Goal: Task Accomplishment & Management: Complete application form

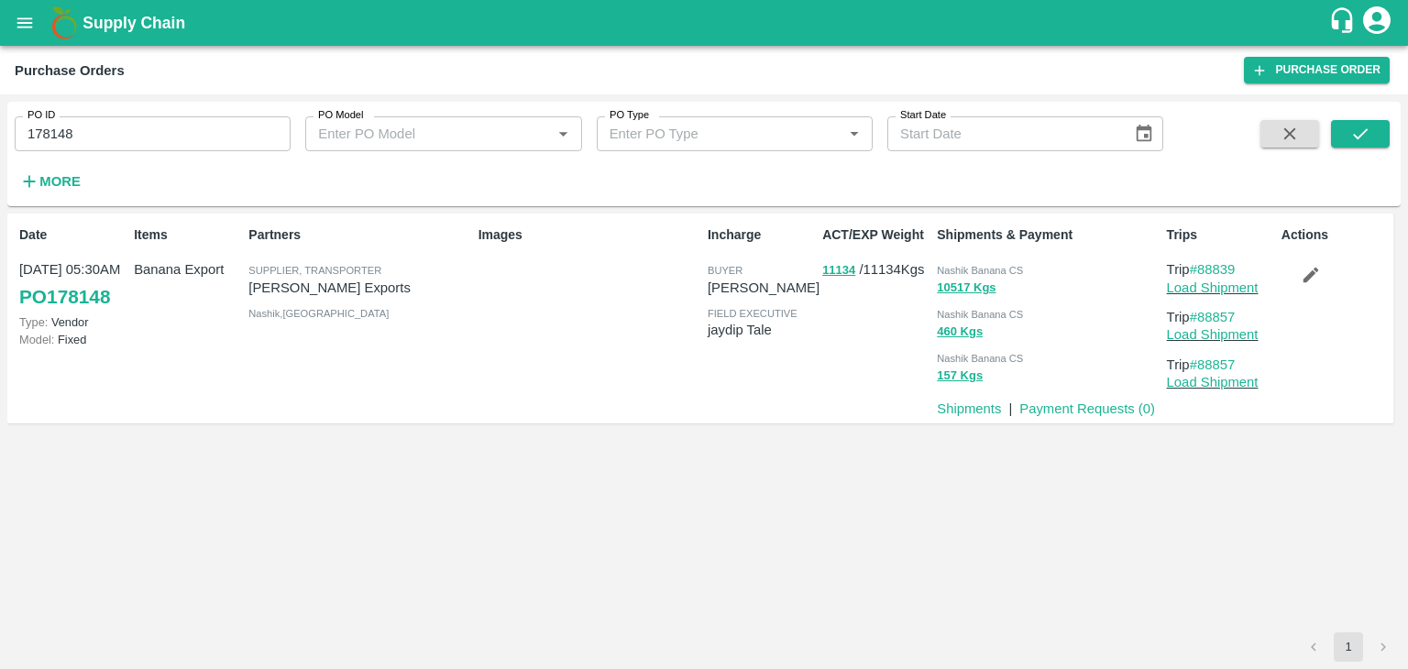
click at [119, 130] on input "178148" at bounding box center [153, 133] width 276 height 35
paste input "text"
type input "174984"
click at [1355, 141] on icon "submit" at bounding box center [1361, 134] width 20 height 20
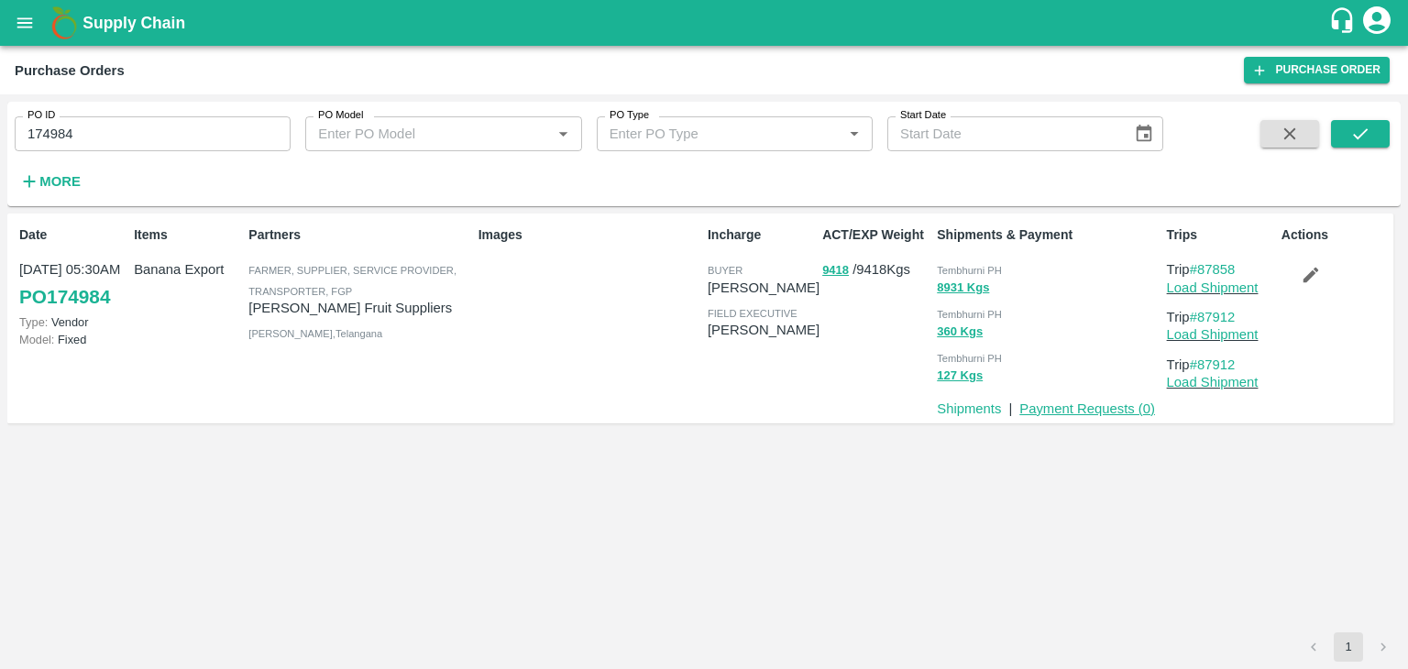
click at [1060, 404] on link "Payment Requests ( 0 )" at bounding box center [1088, 409] width 136 height 15
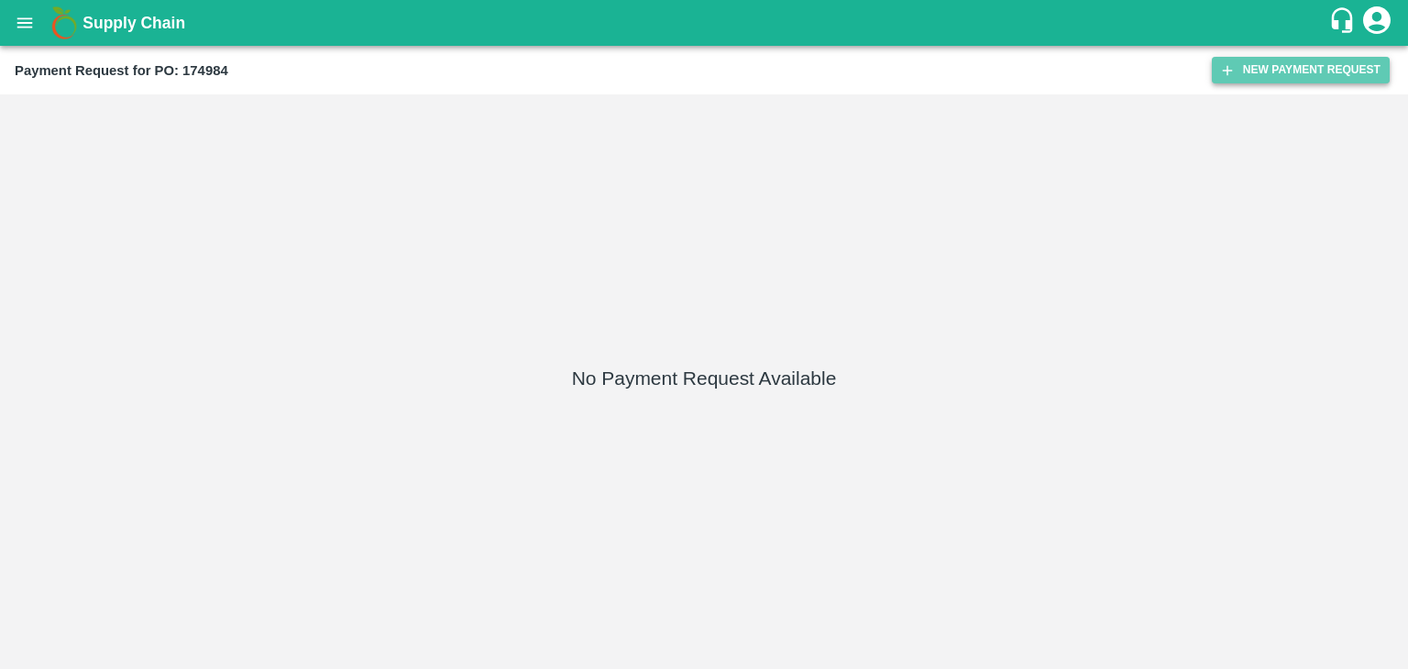
click at [1301, 60] on button "New Payment Request" at bounding box center [1301, 70] width 178 height 27
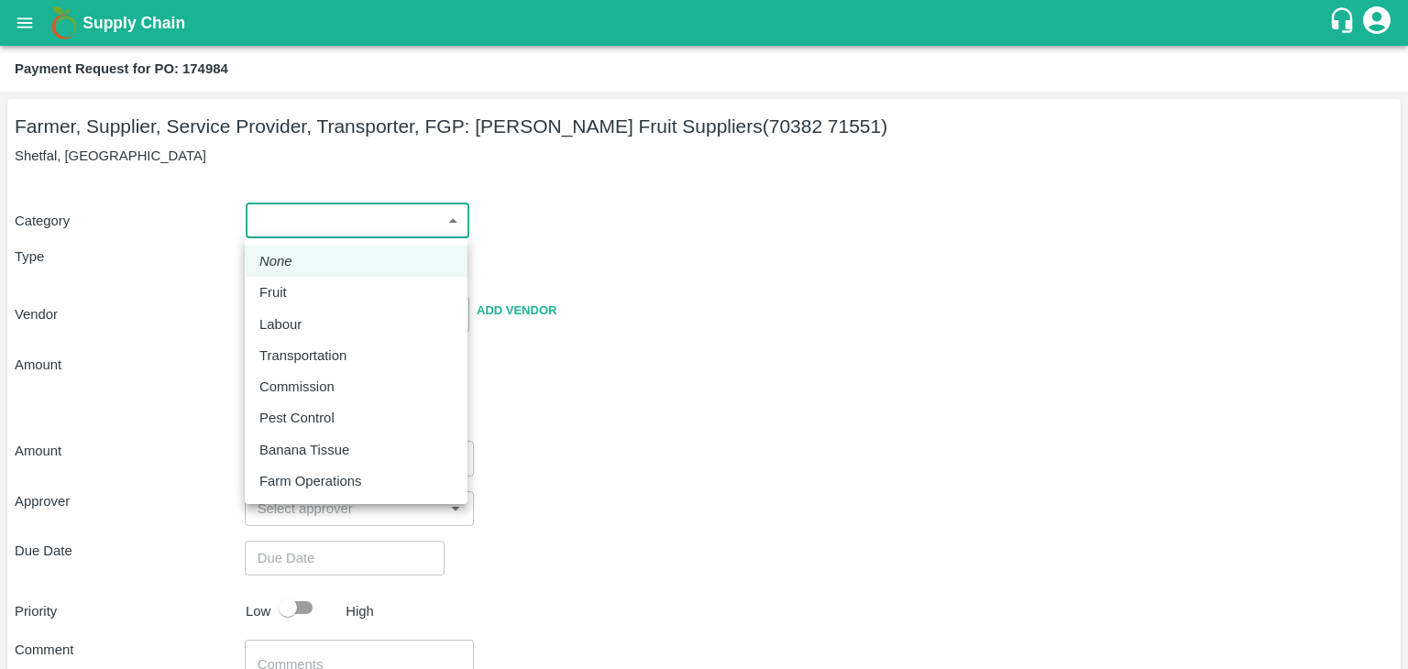
drag, startPoint x: 305, startPoint y: 220, endPoint x: 290, endPoint y: 286, distance: 67.8
click at [290, 286] on body "Supply Chain Payment Request for PO: 174984 Farmer, Supplier, Service Provider,…" at bounding box center [704, 334] width 1408 height 669
click at [290, 286] on div "Fruit" at bounding box center [277, 292] width 37 height 20
type input "1"
type input "[PERSON_NAME] Fruit Suppliers - 70382 71551(Farmer, Supplier, Service Provider,…"
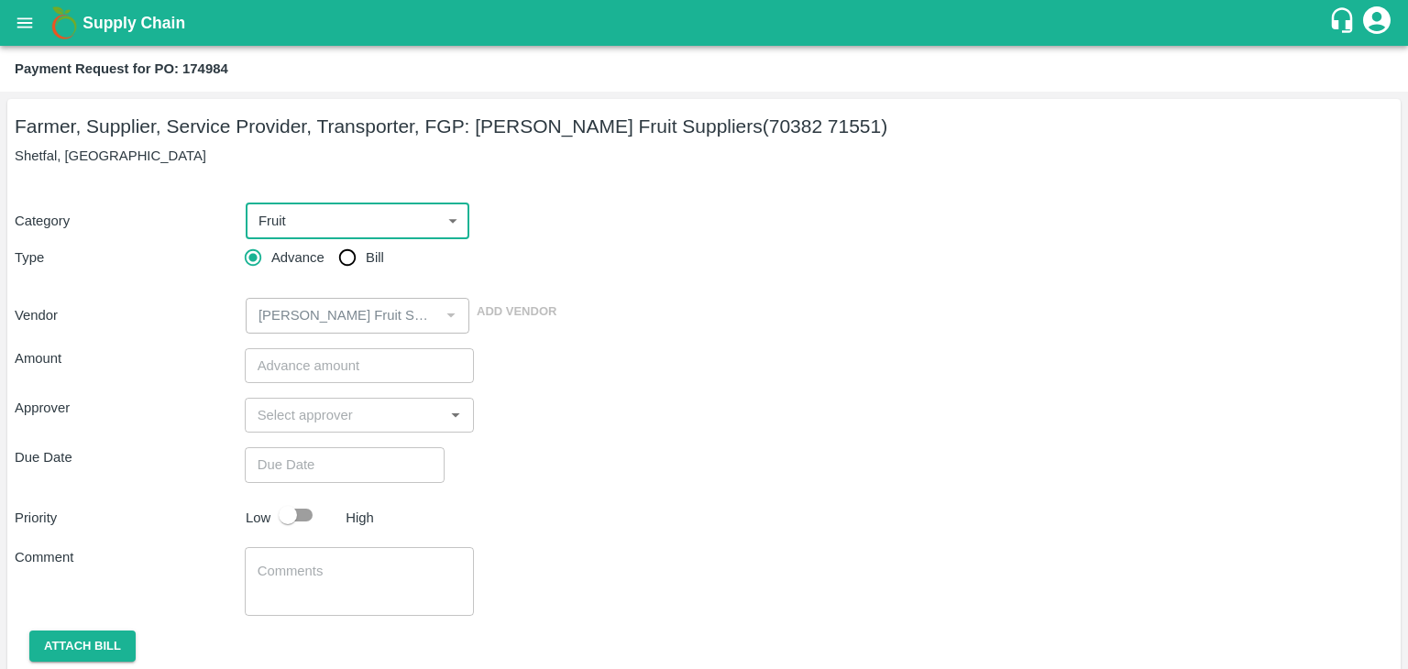
click at [348, 259] on input "Bill" at bounding box center [347, 257] width 37 height 37
radio input "true"
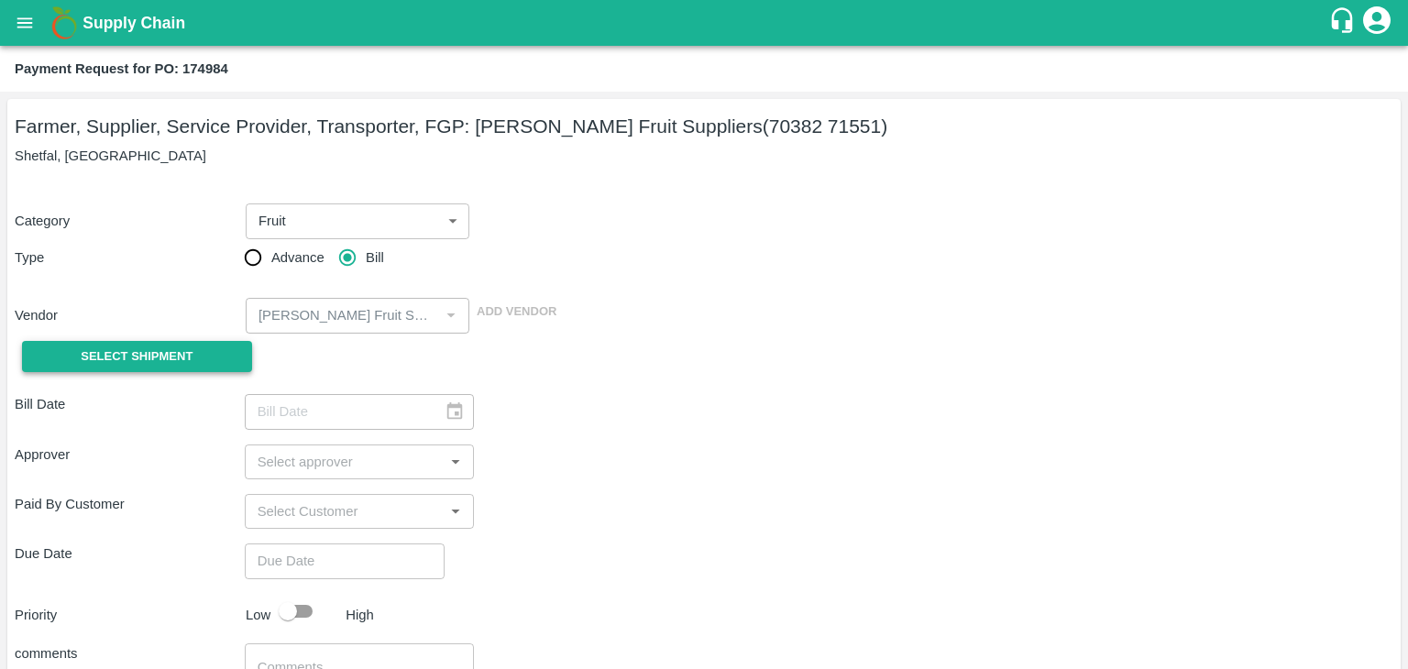
click at [95, 369] on button "Select Shipment" at bounding box center [137, 357] width 230 height 32
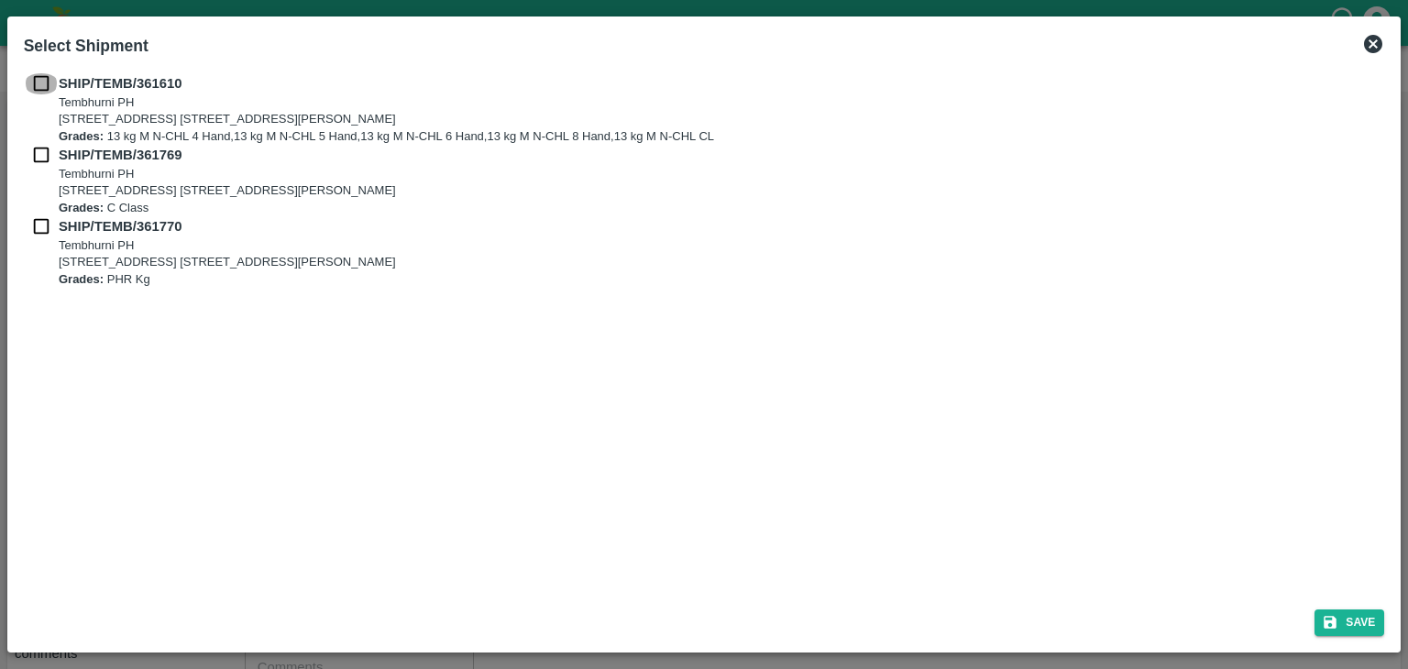
click at [39, 80] on input "checkbox" at bounding box center [41, 83] width 35 height 20
checkbox input "true"
click at [38, 149] on input "checkbox" at bounding box center [41, 155] width 35 height 20
checkbox input "true"
click at [34, 227] on input "checkbox" at bounding box center [41, 226] width 35 height 20
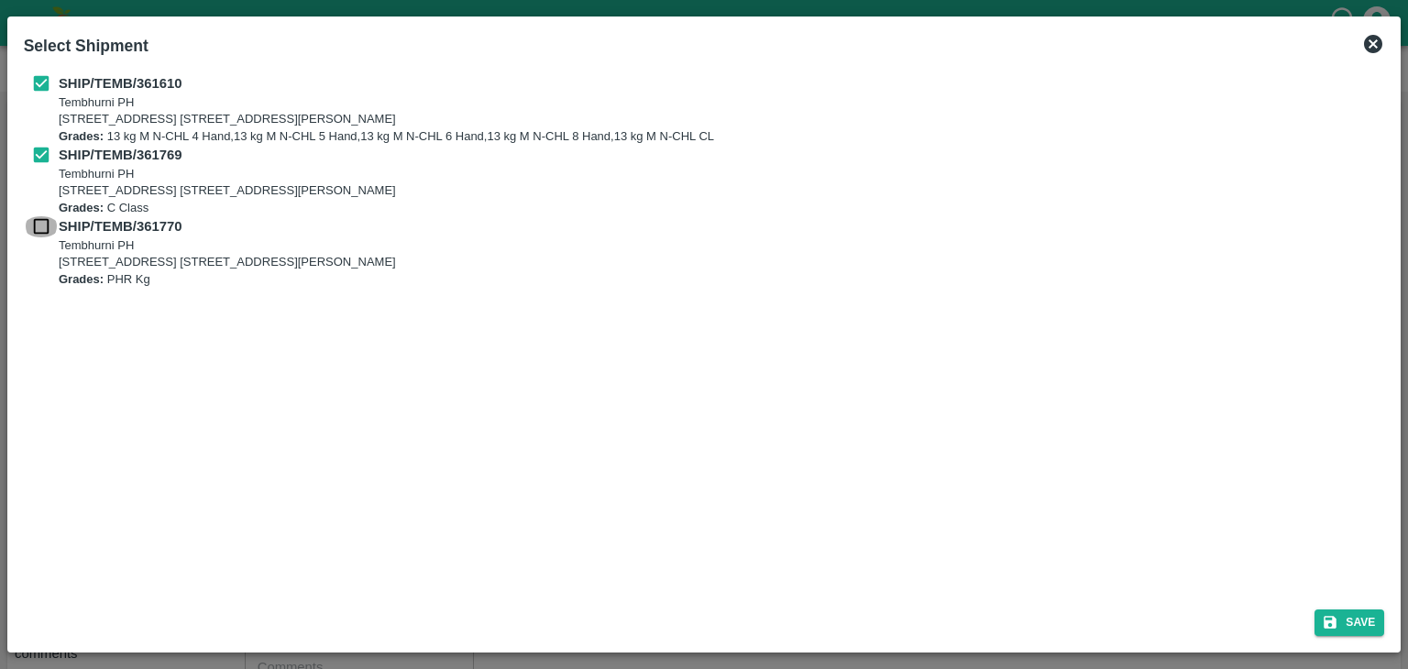
checkbox input "true"
click at [1337, 611] on button "Save" at bounding box center [1350, 623] width 70 height 27
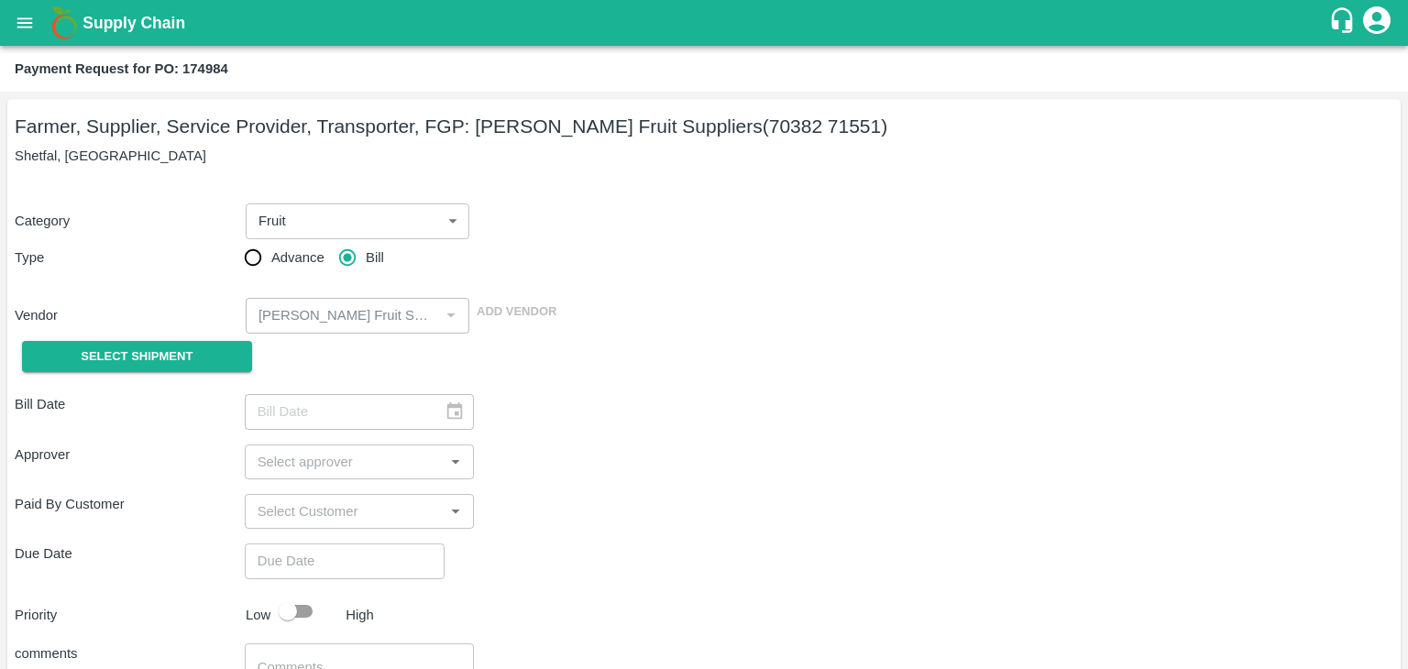
type input "11/09/2025"
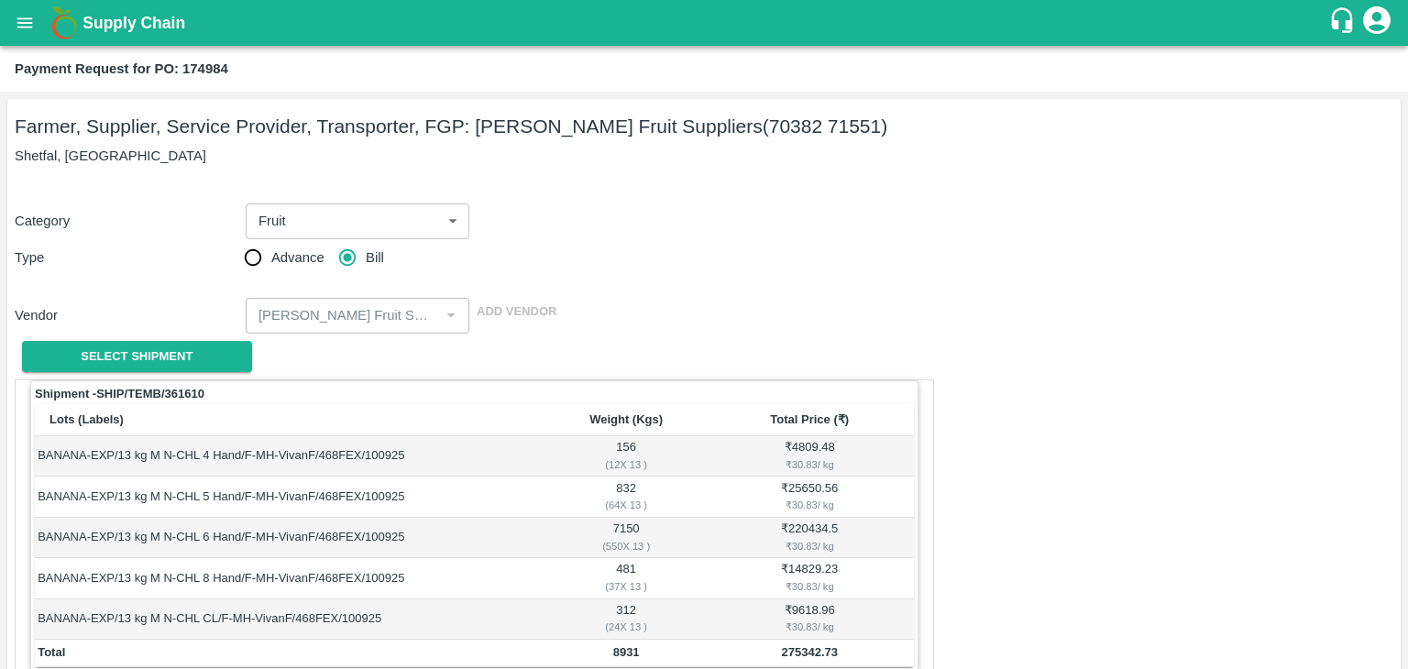
scroll to position [899, 0]
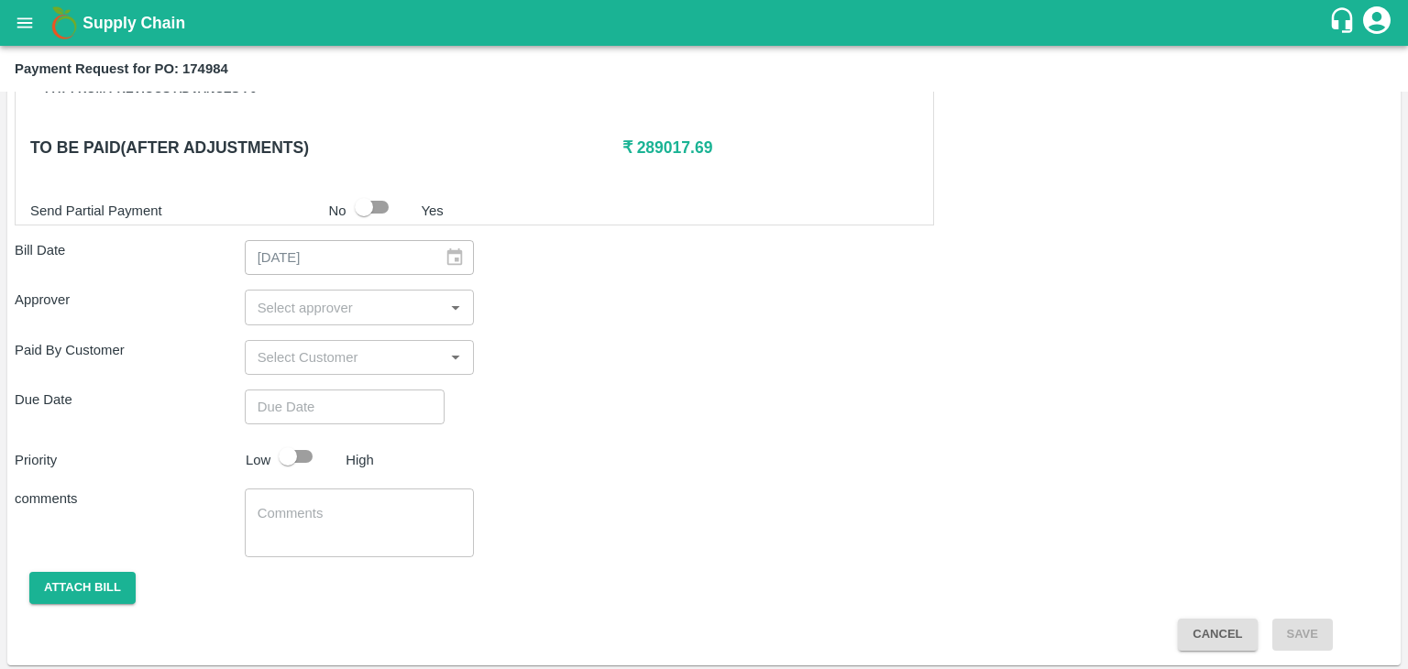
click at [353, 305] on input "input" at bounding box center [344, 307] width 189 height 24
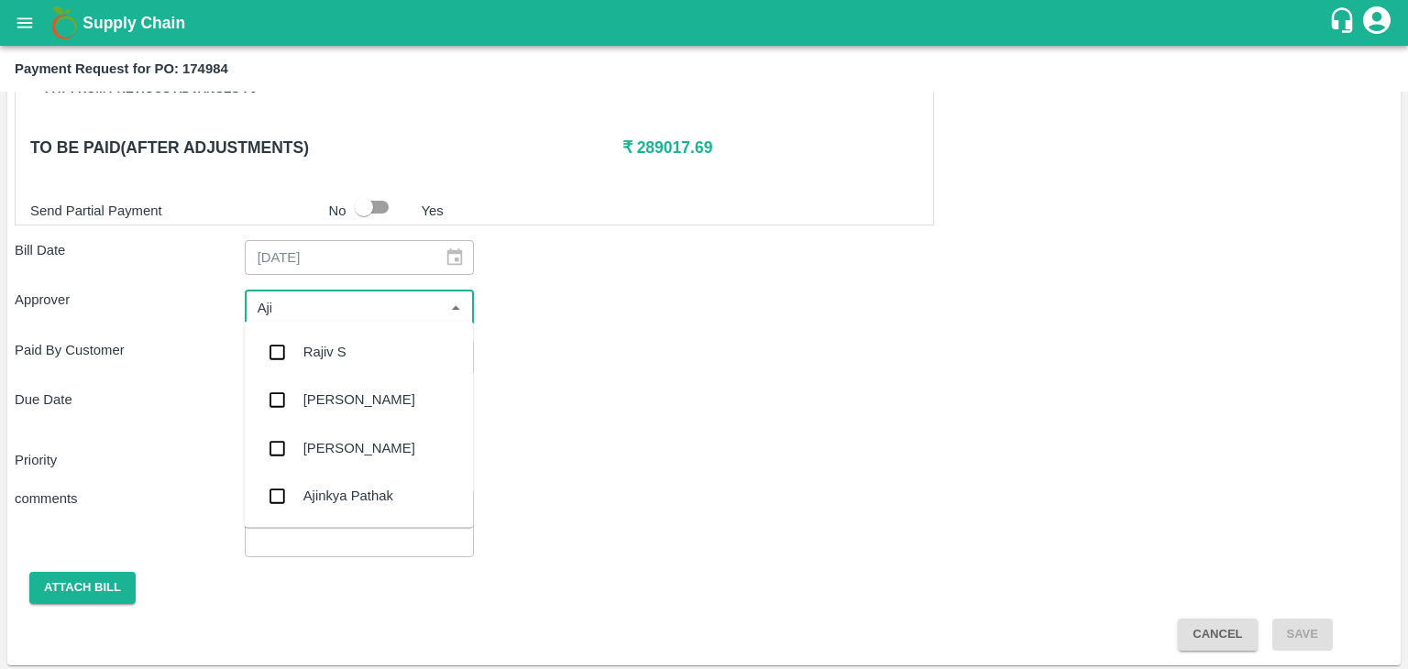
type input "Ajit"
click at [358, 356] on div "[PERSON_NAME]" at bounding box center [358, 352] width 229 height 48
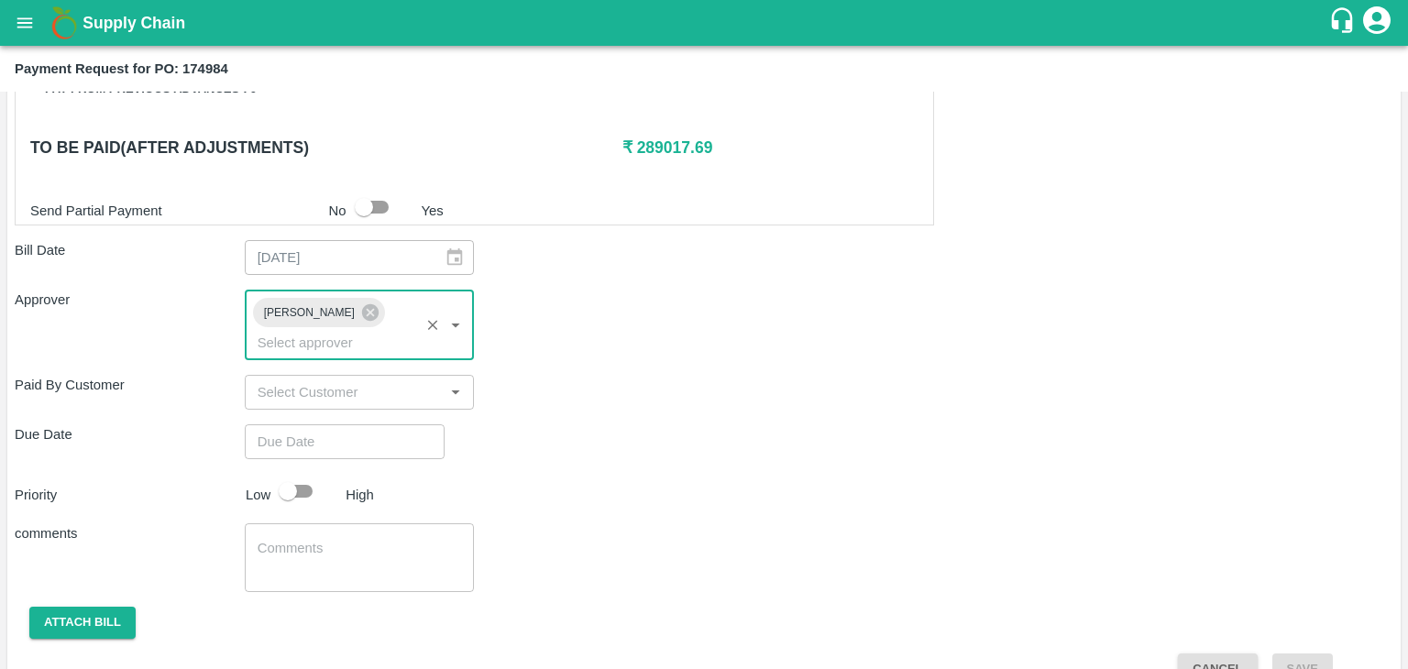
type input "DD/MM/YYYY hh:mm aa"
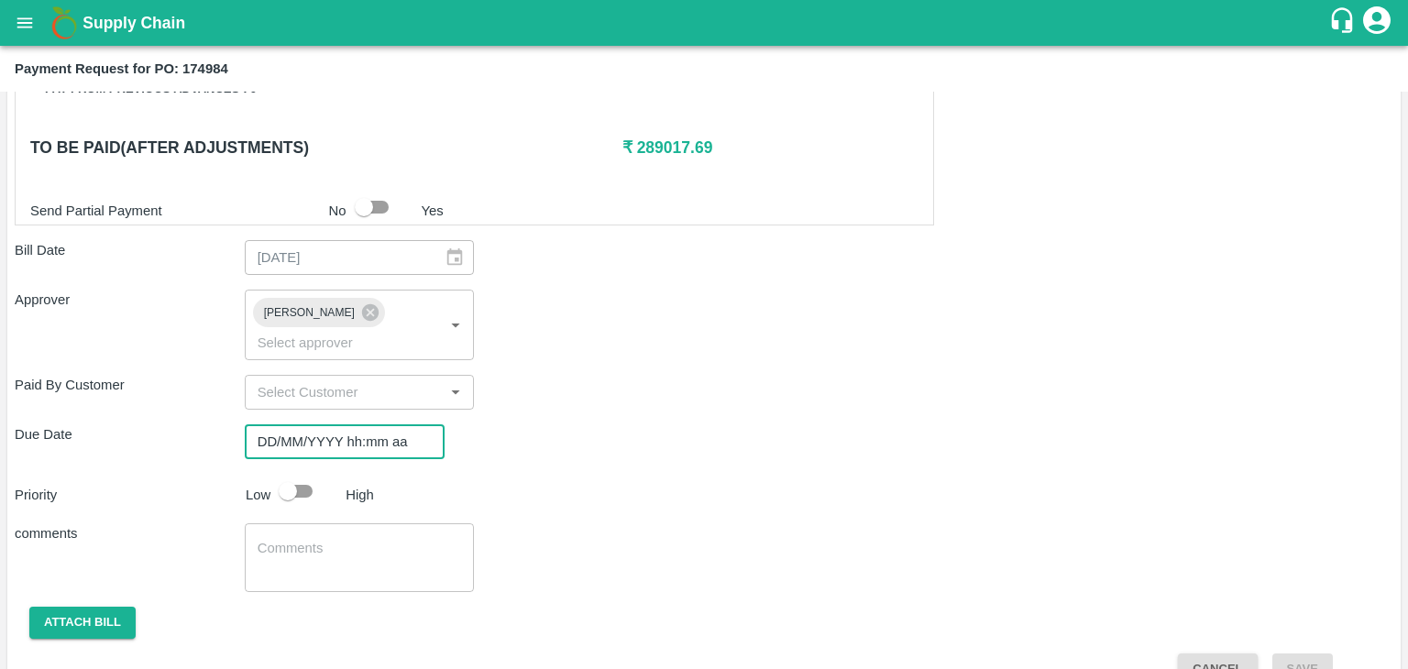
click at [385, 424] on input "DD/MM/YYYY hh:mm aa" at bounding box center [338, 441] width 187 height 35
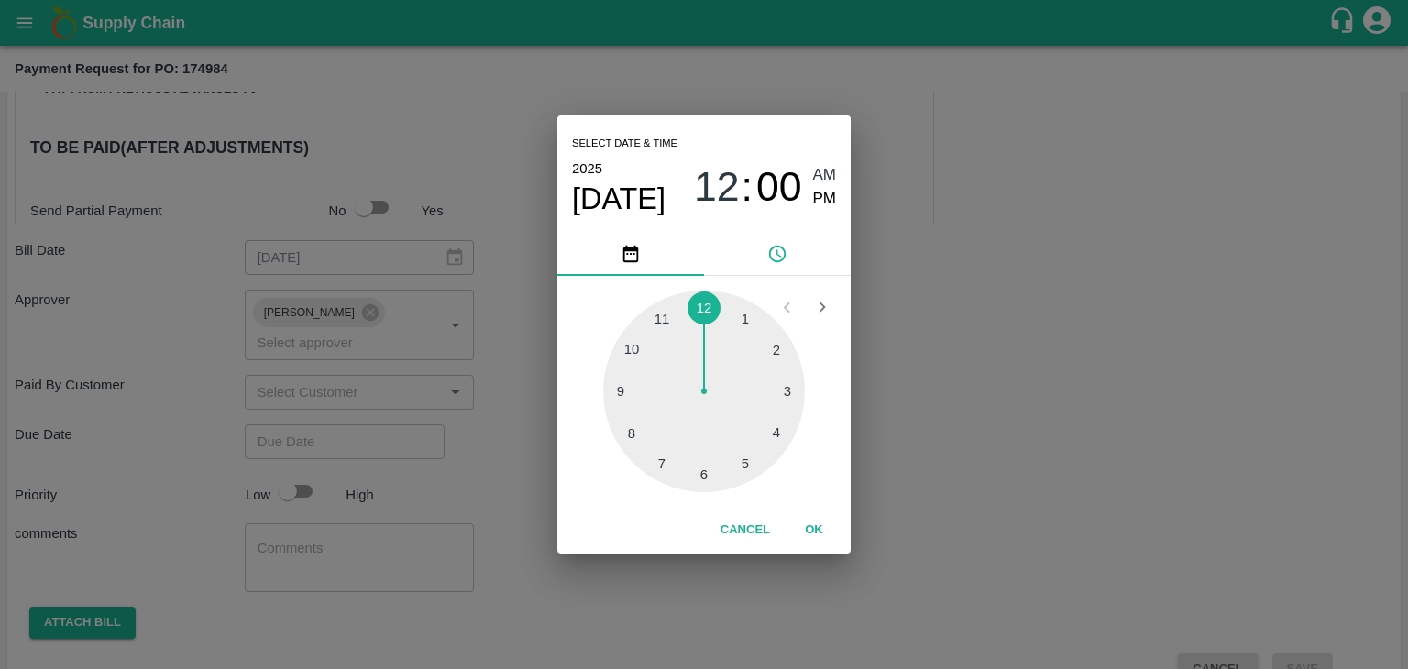
click at [805, 533] on button "OK" at bounding box center [814, 530] width 59 height 32
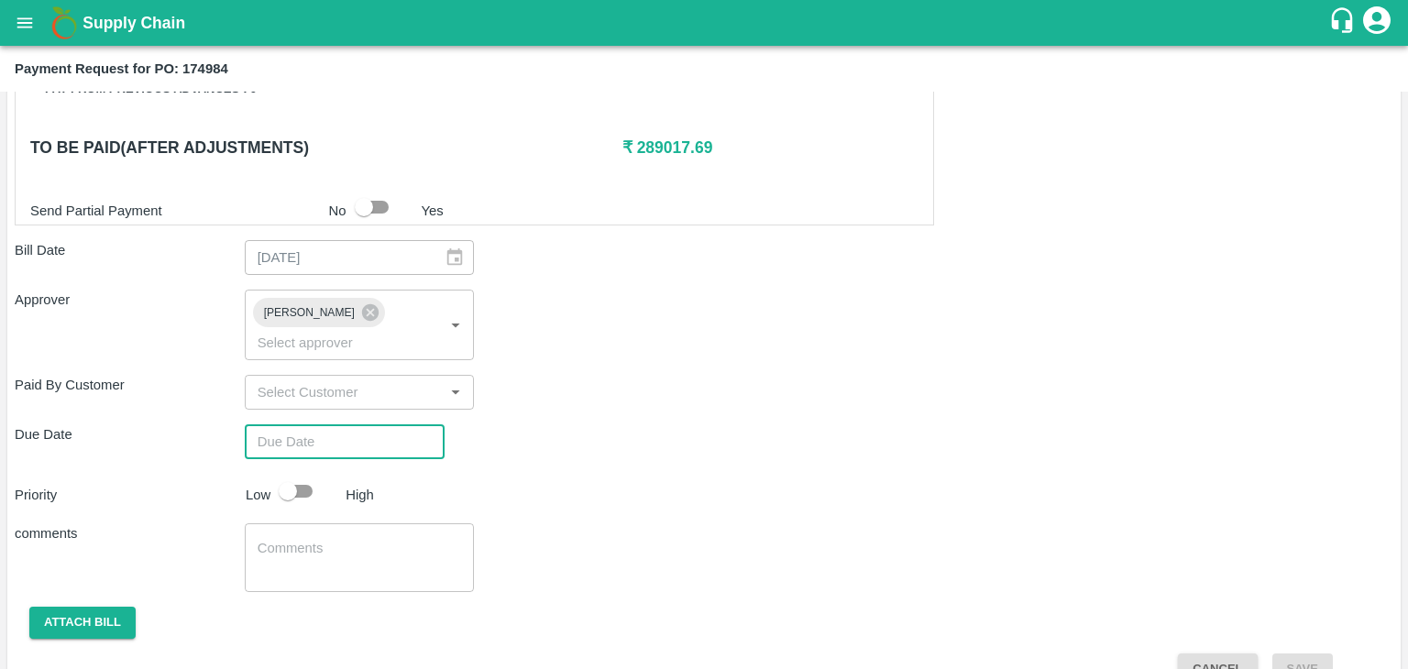
type input "[DATE] 12:00 AM"
click at [300, 474] on input "checkbox" at bounding box center [288, 491] width 105 height 35
checkbox input "true"
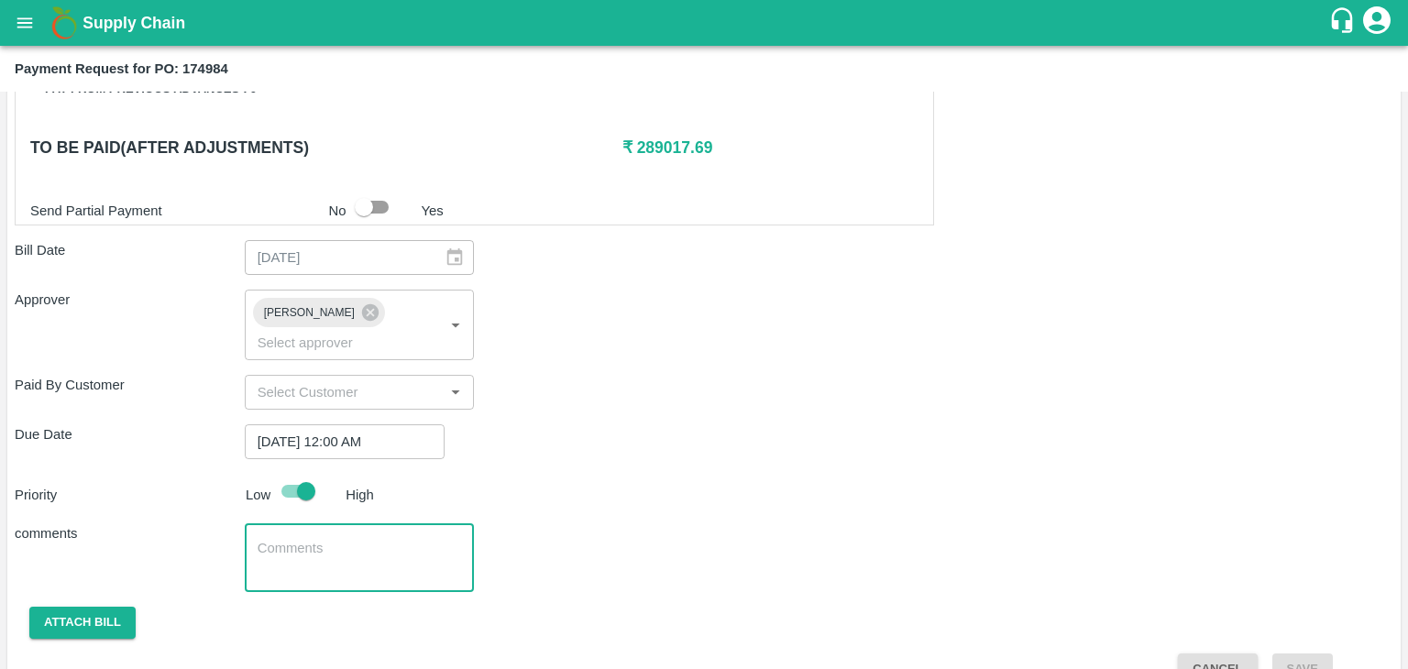
click at [353, 539] on textarea at bounding box center [360, 558] width 204 height 39
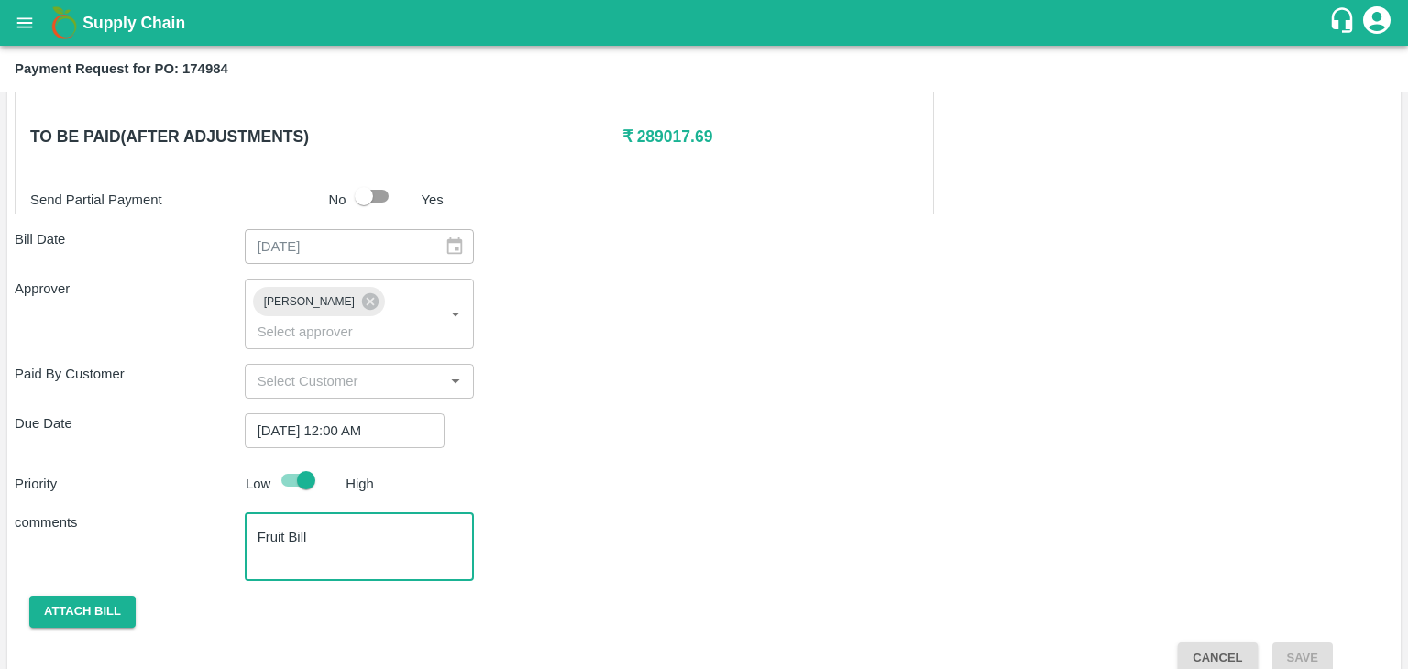
scroll to position [909, 0]
type textarea "Fruit Bill"
click at [61, 597] on button "Attach bill" at bounding box center [82, 613] width 106 height 32
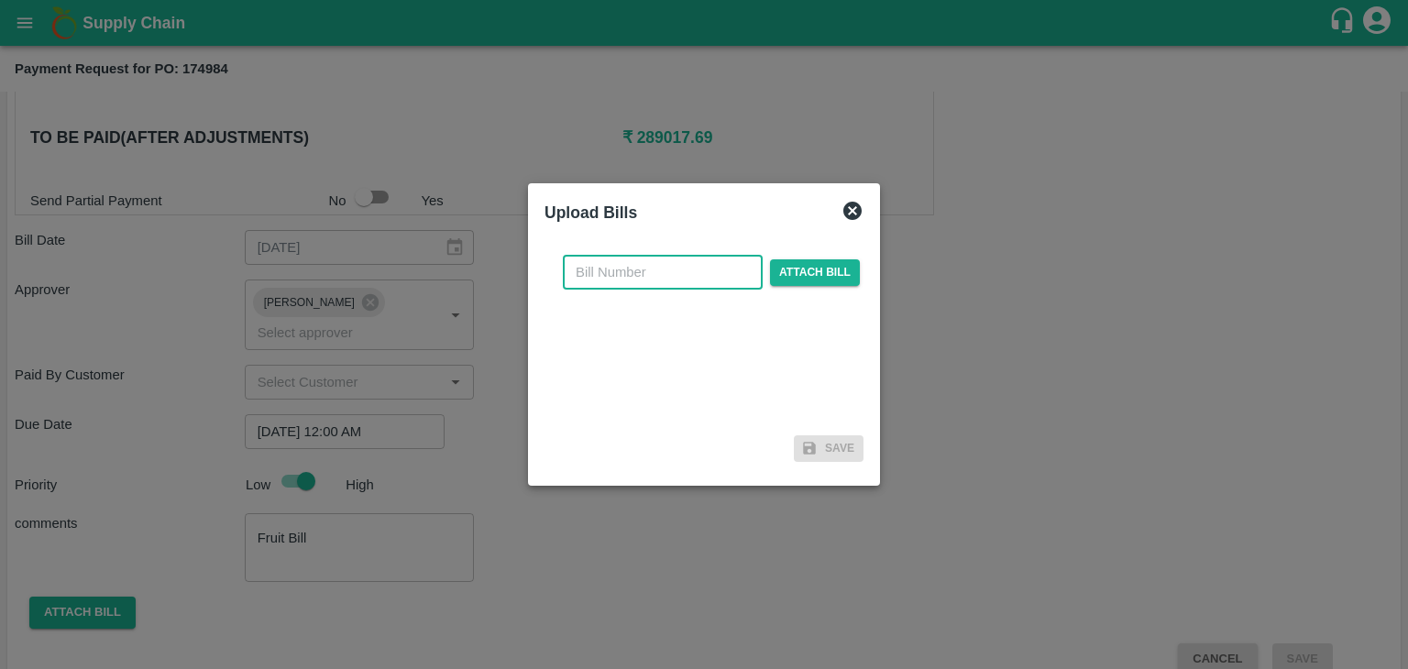
click at [699, 282] on input "text" at bounding box center [663, 272] width 200 height 35
type input "91"
click at [825, 267] on span "Attach bill" at bounding box center [815, 272] width 90 height 27
click at [0, 0] on input "Attach bill" at bounding box center [0, 0] width 0 height 0
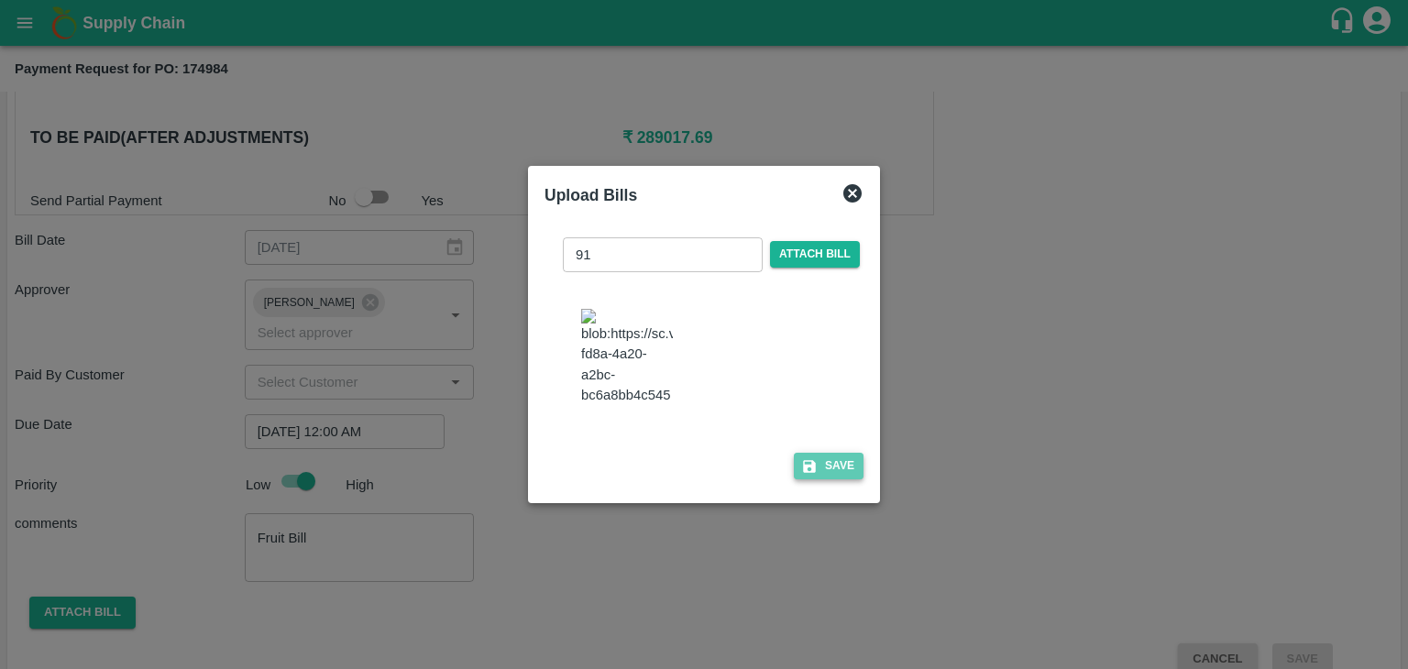
click at [809, 471] on icon "button" at bounding box center [809, 466] width 13 height 13
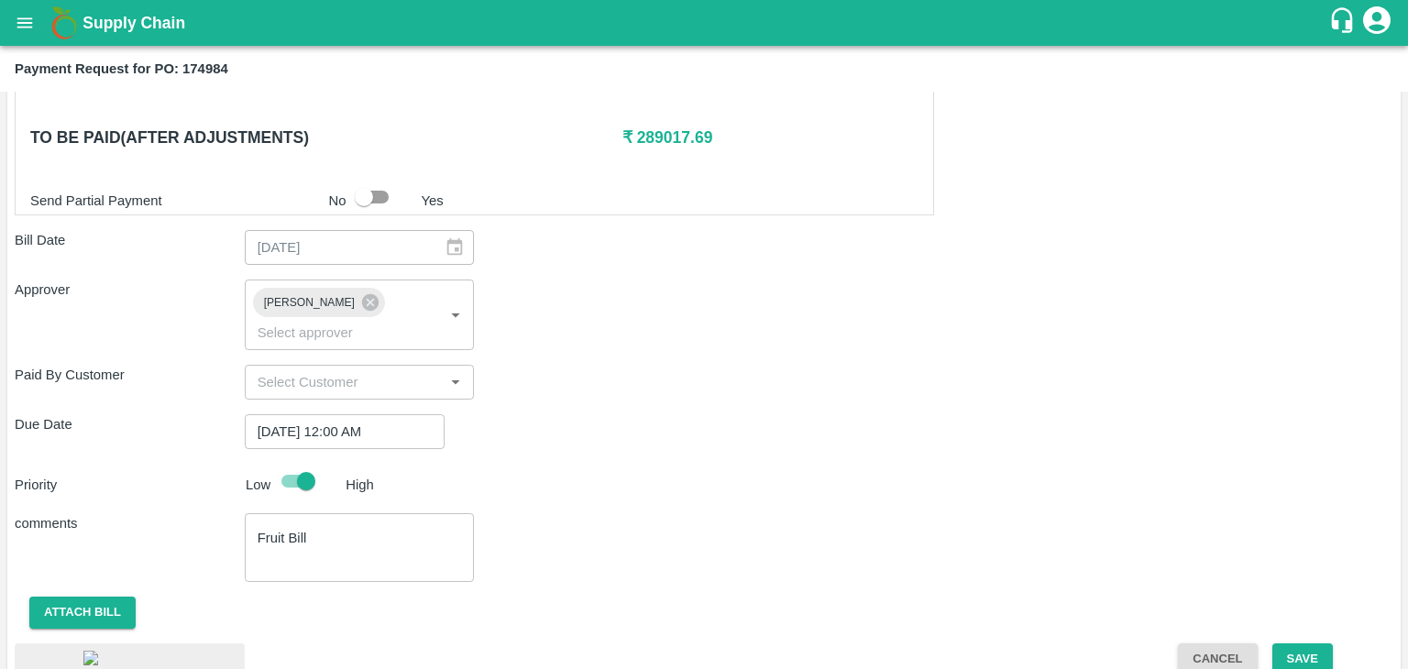
scroll to position [1020, 0]
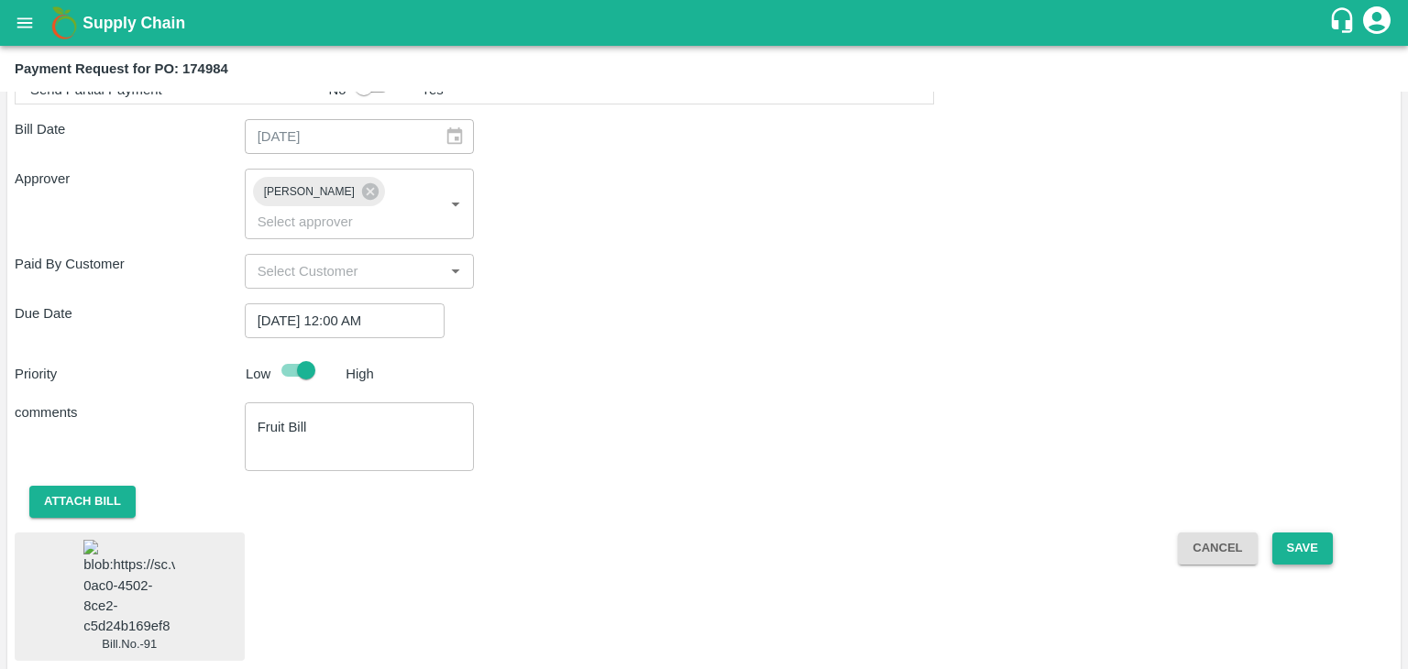
click at [1322, 533] on button "Save" at bounding box center [1303, 549] width 61 height 32
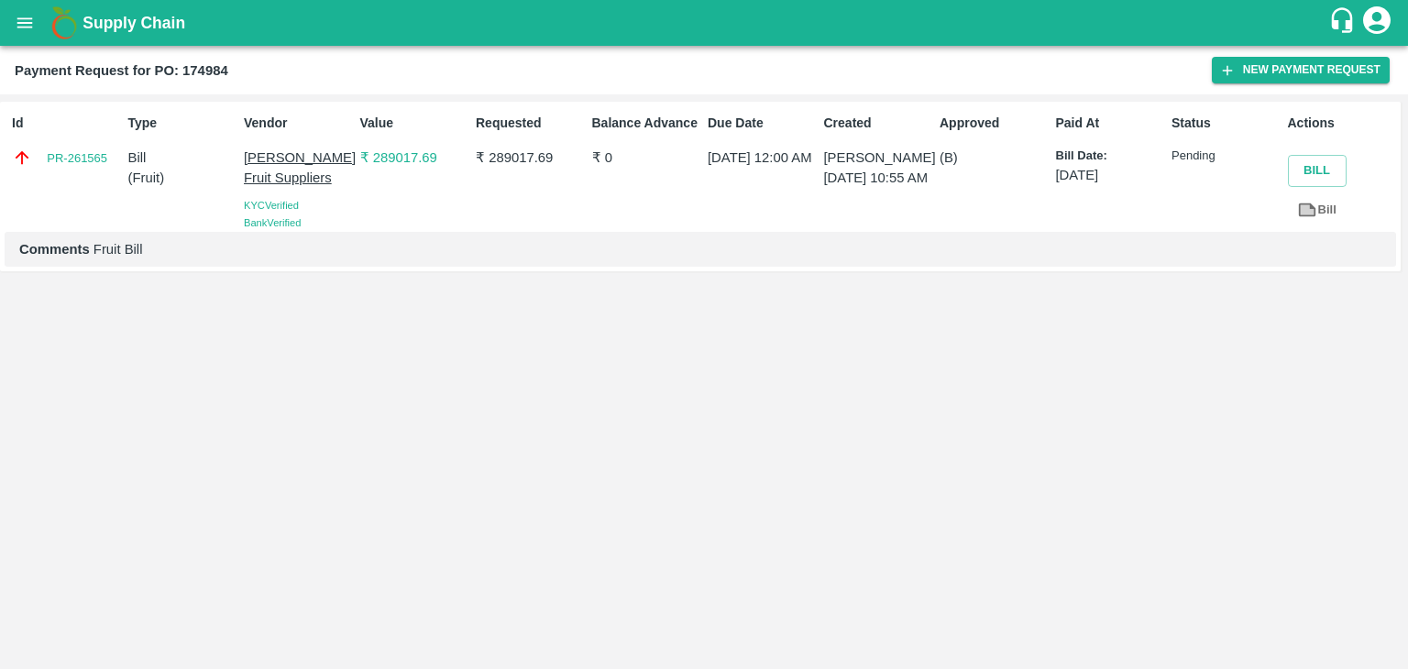
click at [13, 27] on button "open drawer" at bounding box center [25, 23] width 42 height 42
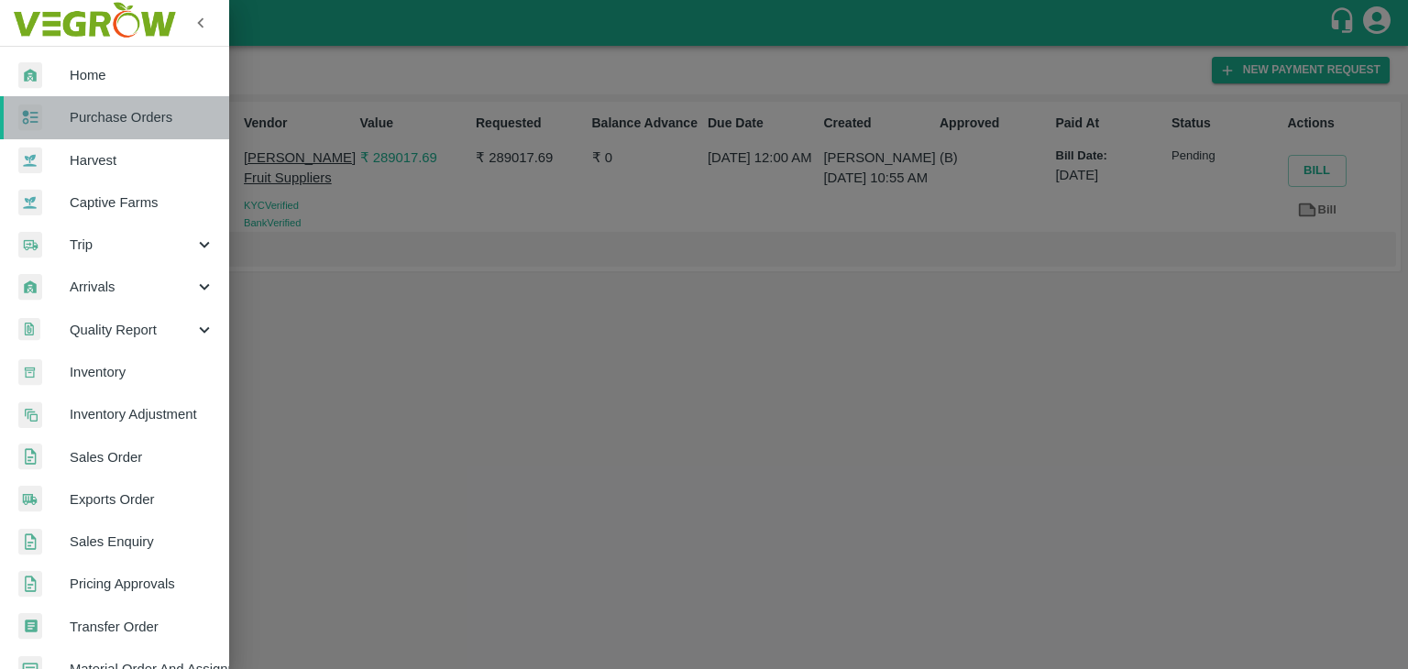
click at [118, 111] on span "Purchase Orders" at bounding box center [142, 117] width 145 height 20
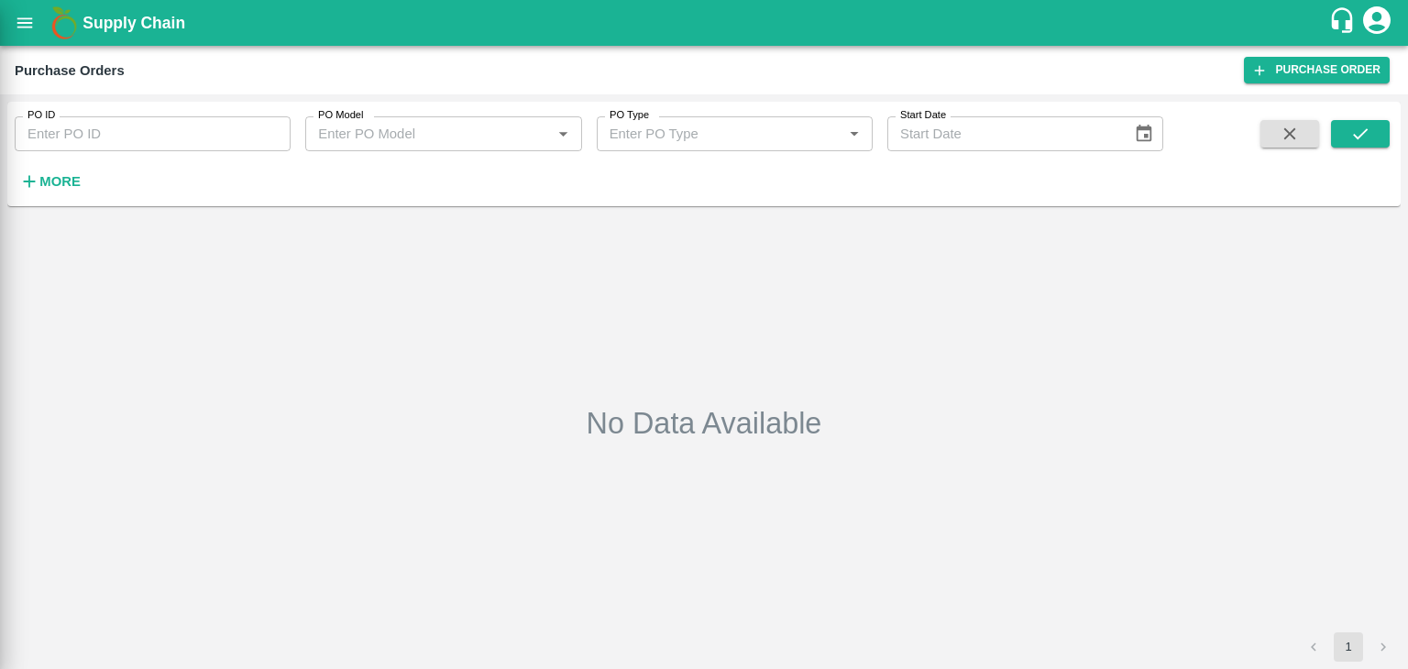
click at [270, 129] on div at bounding box center [704, 334] width 1408 height 669
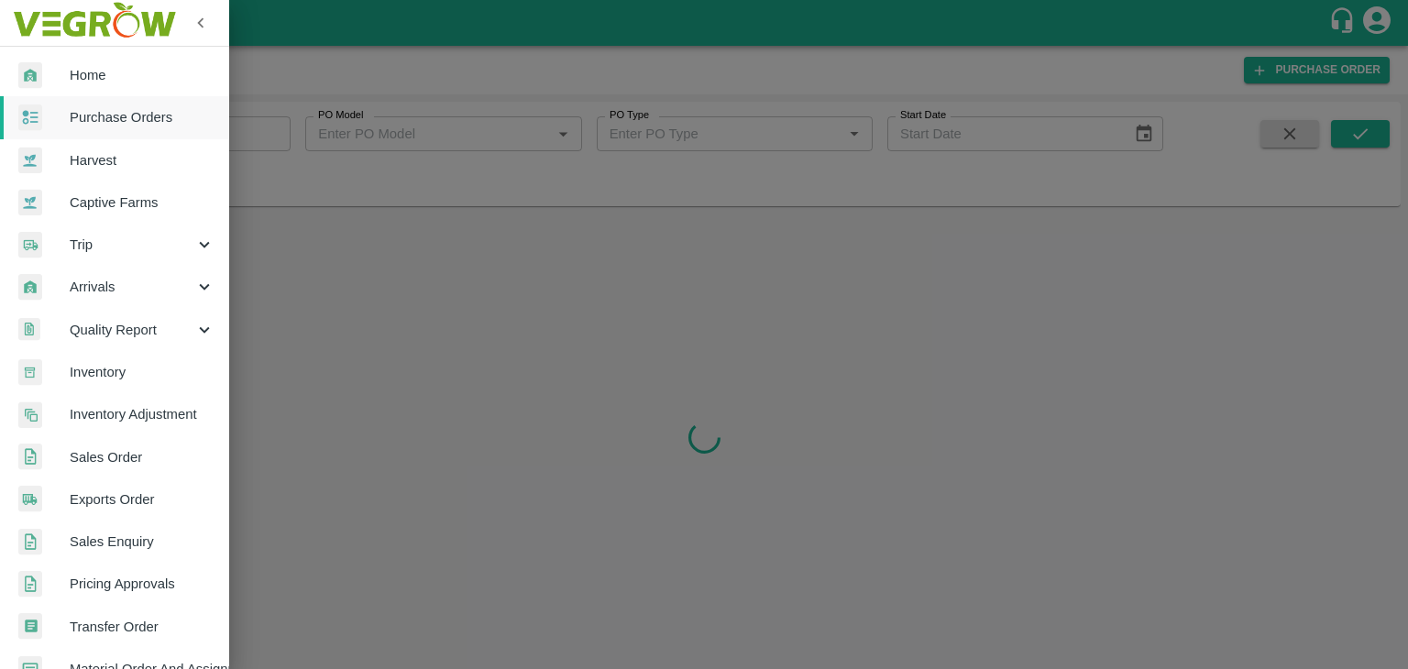
click at [270, 133] on div at bounding box center [704, 334] width 1408 height 669
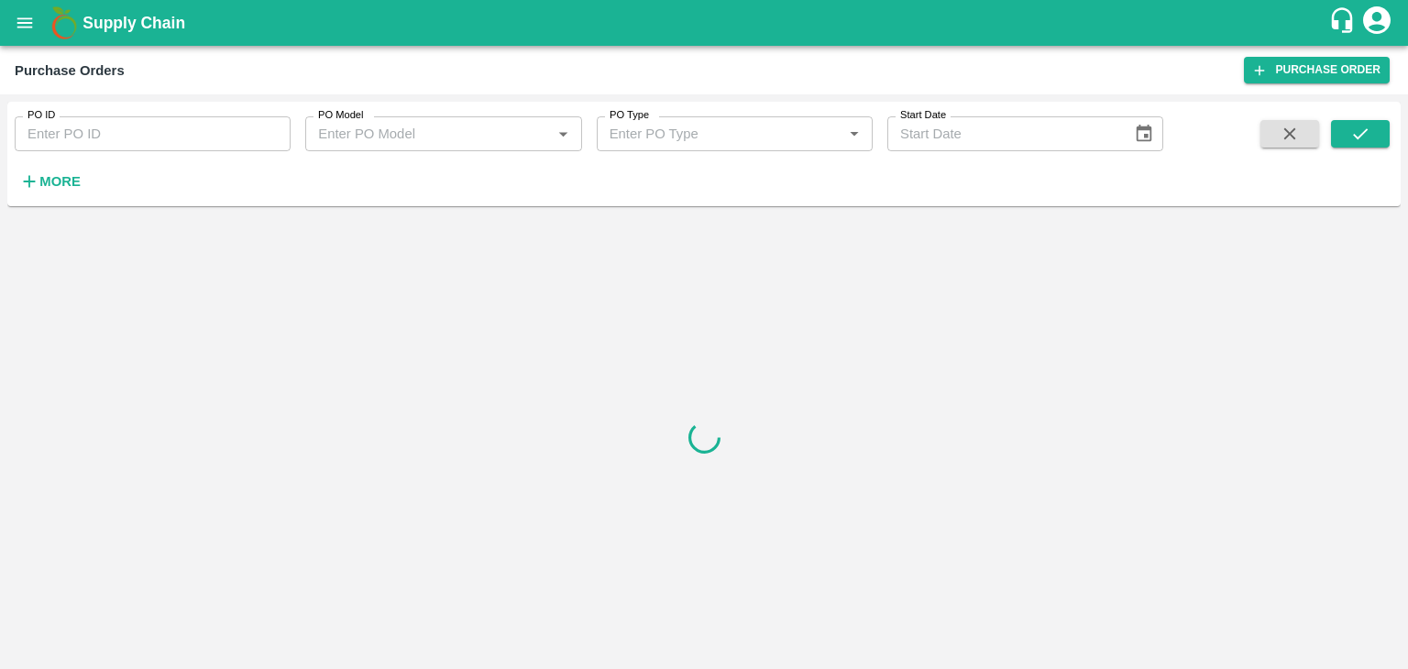
click at [266, 136] on input "PO ID" at bounding box center [153, 133] width 276 height 35
paste input "175268"
type input "175268"
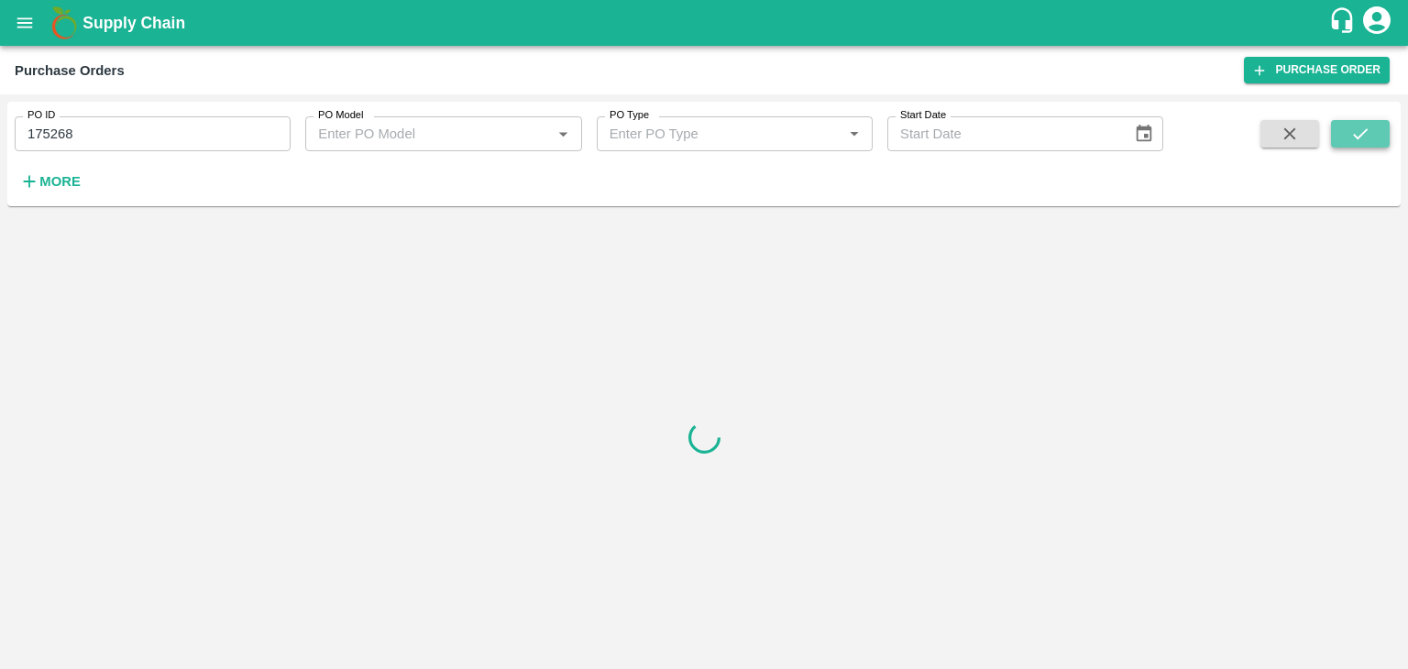
click at [1362, 129] on icon "submit" at bounding box center [1361, 134] width 20 height 20
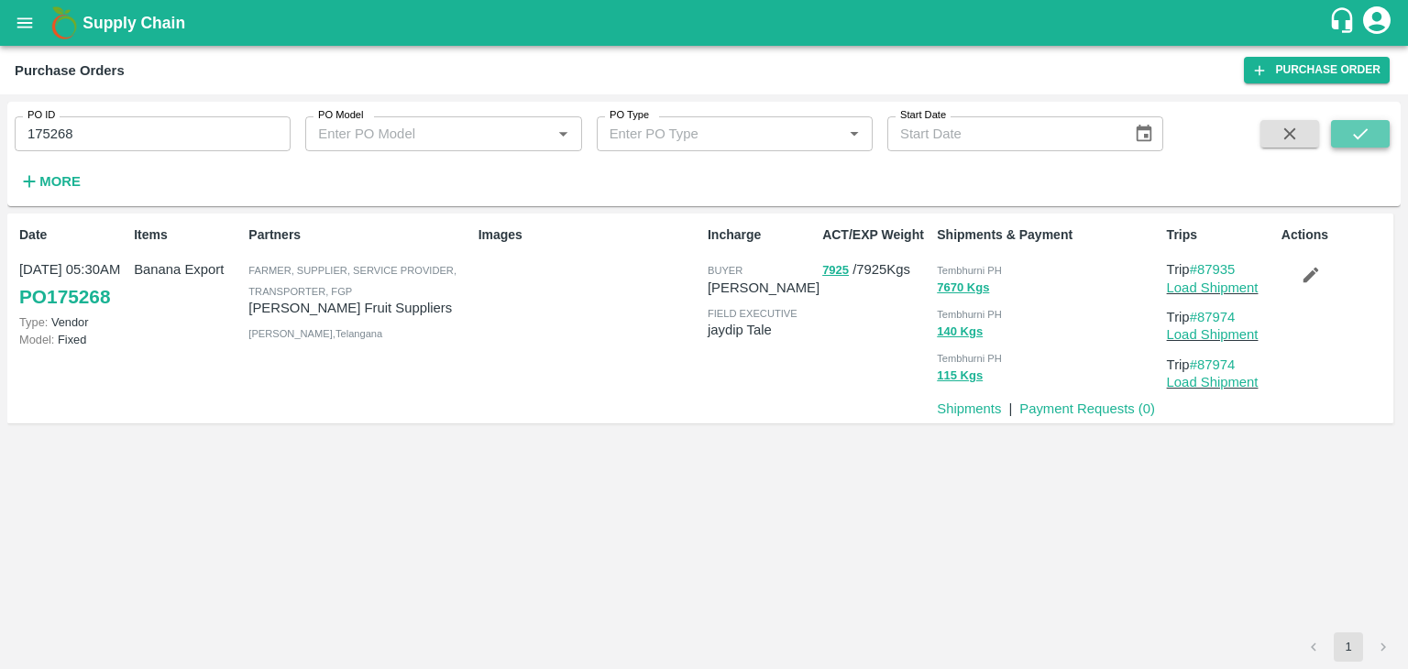
click at [1362, 129] on icon "submit" at bounding box center [1361, 134] width 20 height 20
click at [1067, 413] on link "Payment Requests ( 0 )" at bounding box center [1088, 409] width 136 height 15
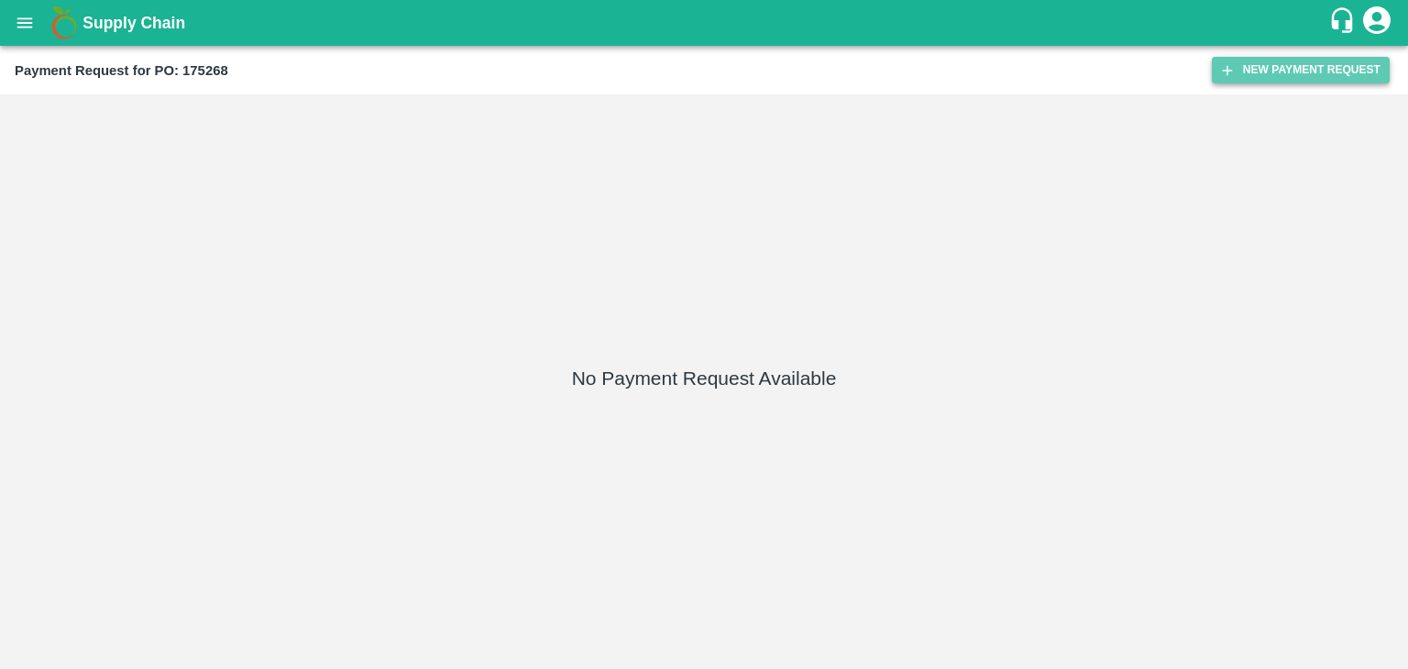
click at [1353, 57] on button "New Payment Request" at bounding box center [1301, 70] width 178 height 27
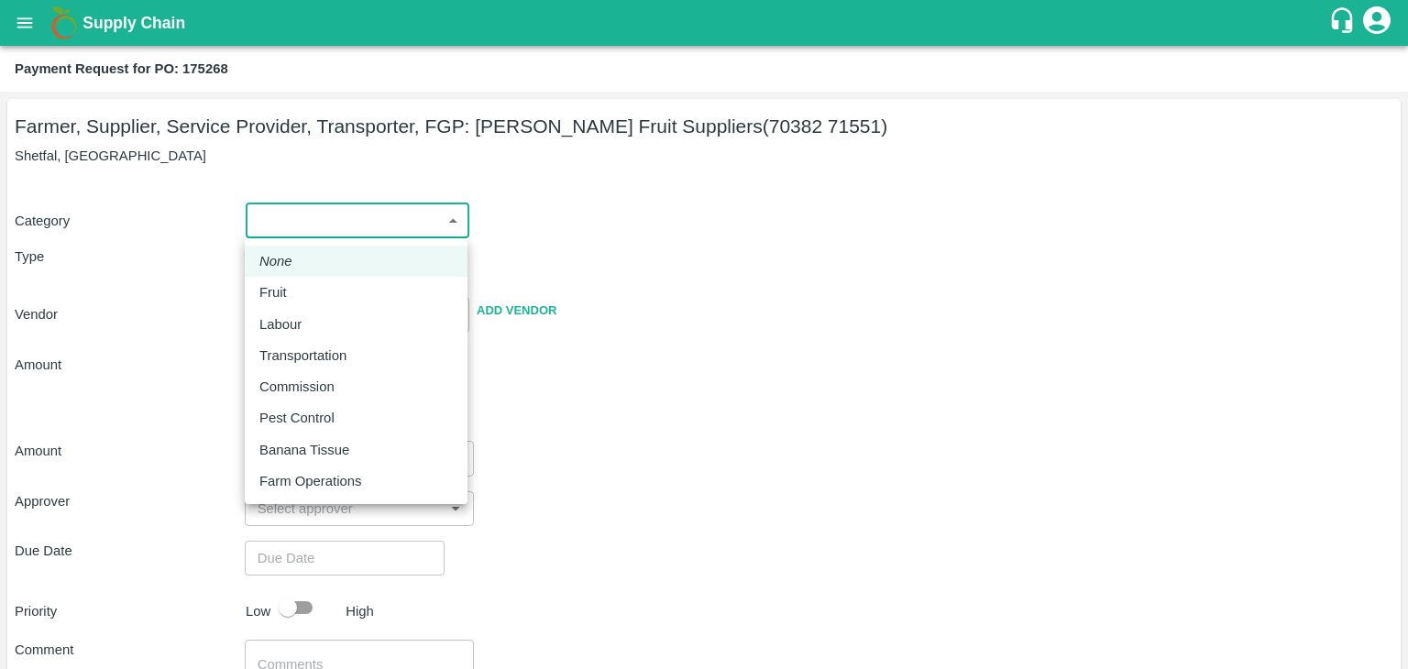
drag, startPoint x: 245, startPoint y: 225, endPoint x: 342, endPoint y: 281, distance: 112.1
click at [342, 281] on body "Supply Chain Payment Request for PO: 175268 Farmer, Supplier, Service Provider,…" at bounding box center [704, 334] width 1408 height 669
click at [342, 281] on li "Fruit" at bounding box center [356, 292] width 223 height 31
type input "1"
type input "[PERSON_NAME] Fruit Suppliers - 70382 71551(Farmer, Supplier, Service Provider,…"
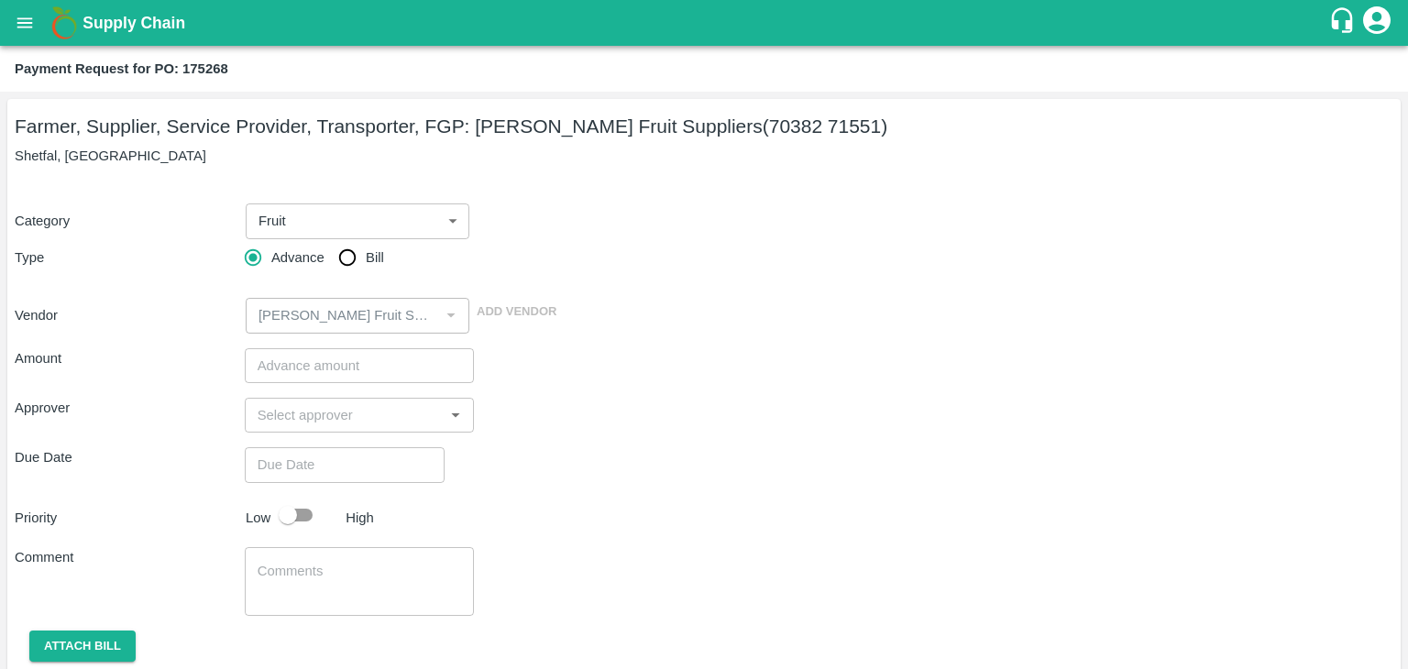
click at [367, 254] on span "Bill" at bounding box center [375, 258] width 18 height 20
click at [366, 254] on input "Bill" at bounding box center [347, 257] width 37 height 37
radio input "true"
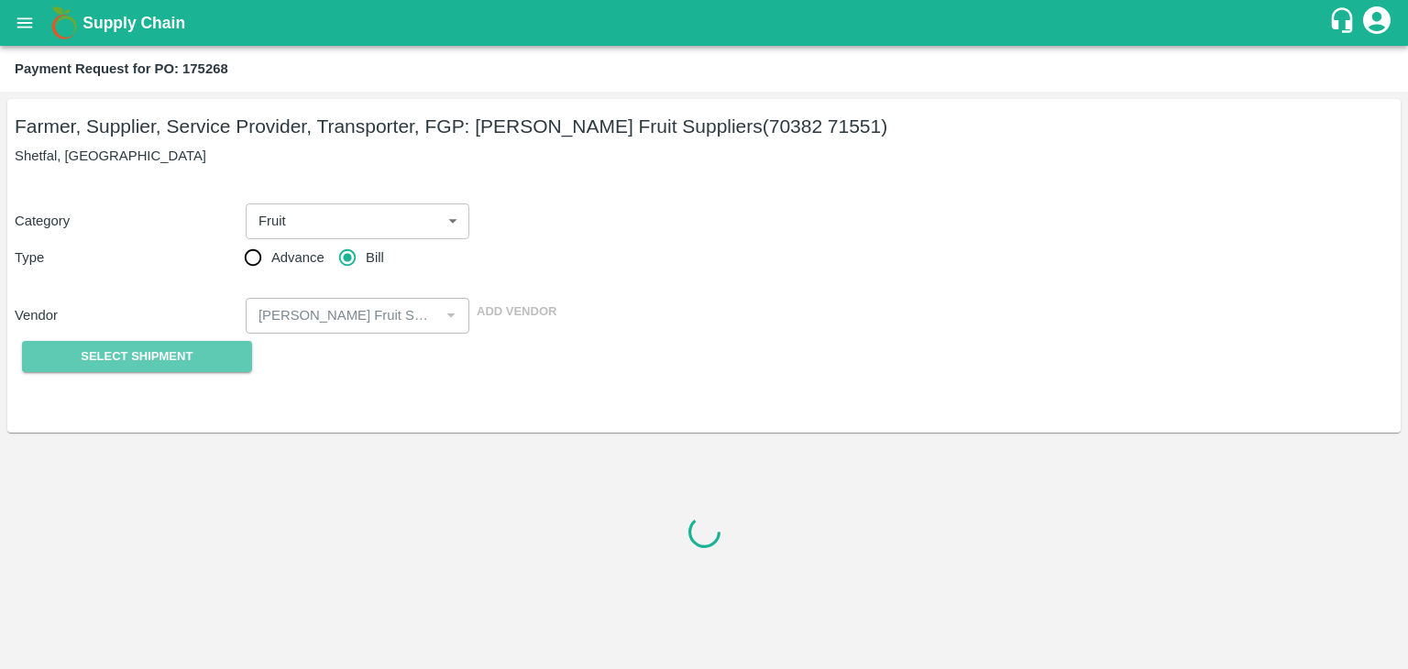
click at [152, 354] on span "Select Shipment" at bounding box center [137, 357] width 112 height 21
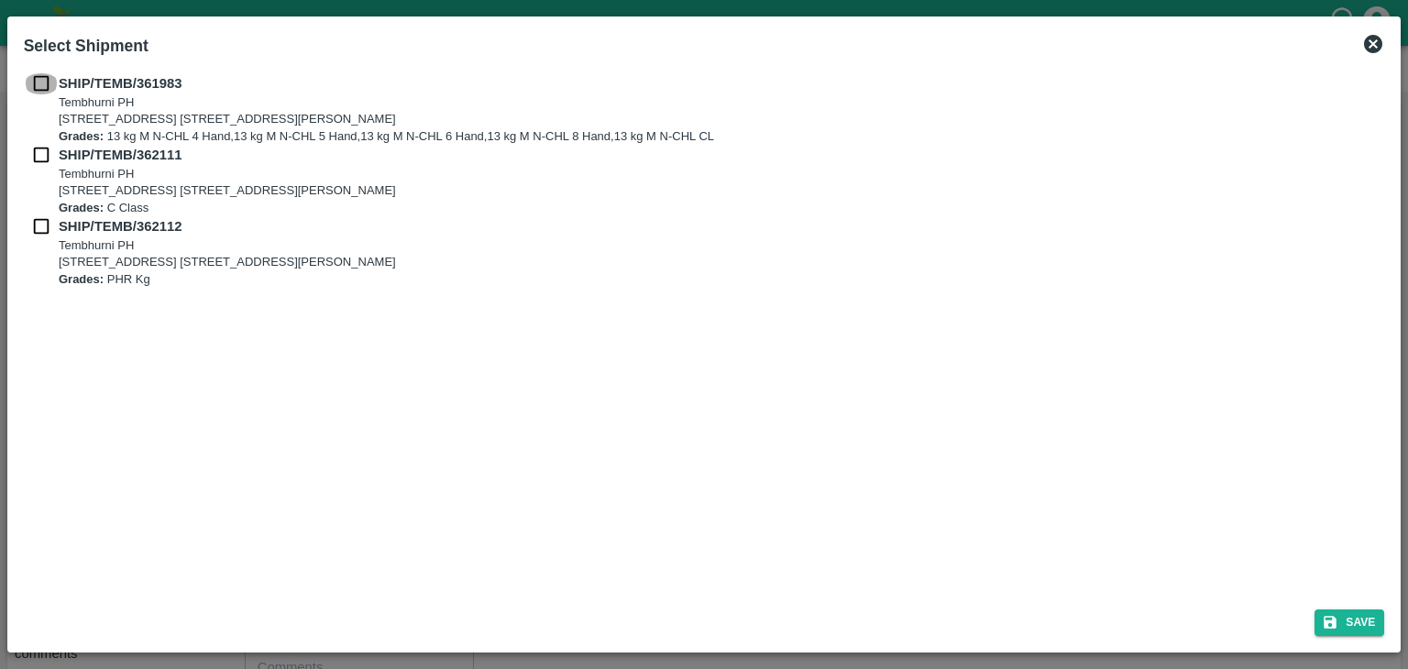
click at [37, 78] on input "checkbox" at bounding box center [41, 83] width 35 height 20
checkbox input "true"
click at [40, 146] on input "checkbox" at bounding box center [41, 155] width 35 height 20
checkbox input "true"
click at [41, 227] on input "checkbox" at bounding box center [41, 226] width 35 height 20
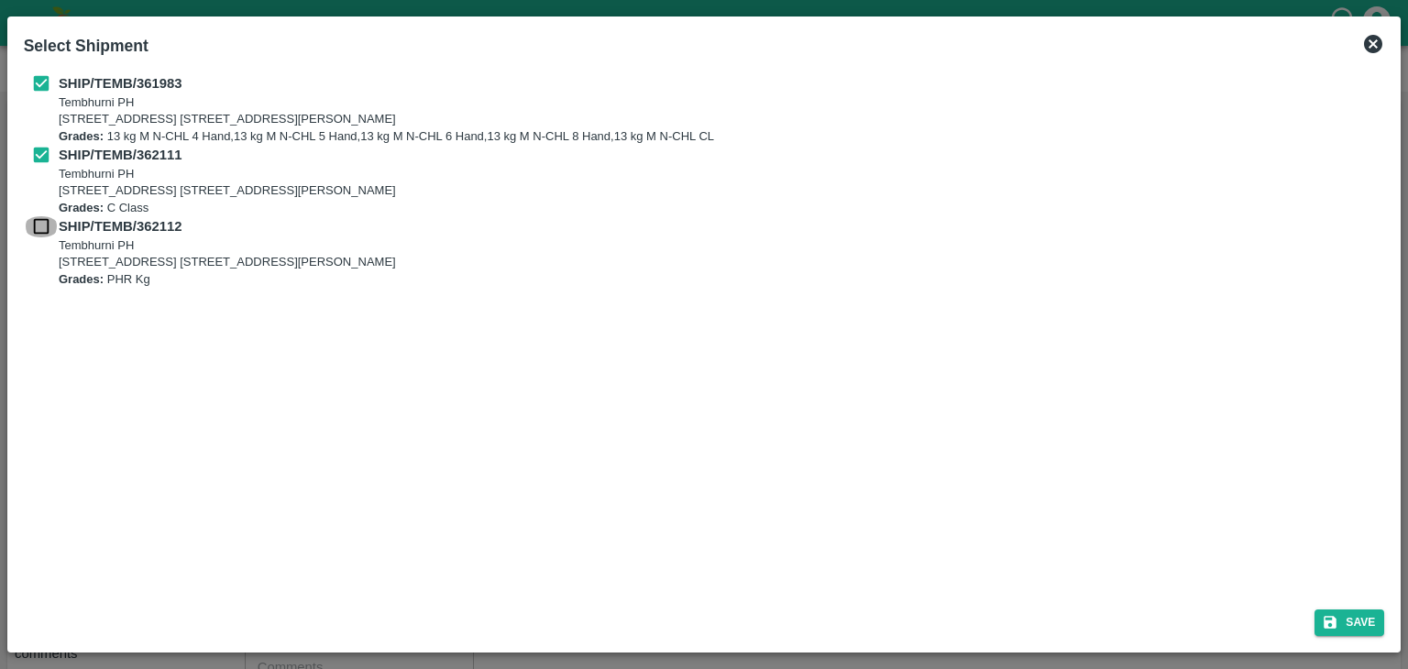
checkbox input "true"
click at [1348, 626] on button "Save" at bounding box center [1350, 623] width 70 height 27
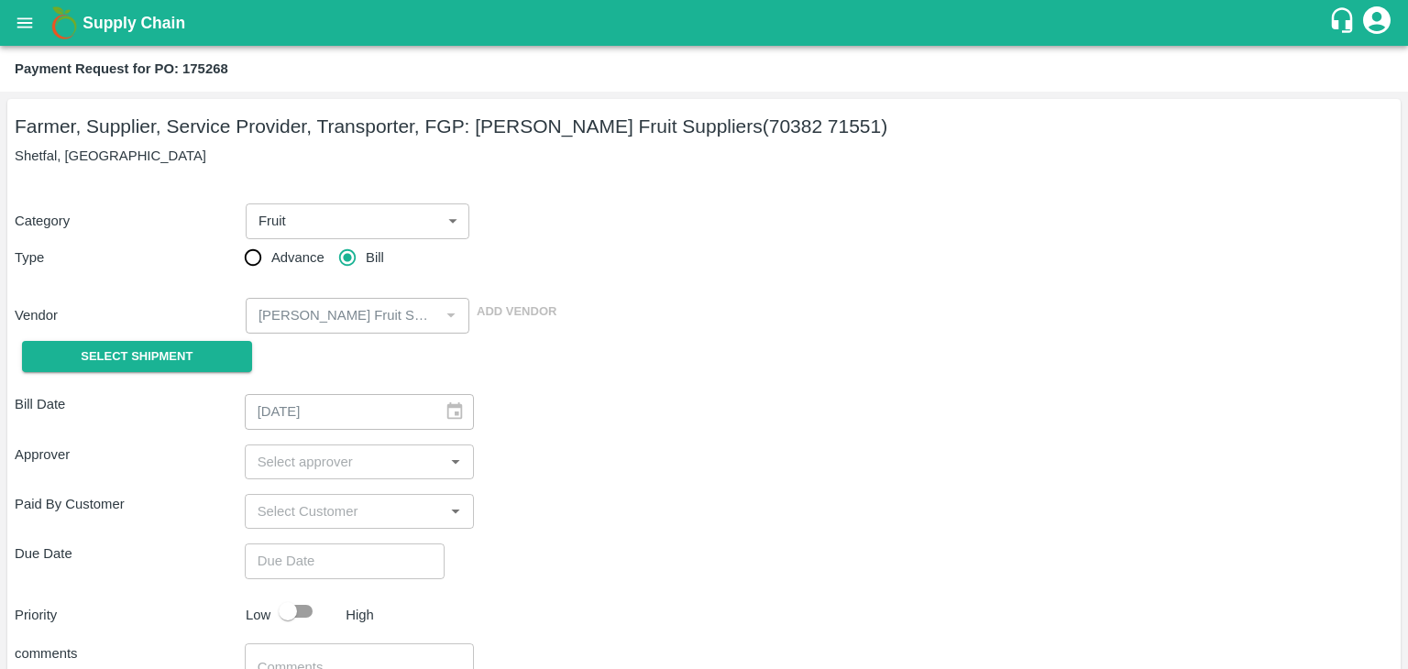
type input "12/09/2025"
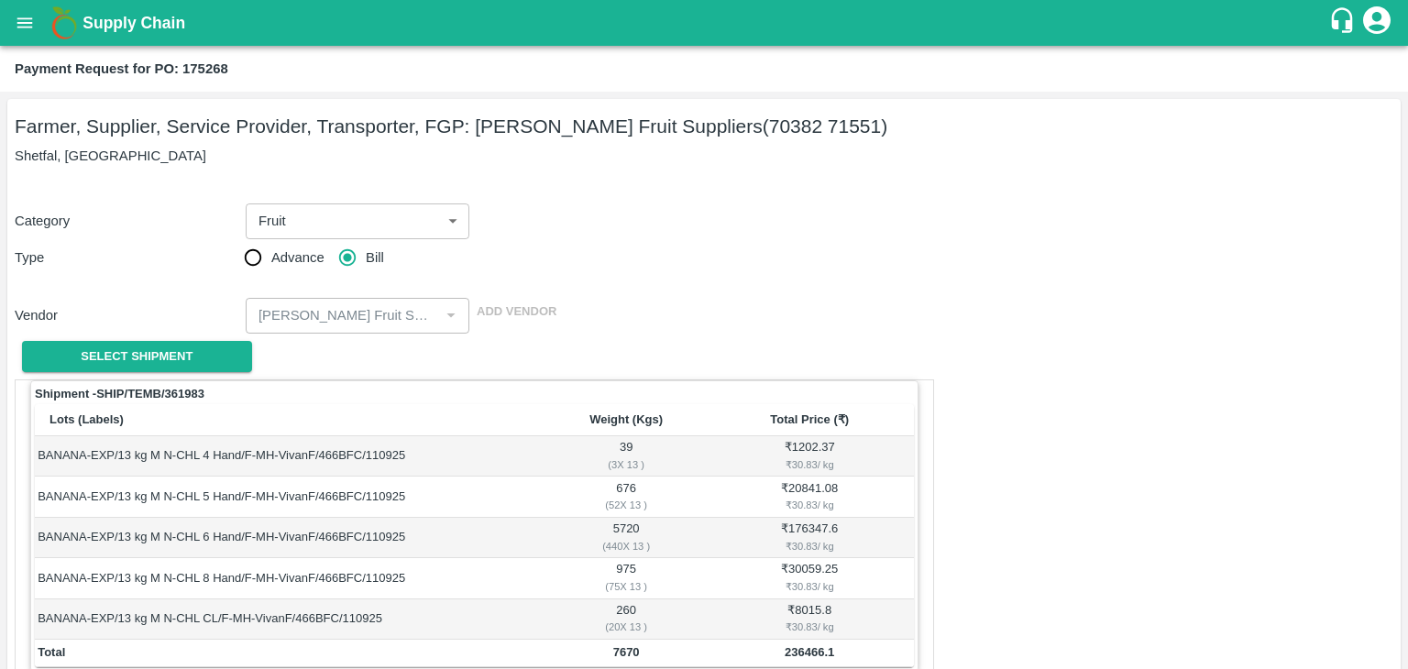
scroll to position [899, 0]
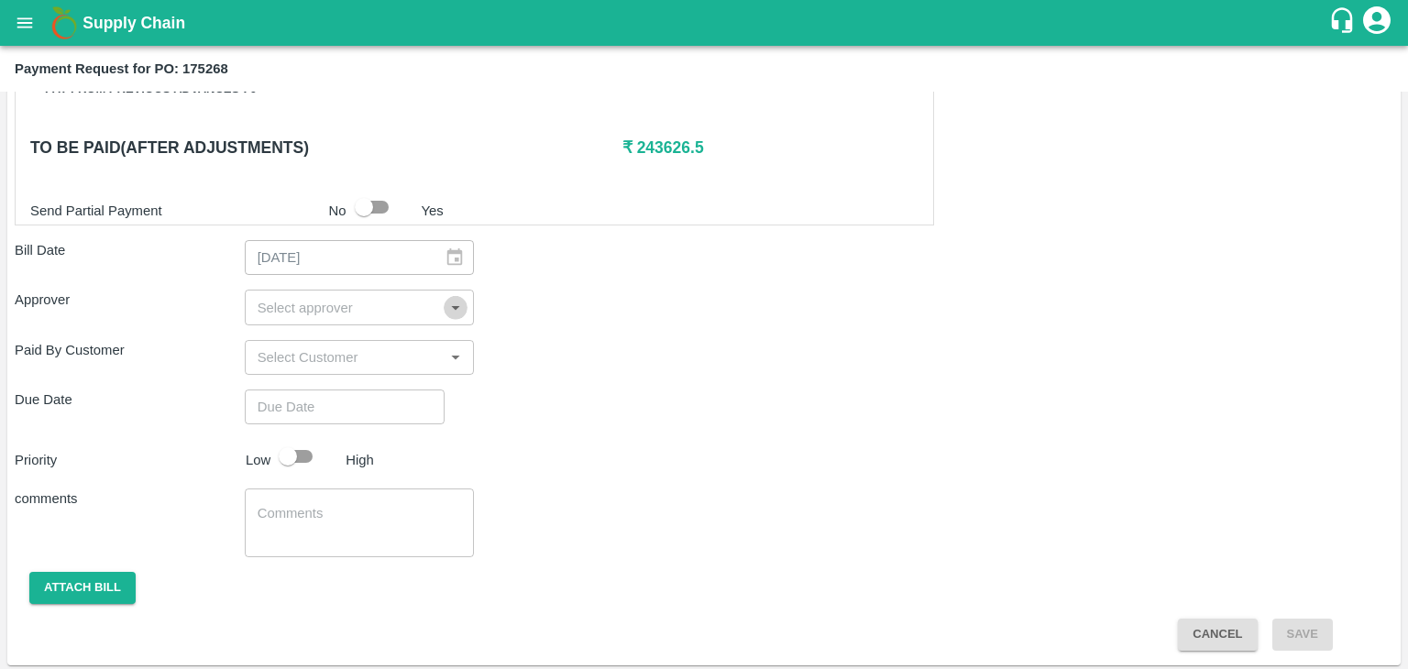
click at [446, 297] on icon "Open" at bounding box center [456, 307] width 20 height 20
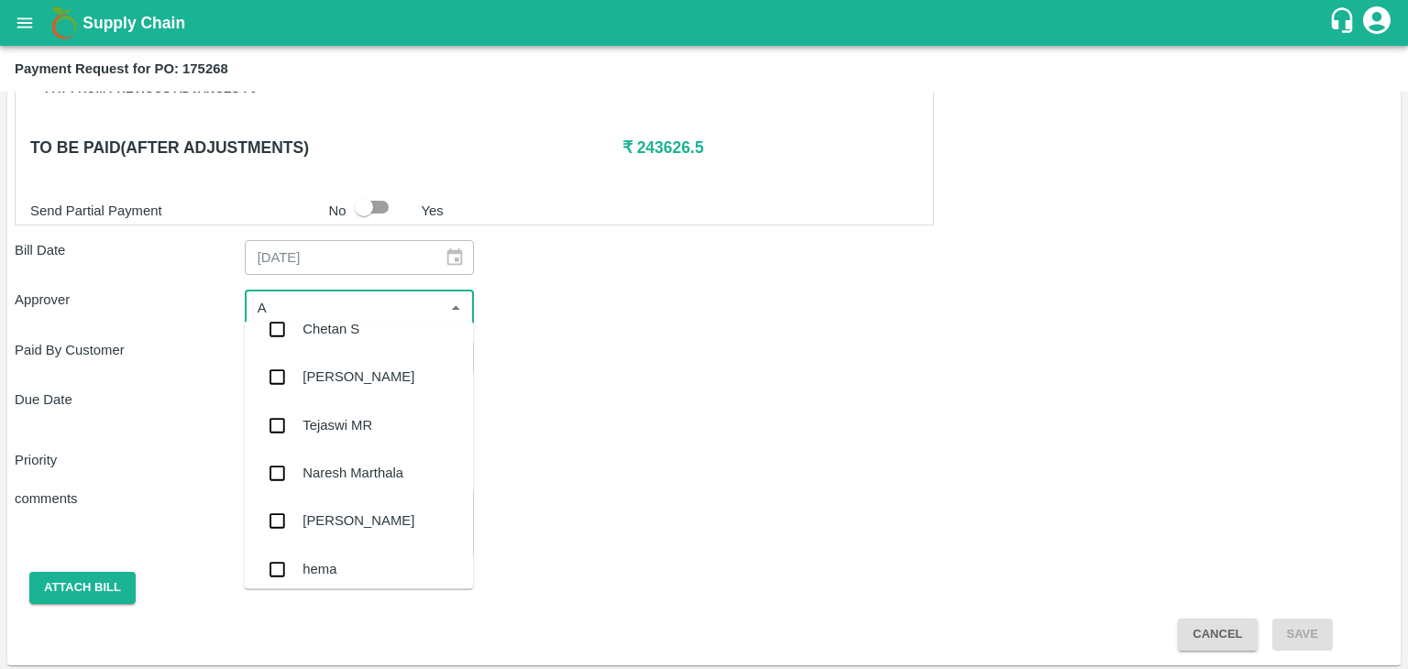
scroll to position [0, 0]
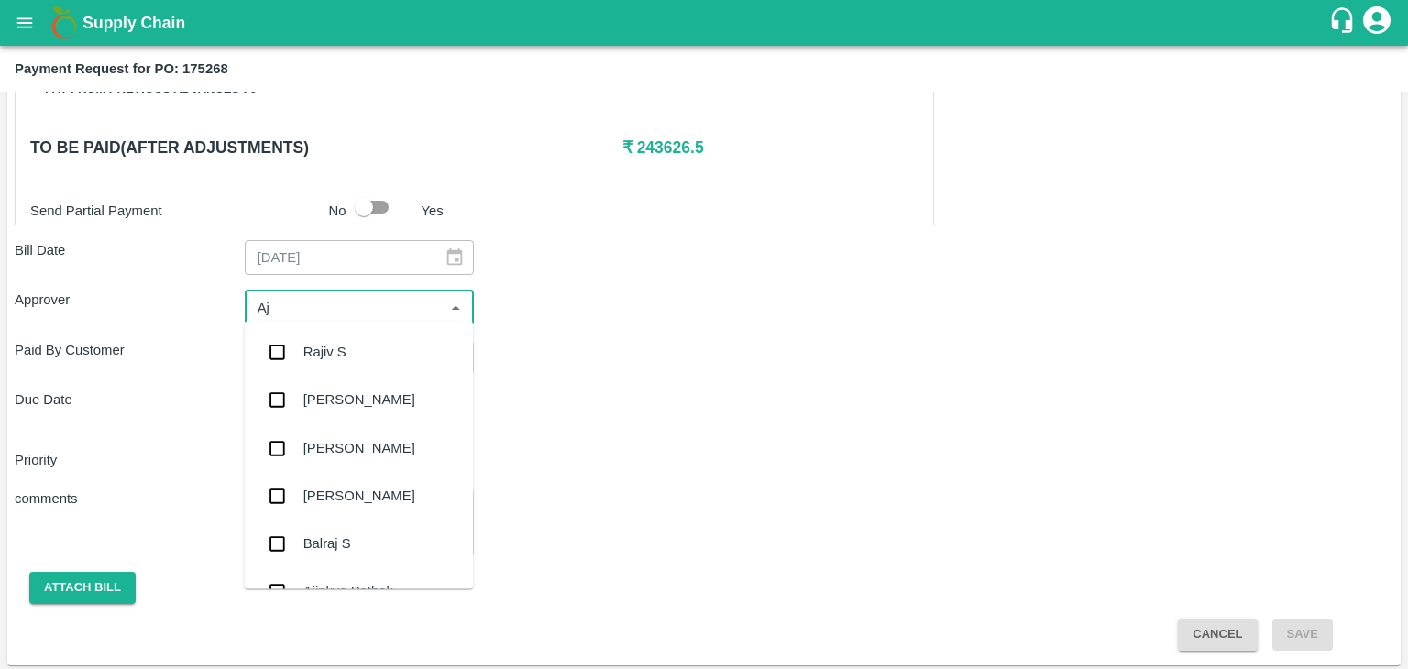
type input "Aji"
click at [335, 409] on div "[PERSON_NAME]" at bounding box center [359, 401] width 112 height 20
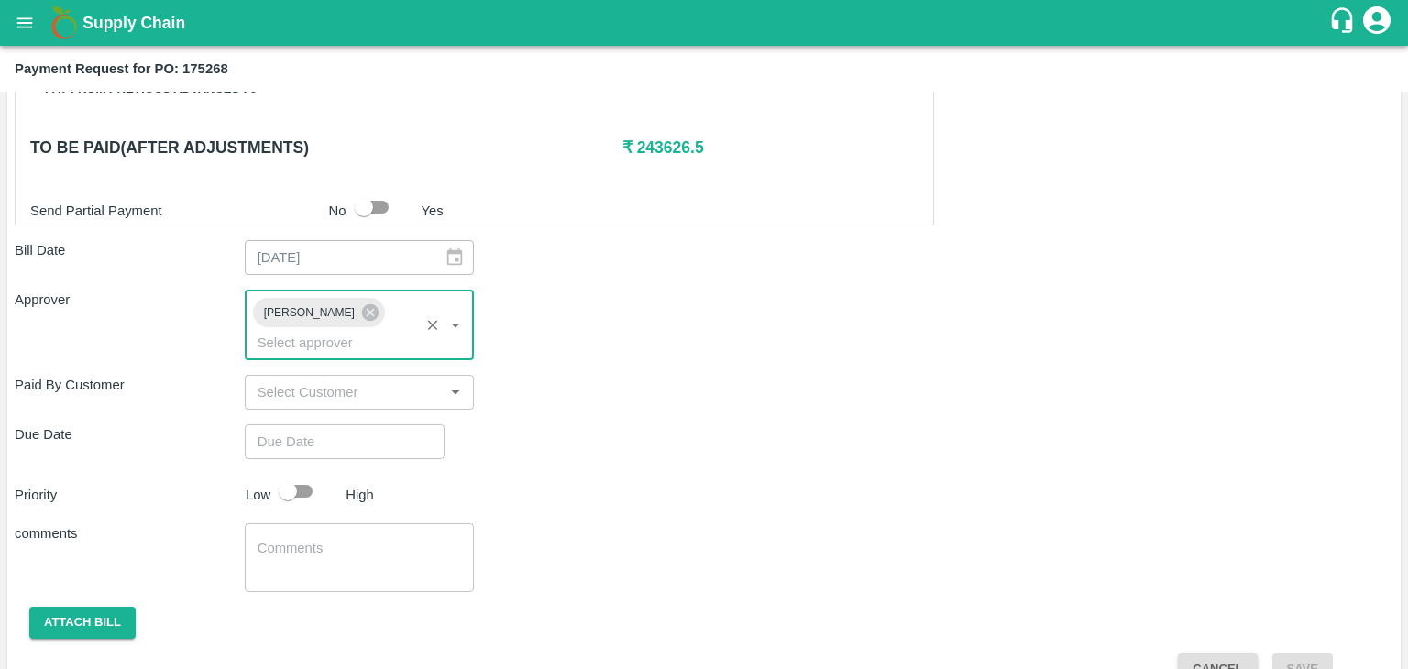
type input "DD/MM/YYYY hh:mm aa"
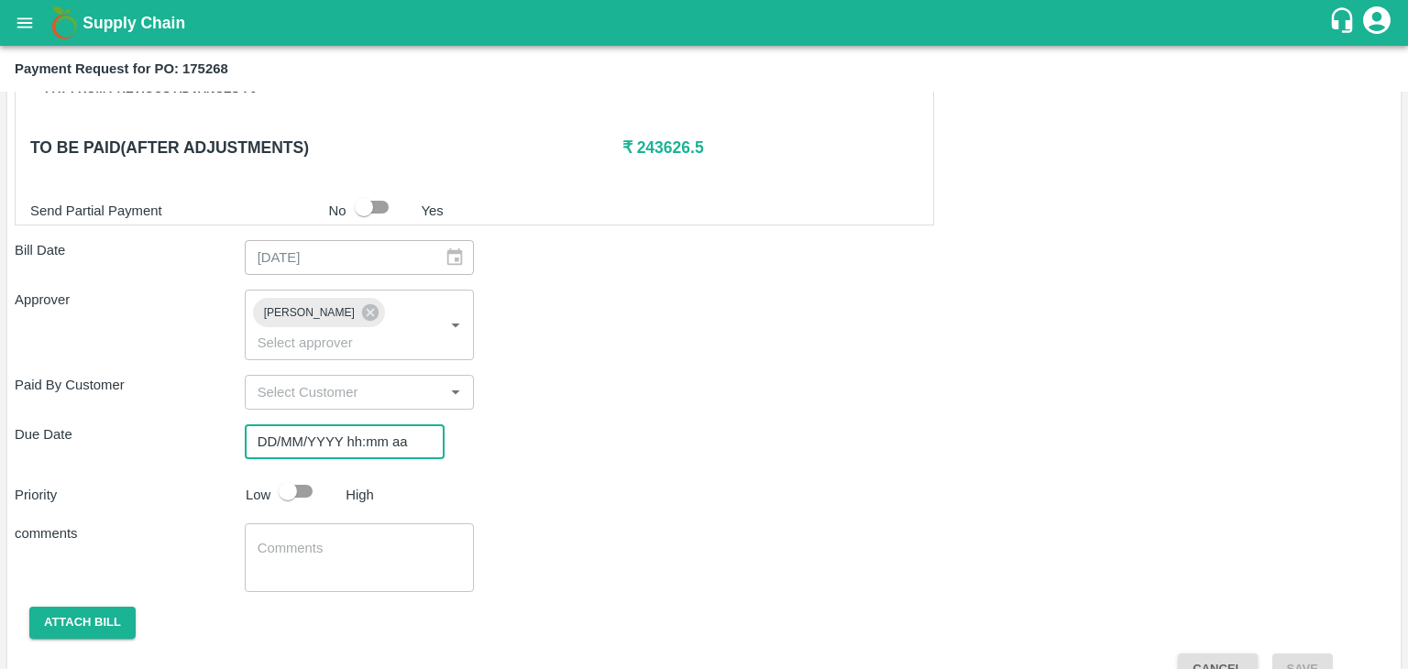
click at [381, 424] on input "DD/MM/YYYY hh:mm aa" at bounding box center [338, 441] width 187 height 35
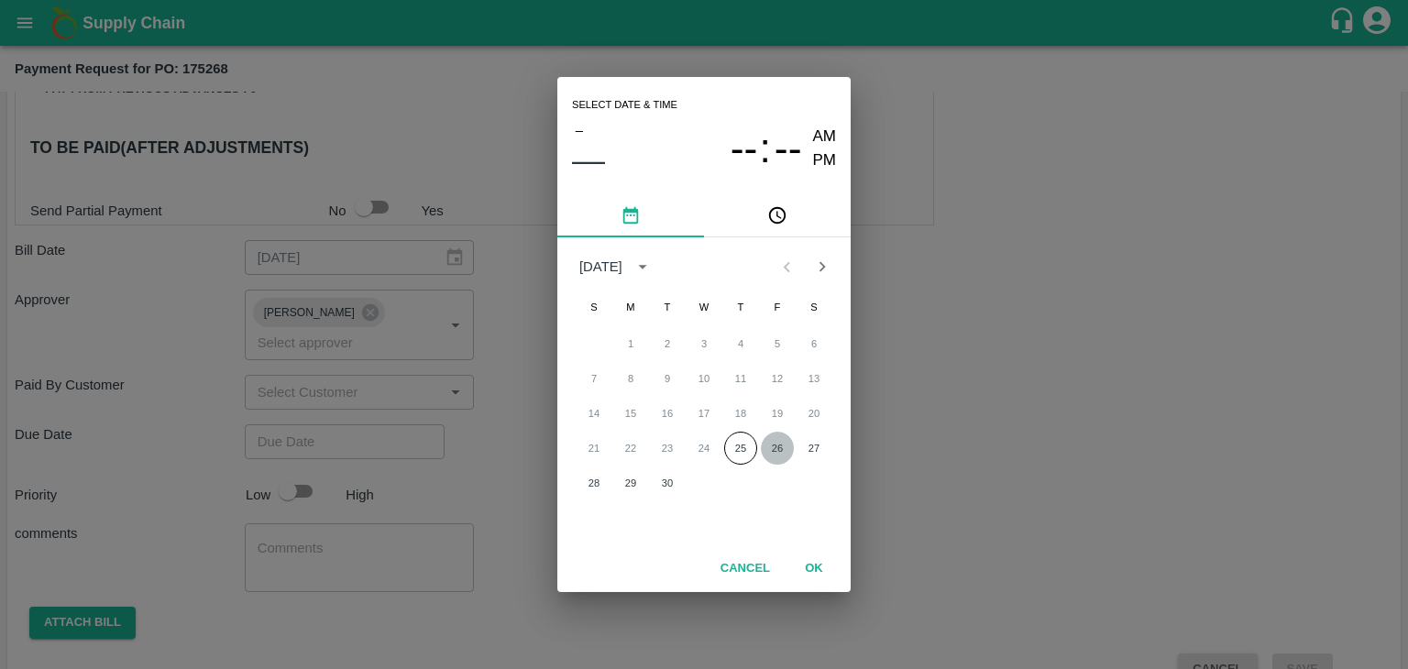
click at [789, 454] on button "26" at bounding box center [777, 448] width 33 height 33
type input "[DATE] 12:00 AM"
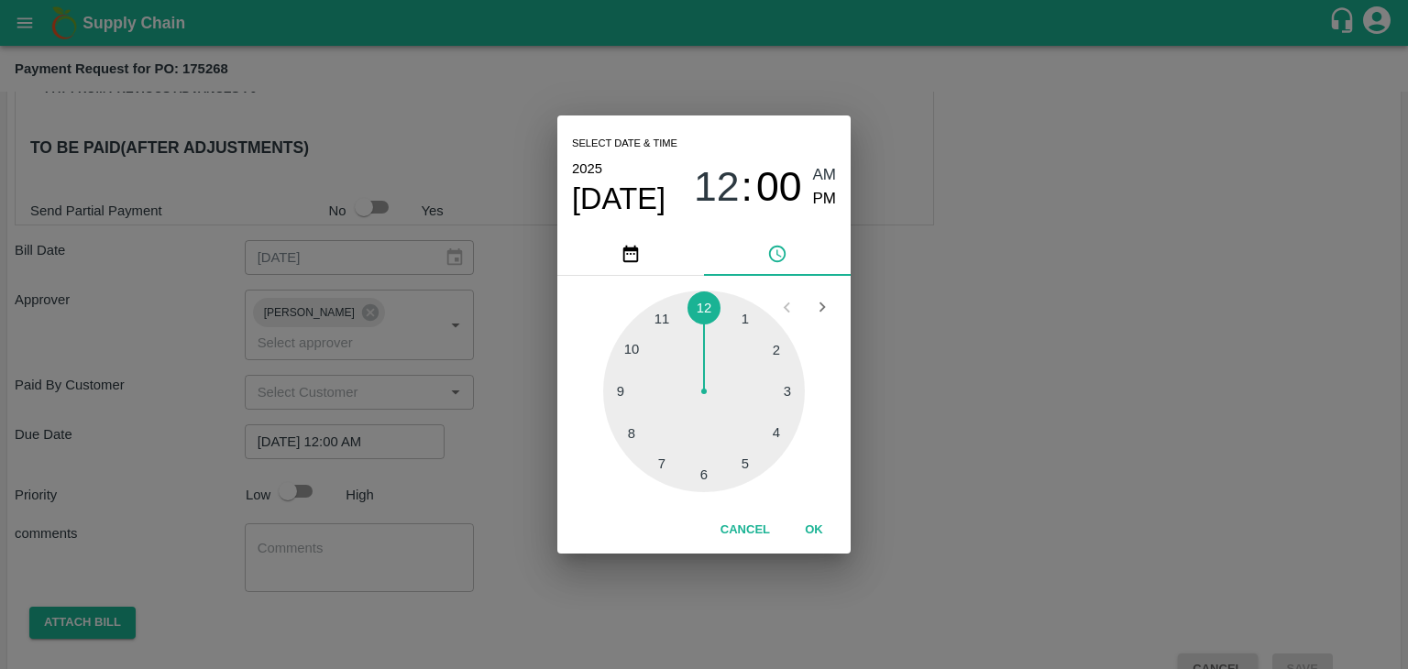
drag, startPoint x: 284, startPoint y: 452, endPoint x: 302, endPoint y: 463, distance: 20.6
click at [302, 463] on div "Select date & time 2025 Sep 26 12 : 00 AM PM 1 2 3 4 5 6 7 8 9 10 11 12 Cancel …" at bounding box center [704, 334] width 1408 height 669
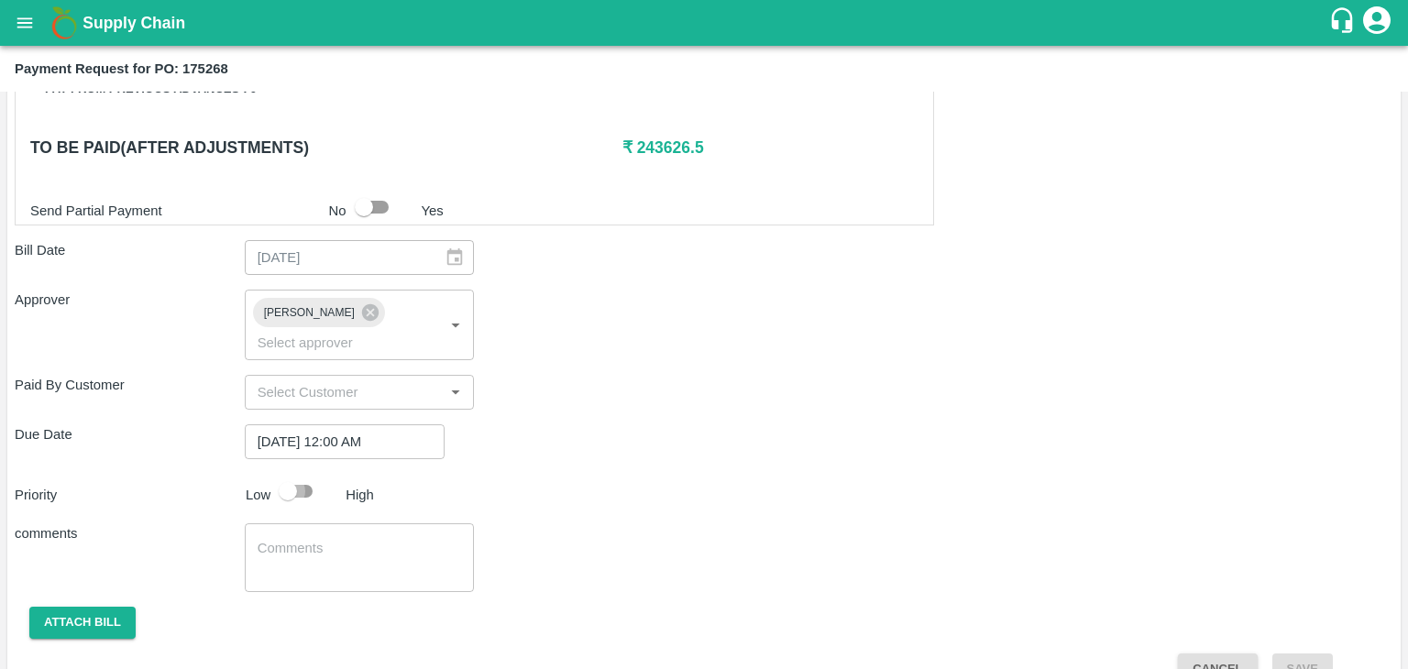
drag, startPoint x: 292, startPoint y: 450, endPoint x: 370, endPoint y: 553, distance: 128.9
click at [370, 553] on div "Shipment - SHIP/TEMB/361983 Lots (Labels) Weight (Kgs) Total Price (₹) BANANA-E…" at bounding box center [704, 83] width 1379 height 1205
drag, startPoint x: 370, startPoint y: 553, endPoint x: 288, endPoint y: 455, distance: 128.2
click at [288, 455] on div "Shipment - SHIP/TEMB/361983 Lots (Labels) Weight (Kgs) Total Price (₹) BANANA-E…" at bounding box center [704, 83] width 1379 height 1205
click at [288, 474] on input "checkbox" at bounding box center [288, 491] width 105 height 35
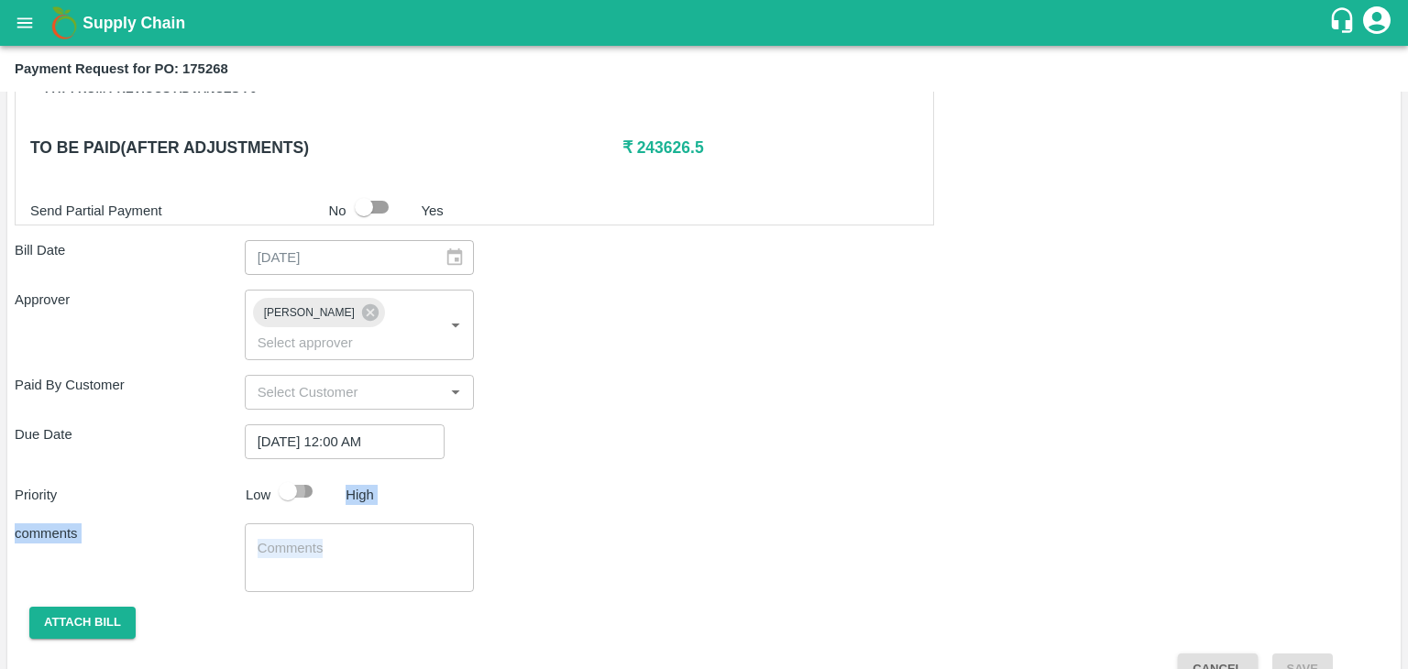
checkbox input "true"
click at [347, 539] on textarea at bounding box center [360, 558] width 204 height 39
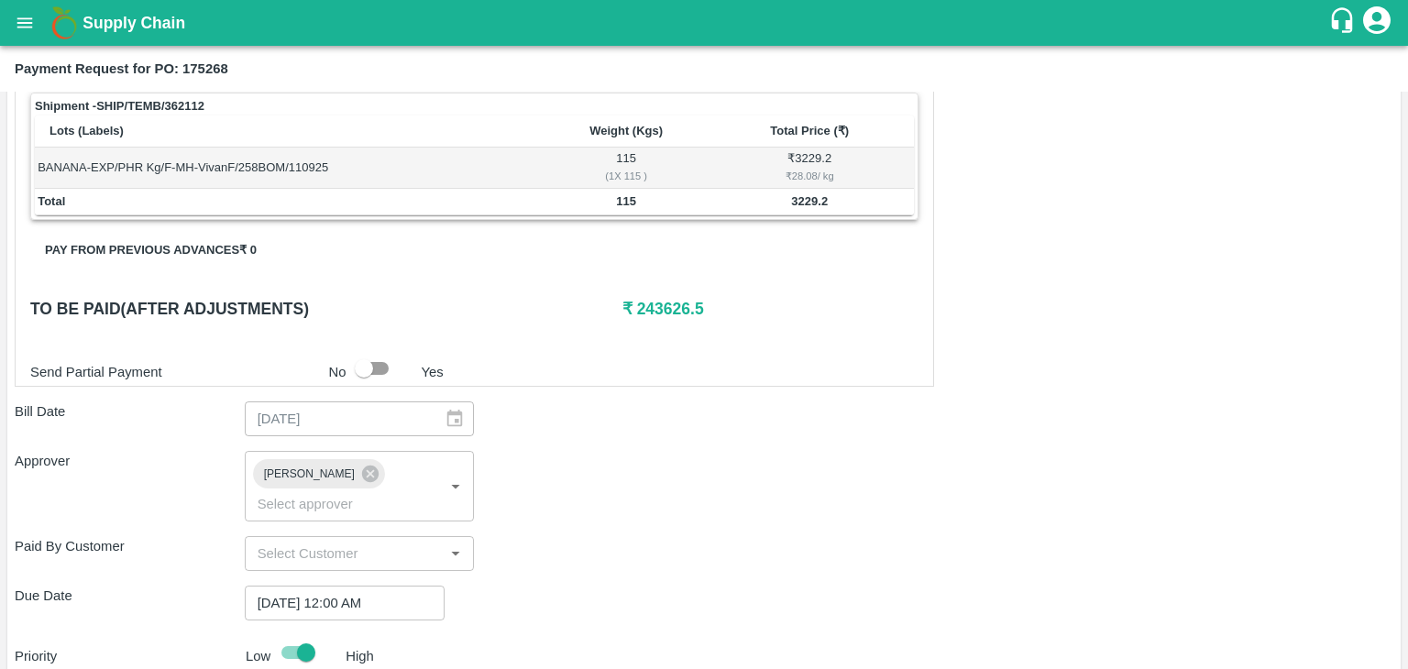
scroll to position [910, 0]
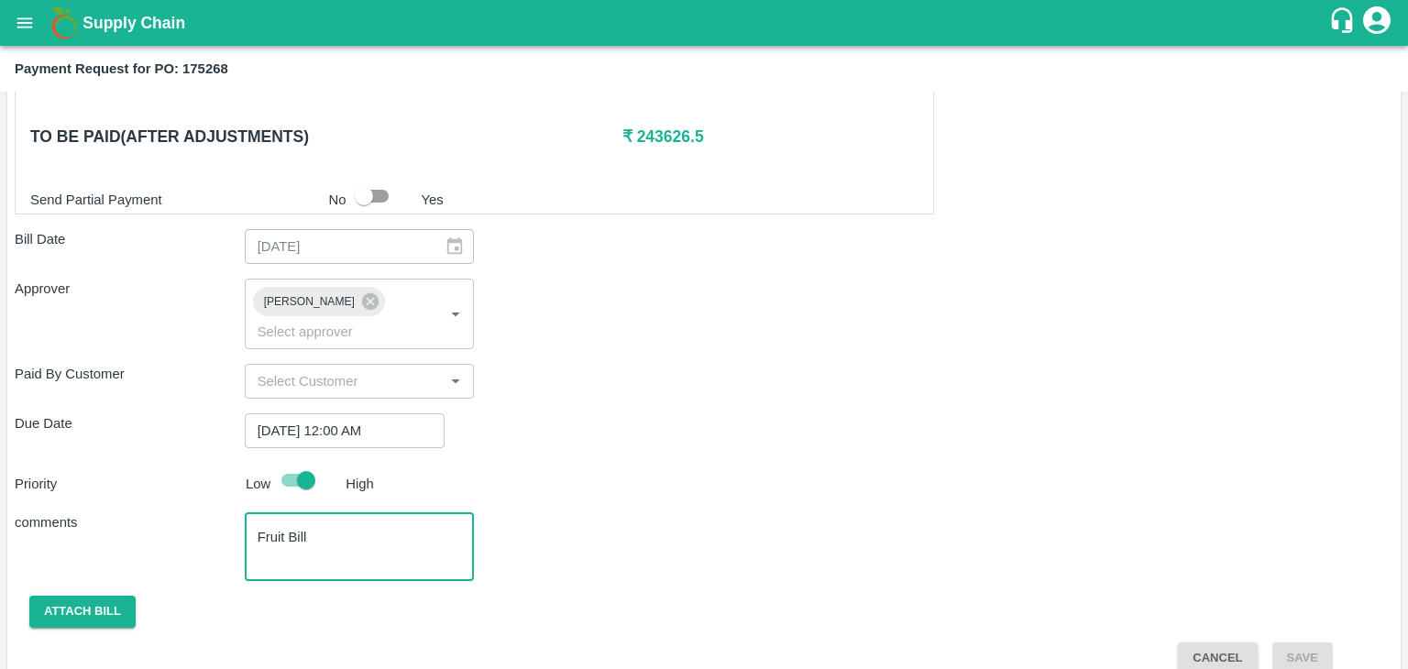
type textarea "Fruit Bill"
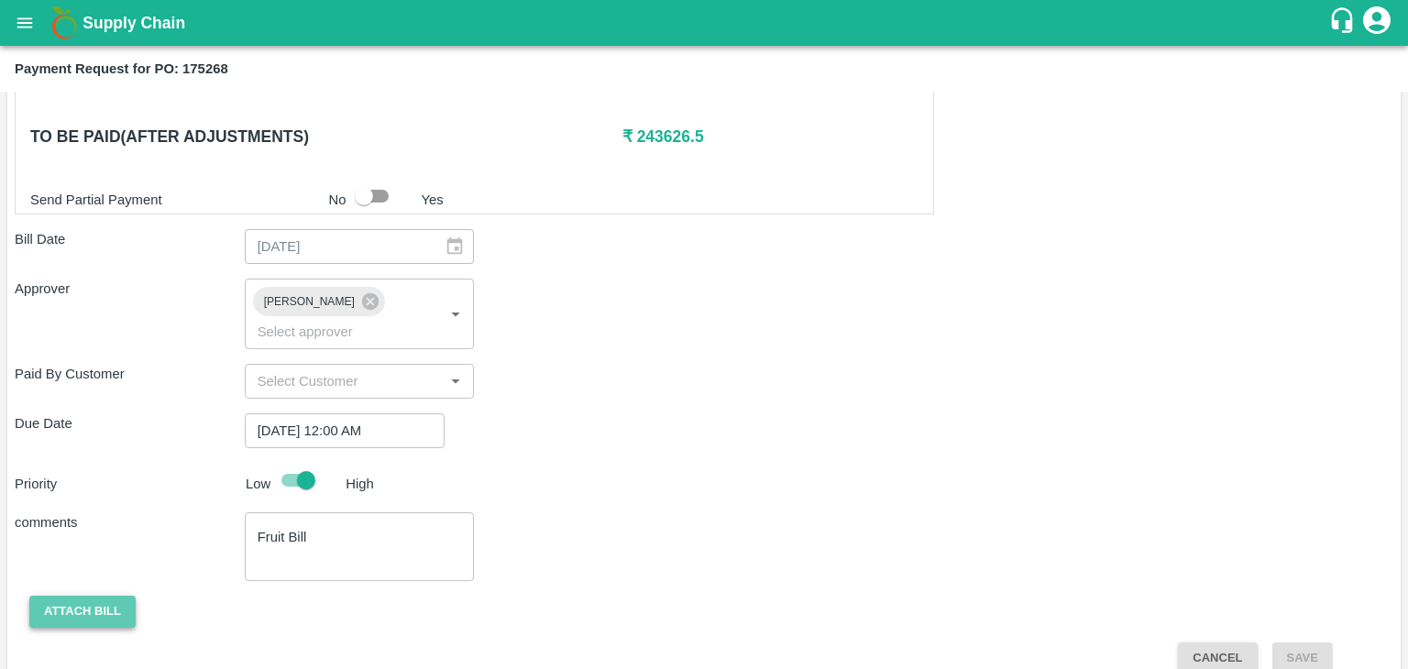
click at [79, 596] on button "Attach bill" at bounding box center [82, 612] width 106 height 32
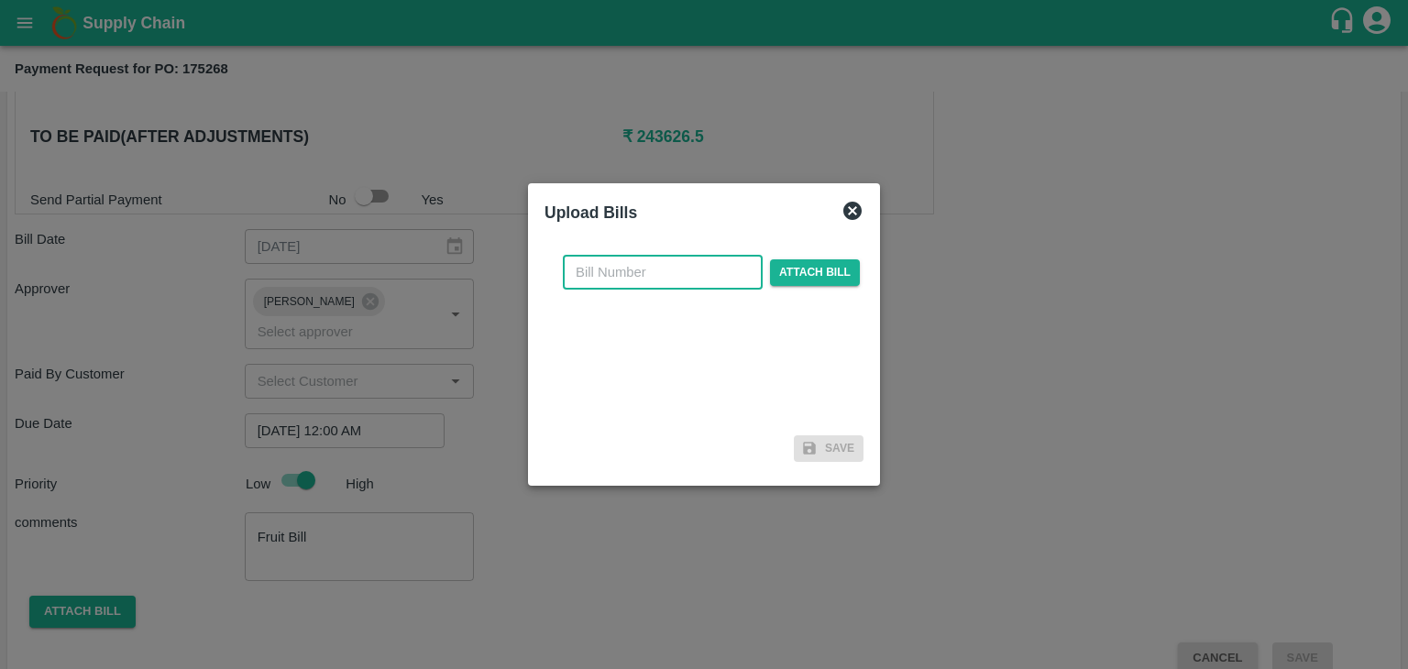
click at [673, 269] on input "text" at bounding box center [663, 272] width 200 height 35
type input "92"
click at [810, 268] on span "Attach bill" at bounding box center [815, 272] width 90 height 27
click at [0, 0] on input "Attach bill" at bounding box center [0, 0] width 0 height 0
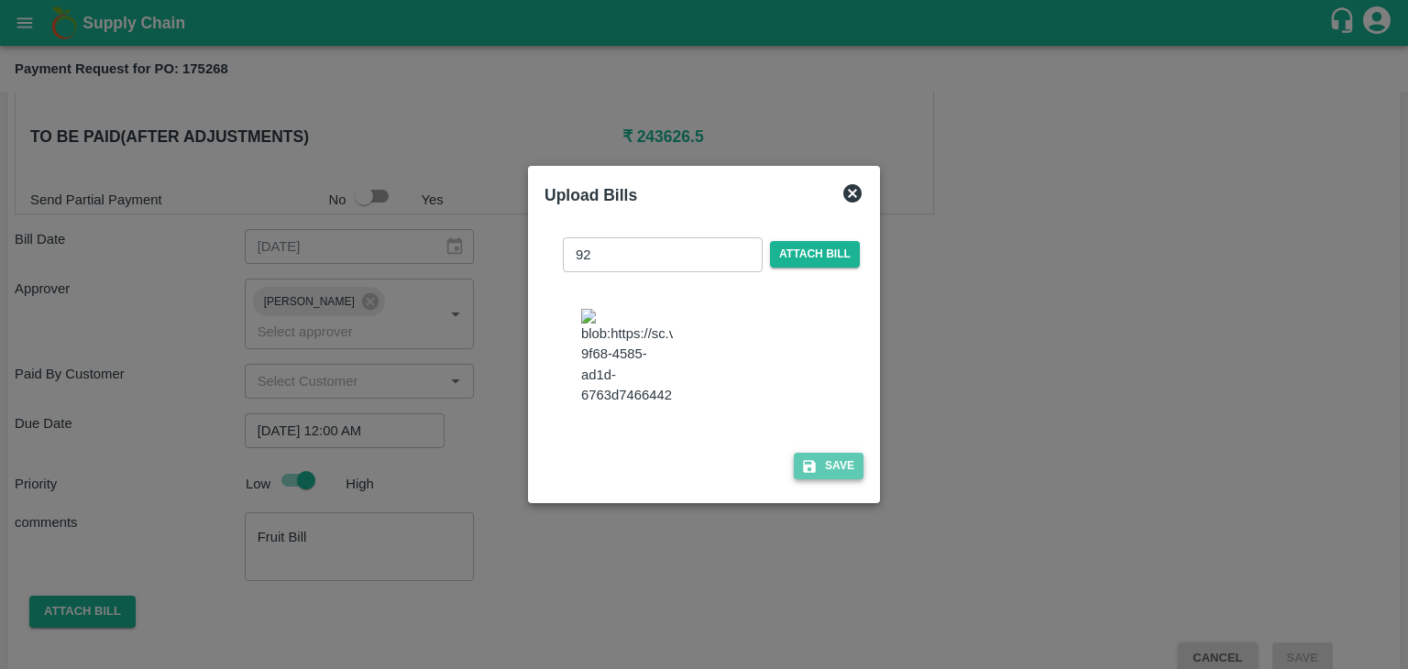
click at [839, 463] on button "Save" at bounding box center [829, 466] width 70 height 27
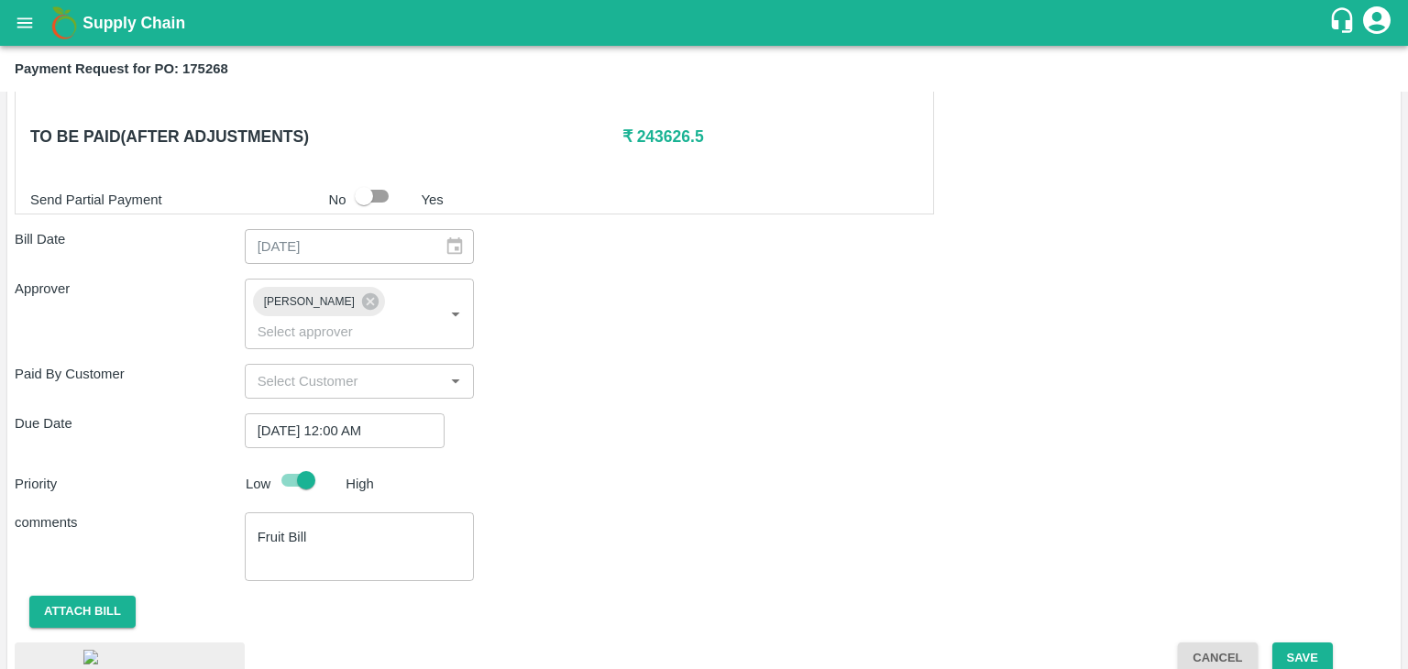
scroll to position [1015, 0]
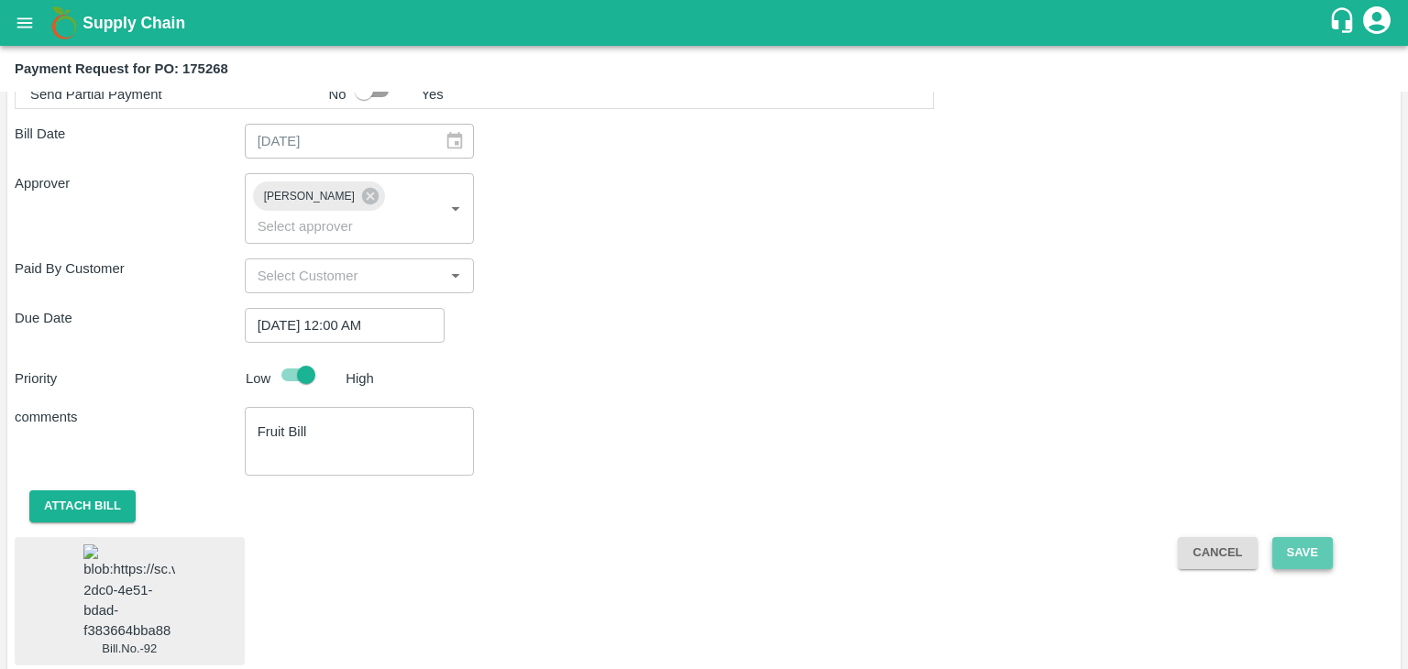
click at [1320, 537] on button "Save" at bounding box center [1303, 553] width 61 height 32
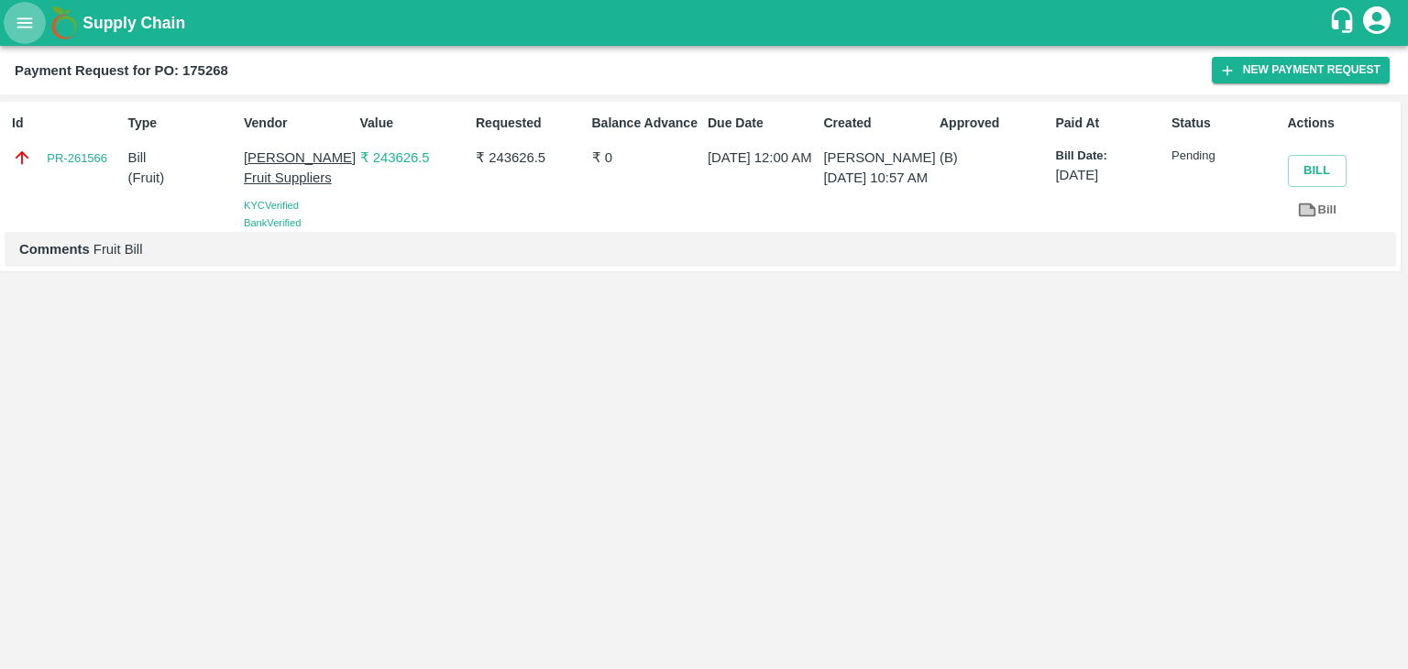
click at [18, 24] on icon "open drawer" at bounding box center [25, 23] width 20 height 20
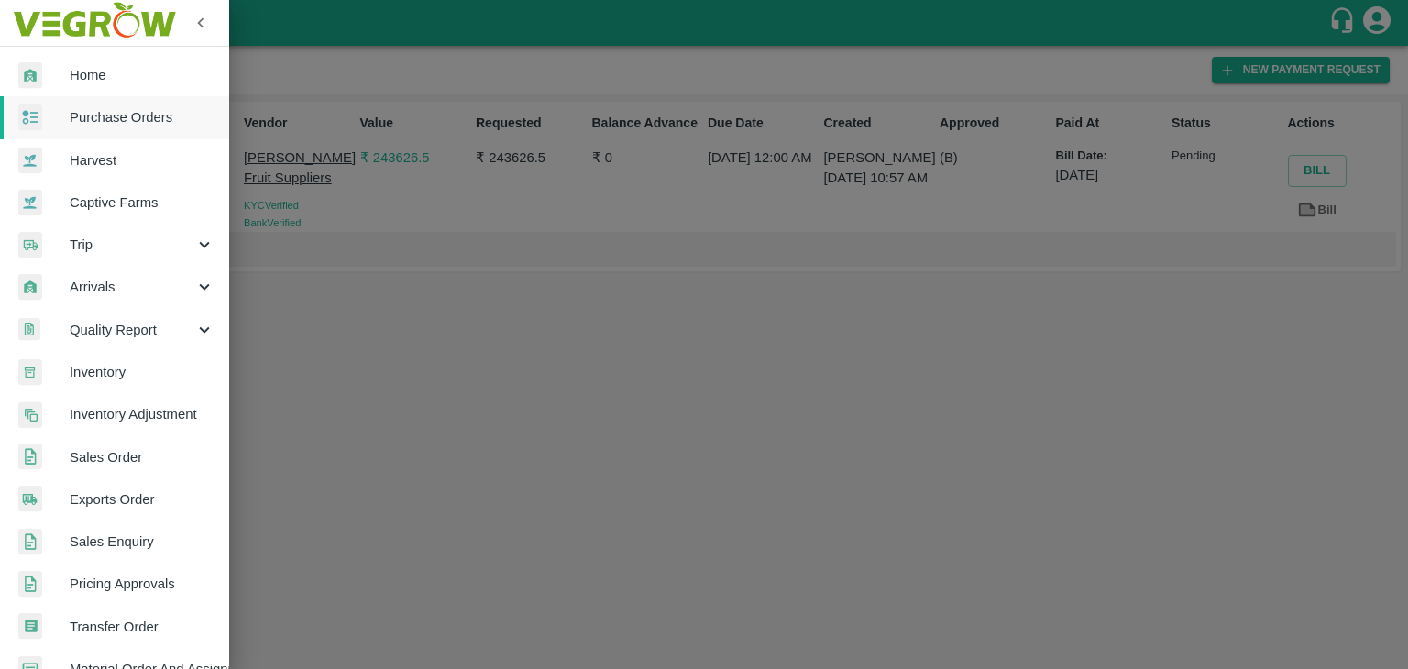
click at [138, 107] on span "Purchase Orders" at bounding box center [142, 117] width 145 height 20
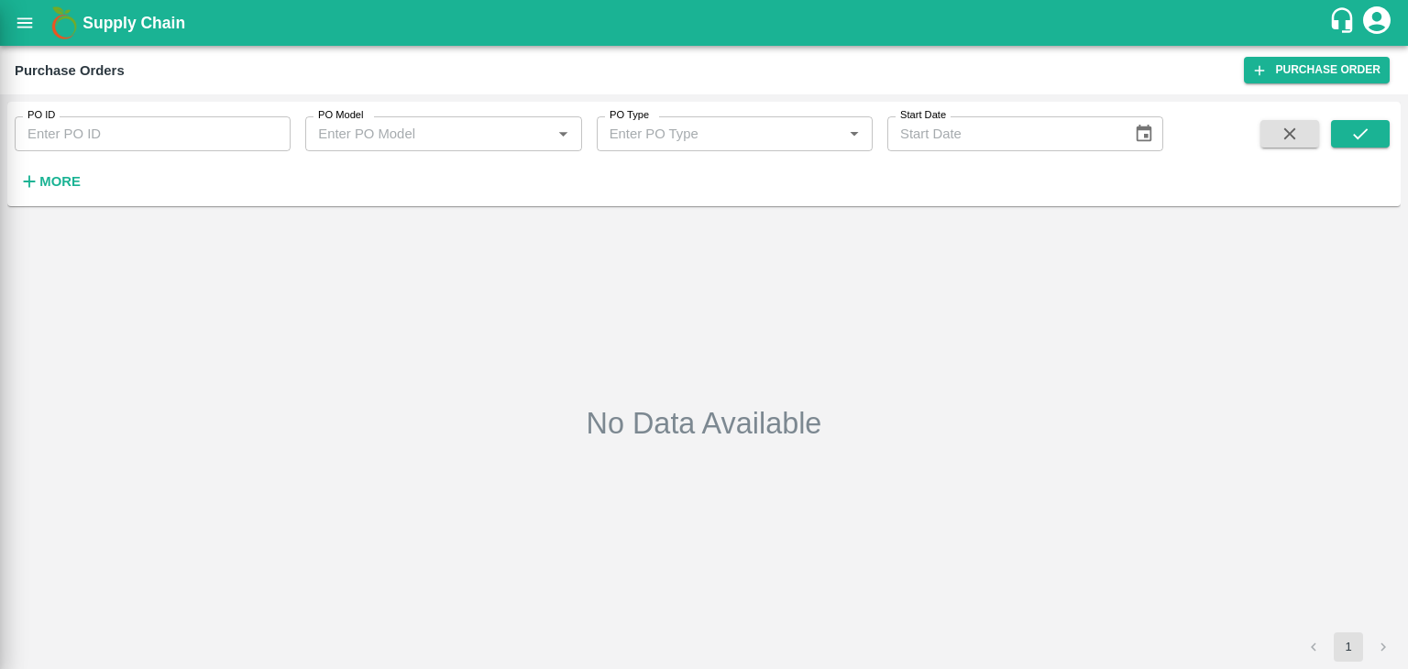
click at [270, 129] on div at bounding box center [704, 334] width 1408 height 669
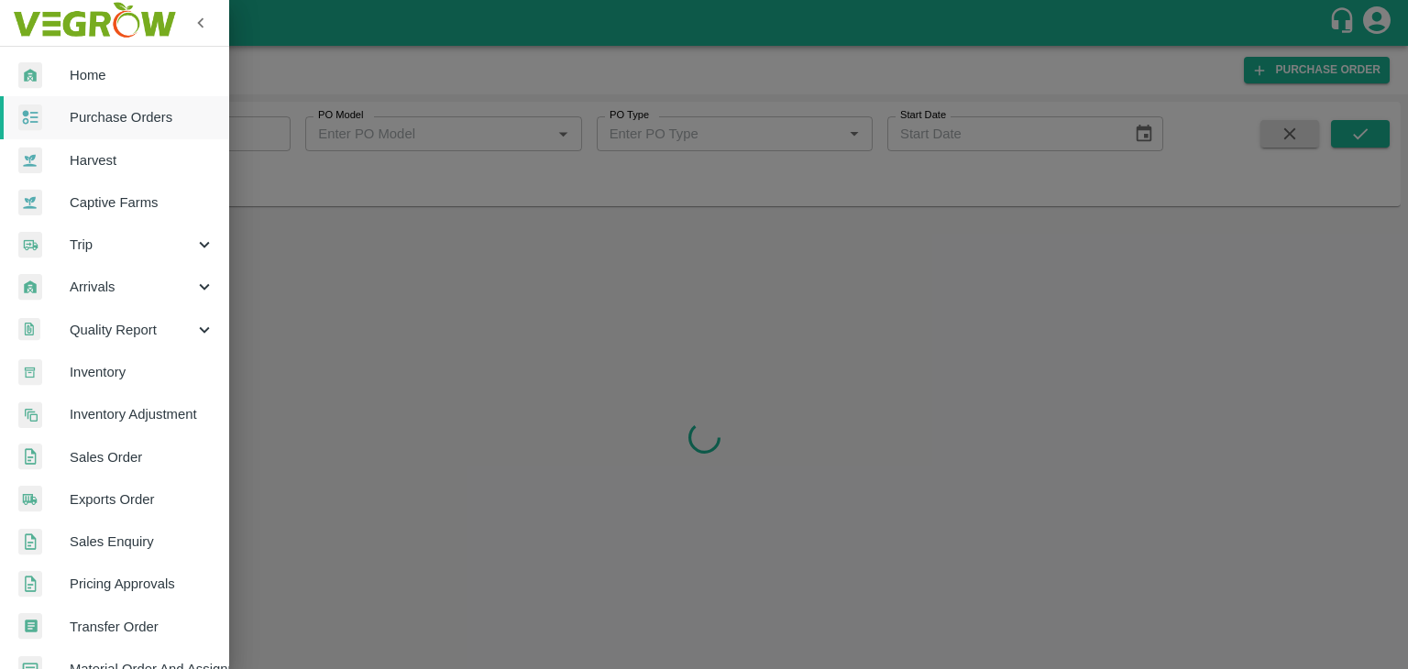
click at [271, 134] on div at bounding box center [704, 334] width 1408 height 669
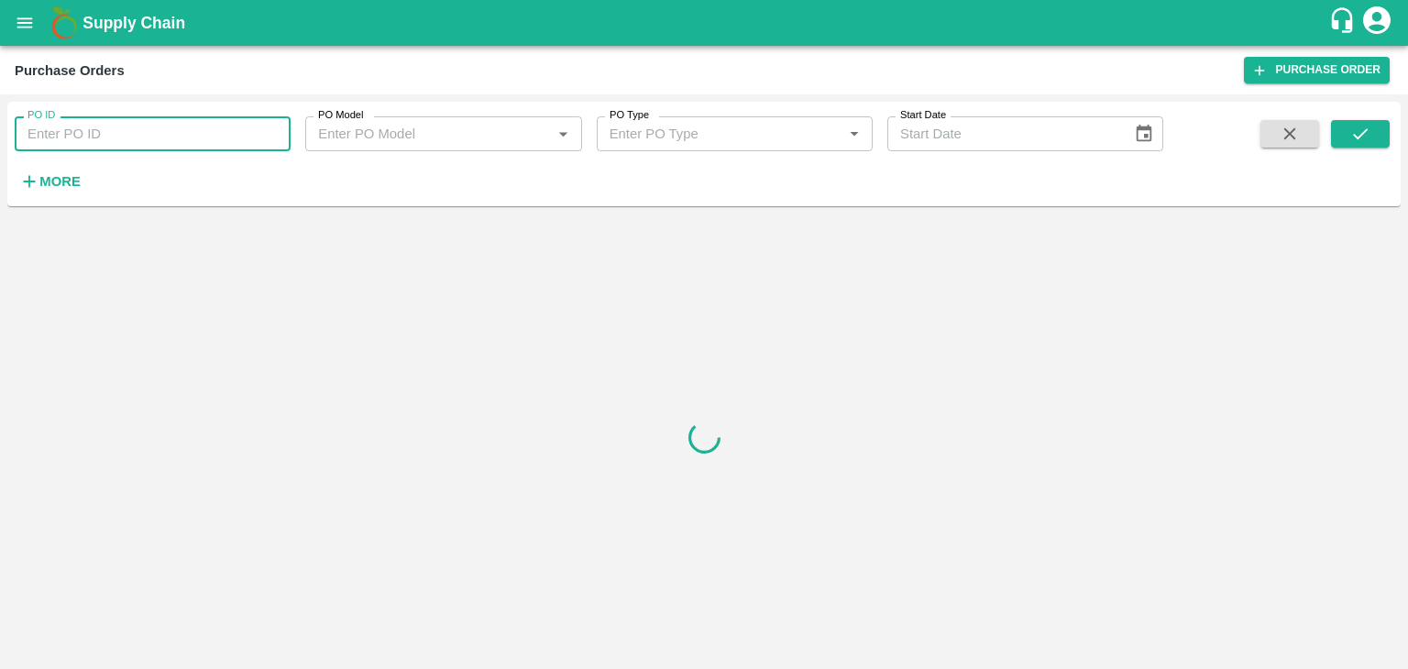
click at [275, 131] on input "PO ID" at bounding box center [153, 133] width 276 height 35
paste input "175578"
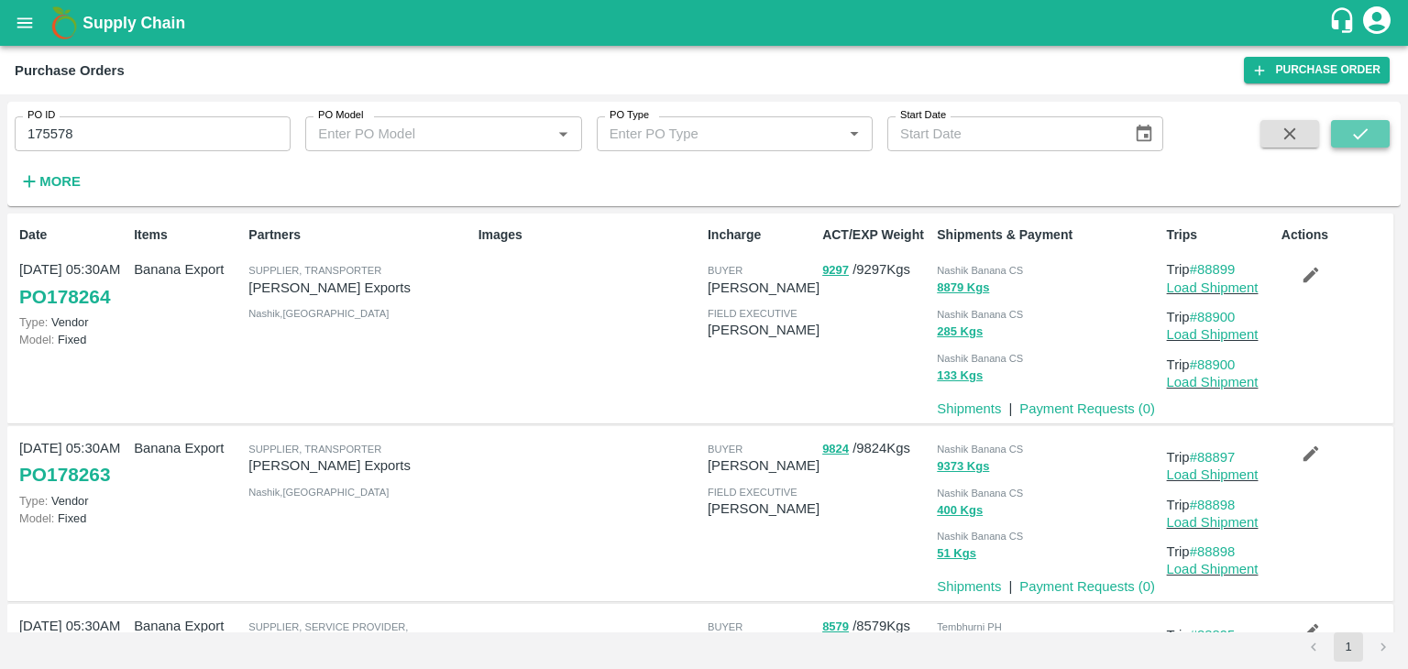
click at [1360, 126] on icon "submit" at bounding box center [1361, 134] width 20 height 20
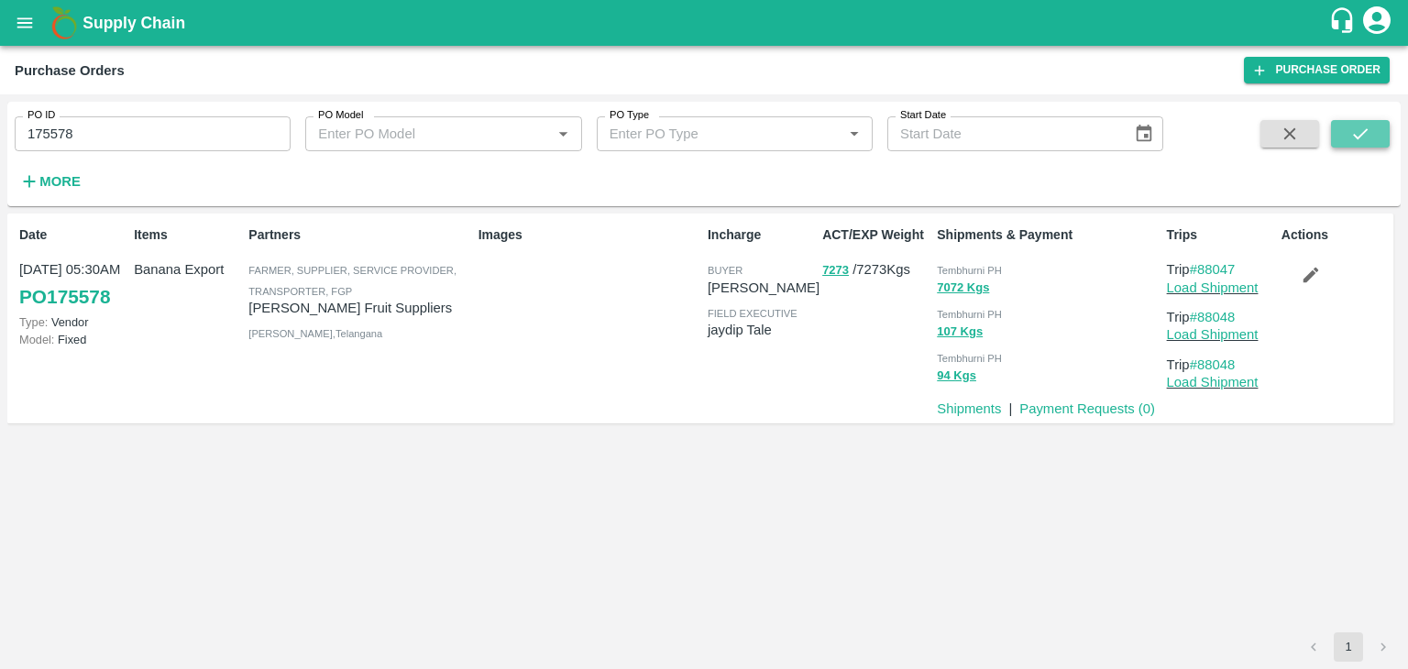
click at [1360, 126] on icon "submit" at bounding box center [1361, 134] width 20 height 20
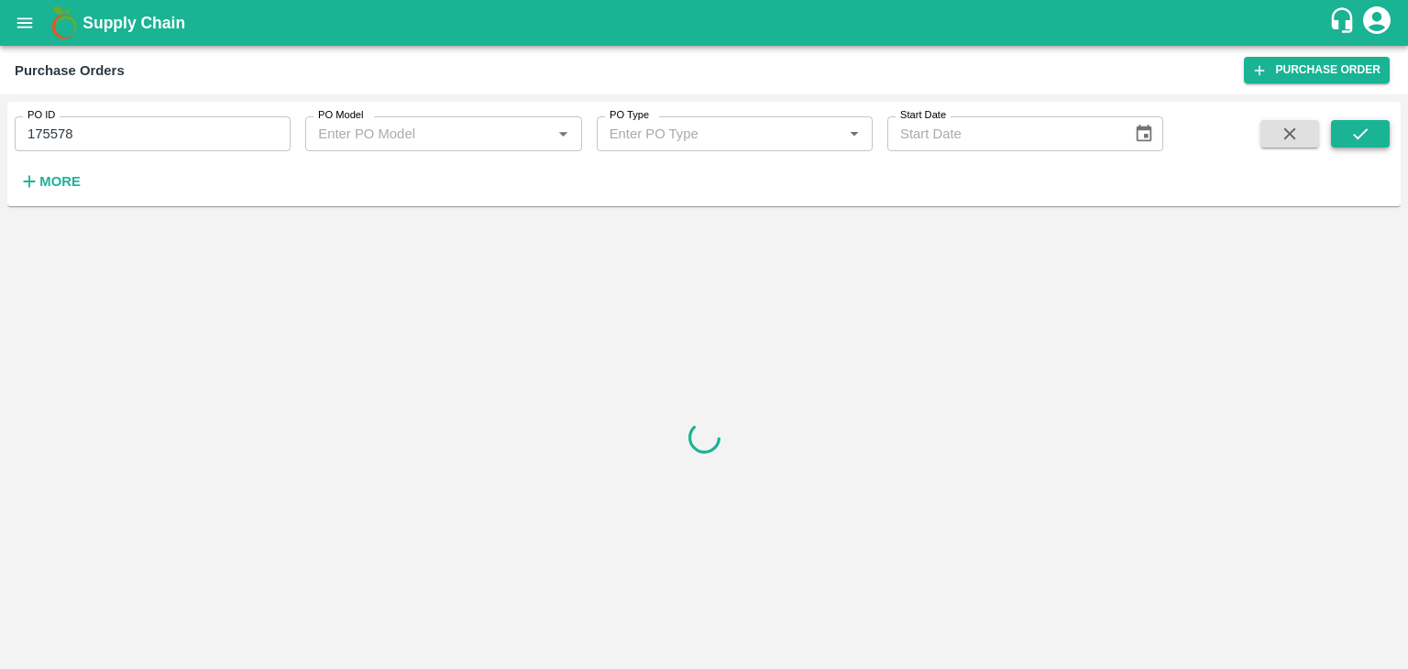
click at [1361, 134] on icon "submit" at bounding box center [1361, 134] width 20 height 20
click at [121, 128] on input "175578" at bounding box center [153, 133] width 276 height 35
type input "175578"
click at [1361, 131] on icon "submit" at bounding box center [1361, 134] width 20 height 20
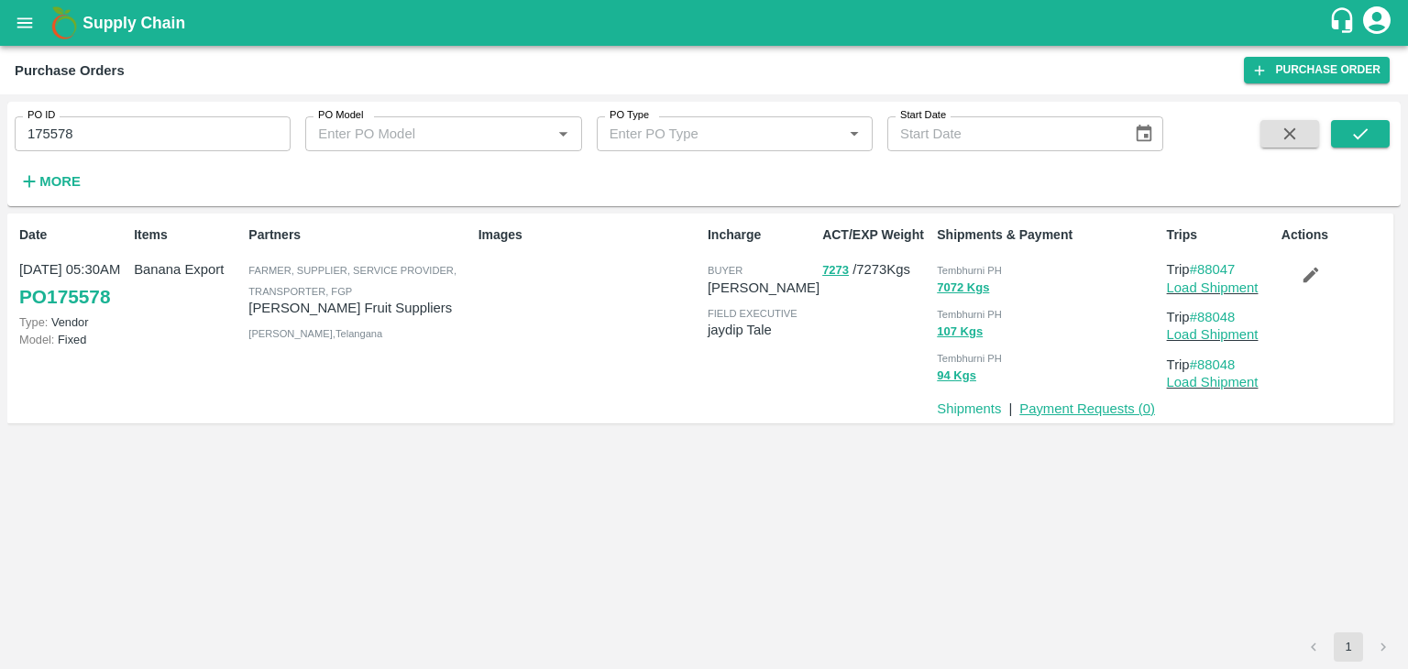
click at [1104, 412] on link "Payment Requests ( 0 )" at bounding box center [1088, 409] width 136 height 15
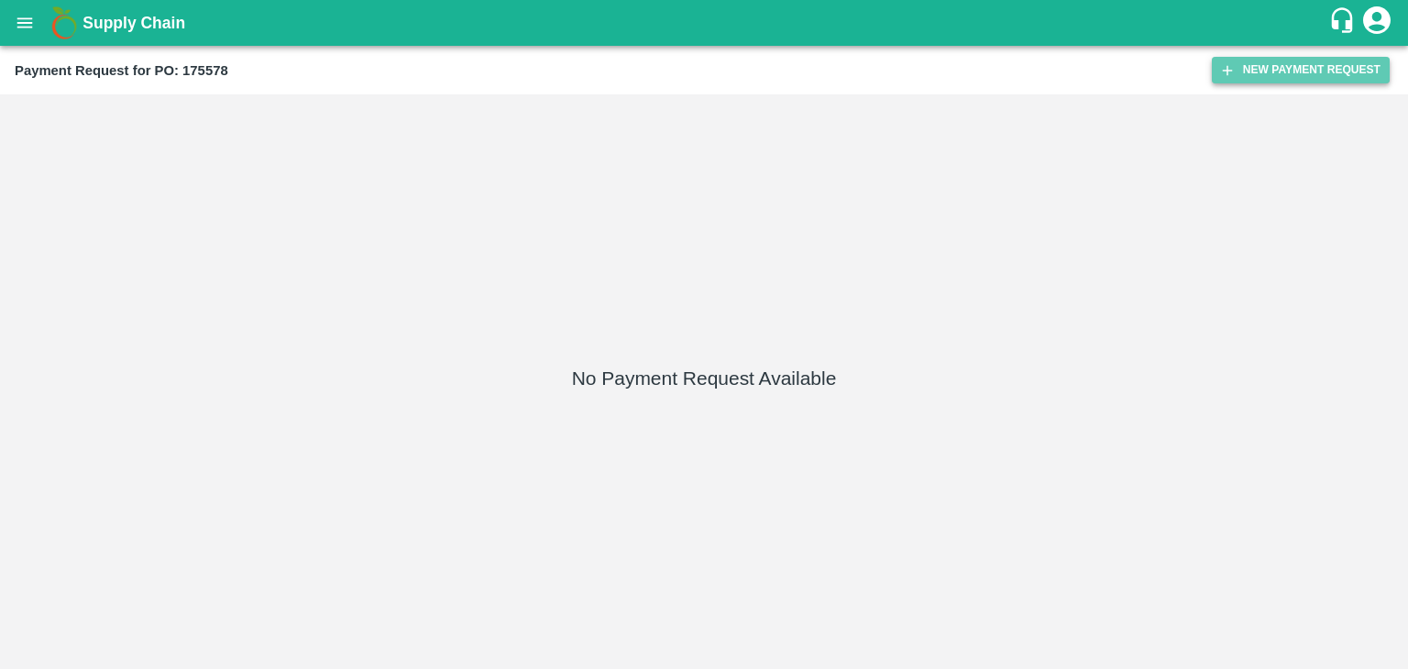
click at [1292, 63] on button "New Payment Request" at bounding box center [1301, 70] width 178 height 27
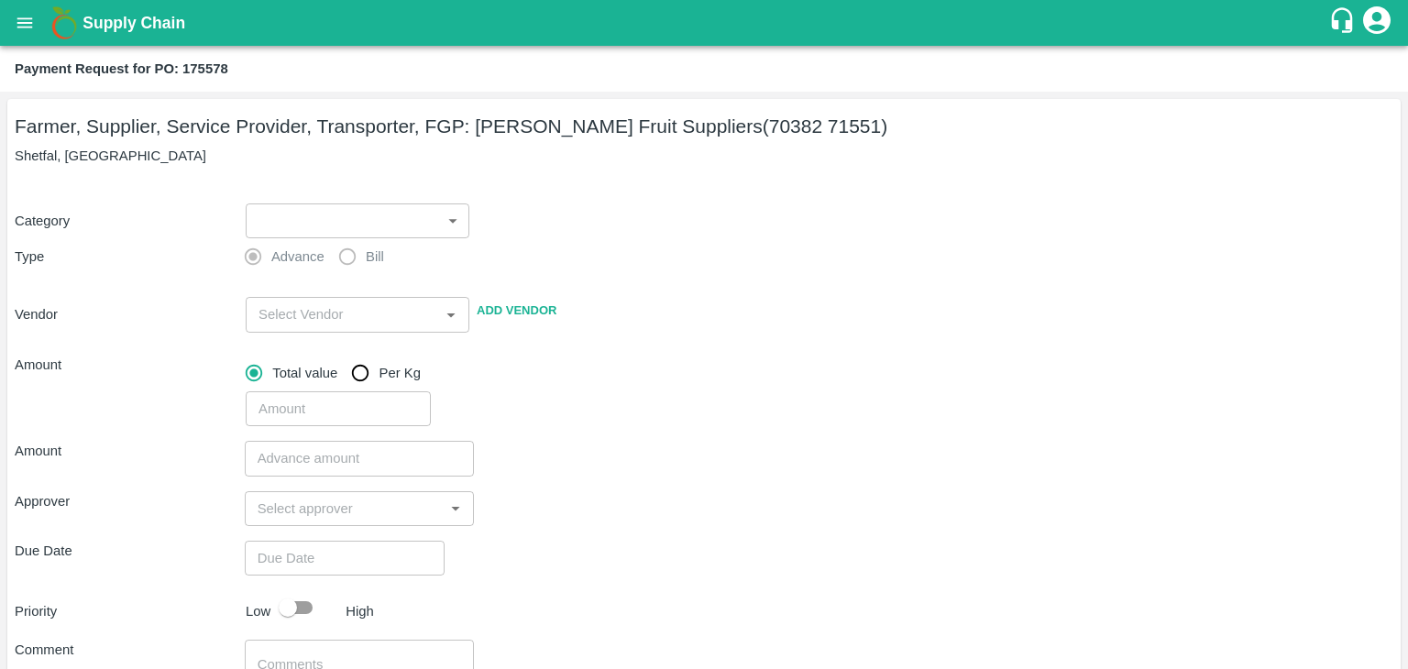
click at [298, 221] on body "Supply Chain Payment Request for PO: 175578 Farmer, Supplier, Service Provider,…" at bounding box center [704, 334] width 1408 height 669
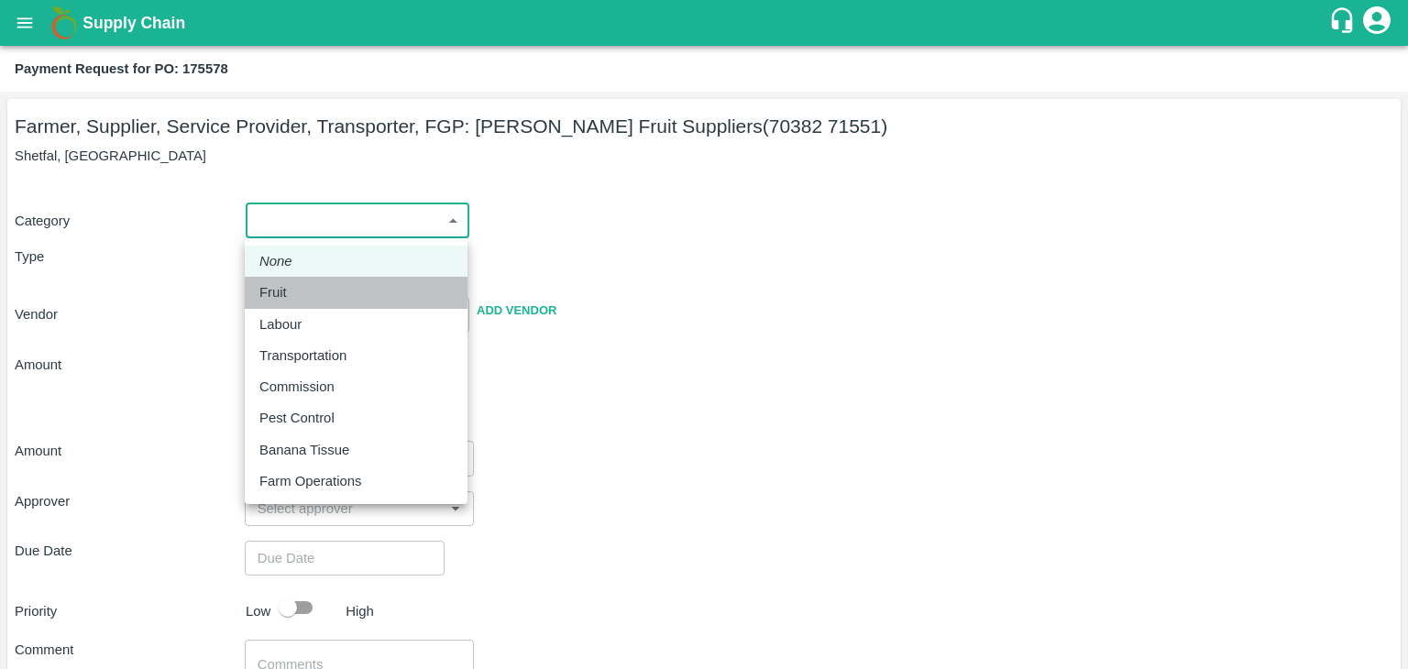
click at [301, 298] on div "Fruit" at bounding box center [355, 292] width 193 height 20
type input "1"
type input "[PERSON_NAME] Fruit Suppliers - 70382 71551(Farmer, Supplier, Service Provider,…"
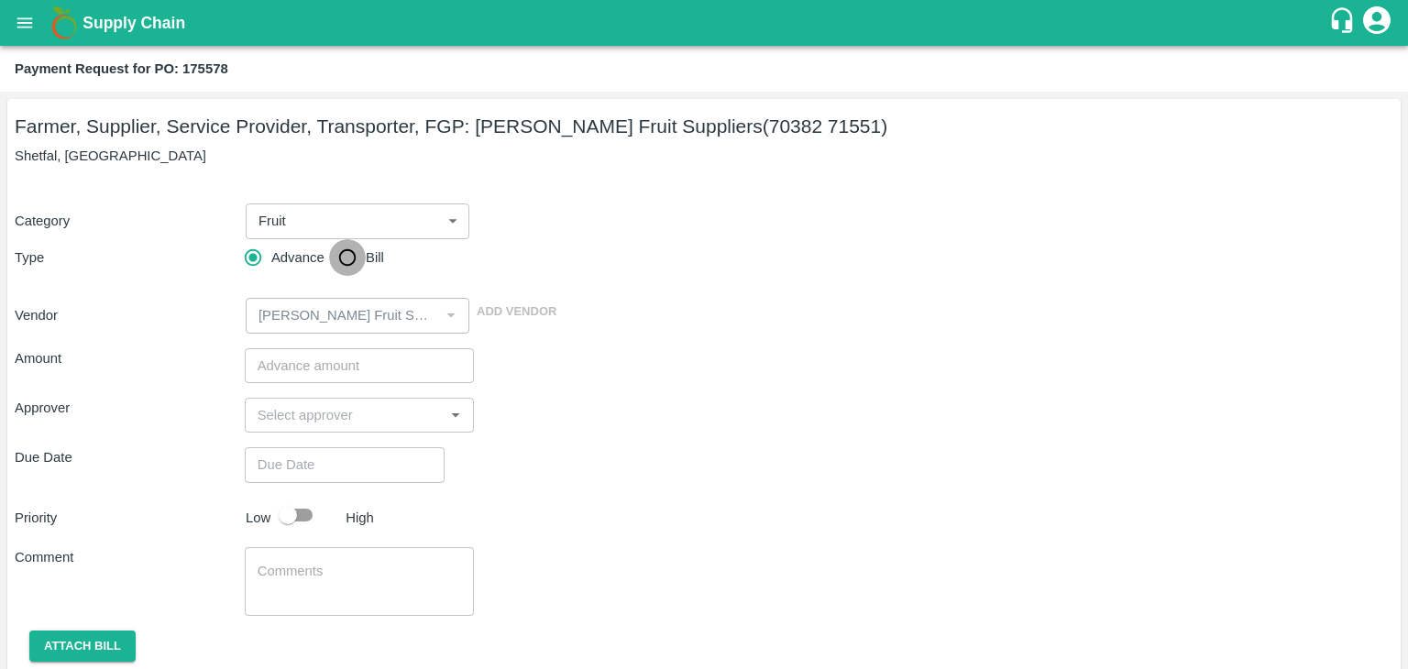
click at [341, 261] on input "Bill" at bounding box center [347, 257] width 37 height 37
radio input "true"
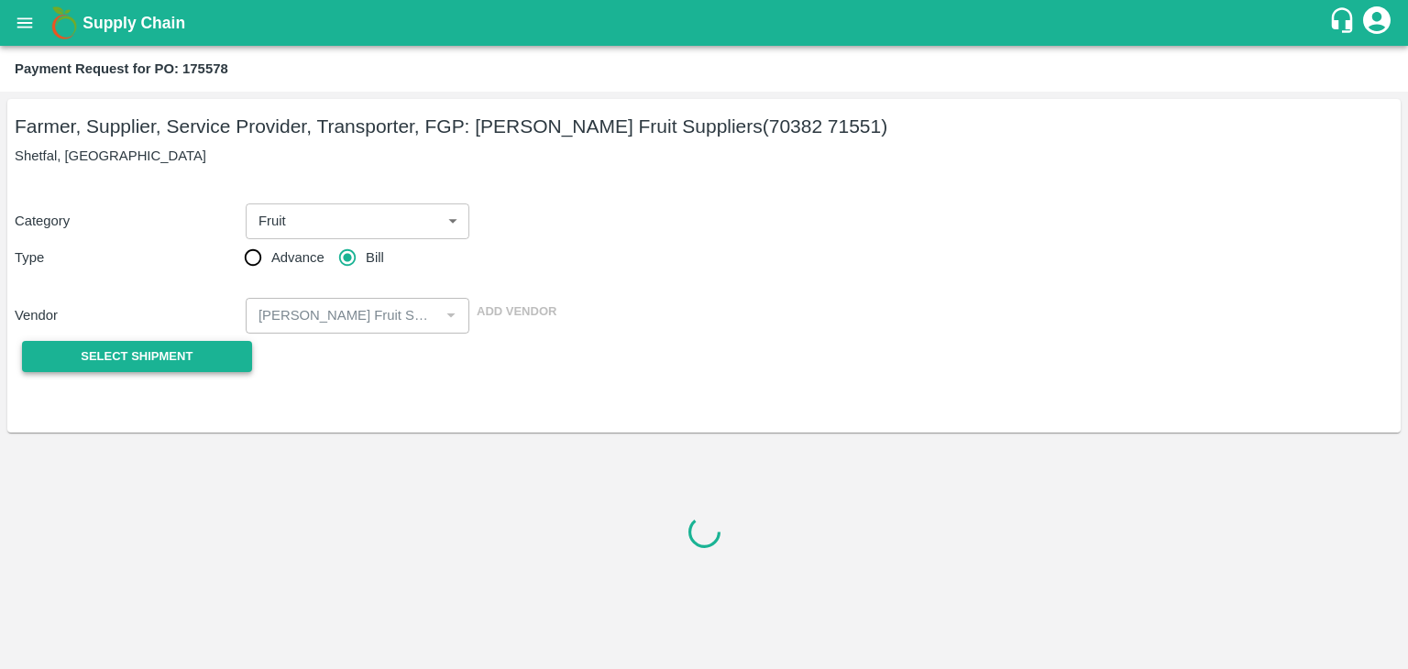
click at [171, 342] on button "Select Shipment" at bounding box center [137, 357] width 230 height 32
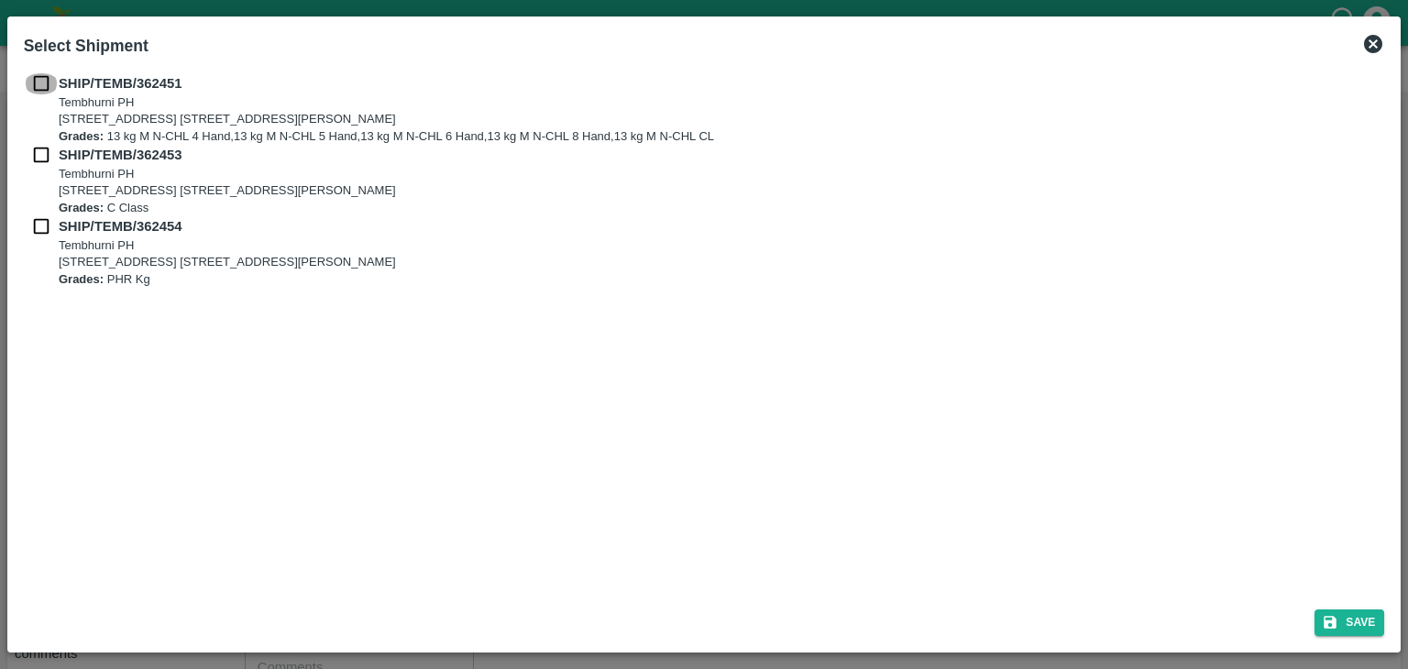
click at [35, 74] on input "checkbox" at bounding box center [41, 83] width 35 height 20
checkbox input "true"
click at [40, 151] on input "checkbox" at bounding box center [41, 155] width 35 height 20
checkbox input "true"
click at [37, 216] on input "checkbox" at bounding box center [41, 226] width 35 height 20
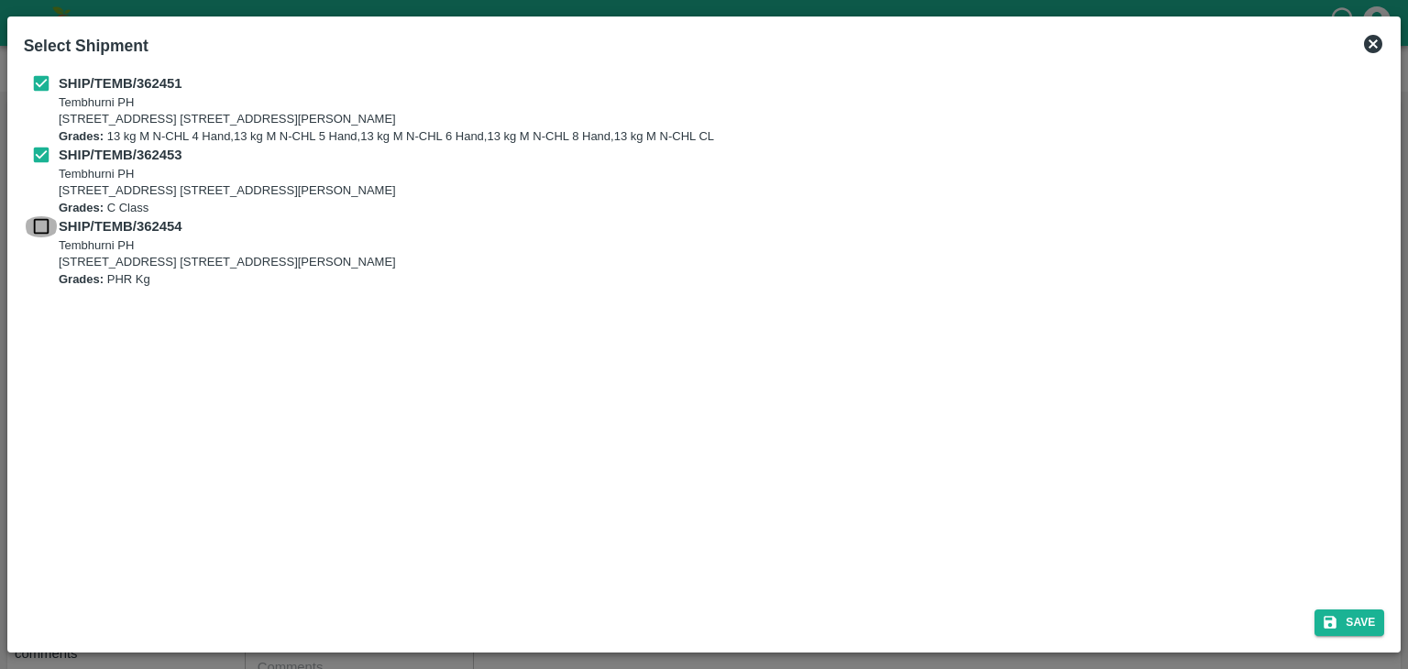
checkbox input "true"
click at [1353, 621] on button "Save" at bounding box center [1350, 623] width 70 height 27
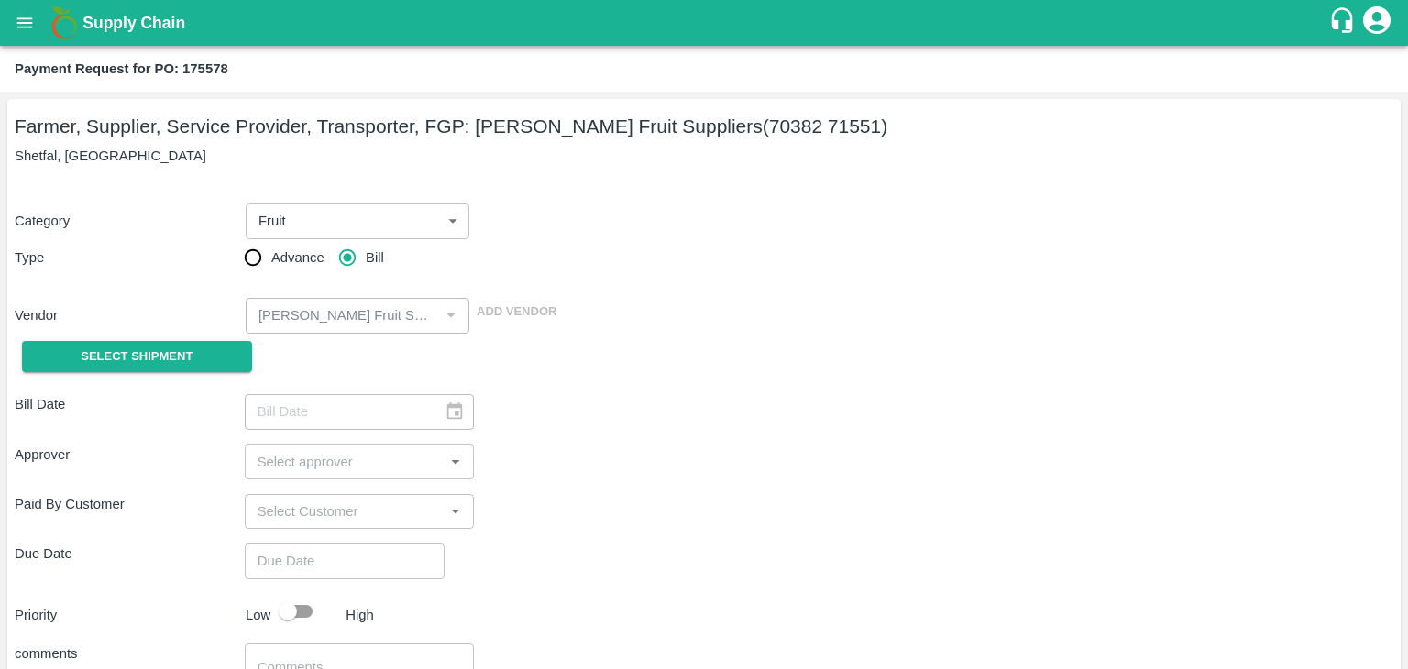
type input "12/09/2025"
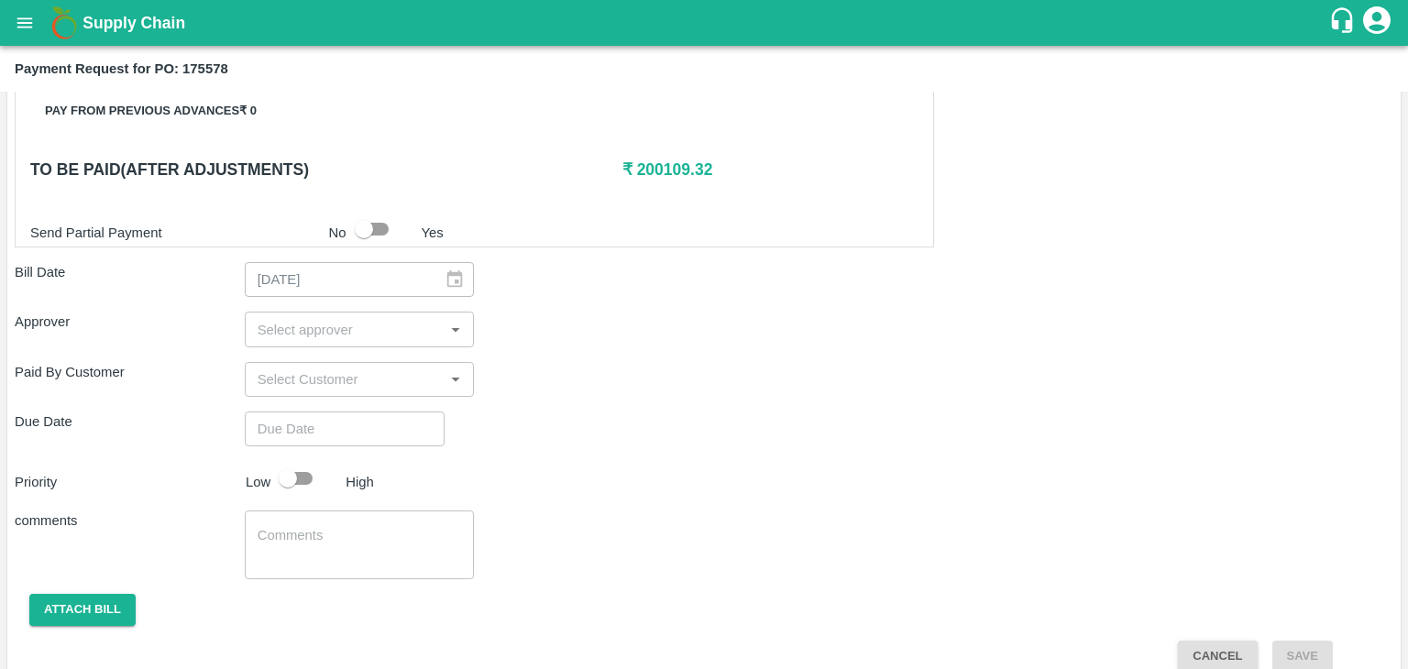
scroll to position [899, 0]
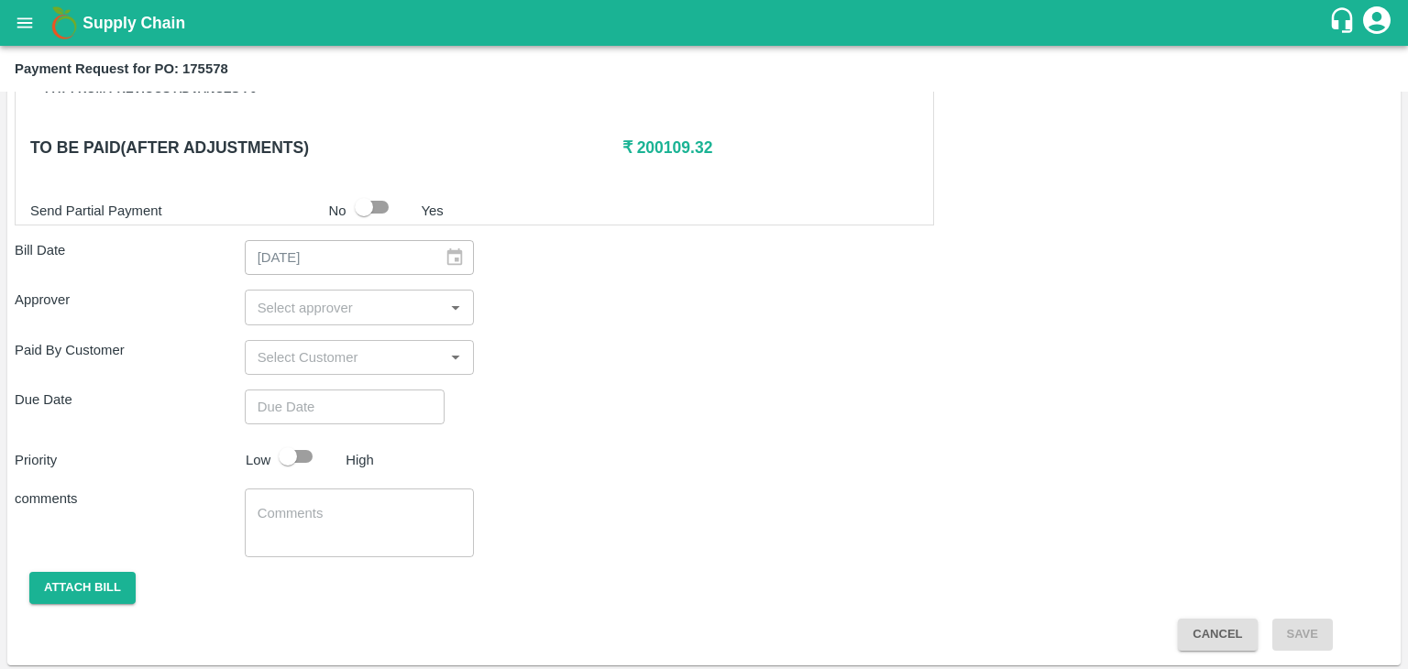
click at [347, 298] on input "input" at bounding box center [344, 307] width 189 height 24
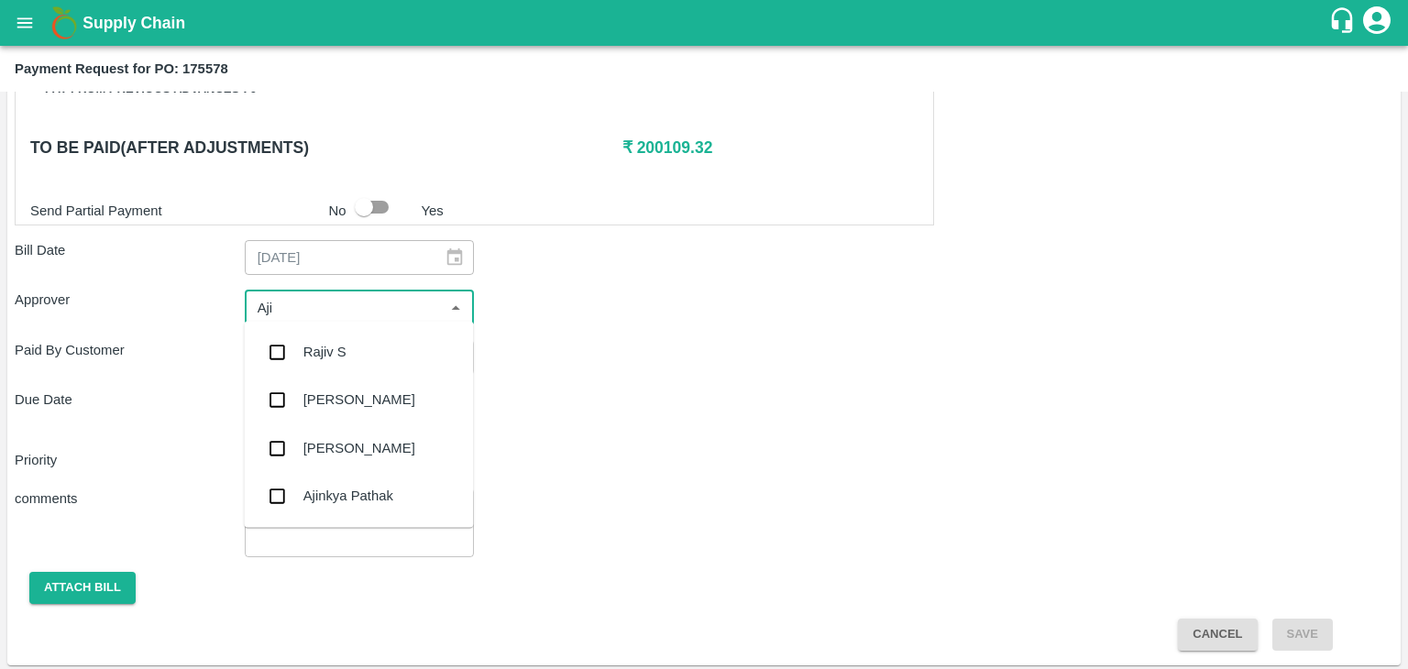
type input "Ajit"
click at [353, 329] on div "[PERSON_NAME]" at bounding box center [358, 352] width 229 height 48
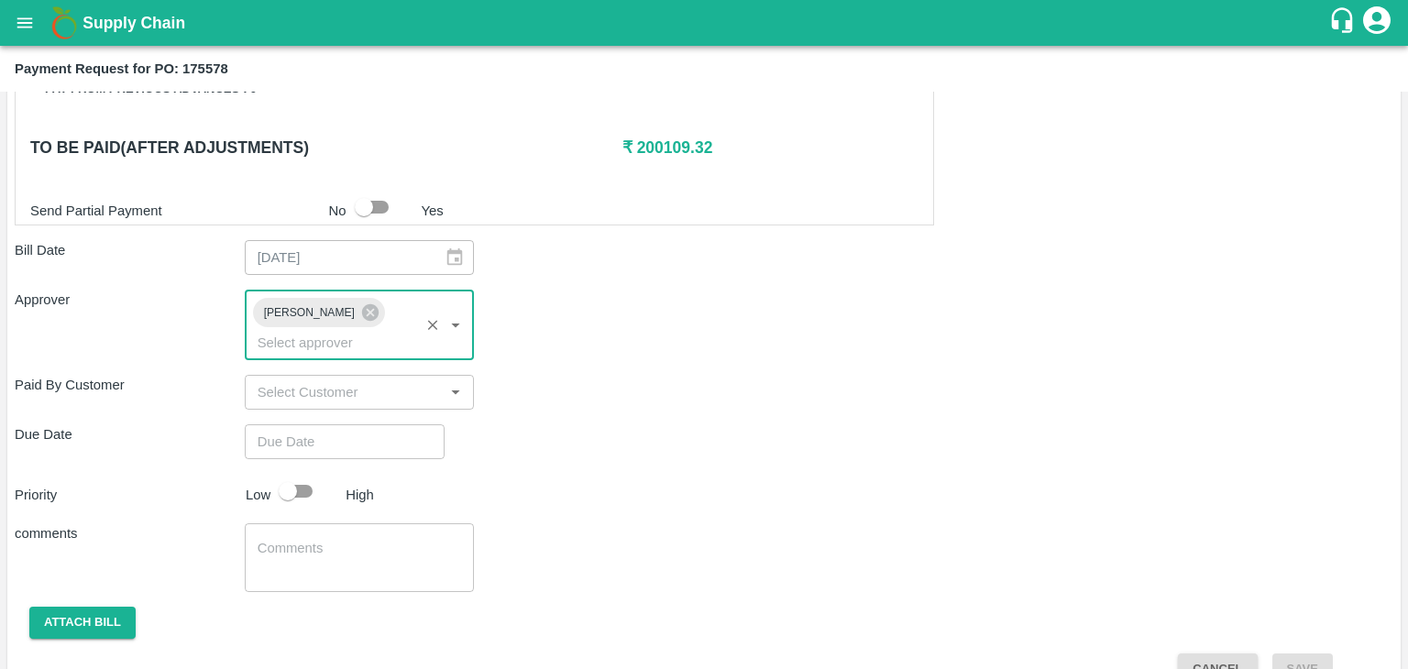
type input "DD/MM/YYYY hh:mm aa"
click at [379, 424] on input "DD/MM/YYYY hh:mm aa" at bounding box center [338, 441] width 187 height 35
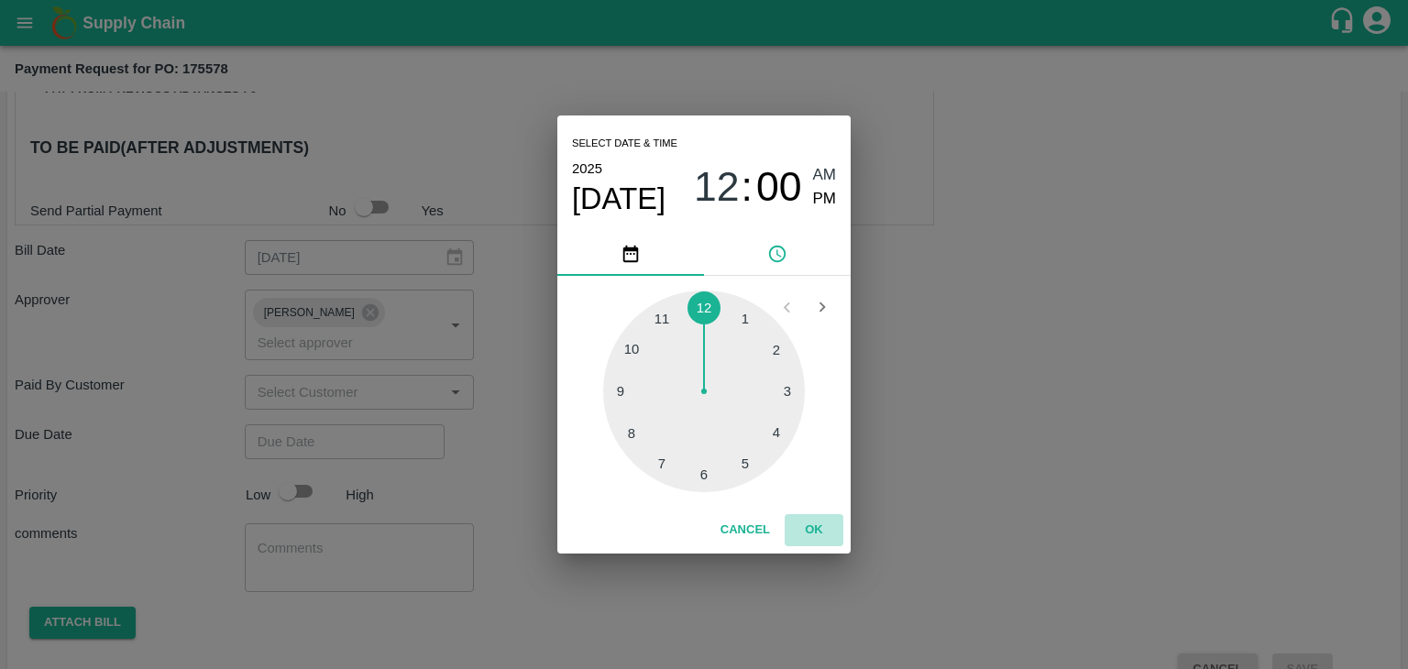
click at [818, 539] on button "OK" at bounding box center [814, 530] width 59 height 32
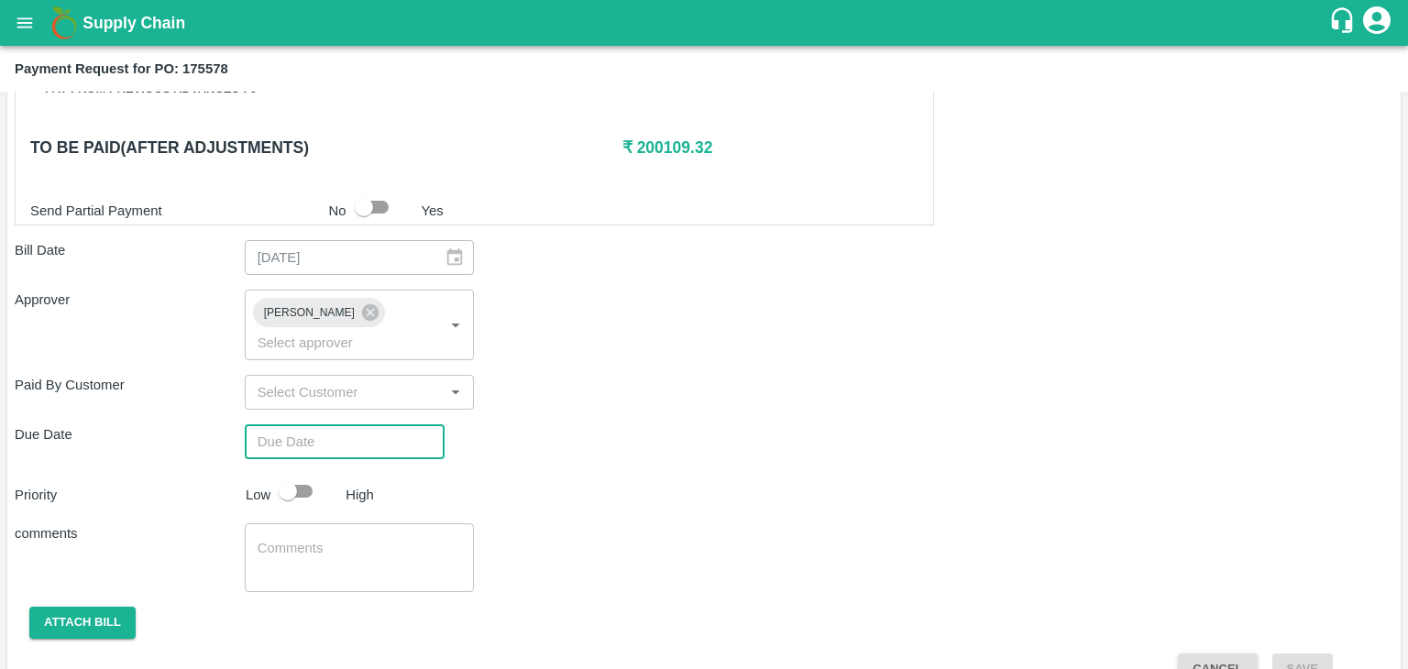
type input "[DATE] 12:00 AM"
click at [298, 474] on input "checkbox" at bounding box center [288, 491] width 105 height 35
checkbox input "true"
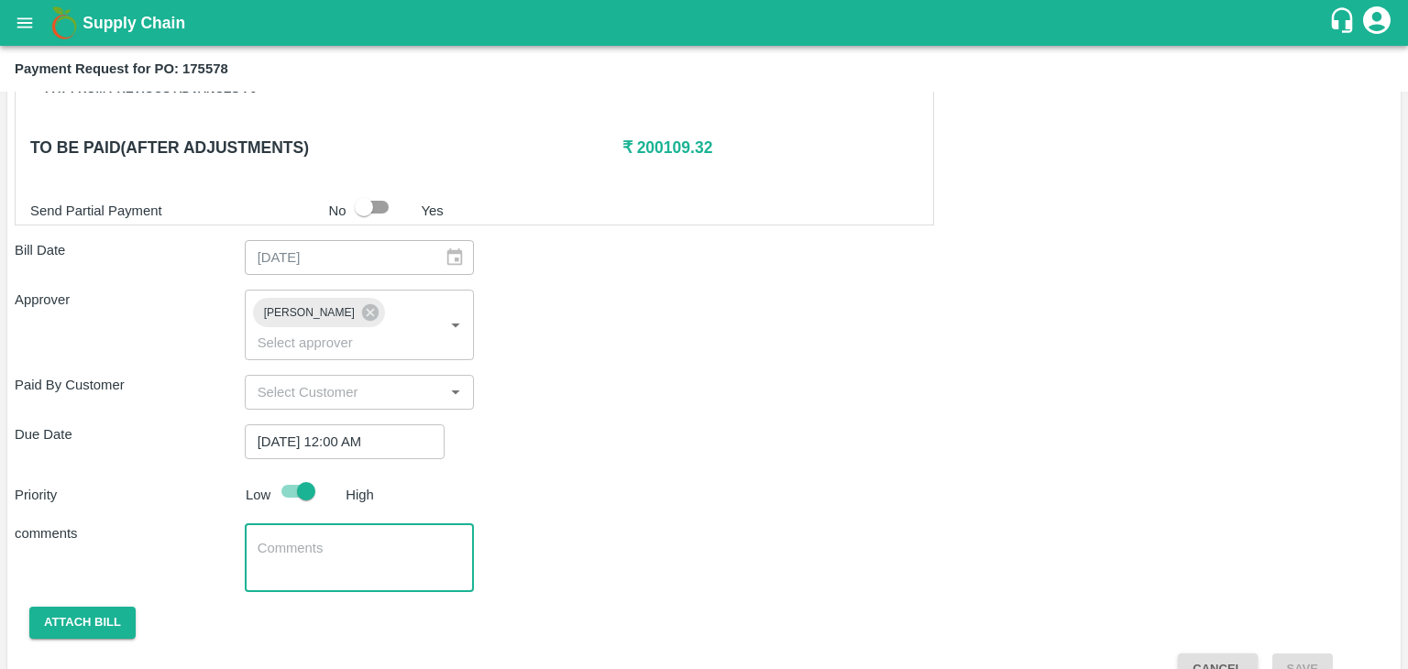
click at [400, 548] on textarea at bounding box center [360, 558] width 204 height 39
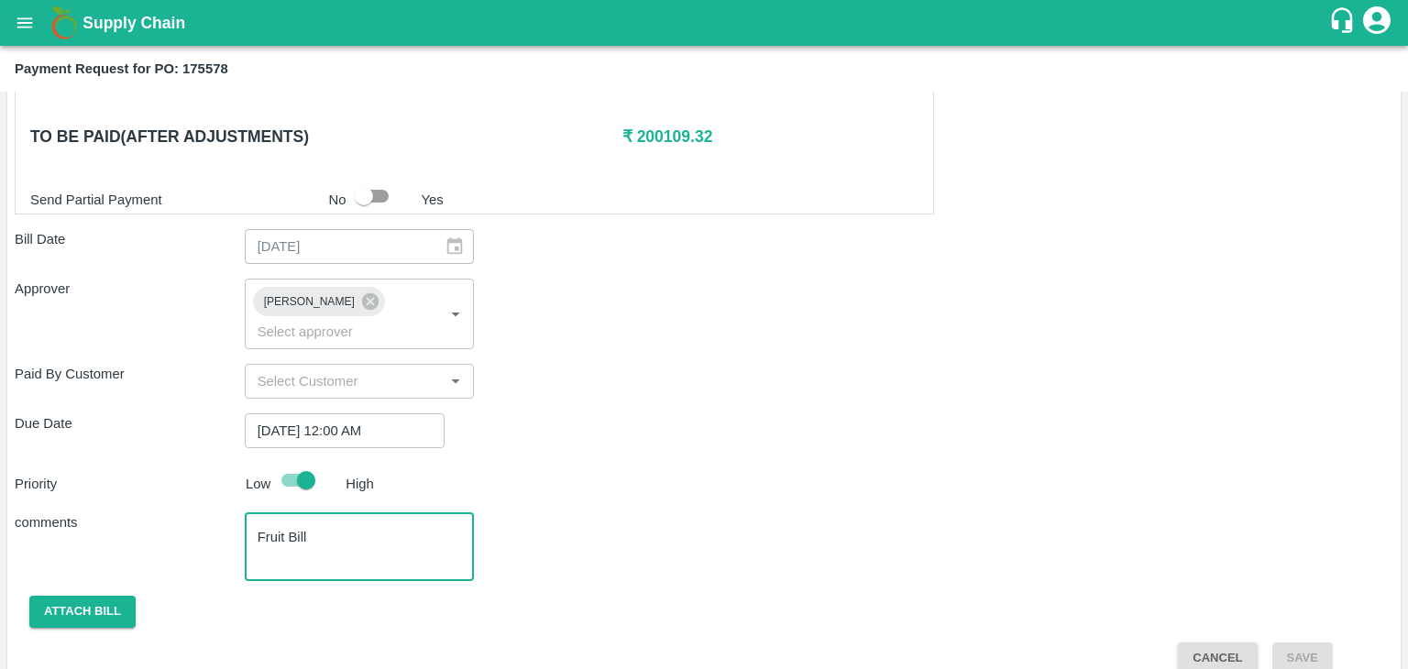
type textarea "Fruit Bill"
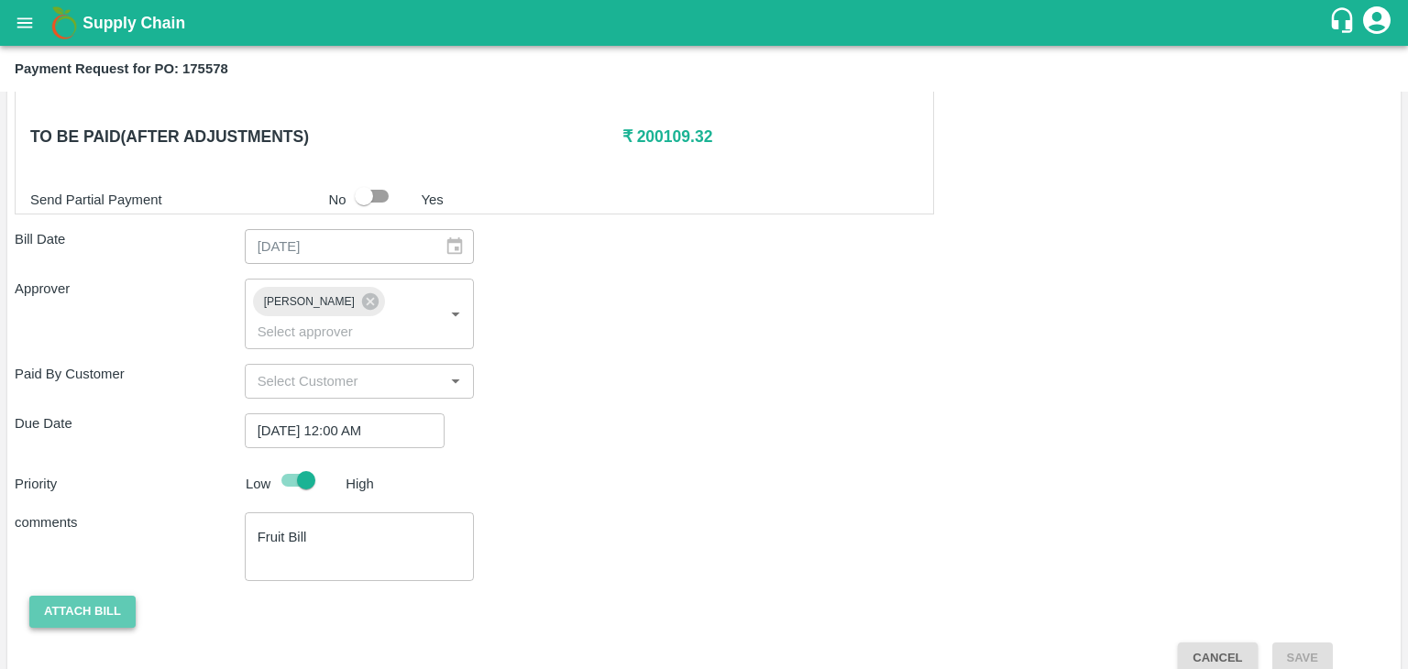
click at [76, 596] on button "Attach bill" at bounding box center [82, 612] width 106 height 32
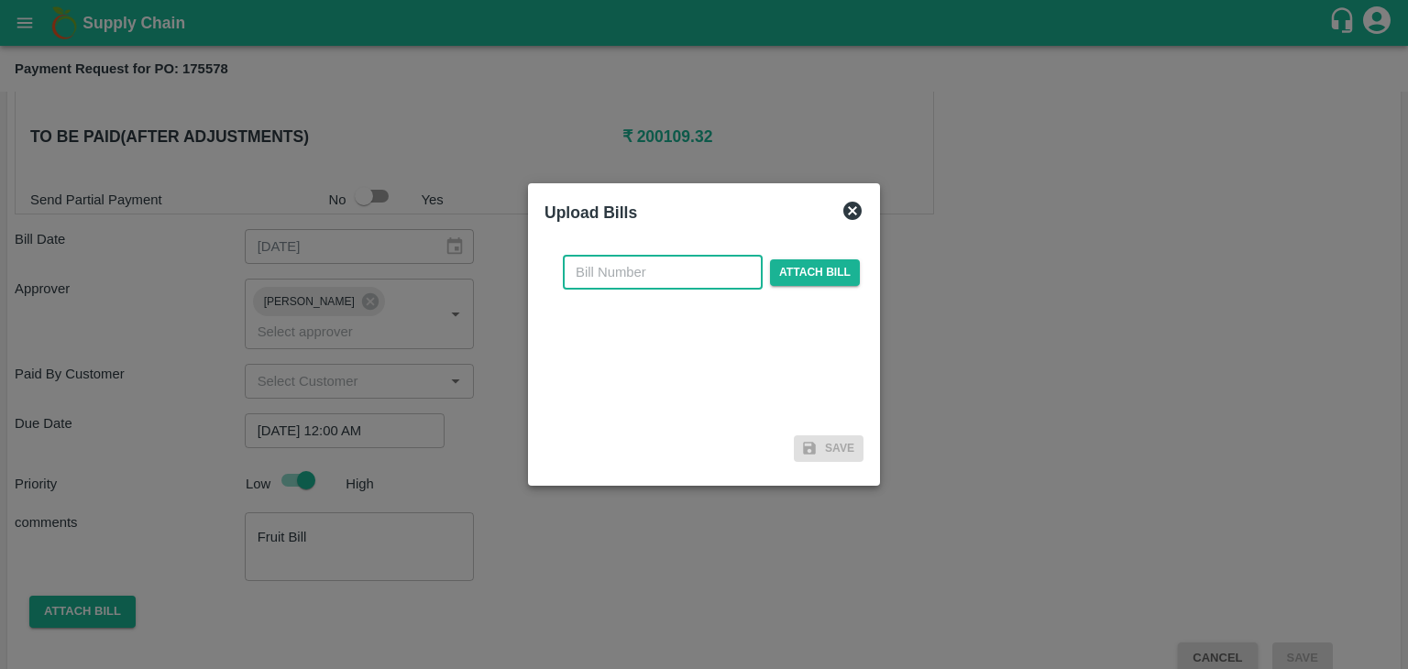
click at [640, 266] on input "text" at bounding box center [663, 272] width 200 height 35
type input "93"
click at [808, 261] on span "Attach bill" at bounding box center [815, 272] width 90 height 27
click at [0, 0] on input "Attach bill" at bounding box center [0, 0] width 0 height 0
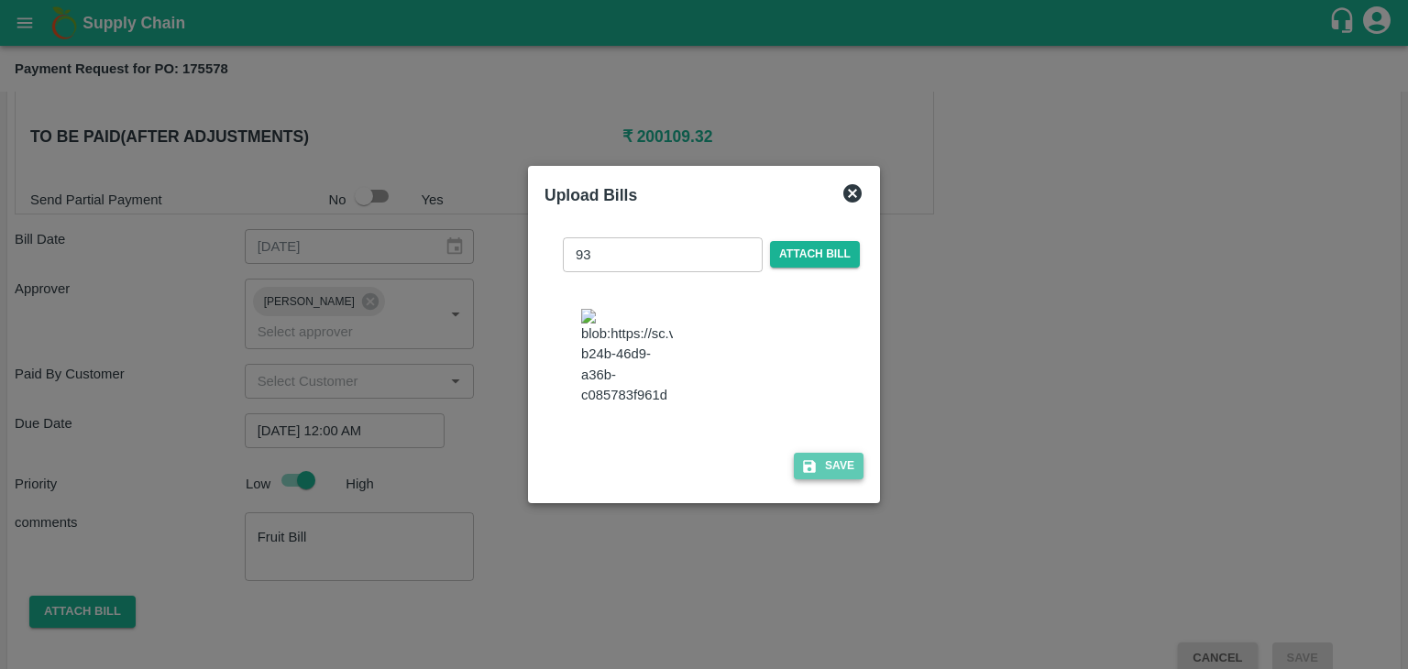
click at [843, 474] on button "Save" at bounding box center [829, 466] width 70 height 27
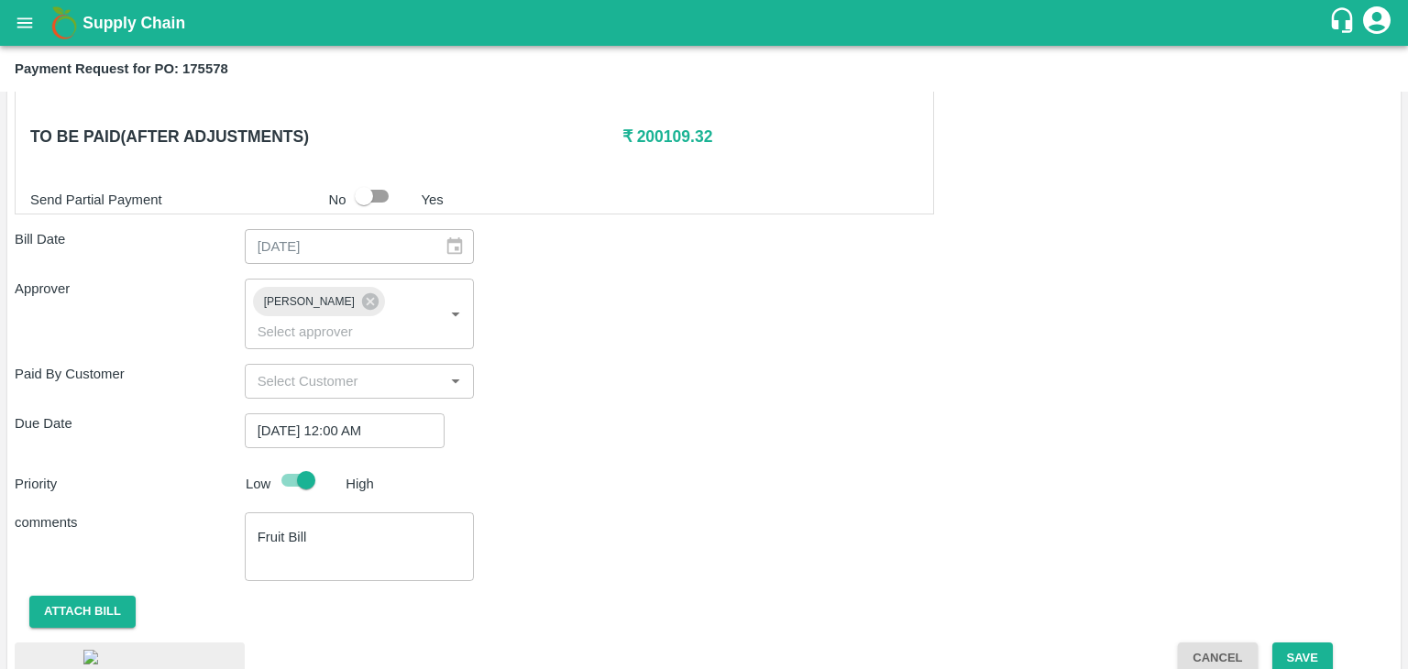
scroll to position [1023, 0]
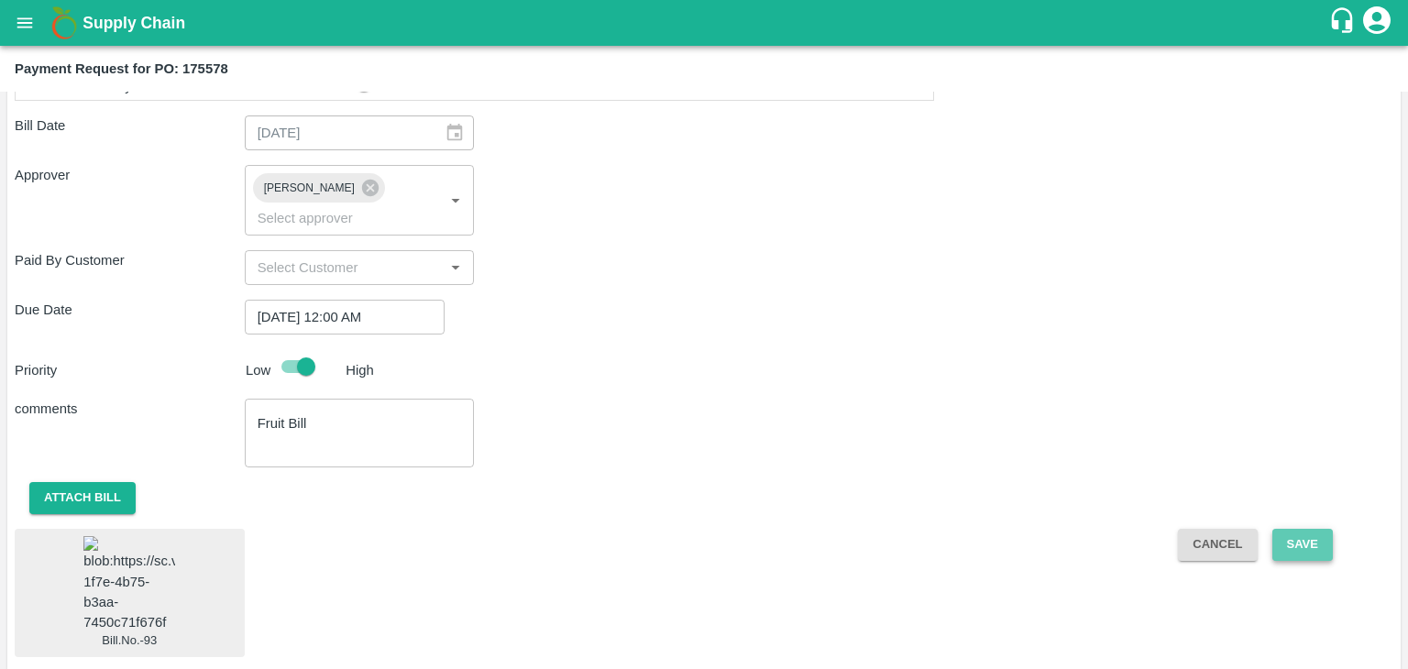
click at [1302, 529] on button "Save" at bounding box center [1303, 545] width 61 height 32
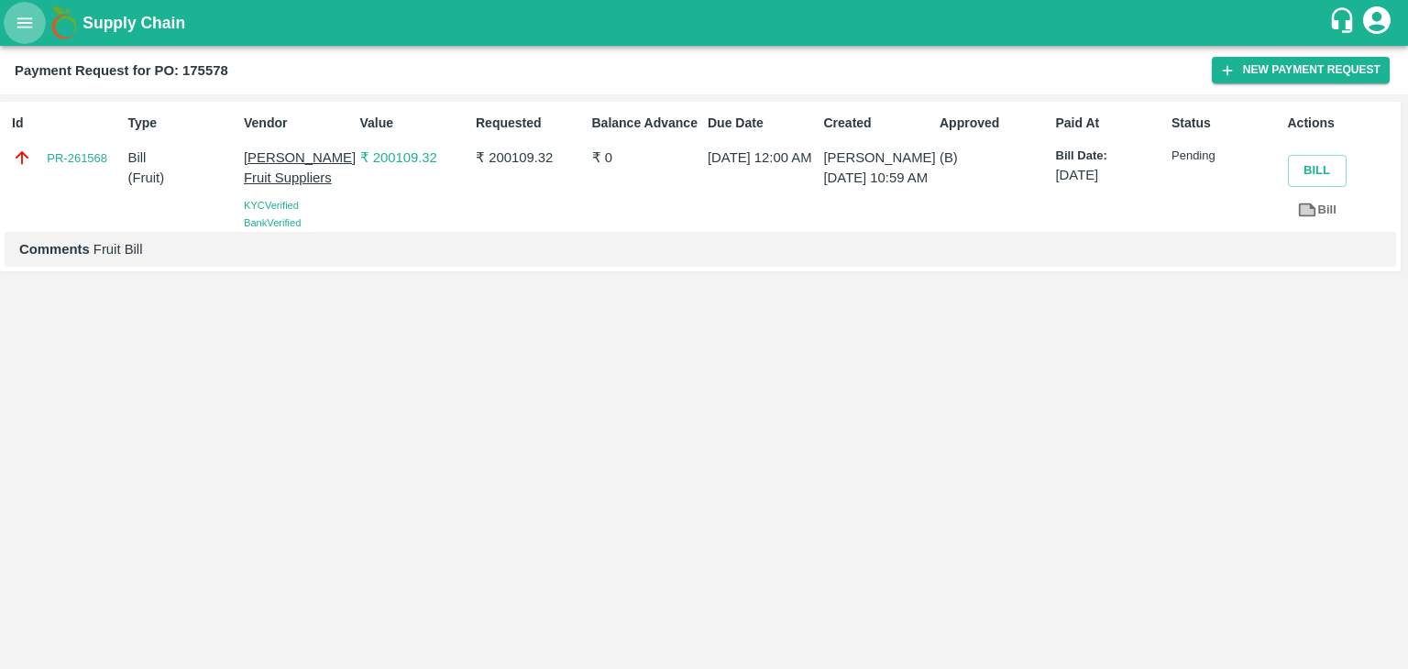
click at [20, 26] on icon "open drawer" at bounding box center [25, 23] width 20 height 20
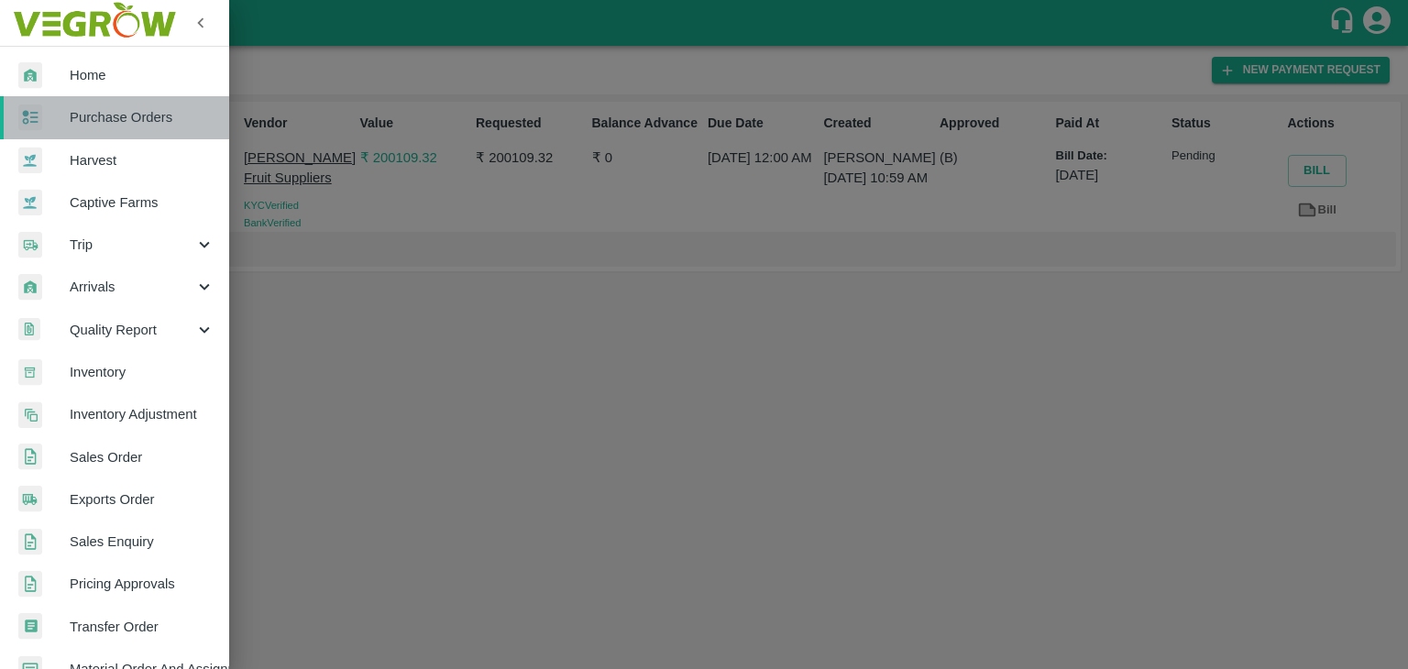
click at [133, 124] on span "Purchase Orders" at bounding box center [142, 117] width 145 height 20
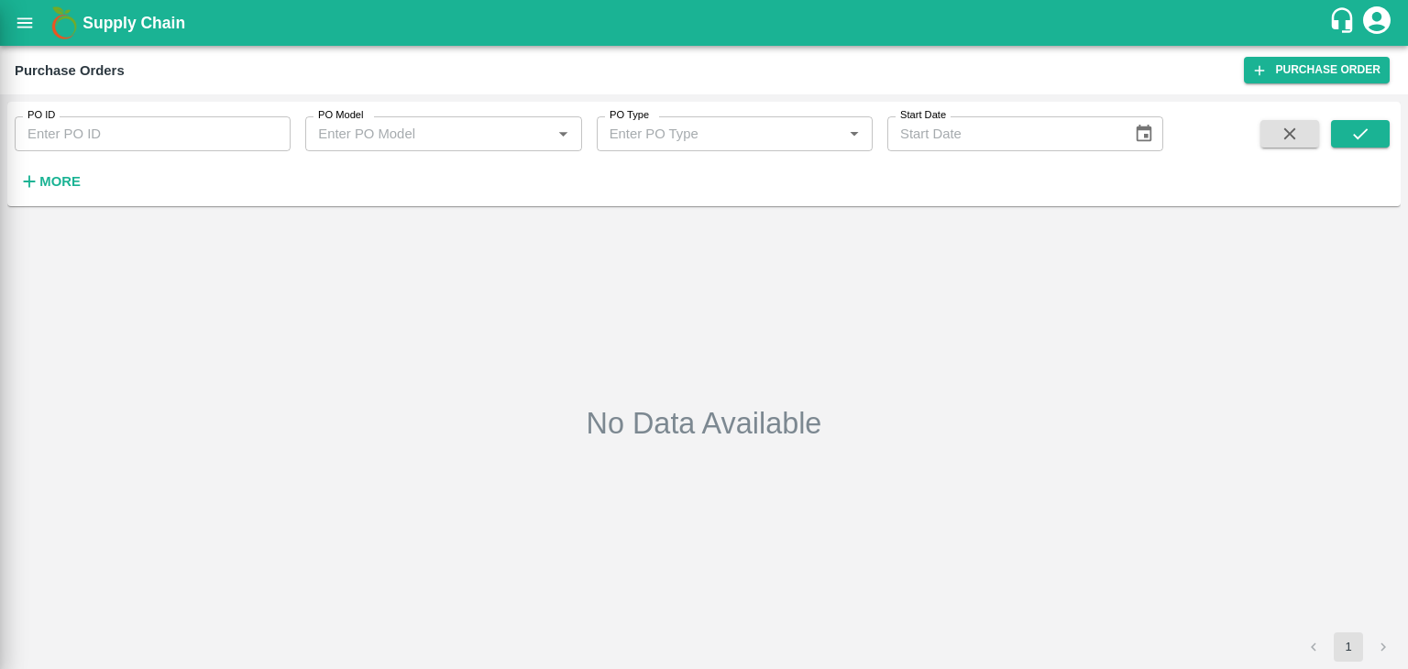
click at [278, 139] on div at bounding box center [704, 334] width 1408 height 669
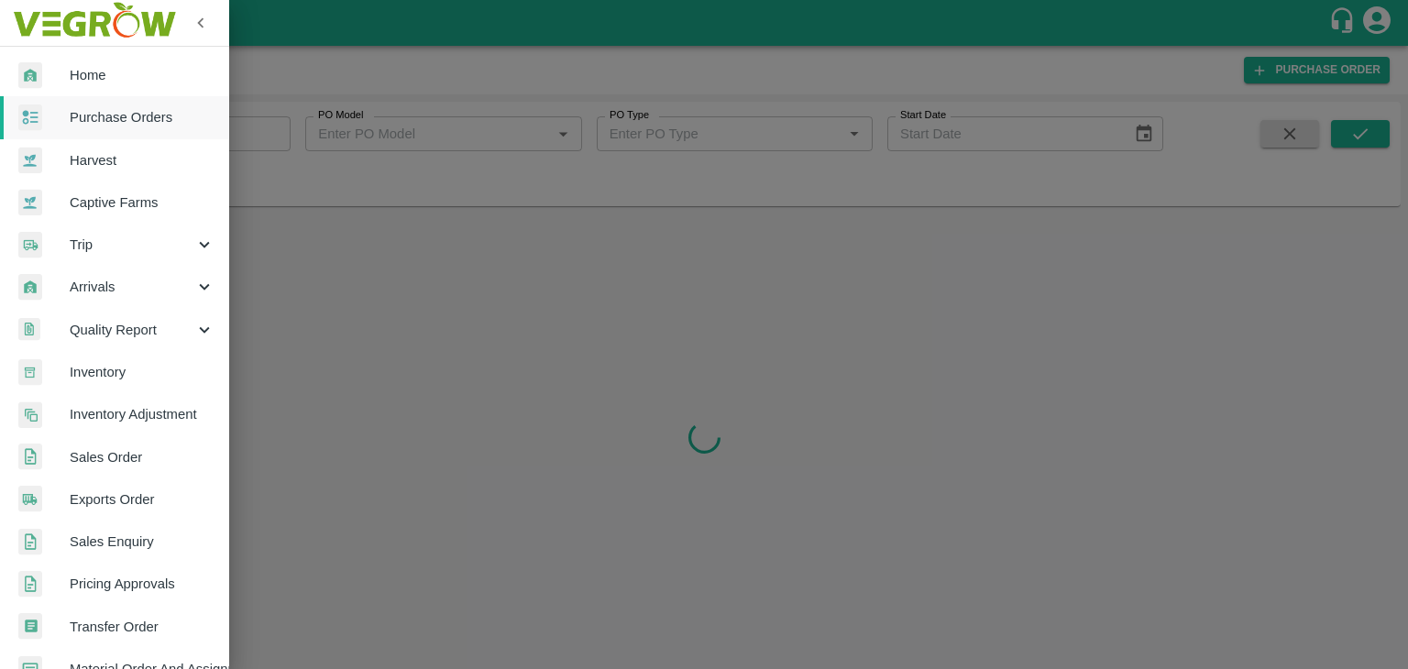
click at [282, 126] on div at bounding box center [704, 334] width 1408 height 669
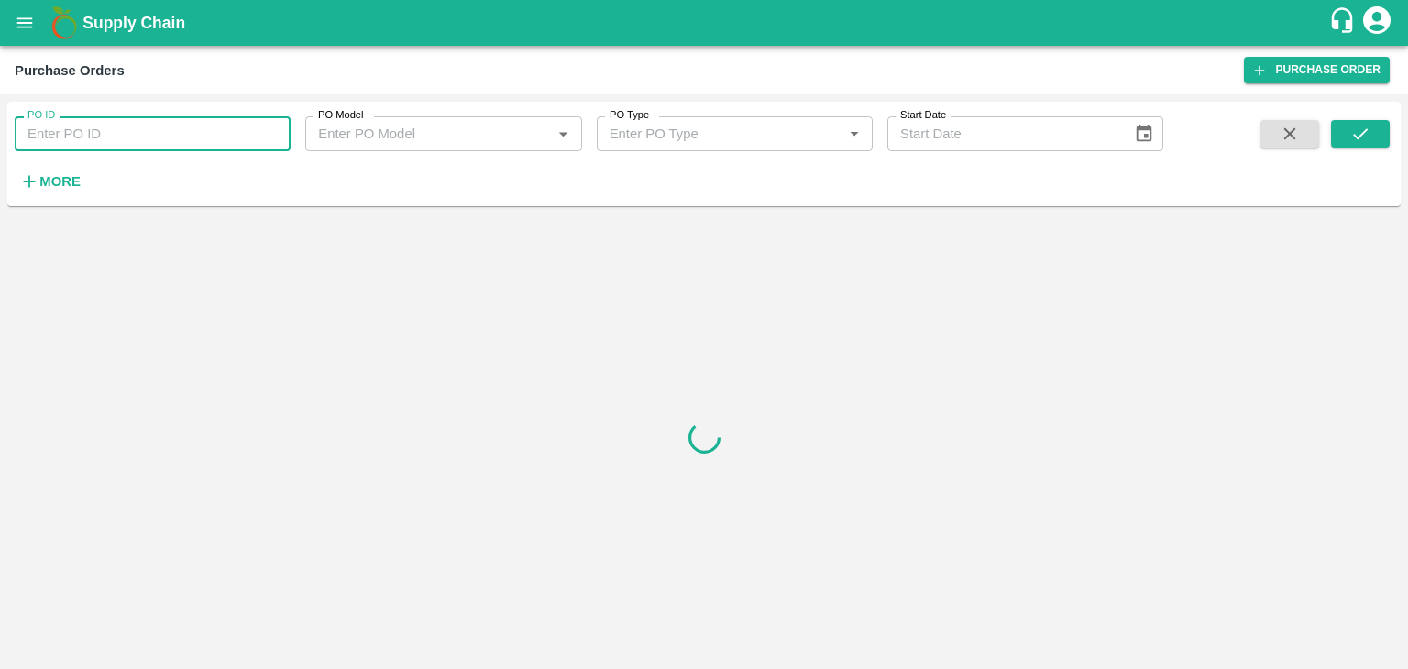
click at [282, 126] on input "PO ID" at bounding box center [153, 133] width 276 height 35
paste input "175582"
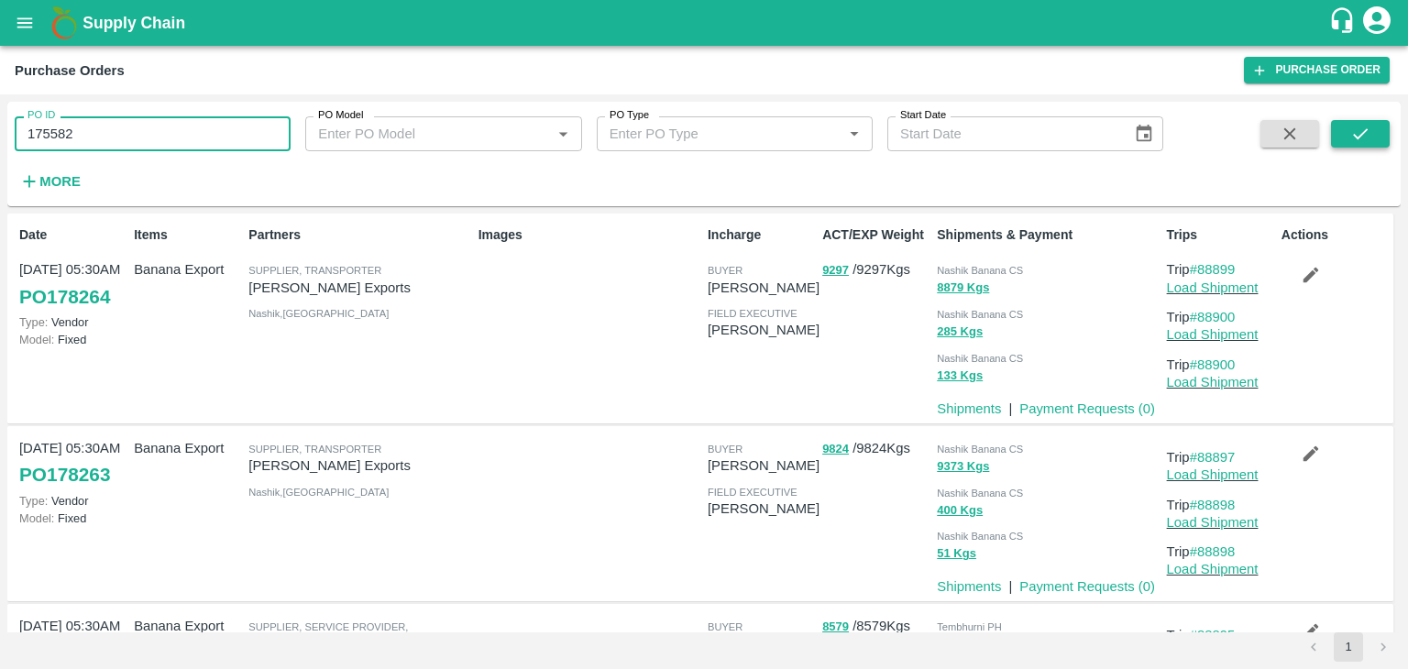
type input "175582"
click at [1354, 133] on icon "submit" at bounding box center [1361, 134] width 20 height 20
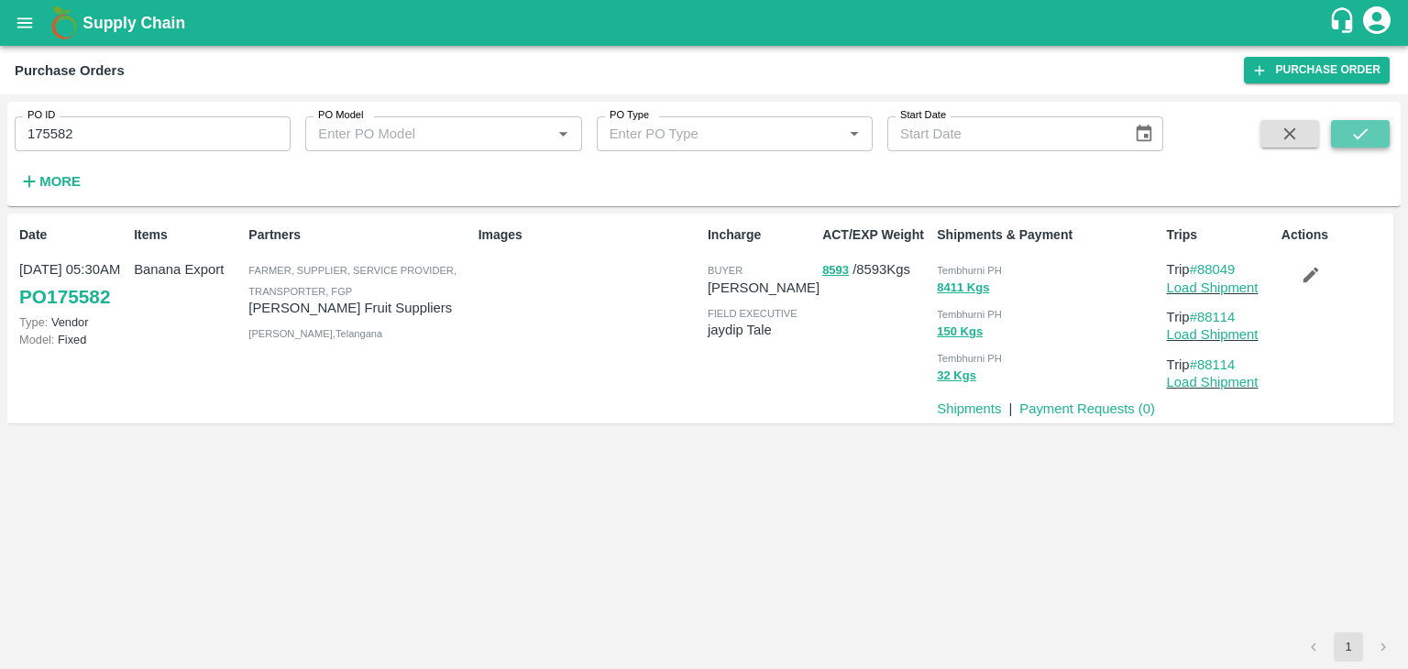
click at [1354, 133] on icon "submit" at bounding box center [1361, 134] width 20 height 20
click at [1075, 407] on link "Payment Requests ( 0 )" at bounding box center [1088, 409] width 136 height 15
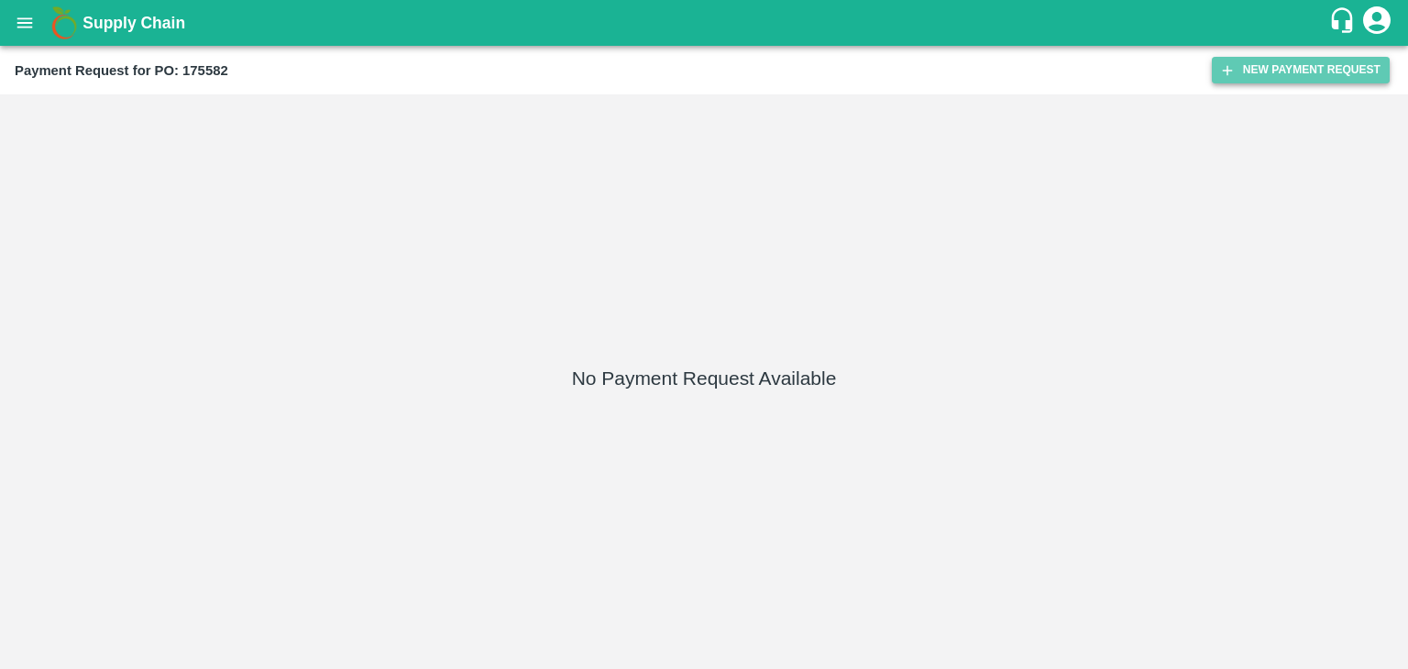
click at [1317, 77] on button "New Payment Request" at bounding box center [1301, 70] width 178 height 27
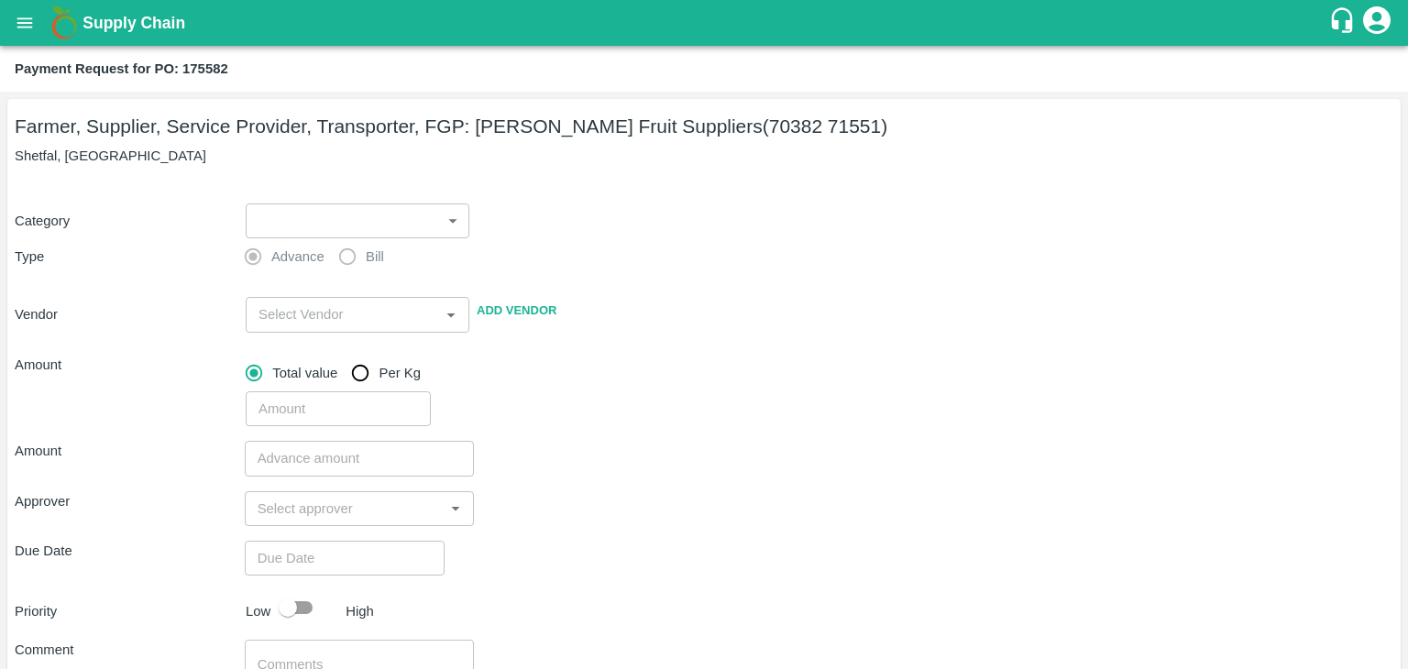
click at [305, 210] on body "Supply Chain Payment Request for PO: 175582 Farmer, Supplier, Service Provider,…" at bounding box center [704, 334] width 1408 height 669
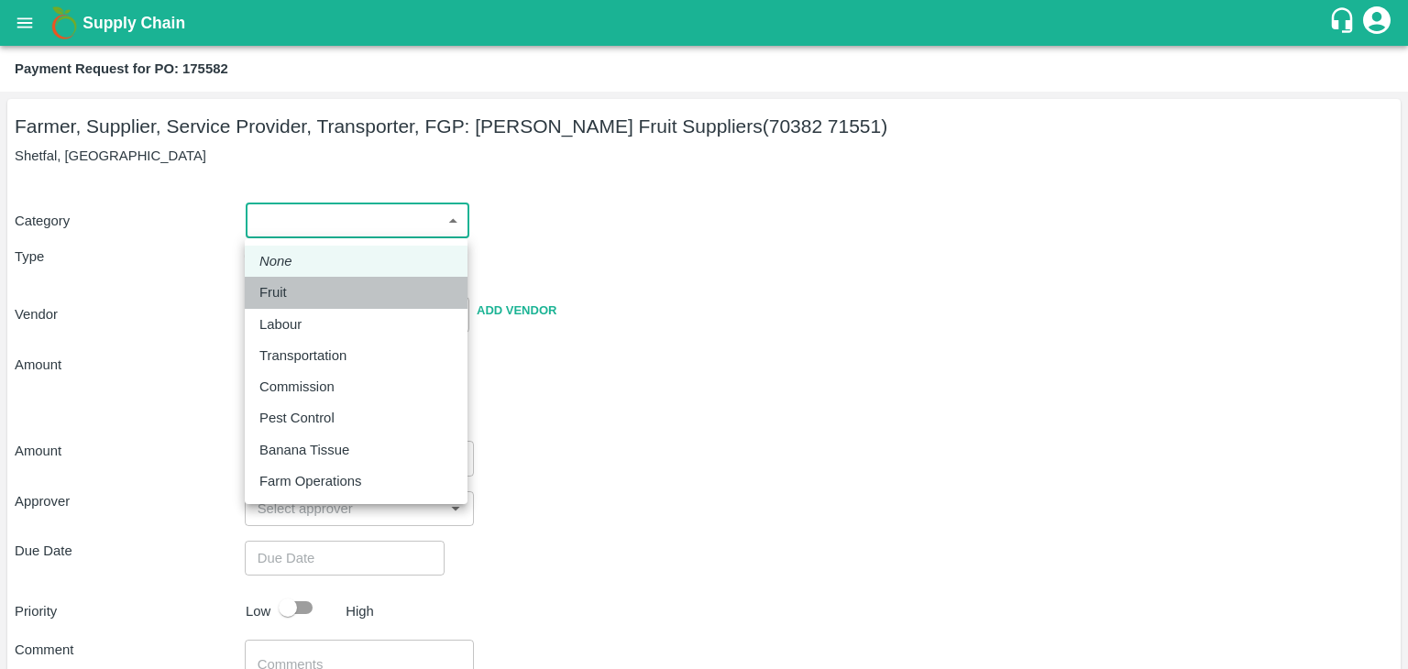
click at [302, 290] on div "Fruit" at bounding box center [355, 292] width 193 height 20
type input "1"
type input "[PERSON_NAME] Fruit Suppliers - 70382 71551(Farmer, Supplier, Service Provider,…"
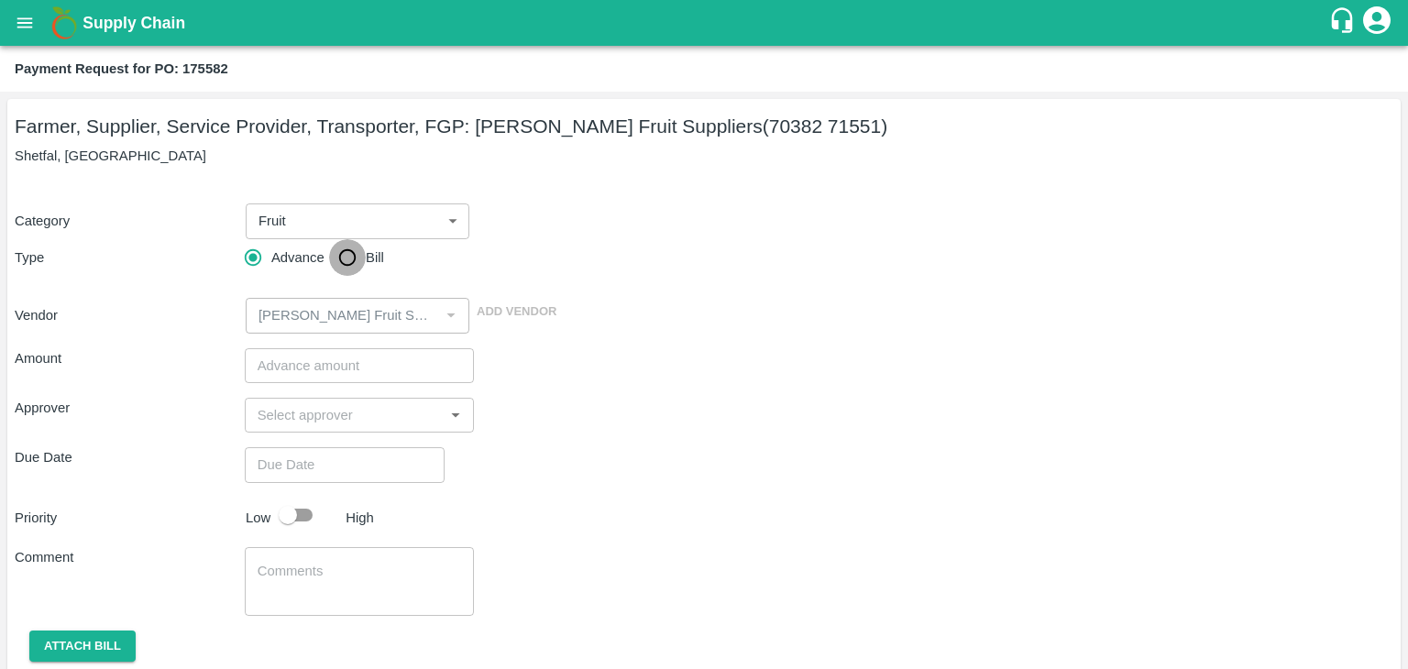
click at [340, 260] on input "Bill" at bounding box center [347, 257] width 37 height 37
radio input "true"
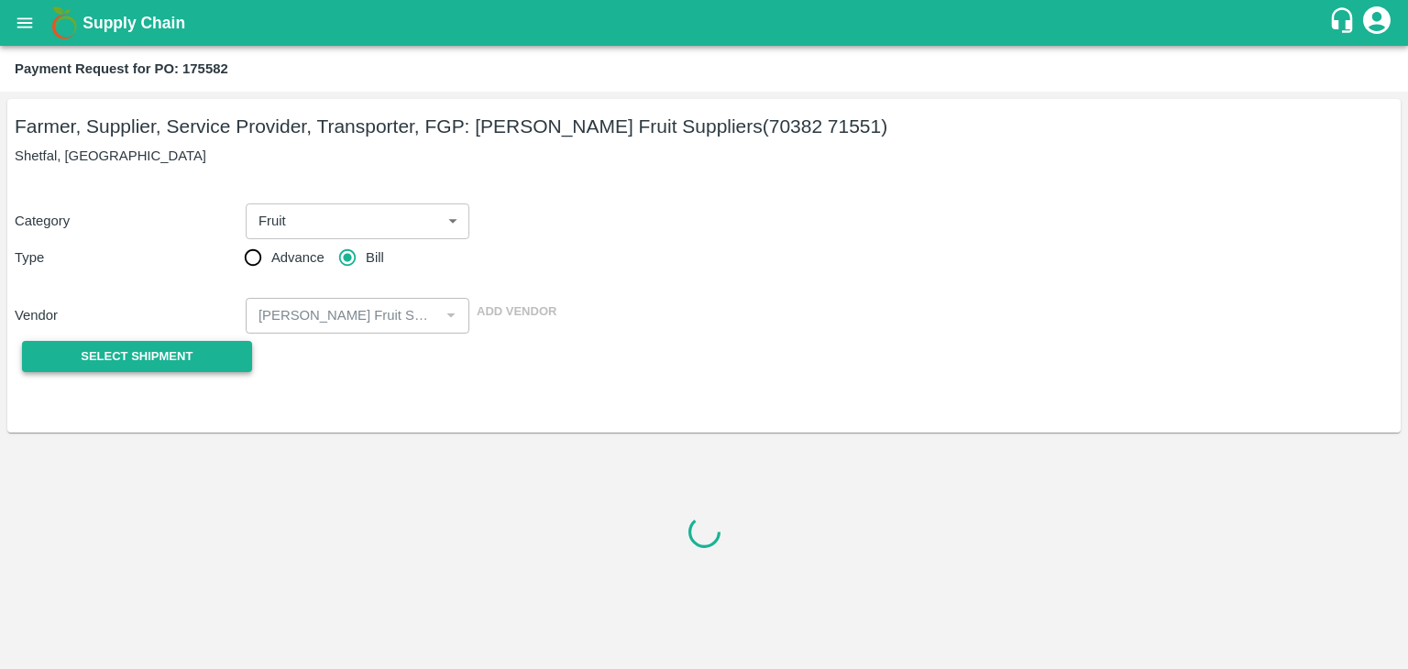
click at [165, 364] on span "Select Shipment" at bounding box center [137, 357] width 112 height 21
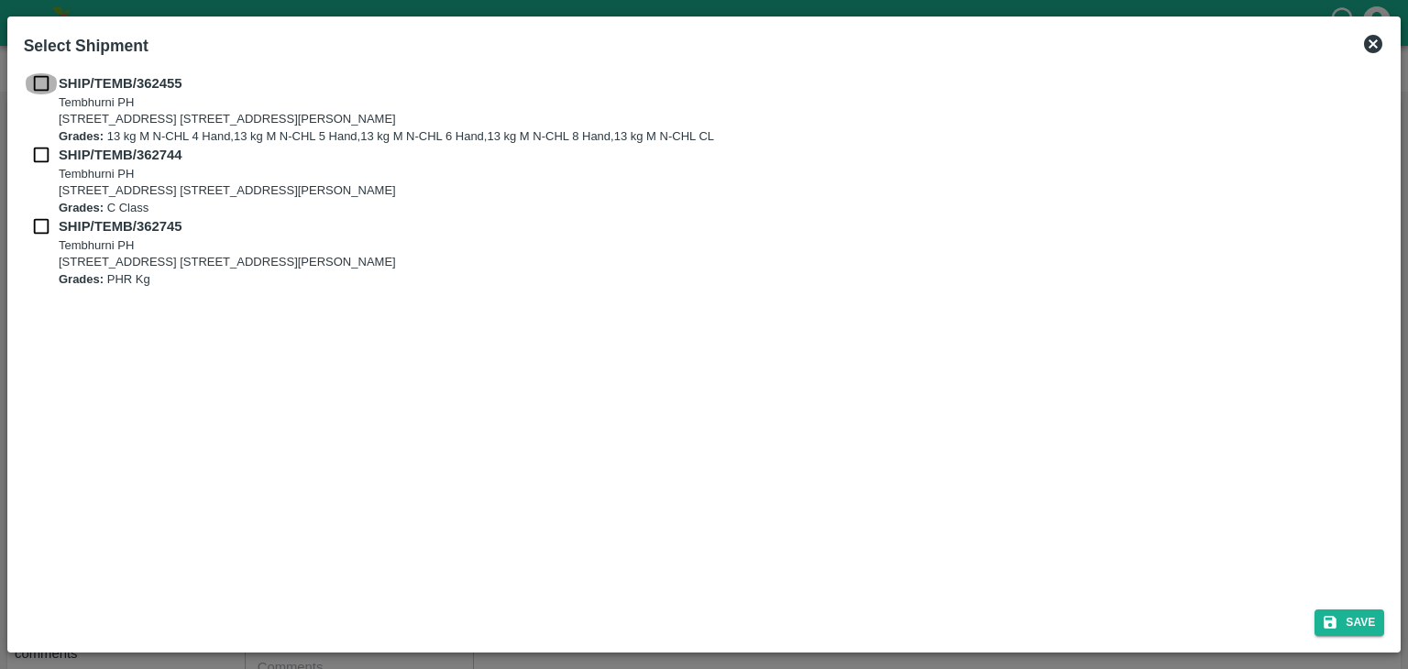
click at [41, 85] on input "checkbox" at bounding box center [41, 83] width 35 height 20
checkbox input "true"
click at [39, 149] on input "checkbox" at bounding box center [41, 155] width 35 height 20
checkbox input "true"
drag, startPoint x: 39, startPoint y: 247, endPoint x: 39, endPoint y: 227, distance: 19.3
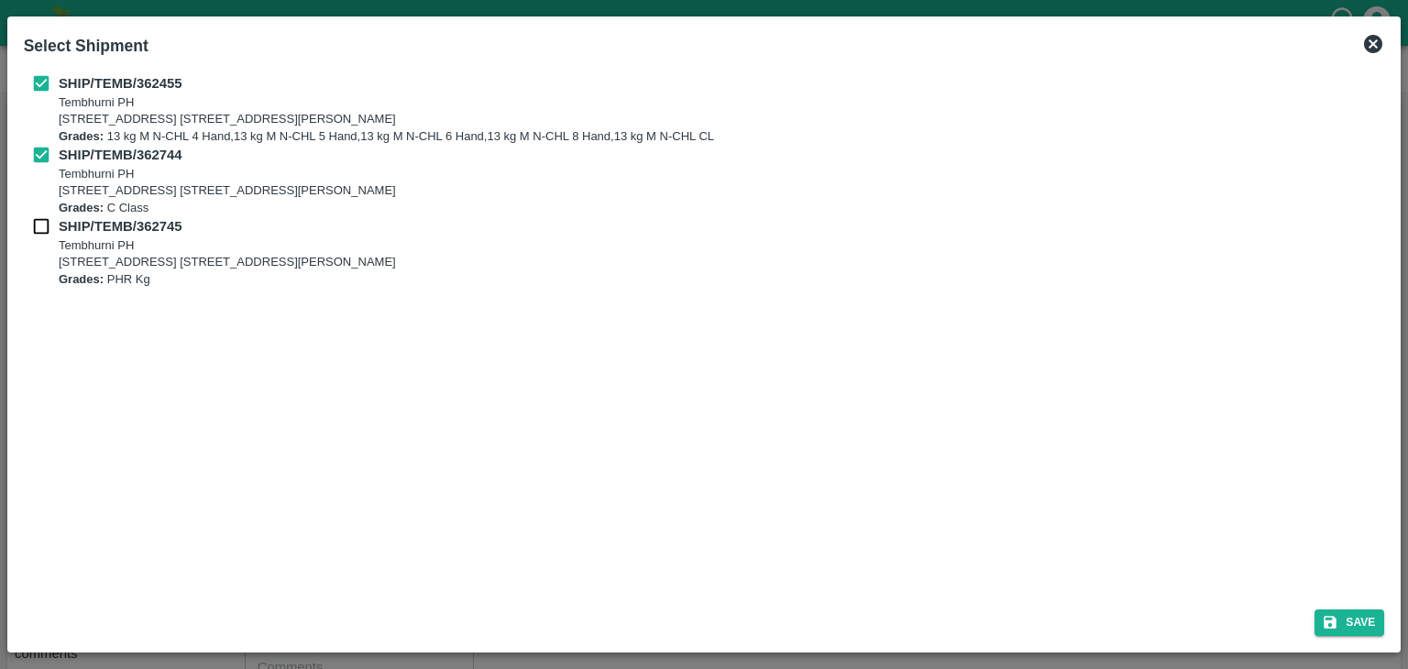
click at [39, 227] on div "SHIP/TEMB/362745 [STREET_ADDRESS] [STREET_ADDRESS][PERSON_NAME] Grades: PHR Kg" at bounding box center [705, 252] width 1362 height 72
click at [39, 227] on input "checkbox" at bounding box center [41, 226] width 35 height 20
checkbox input "true"
click at [1372, 625] on button "Save" at bounding box center [1350, 623] width 70 height 27
type input "[DATE]"
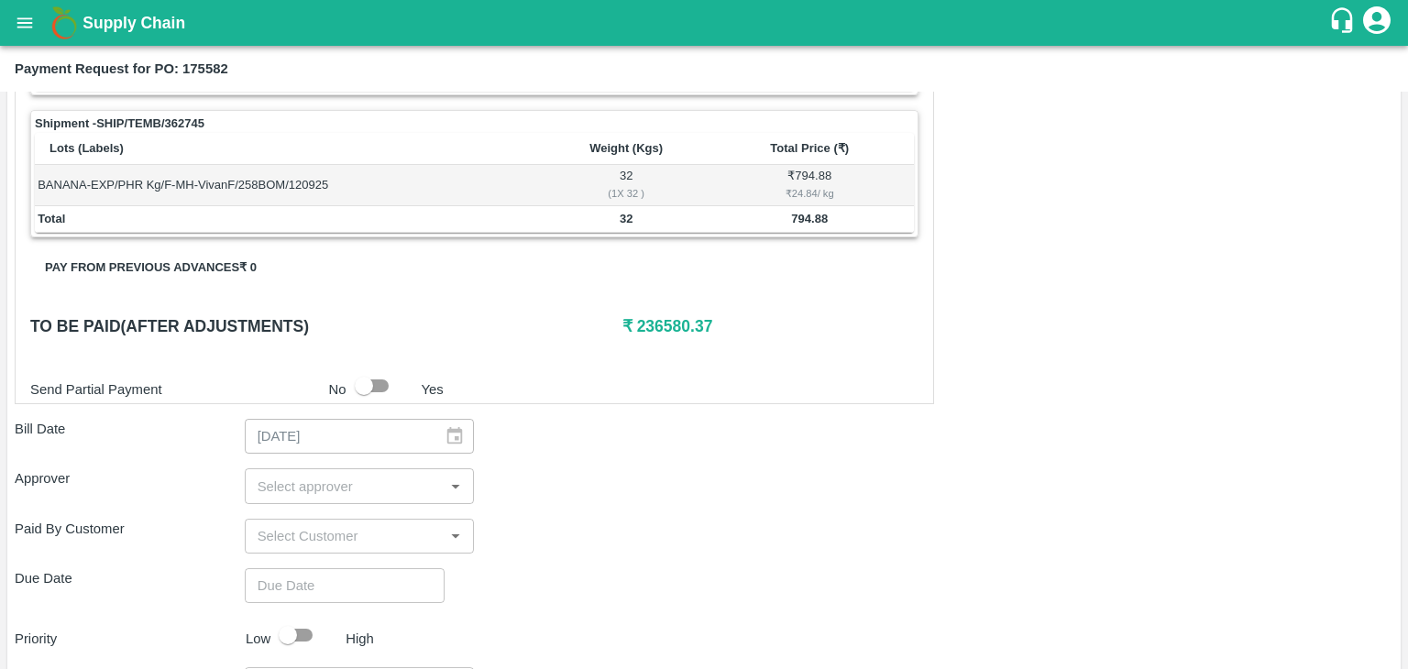
scroll to position [899, 0]
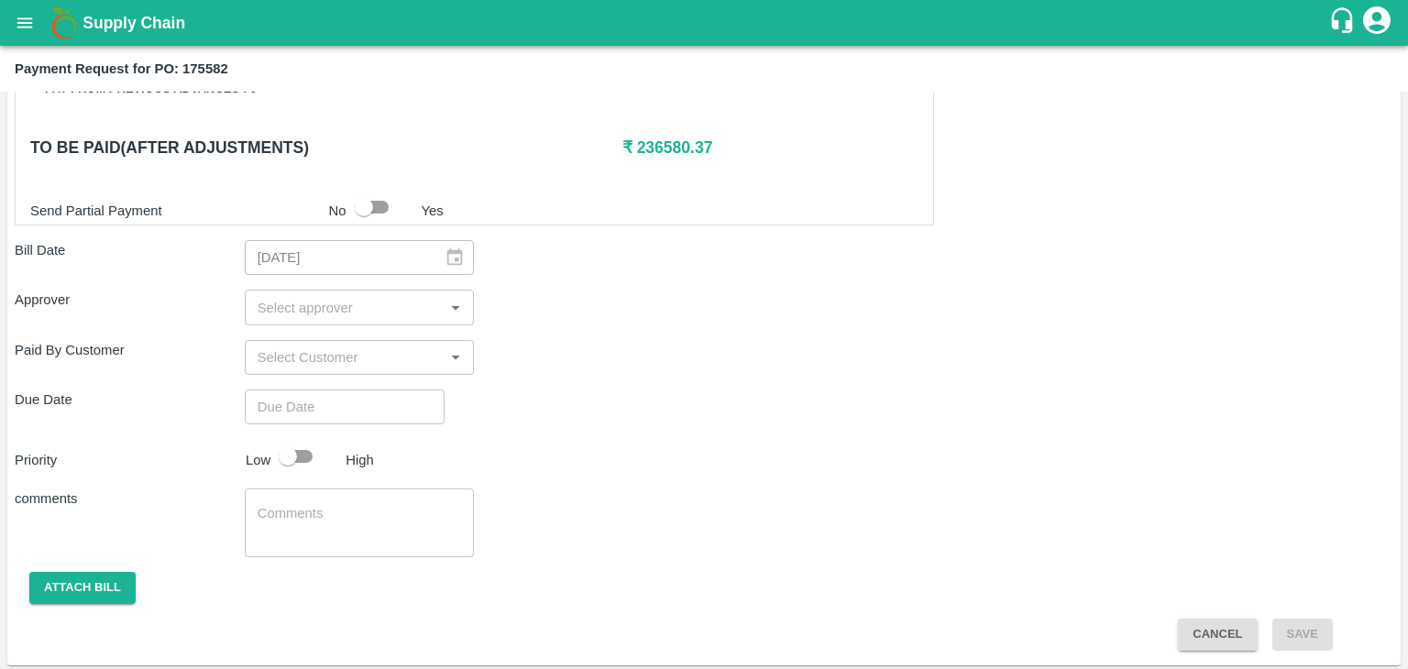
click at [349, 302] on input "input" at bounding box center [344, 307] width 189 height 24
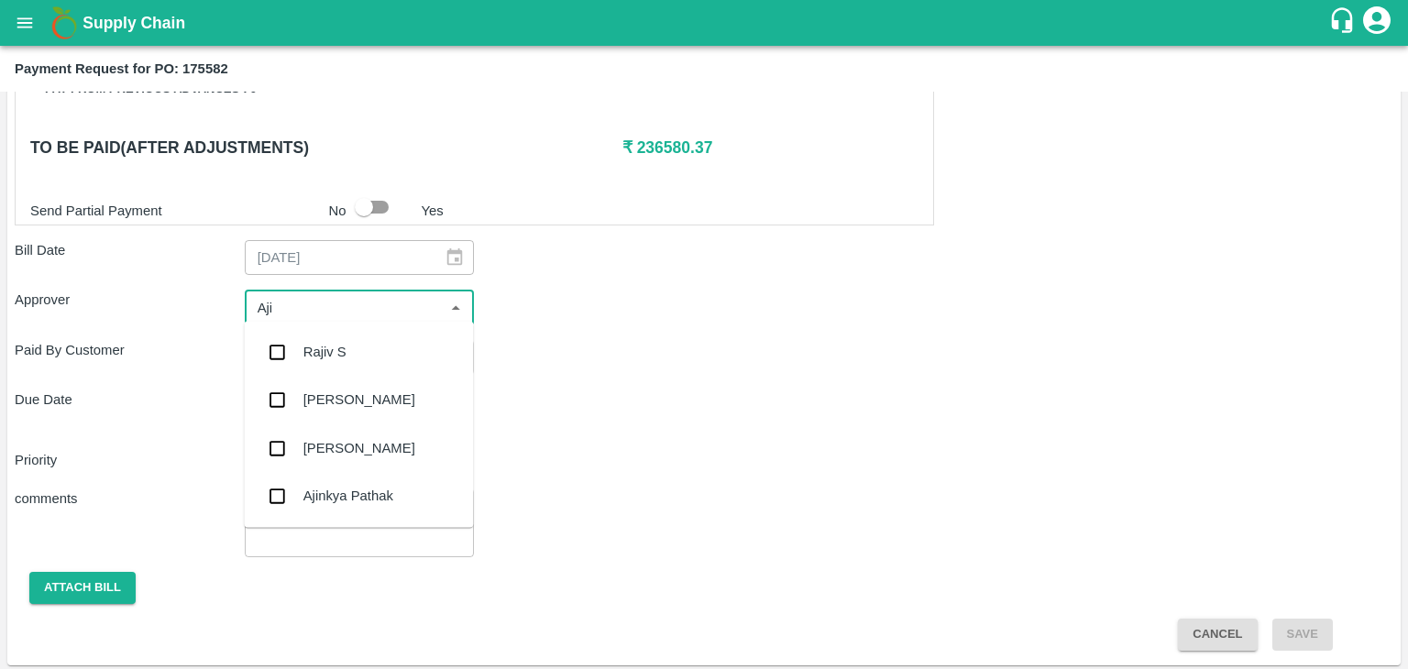
type input "Ajit"
click at [355, 348] on div "[PERSON_NAME]" at bounding box center [359, 352] width 112 height 20
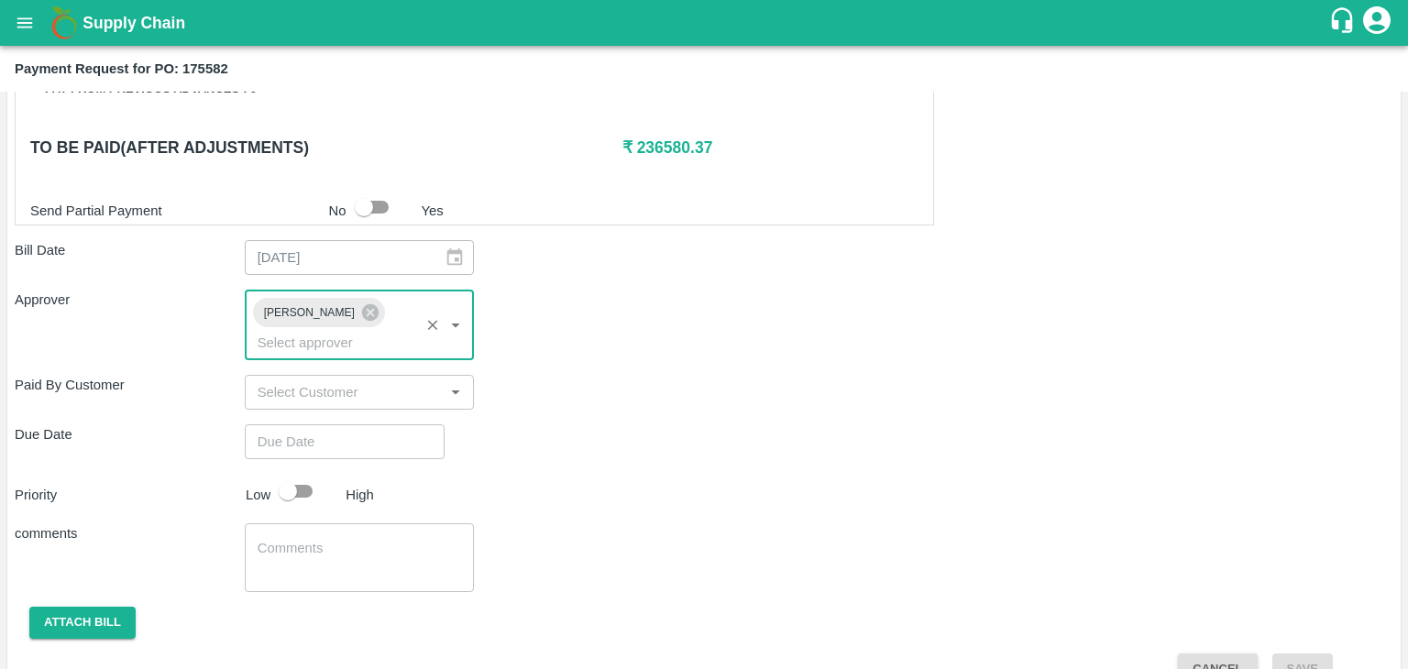
type input "DD/MM/YYYY hh:mm aa"
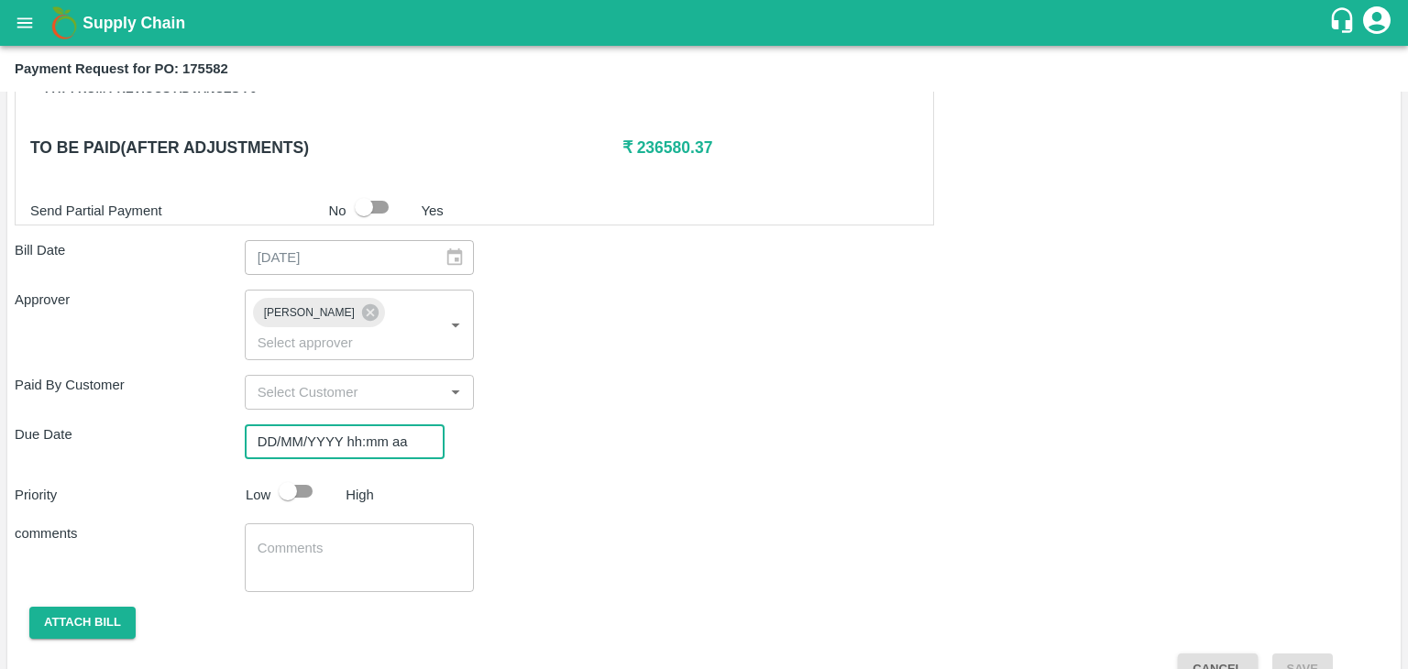
click at [381, 424] on input "DD/MM/YYYY hh:mm aa" at bounding box center [338, 441] width 187 height 35
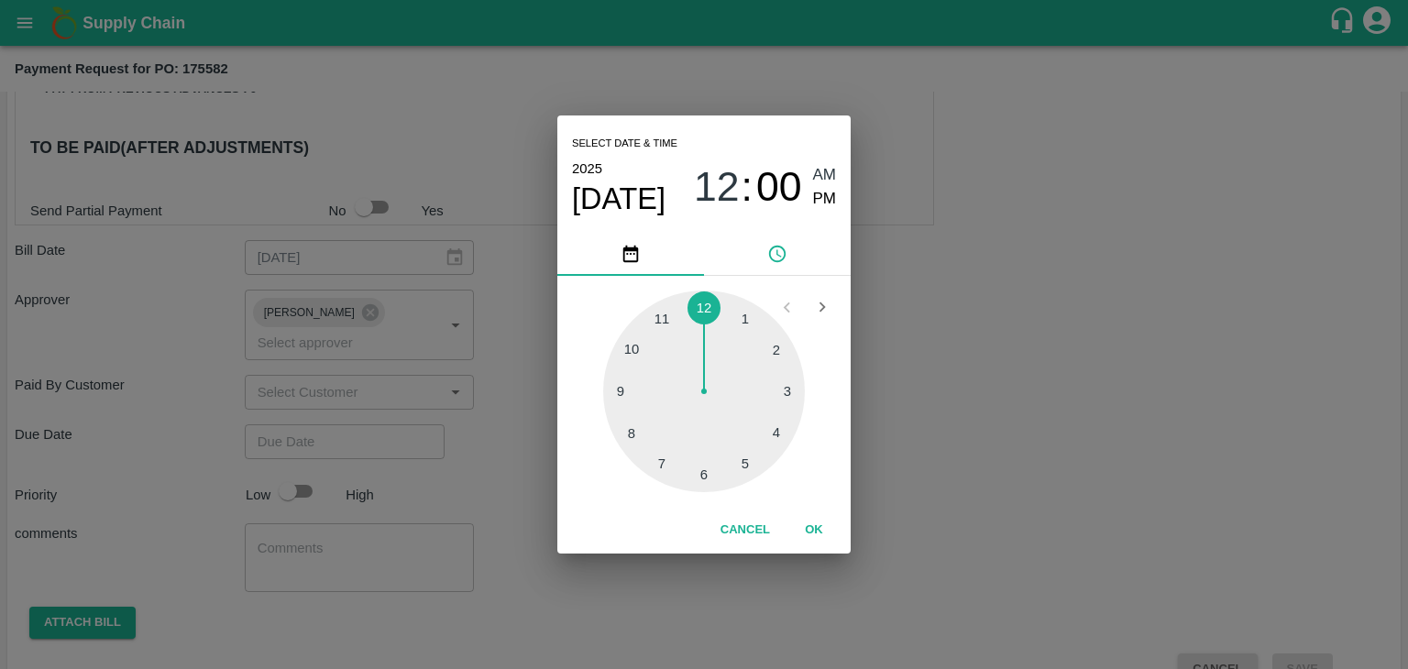
type input "[DATE] 12:00 AM"
click at [819, 529] on button "OK" at bounding box center [814, 530] width 59 height 32
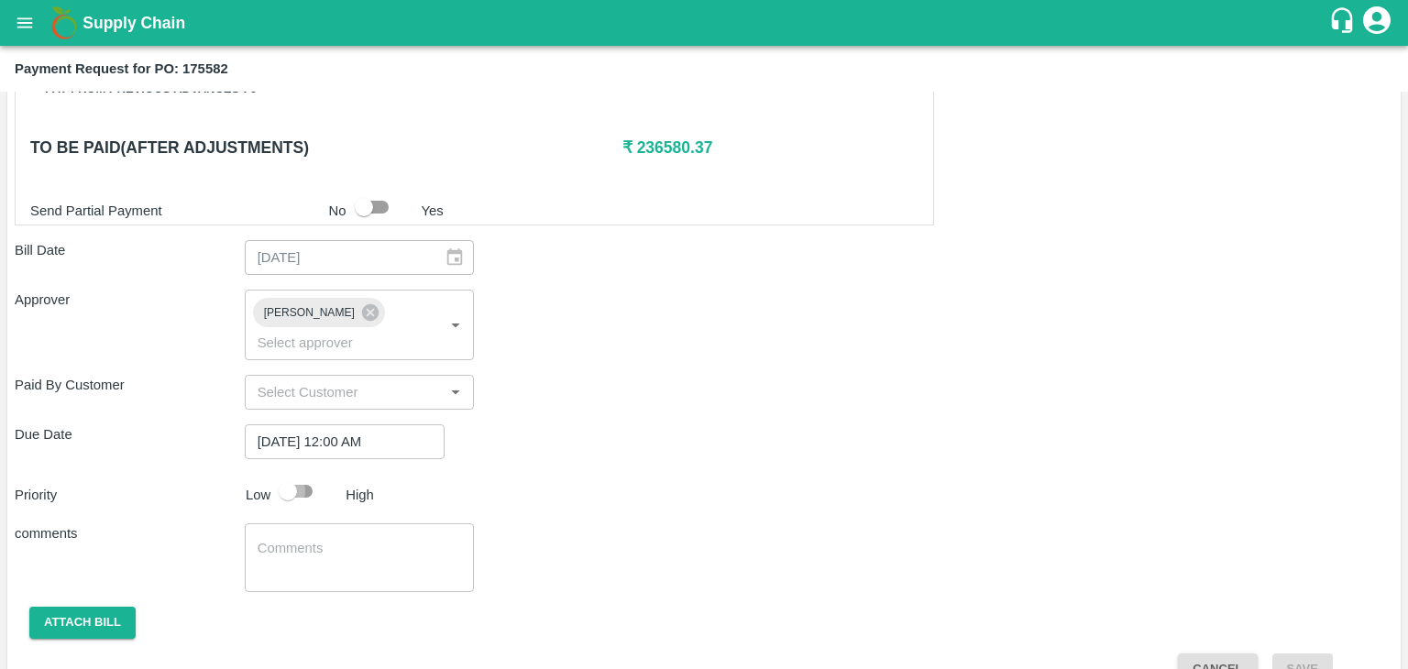
click at [312, 474] on input "checkbox" at bounding box center [288, 491] width 105 height 35
checkbox input "true"
click at [370, 539] on textarea at bounding box center [360, 558] width 204 height 39
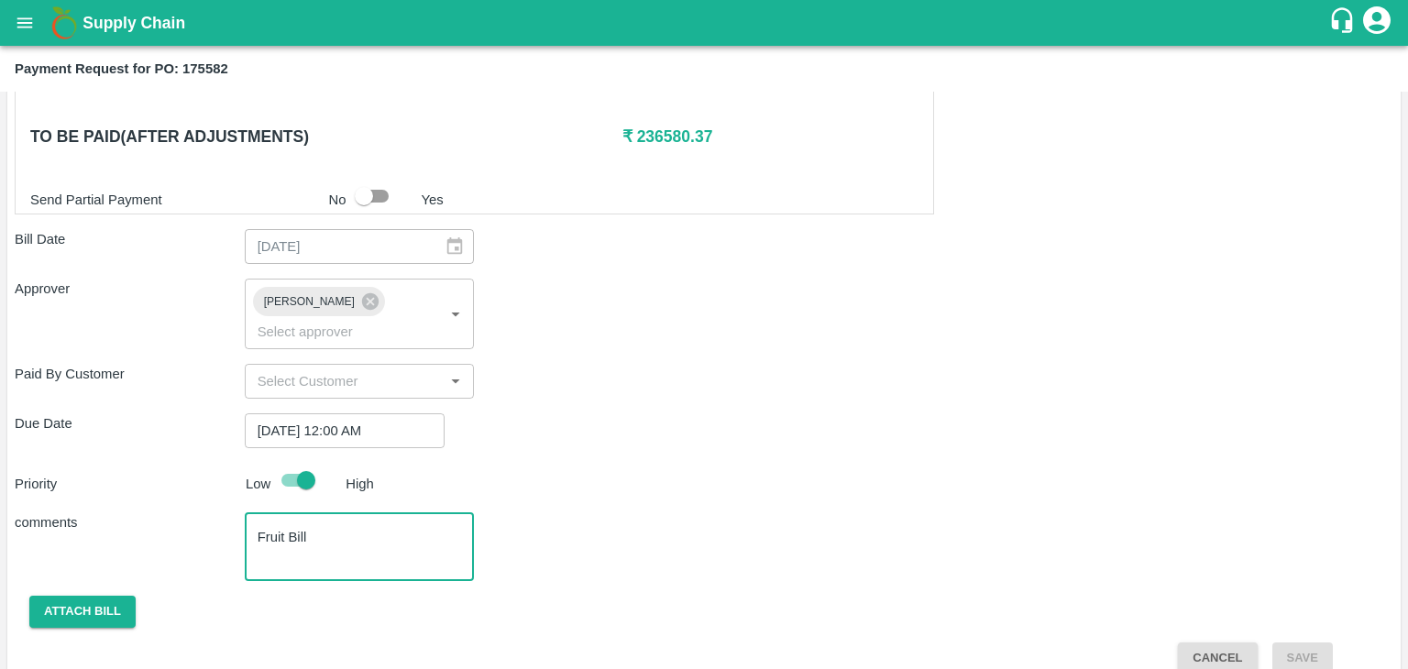
type textarea "Fruit Bill"
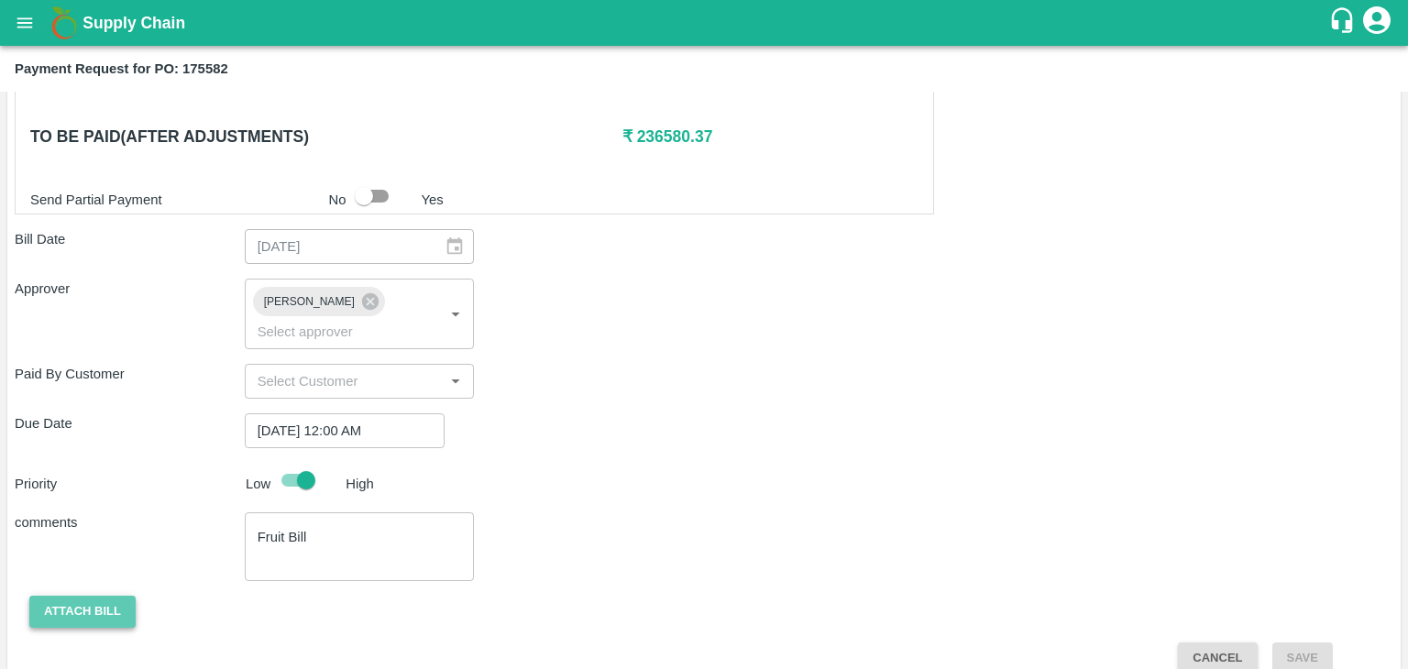
click at [72, 596] on button "Attach bill" at bounding box center [82, 612] width 106 height 32
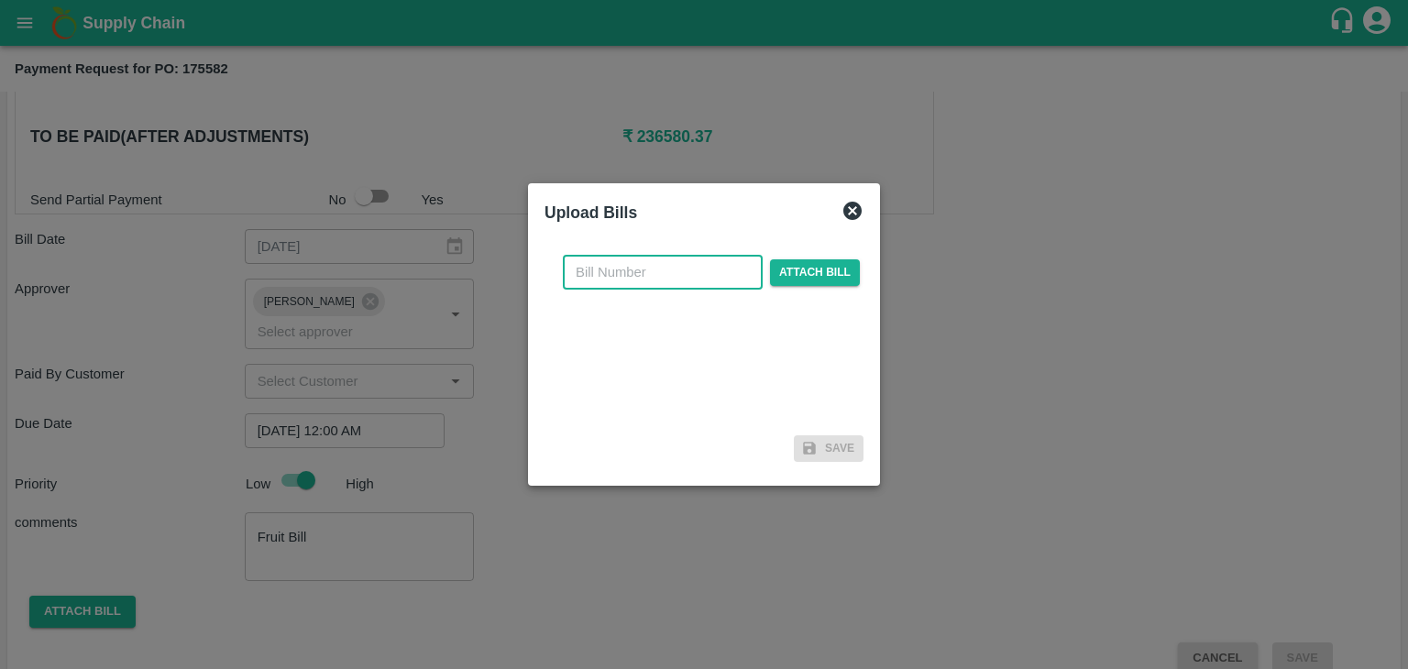
click at [640, 278] on input "text" at bounding box center [663, 272] width 200 height 35
type input "94"
click at [810, 269] on span "Attach bill" at bounding box center [815, 272] width 90 height 27
click at [0, 0] on input "Attach bill" at bounding box center [0, 0] width 0 height 0
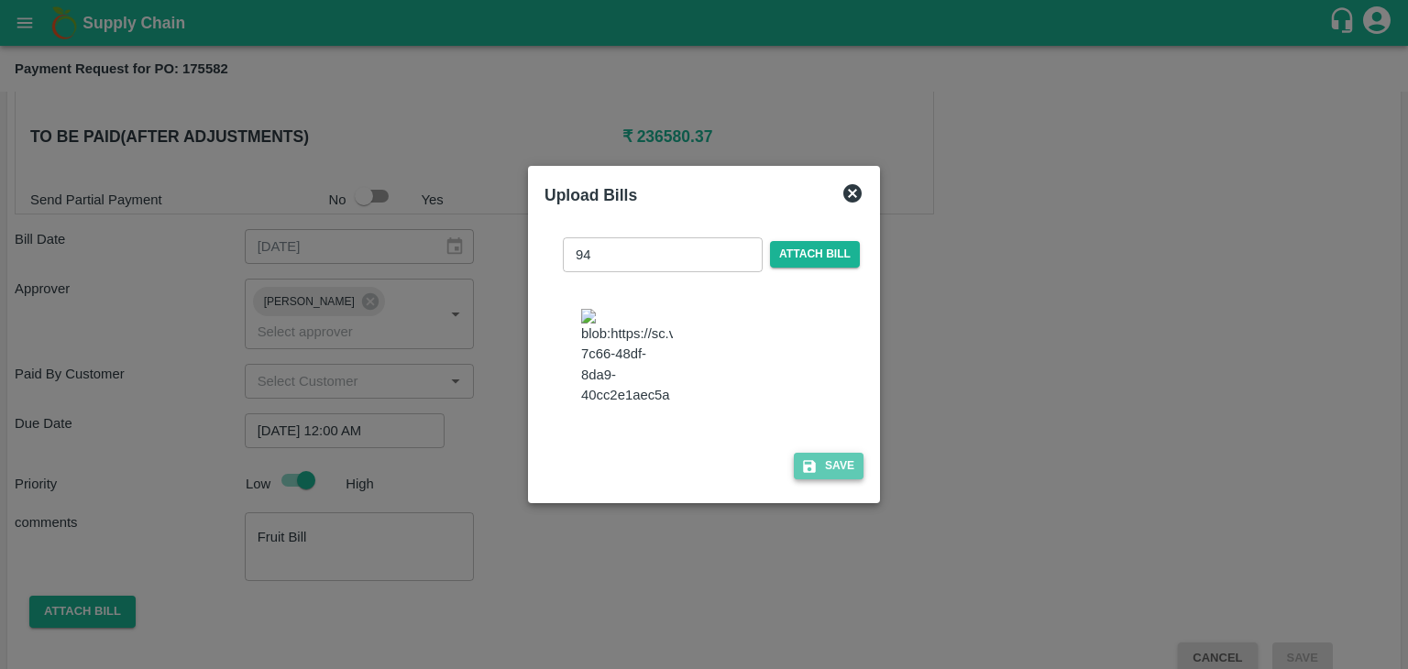
click at [831, 459] on button "Save" at bounding box center [829, 466] width 70 height 27
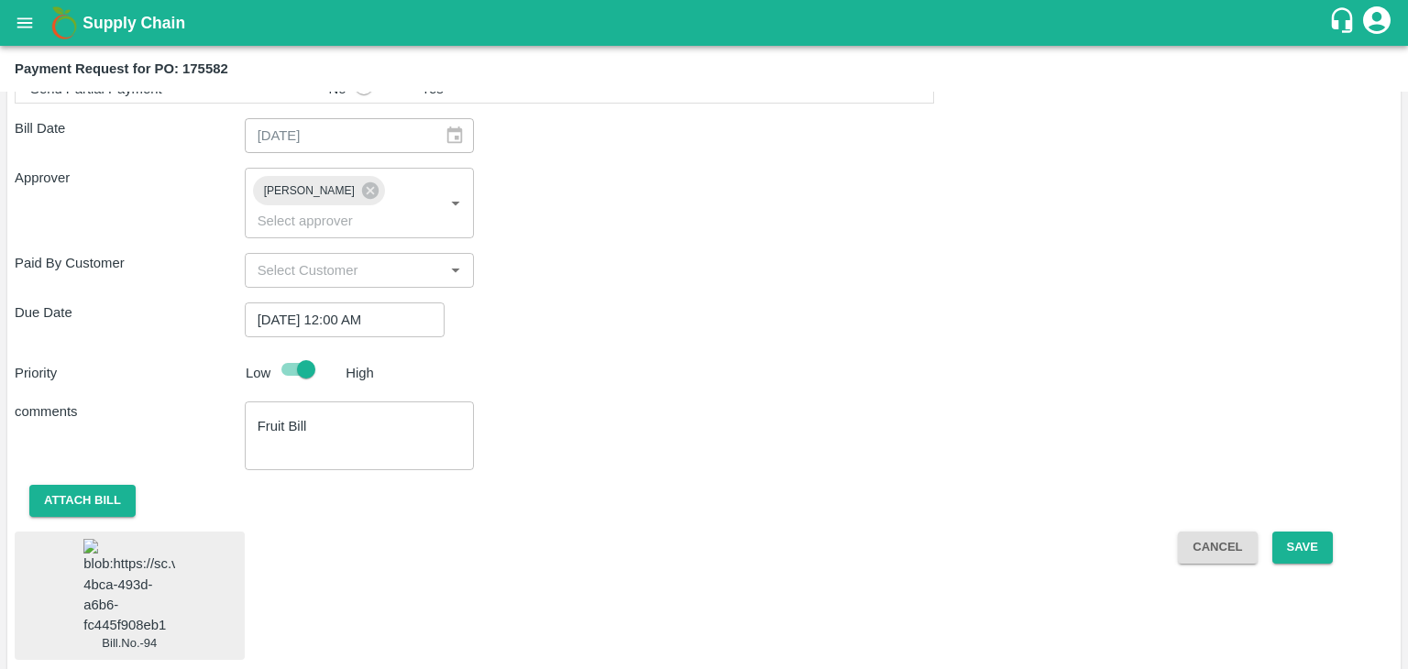
scroll to position [1020, 0]
click at [102, 559] on img at bounding box center [129, 588] width 92 height 96
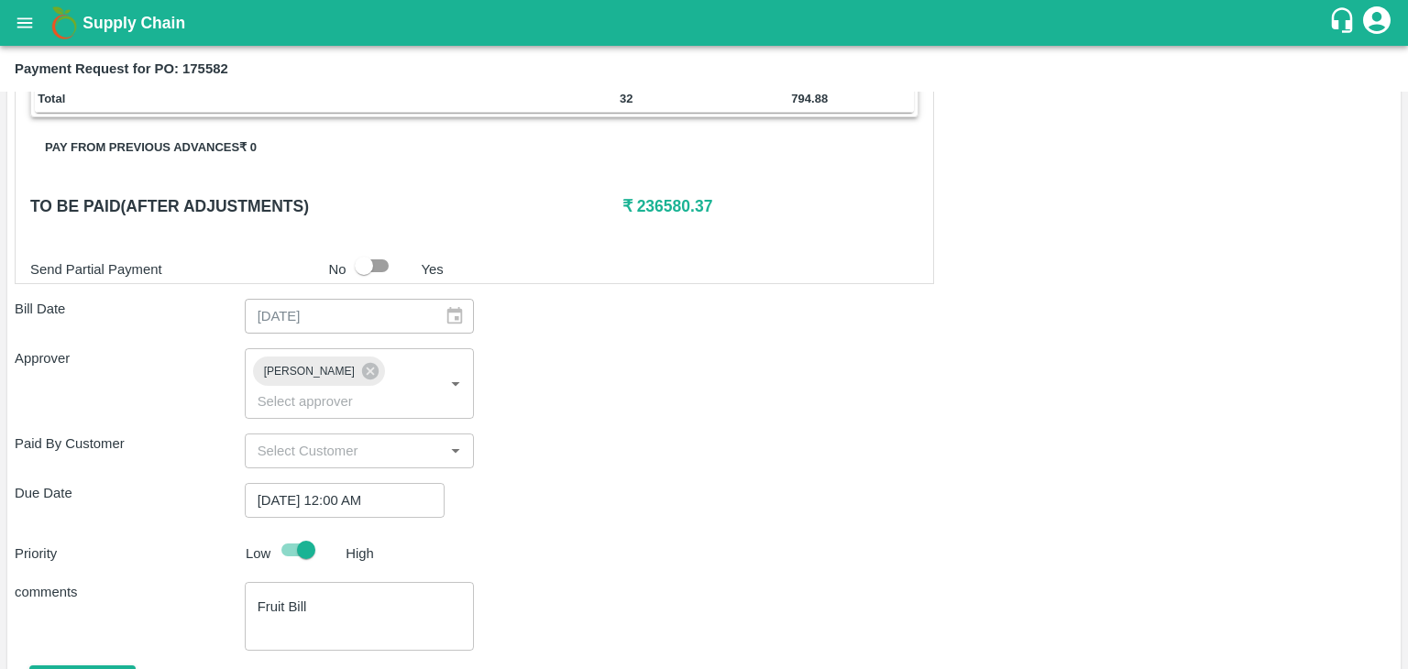
scroll to position [1020, 0]
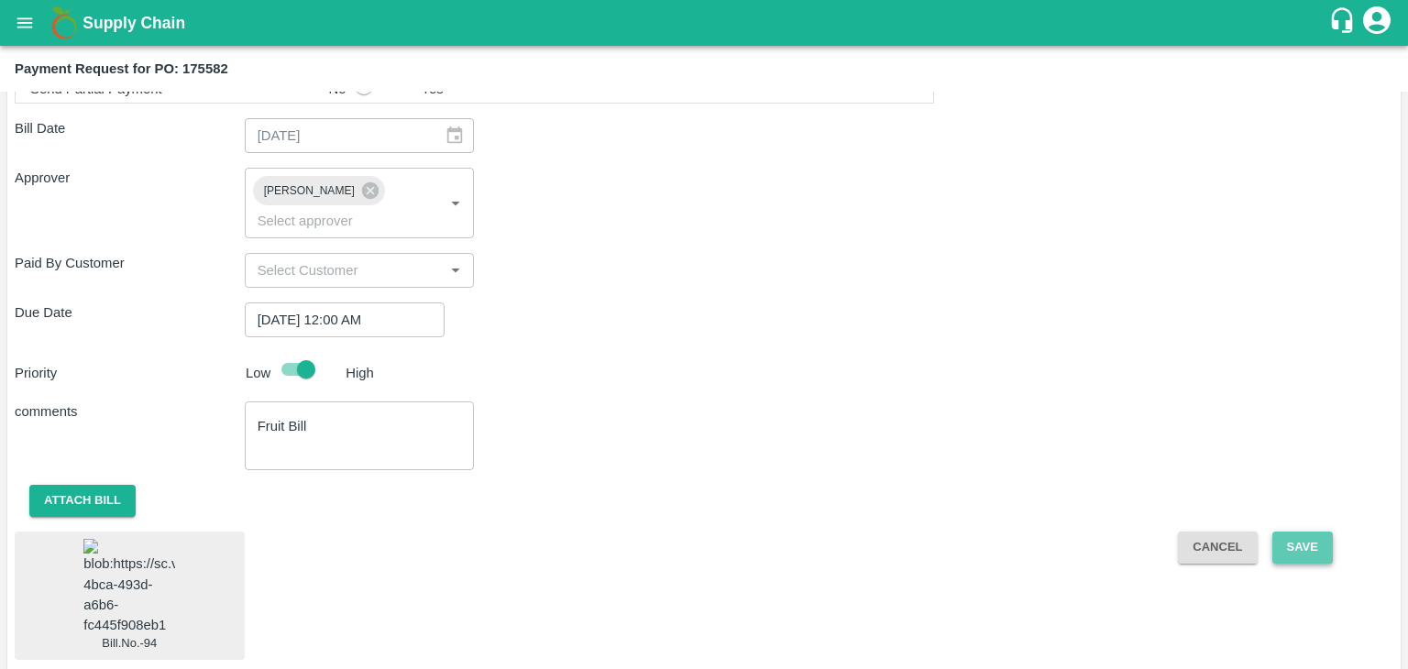
click at [1306, 532] on button "Save" at bounding box center [1303, 548] width 61 height 32
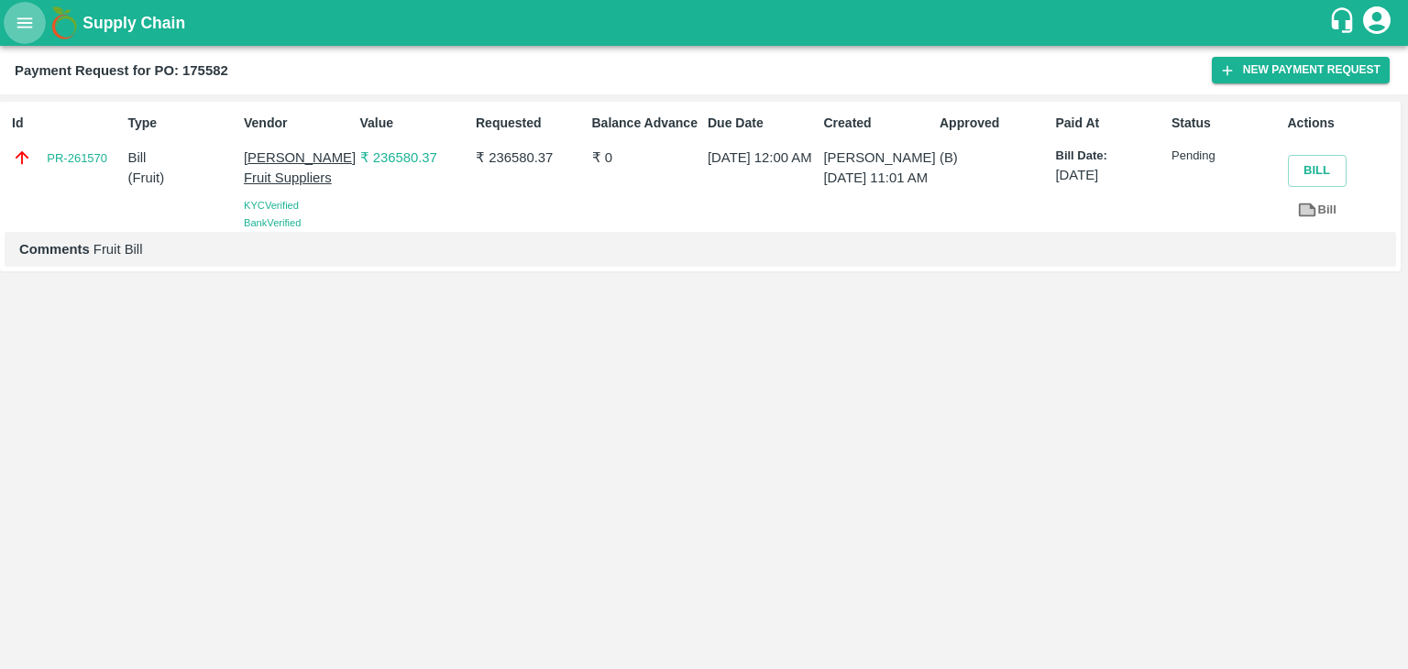
click at [14, 37] on button "open drawer" at bounding box center [25, 23] width 42 height 42
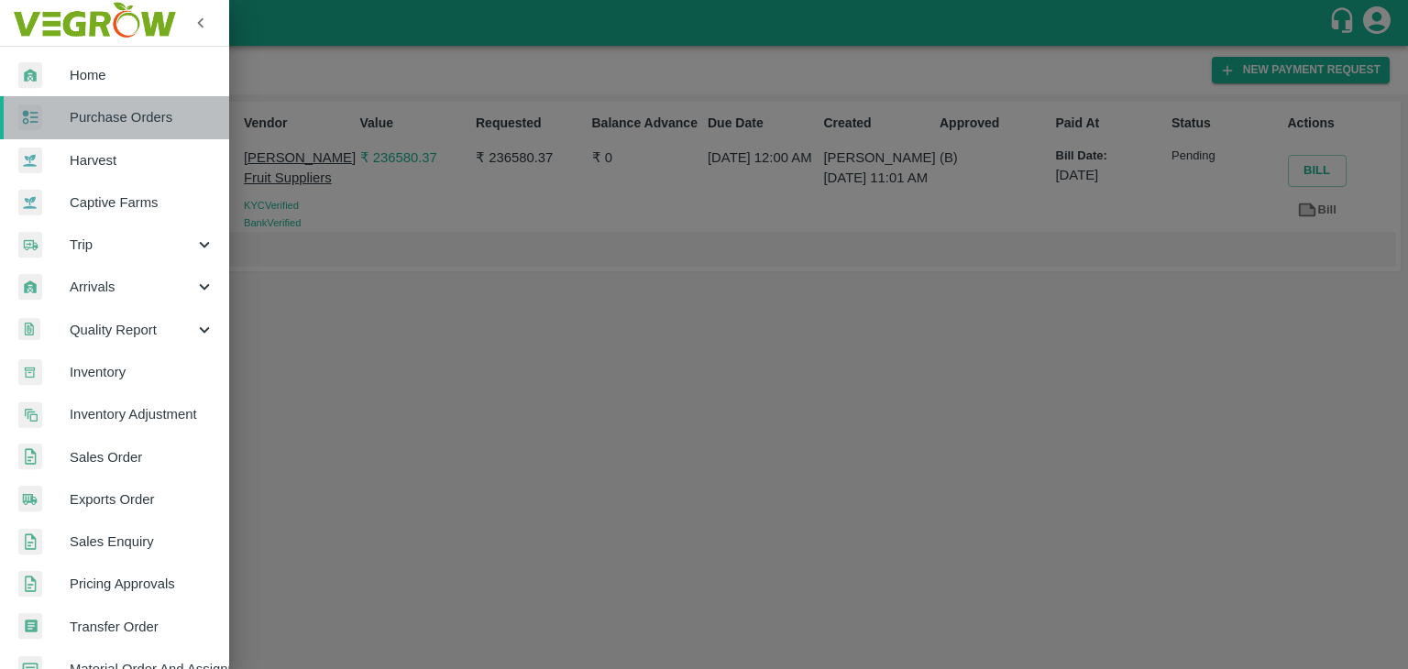
click at [130, 117] on span "Purchase Orders" at bounding box center [142, 117] width 145 height 20
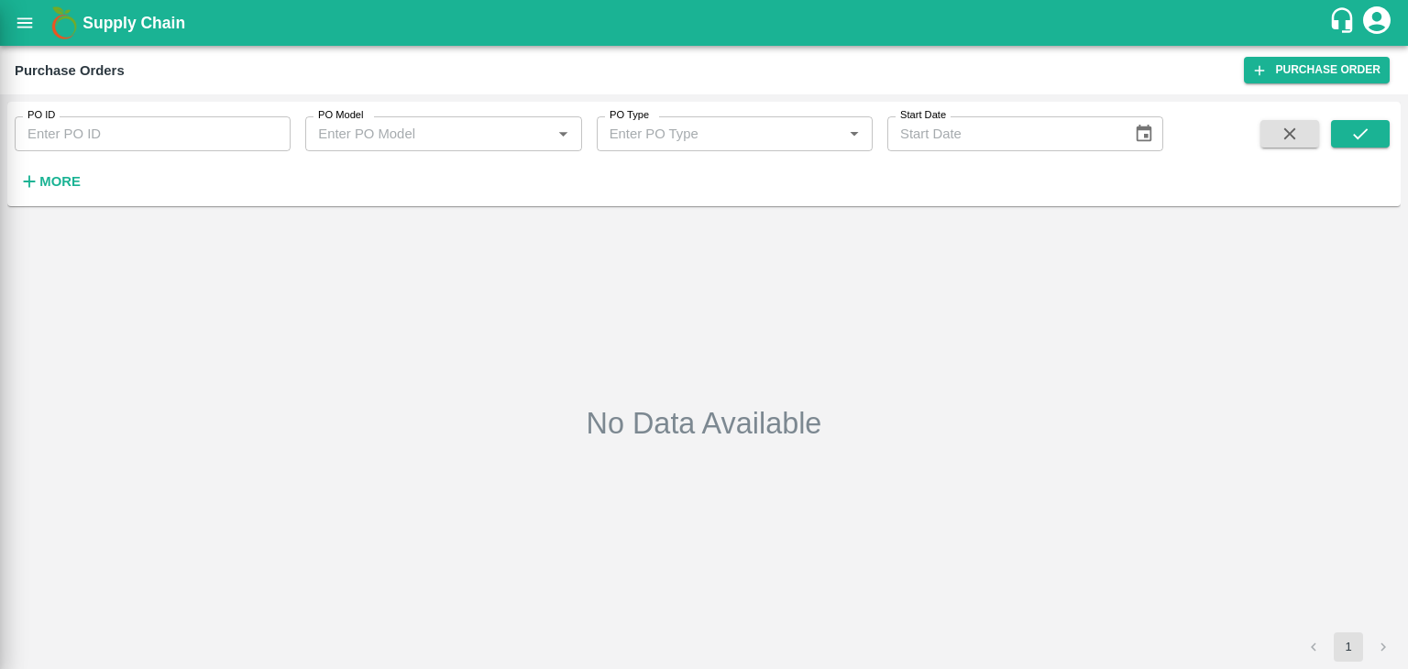
click at [268, 137] on div at bounding box center [704, 334] width 1408 height 669
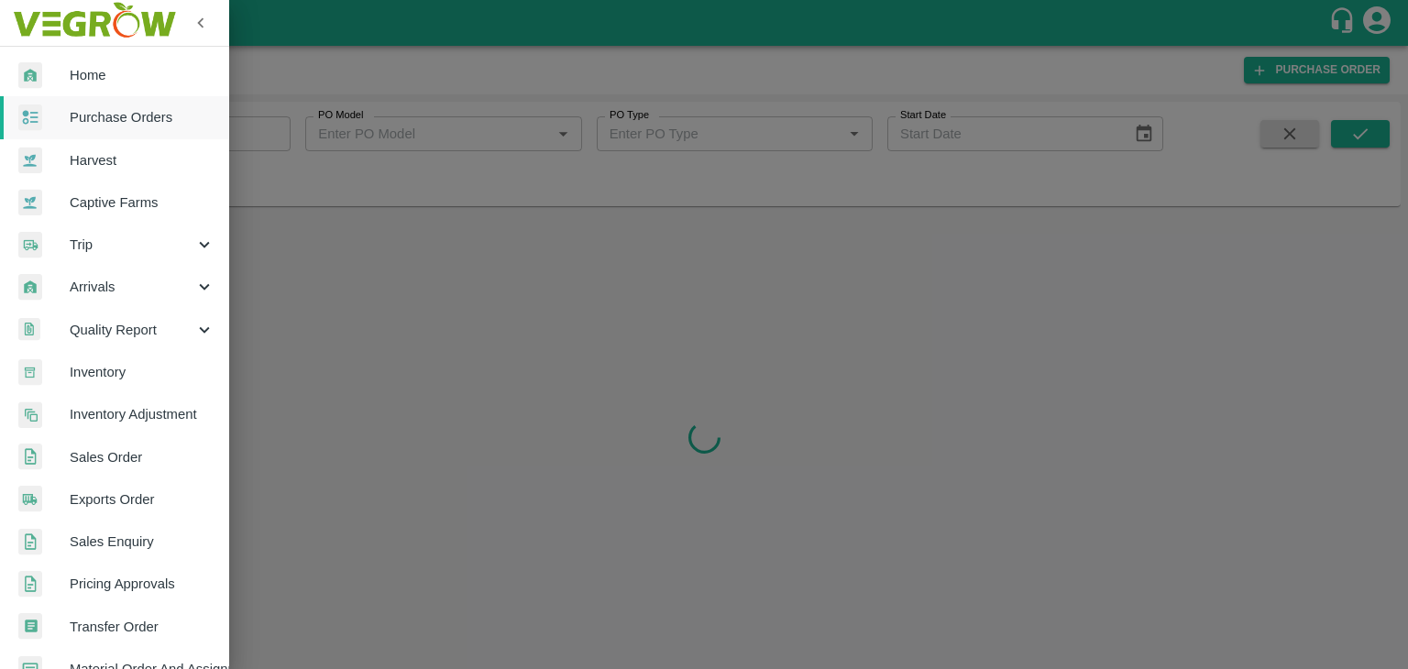
click at [280, 135] on div at bounding box center [704, 334] width 1408 height 669
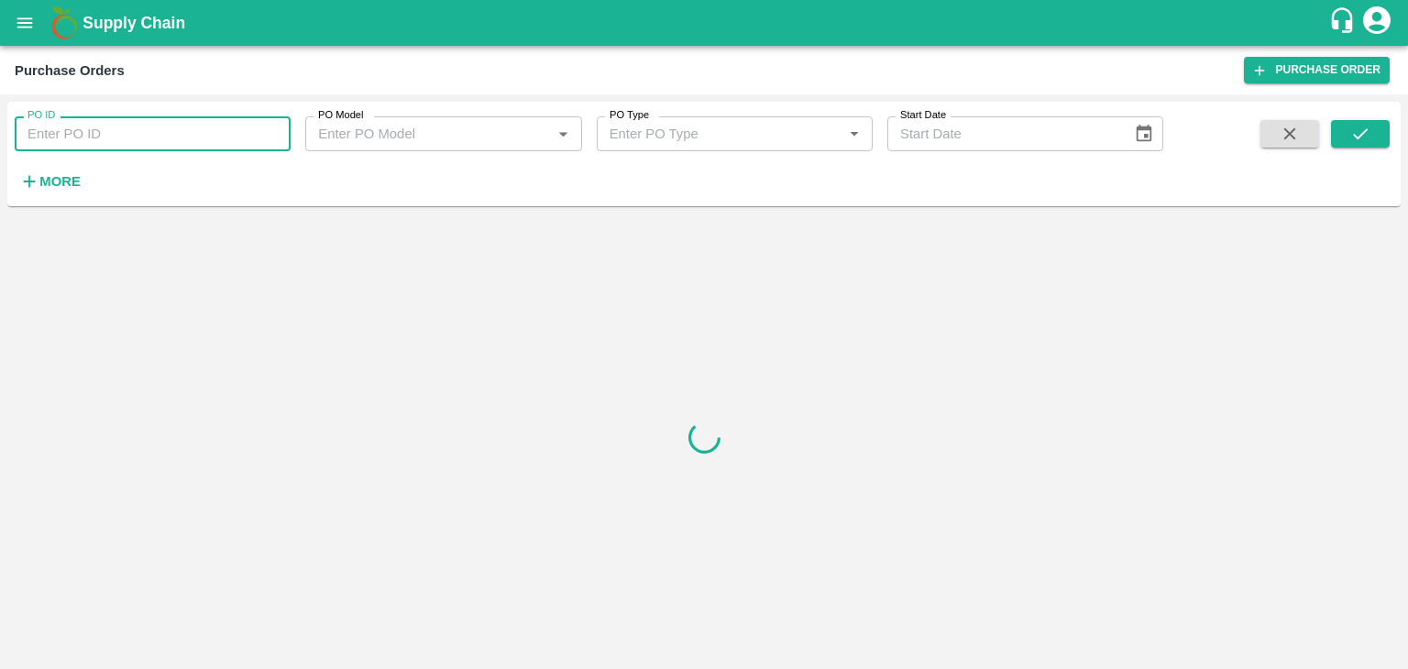
click at [280, 127] on input "PO ID" at bounding box center [153, 133] width 276 height 35
paste input "175944"
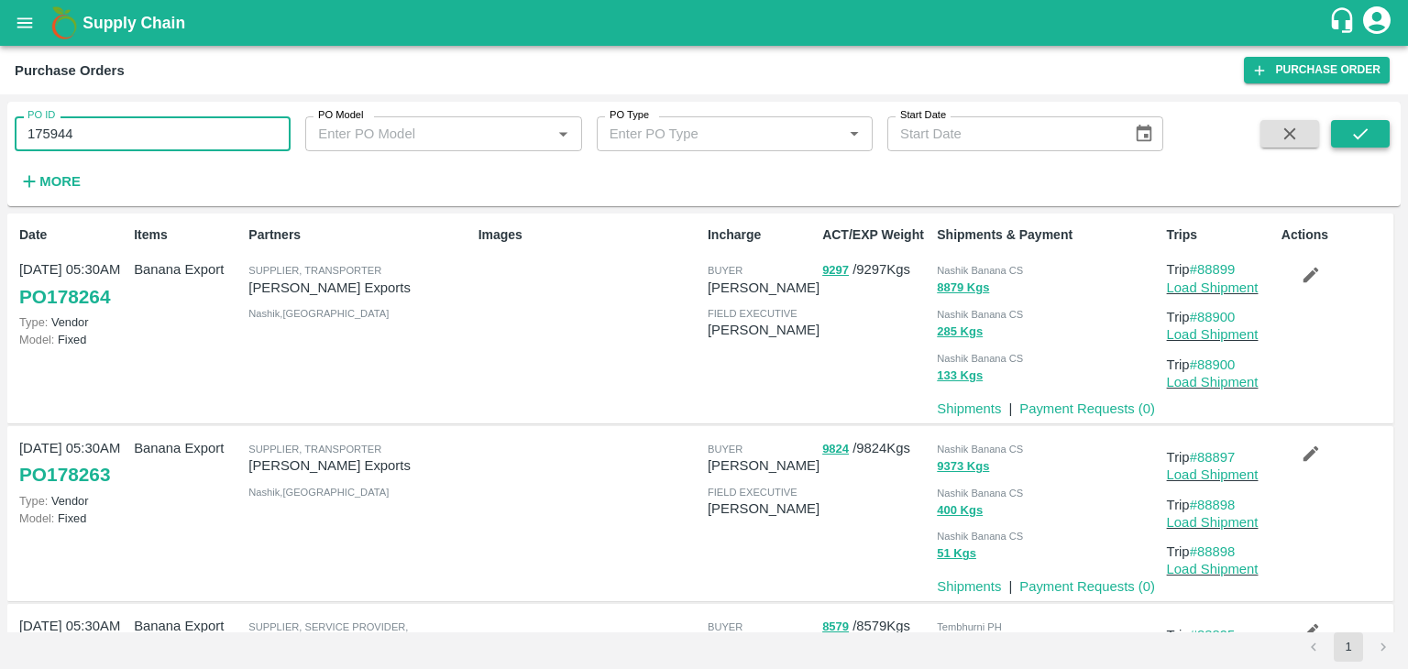
type input "175944"
click at [1361, 126] on icon "submit" at bounding box center [1361, 134] width 20 height 20
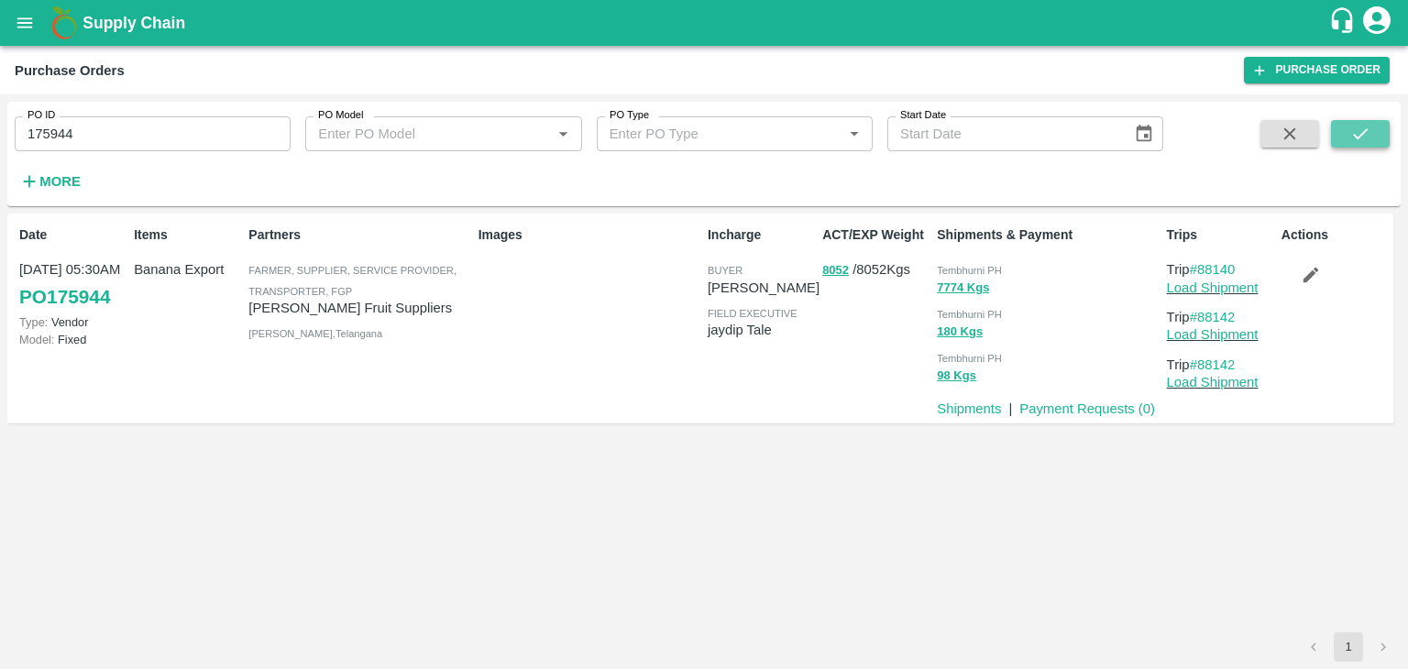
click at [1361, 126] on icon "submit" at bounding box center [1361, 134] width 20 height 20
click at [1081, 408] on link "Payment Requests ( 0 )" at bounding box center [1088, 409] width 136 height 15
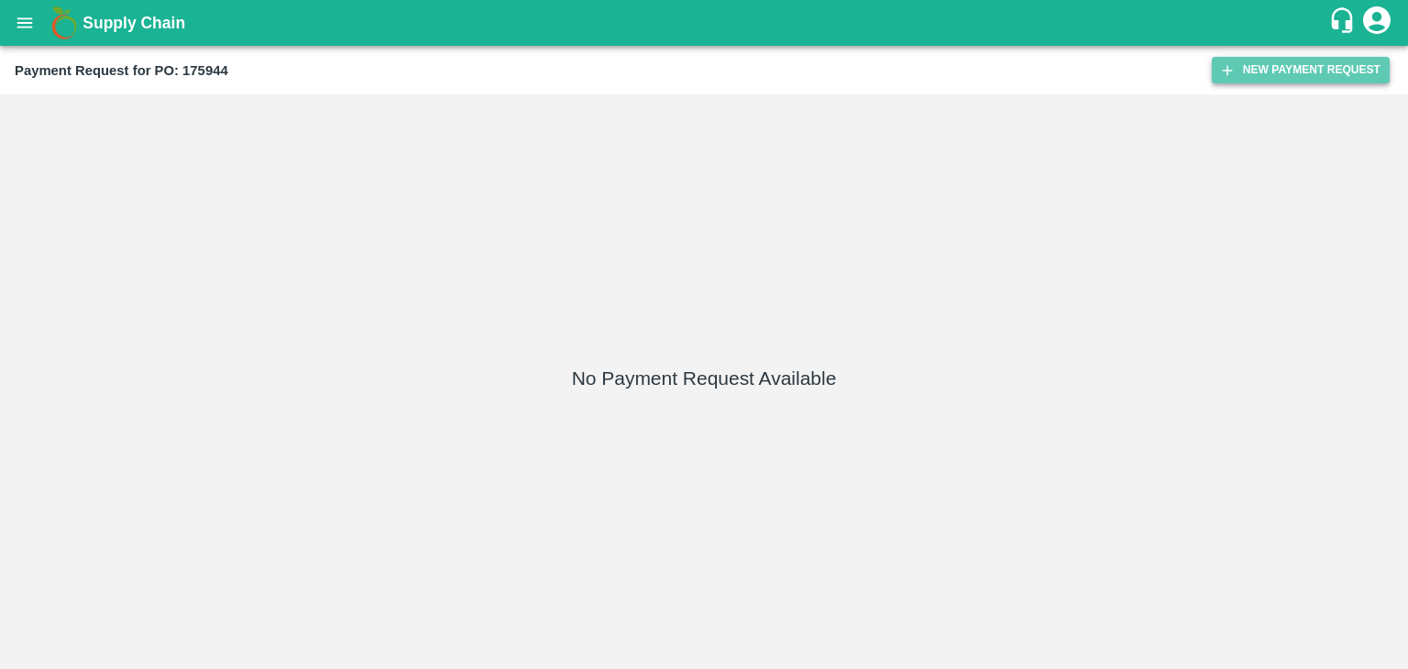
click at [1355, 67] on button "New Payment Request" at bounding box center [1301, 70] width 178 height 27
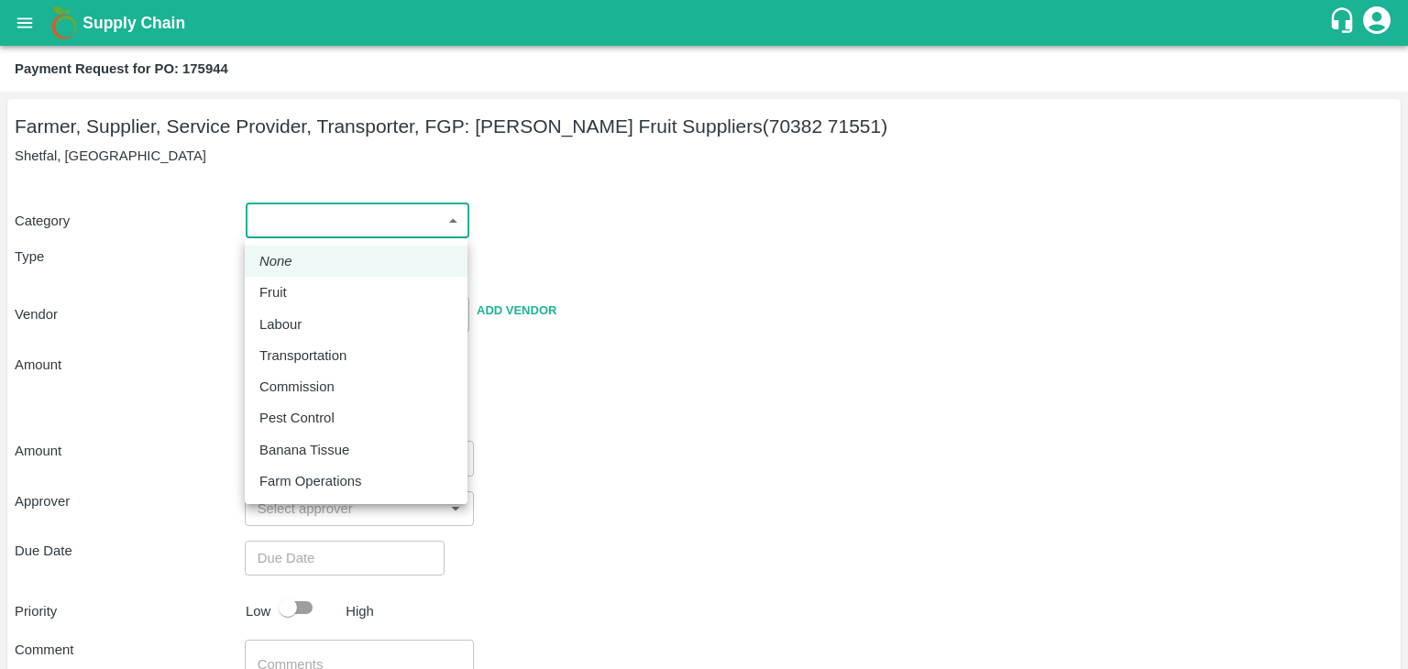
click at [302, 224] on body "Supply Chain Payment Request for PO: 175944 Farmer, Supplier, Service Provider,…" at bounding box center [704, 334] width 1408 height 669
click at [285, 295] on p "Fruit" at bounding box center [273, 292] width 28 height 20
type input "1"
type input "[PERSON_NAME] Fruit Suppliers - 70382 71551(Farmer, Supplier, Service Provider,…"
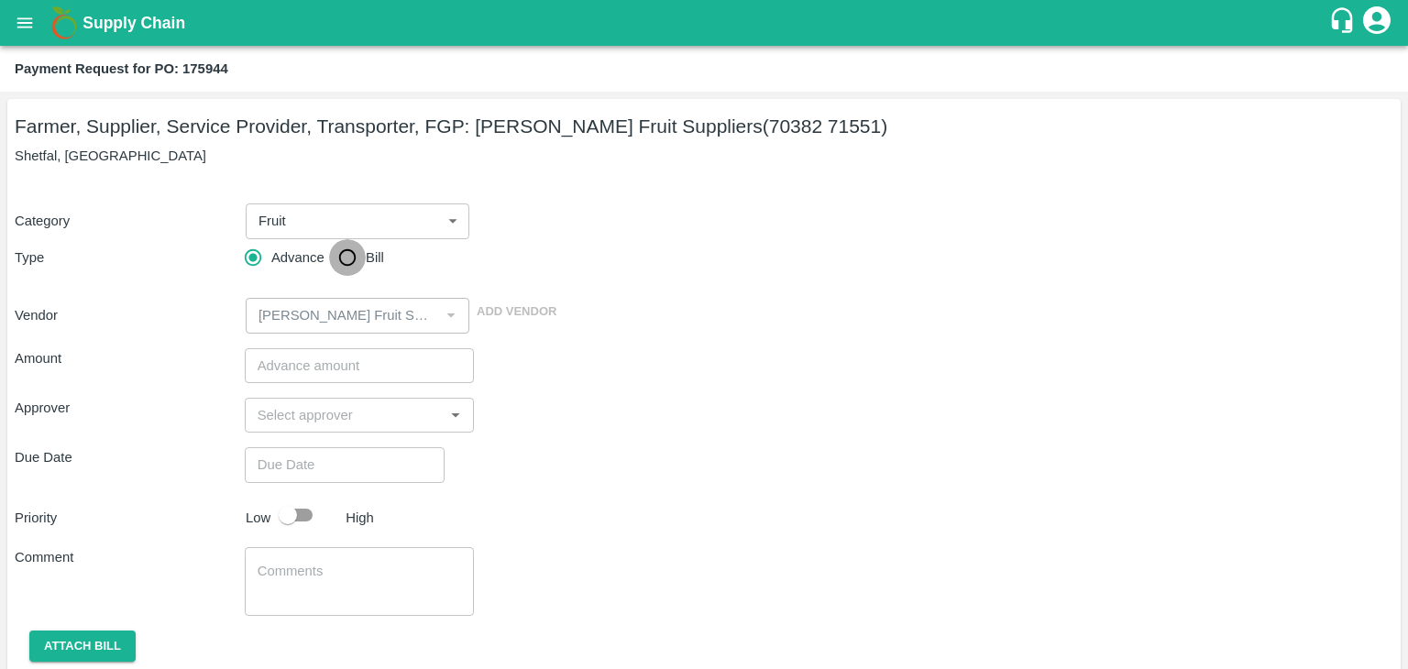
click at [337, 257] on input "Bill" at bounding box center [347, 257] width 37 height 37
radio input "true"
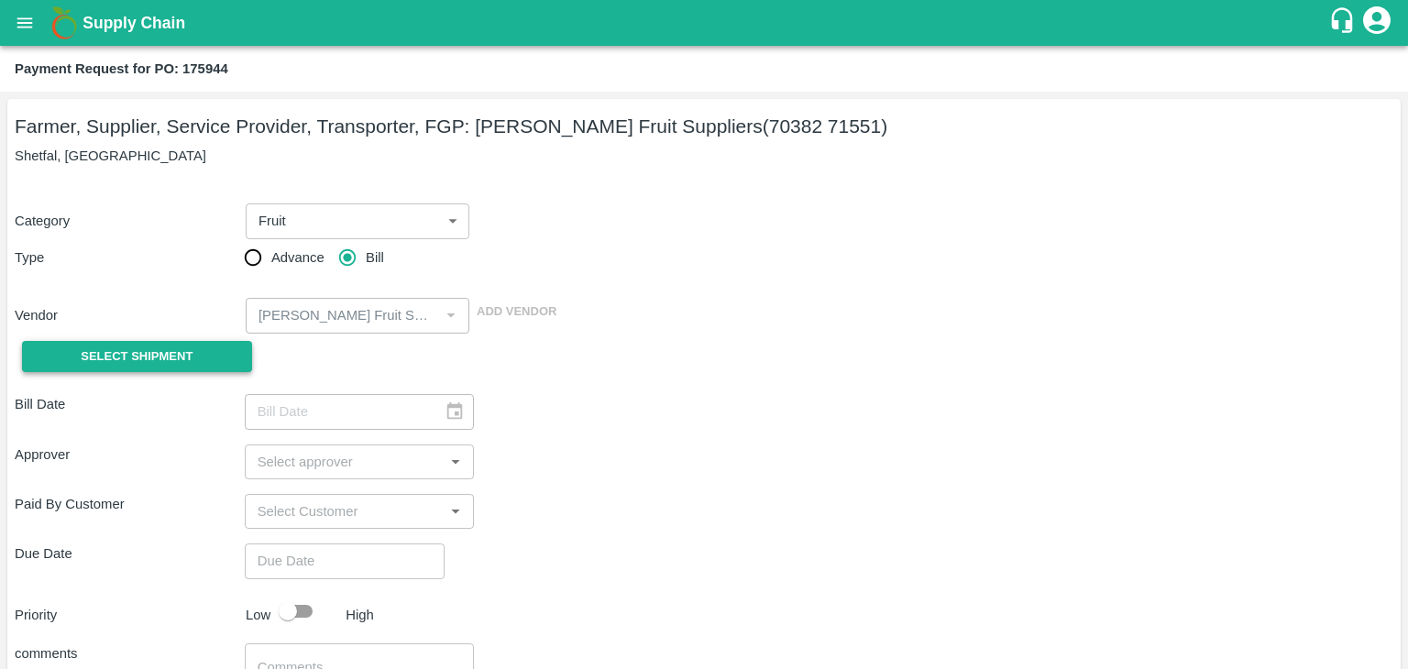
drag, startPoint x: 224, startPoint y: 338, endPoint x: 188, endPoint y: 358, distance: 41.1
click at [188, 358] on div "Select Shipment" at bounding box center [130, 357] width 230 height 47
click at [188, 358] on span "Select Shipment" at bounding box center [137, 357] width 112 height 21
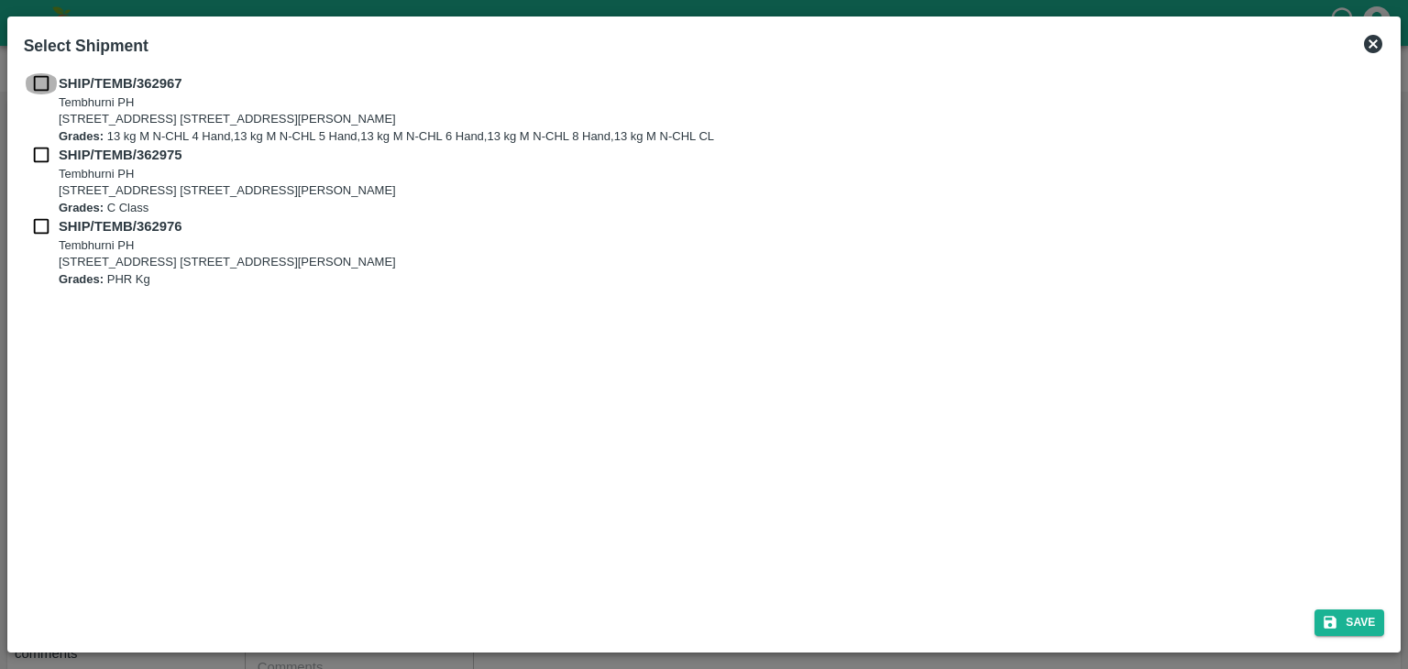
click at [46, 87] on input "checkbox" at bounding box center [41, 83] width 35 height 20
checkbox input "true"
click at [39, 159] on input "checkbox" at bounding box center [41, 155] width 35 height 20
checkbox input "true"
click at [37, 233] on input "checkbox" at bounding box center [41, 226] width 35 height 20
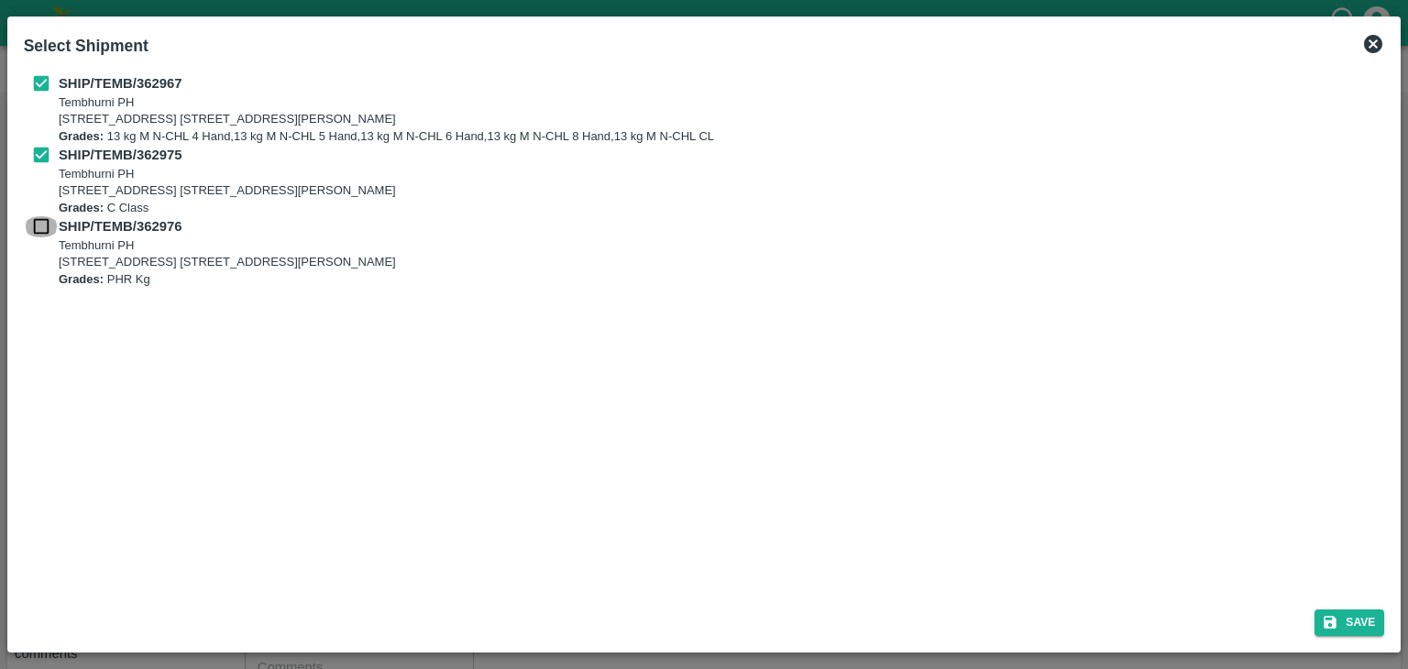
checkbox input "true"
click at [1370, 621] on button "Save" at bounding box center [1350, 623] width 70 height 27
type input "[DATE]"
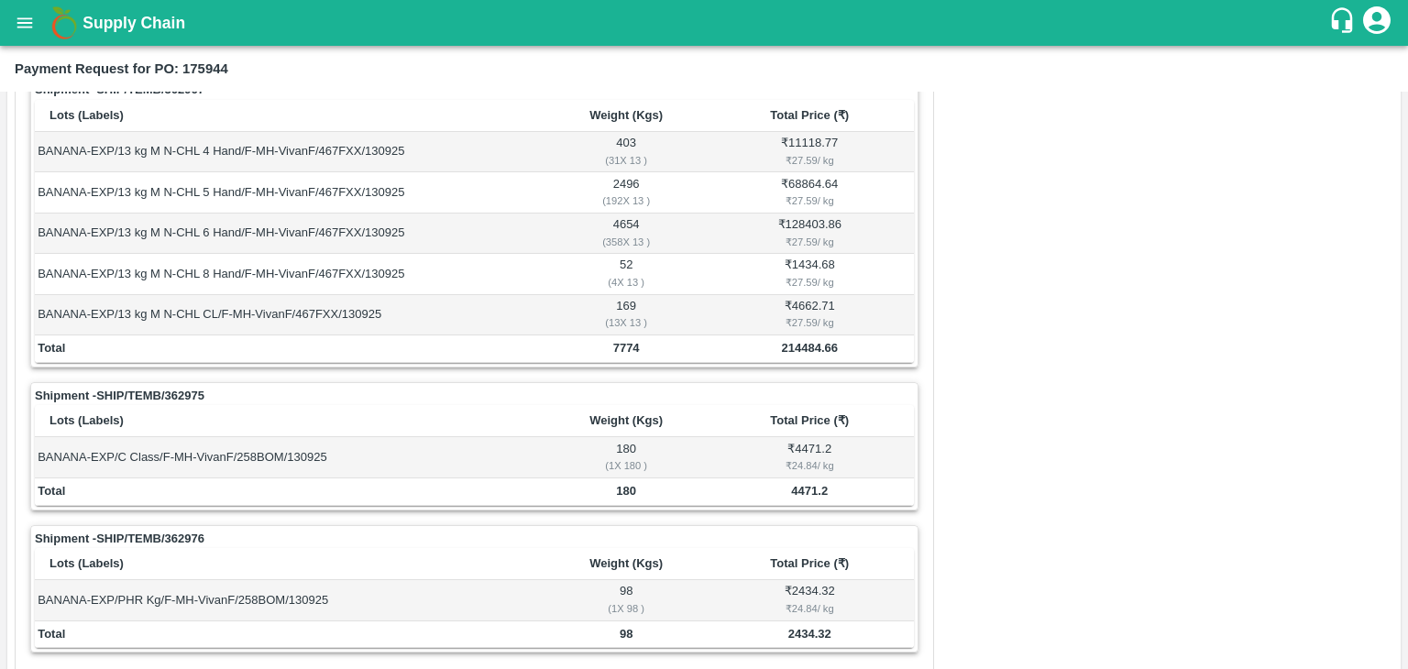
scroll to position [899, 0]
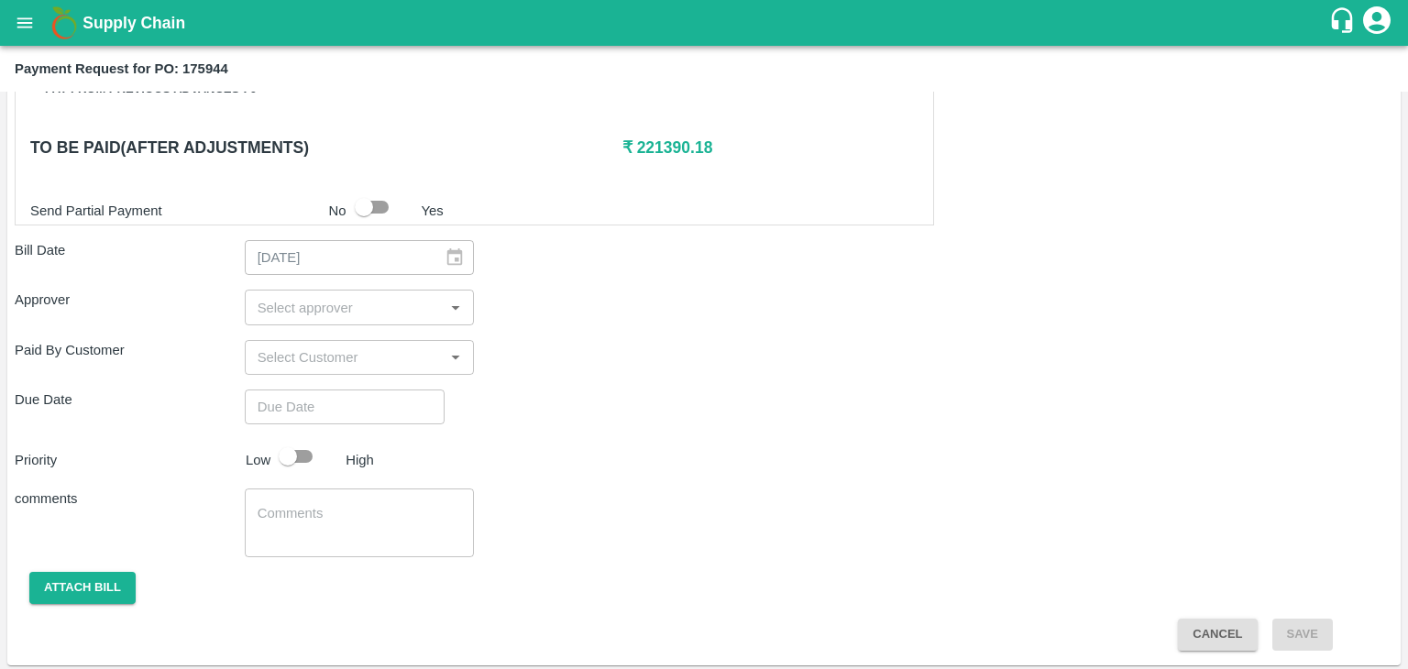
click at [330, 301] on input "input" at bounding box center [344, 307] width 189 height 24
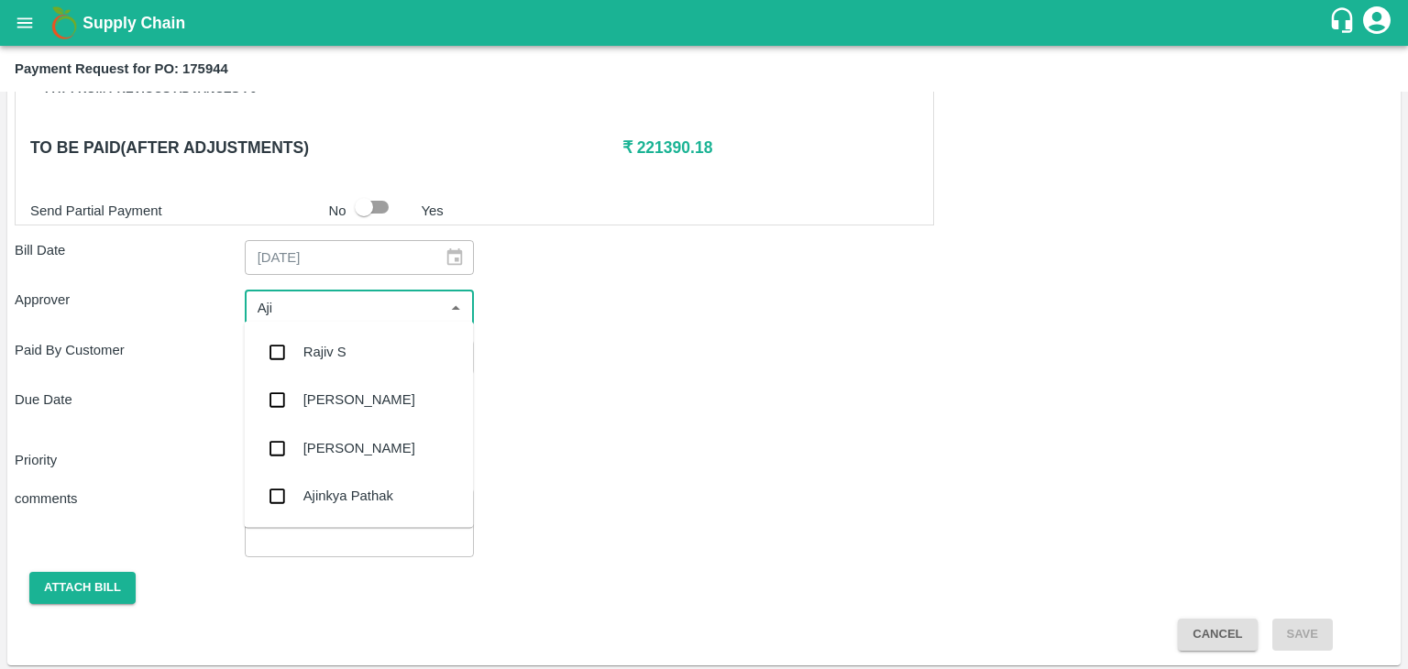
type input "Ajit"
click at [350, 350] on div "[PERSON_NAME]" at bounding box center [359, 352] width 112 height 20
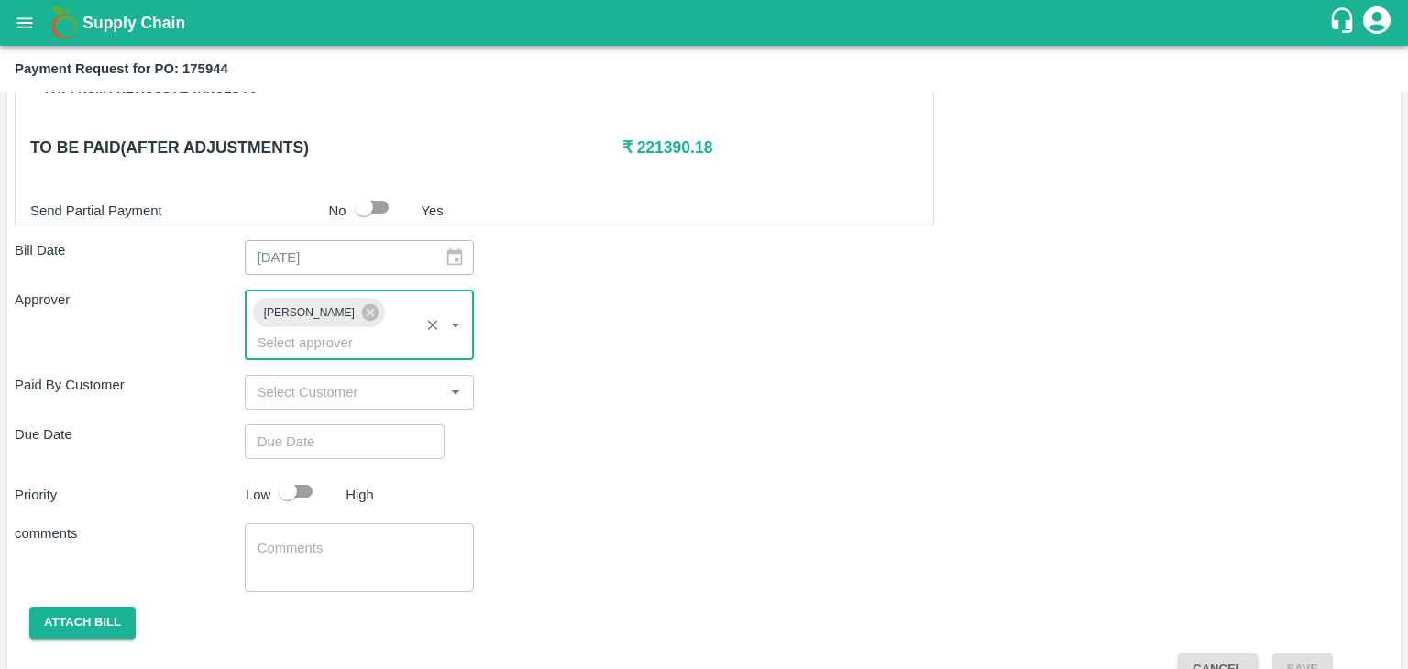
type input "DD/MM/YYYY hh:mm aa"
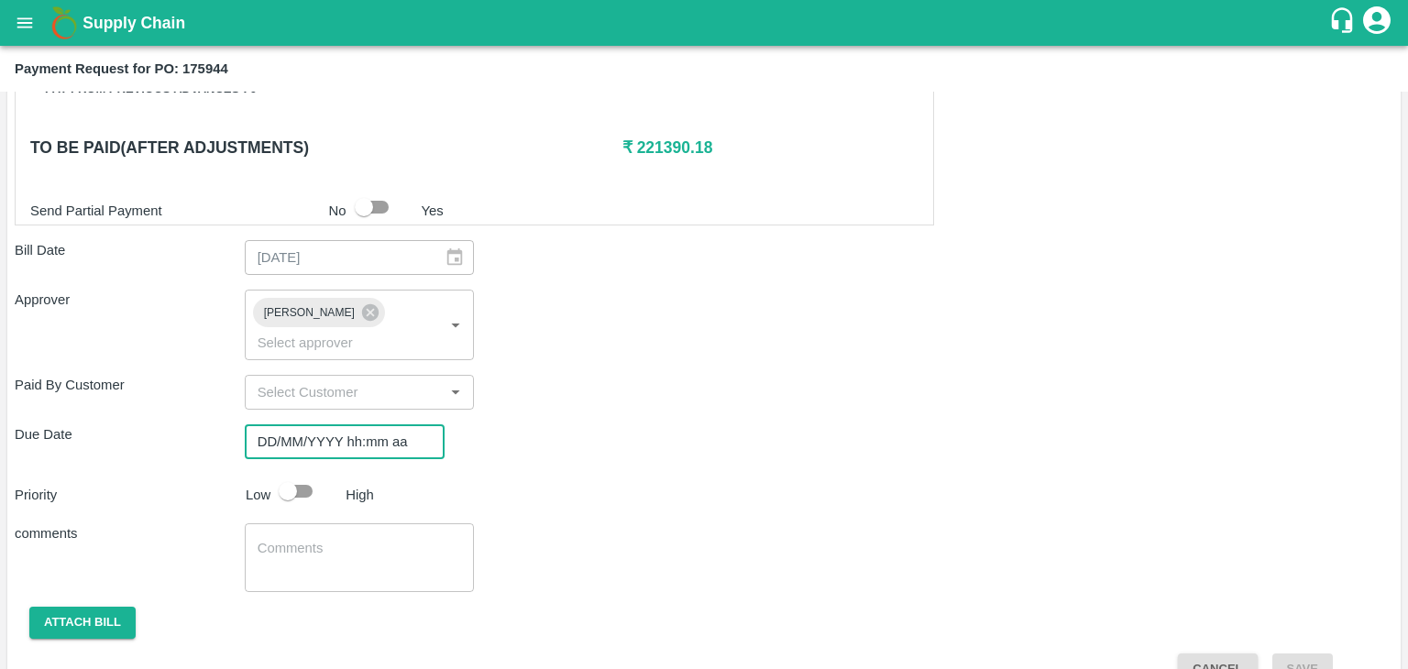
click at [329, 425] on input "DD/MM/YYYY hh:mm aa" at bounding box center [338, 441] width 187 height 35
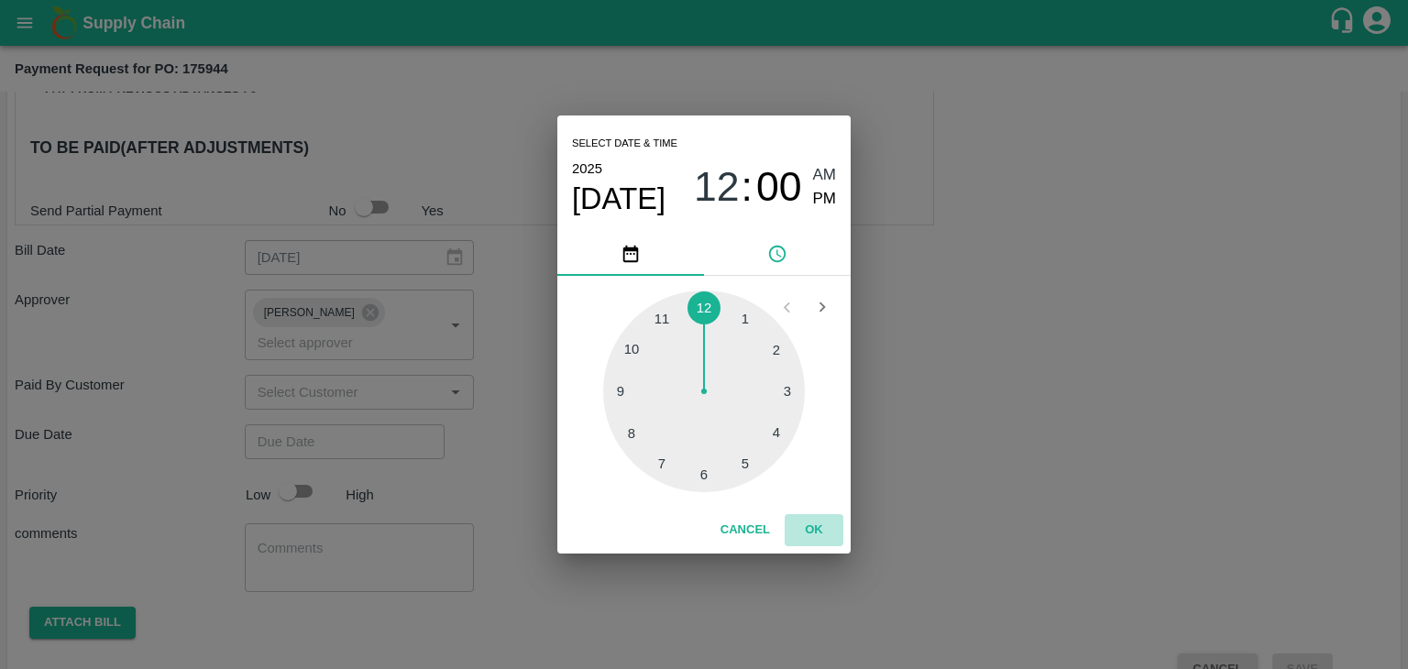
click at [822, 537] on button "OK" at bounding box center [814, 530] width 59 height 32
type input "[DATE] 12:00 AM"
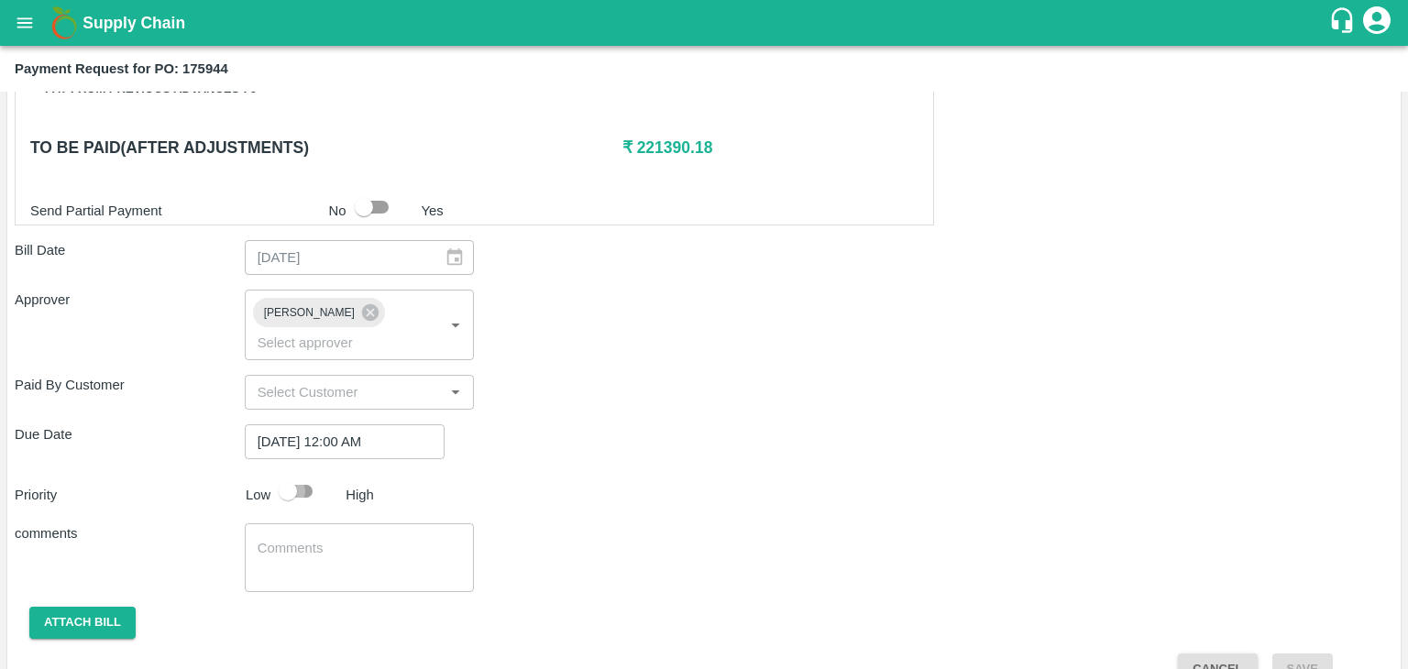
click at [296, 474] on input "checkbox" at bounding box center [288, 491] width 105 height 35
checkbox input "true"
click at [348, 539] on textarea at bounding box center [360, 558] width 204 height 39
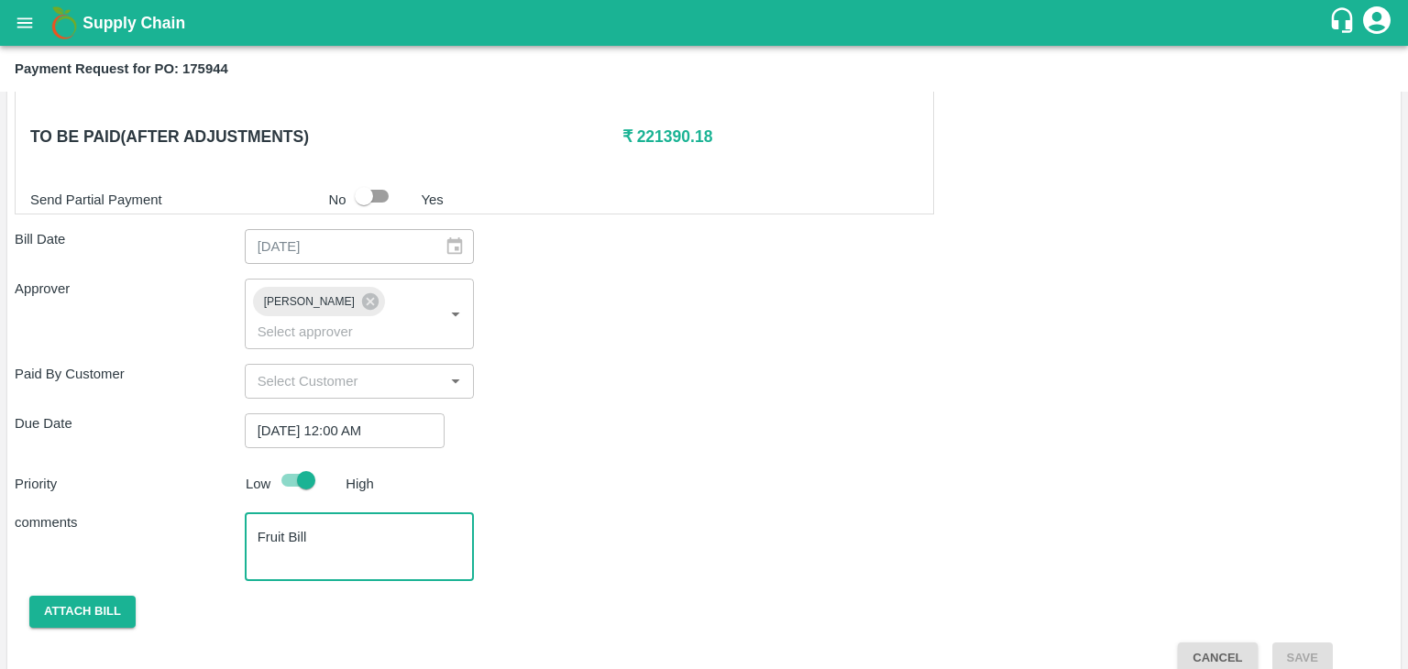
type textarea "Fruit Bill"
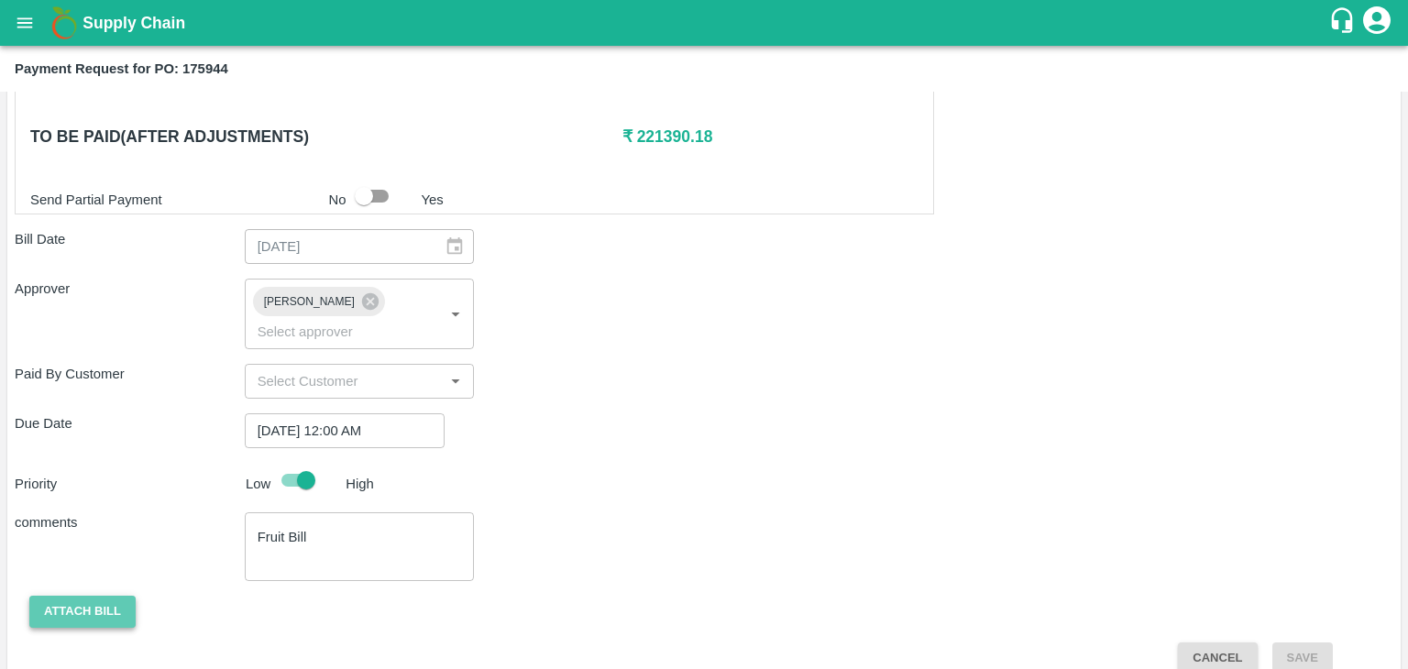
click at [77, 596] on button "Attach bill" at bounding box center [82, 612] width 106 height 32
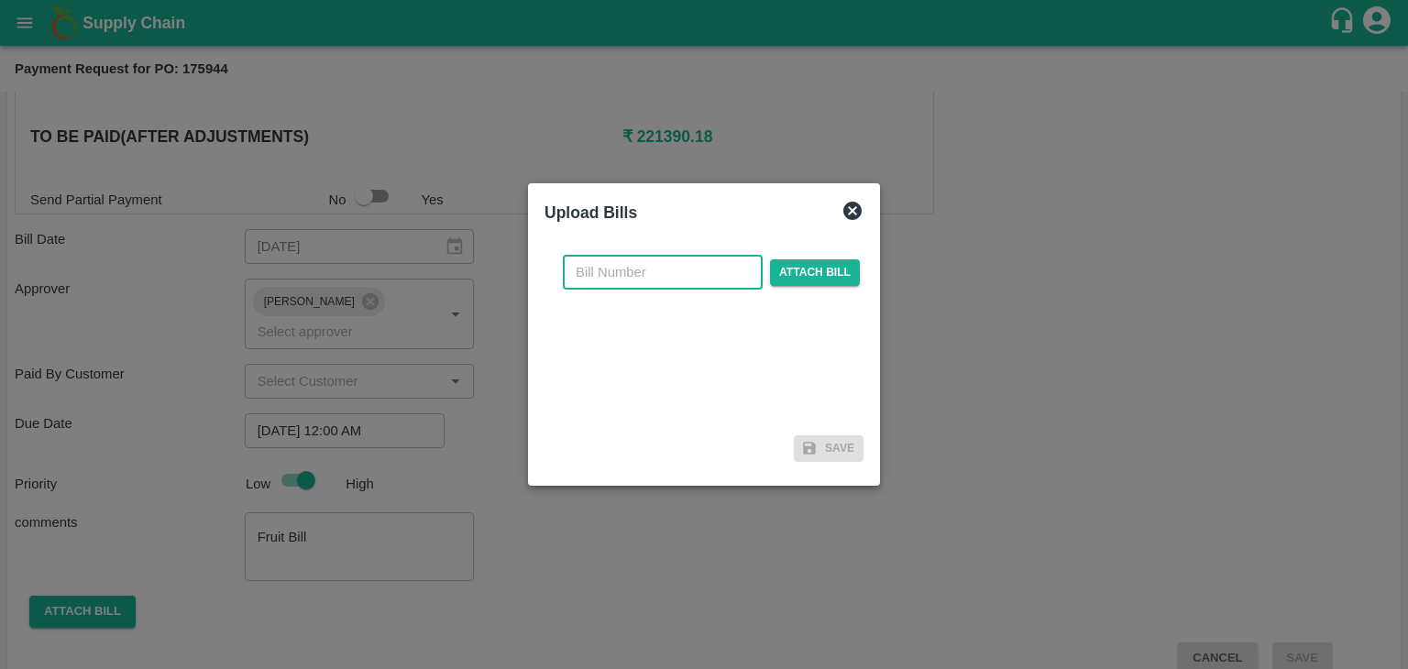
click at [627, 276] on input "text" at bounding box center [663, 272] width 200 height 35
type input "95"
click at [840, 261] on span "Attach bill" at bounding box center [815, 272] width 90 height 27
click at [0, 0] on input "Attach bill" at bounding box center [0, 0] width 0 height 0
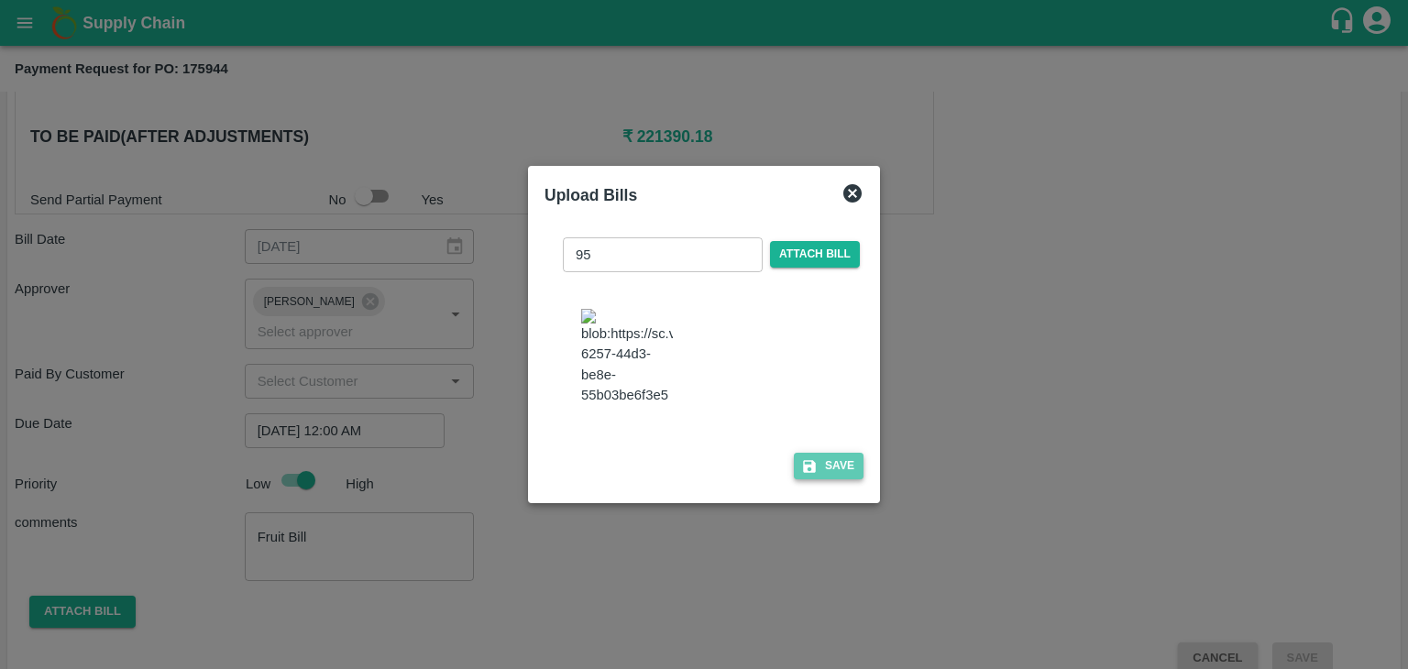
click at [848, 473] on button "Save" at bounding box center [829, 466] width 70 height 27
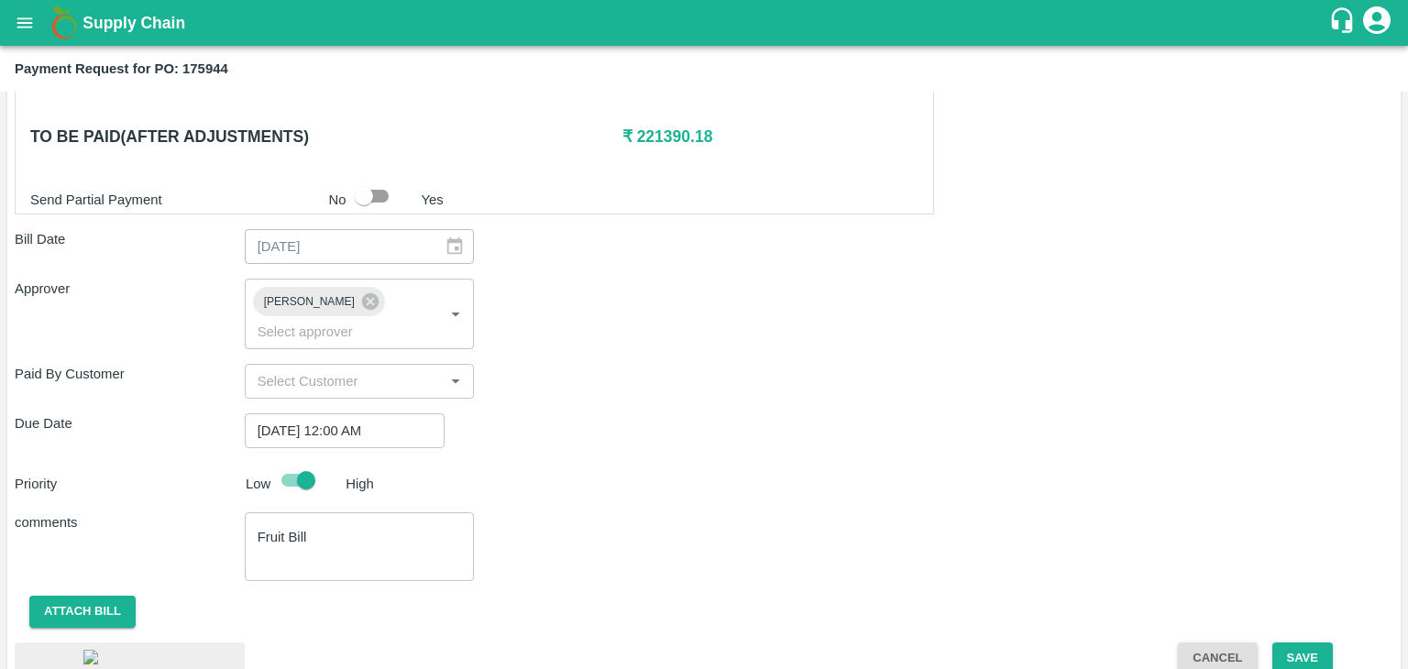
scroll to position [1025, 0]
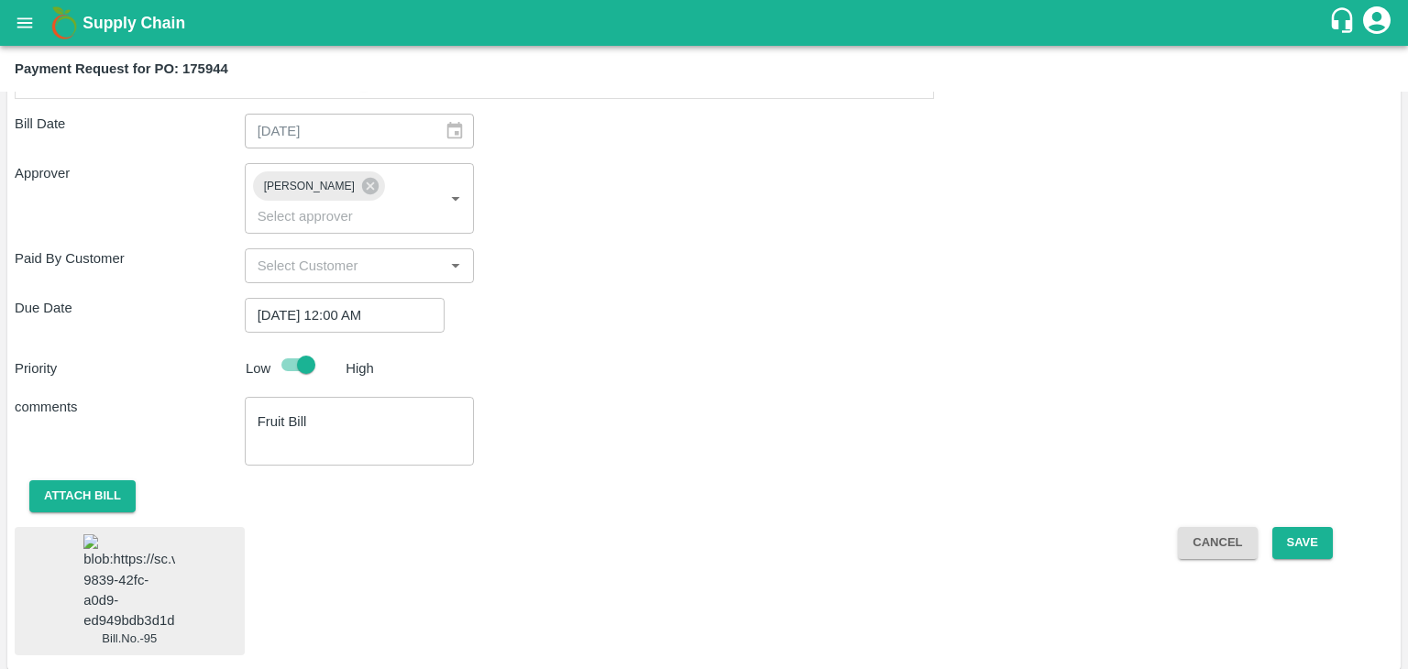
click at [105, 535] on img at bounding box center [129, 583] width 92 height 96
click at [1306, 527] on button "Save" at bounding box center [1303, 543] width 61 height 32
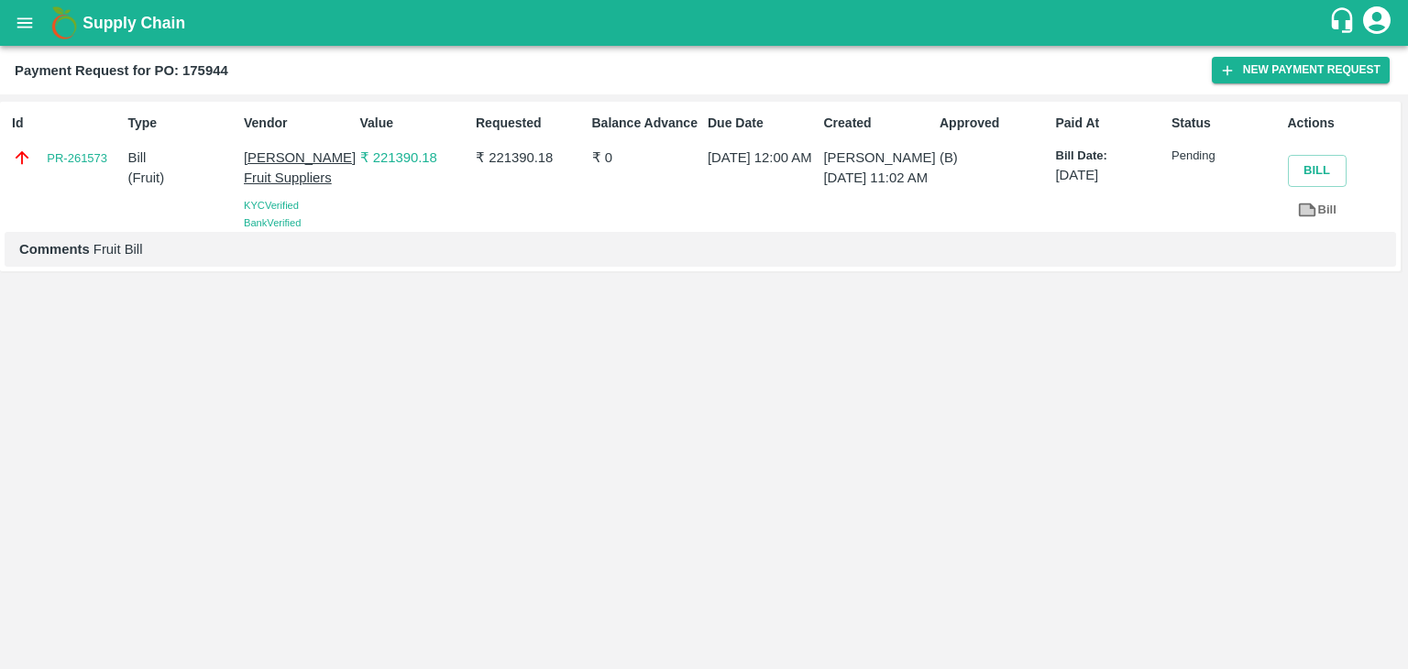
click at [30, 38] on button "open drawer" at bounding box center [25, 23] width 42 height 42
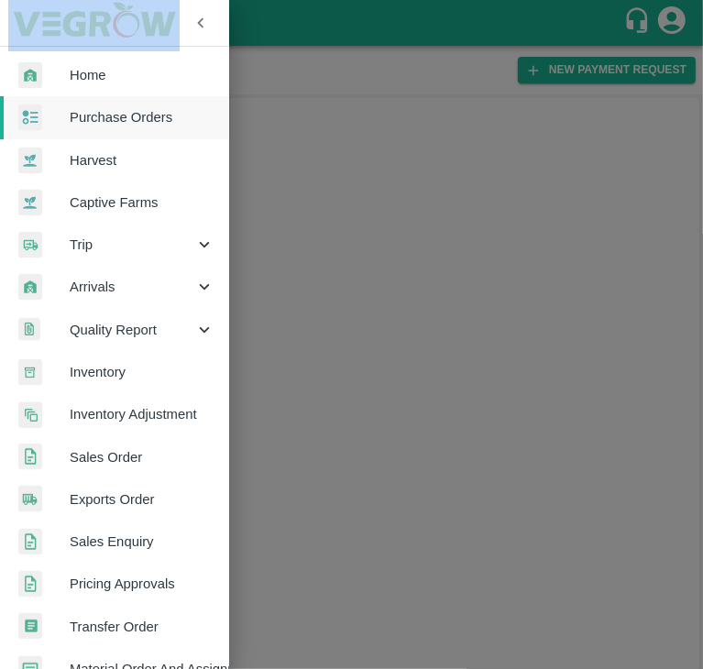
click at [144, 0] on html "Supply Chain Payment Request for PO: 175944 New Payment Request Id PR-261573 Ty…" at bounding box center [351, 334] width 703 height 669
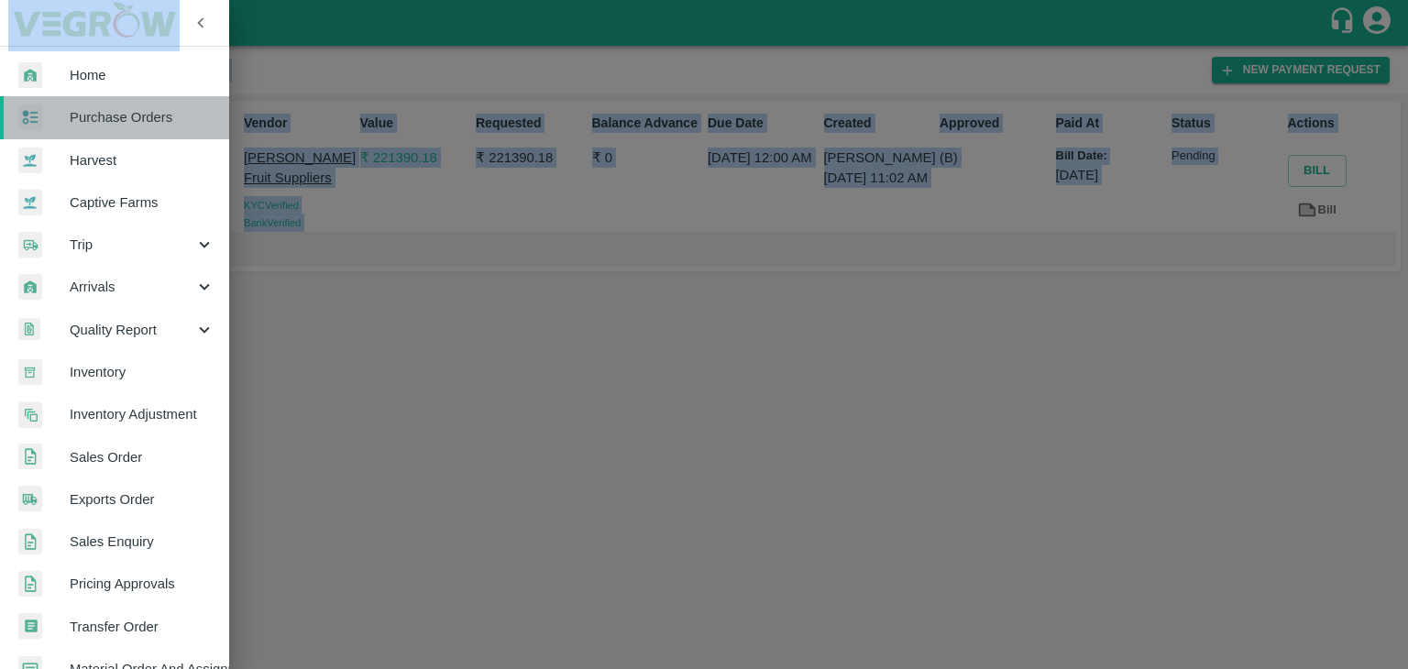
click at [171, 115] on span "Purchase Orders" at bounding box center [142, 117] width 145 height 20
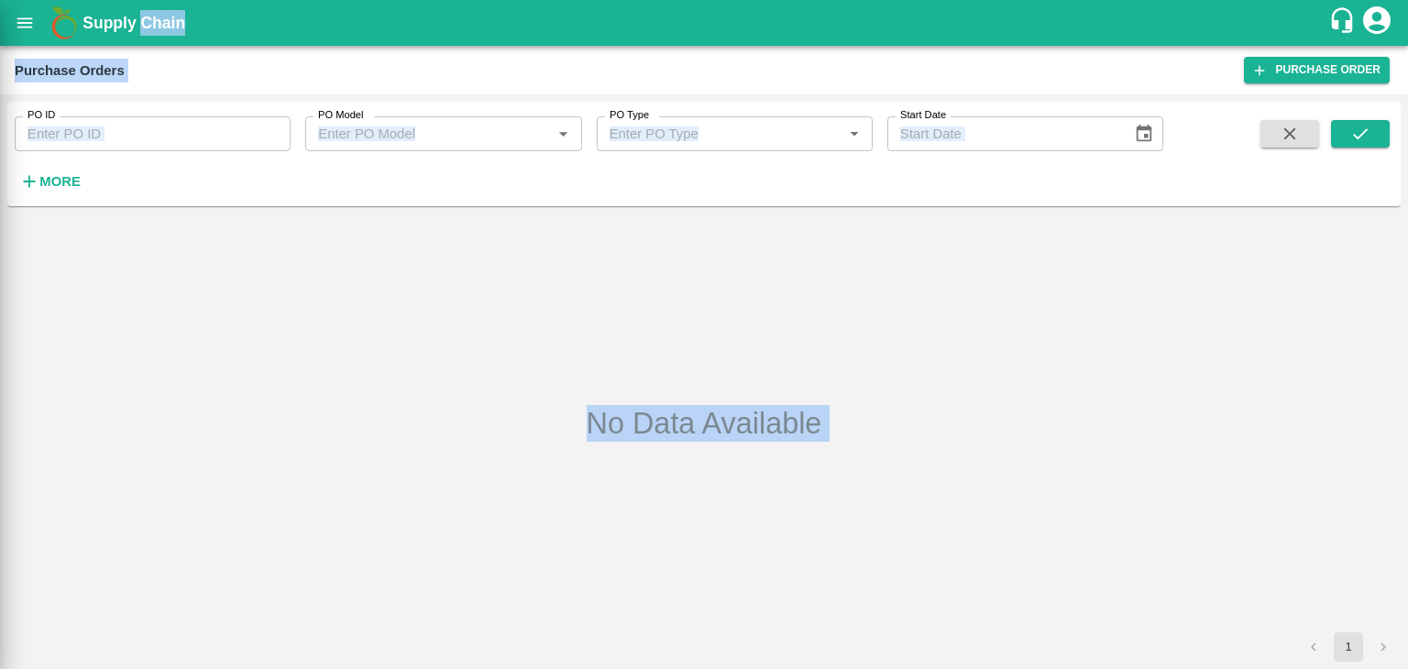
click at [174, 127] on div at bounding box center [704, 334] width 1408 height 669
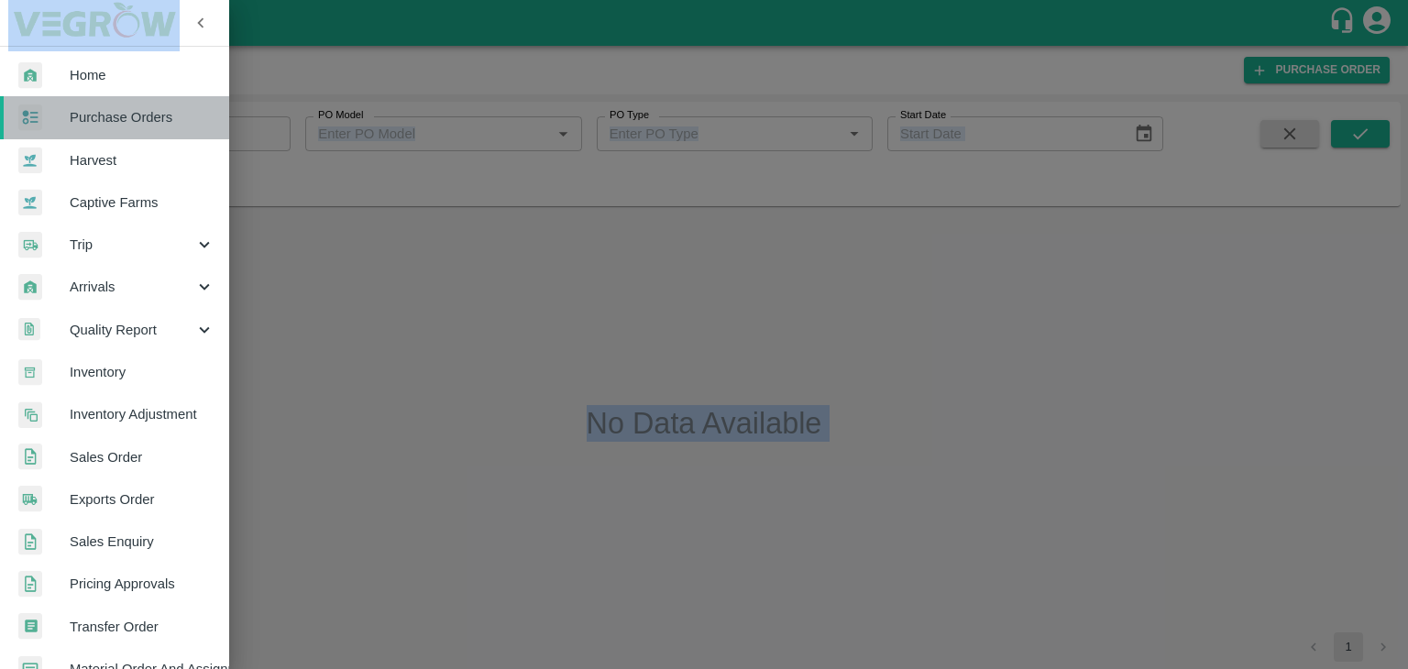
click at [174, 127] on link "Purchase Orders" at bounding box center [114, 117] width 229 height 42
click at [174, 127] on div at bounding box center [704, 334] width 1408 height 669
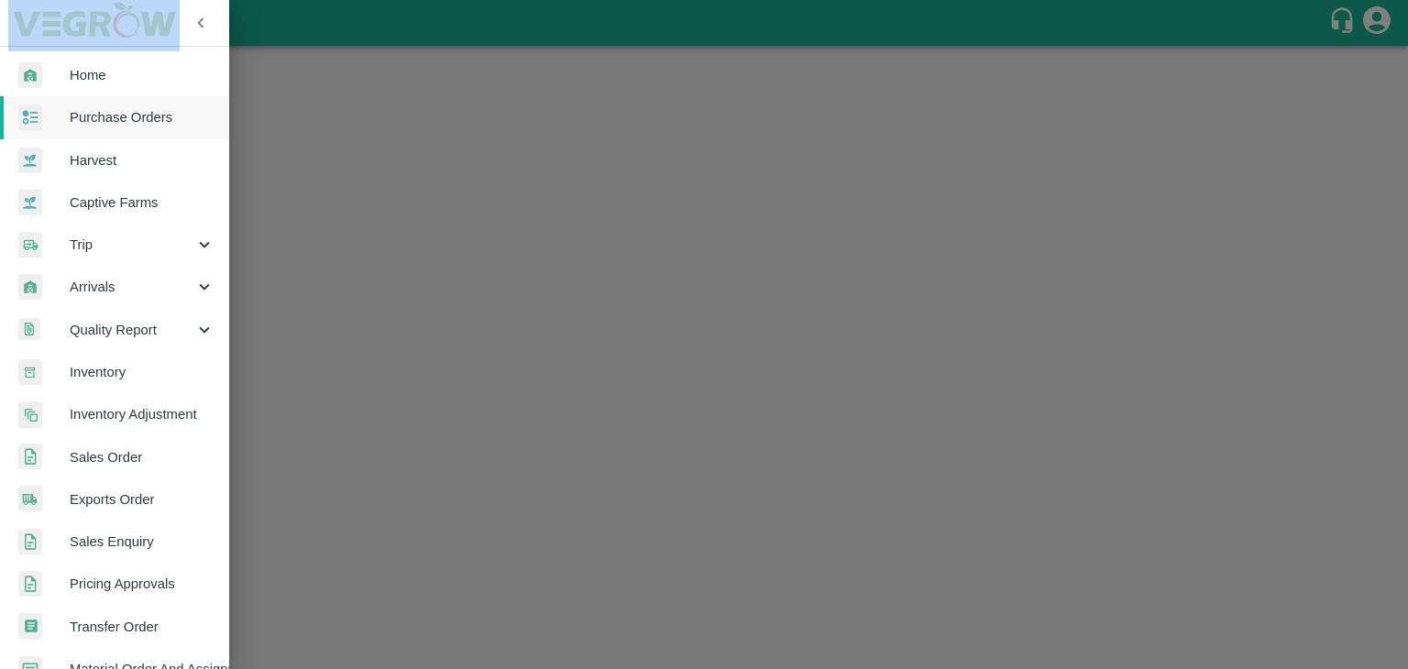
click at [349, 208] on div at bounding box center [704, 334] width 1408 height 669
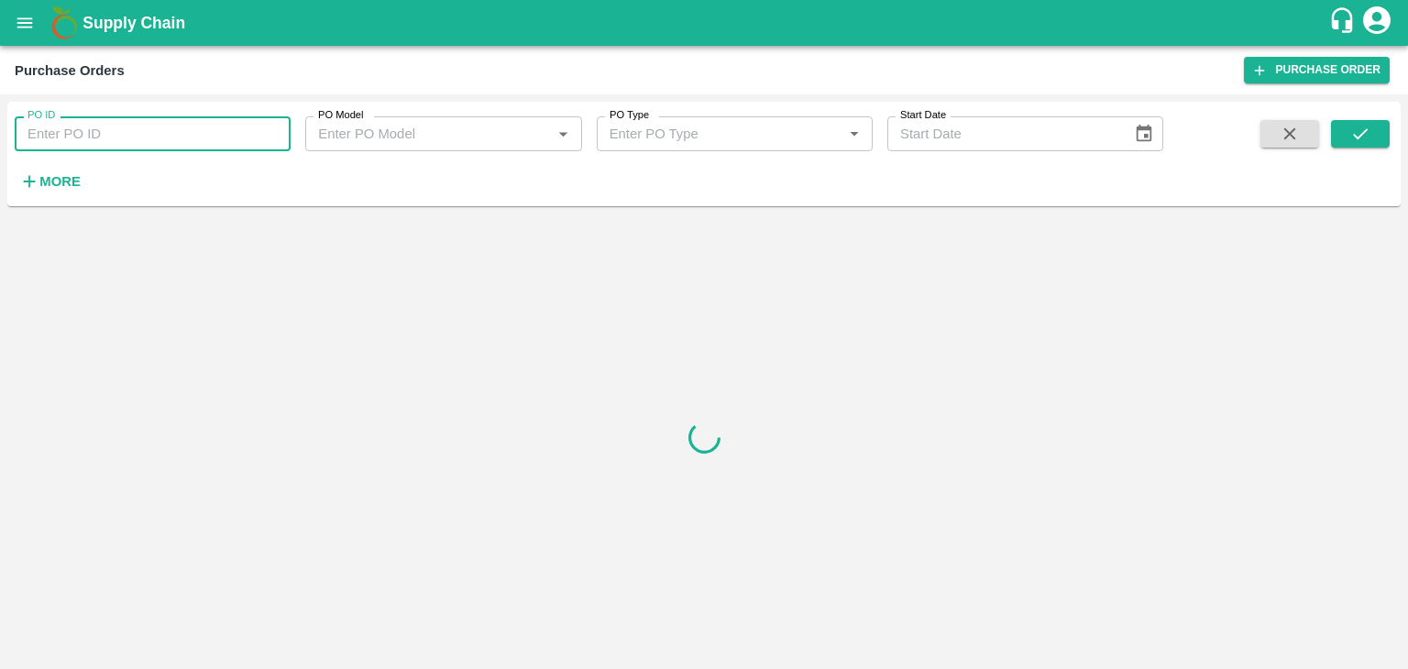
click at [181, 125] on input "PO ID" at bounding box center [153, 133] width 276 height 35
paste input "175964"
click at [1384, 127] on button "submit" at bounding box center [1360, 134] width 59 height 28
click at [1370, 134] on icon "submit" at bounding box center [1361, 134] width 20 height 20
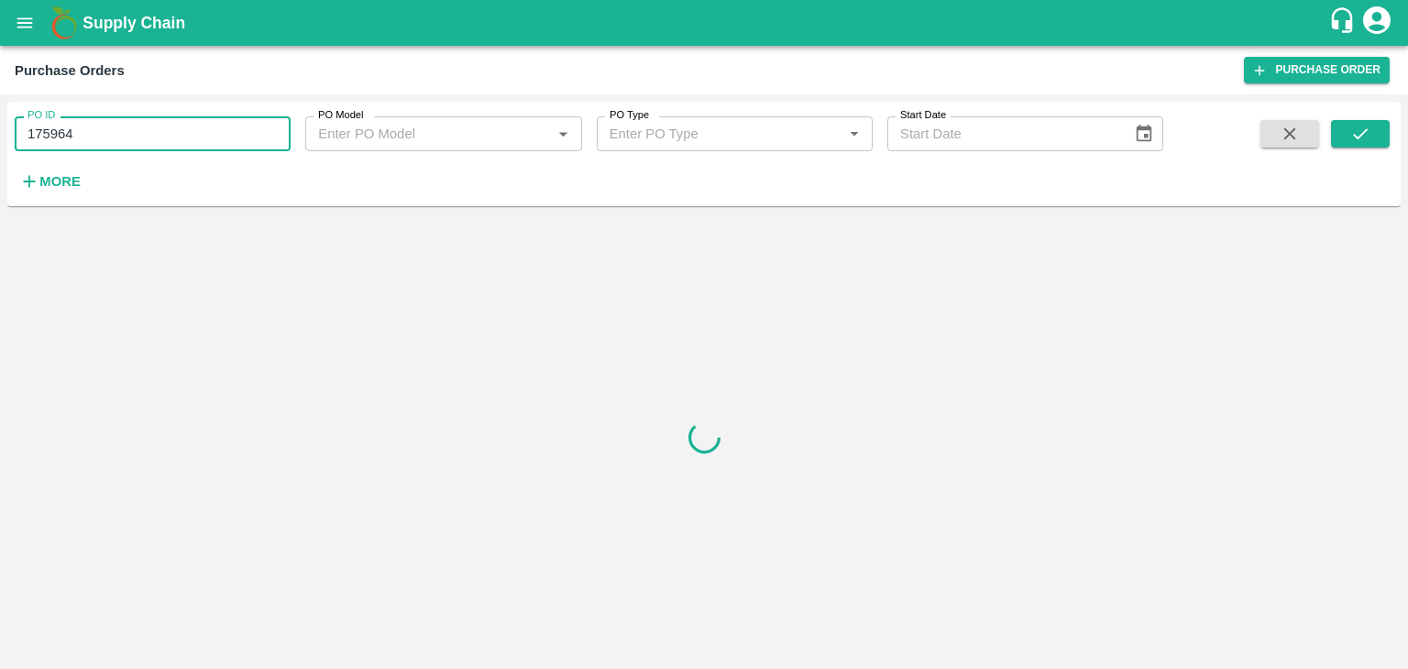
click at [219, 143] on input "175964" at bounding box center [153, 133] width 276 height 35
type input "175964"
click at [1370, 131] on icon "submit" at bounding box center [1361, 134] width 20 height 20
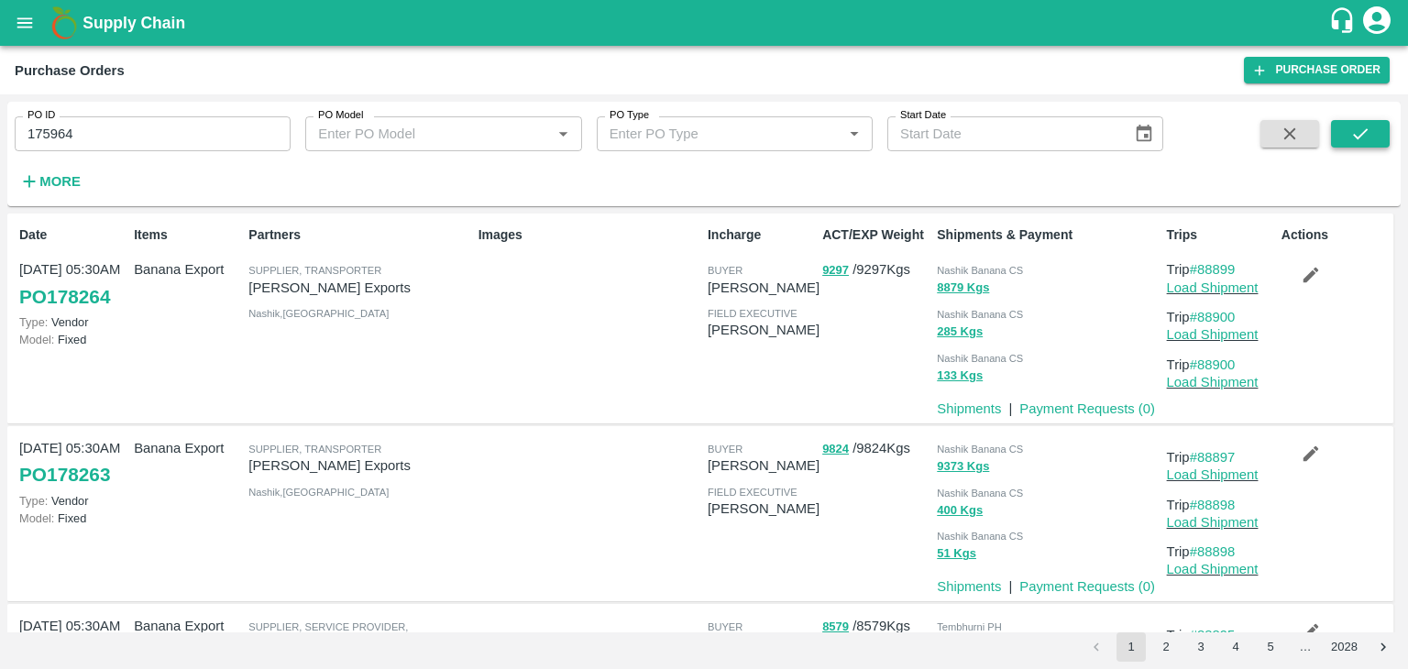
click at [1361, 133] on icon "submit" at bounding box center [1361, 134] width 20 height 20
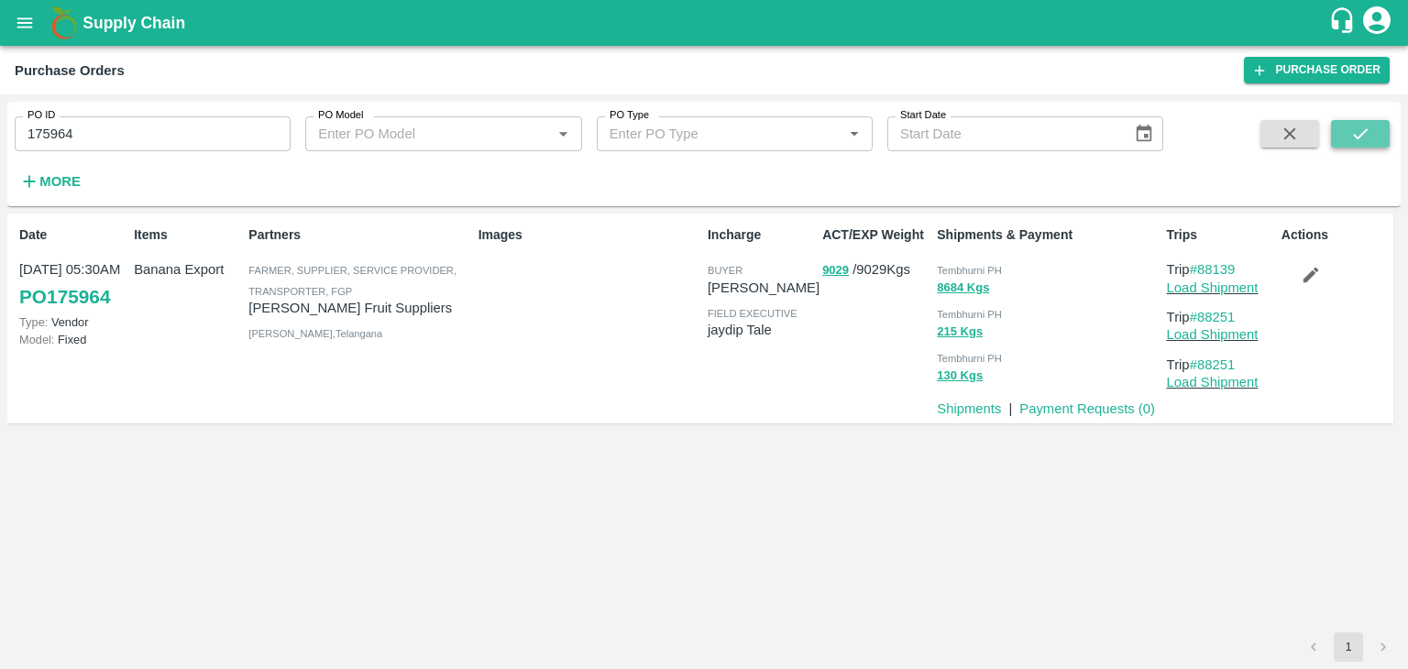
click at [1361, 133] on icon "submit" at bounding box center [1361, 134] width 20 height 20
click at [1100, 407] on link "Payment Requests ( 0 )" at bounding box center [1088, 409] width 136 height 15
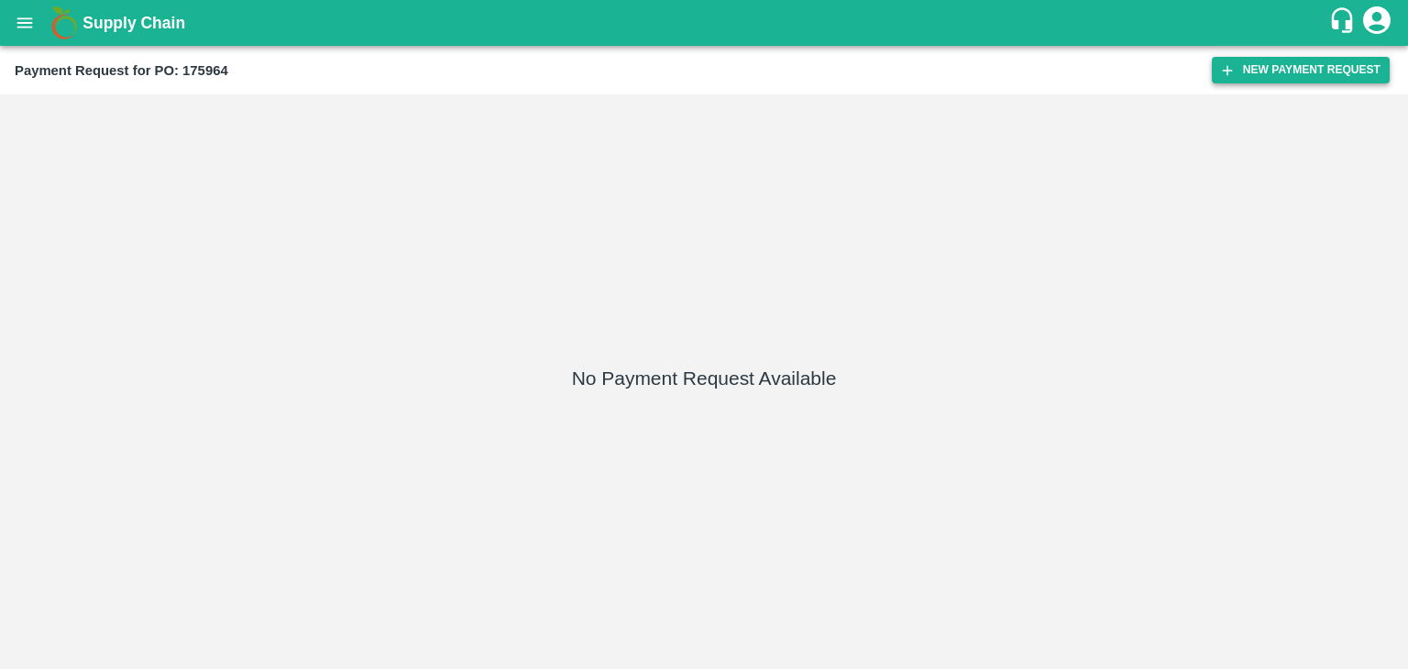
click at [1258, 67] on button "New Payment Request" at bounding box center [1301, 70] width 178 height 27
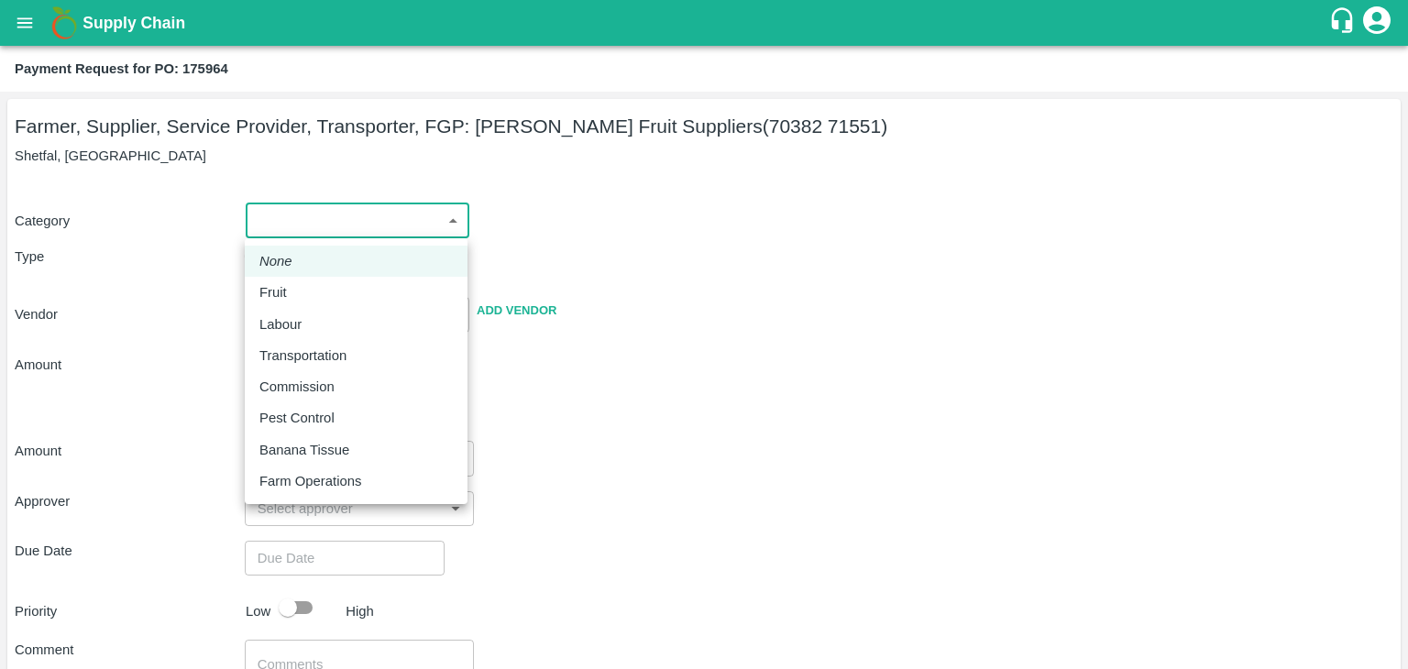
click at [279, 231] on body "Supply Chain Payment Request for PO: 175964 Farmer, Supplier, Service Provider,…" at bounding box center [704, 334] width 1408 height 669
click at [297, 282] on div "Fruit" at bounding box center [355, 292] width 193 height 20
type input "1"
type input "[PERSON_NAME] Fruit Suppliers - 70382 71551(Farmer, Supplier, Service Provider,…"
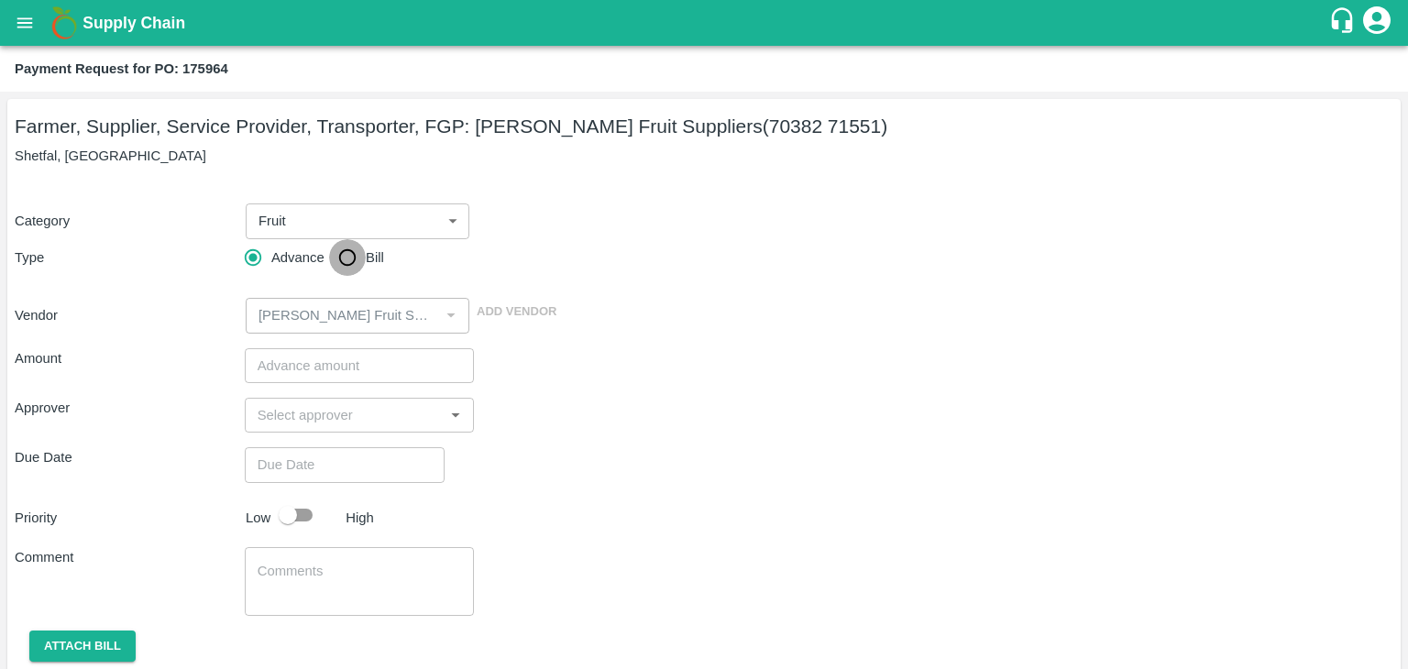
click at [345, 258] on input "Bill" at bounding box center [347, 257] width 37 height 37
radio input "true"
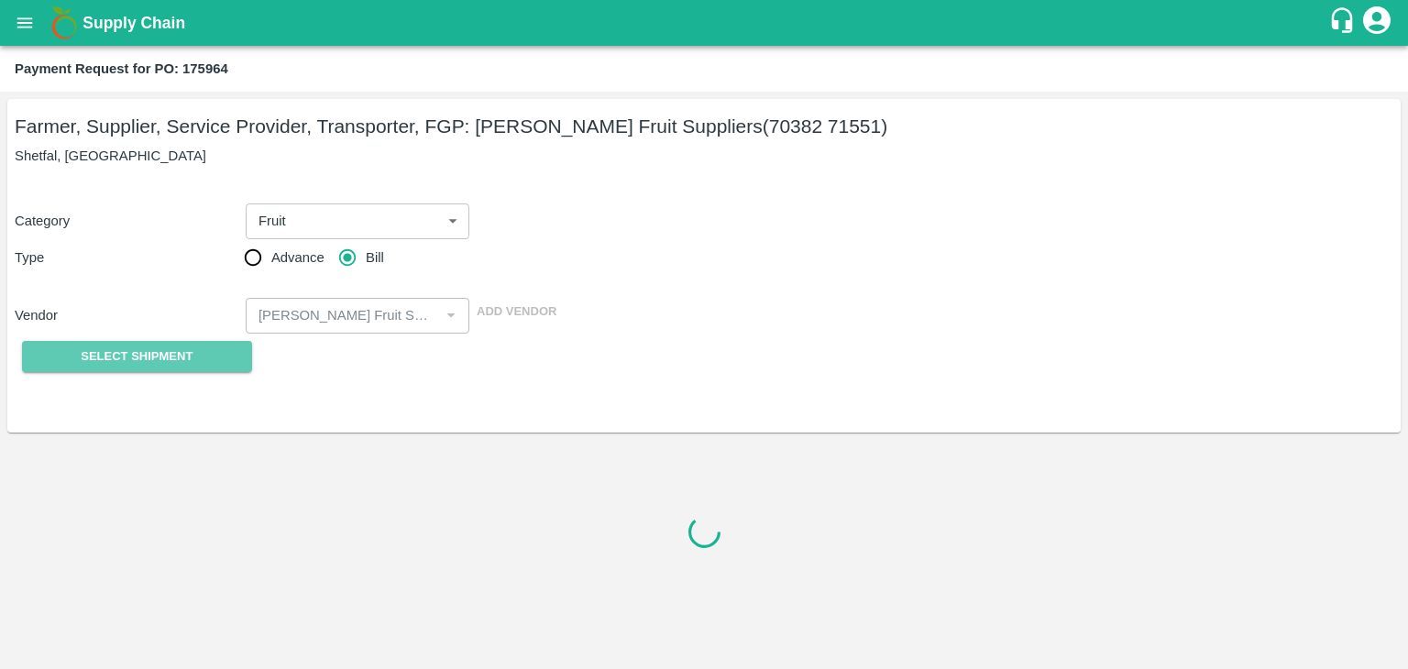
click at [93, 367] on span "Select Shipment" at bounding box center [137, 357] width 112 height 21
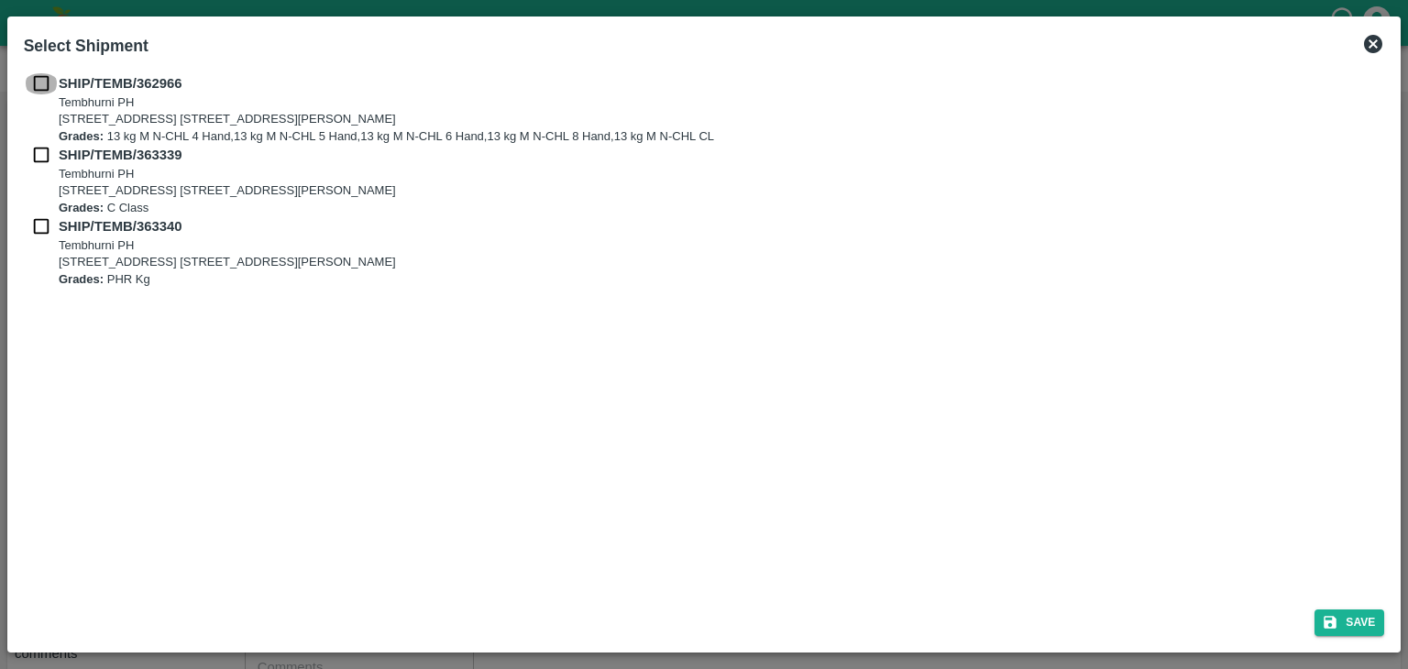
click at [40, 85] on input "checkbox" at bounding box center [41, 83] width 35 height 20
checkbox input "true"
click at [35, 162] on input "checkbox" at bounding box center [41, 155] width 35 height 20
checkbox input "true"
click at [33, 232] on input "checkbox" at bounding box center [41, 226] width 35 height 20
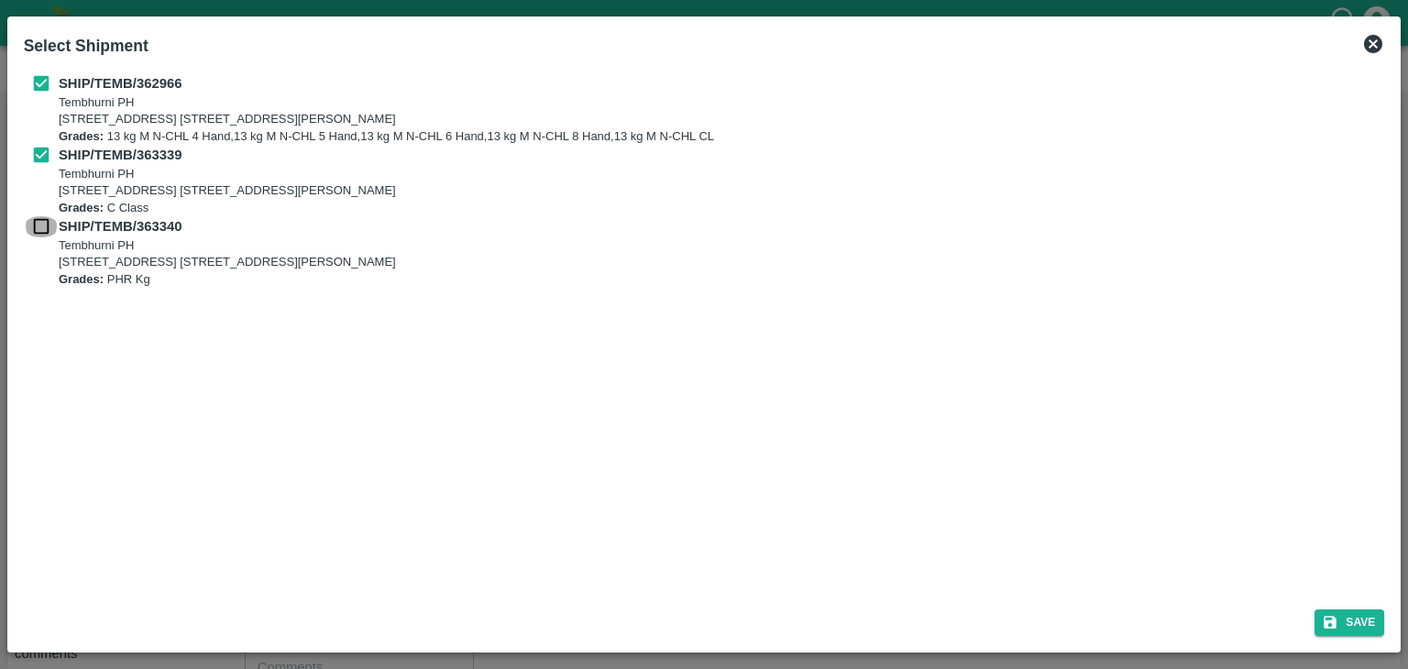
checkbox input "true"
click at [1343, 612] on button "Save" at bounding box center [1350, 623] width 70 height 27
type input "[DATE]"
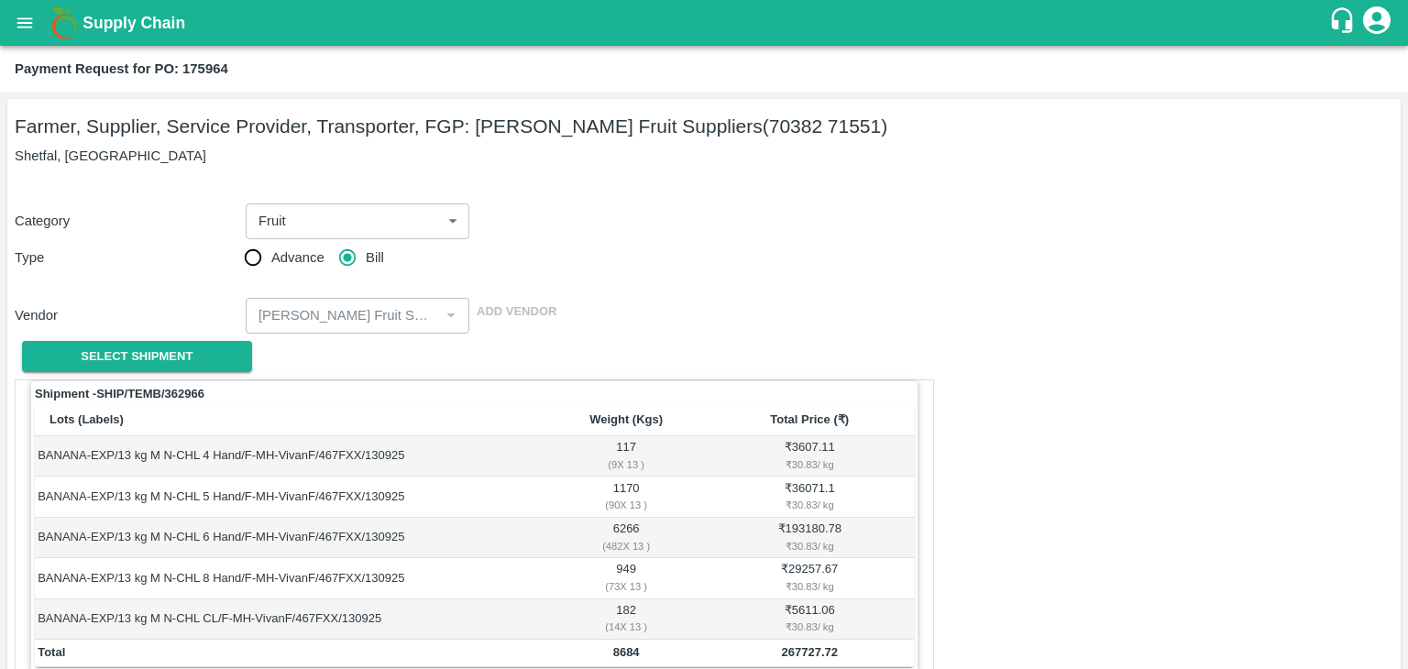
scroll to position [899, 0]
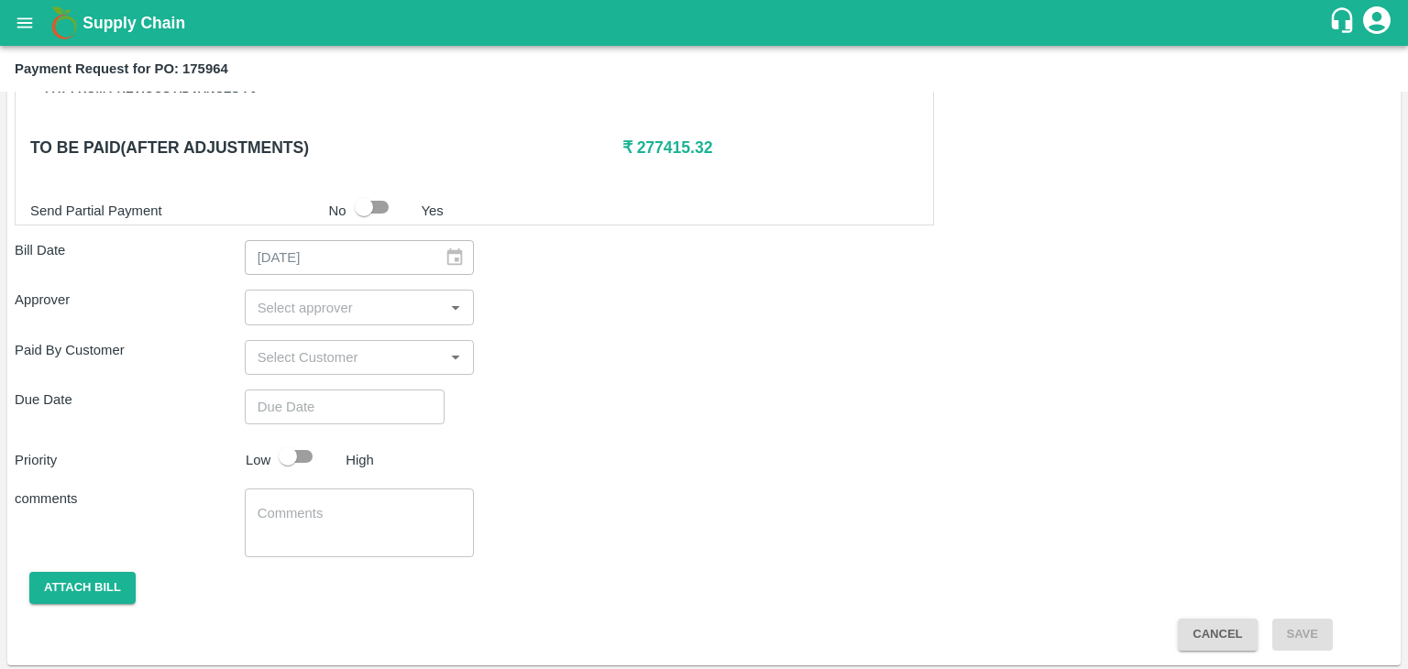
click at [325, 302] on input "input" at bounding box center [344, 307] width 189 height 24
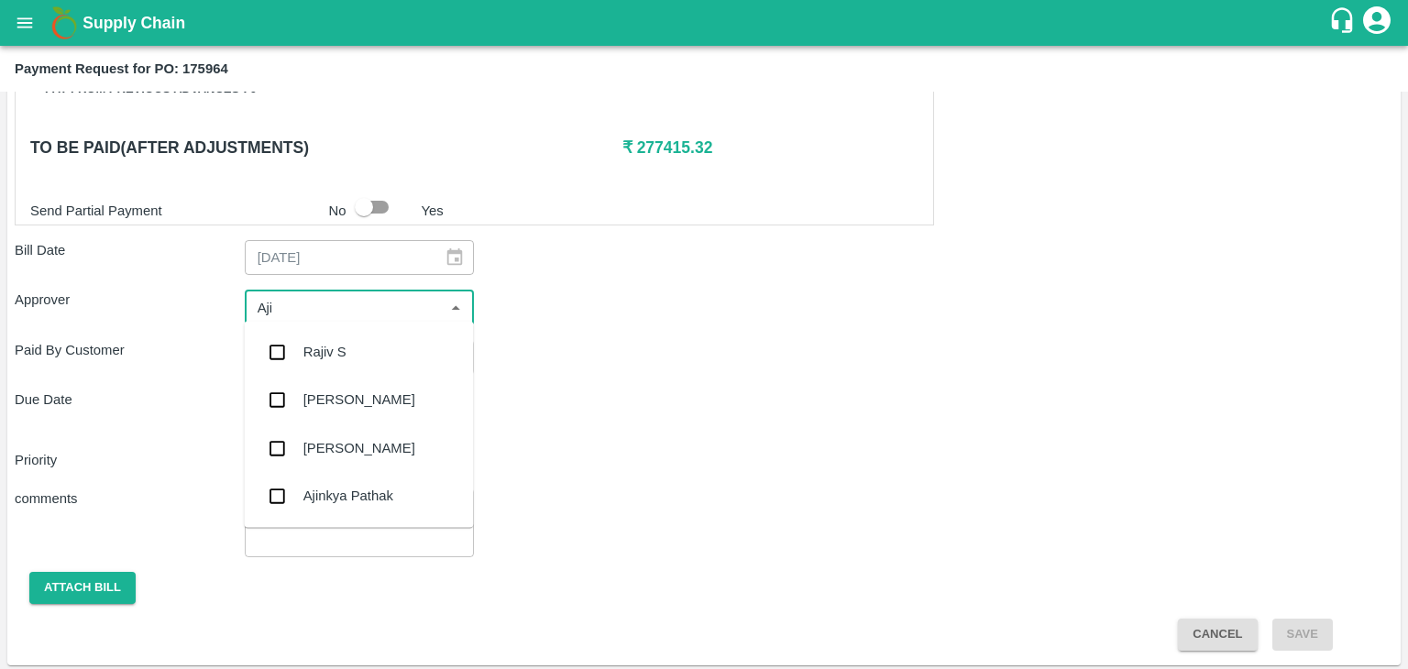
type input "Ajit"
click at [339, 363] on div "[PERSON_NAME]" at bounding box center [358, 352] width 229 height 48
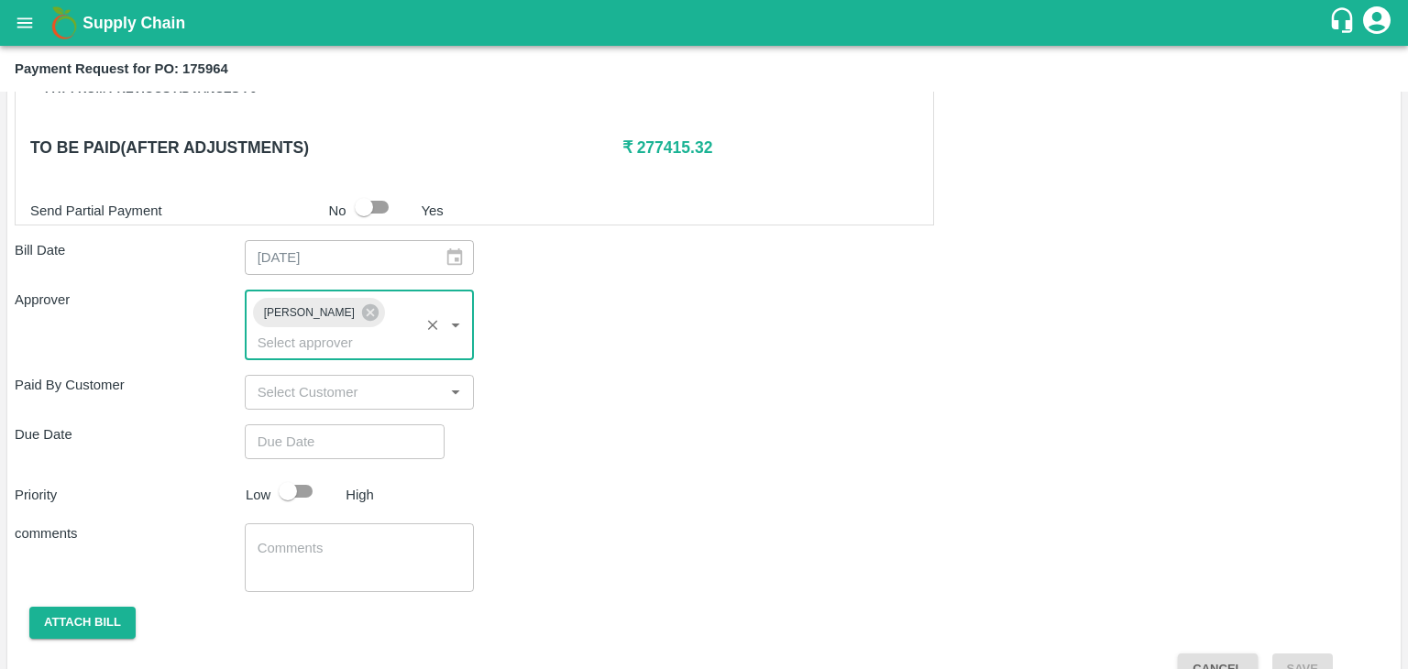
type input "DD/MM/YYYY hh:mm aa"
click at [363, 424] on input "DD/MM/YYYY hh:mm aa" at bounding box center [338, 441] width 187 height 35
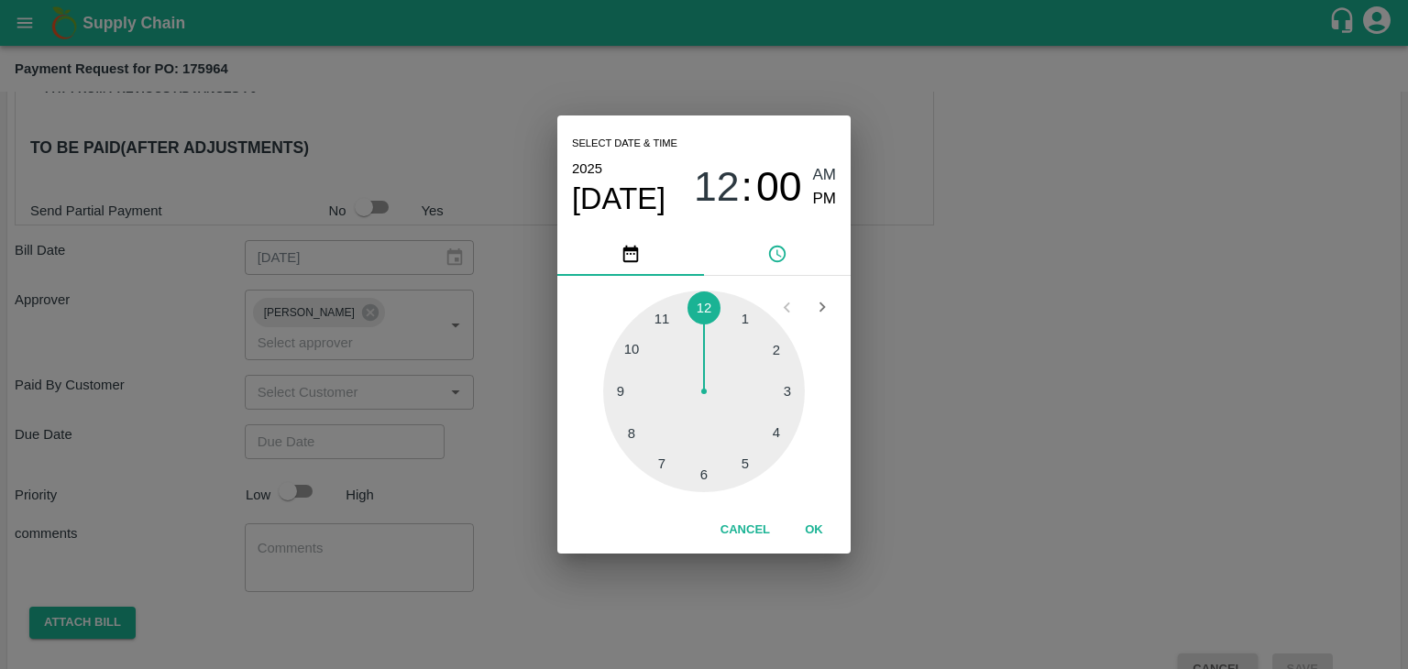
click at [815, 530] on button "OK" at bounding box center [814, 530] width 59 height 32
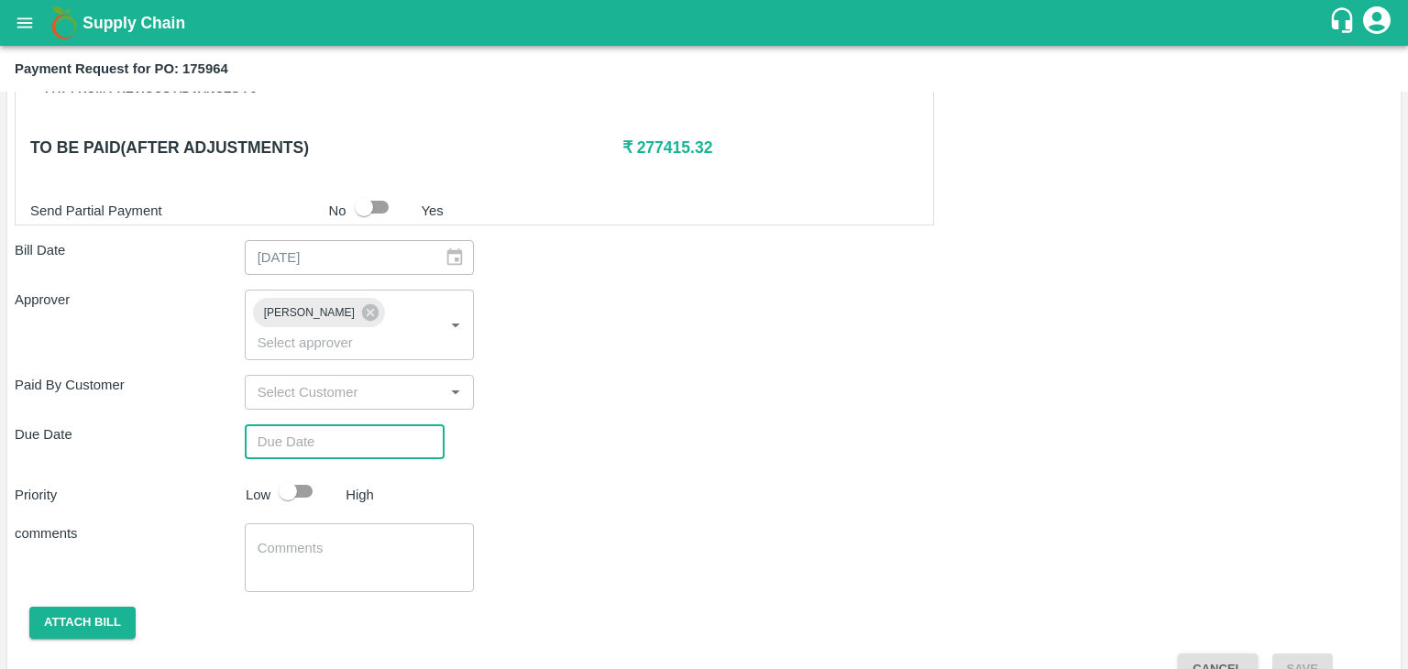
type input "[DATE] 12:00 AM"
click at [306, 474] on input "checkbox" at bounding box center [288, 491] width 105 height 35
checkbox input "true"
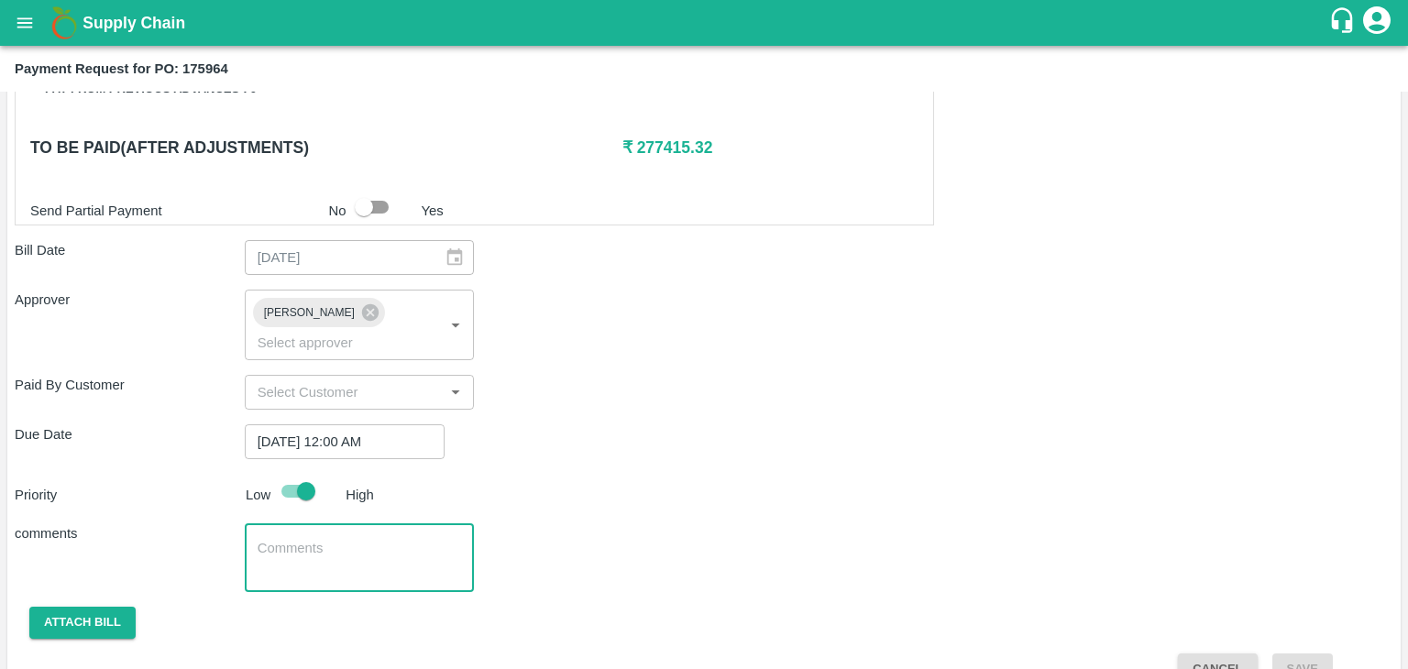
click at [367, 539] on textarea at bounding box center [360, 558] width 204 height 39
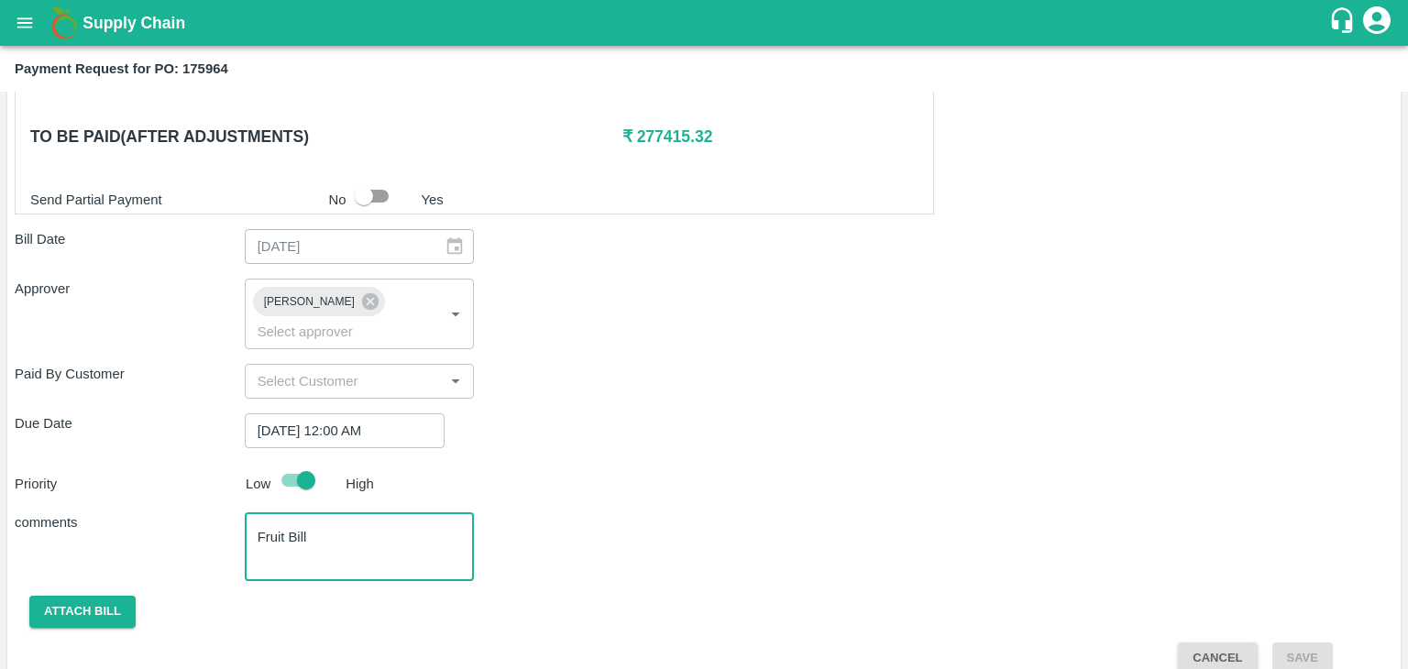
type textarea "Fruit Bill"
click at [62, 604] on div "Shipment - SHIP/TEMB/362966 Lots (Labels) Weight (Kgs) Total Price (₹) BANANA-E…" at bounding box center [704, 72] width 1379 height 1205
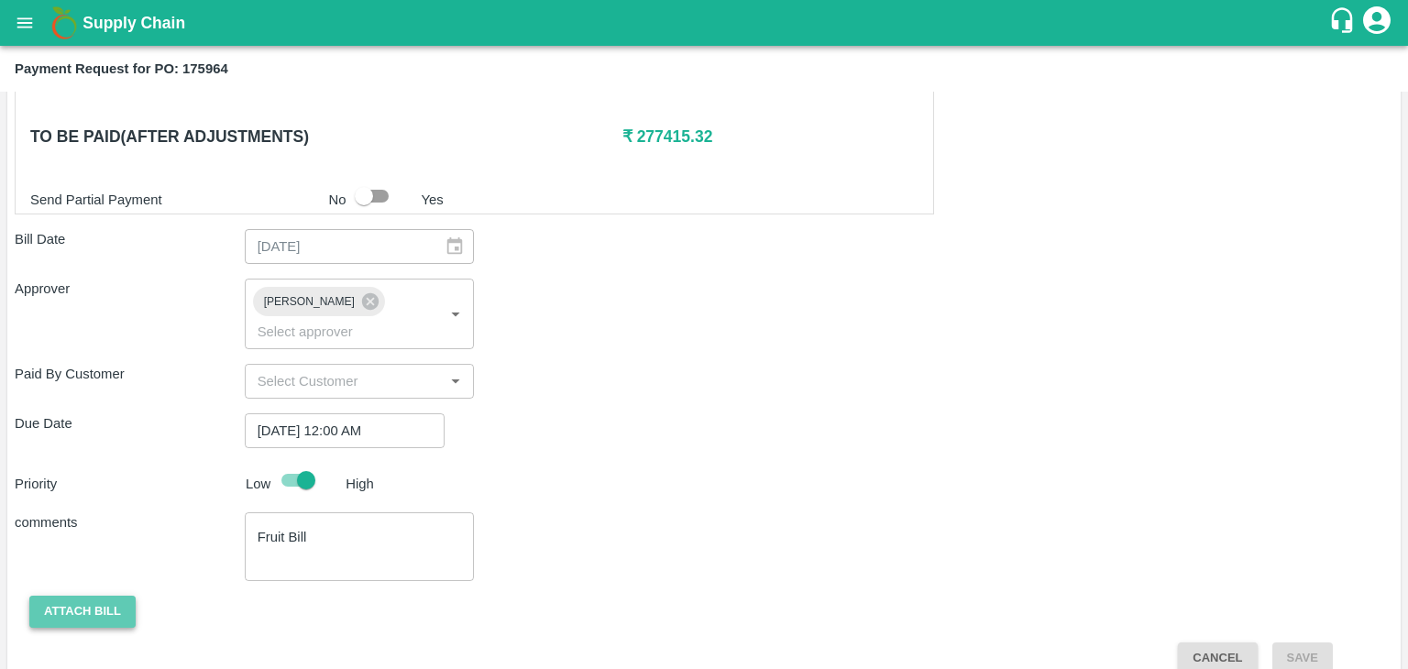
click at [81, 596] on button "Attach bill" at bounding box center [82, 612] width 106 height 32
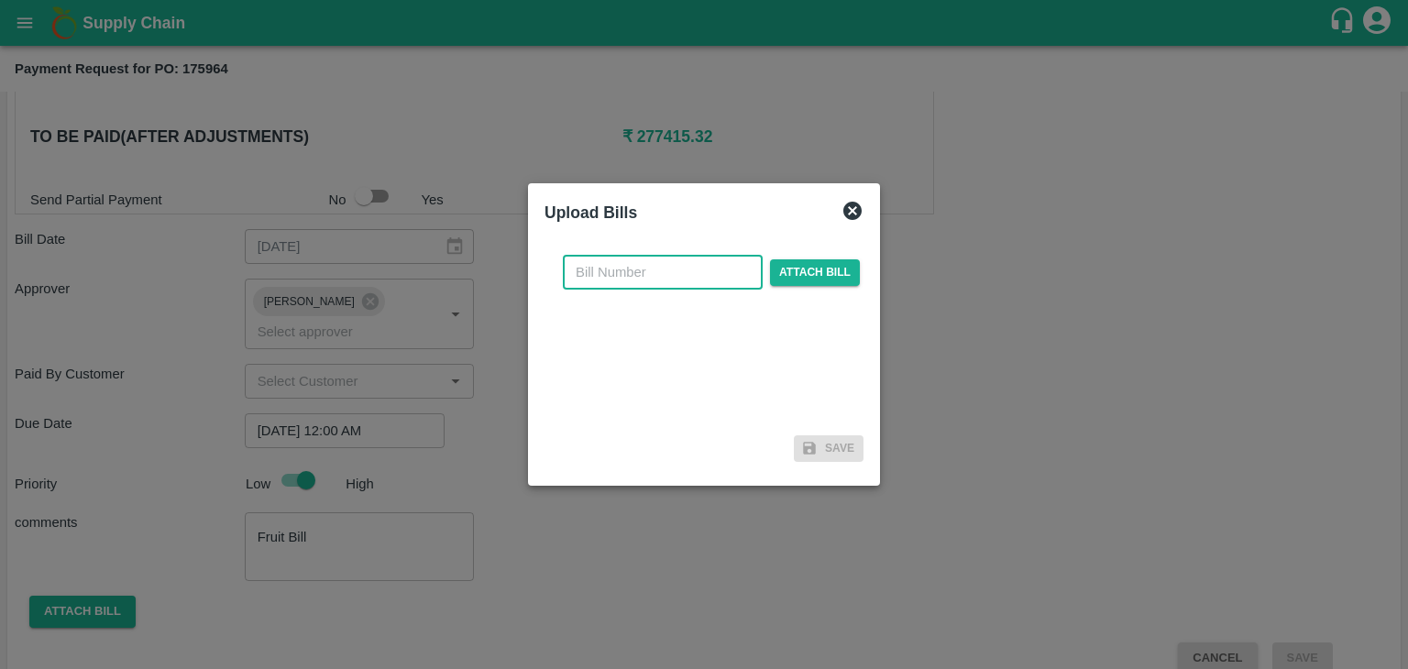
click at [666, 273] on input "text" at bounding box center [663, 272] width 200 height 35
type input "96"
click at [824, 274] on span "Attach bill" at bounding box center [815, 272] width 90 height 27
click at [0, 0] on input "Attach bill" at bounding box center [0, 0] width 0 height 0
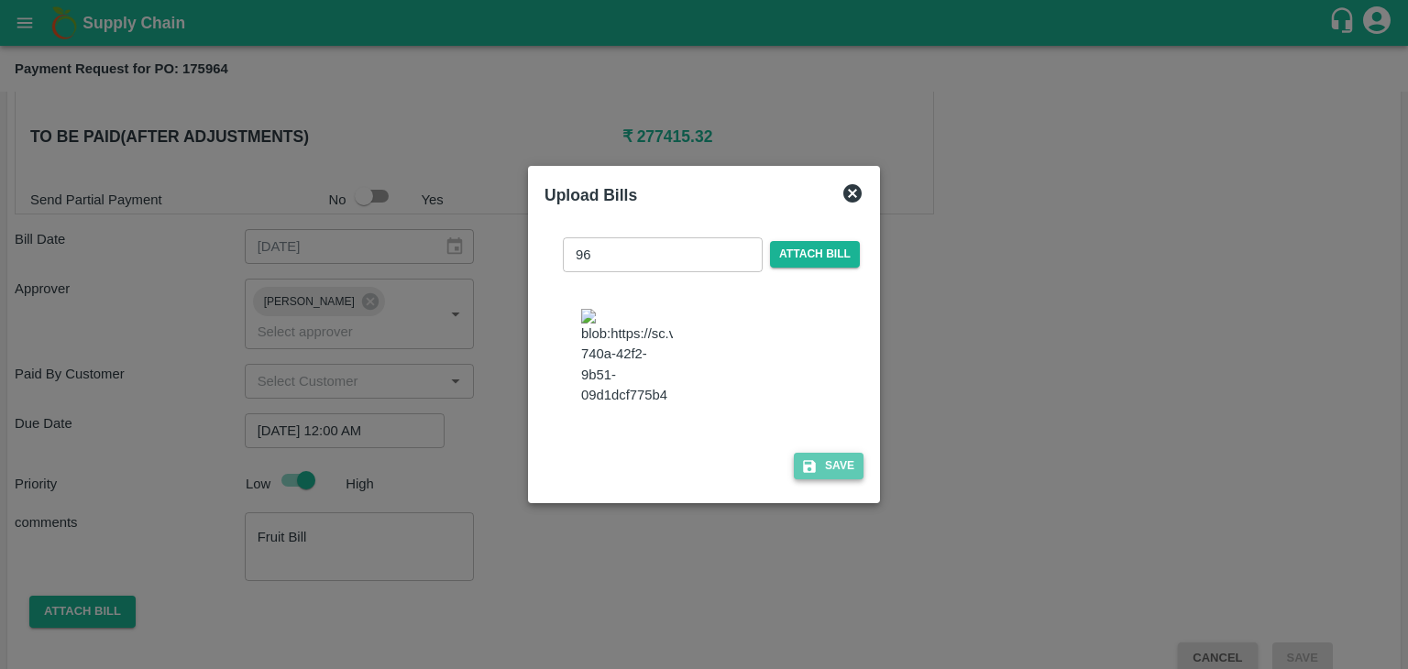
click at [801, 475] on icon "button" at bounding box center [809, 466] width 17 height 17
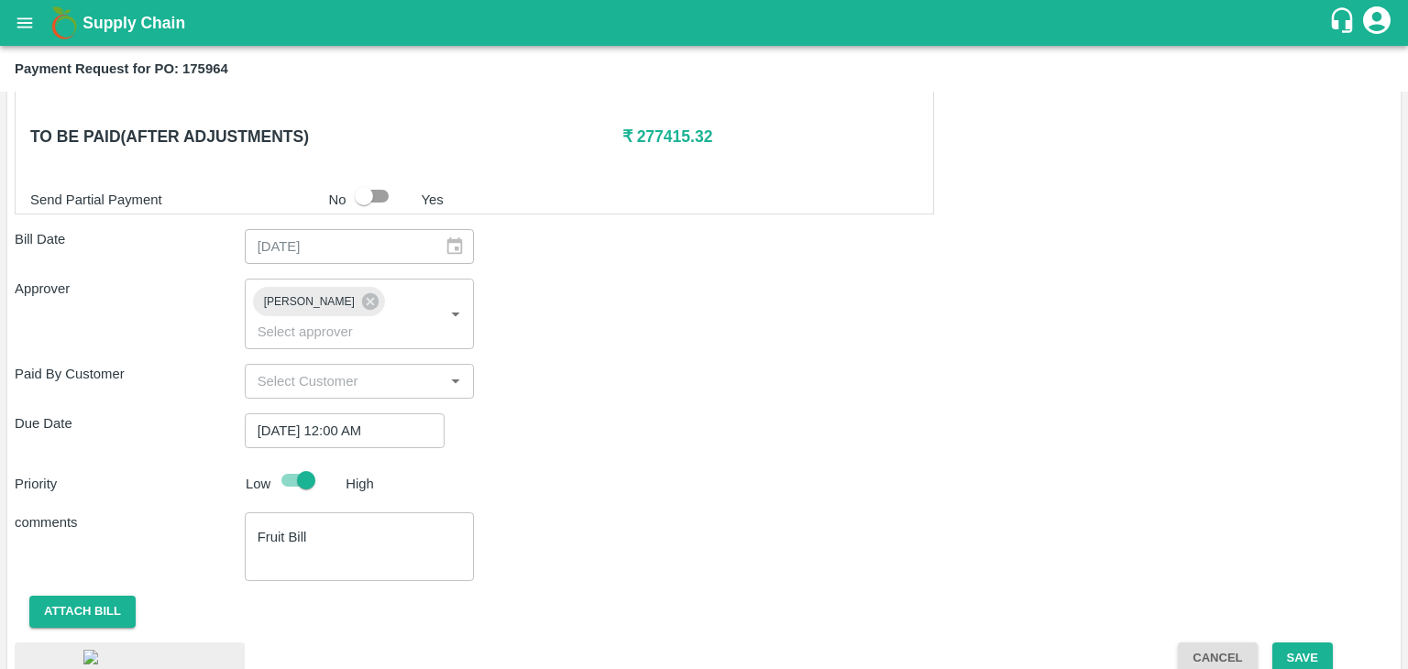
scroll to position [1026, 0]
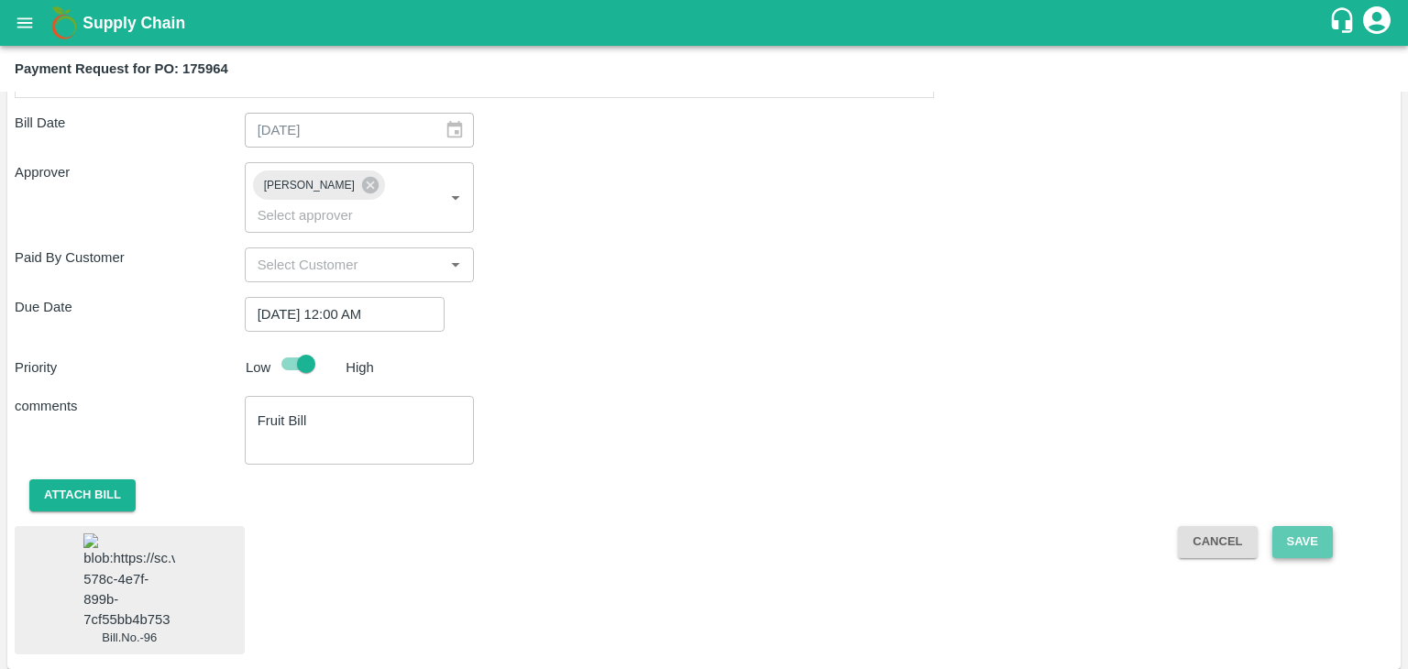
click at [1291, 526] on button "Save" at bounding box center [1303, 542] width 61 height 32
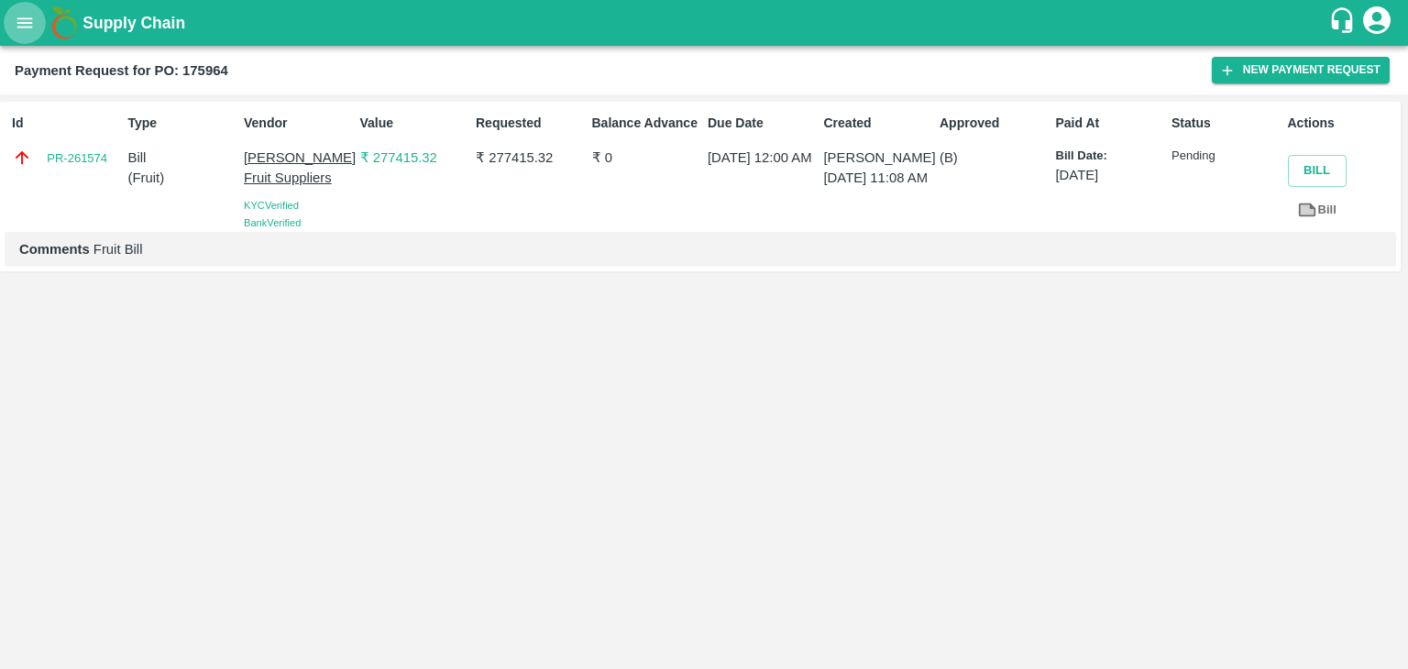
click at [24, 25] on icon "open drawer" at bounding box center [25, 23] width 20 height 20
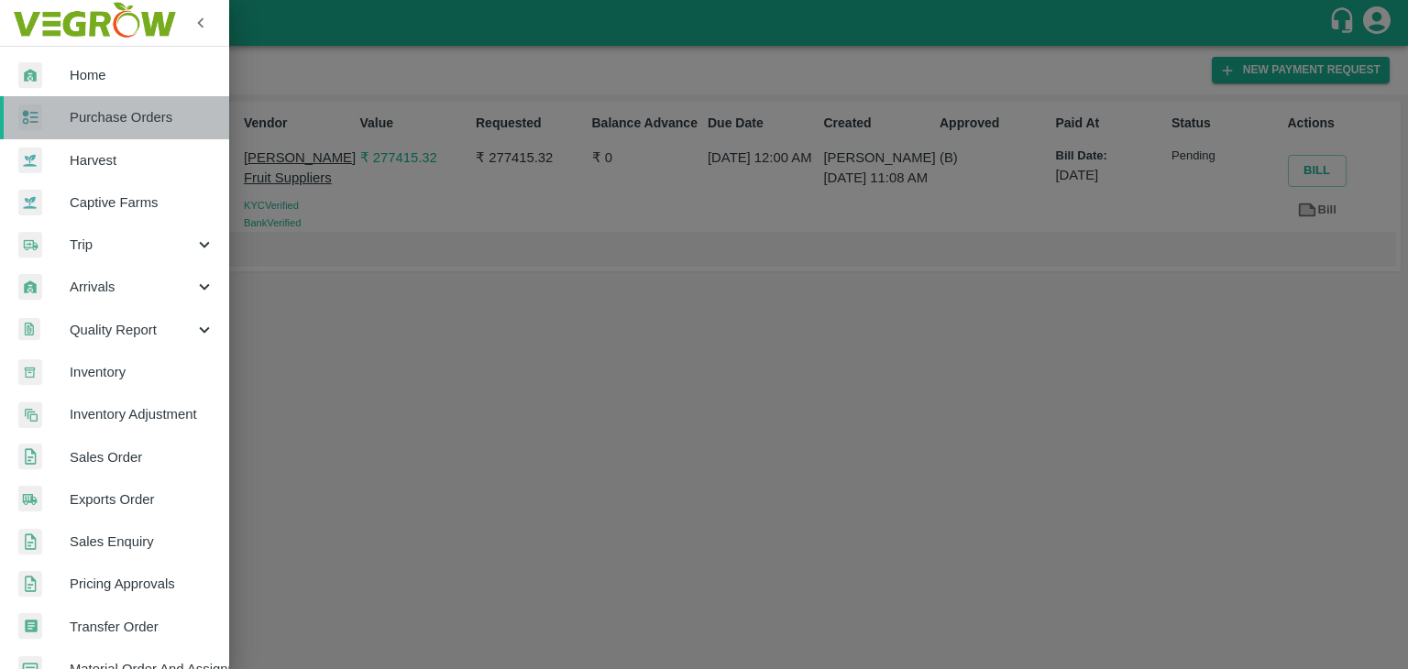
click at [121, 128] on link "Purchase Orders" at bounding box center [114, 117] width 229 height 42
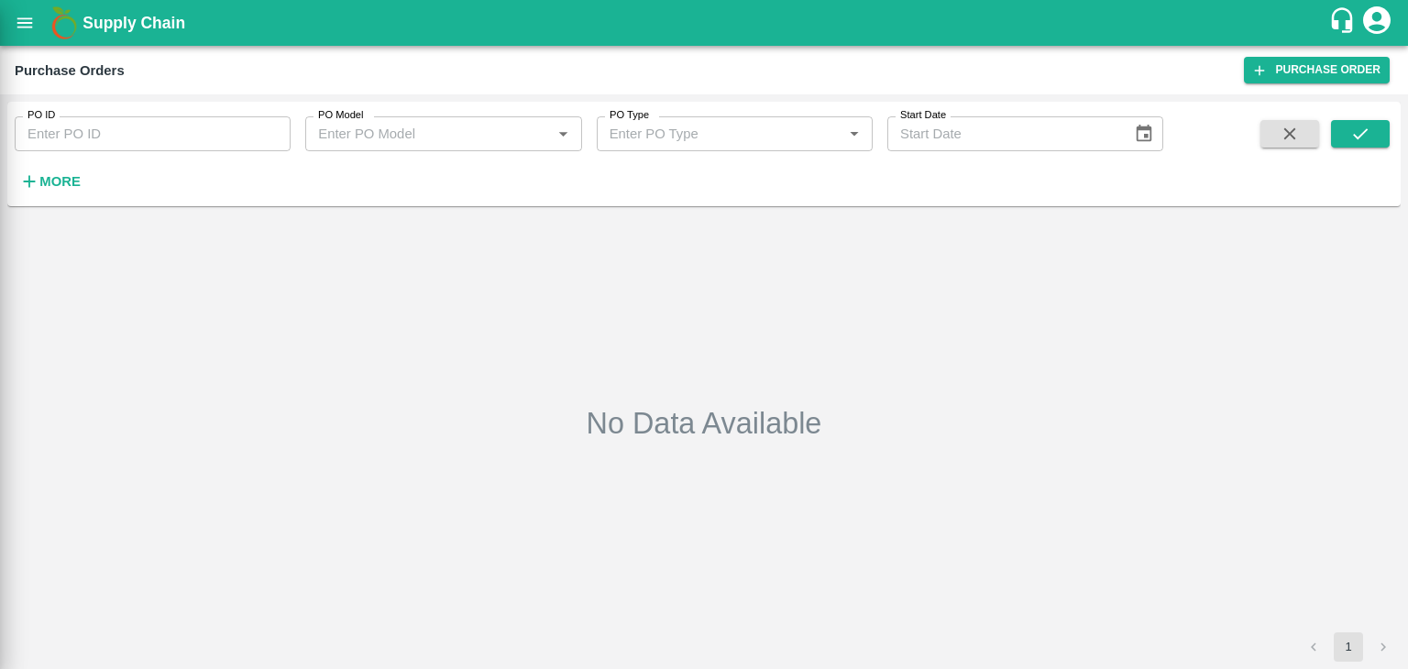
click at [279, 129] on div at bounding box center [704, 334] width 1408 height 669
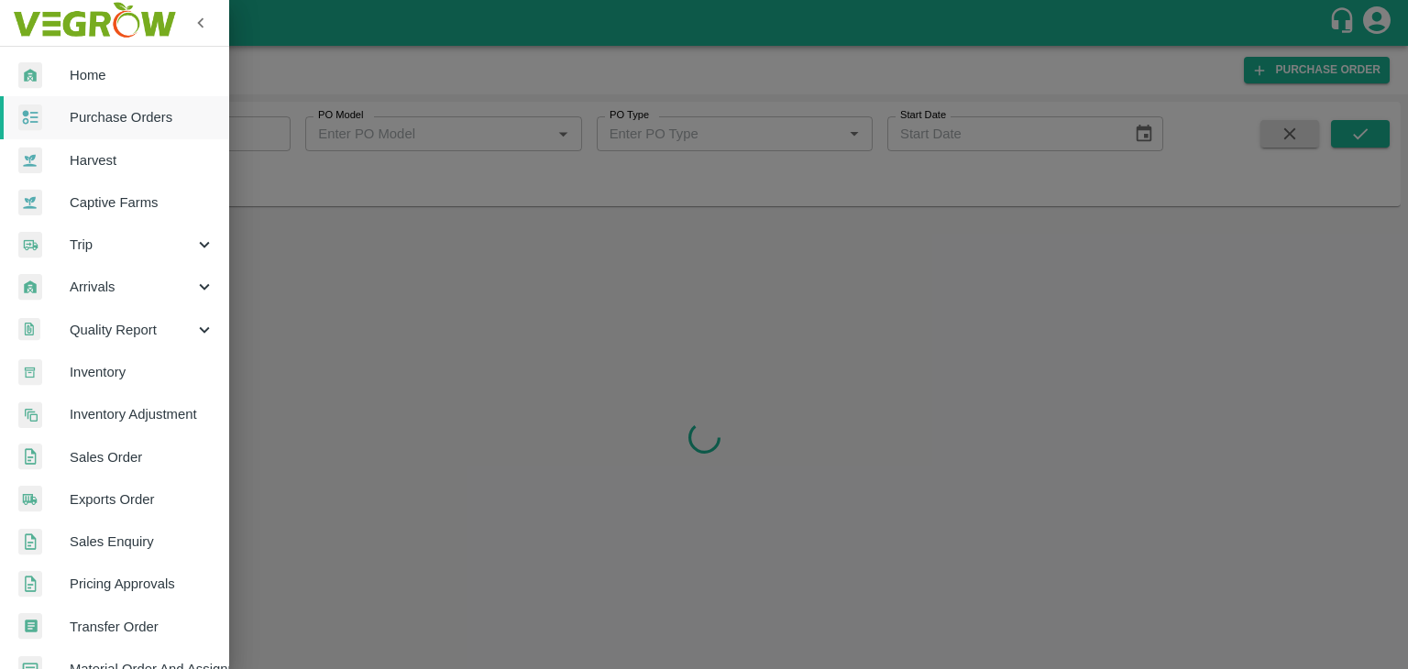
drag, startPoint x: 285, startPoint y: 146, endPoint x: 281, endPoint y: 136, distance: 11.1
click at [281, 136] on div at bounding box center [704, 334] width 1408 height 669
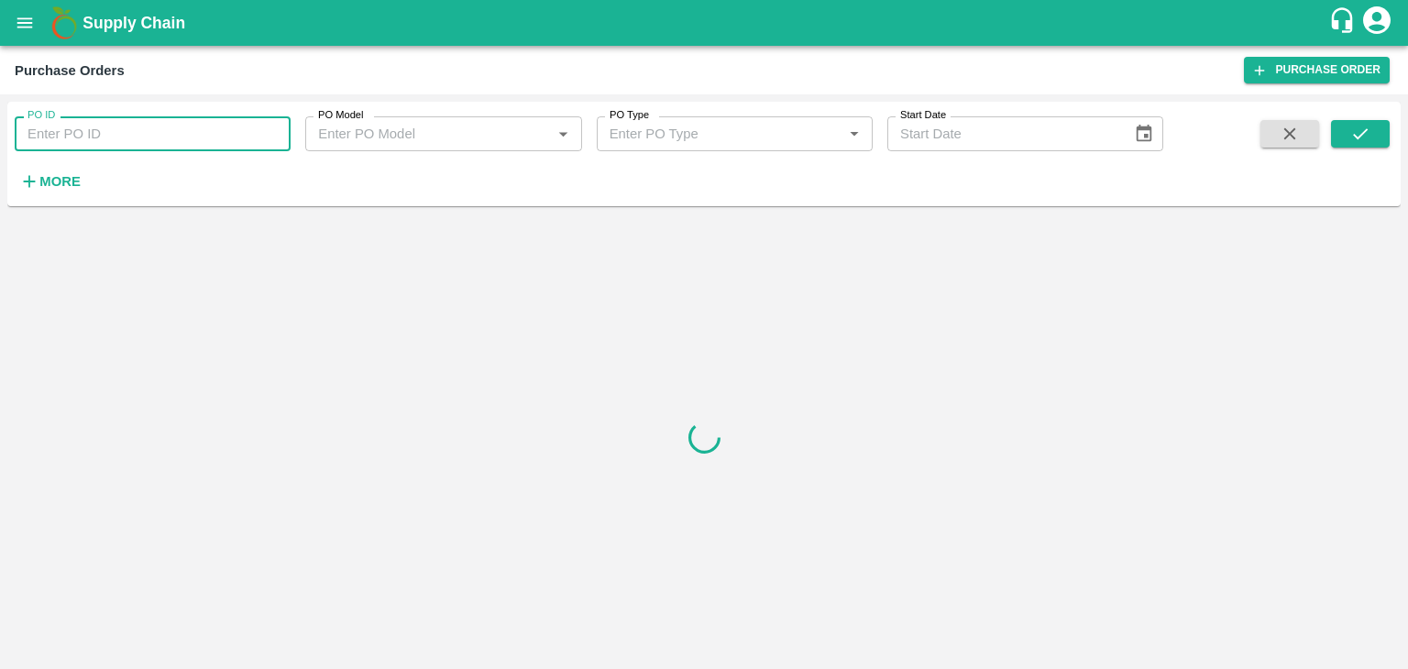
click at [279, 130] on input "PO ID" at bounding box center [153, 133] width 276 height 35
paste input "176105"
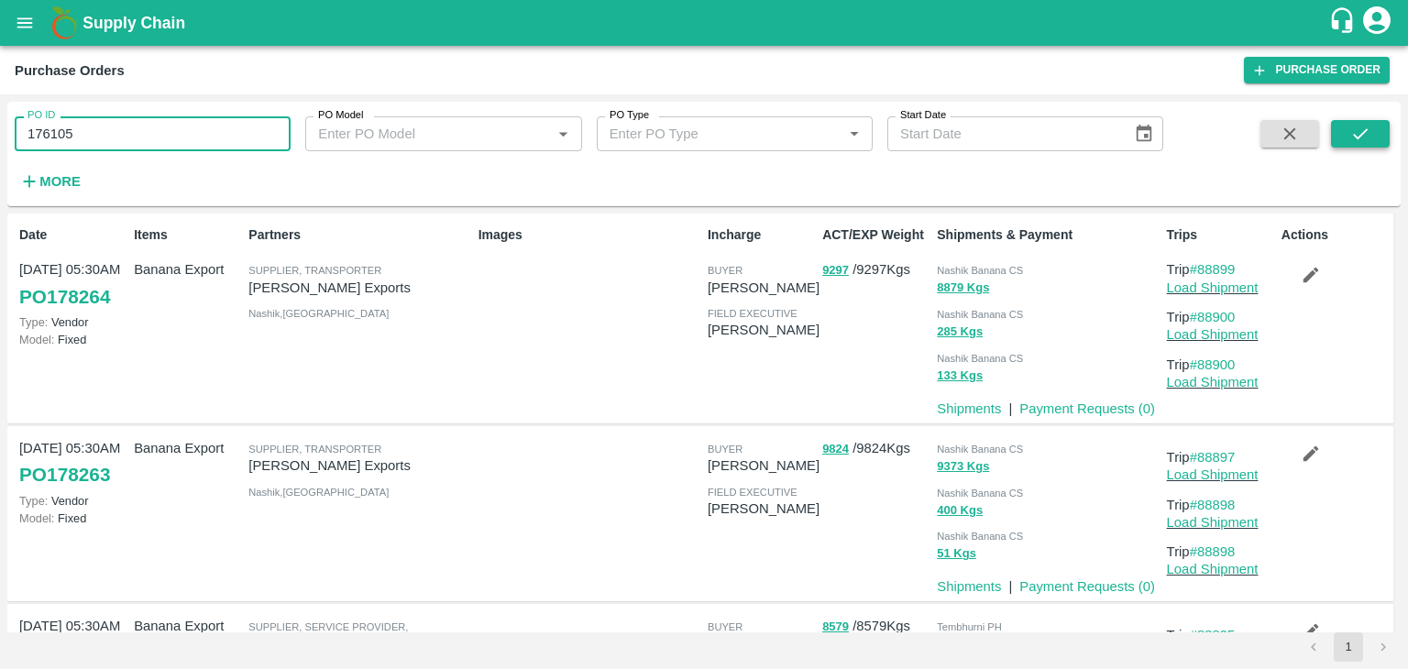
type input "176105"
click at [1354, 129] on icon "submit" at bounding box center [1361, 134] width 20 height 20
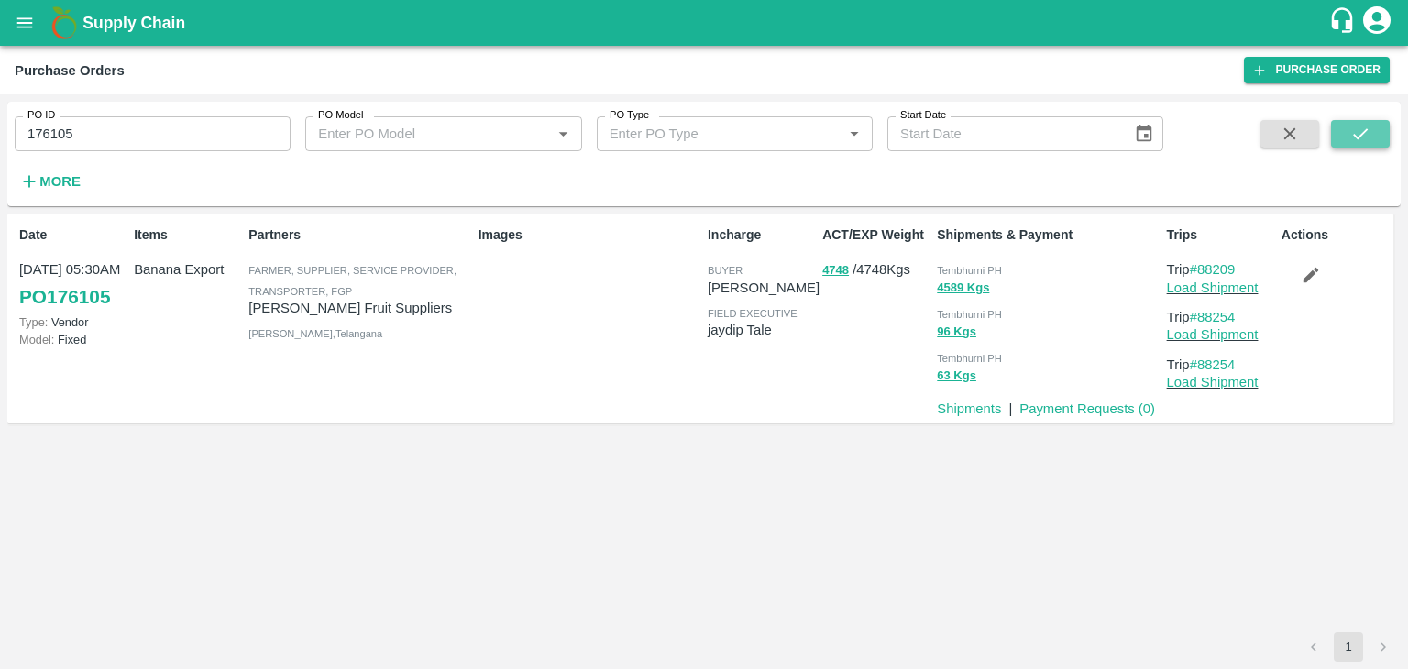
click at [1354, 129] on icon "submit" at bounding box center [1361, 134] width 20 height 20
click at [1086, 412] on link "Payment Requests ( 0 )" at bounding box center [1088, 409] width 136 height 15
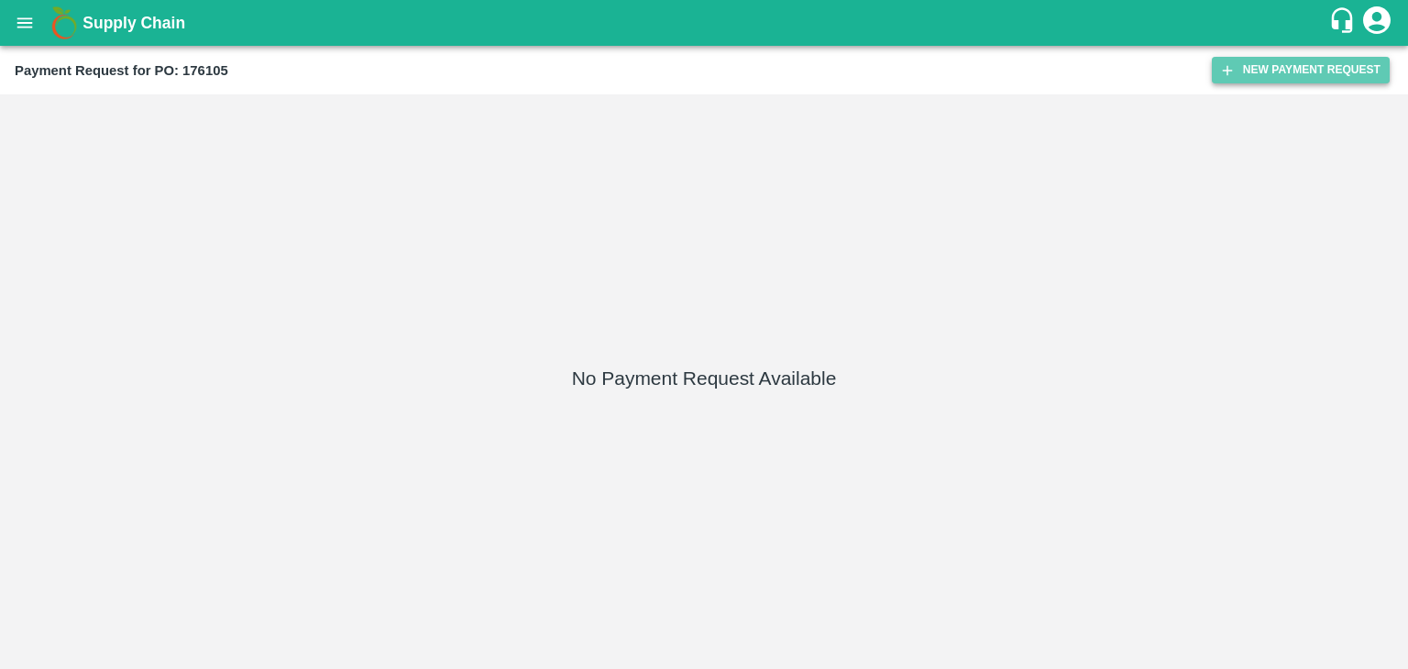
click at [1292, 66] on button "New Payment Request" at bounding box center [1301, 70] width 178 height 27
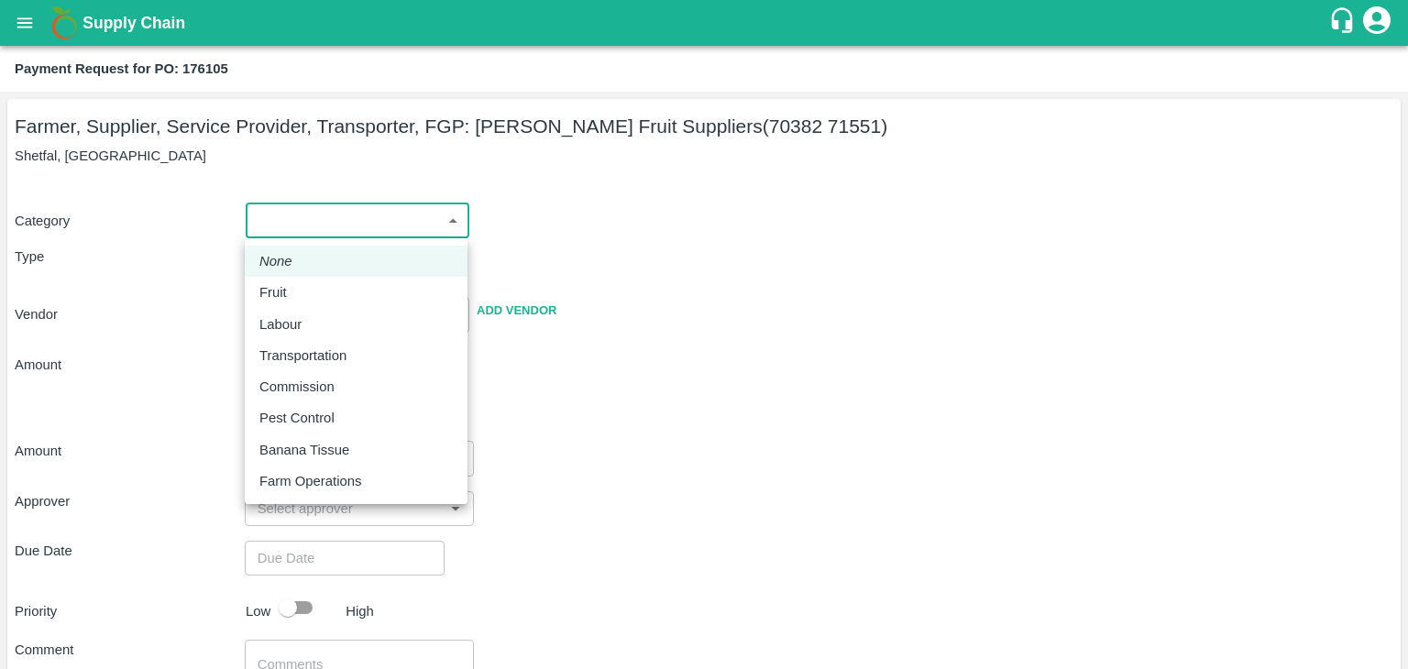
drag, startPoint x: 303, startPoint y: 230, endPoint x: 294, endPoint y: 297, distance: 67.4
click at [294, 297] on body "Supply Chain Payment Request for PO: 176105 Farmer, Supplier, Service Provider,…" at bounding box center [704, 334] width 1408 height 669
click at [294, 297] on div "Fruit" at bounding box center [277, 292] width 37 height 20
type input "1"
type input "[PERSON_NAME] Fruit Suppliers - 70382 71551(Farmer, Supplier, Service Provider,…"
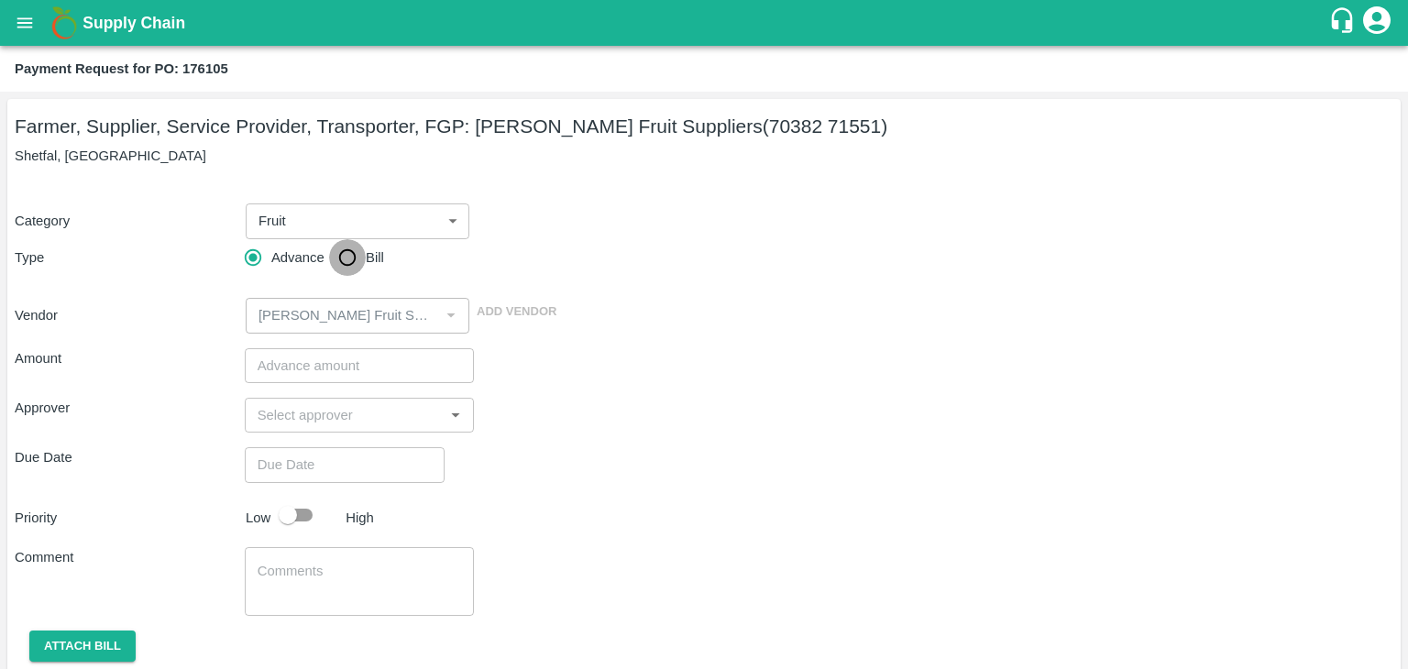
click at [347, 259] on input "Bill" at bounding box center [347, 257] width 37 height 37
radio input "true"
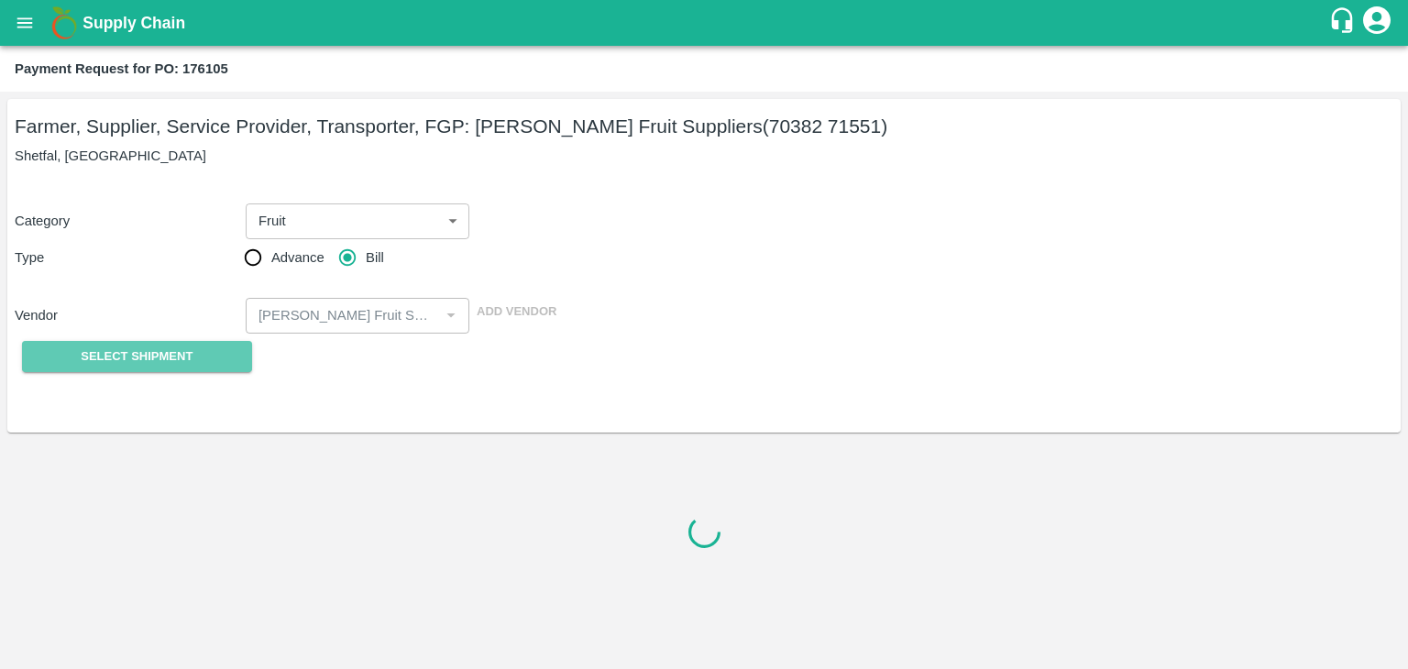
click at [150, 343] on button "Select Shipment" at bounding box center [137, 357] width 230 height 32
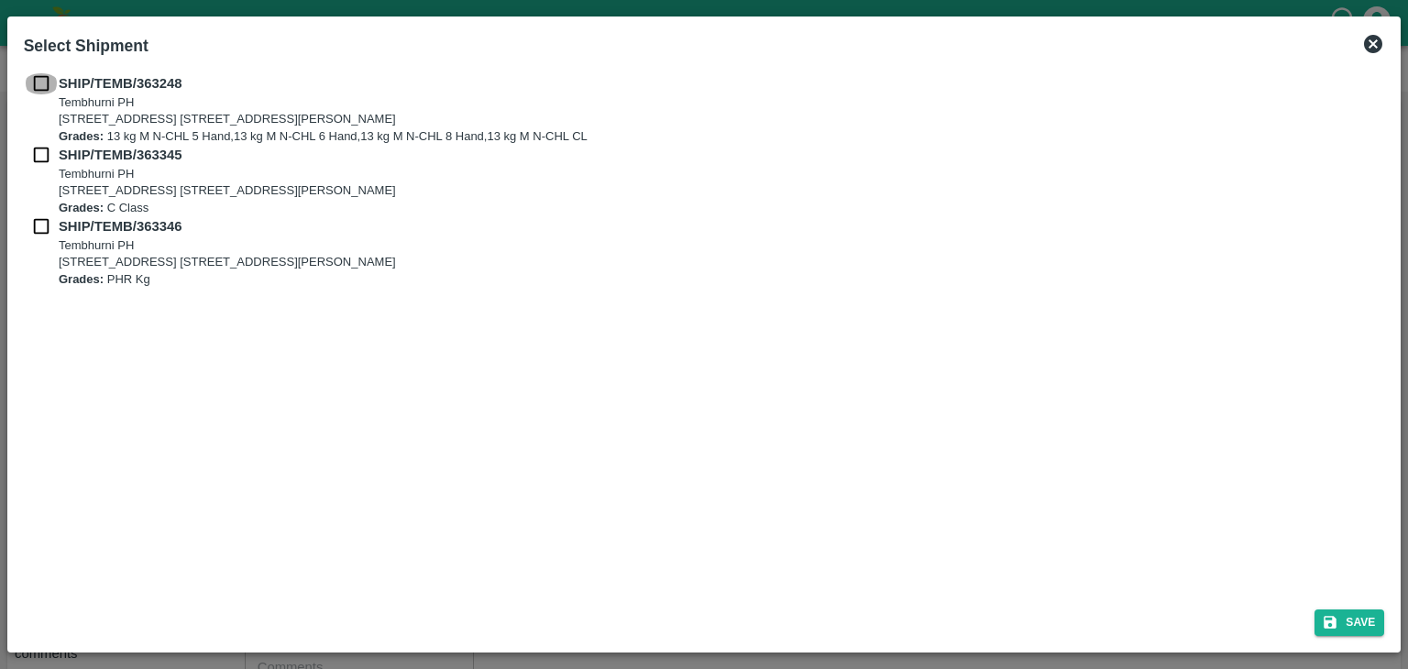
click at [34, 78] on input "checkbox" at bounding box center [41, 83] width 35 height 20
checkbox input "true"
click at [38, 153] on input "checkbox" at bounding box center [41, 155] width 35 height 20
checkbox input "true"
click at [37, 225] on input "checkbox" at bounding box center [41, 226] width 35 height 20
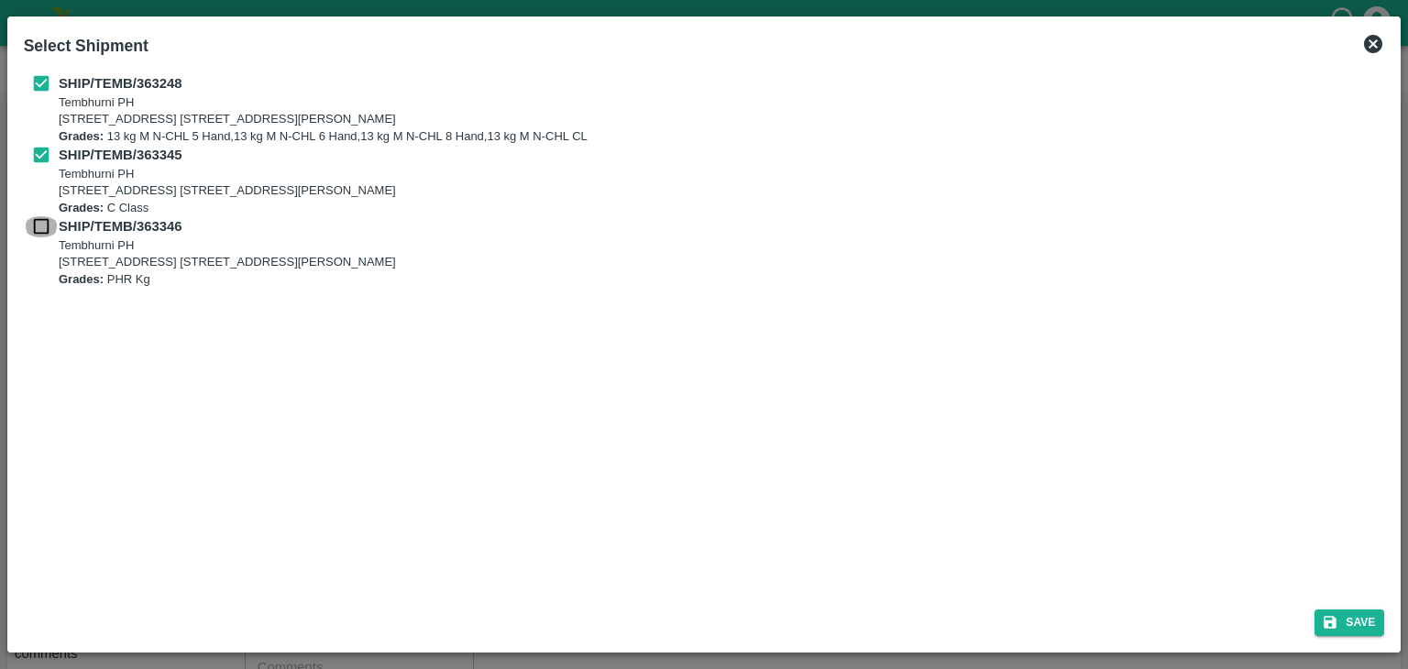
checkbox input "true"
click at [1342, 632] on button "Save" at bounding box center [1350, 623] width 70 height 27
type input "15/09/2025"
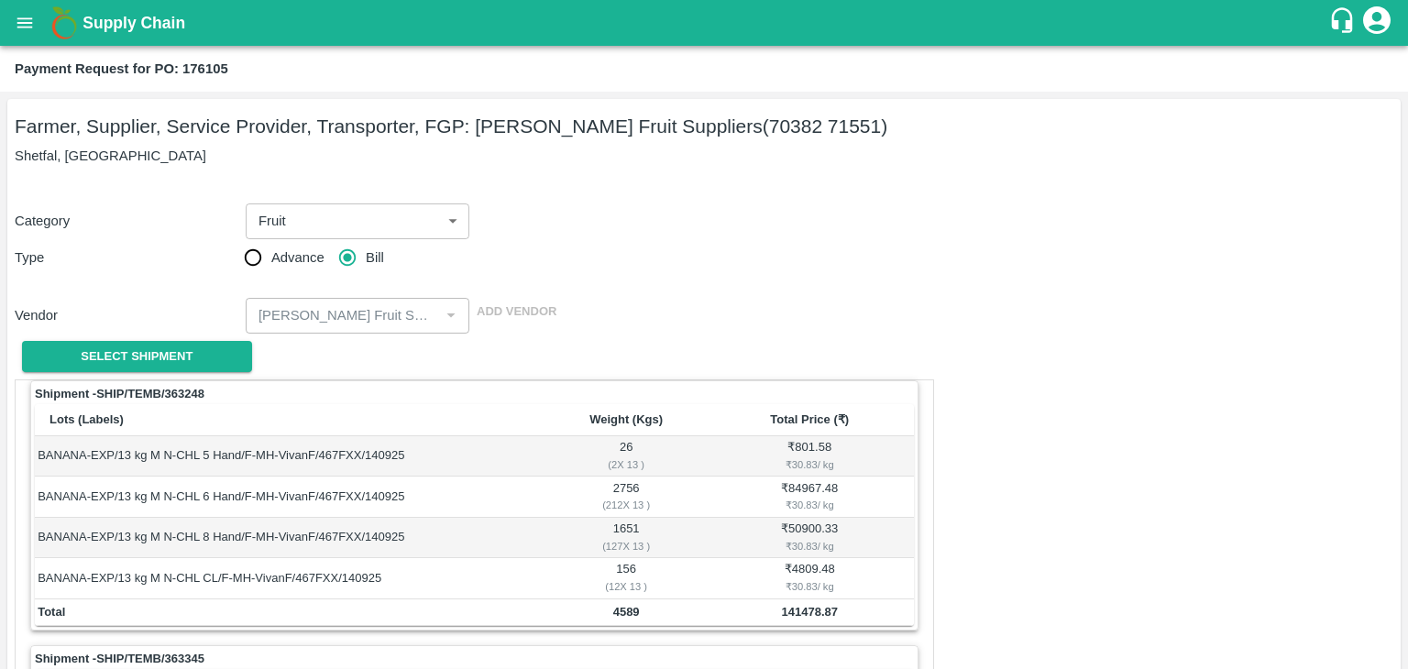
scroll to position [858, 0]
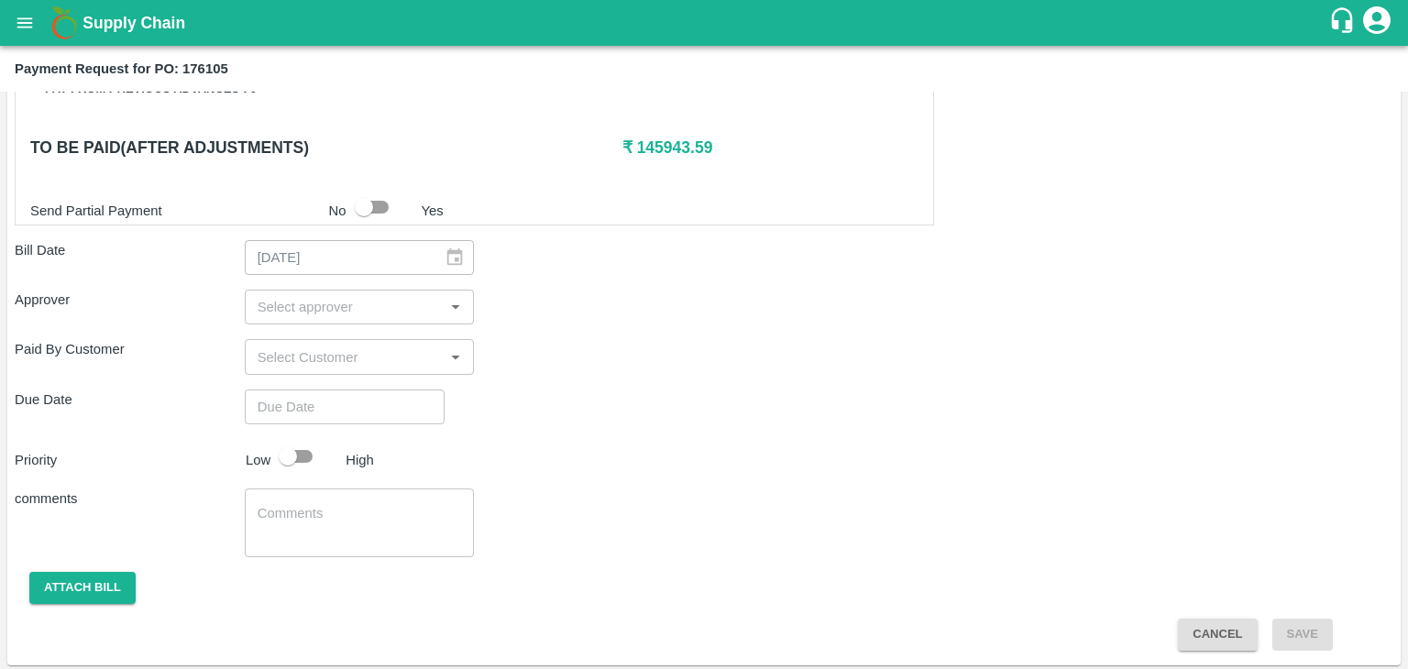
click at [307, 295] on input "input" at bounding box center [344, 307] width 189 height 24
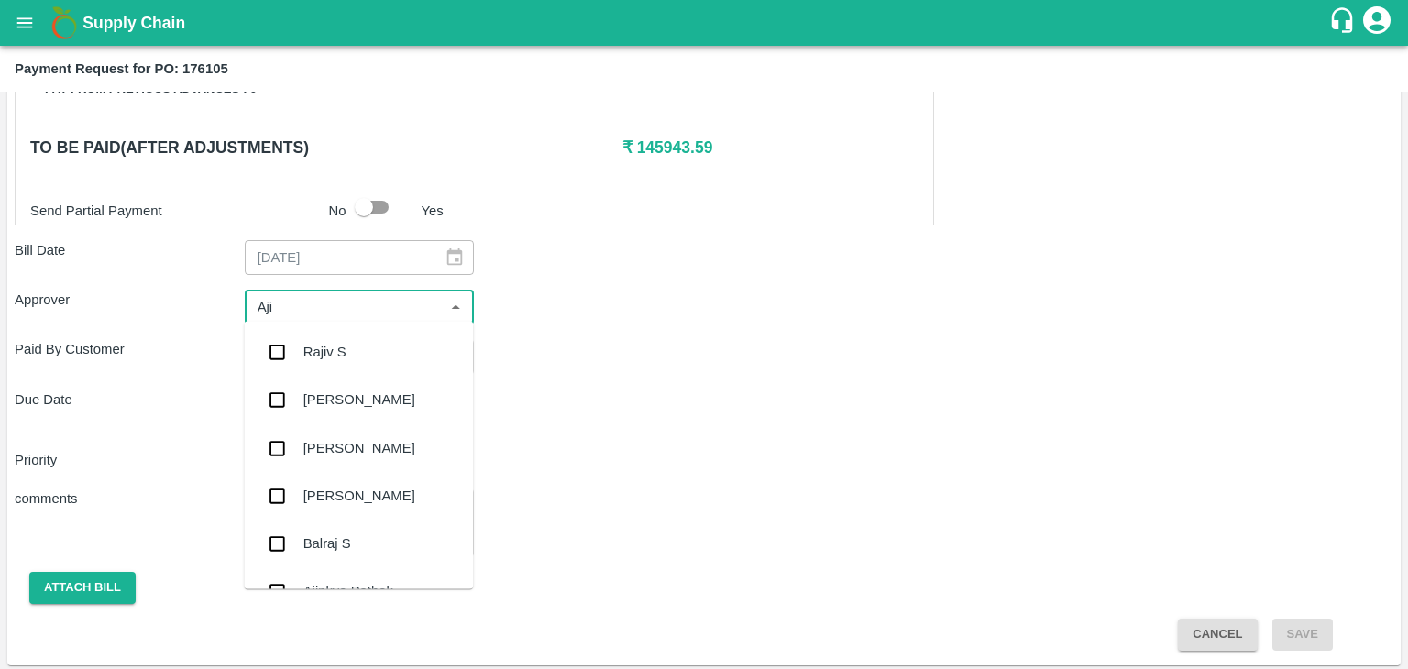
type input "Ajit"
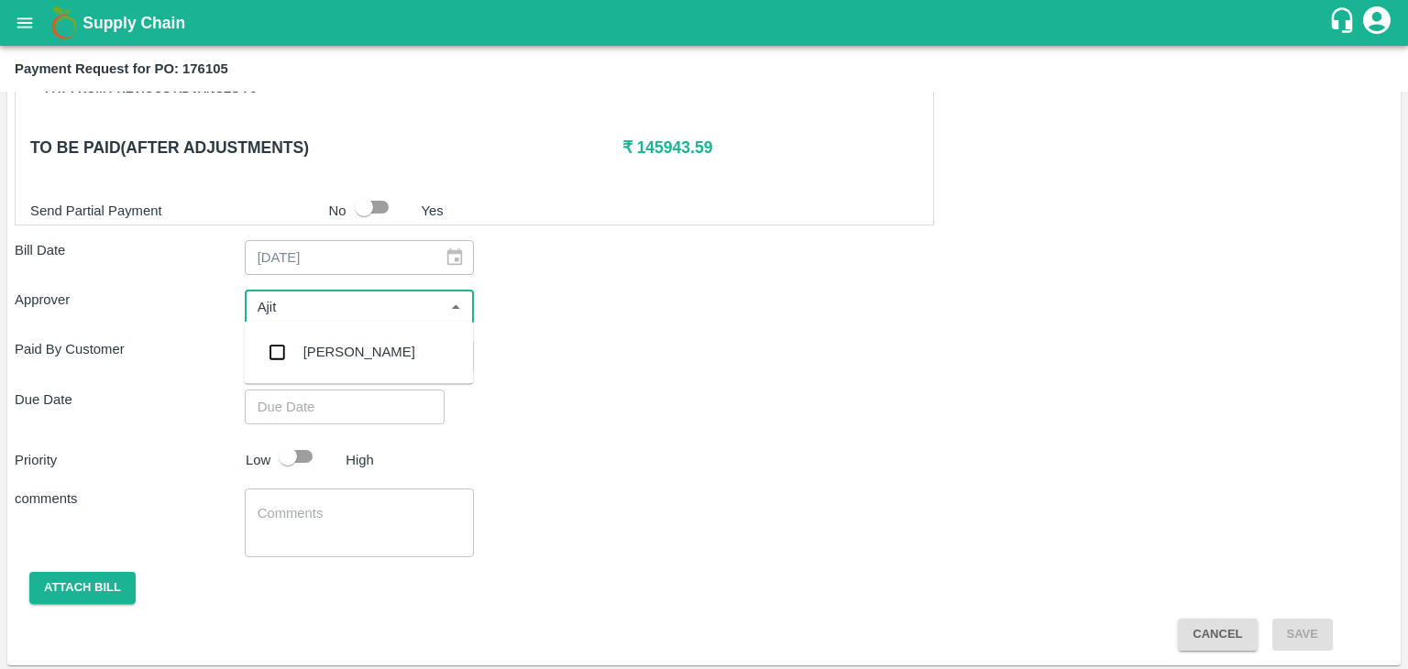
click at [393, 357] on div "[PERSON_NAME]" at bounding box center [358, 352] width 229 height 48
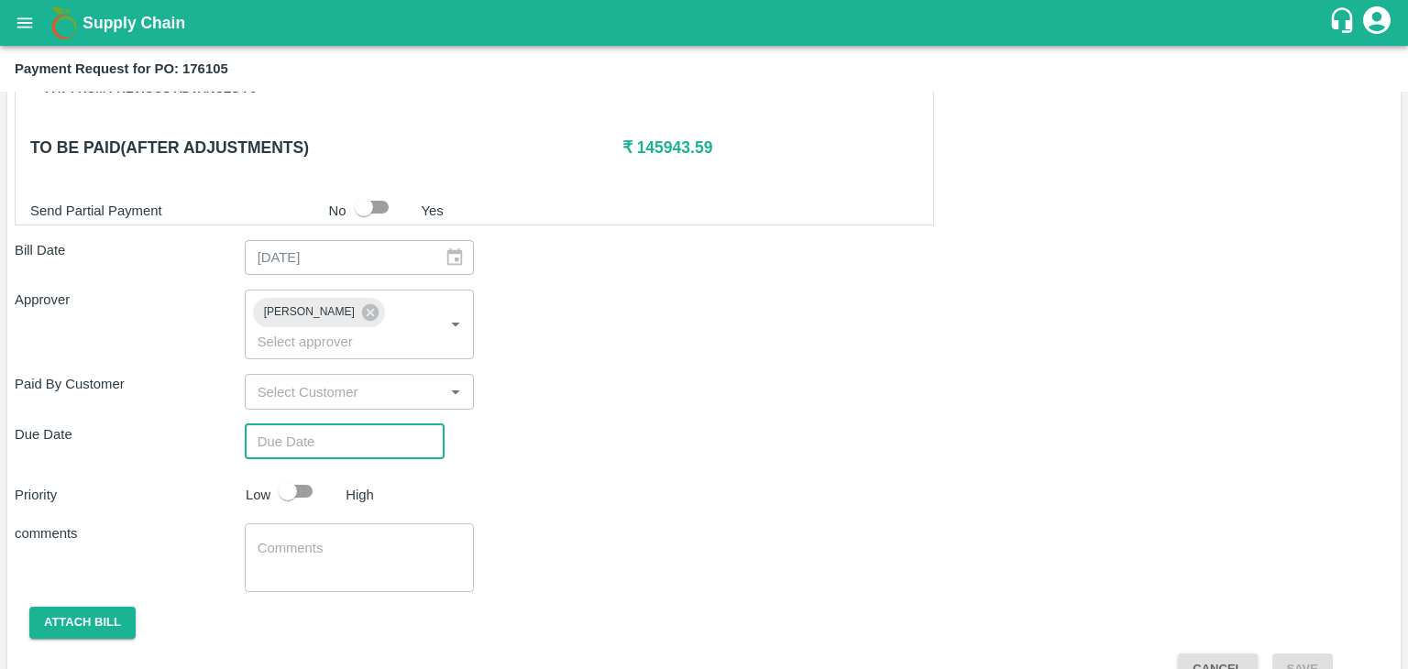
type input "DD/MM/YYYY hh:mm aa"
click at [369, 424] on input "DD/MM/YYYY hh:mm aa" at bounding box center [338, 441] width 187 height 35
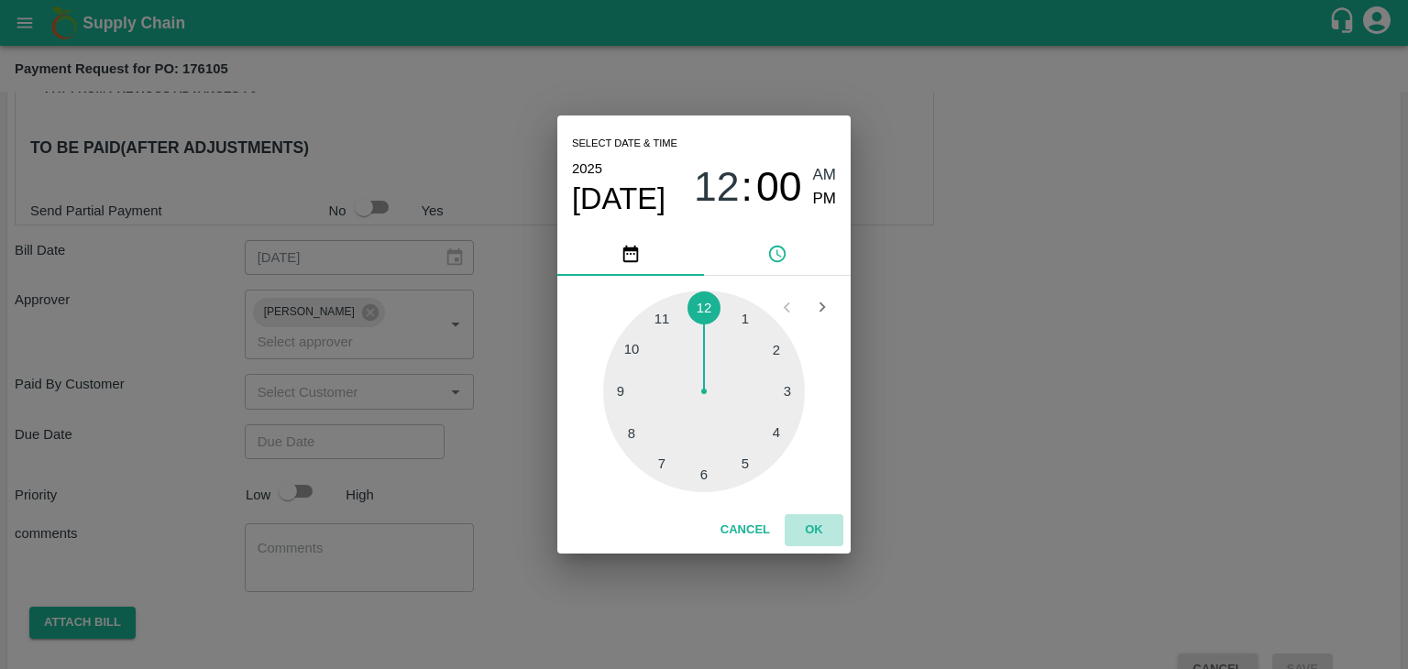
click at [813, 537] on button "OK" at bounding box center [814, 530] width 59 height 32
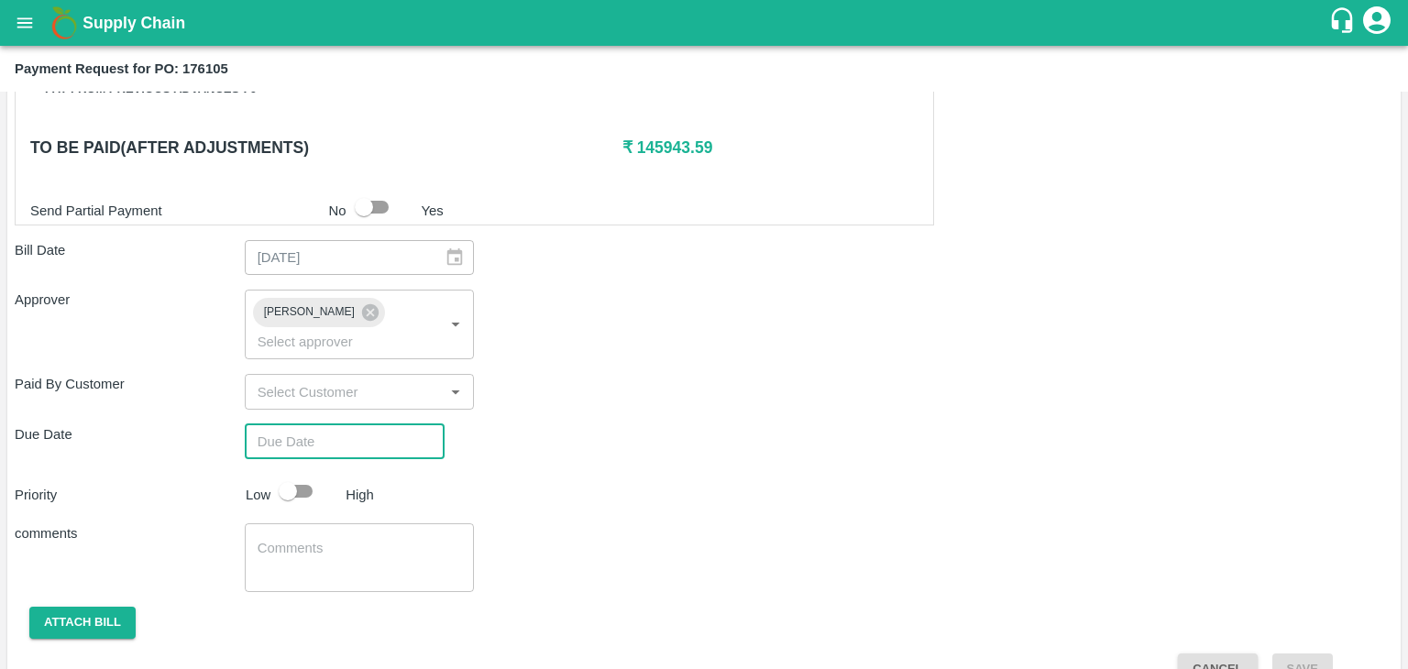
type input "[DATE] 12:00 AM"
click at [292, 474] on input "checkbox" at bounding box center [288, 491] width 105 height 35
checkbox input "true"
click at [342, 524] on div "x ​" at bounding box center [360, 558] width 230 height 69
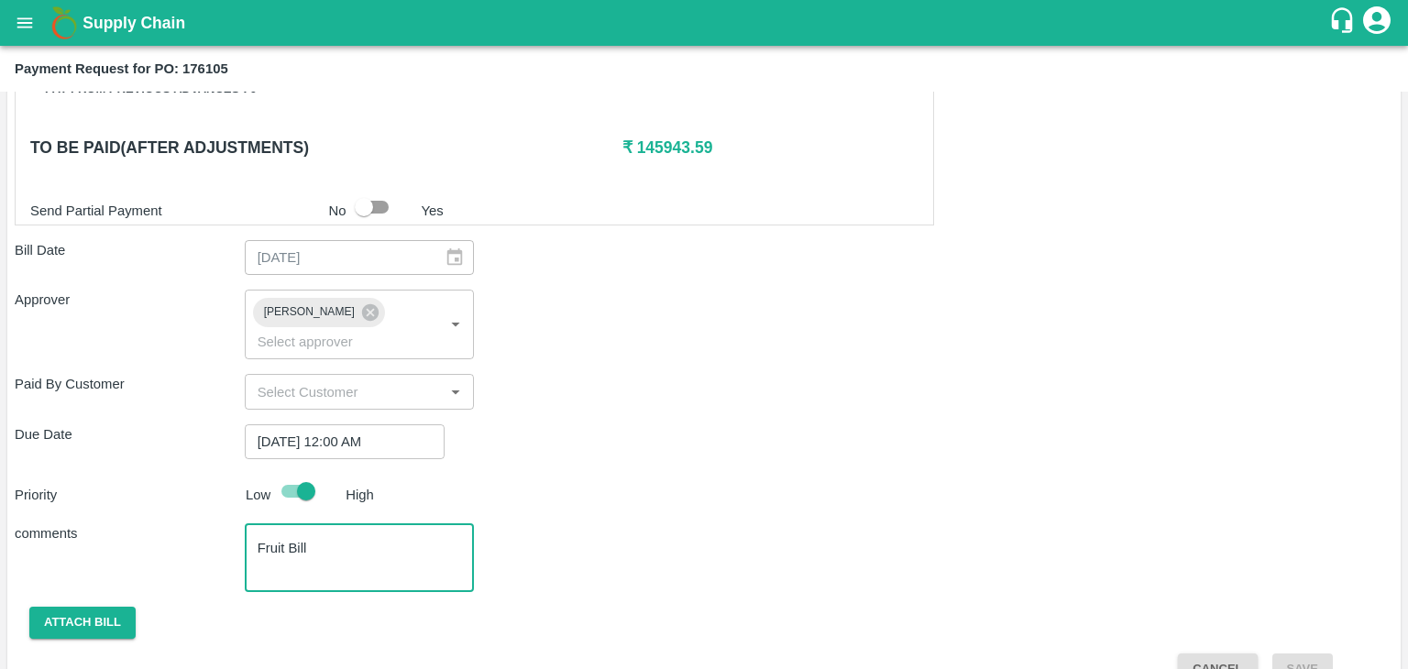
scroll to position [869, 0]
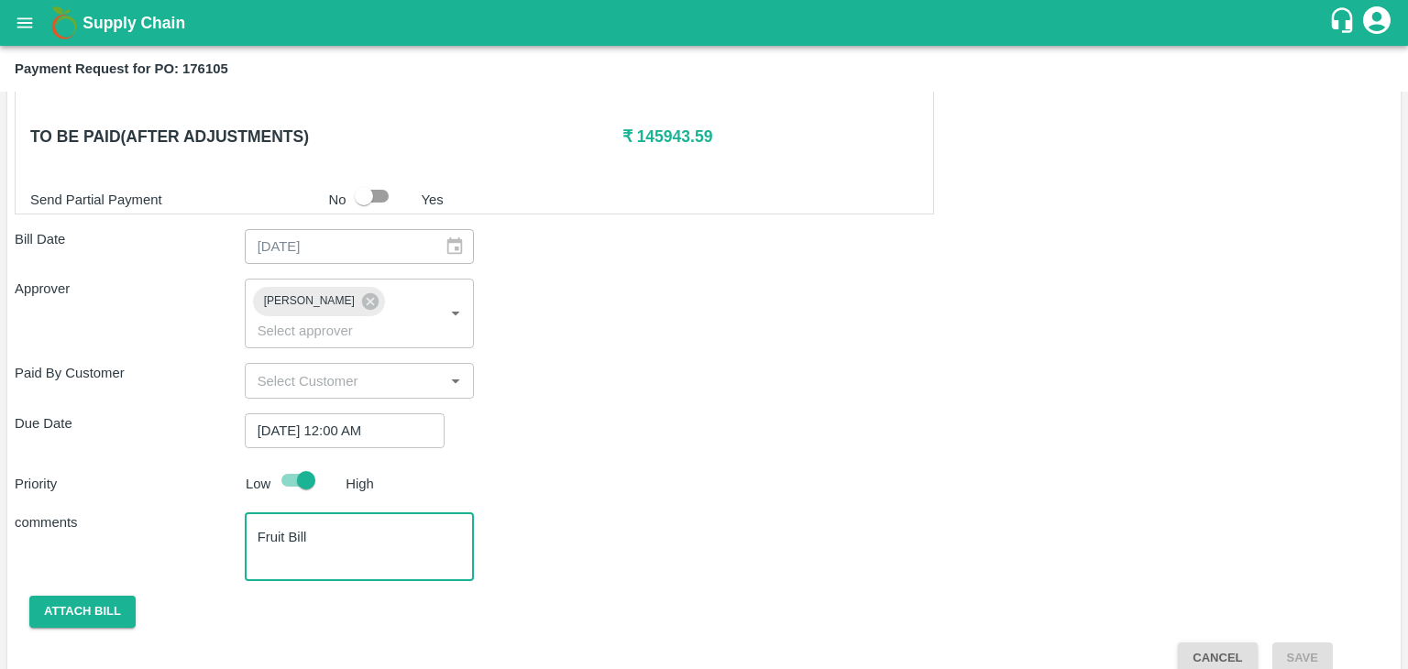
type textarea "Fruit Bill"
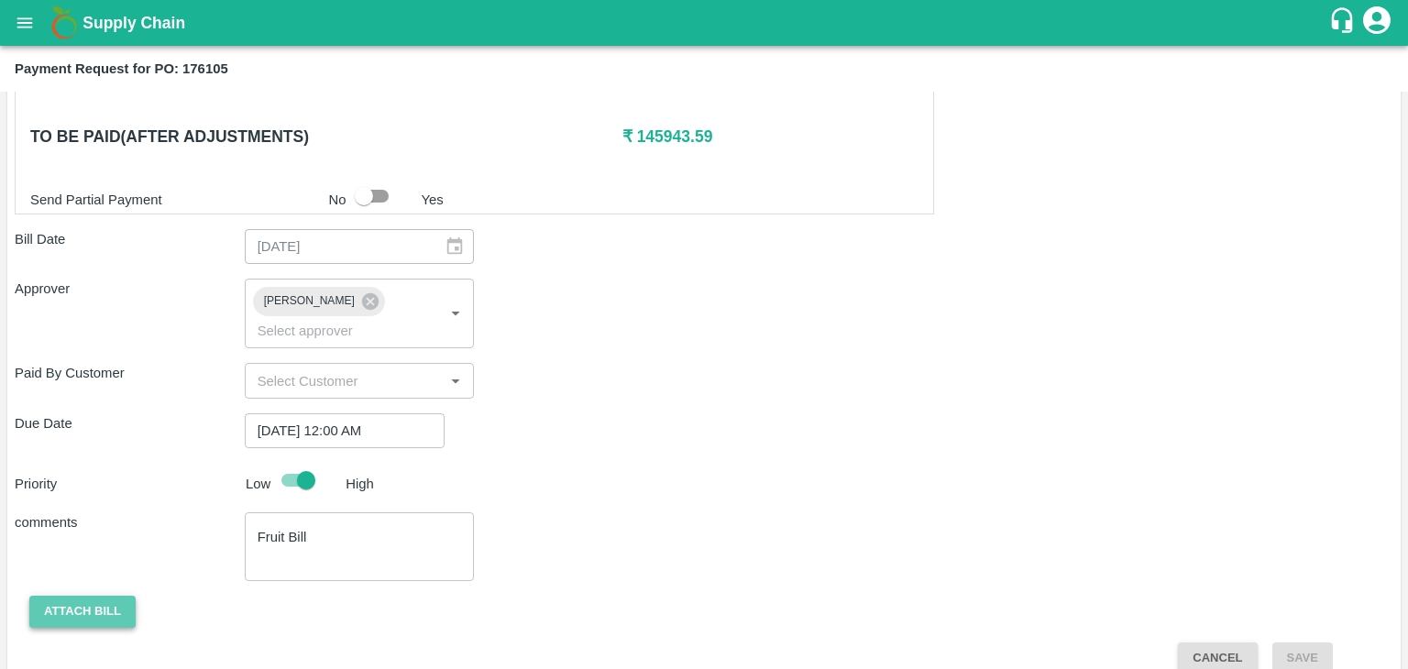
click at [83, 596] on button "Attach bill" at bounding box center [82, 612] width 106 height 32
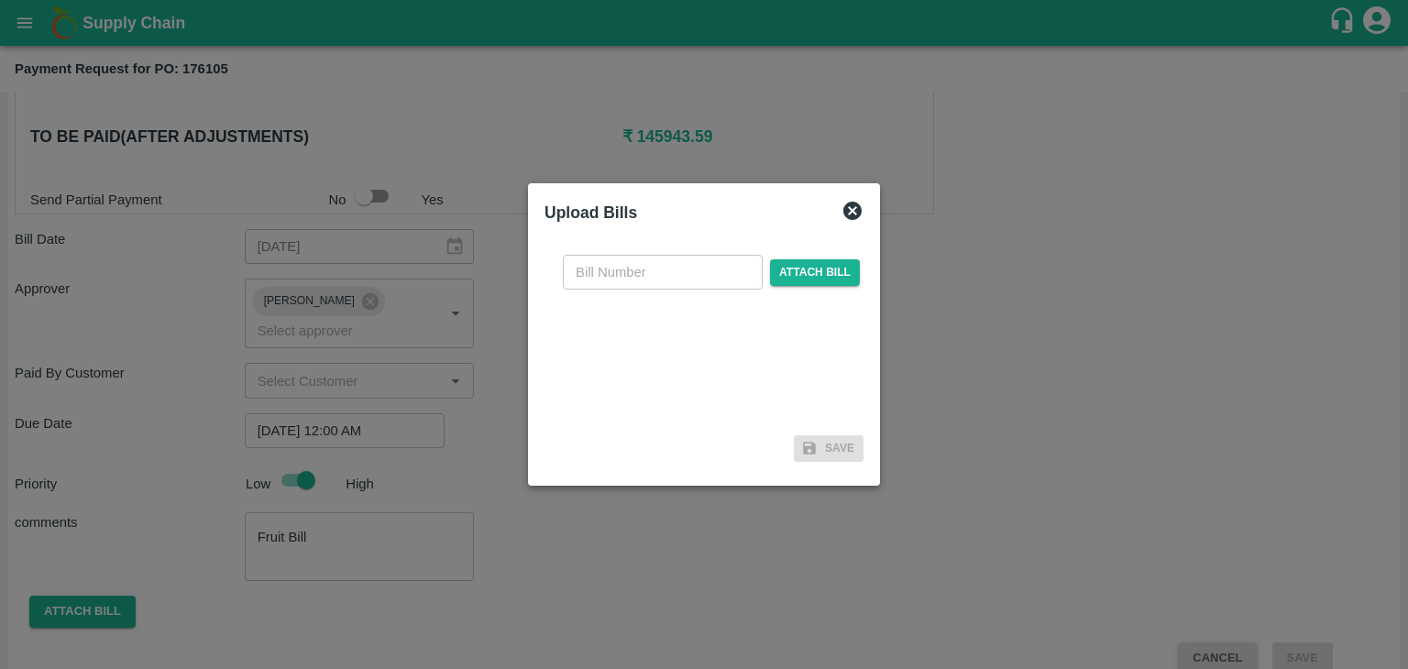
click at [647, 272] on input "text" at bounding box center [663, 272] width 200 height 35
type input "97"
click at [815, 272] on span "Attach bill" at bounding box center [815, 272] width 90 height 27
click at [0, 0] on input "Attach bill" at bounding box center [0, 0] width 0 height 0
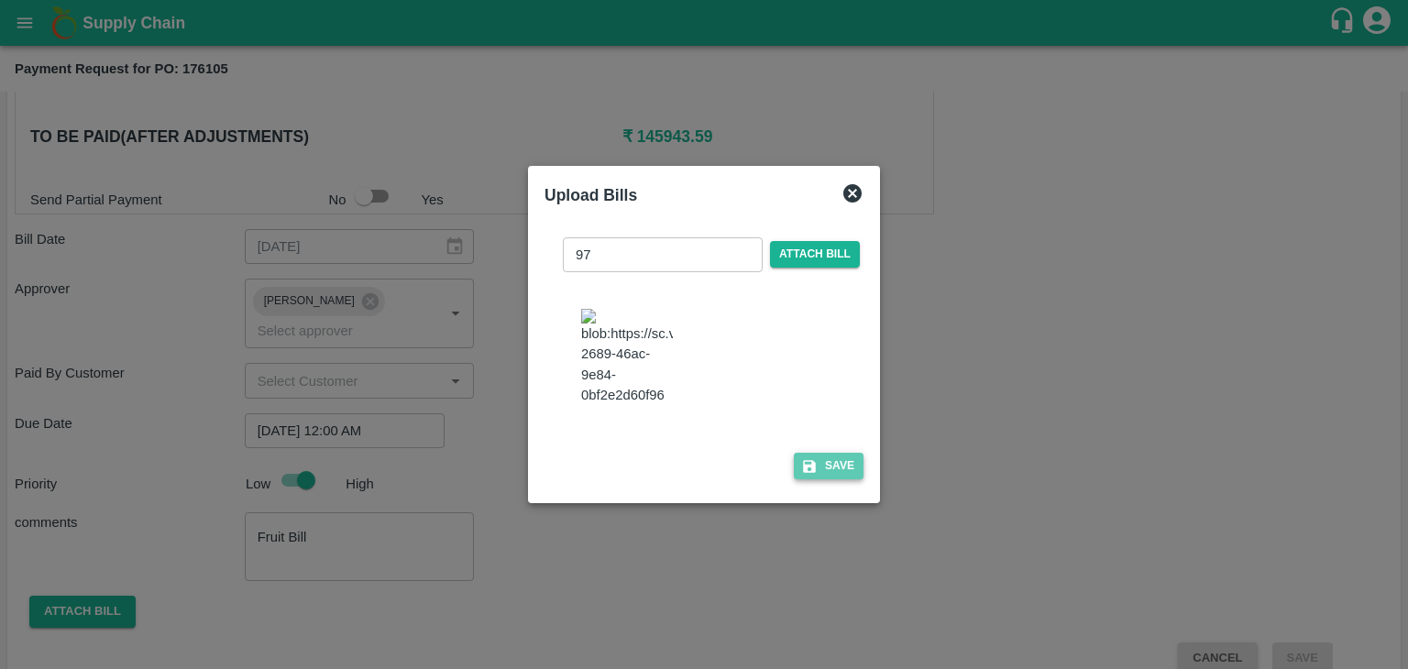
click at [803, 473] on icon "button" at bounding box center [809, 466] width 13 height 13
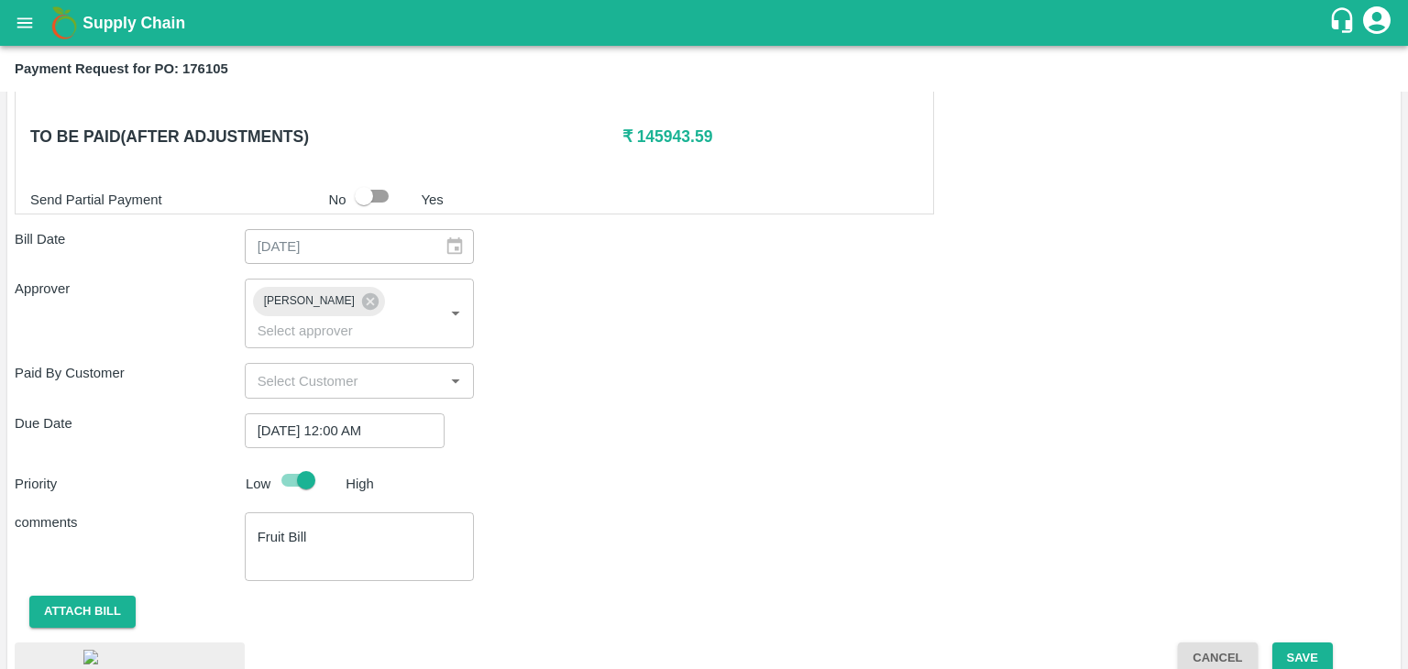
scroll to position [982, 0]
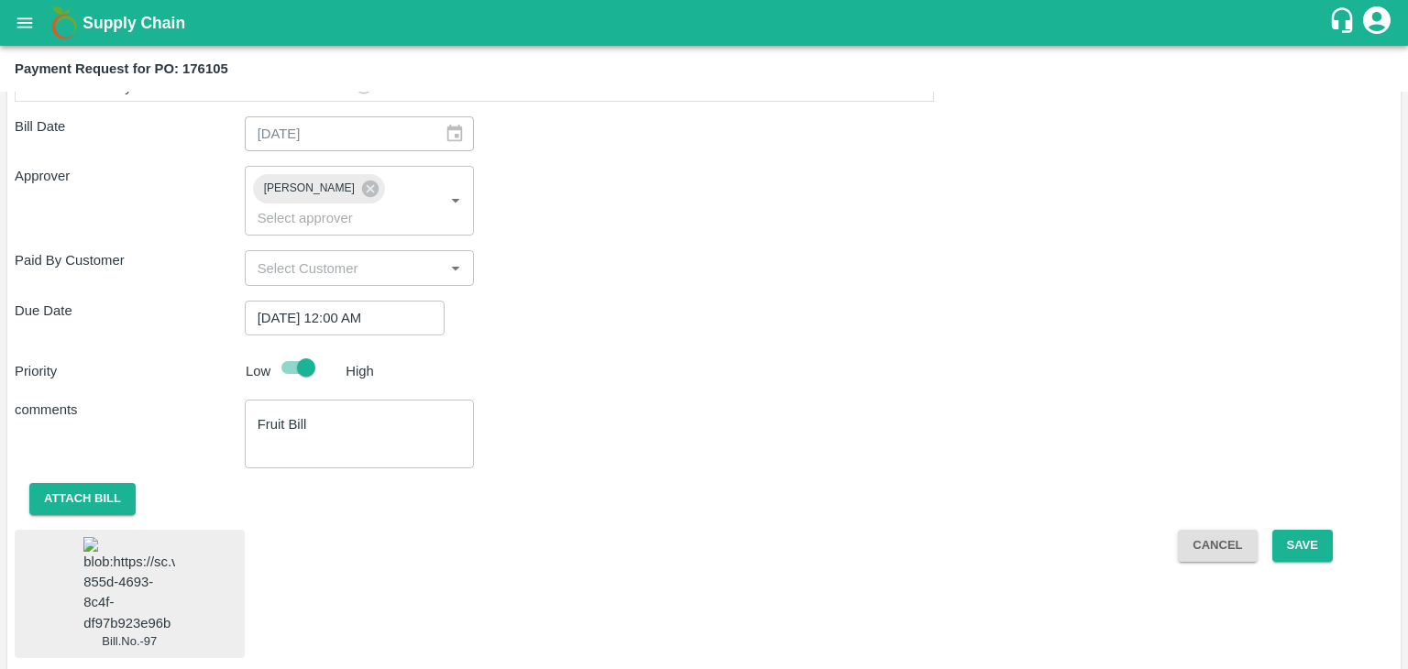
click at [139, 551] on img at bounding box center [129, 585] width 92 height 96
click at [1306, 530] on button "Save" at bounding box center [1303, 546] width 61 height 32
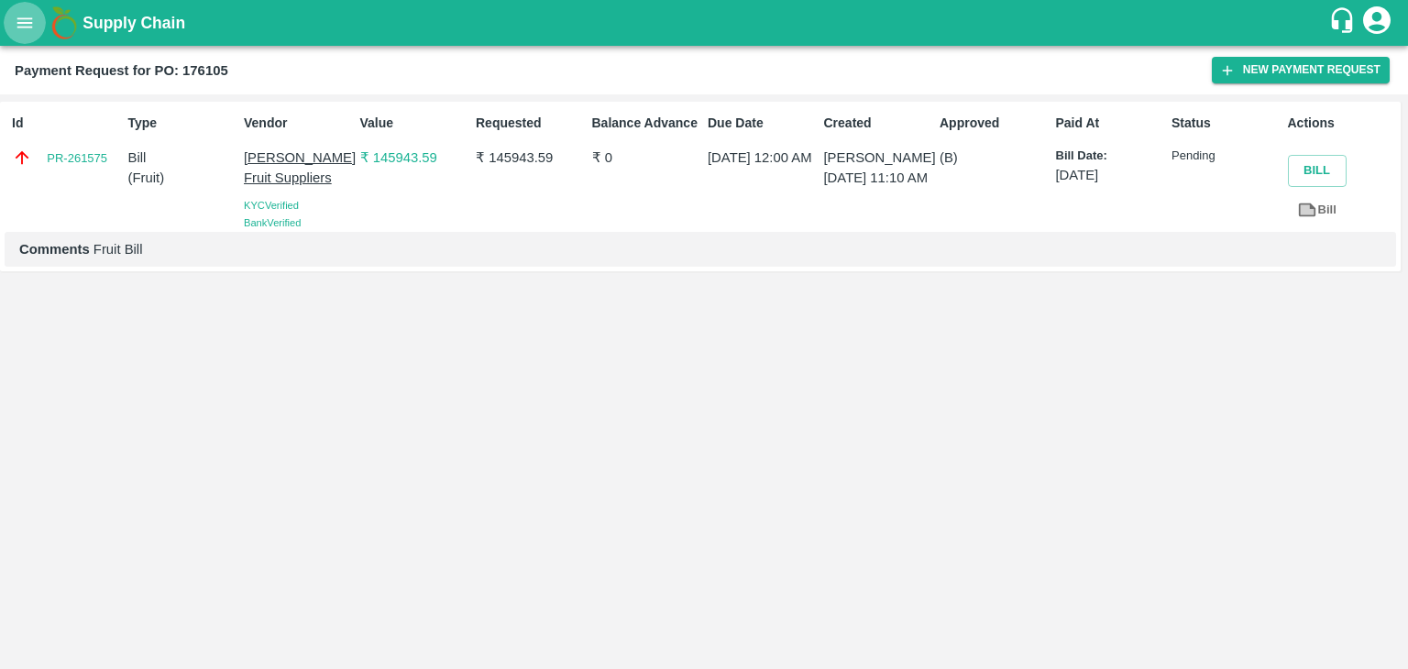
click at [21, 32] on icon "open drawer" at bounding box center [25, 23] width 20 height 20
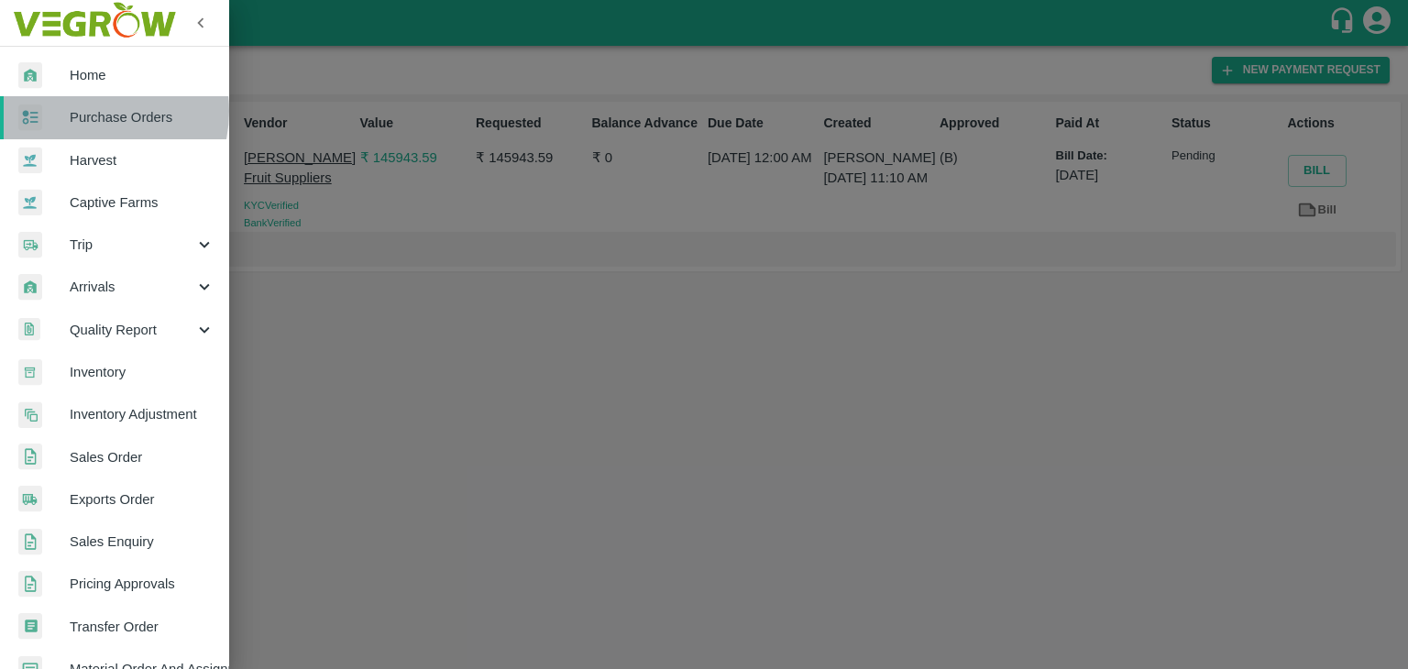
click at [95, 111] on span "Purchase Orders" at bounding box center [142, 117] width 145 height 20
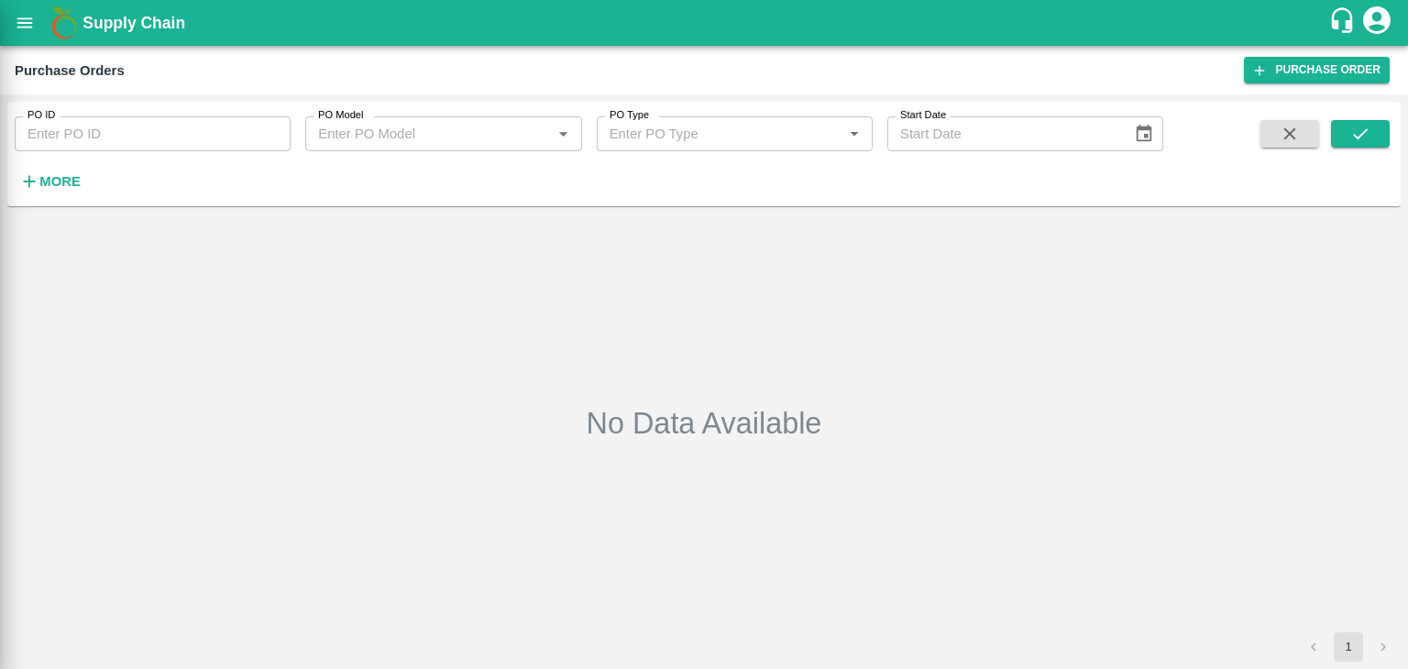
click at [273, 135] on div at bounding box center [704, 334] width 1408 height 669
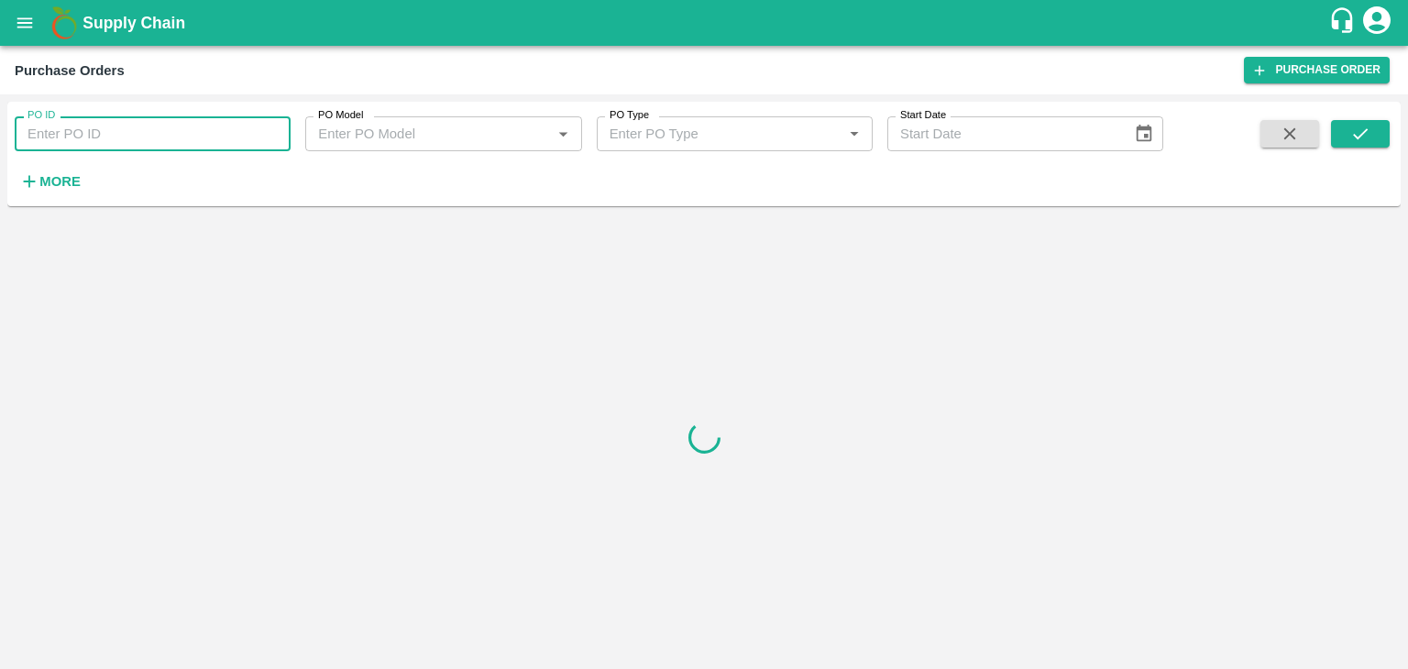
click at [280, 136] on input "PO ID" at bounding box center [153, 133] width 276 height 35
paste input "176416"
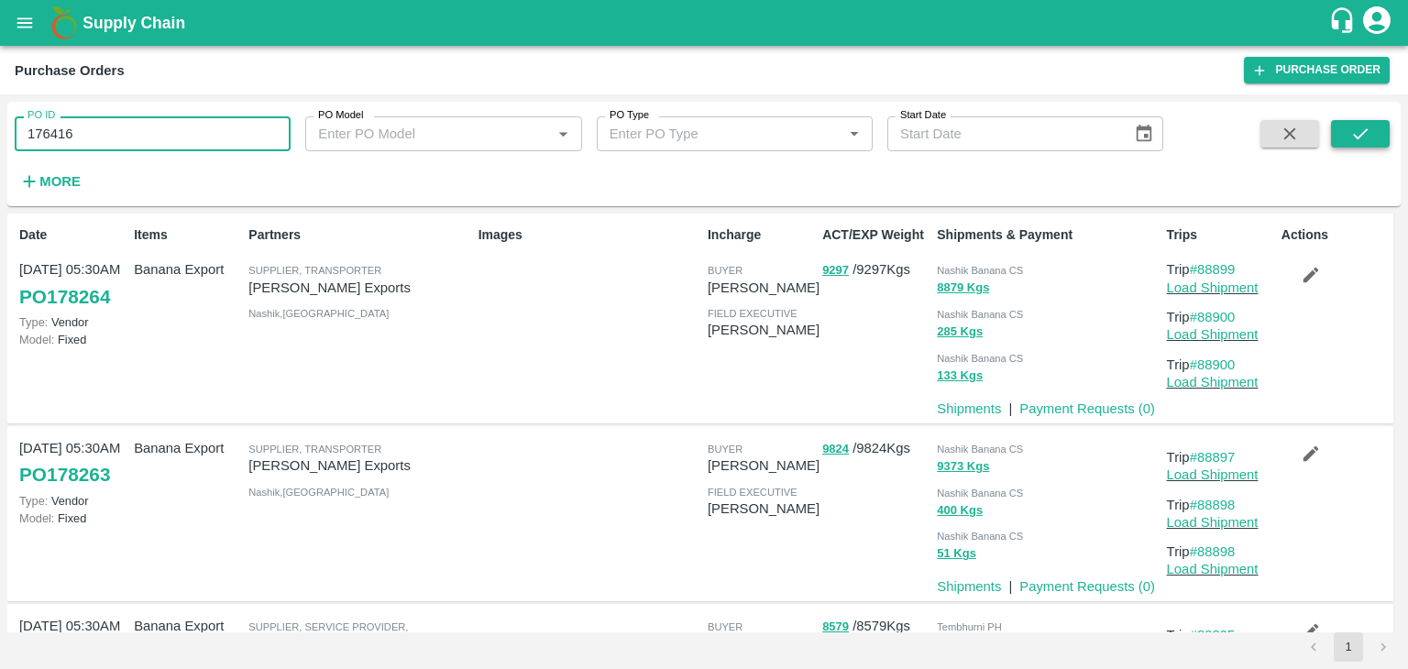
type input "176416"
click at [1357, 127] on icon "submit" at bounding box center [1361, 134] width 20 height 20
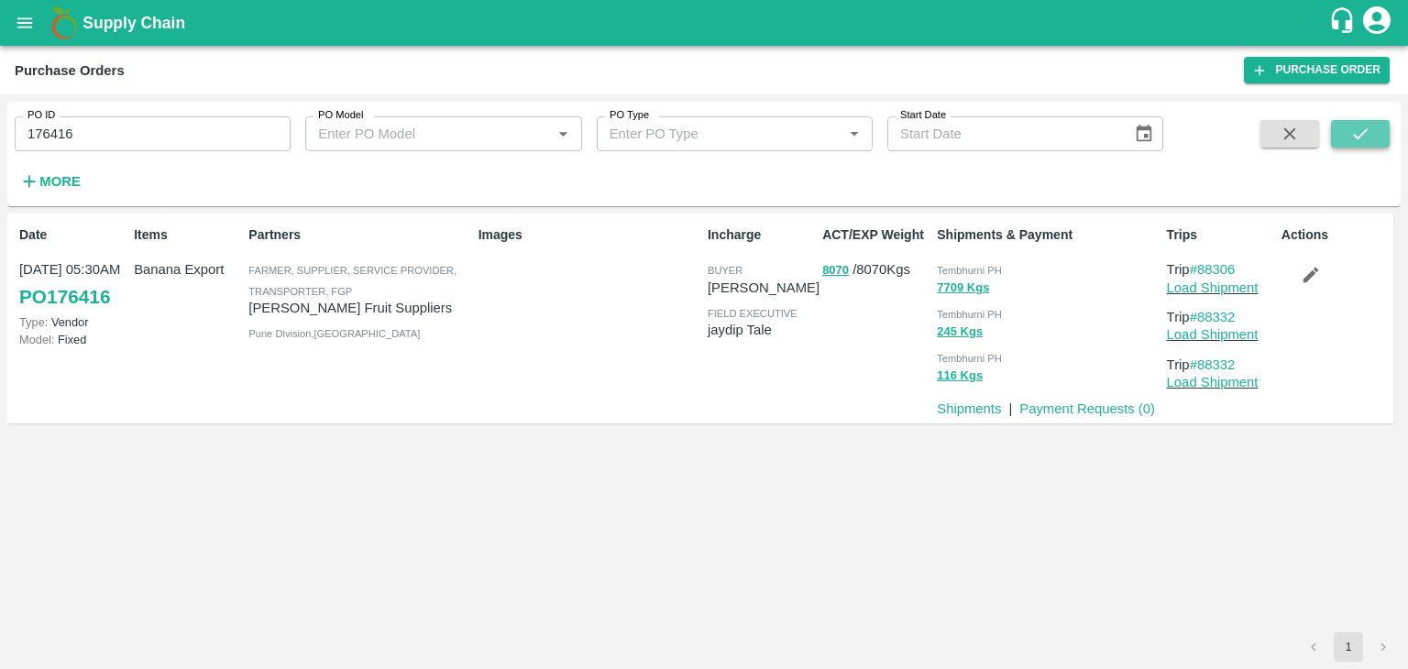
click at [1357, 127] on icon "submit" at bounding box center [1361, 134] width 20 height 20
click at [1080, 412] on link "Payment Requests ( 0 )" at bounding box center [1088, 409] width 136 height 15
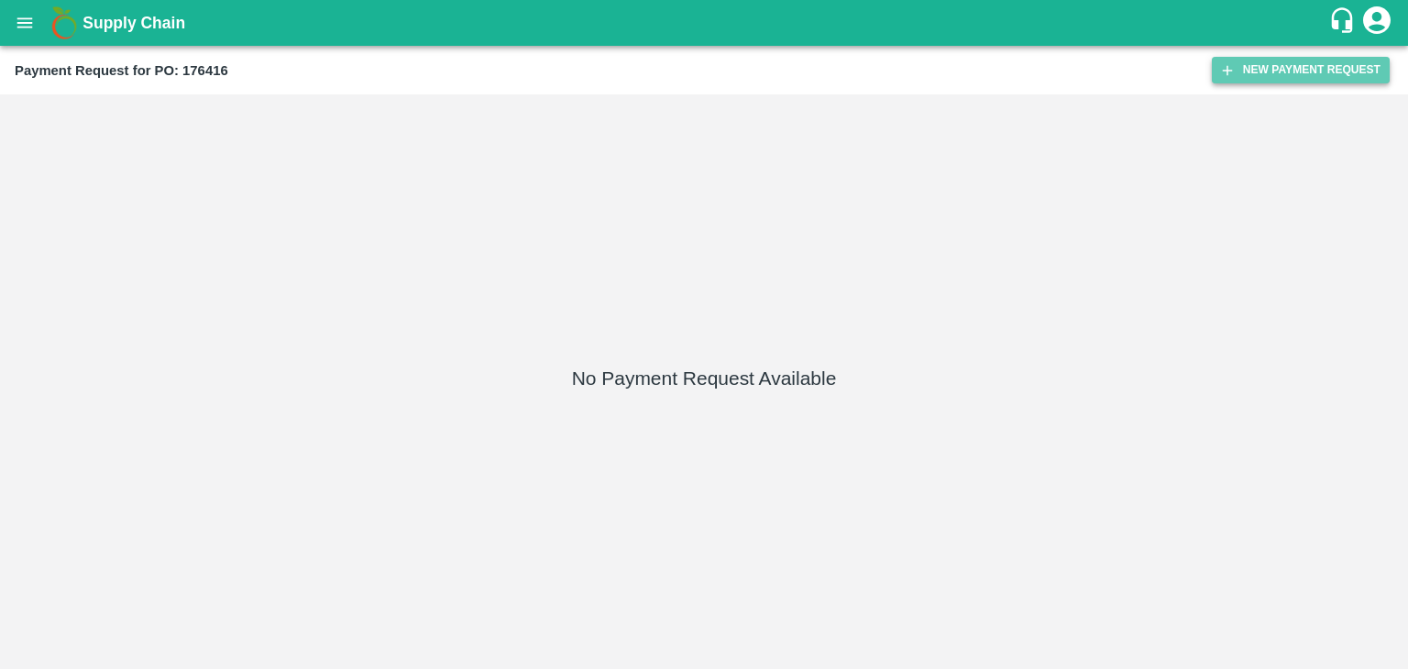
click at [1262, 68] on button "New Payment Request" at bounding box center [1301, 70] width 178 height 27
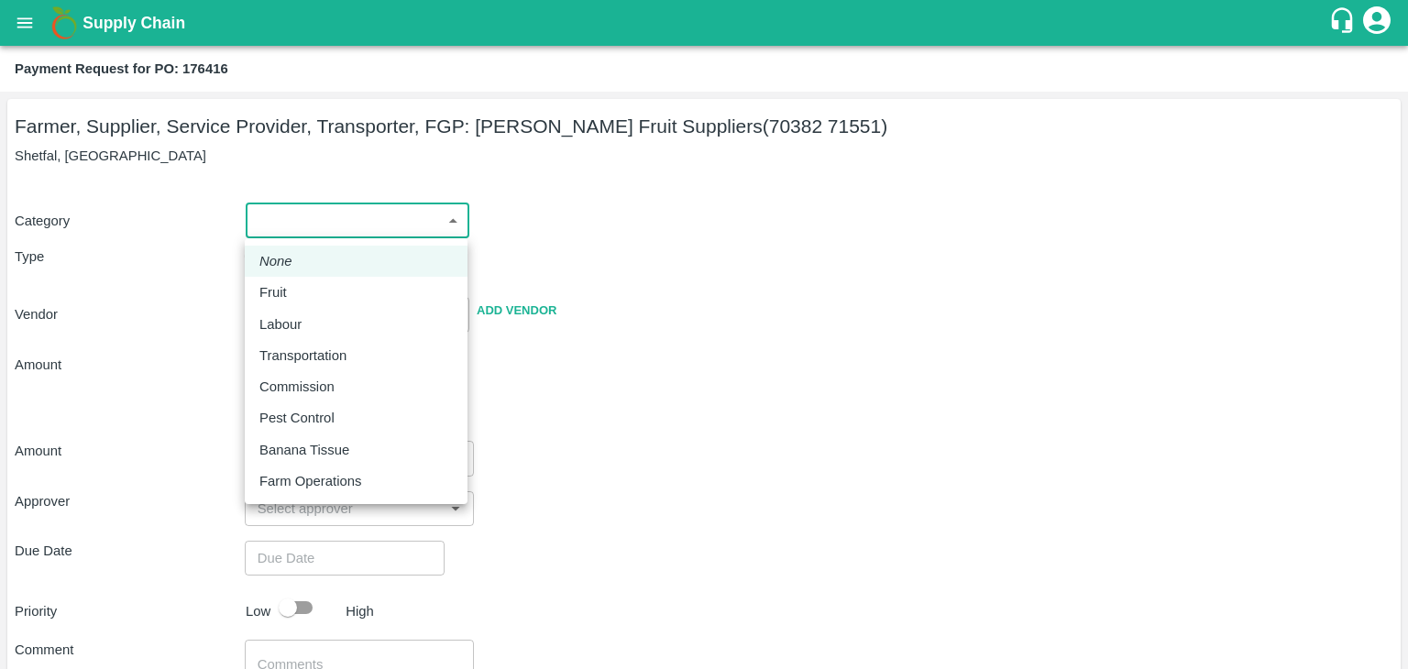
drag, startPoint x: 277, startPoint y: 224, endPoint x: 290, endPoint y: 290, distance: 67.2
click at [290, 290] on body "Supply Chain Payment Request for PO: 176416 Farmer, Supplier, Service Provider,…" at bounding box center [704, 334] width 1408 height 669
click at [290, 290] on div "Fruit" at bounding box center [277, 292] width 37 height 20
type input "1"
type input "[PERSON_NAME] Fruit Suppliers - 70382 71551(Farmer, Supplier, Service Provider,…"
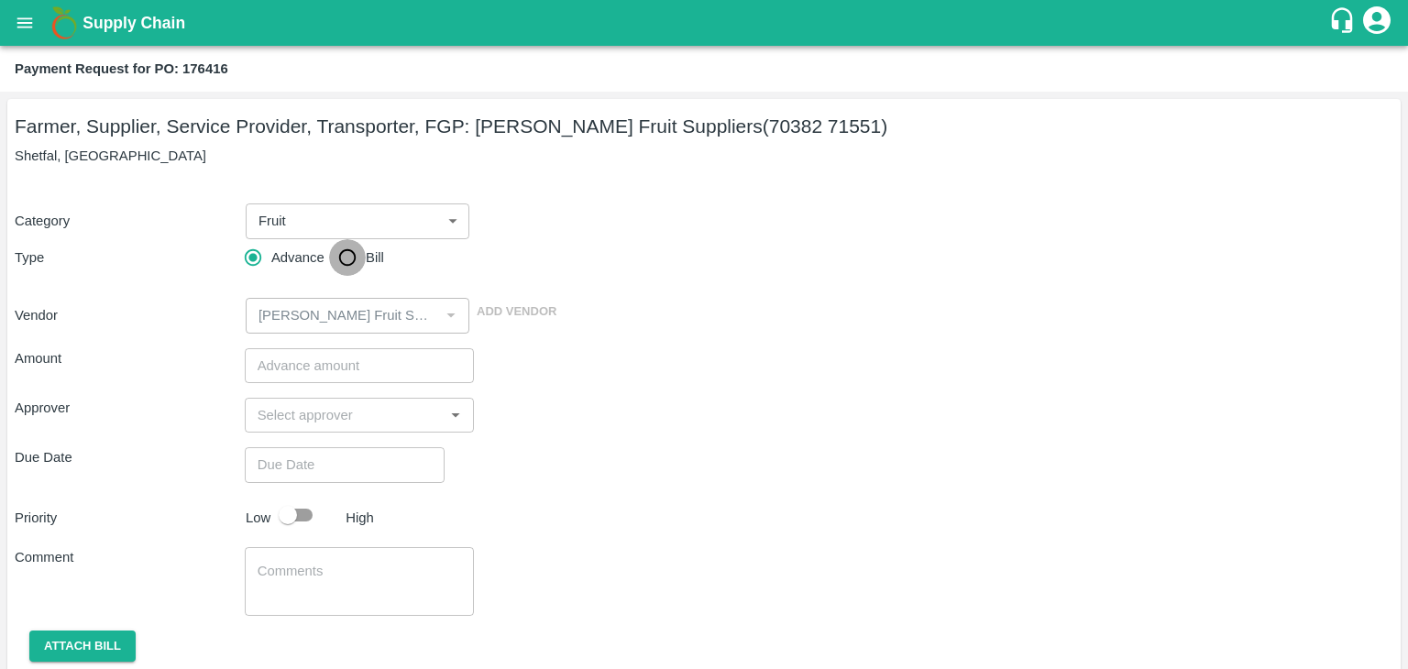
click at [363, 254] on input "Bill" at bounding box center [347, 257] width 37 height 37
radio input "true"
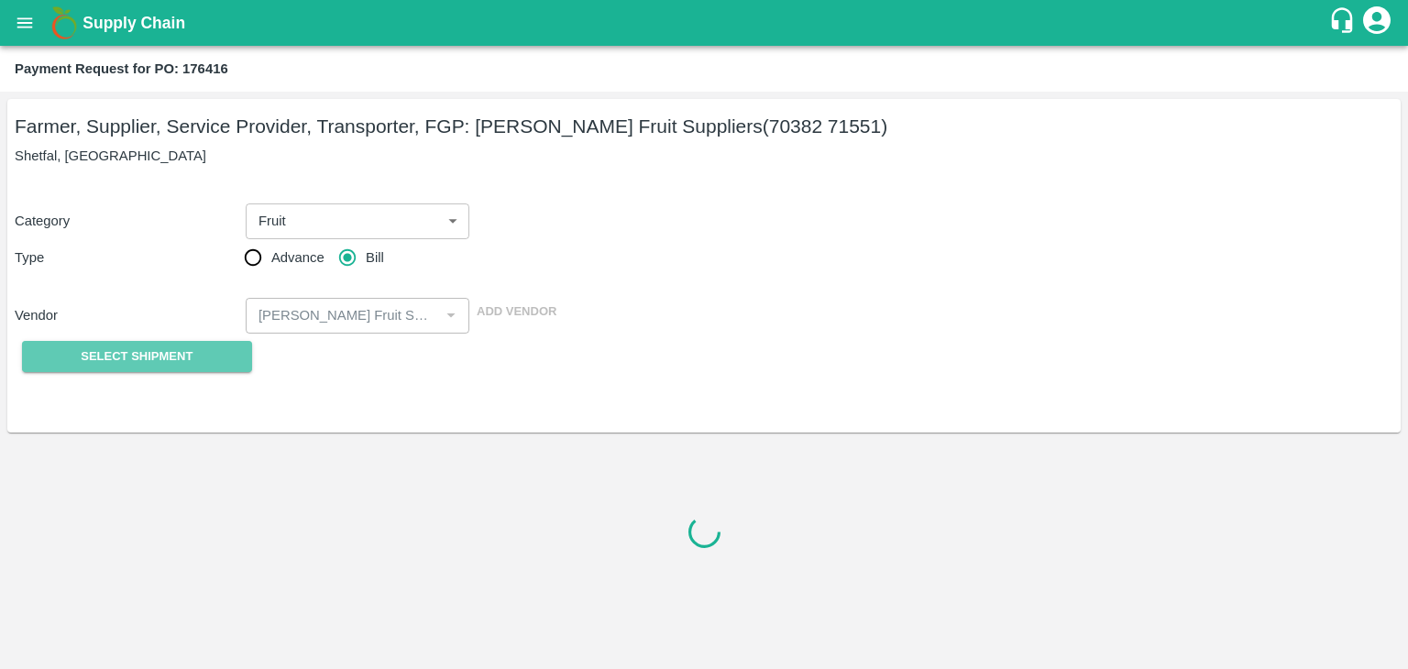
click at [153, 352] on span "Select Shipment" at bounding box center [137, 357] width 112 height 21
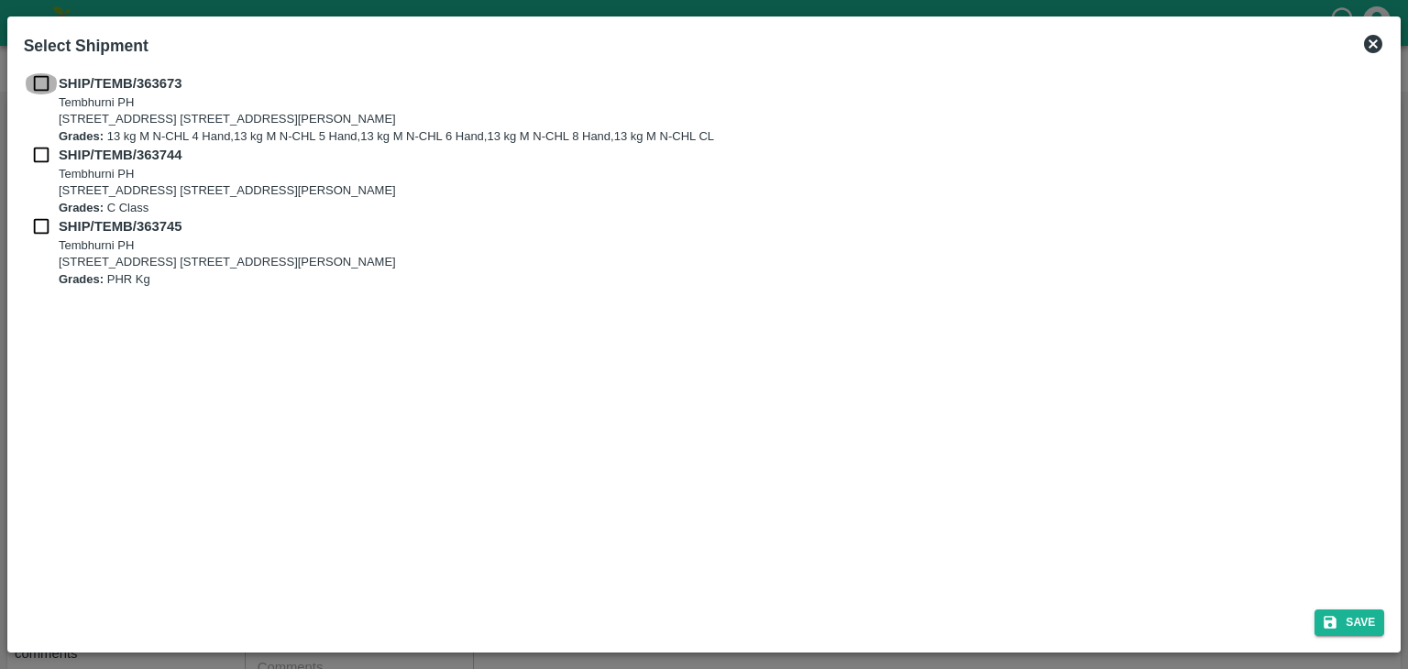
click at [38, 80] on input "checkbox" at bounding box center [41, 83] width 35 height 20
checkbox input "true"
click at [39, 150] on input "checkbox" at bounding box center [41, 155] width 35 height 20
checkbox input "true"
click at [30, 221] on input "checkbox" at bounding box center [41, 226] width 35 height 20
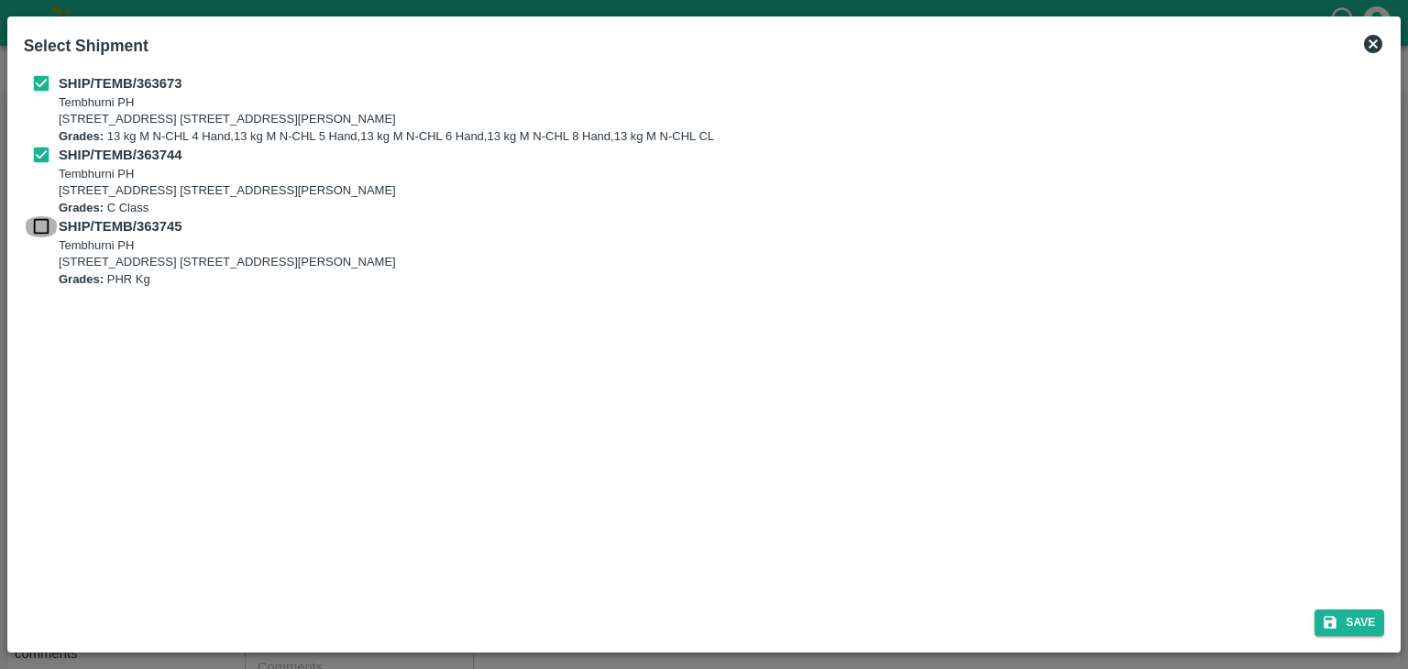
checkbox input "true"
click at [1357, 622] on button "Save" at bounding box center [1350, 623] width 70 height 27
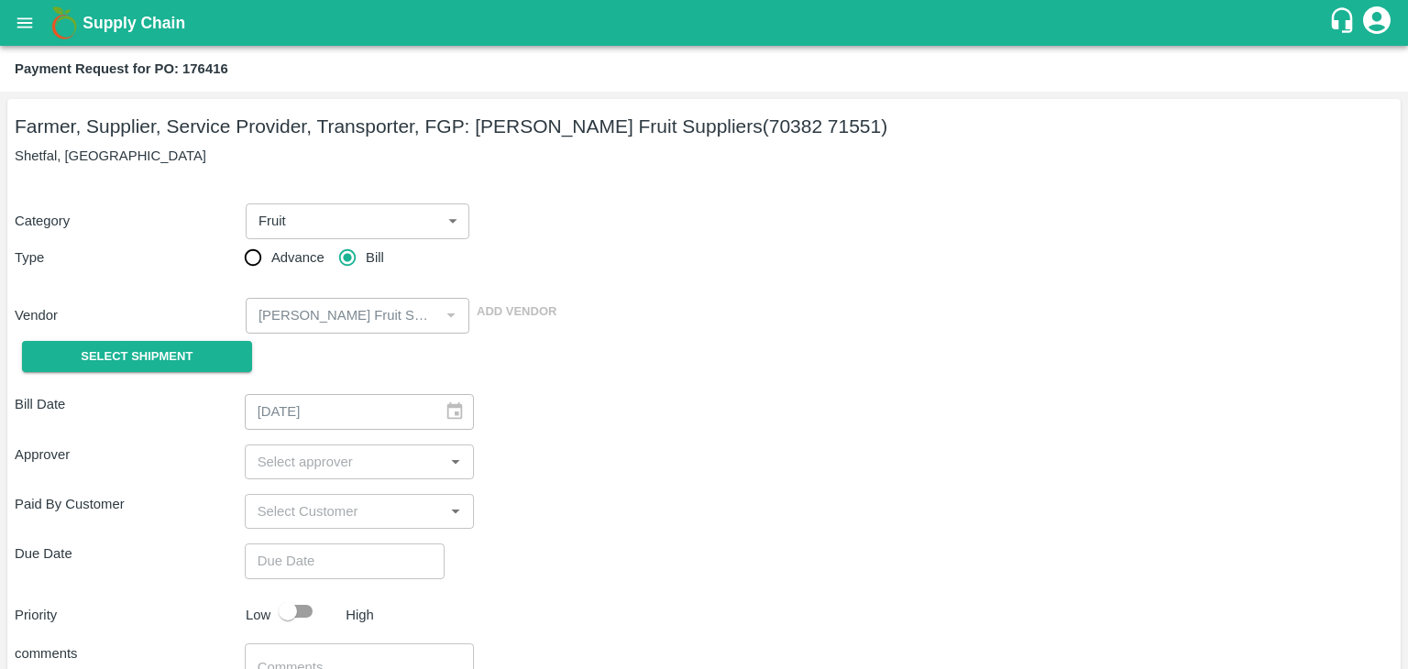
type input "16/09/2025"
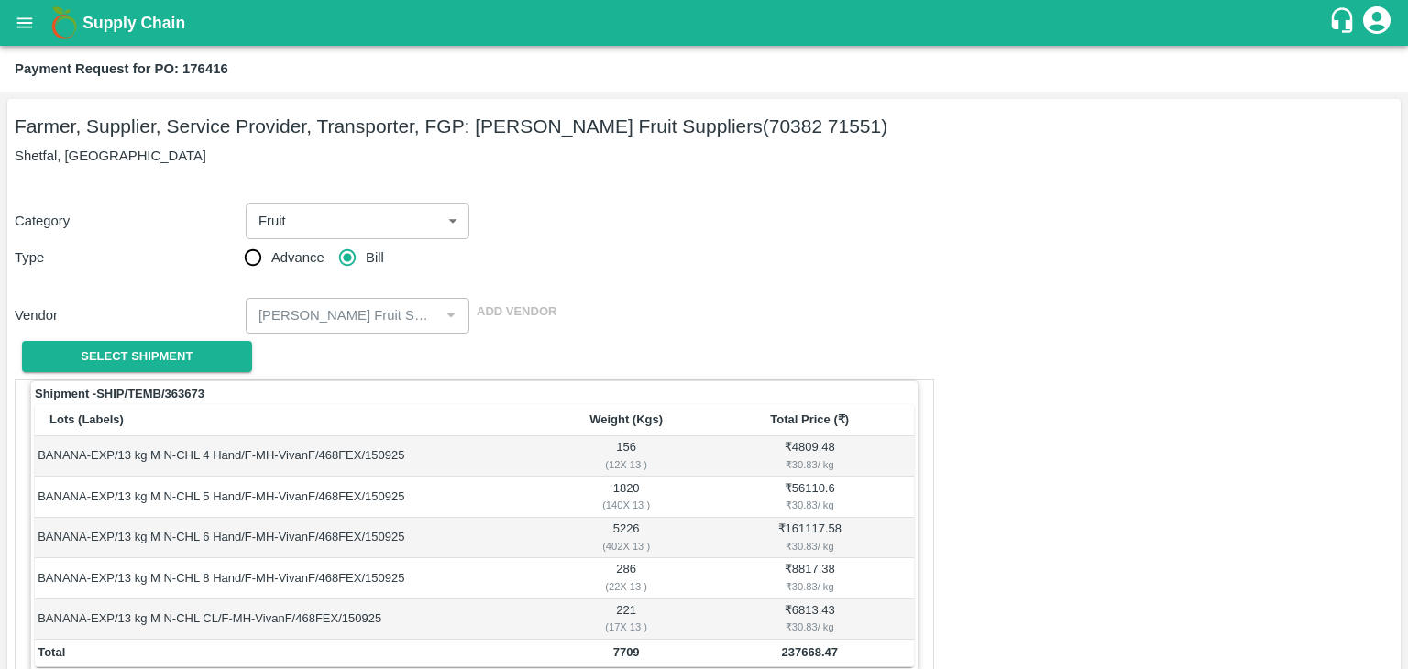
scroll to position [899, 0]
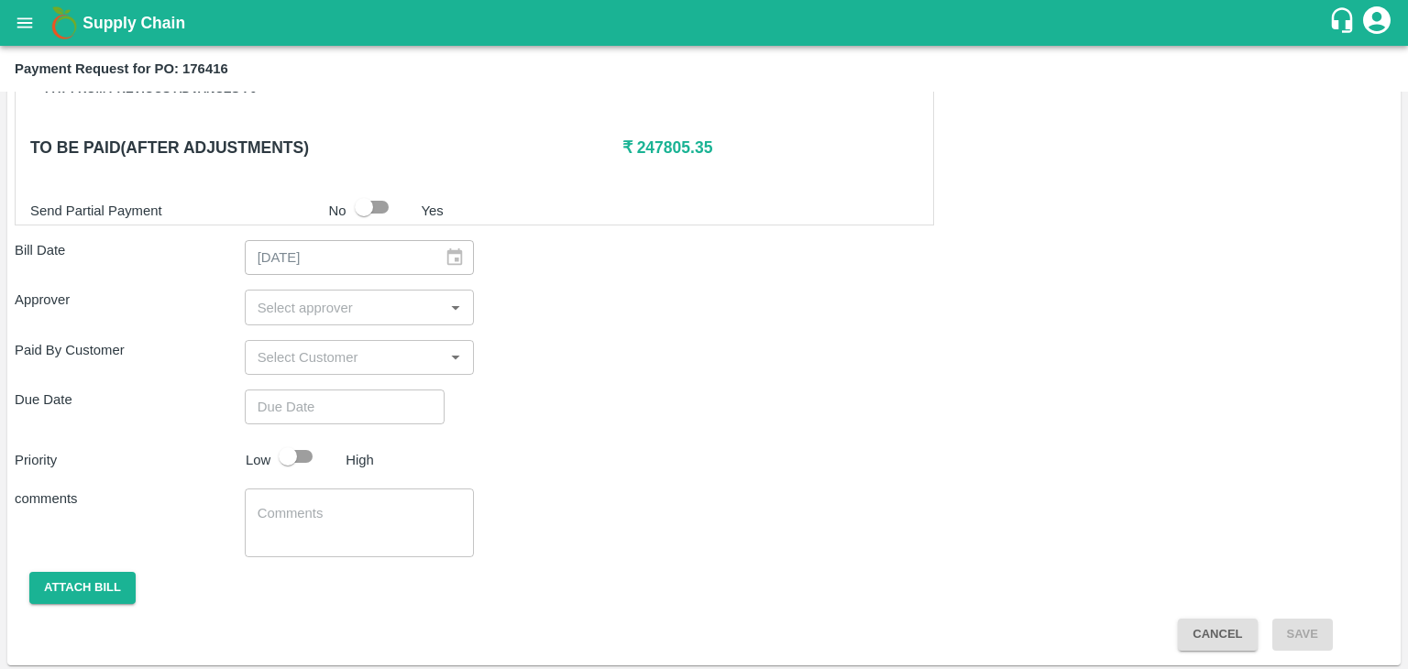
click at [374, 303] on input "input" at bounding box center [344, 307] width 189 height 24
type input "Ajit"
click at [359, 341] on div "Ajit Otari" at bounding box center [358, 352] width 229 height 48
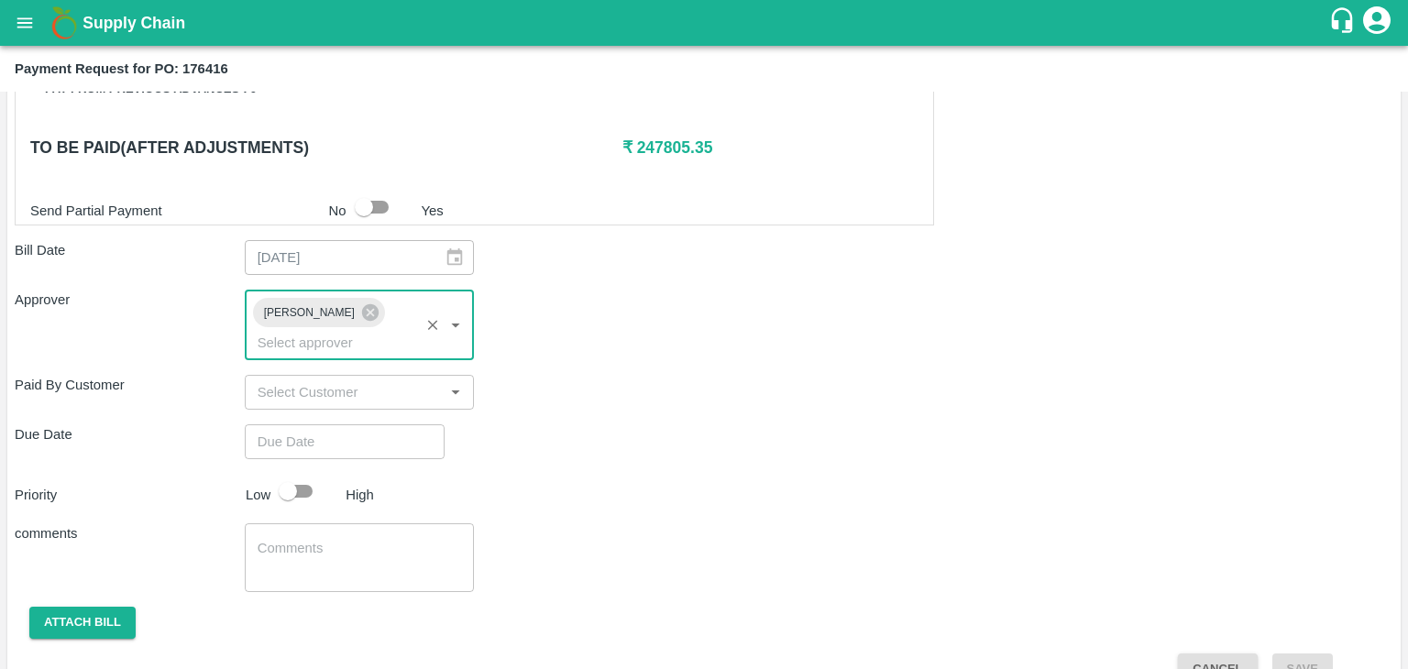
type input "DD/MM/YYYY hh:mm aa"
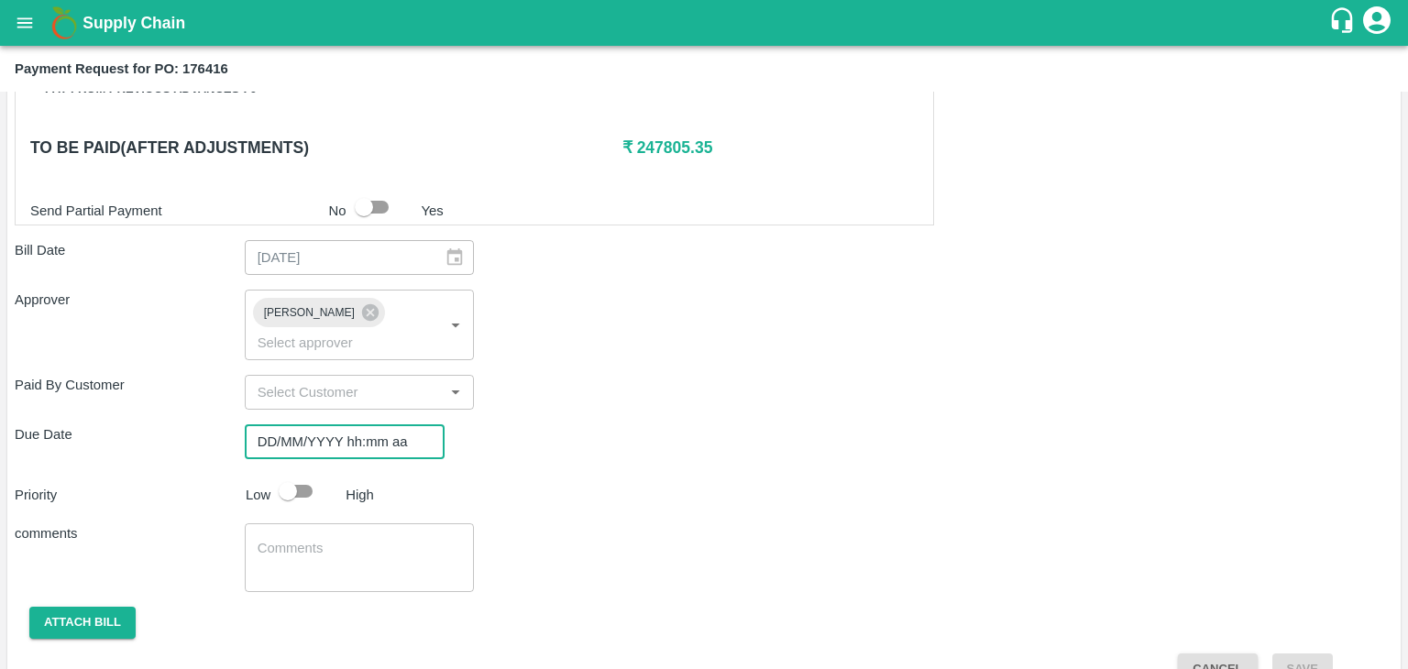
click at [376, 424] on input "DD/MM/YYYY hh:mm aa" at bounding box center [338, 441] width 187 height 35
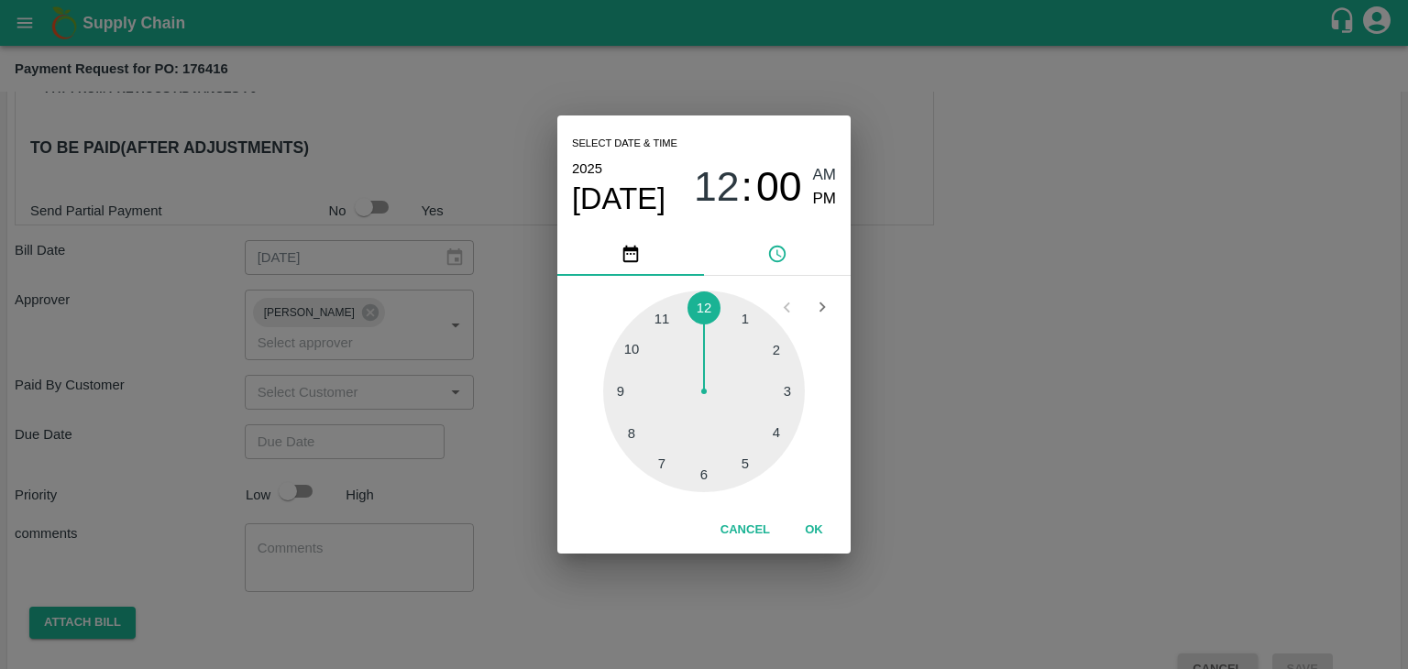
click at [805, 538] on button "OK" at bounding box center [814, 530] width 59 height 32
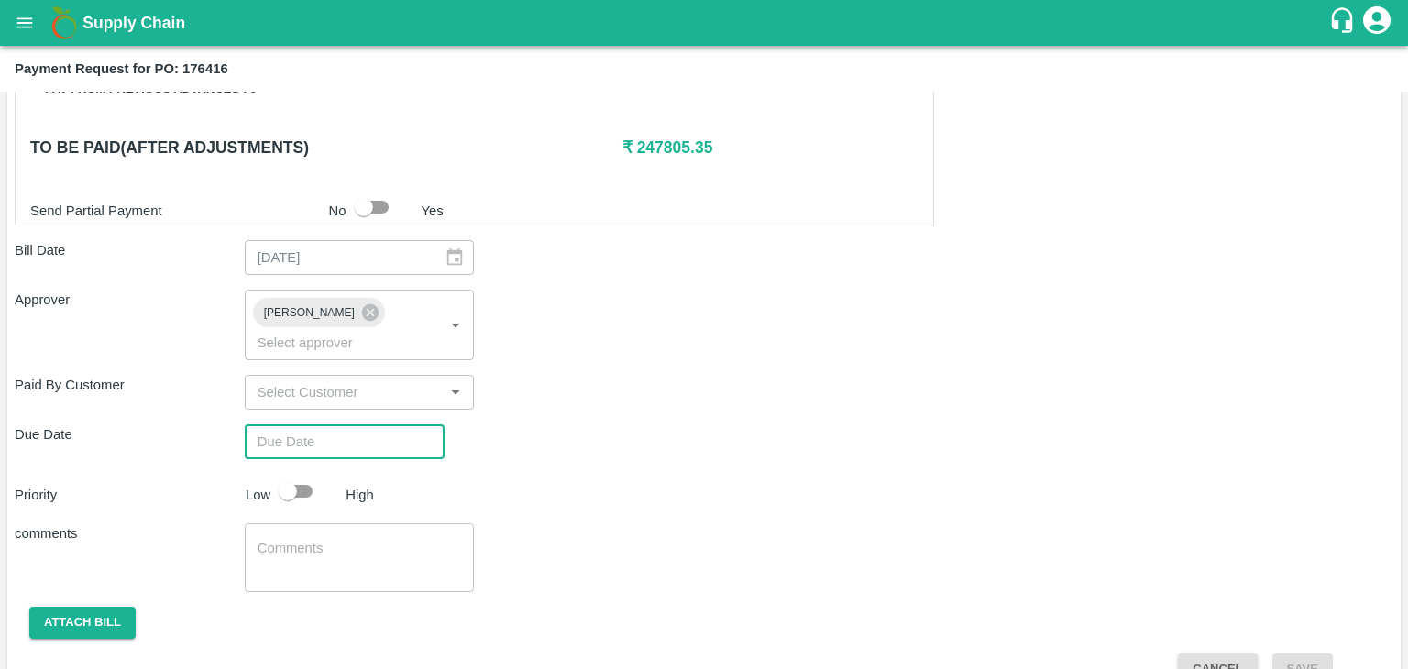
type input "26/09/2025 12:00 AM"
click at [303, 474] on input "checkbox" at bounding box center [288, 491] width 105 height 35
checkbox input "true"
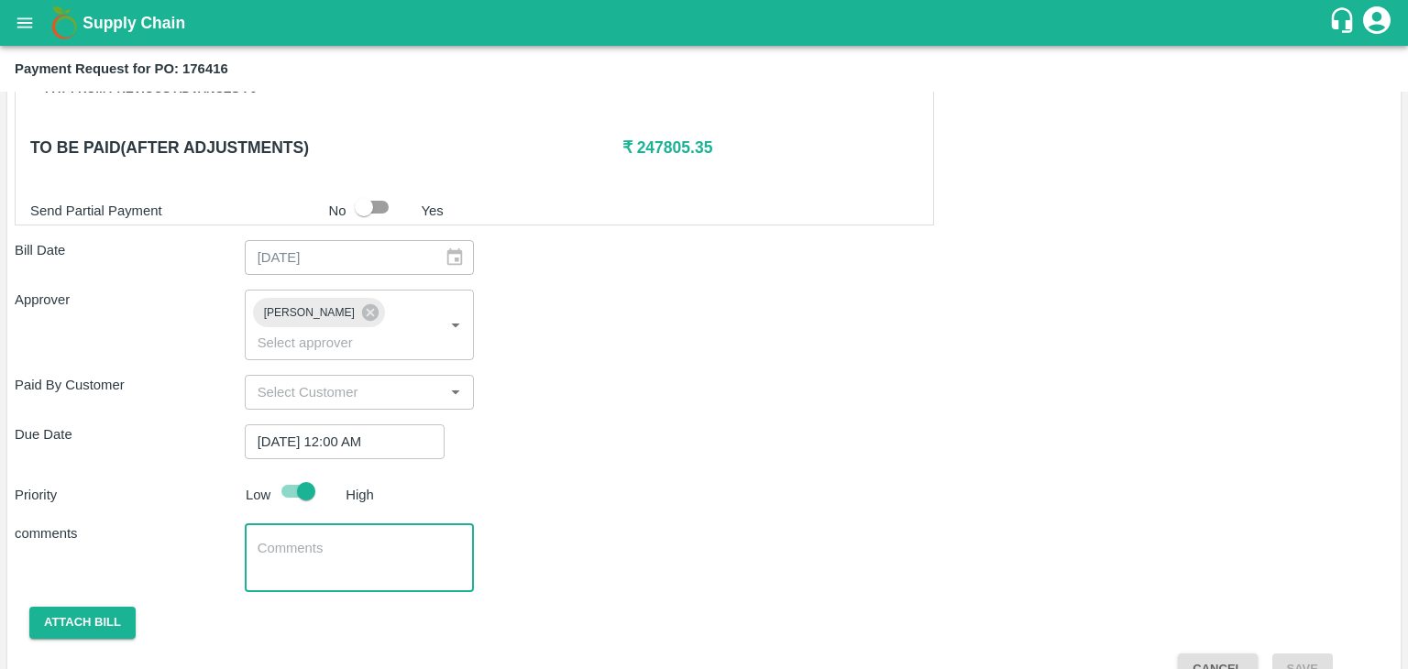
click at [356, 539] on textarea at bounding box center [360, 558] width 204 height 39
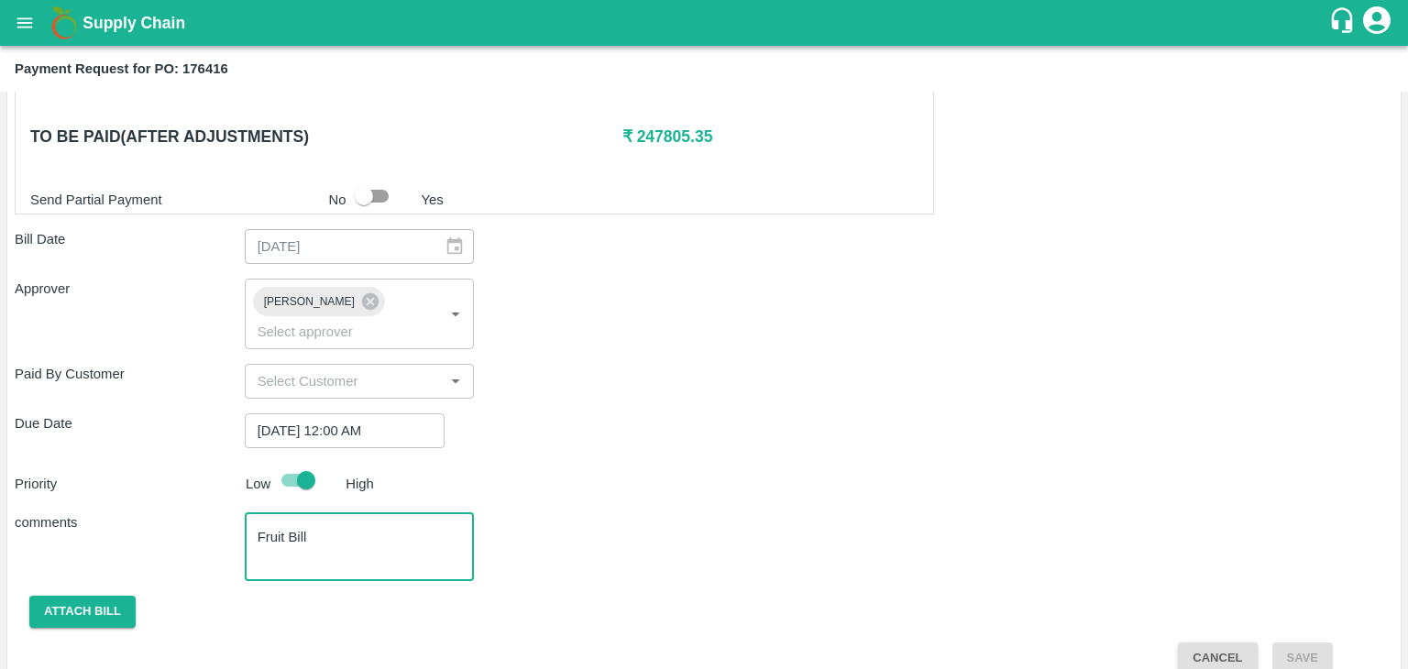
type textarea "Fruit Bill"
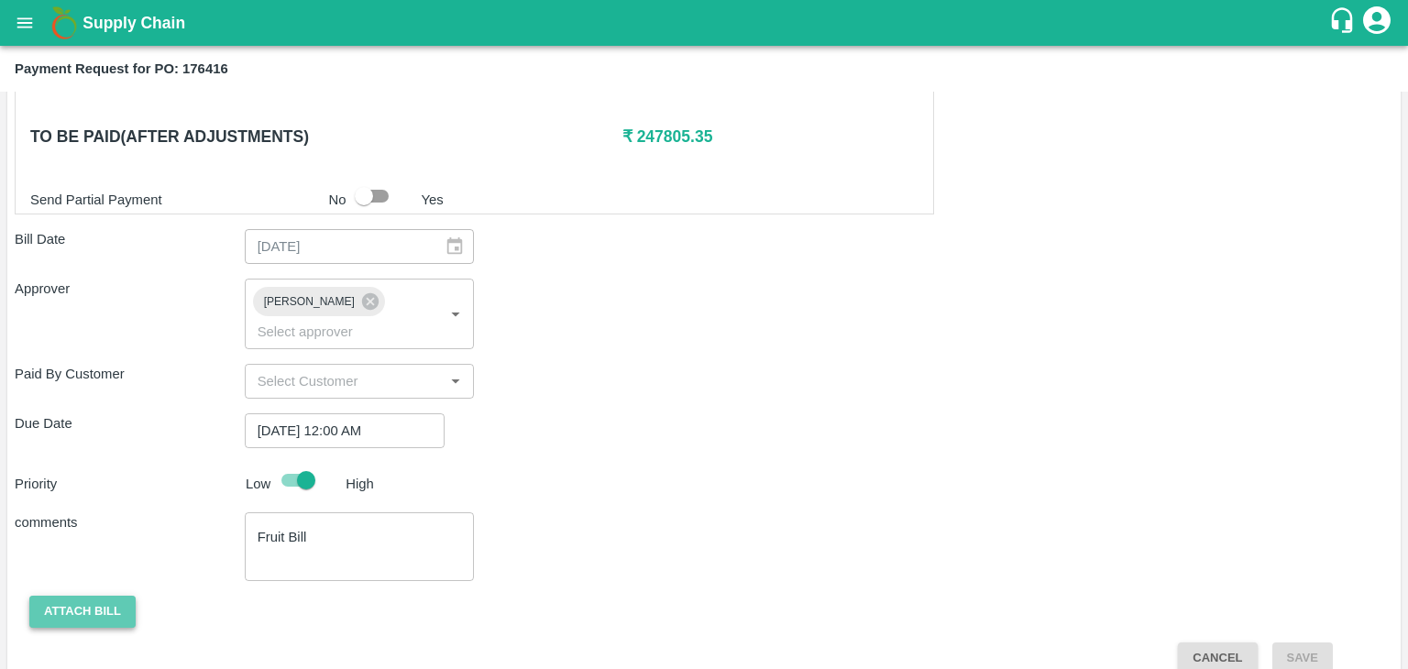
click at [52, 596] on button "Attach bill" at bounding box center [82, 612] width 106 height 32
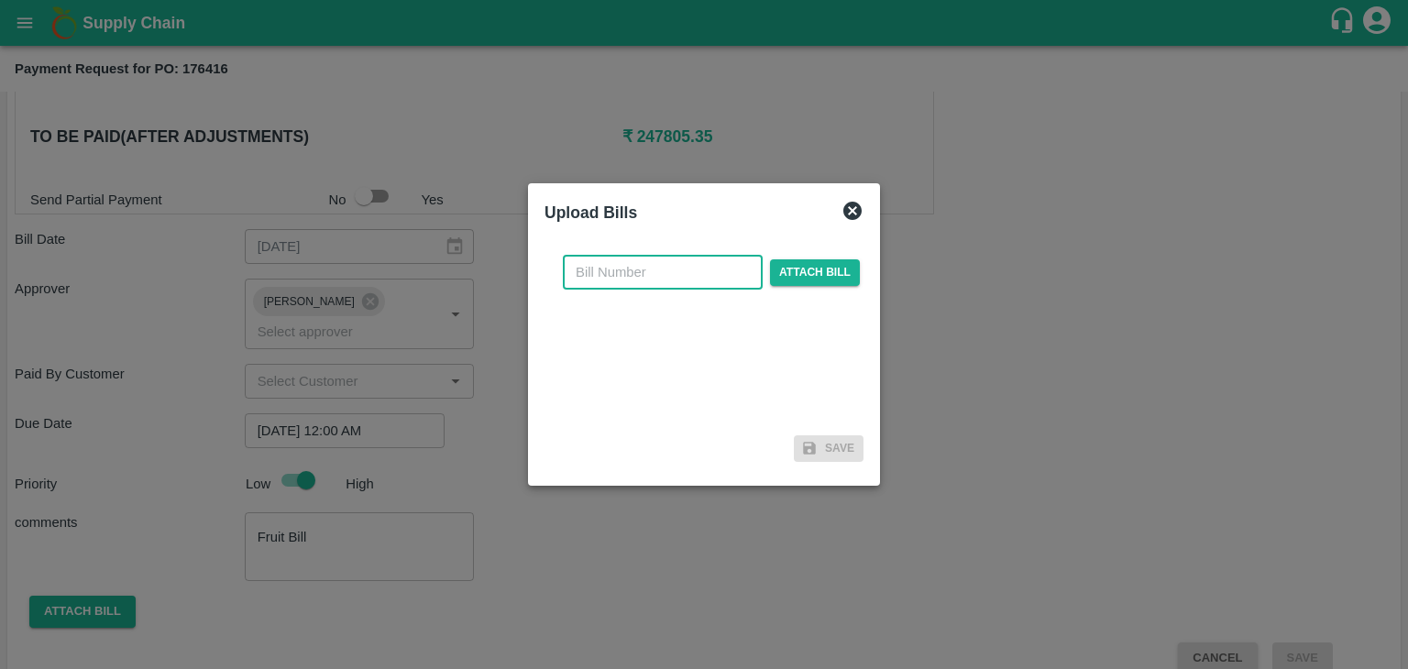
click at [665, 272] on input "text" at bounding box center [663, 272] width 200 height 35
type input "99"
click at [845, 279] on span "Attach bill" at bounding box center [815, 272] width 90 height 27
click at [0, 0] on input "Attach bill" at bounding box center [0, 0] width 0 height 0
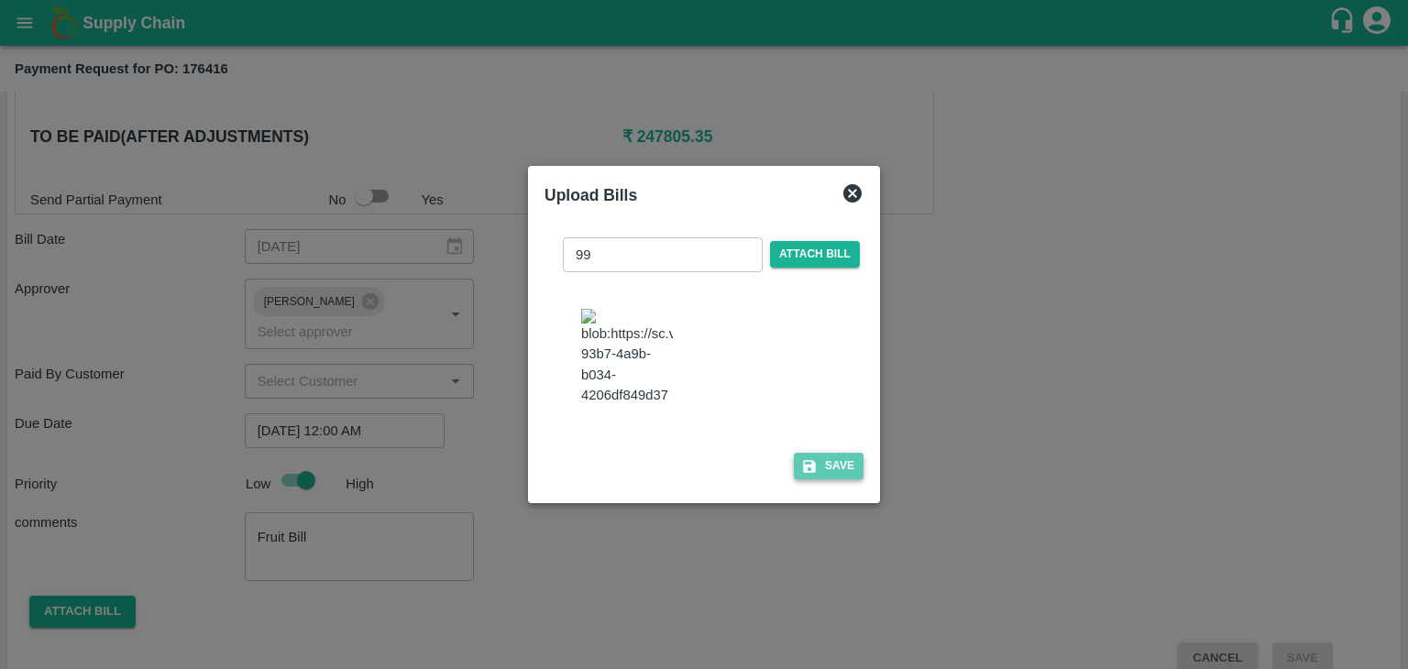
click at [824, 480] on button "Save" at bounding box center [829, 466] width 70 height 27
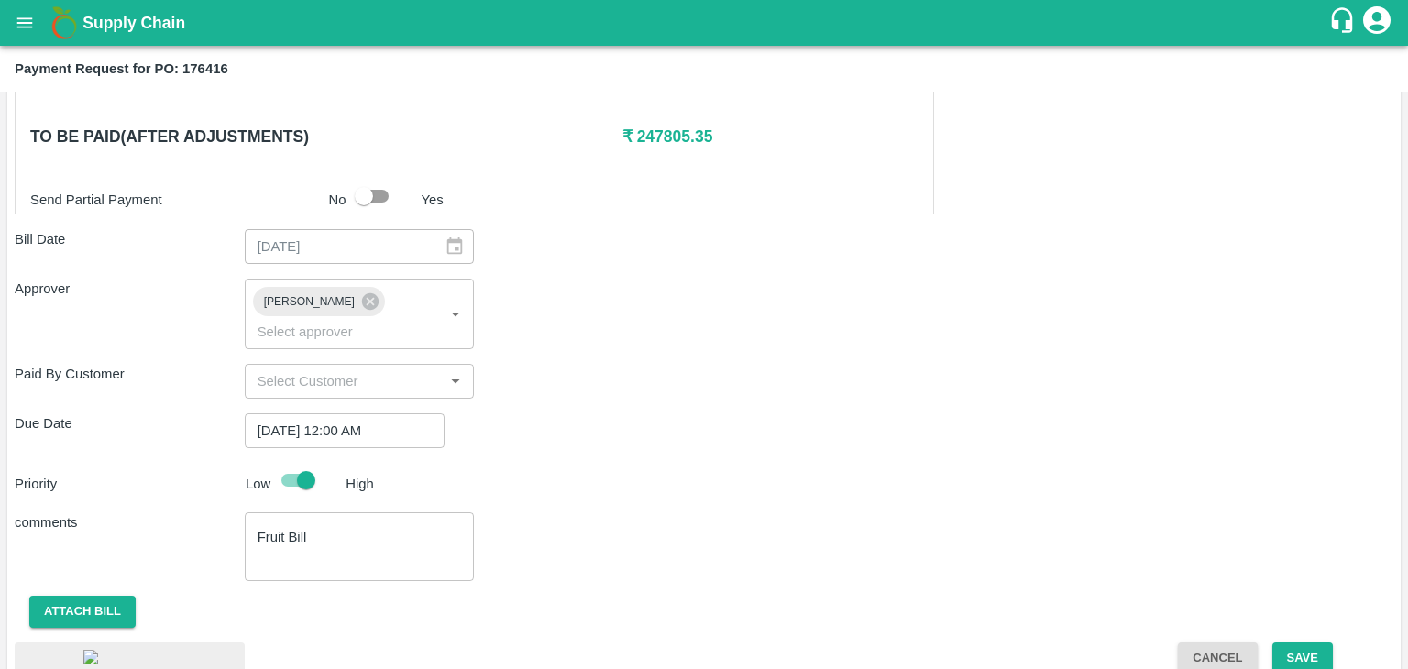
scroll to position [1023, 0]
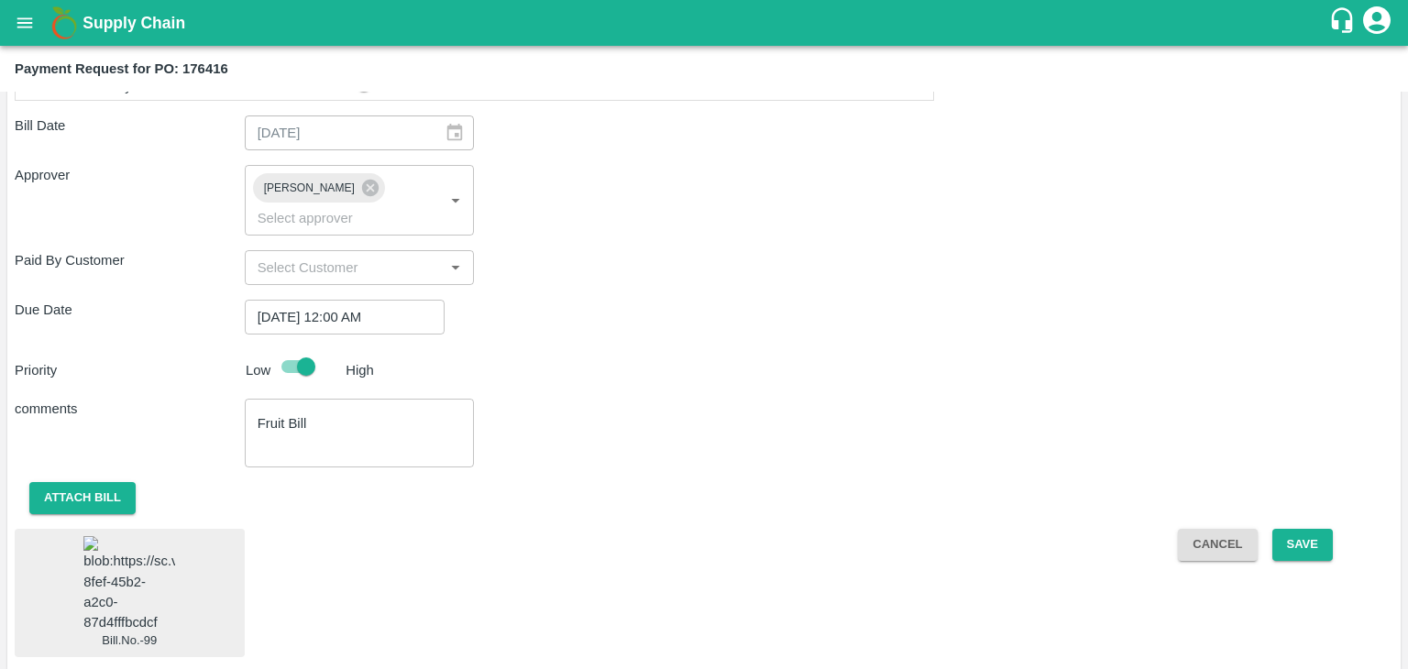
click at [153, 545] on img at bounding box center [129, 584] width 92 height 96
click at [1312, 529] on button "Save" at bounding box center [1303, 545] width 61 height 32
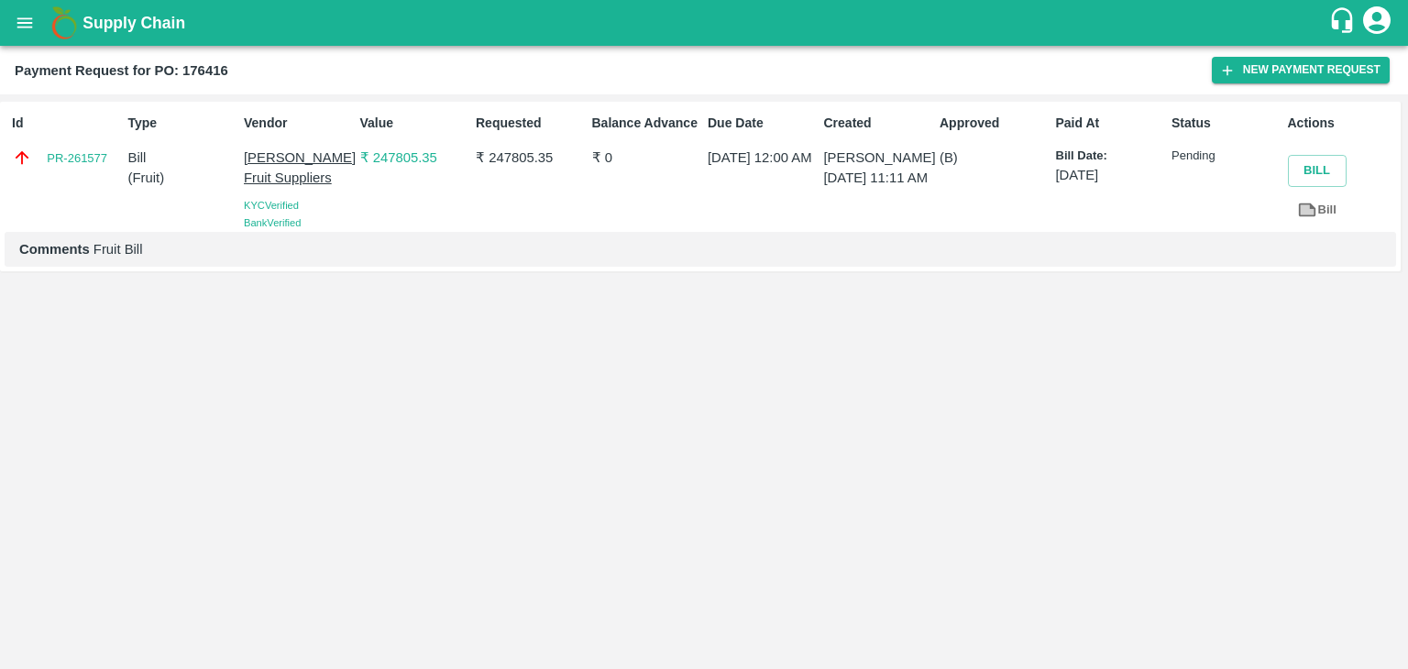
drag, startPoint x: 9, startPoint y: 45, endPoint x: 19, endPoint y: 19, distance: 27.6
click at [19, 19] on div "Supply Chain" at bounding box center [704, 23] width 1408 height 46
click at [19, 19] on icon "open drawer" at bounding box center [25, 22] width 16 height 10
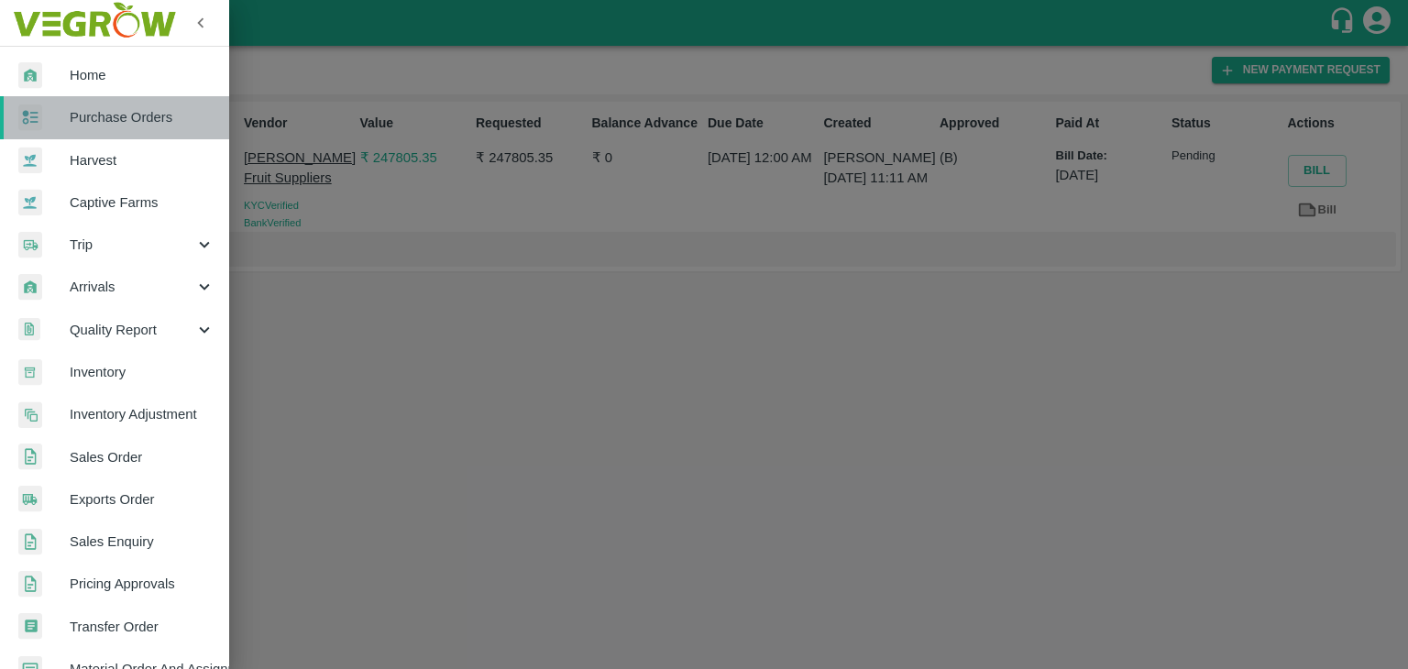
click at [149, 130] on link "Purchase Orders" at bounding box center [114, 117] width 229 height 42
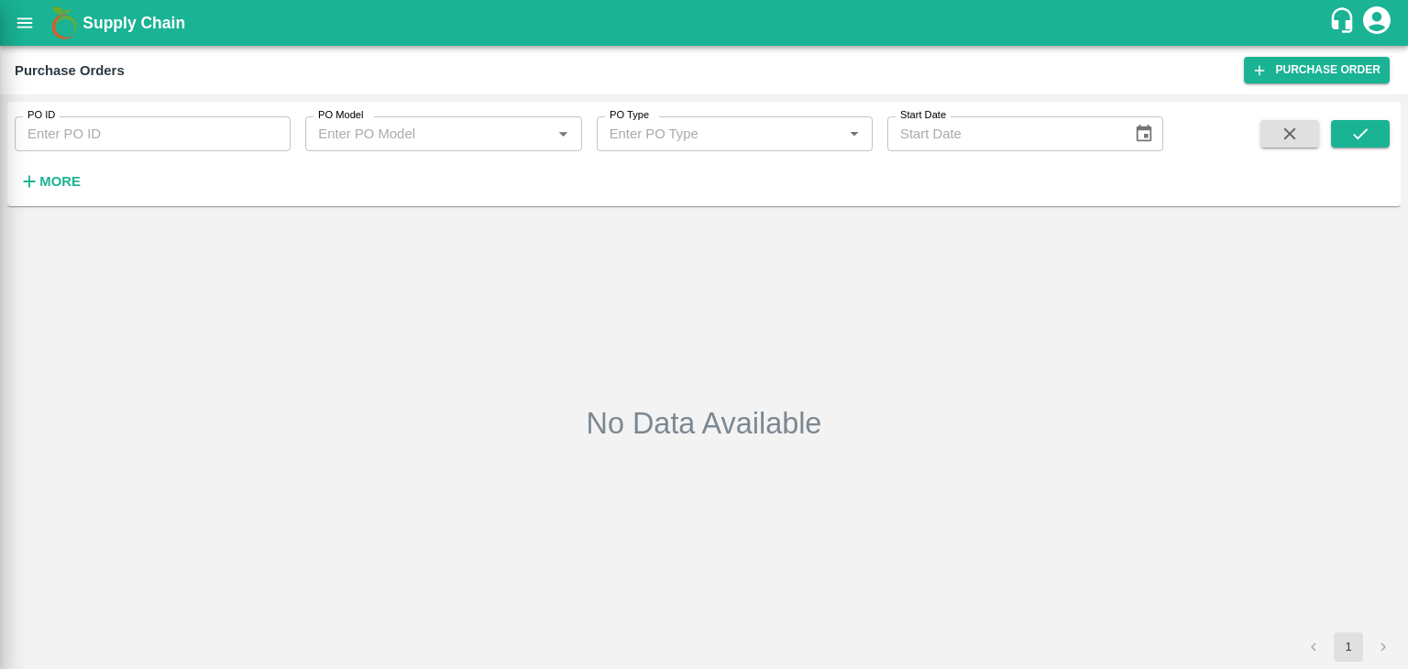
drag, startPoint x: 237, startPoint y: 136, endPoint x: 265, endPoint y: 133, distance: 28.6
click at [265, 133] on div at bounding box center [704, 334] width 1408 height 669
drag, startPoint x: 280, startPoint y: 133, endPoint x: 282, endPoint y: 118, distance: 14.9
click at [282, 118] on div at bounding box center [704, 334] width 1408 height 669
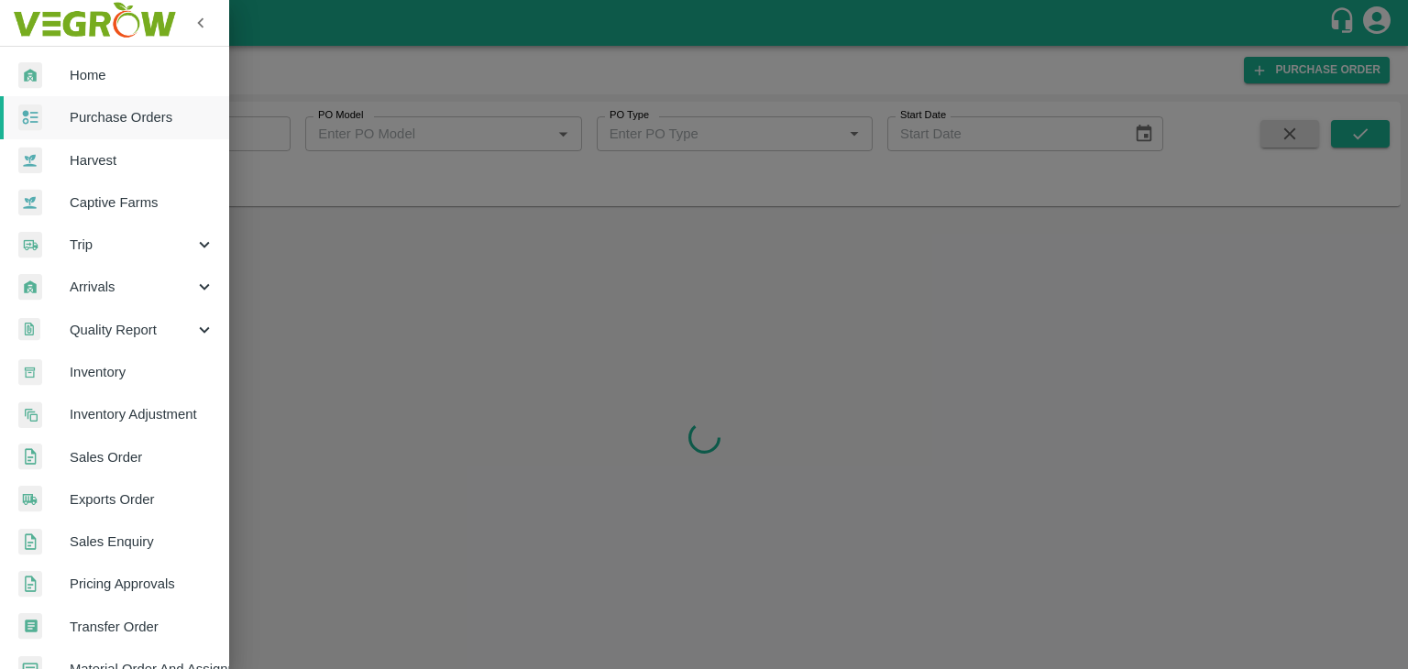
click at [281, 123] on div at bounding box center [704, 334] width 1408 height 669
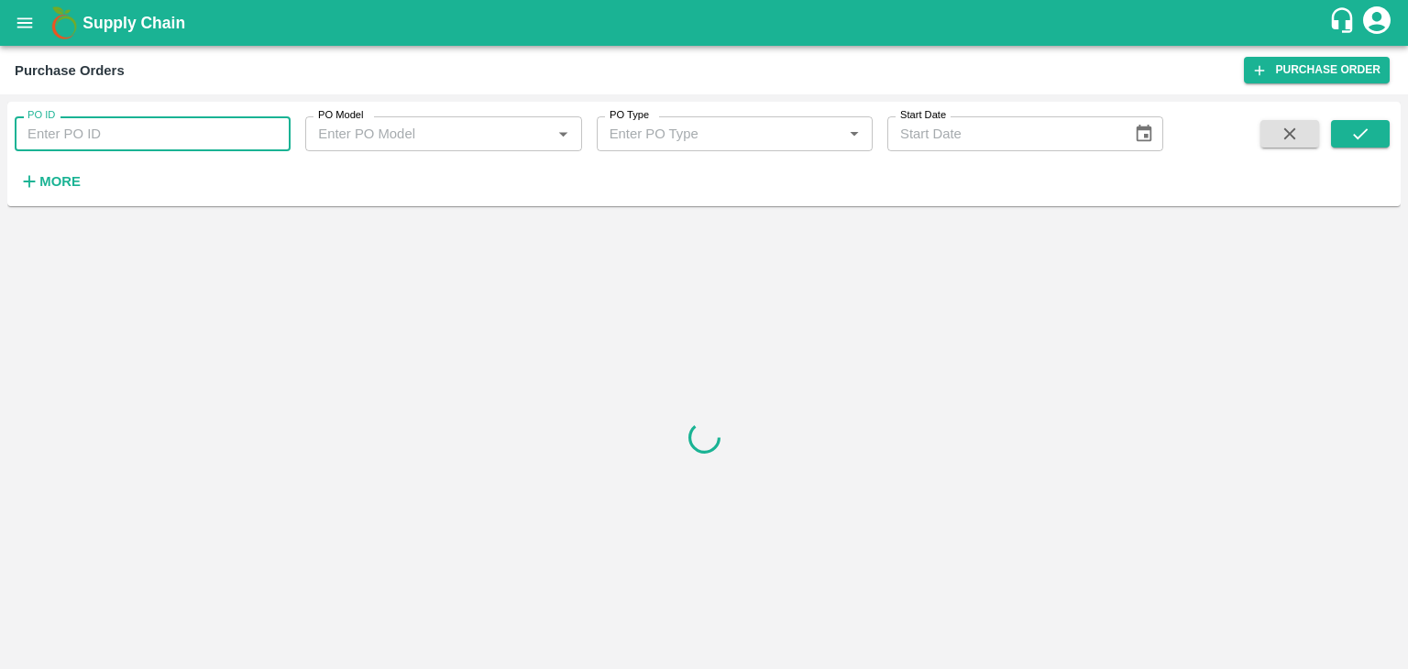
click at [281, 124] on input "PO ID" at bounding box center [153, 133] width 276 height 35
paste input "176358"
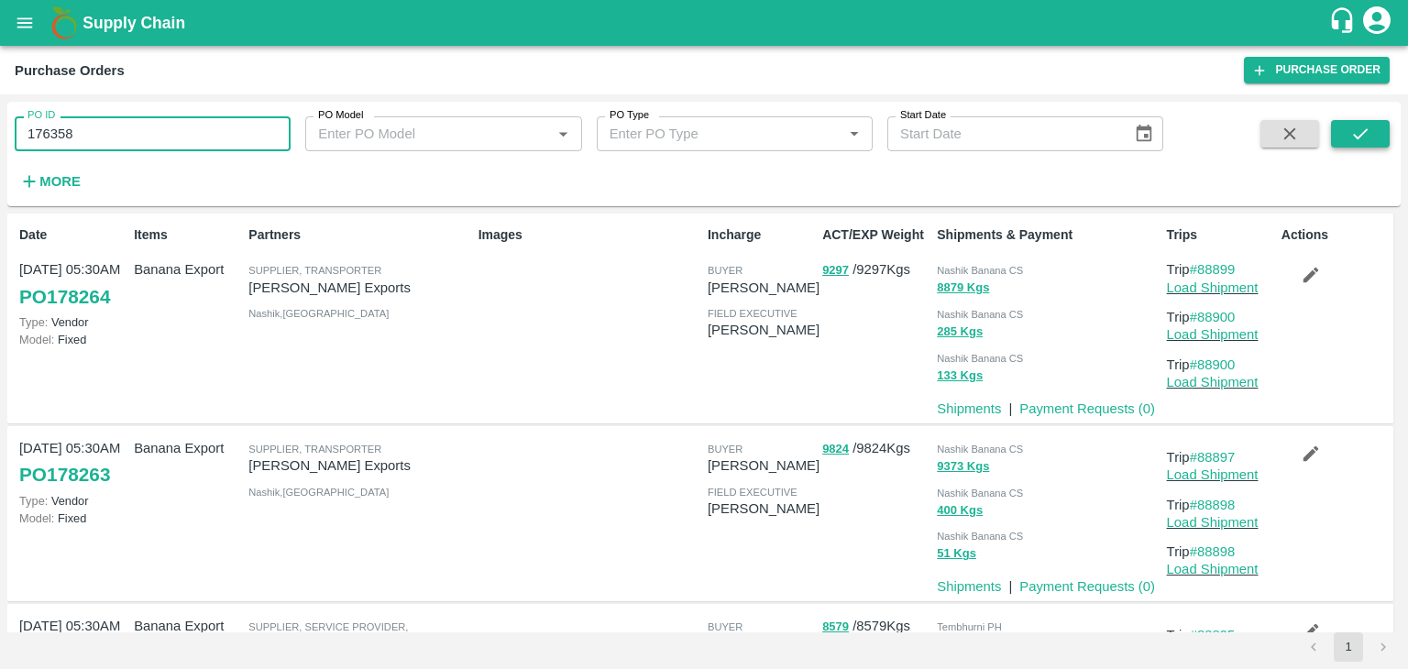
type input "176358"
click at [1364, 125] on icon "submit" at bounding box center [1361, 134] width 20 height 20
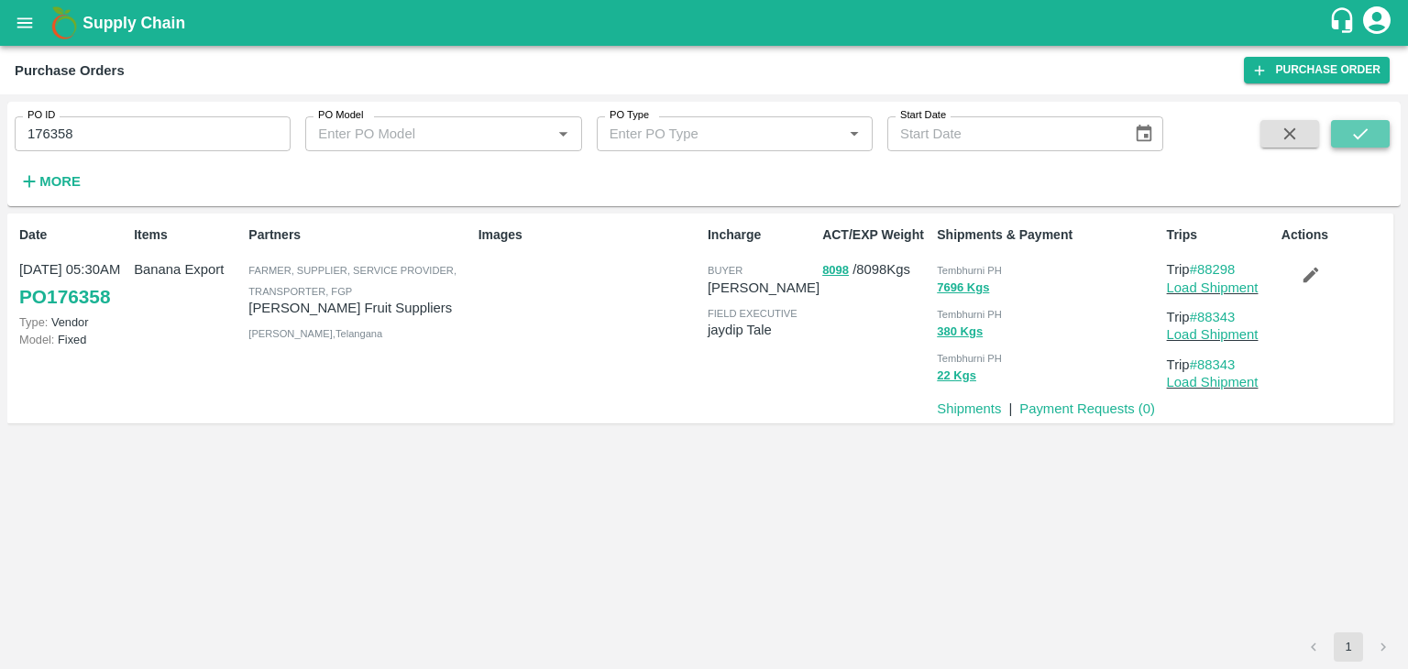
click at [1367, 127] on icon "submit" at bounding box center [1361, 134] width 20 height 20
click at [1062, 413] on link "Payment Requests ( 0 )" at bounding box center [1088, 409] width 136 height 15
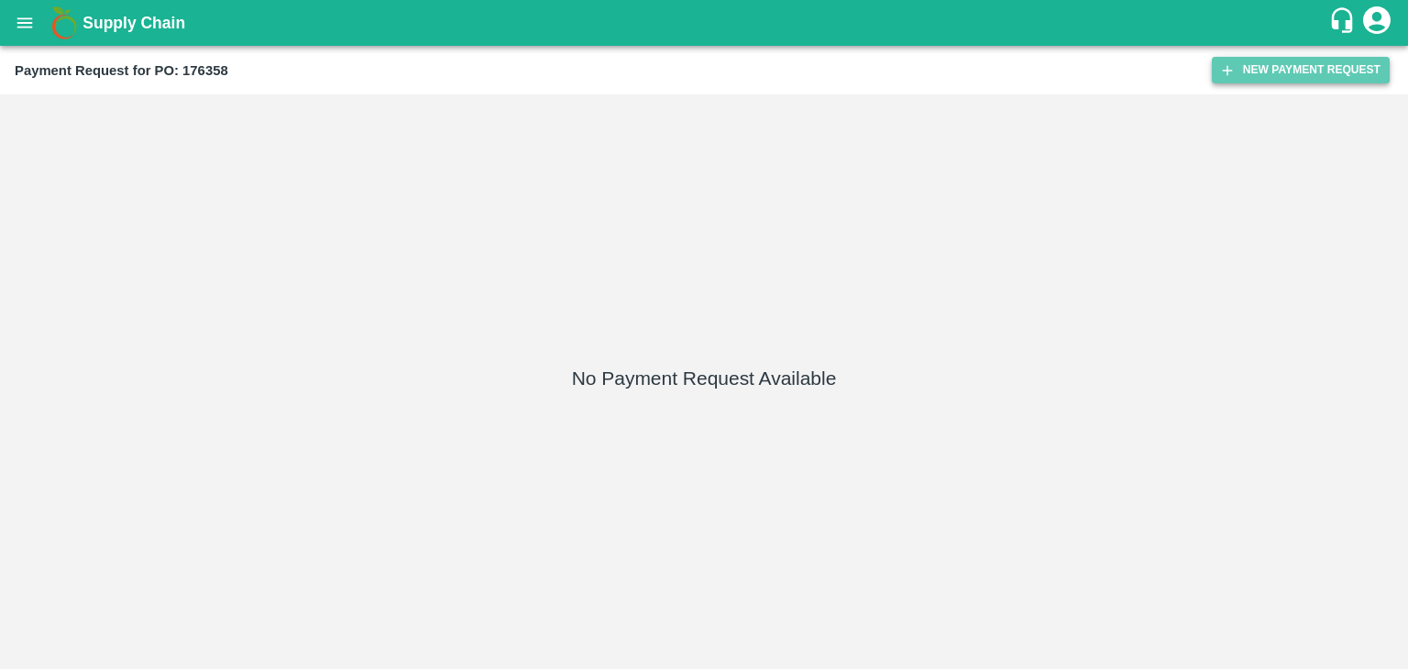
click at [1297, 71] on button "New Payment Request" at bounding box center [1301, 70] width 178 height 27
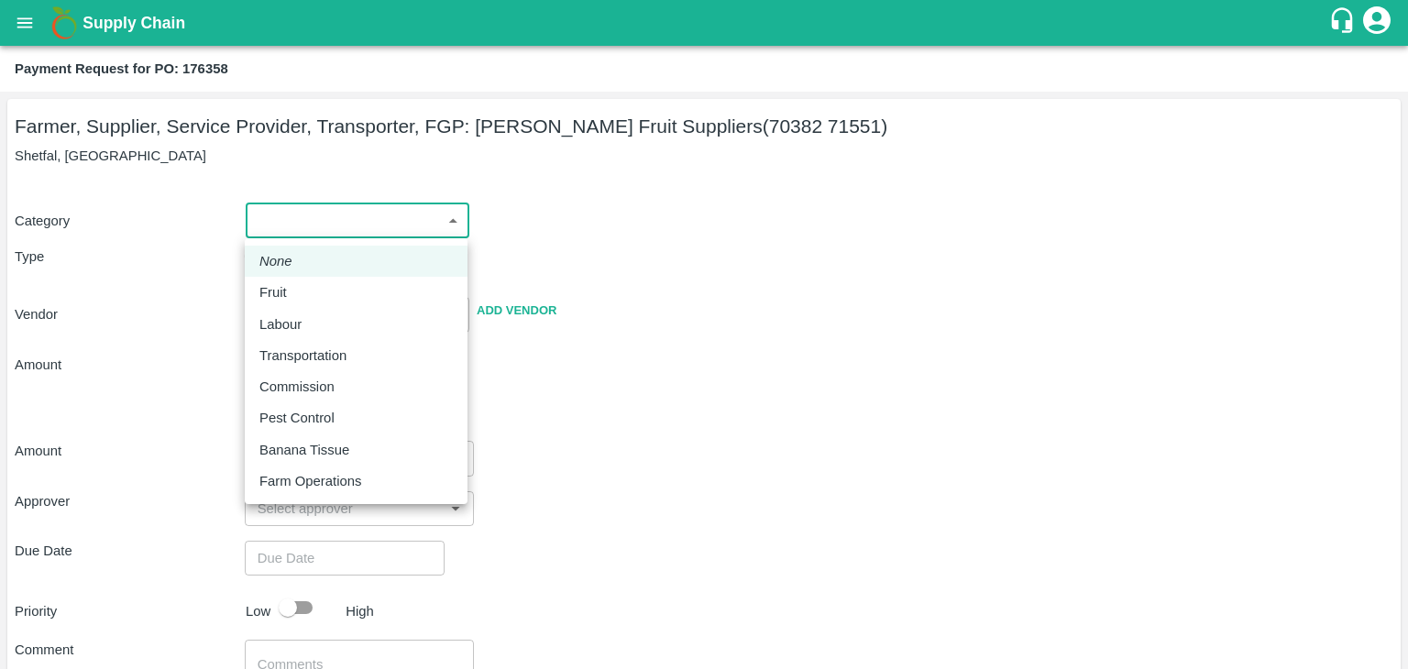
click at [307, 214] on body "Supply Chain Payment Request for PO: 176358 Farmer, Supplier, Service Provider,…" at bounding box center [704, 334] width 1408 height 669
click at [277, 287] on p "Fruit" at bounding box center [273, 292] width 28 height 20
type input "1"
type input "[PERSON_NAME] Fruit Suppliers - 70382 71551(Farmer, Supplier, Service Provider,…"
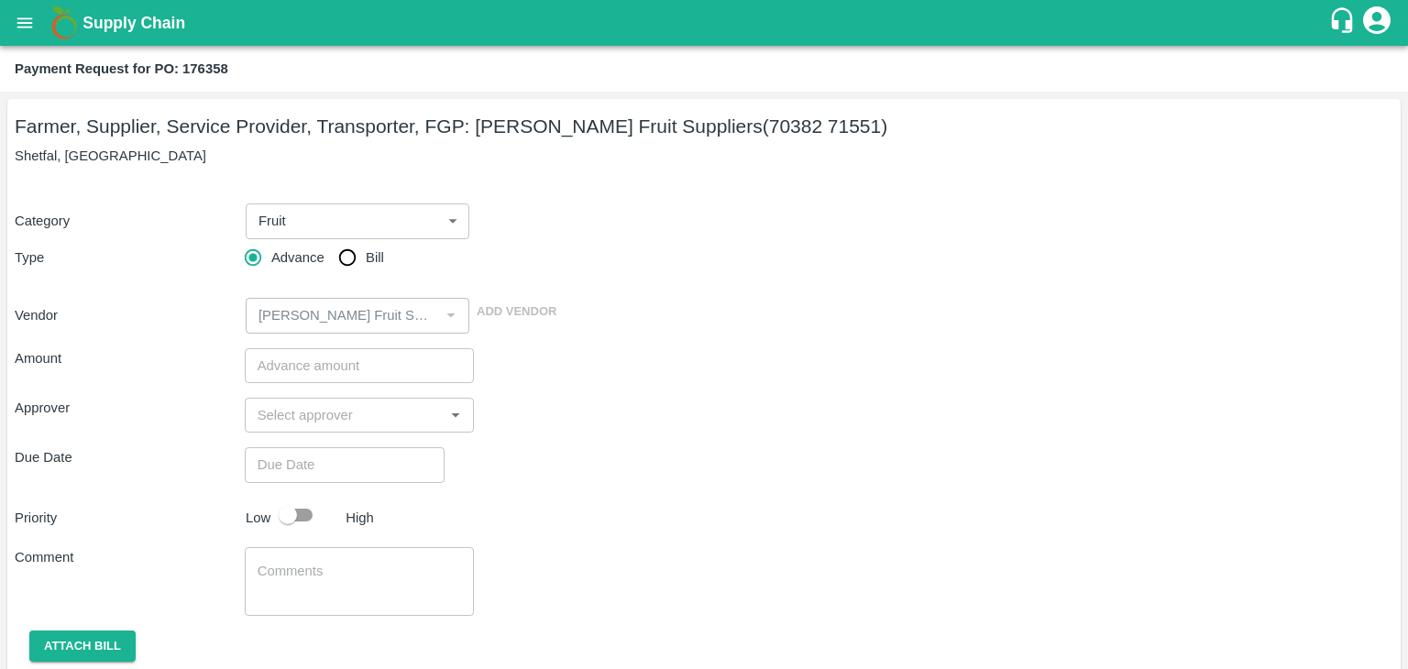
click at [371, 254] on span "Bill" at bounding box center [375, 258] width 18 height 20
click at [366, 254] on input "Bill" at bounding box center [347, 257] width 37 height 37
radio input "true"
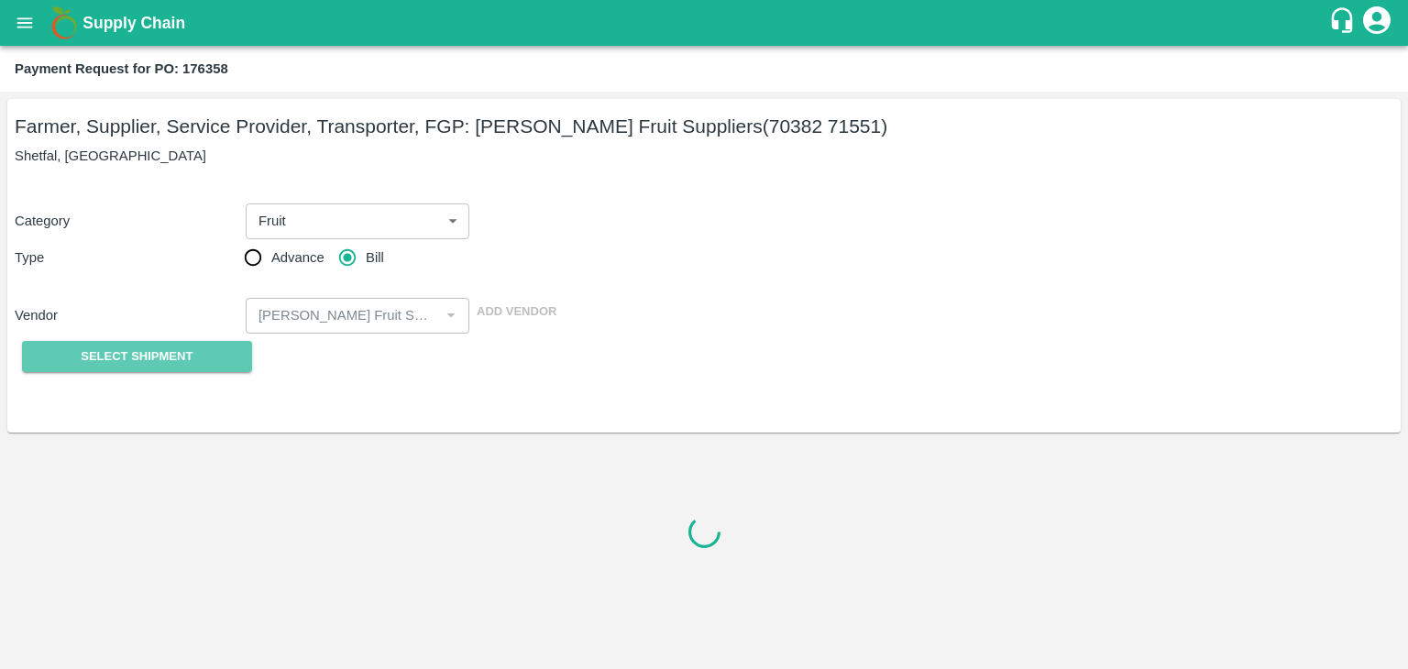
click at [153, 344] on button "Select Shipment" at bounding box center [137, 357] width 230 height 32
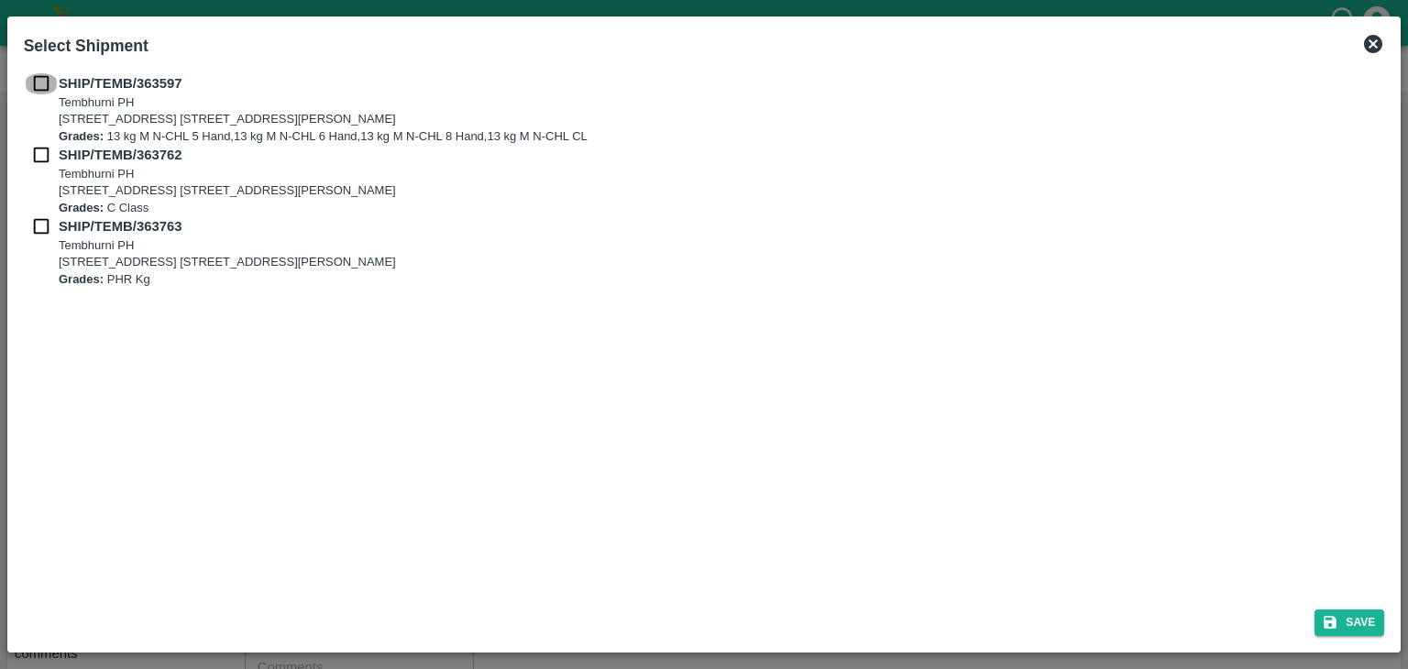
click at [39, 77] on input "checkbox" at bounding box center [41, 83] width 35 height 20
checkbox input "true"
click at [38, 154] on input "checkbox" at bounding box center [41, 155] width 35 height 20
checkbox input "true"
click at [41, 219] on input "checkbox" at bounding box center [41, 226] width 35 height 20
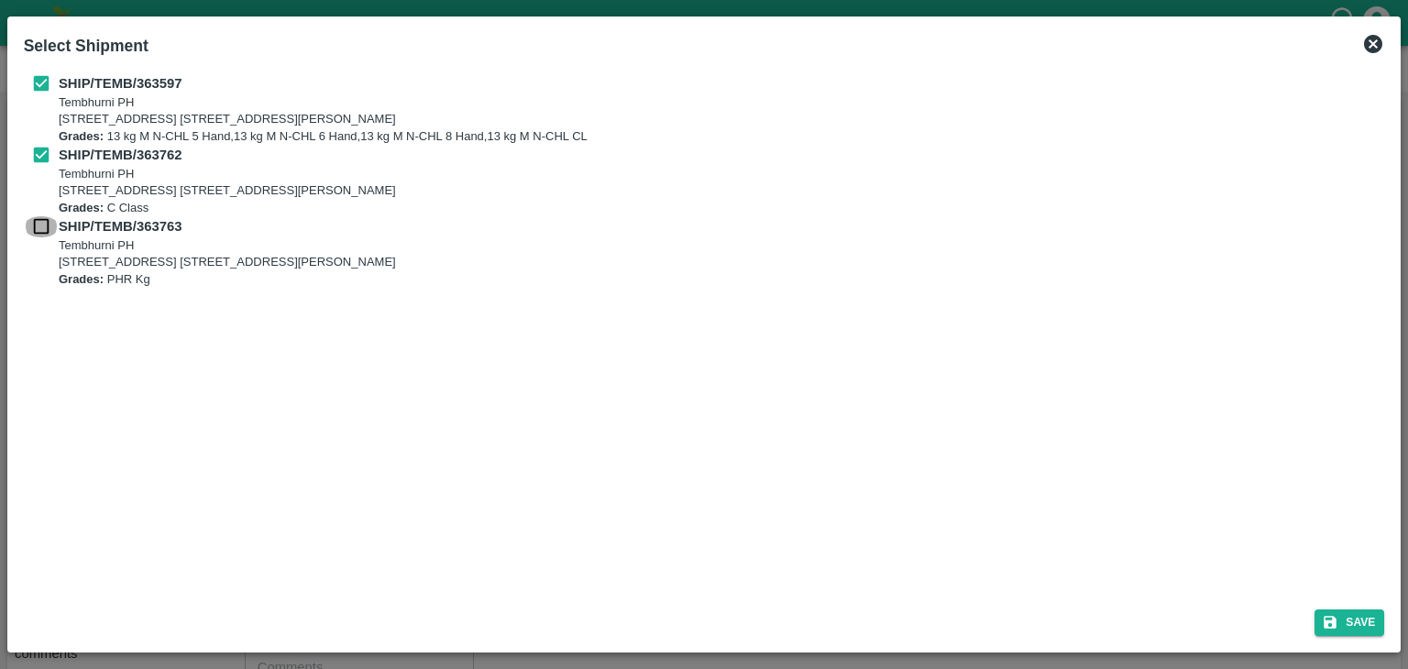
checkbox input "true"
click at [1340, 616] on button "Save" at bounding box center [1350, 623] width 70 height 27
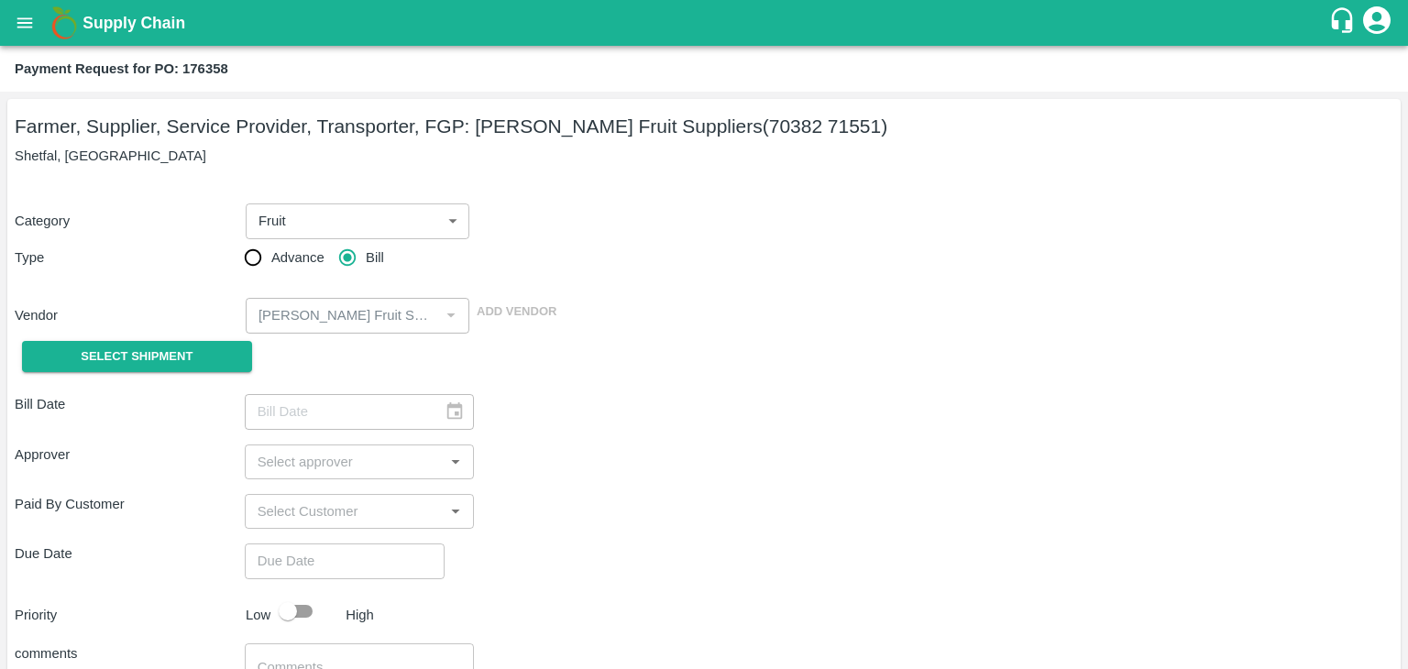
type input "[DATE]"
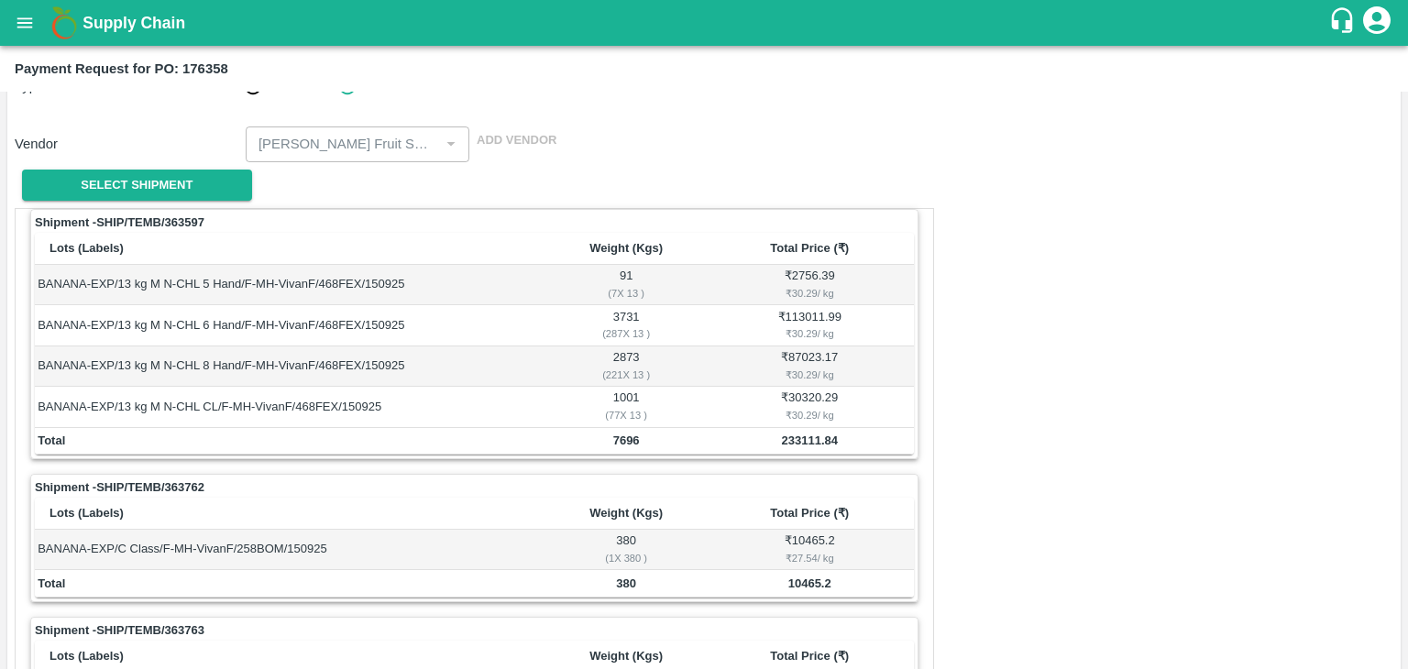
scroll to position [858, 0]
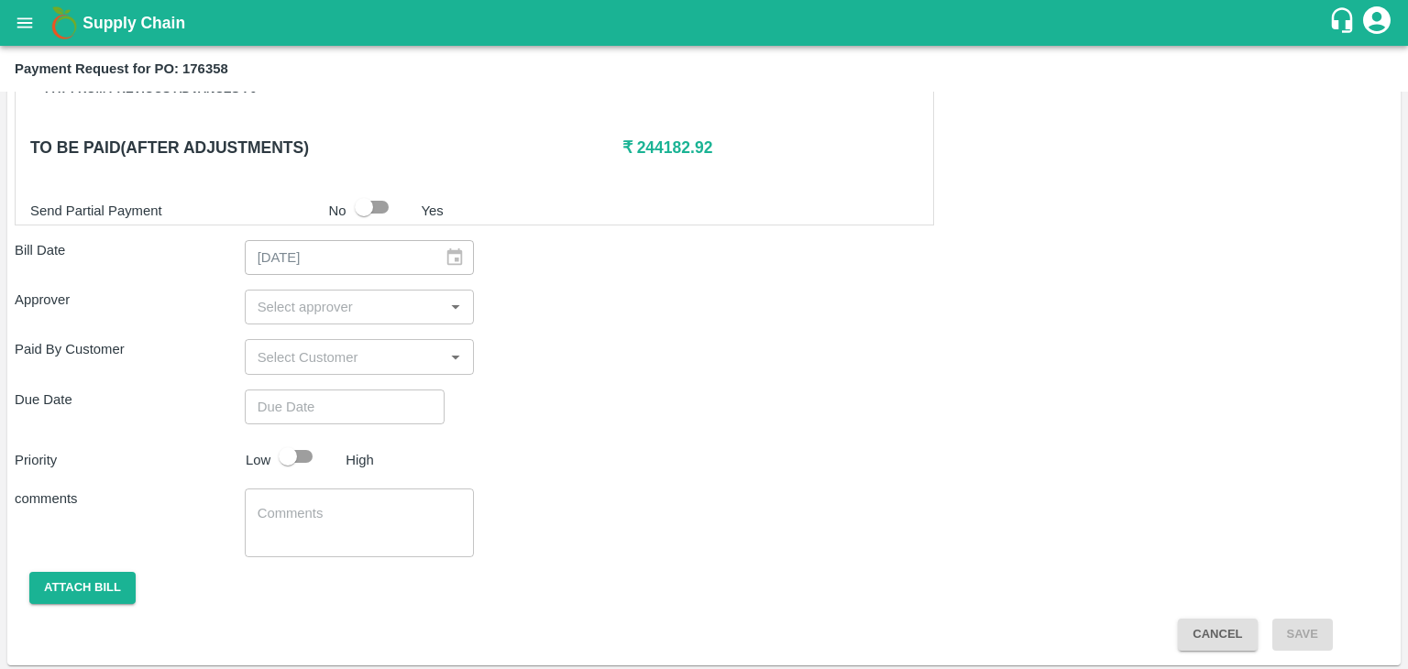
click at [363, 301] on input "input" at bounding box center [344, 307] width 189 height 24
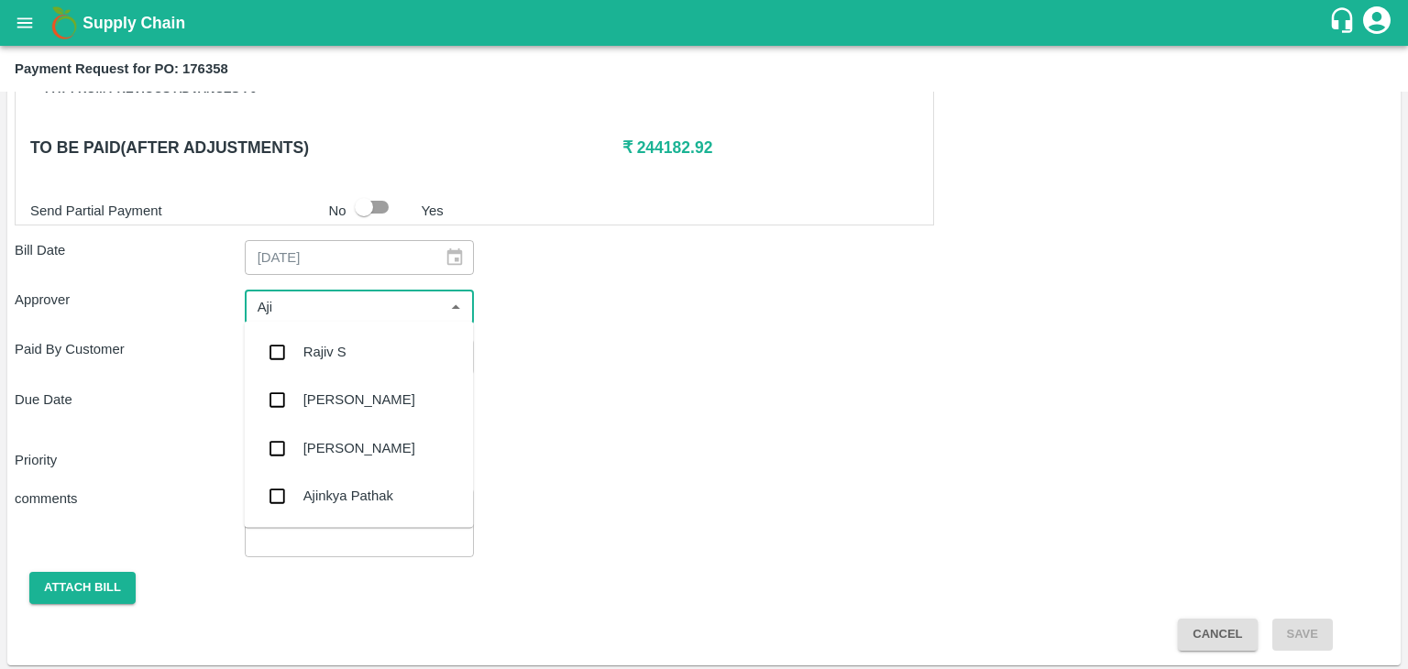
type input "Ajit"
click at [347, 332] on div "[PERSON_NAME]" at bounding box center [358, 352] width 229 height 48
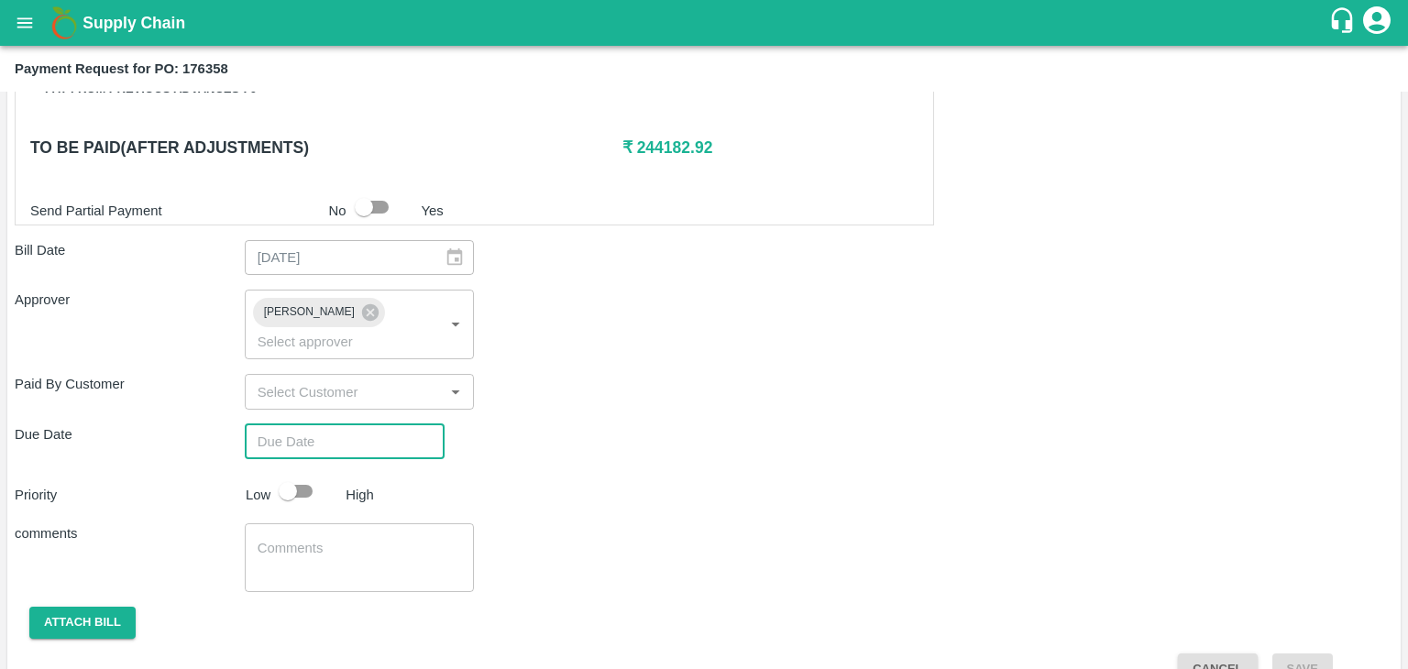
type input "DD/MM/YYYY hh:mm aa"
click at [361, 424] on input "DD/MM/YYYY hh:mm aa" at bounding box center [338, 441] width 187 height 35
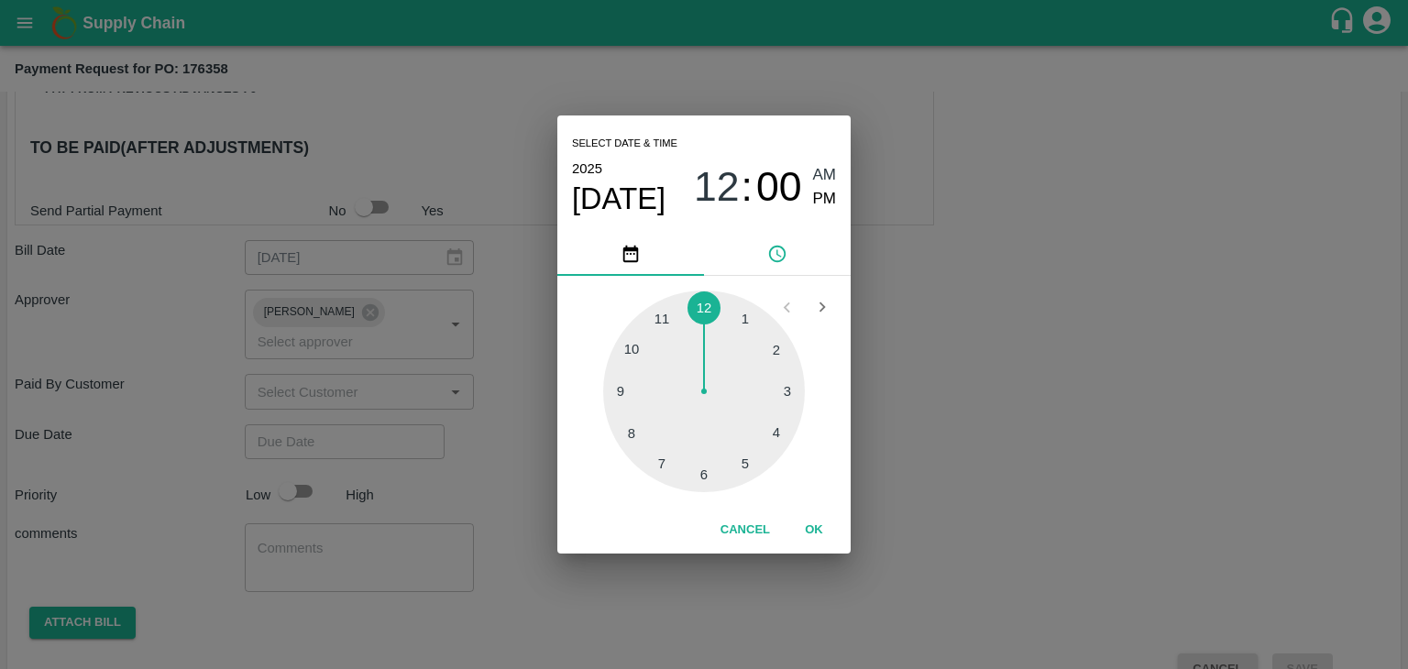
click at [822, 539] on button "OK" at bounding box center [814, 530] width 59 height 32
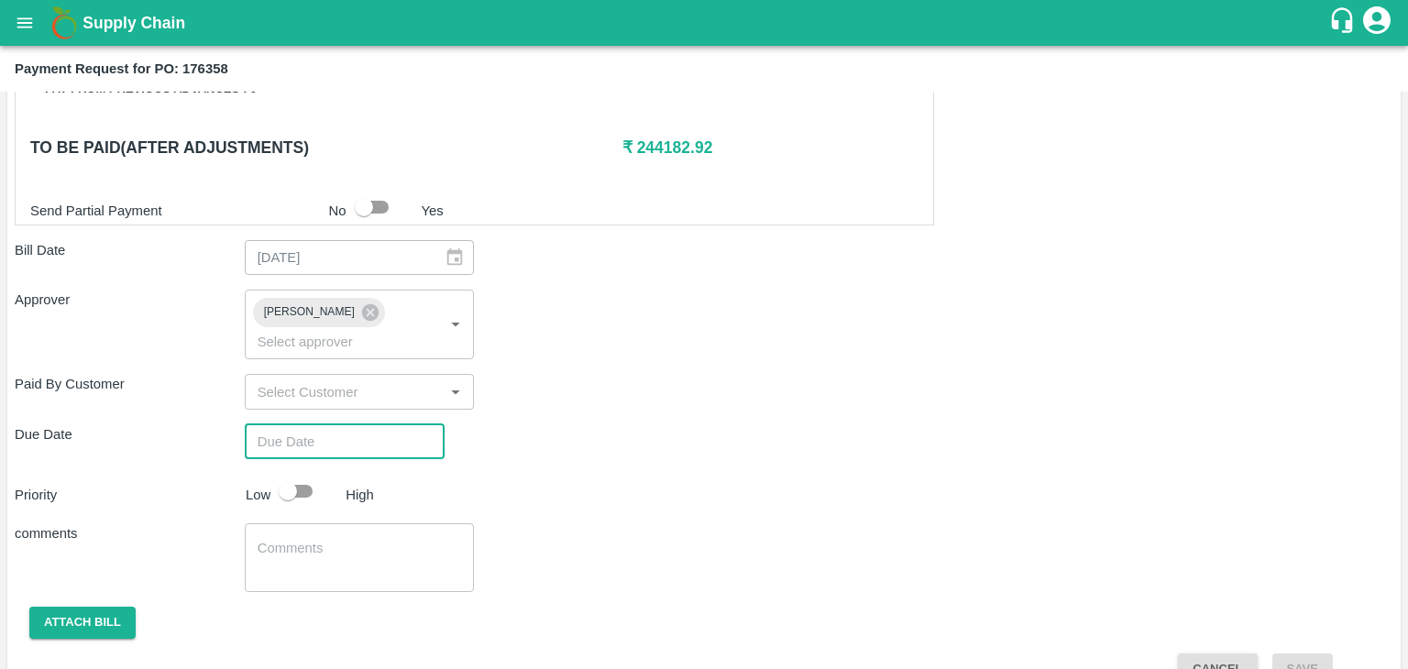
type input "[DATE] 12:00 AM"
click at [300, 474] on input "checkbox" at bounding box center [288, 491] width 105 height 35
checkbox input "true"
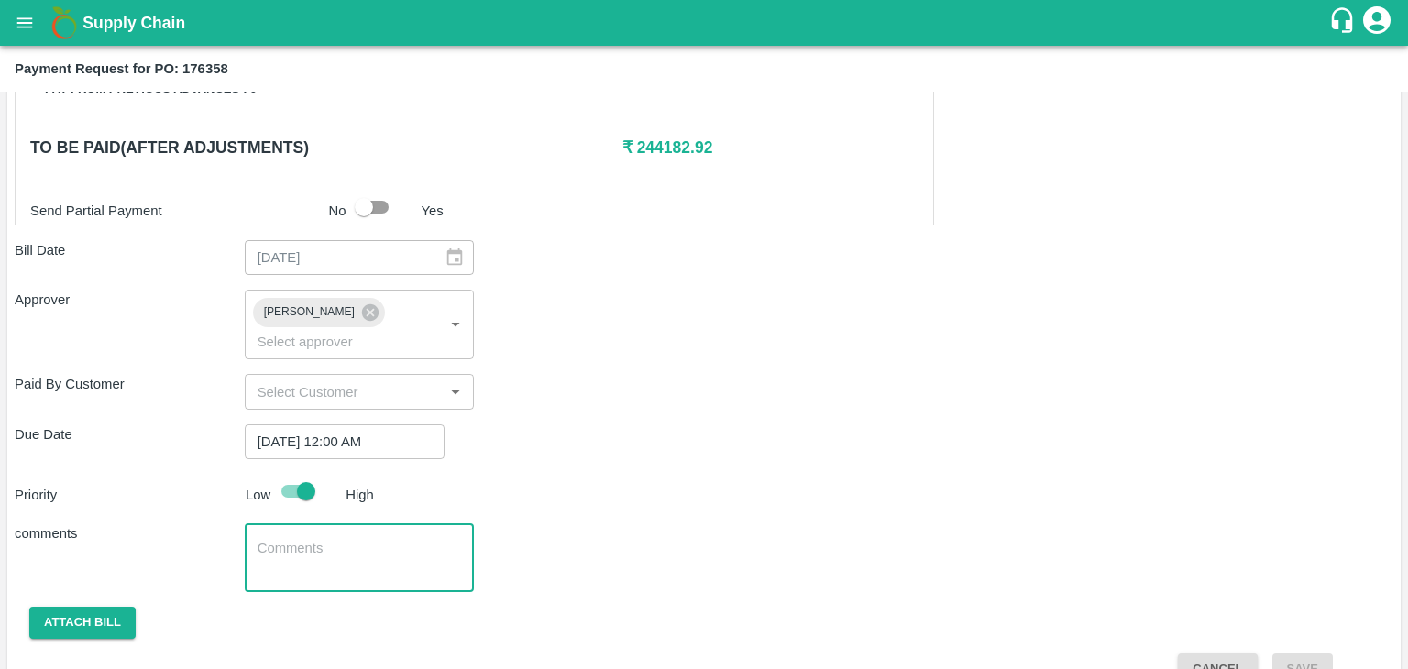
click at [374, 539] on textarea at bounding box center [360, 558] width 204 height 39
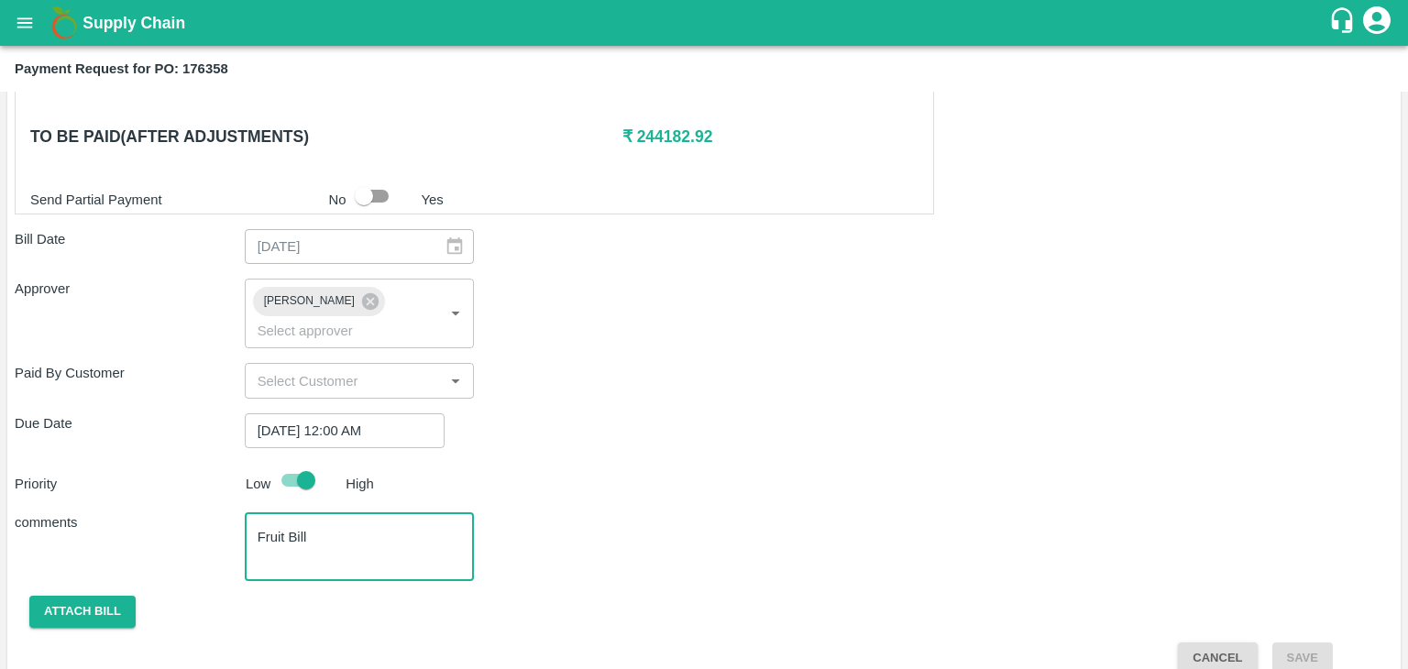
type textarea "Fruit Bill"
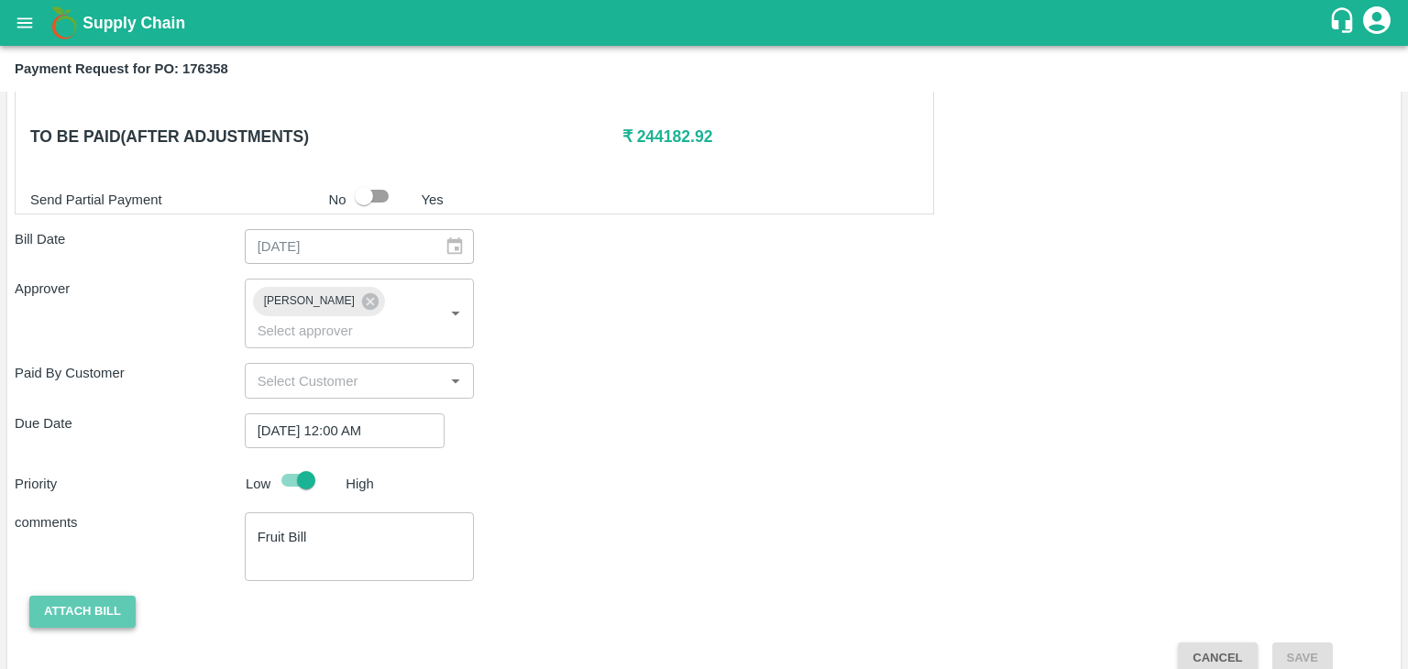
click at [102, 596] on button "Attach bill" at bounding box center [82, 612] width 106 height 32
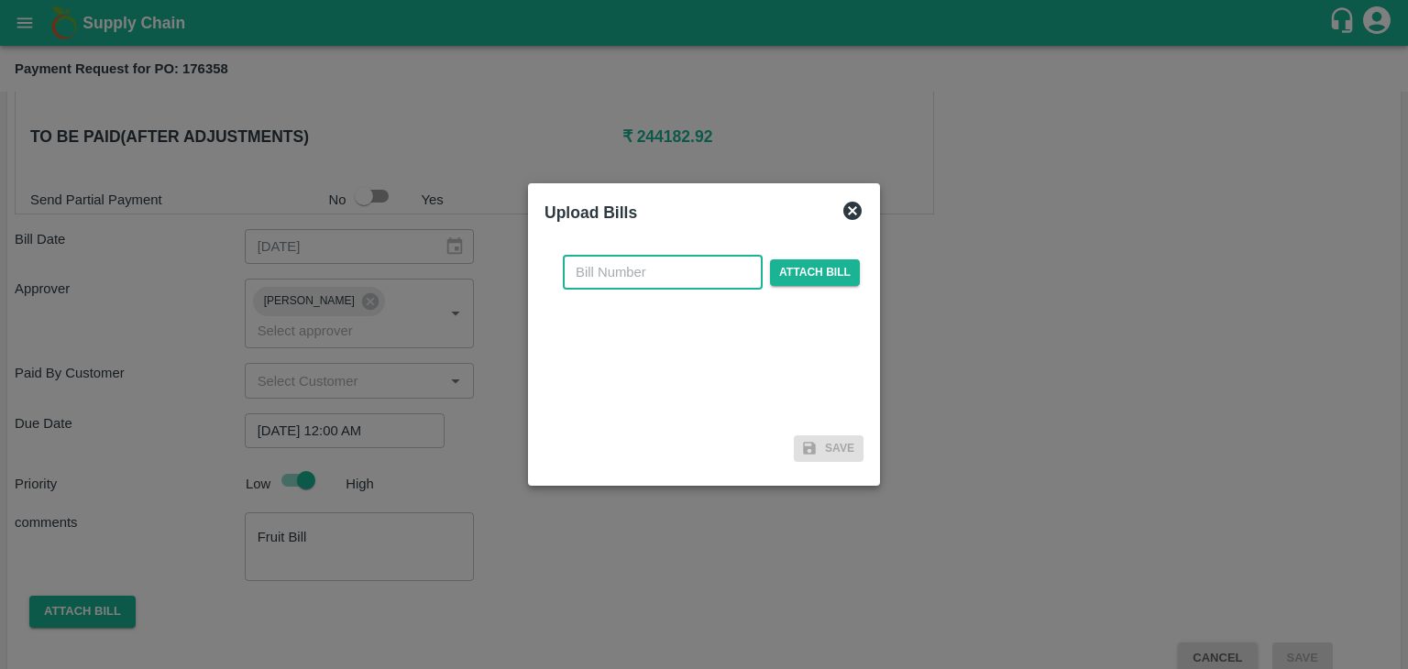
click at [657, 263] on input "text" at bounding box center [663, 272] width 200 height 35
type input "98"
click at [814, 281] on span "Attach bill" at bounding box center [815, 272] width 90 height 27
click at [0, 0] on input "Attach bill" at bounding box center [0, 0] width 0 height 0
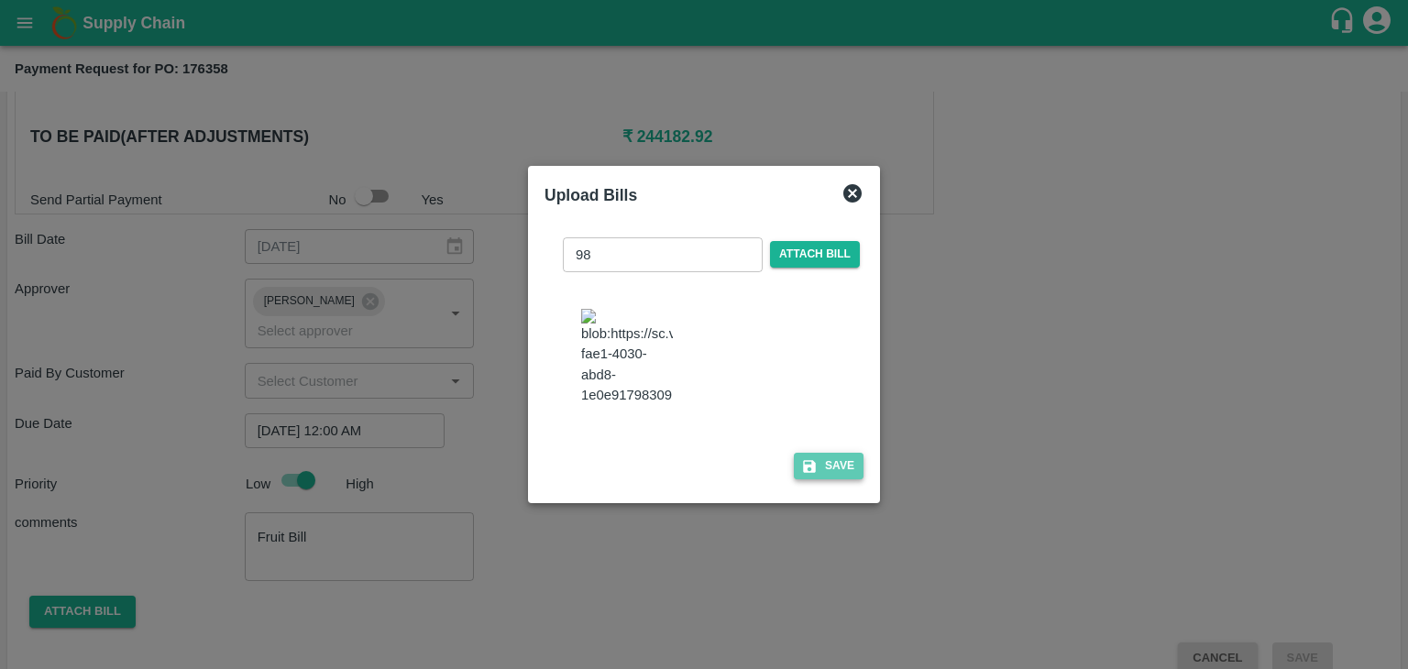
click at [822, 480] on button "Save" at bounding box center [829, 466] width 70 height 27
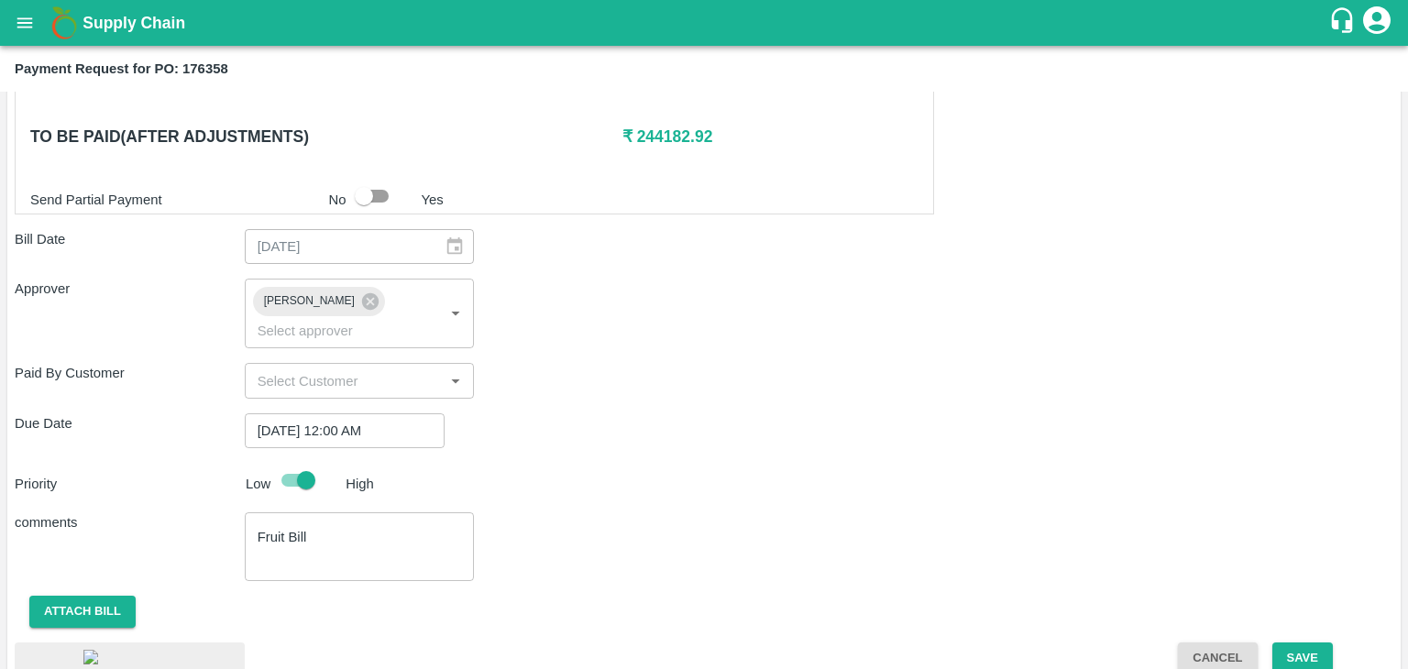
scroll to position [979, 0]
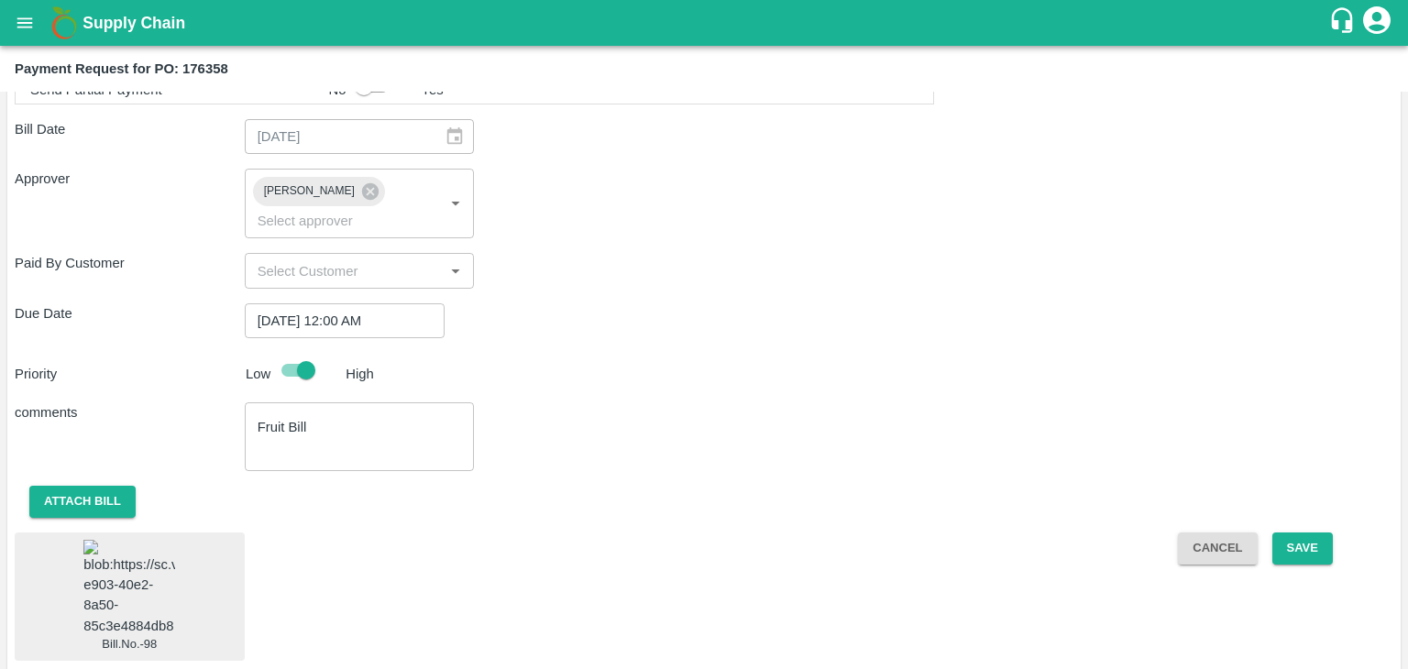
click at [140, 577] on img at bounding box center [129, 588] width 92 height 96
click at [1284, 533] on button "Save" at bounding box center [1303, 549] width 61 height 32
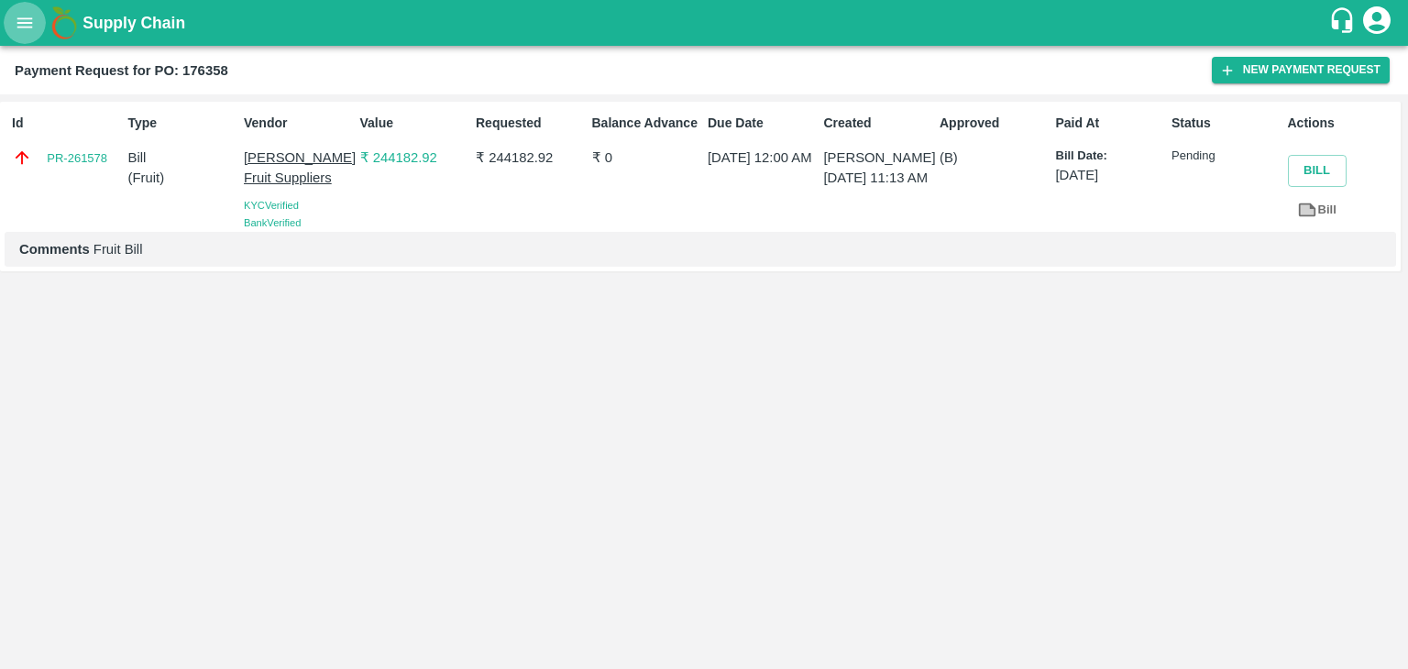
click at [11, 27] on button "open drawer" at bounding box center [25, 23] width 42 height 42
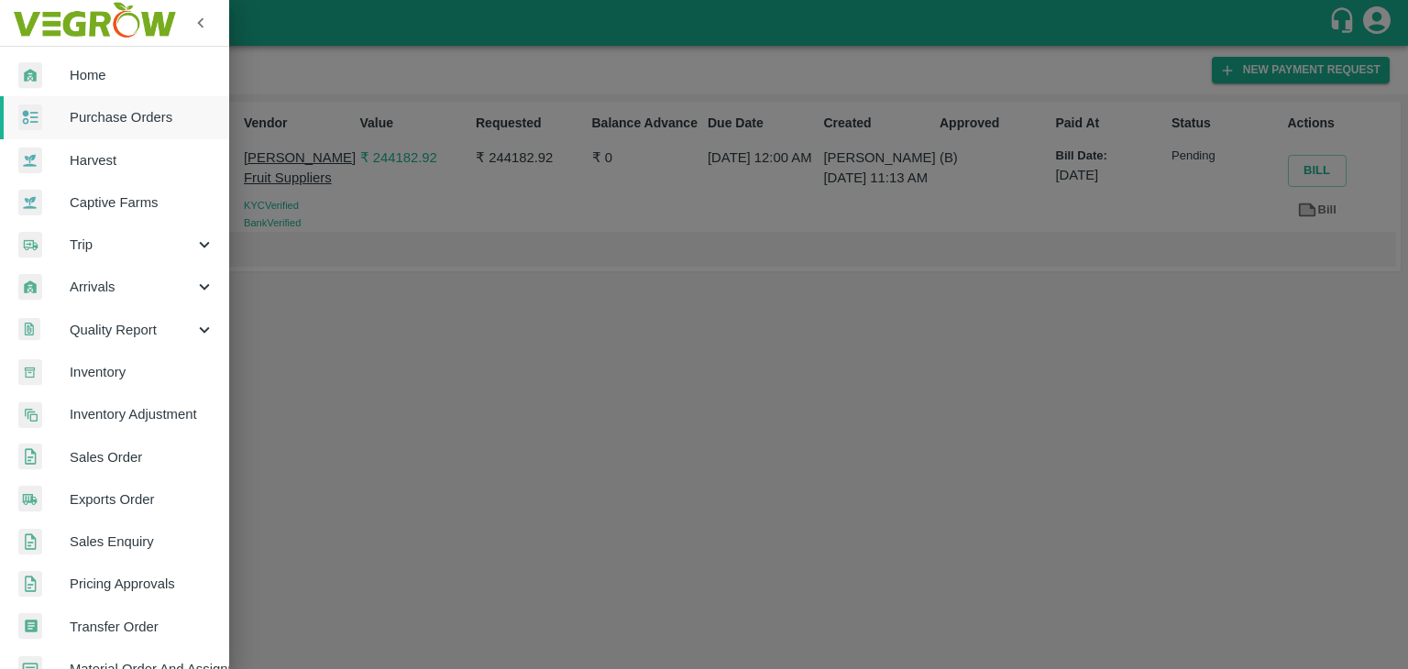
click at [125, 123] on span "Purchase Orders" at bounding box center [142, 117] width 145 height 20
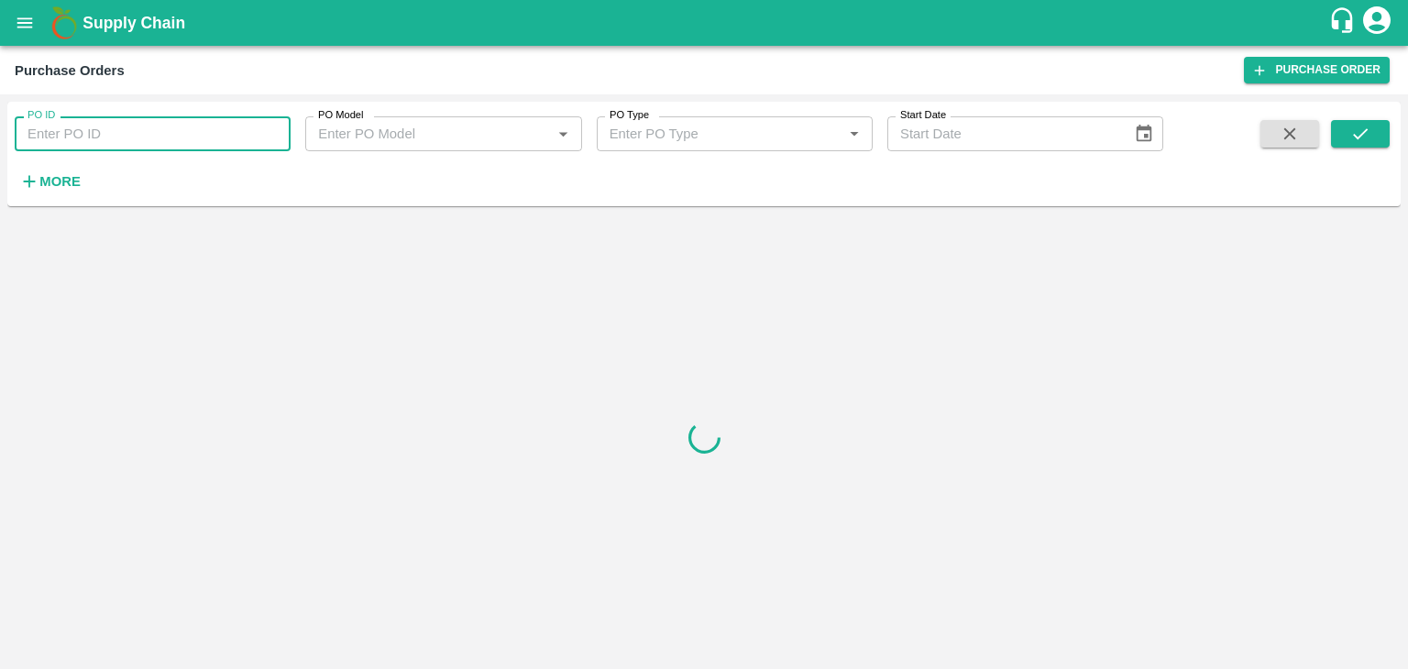
click at [274, 126] on input "PO ID" at bounding box center [153, 133] width 276 height 35
paste input "176703"
type input "176703"
click at [1365, 134] on icon "submit" at bounding box center [1361, 134] width 20 height 20
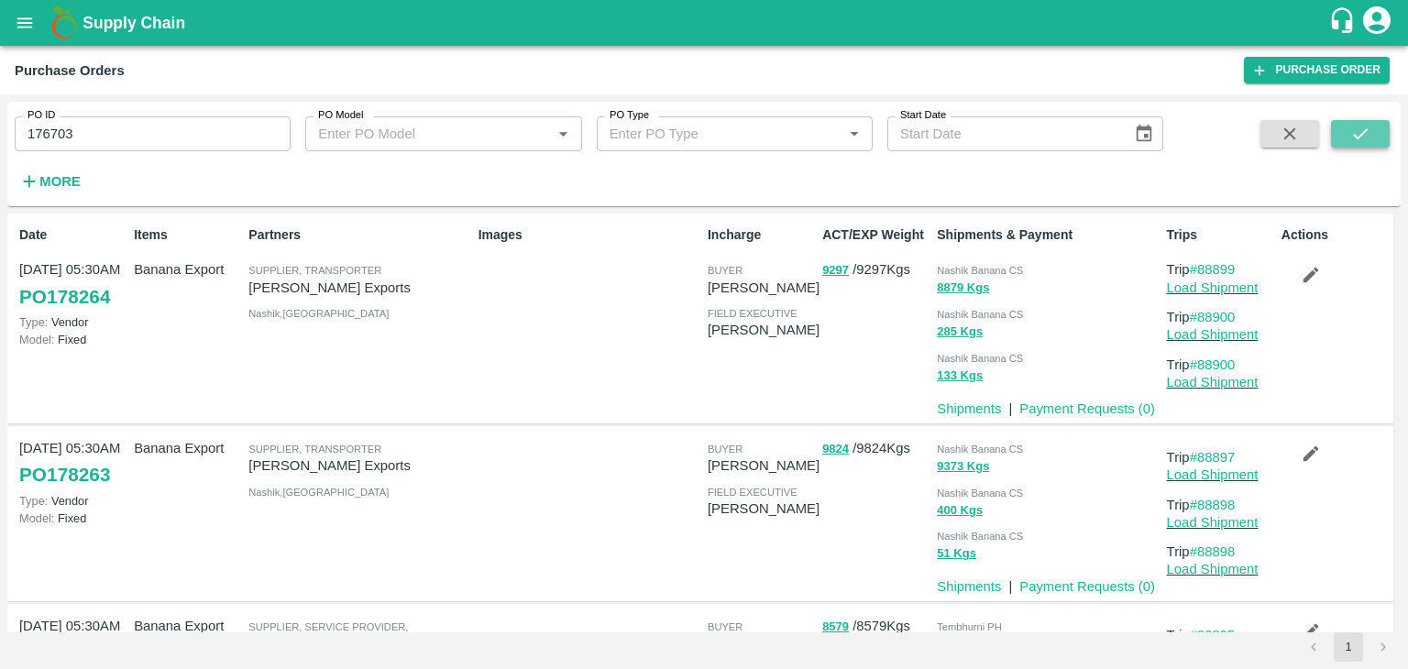
click at [1365, 134] on icon "submit" at bounding box center [1361, 134] width 20 height 20
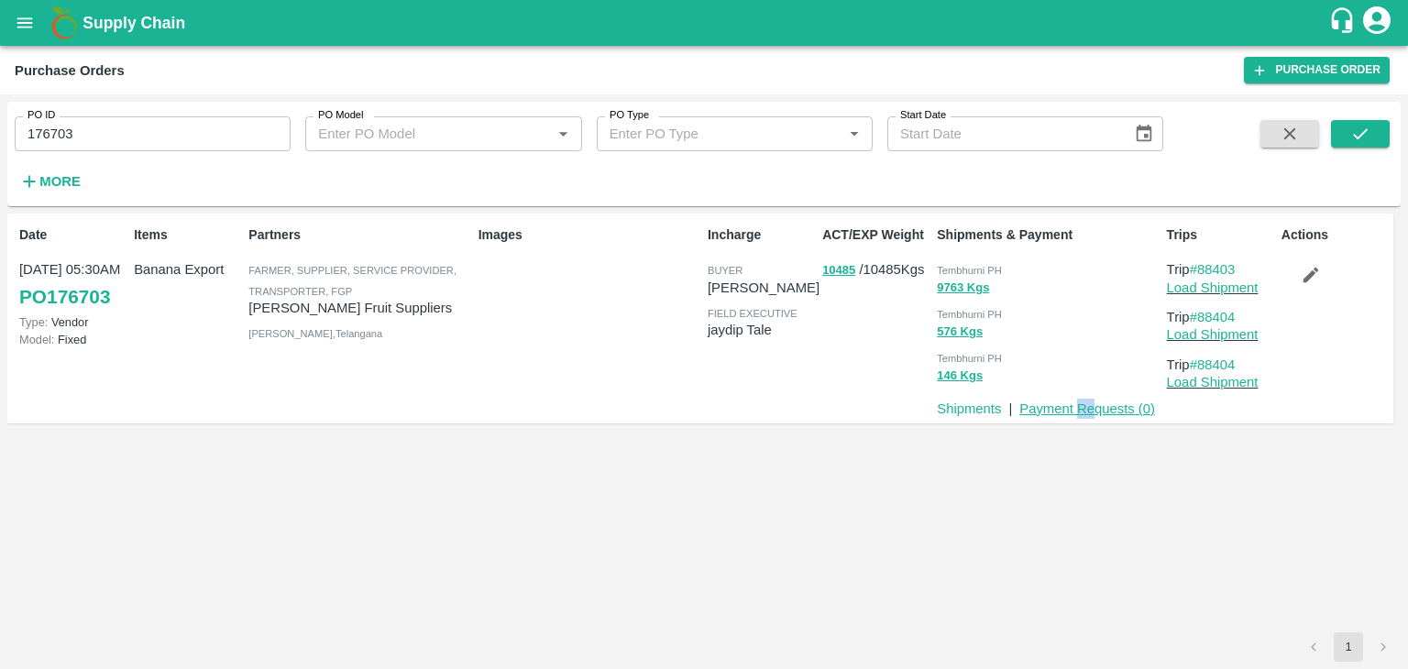
drag, startPoint x: 1076, startPoint y: 419, endPoint x: 1098, endPoint y: 408, distance: 24.6
click at [1098, 408] on div "Date [DATE] 05:30AM PO 176703 Type: Vendor Model: Fixed Items Banana Export Par…" at bounding box center [700, 319] width 1386 height 210
click at [1098, 408] on link "Payment Requests ( 0 )" at bounding box center [1088, 409] width 136 height 15
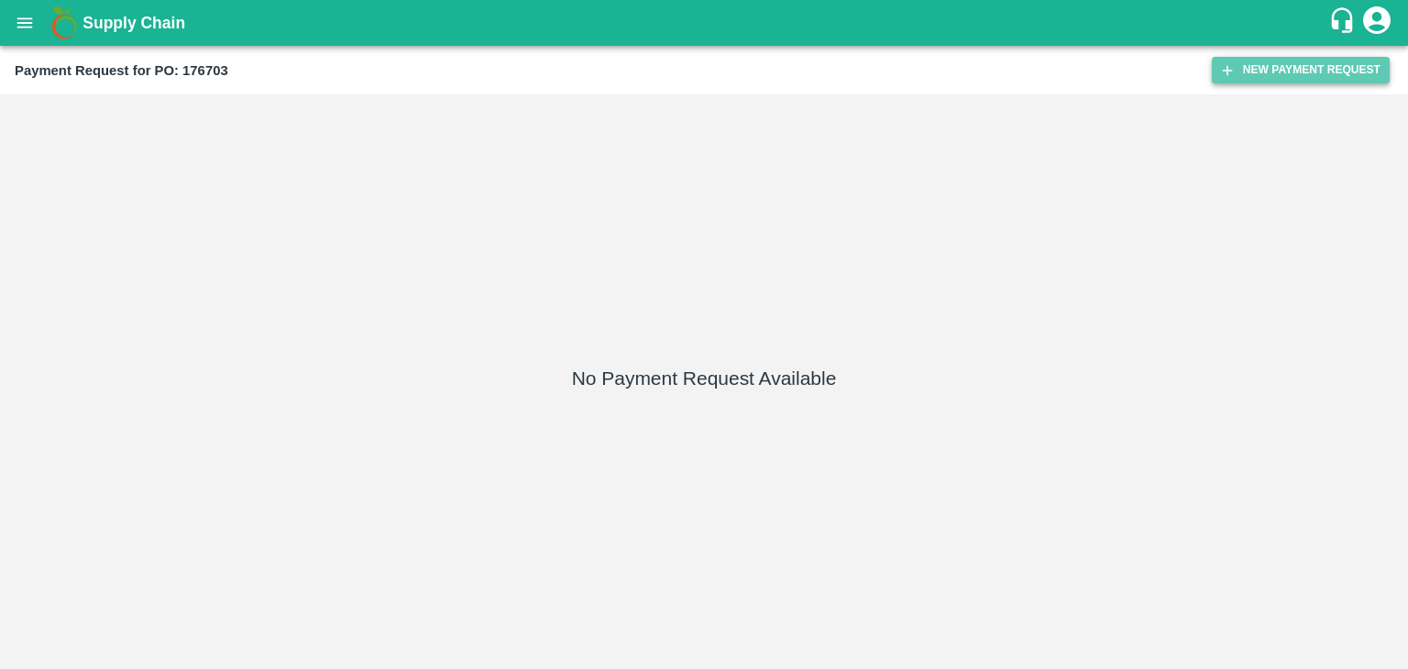
click at [1273, 74] on button "New Payment Request" at bounding box center [1301, 70] width 178 height 27
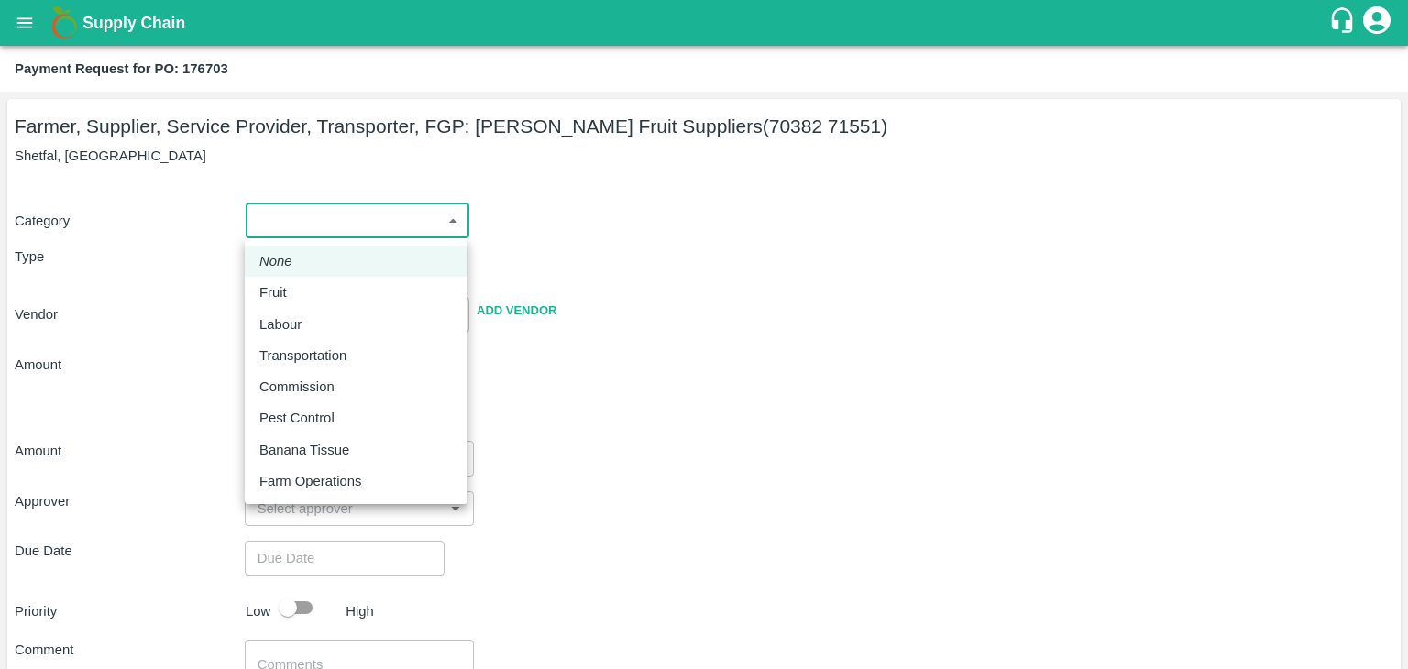
drag, startPoint x: 292, startPoint y: 224, endPoint x: 294, endPoint y: 281, distance: 57.8
click at [294, 281] on body "Supply Chain Payment Request for PO: 176703 Farmer, Supplier, Service Provider,…" at bounding box center [704, 334] width 1408 height 669
click at [294, 281] on li "Fruit" at bounding box center [356, 292] width 223 height 31
type input "1"
type input "[PERSON_NAME] Fruit Suppliers - 70382 71551(Farmer, Supplier, Service Provider,…"
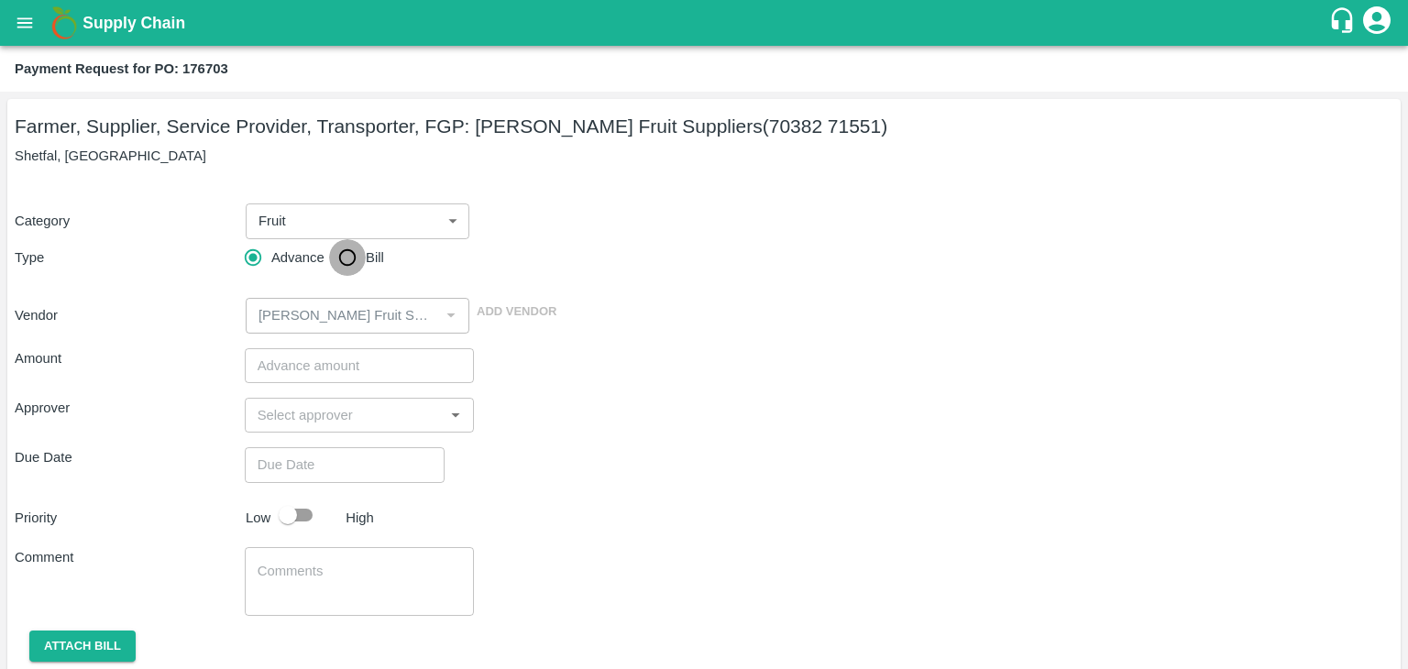
click at [345, 258] on input "Bill" at bounding box center [347, 257] width 37 height 37
radio input "true"
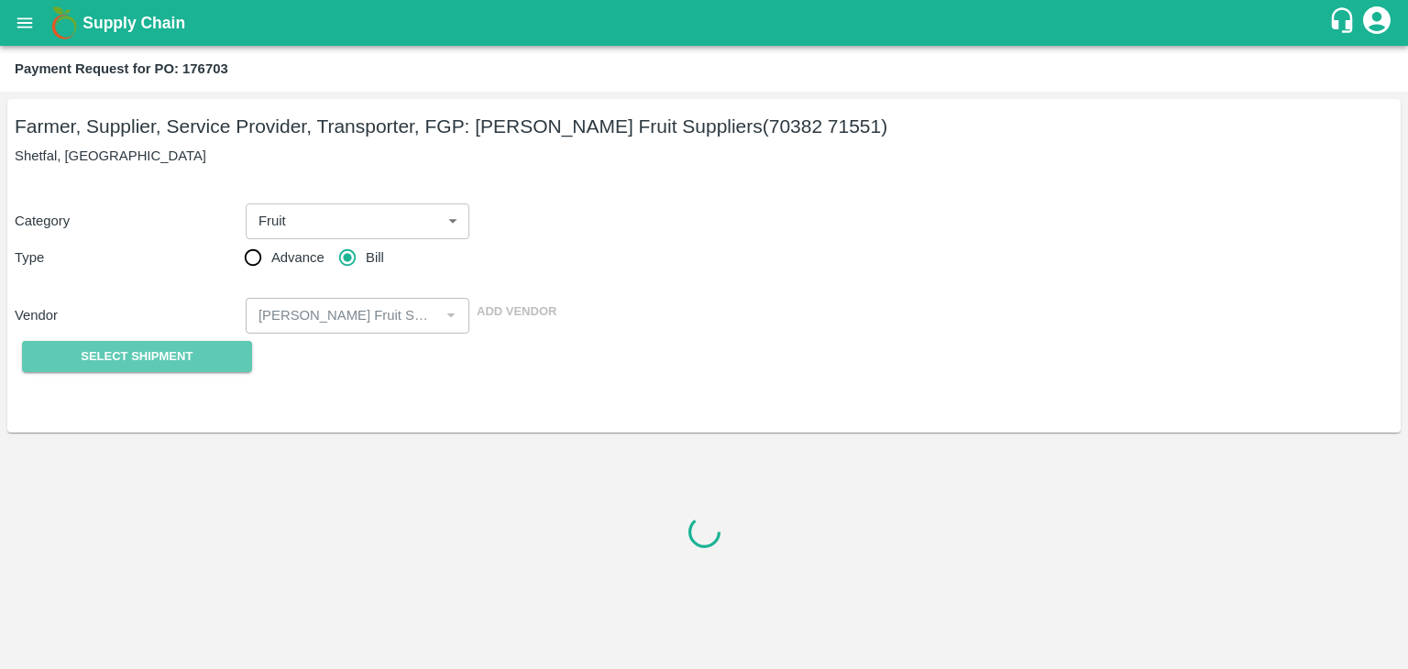
click at [175, 356] on span "Select Shipment" at bounding box center [137, 357] width 112 height 21
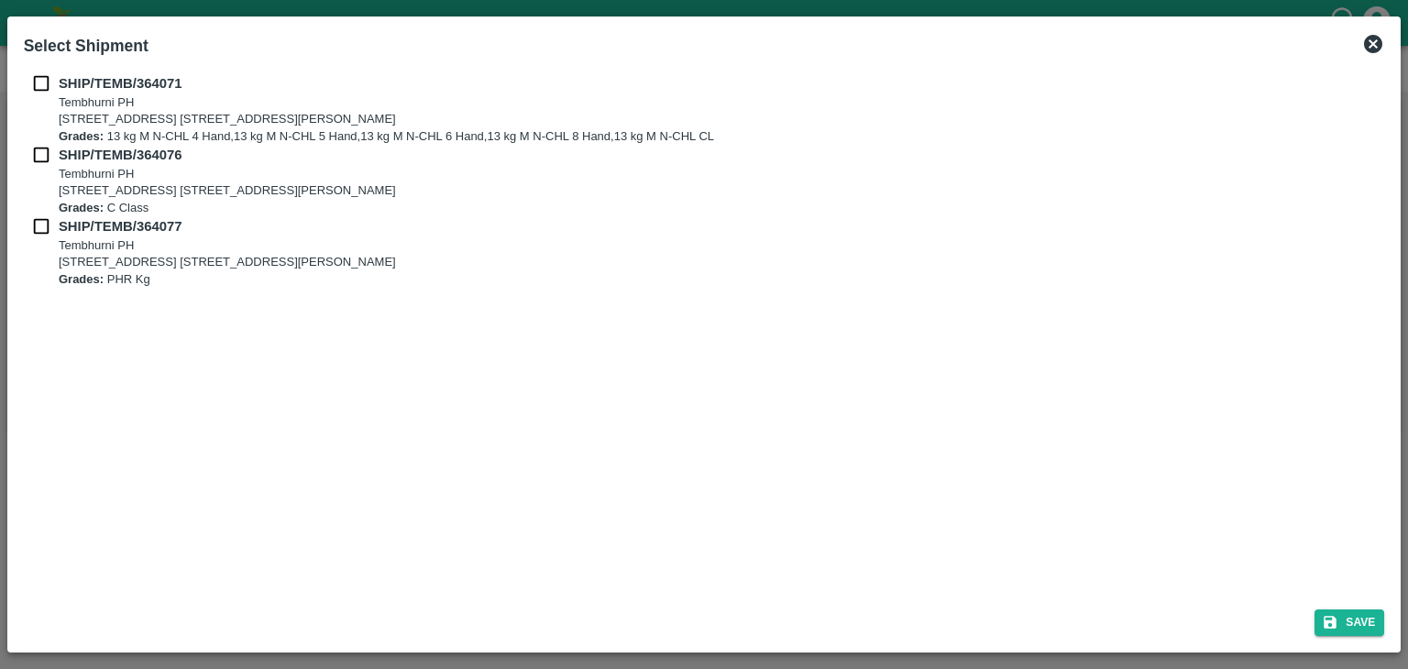
click at [37, 82] on input "checkbox" at bounding box center [41, 83] width 35 height 20
checkbox input "true"
click at [44, 150] on input "checkbox" at bounding box center [41, 155] width 35 height 20
checkbox input "true"
click at [40, 232] on input "checkbox" at bounding box center [41, 226] width 35 height 20
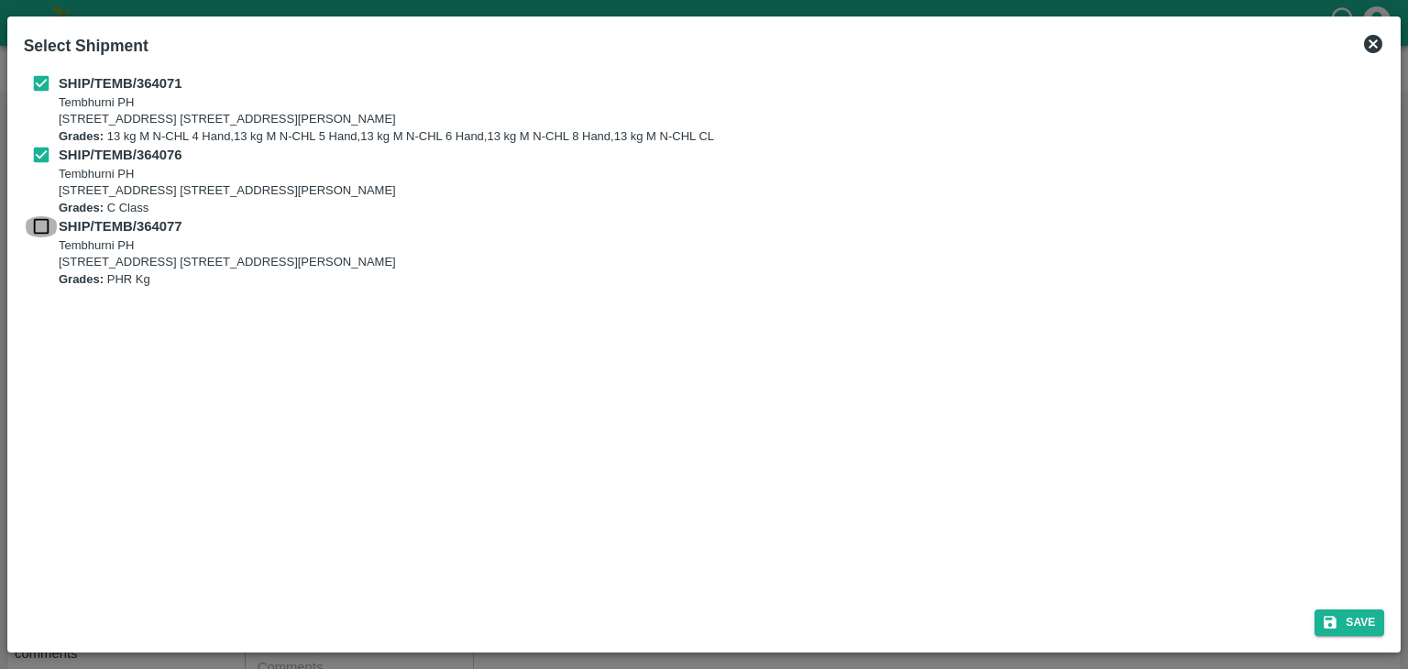
checkbox input "true"
click at [1365, 631] on button "Save" at bounding box center [1350, 623] width 70 height 27
type input "[DATE]"
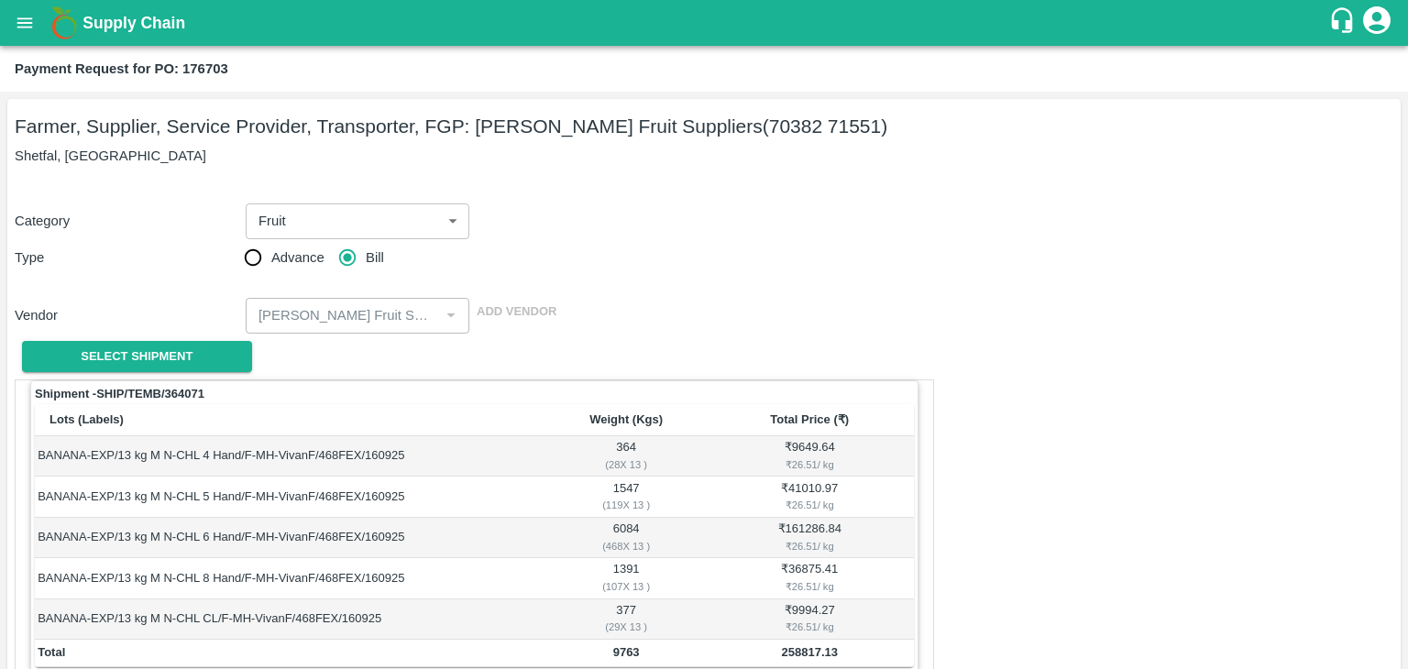
scroll to position [899, 0]
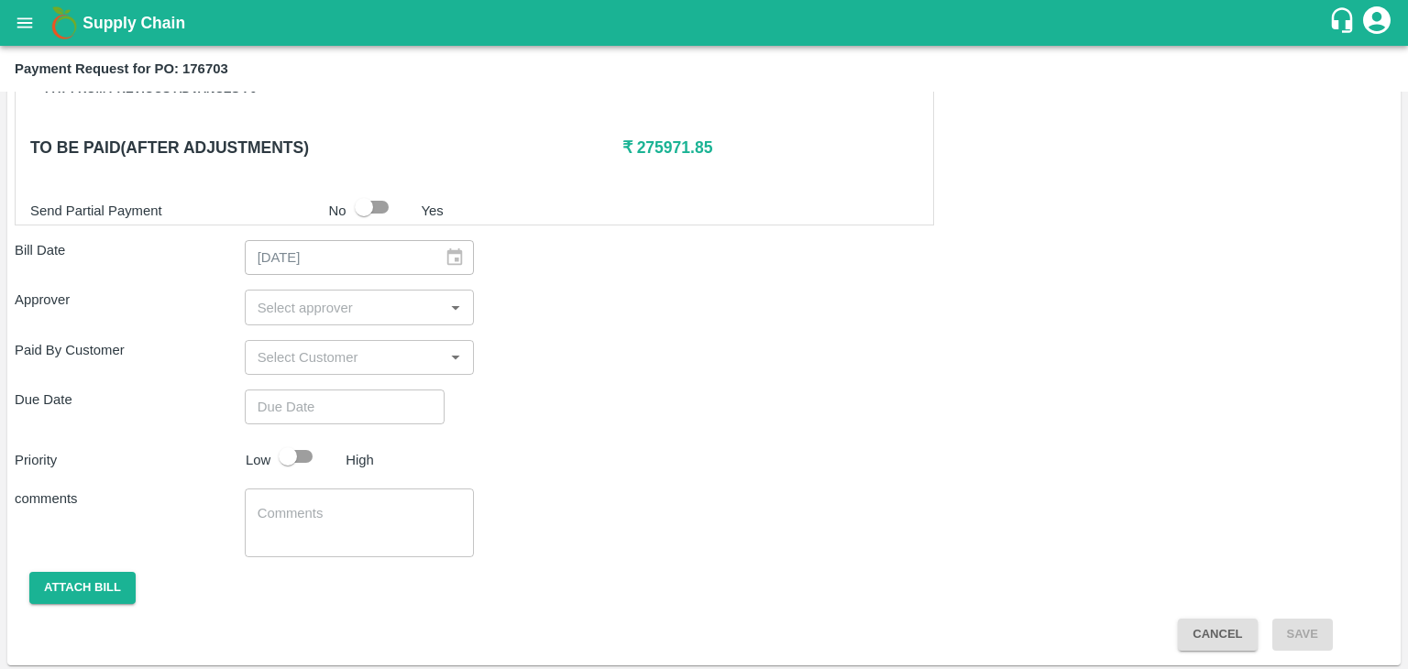
click at [349, 313] on input "input" at bounding box center [344, 307] width 189 height 24
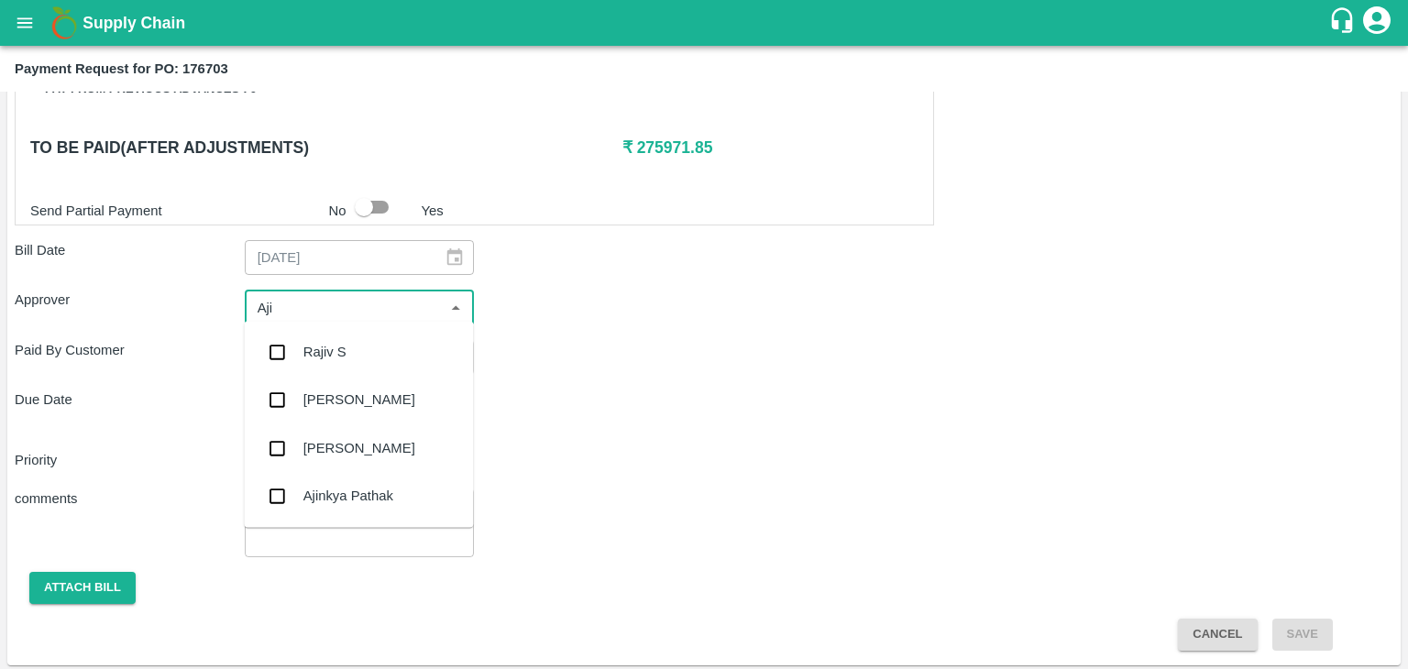
type input "Ajit"
click at [357, 353] on div "[PERSON_NAME]" at bounding box center [358, 352] width 229 height 48
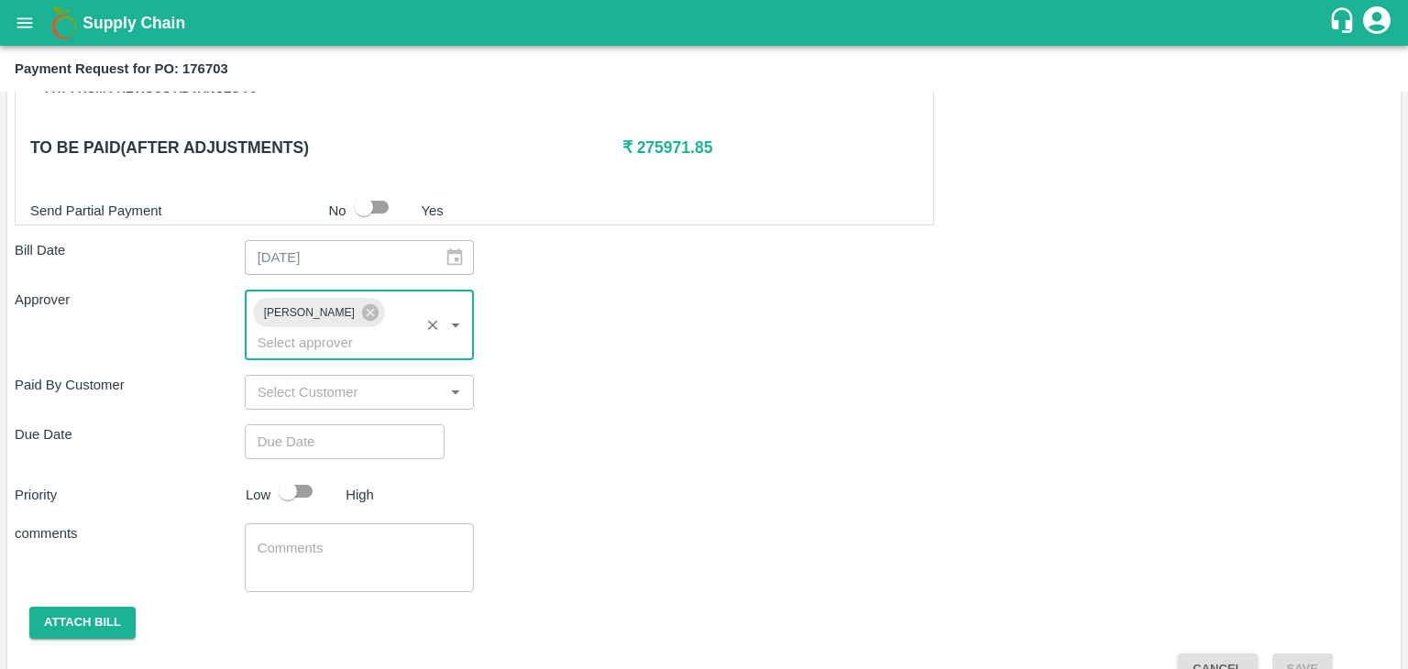
type input "DD/MM/YYYY hh:mm aa"
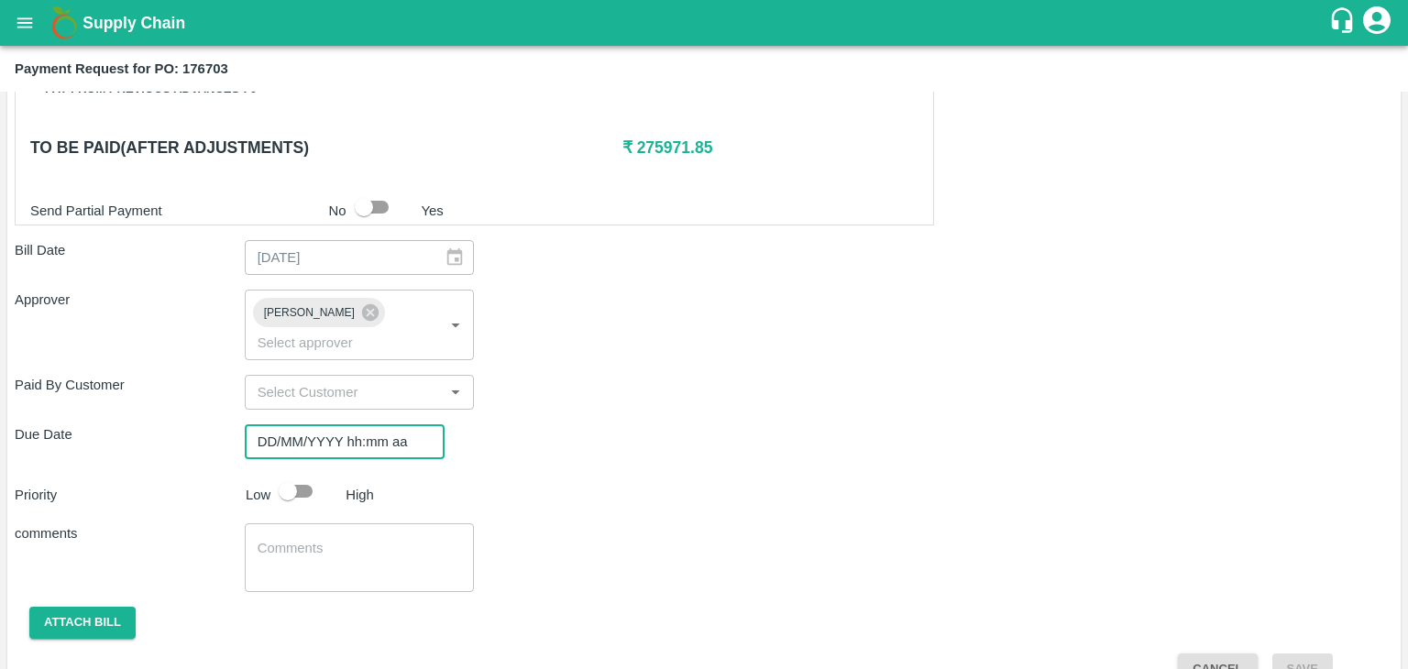
click at [381, 424] on input "DD/MM/YYYY hh:mm aa" at bounding box center [338, 441] width 187 height 35
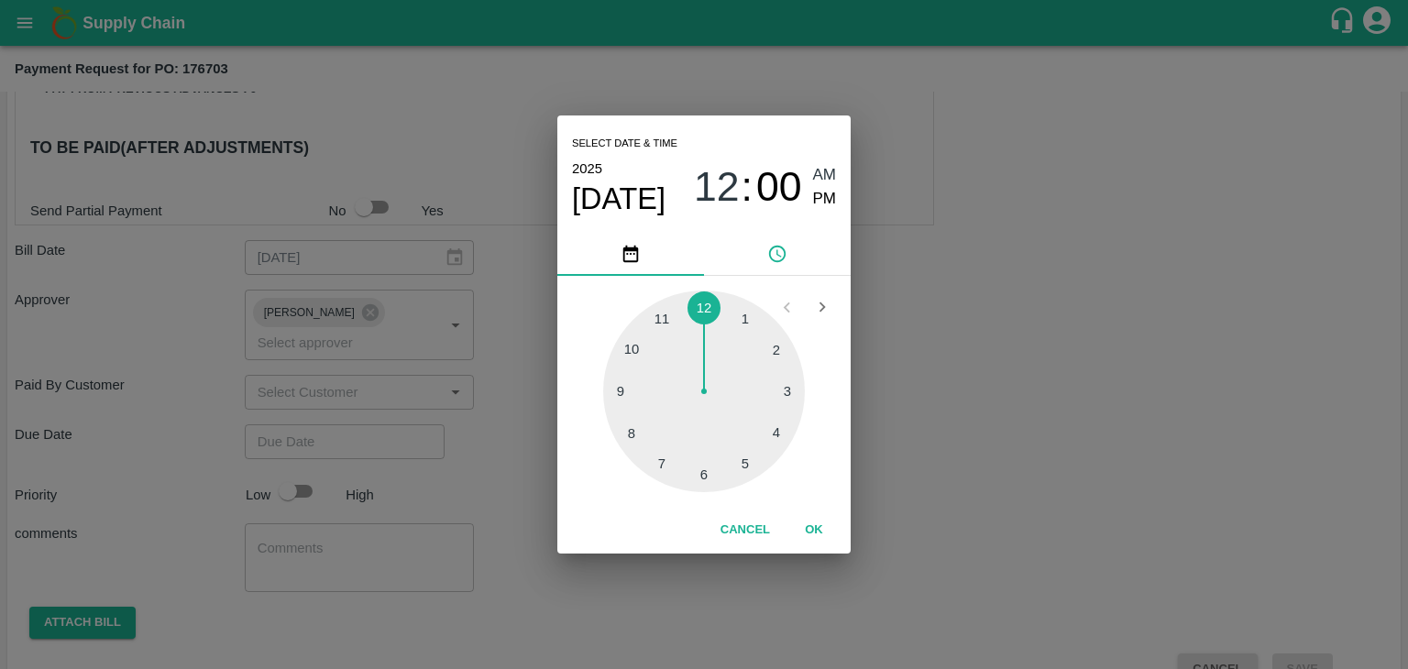
click at [819, 539] on button "OK" at bounding box center [814, 530] width 59 height 32
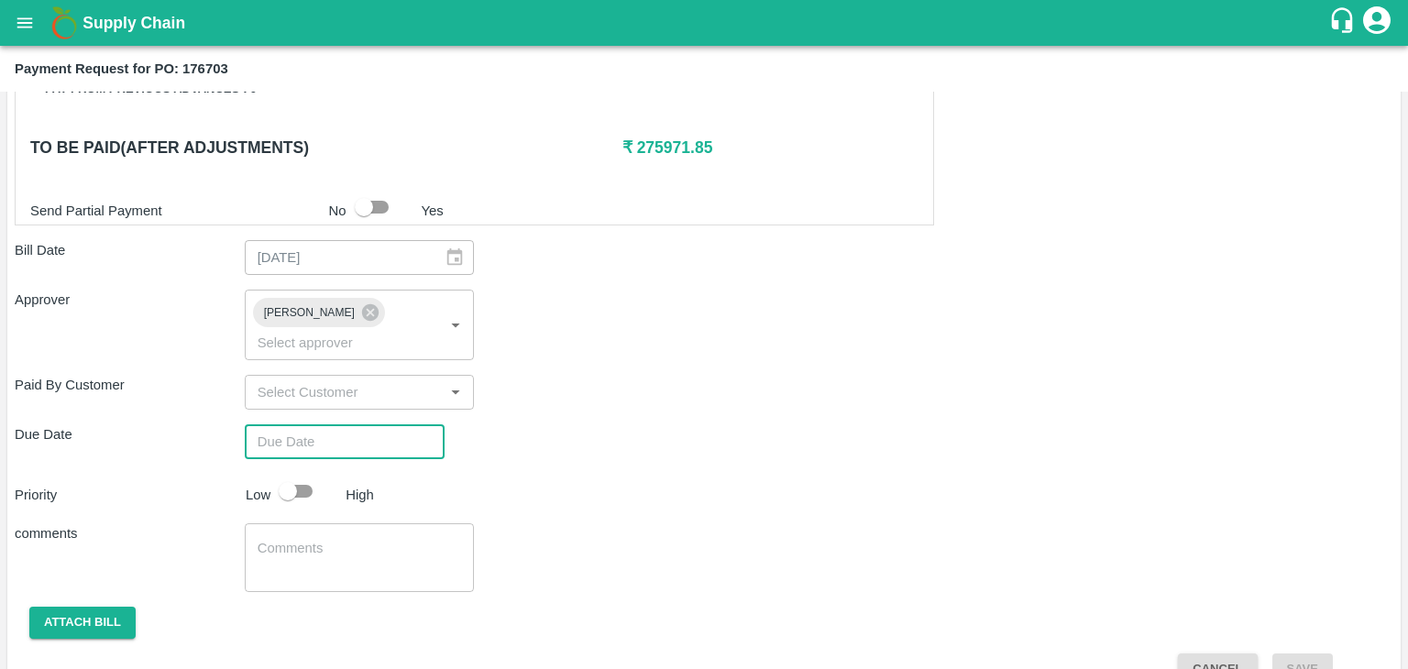
type input "[DATE] 12:00 AM"
click at [301, 474] on input "checkbox" at bounding box center [288, 491] width 105 height 35
checkbox input "true"
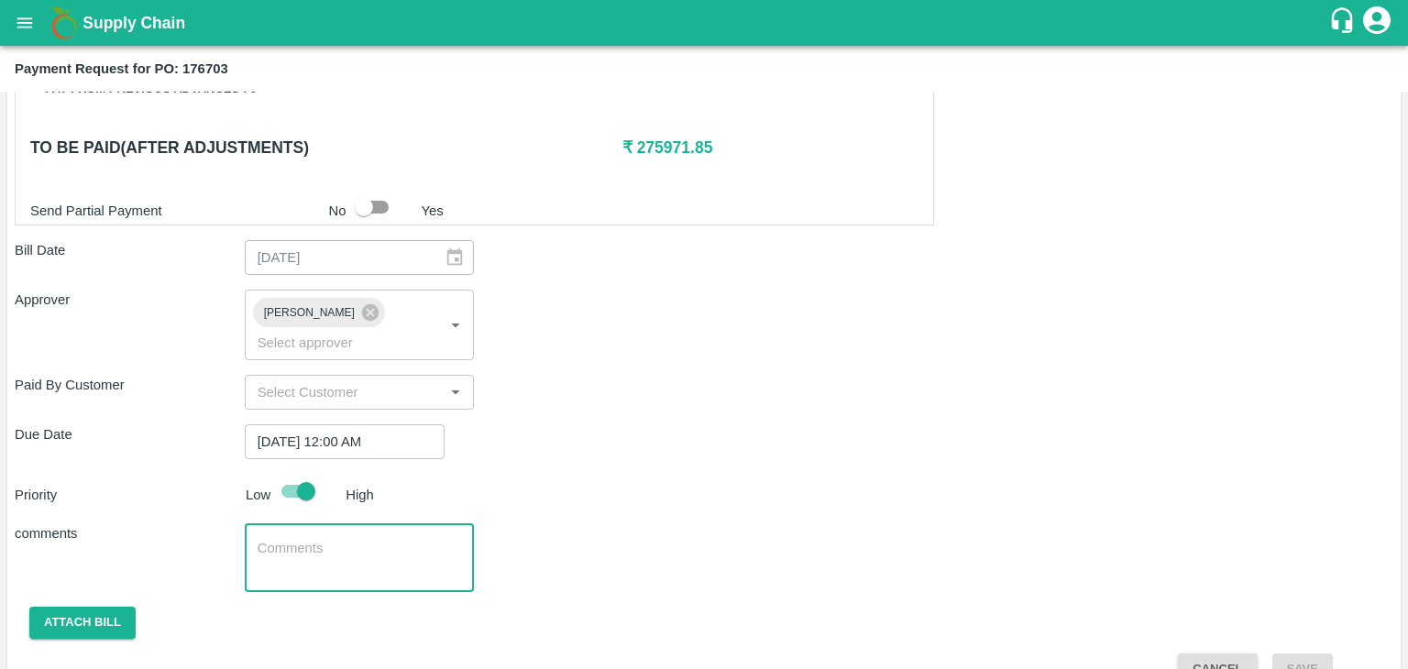
click at [370, 539] on textarea at bounding box center [360, 558] width 204 height 39
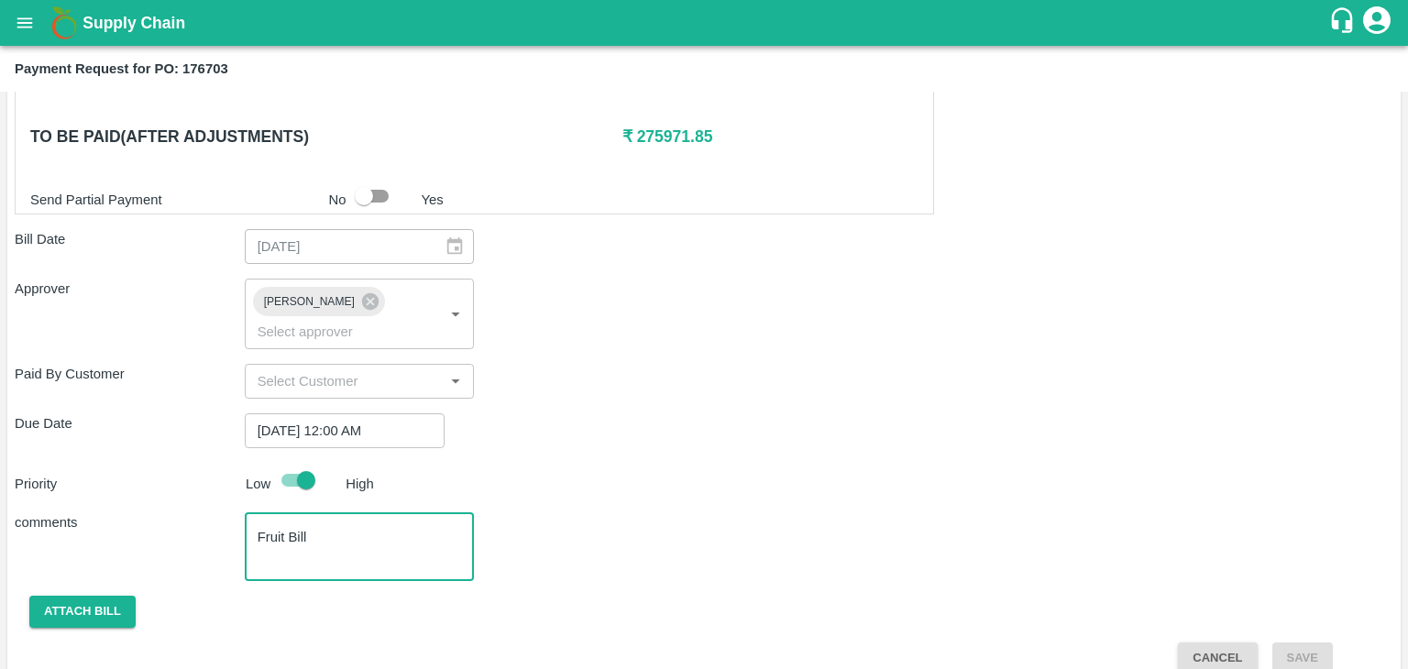
type textarea "Fruit Bill"
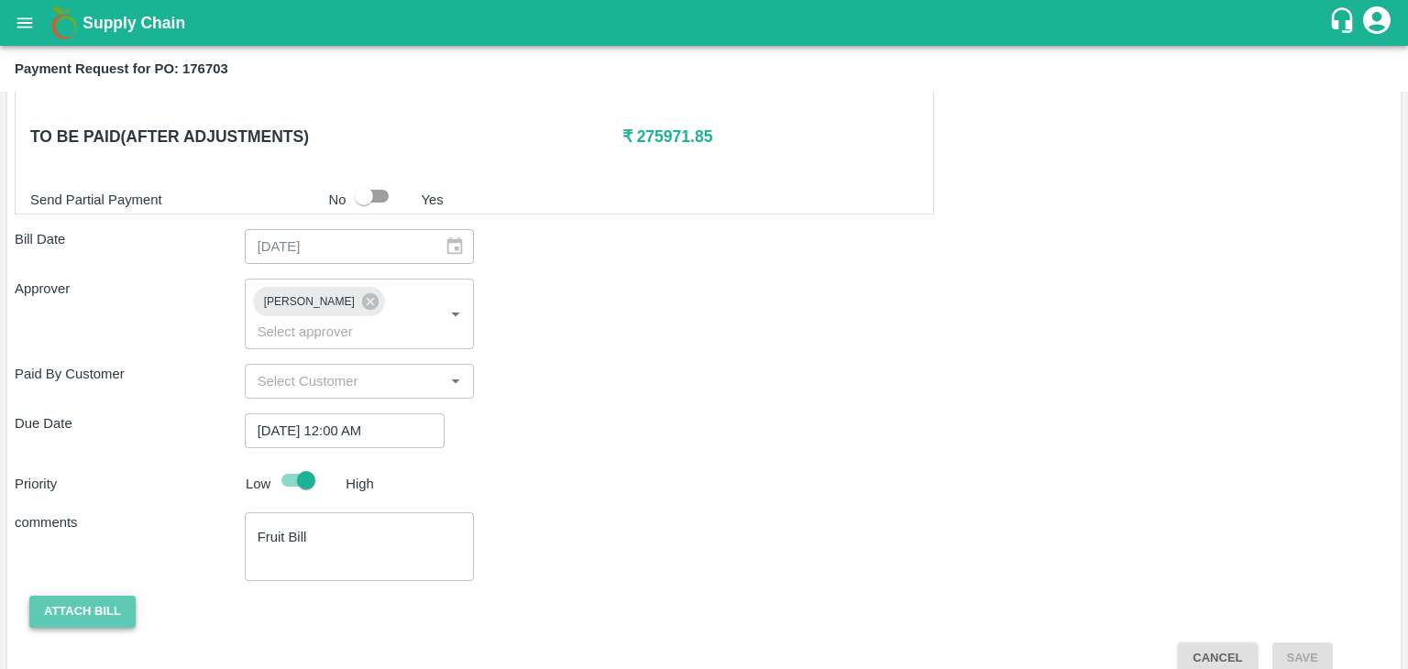
click at [72, 596] on button "Attach bill" at bounding box center [82, 612] width 106 height 32
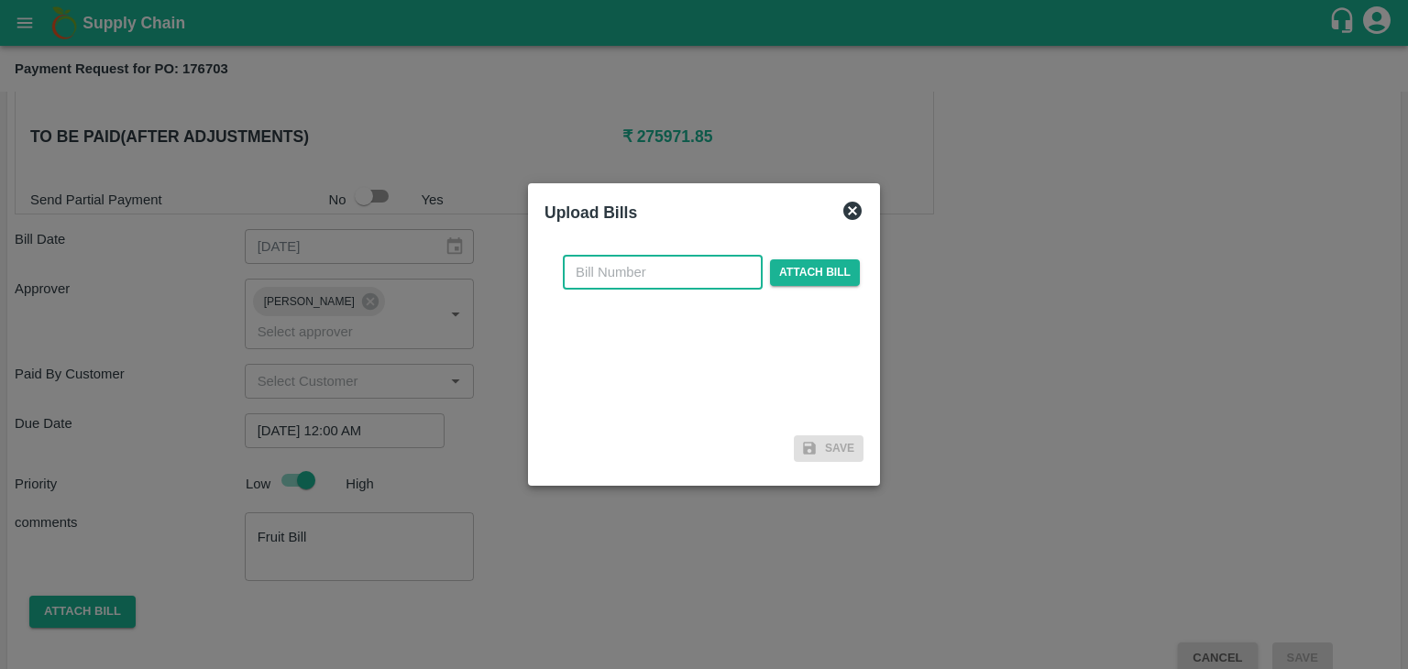
click at [623, 278] on input "text" at bounding box center [663, 272] width 200 height 35
type input "100"
click at [834, 276] on span "Attach bill" at bounding box center [815, 272] width 90 height 27
click at [0, 0] on input "Attach bill" at bounding box center [0, 0] width 0 height 0
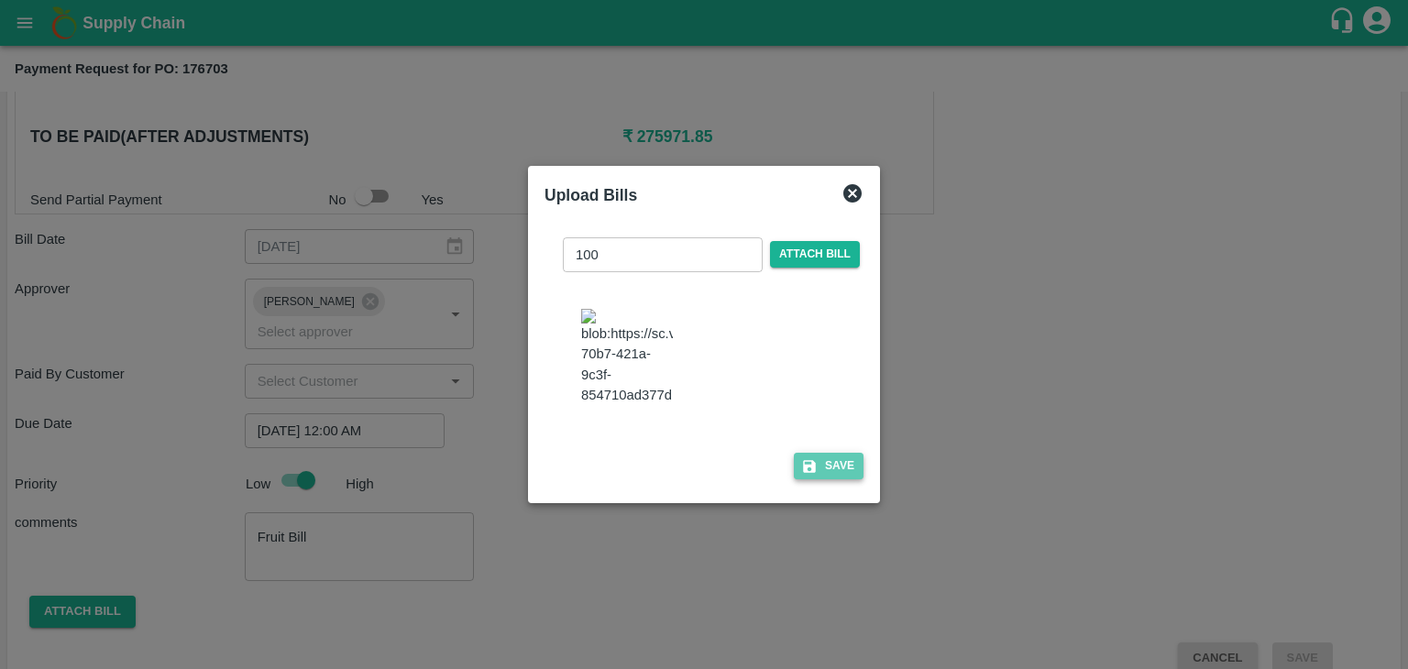
click at [826, 476] on button "Save" at bounding box center [829, 466] width 70 height 27
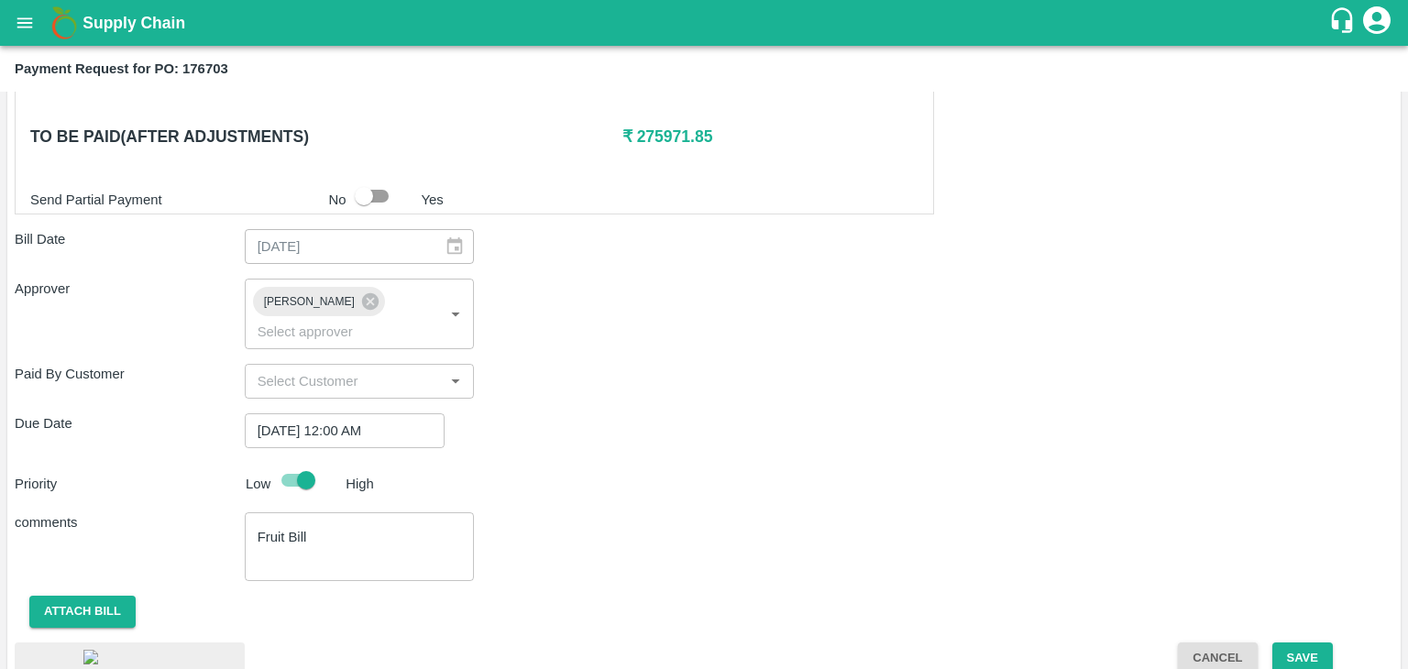
scroll to position [1016, 0]
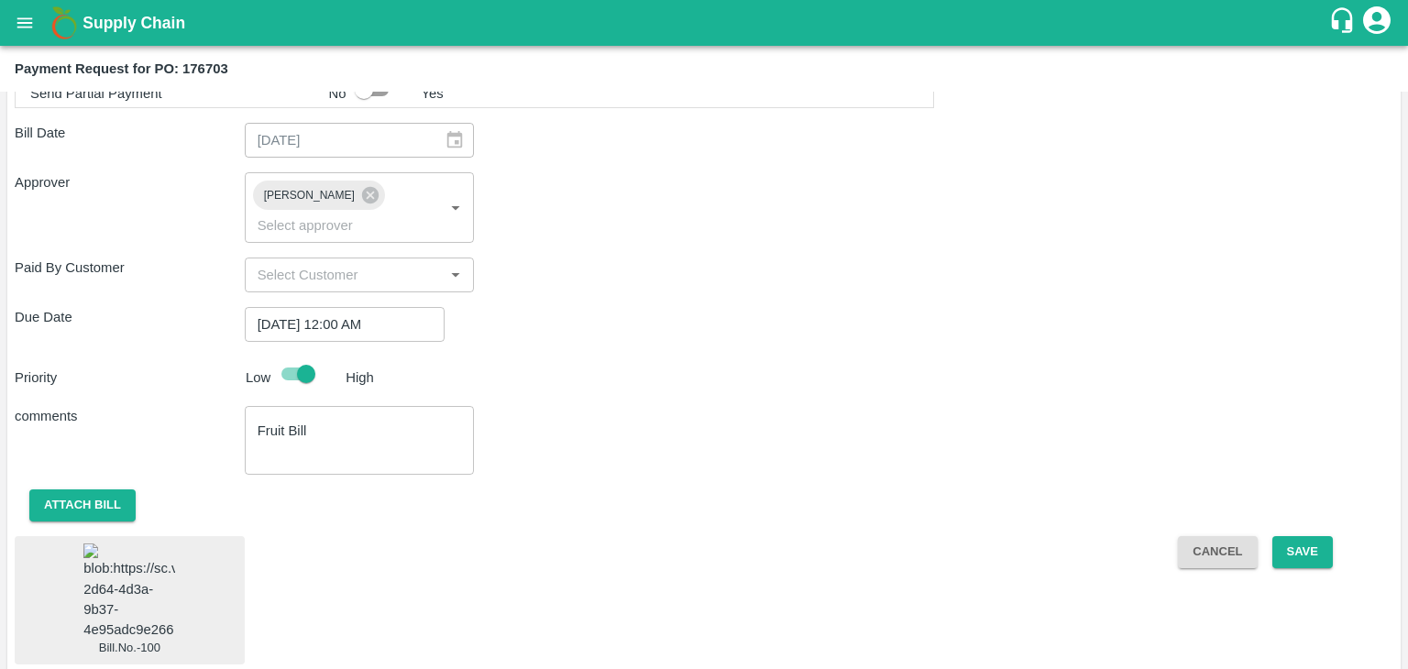
click at [147, 569] on img at bounding box center [129, 592] width 92 height 96
click at [1306, 536] on button "Save" at bounding box center [1303, 552] width 61 height 32
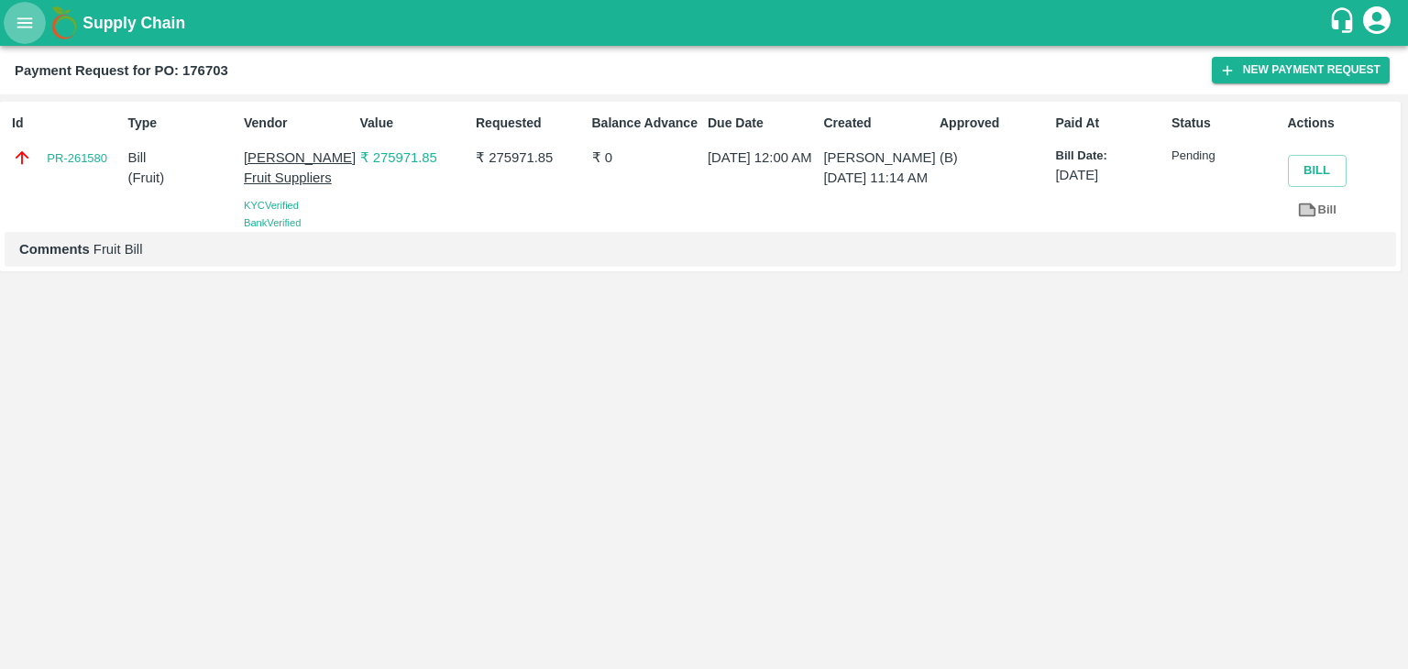
click at [15, 21] on icon "open drawer" at bounding box center [25, 23] width 20 height 20
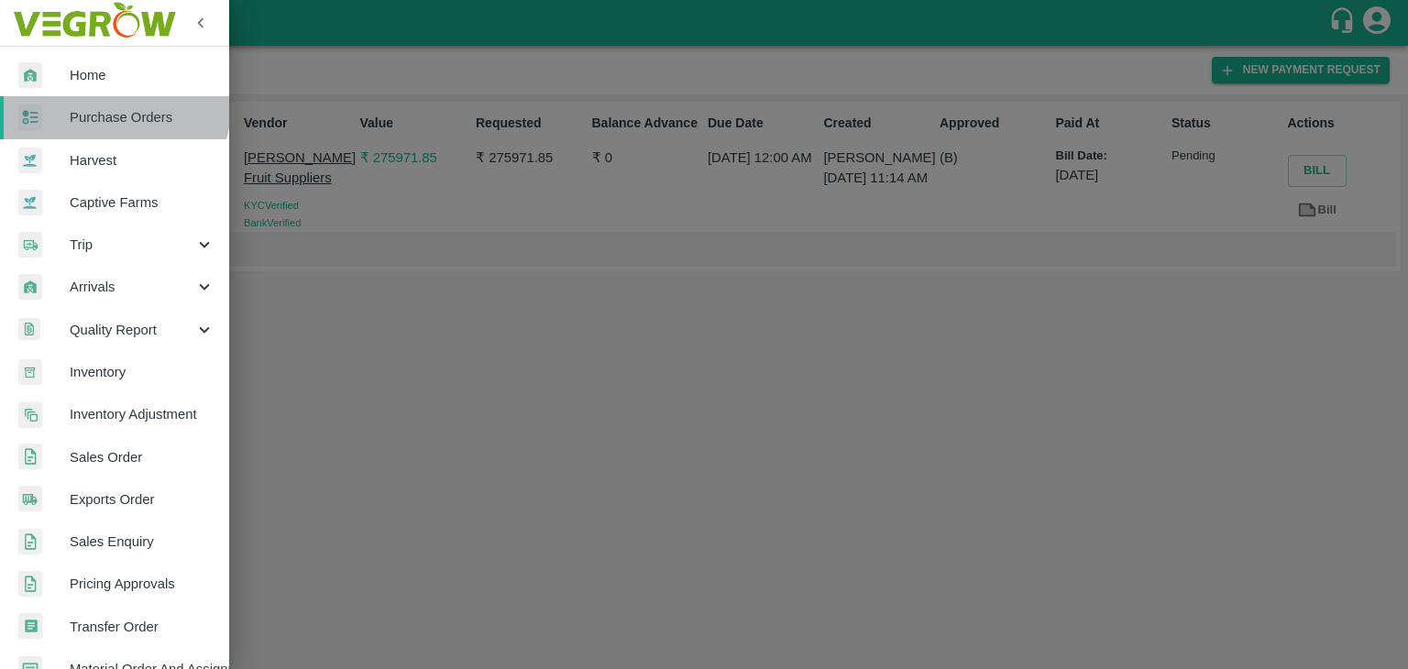
click at [110, 103] on link "Purchase Orders" at bounding box center [114, 117] width 229 height 42
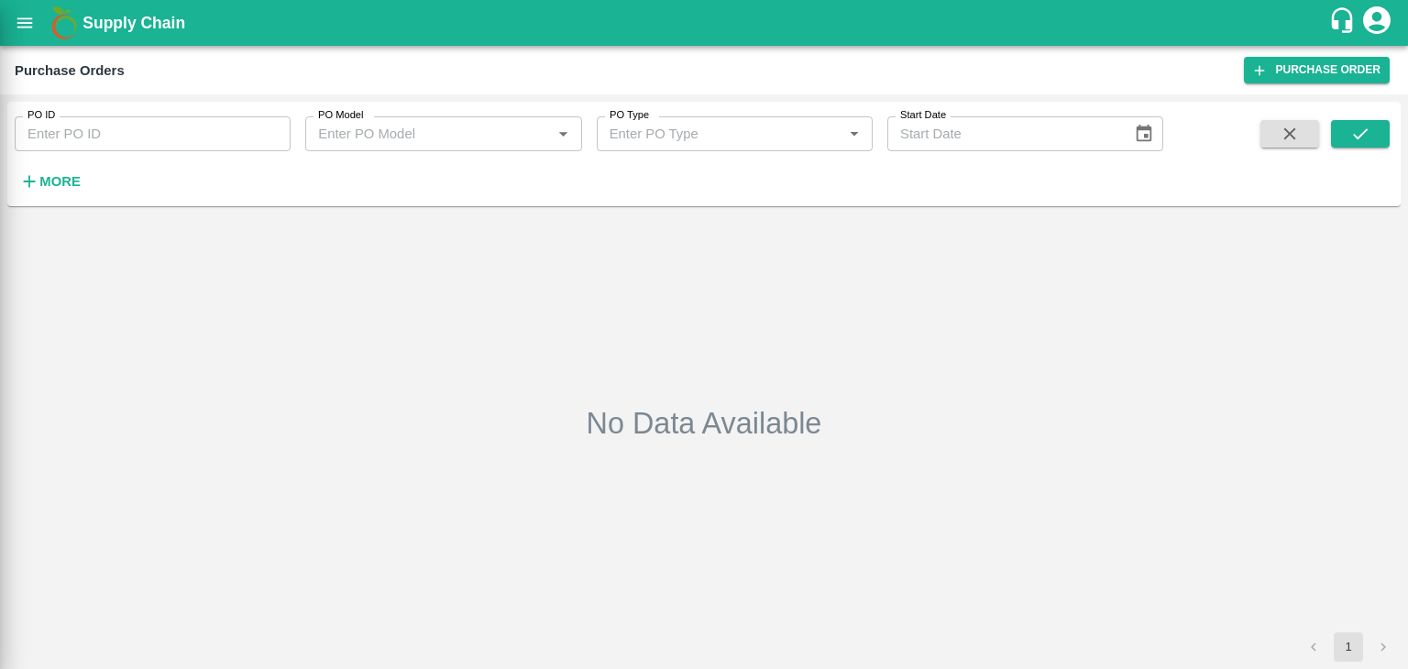
click at [271, 129] on div at bounding box center [704, 334] width 1408 height 669
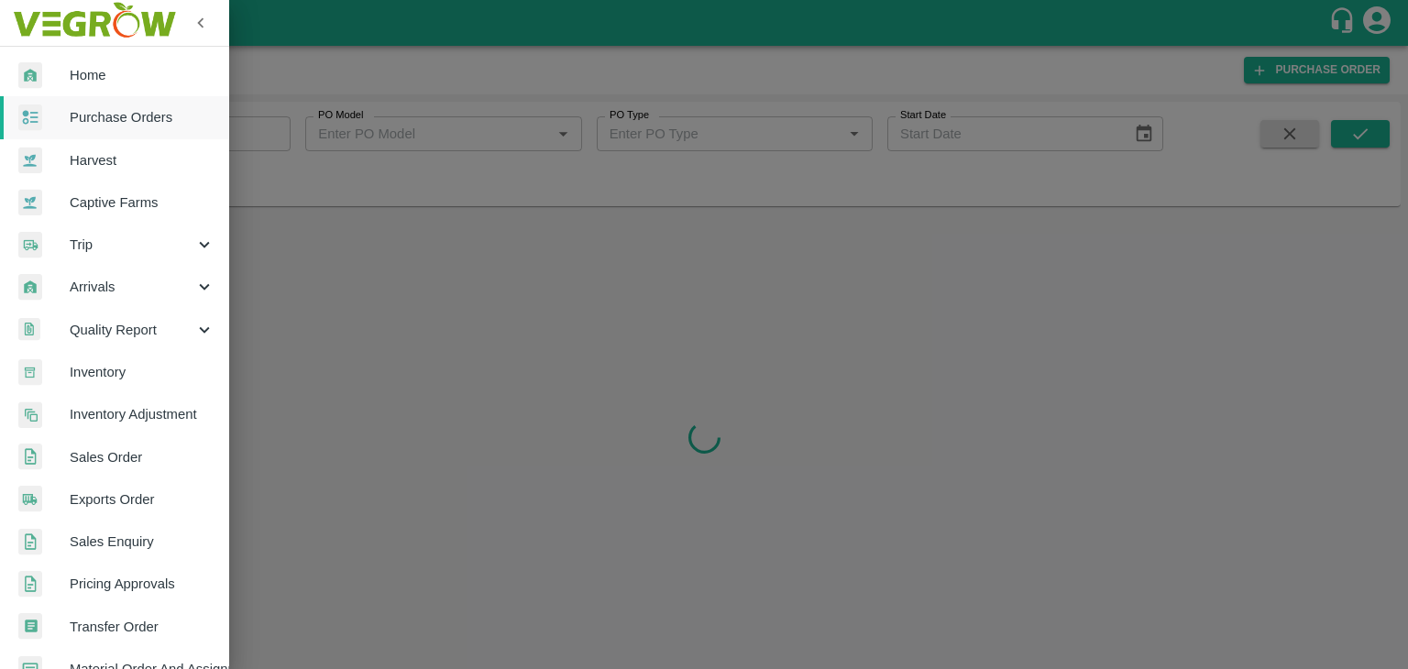
click at [277, 129] on div at bounding box center [704, 334] width 1408 height 669
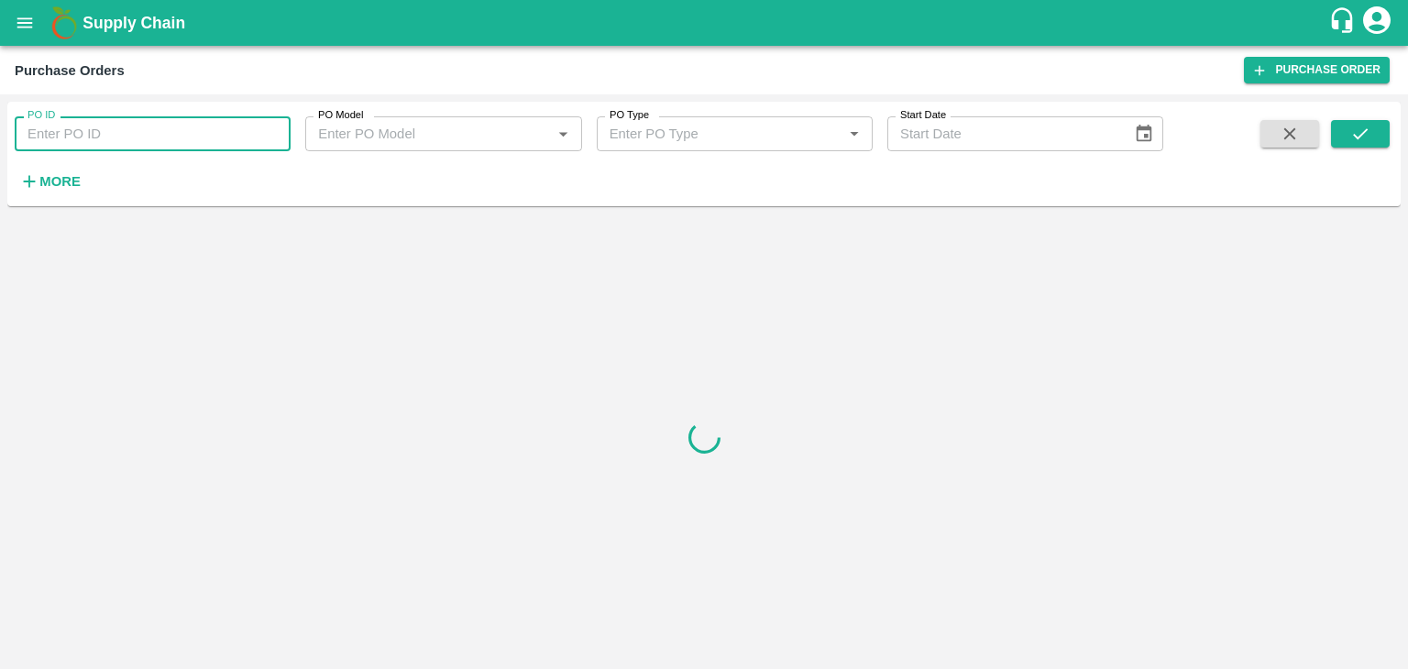
click at [277, 129] on input "PO ID" at bounding box center [153, 133] width 276 height 35
paste input "176677"
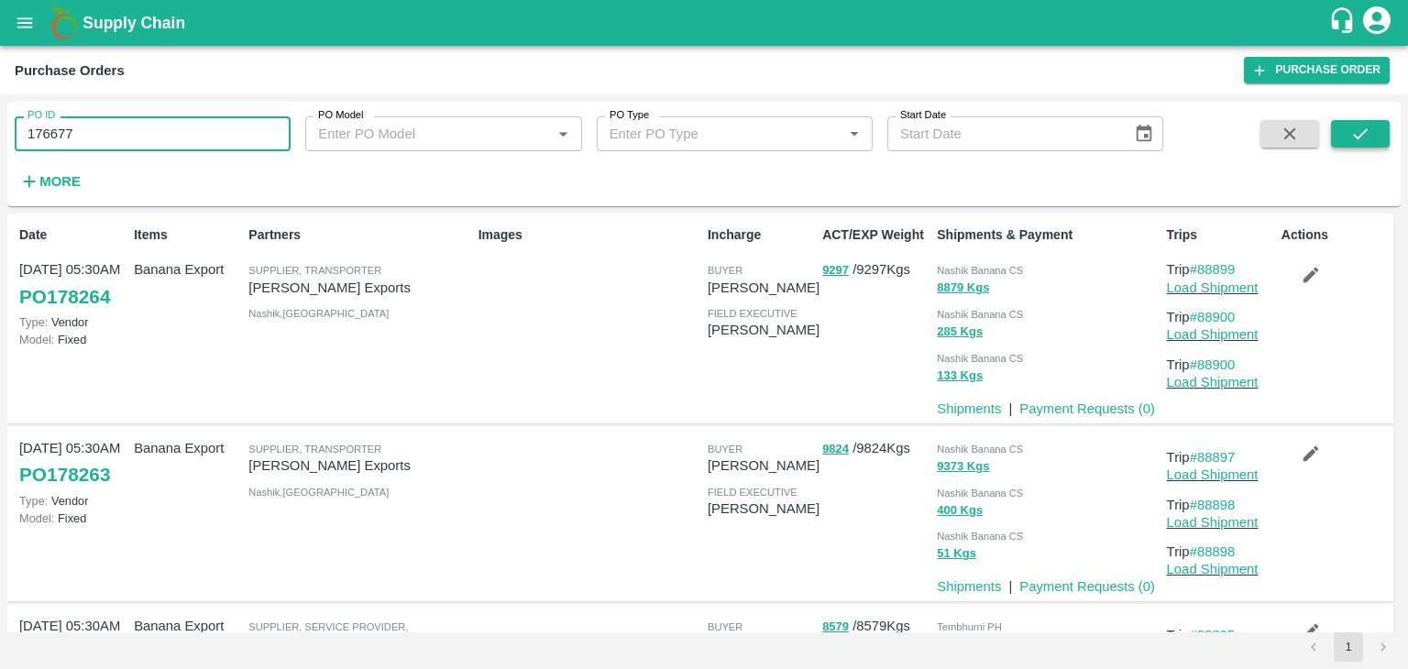
type input "176677"
click at [1339, 126] on button "submit" at bounding box center [1360, 134] width 59 height 28
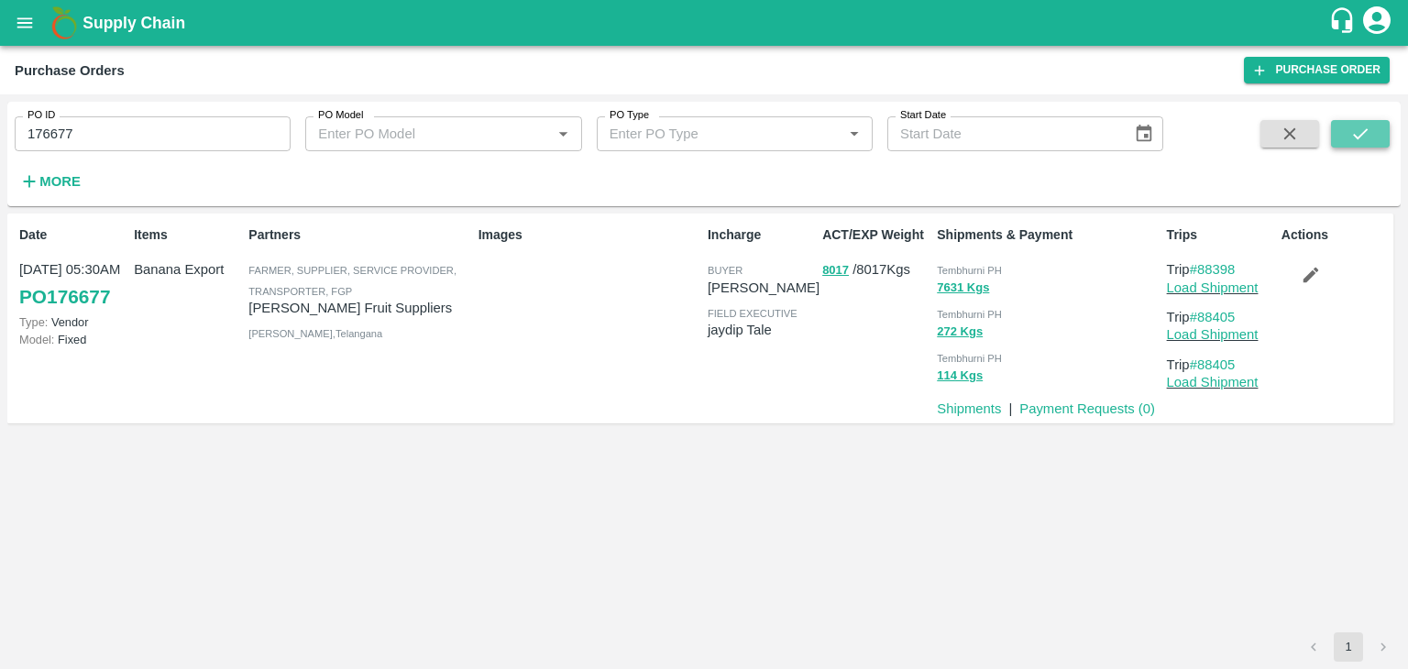
click at [1373, 138] on button "submit" at bounding box center [1360, 134] width 59 height 28
click at [1103, 402] on link "Payment Requests ( 0 )" at bounding box center [1088, 409] width 136 height 15
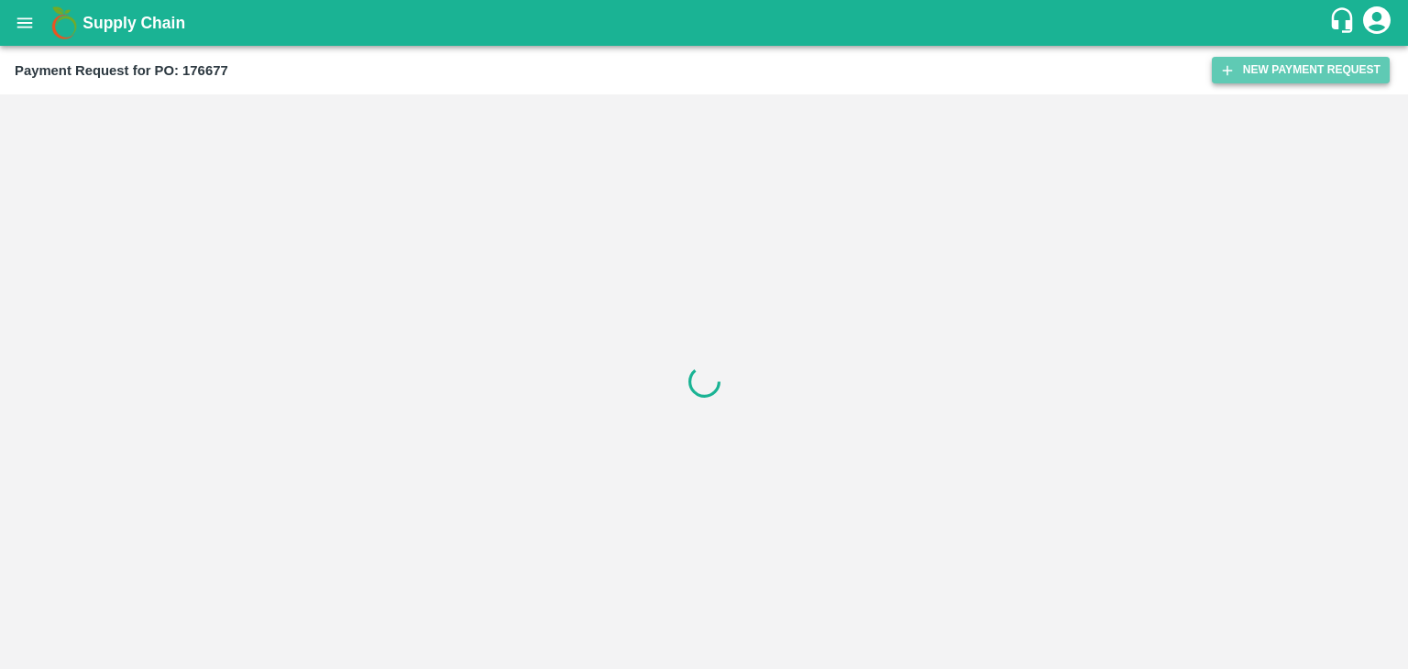
click at [1345, 67] on button "New Payment Request" at bounding box center [1301, 70] width 178 height 27
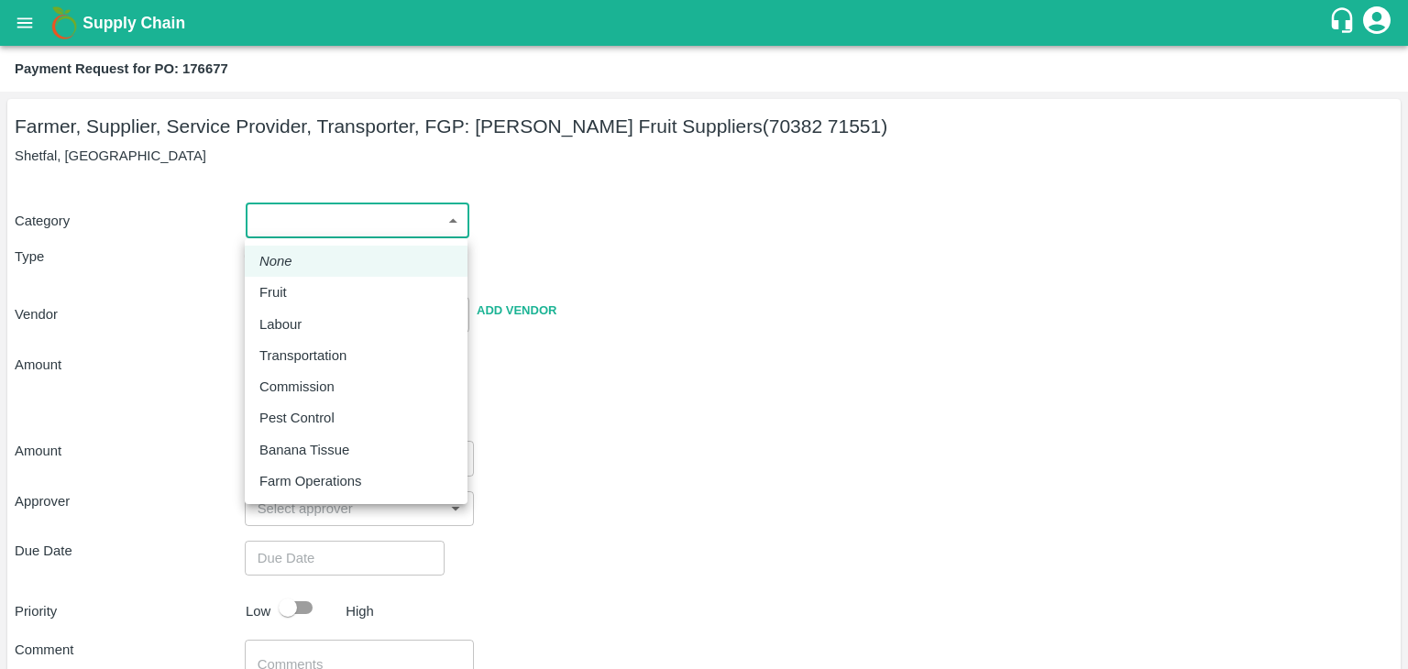
click at [377, 215] on body "Supply Chain Payment Request for PO: 176677 Farmer, Supplier, Service Provider,…" at bounding box center [704, 334] width 1408 height 669
click at [312, 281] on li "Fruit" at bounding box center [356, 292] width 223 height 31
type input "1"
type input "[PERSON_NAME] Fruit Suppliers - 70382 71551(Farmer, Supplier, Service Provider,…"
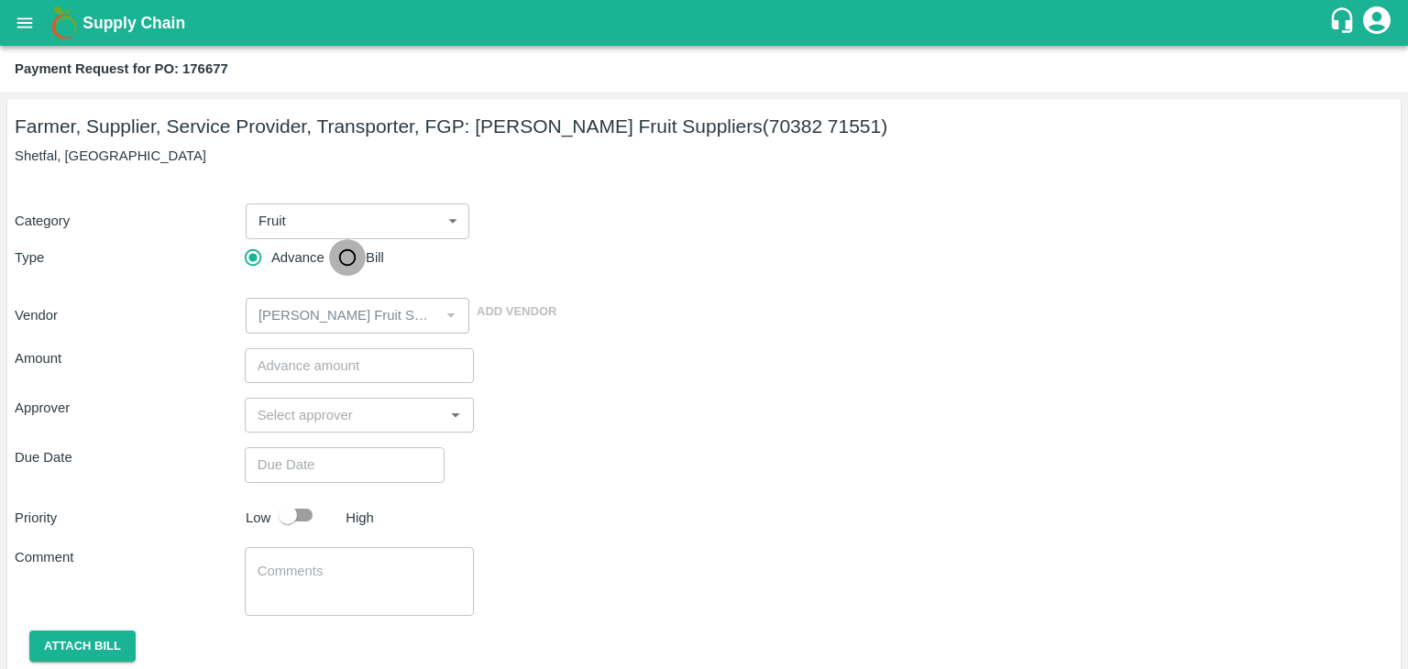
click at [361, 255] on input "Bill" at bounding box center [347, 257] width 37 height 37
radio input "true"
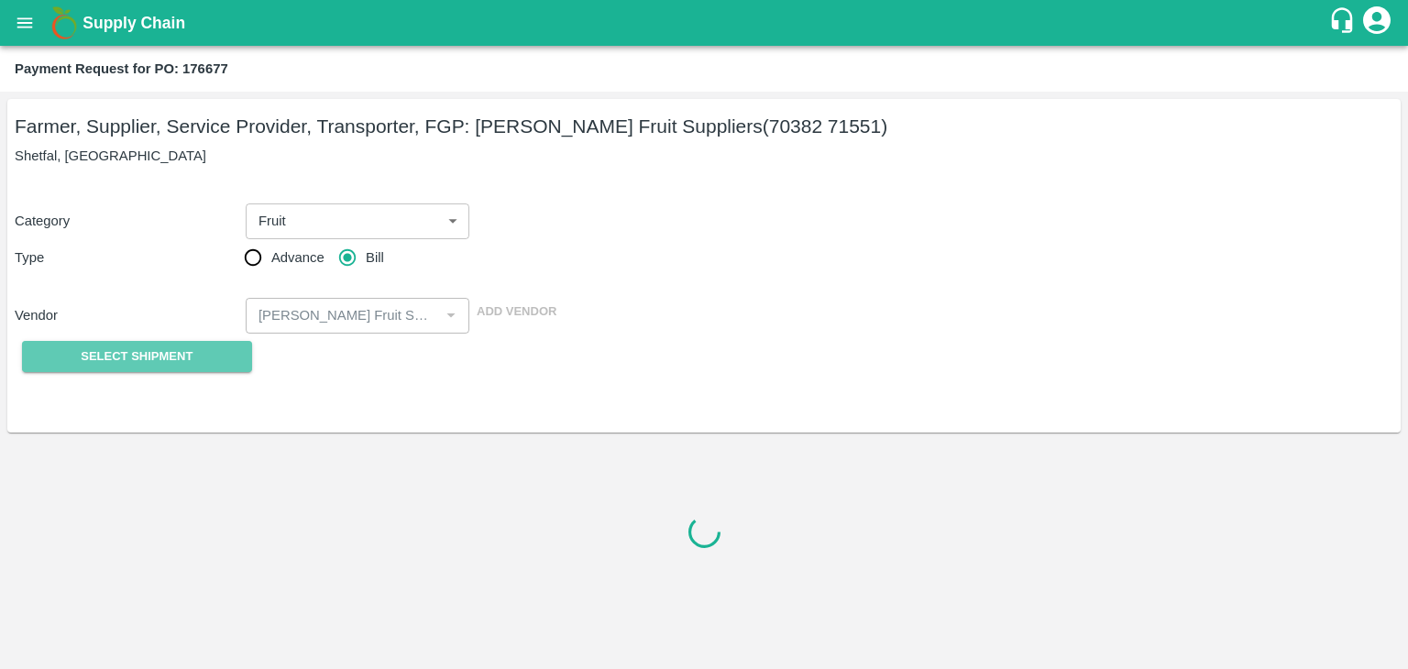
click at [178, 370] on button "Select Shipment" at bounding box center [137, 357] width 230 height 32
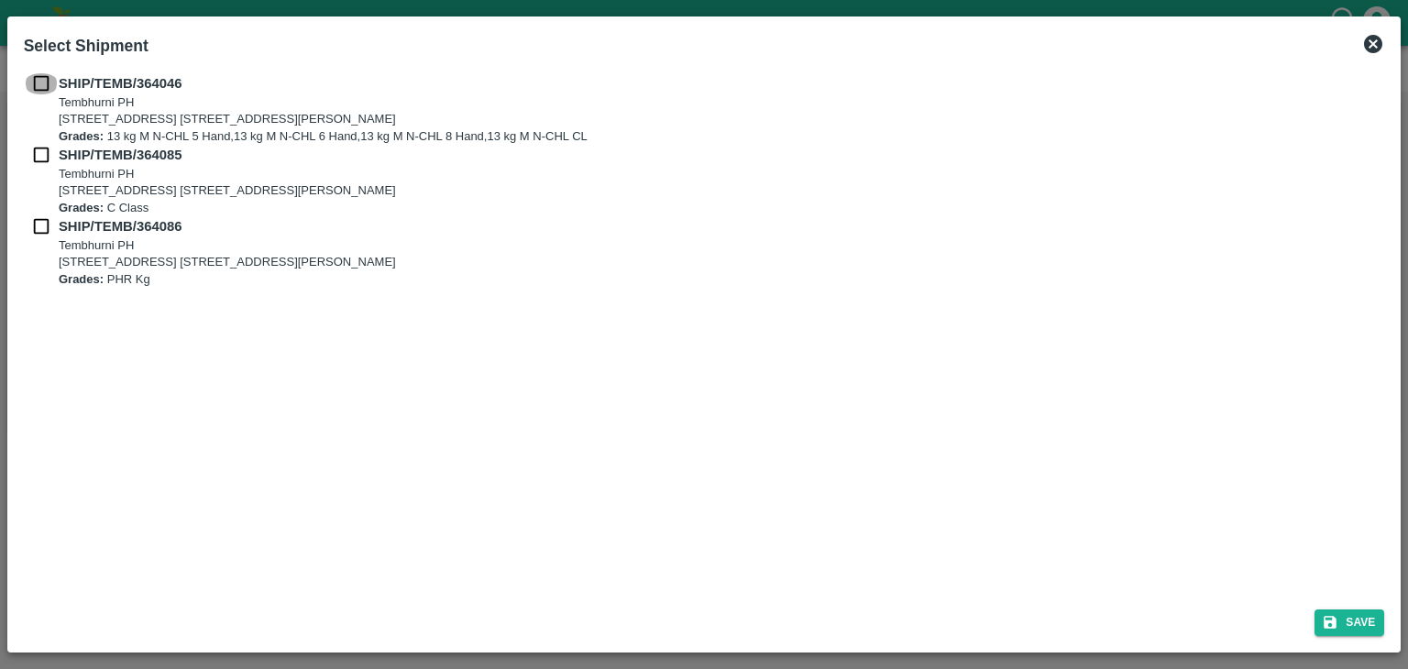
click at [43, 93] on input "checkbox" at bounding box center [41, 83] width 35 height 20
checkbox input "true"
click at [40, 161] on input "checkbox" at bounding box center [41, 155] width 35 height 20
checkbox input "true"
click at [38, 223] on input "checkbox" at bounding box center [41, 226] width 35 height 20
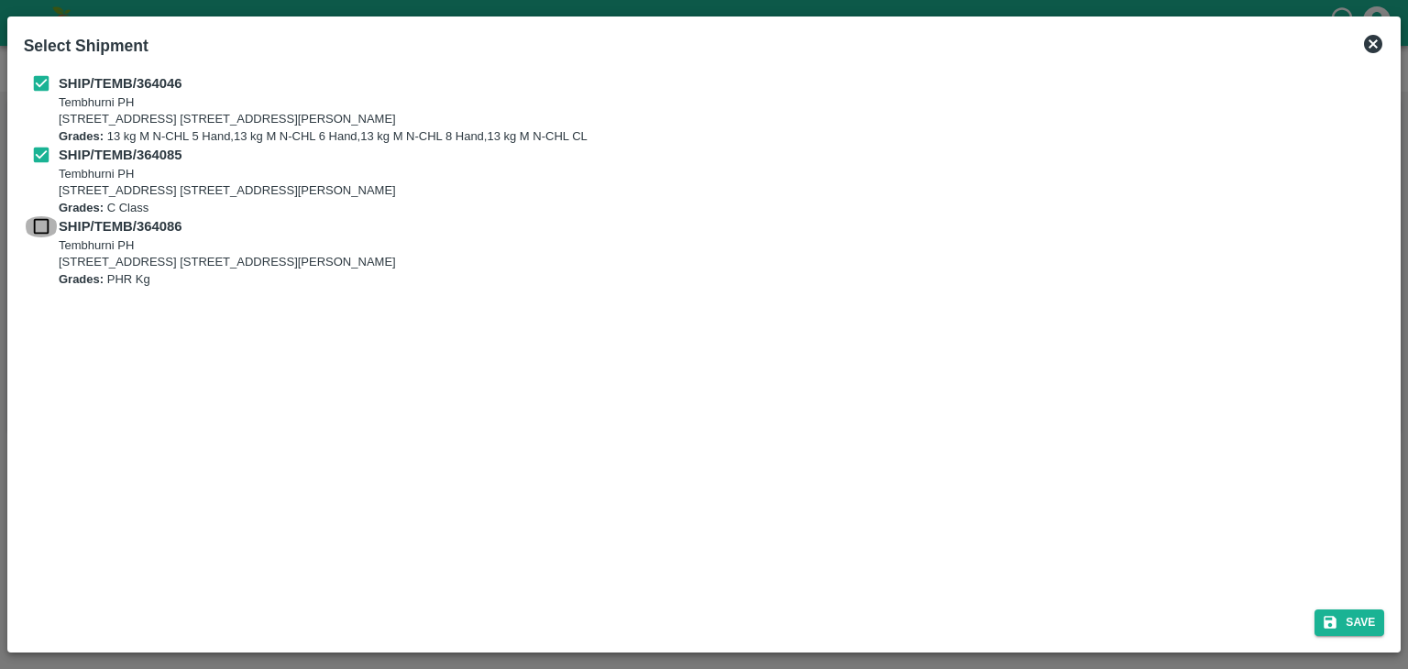
checkbox input "true"
drag, startPoint x: 1383, startPoint y: 642, endPoint x: 1359, endPoint y: 612, distance: 37.8
click at [1359, 612] on div "Save" at bounding box center [705, 619] width 1376 height 49
click at [1359, 612] on button "Save" at bounding box center [1350, 623] width 70 height 27
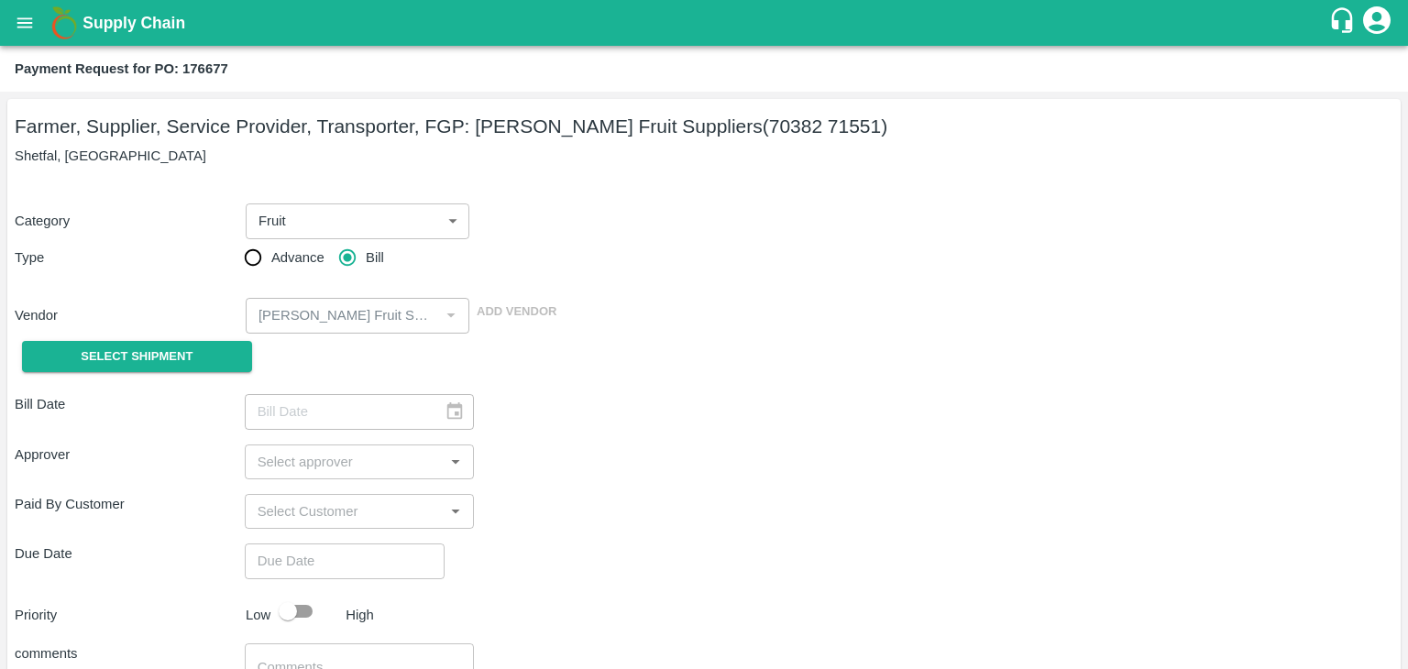
type input "[DATE]"
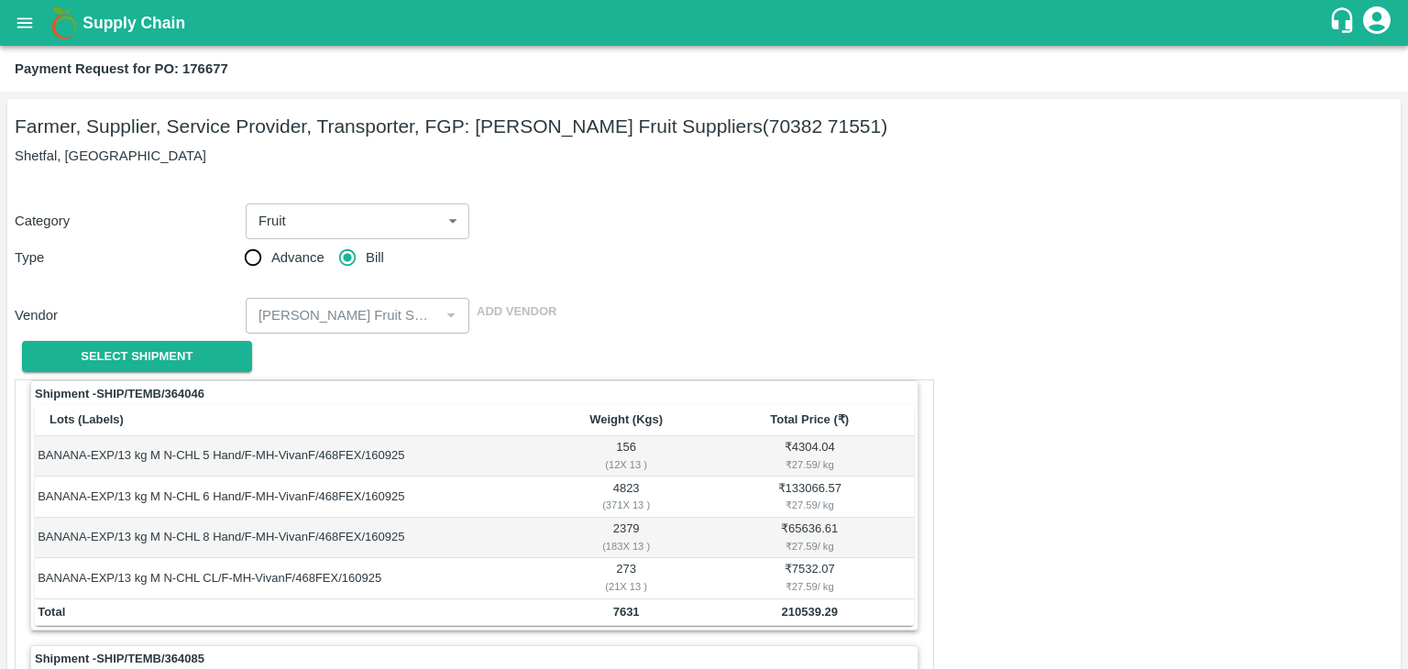
scroll to position [858, 0]
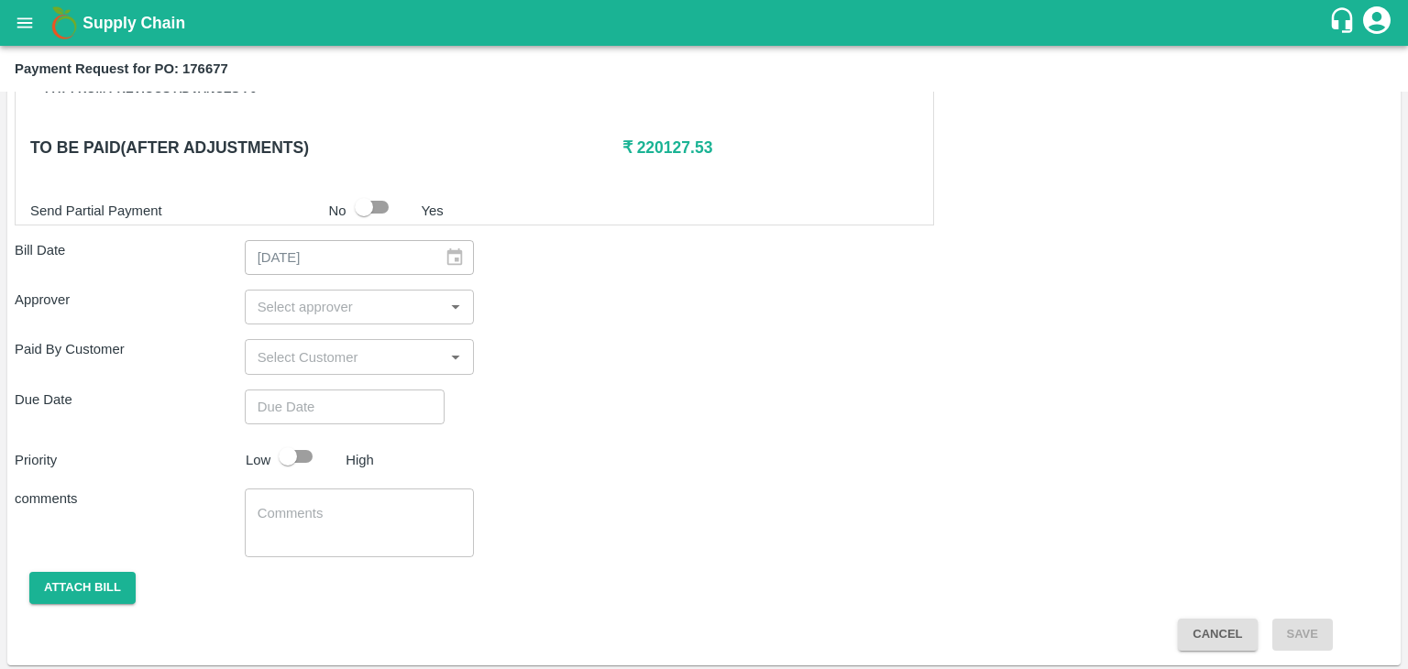
click at [355, 306] on input "input" at bounding box center [344, 307] width 189 height 24
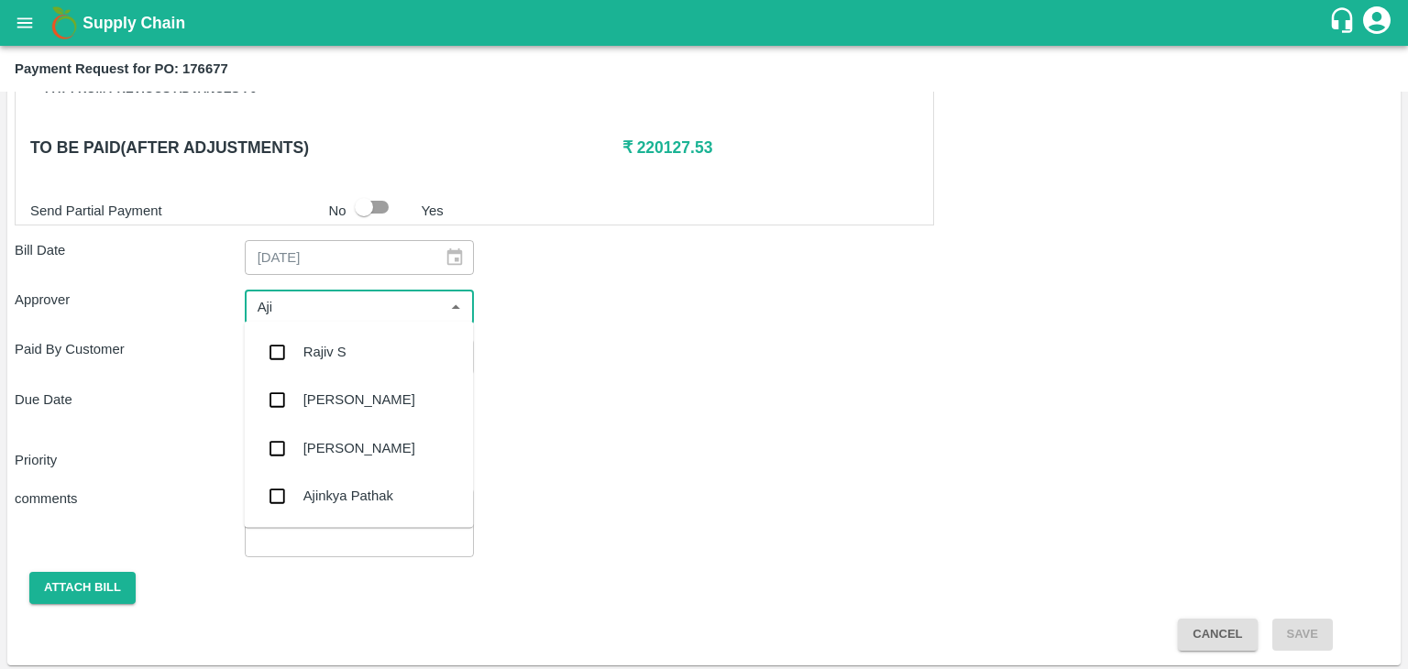
type input "Ajit"
click at [355, 359] on div "[PERSON_NAME]" at bounding box center [359, 352] width 112 height 20
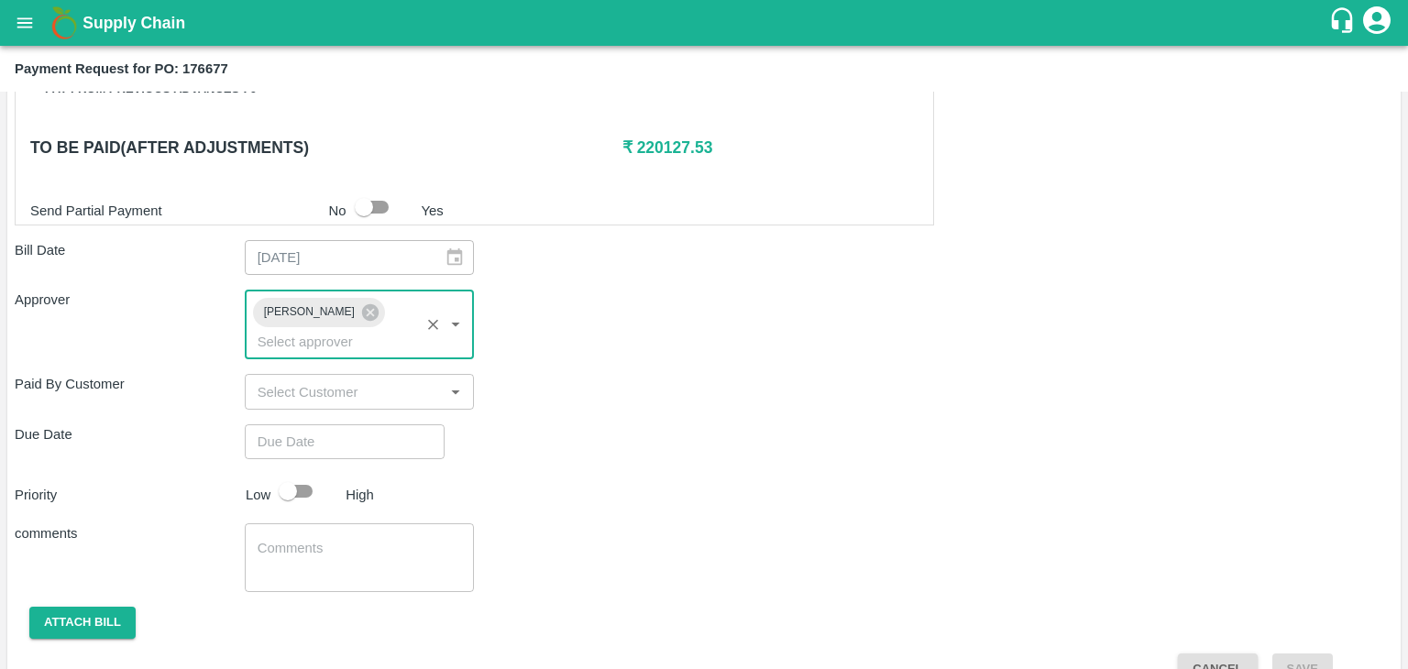
type input "DD/MM/YYYY hh:mm aa"
click at [390, 424] on input "DD/MM/YYYY hh:mm aa" at bounding box center [338, 441] width 187 height 35
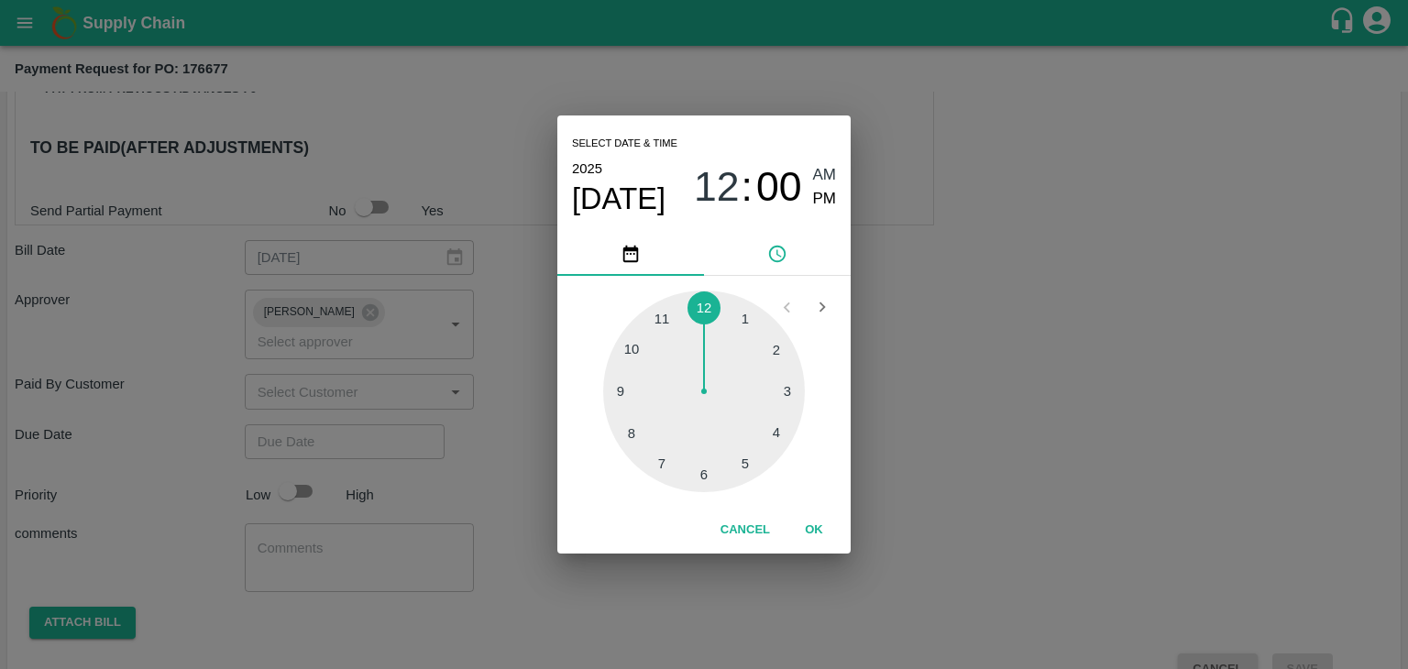
click at [822, 519] on button "OK" at bounding box center [814, 530] width 59 height 32
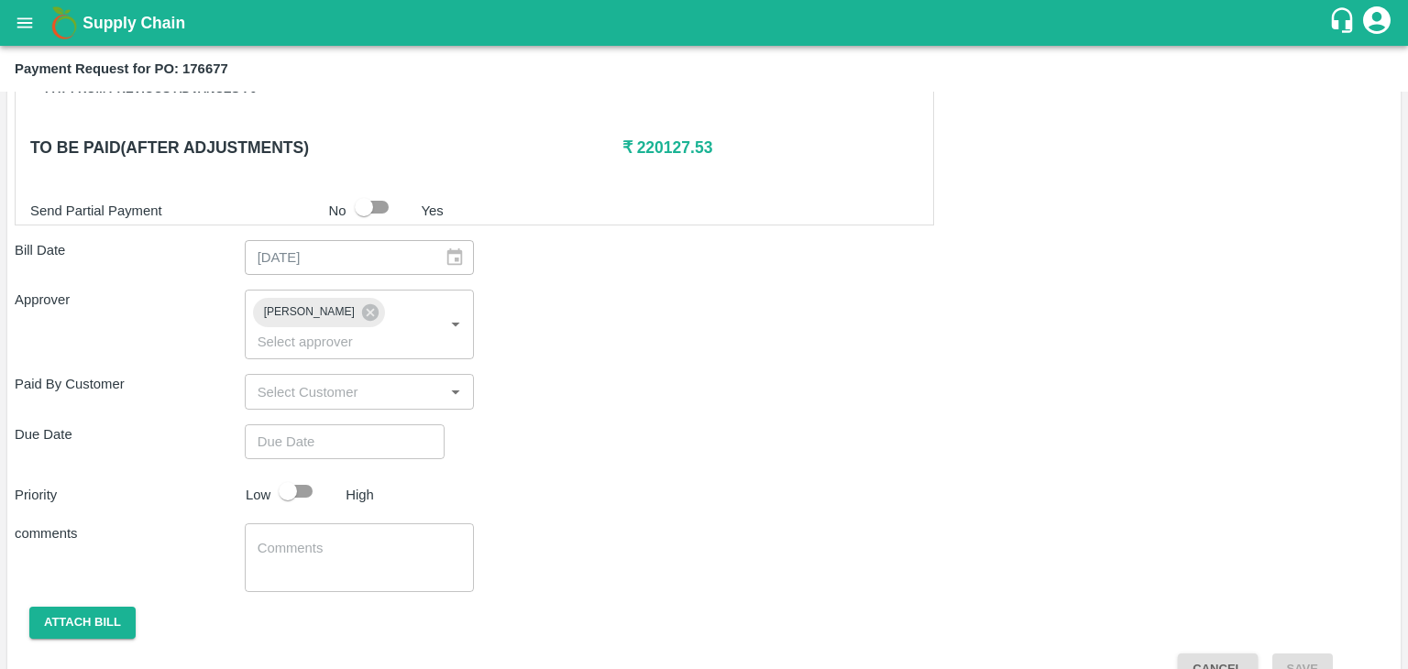
click at [316, 464] on div "Select date & time [DATE] 12 : 00 AM PM 1 2 3 4 5 6 7 8 9 10 11 12 Cancel OK" at bounding box center [704, 334] width 1408 height 669
click at [307, 464] on div "Select date & time [DATE] 12 : 00 AM PM 1 2 3 4 5 6 7 8 9 10 11 12 Cancel OK" at bounding box center [704, 334] width 1408 height 669
click at [287, 466] on div "Select date & time [DATE] 12 : 00 AM PM 1 2 3 4 5 6 7 8 9 10 11 12 Cancel OK" at bounding box center [704, 334] width 1408 height 669
click at [314, 467] on div "Select date & time [DATE] 12 : 00 AM PM 1 2 3 4 5 6 7 8 9 10 11 12 Cancel OK" at bounding box center [704, 334] width 1408 height 669
type input "[DATE] 12:00 AM"
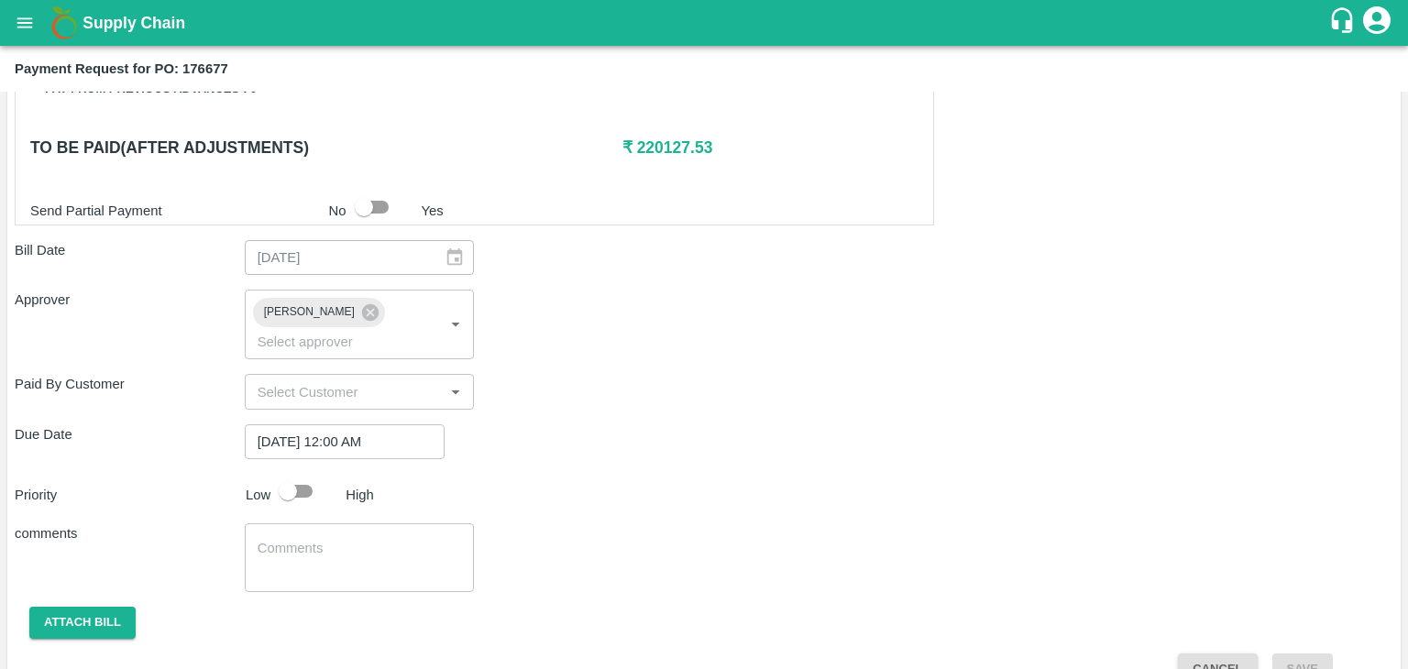
click at [301, 460] on div "Select date & time [DATE] 12 : 00 AM PM 1 2 3 4 5 6 7 8 9 10 11 12 Cancel OK" at bounding box center [704, 334] width 1408 height 669
click at [306, 474] on input "checkbox" at bounding box center [288, 491] width 105 height 35
checkbox input "true"
click at [350, 539] on textarea at bounding box center [360, 558] width 204 height 39
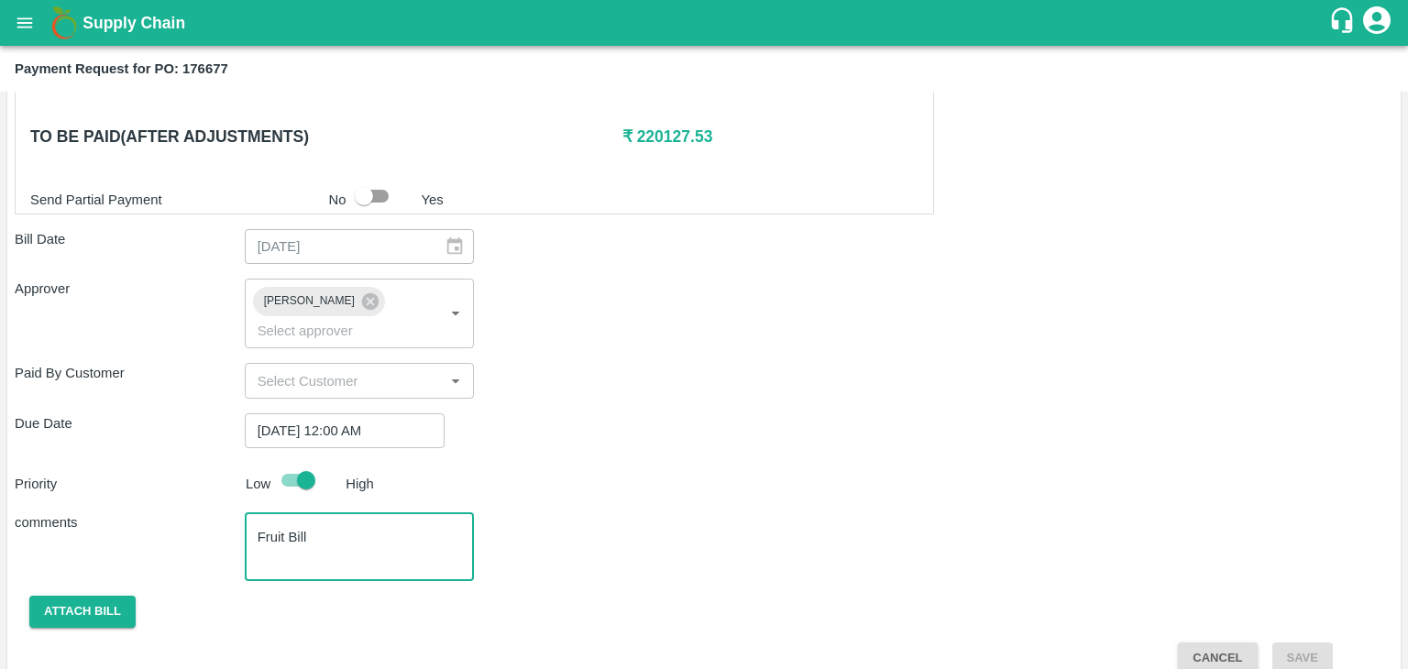
type textarea "Fruit Bill"
click at [37, 32] on button "open drawer" at bounding box center [25, 23] width 42 height 42
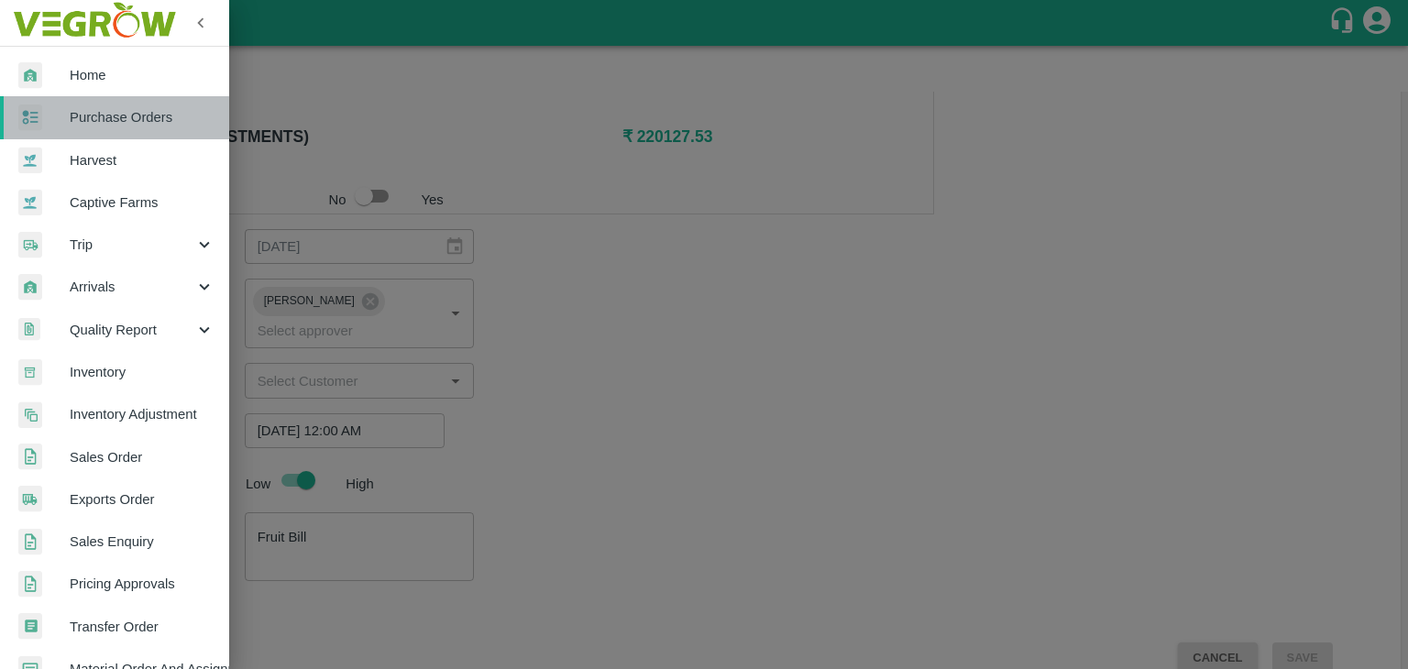
click at [171, 117] on span "Purchase Orders" at bounding box center [142, 117] width 145 height 20
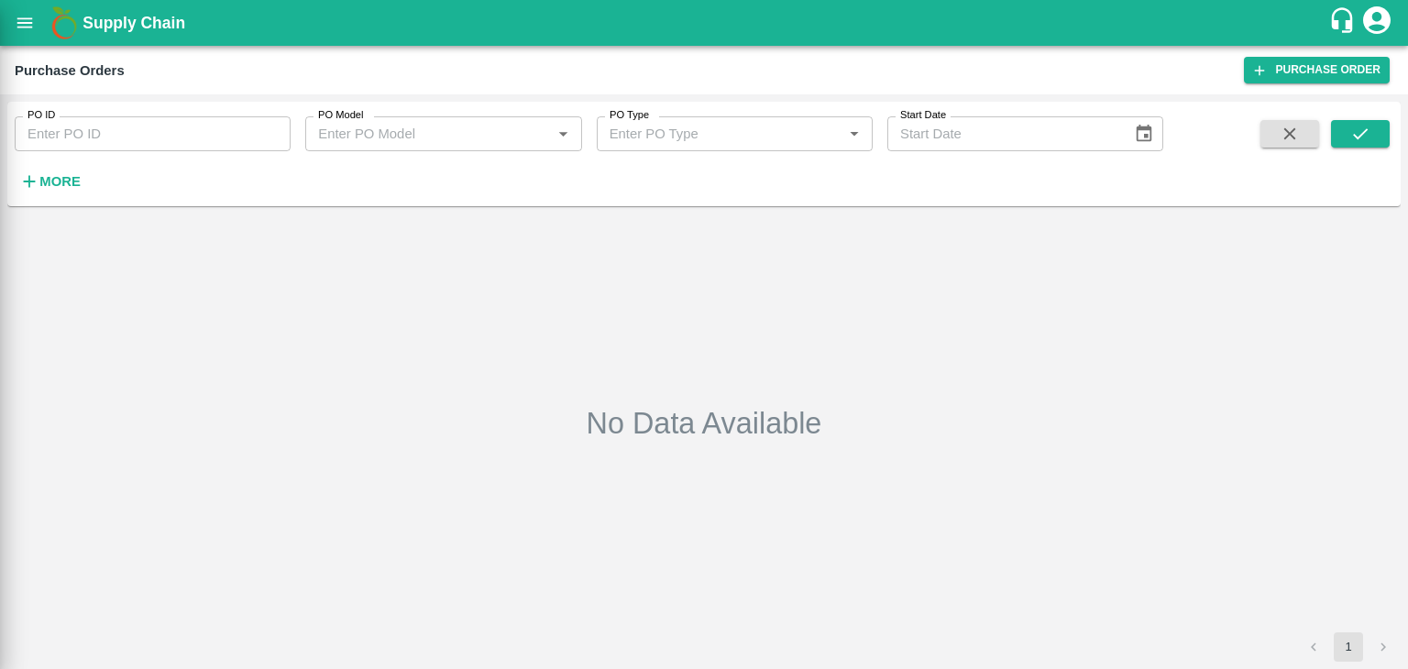
click at [282, 132] on div at bounding box center [704, 334] width 1408 height 669
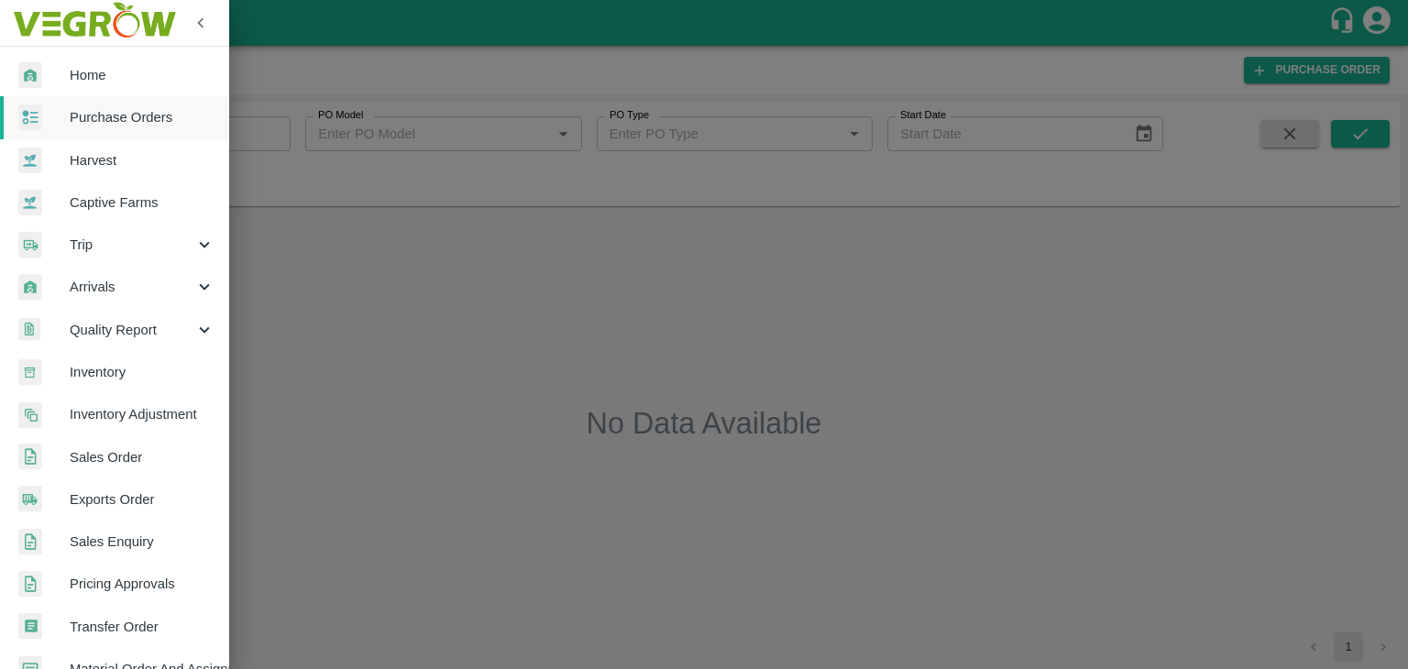
click at [283, 126] on div at bounding box center [704, 334] width 1408 height 669
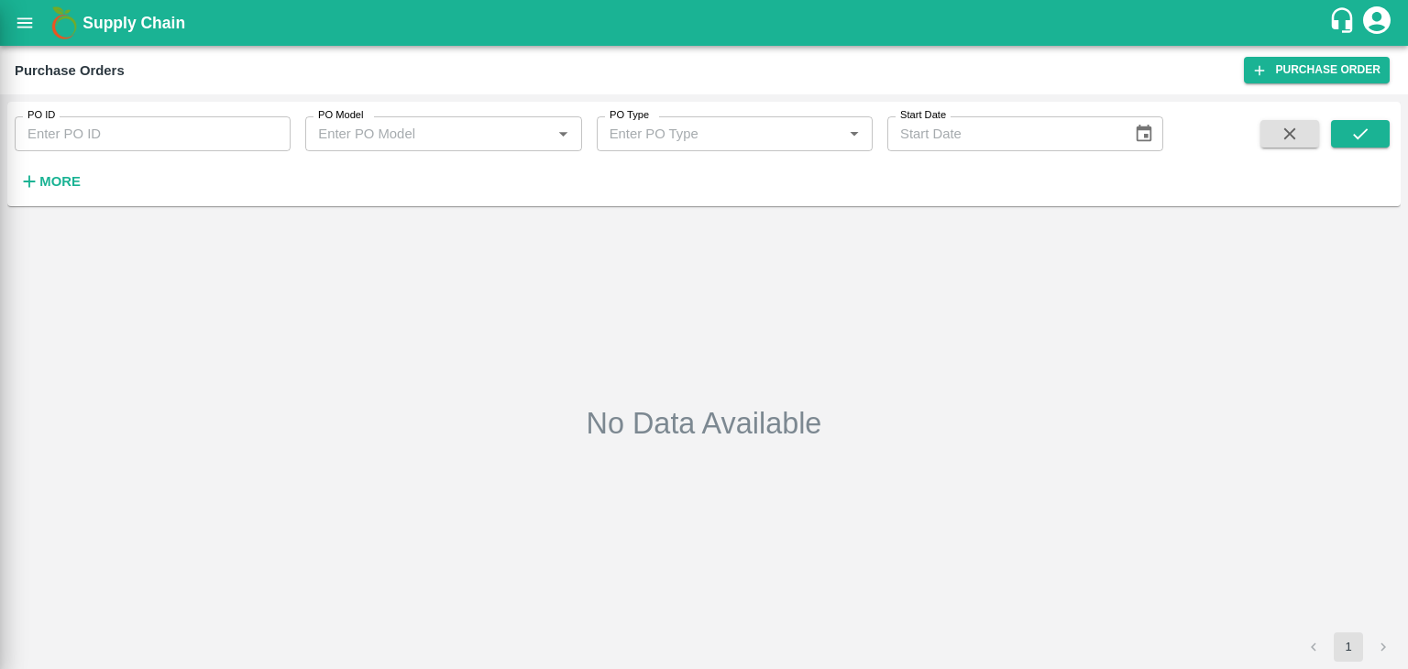
click at [283, 126] on div at bounding box center [704, 334] width 1408 height 669
click at [274, 140] on div at bounding box center [704, 334] width 1408 height 669
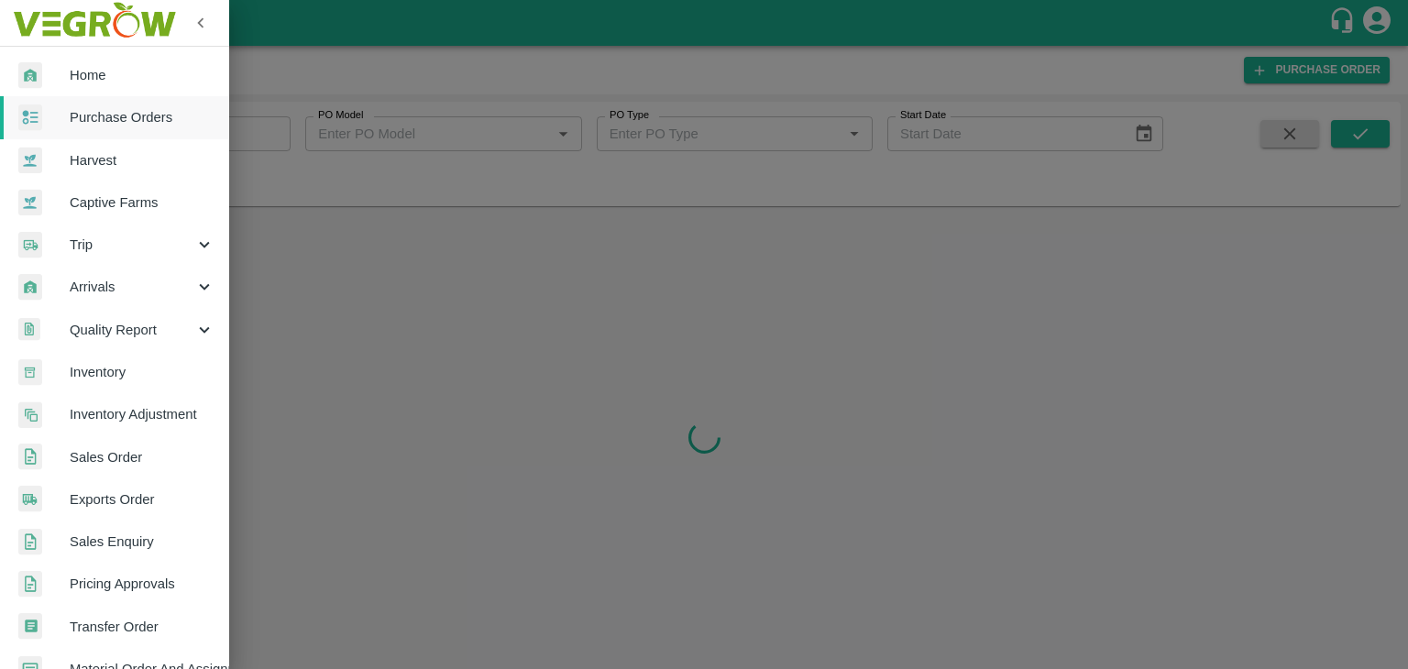
click at [265, 131] on div at bounding box center [704, 334] width 1408 height 669
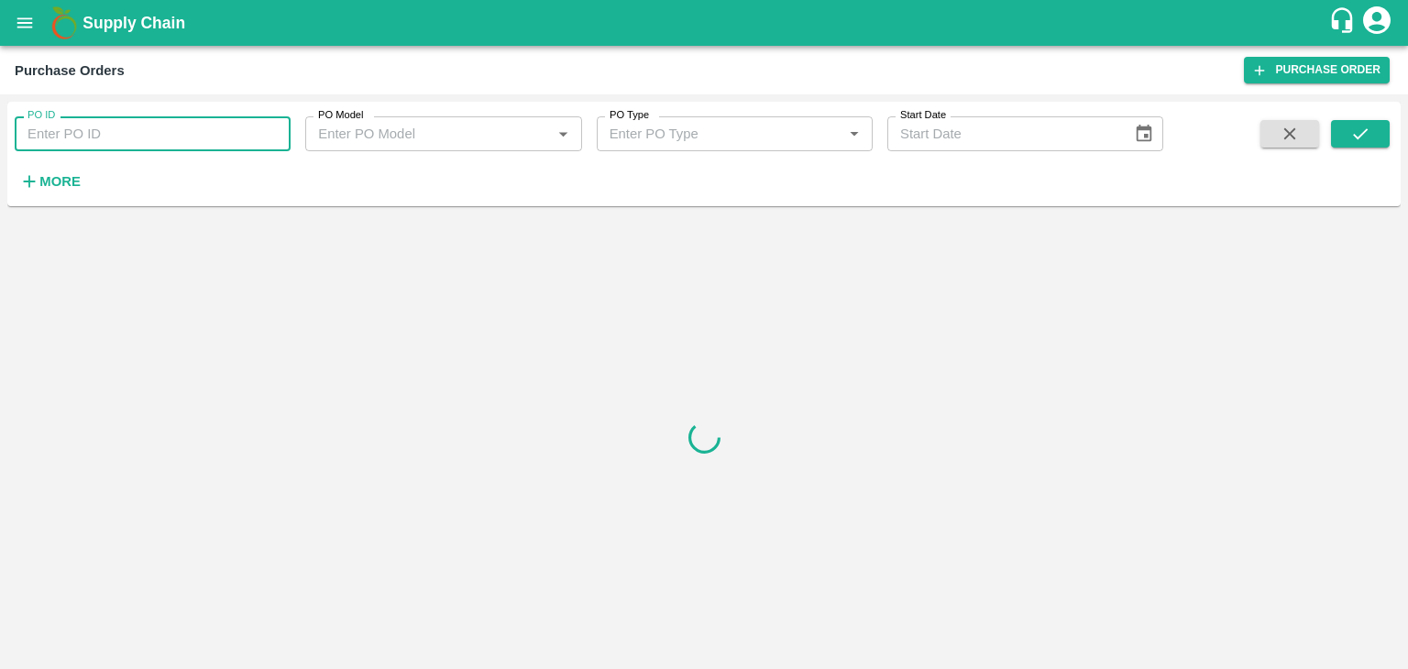
click at [286, 140] on input "PO ID" at bounding box center [153, 133] width 276 height 35
click at [286, 139] on input "PO ID" at bounding box center [153, 133] width 276 height 35
paste input "176987"
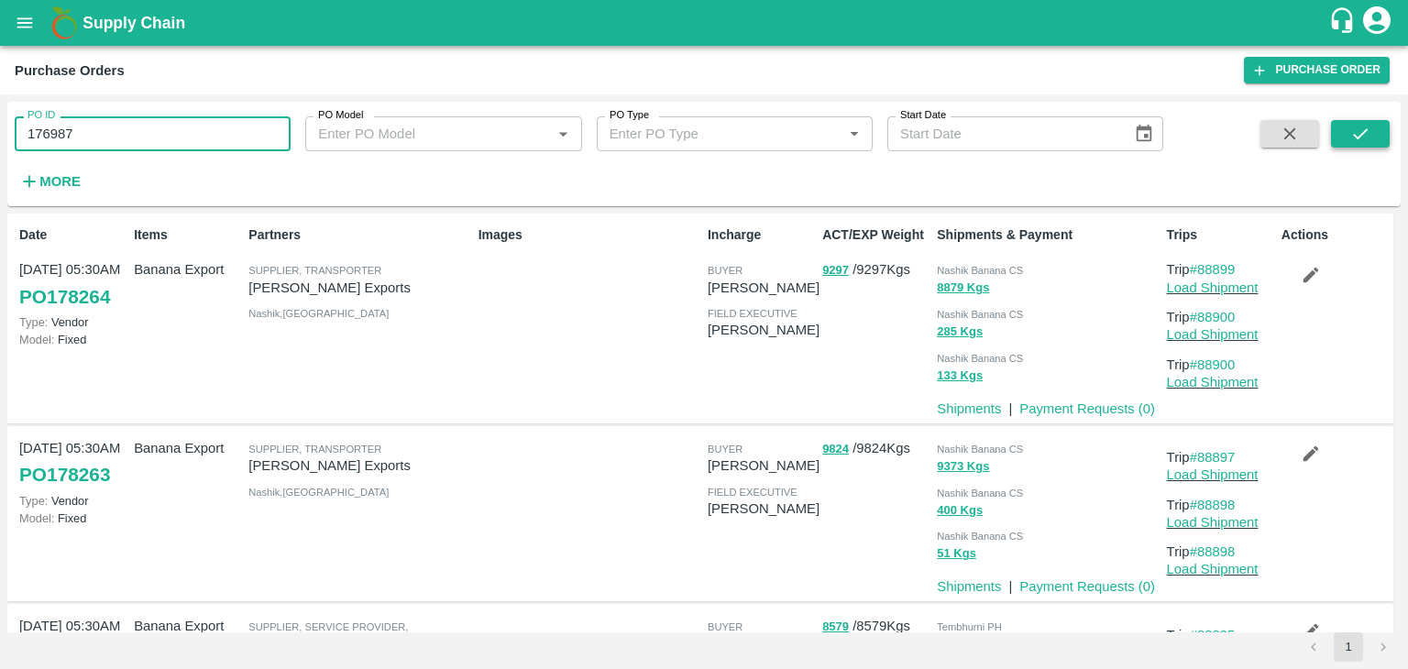
type input "176987"
click at [1372, 137] on button "submit" at bounding box center [1360, 134] width 59 height 28
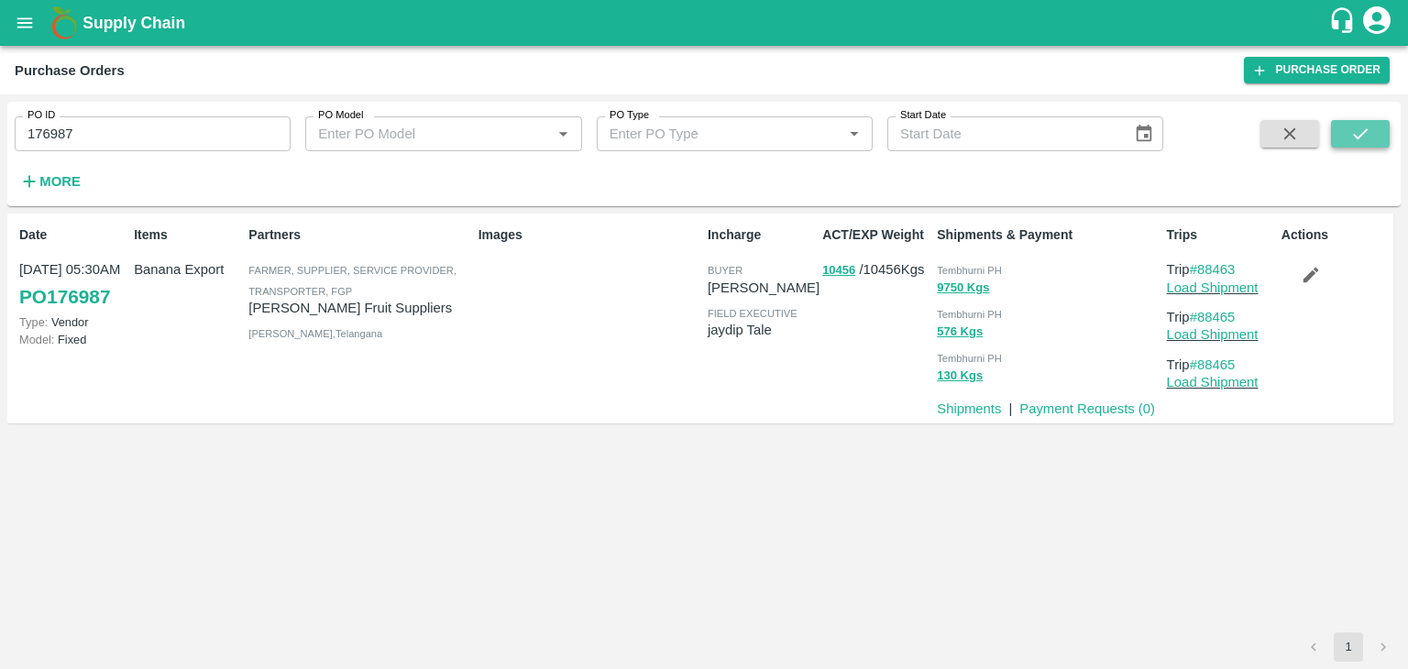
click at [1372, 137] on button "submit" at bounding box center [1360, 134] width 59 height 28
click at [1061, 414] on link "Payment Requests ( 0 )" at bounding box center [1088, 409] width 136 height 15
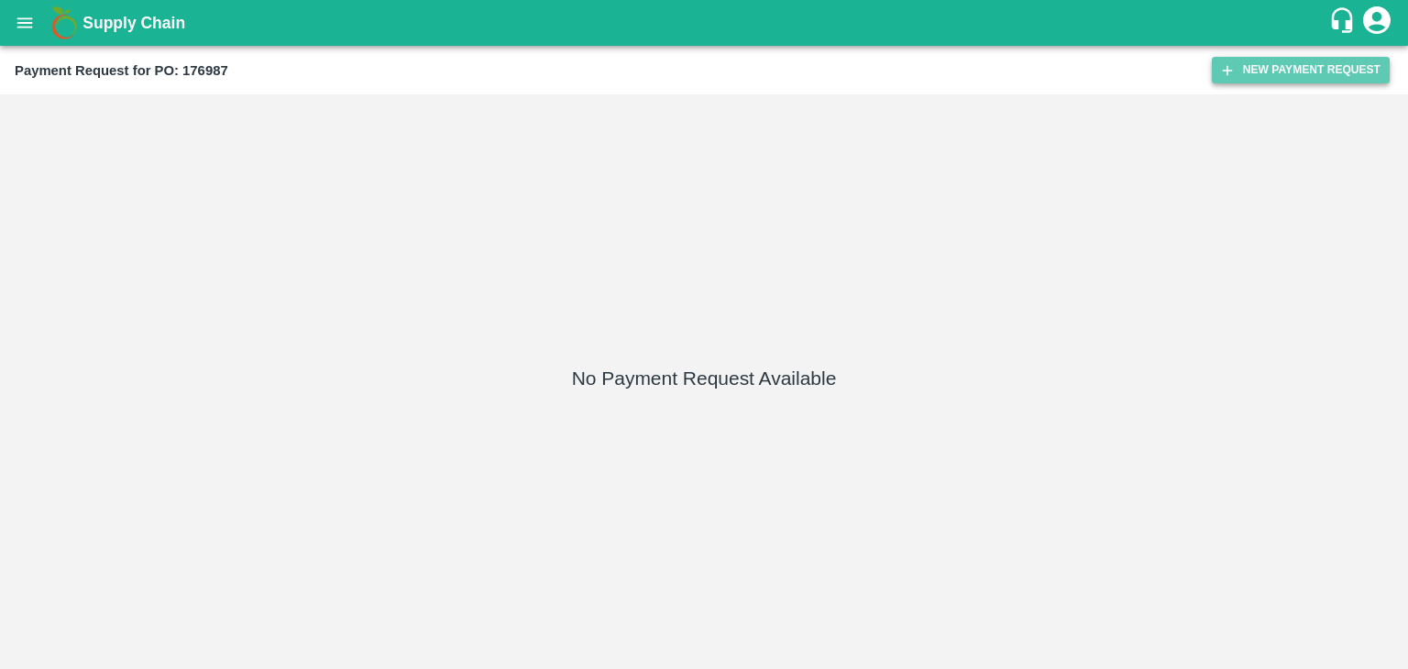
click at [1280, 60] on button "New Payment Request" at bounding box center [1301, 70] width 178 height 27
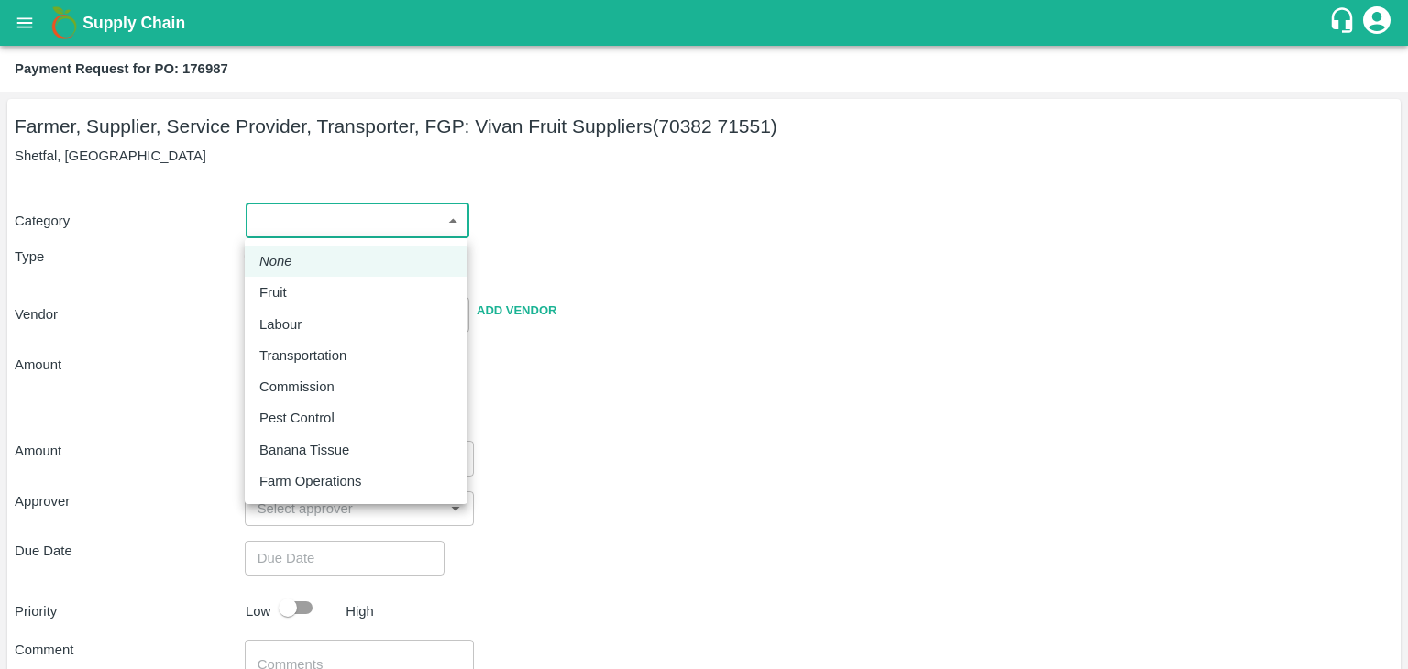
drag, startPoint x: 275, startPoint y: 223, endPoint x: 300, endPoint y: 293, distance: 74.8
click at [300, 293] on body "Supply Chain Payment Request for PO: 176987 Farmer, Supplier, Service Provider,…" at bounding box center [704, 334] width 1408 height 669
click at [300, 293] on div "Fruit" at bounding box center [355, 292] width 193 height 20
type input "1"
type input "[PERSON_NAME] Fruit Suppliers - 70382 71551(Farmer, Supplier, Service Provider,…"
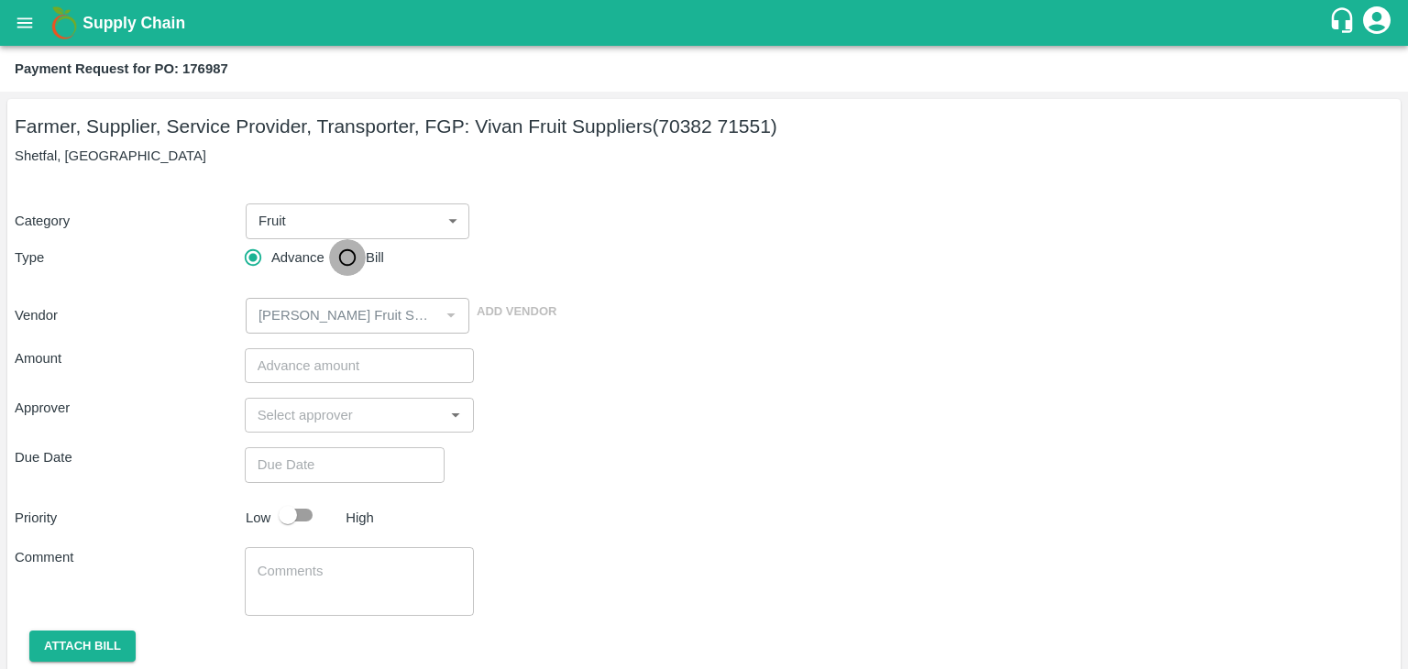
click at [329, 271] on input "Bill" at bounding box center [347, 257] width 37 height 37
radio input "true"
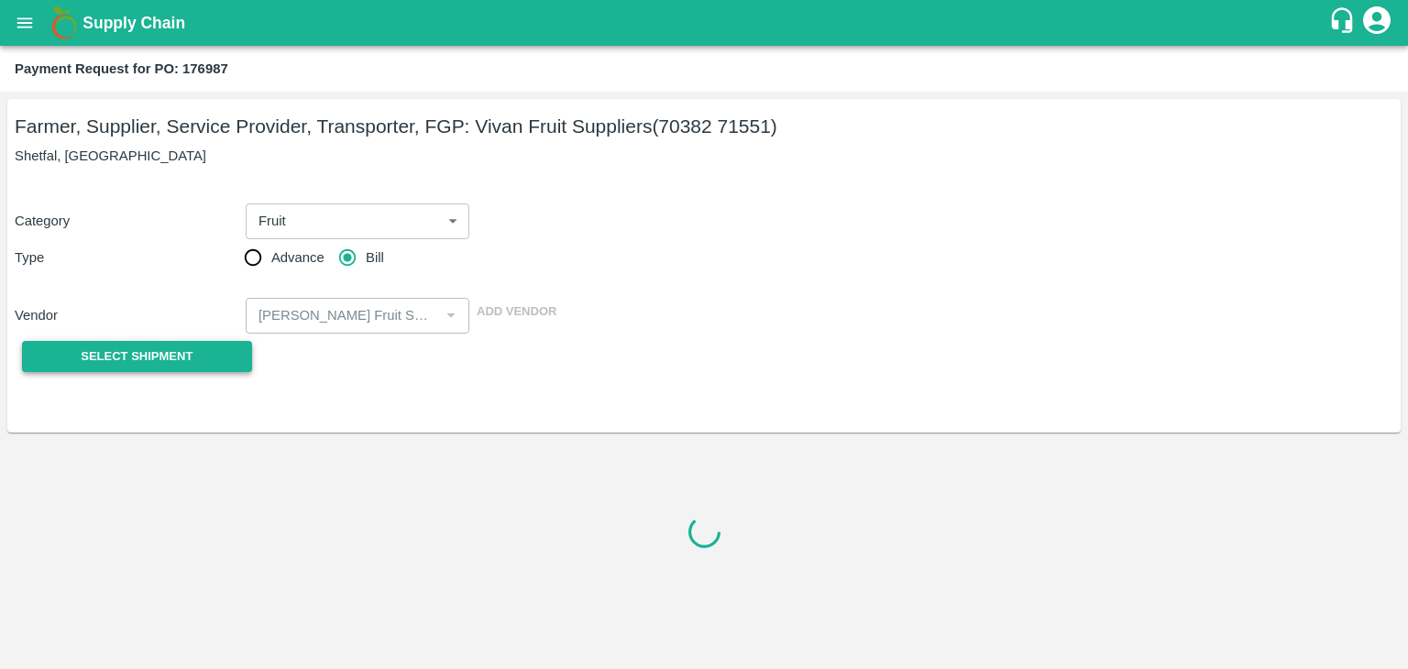
click at [164, 351] on span "Select Shipment" at bounding box center [137, 357] width 112 height 21
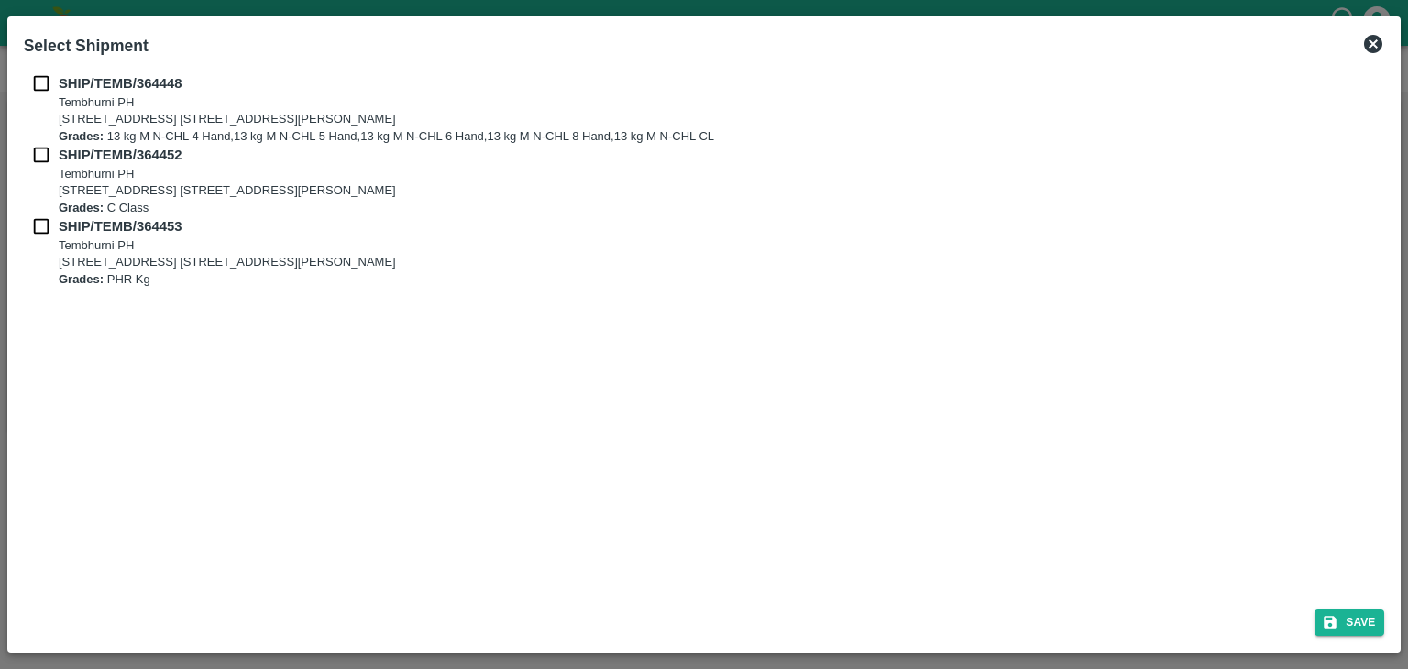
click at [51, 77] on input "checkbox" at bounding box center [41, 83] width 35 height 20
checkbox input "true"
click at [33, 157] on input "checkbox" at bounding box center [41, 155] width 35 height 20
checkbox input "true"
click at [34, 234] on input "checkbox" at bounding box center [41, 226] width 35 height 20
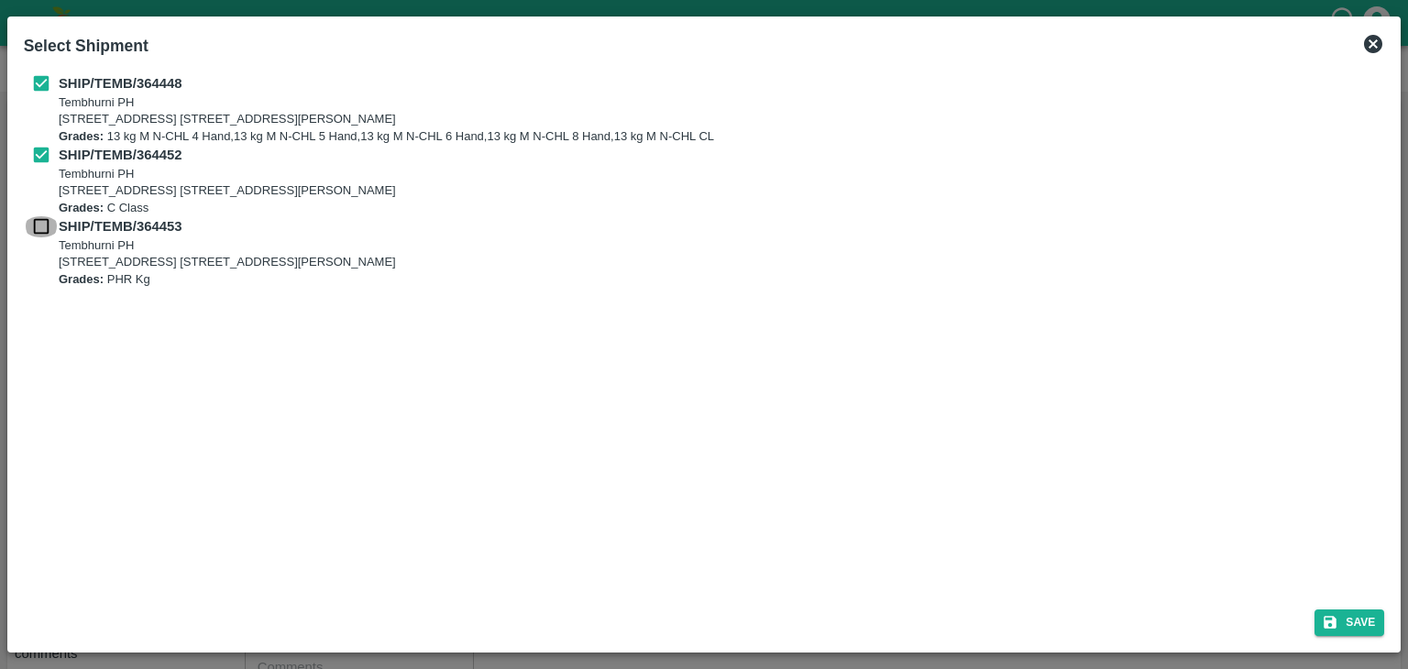
checkbox input "true"
click at [1352, 624] on button "Save" at bounding box center [1350, 623] width 70 height 27
type input "[DATE]"
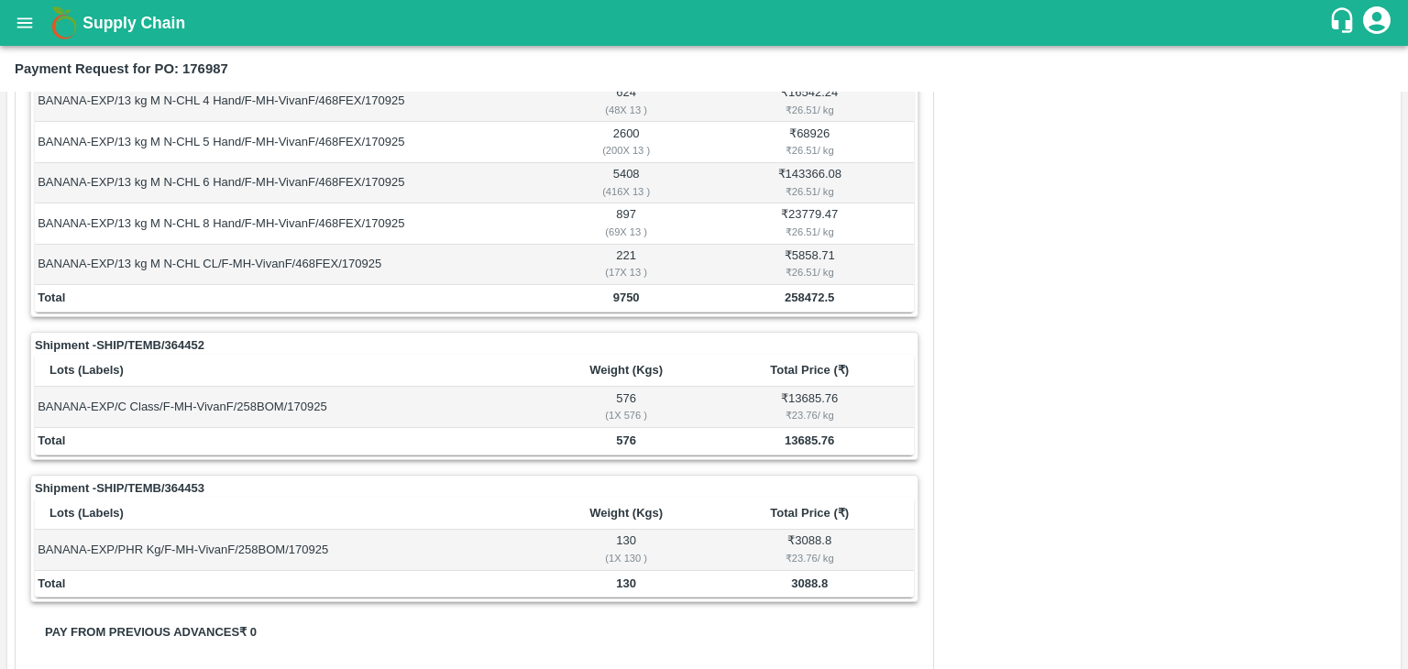
scroll to position [799, 0]
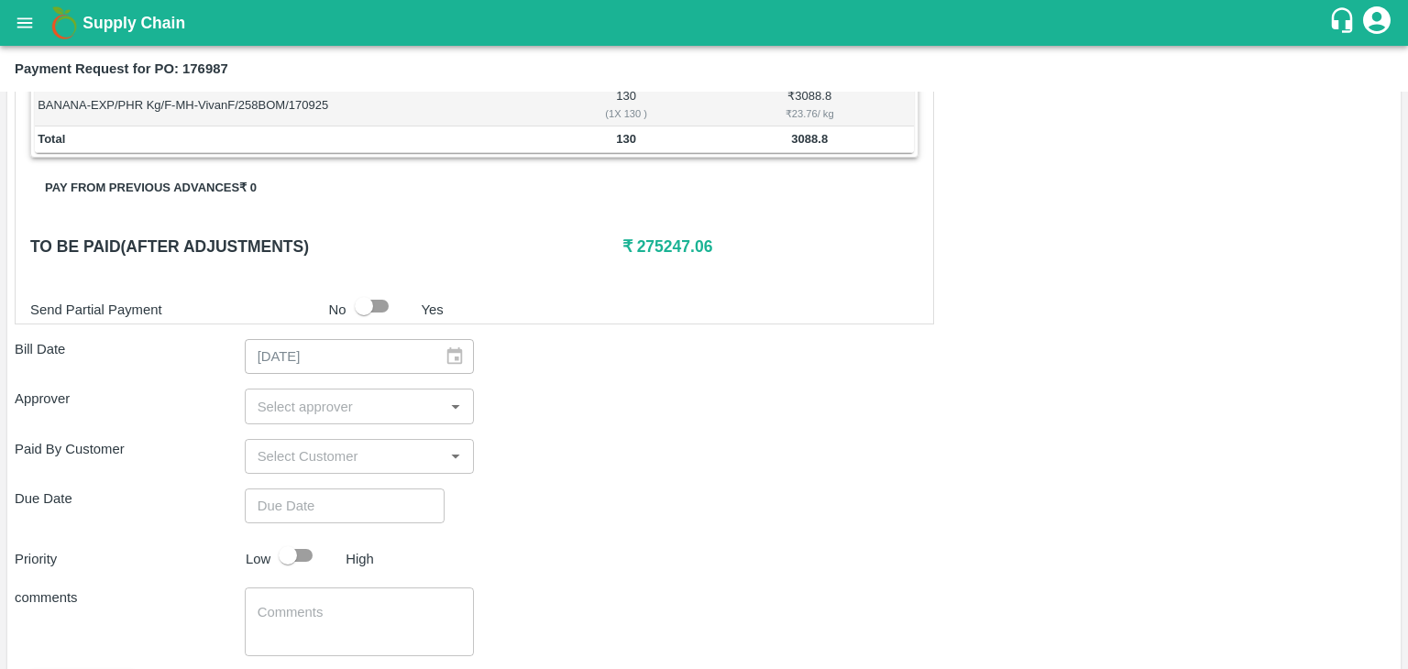
click at [365, 394] on input "input" at bounding box center [344, 406] width 189 height 24
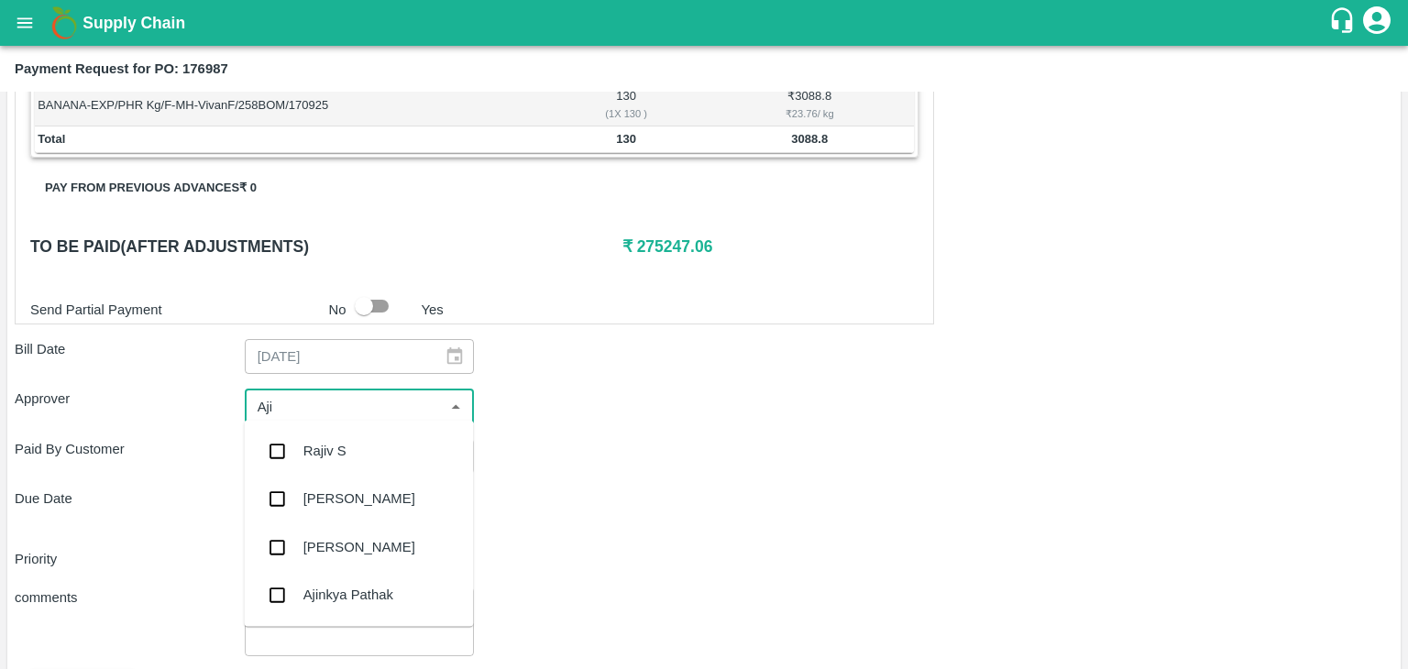
type input "Ajit"
click at [363, 448] on div "[PERSON_NAME]" at bounding box center [358, 451] width 229 height 48
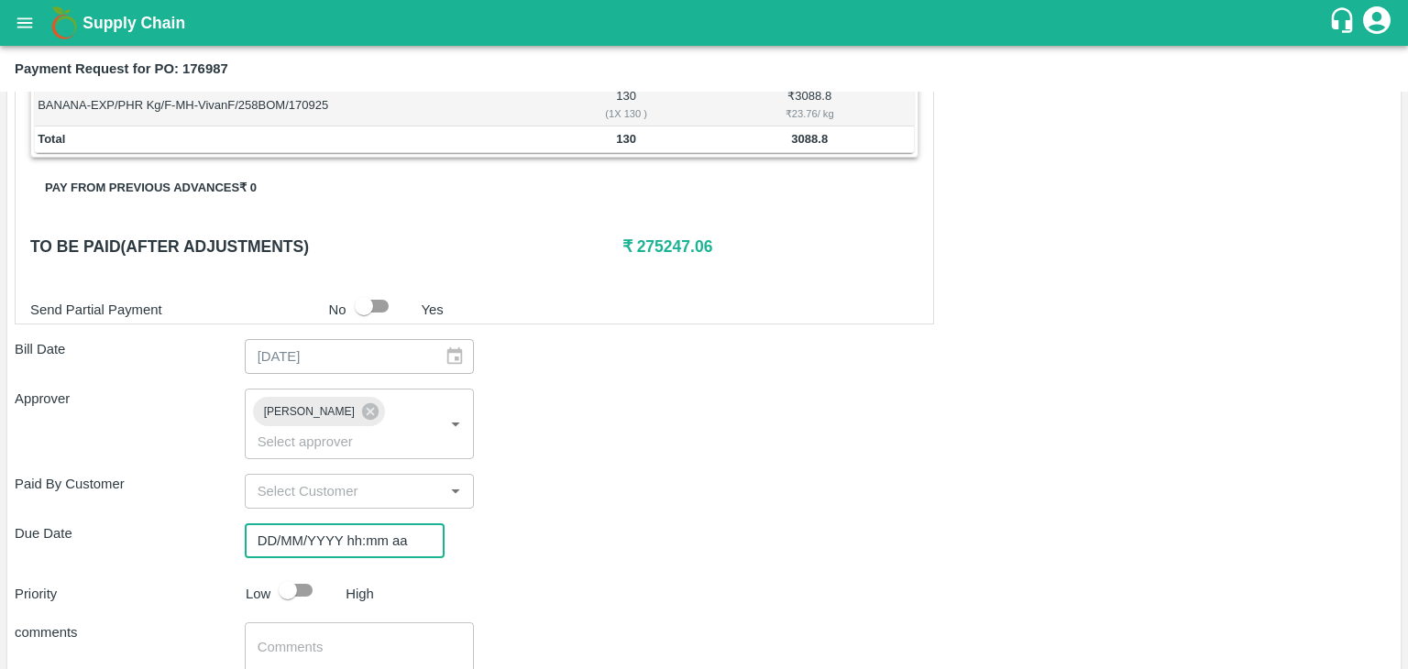
type input "DD/MM/YYYY hh:mm aa"
click at [370, 524] on input "DD/MM/YYYY hh:mm aa" at bounding box center [338, 541] width 187 height 35
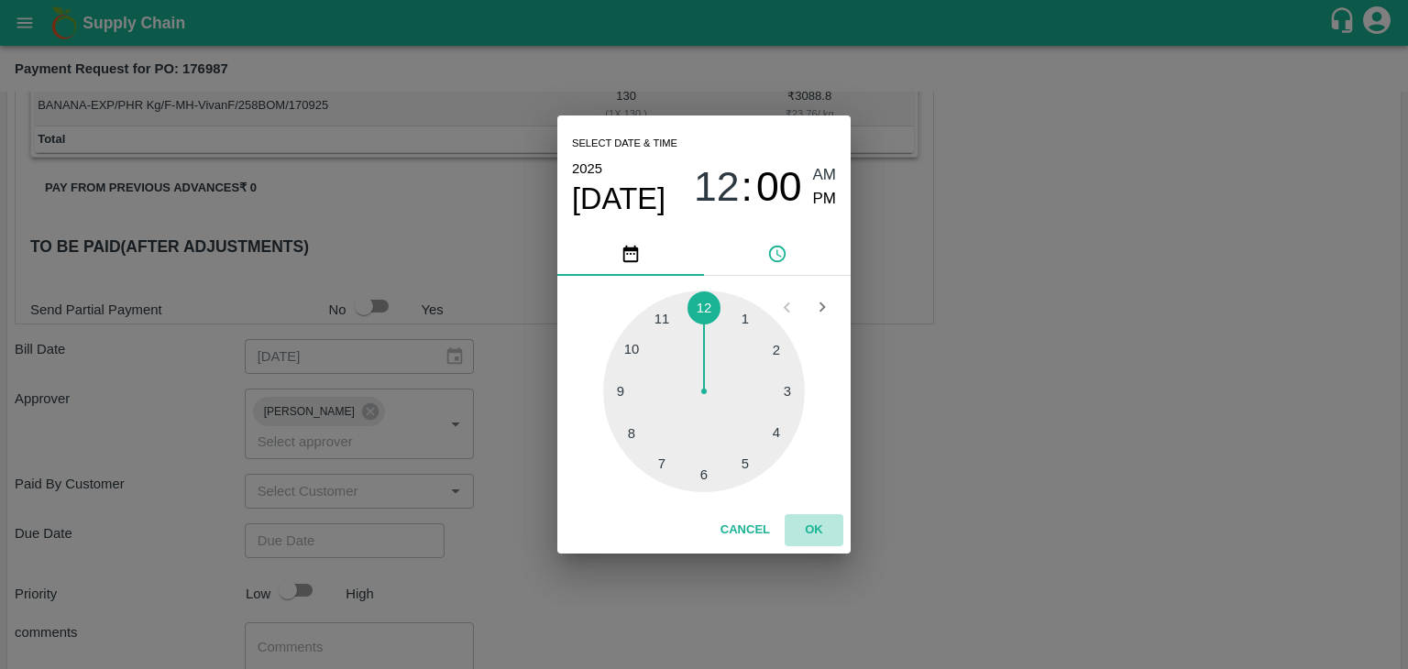
click at [803, 532] on button "OK" at bounding box center [814, 530] width 59 height 32
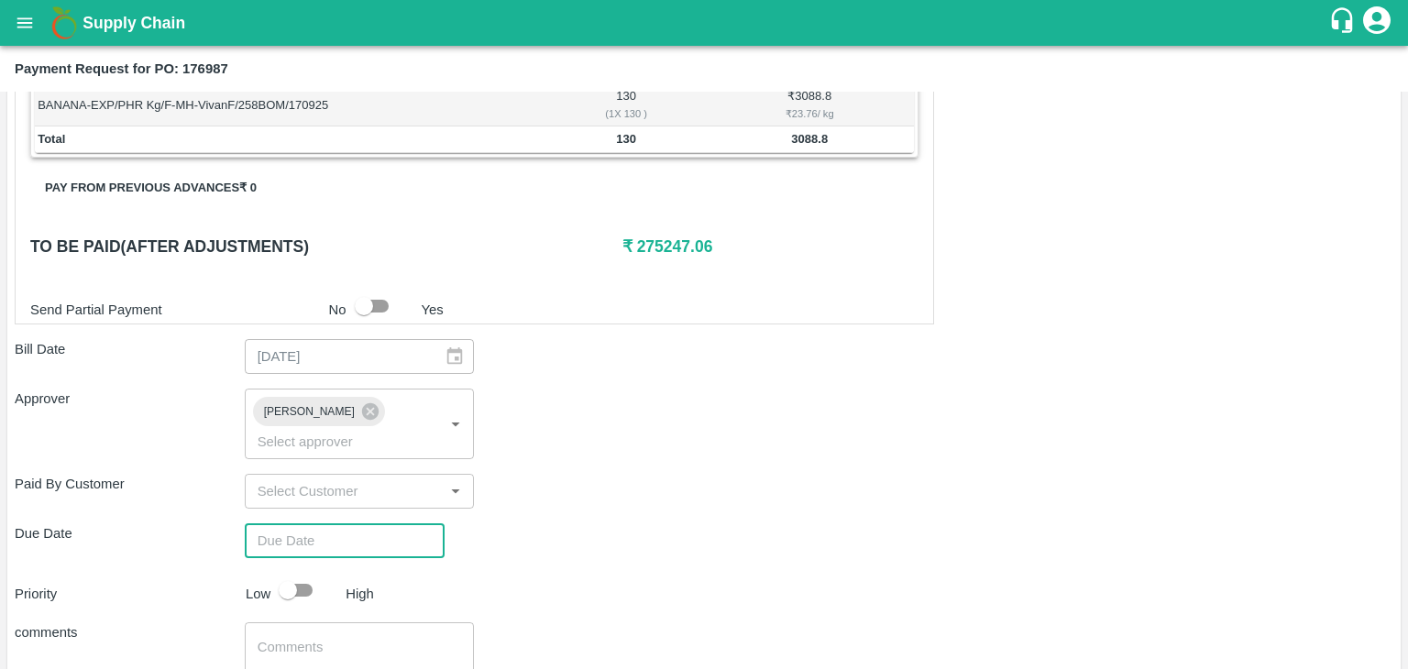
click at [294, 566] on div "Select date & time 2025 Sep 26 12 : 00 AM PM 1 2 3 4 5 6 7 8 9 10 11 12 Cancel …" at bounding box center [704, 334] width 1408 height 669
type input "[DATE] 12:00 AM"
click at [302, 573] on input "checkbox" at bounding box center [288, 590] width 105 height 35
checkbox input "true"
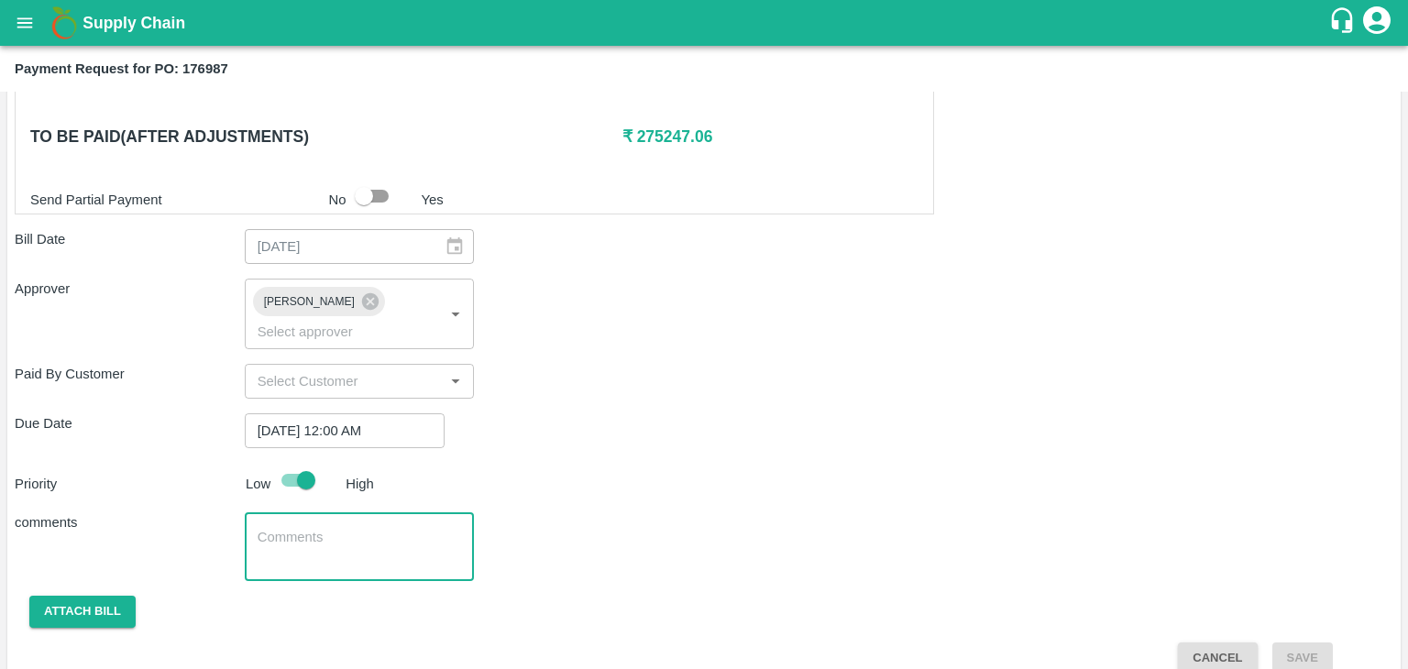
click at [358, 528] on textarea at bounding box center [360, 547] width 204 height 39
type textarea "Fruit Bill"
click at [91, 596] on button "Attach bill" at bounding box center [82, 612] width 106 height 32
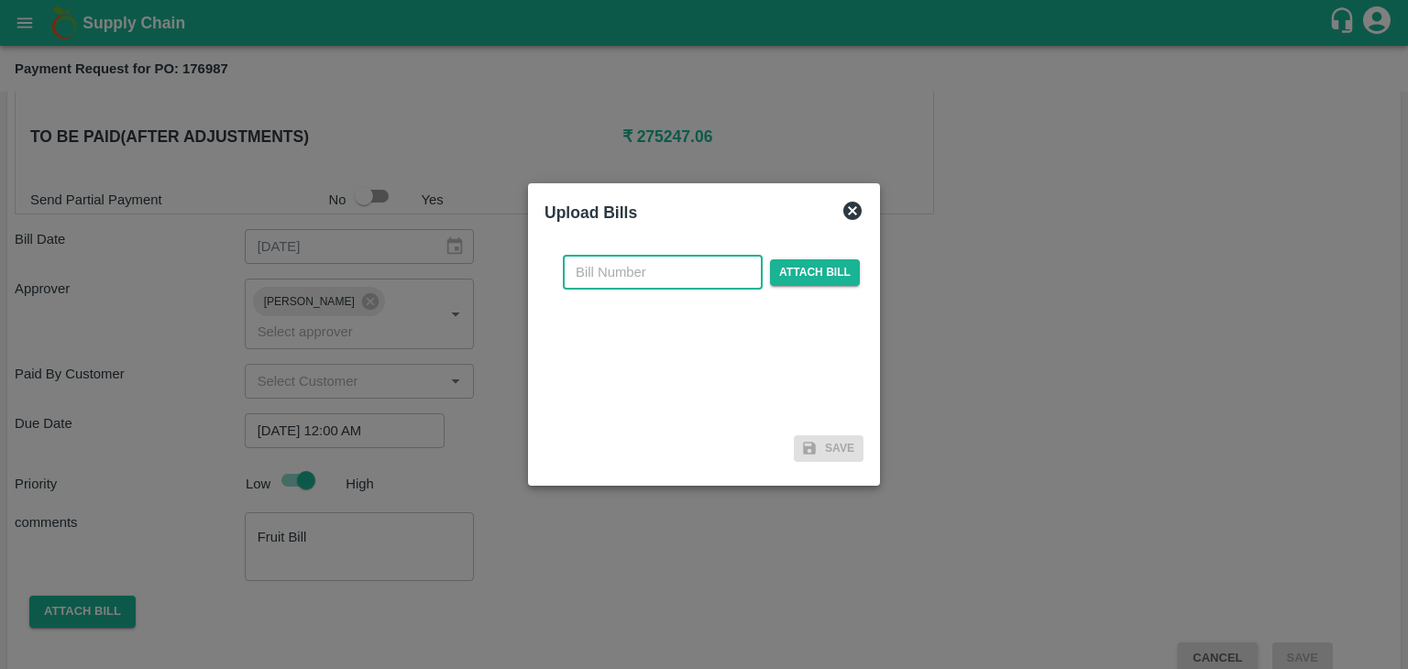
click at [659, 262] on input "text" at bounding box center [663, 272] width 200 height 35
drag, startPoint x: 753, startPoint y: 265, endPoint x: 796, endPoint y: 274, distance: 44.1
click at [796, 274] on div "902 ​ Attach bill" at bounding box center [711, 272] width 304 height 35
type input "902"
click at [796, 274] on span "Attach bill" at bounding box center [815, 272] width 90 height 27
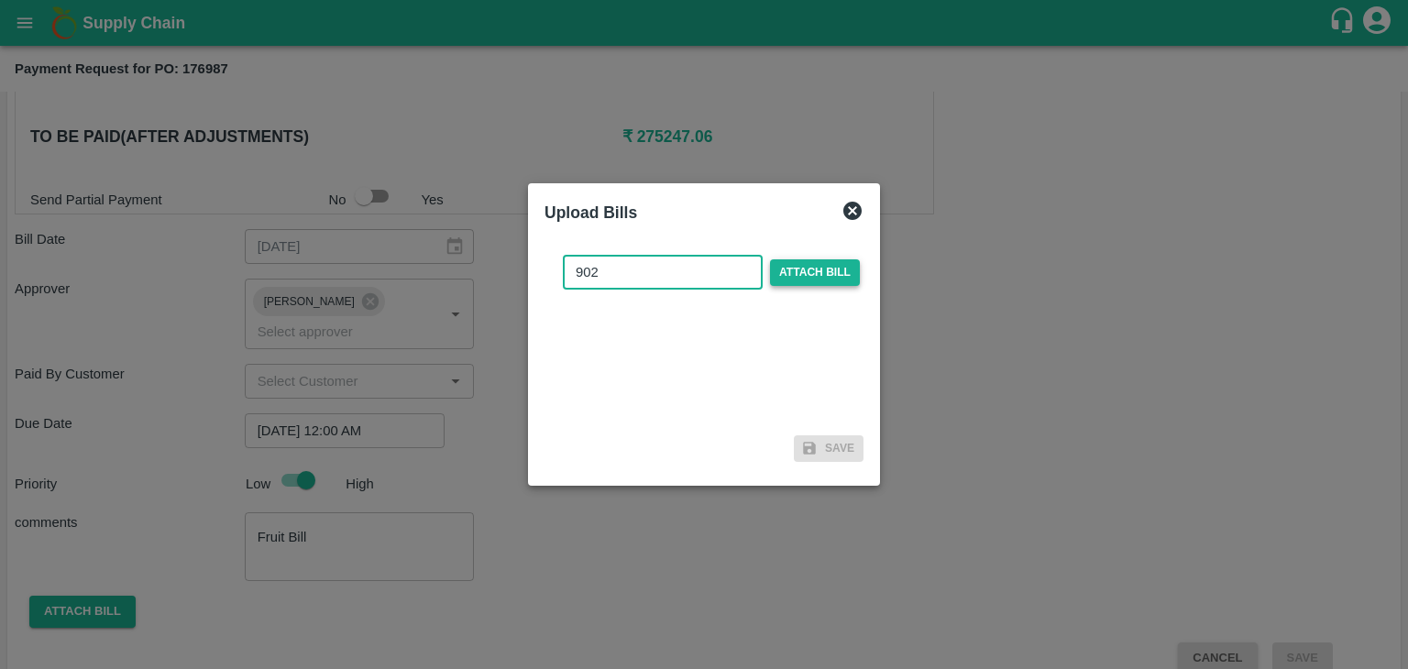
click at [0, 0] on input "Attach bill" at bounding box center [0, 0] width 0 height 0
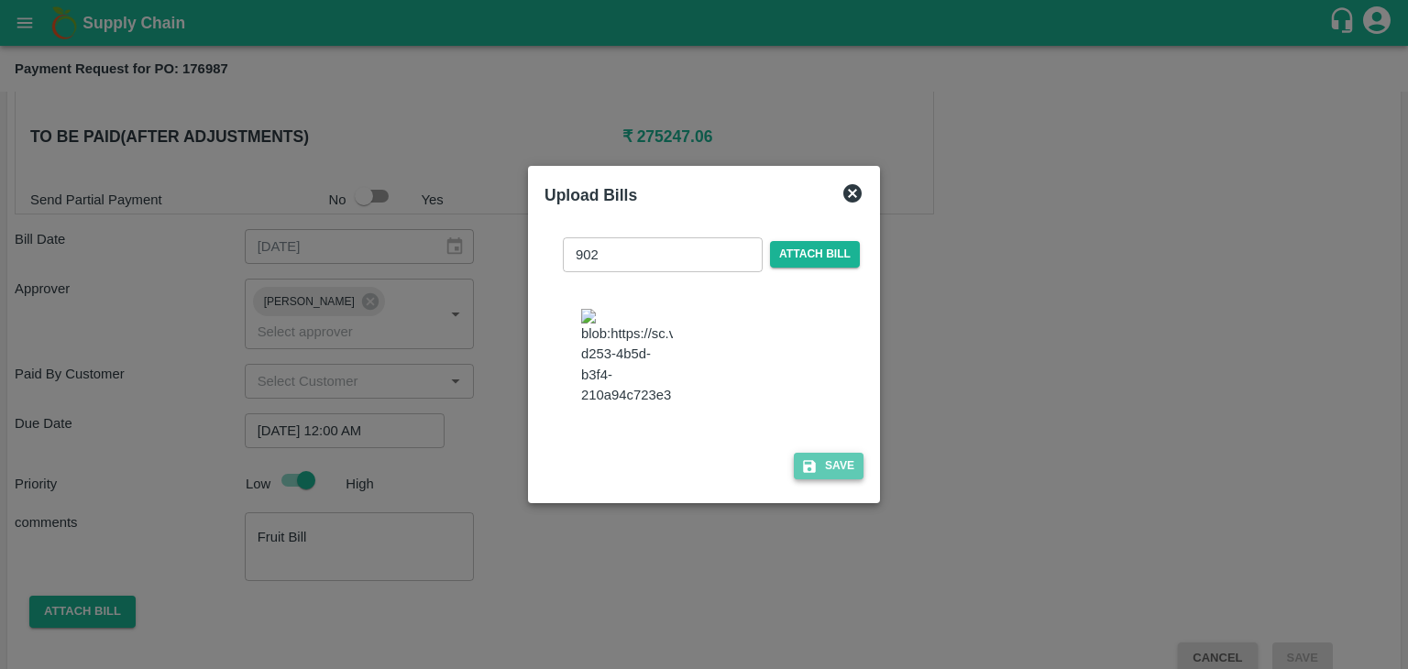
click at [847, 480] on button "Save" at bounding box center [829, 466] width 70 height 27
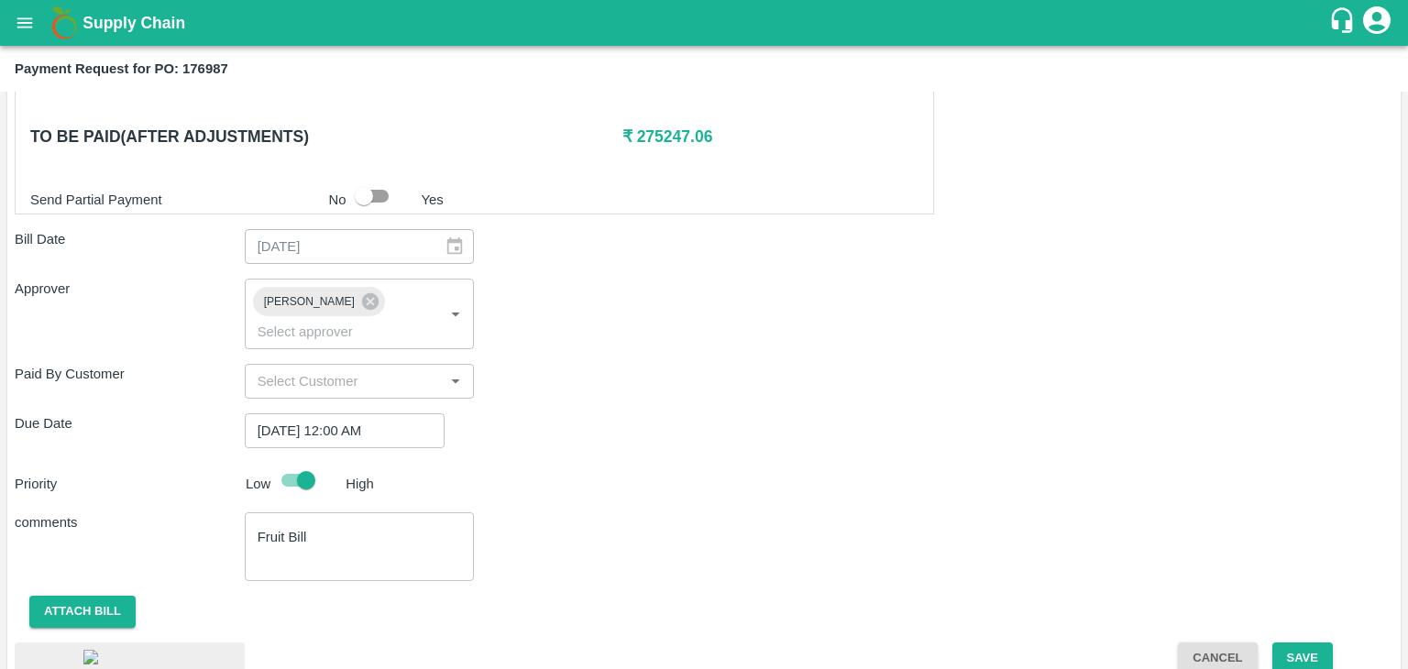
scroll to position [1020, 0]
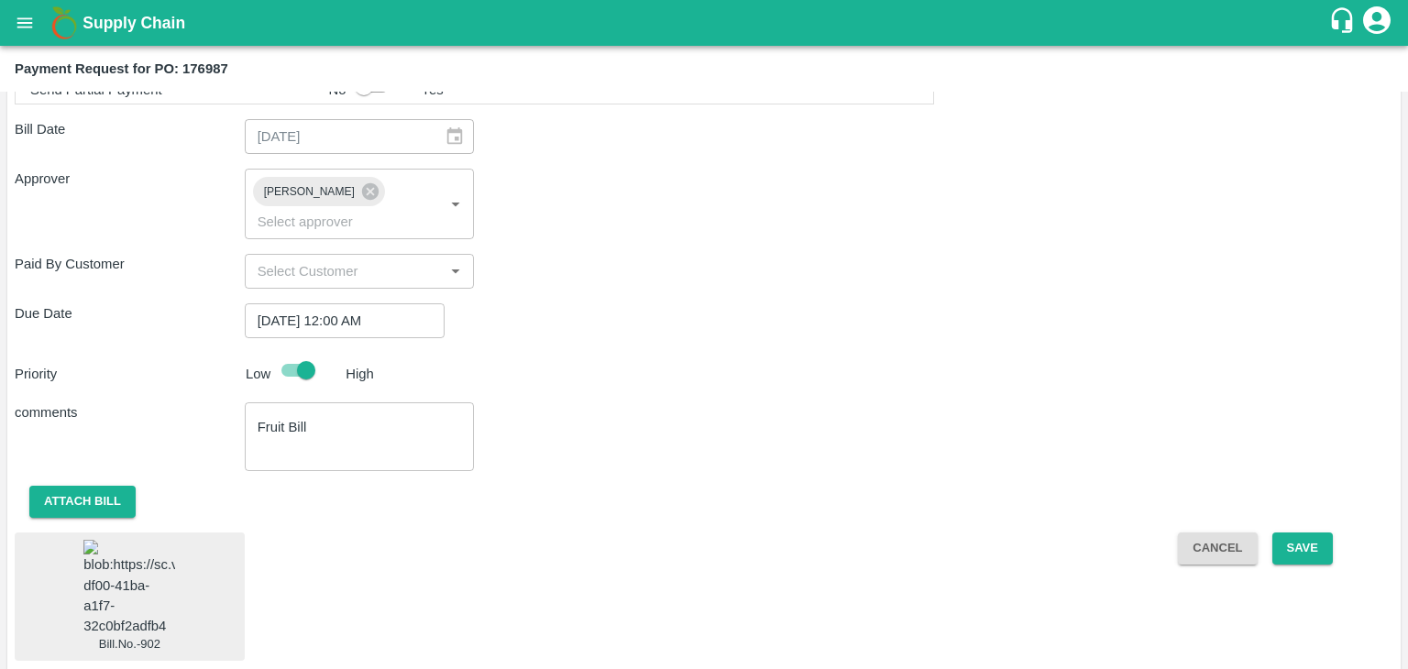
click at [143, 558] on img at bounding box center [129, 588] width 92 height 96
click at [1298, 533] on button "Save" at bounding box center [1303, 549] width 61 height 32
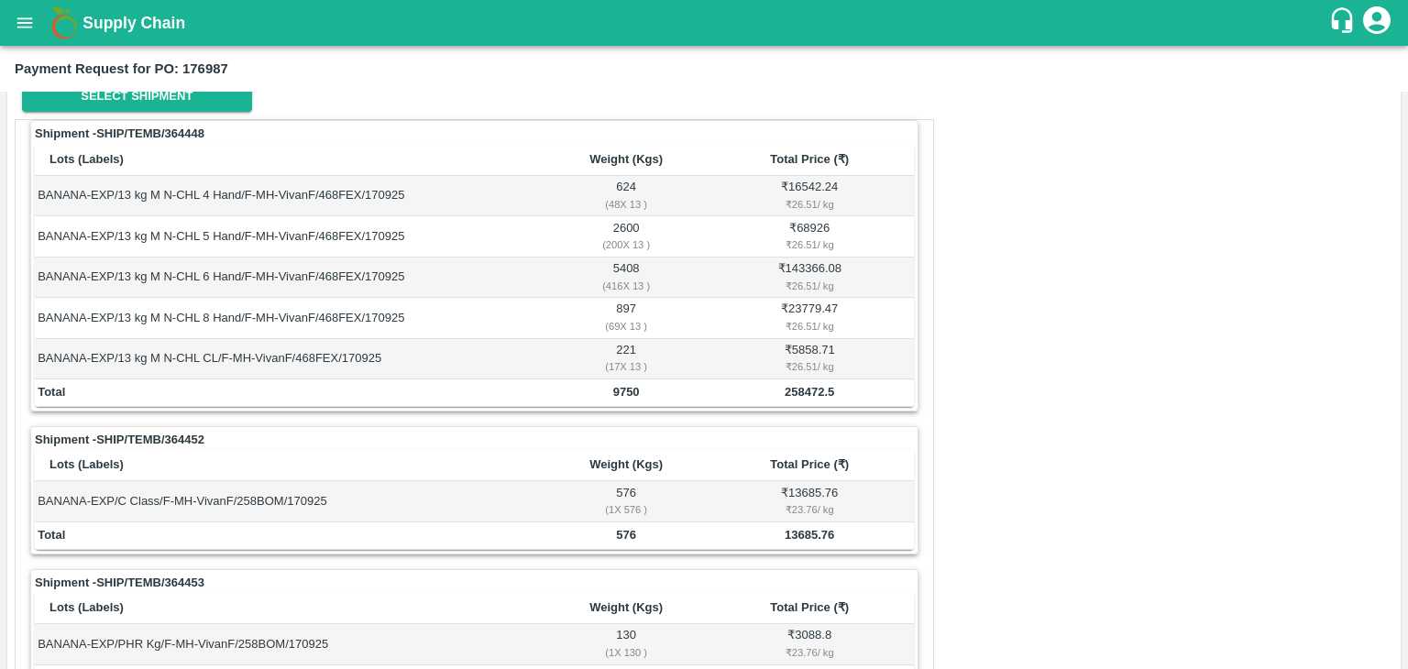
scroll to position [621, 0]
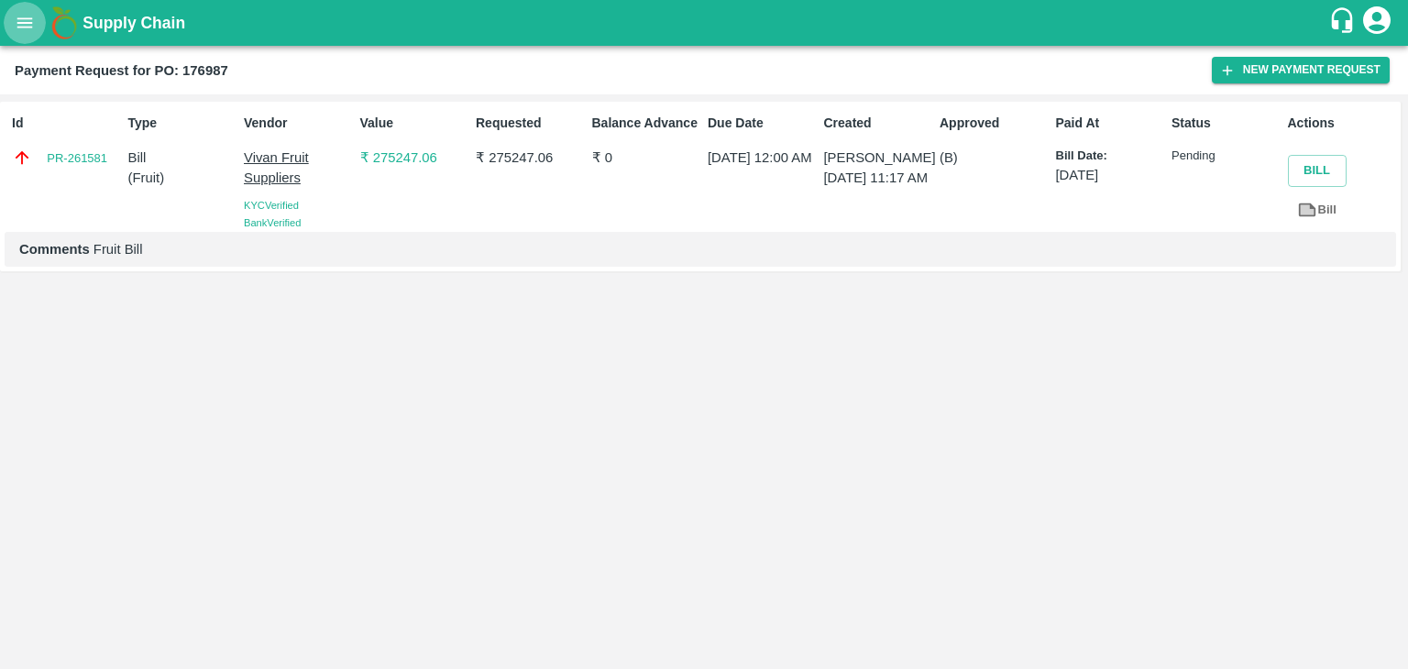
click at [17, 29] on icon "open drawer" at bounding box center [25, 23] width 20 height 20
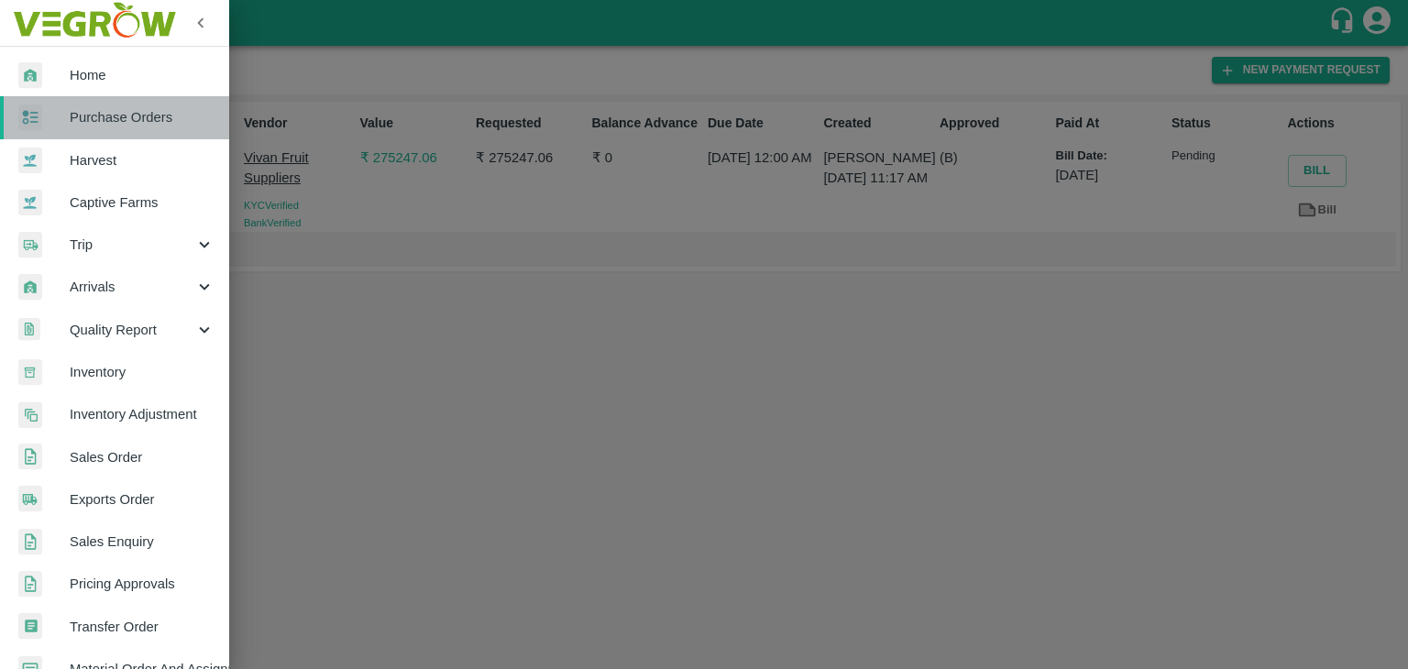
click at [138, 115] on span "Purchase Orders" at bounding box center [142, 117] width 145 height 20
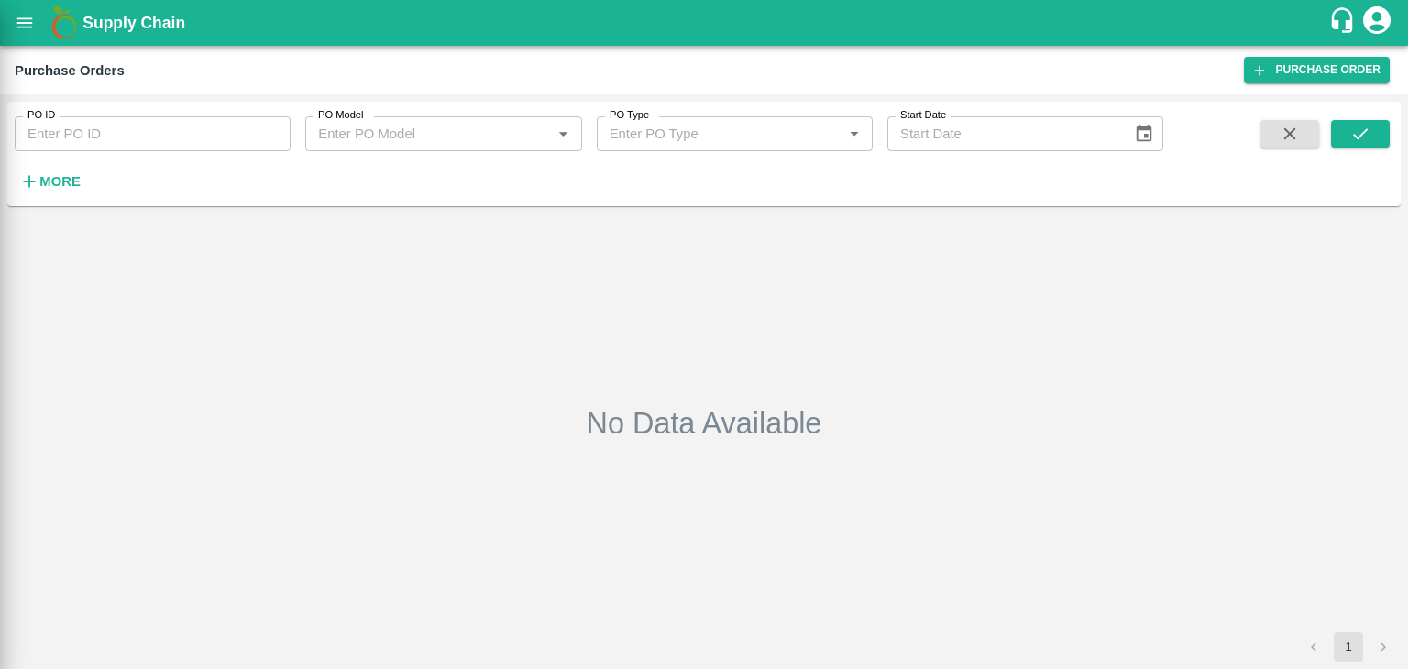
click at [279, 131] on div at bounding box center [704, 334] width 1408 height 669
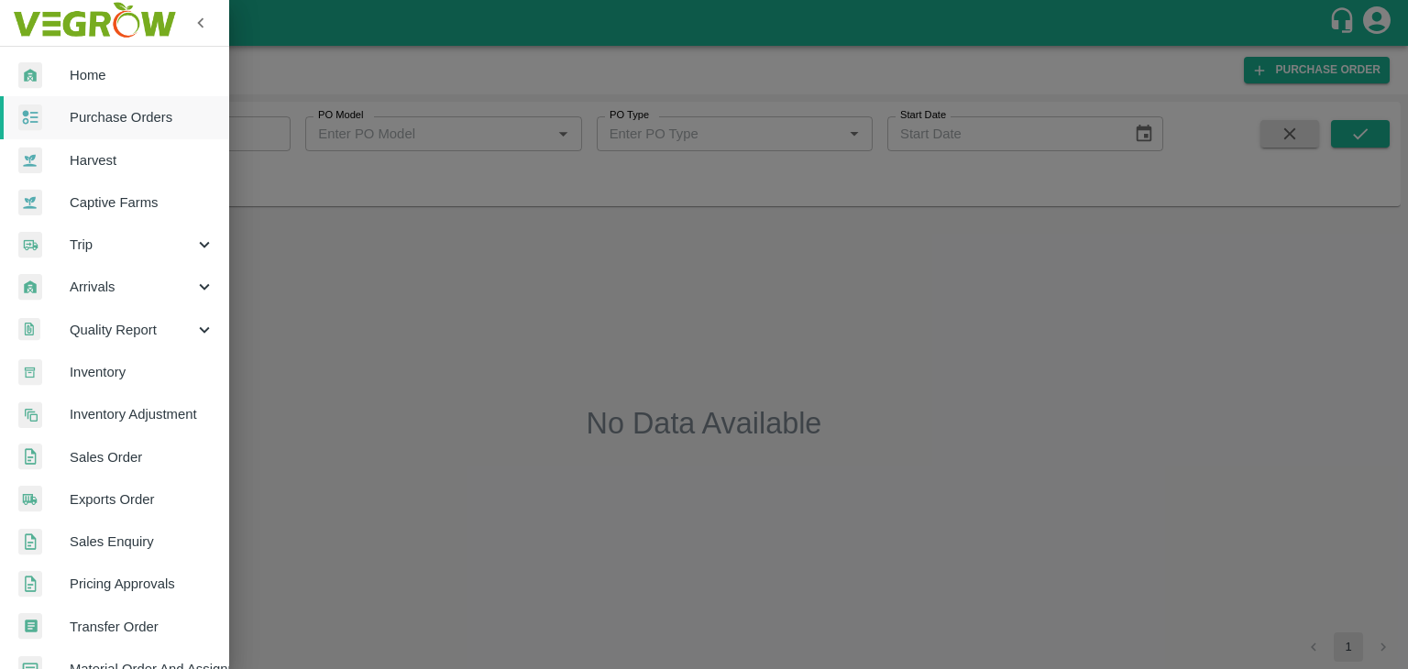
click at [281, 123] on div at bounding box center [704, 334] width 1408 height 669
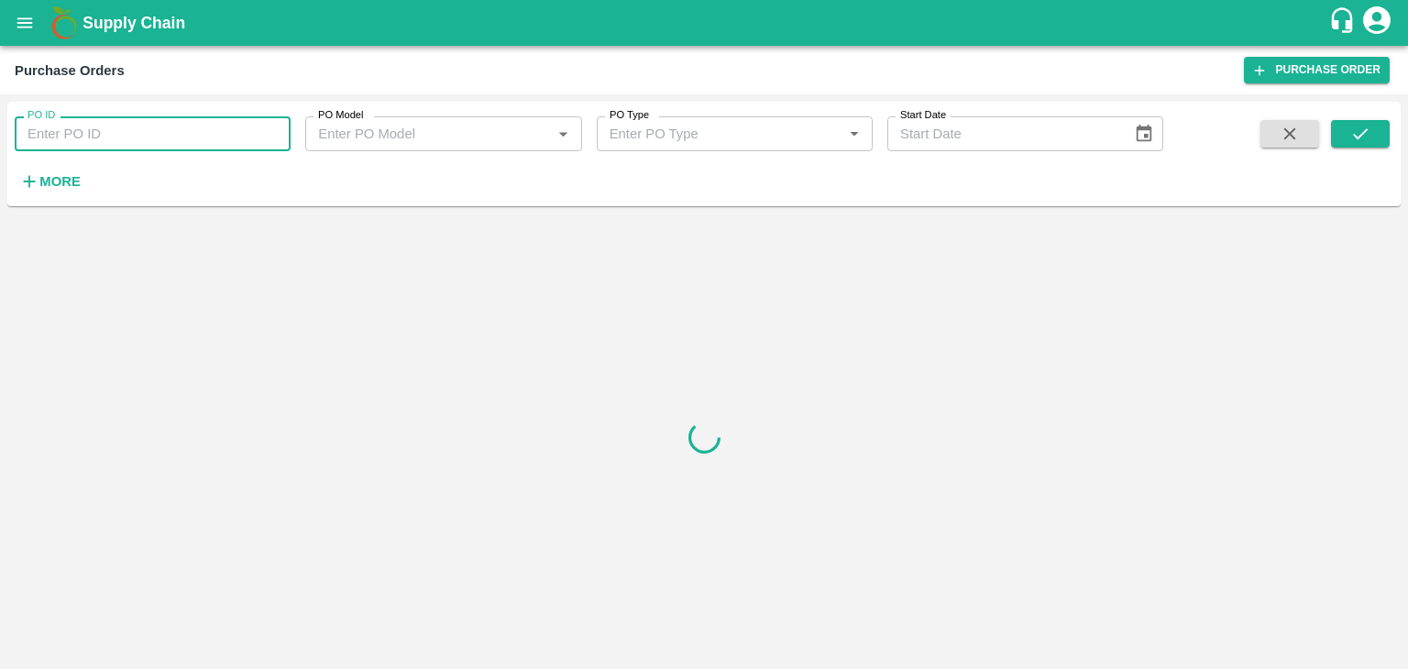
click at [278, 132] on input "PO ID" at bounding box center [153, 133] width 276 height 35
paste input "177252"
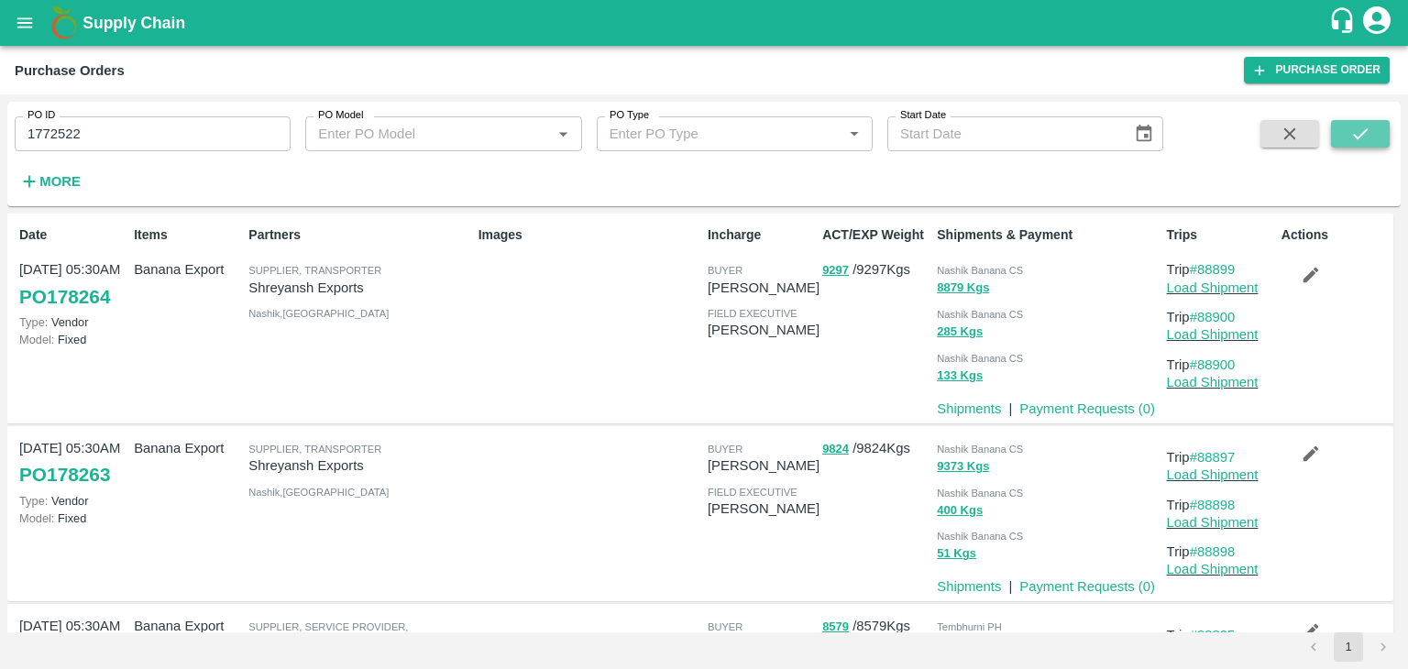
click at [1365, 140] on icon "submit" at bounding box center [1361, 134] width 20 height 20
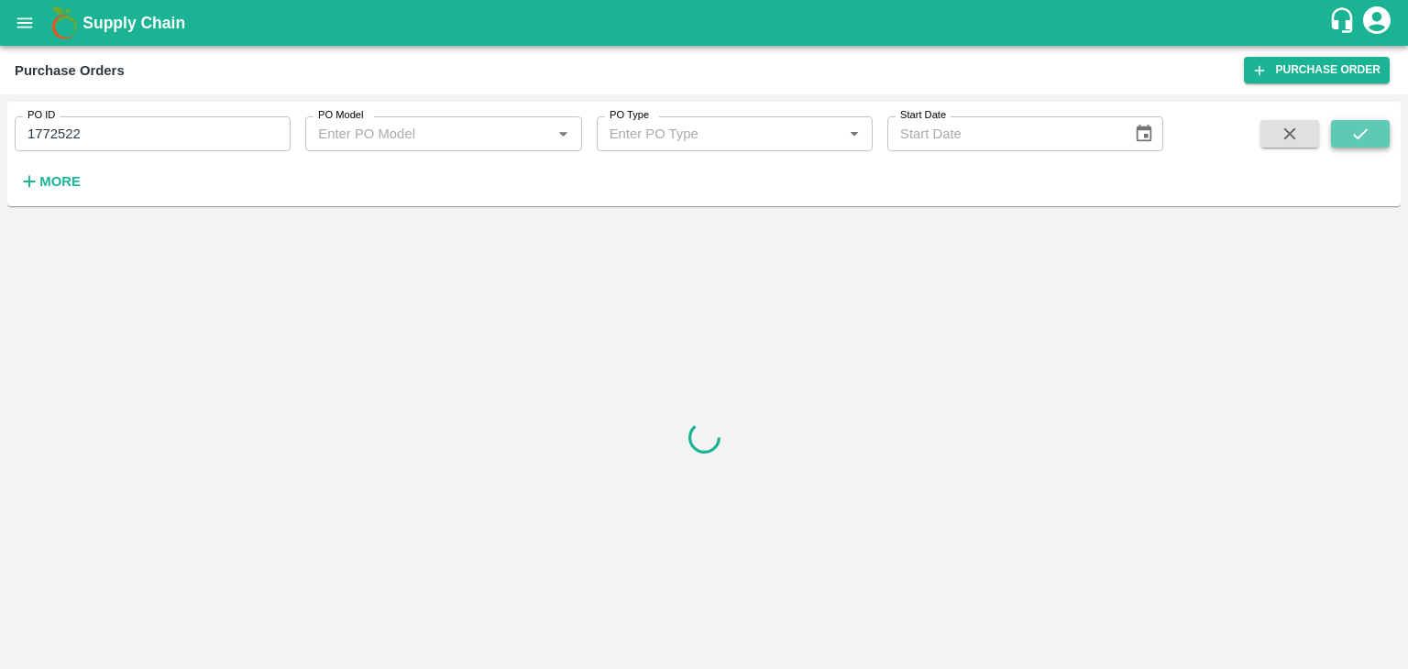
click at [1365, 140] on icon "submit" at bounding box center [1361, 134] width 20 height 20
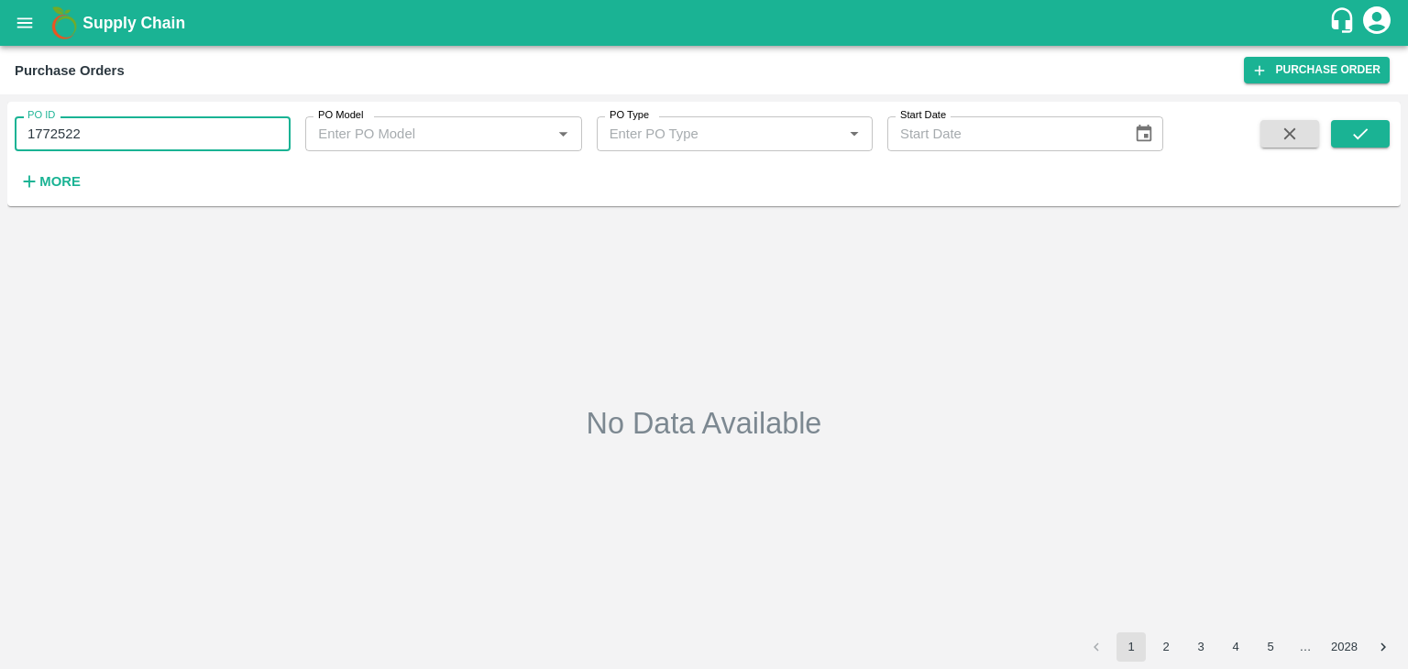
click at [172, 137] on input "1772522" at bounding box center [153, 133] width 276 height 35
type input "177252"
drag, startPoint x: 1393, startPoint y: 126, endPoint x: 1372, endPoint y: 136, distance: 23.4
click at [1372, 136] on div "PO ID 177252 PO ID PO Model PO Model   * PO Type PO Type   * Start Date Start D…" at bounding box center [704, 154] width 1394 height 90
click at [1372, 136] on button "submit" at bounding box center [1360, 134] width 59 height 28
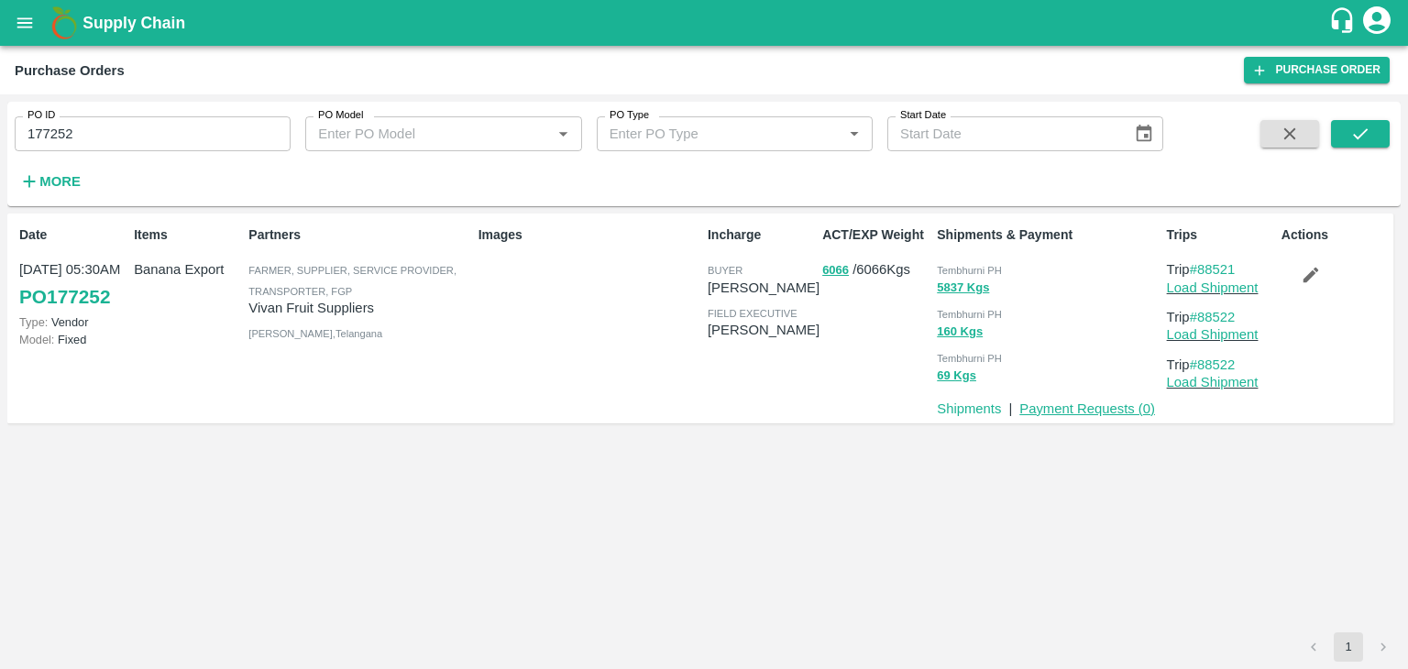
click at [1134, 408] on link "Payment Requests ( 0 )" at bounding box center [1088, 409] width 136 height 15
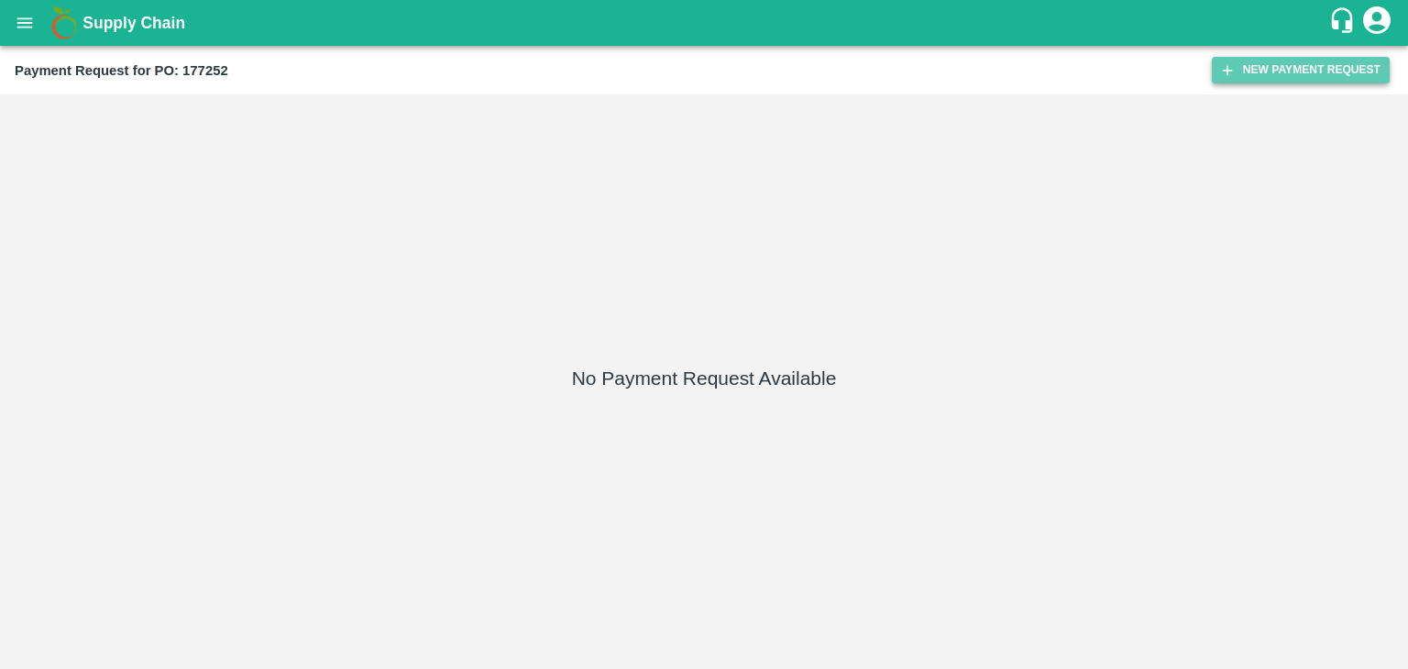
click at [1260, 69] on button "New Payment Request" at bounding box center [1301, 70] width 178 height 27
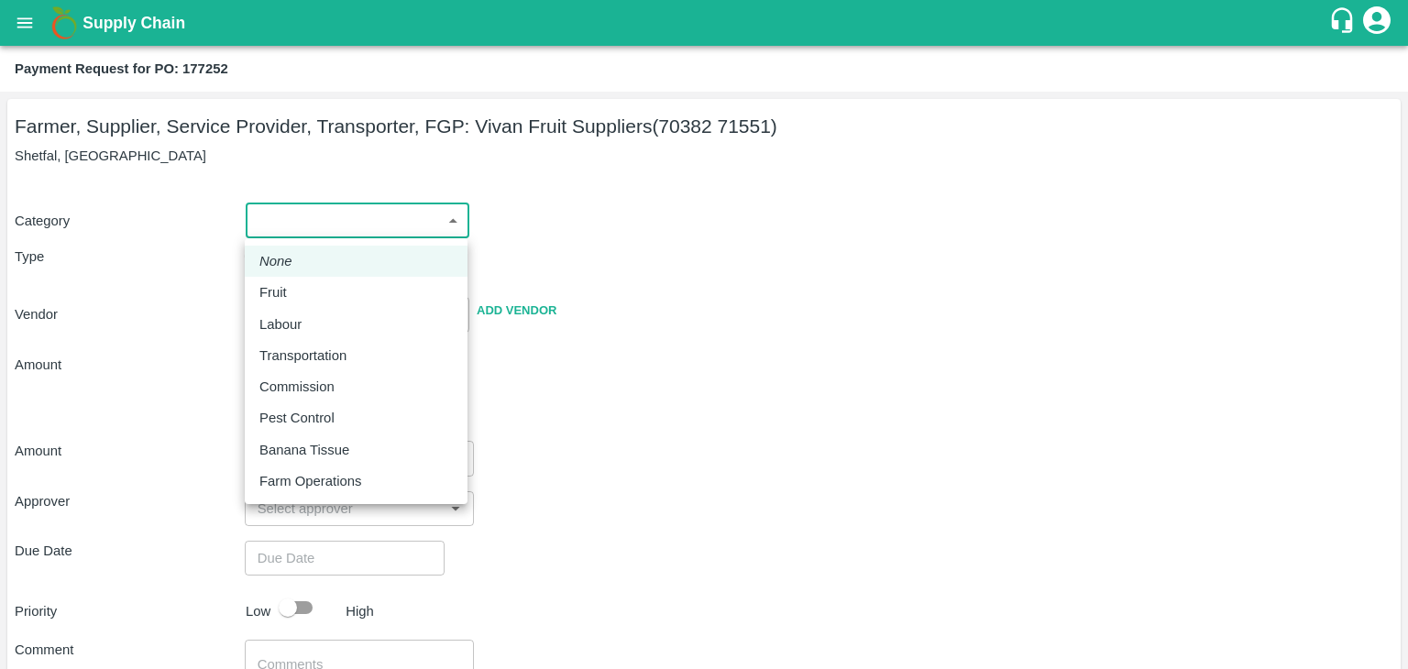
drag, startPoint x: 330, startPoint y: 210, endPoint x: 303, endPoint y: 281, distance: 75.4
click at [303, 281] on body "Supply Chain Payment Request for PO: 177252 Farmer, Supplier, Service Provider,…" at bounding box center [704, 334] width 1408 height 669
click at [303, 281] on li "Fruit" at bounding box center [356, 292] width 223 height 31
type input "1"
type input "[PERSON_NAME] Fruit Suppliers - 70382 71551(Farmer, Supplier, Service Provider,…"
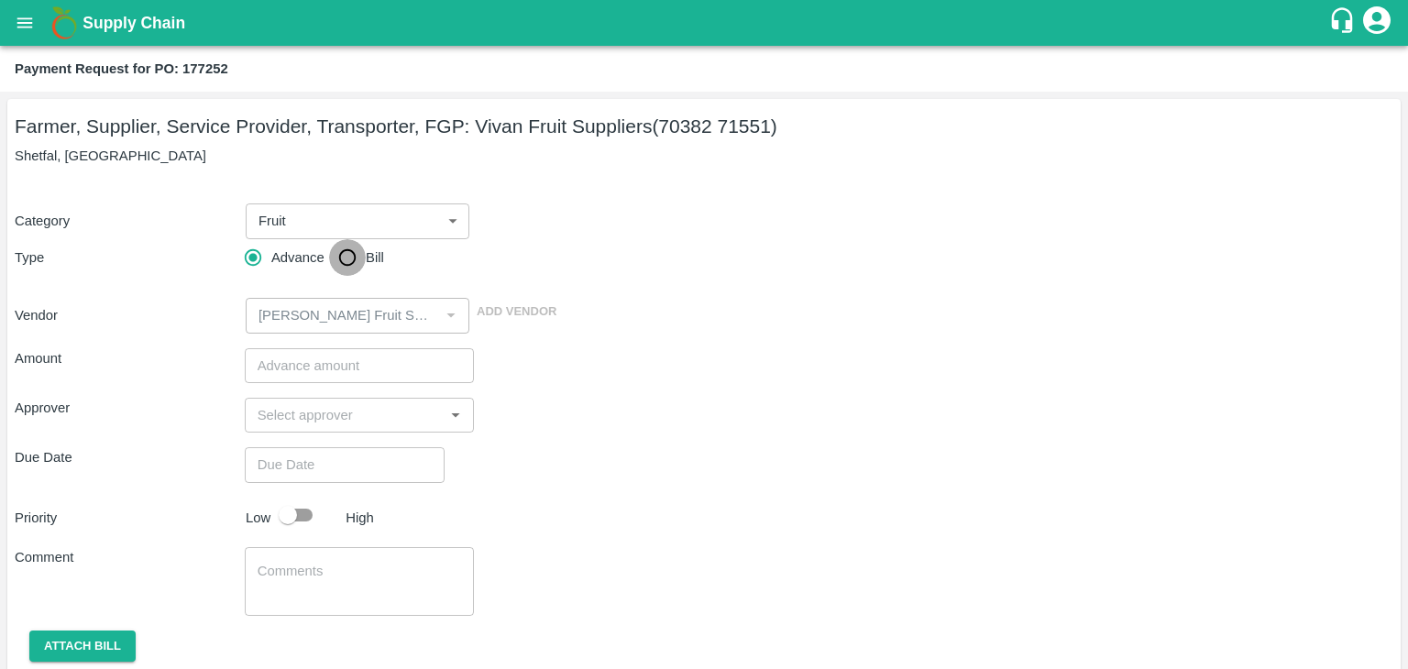
click at [337, 257] on input "Bill" at bounding box center [347, 257] width 37 height 37
radio input "true"
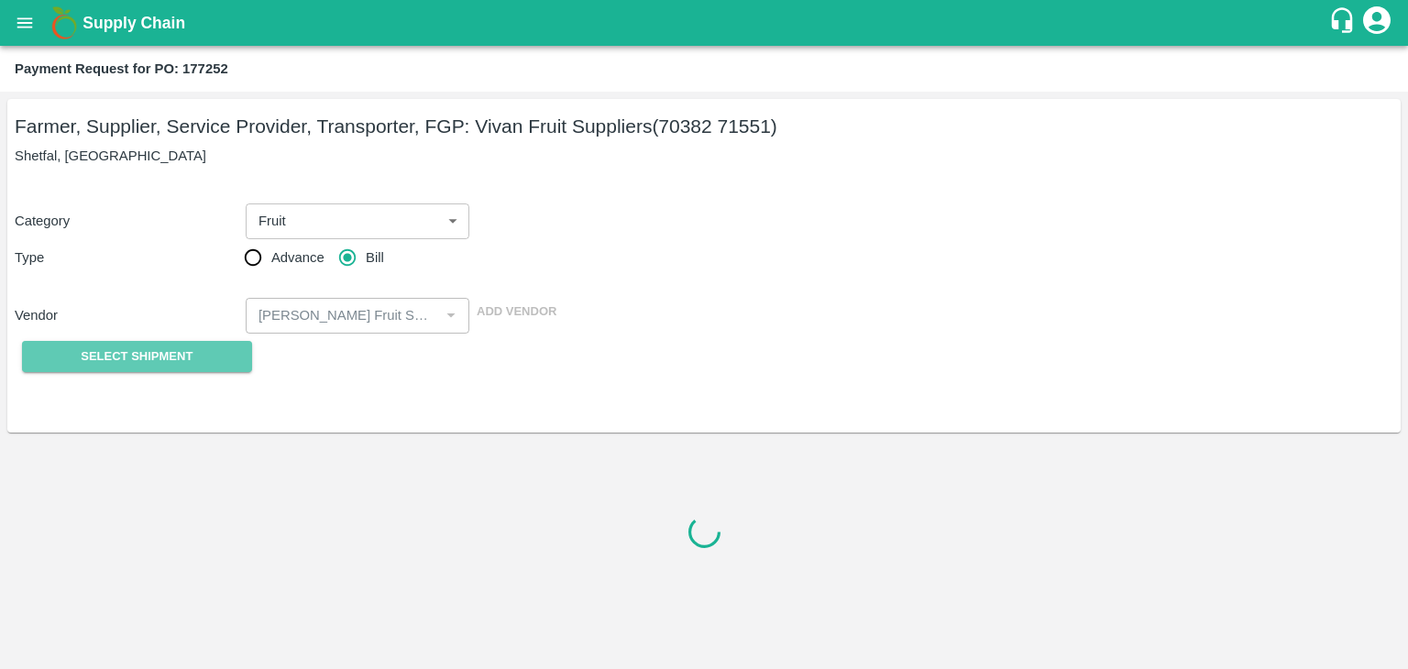
click at [180, 351] on span "Select Shipment" at bounding box center [137, 357] width 112 height 21
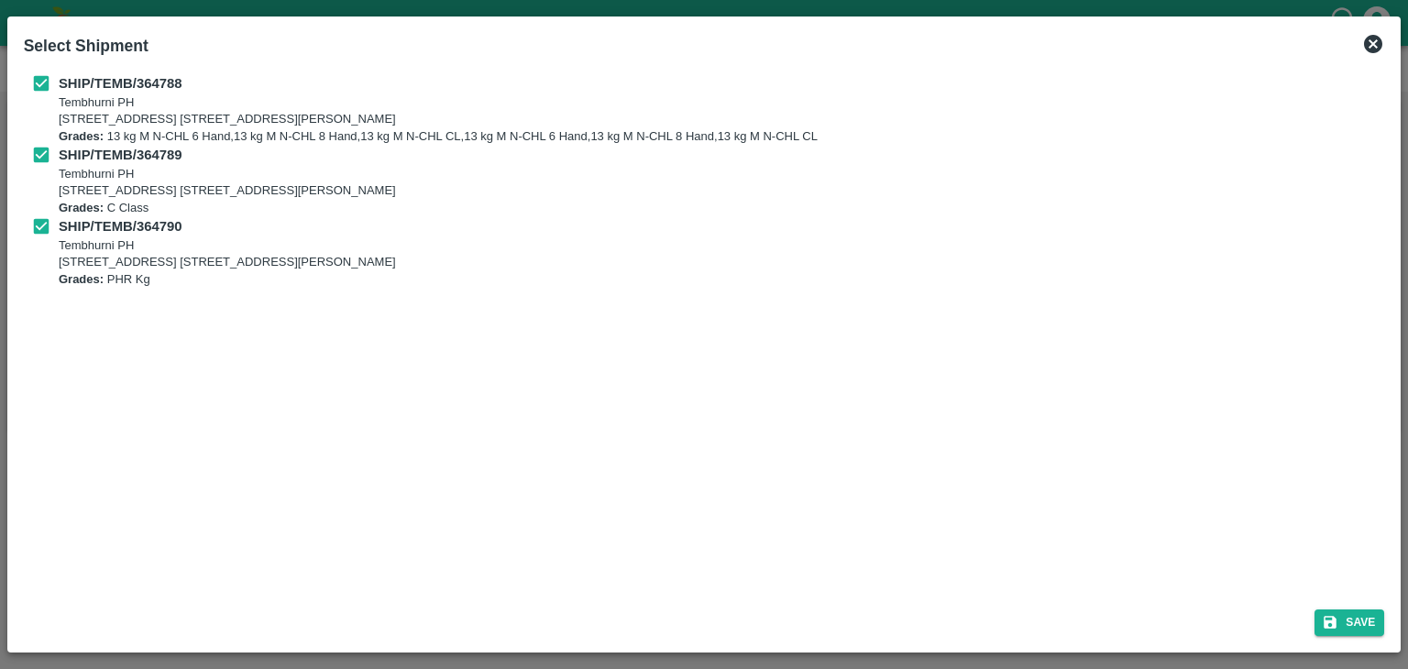
click at [1376, 627] on button "Save" at bounding box center [1350, 623] width 70 height 27
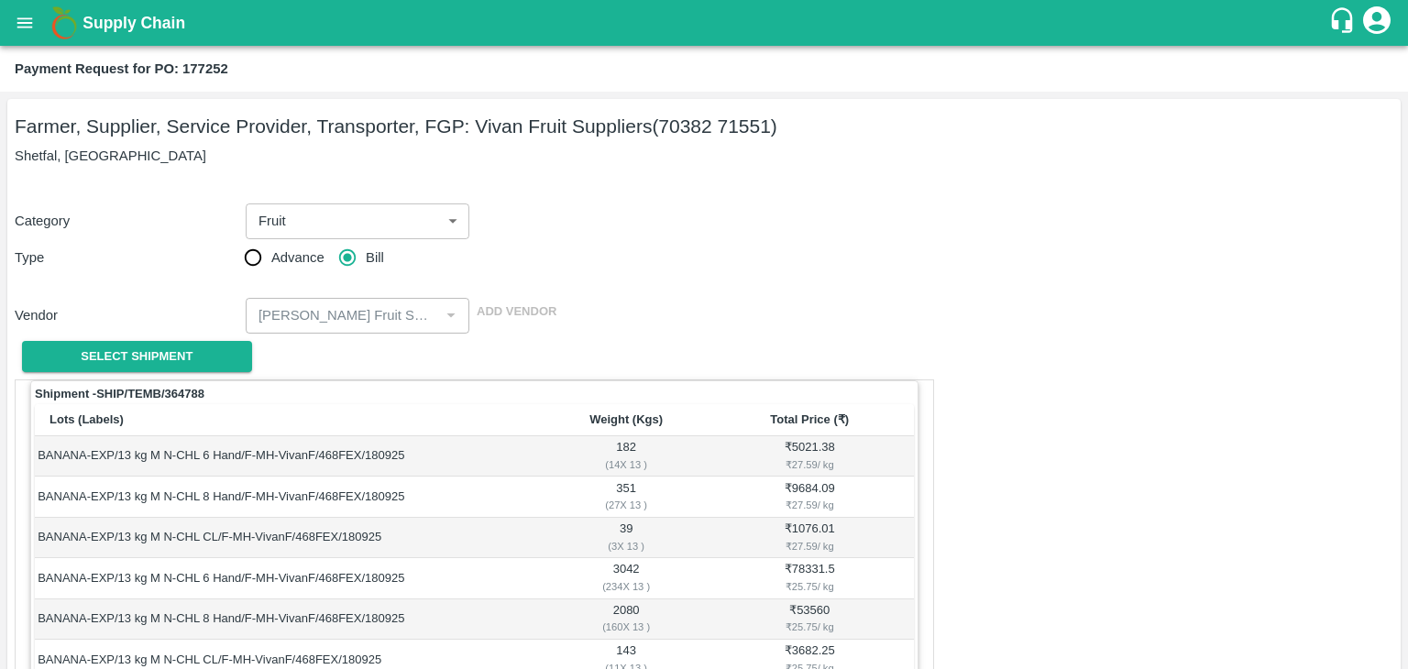
scroll to position [939, 0]
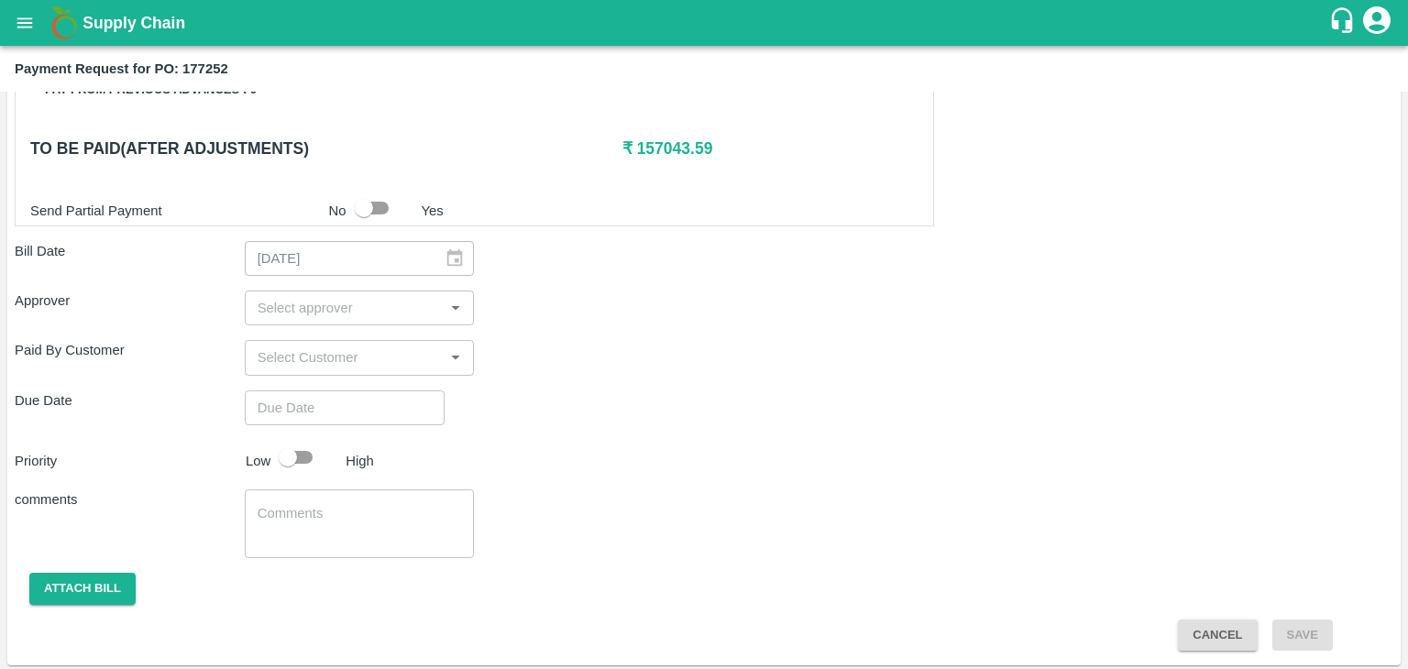
click at [358, 302] on input "input" at bounding box center [344, 308] width 189 height 24
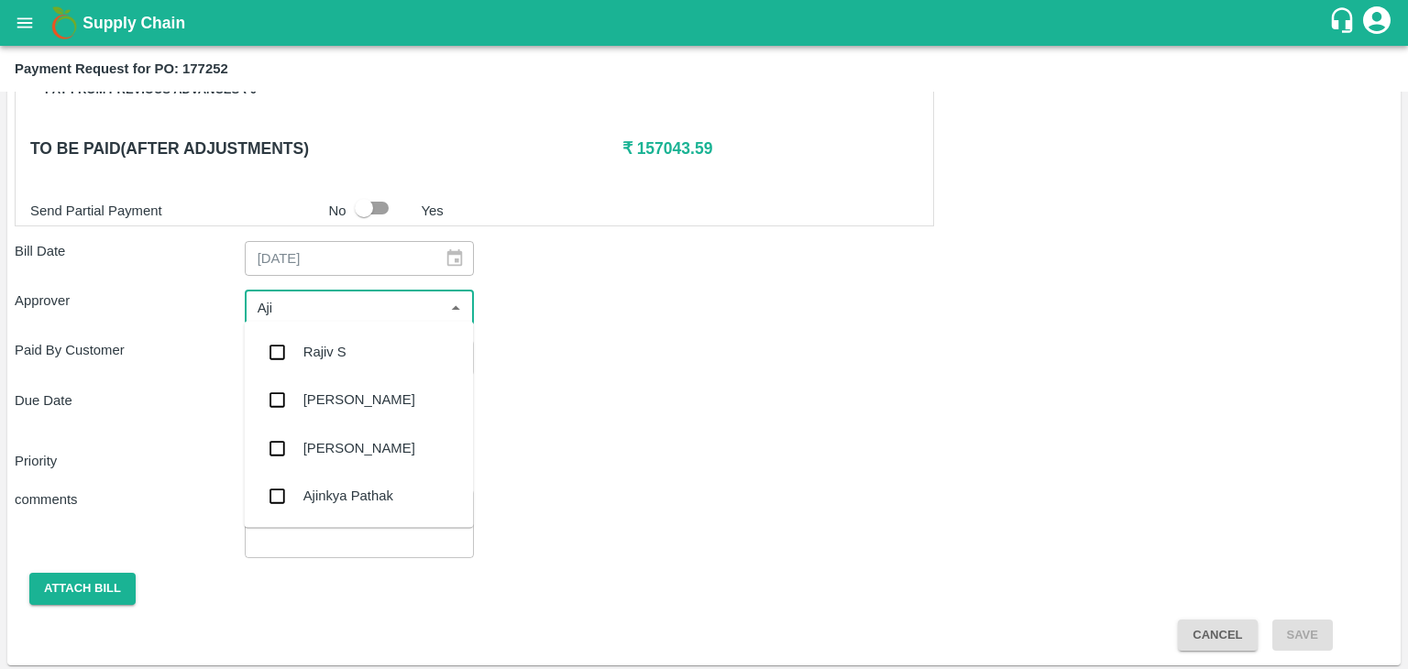
type input "Ajit"
click at [348, 335] on div "[PERSON_NAME]" at bounding box center [358, 352] width 229 height 48
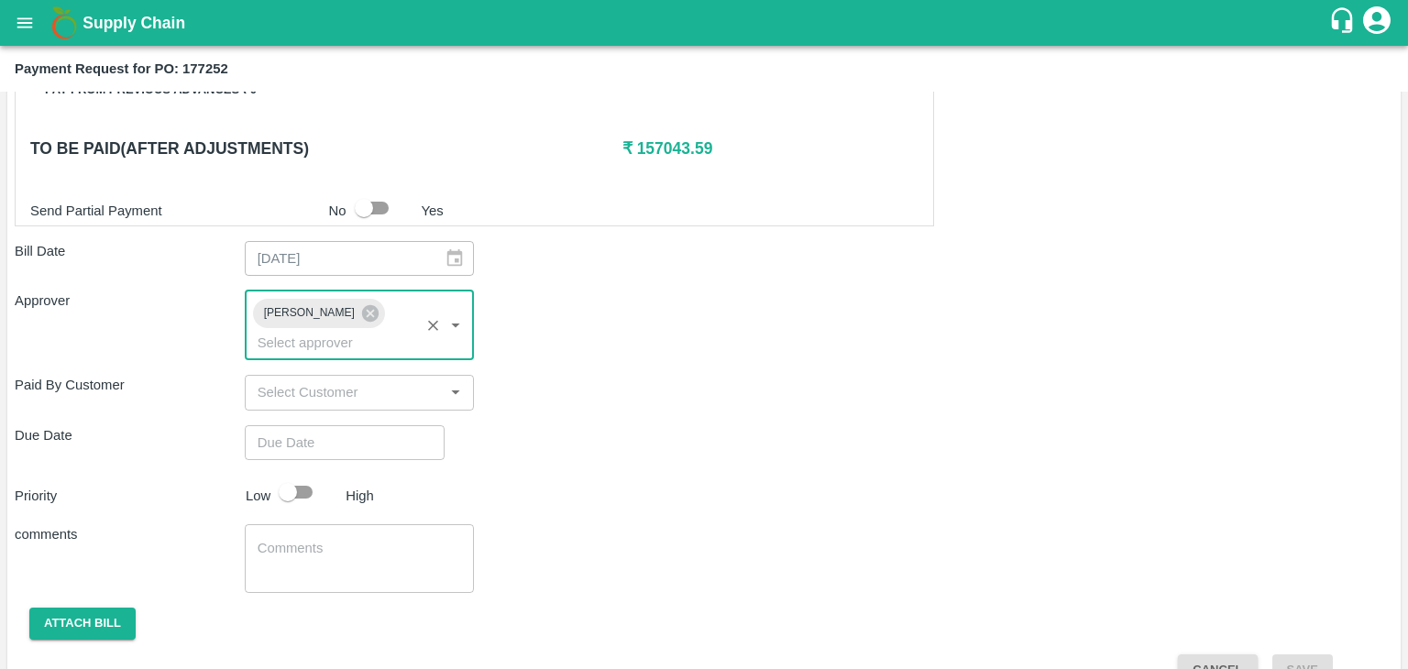
type input "DD/MM/YYYY hh:mm aa"
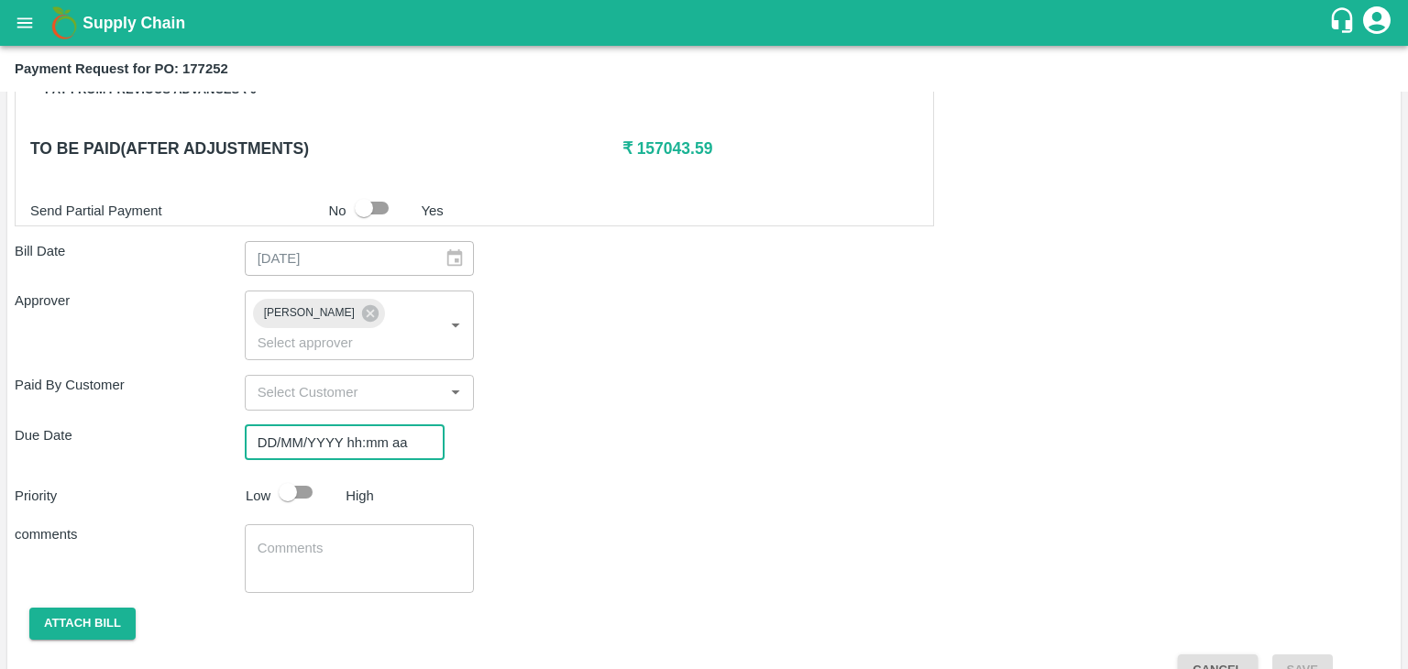
click at [365, 425] on input "DD/MM/YYYY hh:mm aa" at bounding box center [338, 442] width 187 height 35
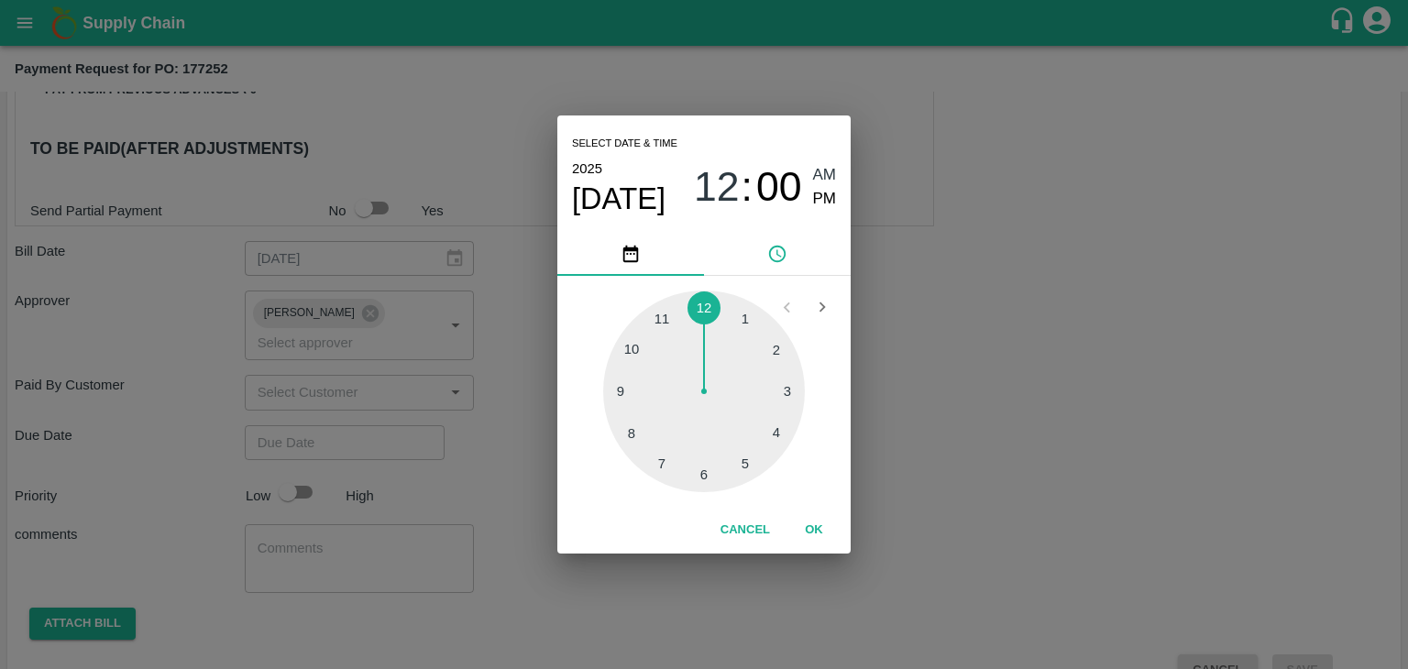
click at [814, 536] on button "OK" at bounding box center [814, 530] width 59 height 32
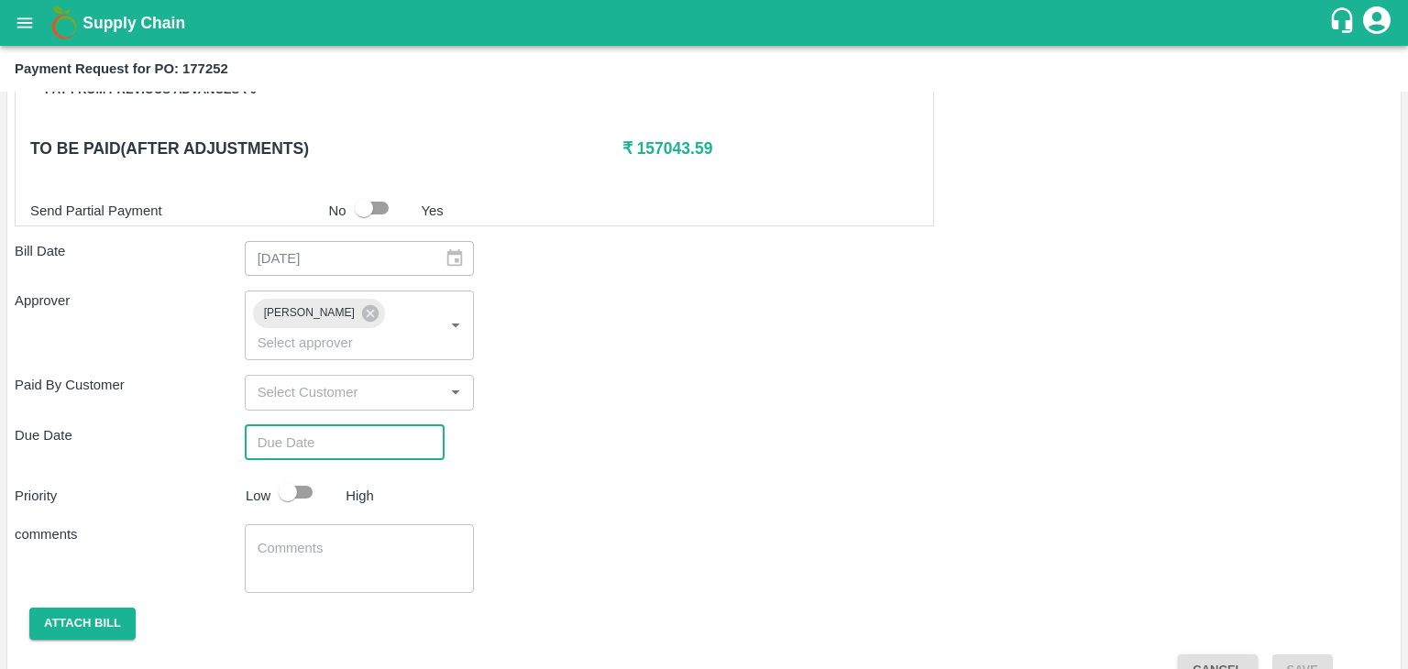
type input "[DATE] 12:00 AM"
click at [304, 475] on input "checkbox" at bounding box center [288, 492] width 105 height 35
checkbox input "true"
click at [362, 539] on textarea at bounding box center [360, 558] width 204 height 39
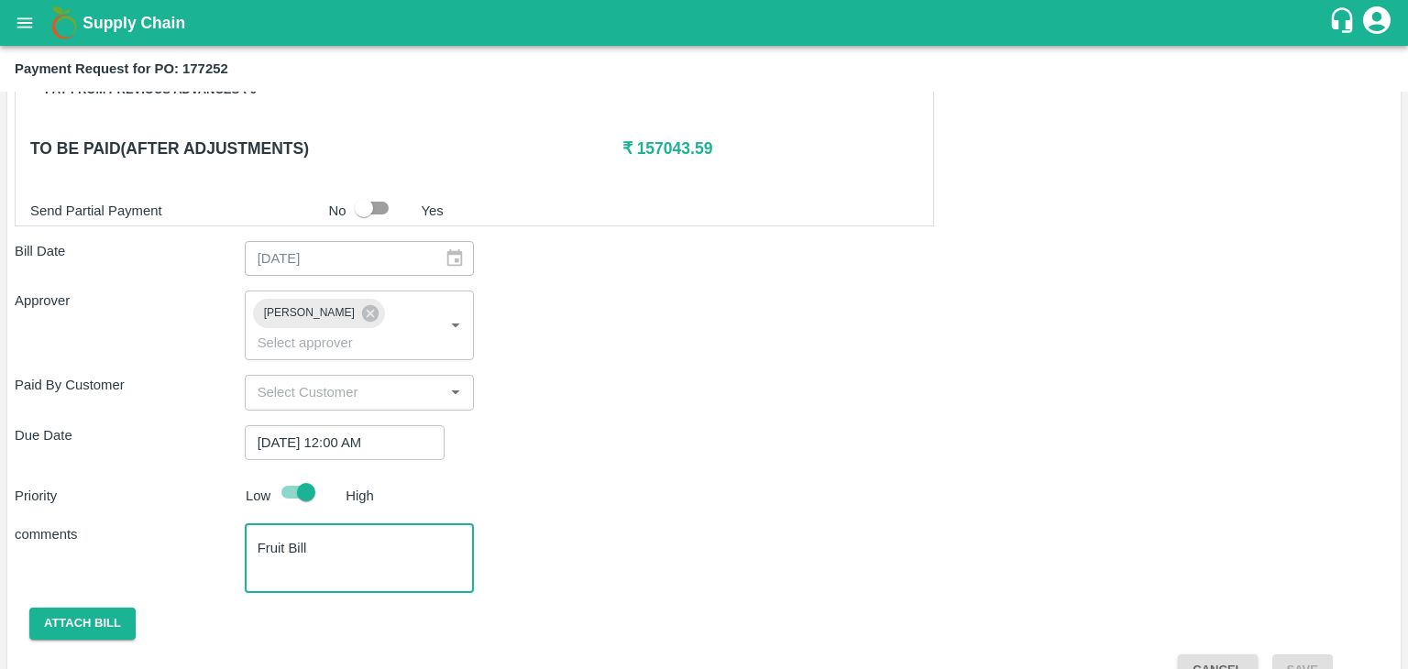
scroll to position [950, 0]
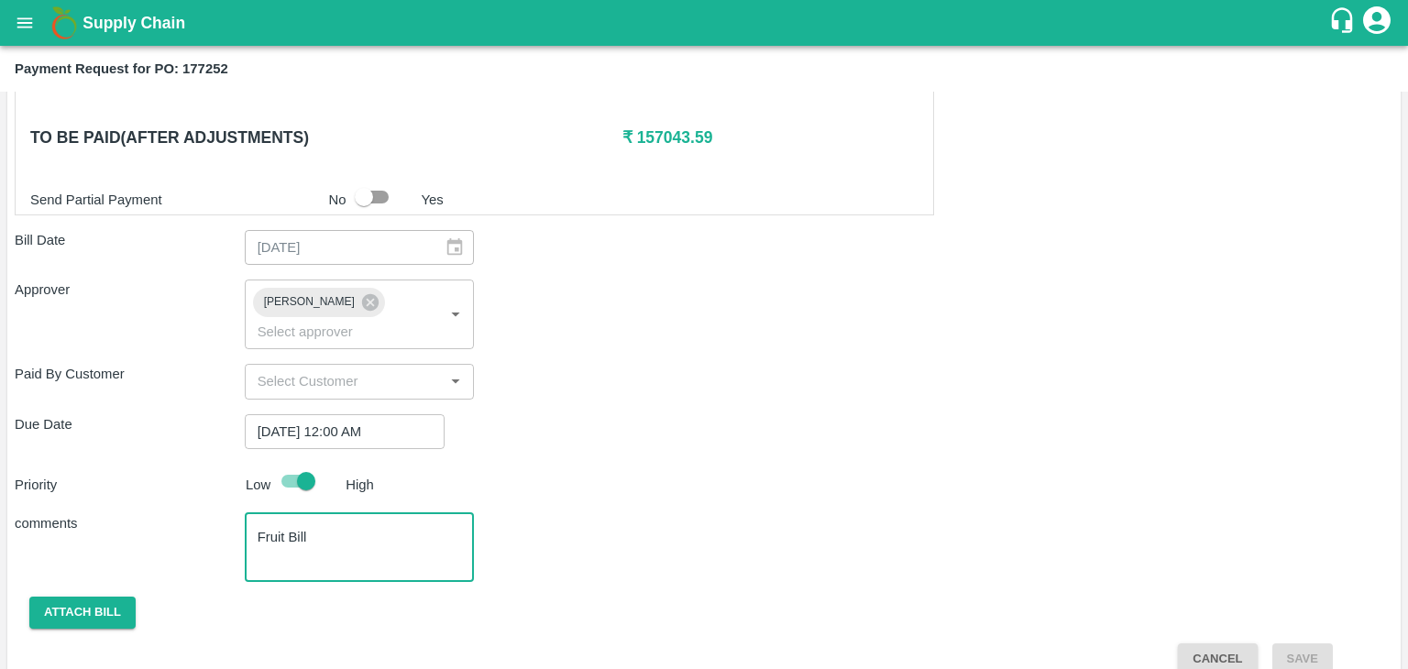
type textarea "Fruit Bill"
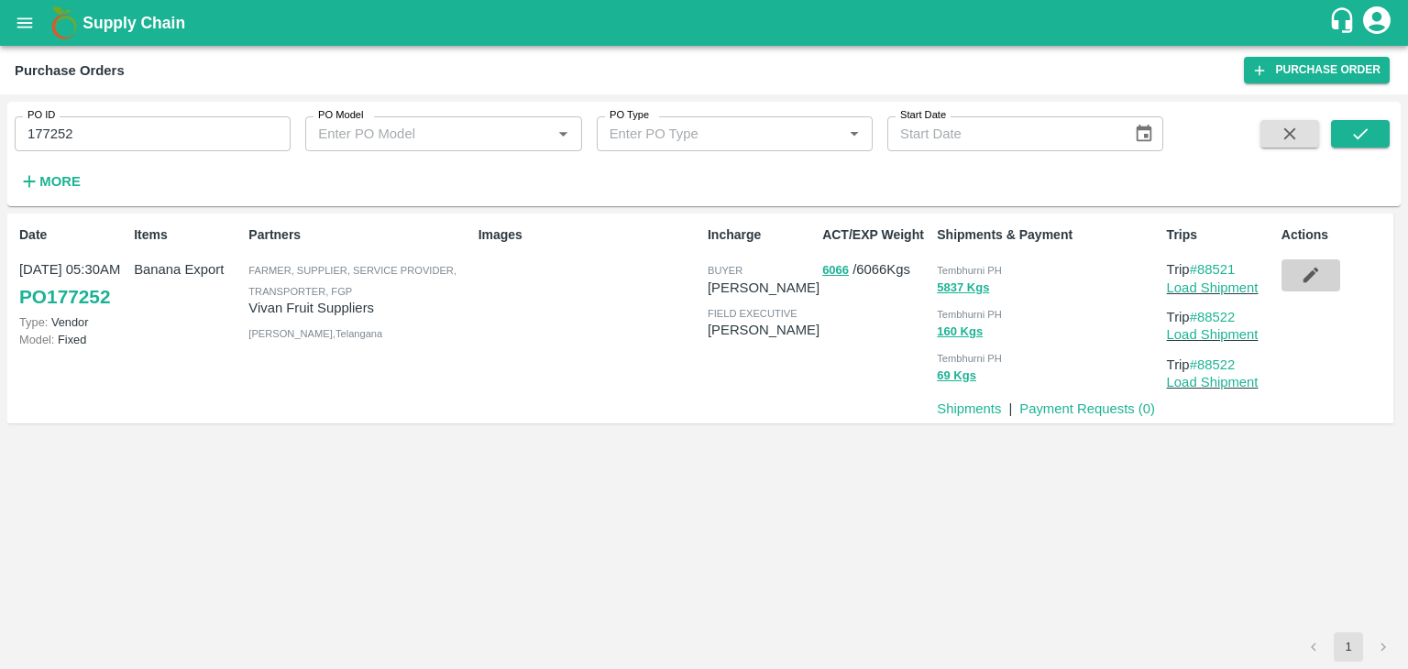
click at [1302, 289] on button "button" at bounding box center [1311, 274] width 59 height 31
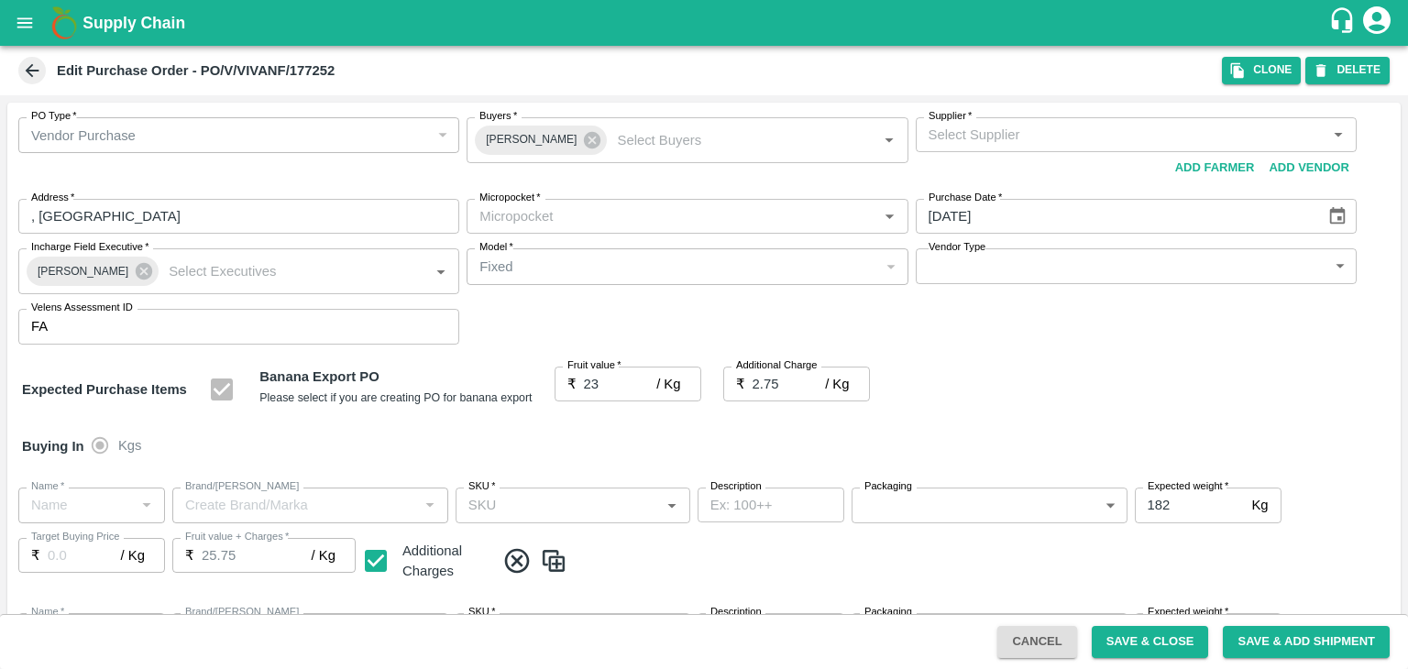
type input "25.75"
type input "8"
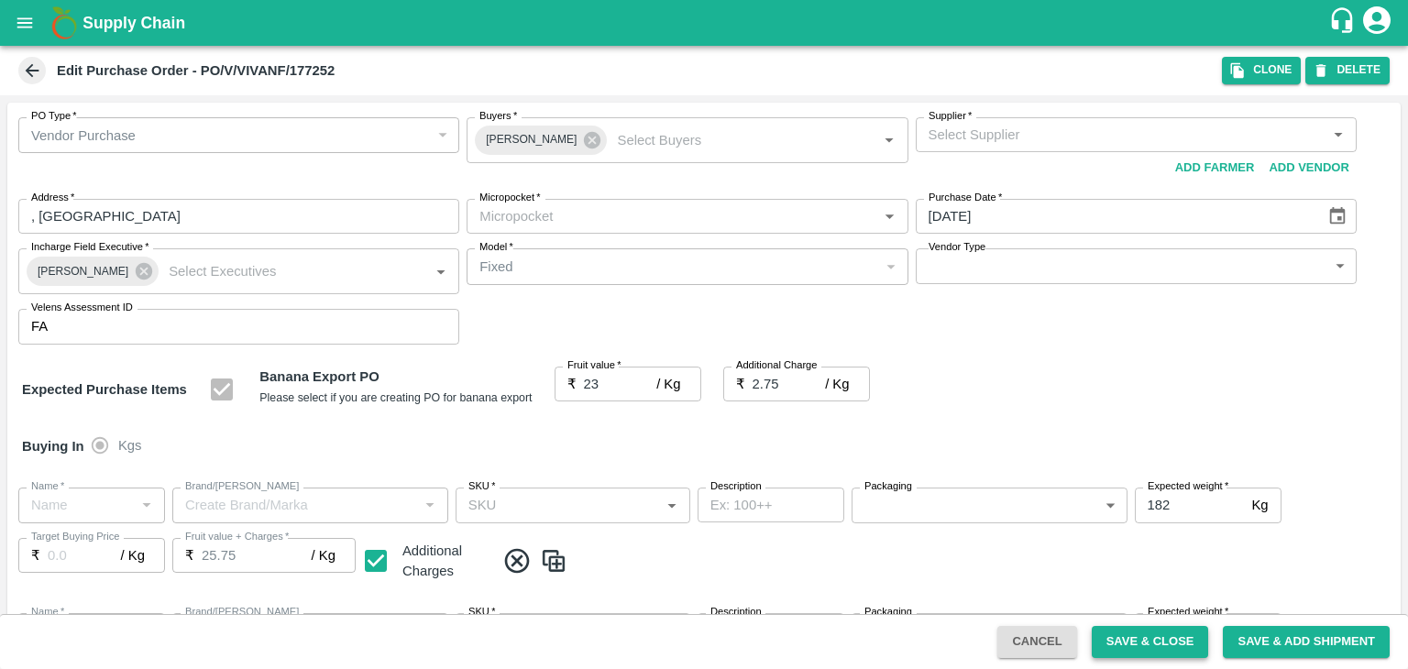
click at [1148, 640] on button "Save & Close" at bounding box center [1150, 642] width 117 height 32
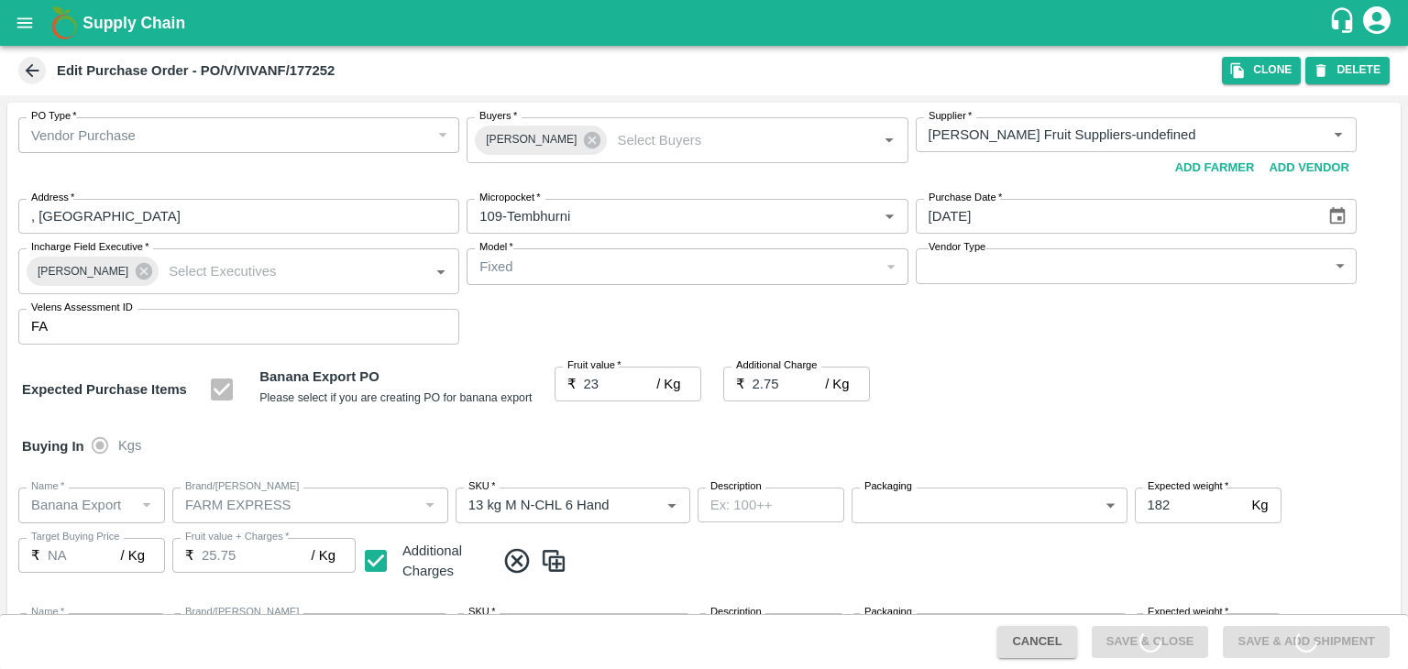
type input "Vivan Fruit Suppliers-undefined"
type input "109-Tembhurni"
type input "Banana Export"
type input "FARM EXPRESS"
type input "13 kg M N-CHL 6 Hand"
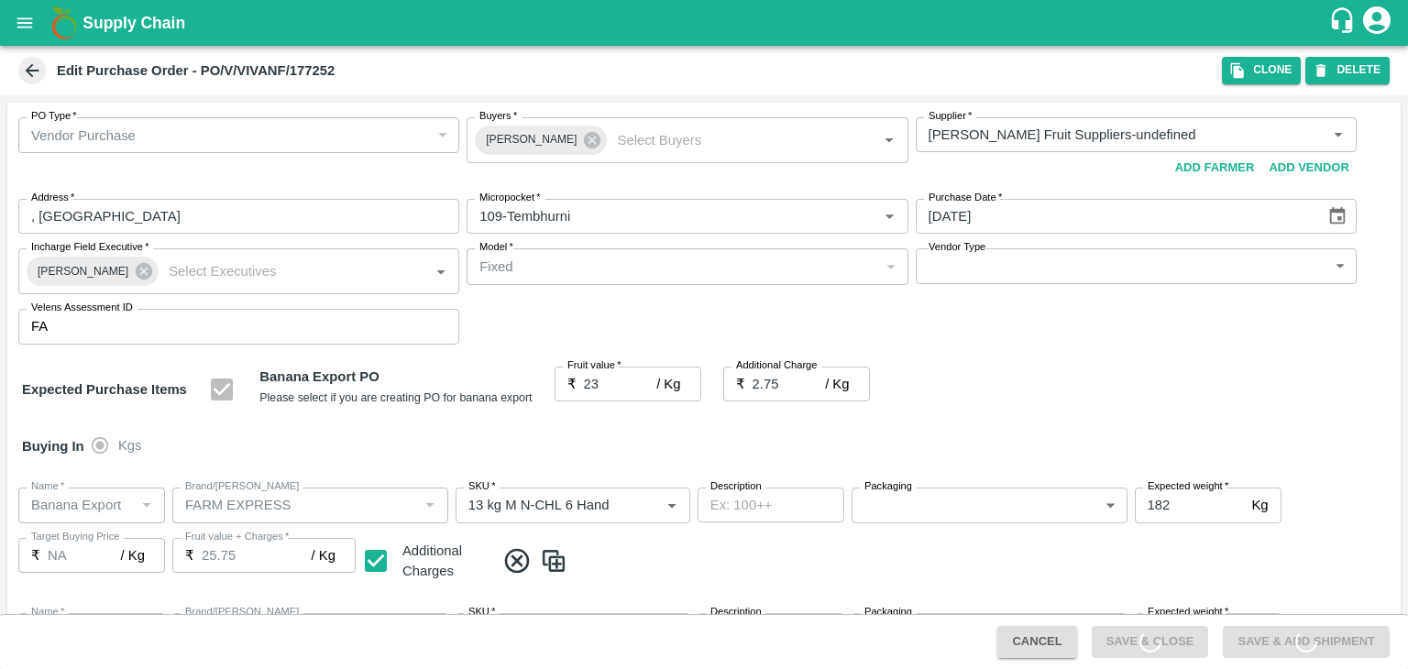
type input "NA"
type input "Banana Export"
type input "FARM EXPRESS"
type input "13 kg M N-CHL 8 Hand"
type input "NA"
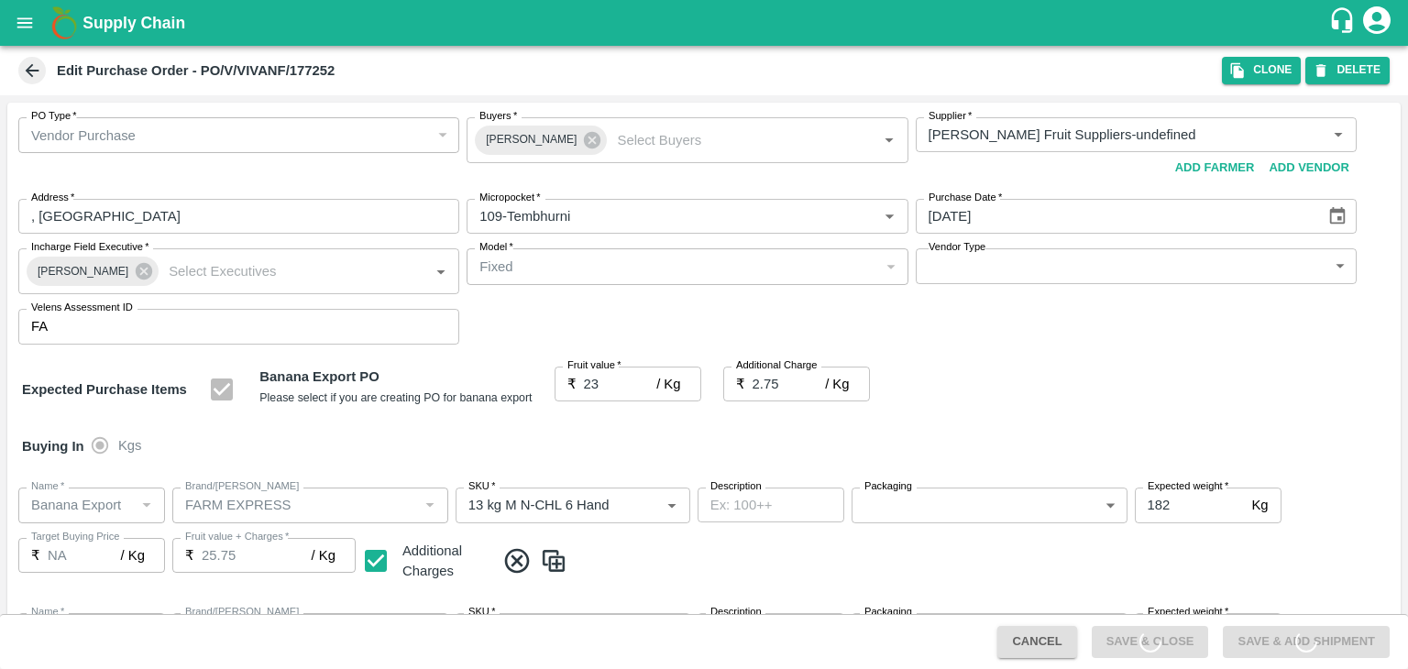
type input "Banana Export"
type input "FARM EXPRESS"
type input "13 kg M N-CHL CL"
type input "NA"
type input "Banana Export"
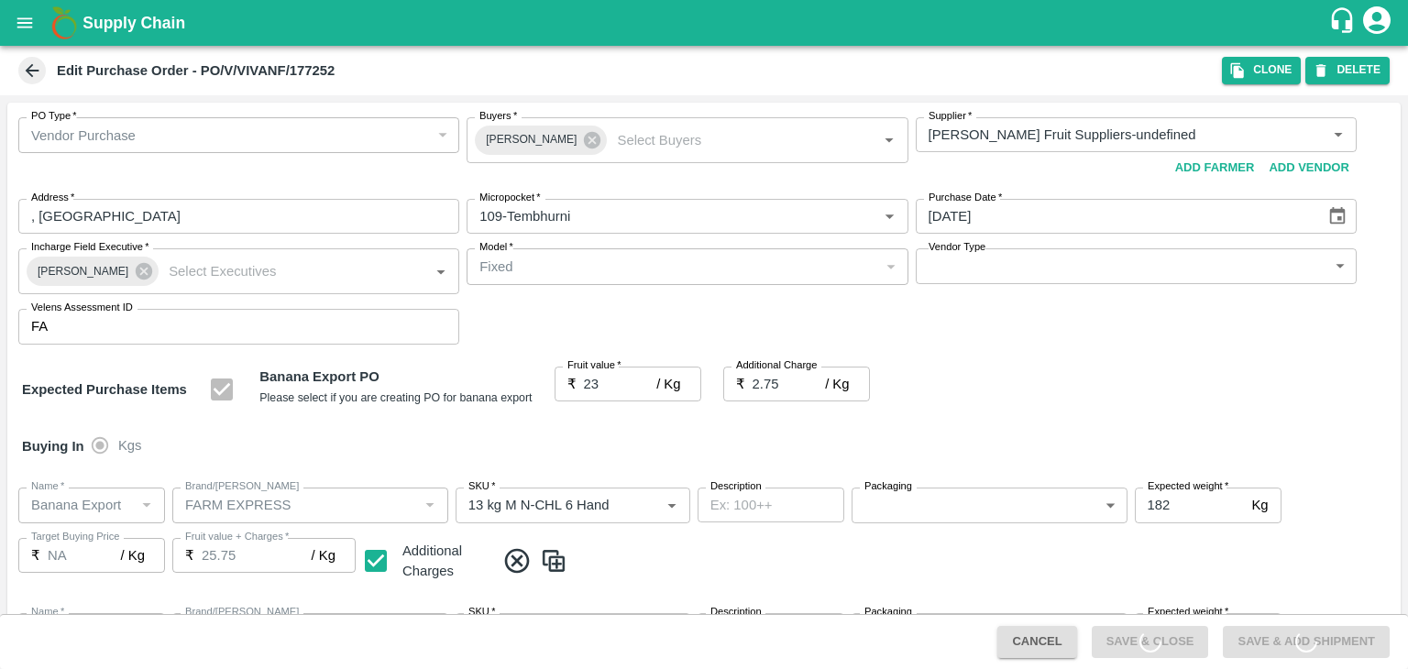
type input "FARM EXPRESS"
type input "C Class"
type input "NA"
type input "Banana Export"
type input "FARM EXPRESS"
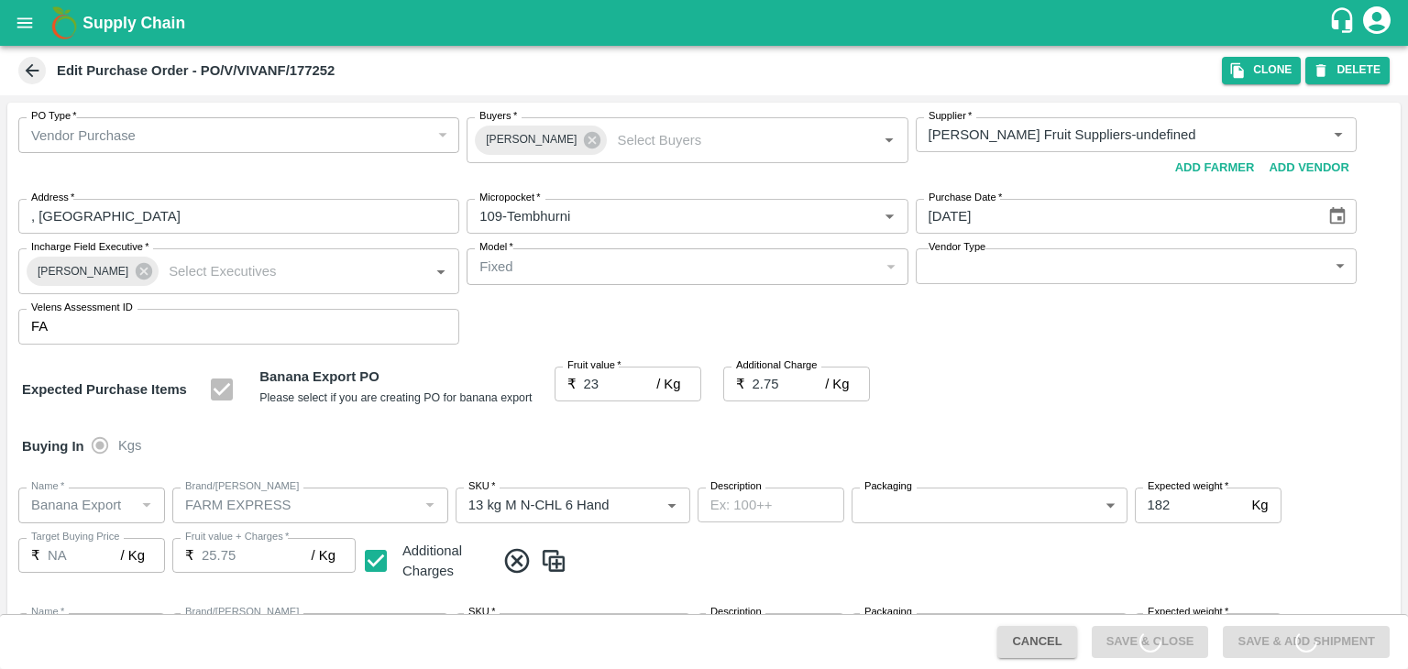
type input "PHR Kg"
type input "NA"
type input "Banana Export"
type input "FARM CANDY"
type input "13 kg M N-CHL 6 Hand"
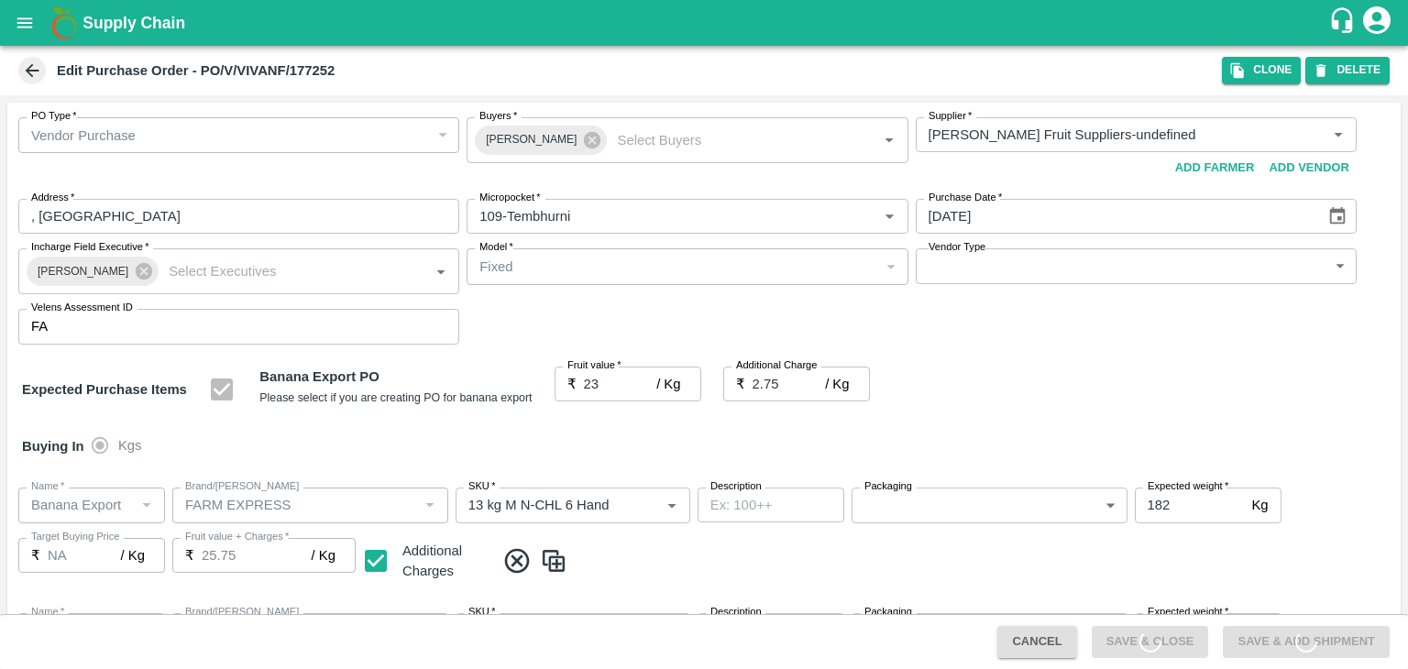
type input "NA"
type input "Banana Export"
type input "FARM CANDY"
type input "13 kg M N-CHL 8 Hand"
type input "NA"
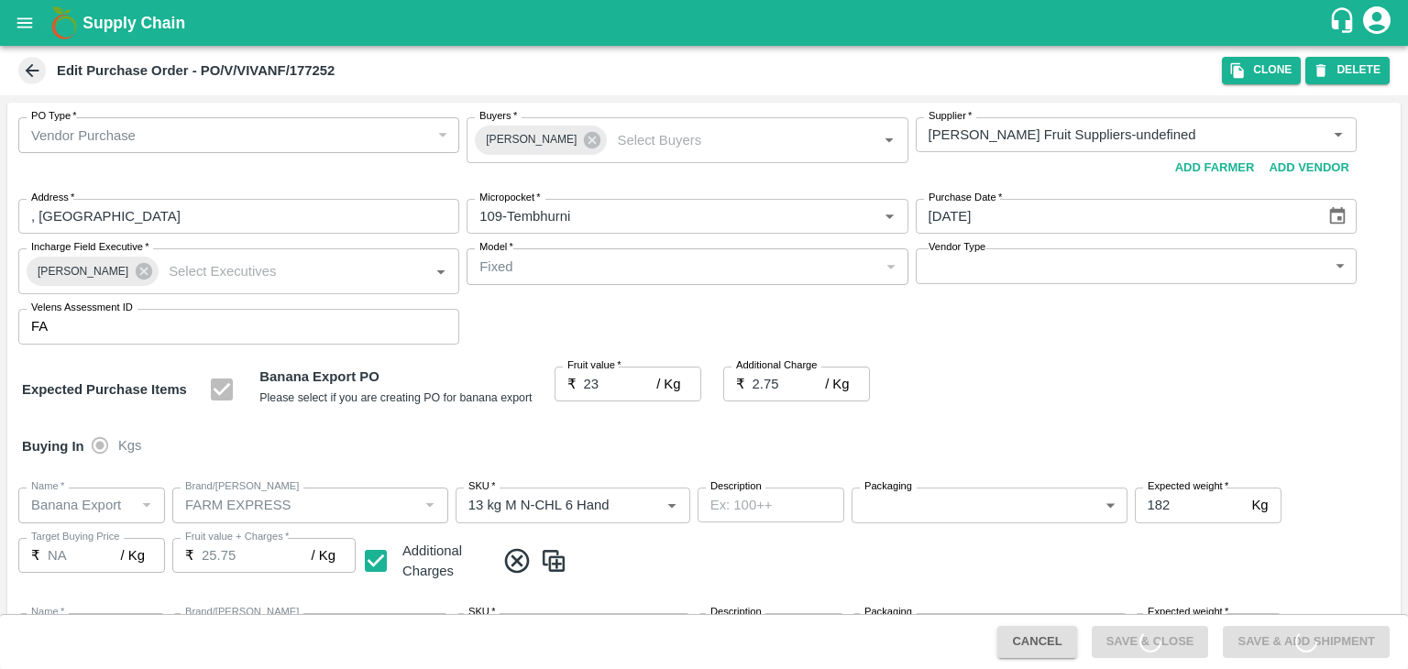
type input "Banana Export"
type input "FARM CANDY"
type input "13 kg M N-CHL CL"
type input "NA"
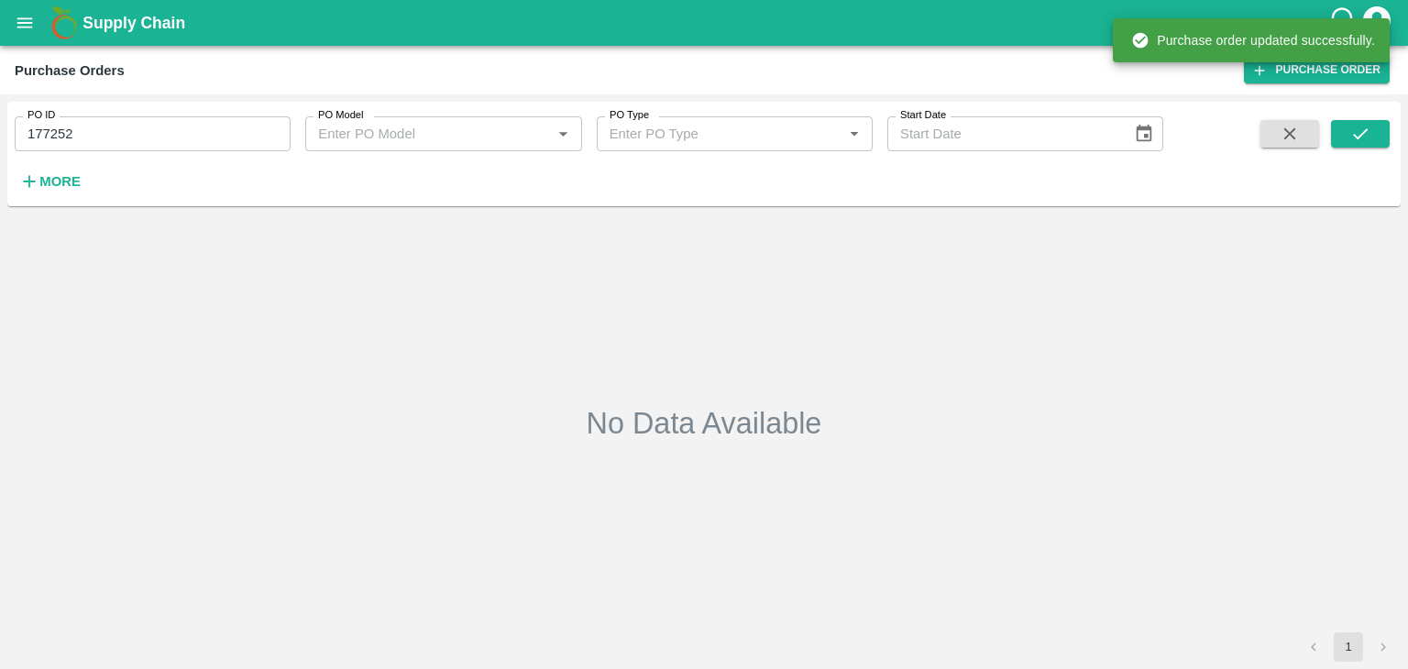
type input "177252"
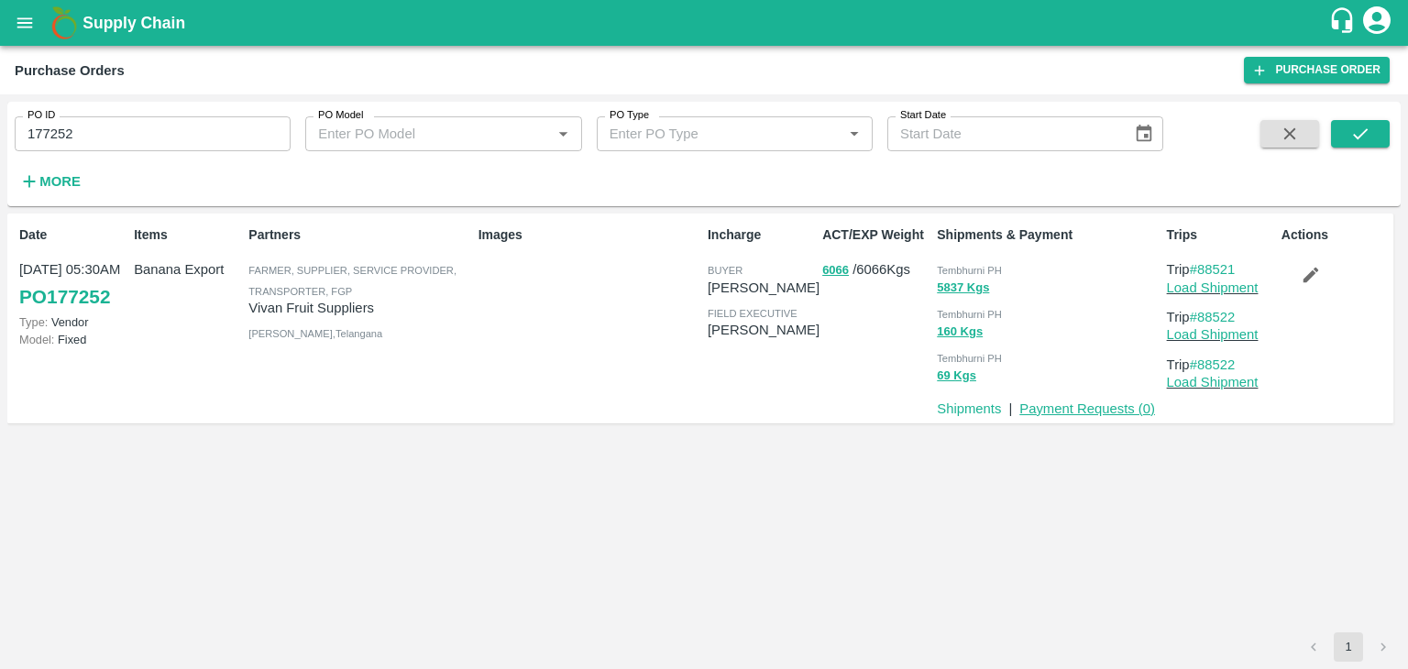
click at [1084, 408] on link "Payment Requests ( 0 )" at bounding box center [1088, 409] width 136 height 15
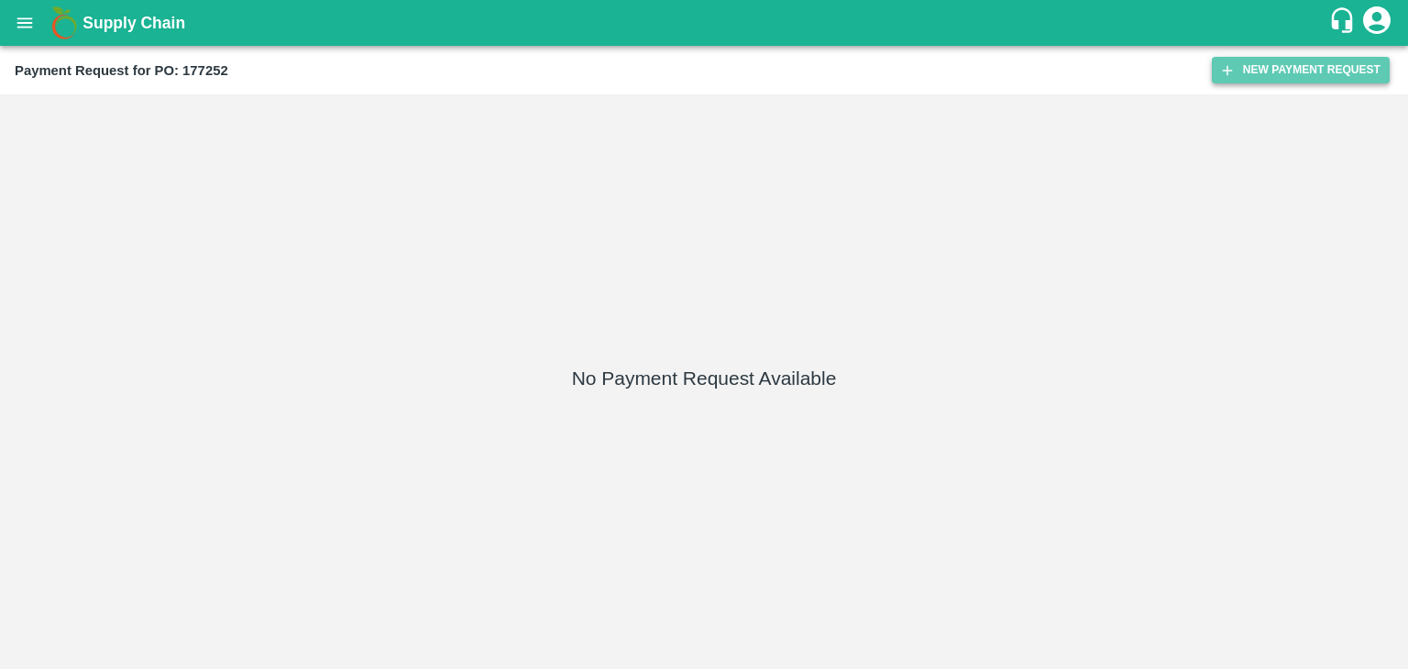
click at [1251, 67] on button "New Payment Request" at bounding box center [1301, 70] width 178 height 27
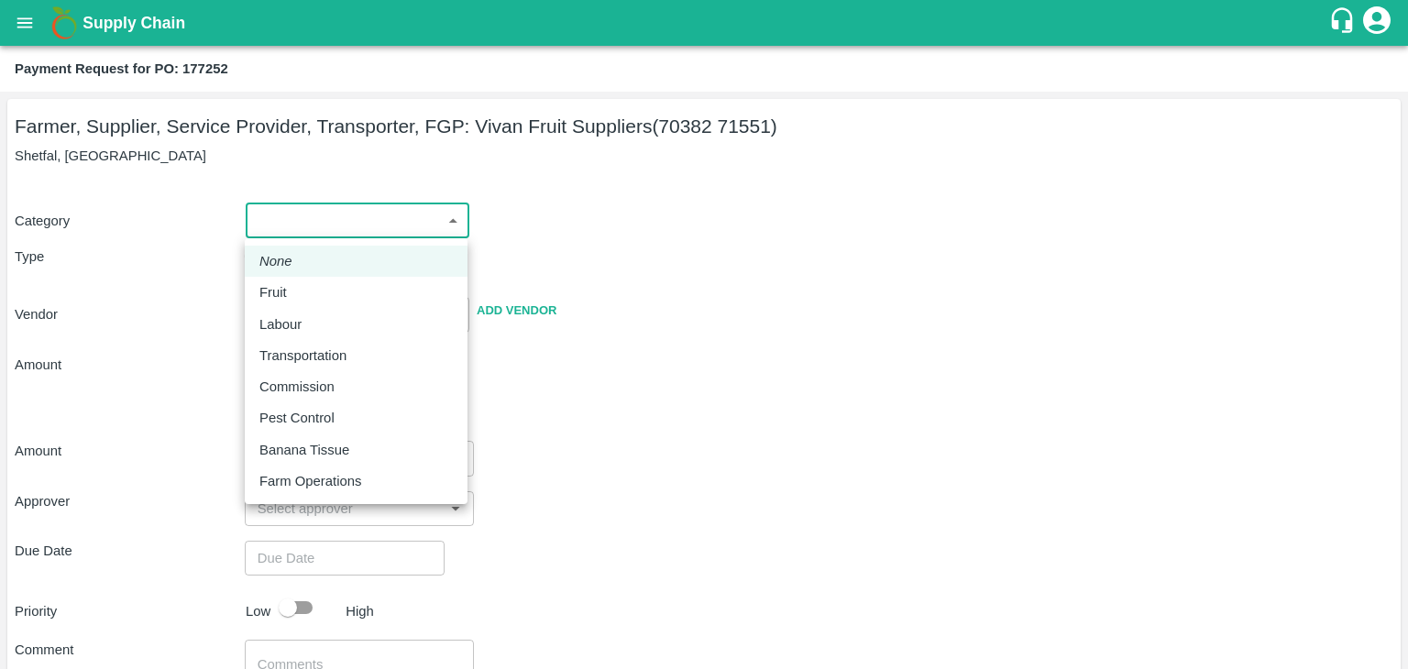
click at [319, 215] on body "Supply Chain Payment Request for PO: 177252 Farmer, Supplier, Service Provider,…" at bounding box center [704, 334] width 1408 height 669
click at [293, 279] on li "Fruit" at bounding box center [356, 292] width 223 height 31
type input "1"
type input "[PERSON_NAME] Fruit Suppliers - 70382 71551(Farmer, Supplier, Service Provider,…"
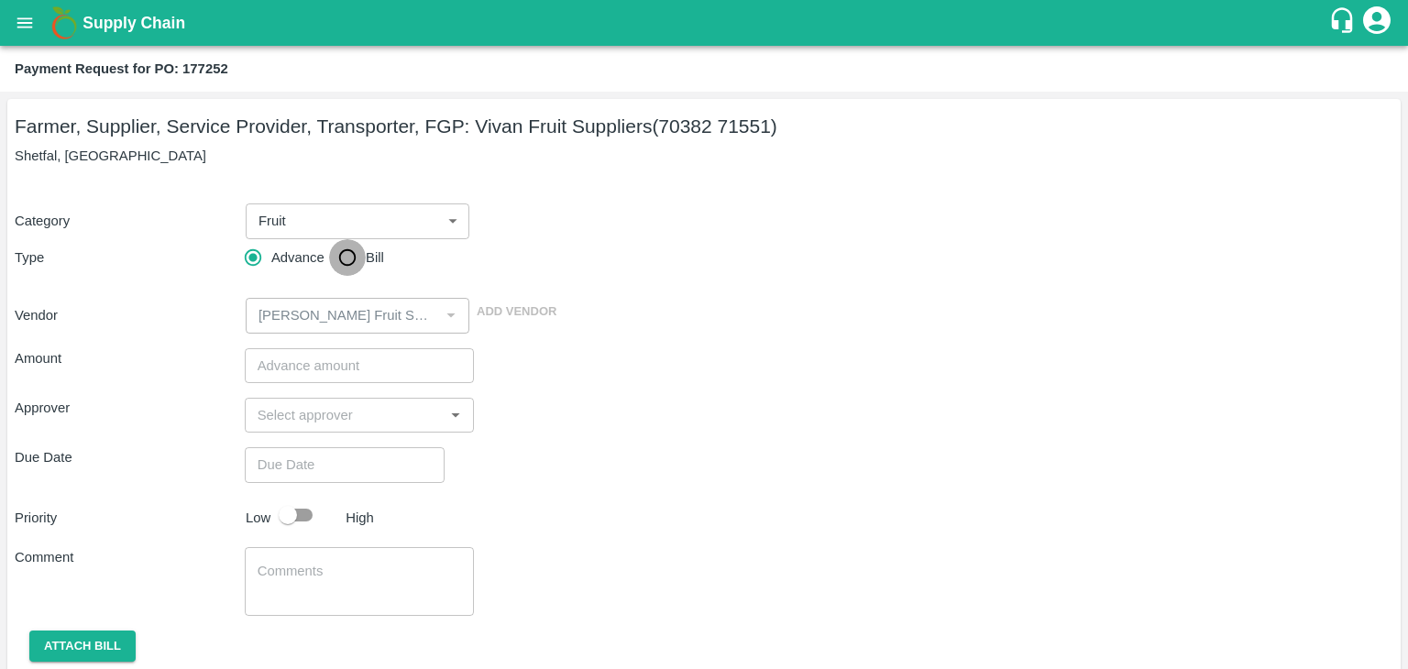
click at [338, 260] on input "Bill" at bounding box center [347, 257] width 37 height 37
radio input "true"
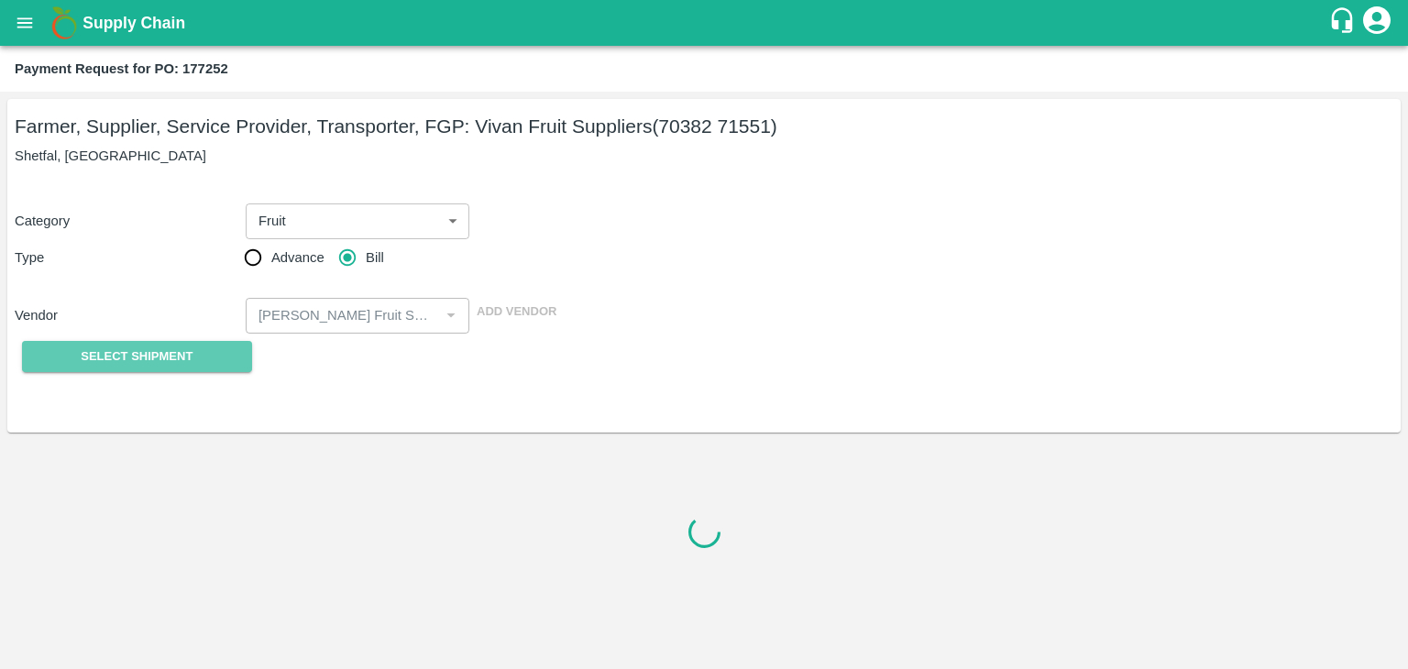
click at [170, 347] on span "Select Shipment" at bounding box center [137, 357] width 112 height 21
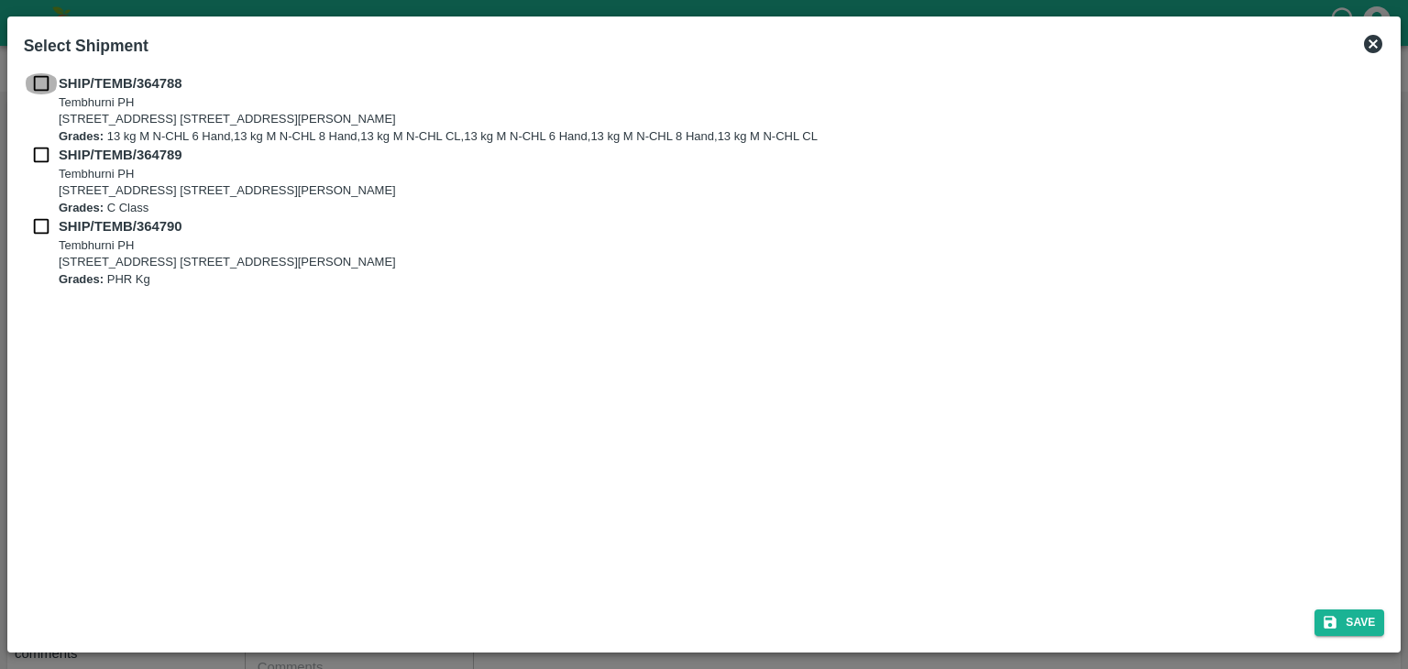
click at [38, 93] on input "checkbox" at bounding box center [41, 83] width 35 height 20
checkbox input "true"
click at [37, 160] on input "checkbox" at bounding box center [41, 155] width 35 height 20
checkbox input "true"
click at [36, 226] on input "checkbox" at bounding box center [41, 226] width 35 height 20
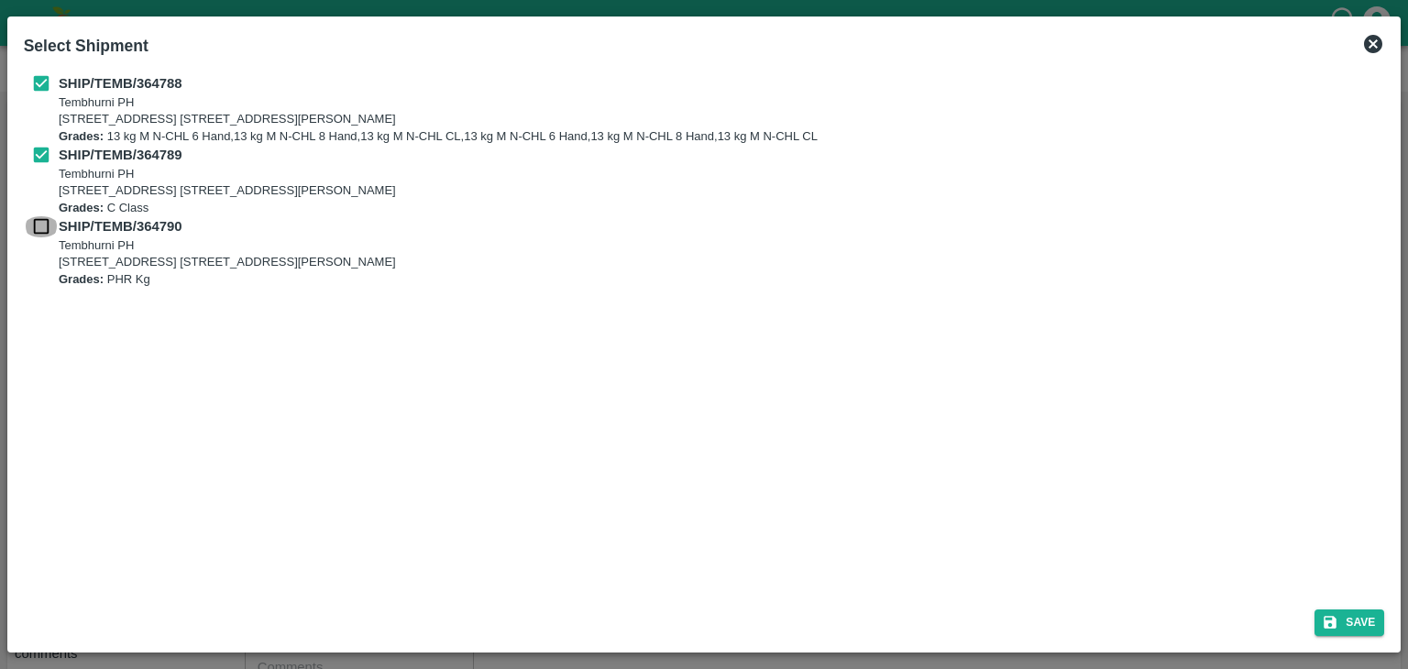
checkbox input "true"
click at [1334, 623] on icon "submit" at bounding box center [1331, 622] width 13 height 13
type input "[DATE]"
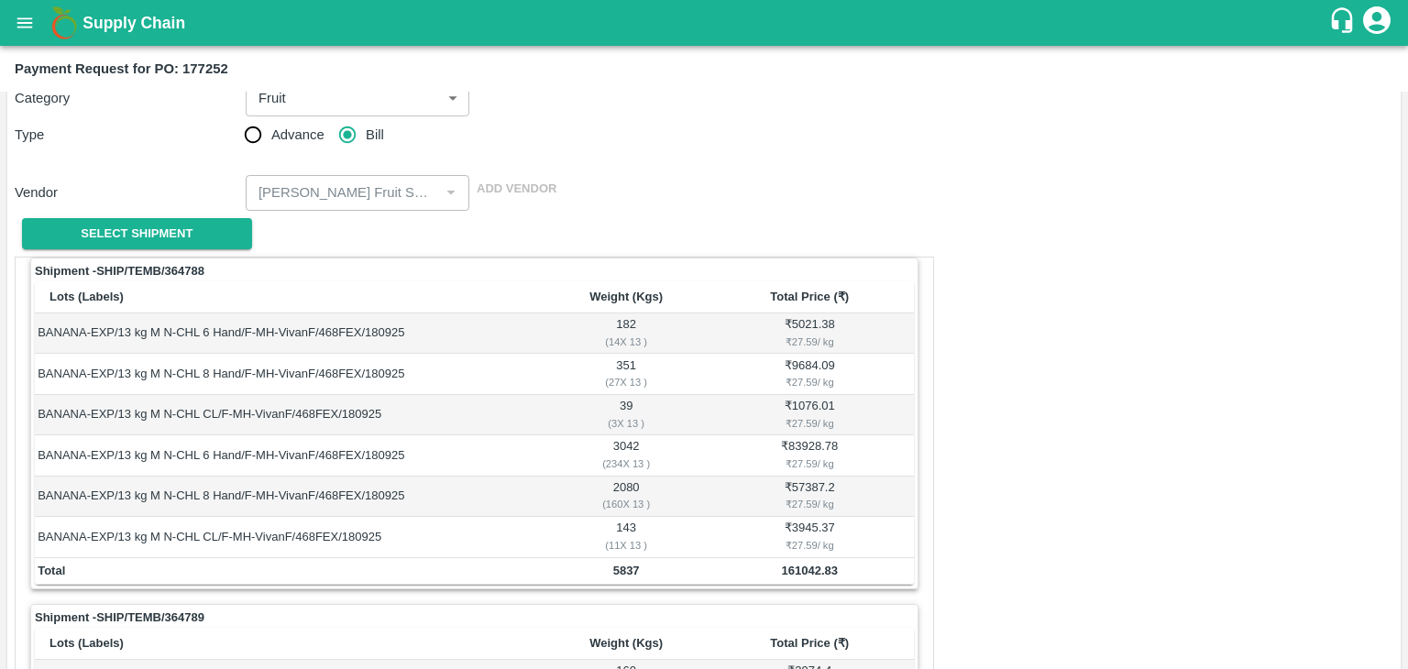
scroll to position [939, 0]
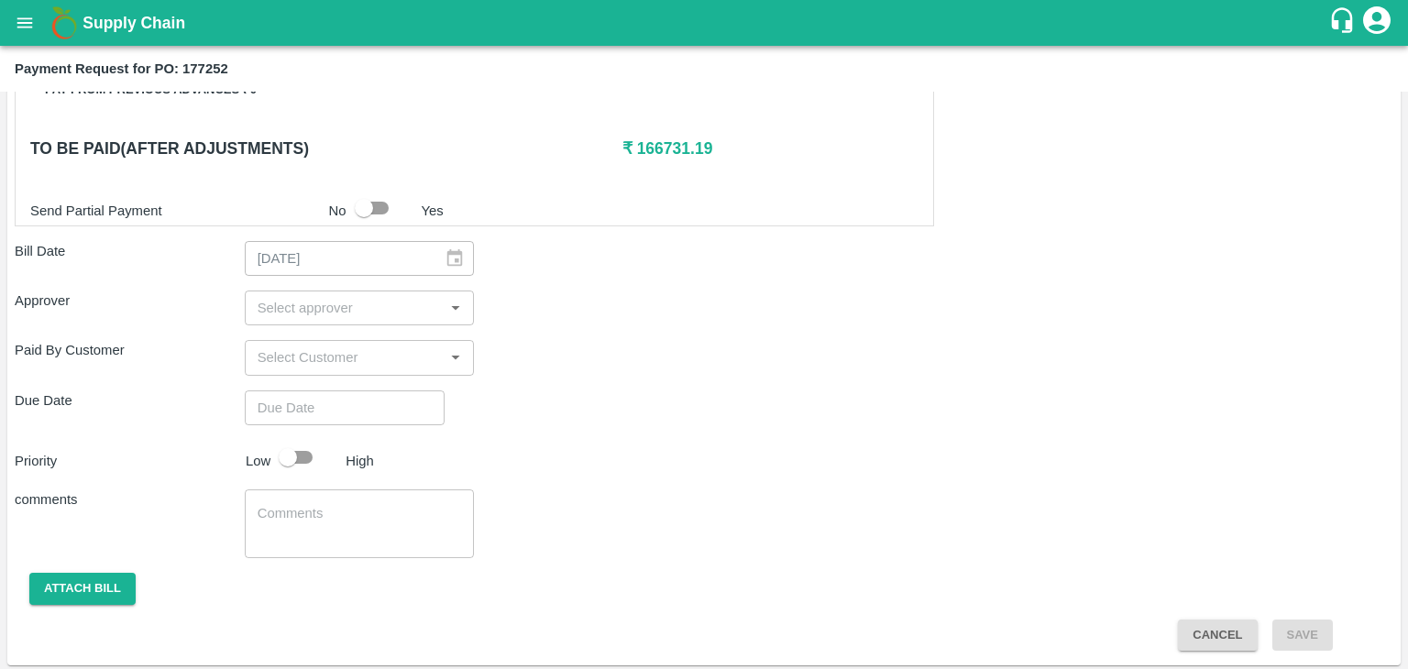
click at [350, 319] on div "​" at bounding box center [360, 308] width 230 height 35
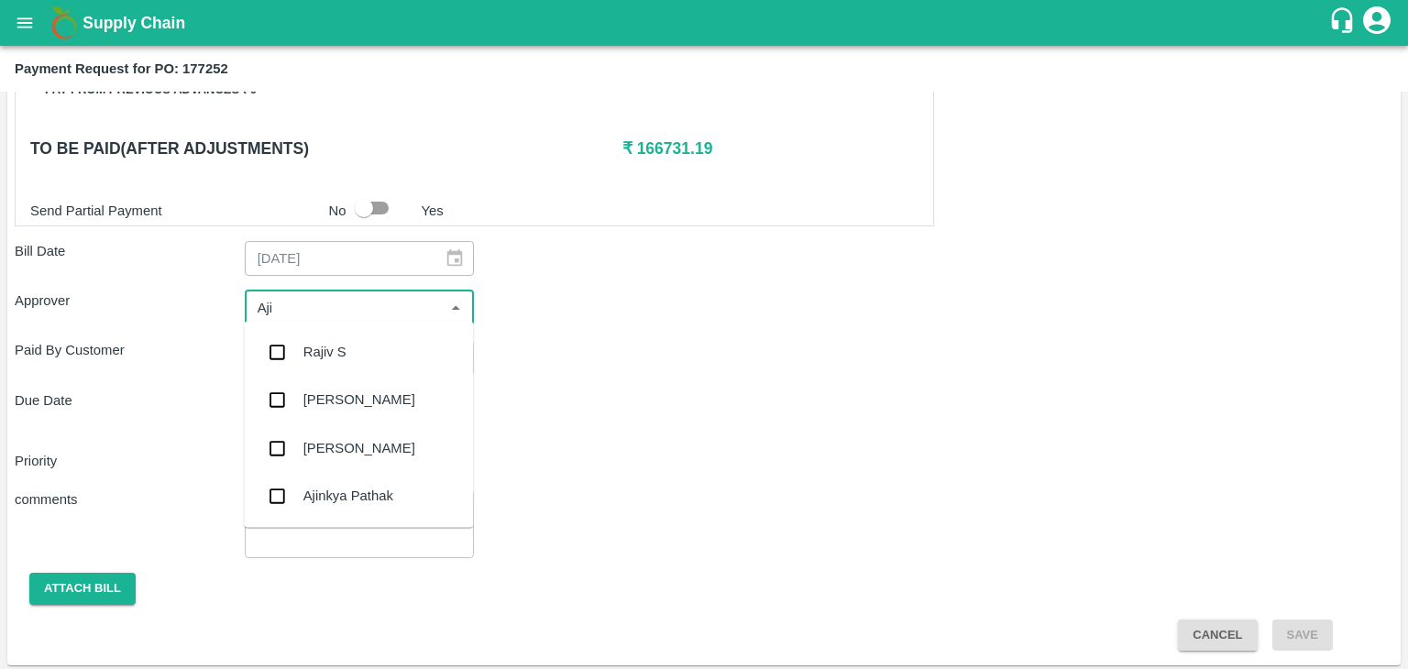
type input "Ajit"
click at [352, 353] on div "[PERSON_NAME]" at bounding box center [359, 352] width 112 height 20
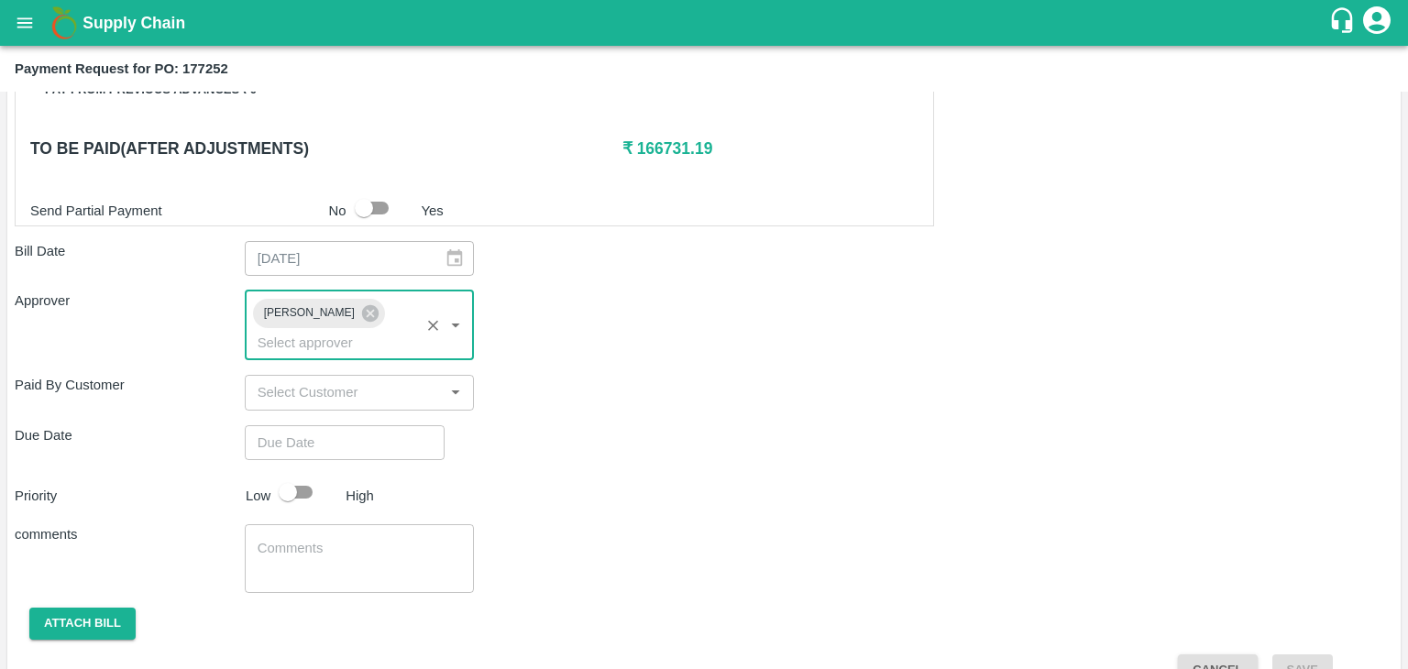
type input "DD/MM/YYYY hh:mm aa"
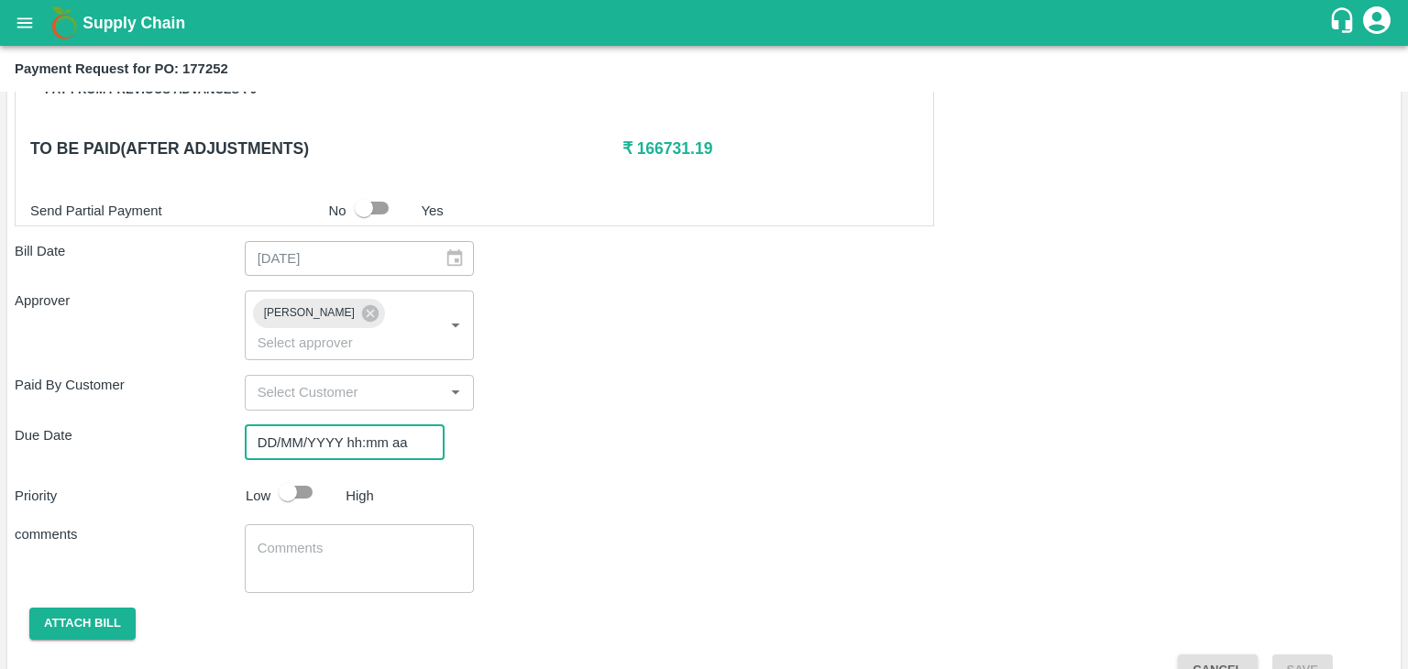
click at [381, 430] on input "DD/MM/YYYY hh:mm aa" at bounding box center [338, 442] width 187 height 35
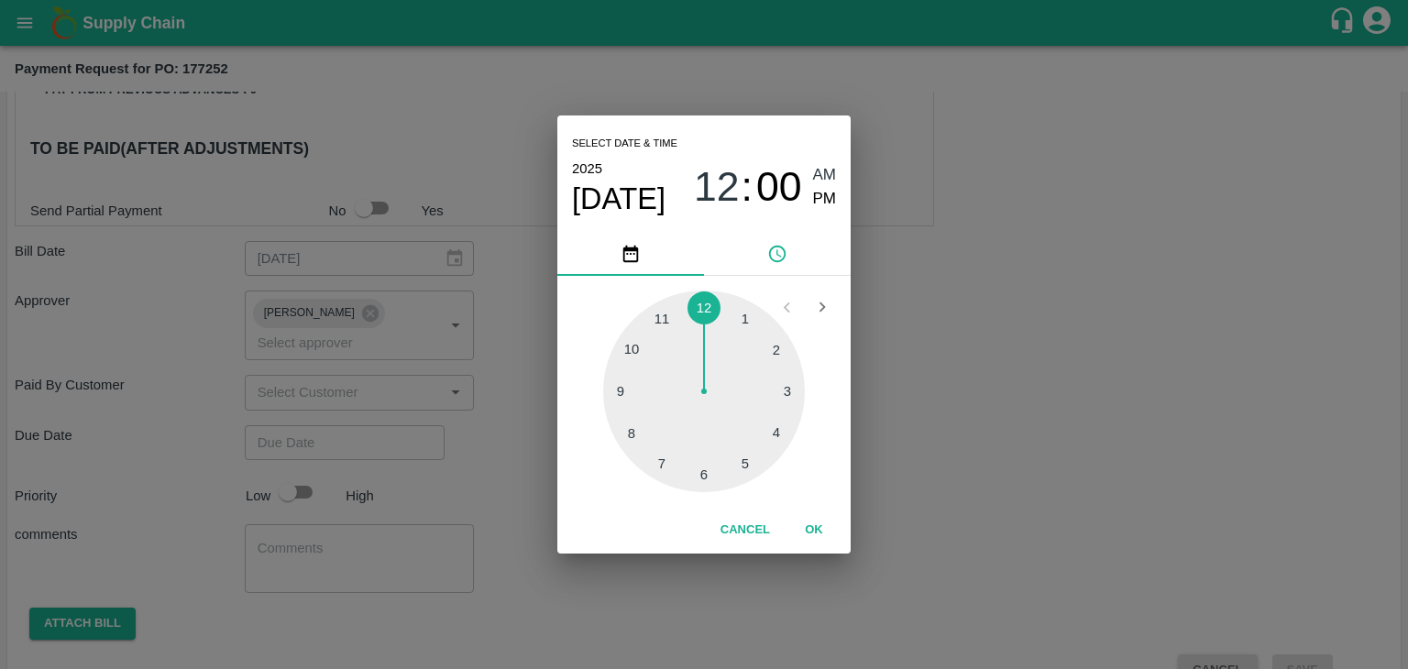
click at [810, 529] on button "OK" at bounding box center [814, 530] width 59 height 32
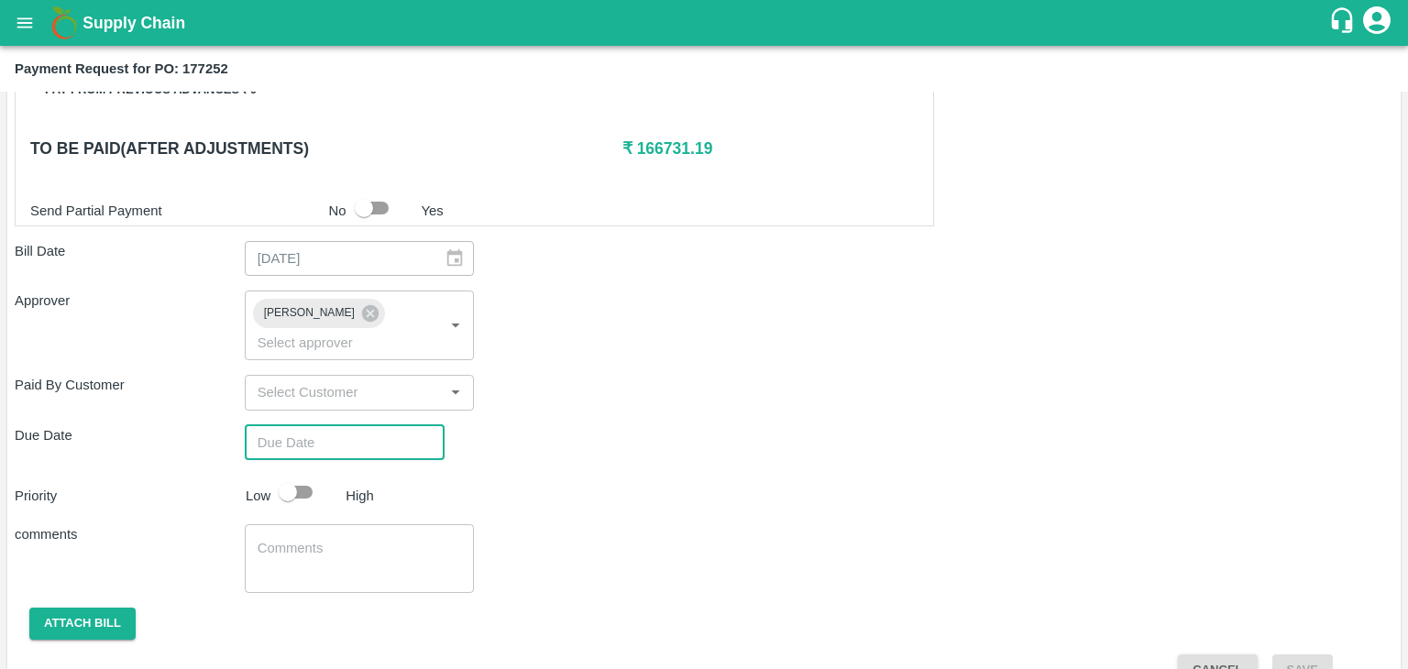
type input "[DATE] 12:00 AM"
click at [306, 475] on input "checkbox" at bounding box center [288, 492] width 105 height 35
click at [306, 475] on input "checkbox" at bounding box center [306, 492] width 105 height 35
click at [306, 475] on input "checkbox" at bounding box center [288, 492] width 105 height 35
checkbox input "true"
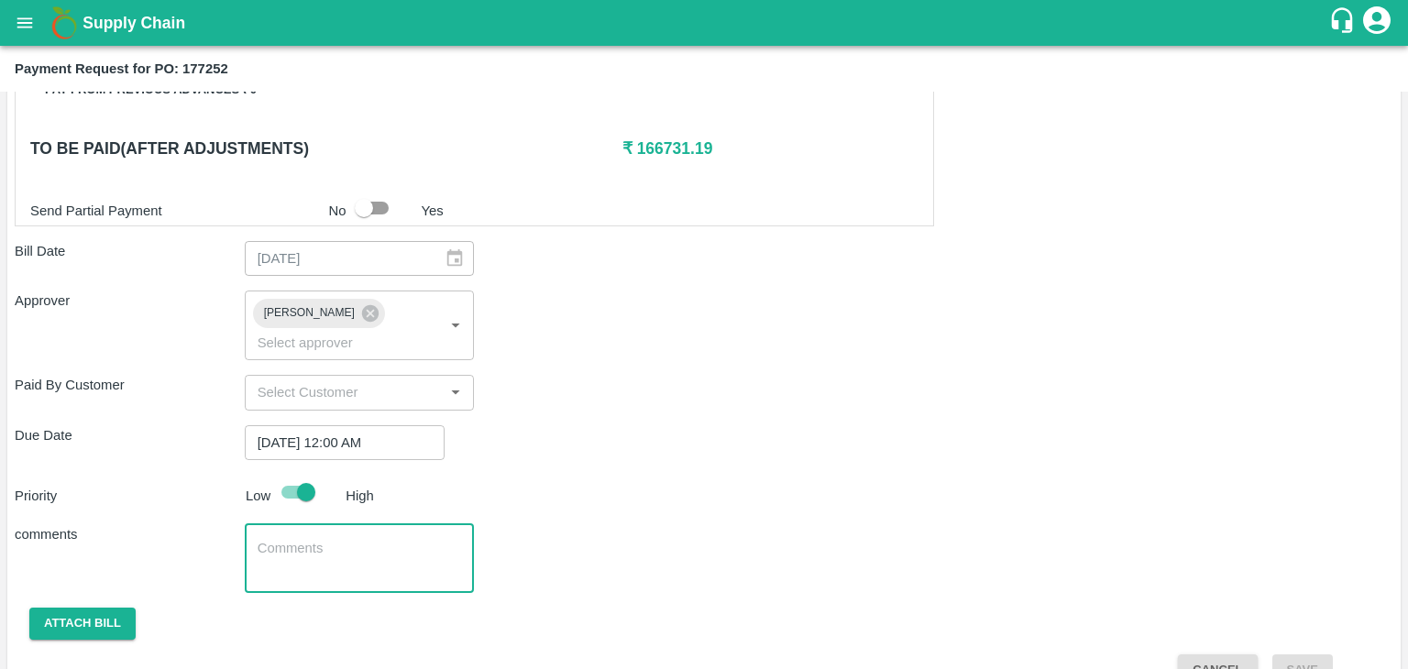
click at [349, 539] on textarea at bounding box center [360, 558] width 204 height 39
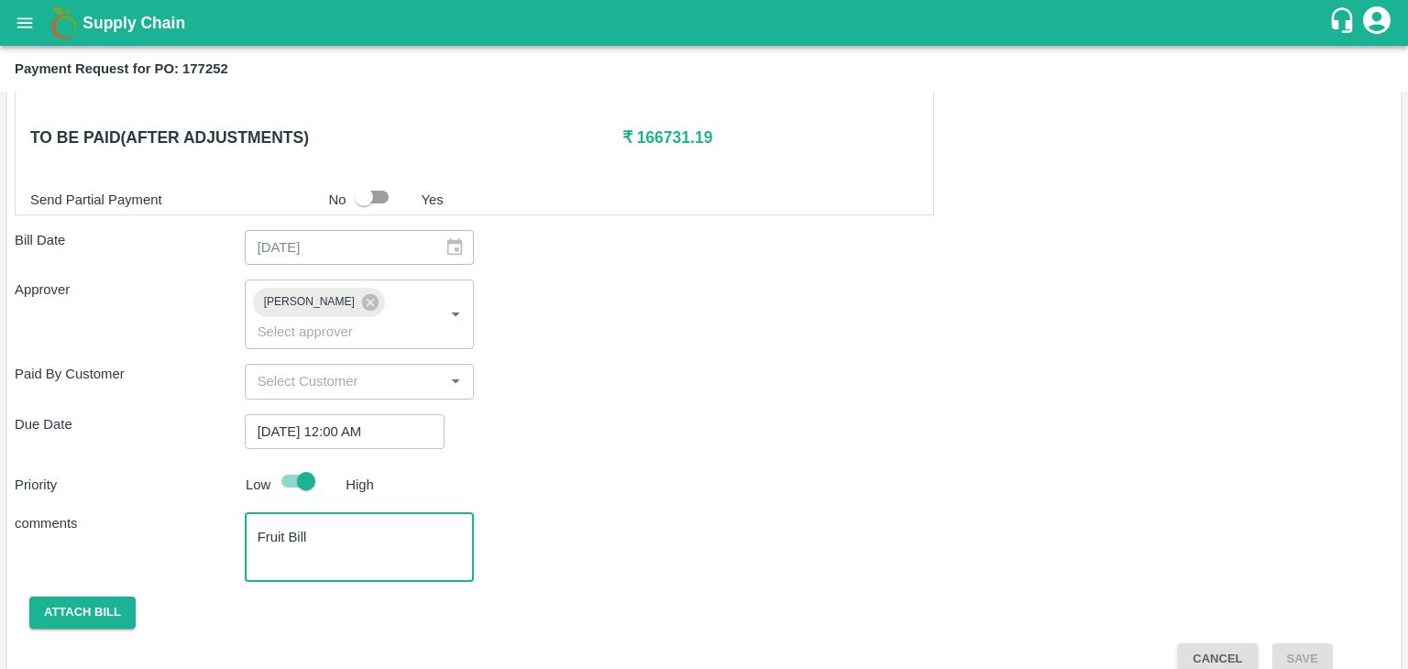
type textarea "Fruit Bill"
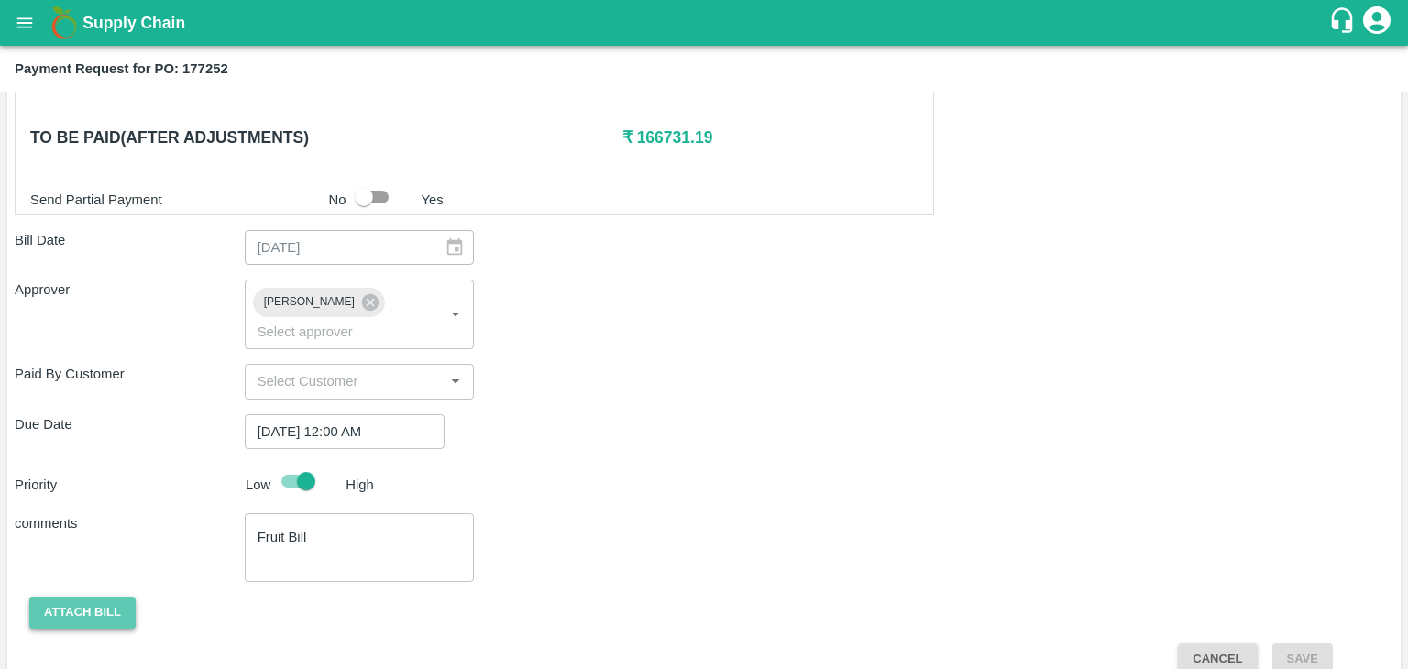
click at [66, 597] on button "Attach bill" at bounding box center [82, 613] width 106 height 32
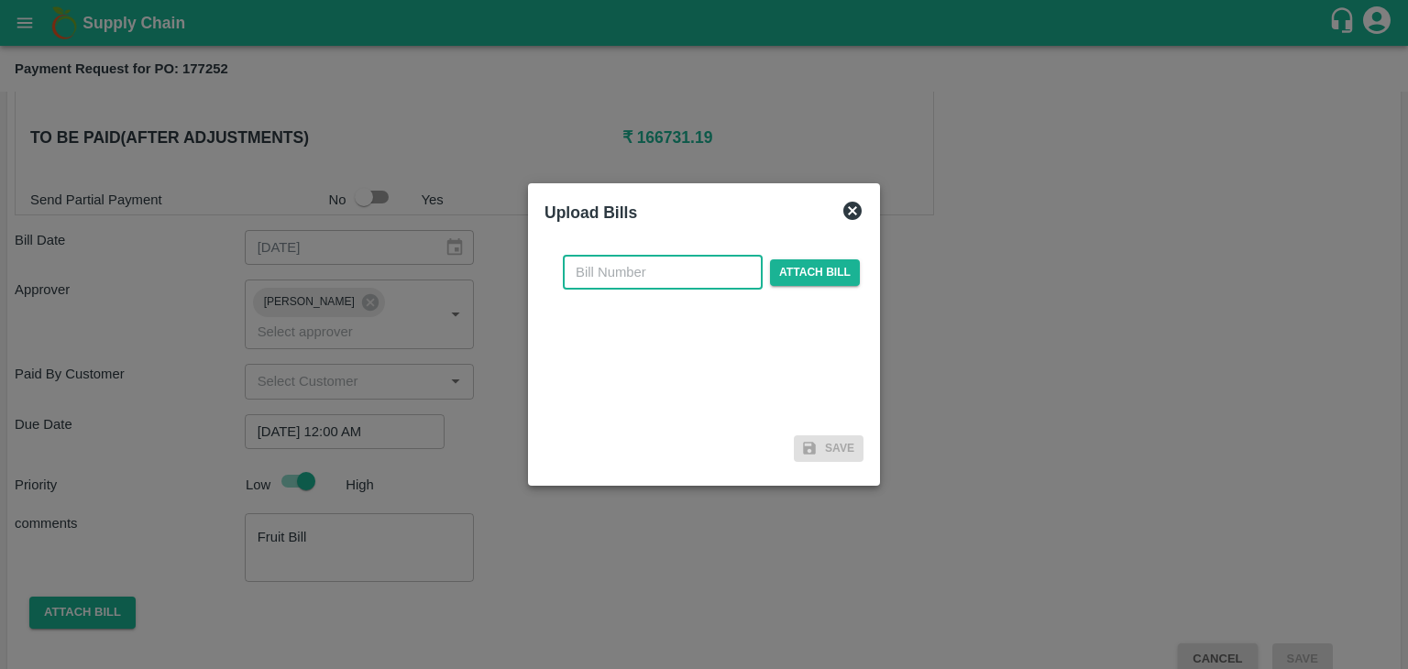
click at [678, 267] on input "text" at bounding box center [663, 272] width 200 height 35
type input "903"
click at [793, 270] on span "Attach bill" at bounding box center [815, 272] width 90 height 27
click at [0, 0] on input "Attach bill" at bounding box center [0, 0] width 0 height 0
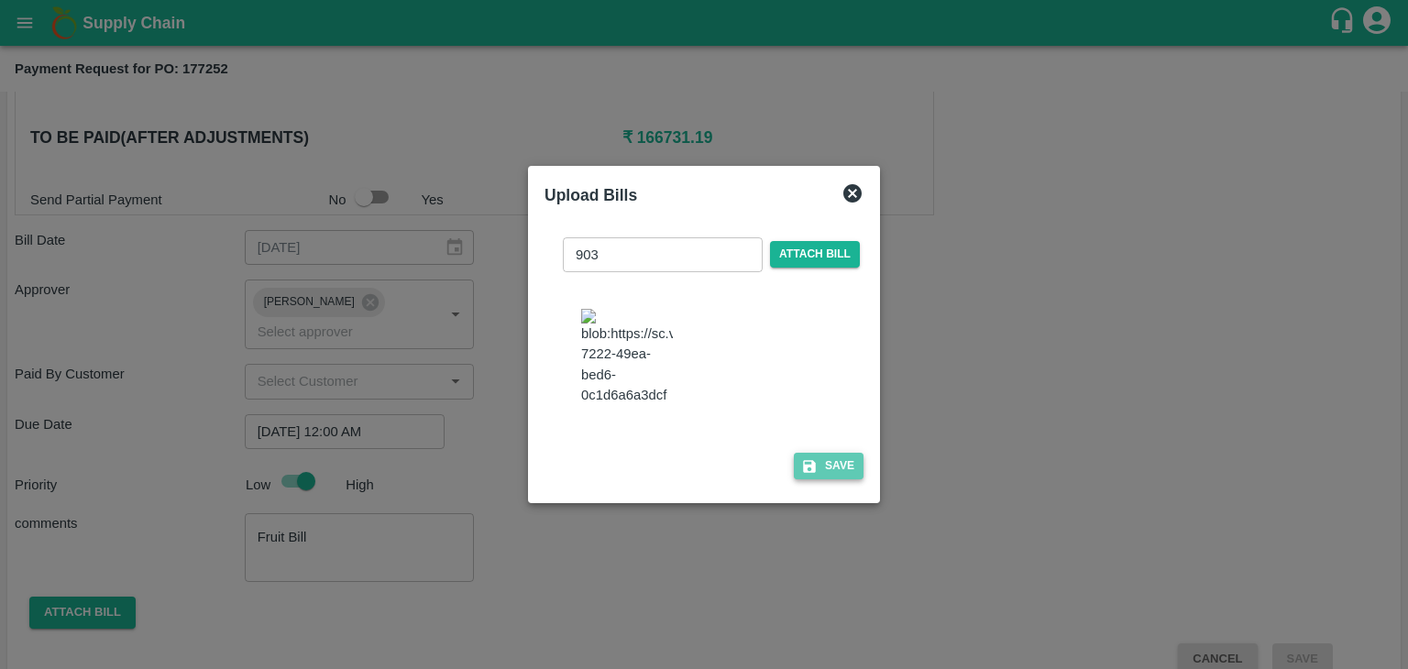
click at [825, 480] on button "Save" at bounding box center [829, 466] width 70 height 27
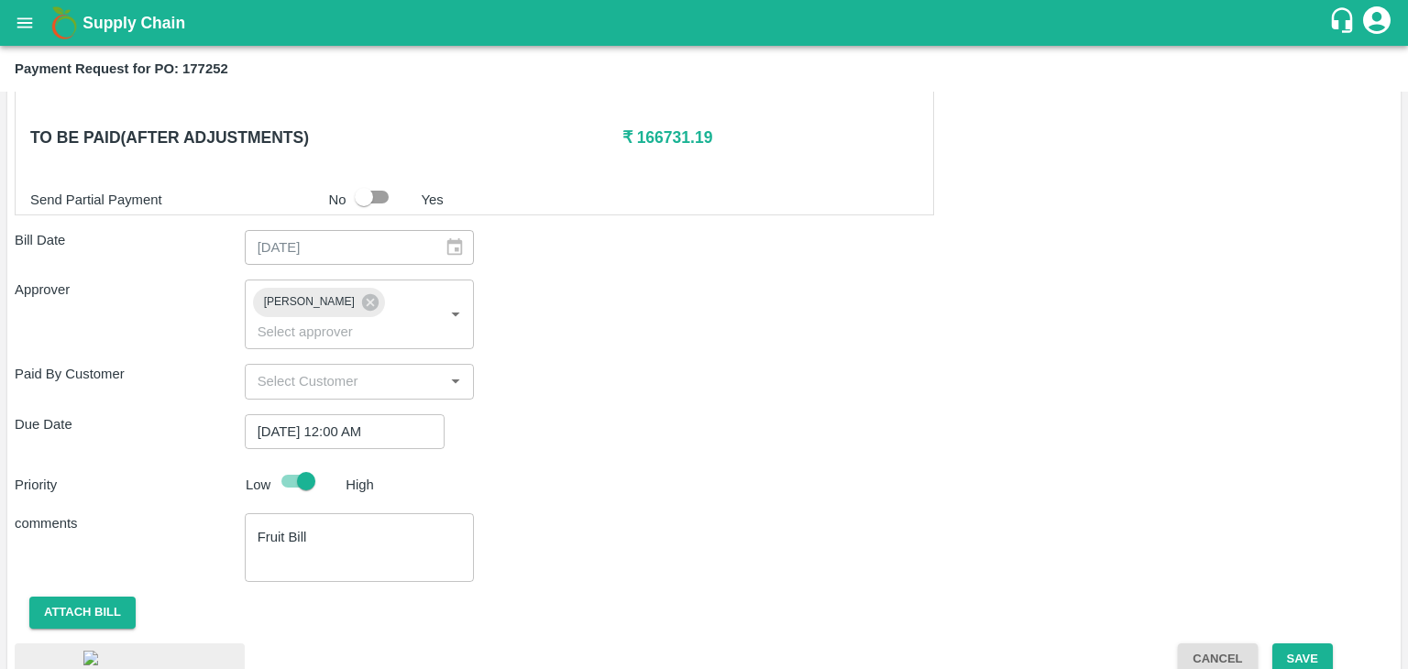
scroll to position [1062, 0]
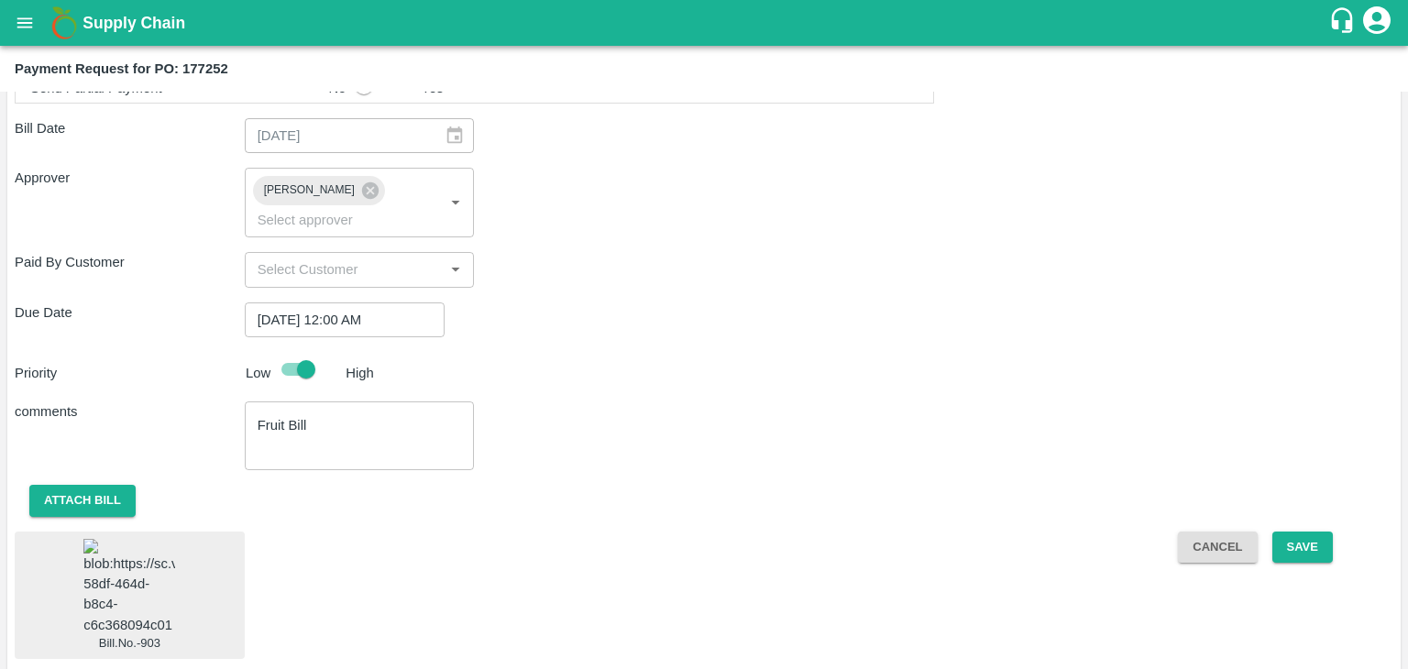
click at [139, 544] on img at bounding box center [129, 587] width 92 height 96
click at [1307, 532] on button "Save" at bounding box center [1303, 548] width 61 height 32
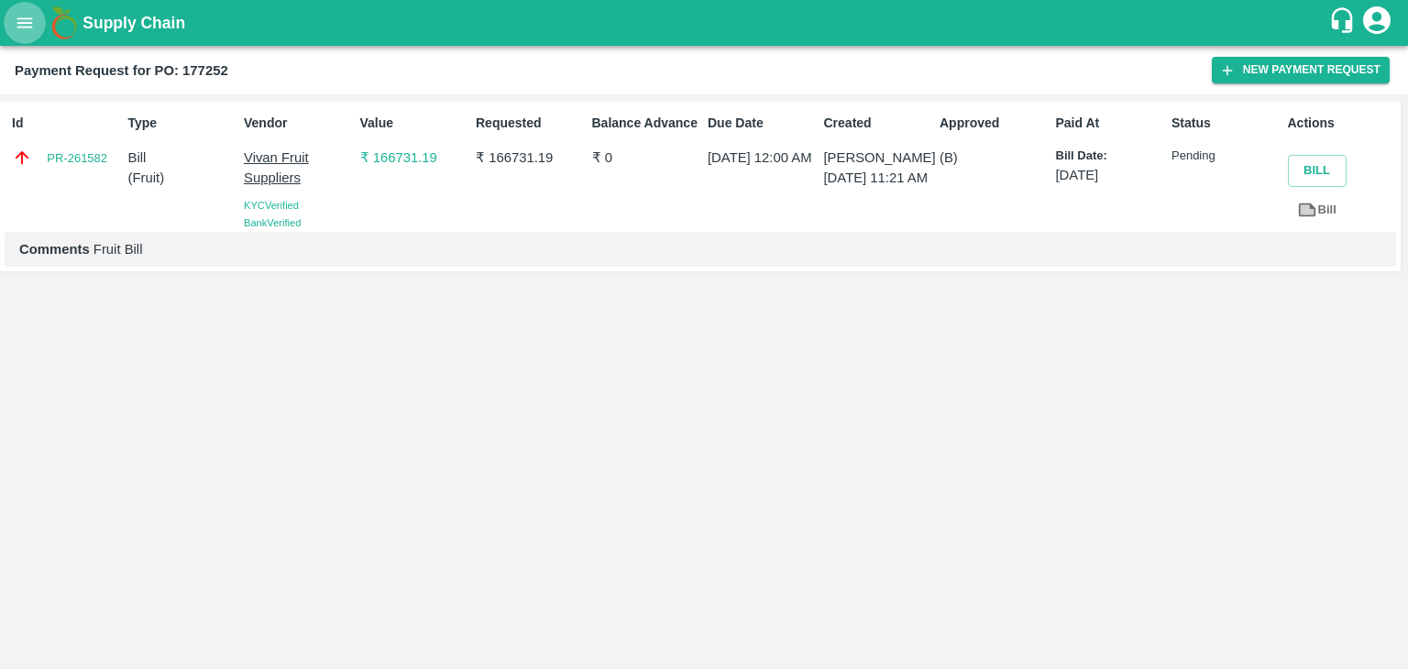
click at [11, 24] on button "open drawer" at bounding box center [25, 23] width 42 height 42
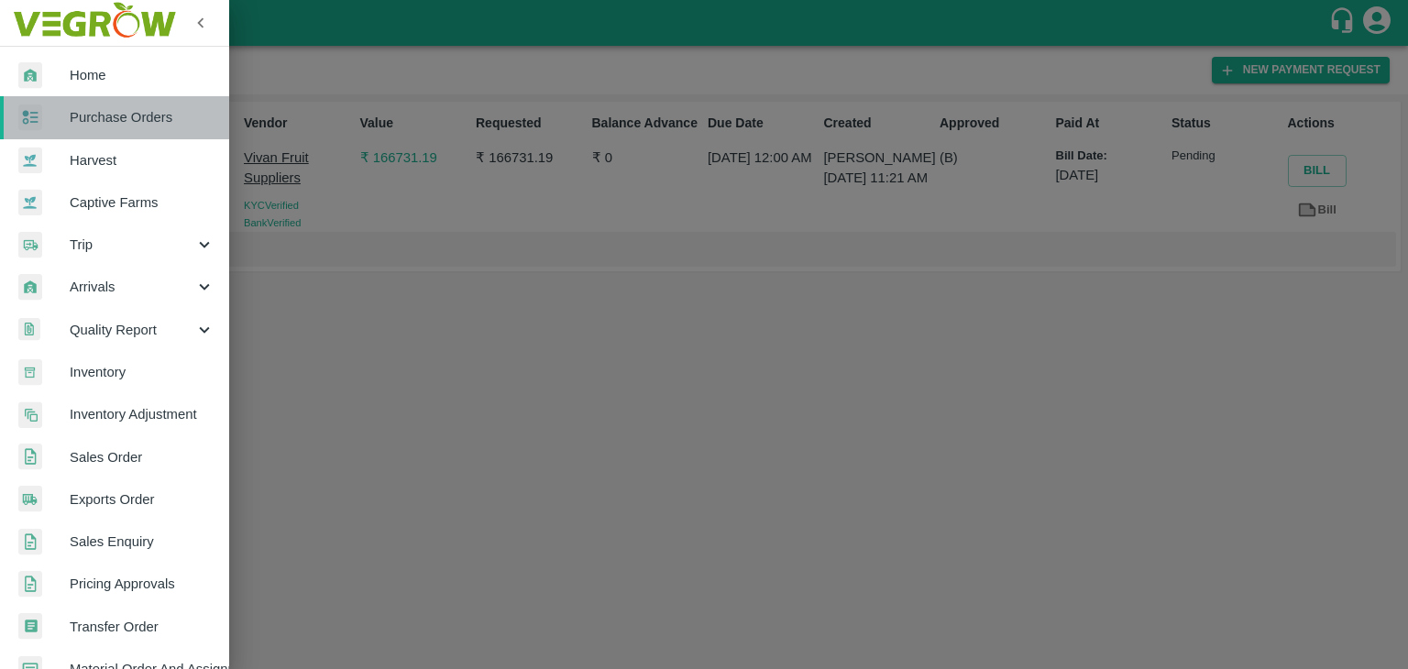
click at [146, 103] on link "Purchase Orders" at bounding box center [114, 117] width 229 height 42
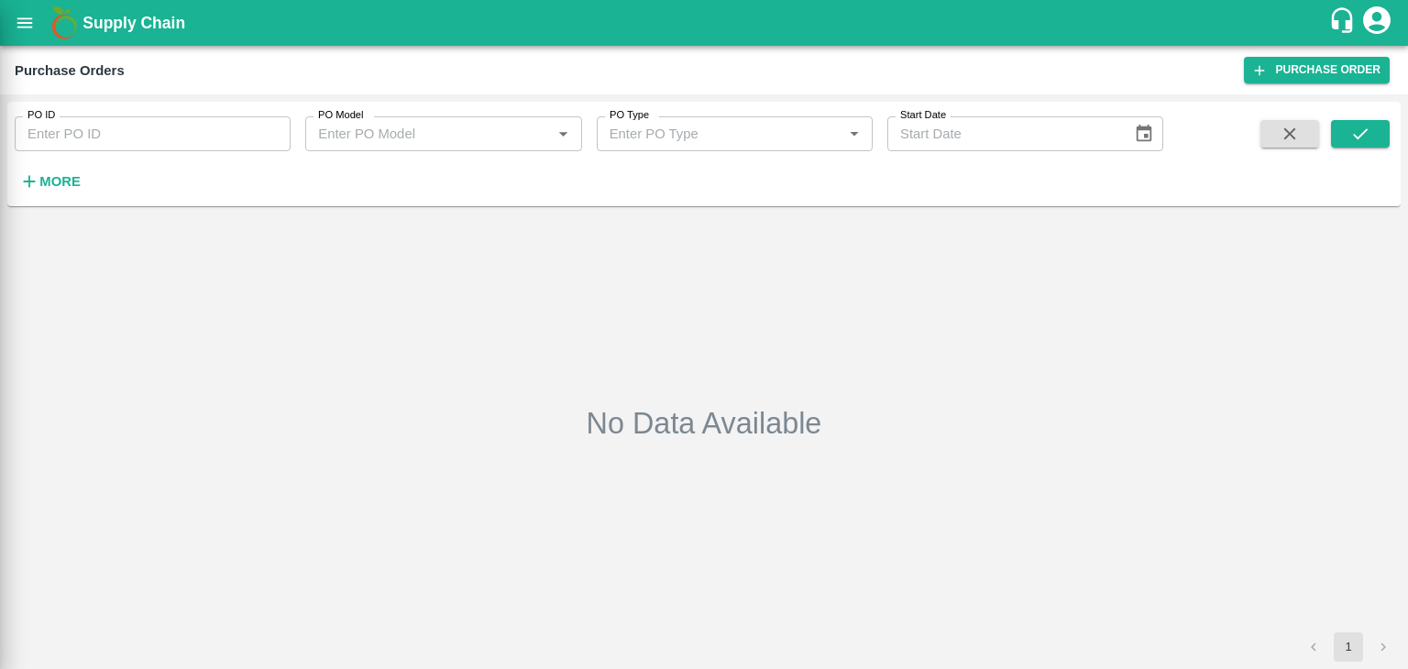
click at [272, 124] on div at bounding box center [704, 334] width 1408 height 669
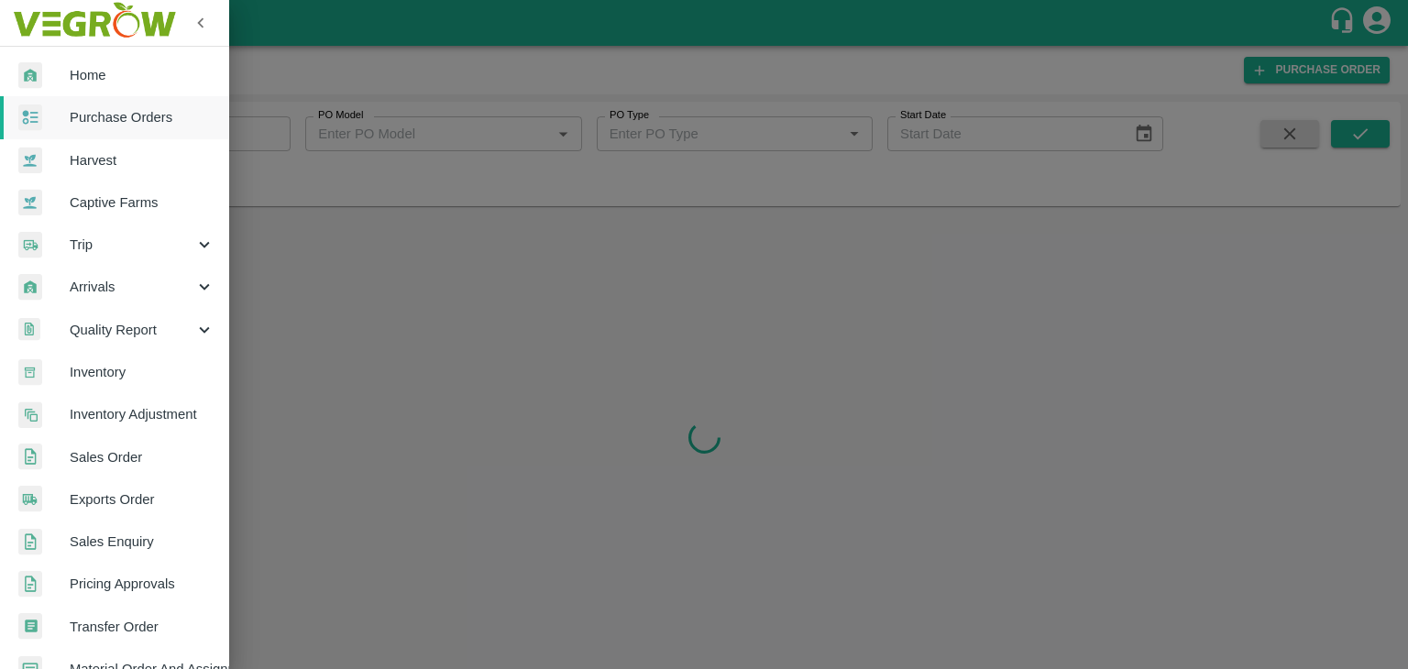
click at [279, 121] on div at bounding box center [704, 334] width 1408 height 669
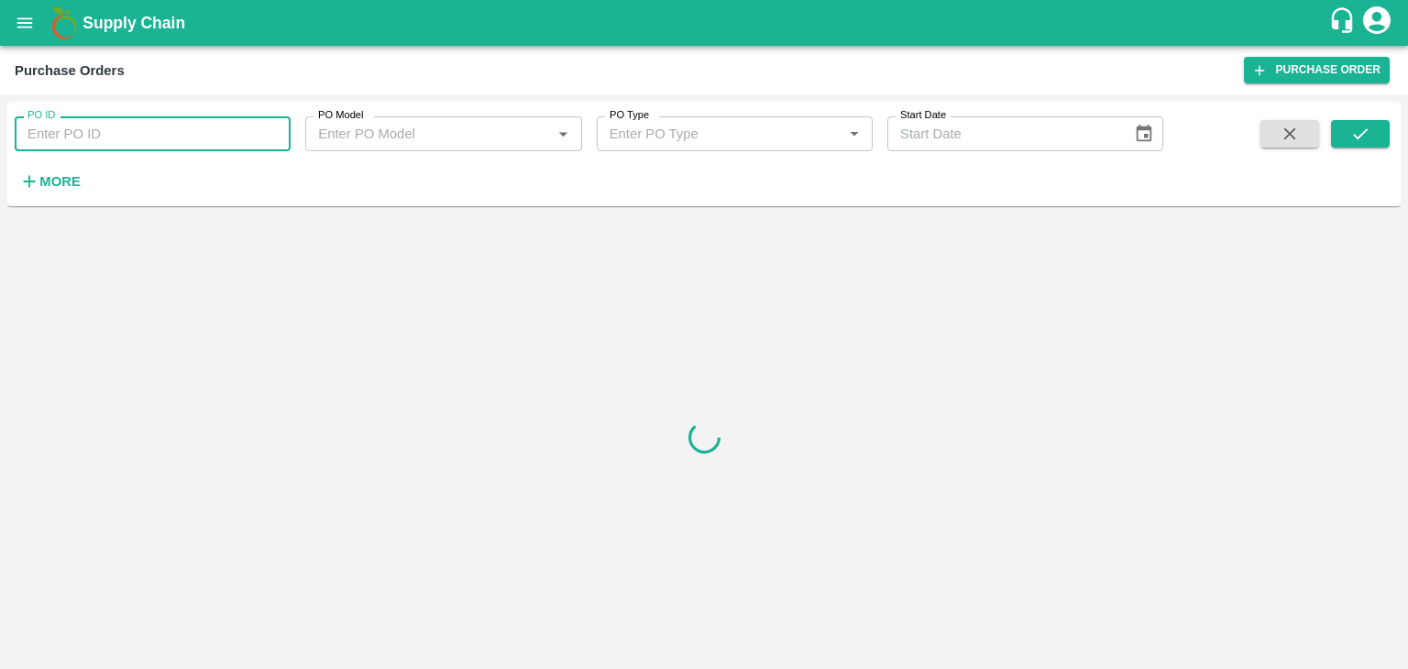
click at [281, 129] on input "PO ID" at bounding box center [153, 133] width 276 height 35
paste input "177271"
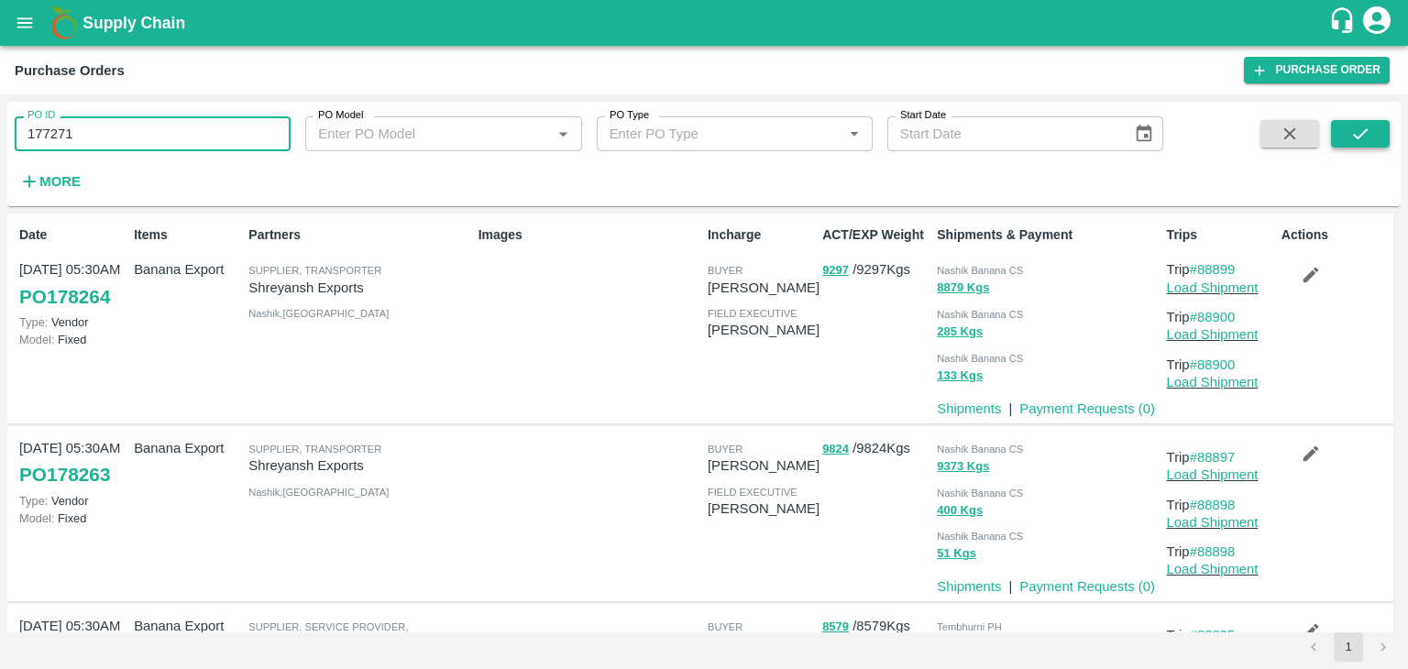
type input "177271"
click at [1355, 129] on icon "submit" at bounding box center [1361, 134] width 20 height 20
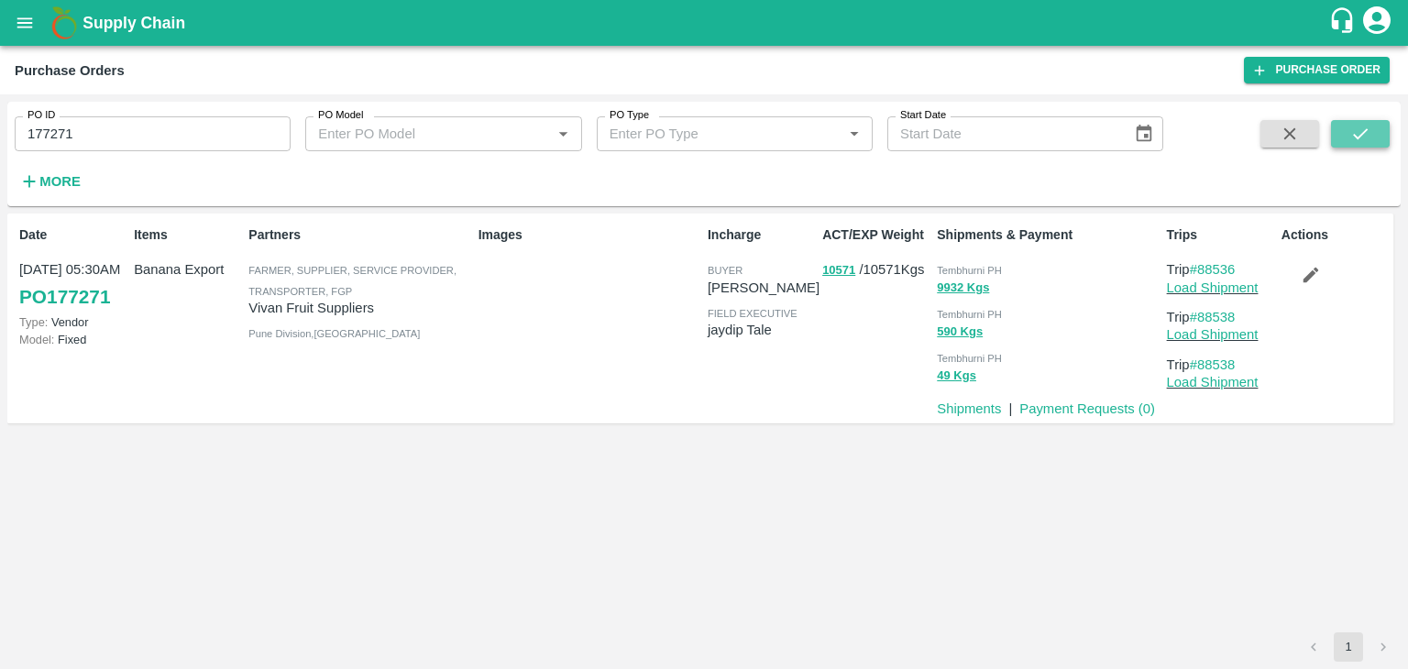
click at [1355, 129] on icon "submit" at bounding box center [1361, 134] width 20 height 20
click at [1133, 408] on link "Payment Requests ( 0 )" at bounding box center [1088, 409] width 136 height 15
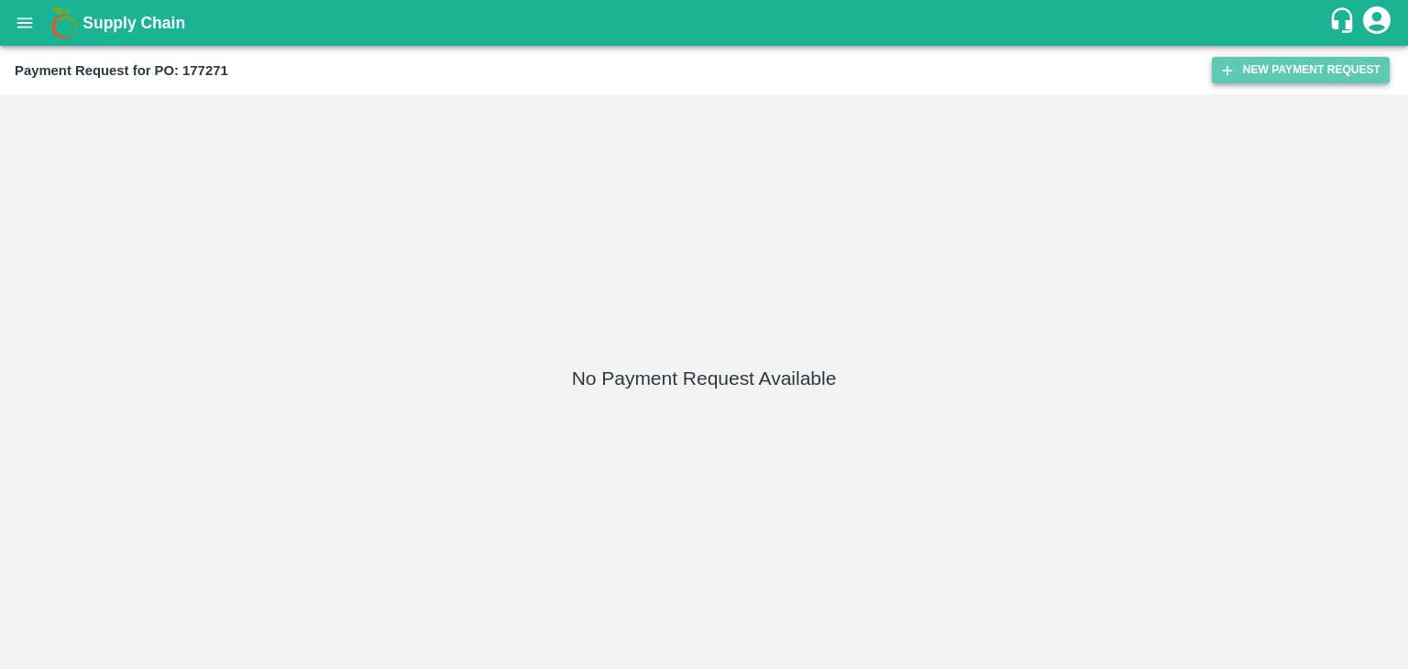
click at [1325, 61] on button "New Payment Request" at bounding box center [1301, 70] width 178 height 27
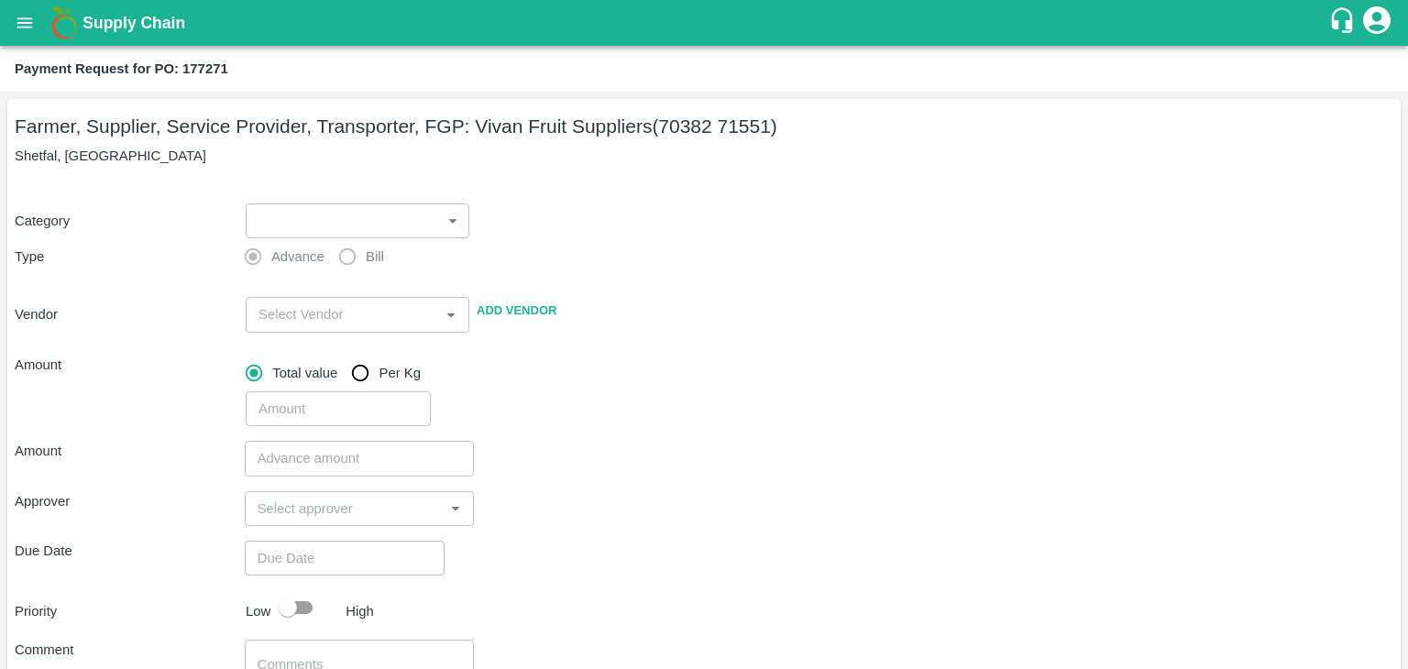
click at [308, 219] on body "Supply Chain Payment Request for PO: 177271 Farmer, Supplier, Service Provider,…" at bounding box center [704, 334] width 1408 height 669
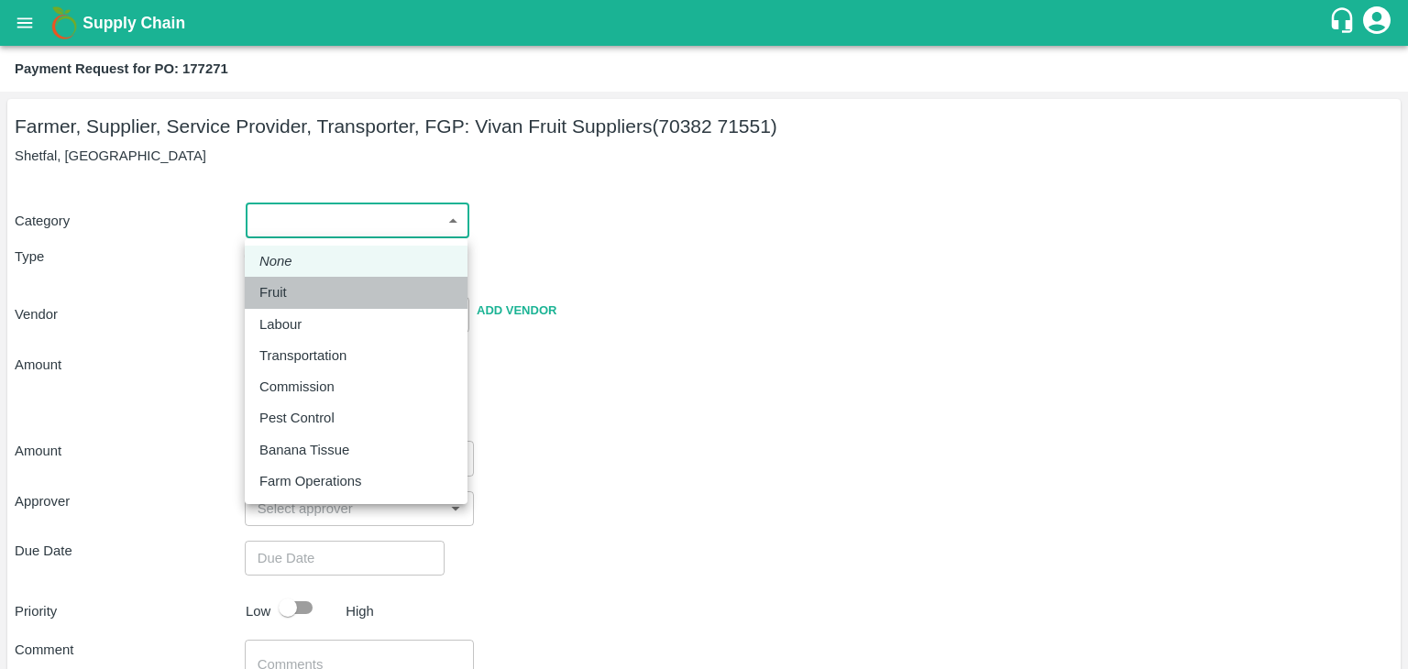
click at [304, 282] on div "Fruit" at bounding box center [355, 292] width 193 height 20
type input "1"
type input "[PERSON_NAME] Fruit Suppliers - 70382 71551(Farmer, Supplier, Service Provider,…"
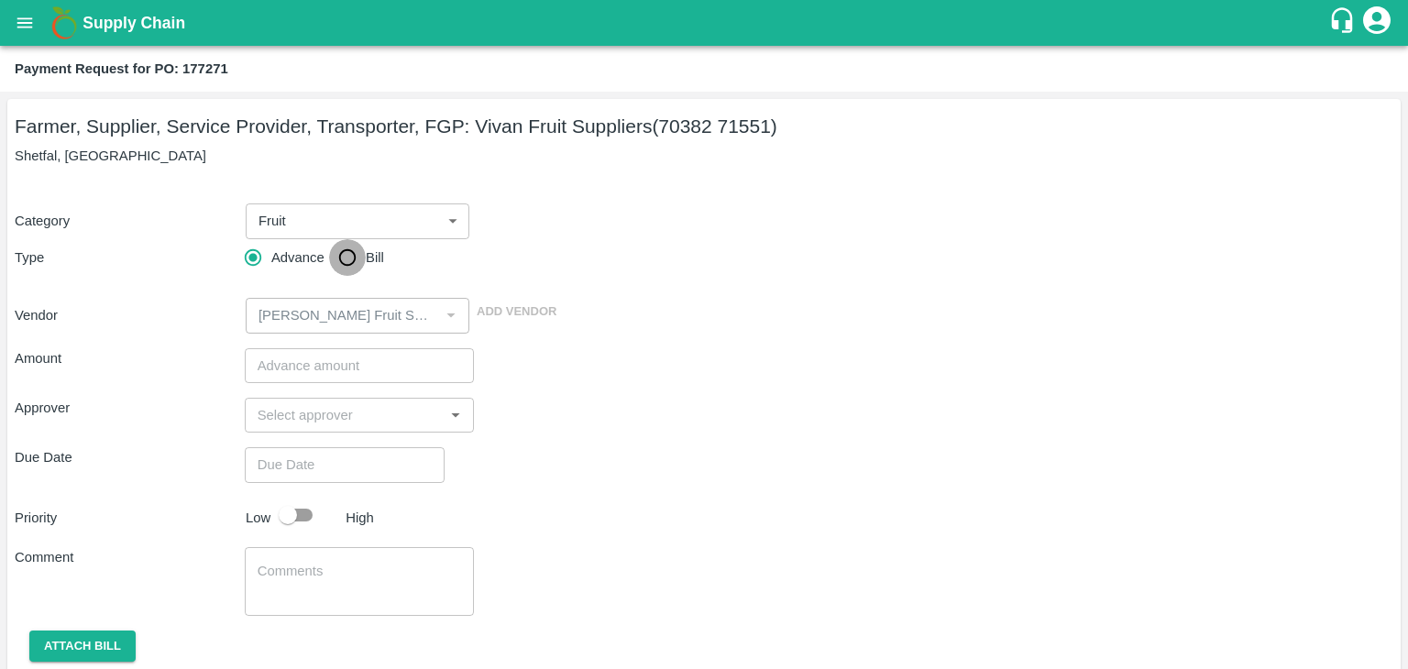
click at [352, 254] on input "Bill" at bounding box center [347, 257] width 37 height 37
radio input "true"
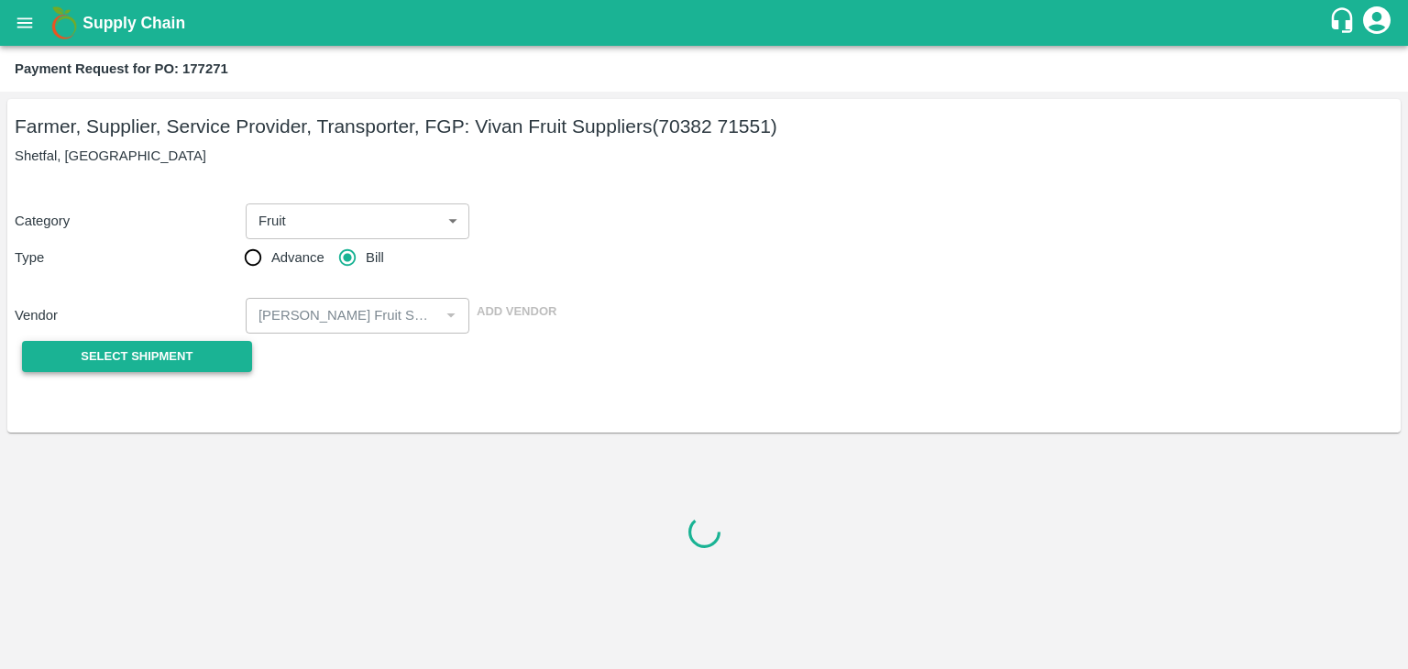
click at [179, 343] on button "Select Shipment" at bounding box center [137, 357] width 230 height 32
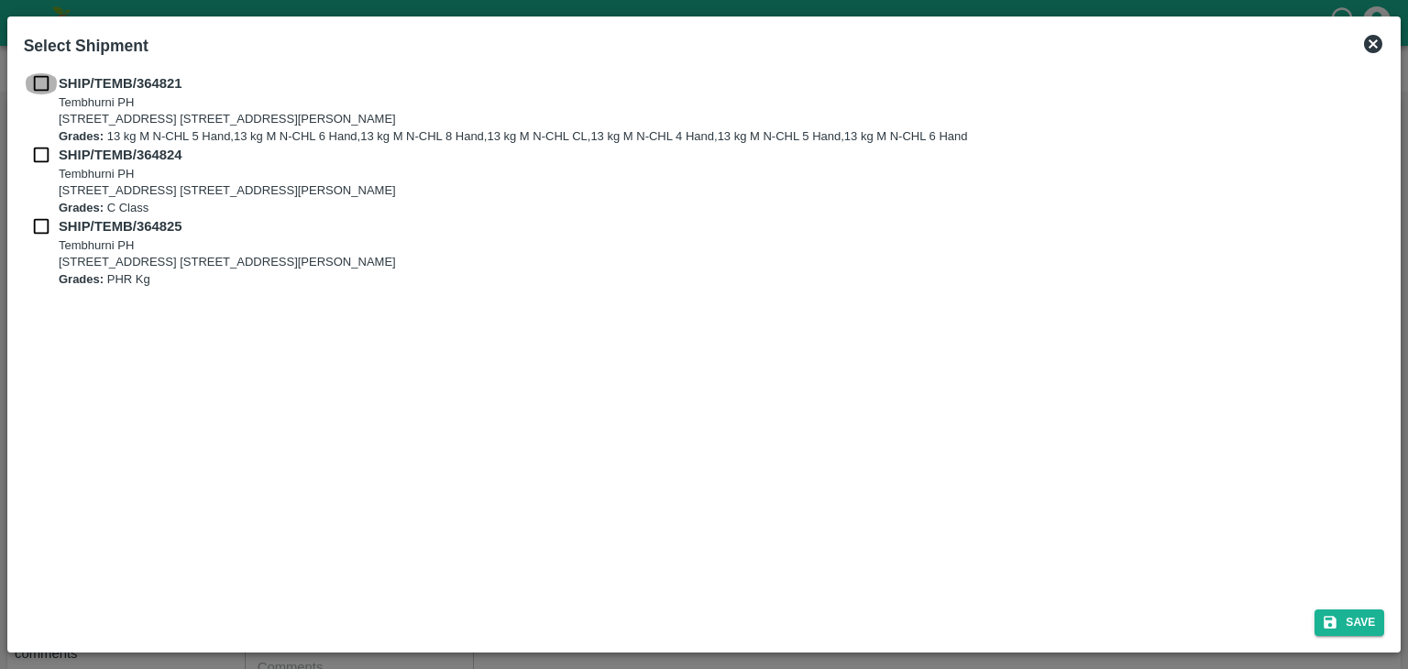
click at [34, 84] on input "checkbox" at bounding box center [41, 83] width 35 height 20
checkbox input "true"
click at [39, 150] on div "SHIP/TEMB/364821 [STREET_ADDRESS] E-5, YASHSHREE INDUSTRIES, M.I.D.C., A/P TEMB…" at bounding box center [705, 180] width 1362 height 215
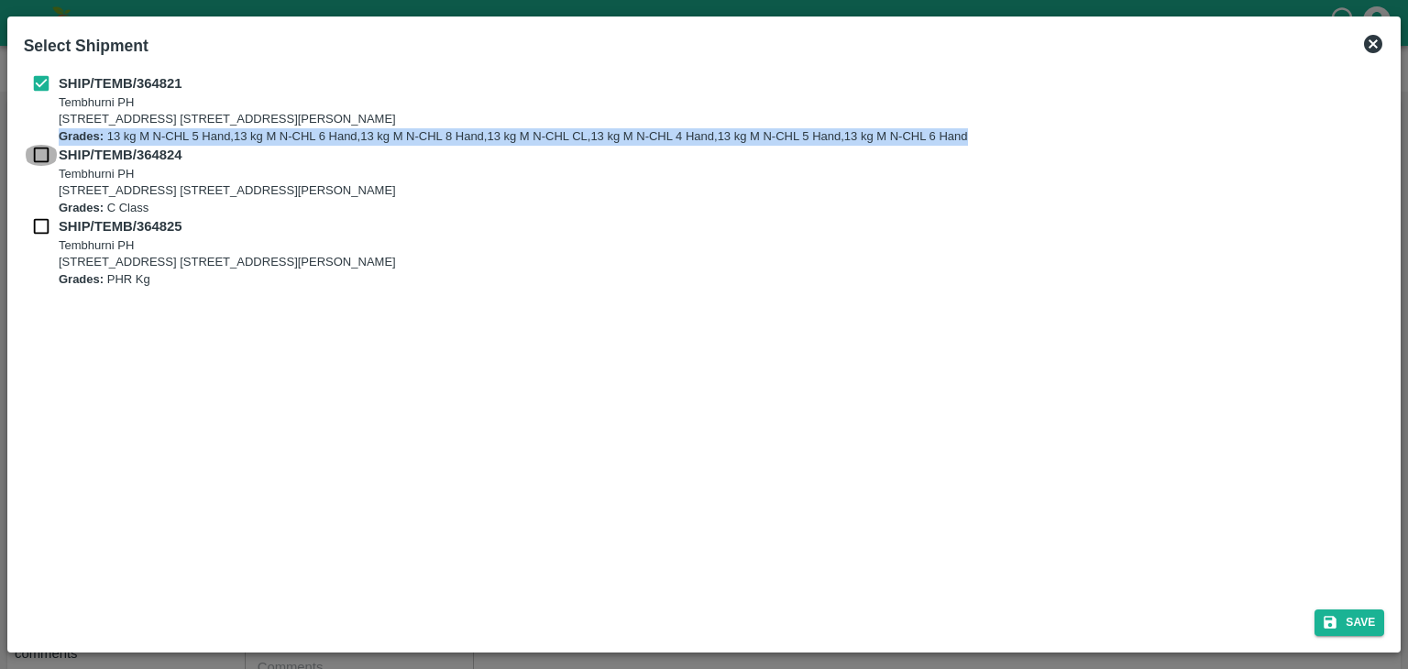
click at [39, 150] on input "checkbox" at bounding box center [41, 155] width 35 height 20
checkbox input "true"
click at [41, 218] on input "checkbox" at bounding box center [41, 226] width 35 height 20
checkbox input "true"
click at [1359, 635] on button "Save" at bounding box center [1350, 623] width 70 height 27
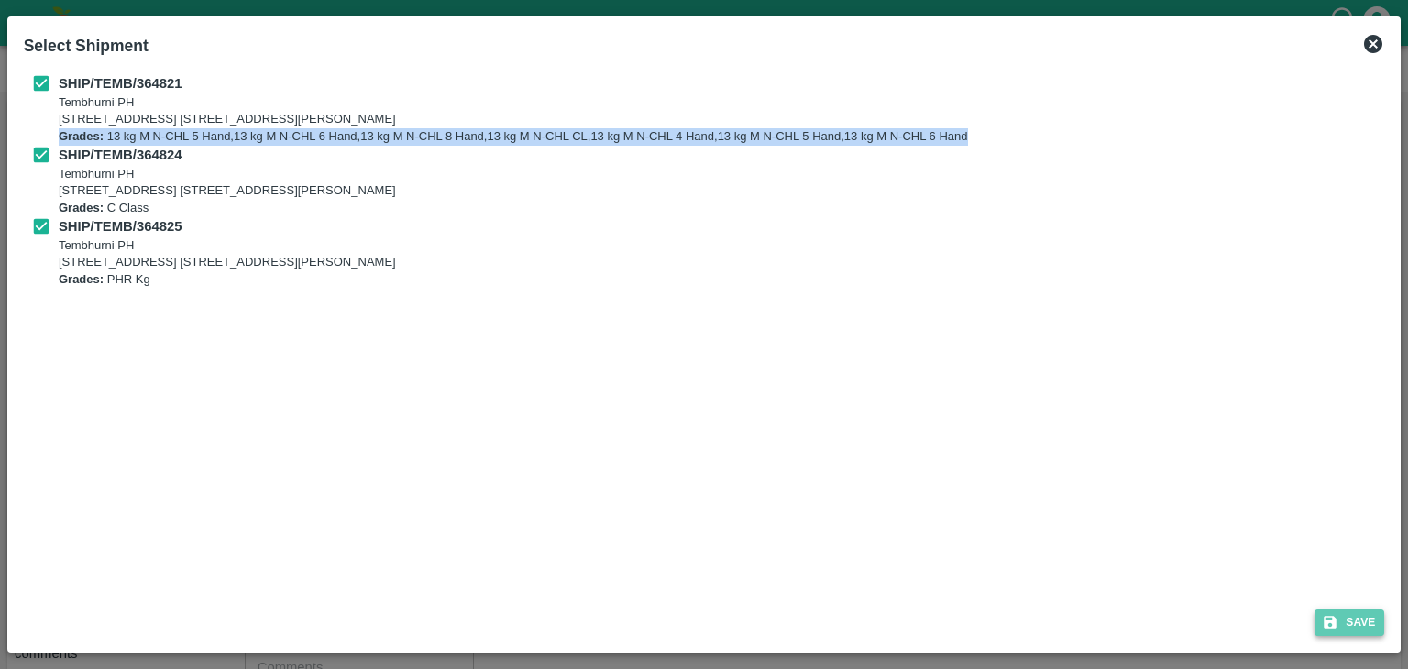
type input "[DATE]"
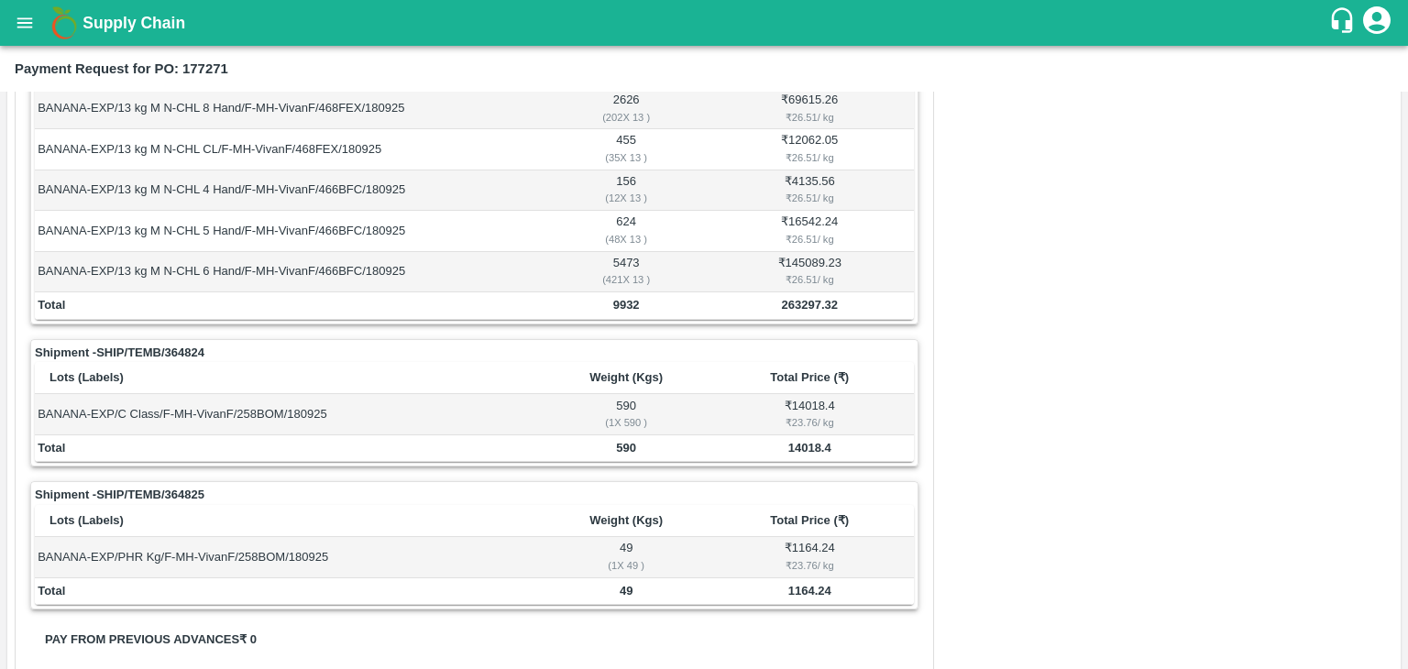
scroll to position [979, 0]
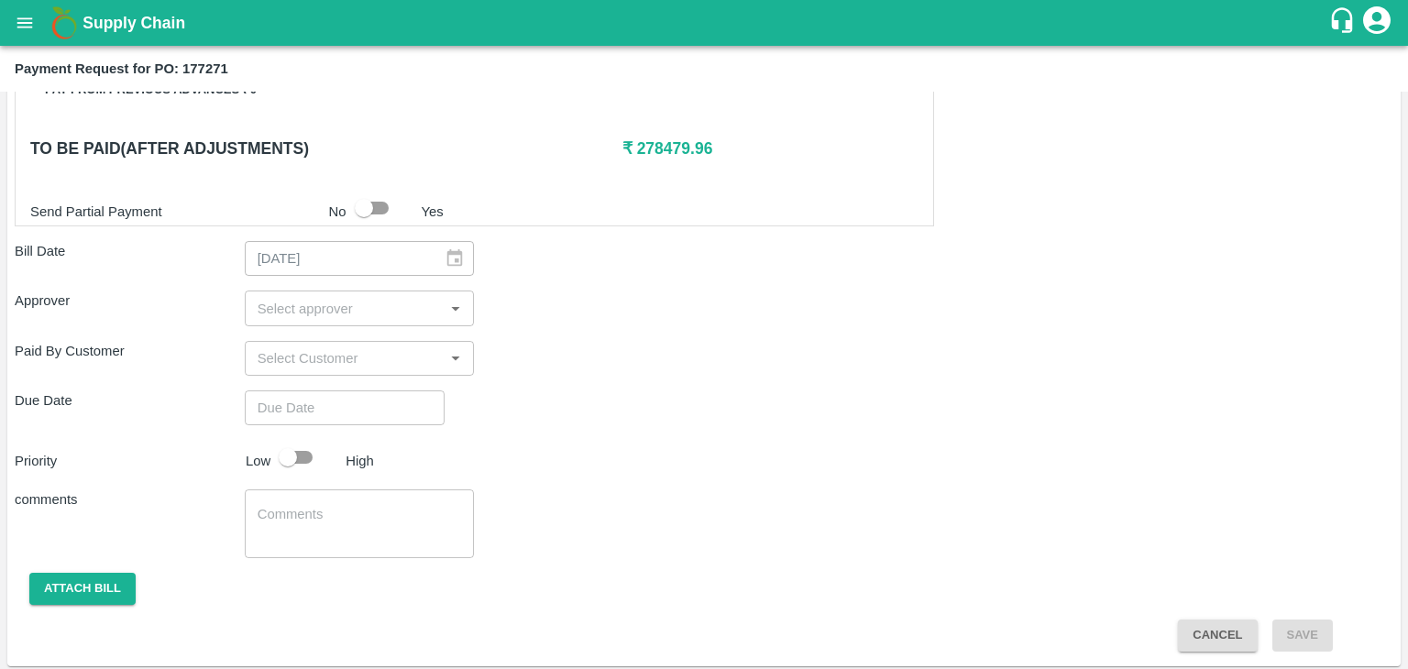
click at [338, 305] on input "input" at bounding box center [344, 308] width 189 height 24
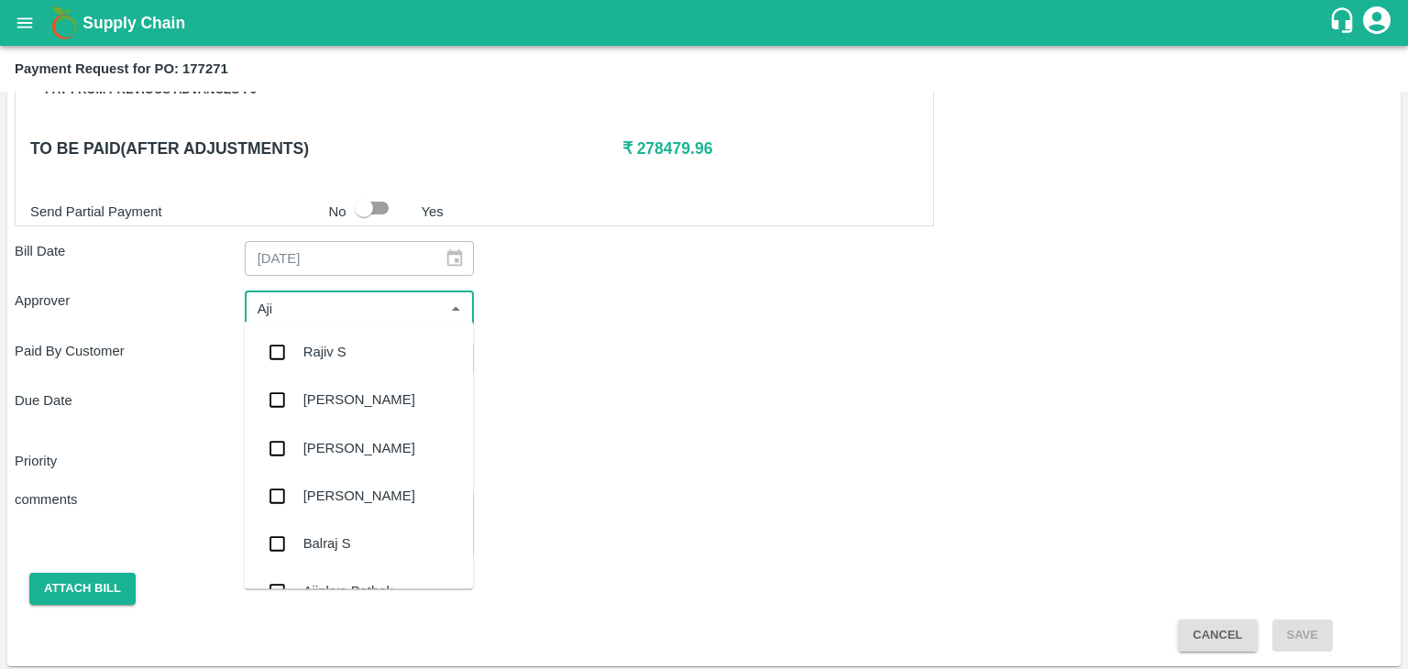
type input "Ajit"
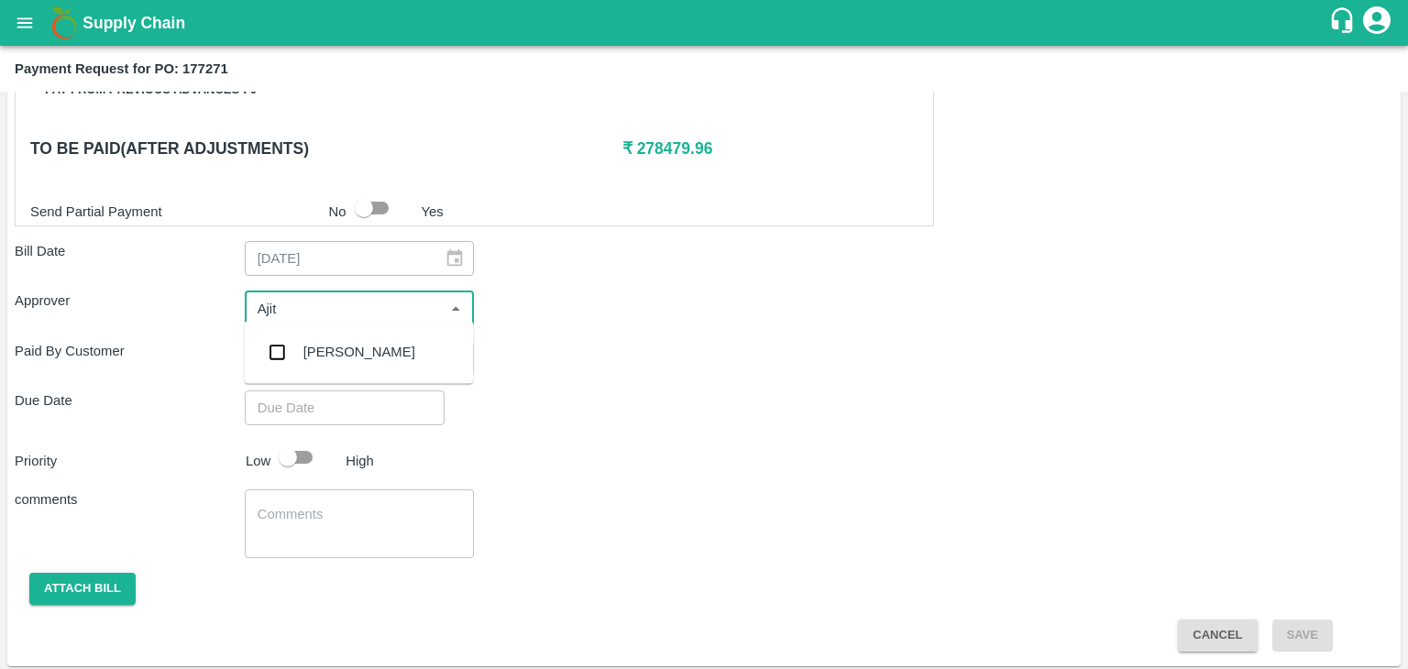
click at [364, 358] on div "[PERSON_NAME]" at bounding box center [358, 352] width 229 height 48
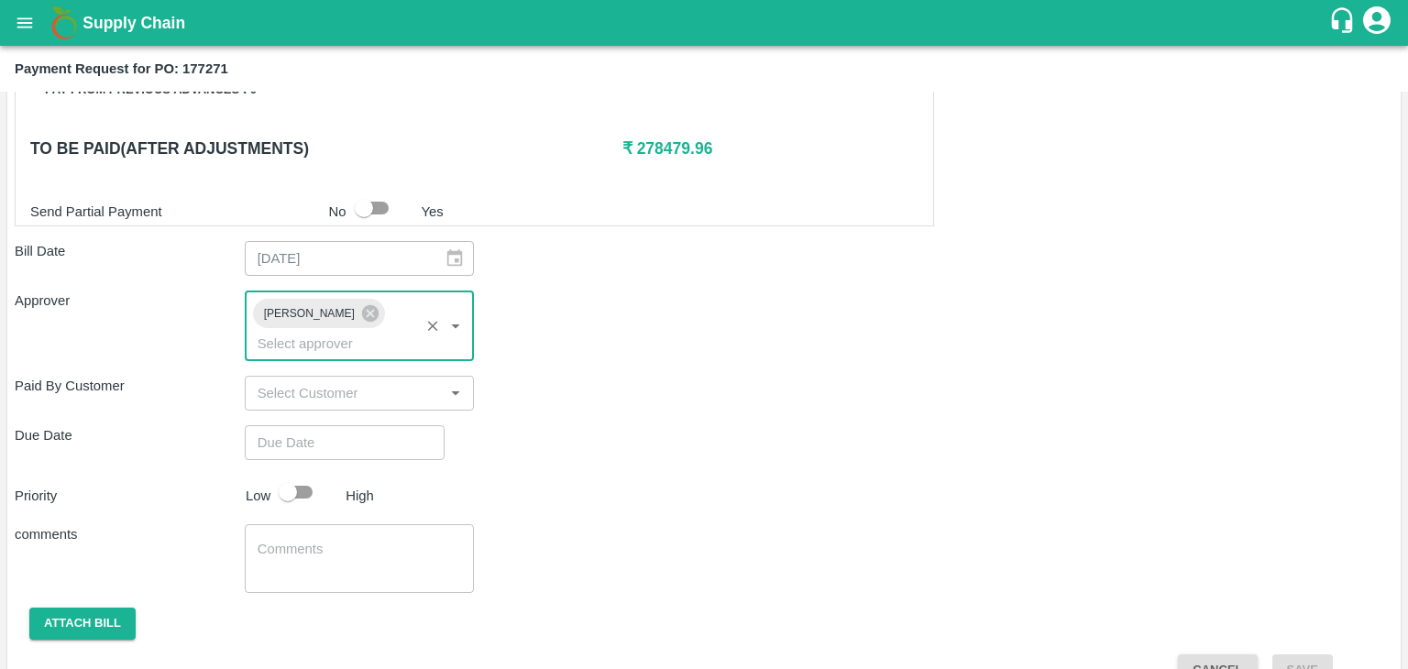
type input "DD/MM/YYYY hh:mm aa"
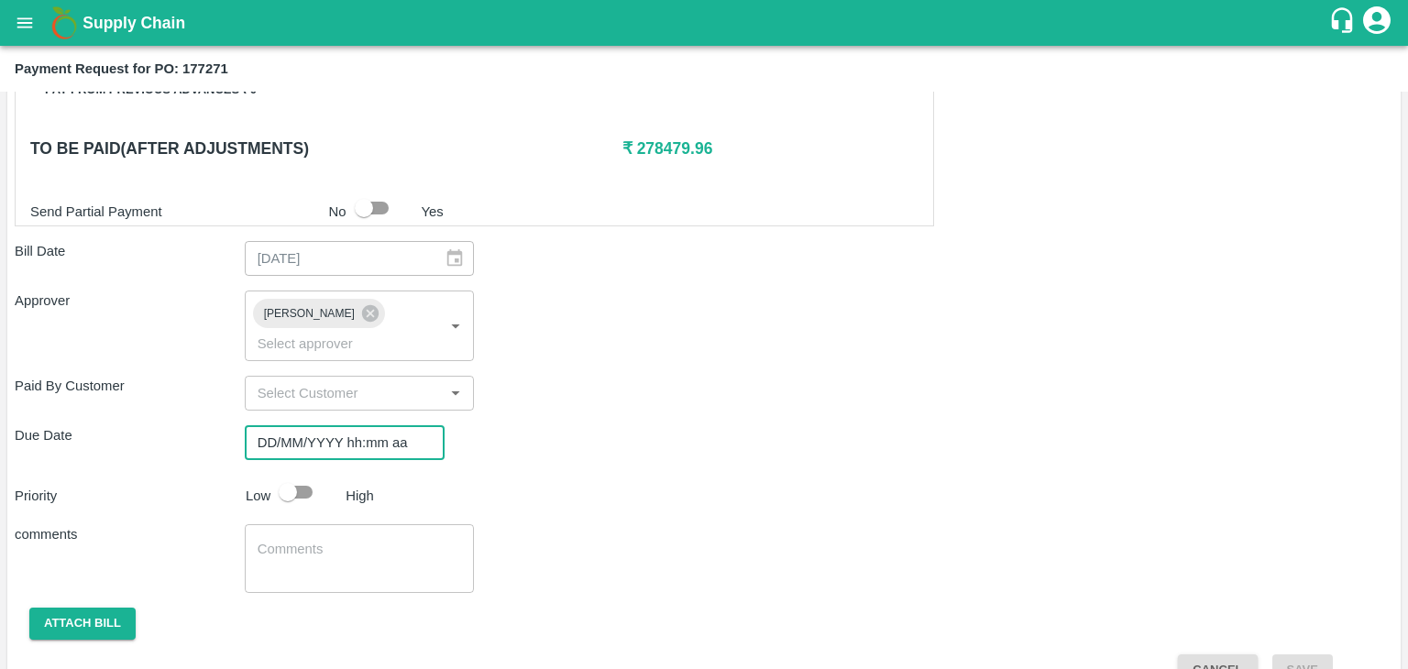
click at [387, 425] on input "DD/MM/YYYY hh:mm aa" at bounding box center [338, 442] width 187 height 35
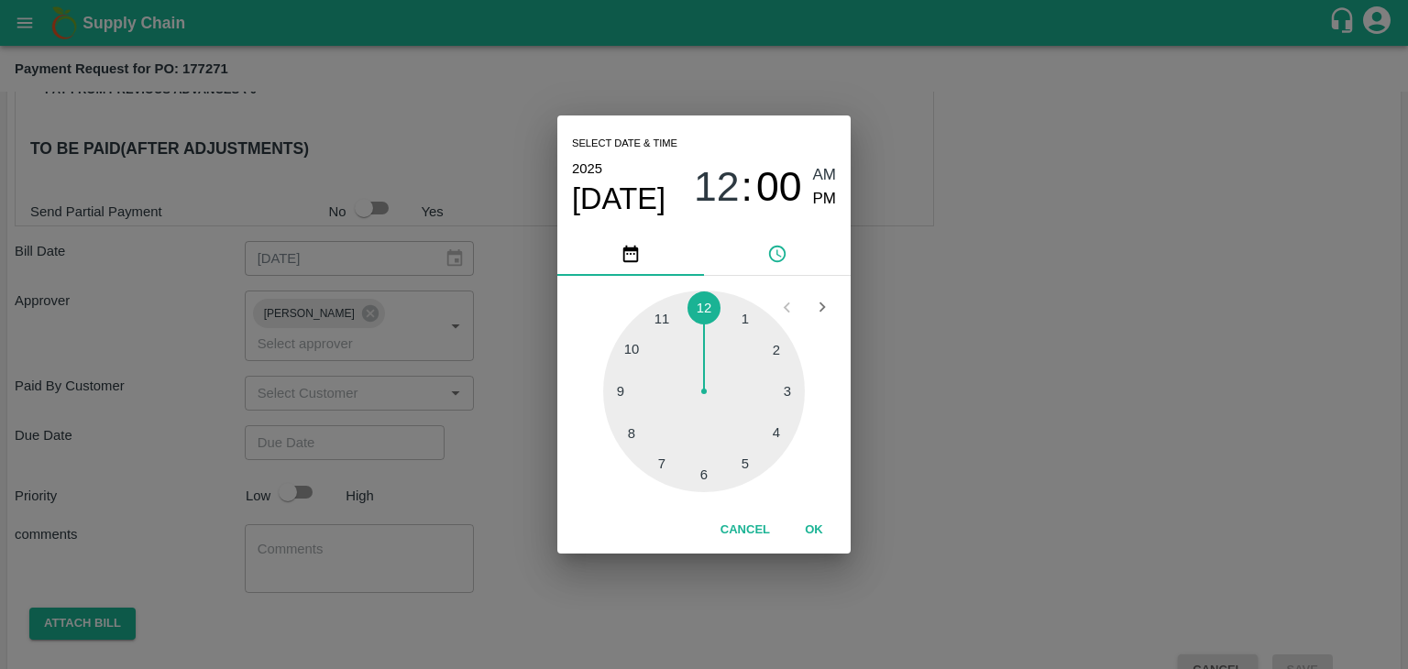
type input "[DATE] 12:00 AM"
click at [821, 530] on button "OK" at bounding box center [814, 530] width 59 height 32
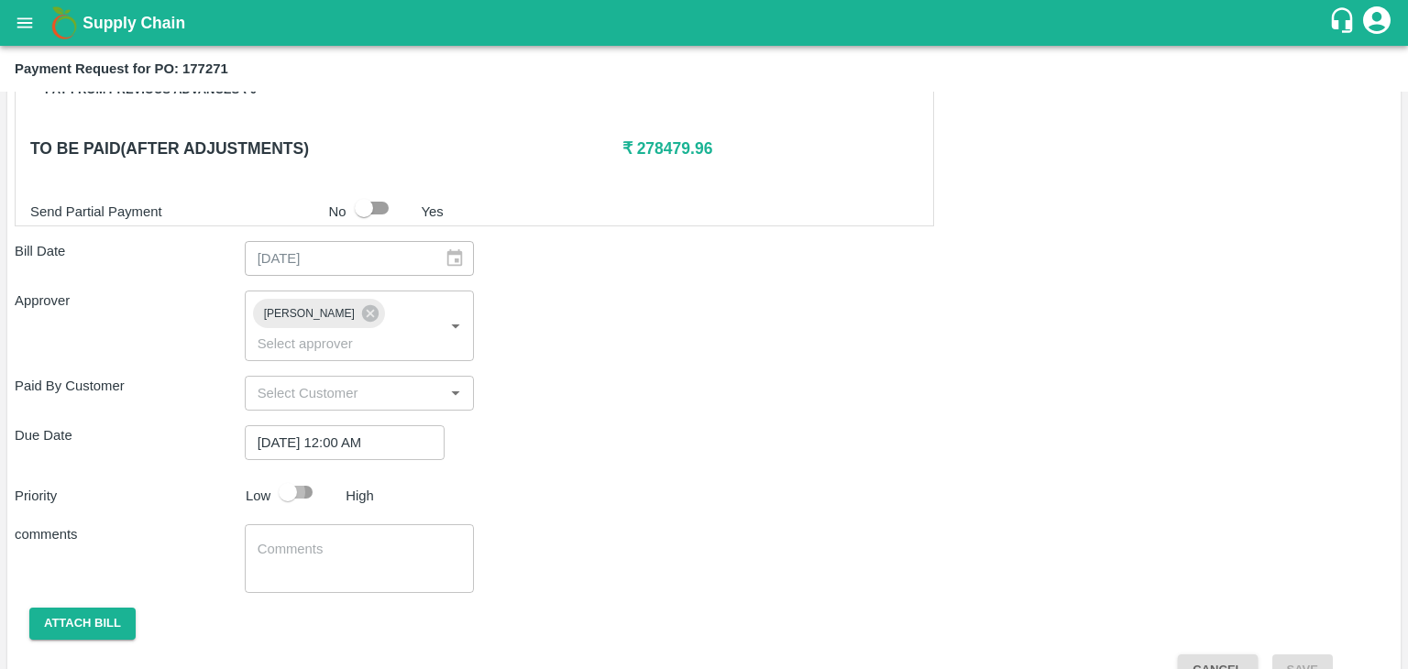
click at [287, 475] on input "checkbox" at bounding box center [288, 492] width 105 height 35
checkbox input "true"
click at [367, 540] on textarea at bounding box center [360, 559] width 204 height 39
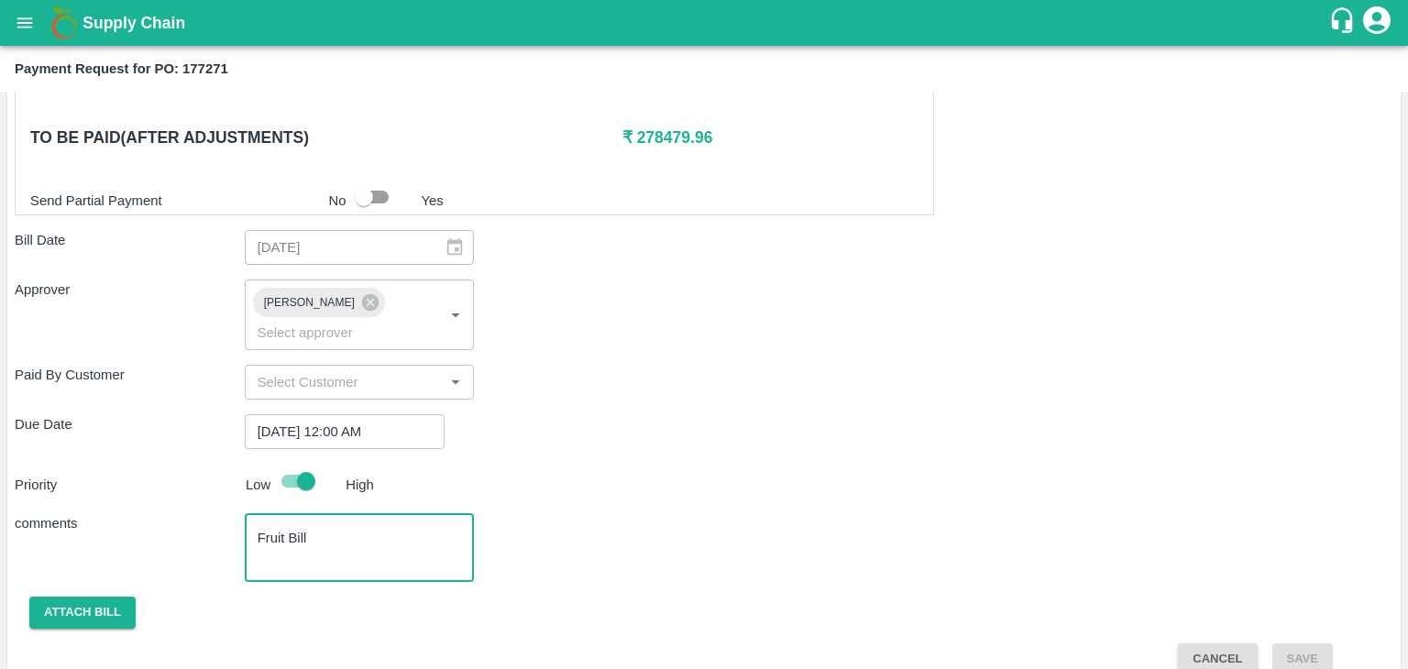
type textarea "Fruit Bill"
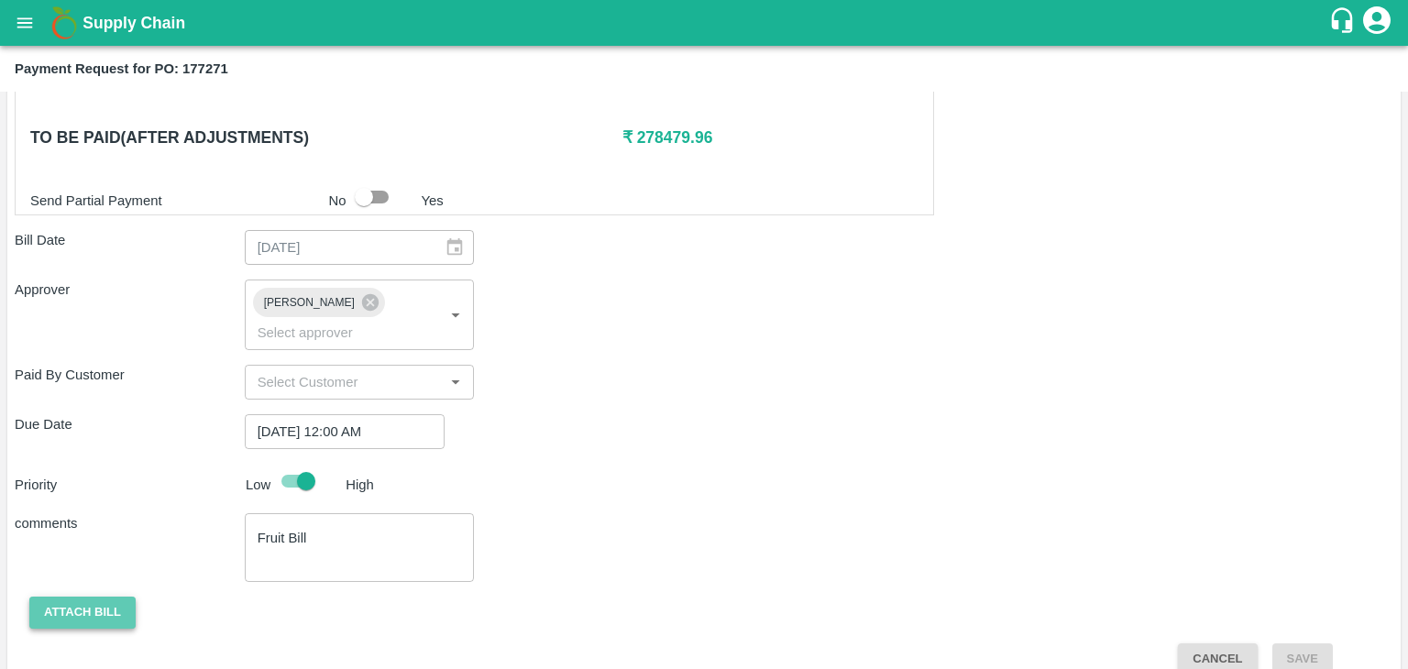
click at [88, 597] on button "Attach bill" at bounding box center [82, 613] width 106 height 32
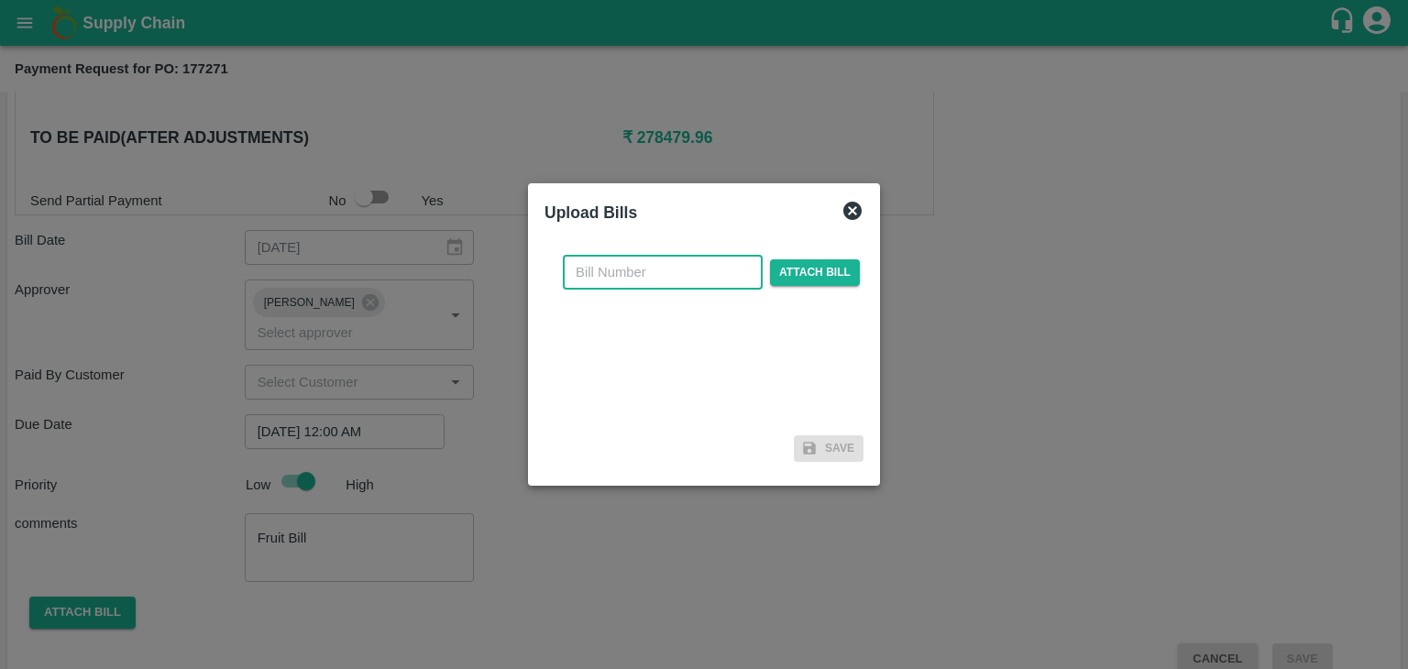
click at [623, 274] on input "text" at bounding box center [663, 272] width 200 height 35
type input "904"
click at [799, 269] on span "Attach bill" at bounding box center [815, 272] width 90 height 27
click at [0, 0] on input "Attach bill" at bounding box center [0, 0] width 0 height 0
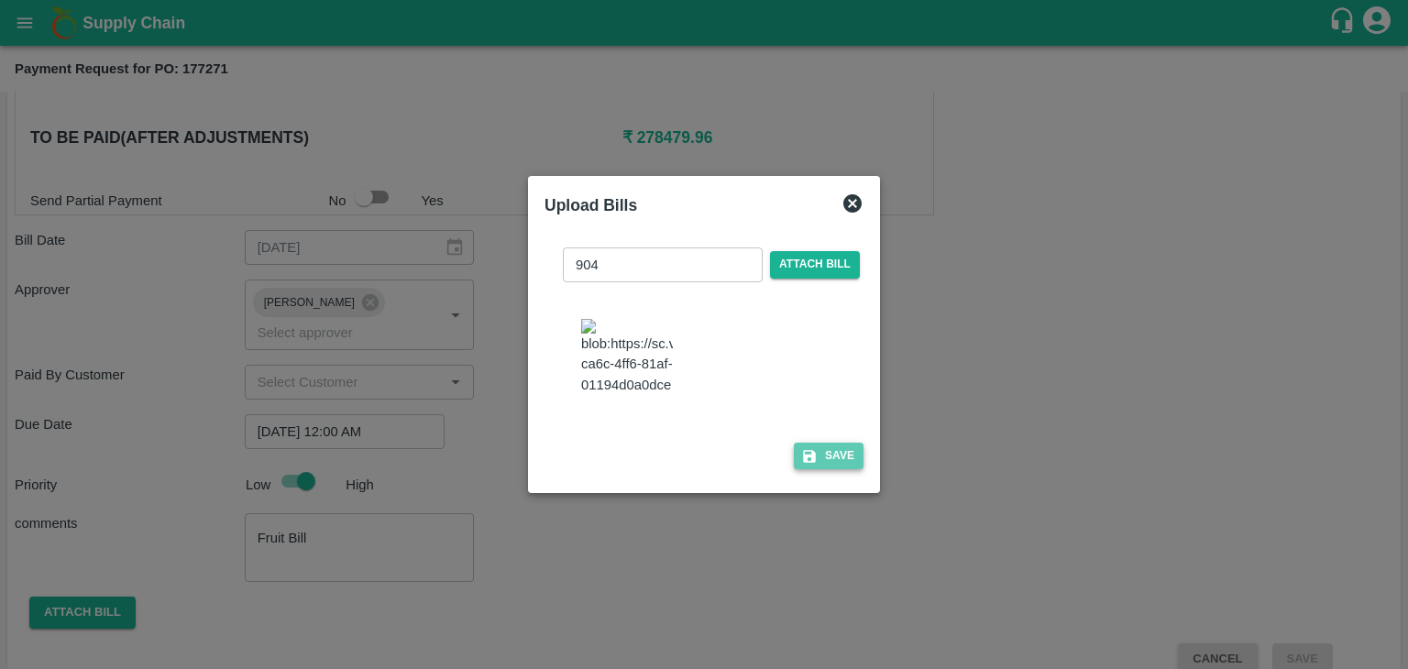
click at [827, 462] on button "Save" at bounding box center [829, 456] width 70 height 27
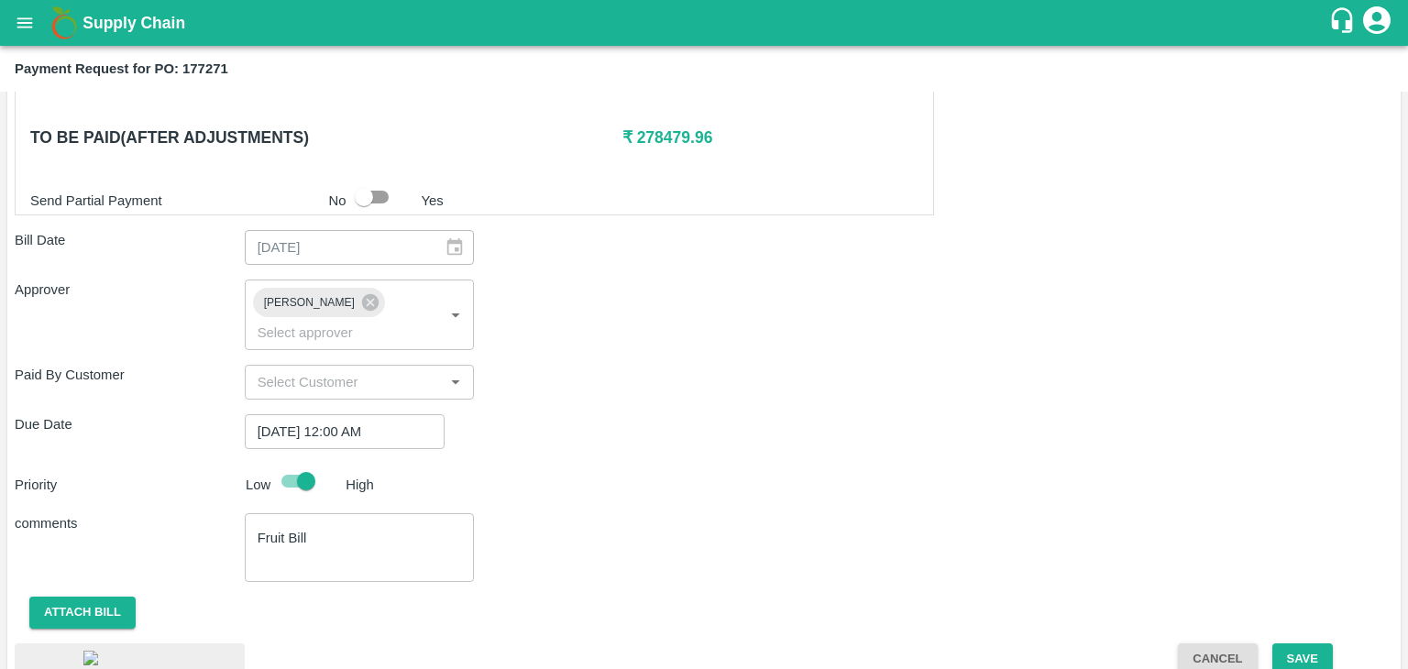
scroll to position [1095, 0]
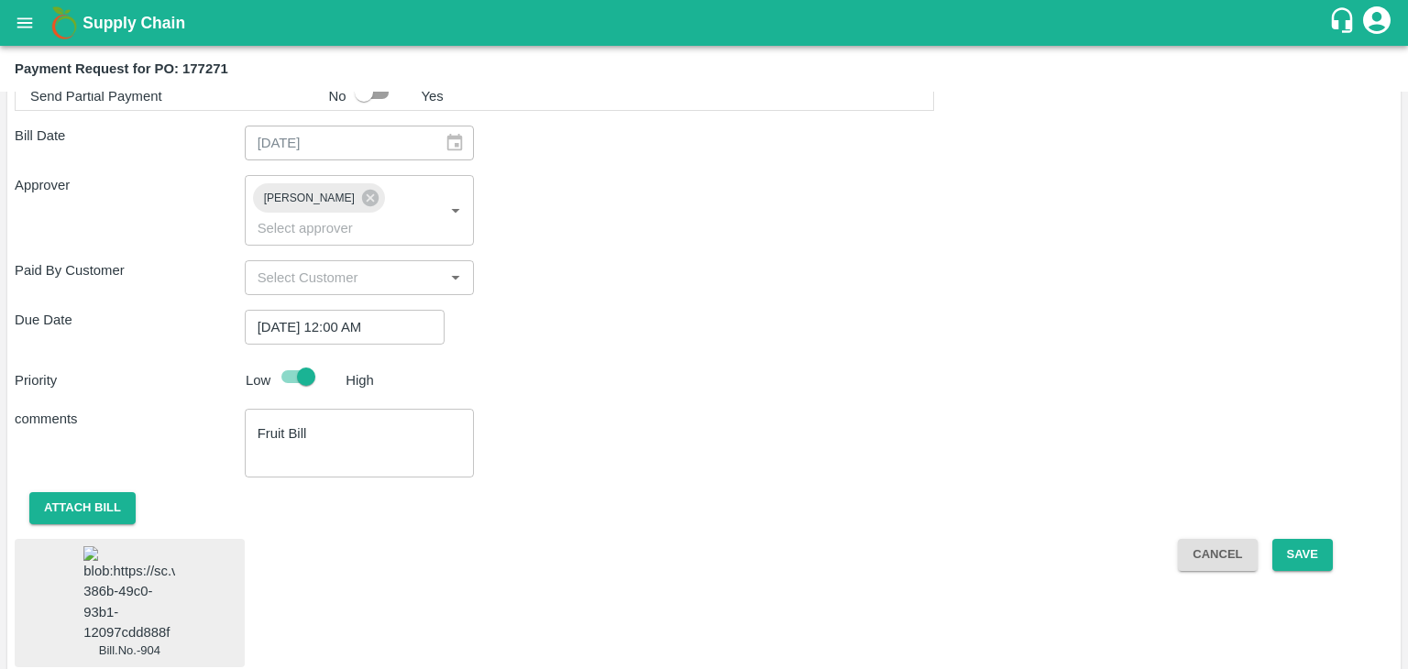
click at [151, 564] on img at bounding box center [129, 594] width 92 height 96
click at [1325, 540] on button "Save" at bounding box center [1303, 556] width 61 height 32
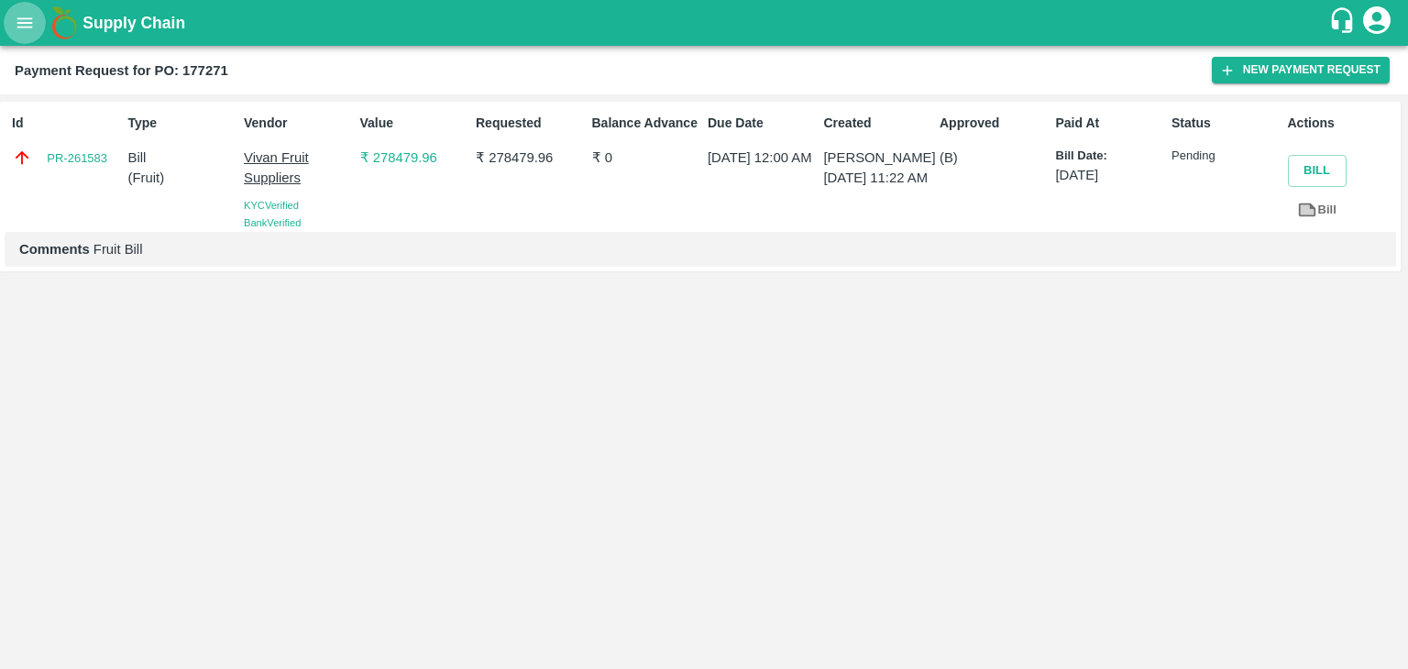
click at [6, 30] on button "open drawer" at bounding box center [25, 23] width 42 height 42
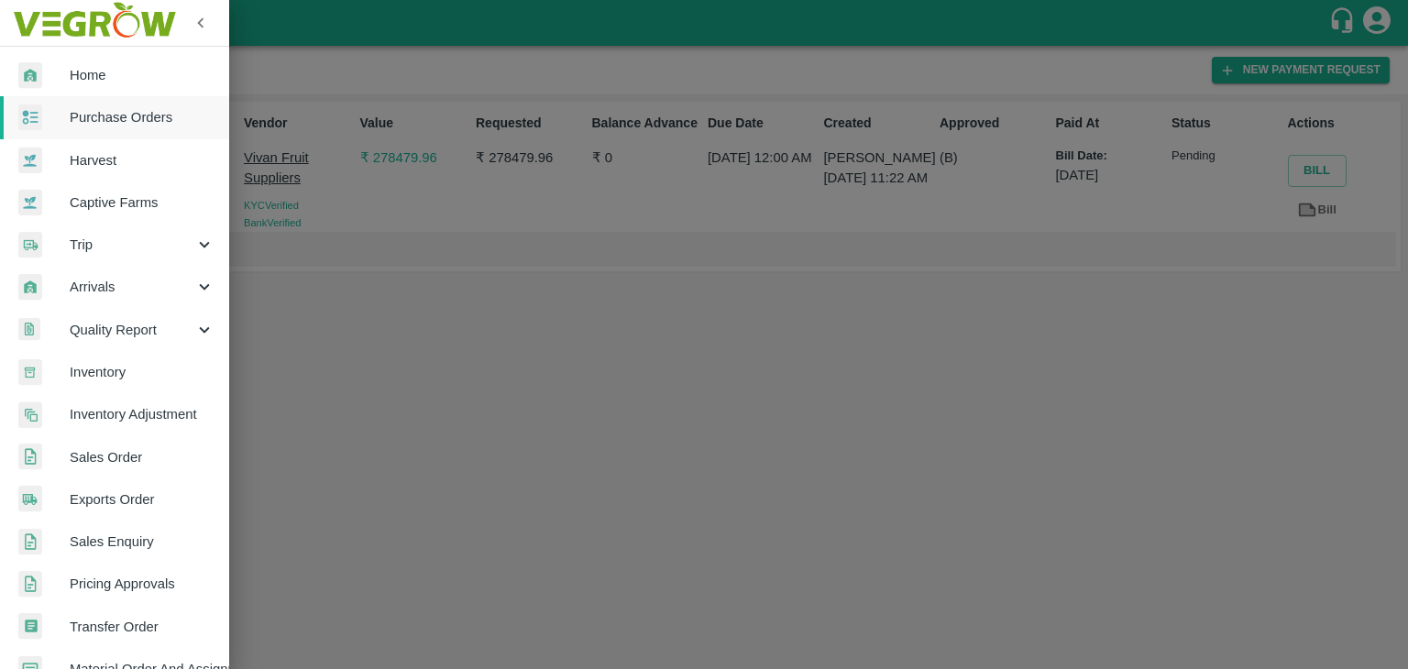
click at [139, 110] on span "Purchase Orders" at bounding box center [142, 117] width 145 height 20
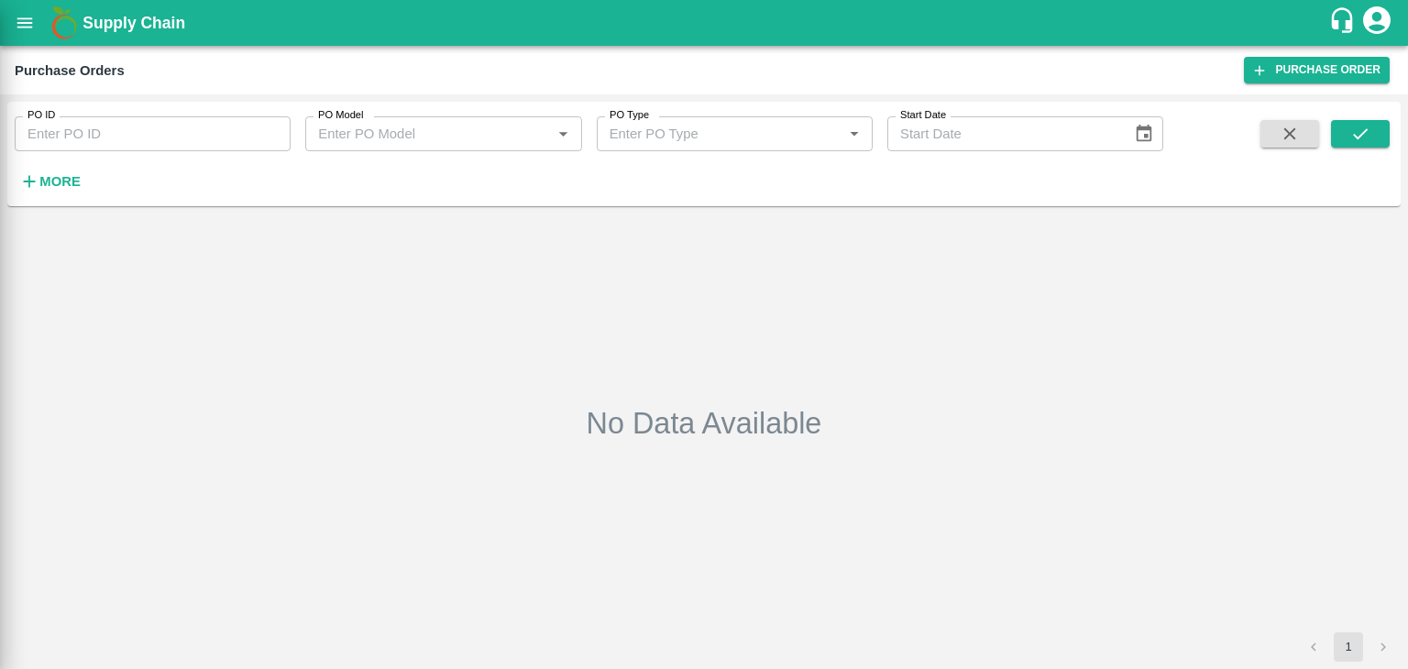
click at [259, 129] on div at bounding box center [704, 334] width 1408 height 669
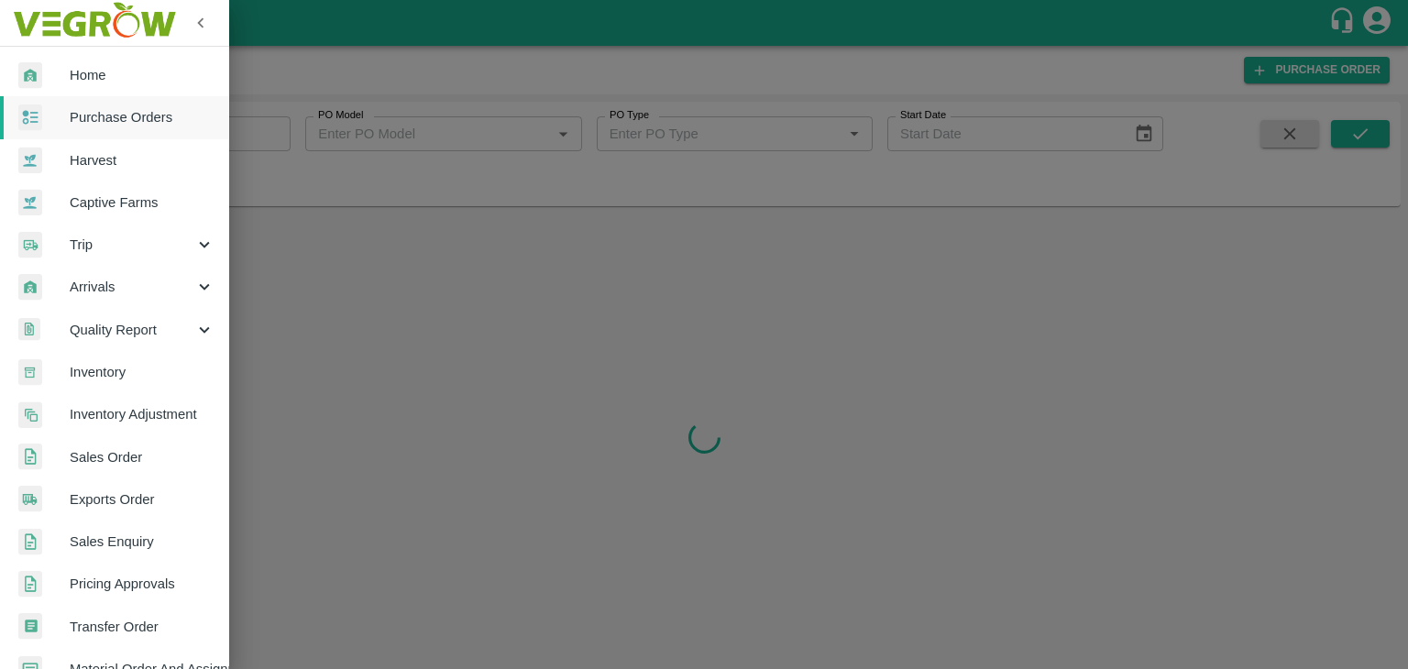
click at [278, 131] on div at bounding box center [704, 334] width 1408 height 669
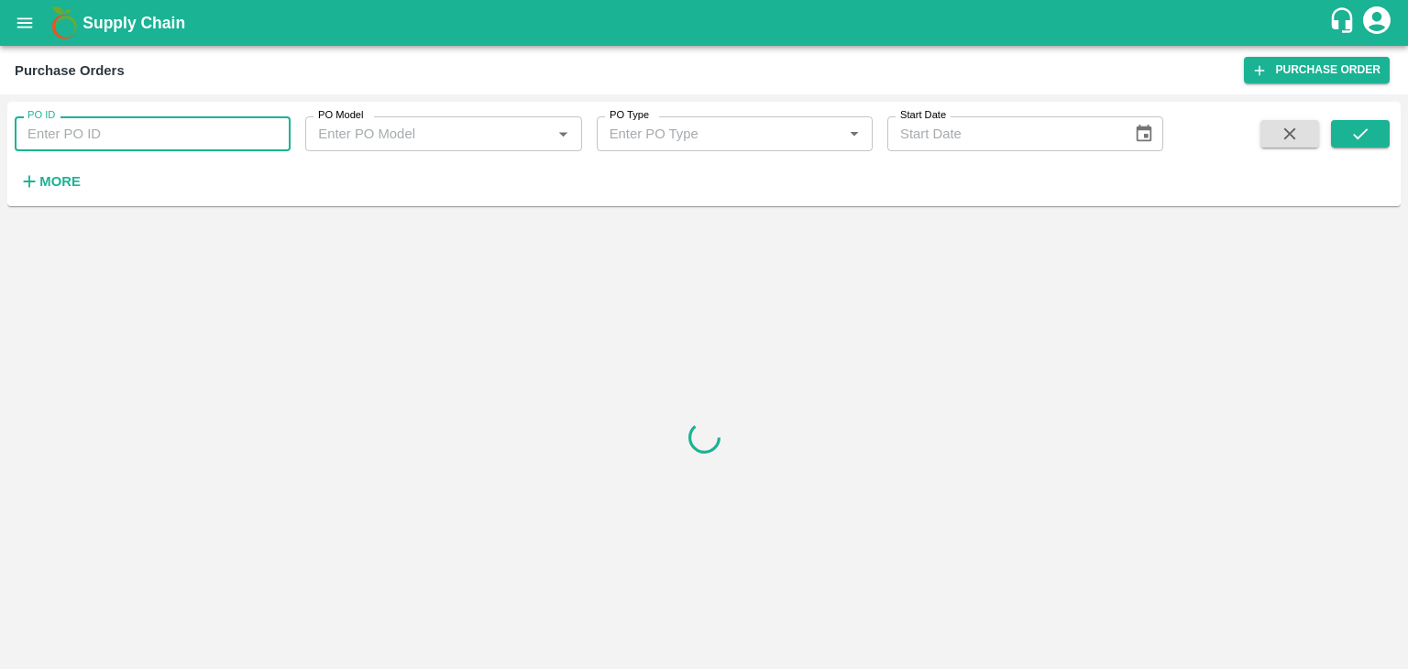
click at [278, 128] on input "PO ID" at bounding box center [153, 133] width 276 height 35
paste input "177477"
type input "177477"
click at [1368, 124] on icon "submit" at bounding box center [1361, 134] width 20 height 20
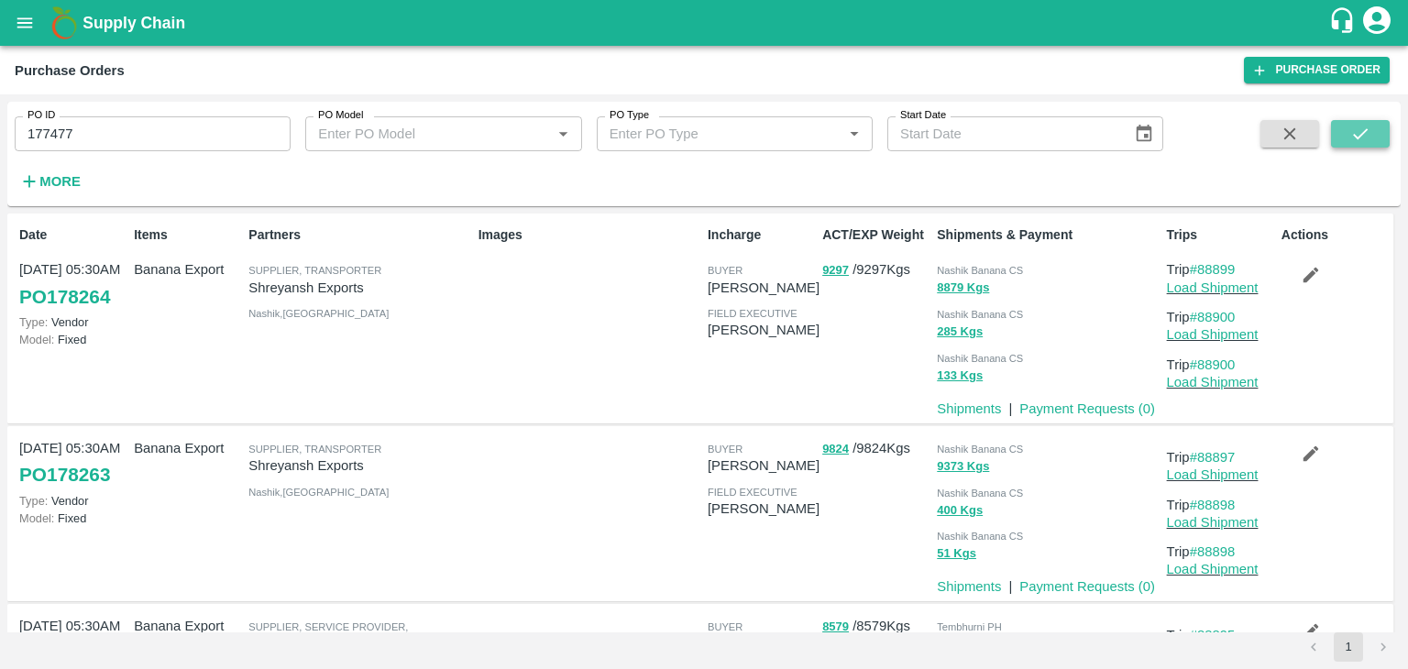
click at [1381, 129] on button "submit" at bounding box center [1360, 134] width 59 height 28
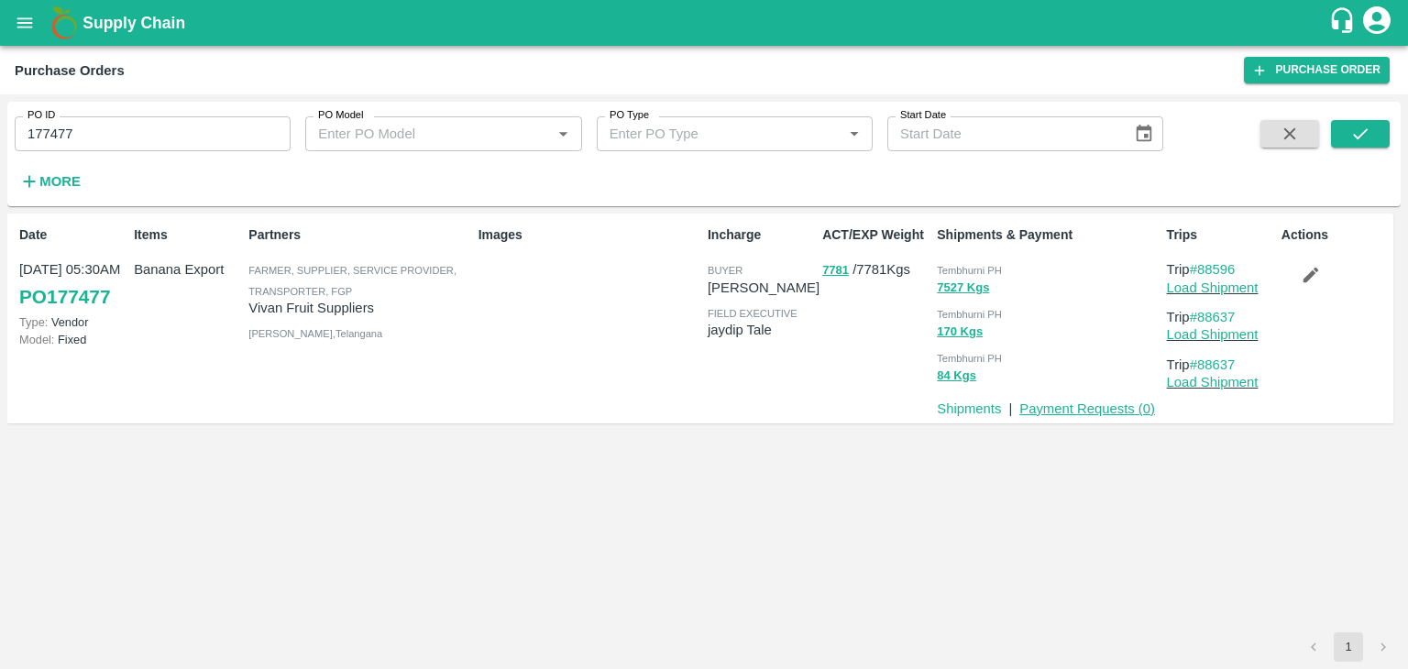
click at [1086, 408] on link "Payment Requests ( 0 )" at bounding box center [1088, 409] width 136 height 15
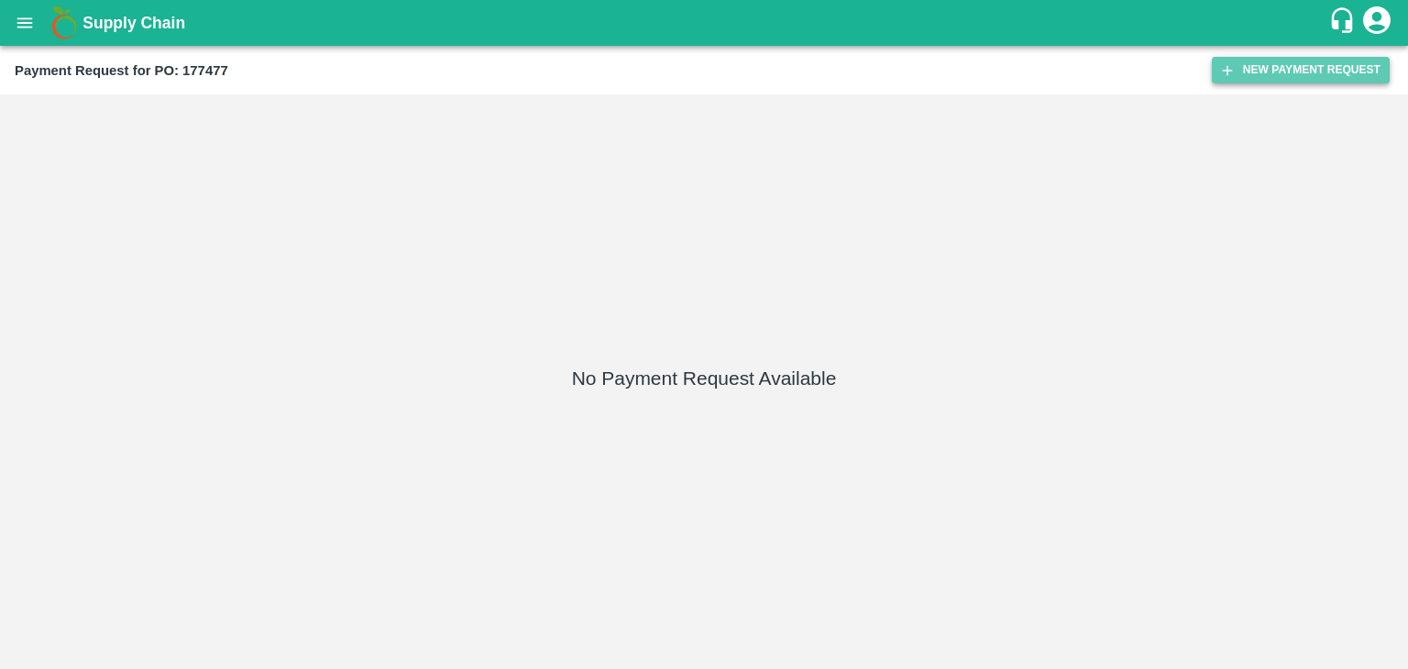
click at [1298, 66] on button "New Payment Request" at bounding box center [1301, 70] width 178 height 27
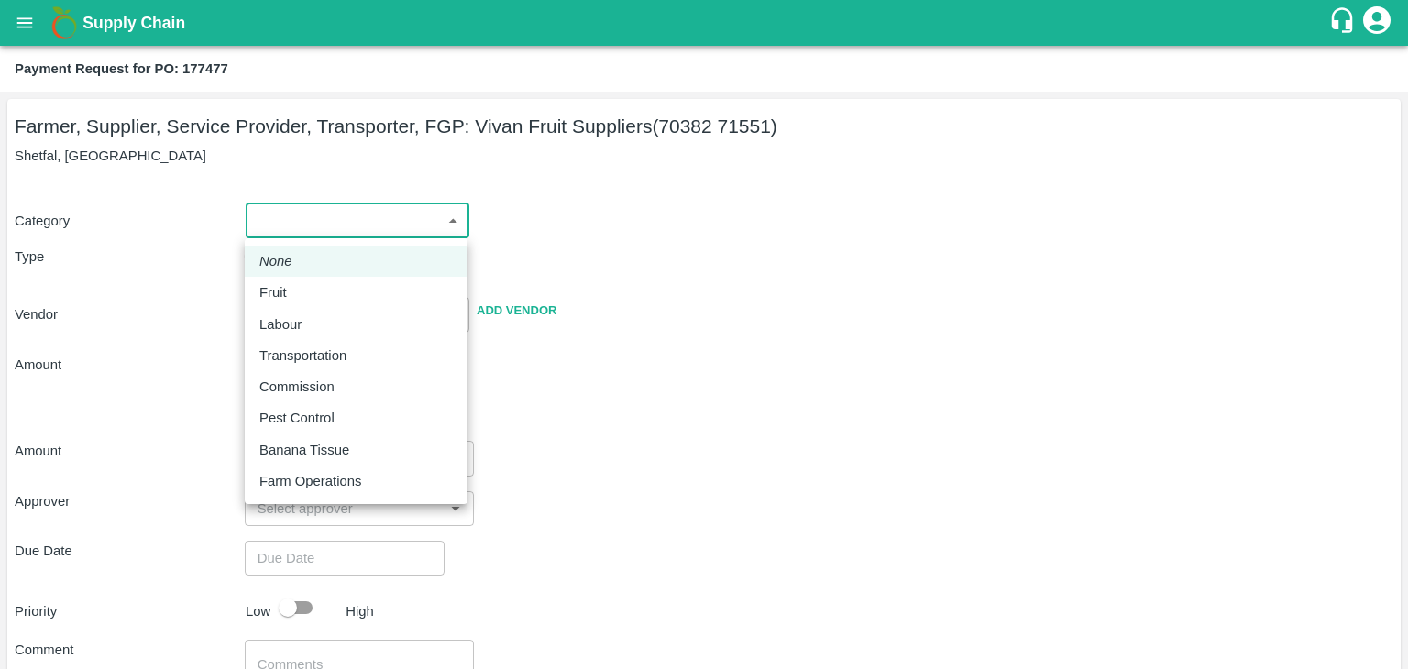
drag, startPoint x: 275, startPoint y: 214, endPoint x: 279, endPoint y: 302, distance: 88.1
click at [279, 302] on body "Supply Chain Payment Request for PO: 177477 Farmer, Supplier, Service Provider,…" at bounding box center [704, 334] width 1408 height 669
click at [279, 302] on p "Fruit" at bounding box center [273, 292] width 28 height 20
type input "1"
type input "[PERSON_NAME] Fruit Suppliers - 70382 71551(Farmer, Supplier, Service Provider,…"
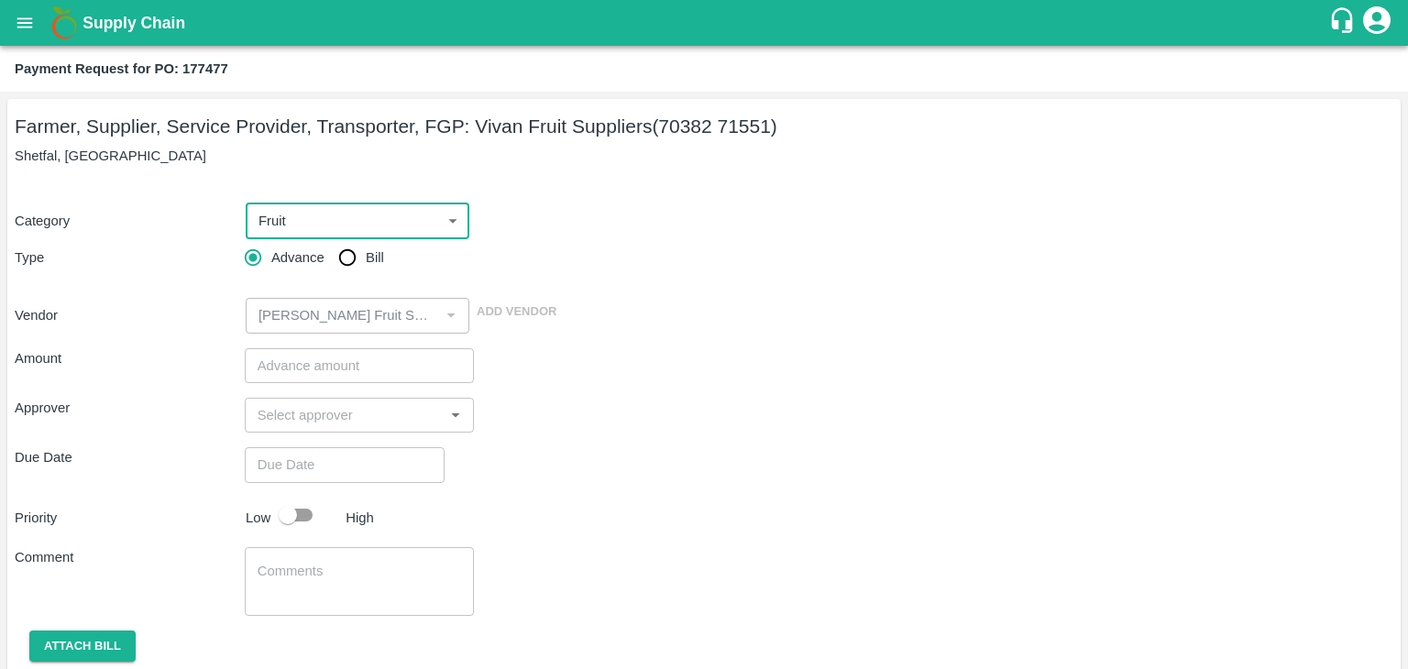
click at [341, 274] on input "Bill" at bounding box center [347, 257] width 37 height 37
radio input "true"
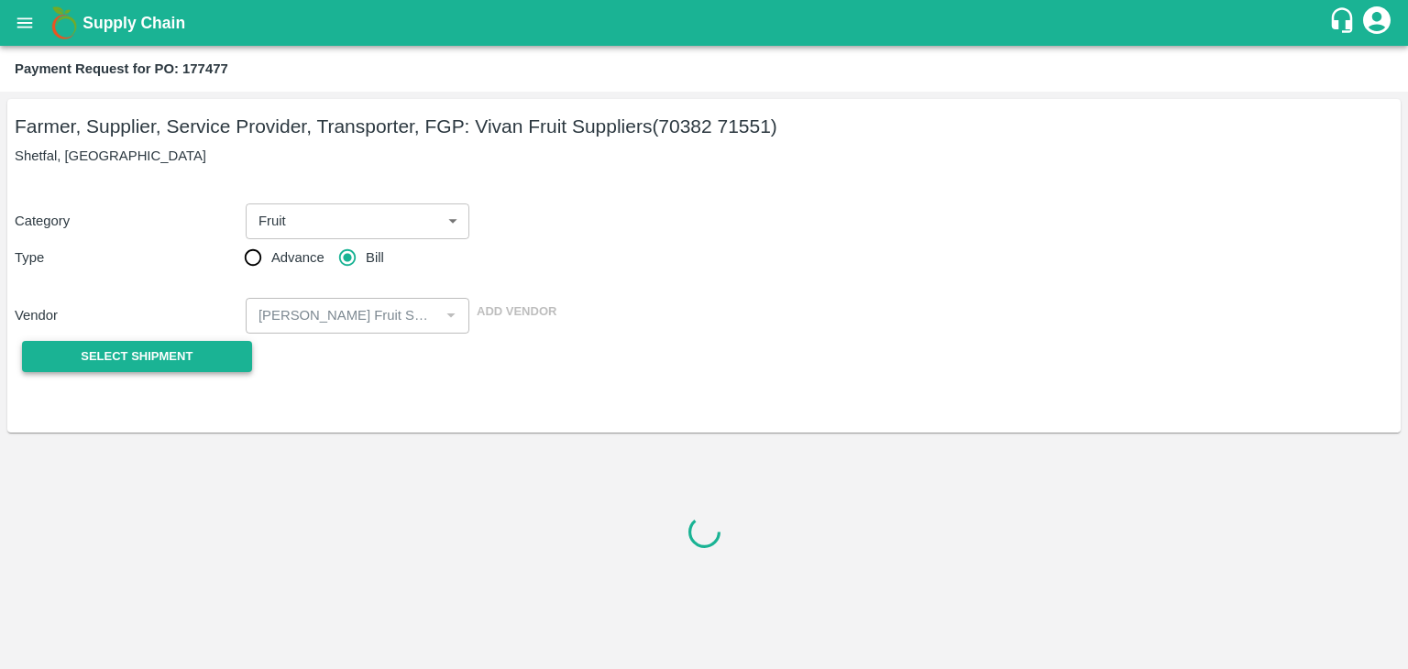
click at [157, 350] on span "Select Shipment" at bounding box center [137, 357] width 112 height 21
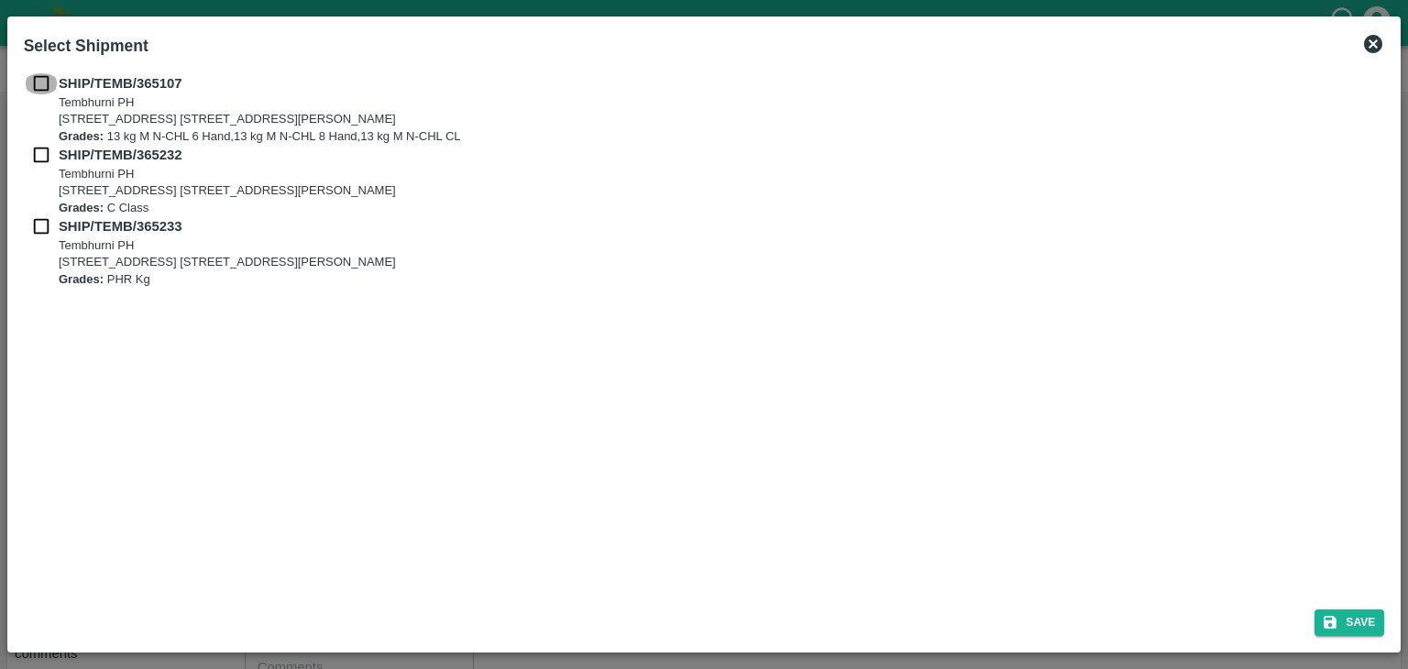
click at [38, 82] on input "checkbox" at bounding box center [41, 83] width 35 height 20
checkbox input "true"
click at [37, 149] on input "checkbox" at bounding box center [41, 155] width 35 height 20
checkbox input "true"
click at [37, 226] on input "checkbox" at bounding box center [41, 226] width 35 height 20
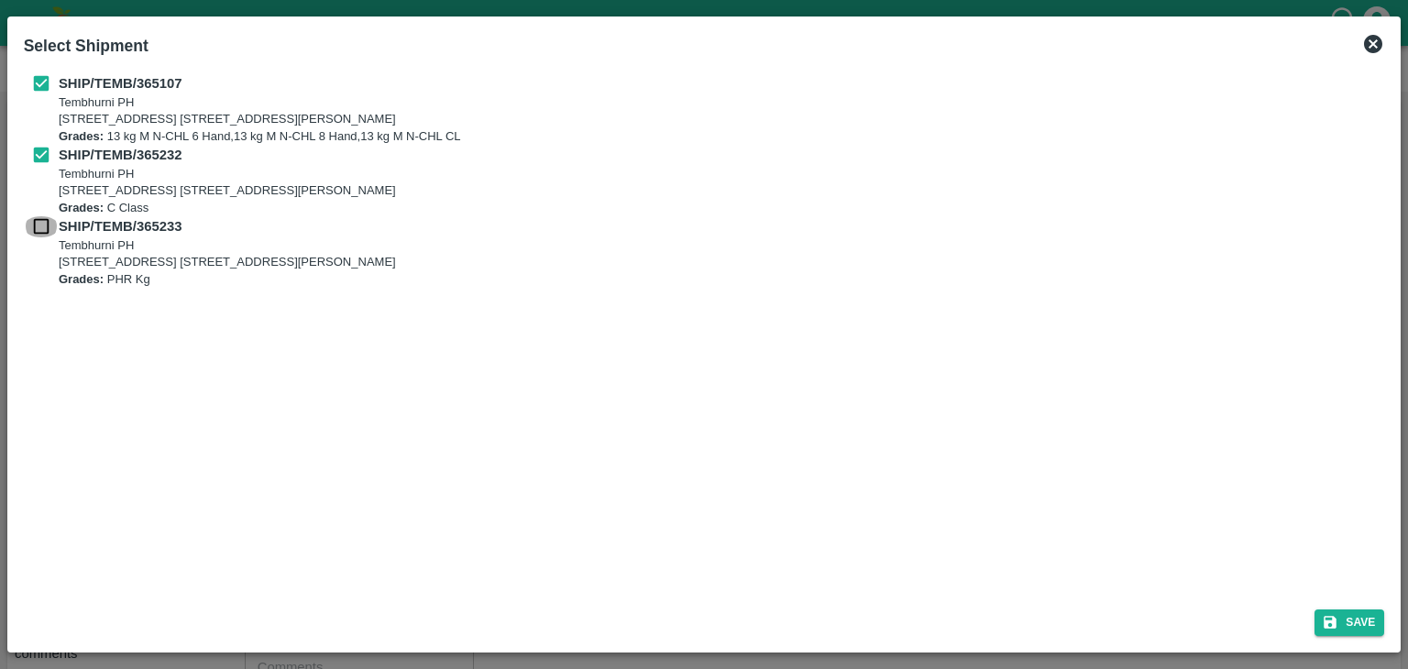
checkbox input "true"
click at [1359, 628] on button "Save" at bounding box center [1350, 623] width 70 height 27
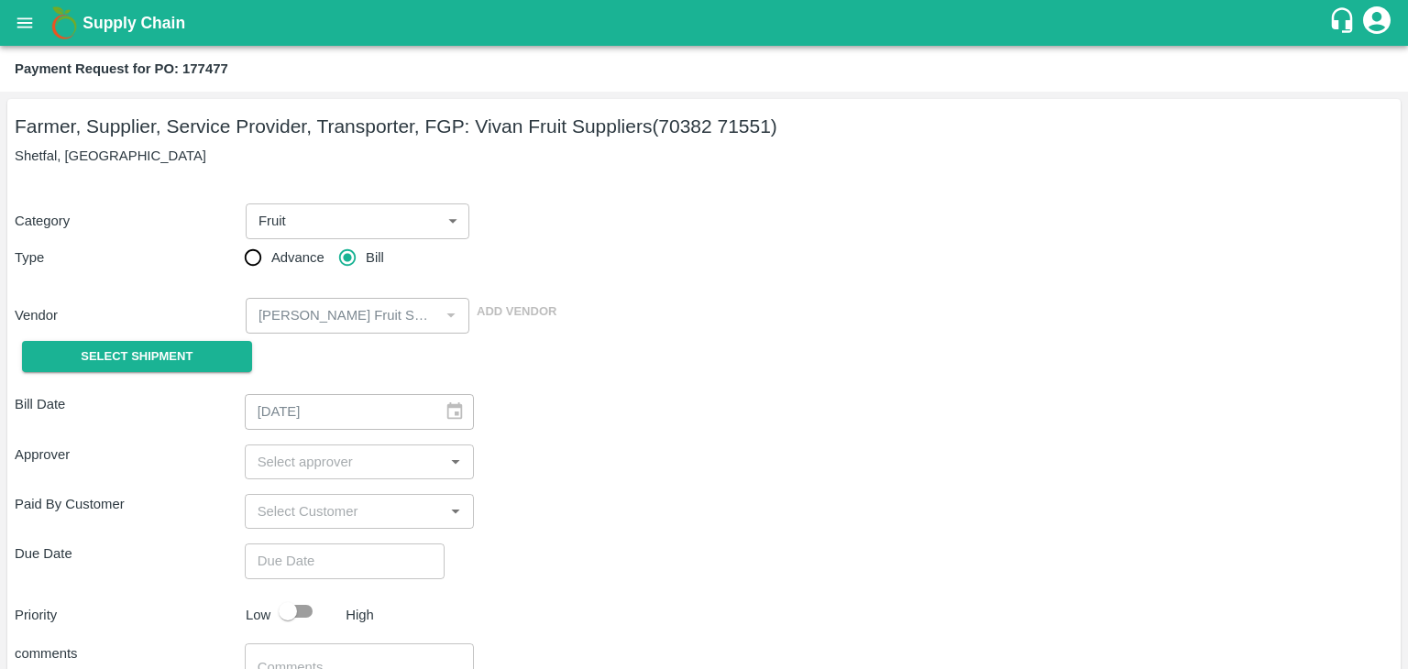
type input "[DATE]"
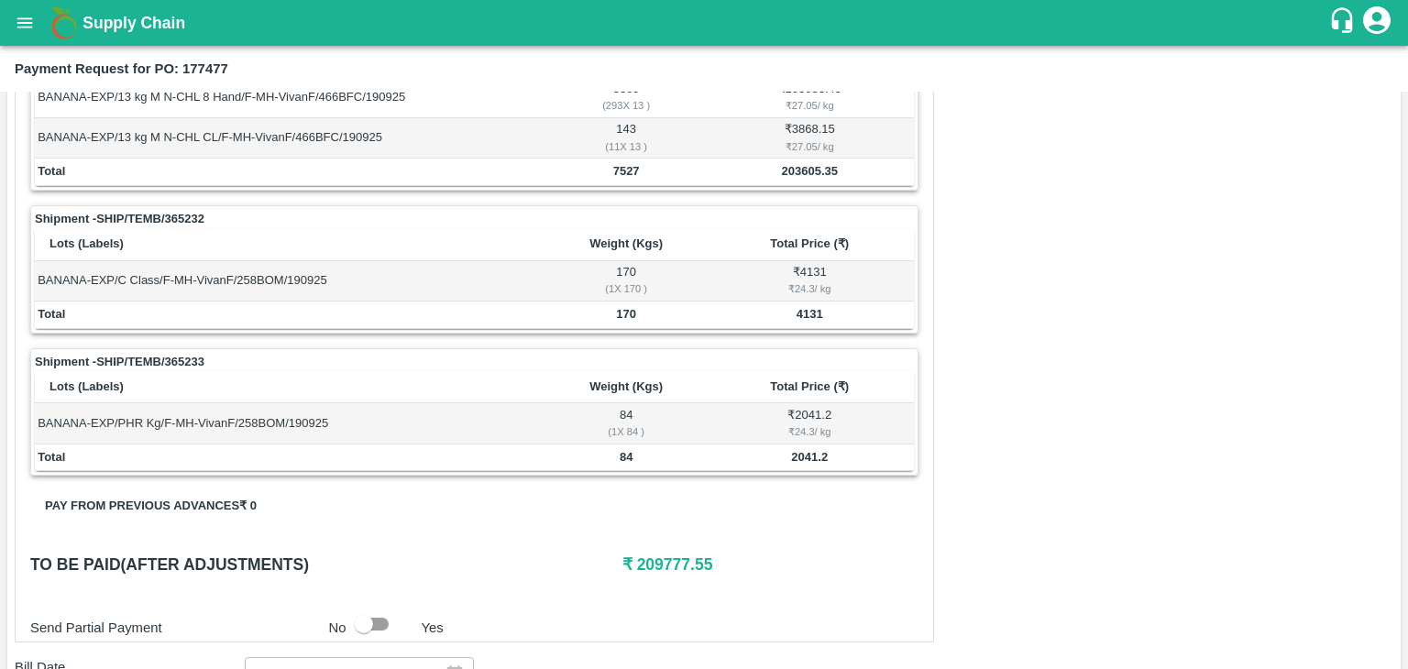
scroll to position [818, 0]
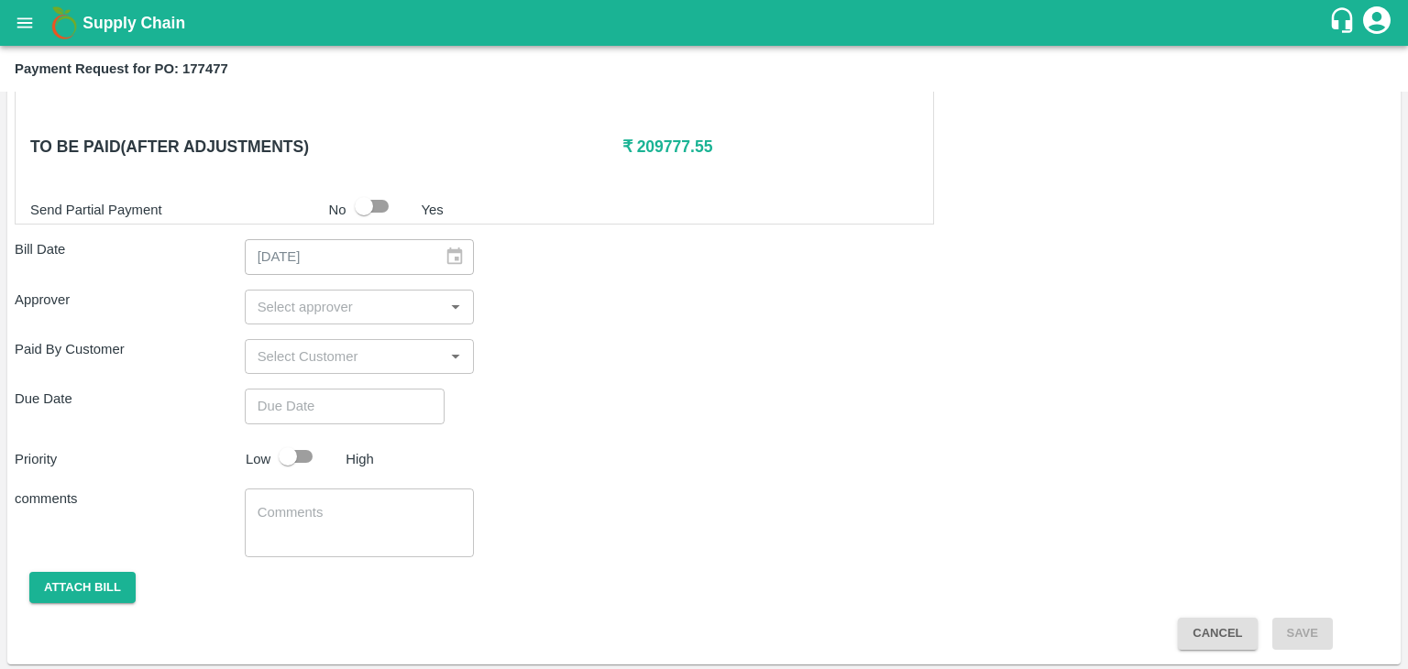
click at [330, 309] on input "input" at bounding box center [344, 307] width 189 height 24
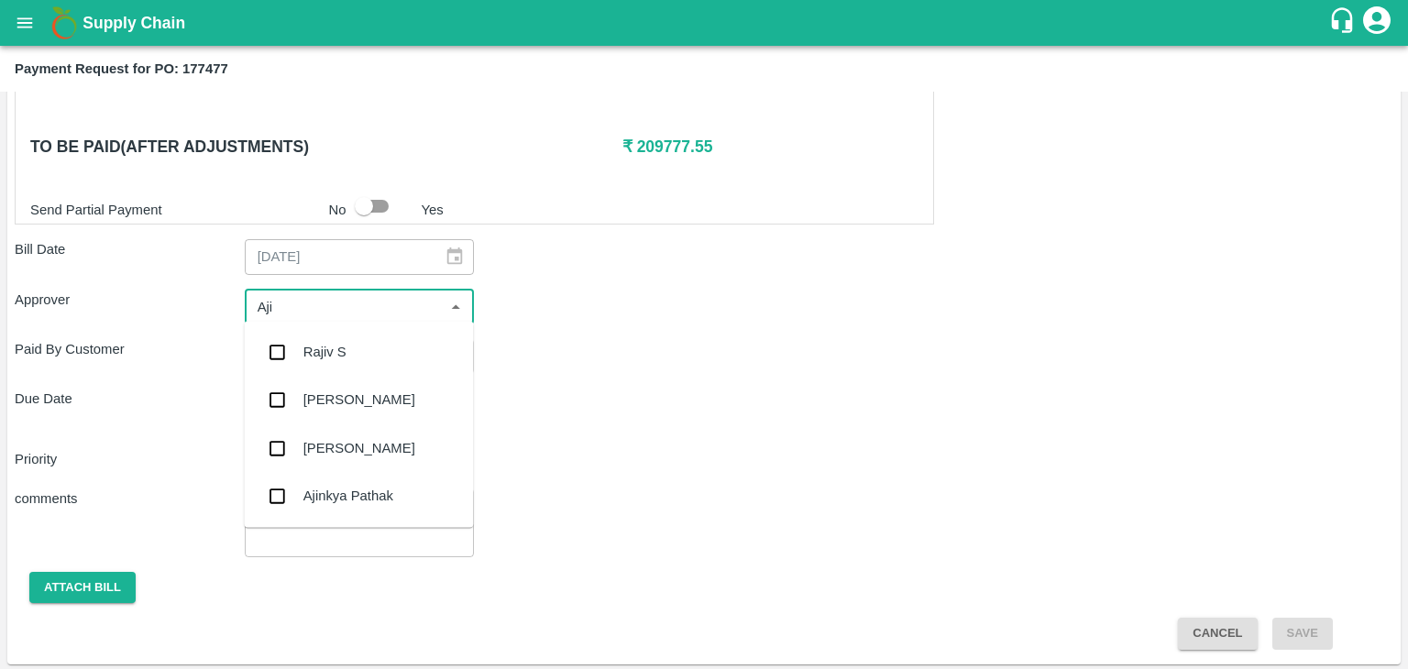
type input "Ajit"
click at [352, 342] on div "[PERSON_NAME]" at bounding box center [359, 352] width 112 height 20
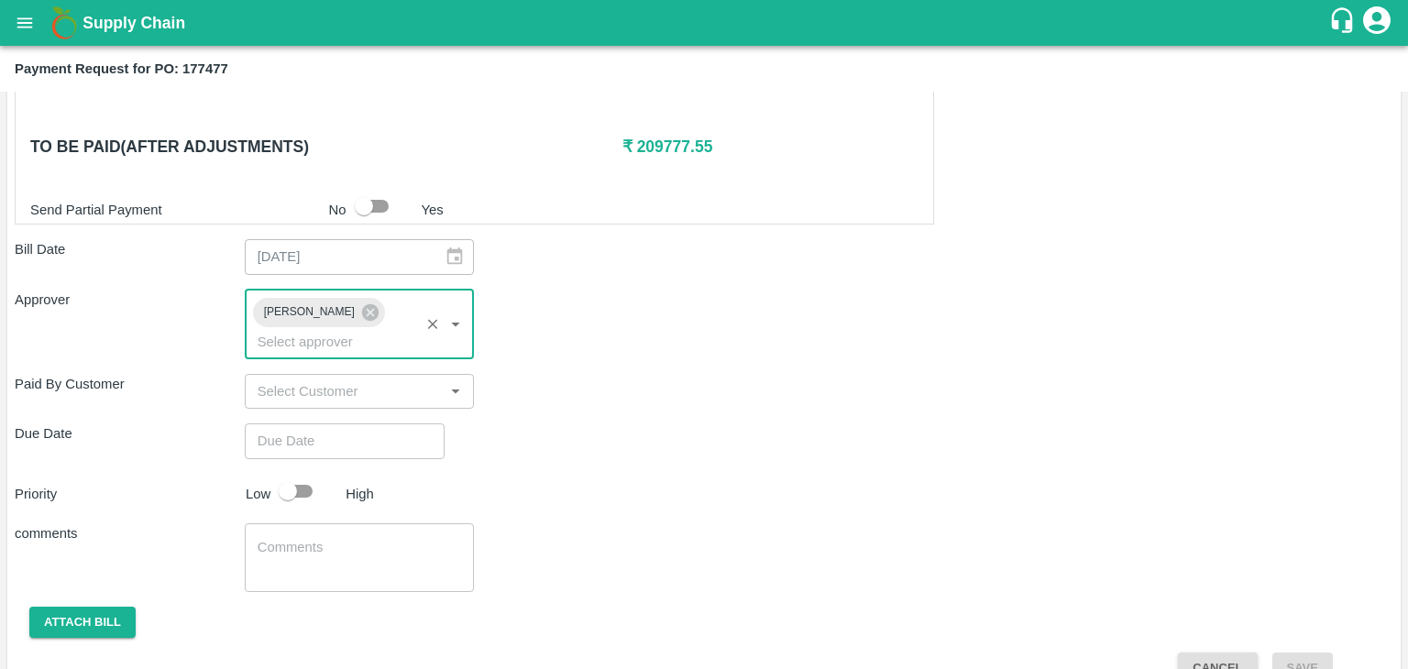
type input "DD/MM/YYYY hh:mm aa"
click at [389, 424] on input "DD/MM/YYYY hh:mm aa" at bounding box center [338, 441] width 187 height 35
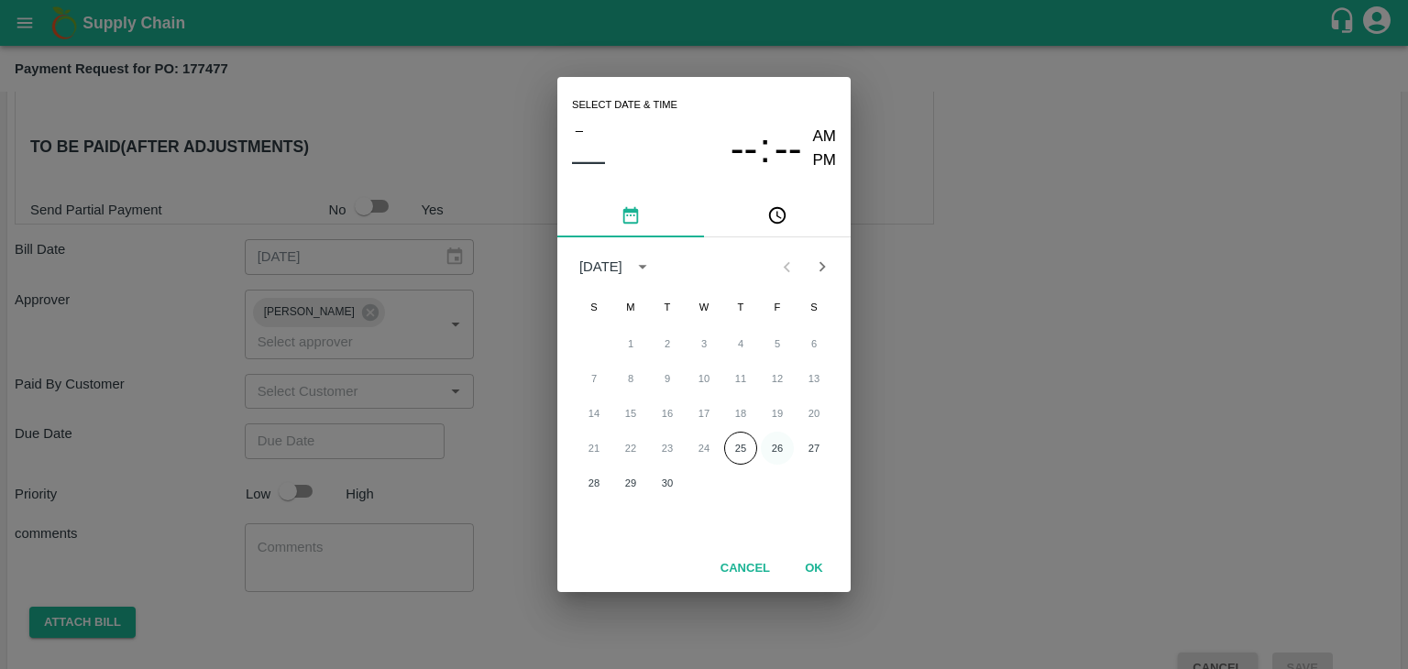
click at [772, 439] on button "26" at bounding box center [777, 448] width 33 height 33
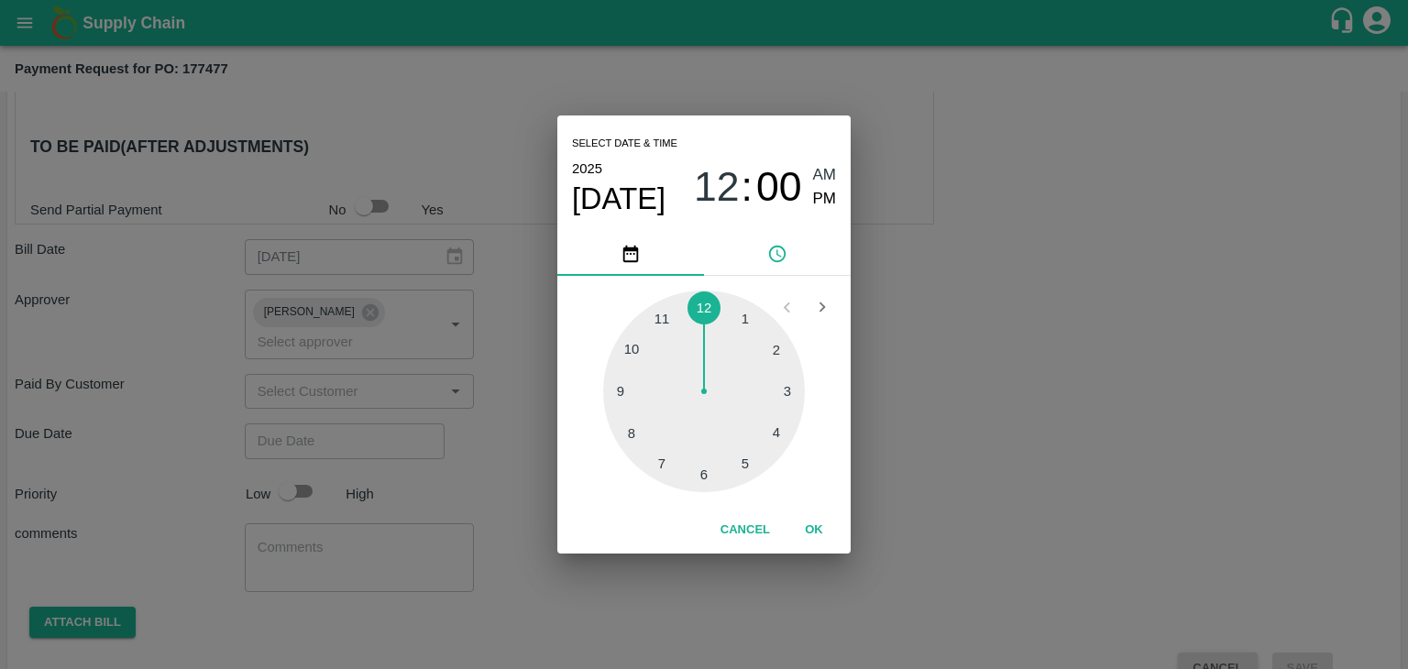
click at [817, 529] on button "OK" at bounding box center [814, 530] width 59 height 32
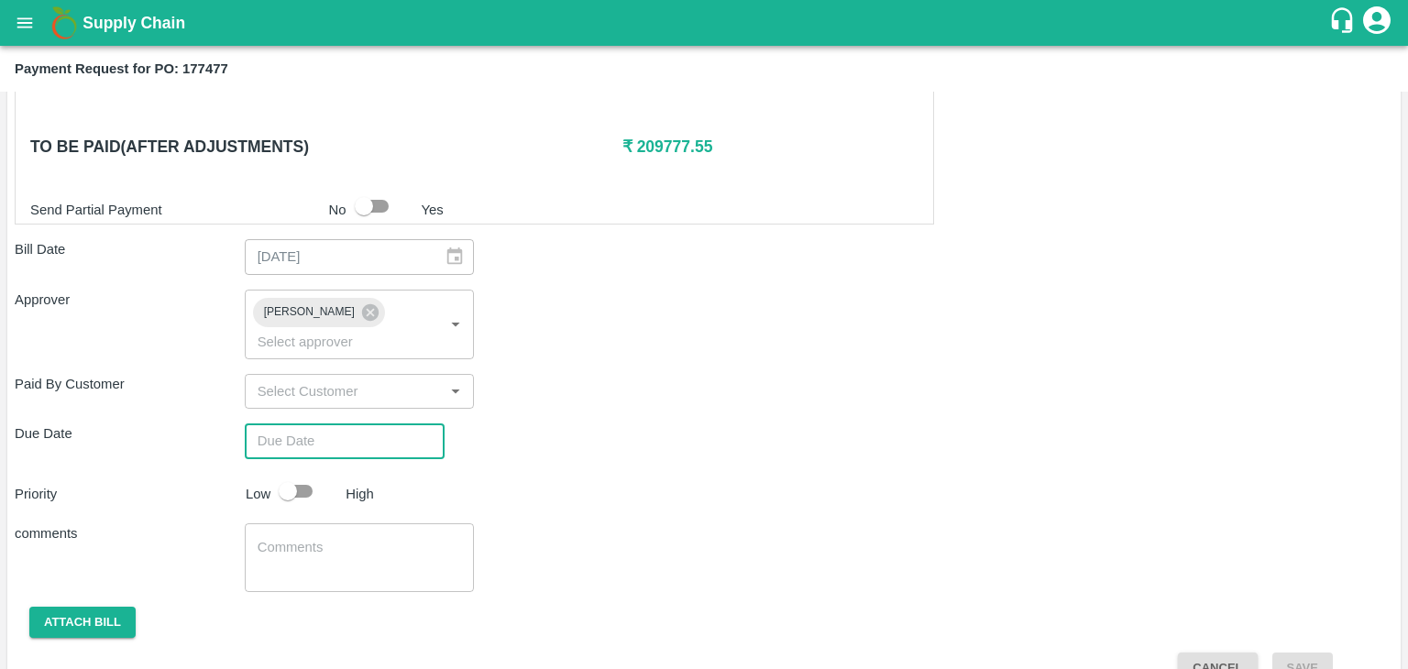
type input "[DATE] 12:00 AM"
click at [303, 474] on input "checkbox" at bounding box center [288, 491] width 105 height 35
checkbox input "true"
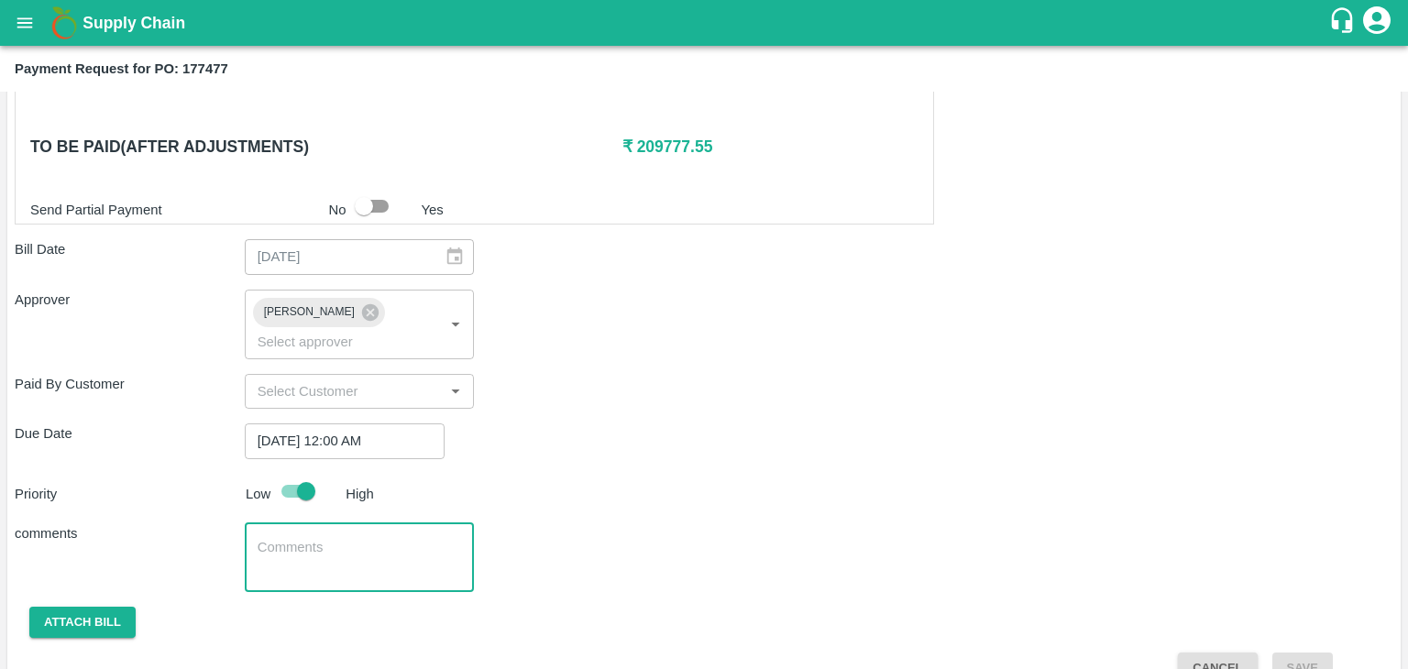
click at [363, 538] on textarea at bounding box center [360, 557] width 204 height 39
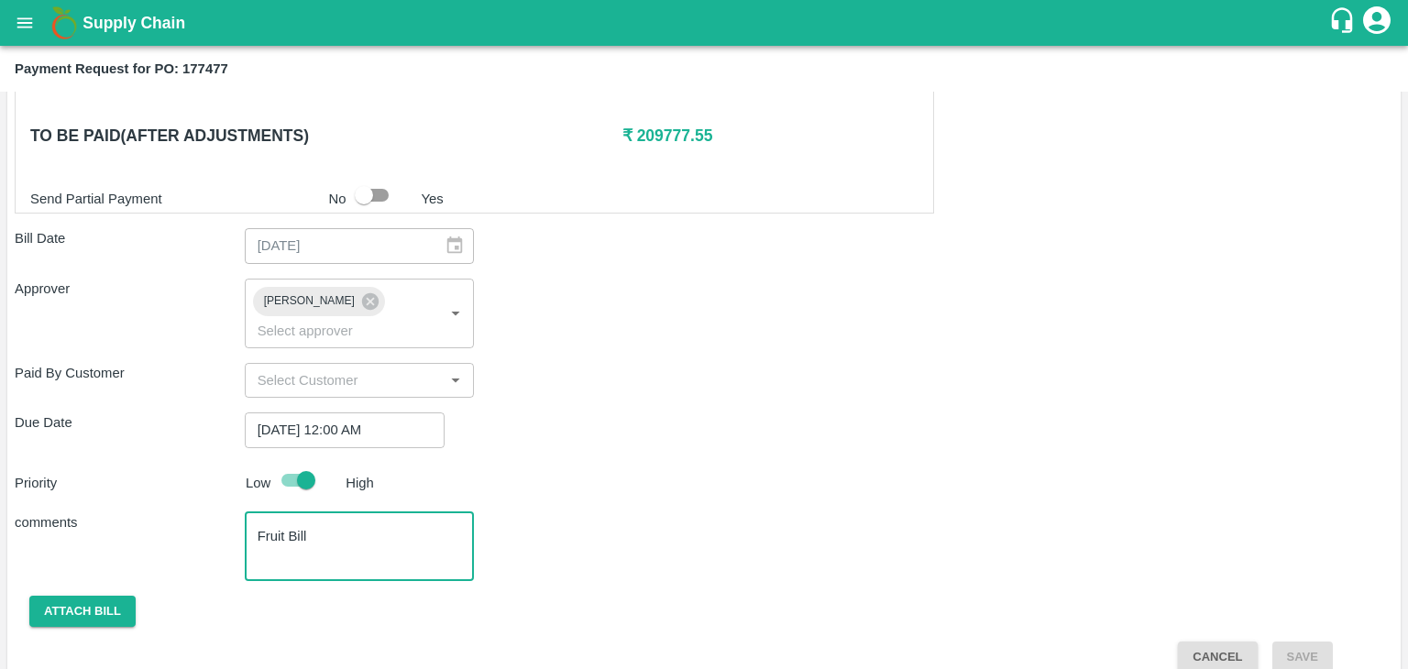
type textarea "Fruit Bill"
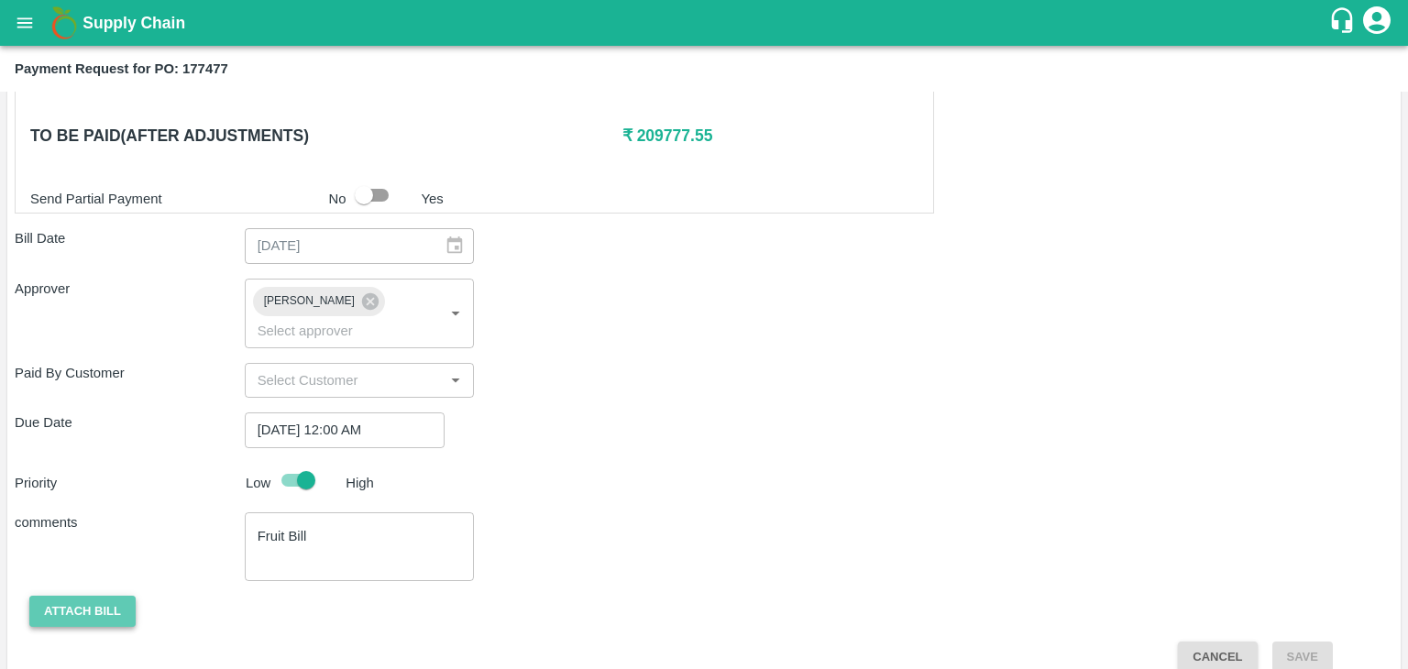
click at [62, 596] on button "Attach bill" at bounding box center [82, 612] width 106 height 32
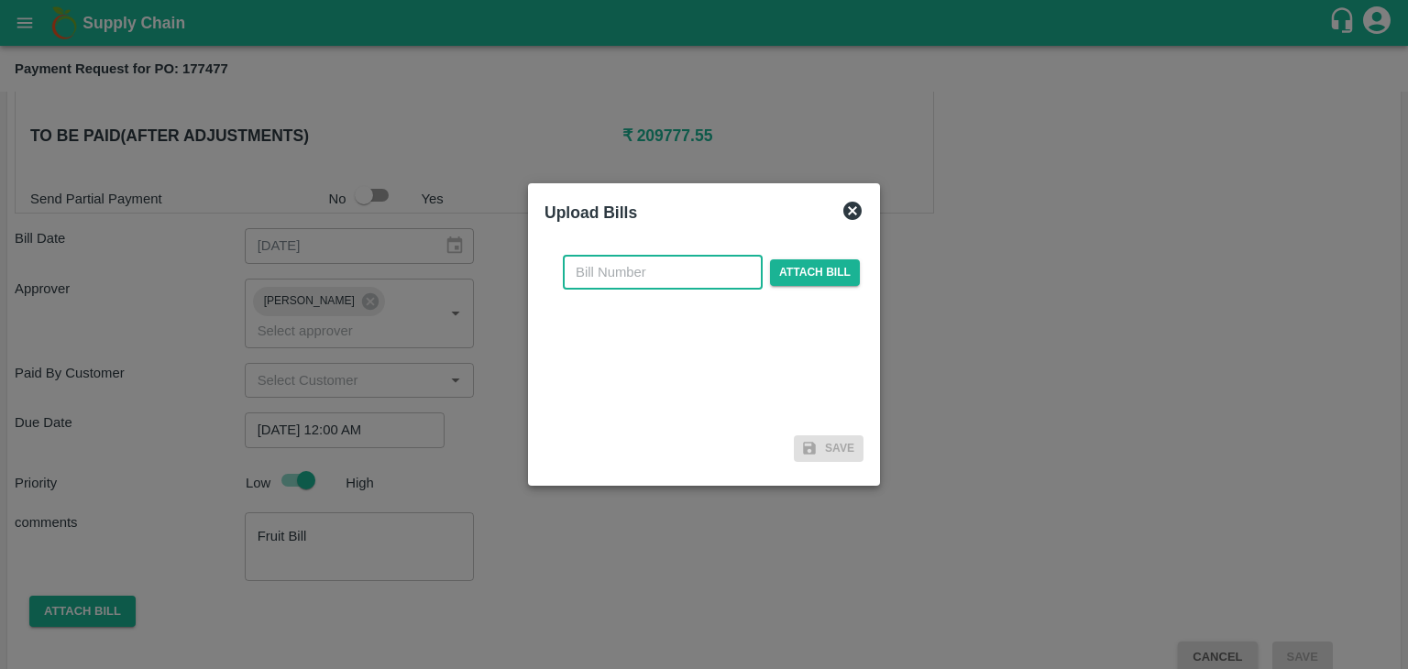
click at [644, 269] on input "text" at bounding box center [663, 272] width 200 height 35
type input "905"
click at [818, 276] on span "Attach bill" at bounding box center [815, 272] width 90 height 27
click at [0, 0] on input "Attach bill" at bounding box center [0, 0] width 0 height 0
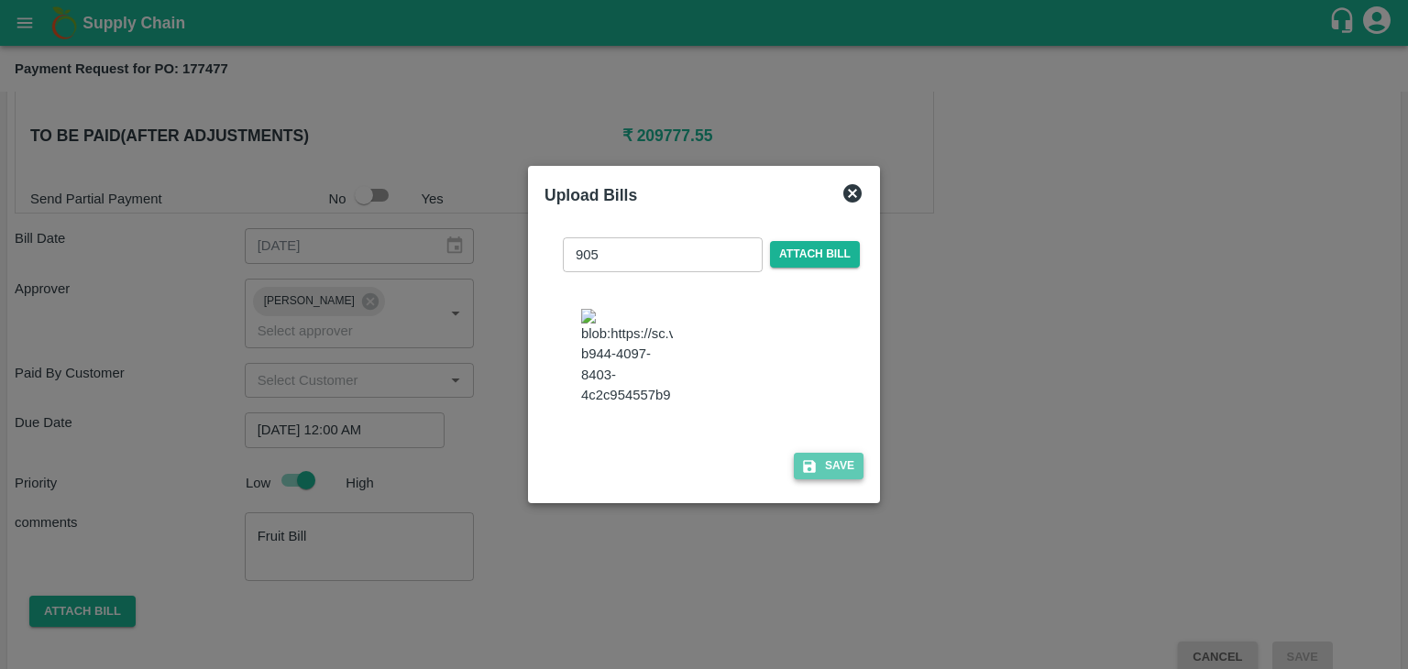
click at [838, 468] on button "Save" at bounding box center [829, 466] width 70 height 27
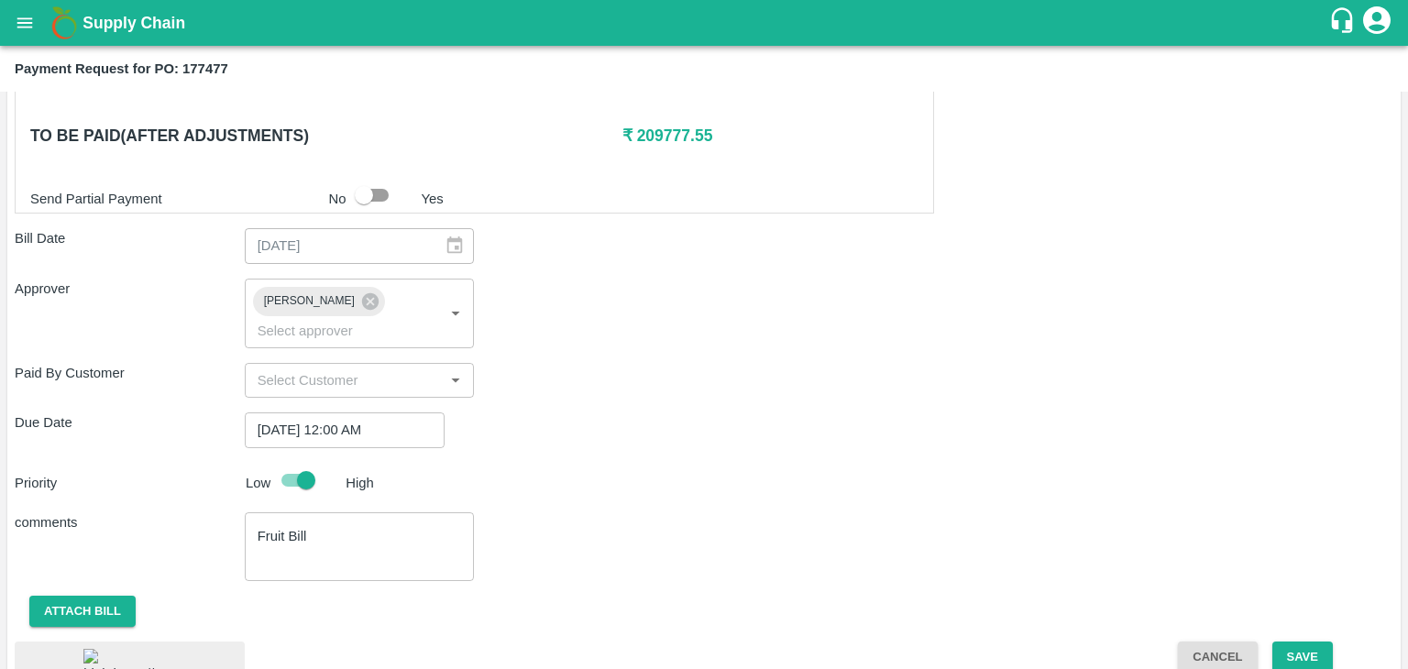
scroll to position [939, 0]
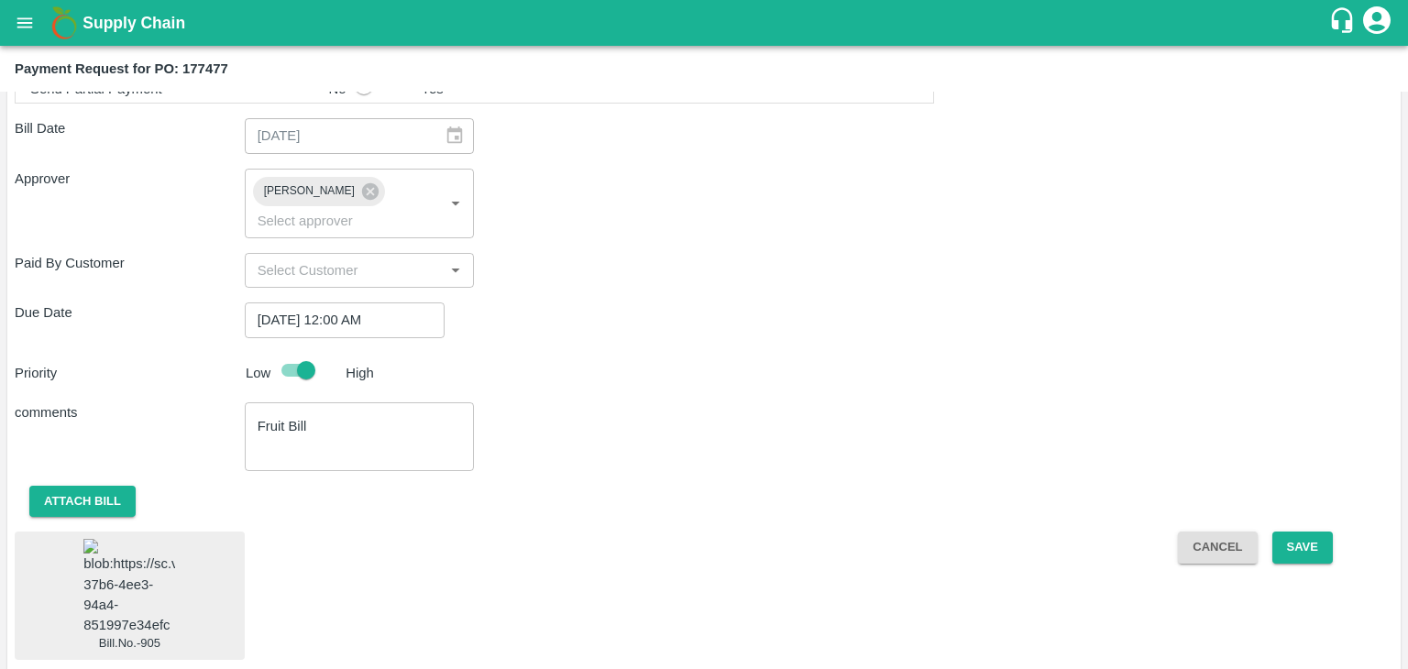
click at [150, 539] on img at bounding box center [129, 587] width 92 height 96
click at [1312, 532] on button "Save" at bounding box center [1303, 548] width 61 height 32
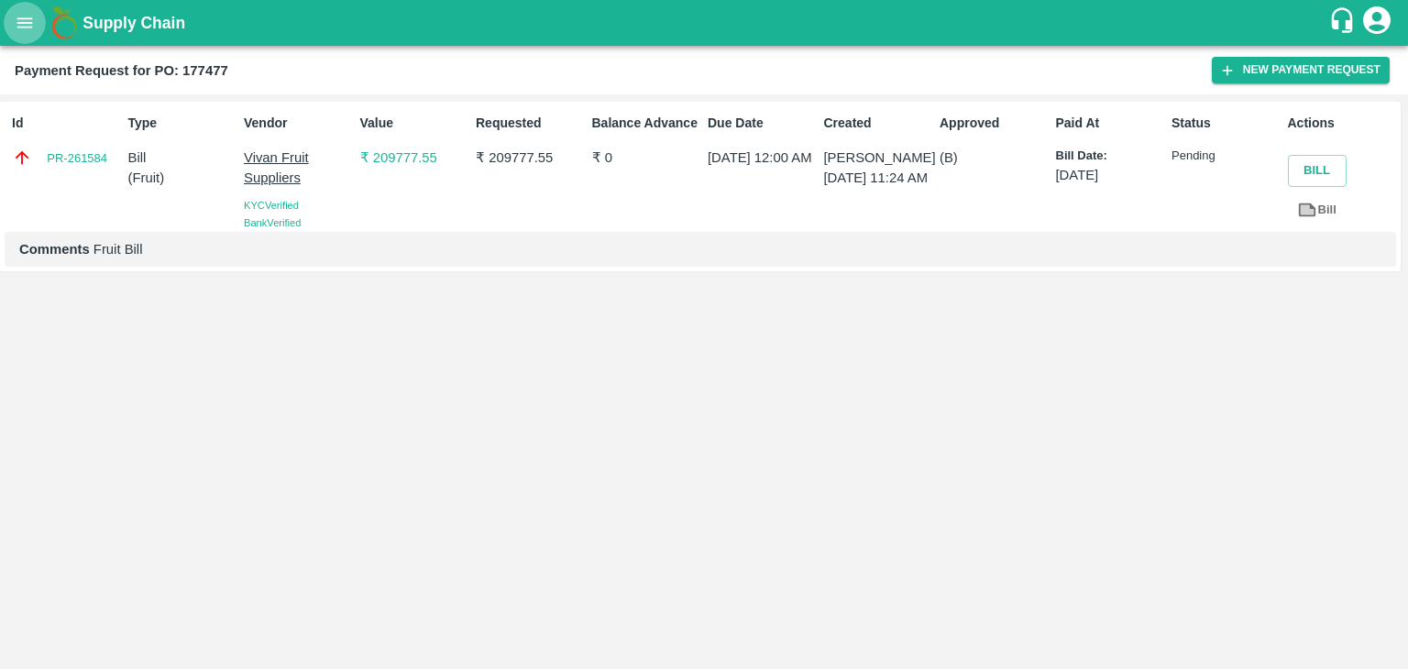
click at [14, 34] on button "open drawer" at bounding box center [25, 23] width 42 height 42
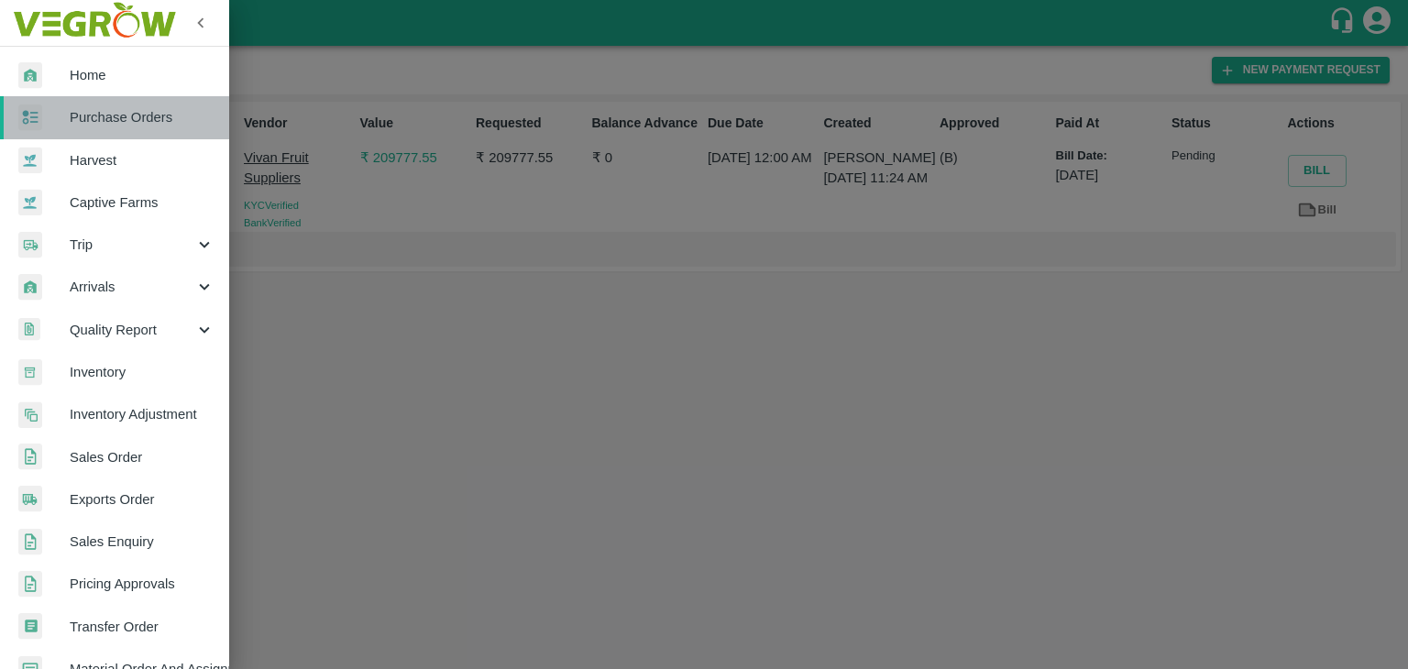
click at [143, 104] on link "Purchase Orders" at bounding box center [114, 117] width 229 height 42
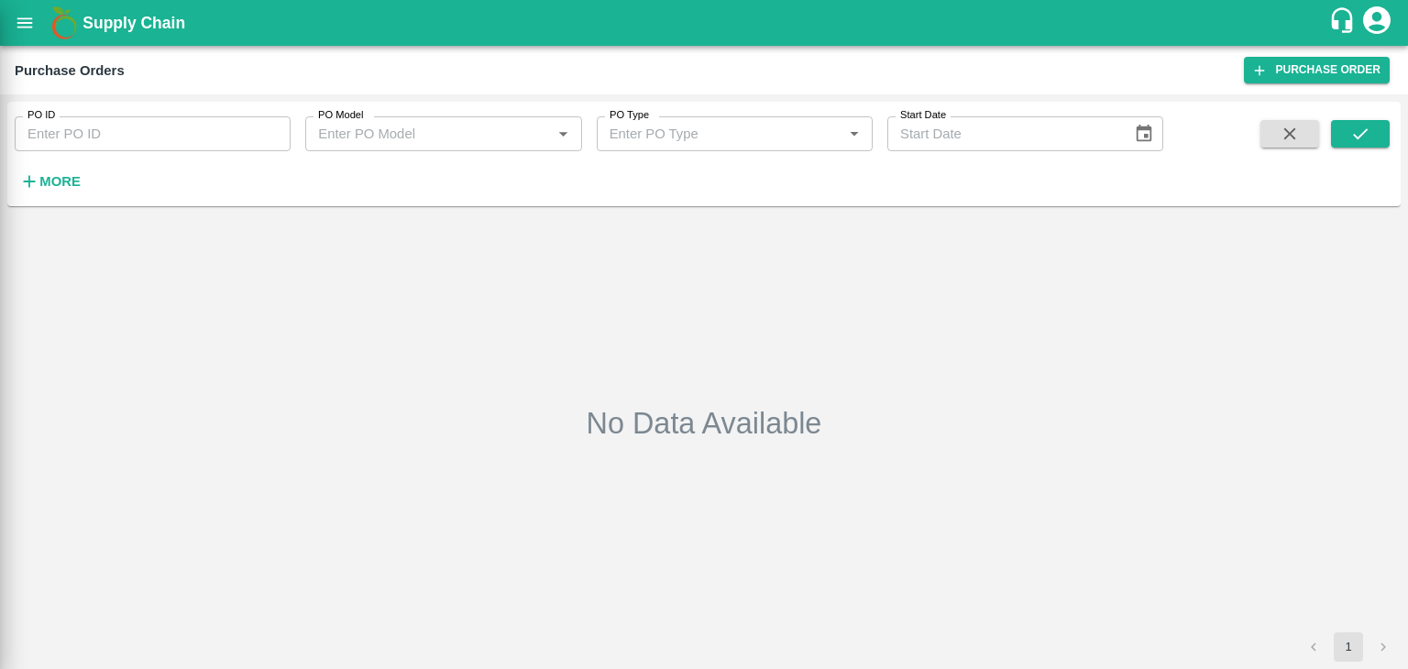
click at [259, 131] on div at bounding box center [704, 334] width 1408 height 669
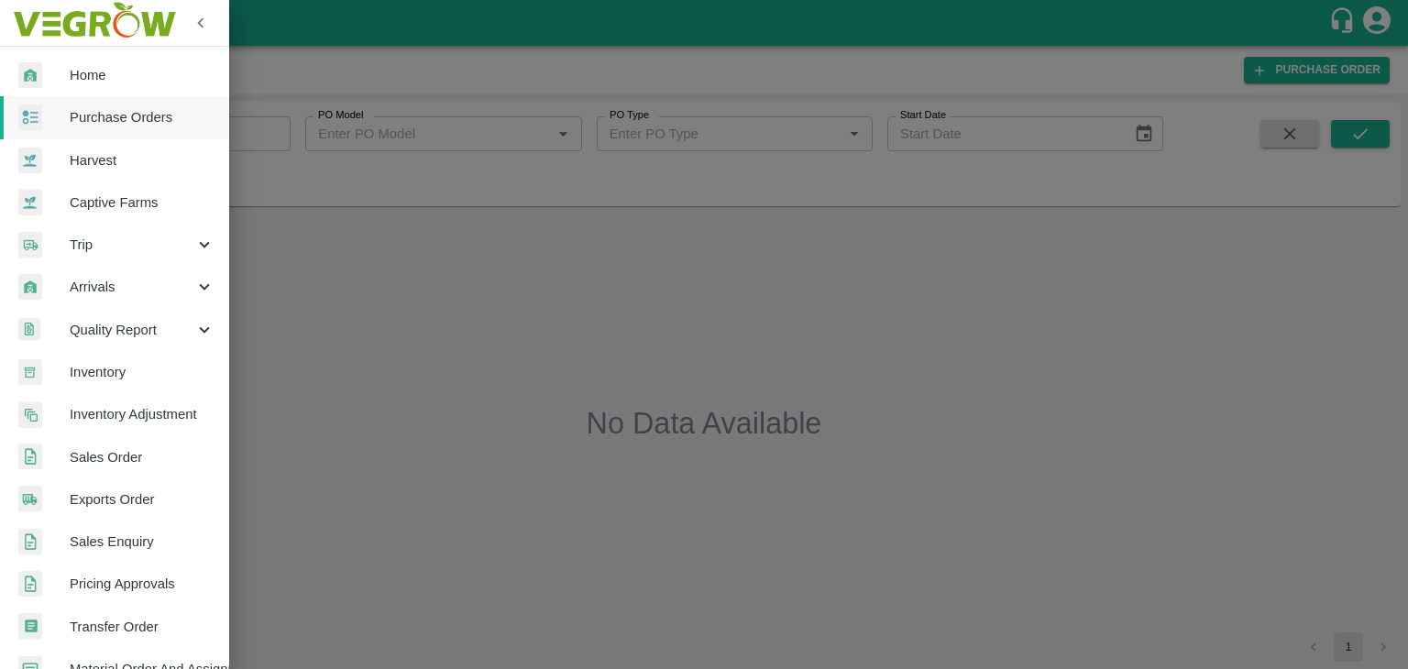
drag, startPoint x: 259, startPoint y: 131, endPoint x: 273, endPoint y: 135, distance: 14.2
click at [273, 135] on div at bounding box center [704, 334] width 1408 height 669
click at [277, 124] on div at bounding box center [704, 334] width 1408 height 669
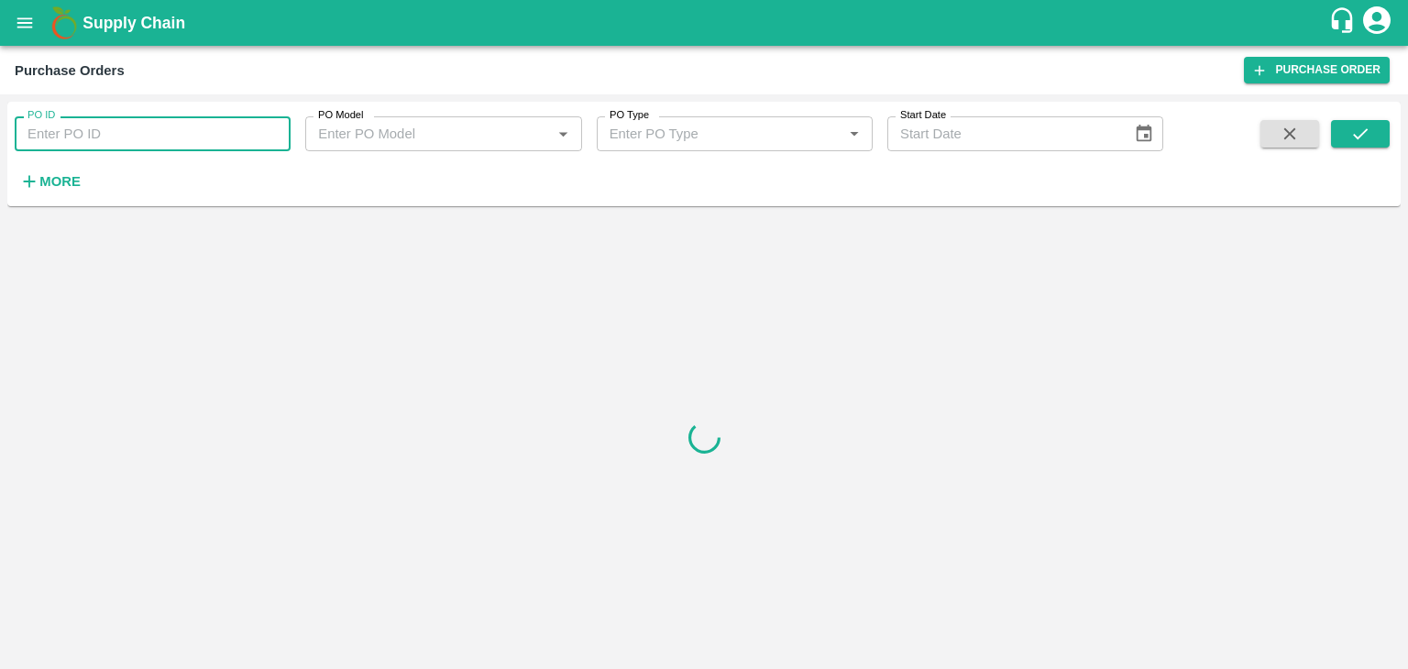
click at [282, 133] on input "PO ID" at bounding box center [153, 133] width 276 height 35
paste input "177700"
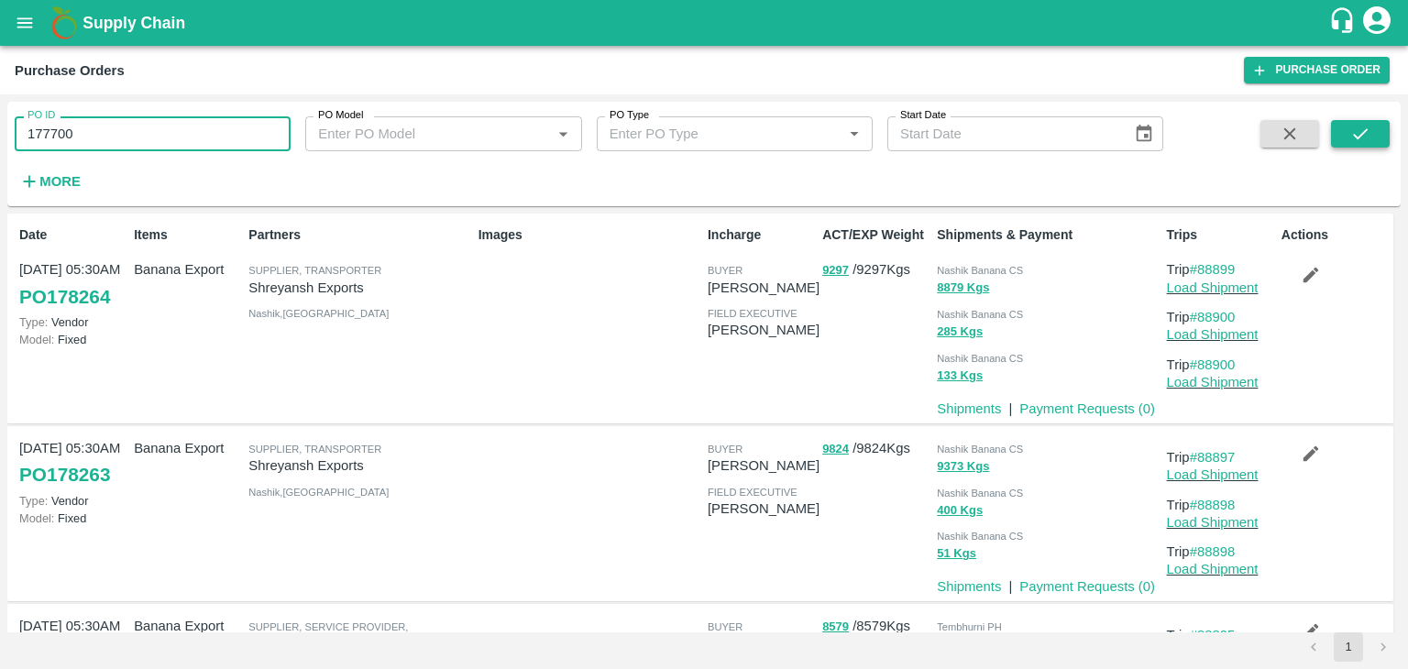
type input "177700"
click at [1365, 126] on icon "submit" at bounding box center [1361, 134] width 20 height 20
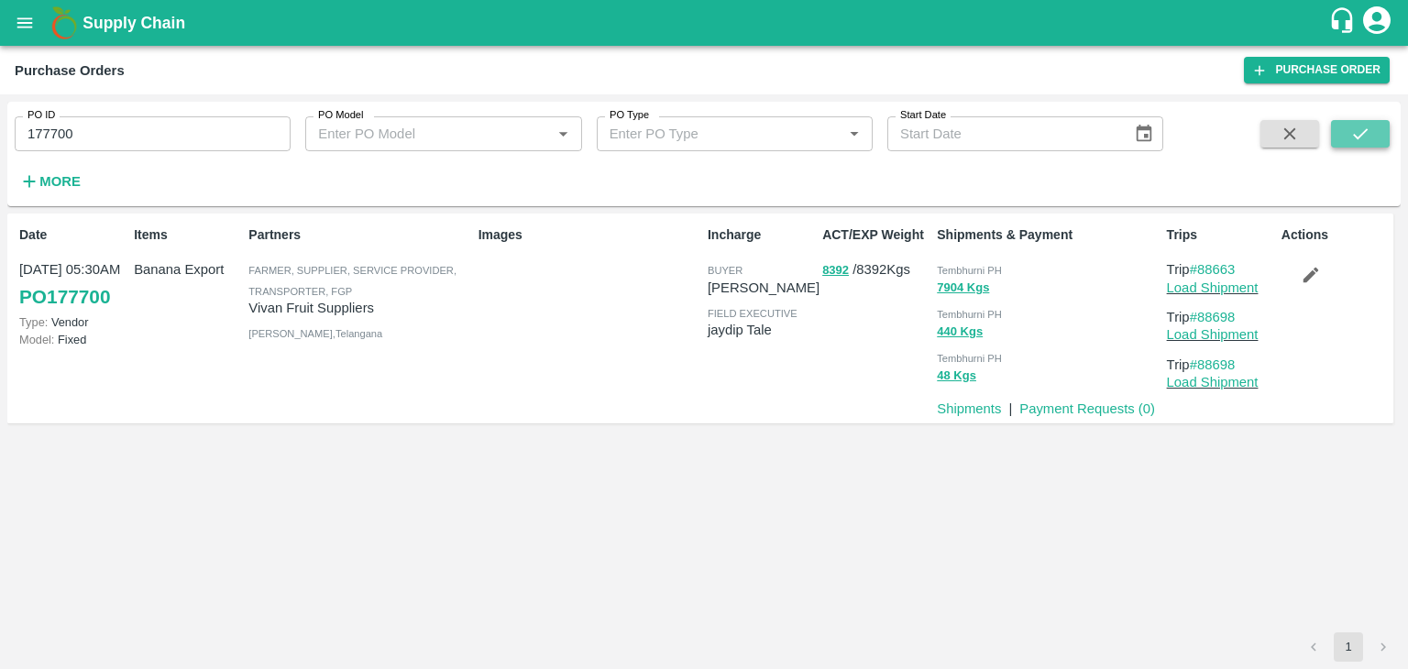
click at [1369, 129] on icon "submit" at bounding box center [1361, 134] width 20 height 20
click at [1065, 407] on link "Payment Requests ( 0 )" at bounding box center [1088, 409] width 136 height 15
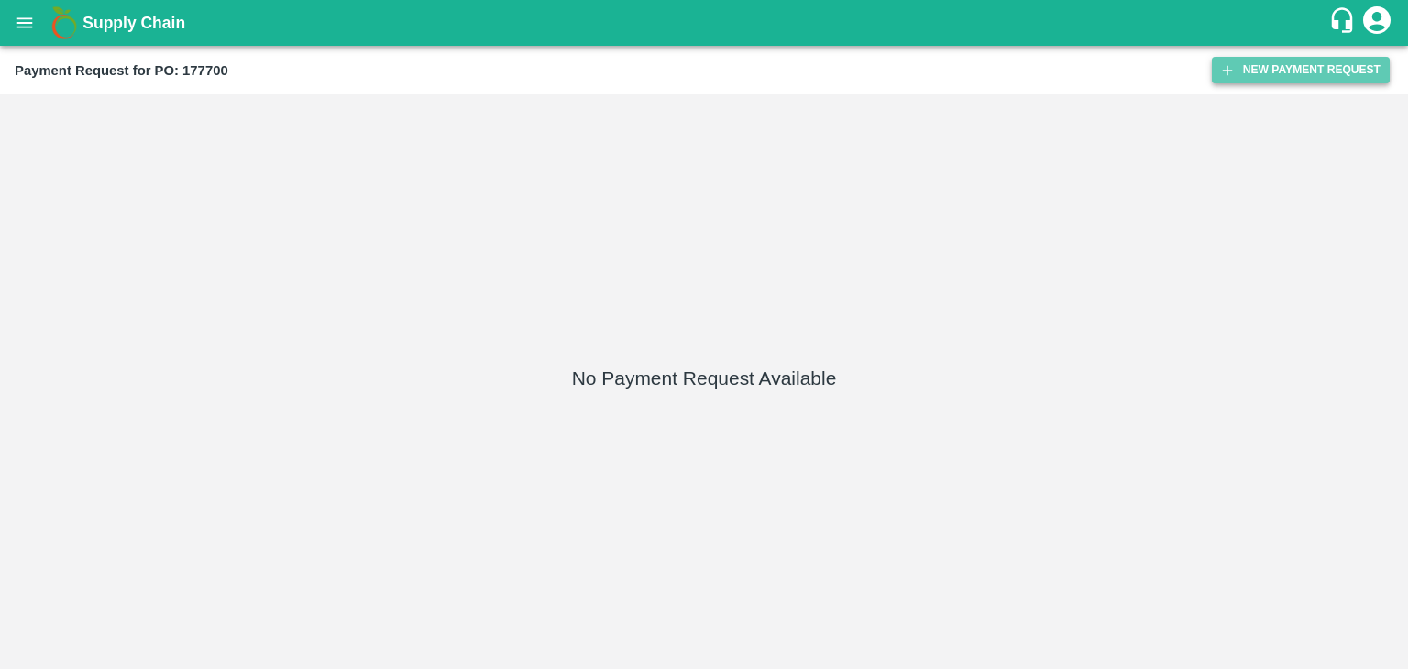
click at [1333, 82] on button "New Payment Request" at bounding box center [1301, 70] width 178 height 27
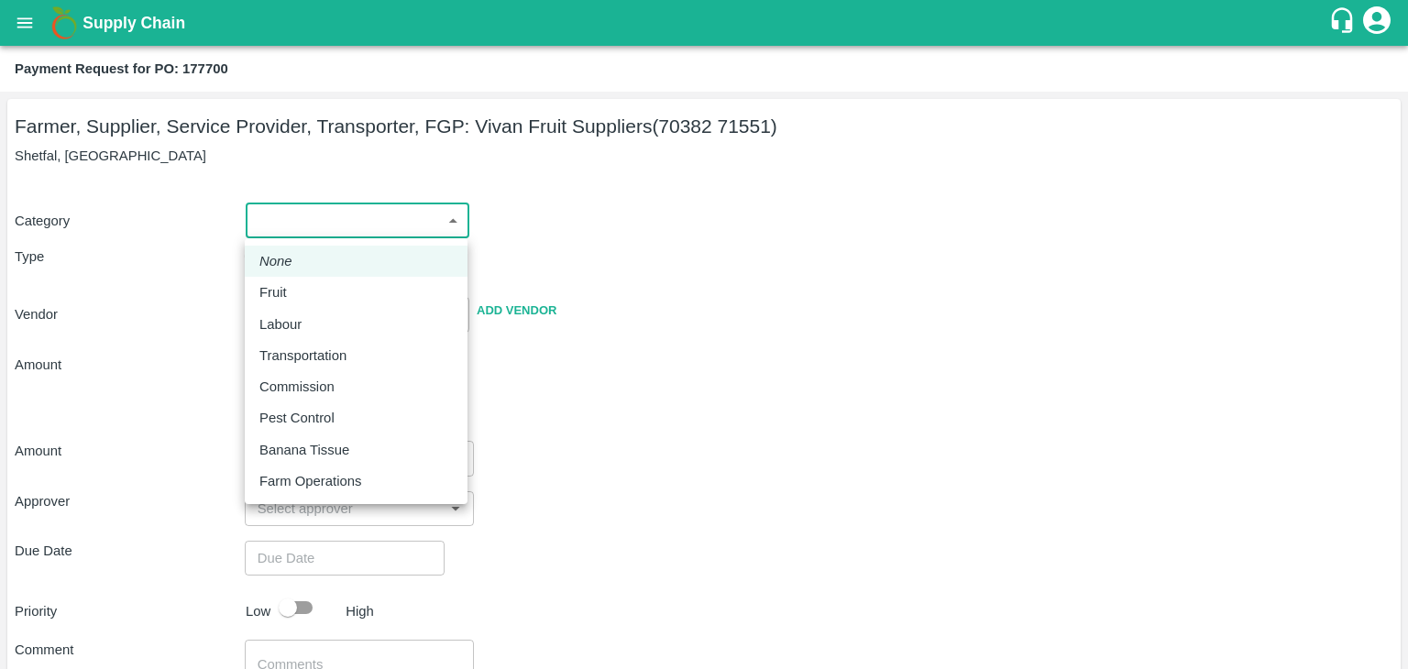
drag, startPoint x: 302, startPoint y: 217, endPoint x: 304, endPoint y: 286, distance: 68.8
click at [304, 286] on body "Supply Chain Payment Request for PO: 177700 Farmer, Supplier, Service Provider,…" at bounding box center [704, 334] width 1408 height 669
click at [304, 286] on div "Fruit" at bounding box center [355, 292] width 193 height 20
type input "1"
type input "[PERSON_NAME] Fruit Suppliers - 70382 71551(Farmer, Supplier, Service Provider,…"
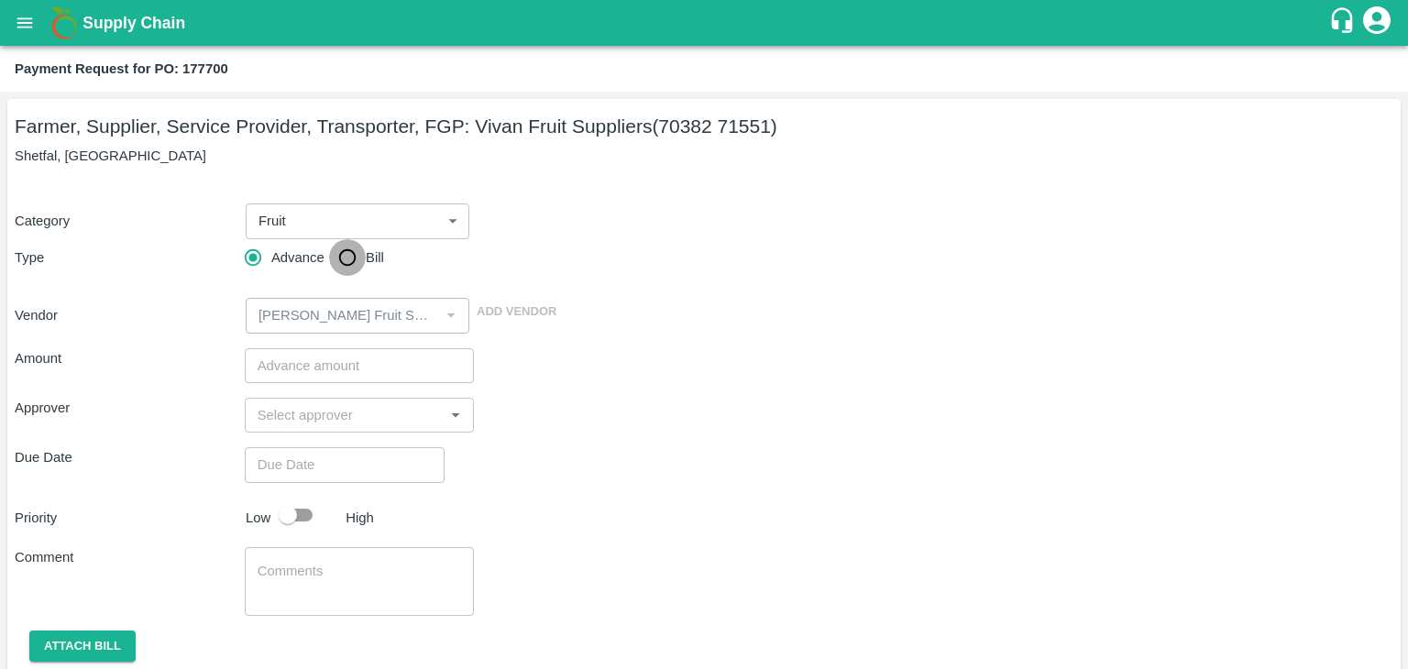
click at [334, 262] on input "Bill" at bounding box center [347, 257] width 37 height 37
radio input "true"
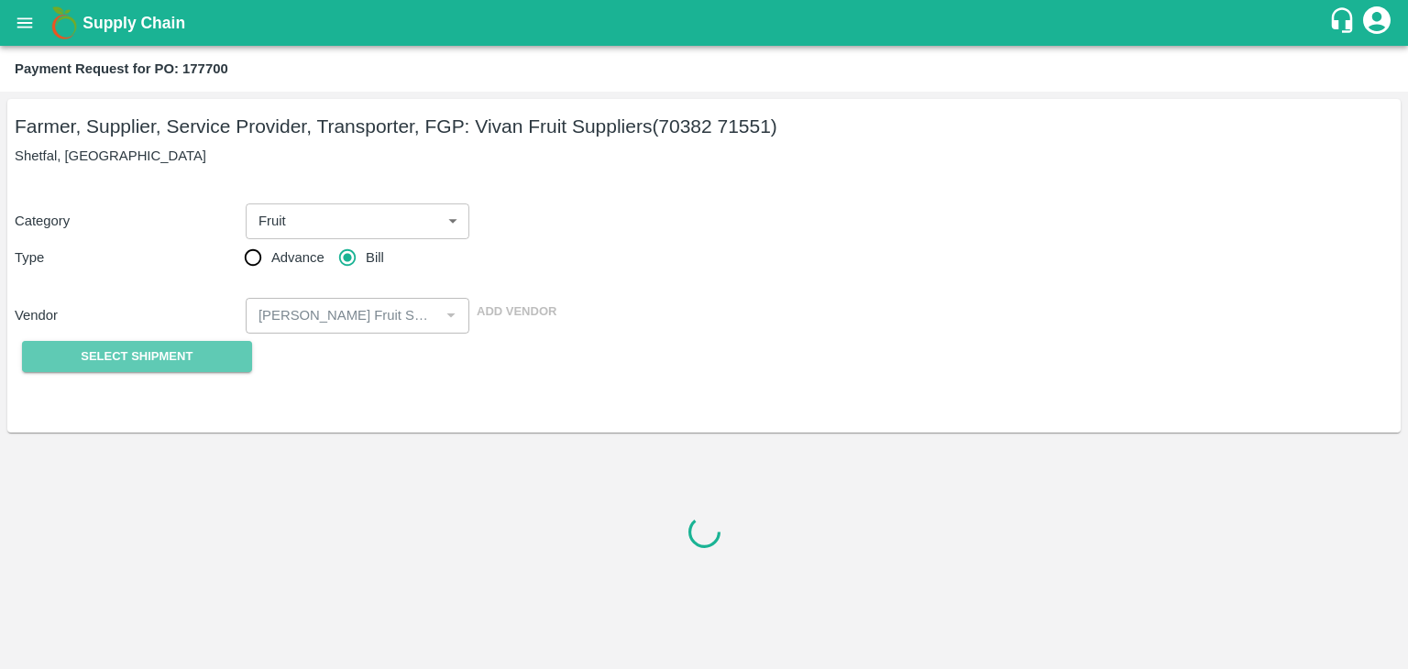
click at [168, 342] on button "Select Shipment" at bounding box center [137, 357] width 230 height 32
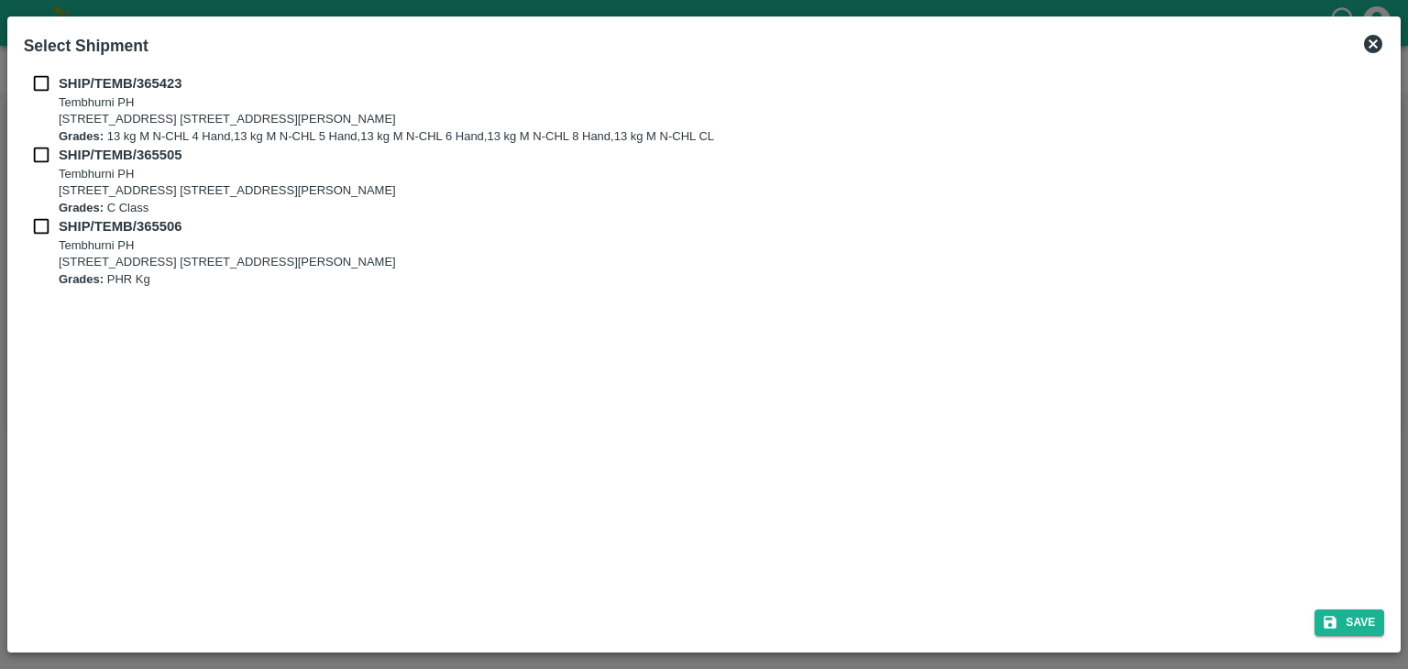
click at [38, 89] on input "checkbox" at bounding box center [41, 83] width 35 height 20
checkbox input "true"
click at [39, 159] on input "checkbox" at bounding box center [41, 155] width 35 height 20
checkbox input "true"
click at [37, 227] on input "checkbox" at bounding box center [41, 226] width 35 height 20
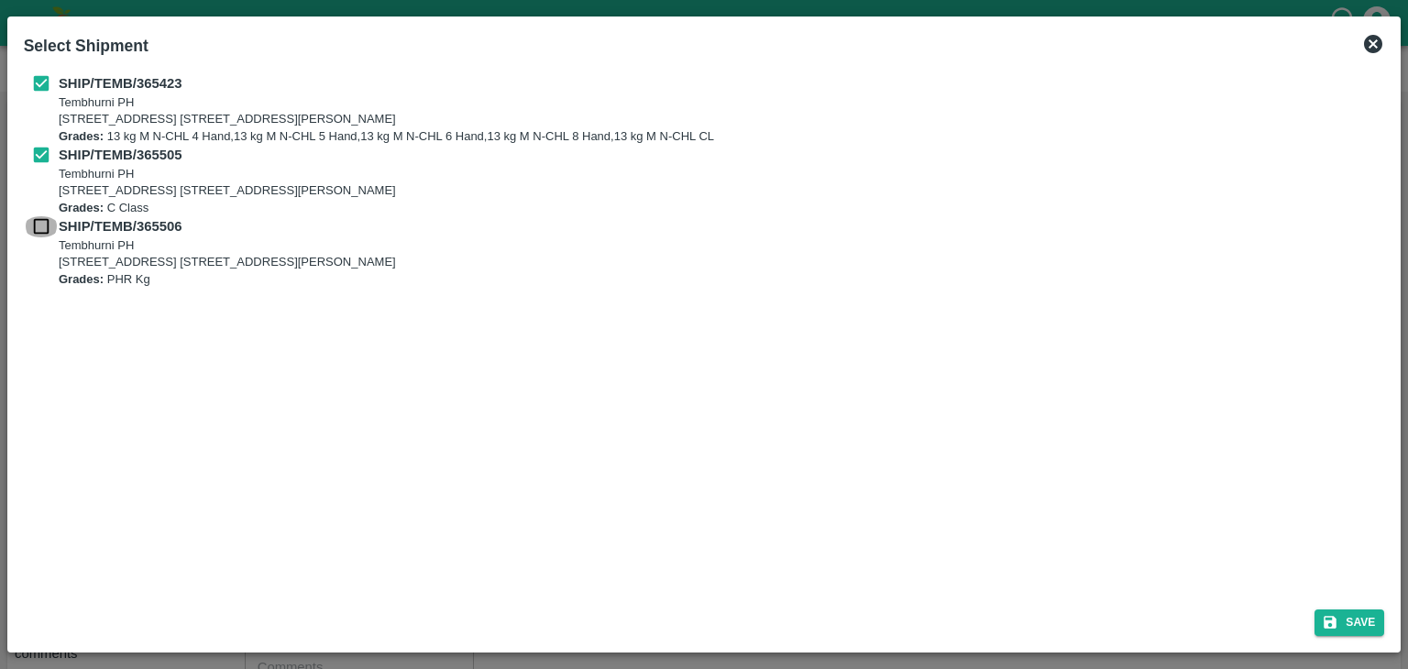
checkbox input "true"
click at [1373, 634] on button "Save" at bounding box center [1350, 623] width 70 height 27
type input "[DATE]"
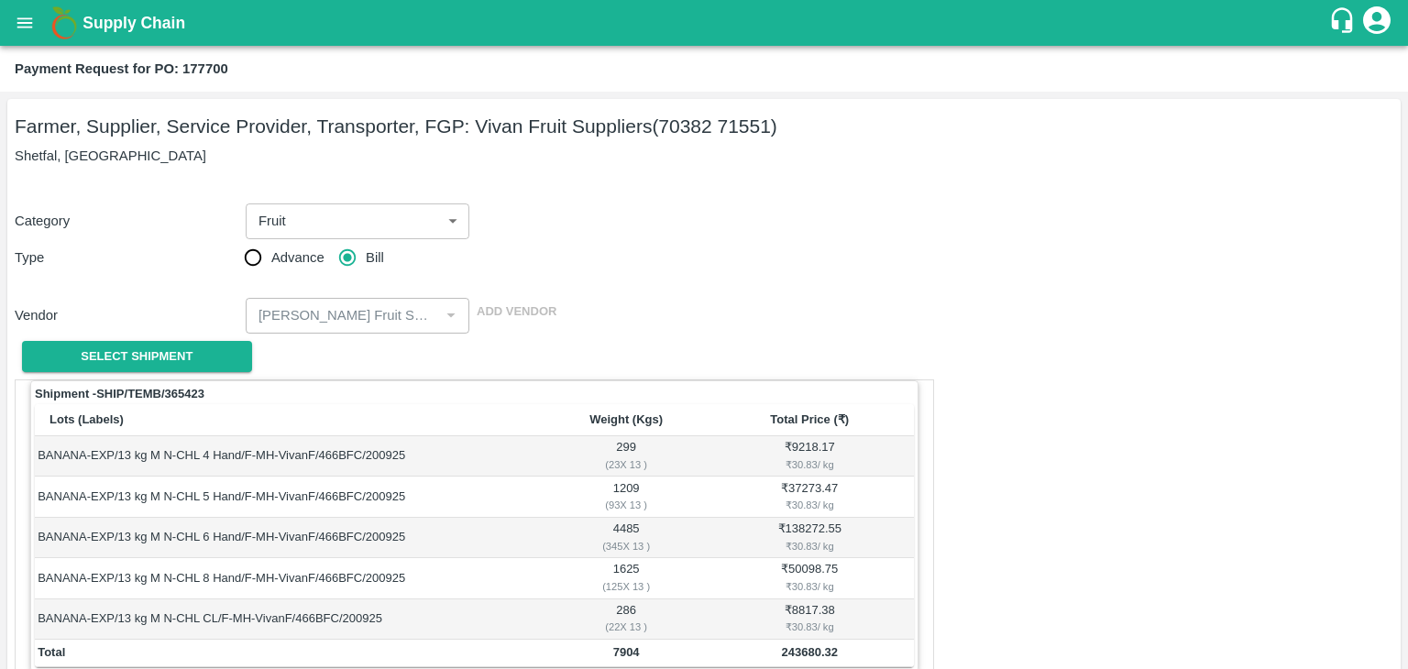
scroll to position [899, 0]
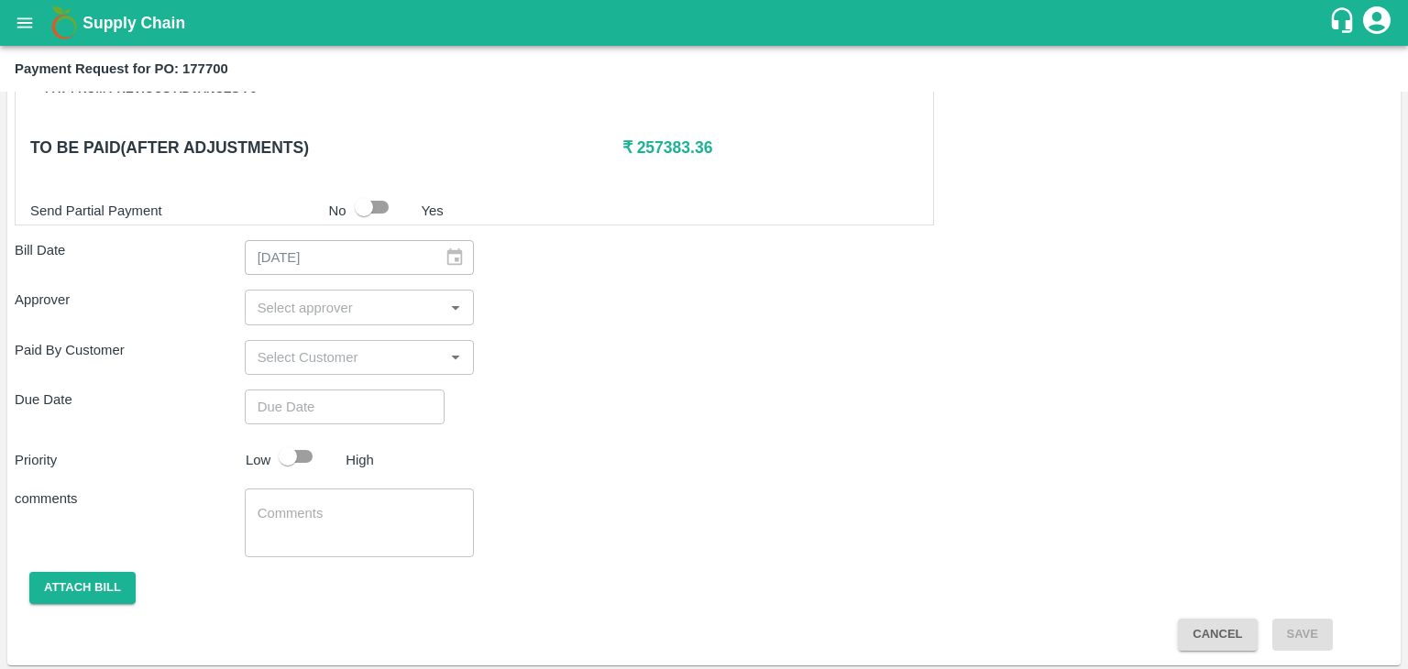
click at [359, 308] on input "input" at bounding box center [344, 307] width 189 height 24
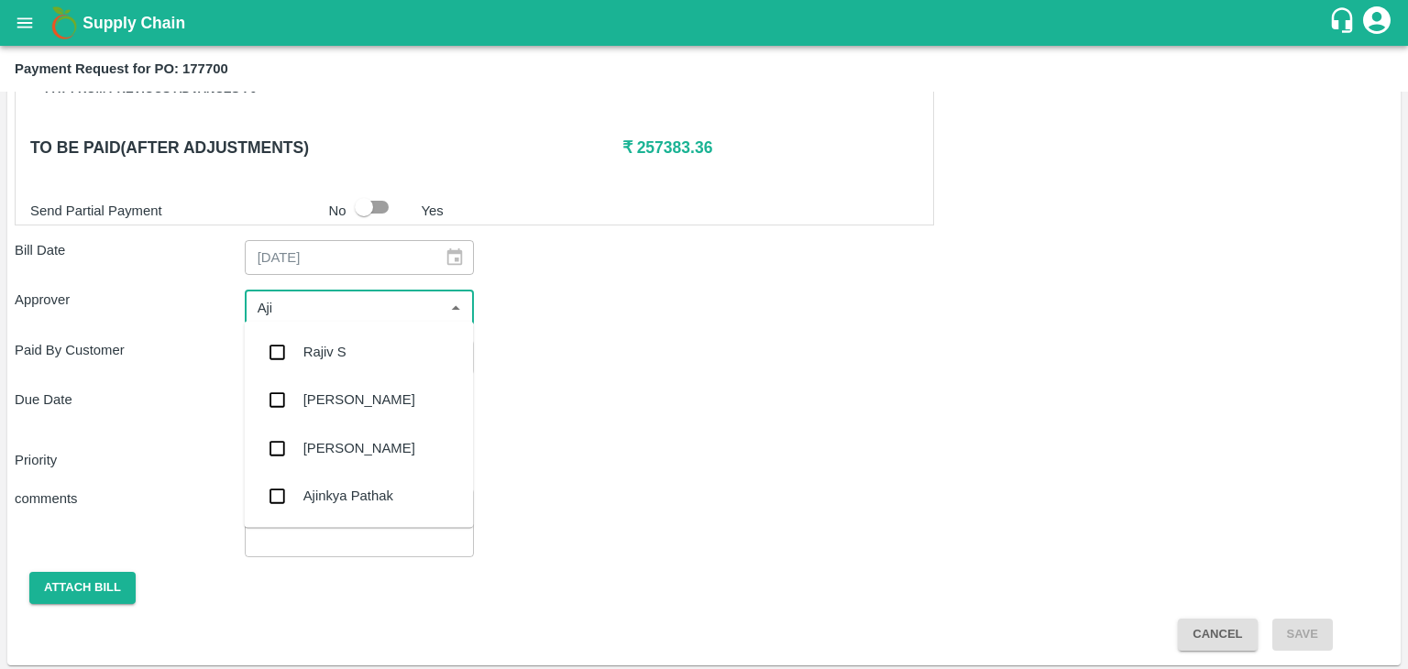
type input "Ajit"
click at [365, 350] on div "[PERSON_NAME]" at bounding box center [358, 352] width 229 height 48
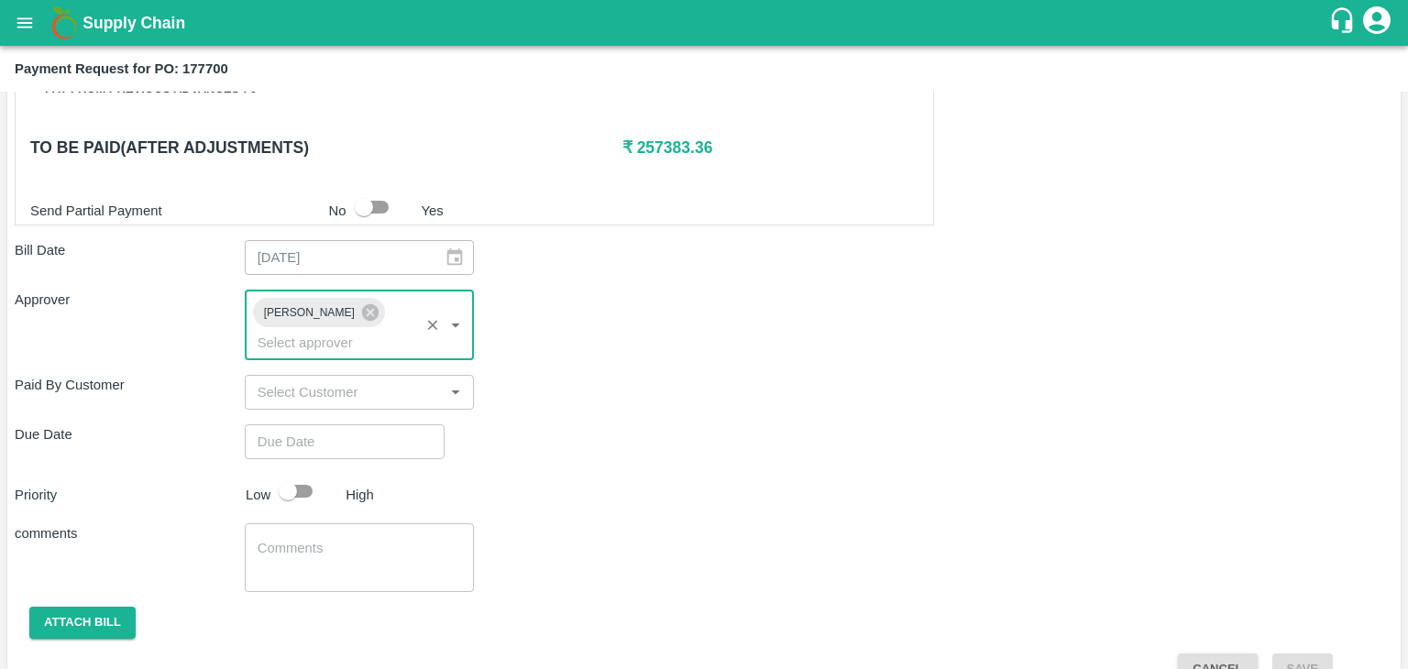
type input "DD/MM/YYYY hh:mm aa"
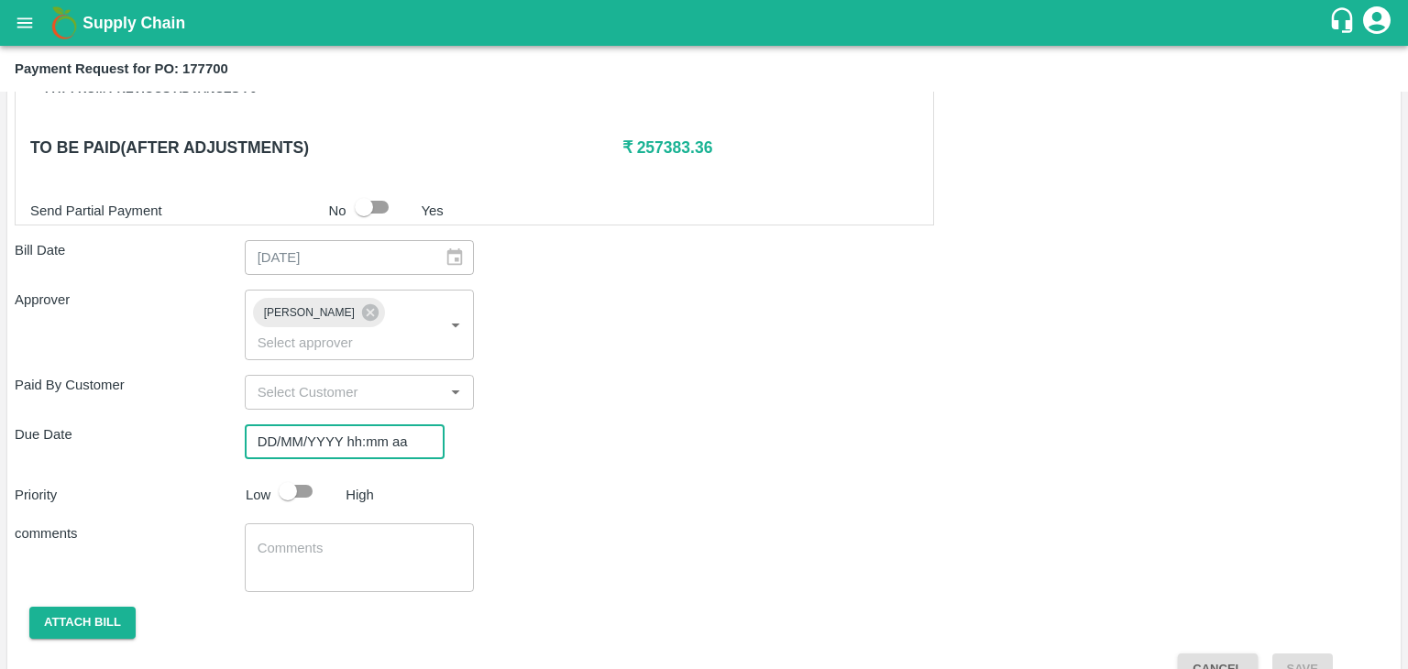
click at [382, 424] on input "DD/MM/YYYY hh:mm aa" at bounding box center [338, 441] width 187 height 35
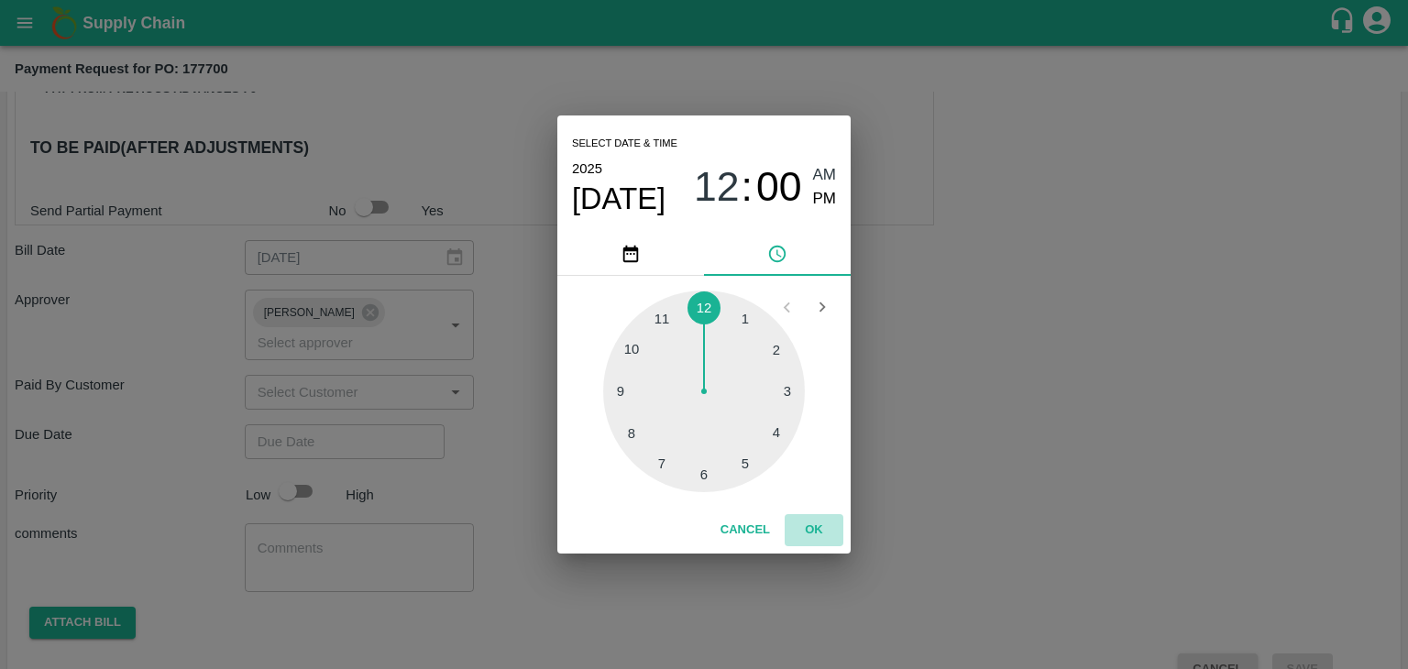
click at [822, 530] on button "OK" at bounding box center [814, 530] width 59 height 32
type input "[DATE] 12:00 AM"
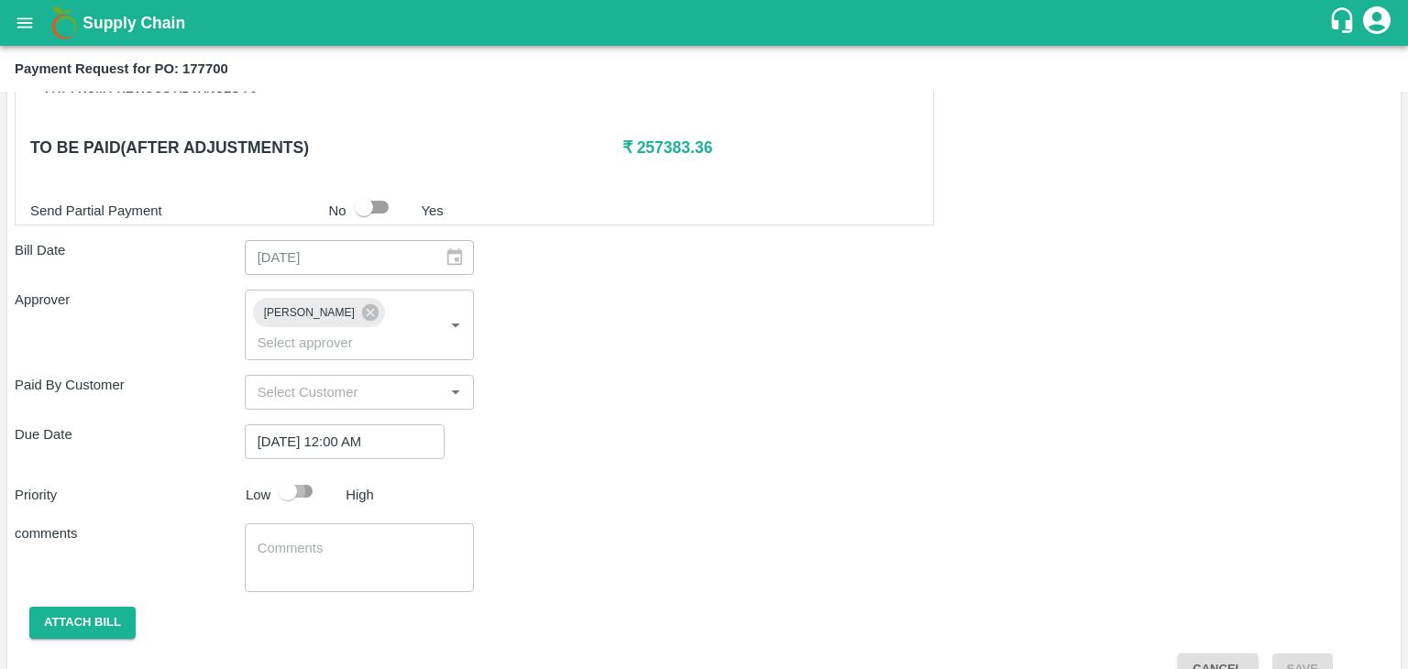
click at [298, 474] on input "checkbox" at bounding box center [288, 491] width 105 height 35
checkbox input "true"
click at [363, 539] on textarea at bounding box center [360, 558] width 204 height 39
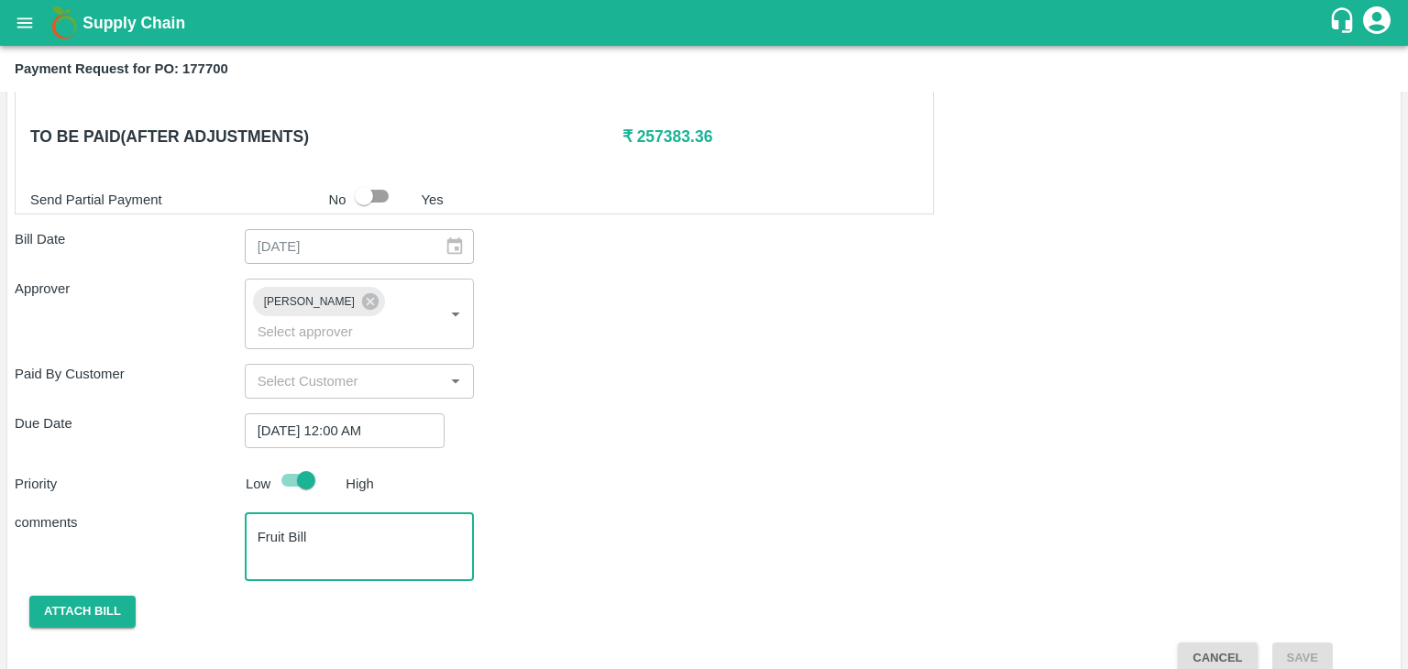
type textarea "Fruit Bill"
click at [89, 596] on button "Attach bill" at bounding box center [82, 612] width 106 height 32
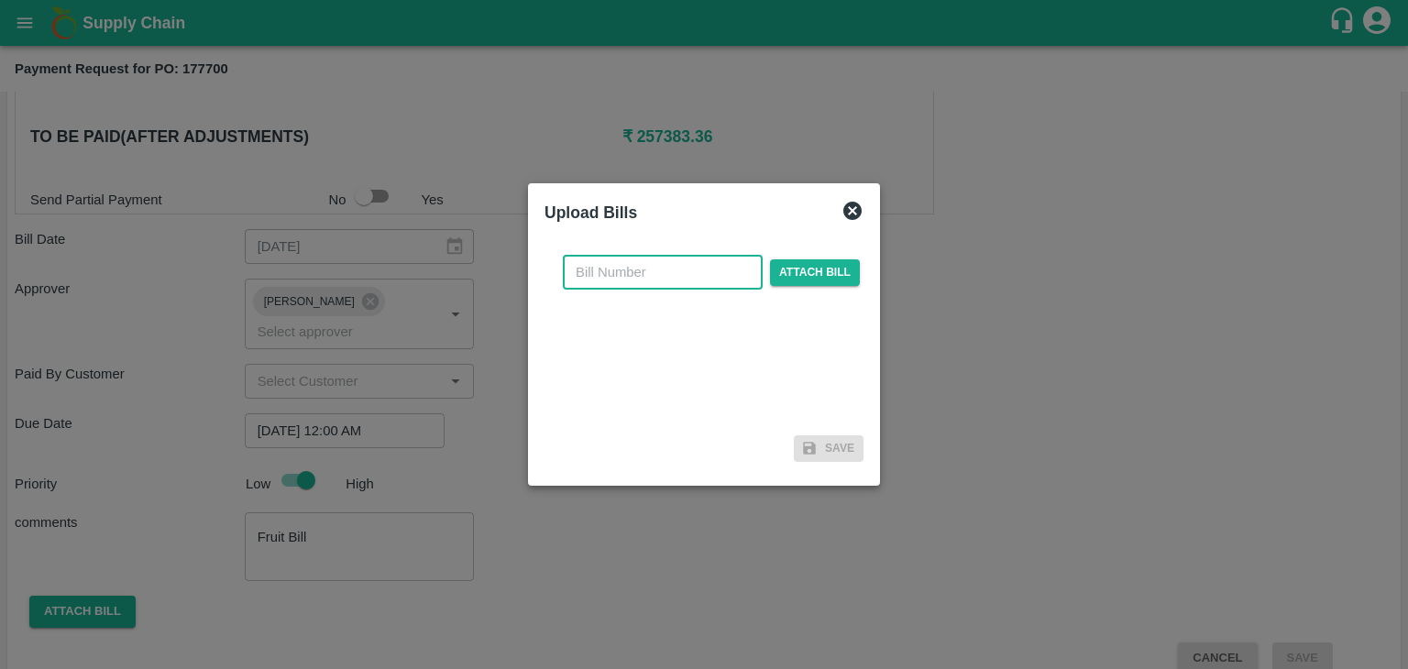
click at [612, 265] on input "text" at bounding box center [663, 272] width 200 height 35
type input "906"
click at [805, 276] on span "Attach bill" at bounding box center [815, 272] width 90 height 27
click at [0, 0] on input "Attach bill" at bounding box center [0, 0] width 0 height 0
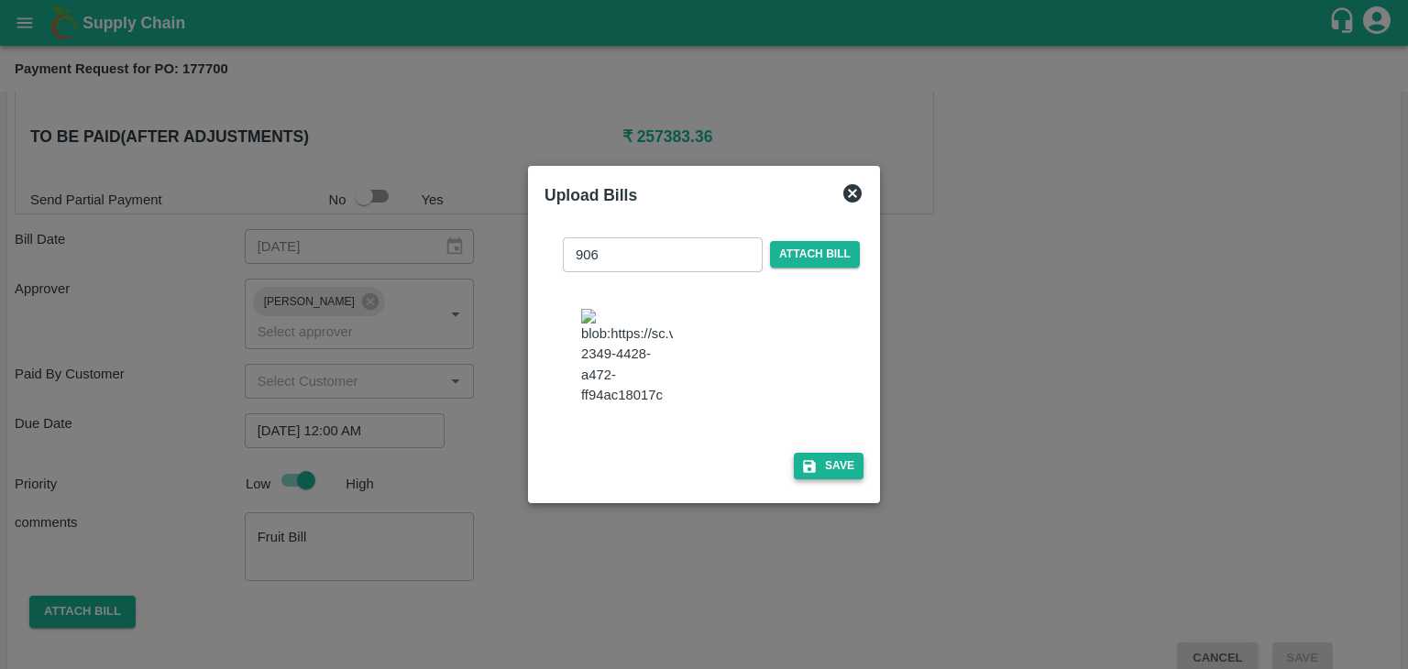
click at [831, 470] on button "Save" at bounding box center [829, 466] width 70 height 27
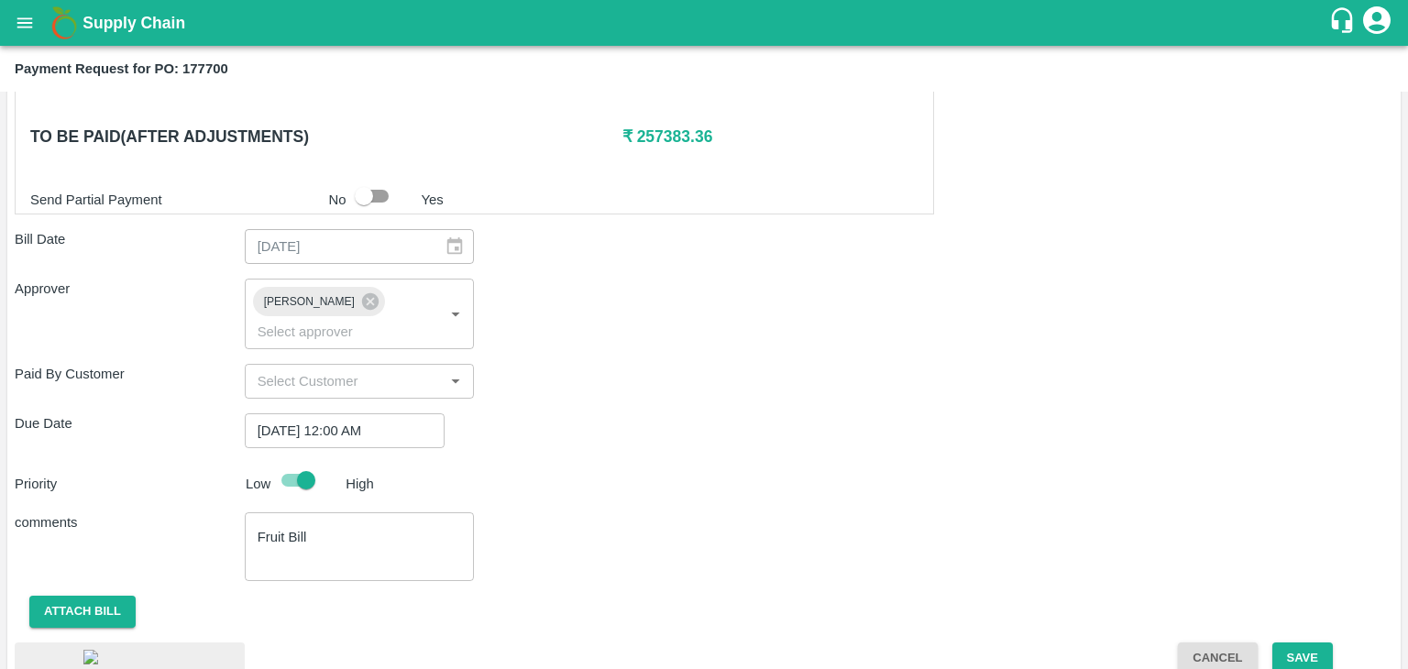
scroll to position [1025, 0]
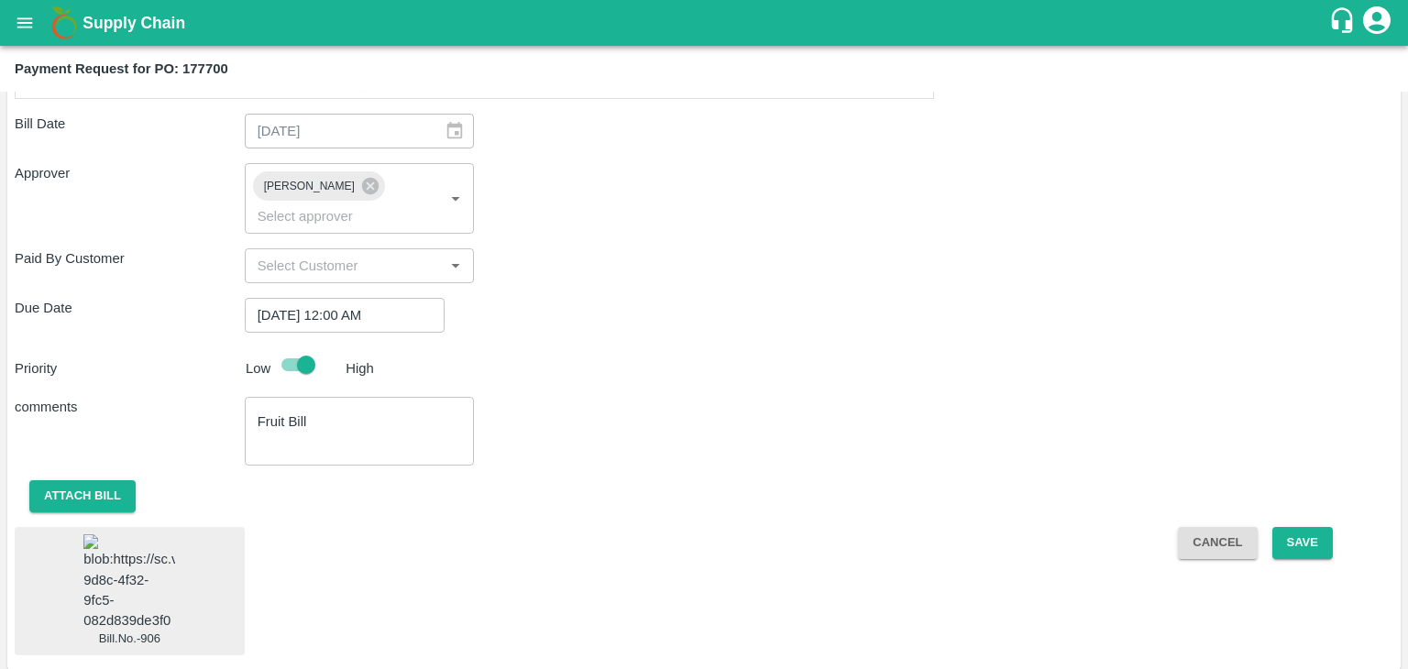
click at [154, 535] on img at bounding box center [129, 583] width 92 height 96
click at [1276, 527] on button "Save" at bounding box center [1303, 543] width 61 height 32
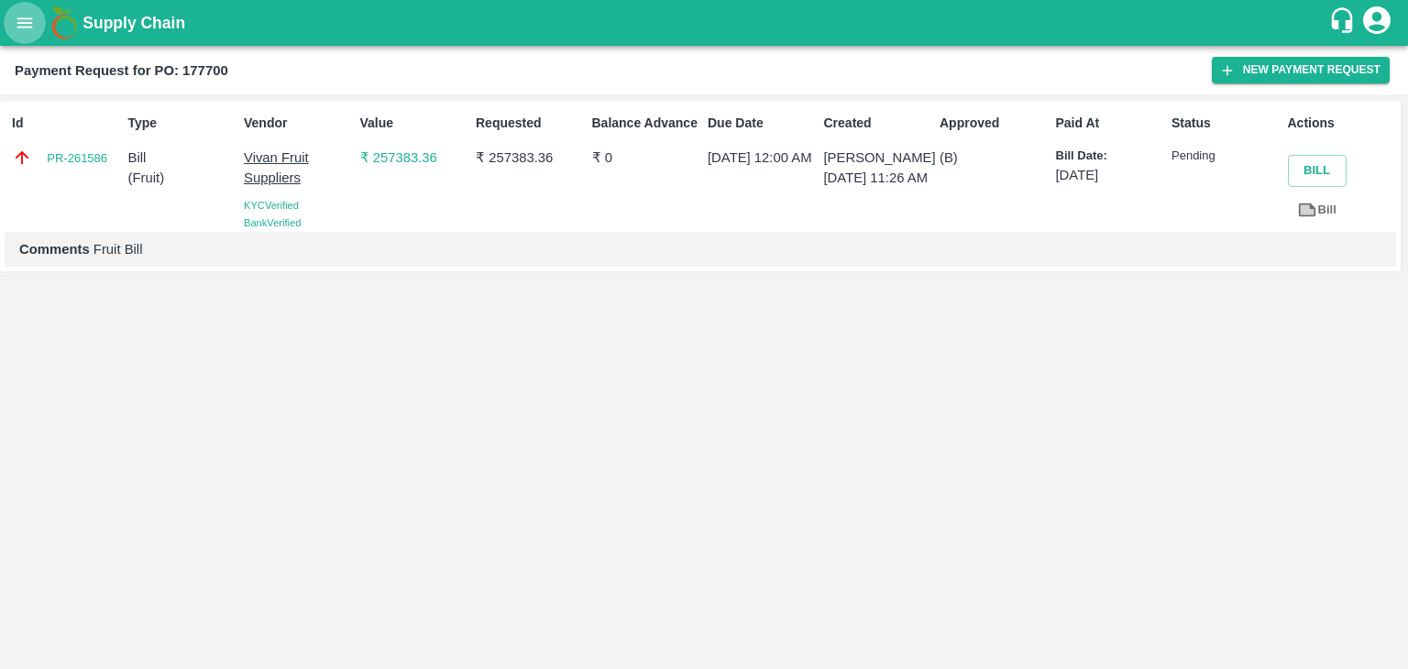
click at [20, 28] on icon "open drawer" at bounding box center [25, 23] width 20 height 20
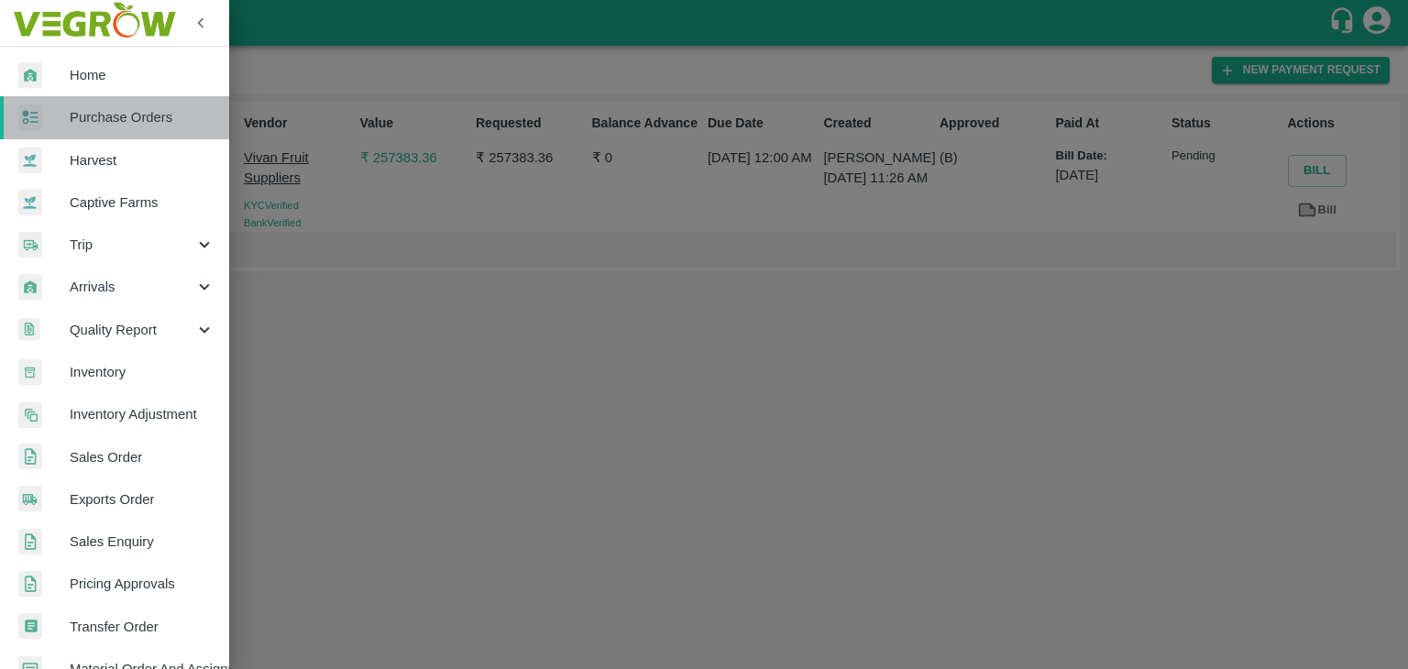
click at [121, 114] on span "Purchase Orders" at bounding box center [142, 117] width 145 height 20
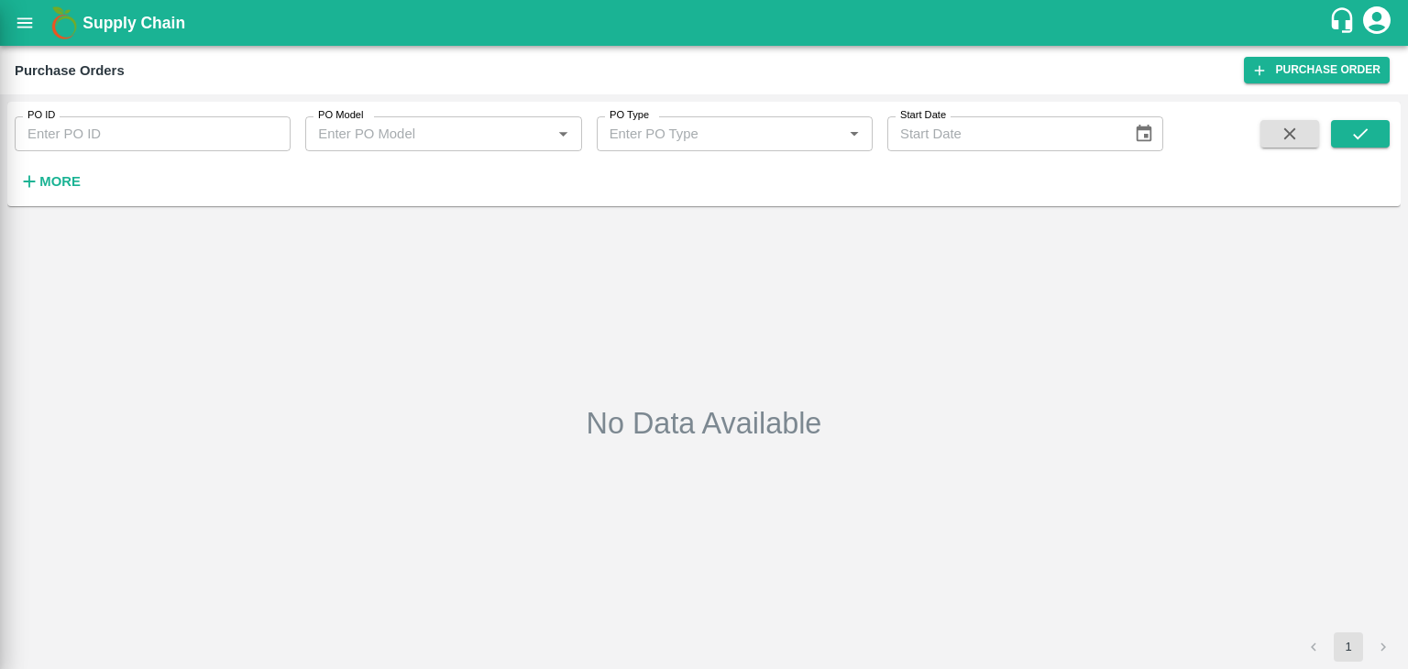
click at [250, 116] on div at bounding box center [704, 334] width 1408 height 669
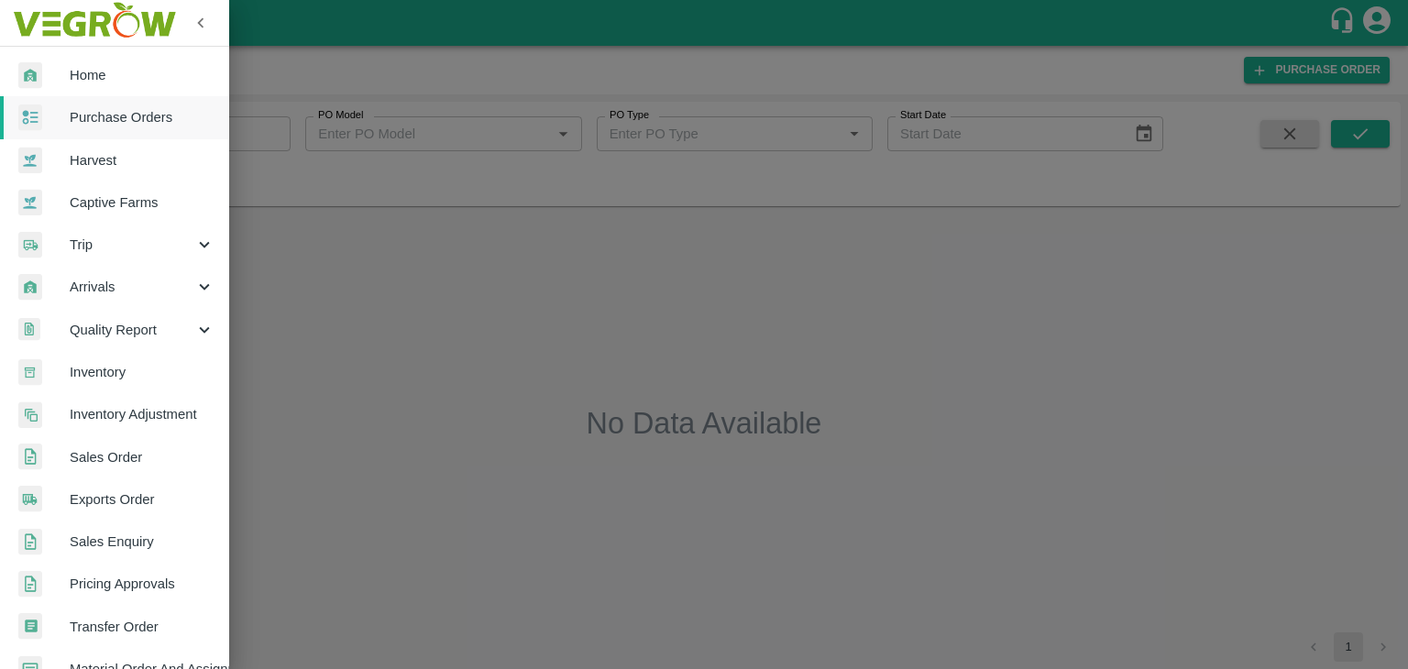
click at [260, 127] on div at bounding box center [704, 334] width 1408 height 669
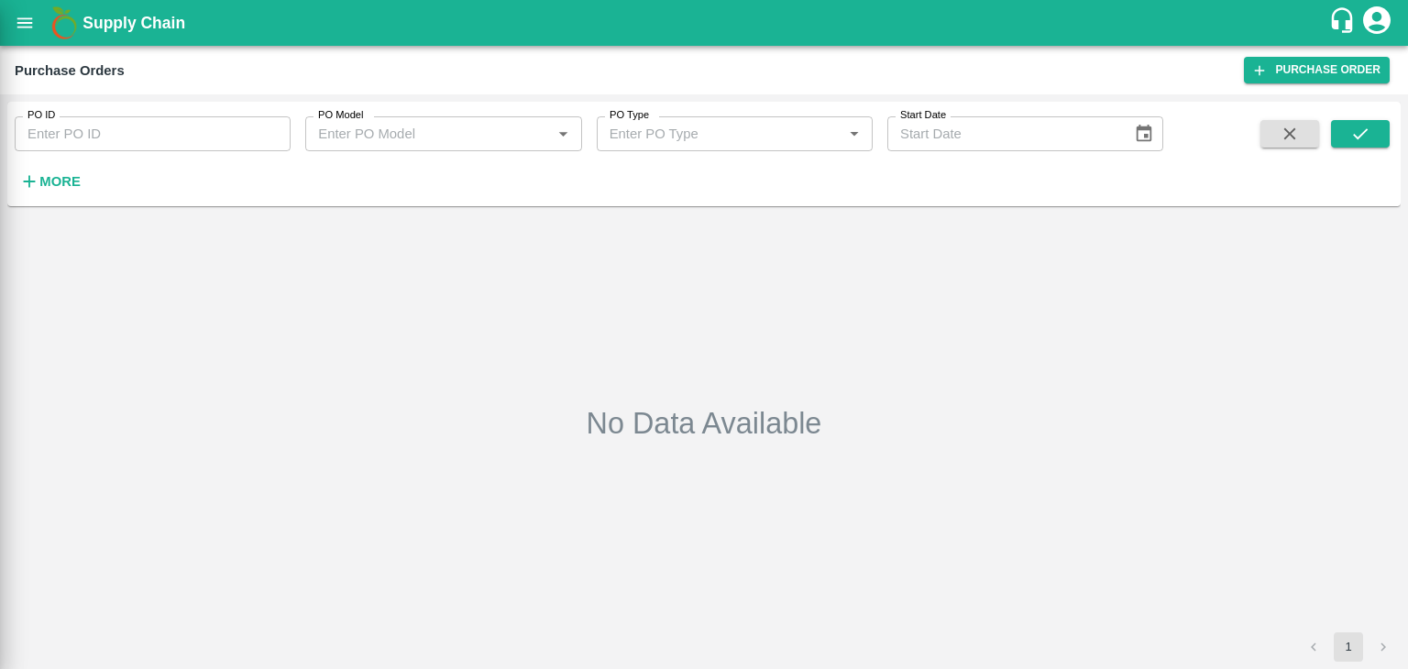
click at [267, 132] on div at bounding box center [704, 334] width 1408 height 669
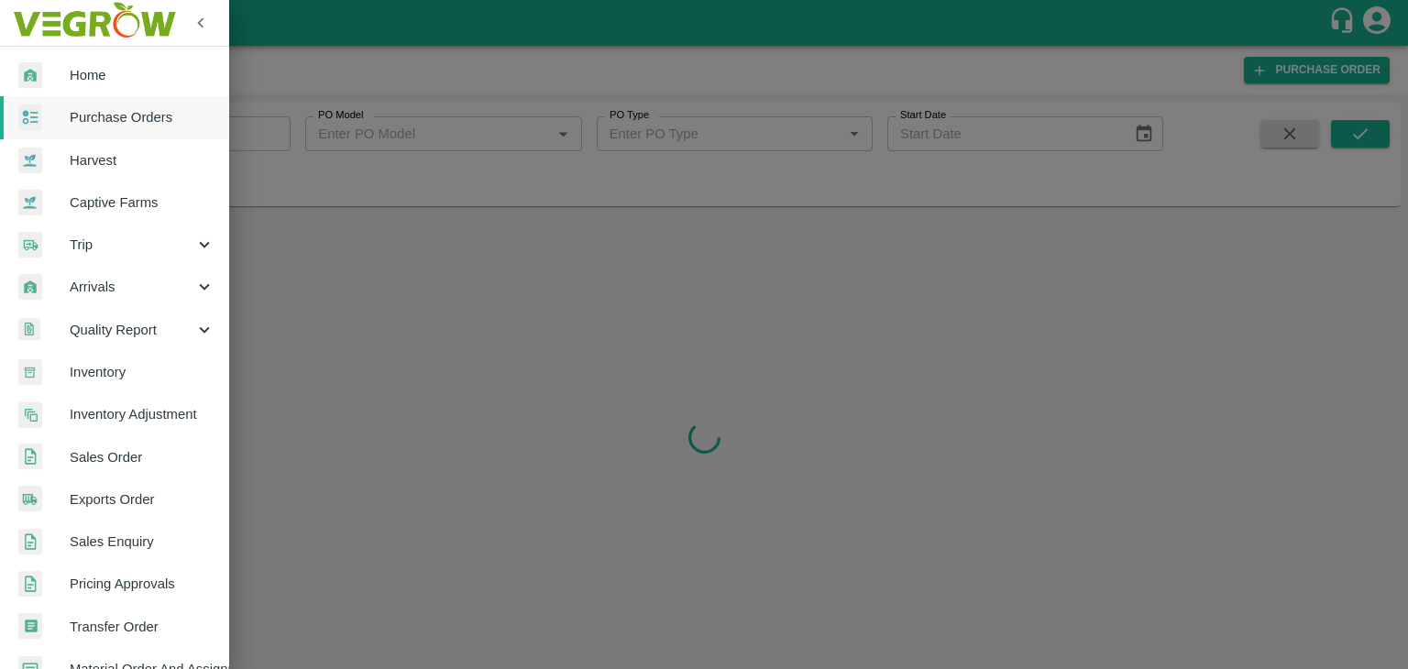
click at [279, 127] on div at bounding box center [704, 334] width 1408 height 669
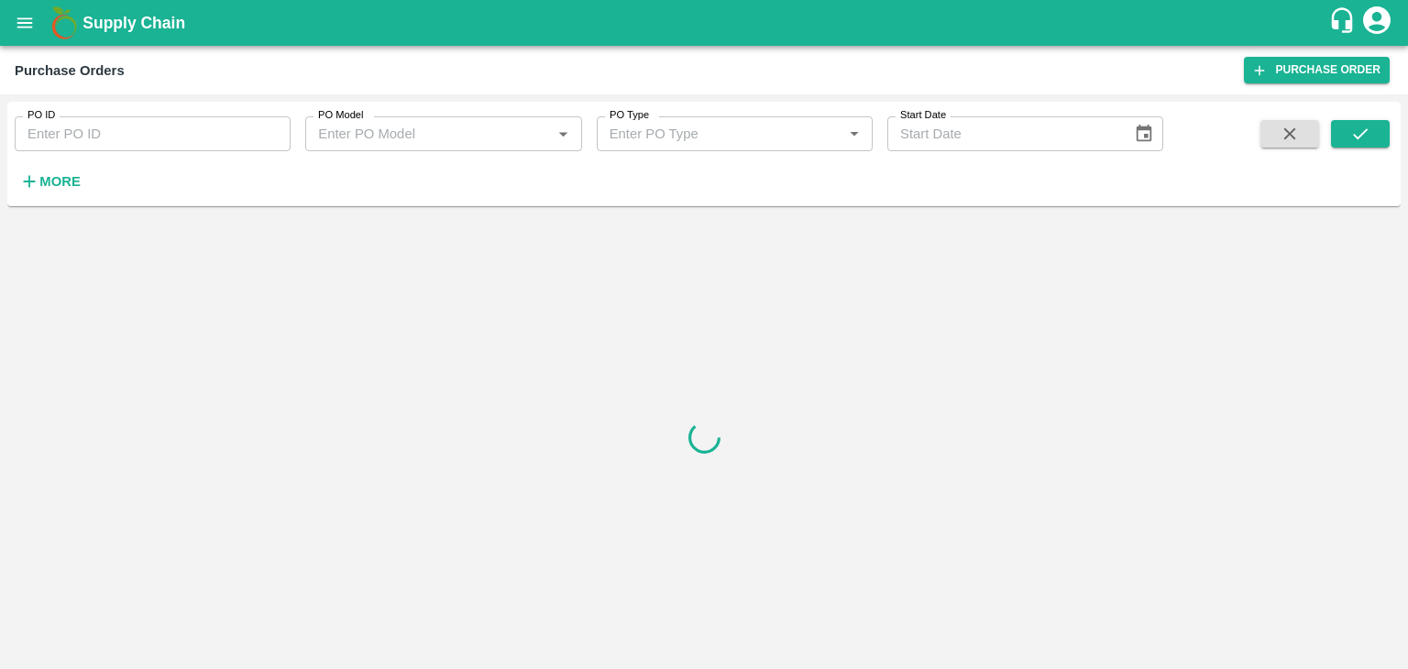
click at [282, 133] on input "PO ID" at bounding box center [153, 133] width 276 height 35
paste input "177746"
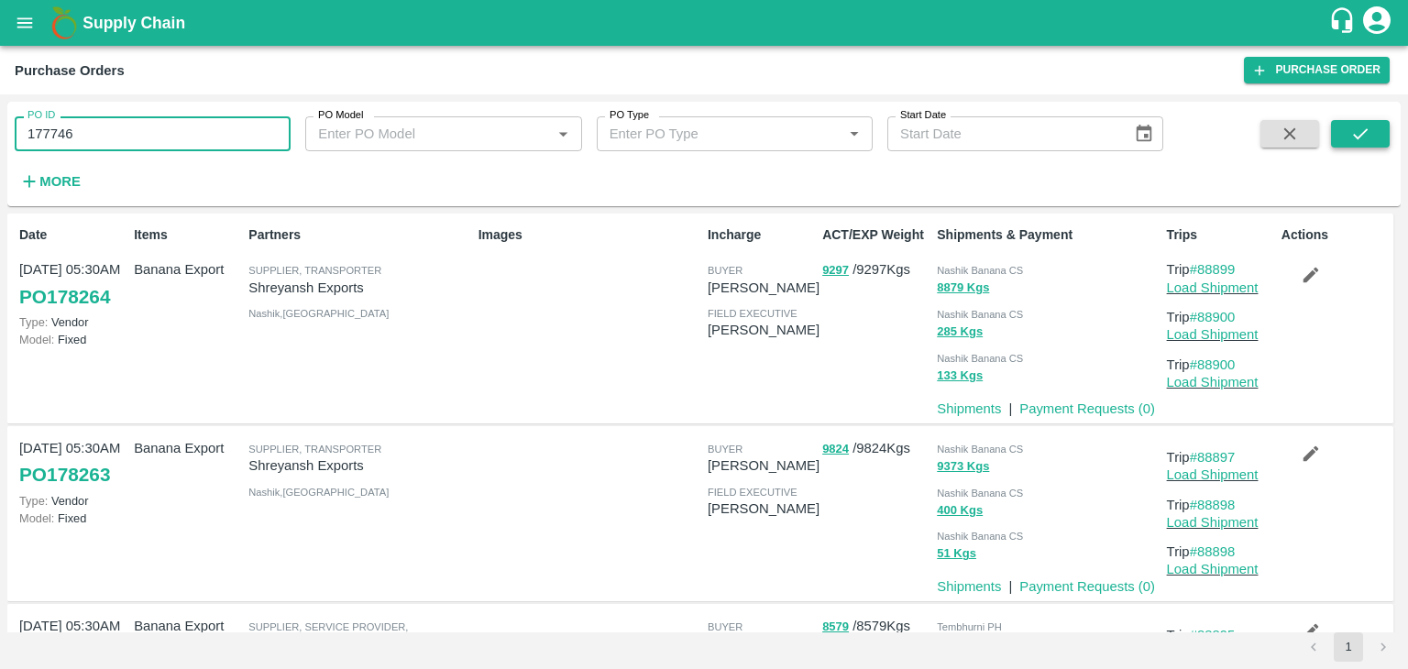
type input "177746"
click at [1374, 123] on button "submit" at bounding box center [1360, 134] width 59 height 28
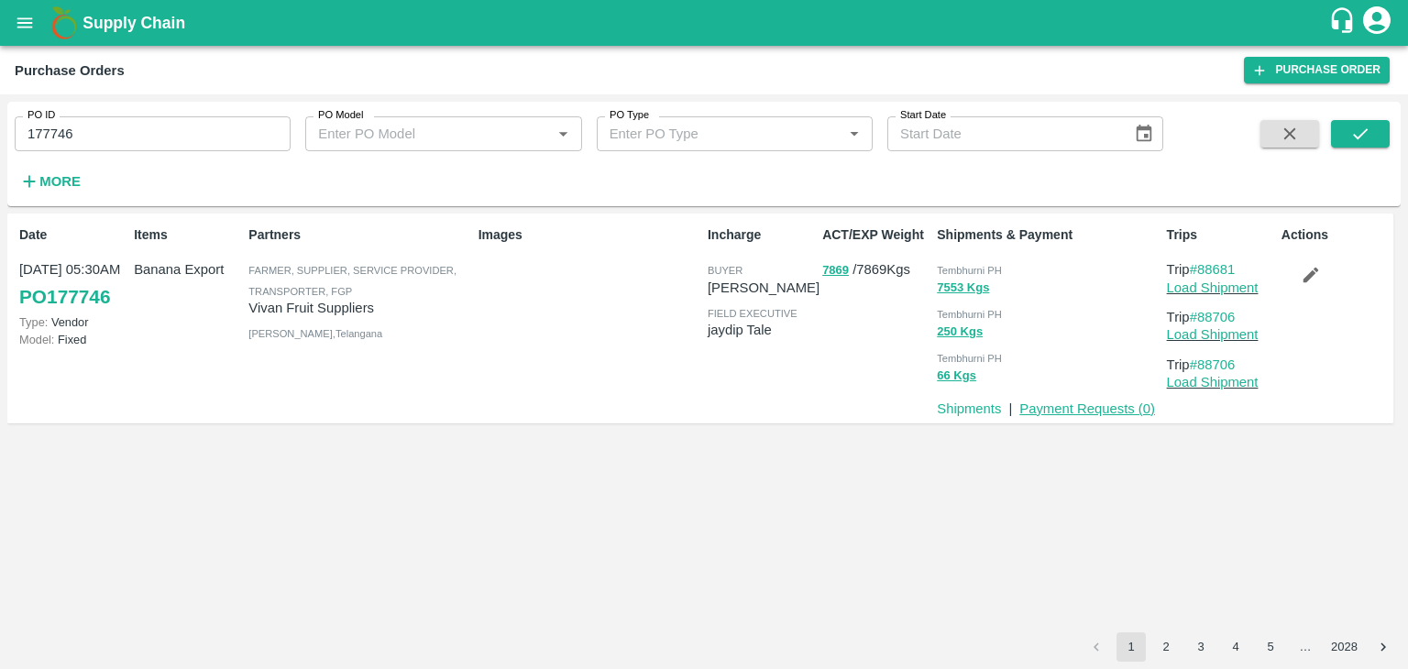
click at [1071, 414] on link "Payment Requests ( 0 )" at bounding box center [1088, 409] width 136 height 15
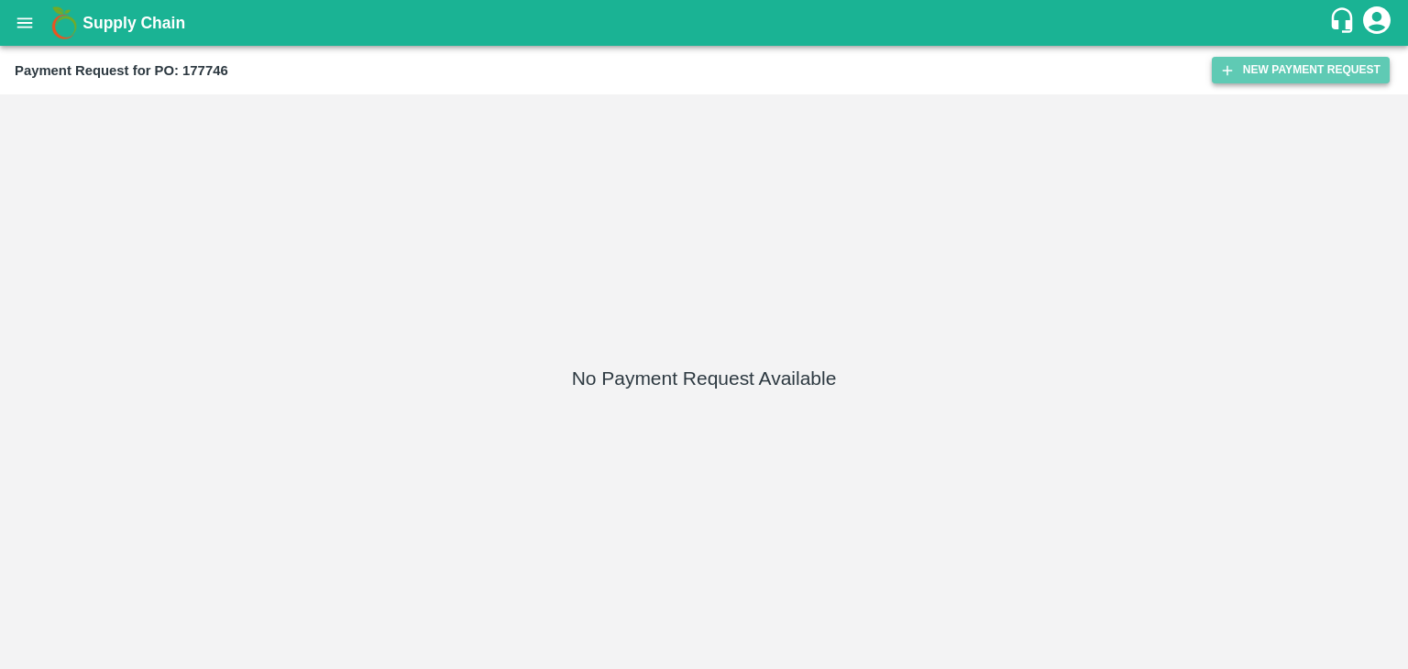
click at [1277, 57] on button "New Payment Request" at bounding box center [1301, 70] width 178 height 27
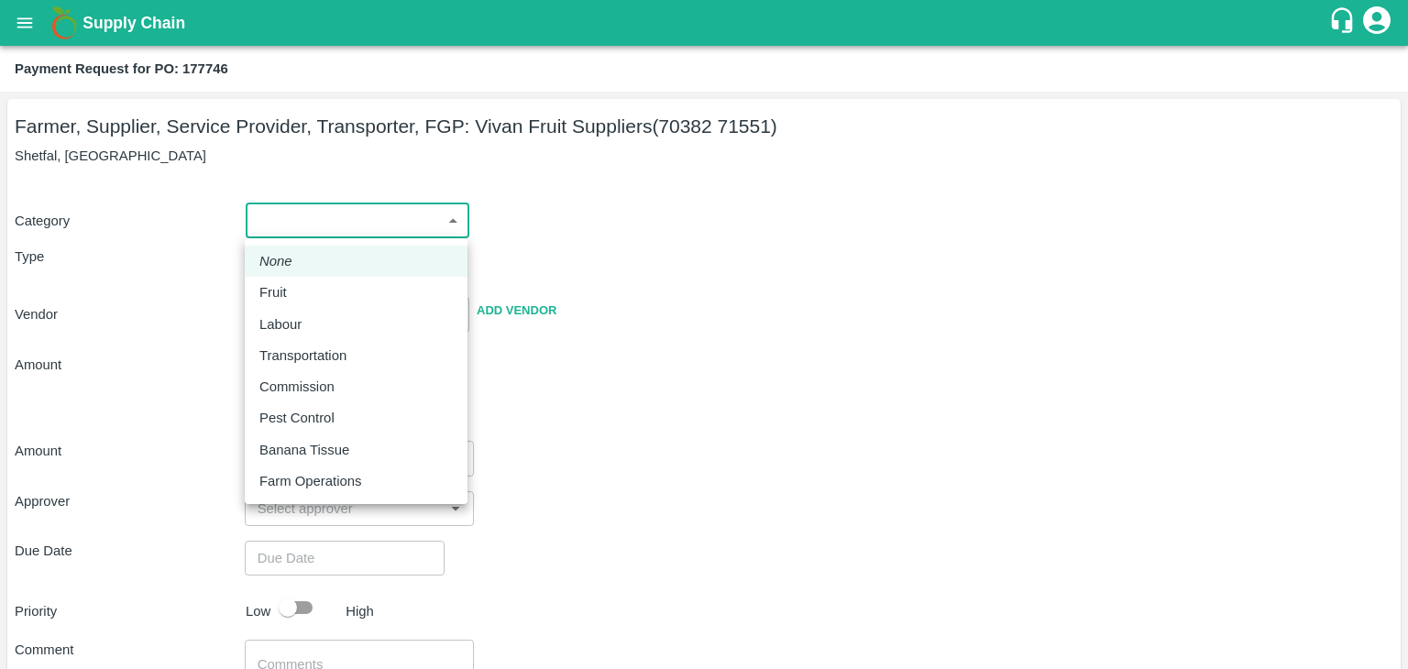
click at [381, 234] on body "Supply Chain Payment Request for PO: 177746 Farmer, Supplier, Service Provider,…" at bounding box center [704, 334] width 1408 height 669
click at [321, 293] on div "Fruit" at bounding box center [355, 292] width 193 height 20
type input "1"
type input "[PERSON_NAME] Fruit Suppliers - 70382 71551(Farmer, Supplier, Service Provider,…"
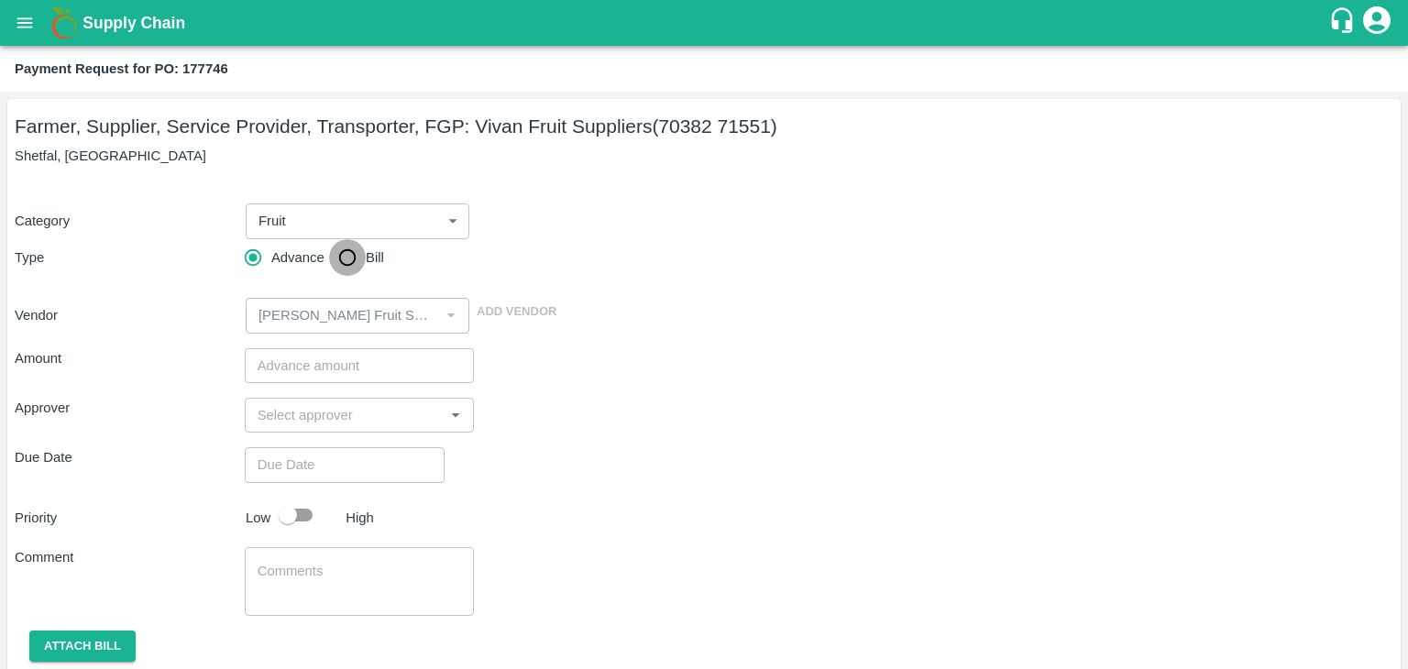
click at [352, 244] on input "Bill" at bounding box center [347, 257] width 37 height 37
radio input "true"
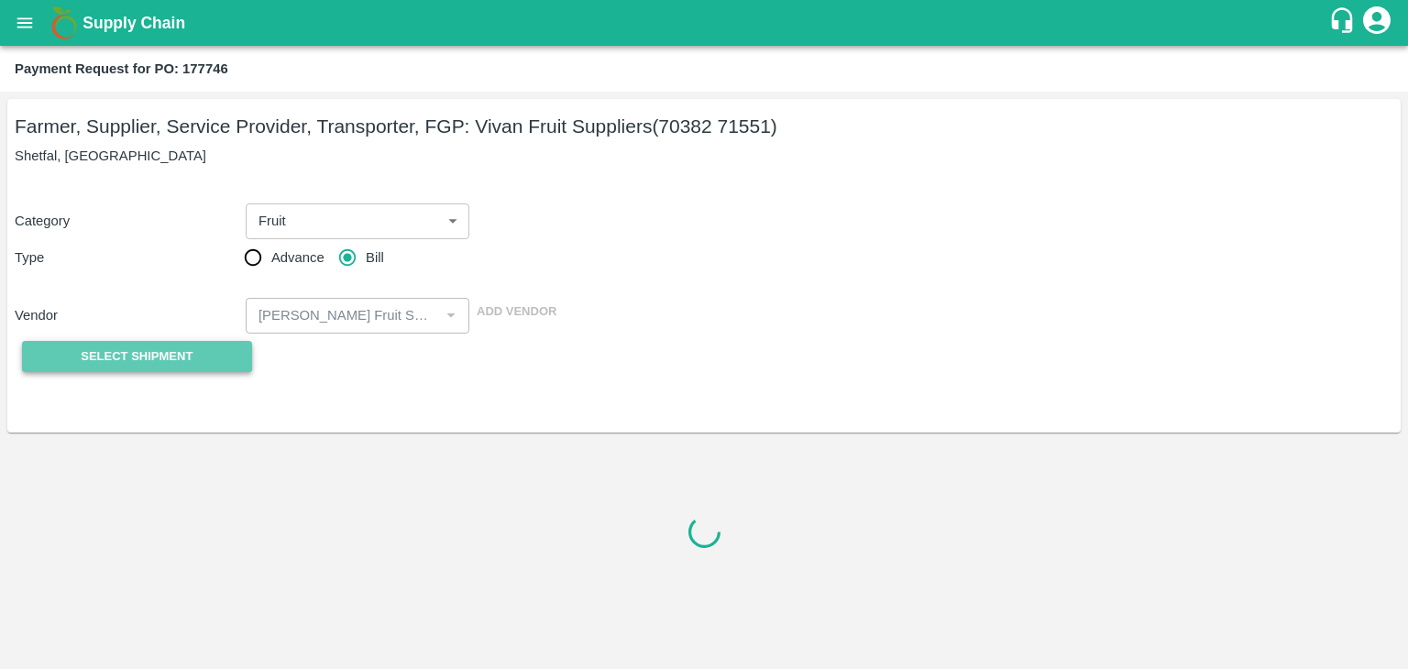
click at [151, 347] on span "Select Shipment" at bounding box center [137, 357] width 112 height 21
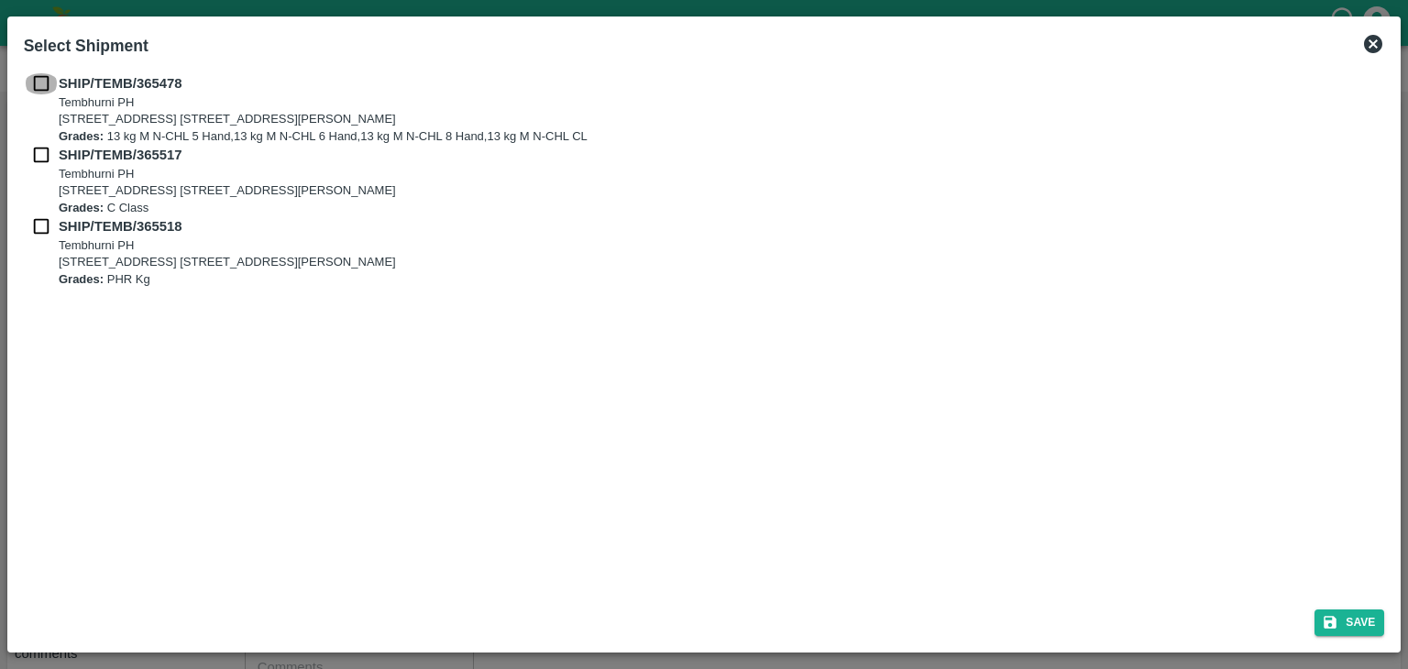
click at [44, 82] on input "checkbox" at bounding box center [41, 83] width 35 height 20
checkbox input "true"
click at [44, 155] on input "checkbox" at bounding box center [41, 155] width 35 height 20
checkbox input "true"
click at [41, 221] on input "checkbox" at bounding box center [41, 226] width 35 height 20
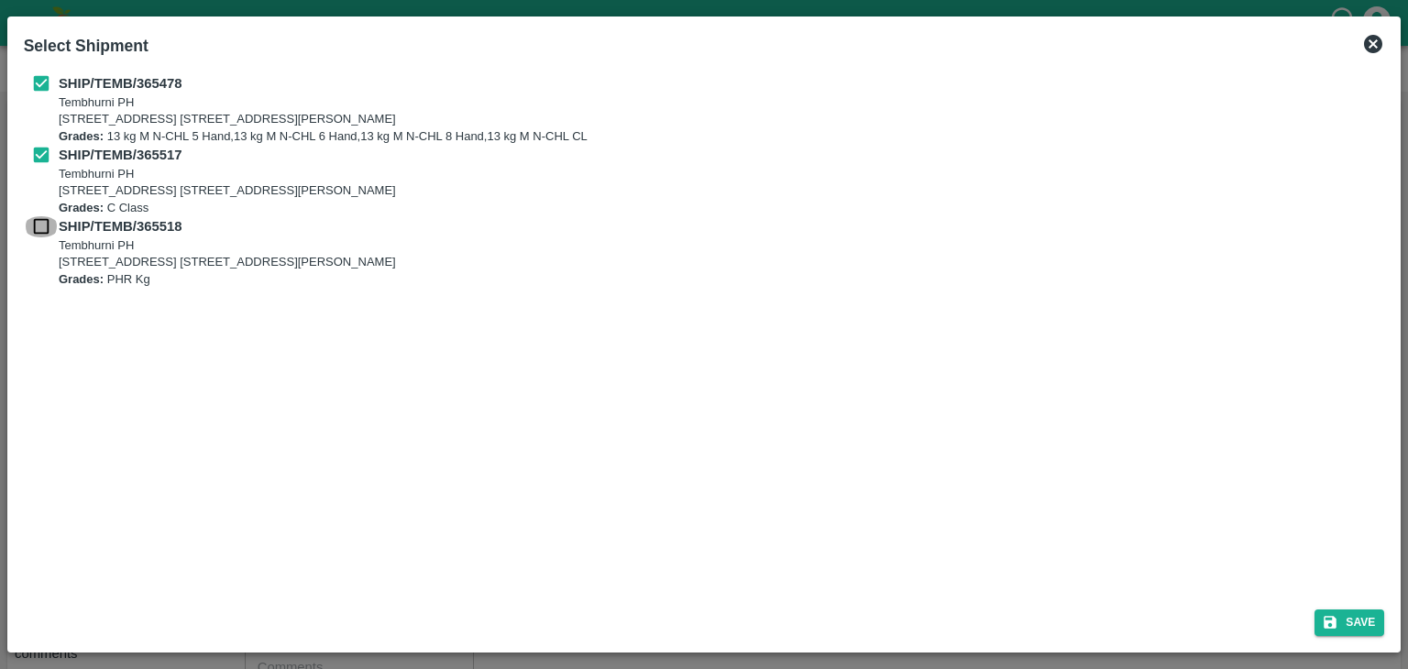
checkbox input "true"
click at [1352, 628] on button "Save" at bounding box center [1350, 623] width 70 height 27
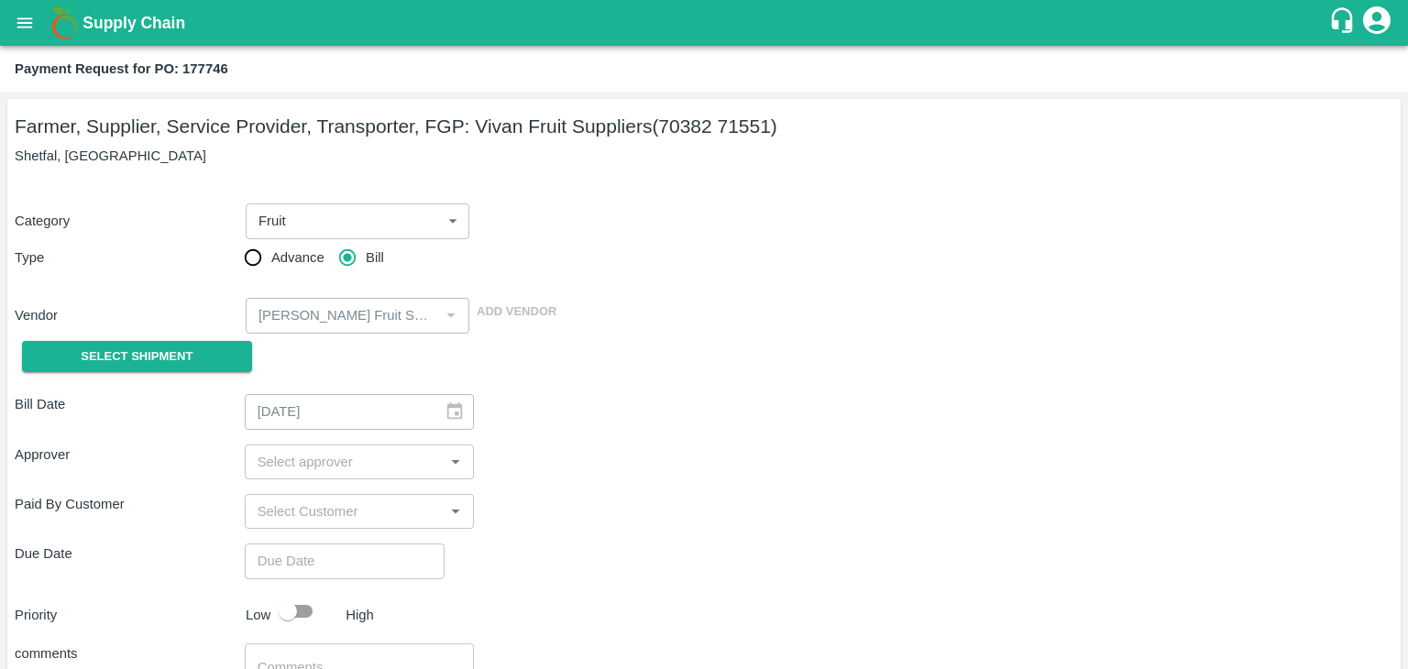
type input "[DATE]"
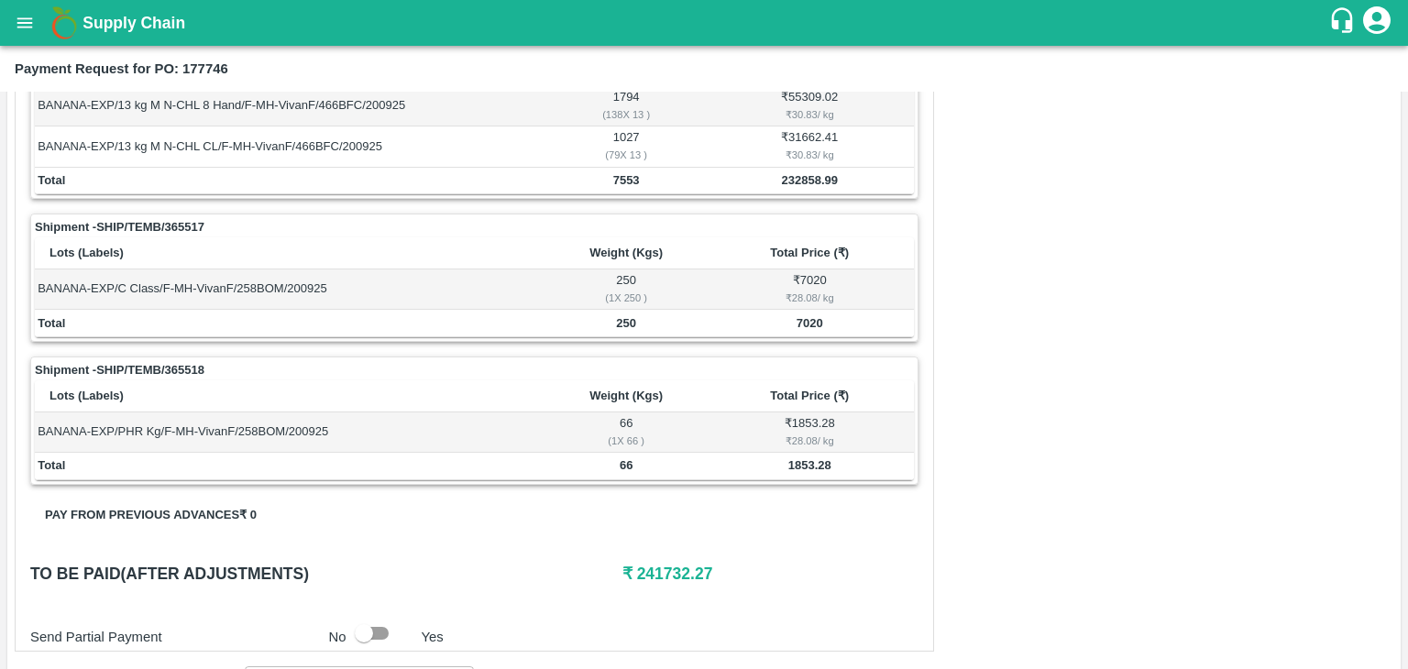
scroll to position [858, 0]
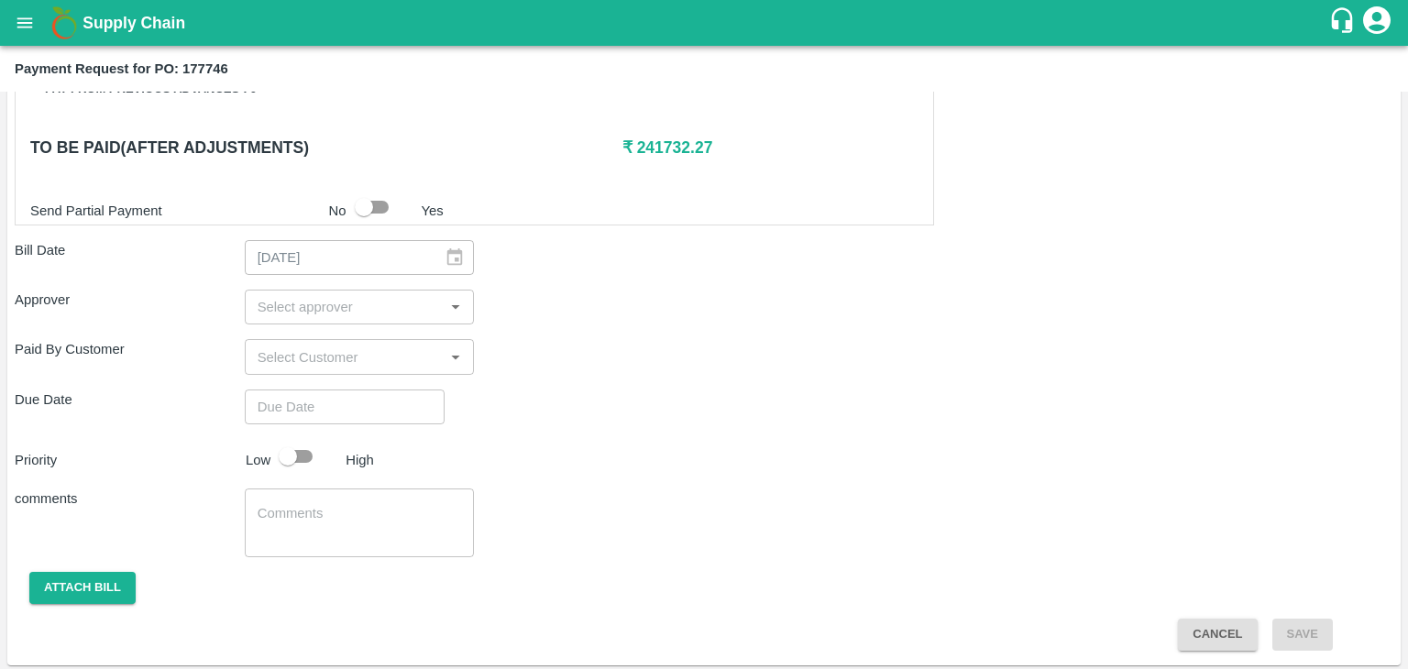
click at [270, 312] on input "input" at bounding box center [344, 307] width 189 height 24
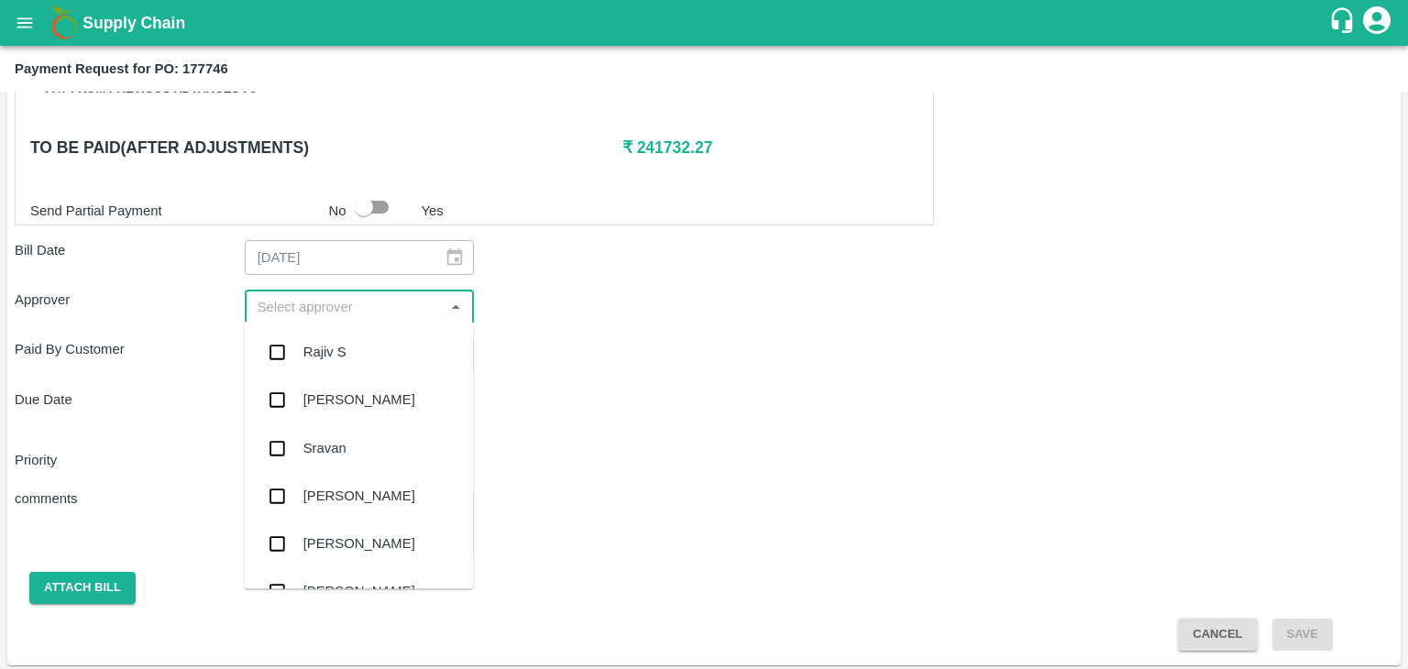
type input "V"
type input "Ajit"
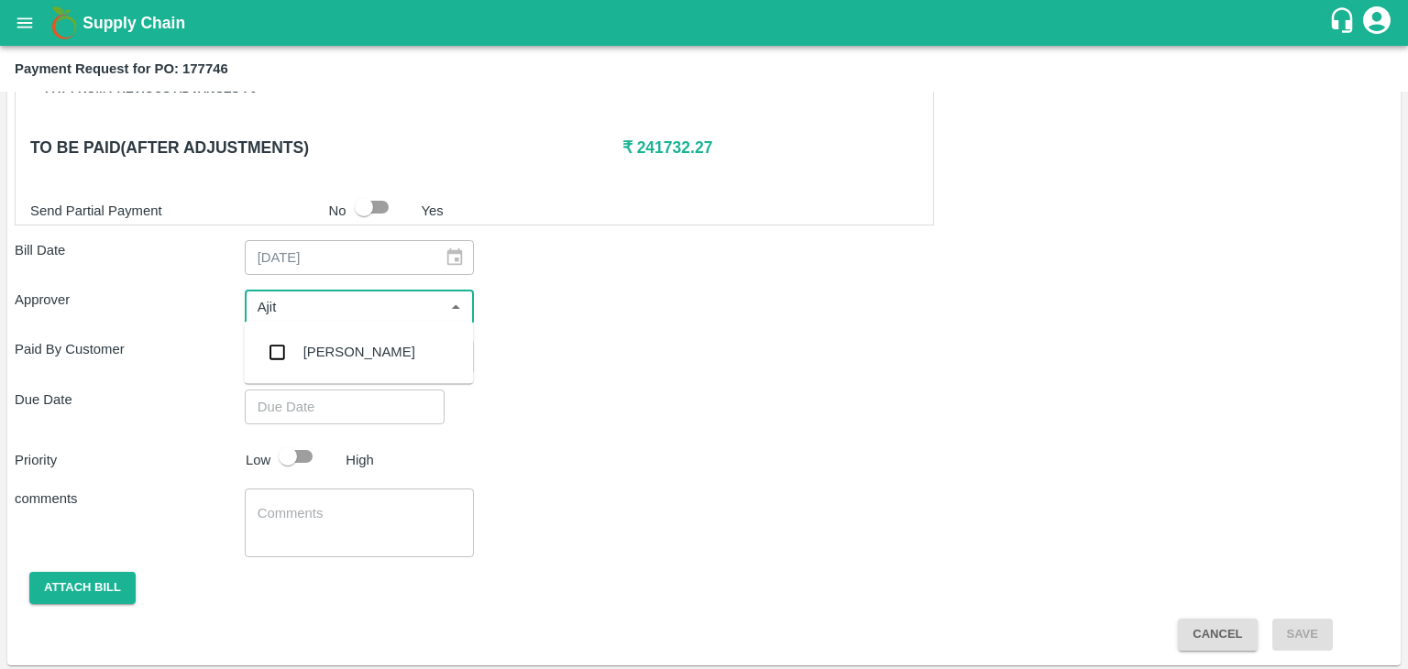
click at [326, 358] on div "[PERSON_NAME]" at bounding box center [359, 352] width 112 height 20
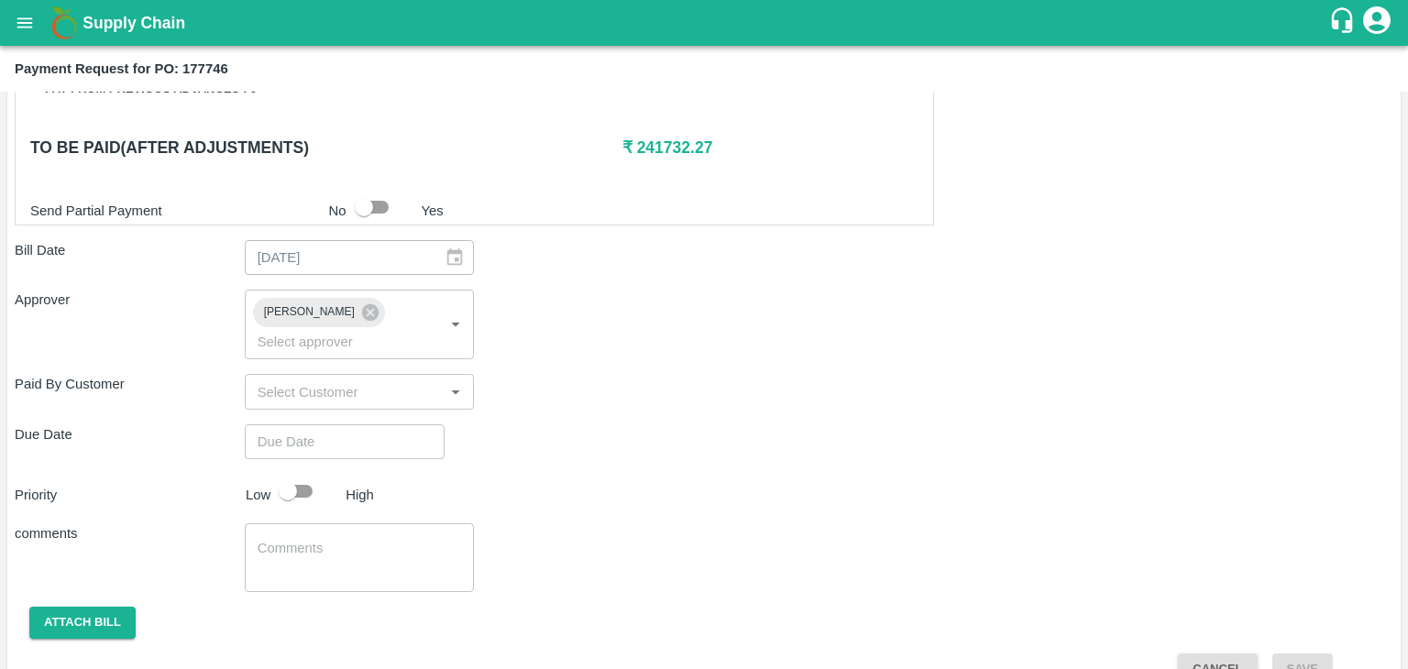
click at [377, 435] on div "Shipment - SHIP/TEMB/365478 Lots (Labels) Weight (Kgs) Total Price (₹) BANANA-E…" at bounding box center [704, 102] width 1379 height 1163
type input "DD/MM/YYYY hh:mm aa"
click at [399, 424] on input "DD/MM/YYYY hh:mm aa" at bounding box center [338, 441] width 187 height 35
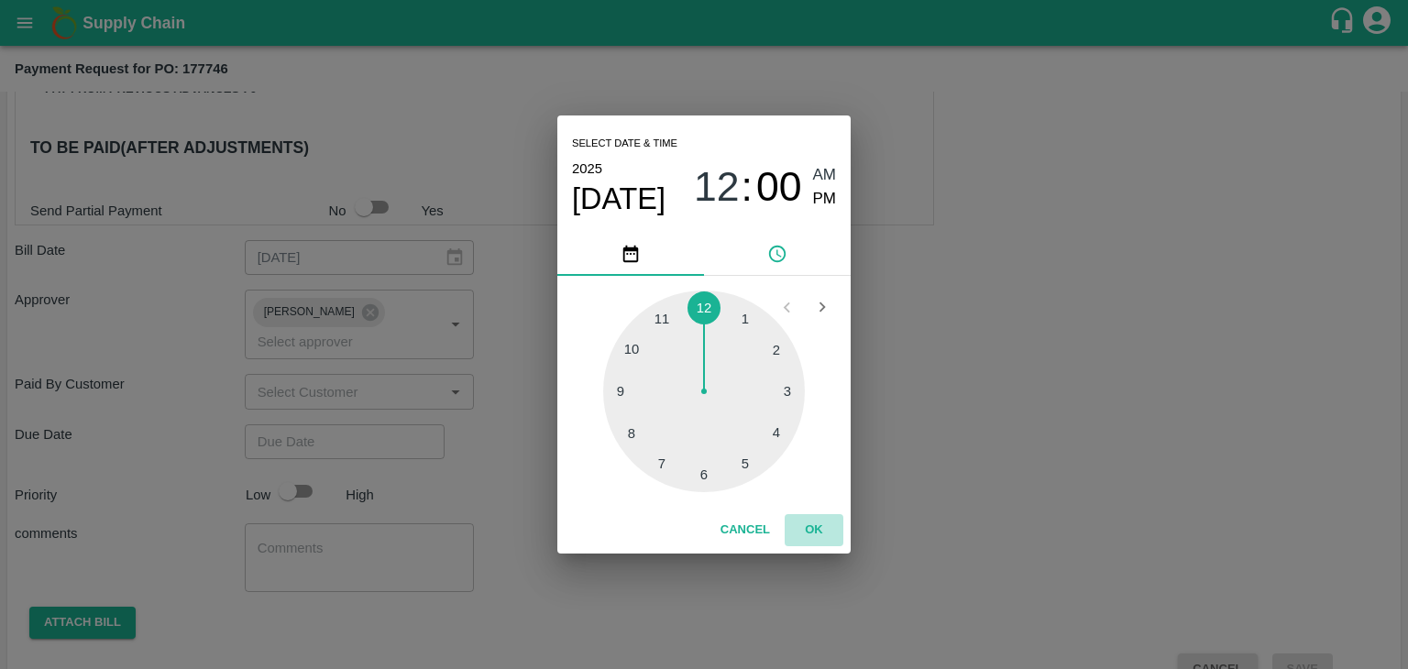
click at [810, 523] on button "OK" at bounding box center [814, 530] width 59 height 32
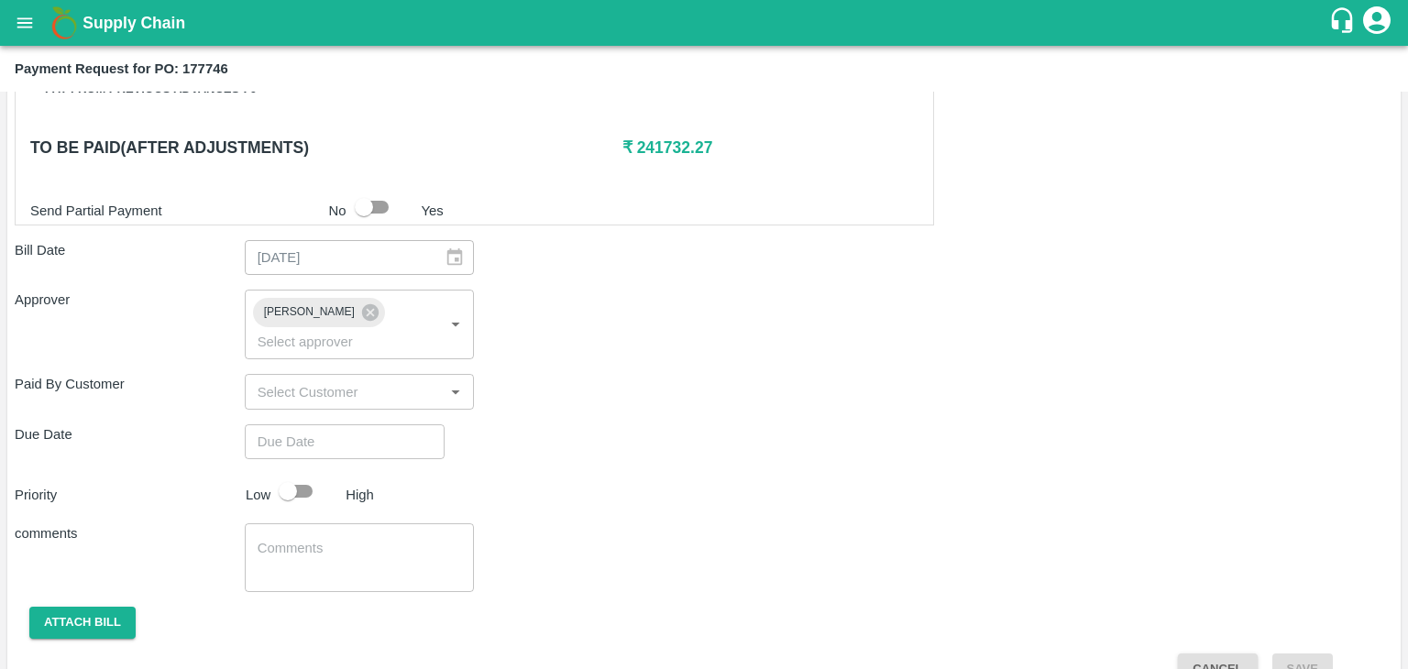
click at [301, 464] on div "Select date & time [DATE] 12 : 00 AM PM 1 2 3 4 5 6 7 8 9 10 11 12 Cancel OK" at bounding box center [704, 334] width 1408 height 669
type input "[DATE] 12:00 AM"
click at [308, 474] on input "checkbox" at bounding box center [288, 491] width 105 height 35
checkbox input "true"
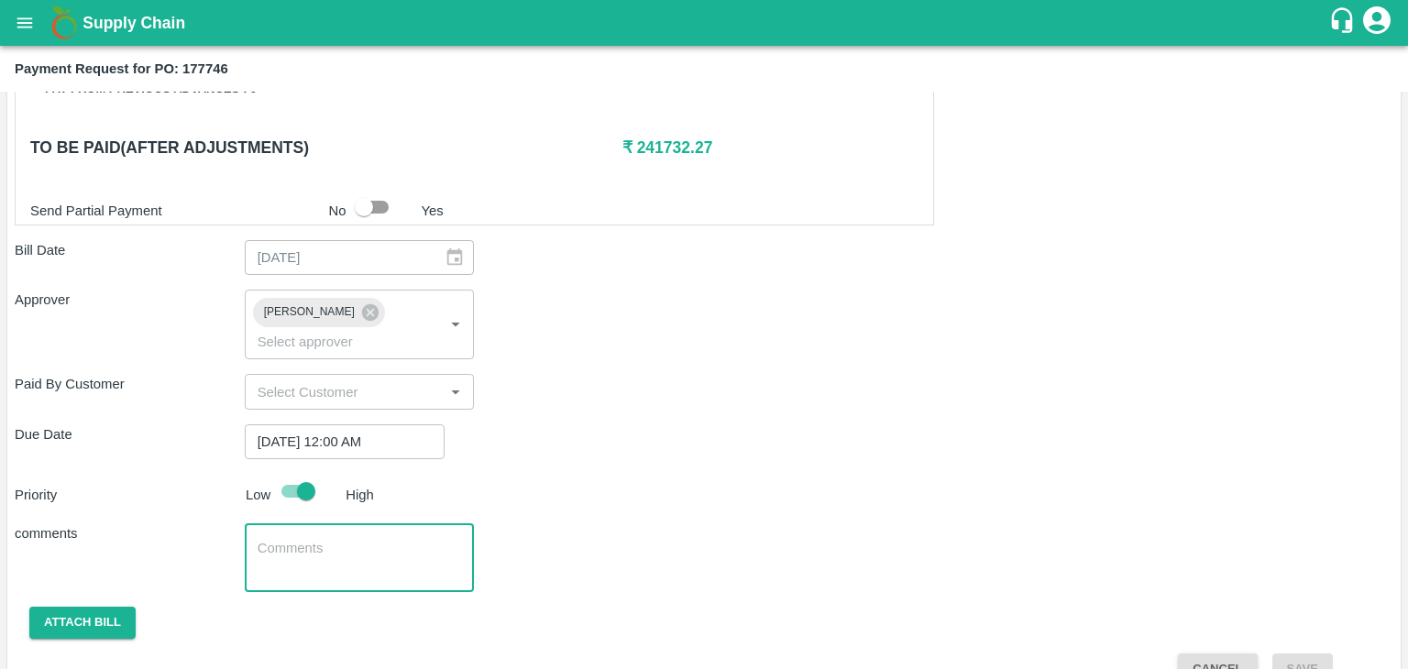
click at [365, 539] on textarea at bounding box center [360, 558] width 204 height 39
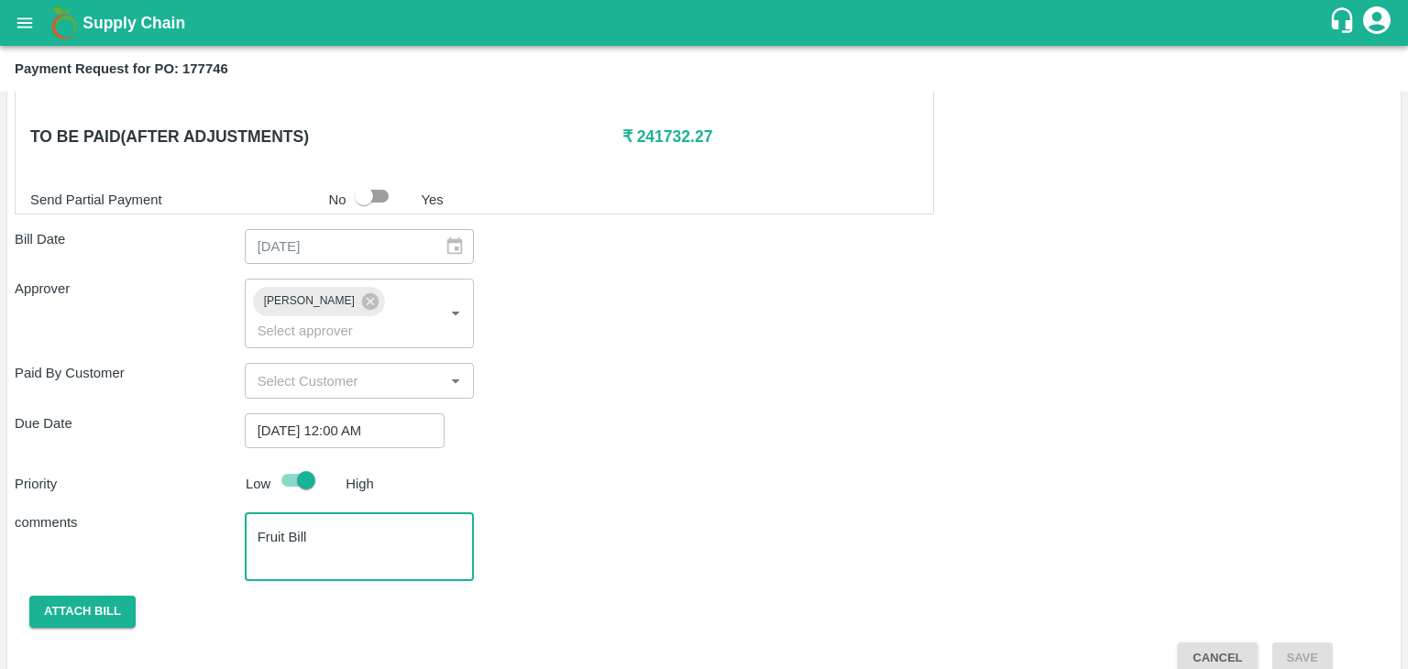
type textarea "Fruit Bill"
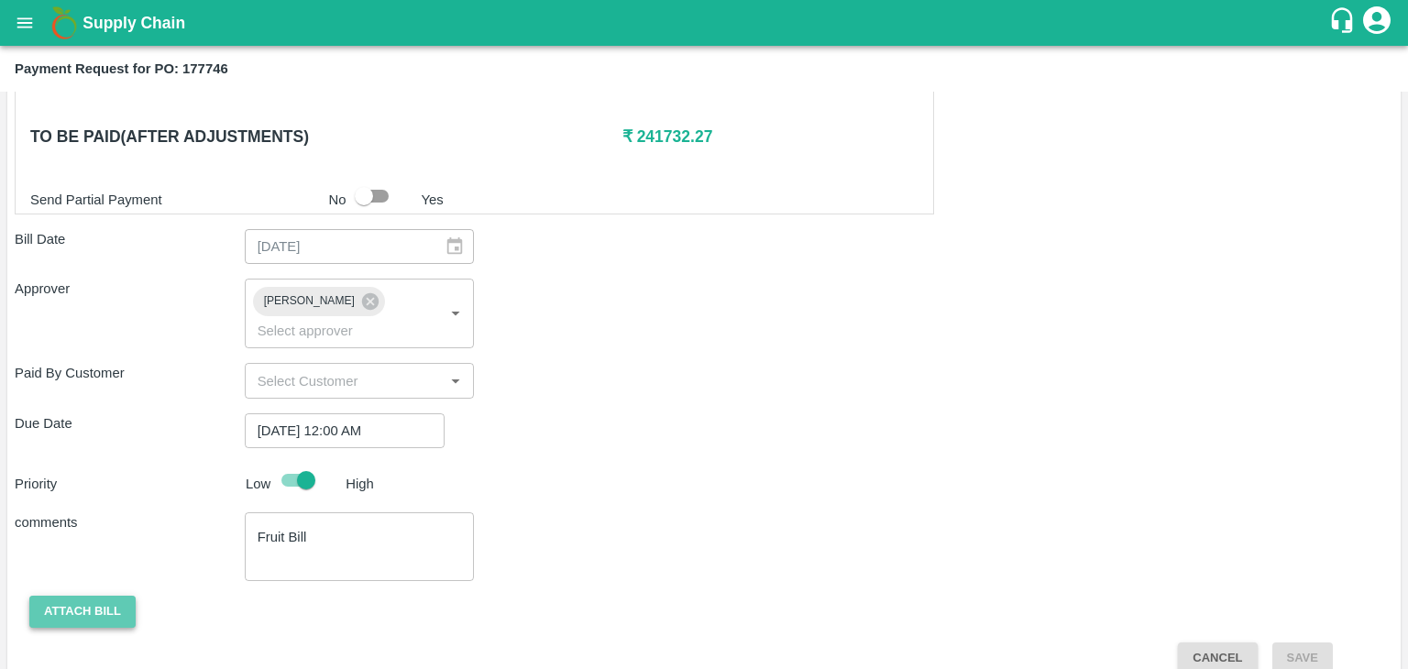
click at [94, 596] on button "Attach bill" at bounding box center [82, 612] width 106 height 32
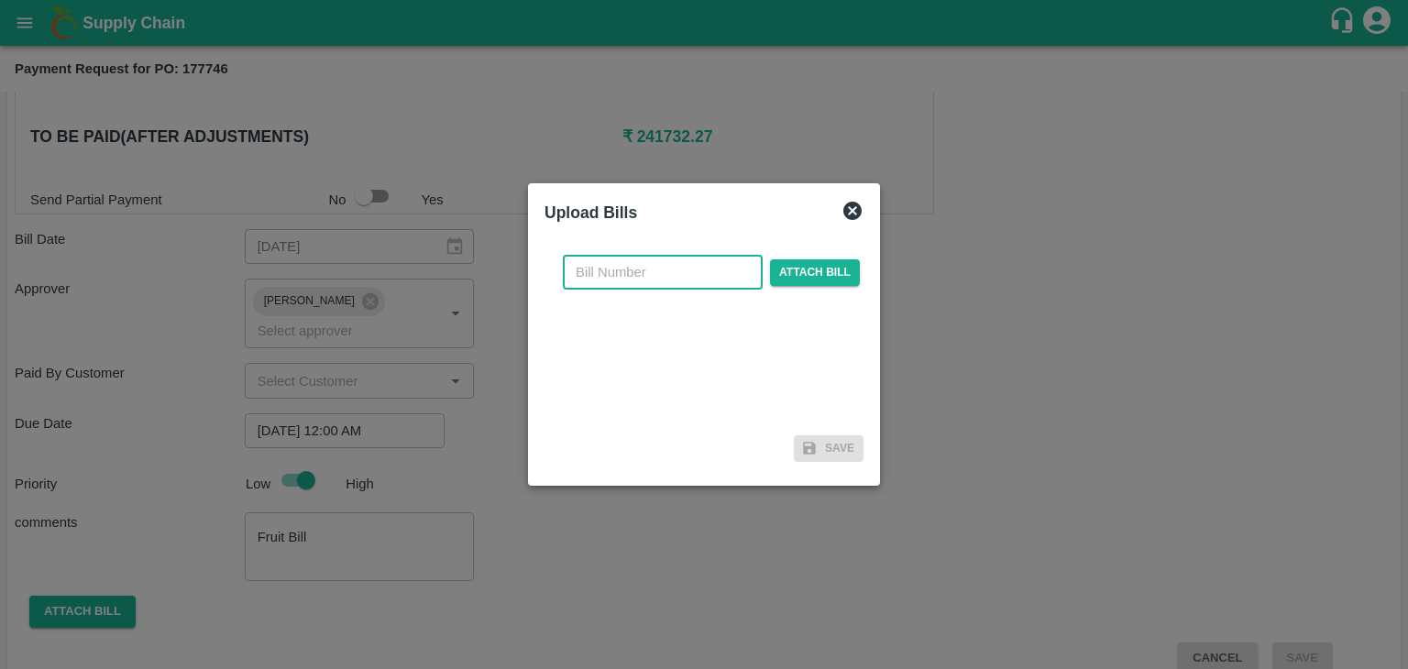
click at [671, 262] on input "text" at bounding box center [663, 272] width 200 height 35
type input "907"
click at [827, 269] on span "Attach bill" at bounding box center [815, 272] width 90 height 27
click at [0, 0] on input "Attach bill" at bounding box center [0, 0] width 0 height 0
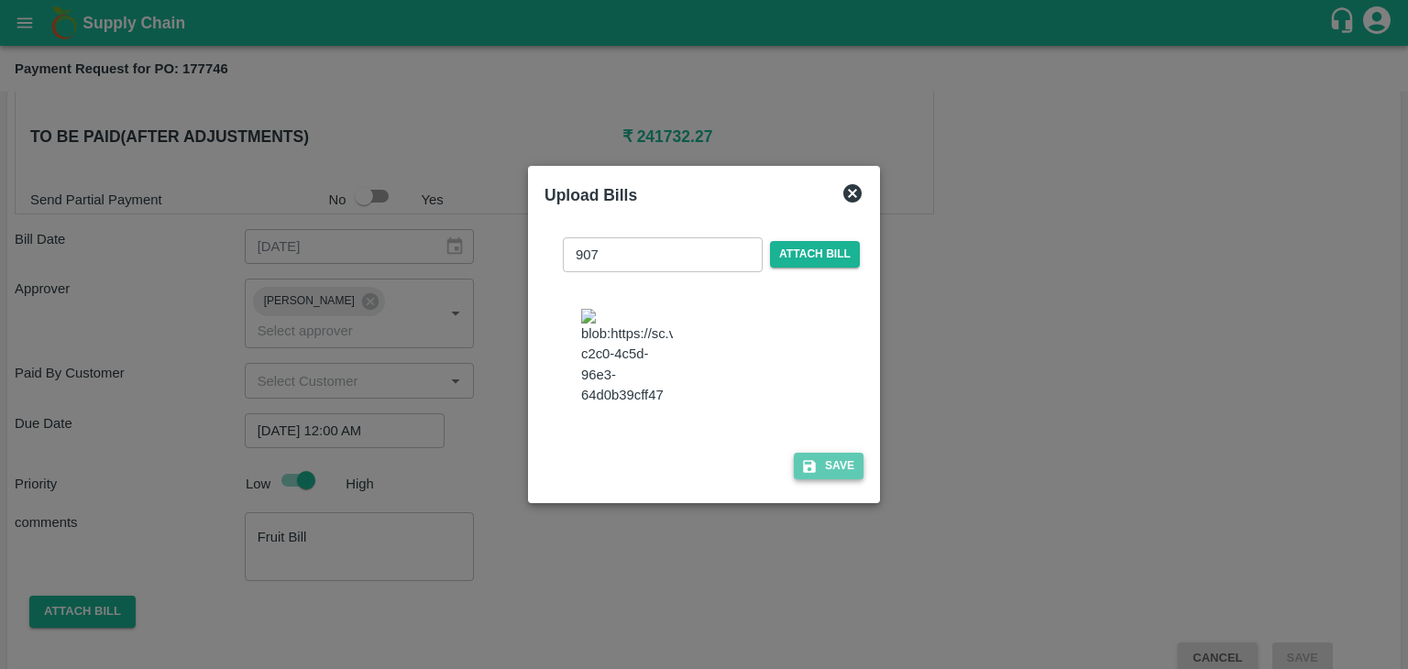
click at [849, 480] on button "Save" at bounding box center [829, 466] width 70 height 27
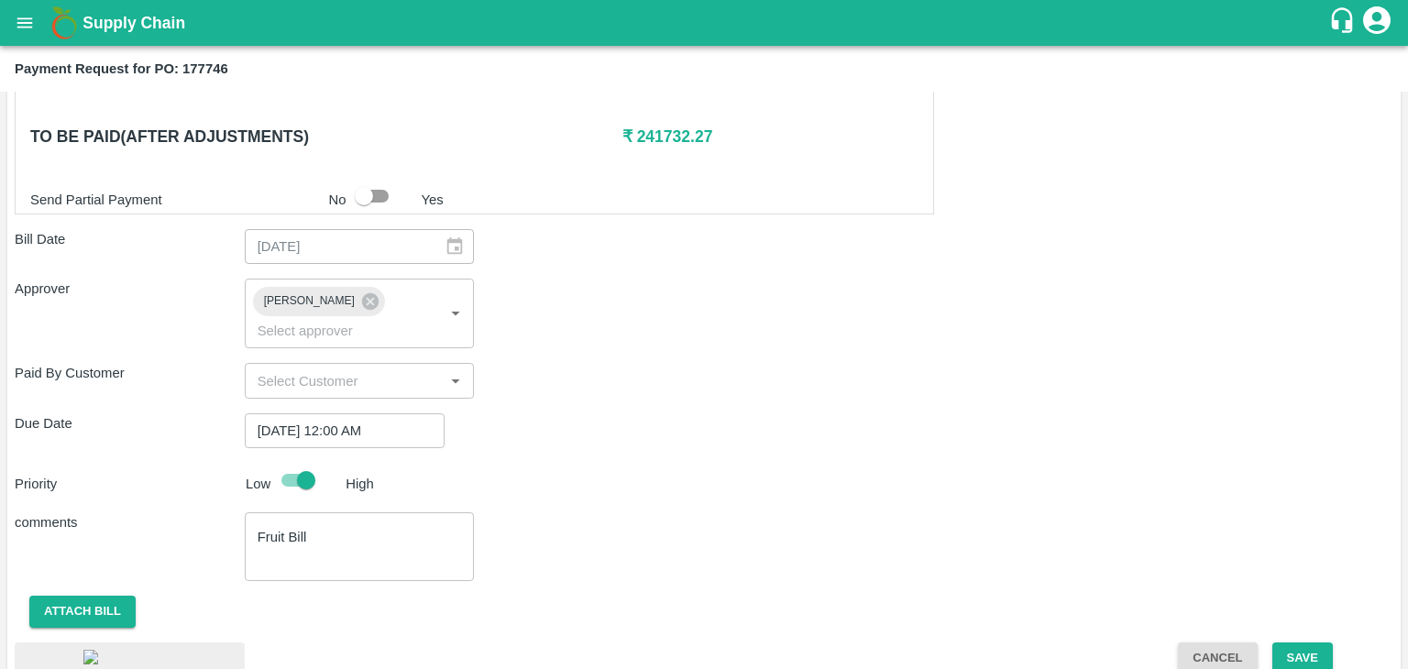
scroll to position [979, 0]
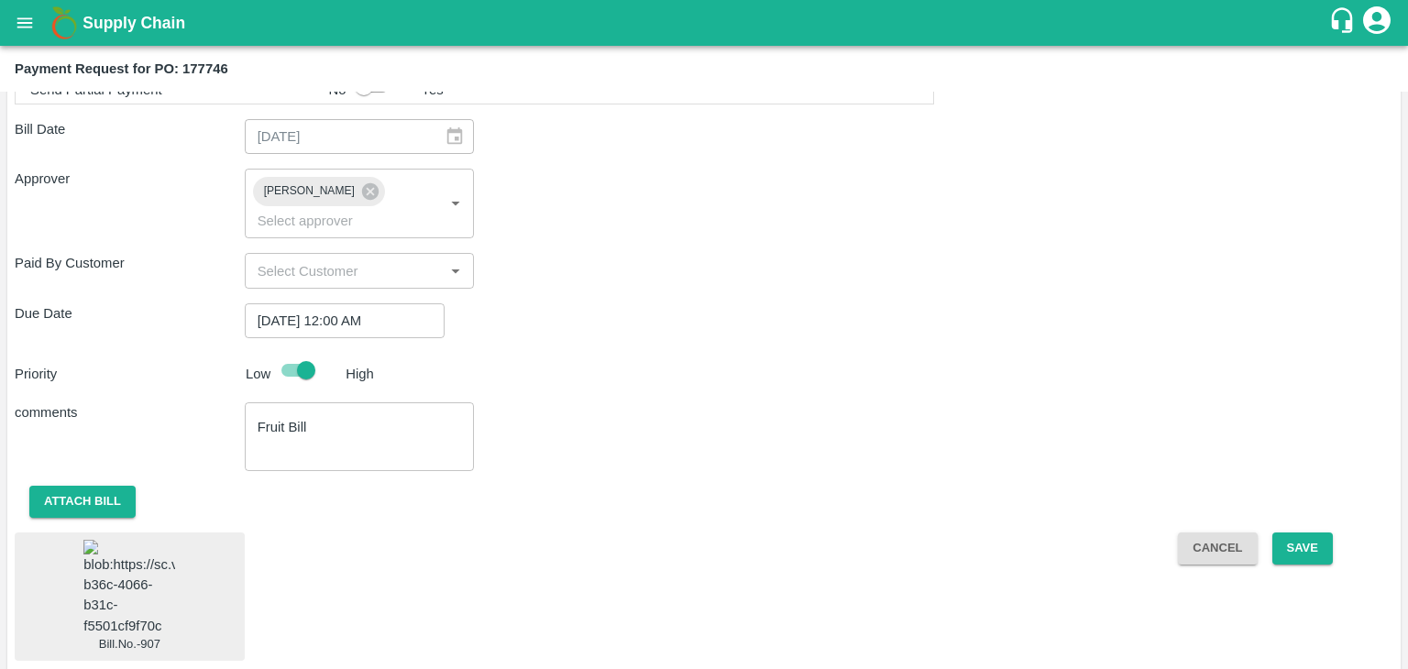
click at [139, 568] on img at bounding box center [129, 588] width 92 height 96
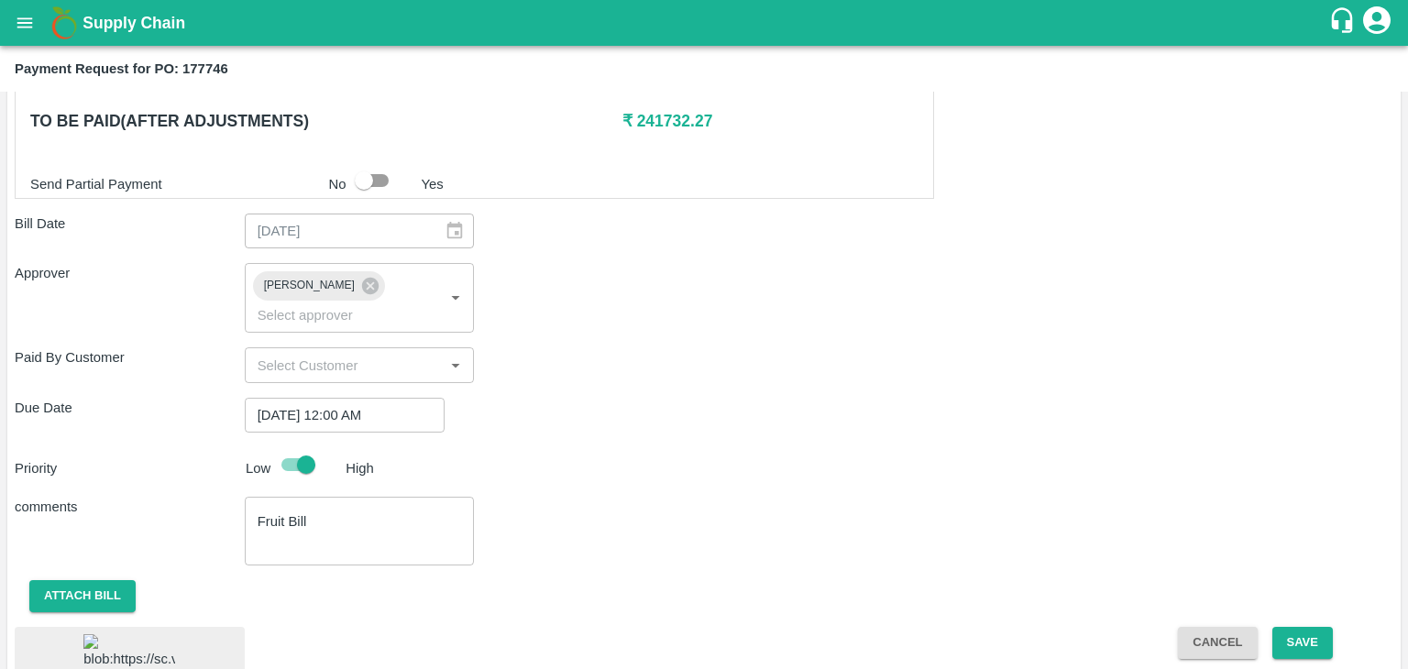
scroll to position [884, 0]
click at [1295, 628] on button "Save" at bounding box center [1303, 644] width 61 height 32
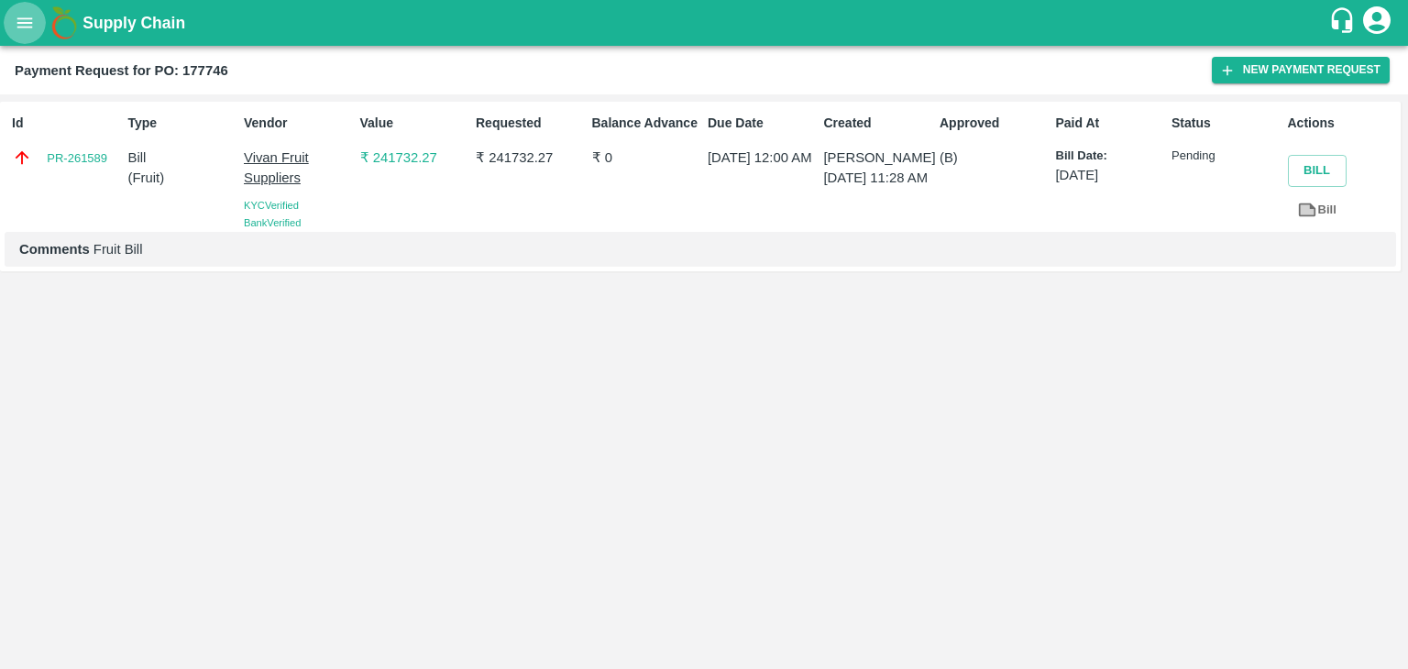
click at [22, 33] on button "open drawer" at bounding box center [25, 23] width 42 height 42
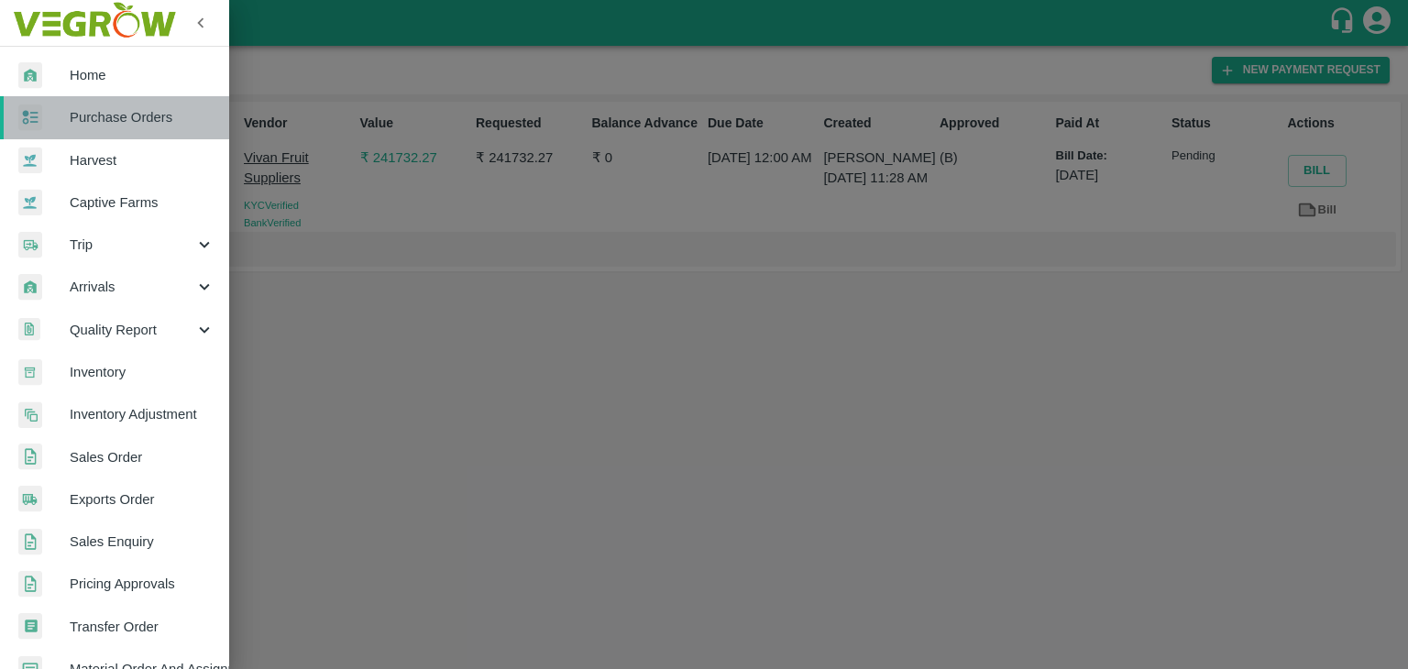
click at [126, 107] on span "Purchase Orders" at bounding box center [142, 117] width 145 height 20
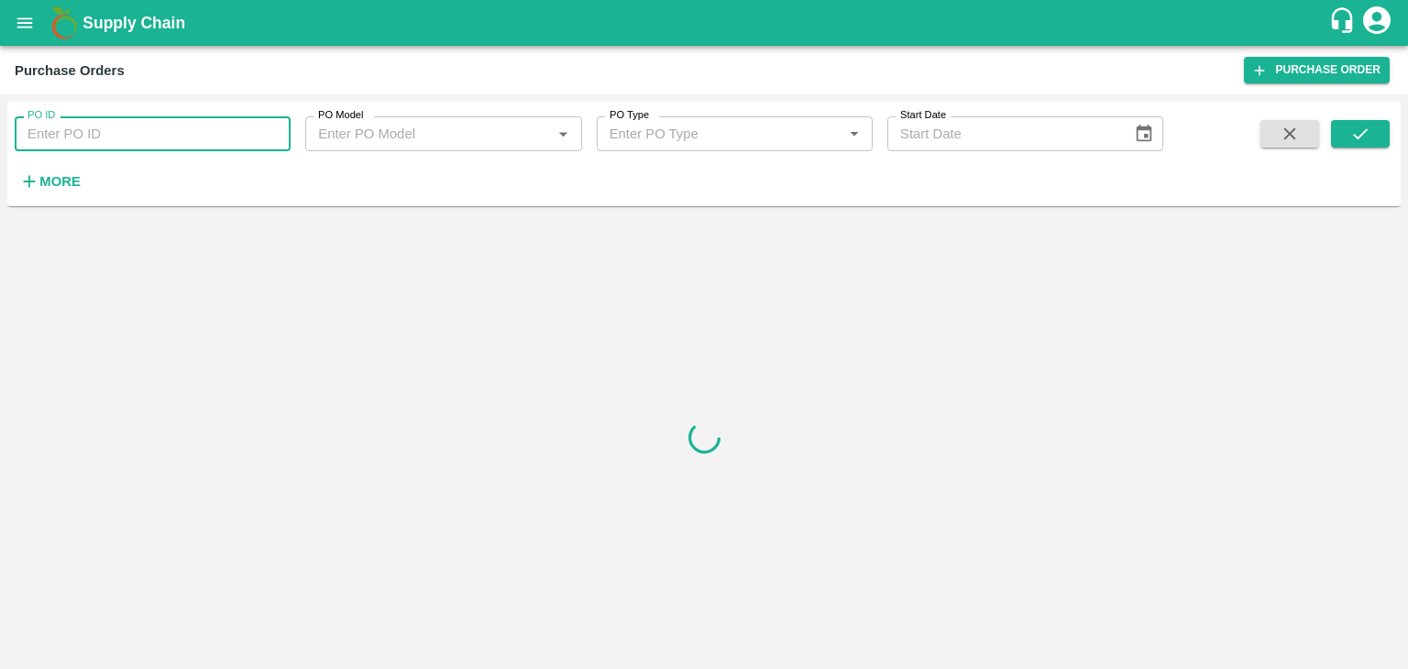
click at [271, 126] on input "PO ID" at bounding box center [153, 133] width 276 height 35
paste input "177228"
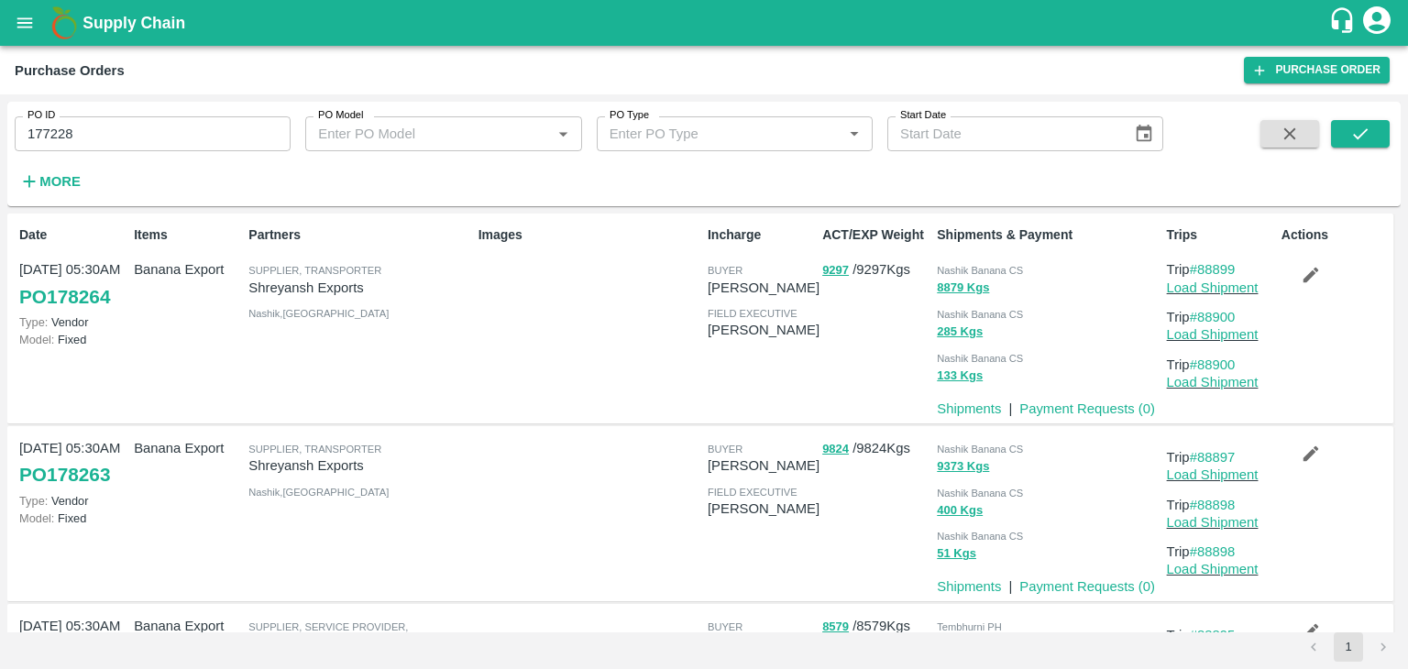
click at [1351, 118] on div "PO ID 177228 PO ID PO Model PO Model   * PO Type PO Type   * Start Date Start D…" at bounding box center [704, 154] width 1394 height 90
click at [1361, 130] on icon "submit" at bounding box center [1361, 134] width 20 height 20
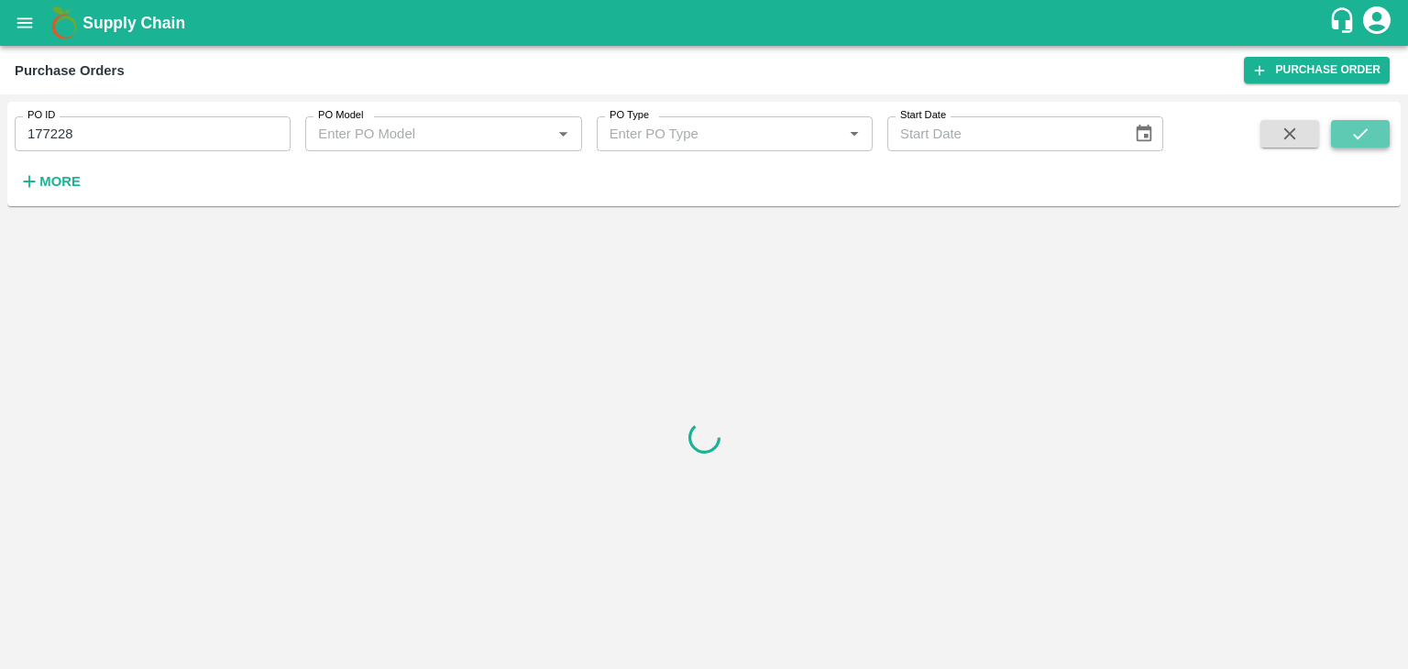
click at [1361, 130] on icon "submit" at bounding box center [1361, 134] width 20 height 20
drag, startPoint x: 105, startPoint y: 107, endPoint x: 131, endPoint y: 150, distance: 50.2
click at [131, 150] on div "PO ID 177228 PO ID" at bounding box center [145, 127] width 291 height 50
click at [131, 150] on input "177228" at bounding box center [153, 133] width 276 height 35
type input "177228"
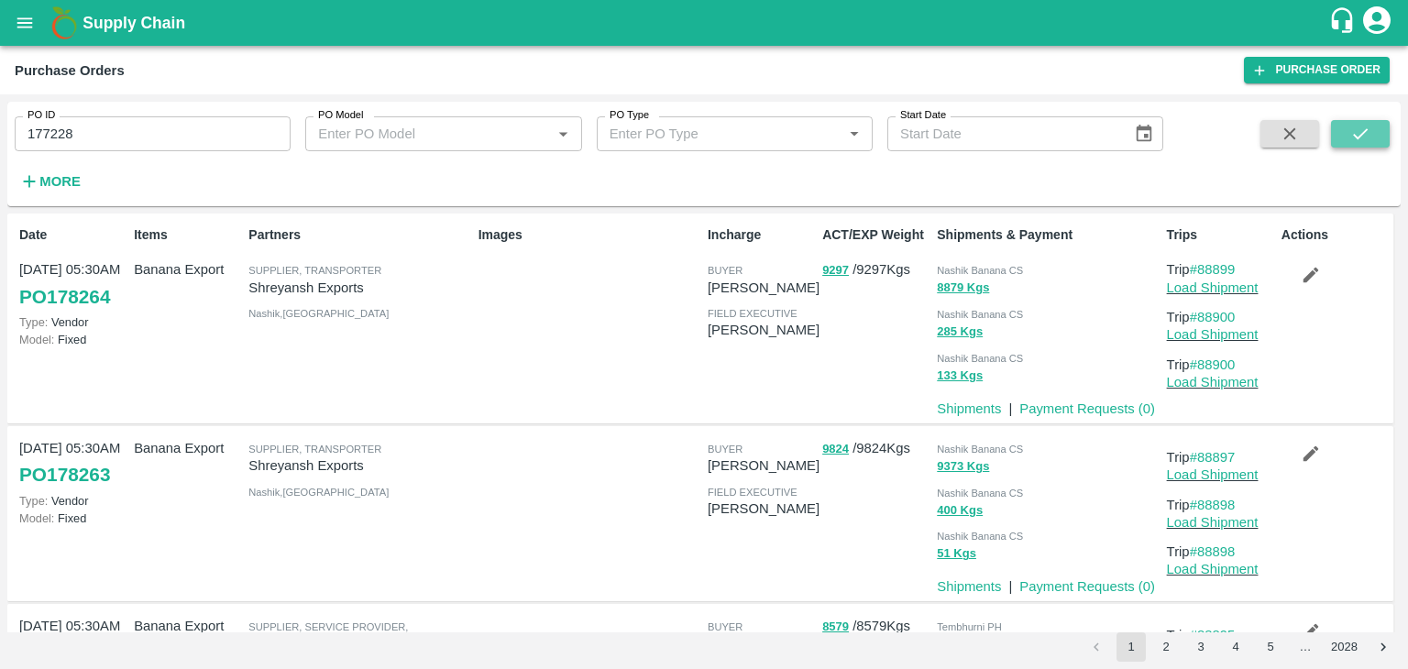
click at [1383, 128] on button "submit" at bounding box center [1360, 134] width 59 height 28
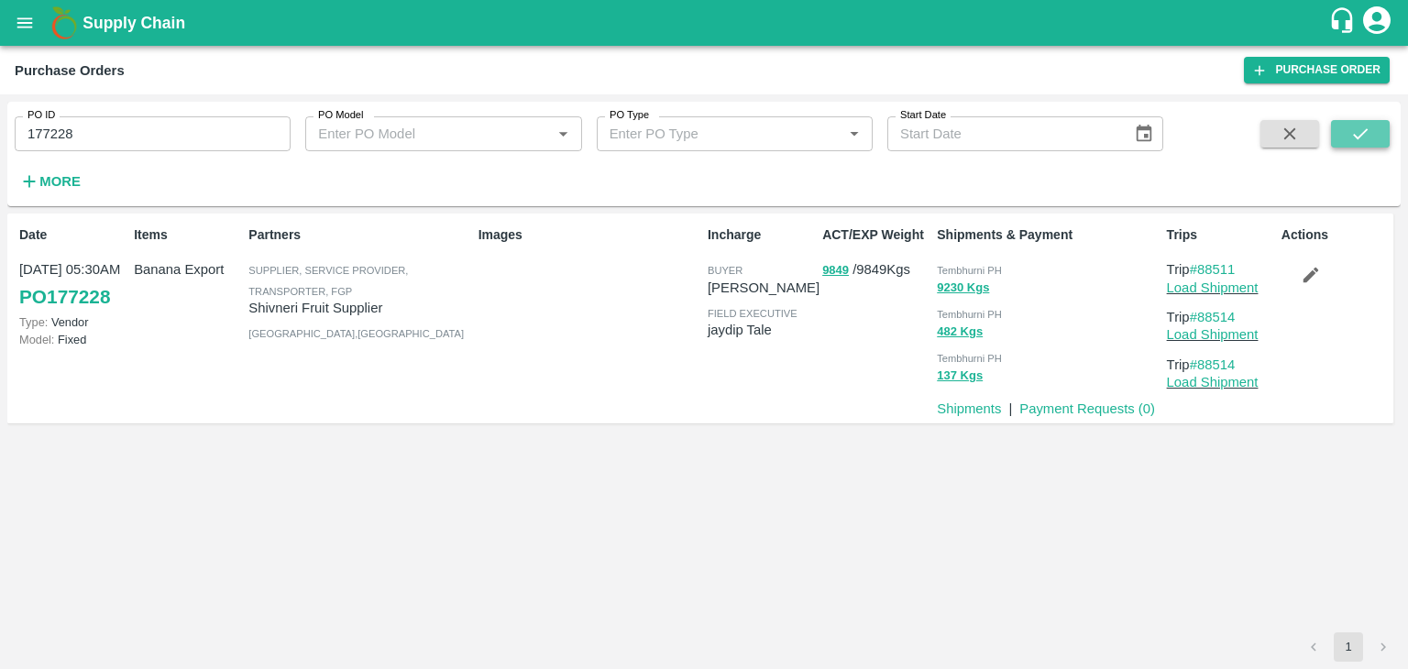
click at [1383, 128] on button "submit" at bounding box center [1360, 134] width 59 height 28
click at [1079, 407] on link "Payment Requests ( 0 )" at bounding box center [1088, 409] width 136 height 15
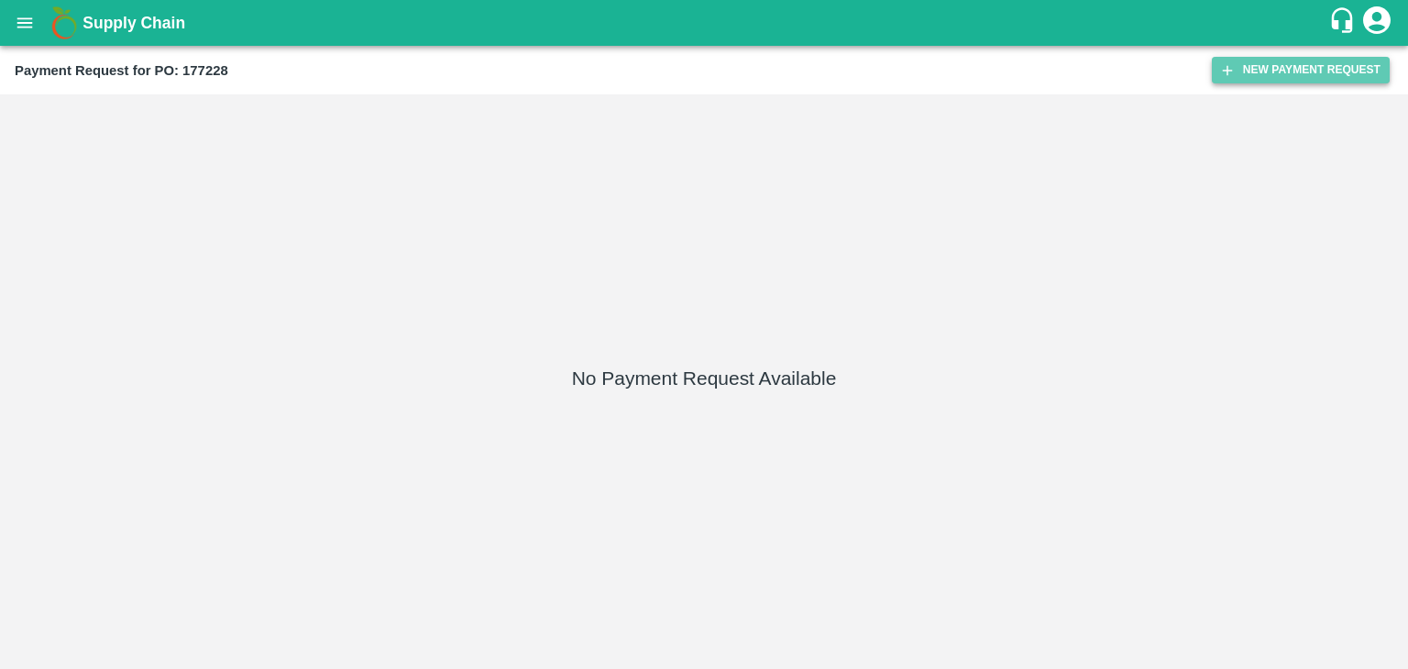
click at [1291, 71] on button "New Payment Request" at bounding box center [1301, 70] width 178 height 27
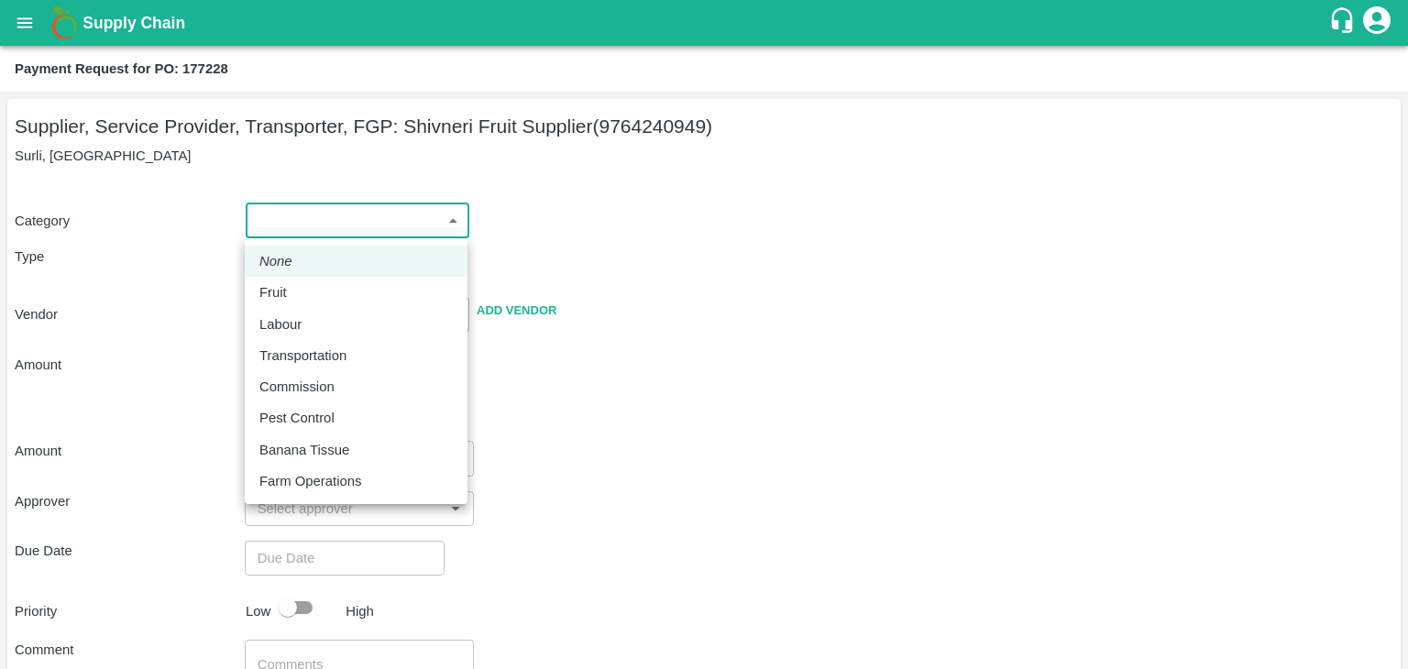
drag, startPoint x: 264, startPoint y: 236, endPoint x: 297, endPoint y: 290, distance: 63.4
click at [297, 290] on body "Supply Chain Payment Request for PO: 177228 Supplier, Service Provider, Transpo…" at bounding box center [704, 334] width 1408 height 669
click at [297, 290] on div "Fruit" at bounding box center [355, 292] width 193 height 20
type input "1"
type input "Shivneri Fruit Supplier - 9764240949(Supplier, Service Provider, Transporter, F…"
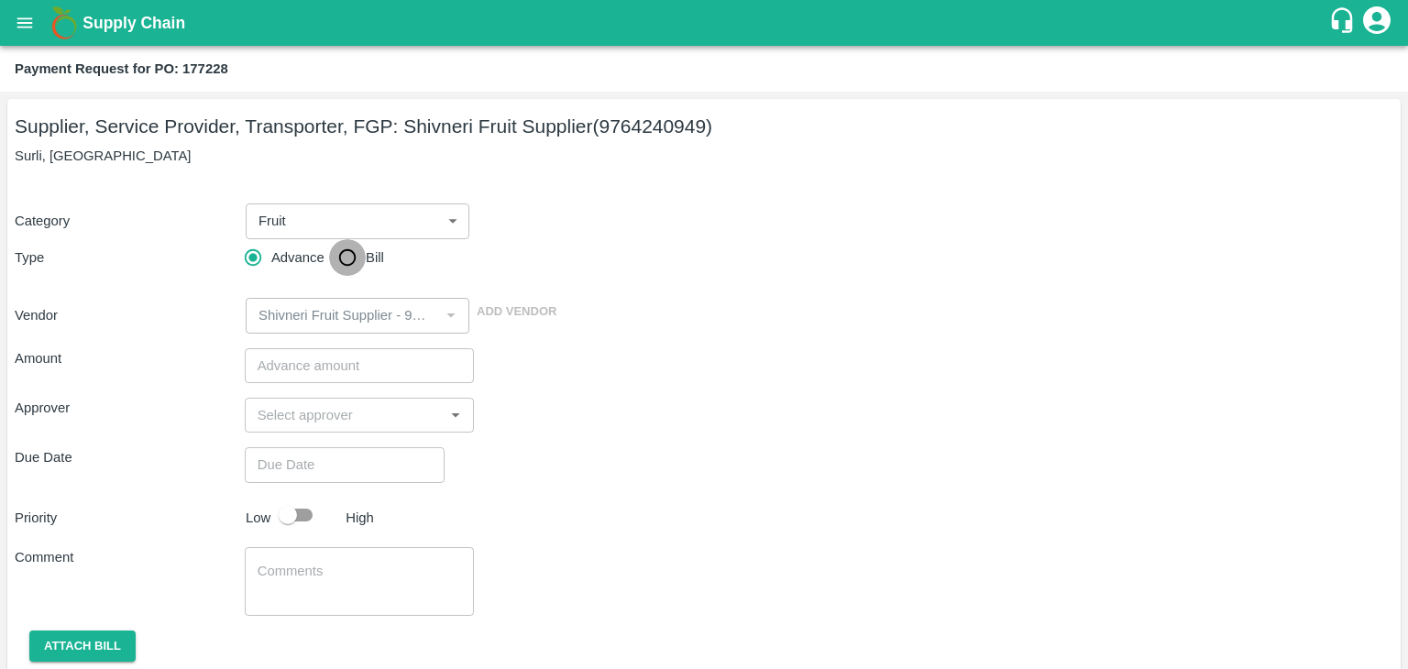
click at [337, 252] on input "Bill" at bounding box center [347, 257] width 37 height 37
radio input "true"
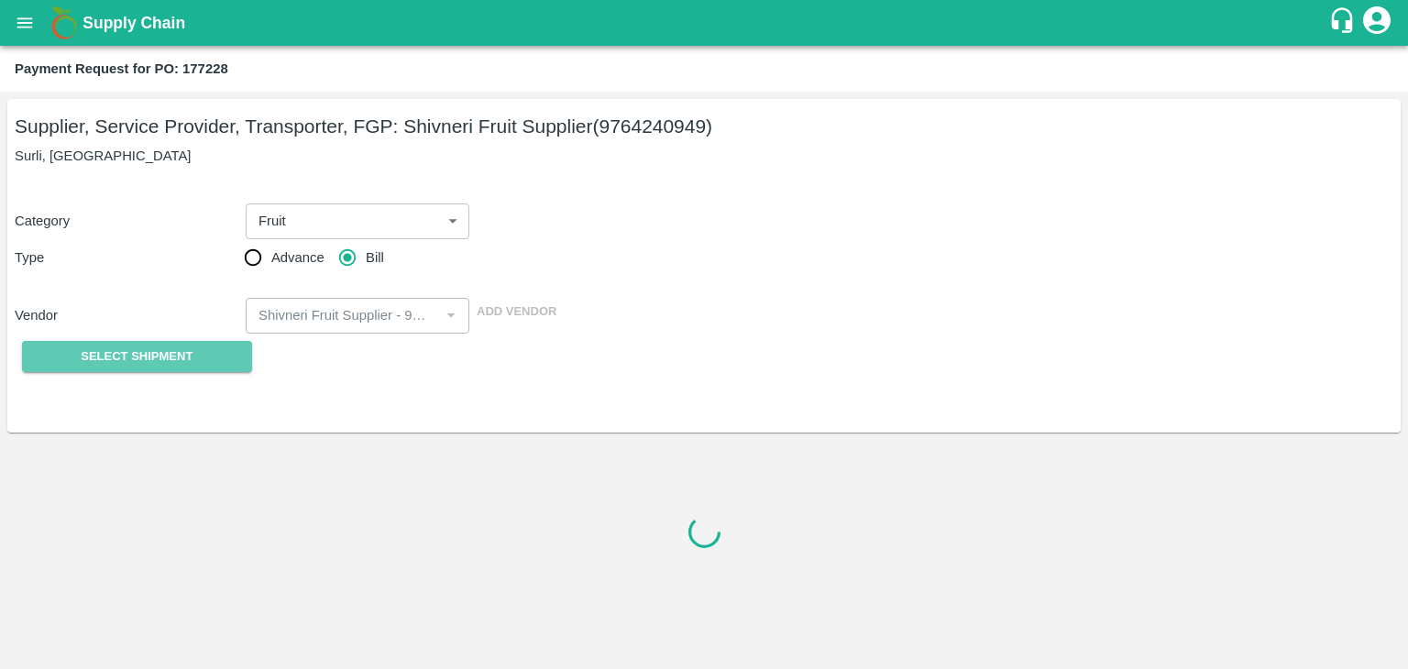
click at [161, 357] on span "Select Shipment" at bounding box center [137, 357] width 112 height 21
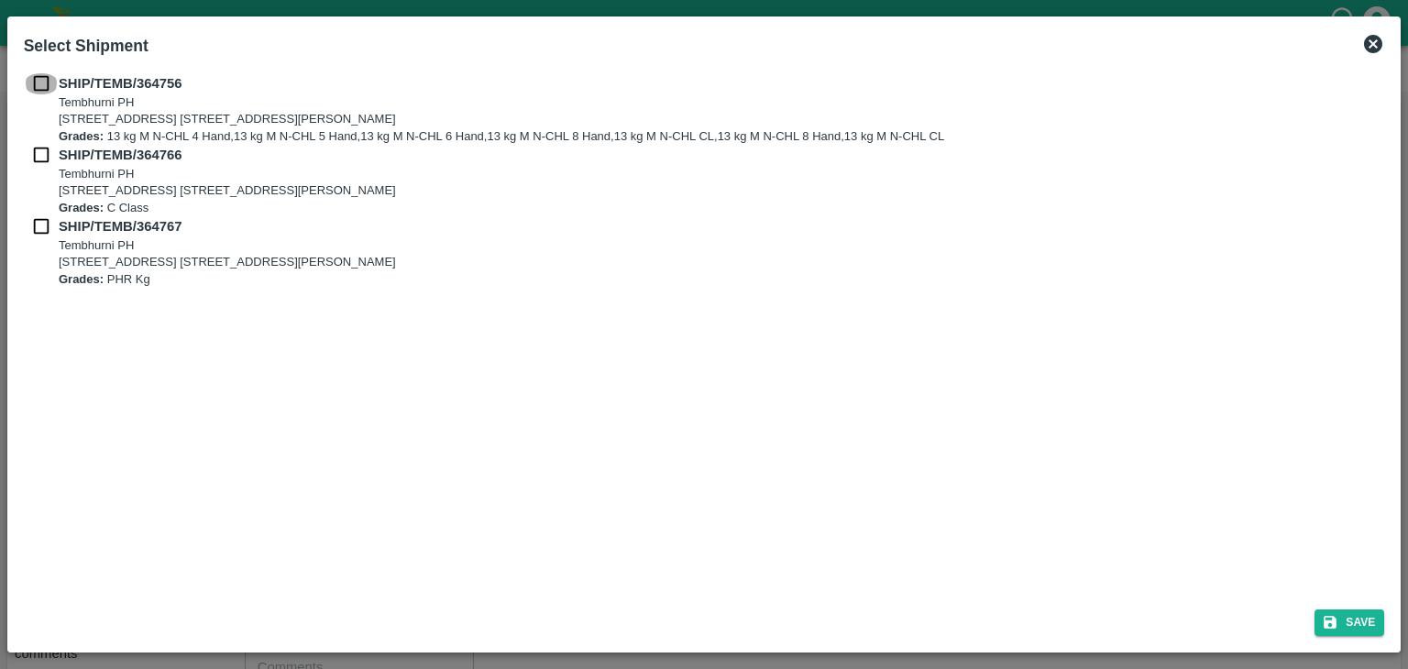
click at [37, 73] on input "checkbox" at bounding box center [41, 83] width 35 height 20
checkbox input "true"
drag, startPoint x: 38, startPoint y: 171, endPoint x: 37, endPoint y: 160, distance: 11.0
click at [37, 160] on div "SHIP/TEMB/364766 [STREET_ADDRESS] [STREET_ADDRESS][PERSON_NAME] Grades: C Class" at bounding box center [705, 181] width 1362 height 72
click at [37, 160] on input "checkbox" at bounding box center [41, 155] width 35 height 20
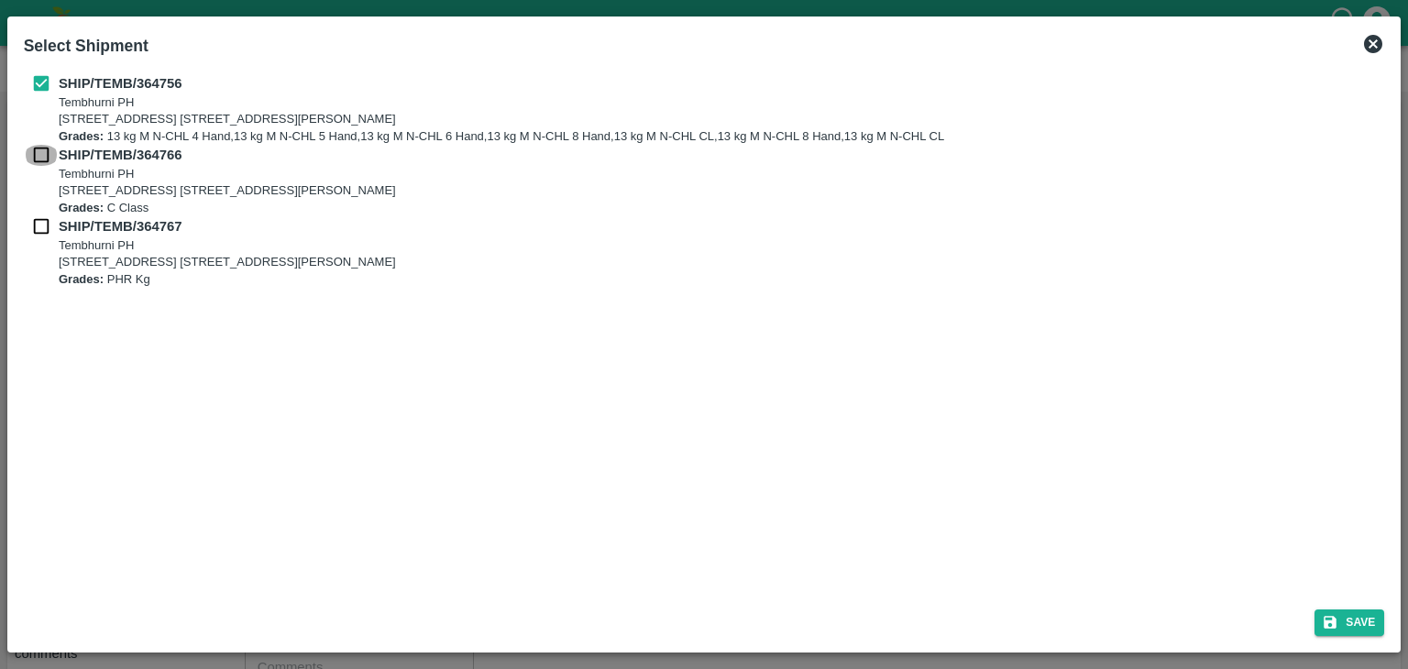
checkbox input "true"
drag, startPoint x: 31, startPoint y: 240, endPoint x: 41, endPoint y: 217, distance: 25.0
click at [41, 217] on div "SHIP/TEMB/364767 [STREET_ADDRESS] [STREET_ADDRESS][PERSON_NAME] Grades: PHR Kg" at bounding box center [705, 252] width 1362 height 72
click at [41, 217] on input "checkbox" at bounding box center [41, 226] width 35 height 20
checkbox input "true"
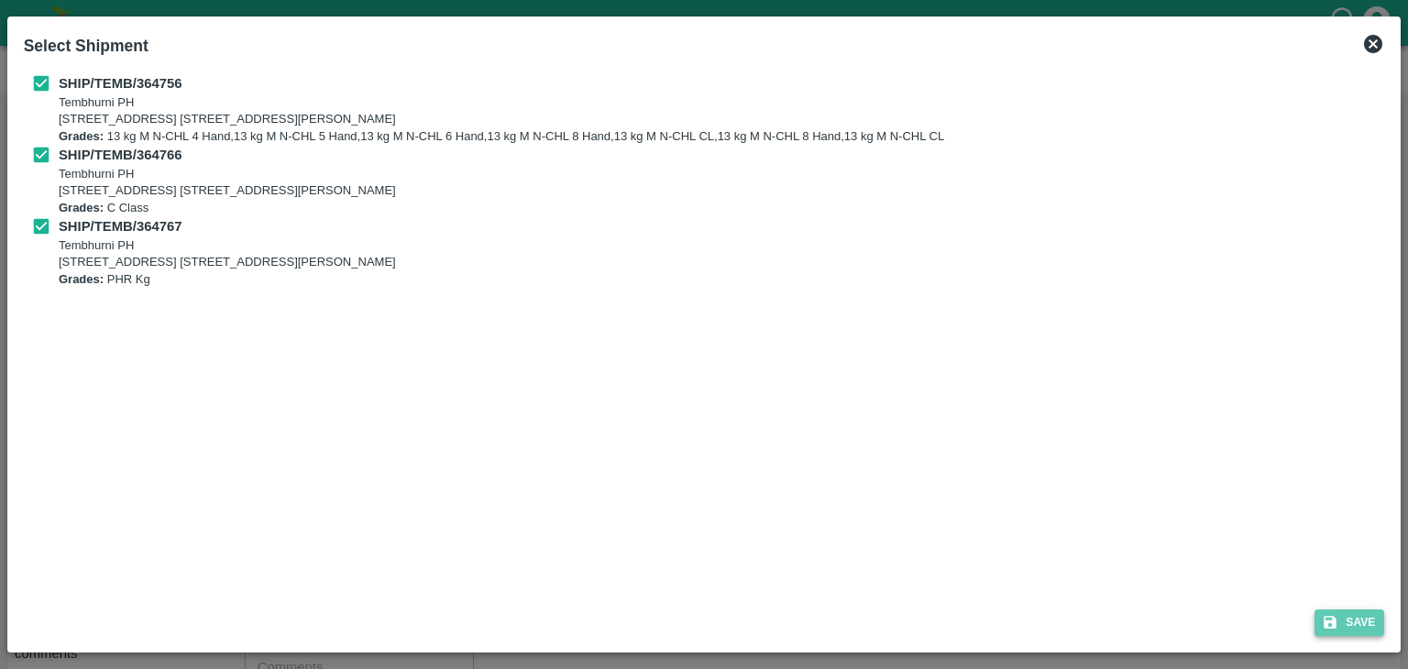
click at [1365, 614] on button "Save" at bounding box center [1350, 623] width 70 height 27
type input "[DATE]"
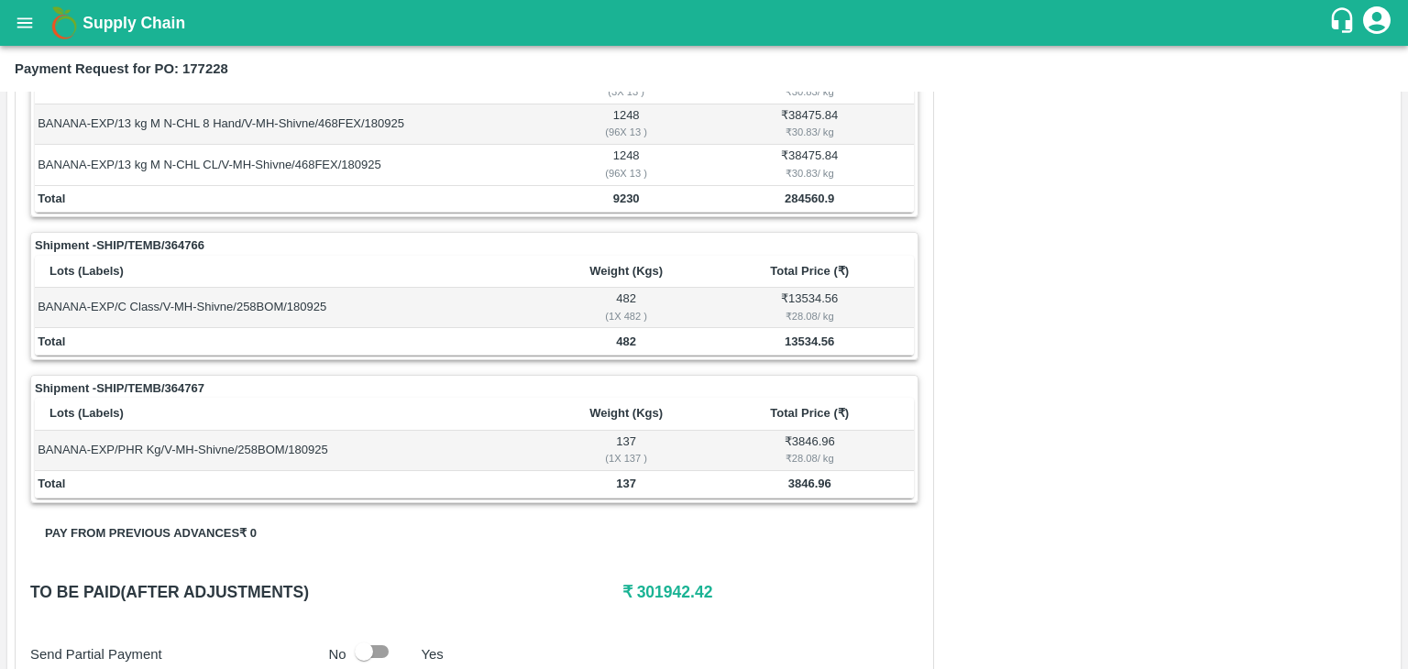
scroll to position [939, 0]
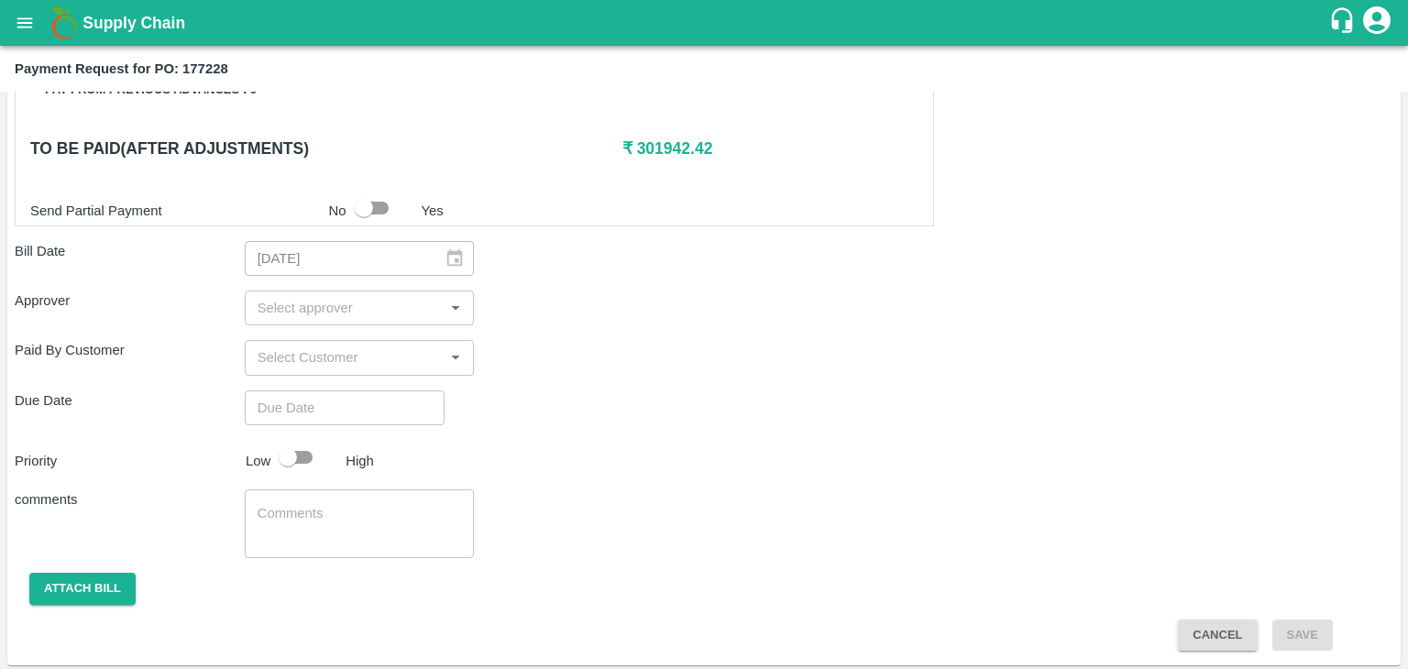
click at [350, 291] on div "​" at bounding box center [360, 308] width 230 height 35
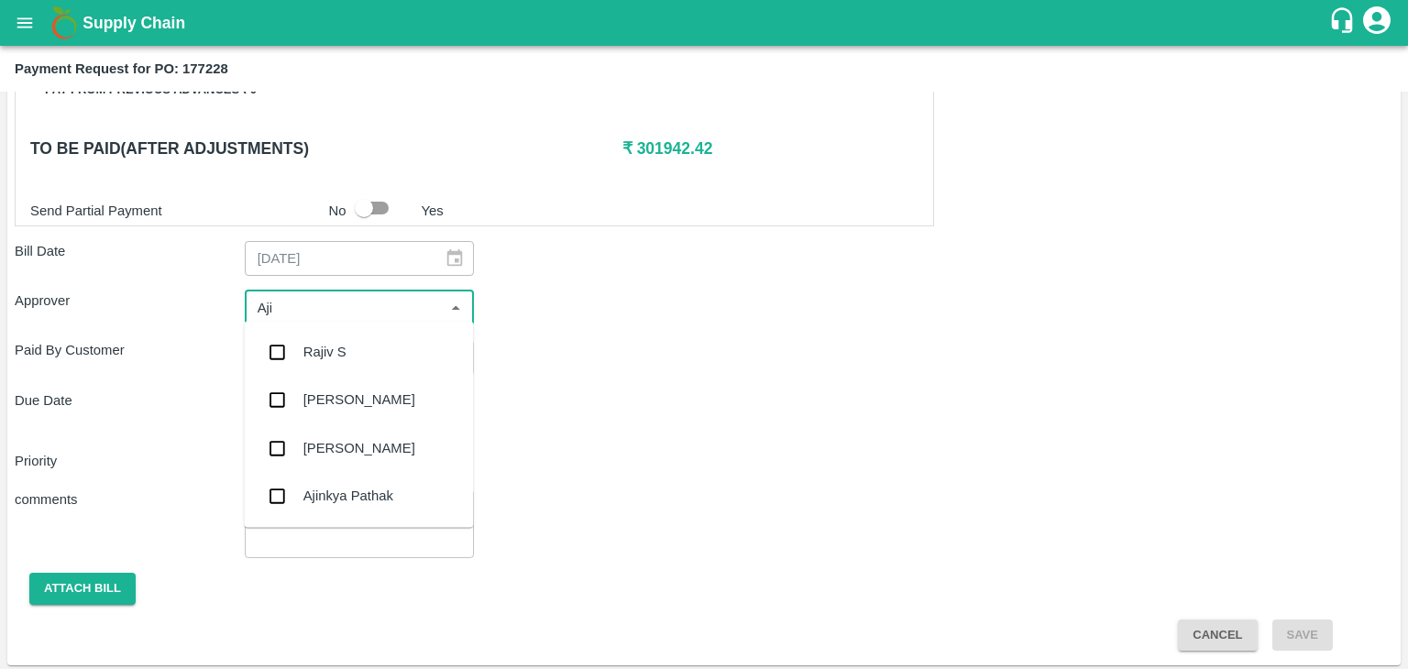
type input "Ajit"
click at [359, 341] on div "[PERSON_NAME]" at bounding box center [358, 352] width 229 height 48
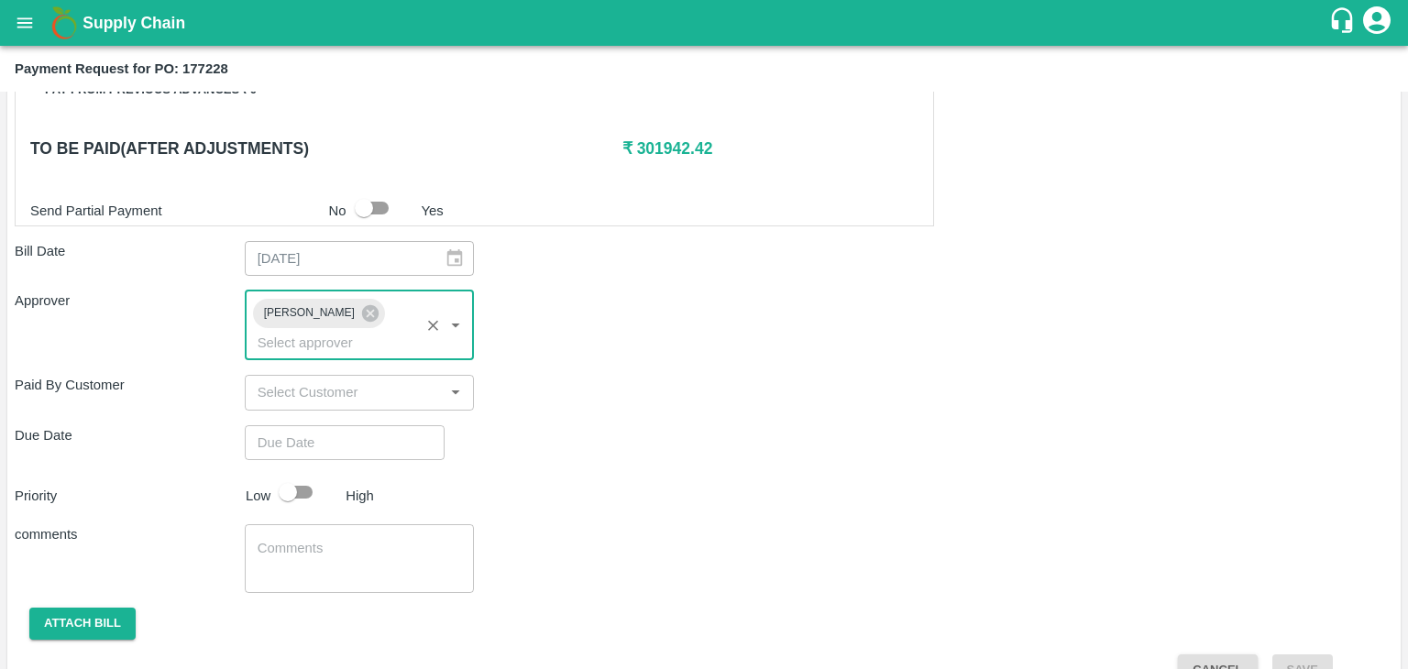
type input "DD/MM/YYYY hh:mm aa"
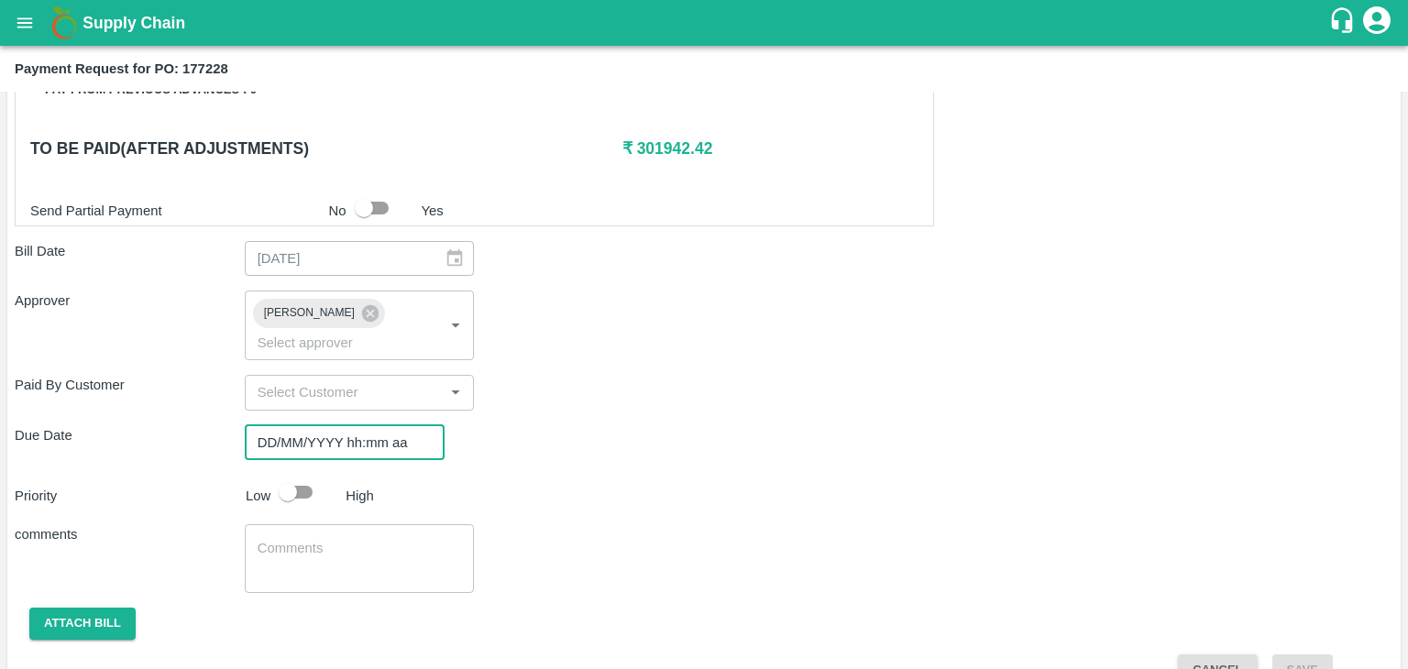
click at [379, 425] on input "DD/MM/YYYY hh:mm aa" at bounding box center [338, 442] width 187 height 35
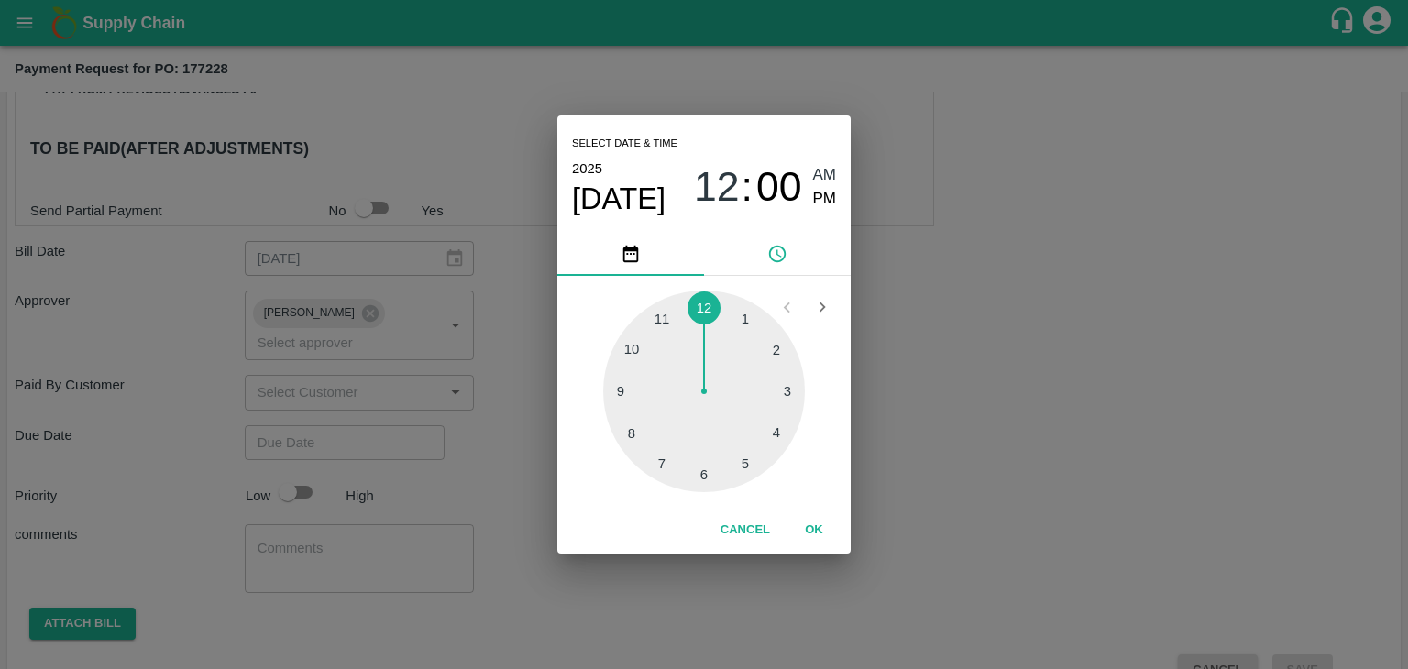
drag, startPoint x: 804, startPoint y: 509, endPoint x: 817, endPoint y: 532, distance: 26.3
click at [817, 532] on div "Cancel OK" at bounding box center [703, 530] width 293 height 47
click at [817, 532] on button "OK" at bounding box center [814, 530] width 59 height 32
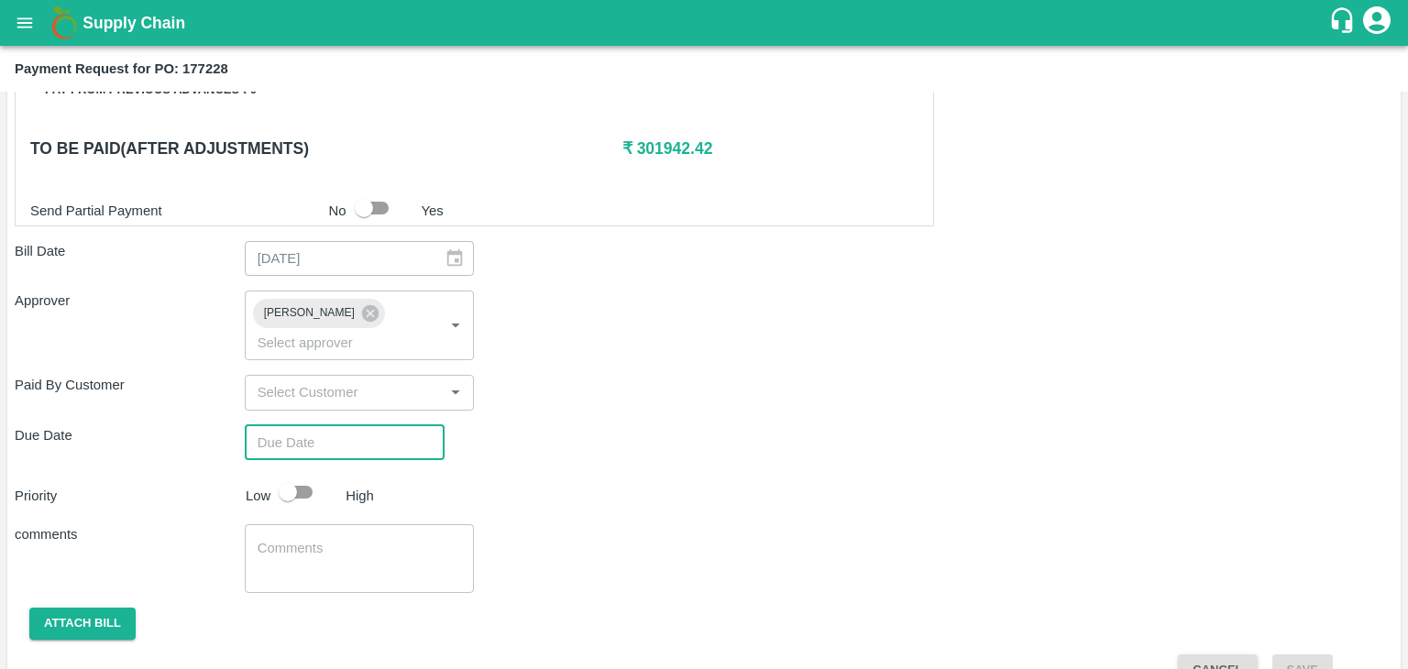
type input "[DATE] 12:00 AM"
click at [290, 475] on input "checkbox" at bounding box center [288, 492] width 105 height 35
checkbox input "true"
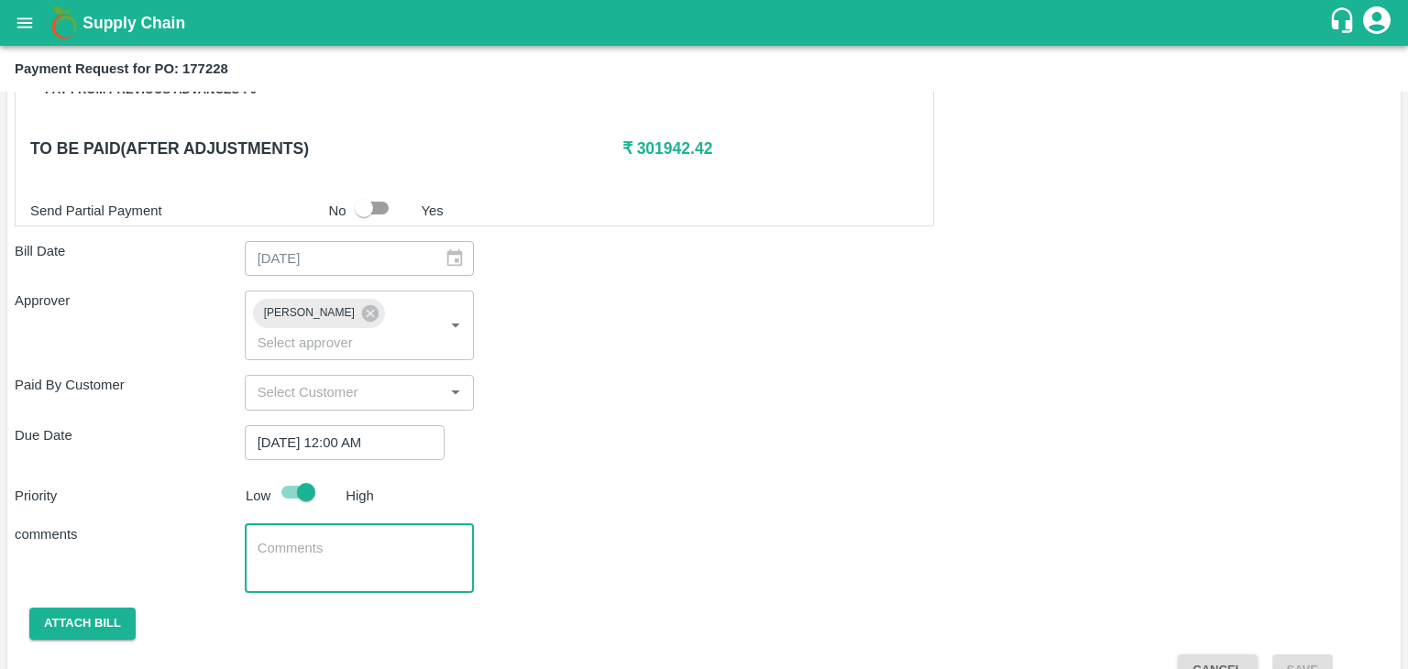
click at [345, 539] on textarea at bounding box center [360, 558] width 204 height 39
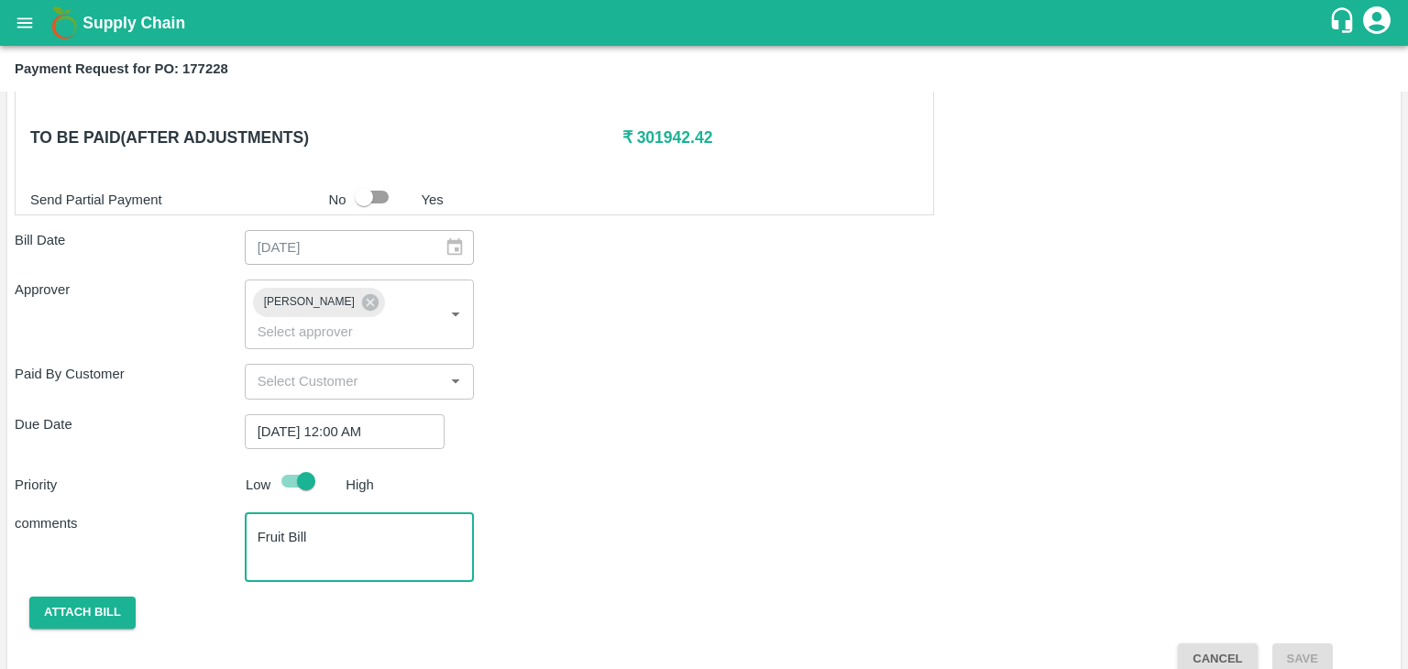
type textarea "Fruit Bill"
click at [86, 597] on button "Attach bill" at bounding box center [82, 613] width 106 height 32
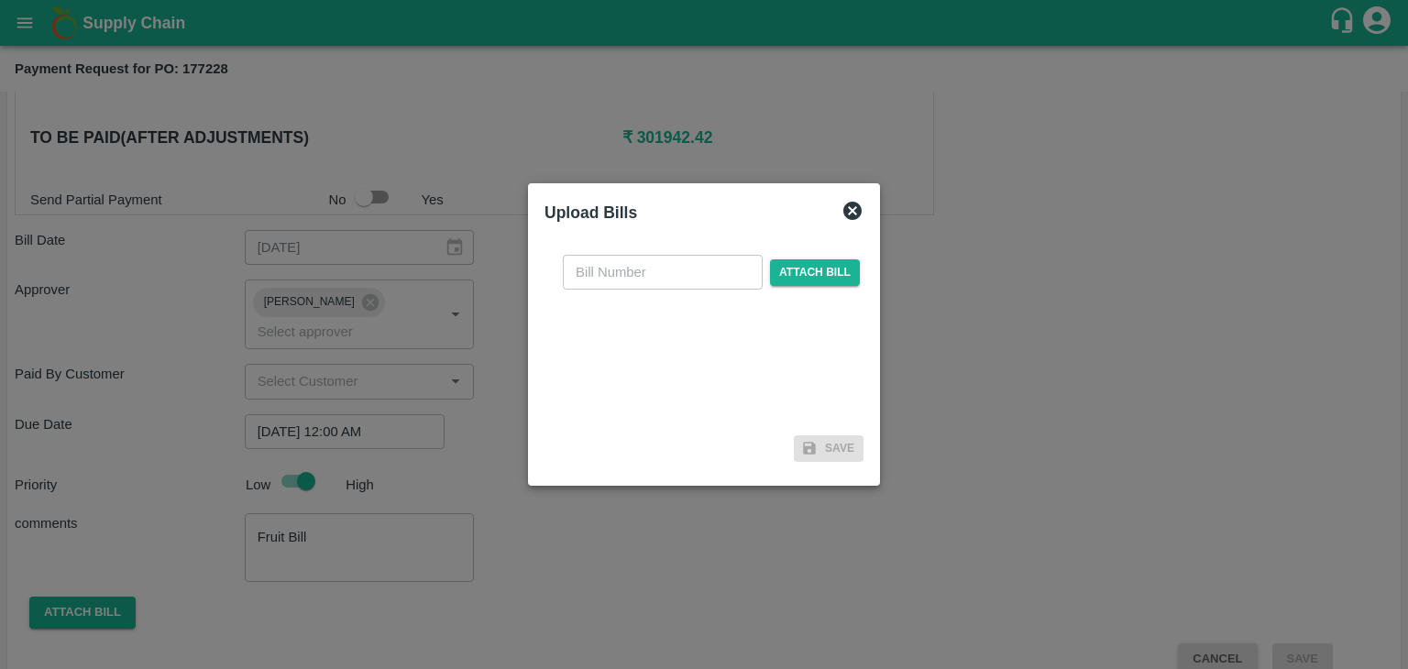
click at [669, 269] on input "text" at bounding box center [663, 272] width 200 height 35
type input "743"
click at [818, 276] on span "Attach bill" at bounding box center [815, 272] width 90 height 27
click at [0, 0] on input "Attach bill" at bounding box center [0, 0] width 0 height 0
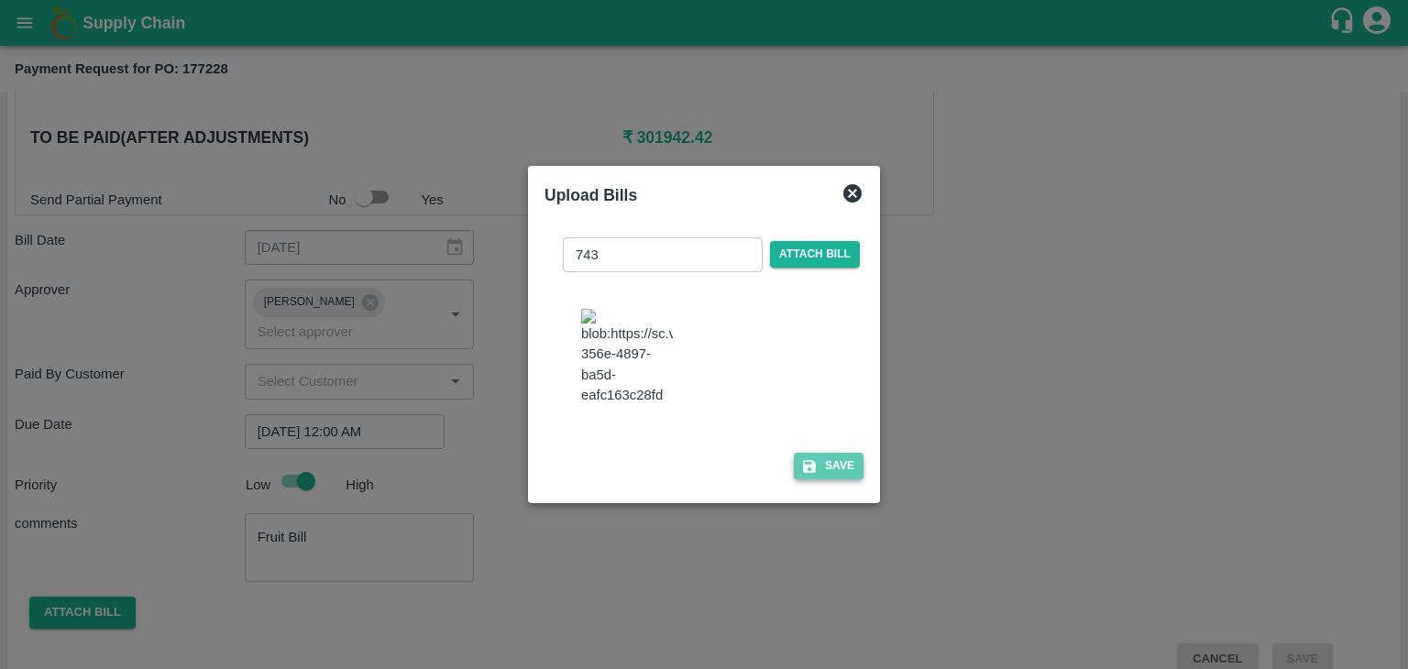
click at [818, 478] on button "Save" at bounding box center [829, 466] width 70 height 27
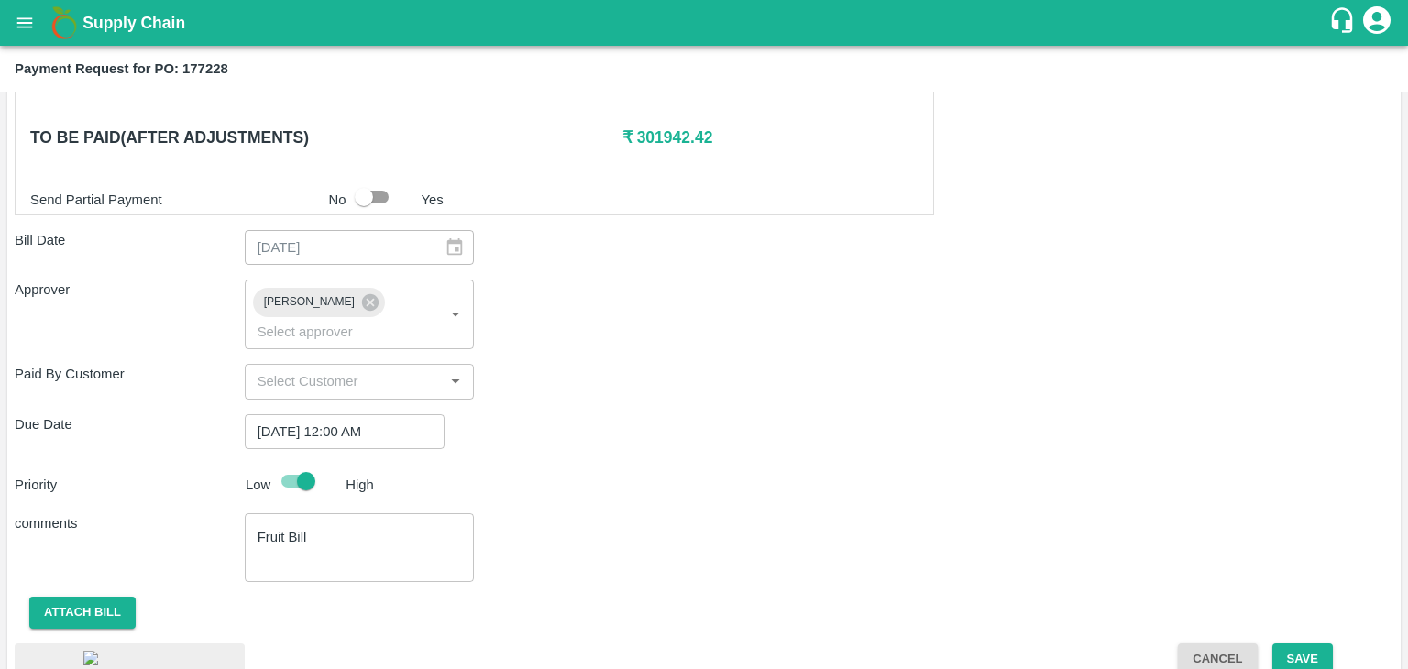
scroll to position [1060, 0]
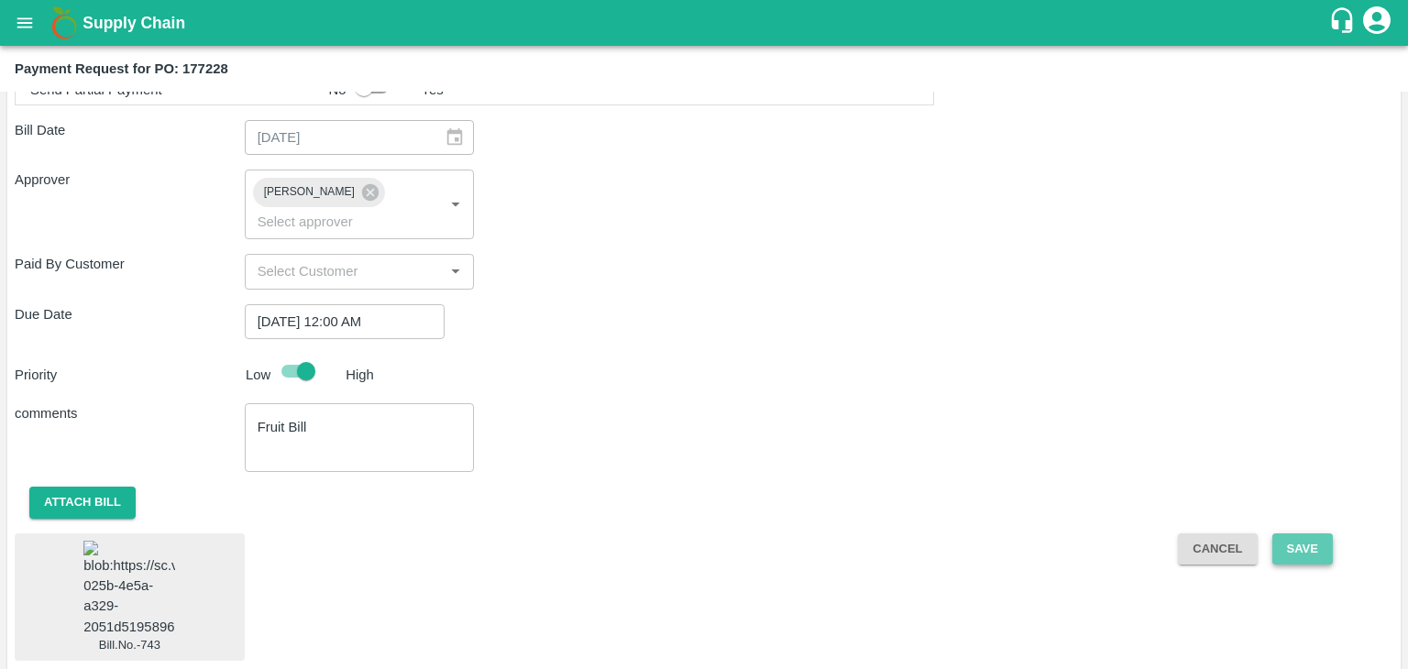
click at [1305, 534] on button "Save" at bounding box center [1303, 550] width 61 height 32
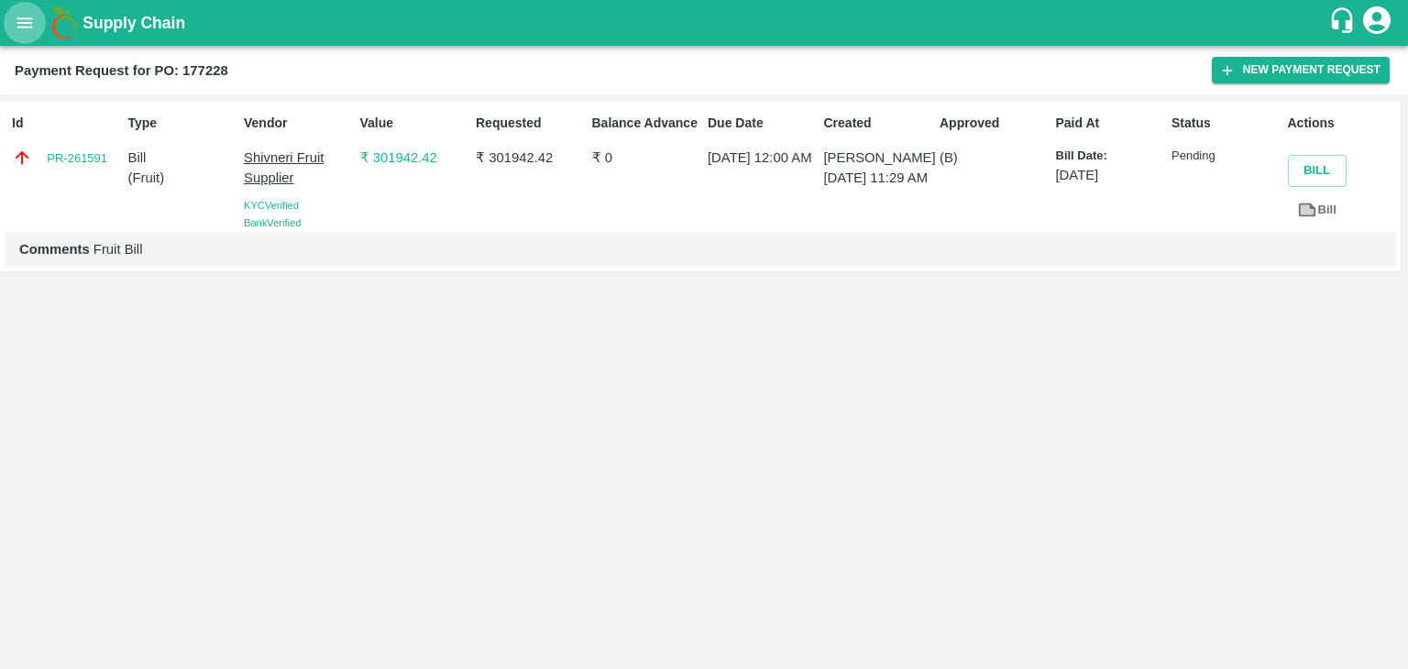
click at [27, 24] on icon "open drawer" at bounding box center [25, 23] width 20 height 20
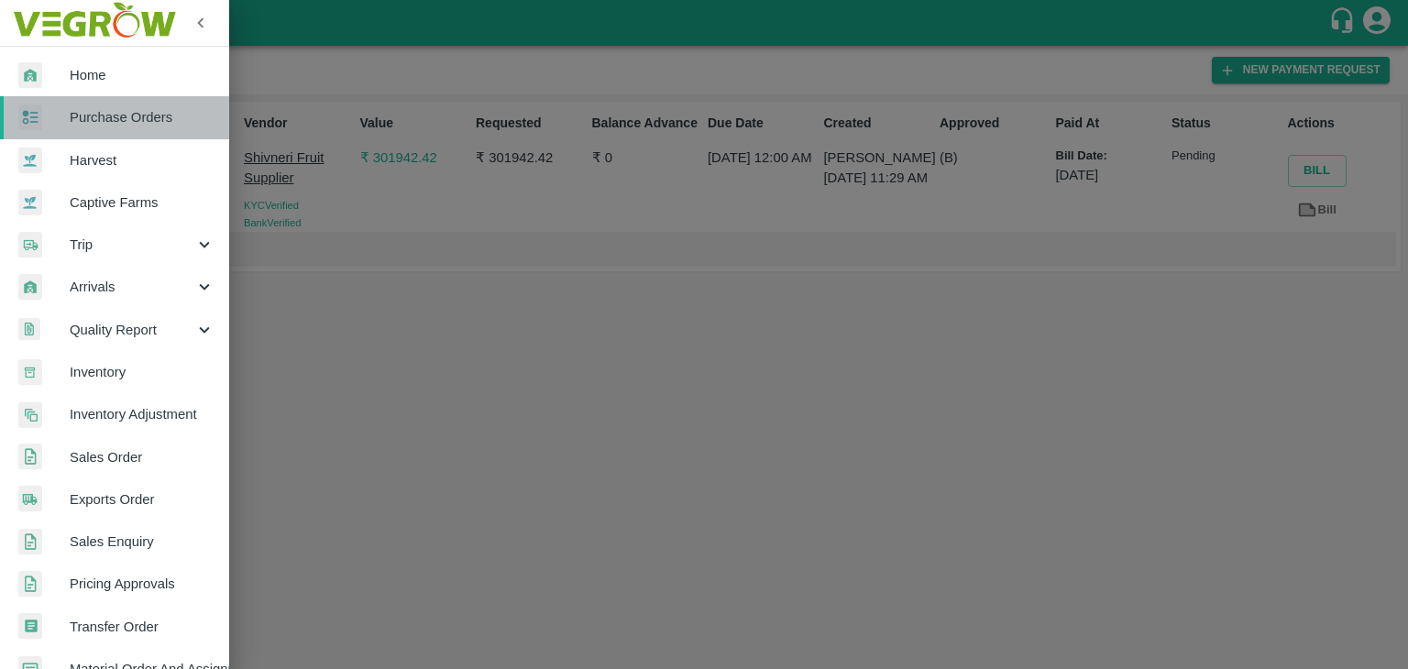
click at [144, 117] on span "Purchase Orders" at bounding box center [142, 117] width 145 height 20
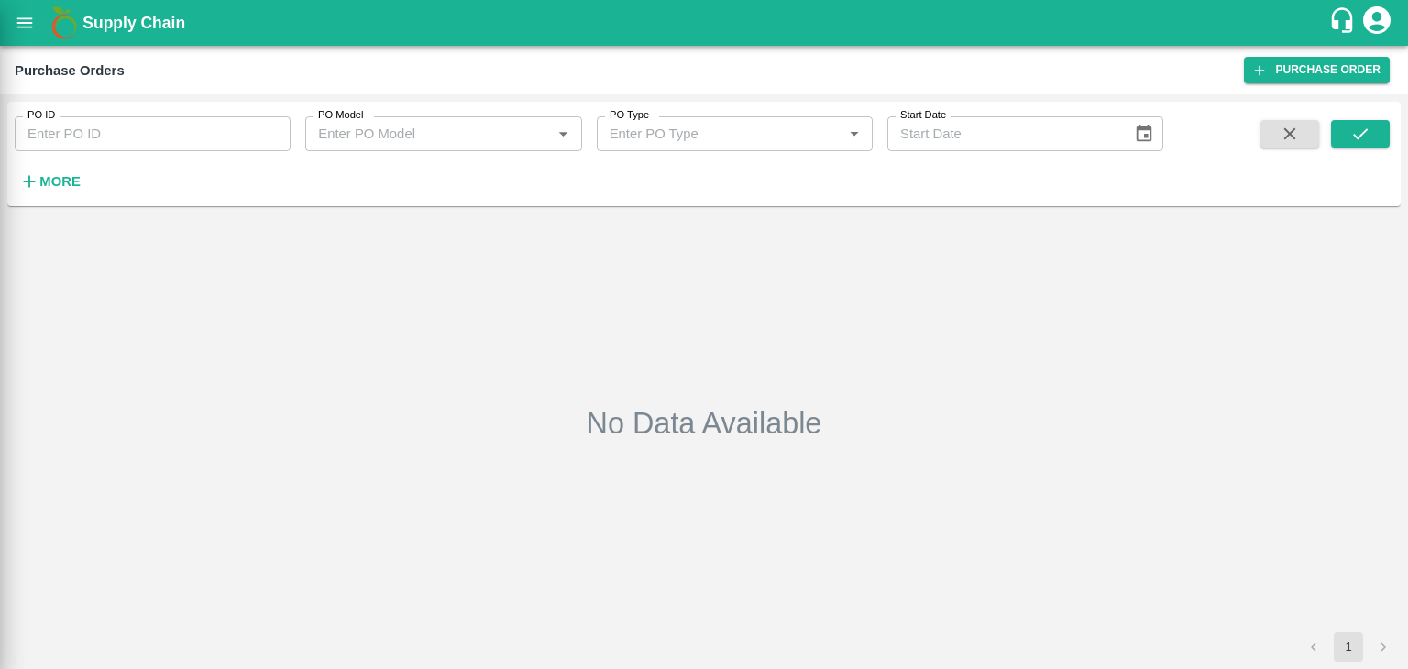
click at [252, 144] on div at bounding box center [704, 334] width 1408 height 669
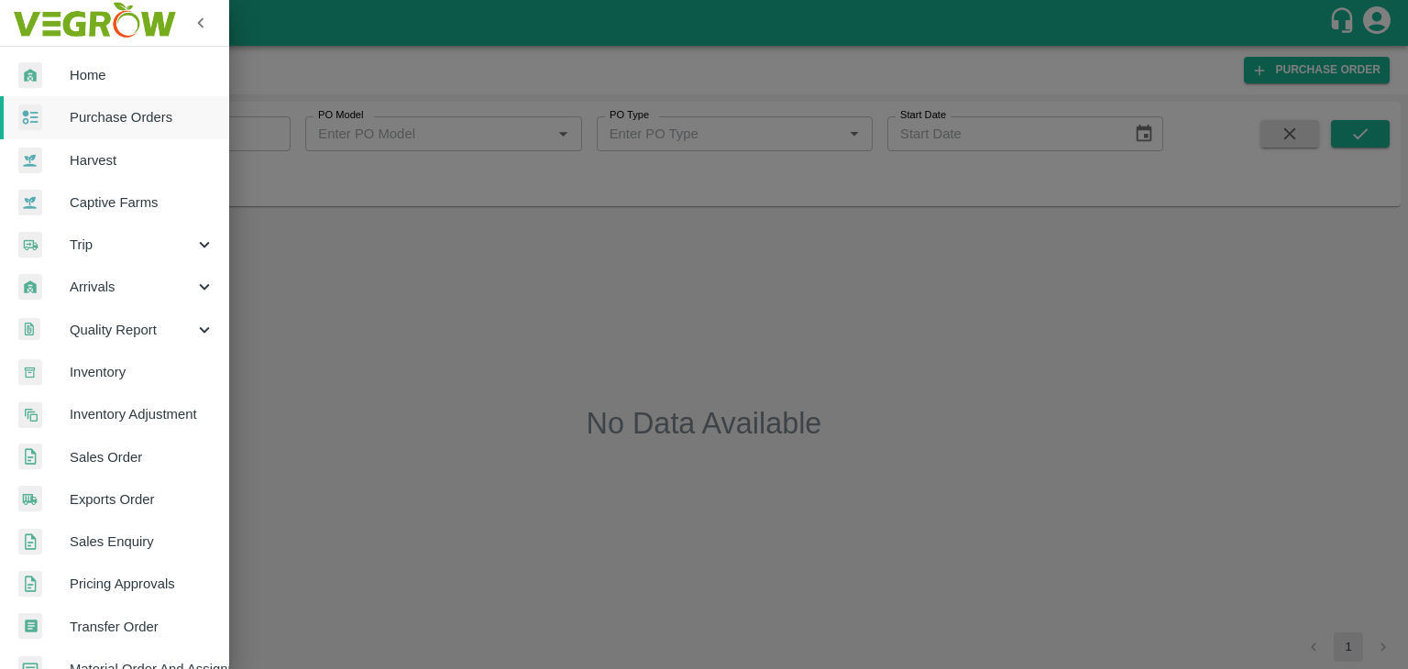
click at [262, 140] on div at bounding box center [704, 334] width 1408 height 669
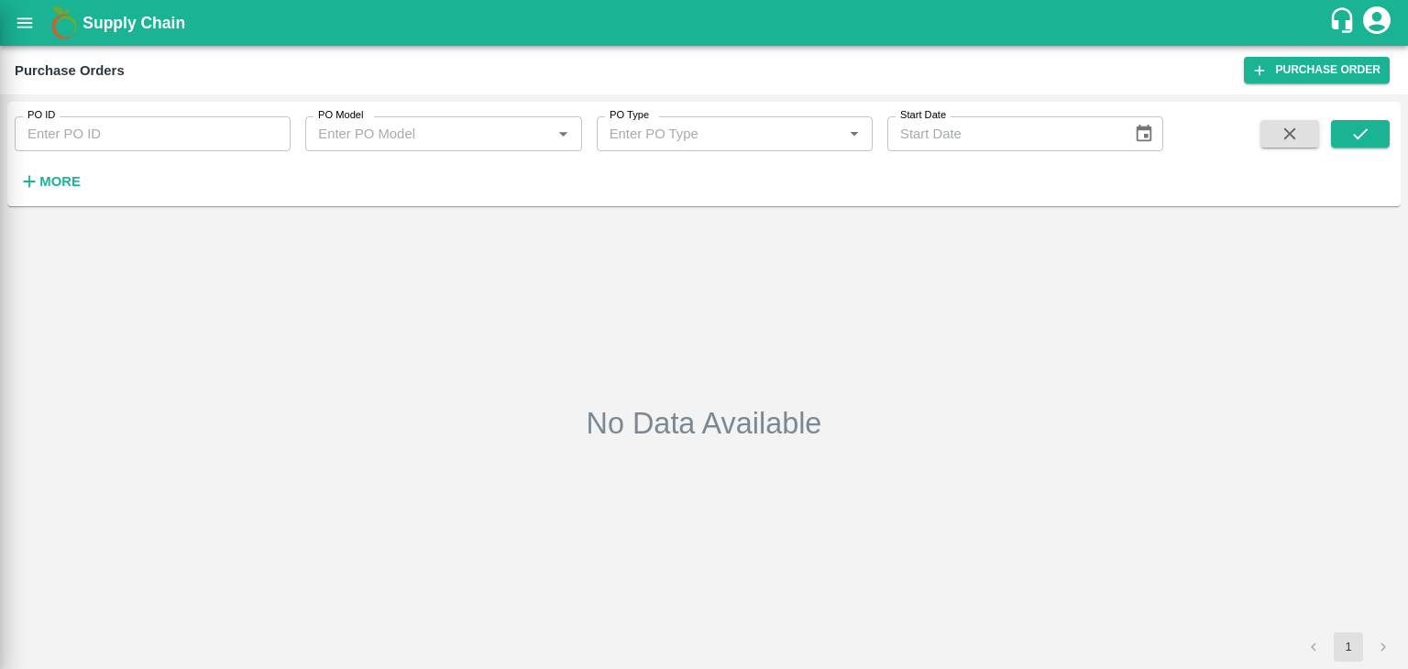
click at [274, 126] on div at bounding box center [704, 334] width 1408 height 669
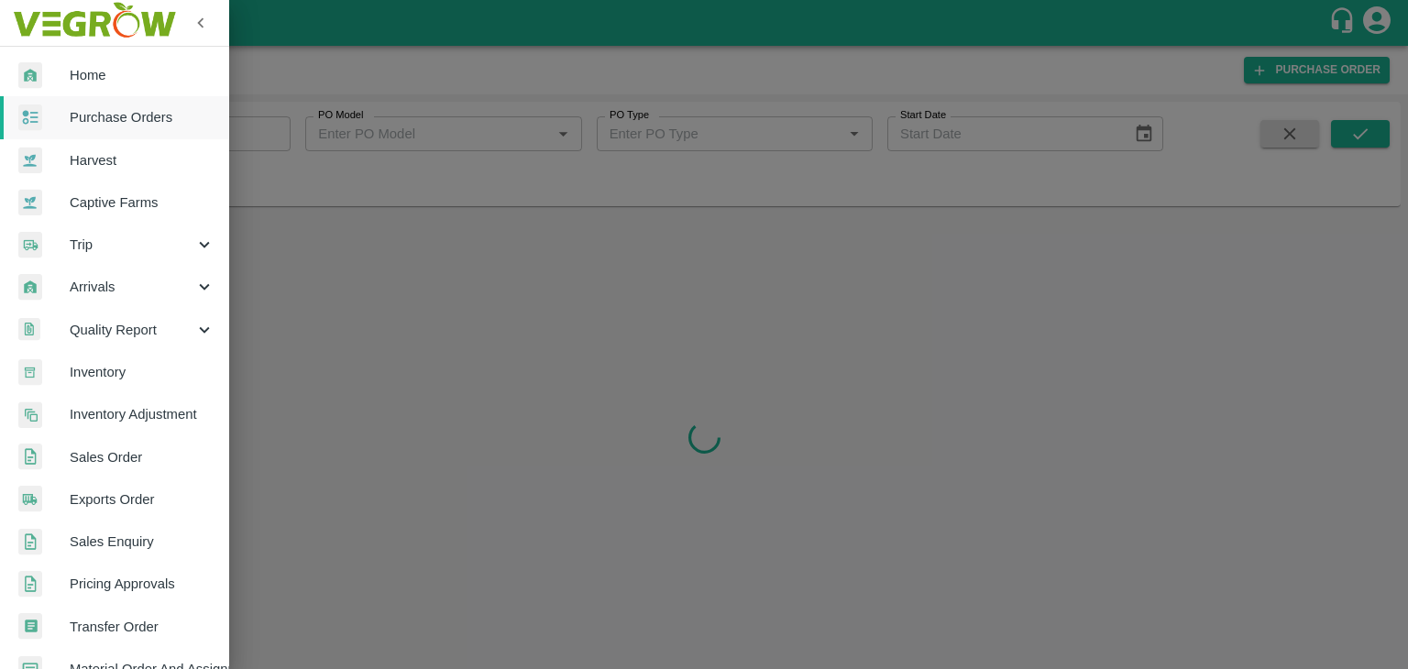
drag, startPoint x: 282, startPoint y: 135, endPoint x: 282, endPoint y: 125, distance: 10.1
click at [282, 125] on div at bounding box center [704, 334] width 1408 height 669
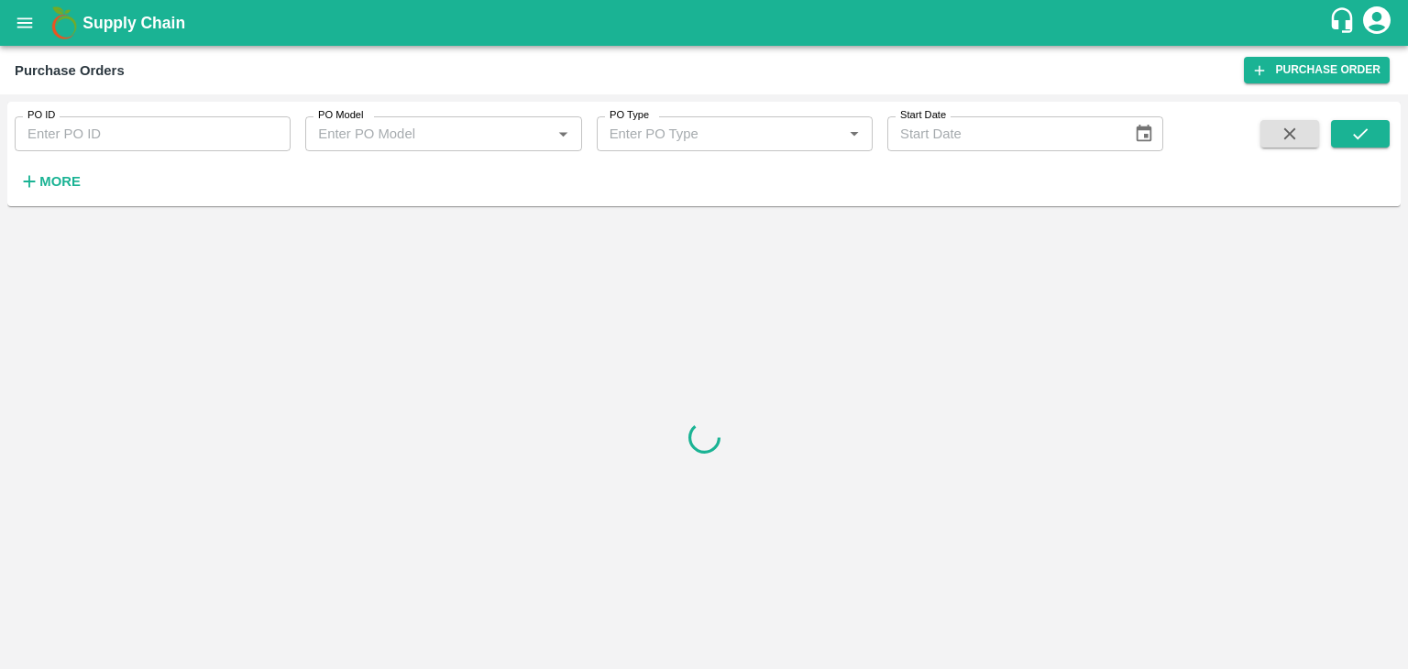
click at [282, 125] on input "PO ID" at bounding box center [153, 133] width 276 height 35
paste input "177469"
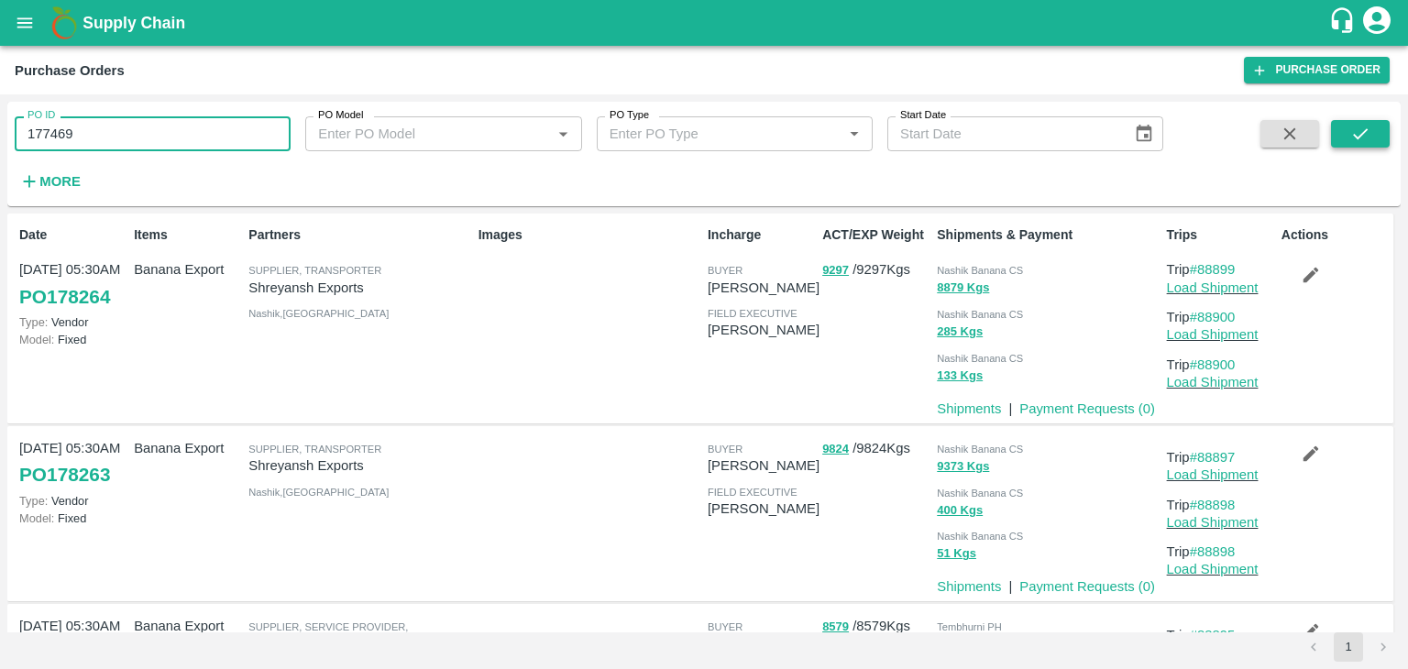
type input "177469"
click at [1364, 124] on icon "submit" at bounding box center [1361, 134] width 20 height 20
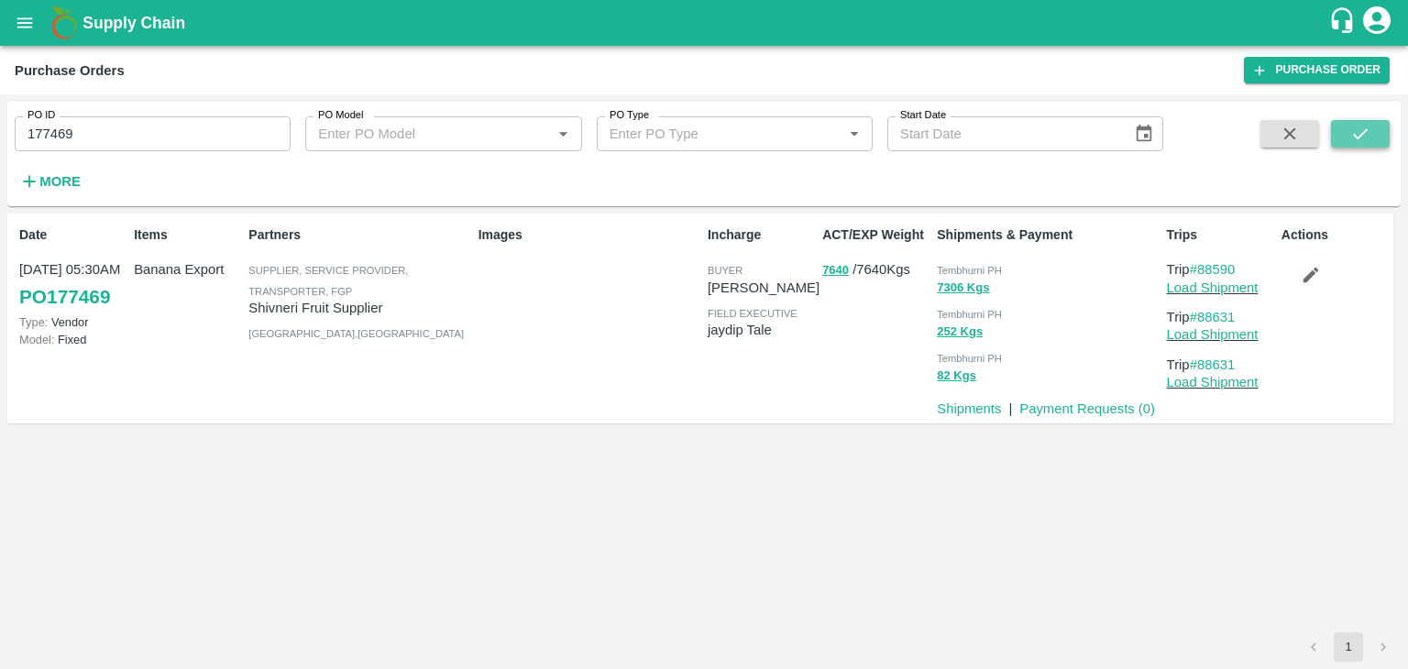
click at [1371, 137] on button "submit" at bounding box center [1360, 134] width 59 height 28
click at [1101, 408] on link "Payment Requests ( 0 )" at bounding box center [1088, 409] width 136 height 15
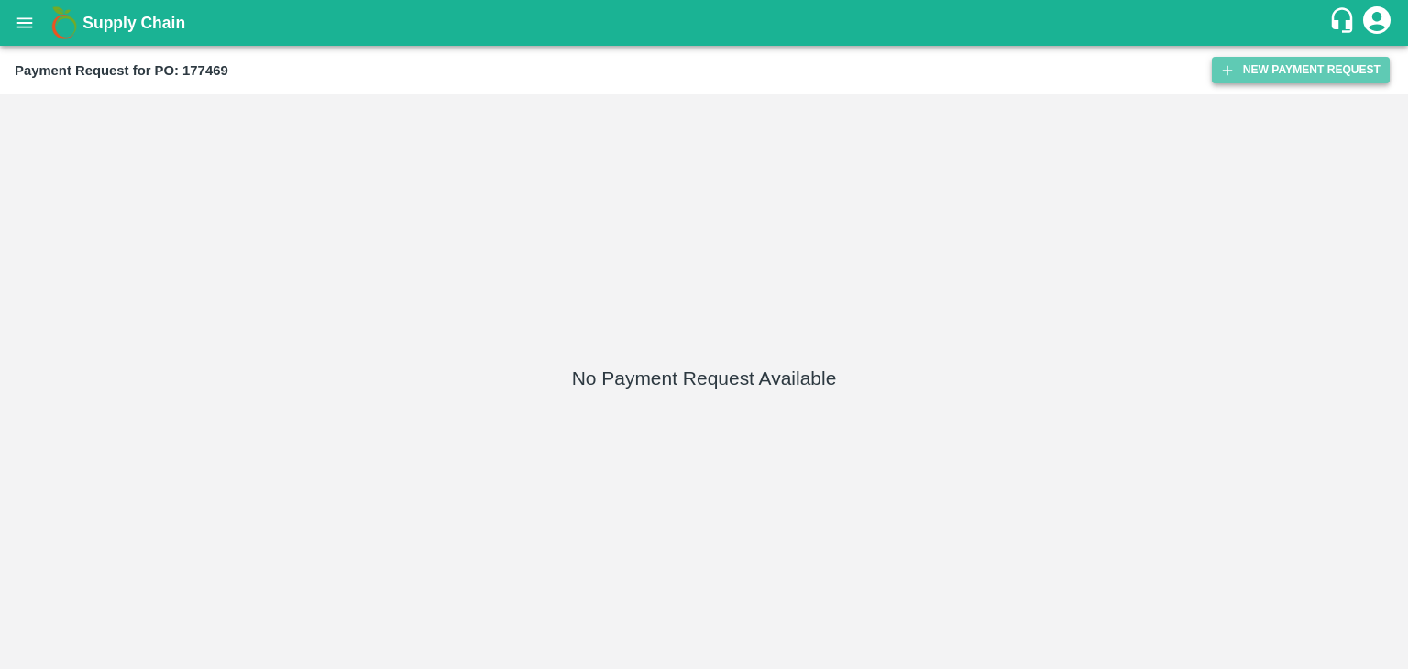
click at [1324, 71] on button "New Payment Request" at bounding box center [1301, 70] width 178 height 27
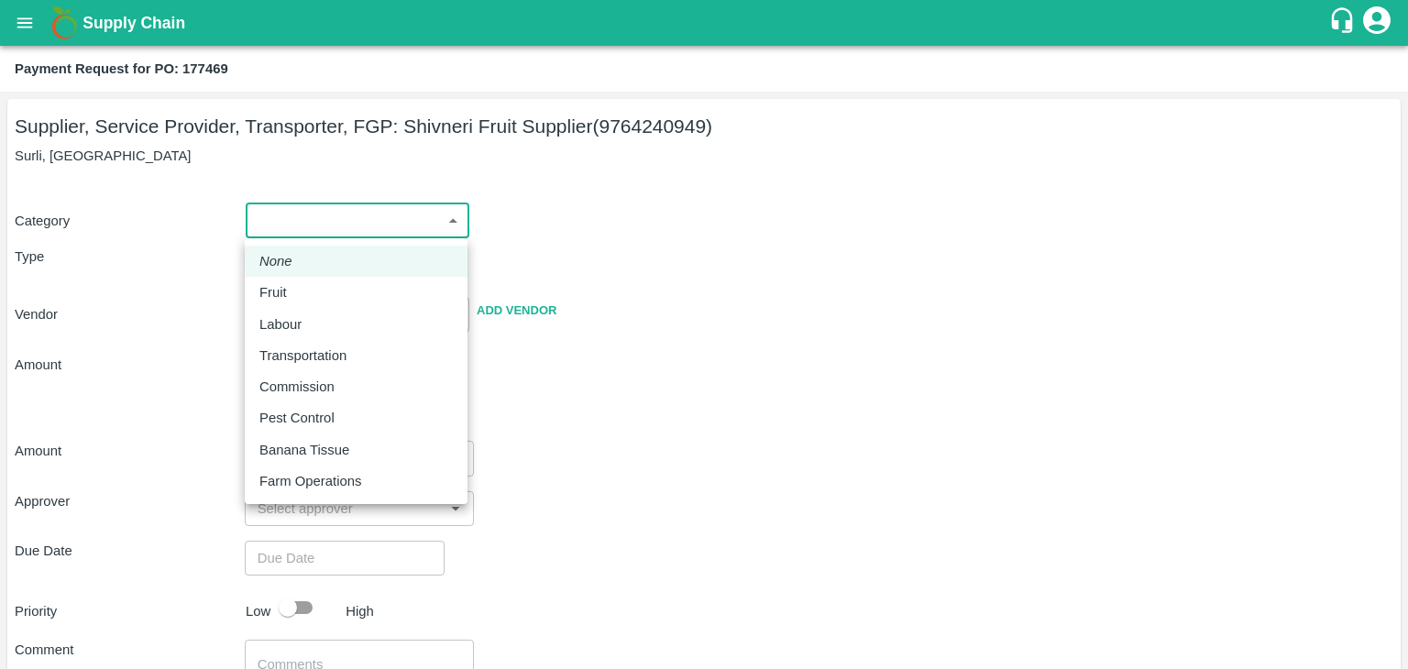
click at [341, 210] on body "Supply Chain Payment Request for PO: 177469 Supplier, Service Provider, Transpo…" at bounding box center [704, 334] width 1408 height 669
click at [290, 287] on div "Fruit" at bounding box center [277, 292] width 37 height 20
type input "1"
type input "Shivneri Fruit Supplier - 9764240949(Supplier, Service Provider, Transporter, F…"
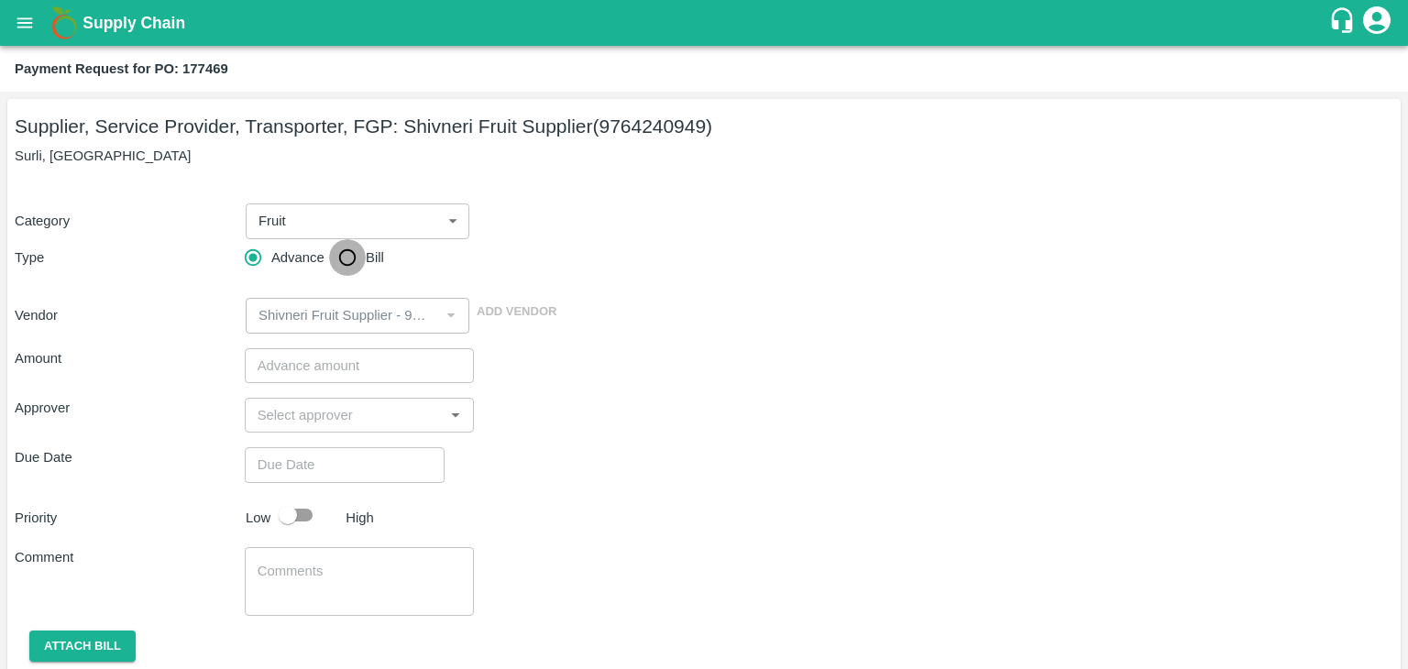
click at [358, 241] on input "Bill" at bounding box center [347, 257] width 37 height 37
radio input "true"
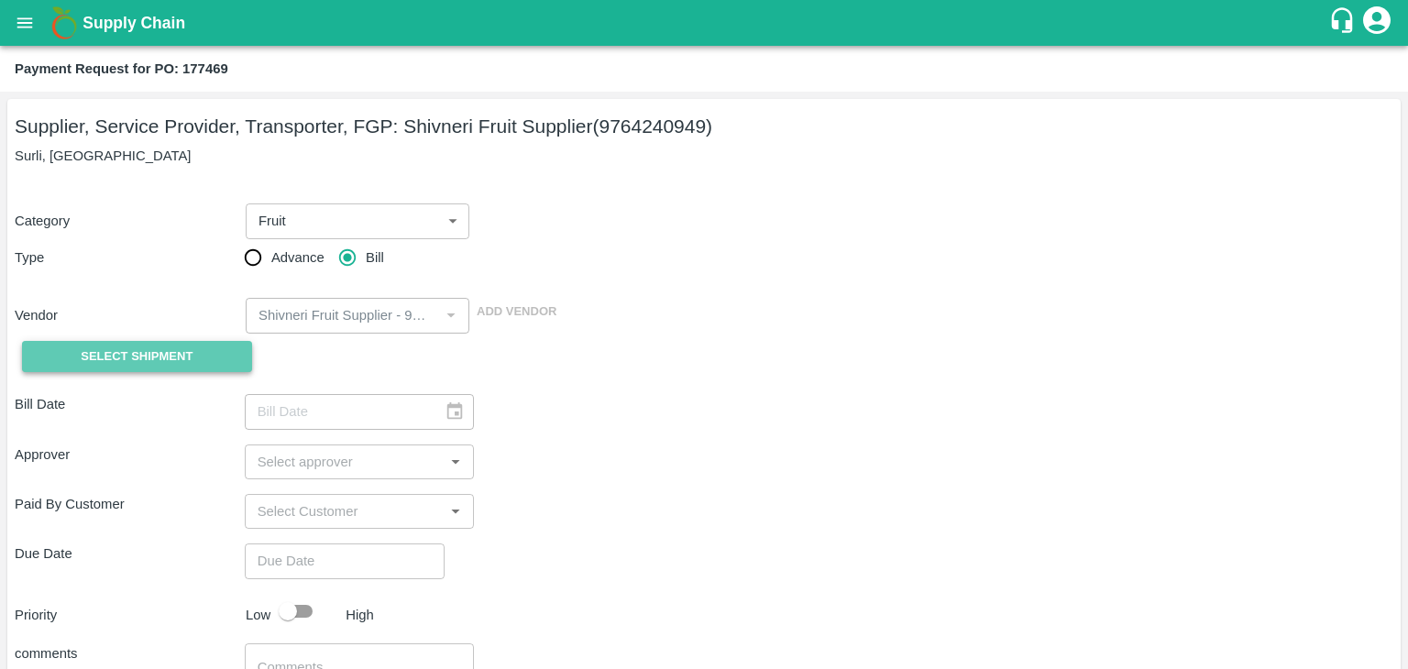
click at [183, 351] on span "Select Shipment" at bounding box center [137, 357] width 112 height 21
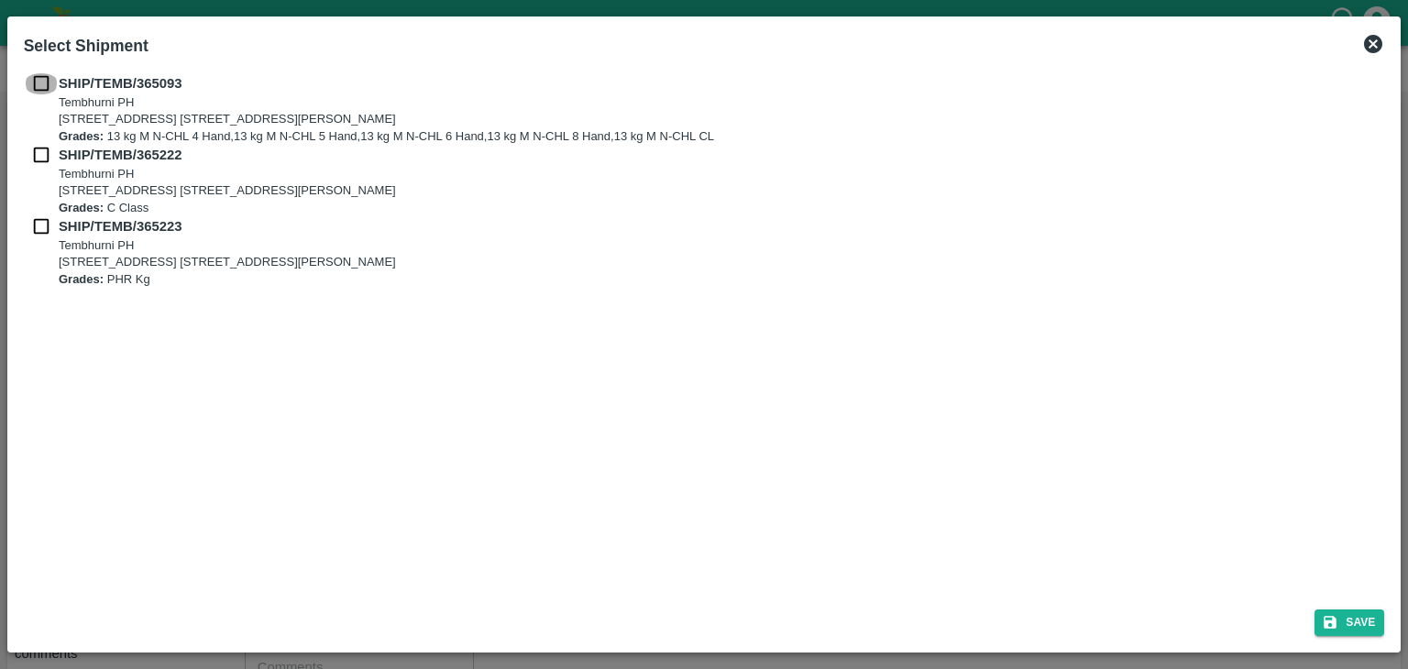
click at [41, 84] on input "checkbox" at bounding box center [41, 83] width 35 height 20
checkbox input "true"
click at [33, 160] on input "checkbox" at bounding box center [41, 155] width 35 height 20
checkbox input "true"
click at [30, 222] on input "checkbox" at bounding box center [41, 226] width 35 height 20
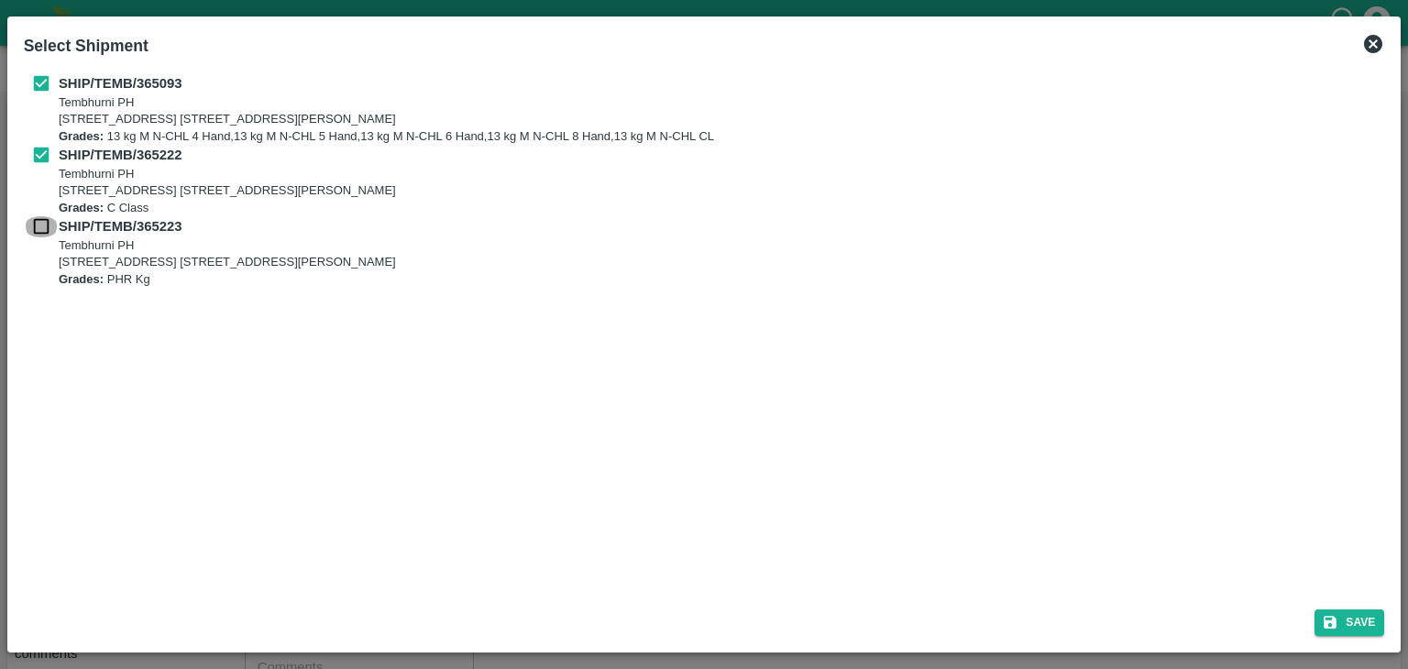
checkbox input "true"
click at [1339, 612] on button "Save" at bounding box center [1350, 623] width 70 height 27
type input "20/09/2025"
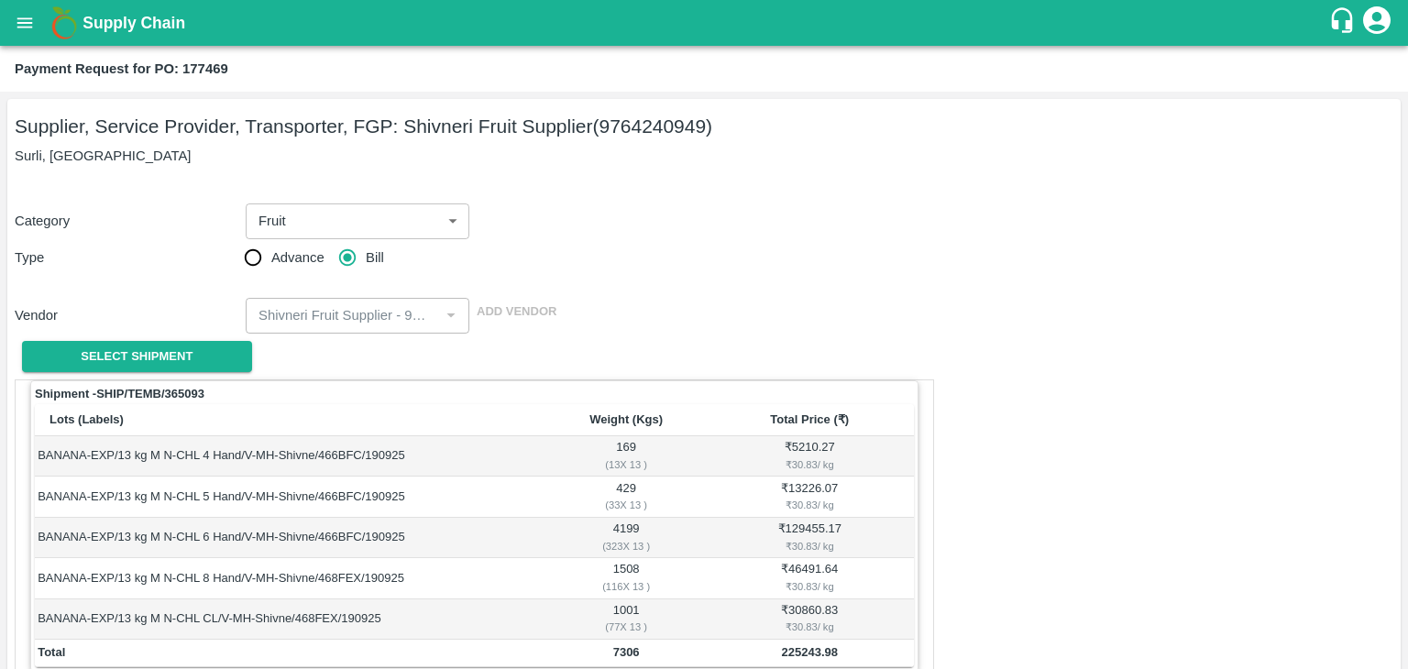
scroll to position [899, 0]
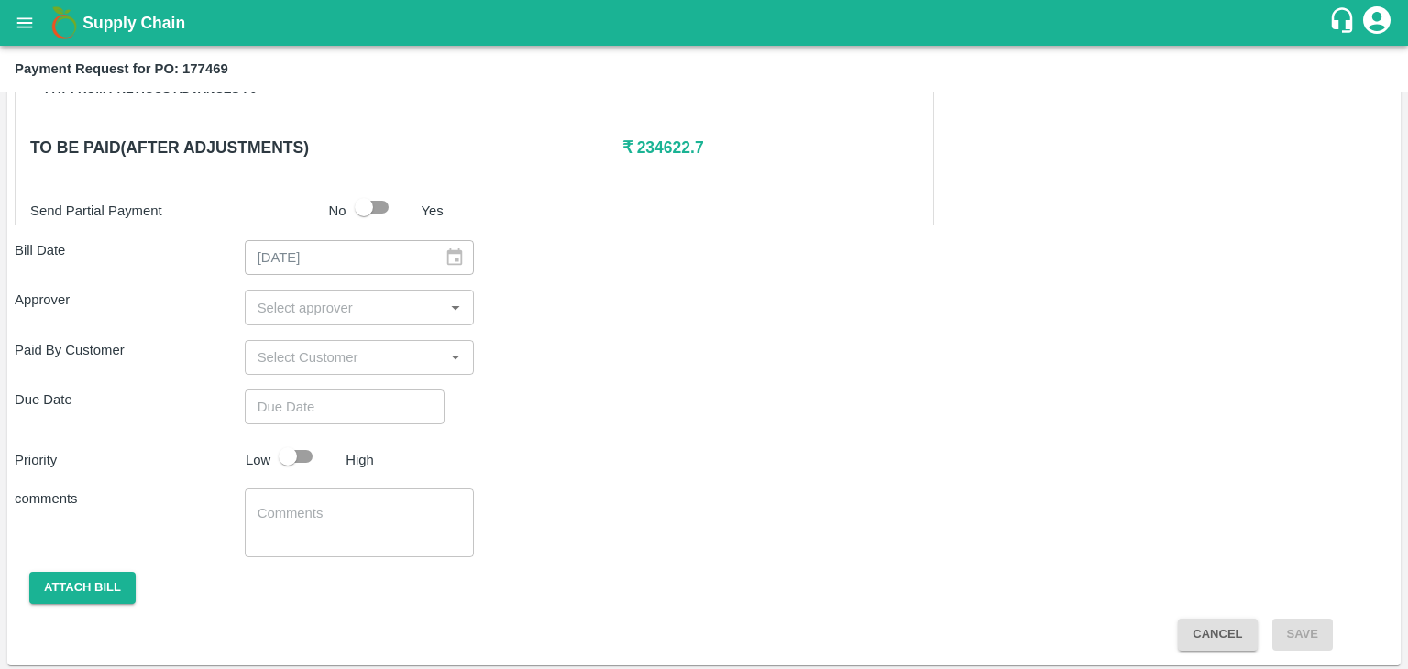
click at [340, 312] on input "input" at bounding box center [344, 307] width 189 height 24
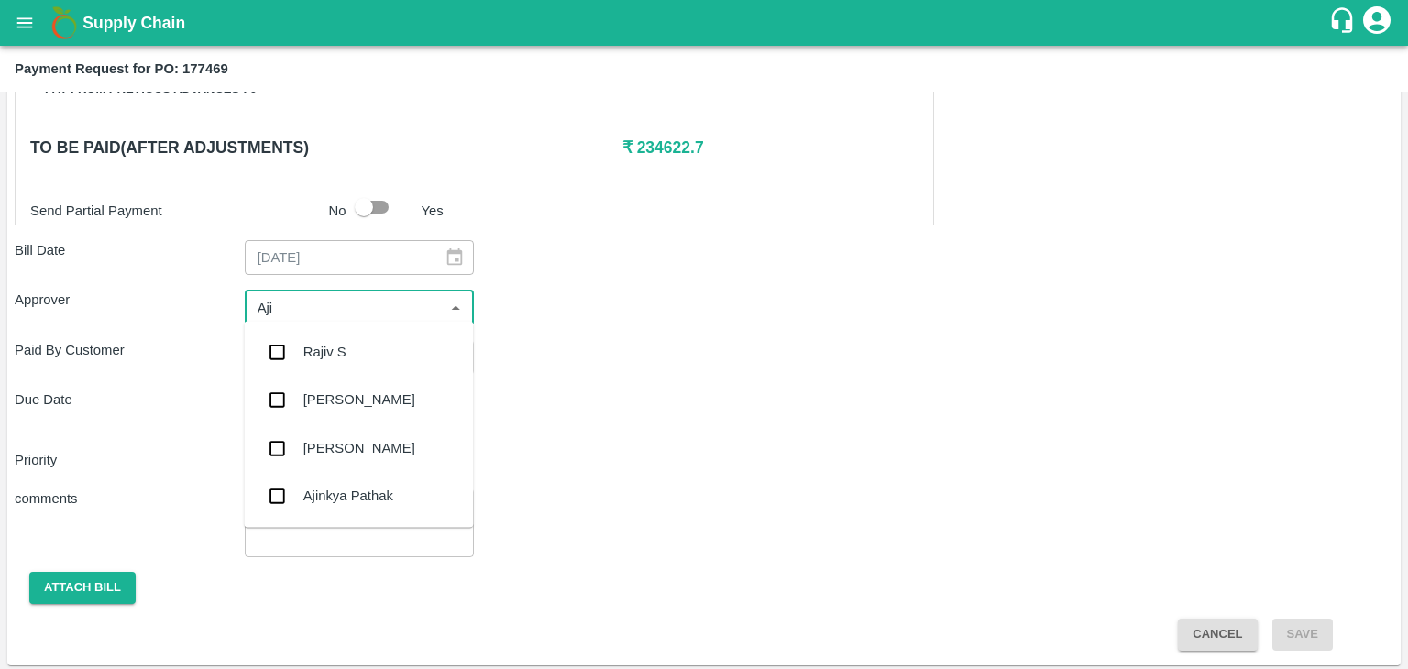
type input "Ajit"
click at [358, 344] on div "Ajit Otari" at bounding box center [358, 352] width 229 height 48
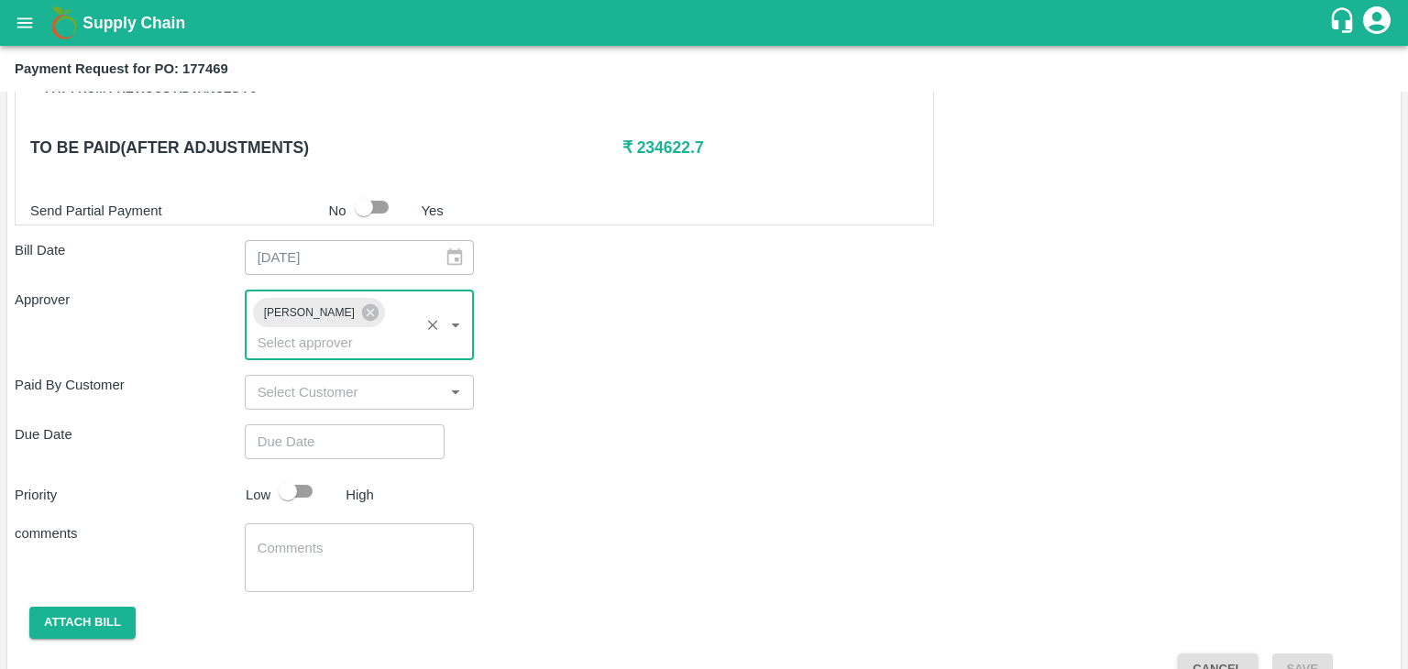
type input "DD/MM/YYYY hh:mm aa"
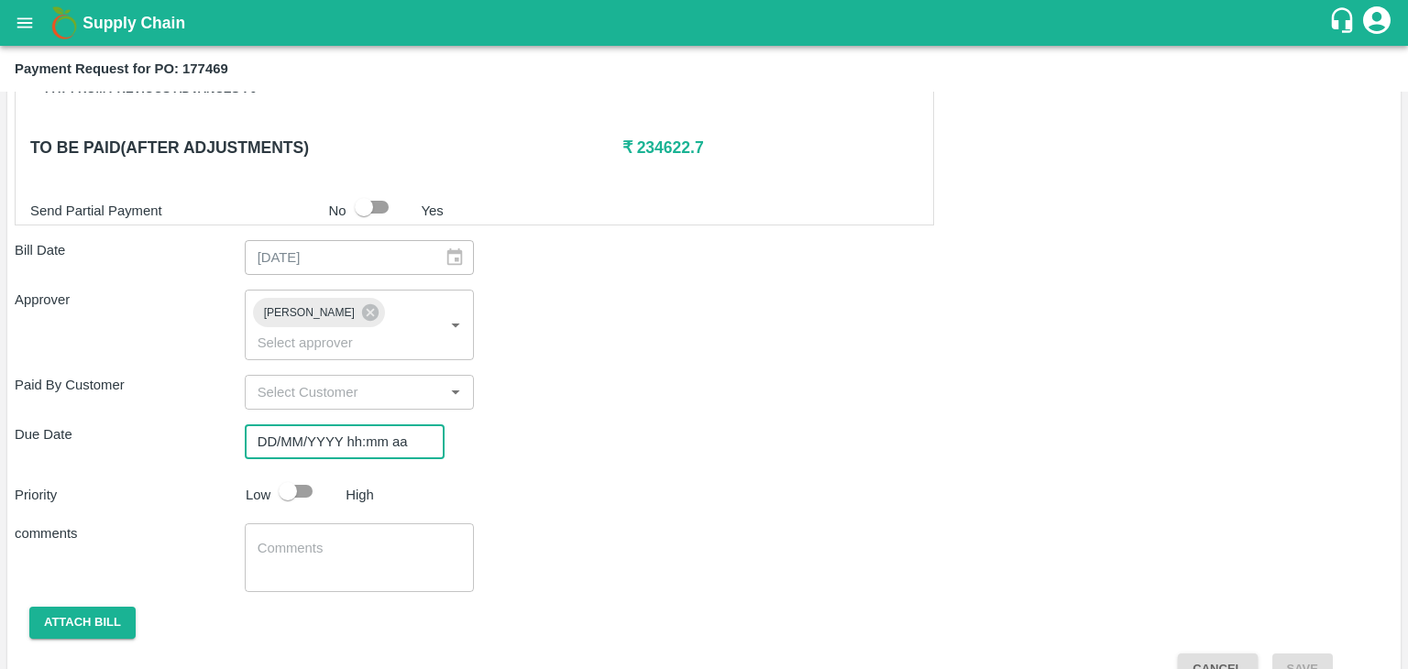
click at [383, 424] on input "DD/MM/YYYY hh:mm aa" at bounding box center [338, 441] width 187 height 35
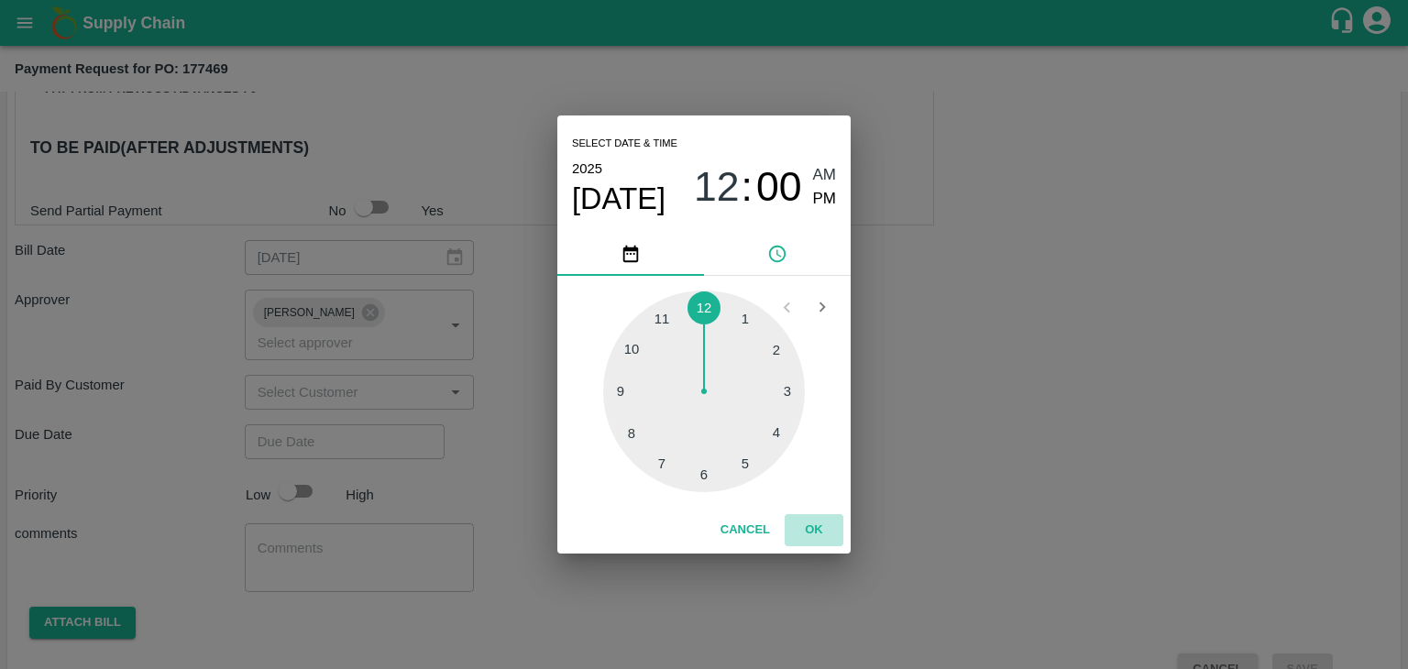
click at [816, 535] on button "OK" at bounding box center [814, 530] width 59 height 32
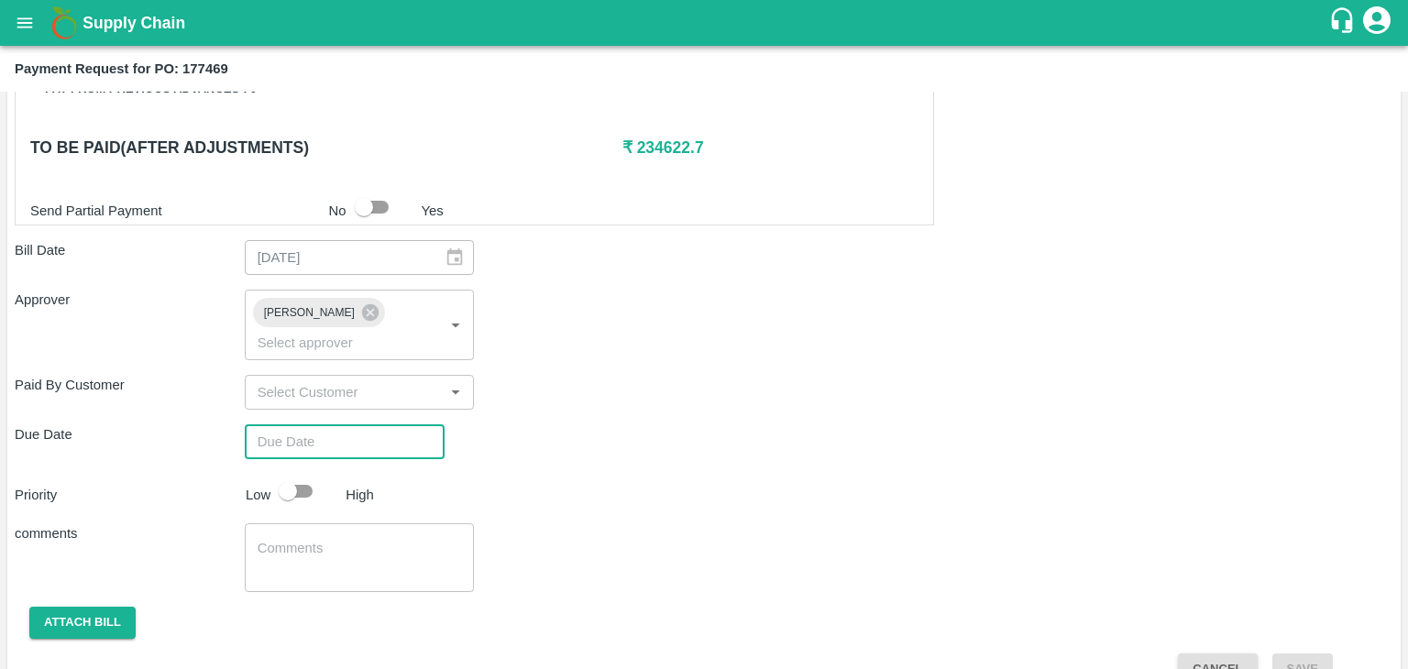
type input "26/09/2025 12:00 AM"
click at [312, 474] on input "checkbox" at bounding box center [288, 491] width 105 height 35
checkbox input "true"
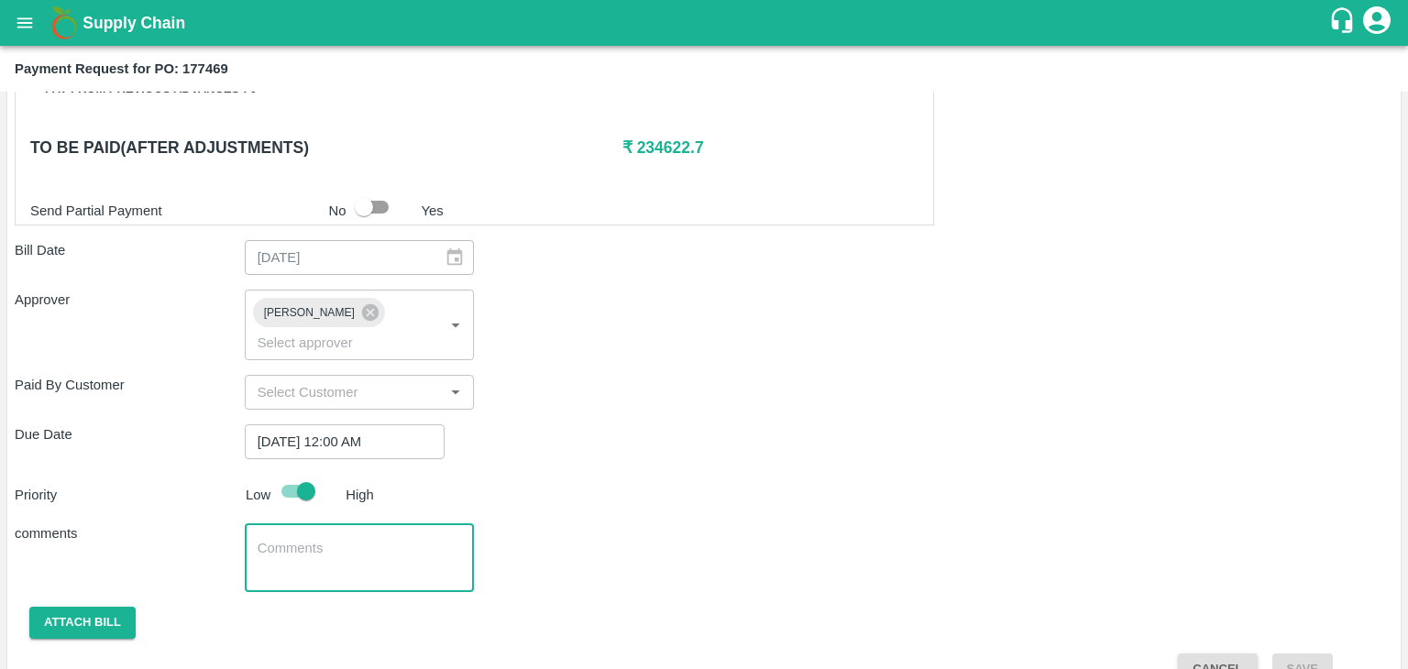
click at [350, 539] on textarea at bounding box center [360, 558] width 204 height 39
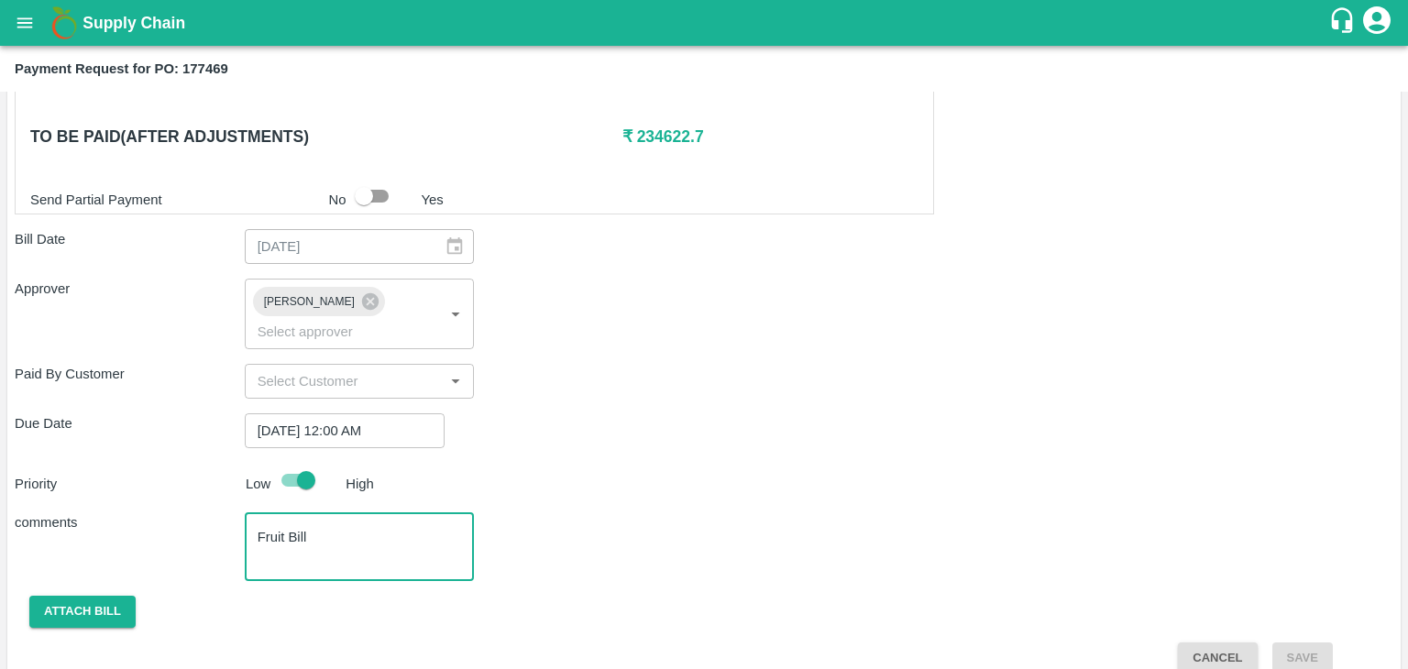
type textarea "Fruit Bill"
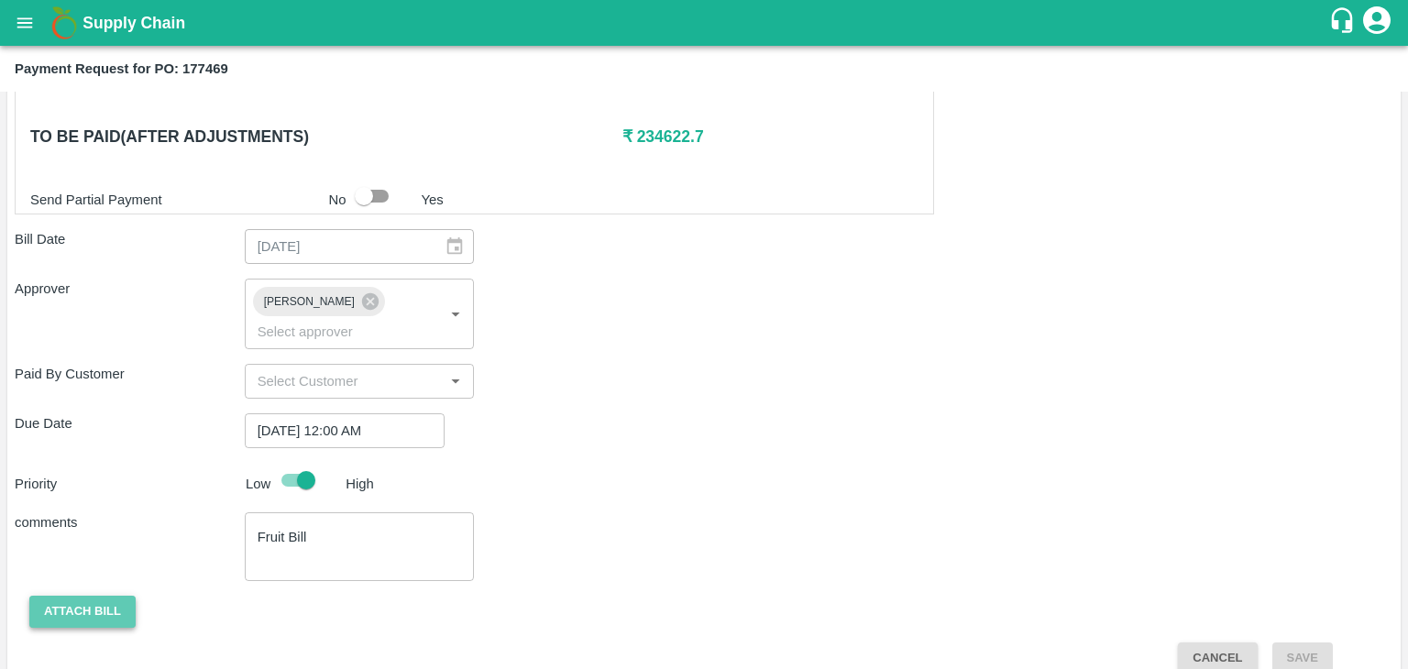
click at [110, 596] on button "Attach bill" at bounding box center [82, 612] width 106 height 32
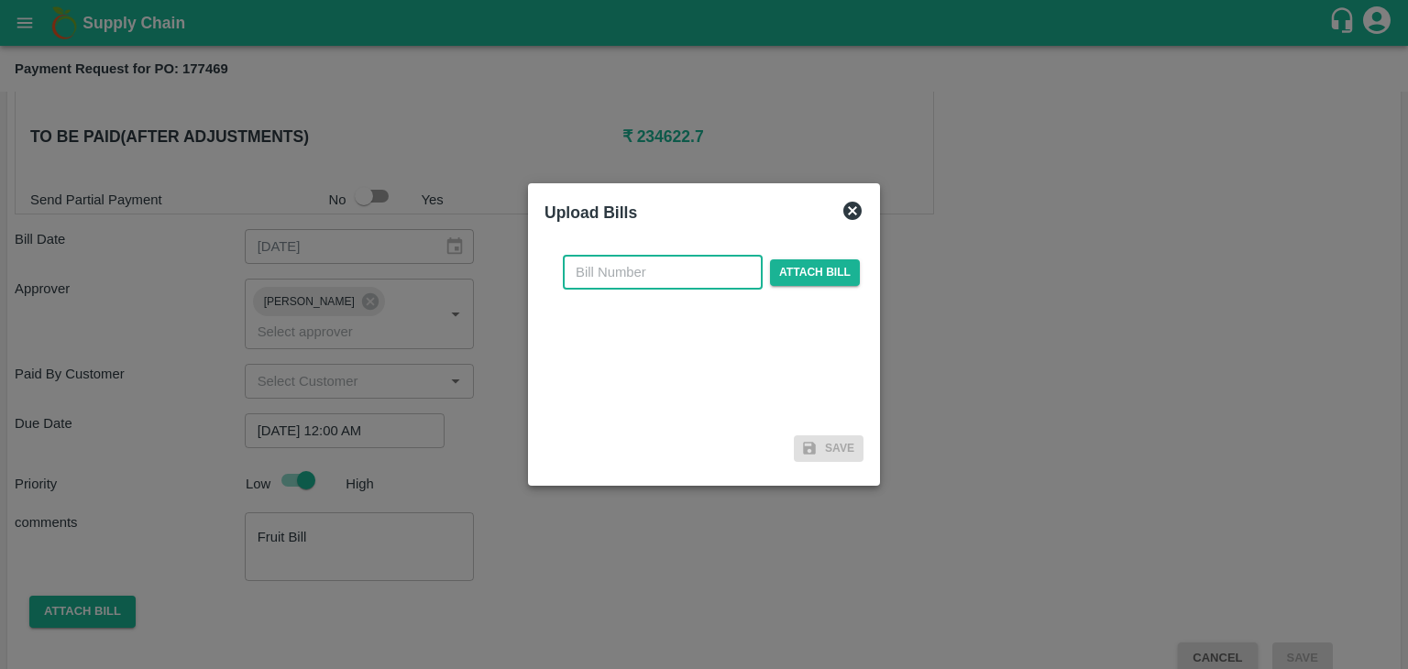
click at [711, 264] on input "text" at bounding box center [663, 272] width 200 height 35
type input "745"
click at [829, 263] on span "Attach bill" at bounding box center [815, 272] width 90 height 27
click at [0, 0] on input "Attach bill" at bounding box center [0, 0] width 0 height 0
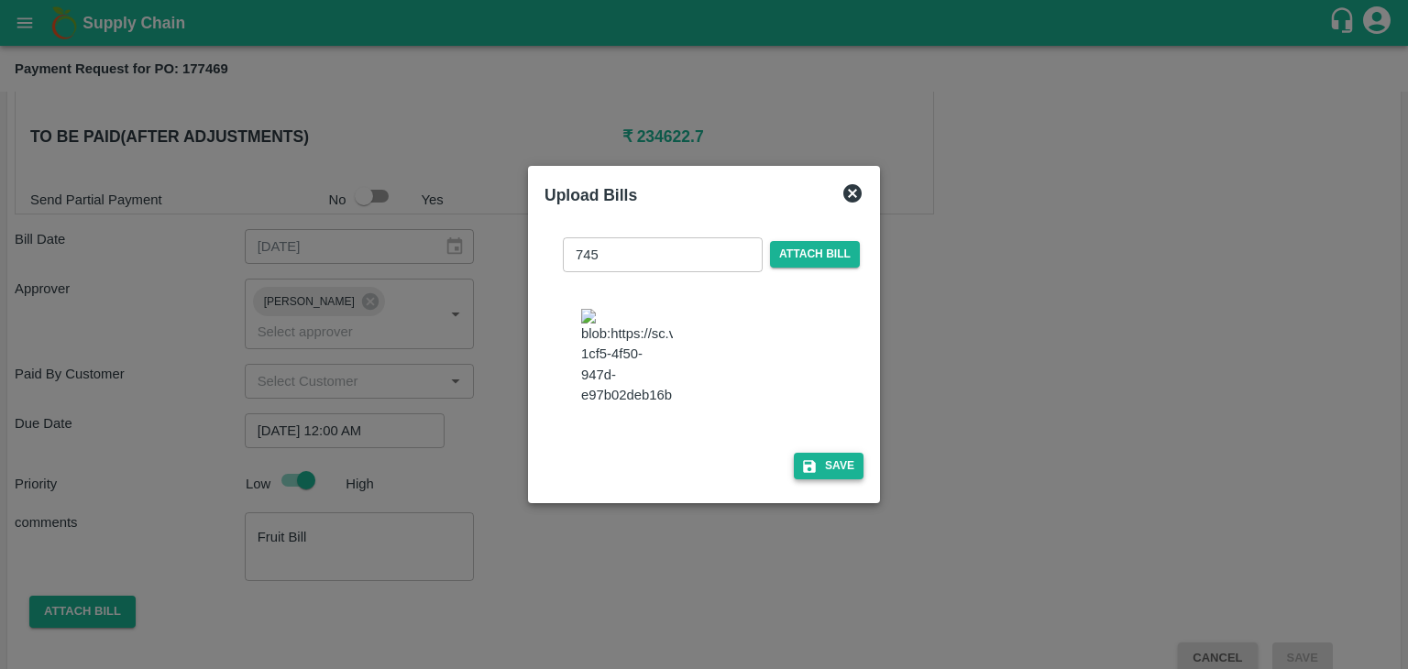
click at [821, 463] on button "Save" at bounding box center [829, 466] width 70 height 27
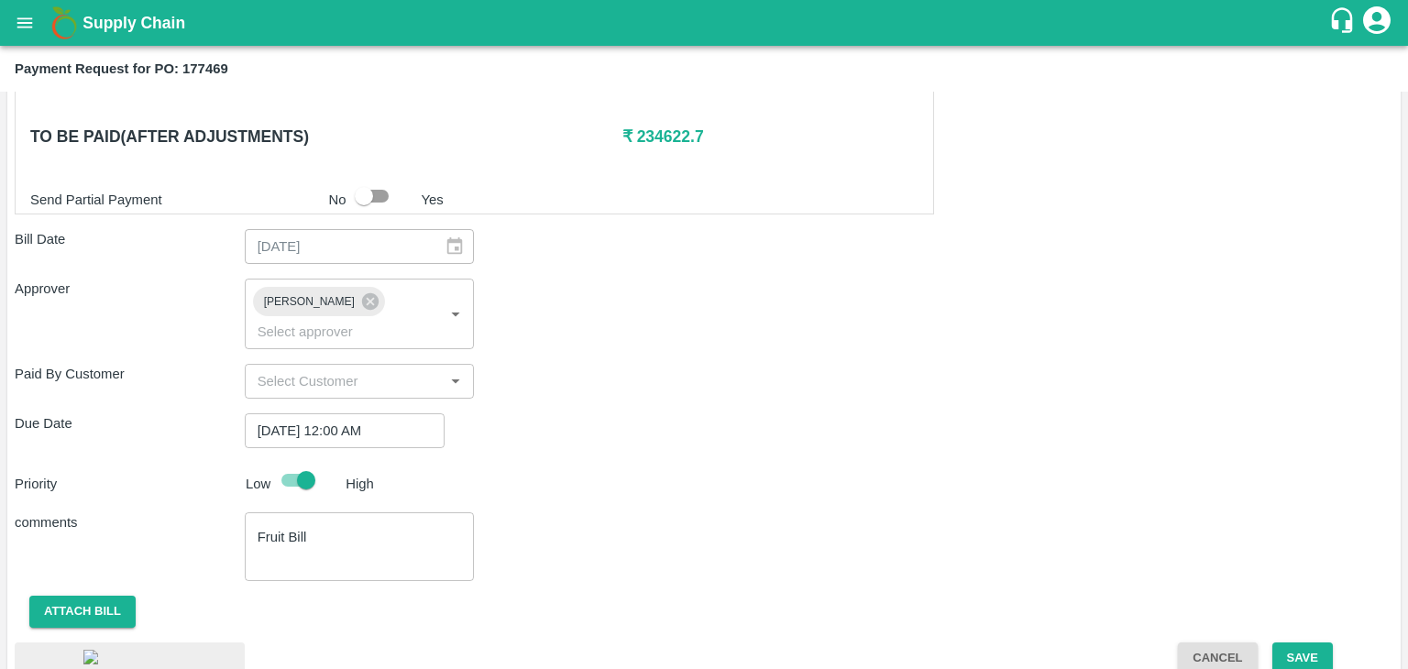
scroll to position [1012, 0]
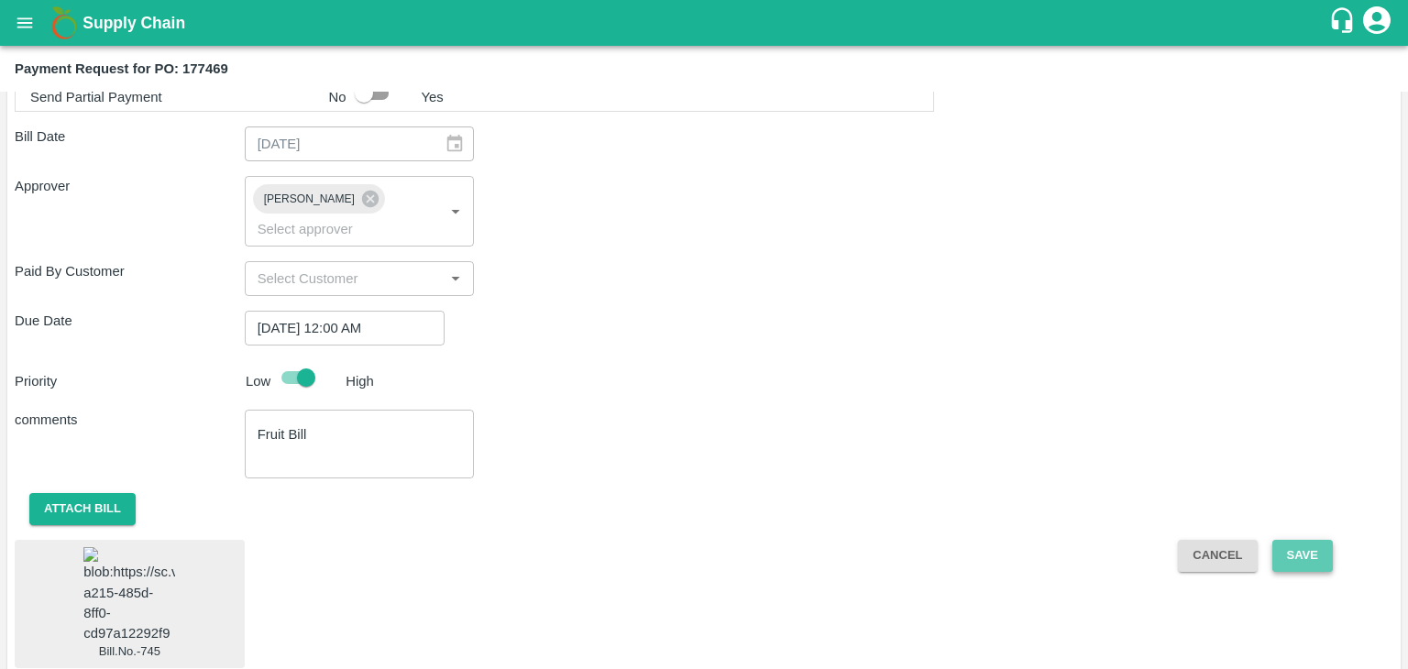
click at [1309, 540] on button "Save" at bounding box center [1303, 556] width 61 height 32
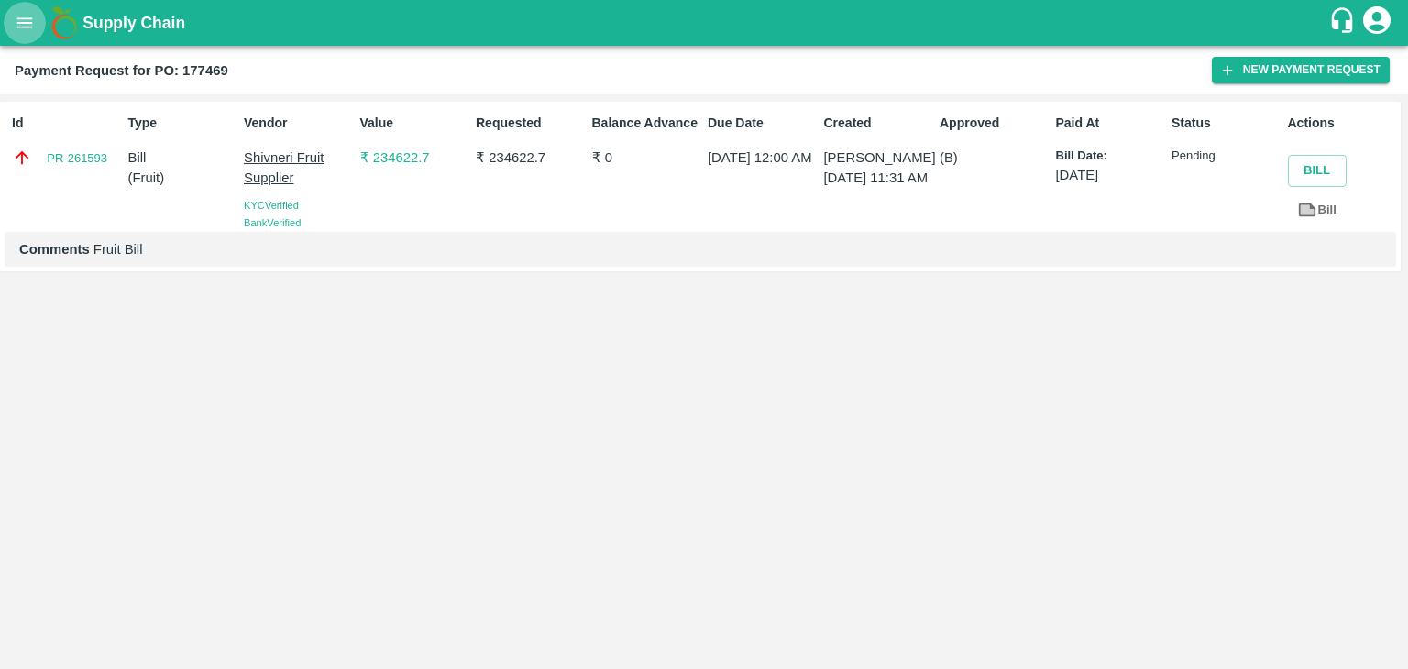
click at [31, 33] on button "open drawer" at bounding box center [25, 23] width 42 height 42
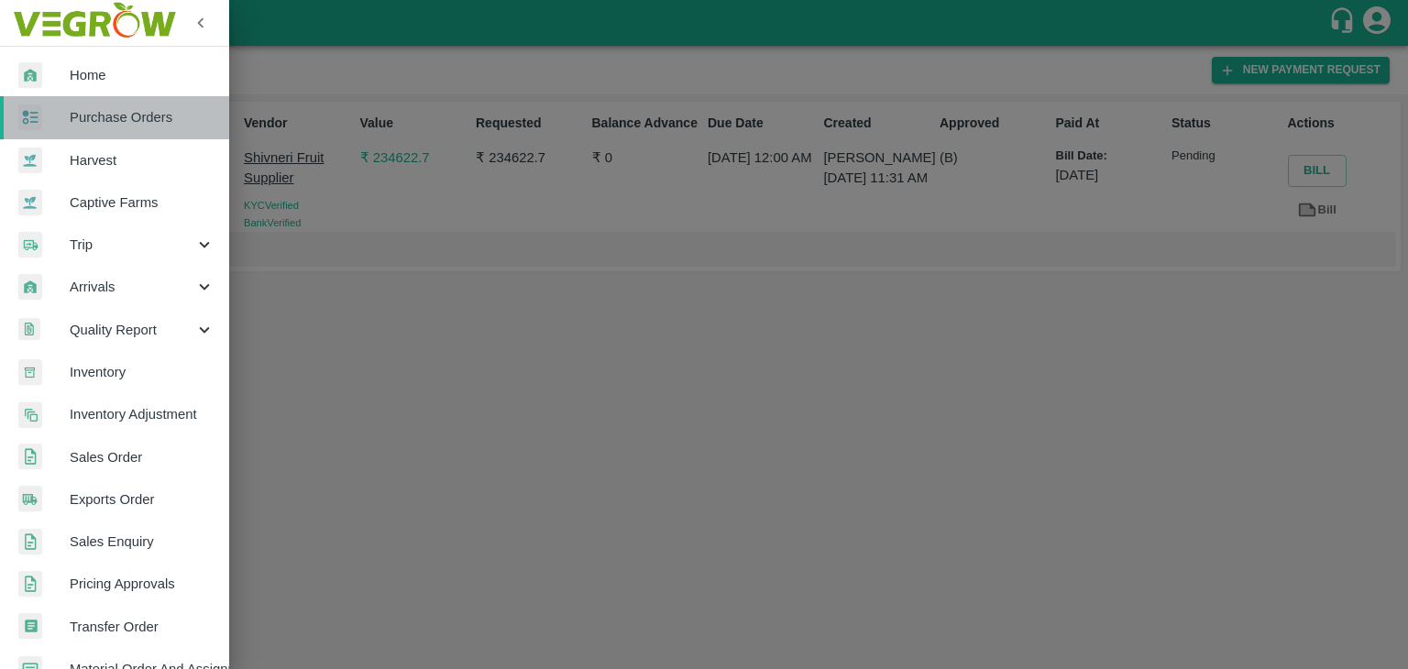
click at [152, 113] on span "Purchase Orders" at bounding box center [142, 117] width 145 height 20
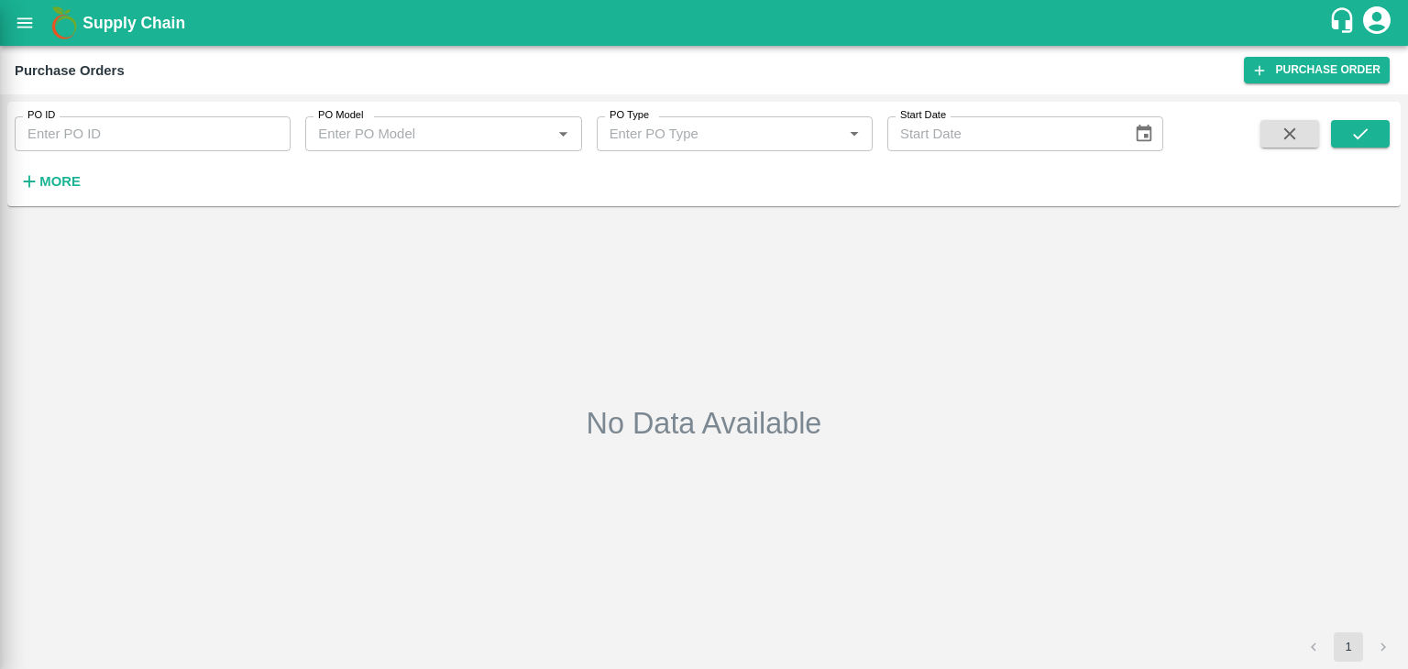
click at [225, 129] on div at bounding box center [704, 334] width 1408 height 669
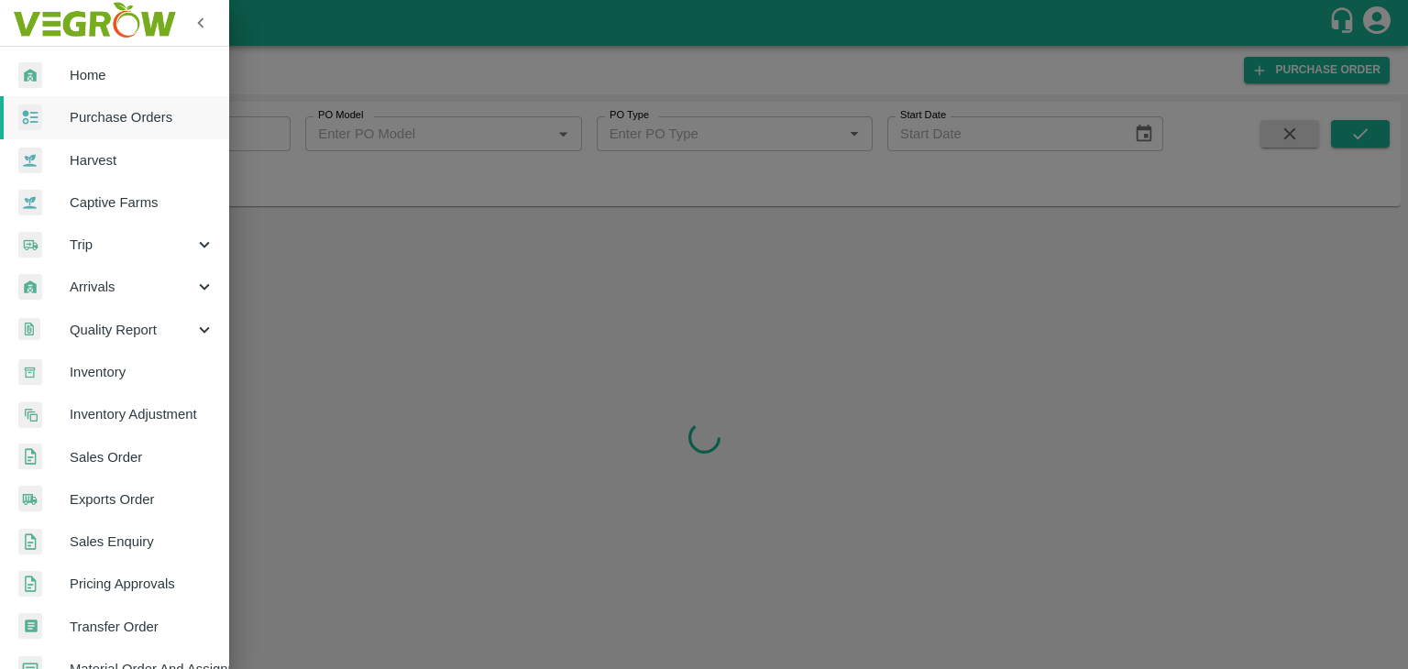
click at [285, 130] on div at bounding box center [704, 334] width 1408 height 669
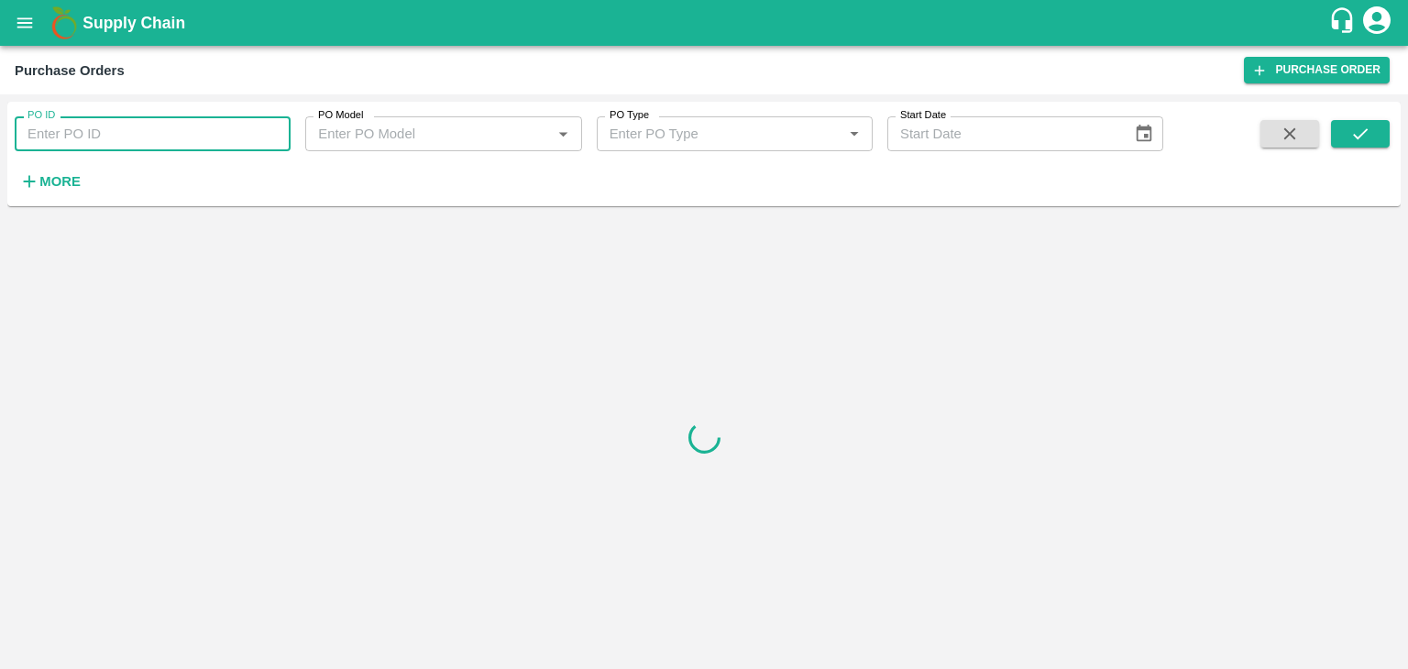
click at [270, 130] on input "PO ID" at bounding box center [153, 133] width 276 height 35
paste input "177756"
type input "177756"
click at [1364, 138] on icon "submit" at bounding box center [1361, 134] width 20 height 20
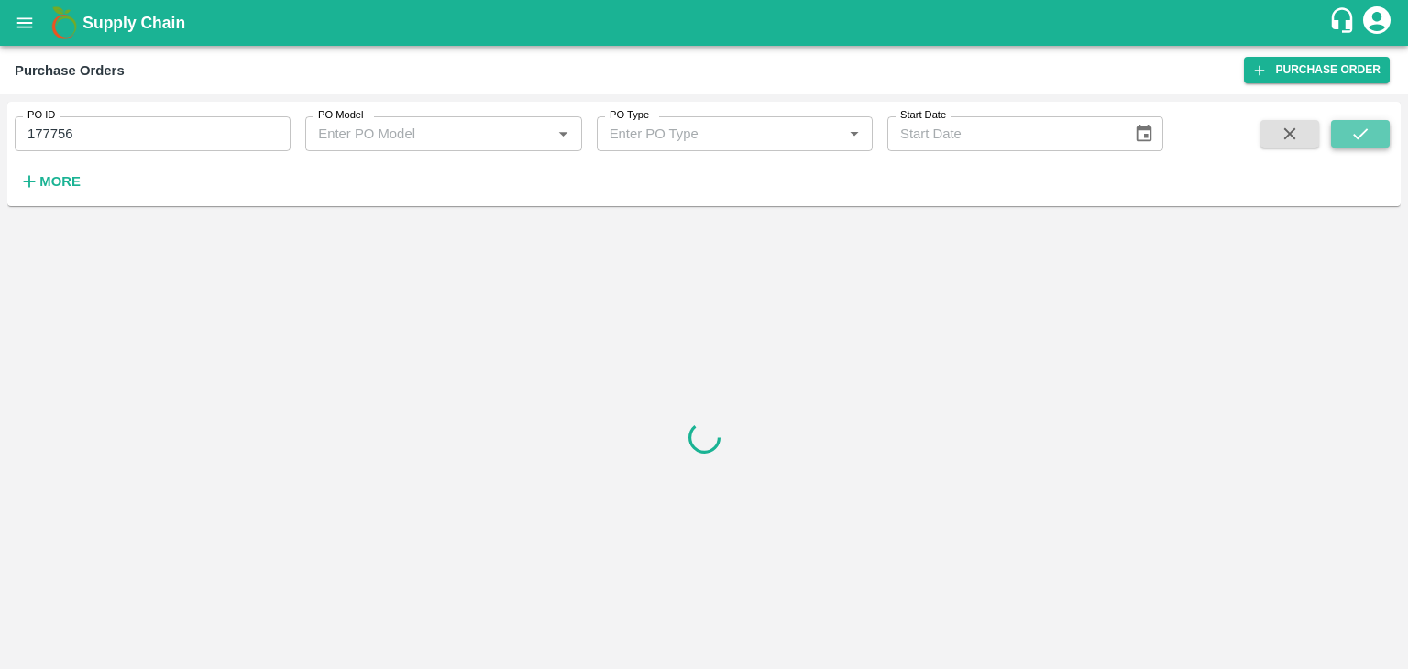
click at [1364, 138] on icon "submit" at bounding box center [1361, 134] width 20 height 20
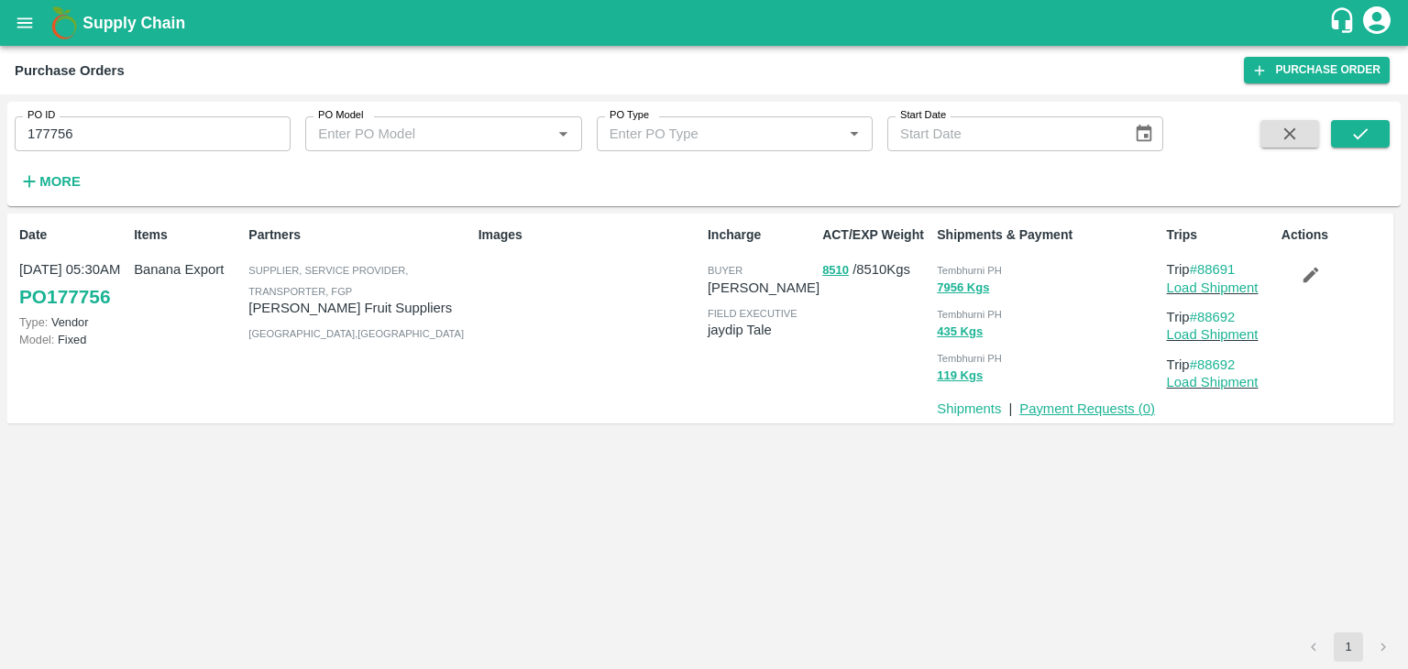
click at [1075, 402] on link "Payment Requests ( 0 )" at bounding box center [1088, 409] width 136 height 15
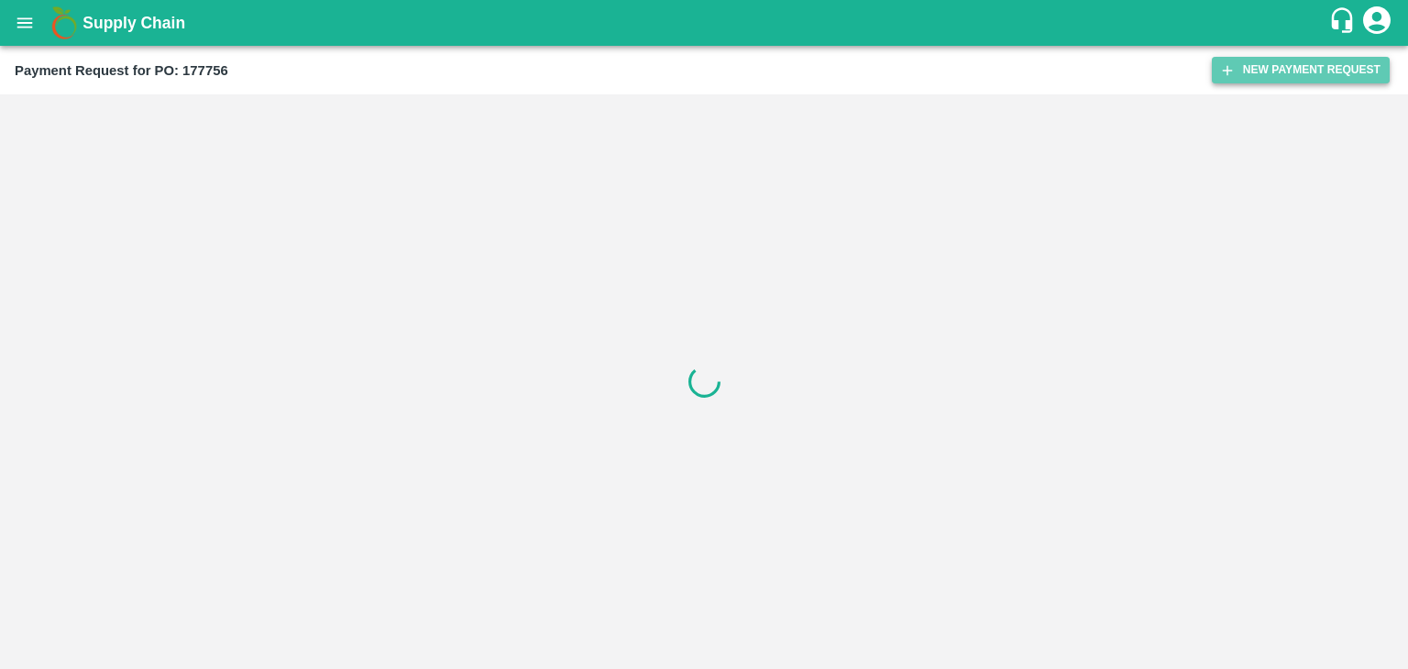
click at [1339, 61] on button "New Payment Request" at bounding box center [1301, 70] width 178 height 27
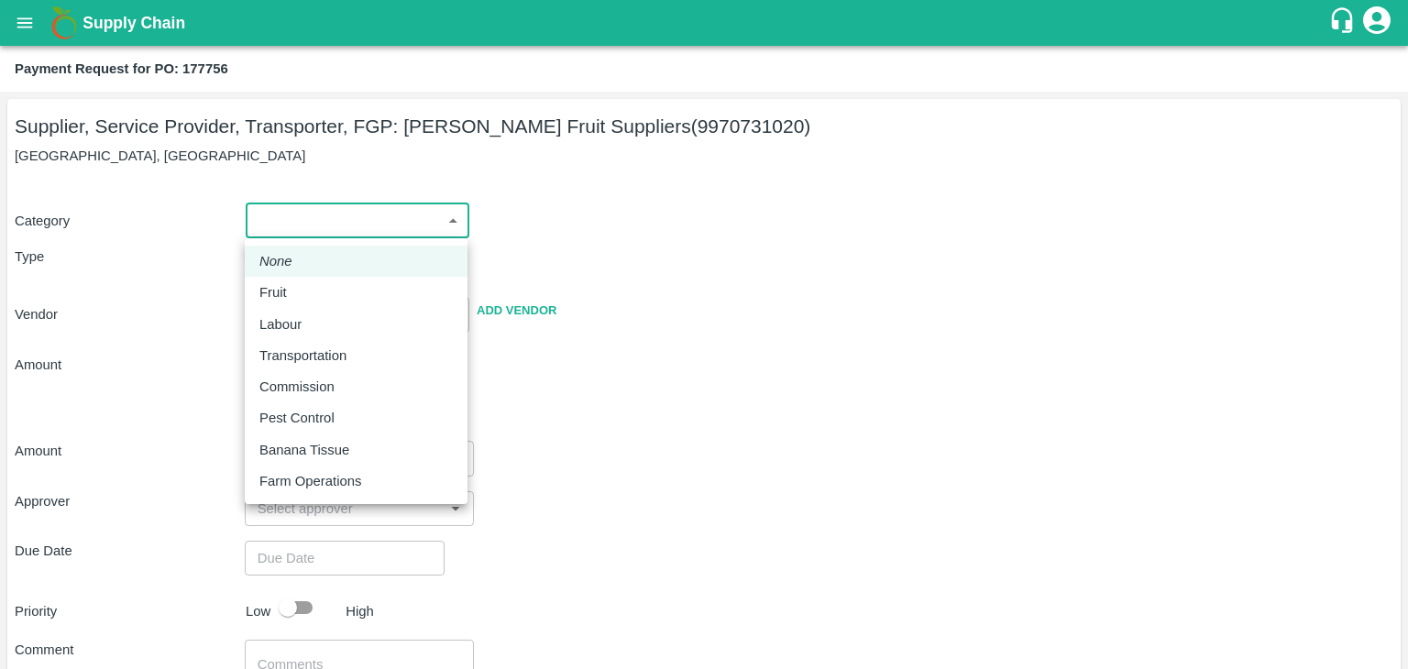
click at [286, 216] on body "Supply Chain Payment Request for PO: 177756 Supplier, Service Provider, Transpo…" at bounding box center [704, 334] width 1408 height 669
click at [293, 287] on div "Fruit" at bounding box center [277, 292] width 37 height 20
type input "1"
type input "[PERSON_NAME] Fruit Suppliers - 9970731020(Supplier, Service Provider, Transpor…"
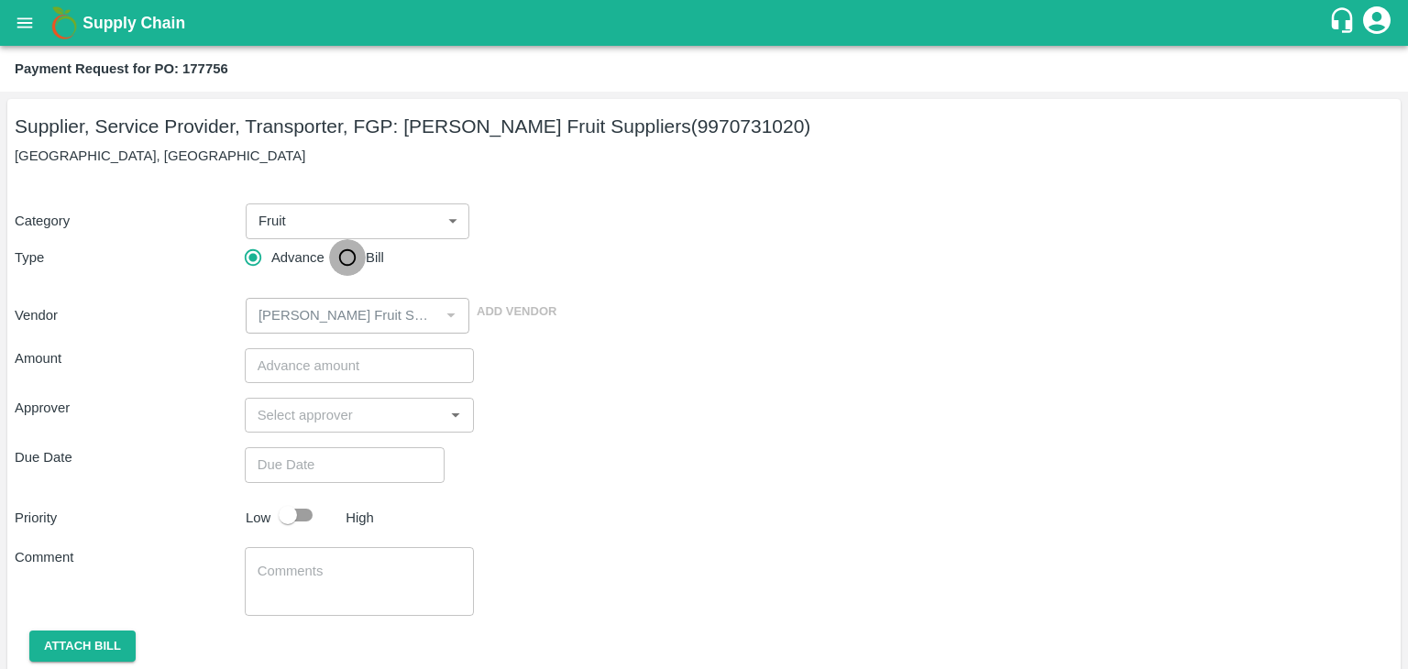
click at [349, 268] on input "Bill" at bounding box center [347, 257] width 37 height 37
radio input "true"
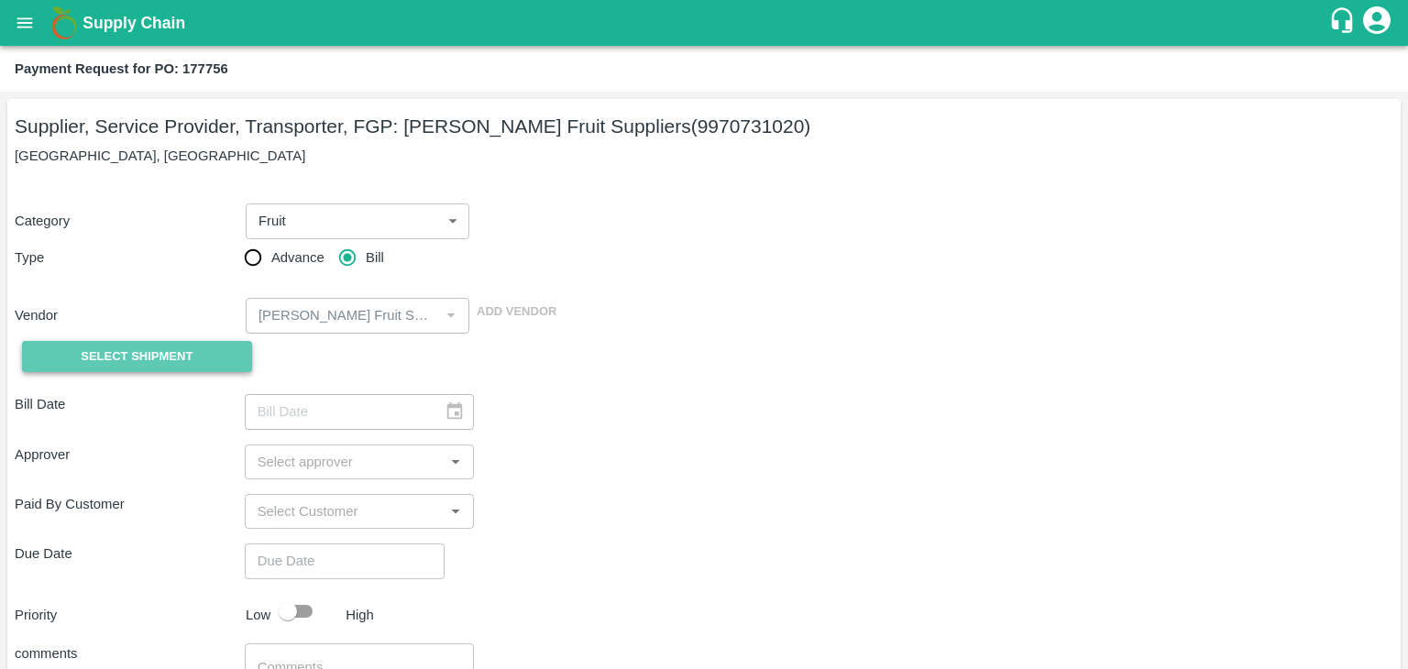
click at [169, 353] on span "Select Shipment" at bounding box center [137, 357] width 112 height 21
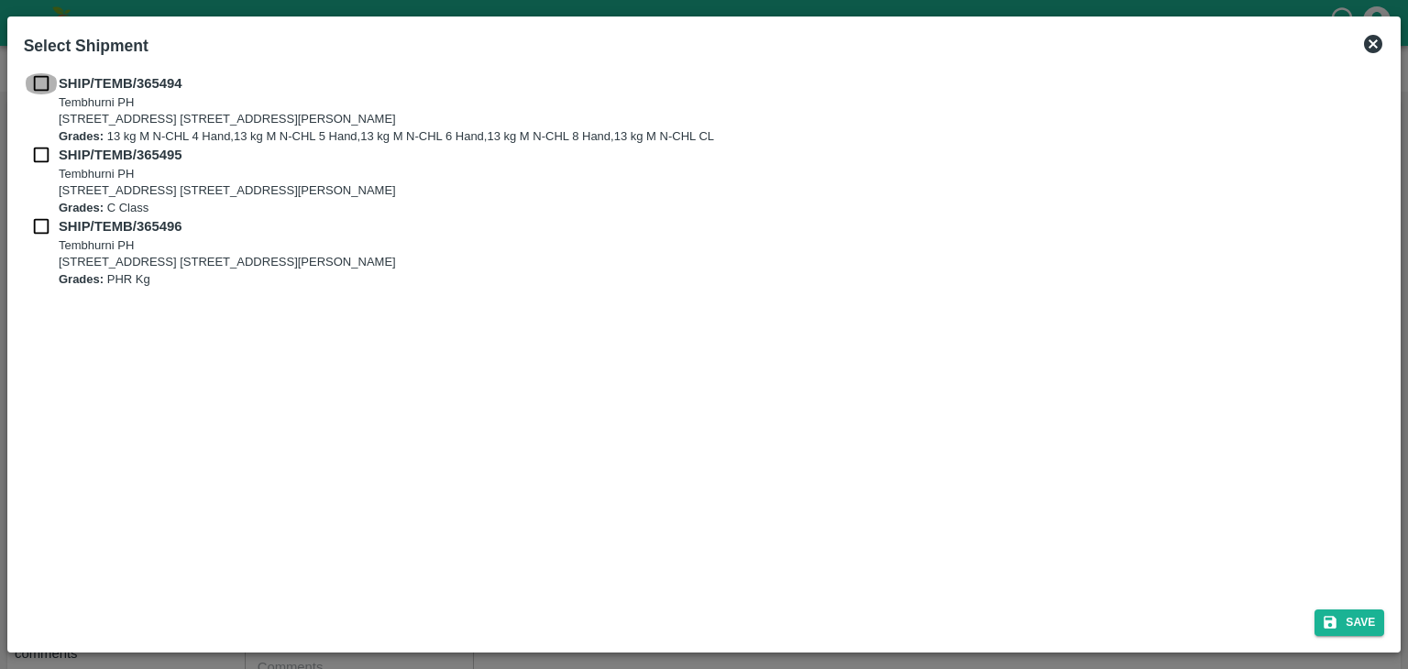
click at [44, 89] on input "checkbox" at bounding box center [41, 83] width 35 height 20
checkbox input "true"
click at [44, 151] on input "checkbox" at bounding box center [41, 155] width 35 height 20
checkbox input "true"
click at [40, 228] on input "checkbox" at bounding box center [41, 226] width 35 height 20
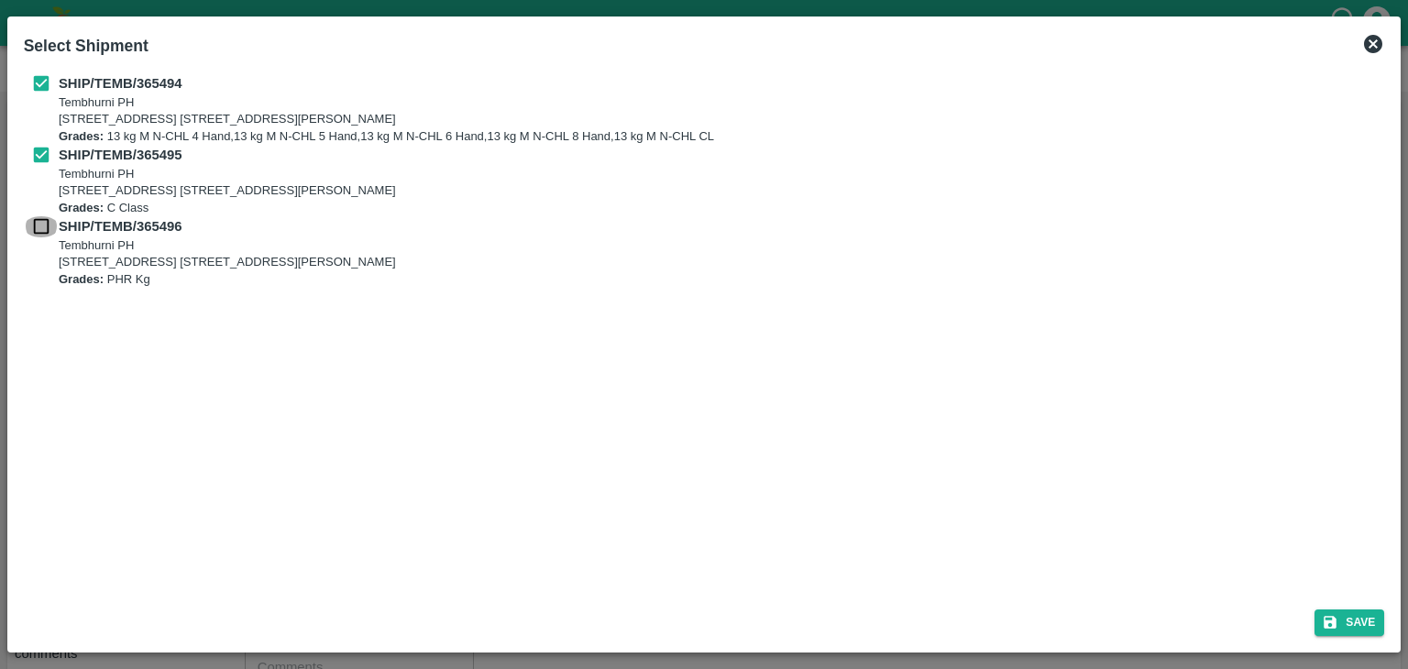
checkbox input "true"
click at [1335, 610] on button "Save" at bounding box center [1350, 623] width 70 height 27
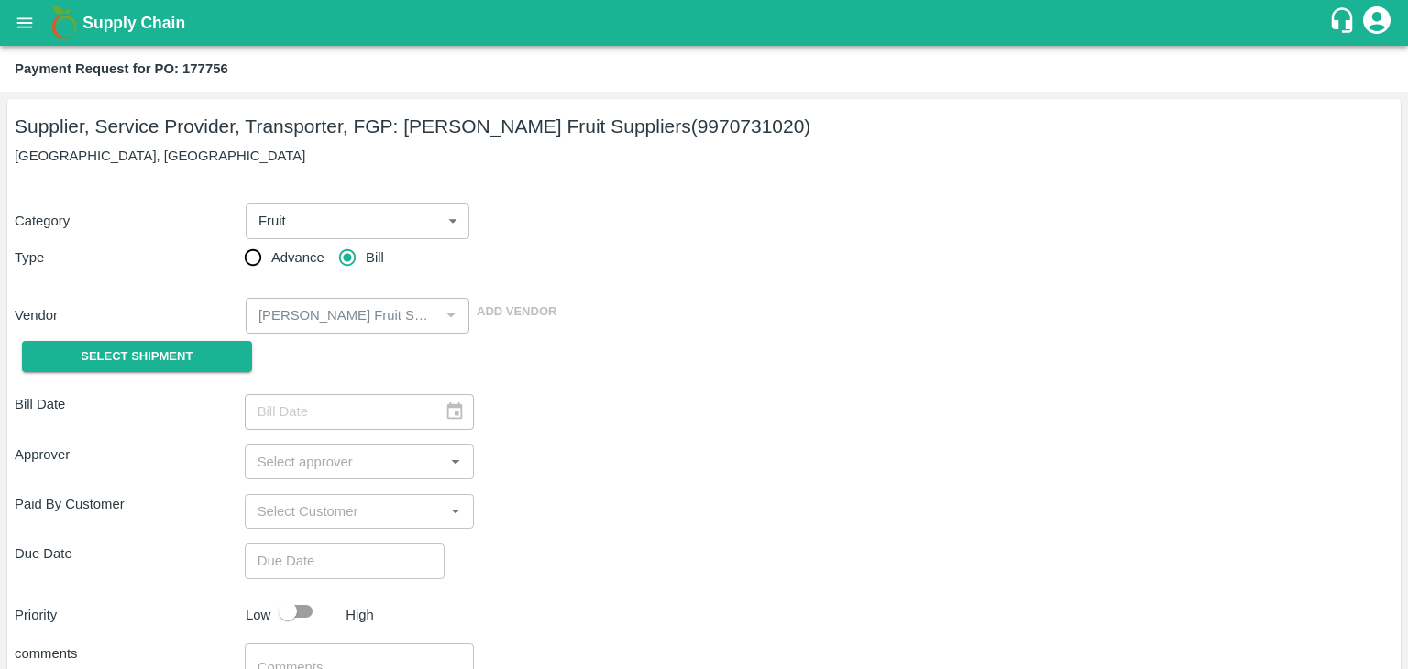
type input "[DATE]"
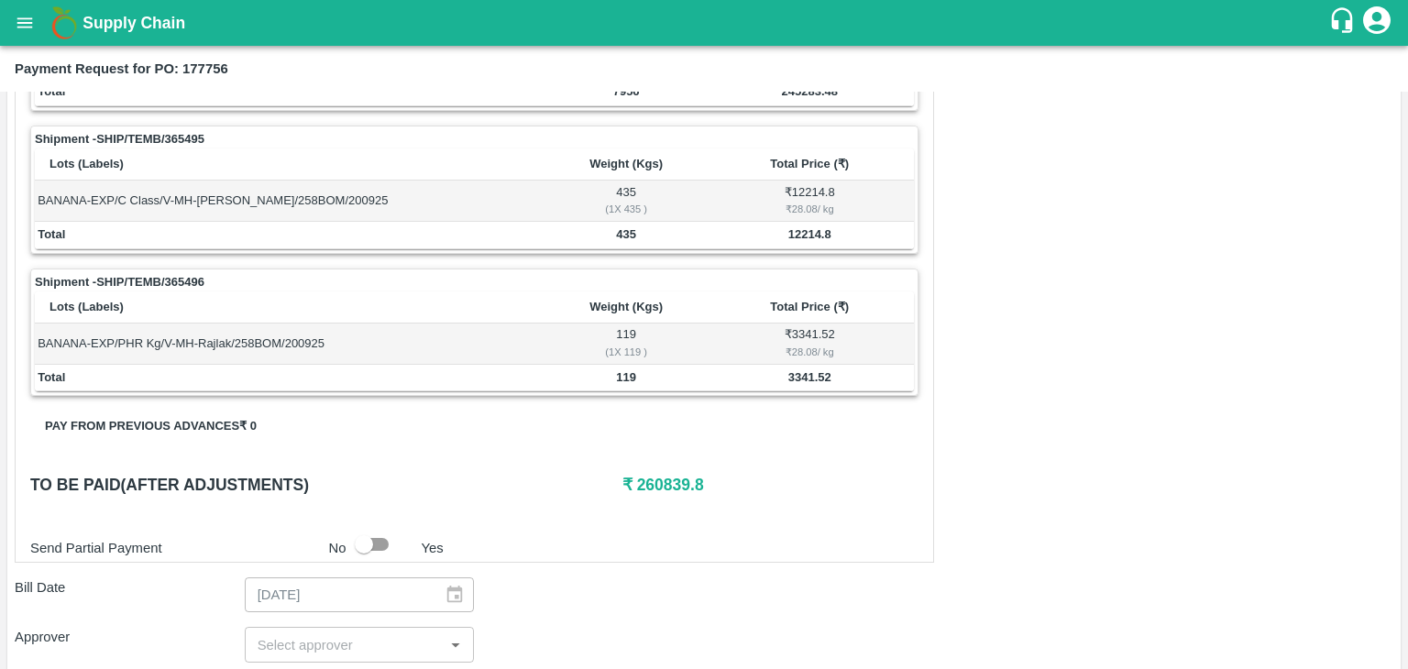
scroll to position [899, 0]
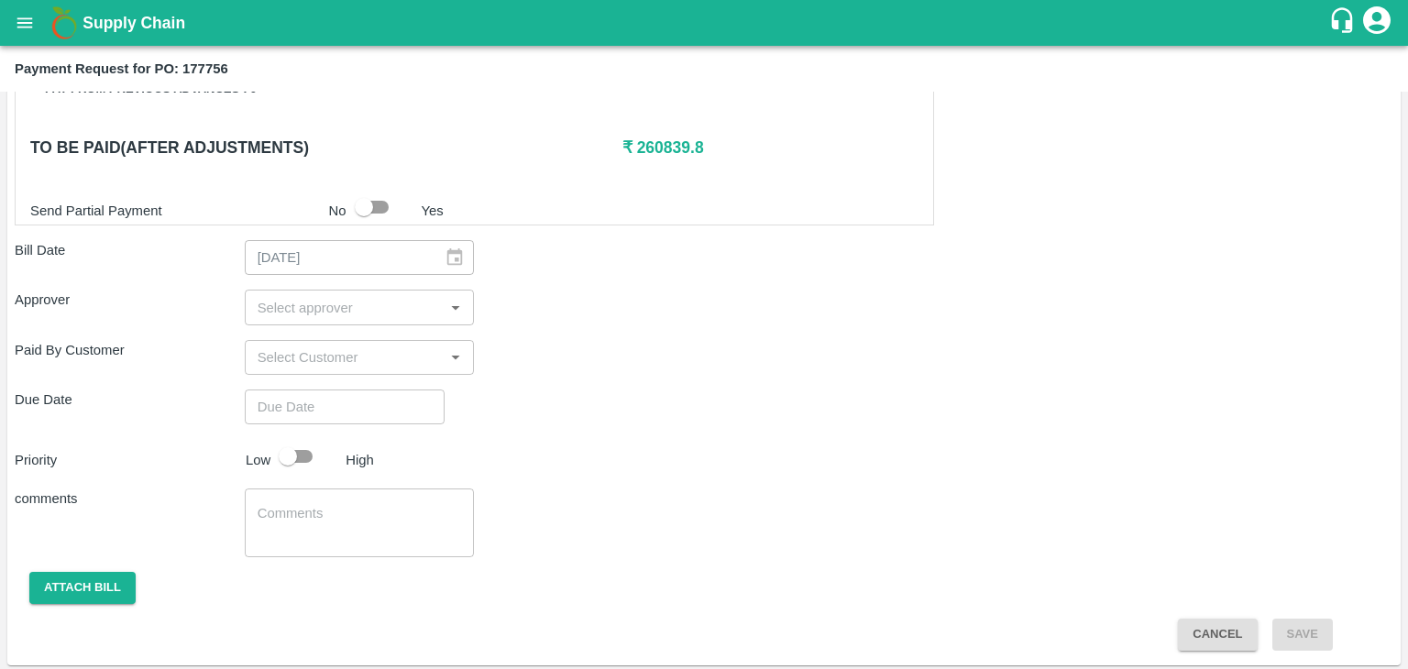
click at [318, 301] on input "input" at bounding box center [344, 307] width 189 height 24
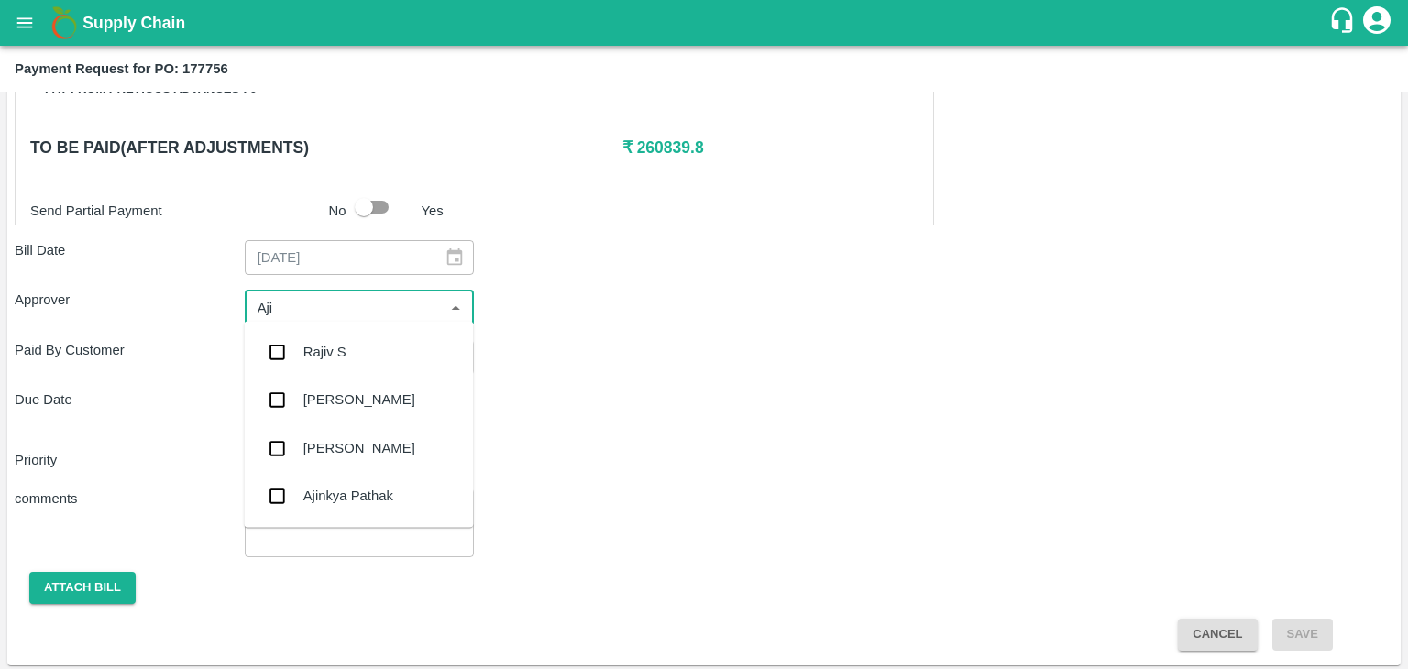
type input "Ajit"
click at [330, 344] on div "[PERSON_NAME]" at bounding box center [359, 352] width 112 height 20
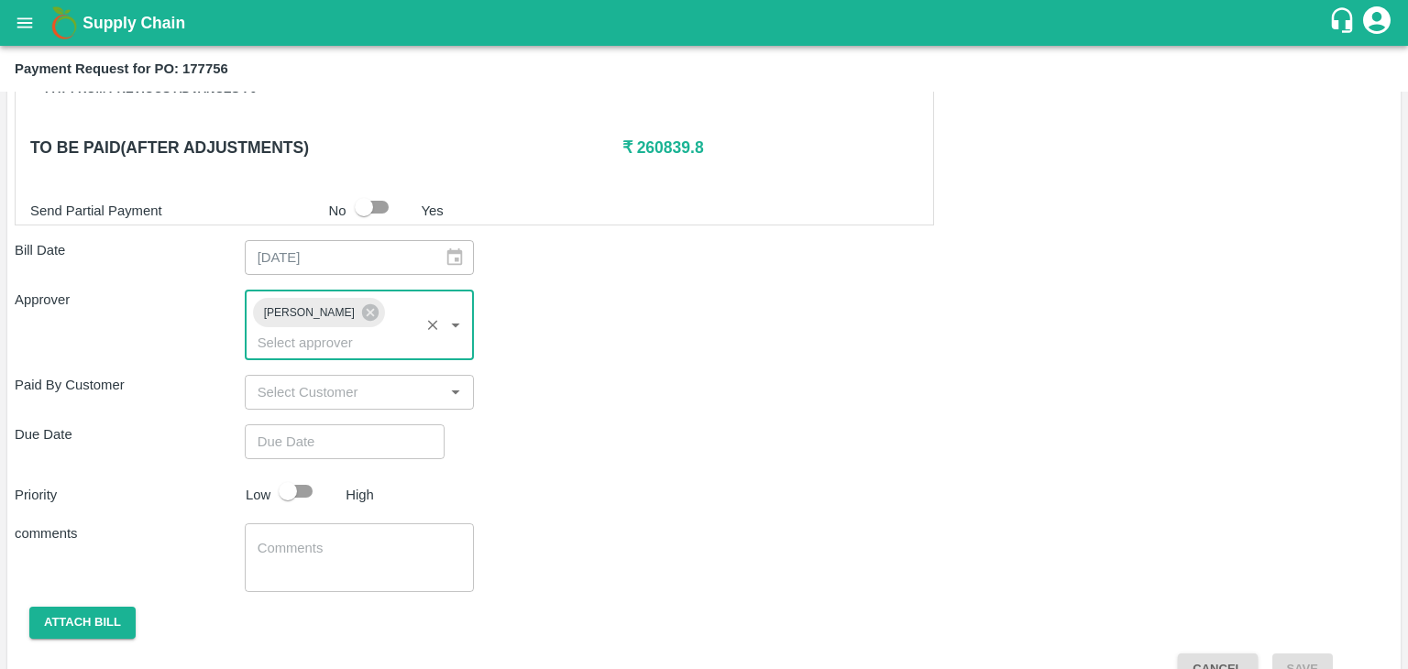
type input "DD/MM/YYYY hh:mm aa"
click at [354, 424] on input "DD/MM/YYYY hh:mm aa" at bounding box center [338, 441] width 187 height 35
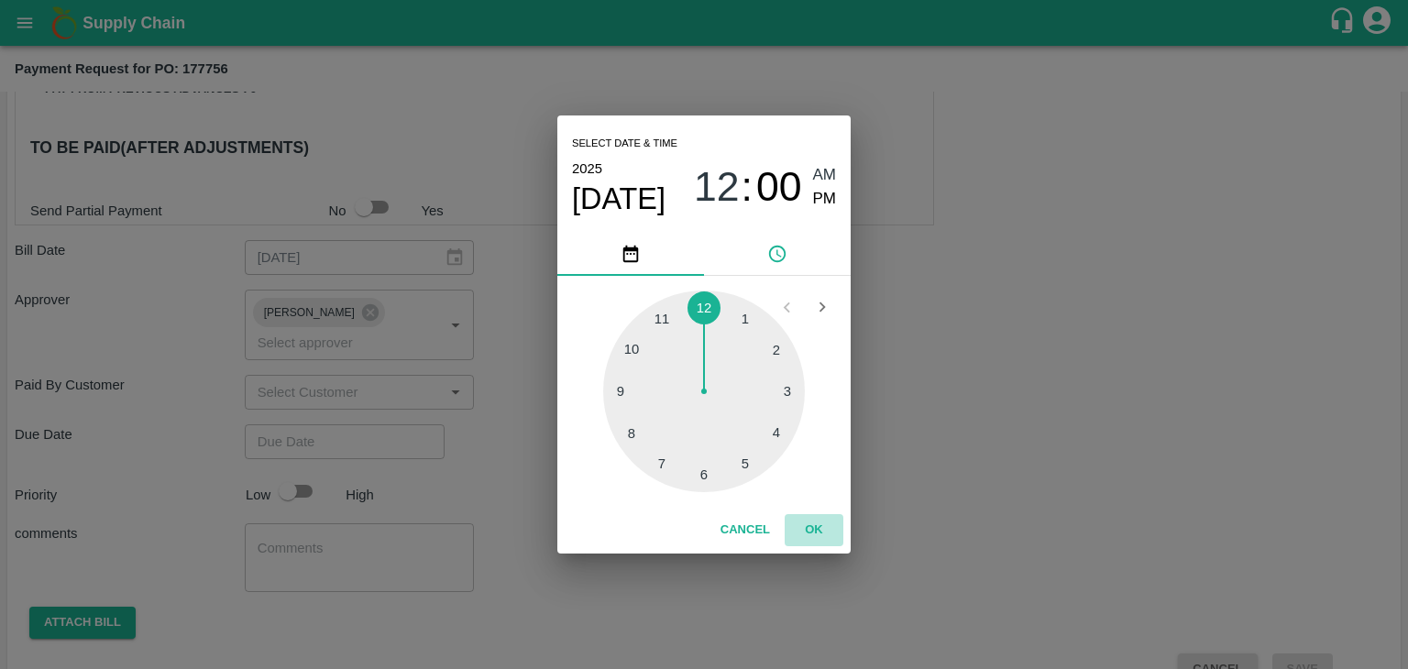
click at [825, 542] on button "OK" at bounding box center [814, 530] width 59 height 32
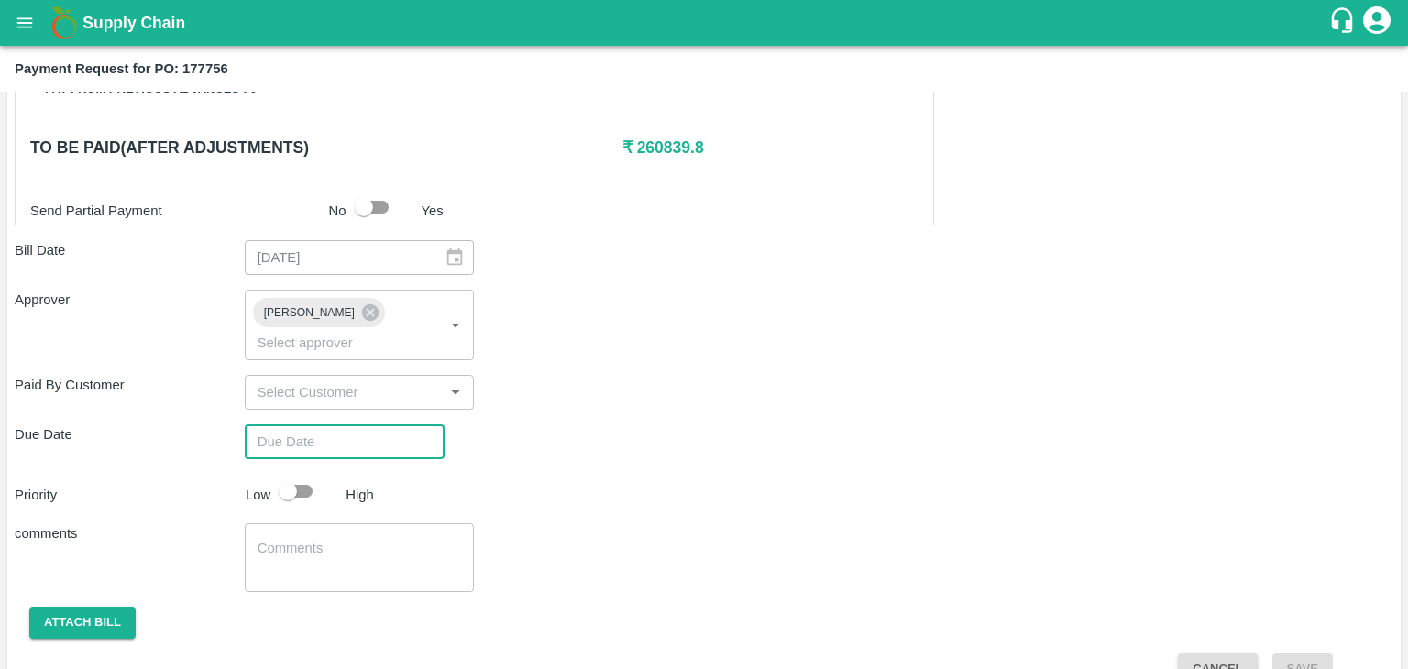
type input "[DATE] 12:00 AM"
click at [310, 474] on input "checkbox" at bounding box center [288, 491] width 105 height 35
checkbox input "true"
click at [370, 539] on textarea at bounding box center [360, 558] width 204 height 39
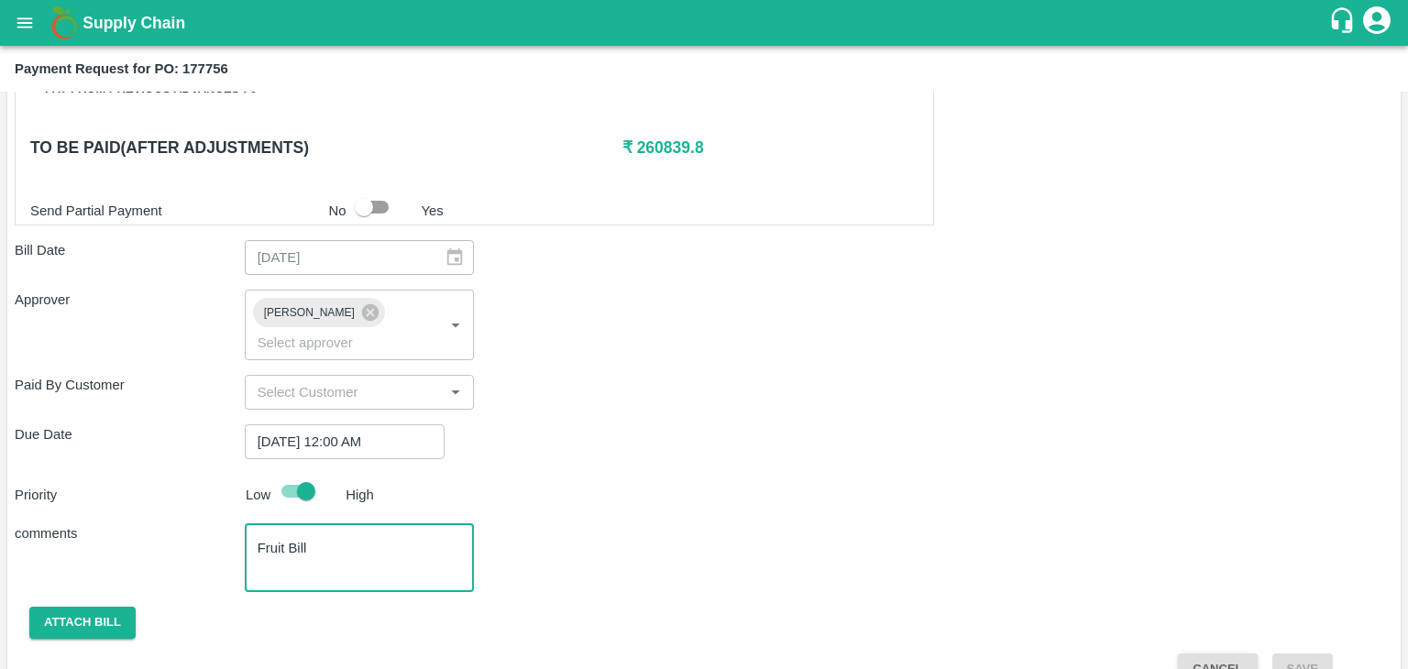
scroll to position [910, 0]
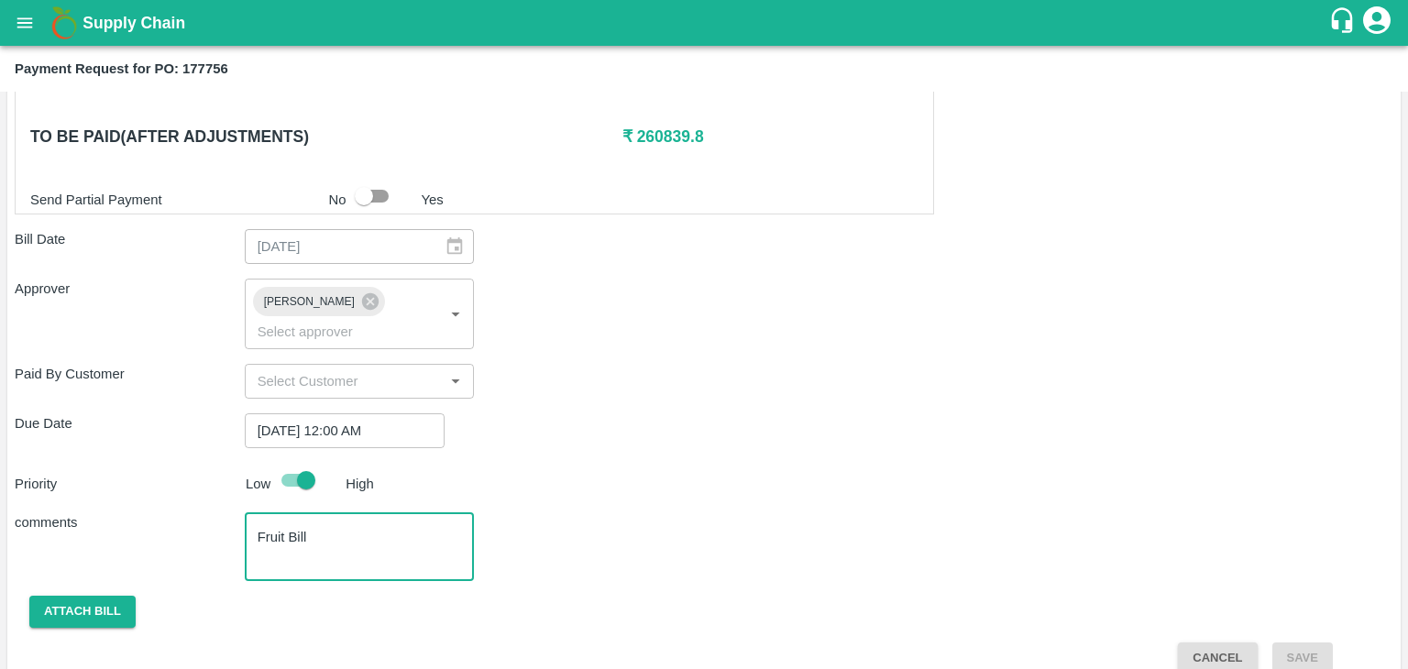
type textarea "Fruit Bill"
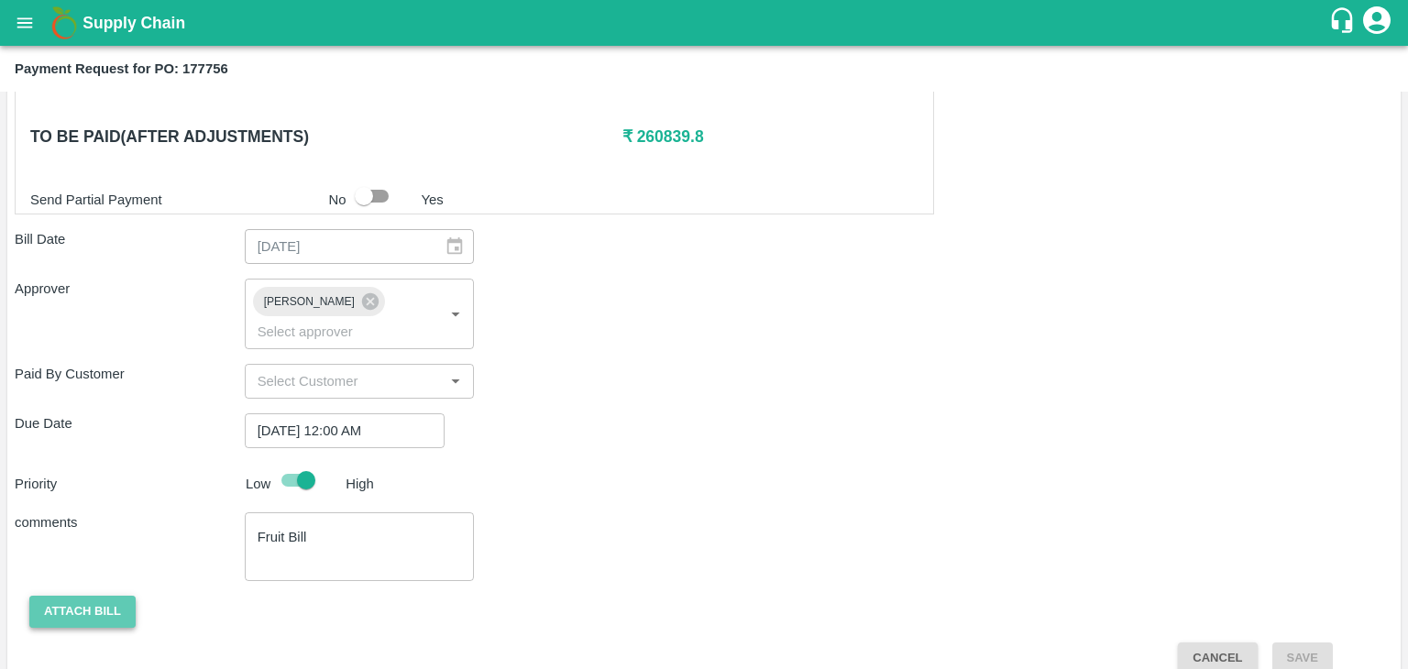
click at [94, 596] on button "Attach bill" at bounding box center [82, 612] width 106 height 32
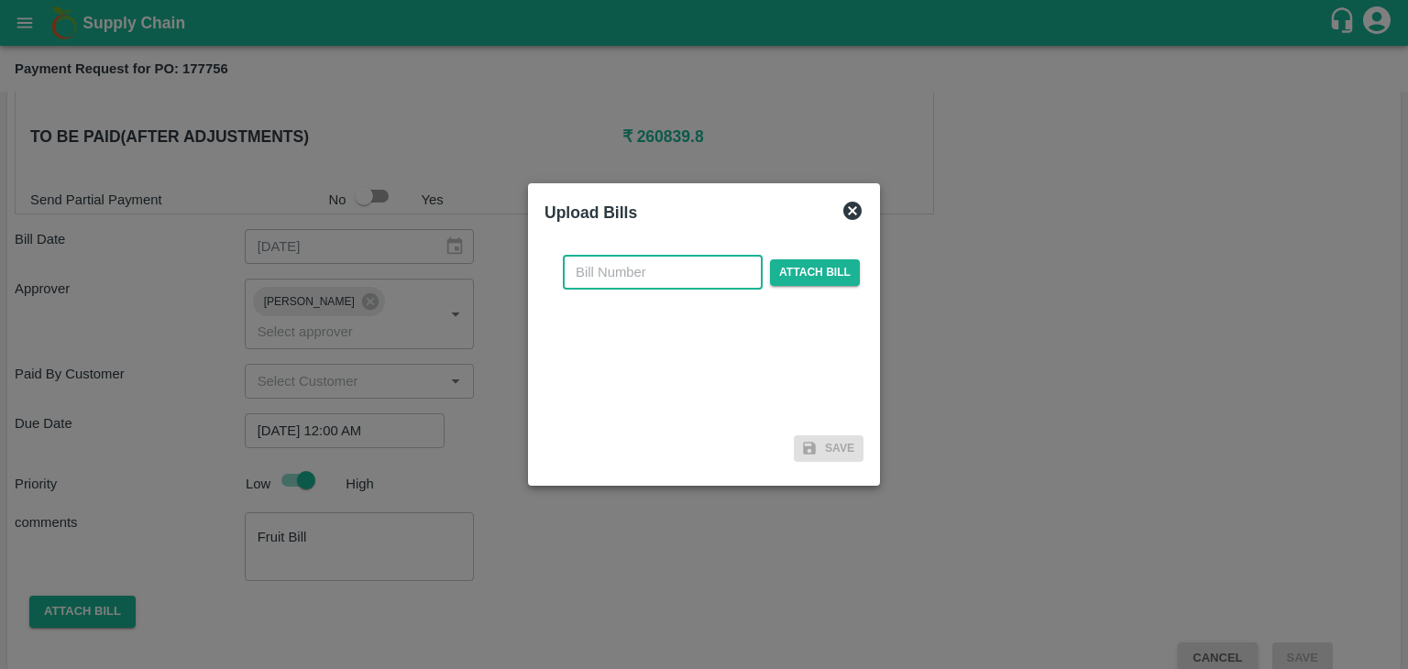
click at [678, 267] on input "text" at bounding box center [663, 272] width 200 height 35
type input "218"
click at [846, 272] on span "Attach bill" at bounding box center [815, 272] width 90 height 27
click at [0, 0] on input "Attach bill" at bounding box center [0, 0] width 0 height 0
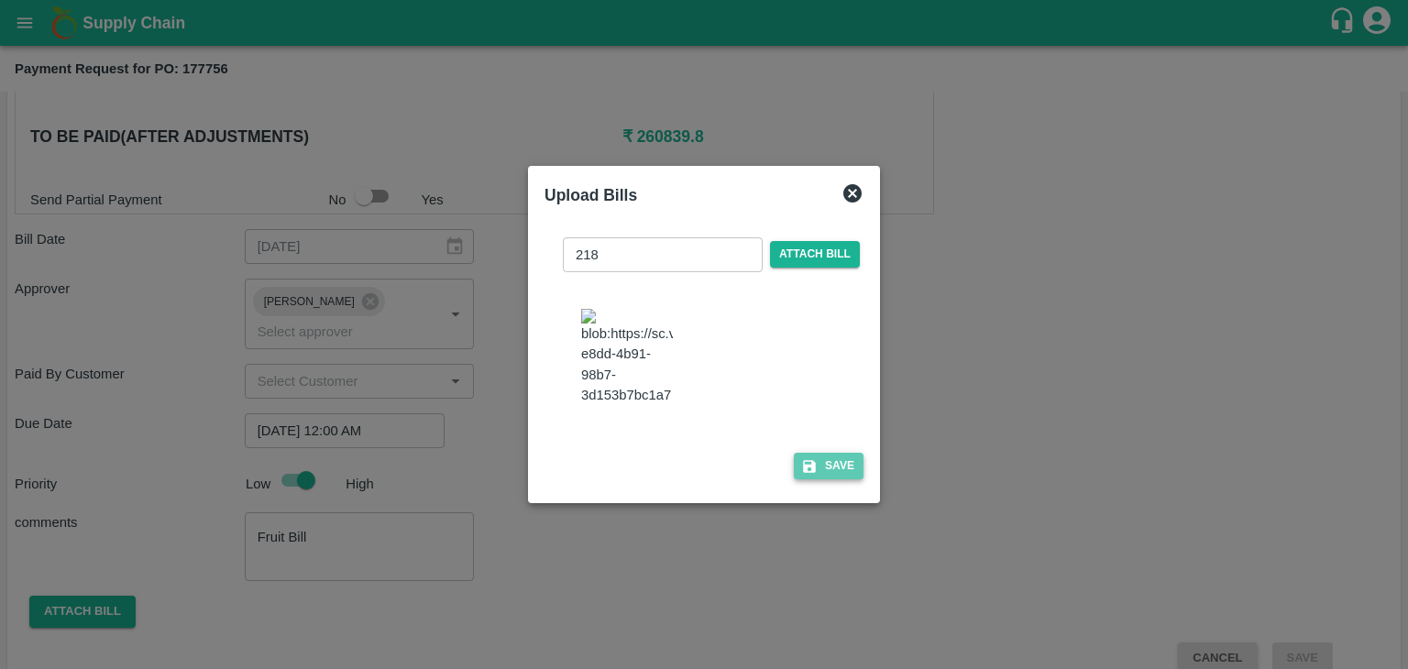
click at [840, 457] on button "Save" at bounding box center [829, 466] width 70 height 27
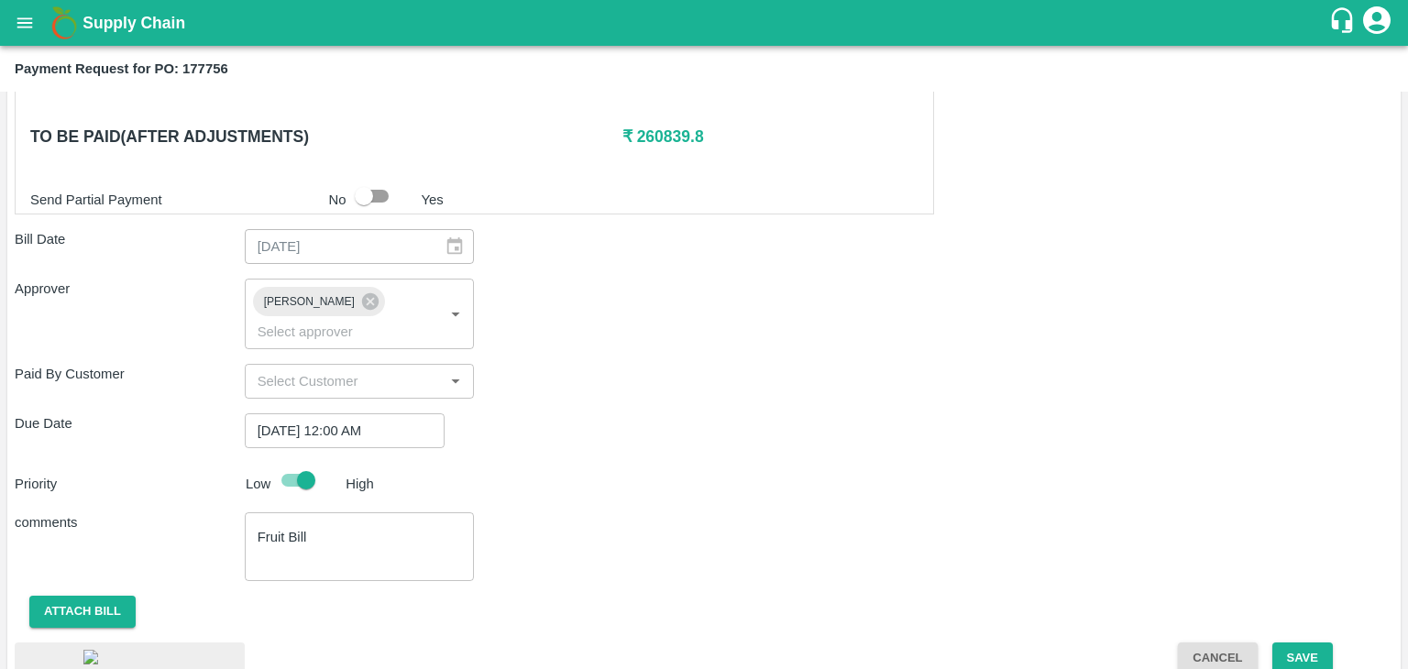
scroll to position [998, 0]
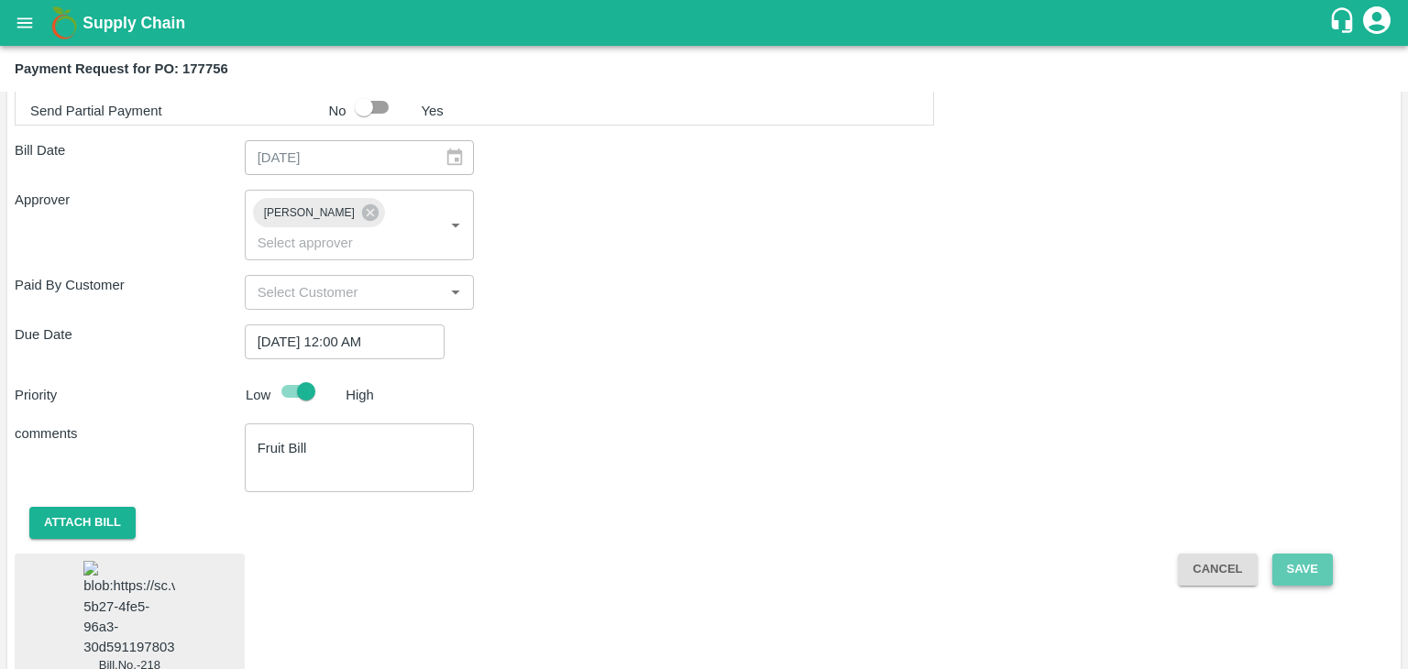
click at [1291, 554] on button "Save" at bounding box center [1303, 570] width 61 height 32
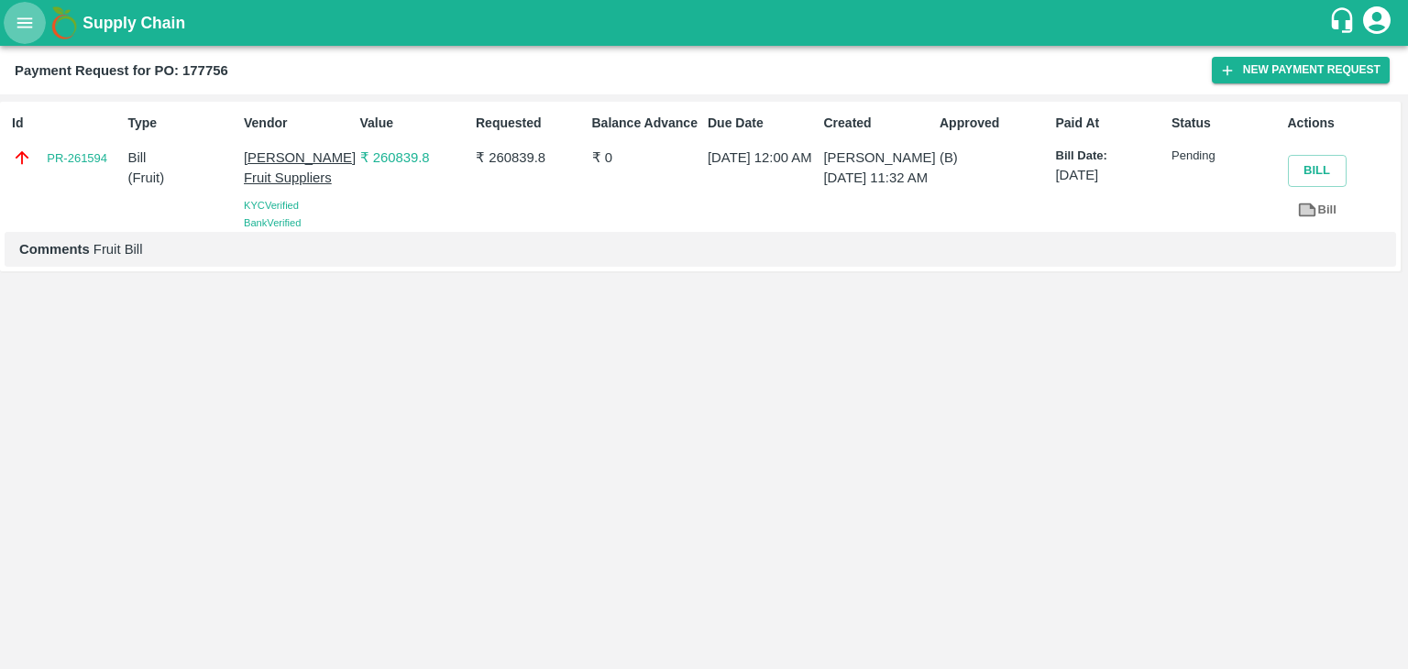
click at [32, 19] on icon "open drawer" at bounding box center [25, 23] width 20 height 20
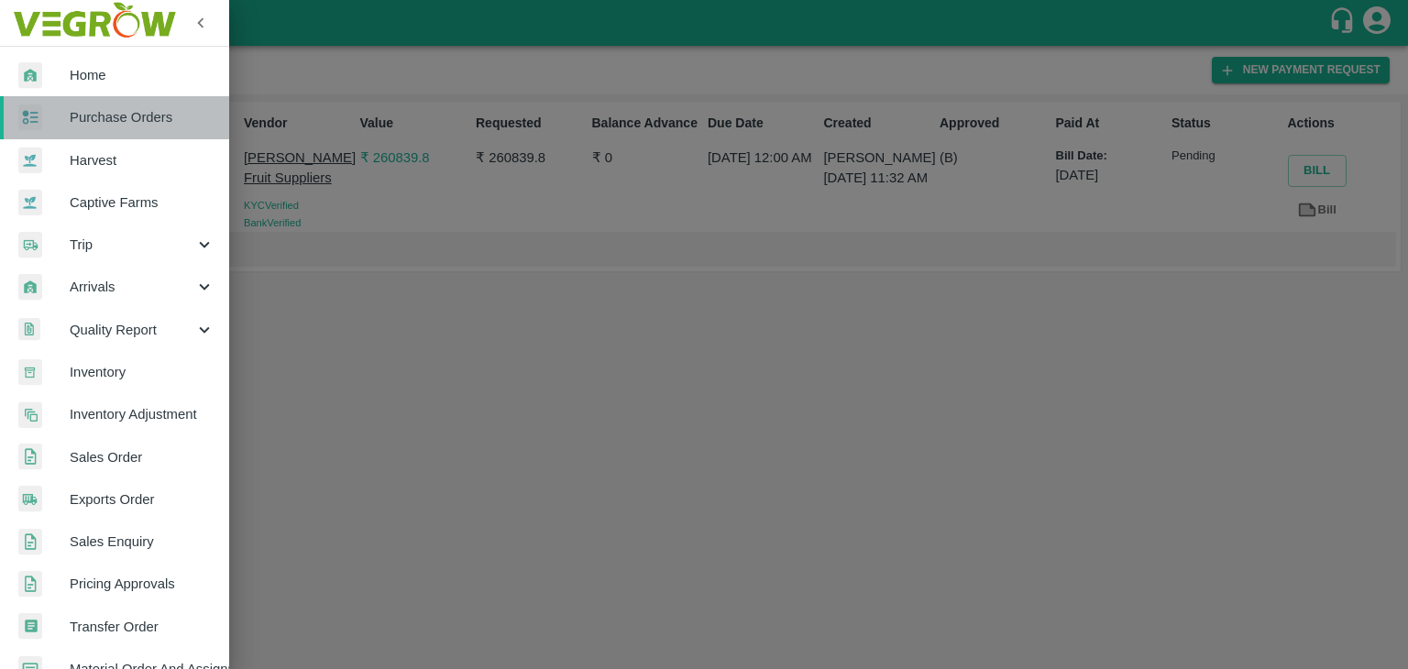
click at [130, 98] on link "Purchase Orders" at bounding box center [114, 117] width 229 height 42
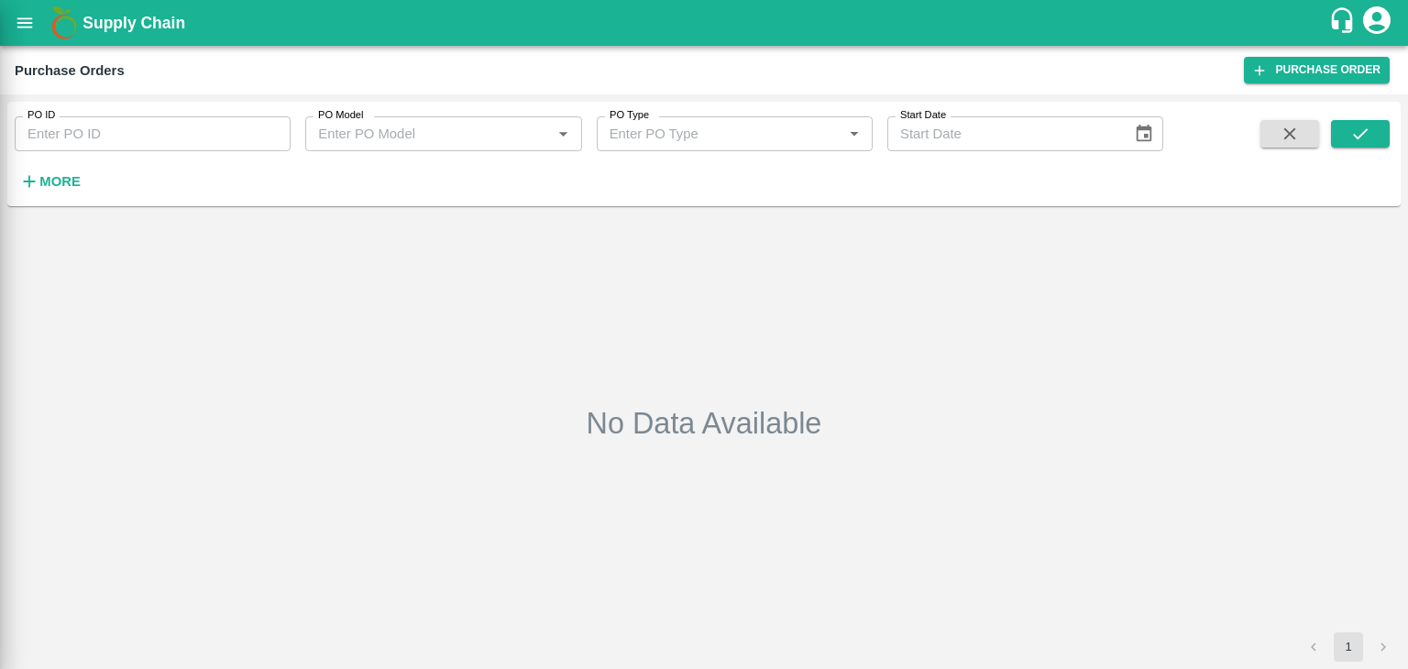
click at [271, 133] on div at bounding box center [704, 334] width 1408 height 669
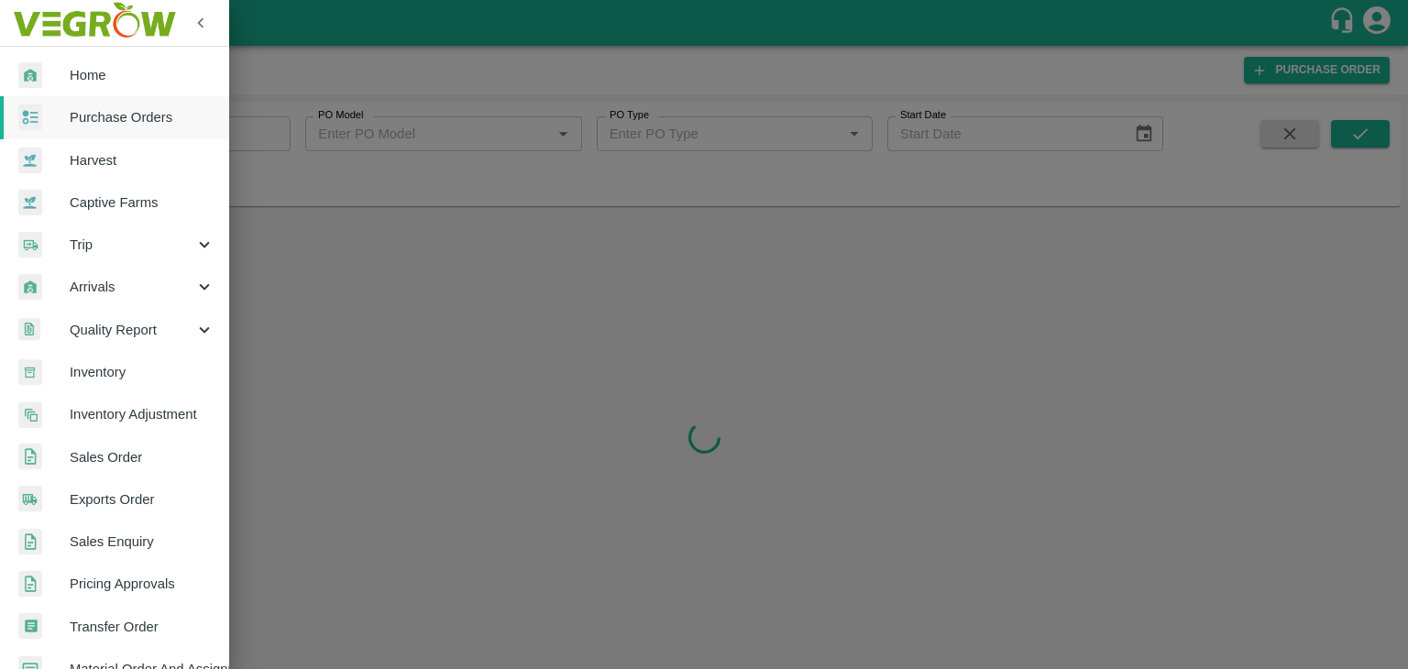
click at [274, 130] on div at bounding box center [704, 334] width 1408 height 669
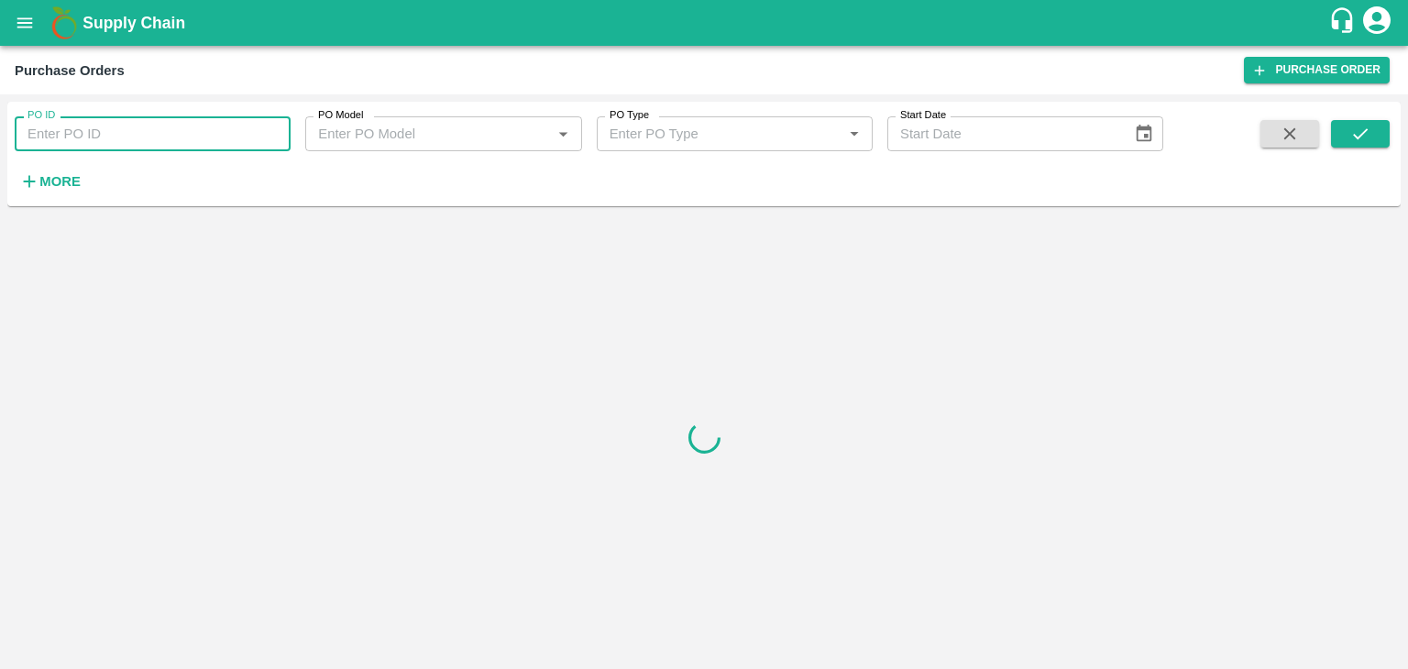
click at [274, 130] on input "PO ID" at bounding box center [153, 133] width 276 height 35
paste input "175228"
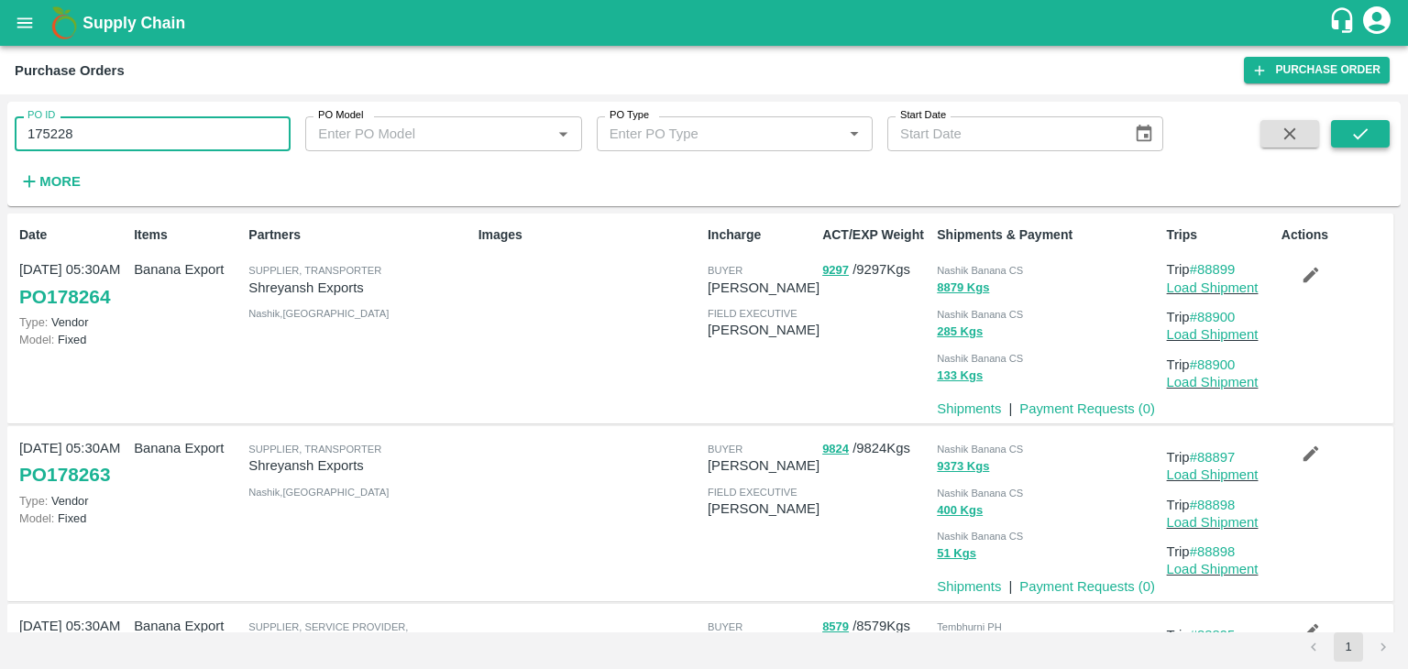
type input "175228"
click at [1350, 140] on button "submit" at bounding box center [1360, 134] width 59 height 28
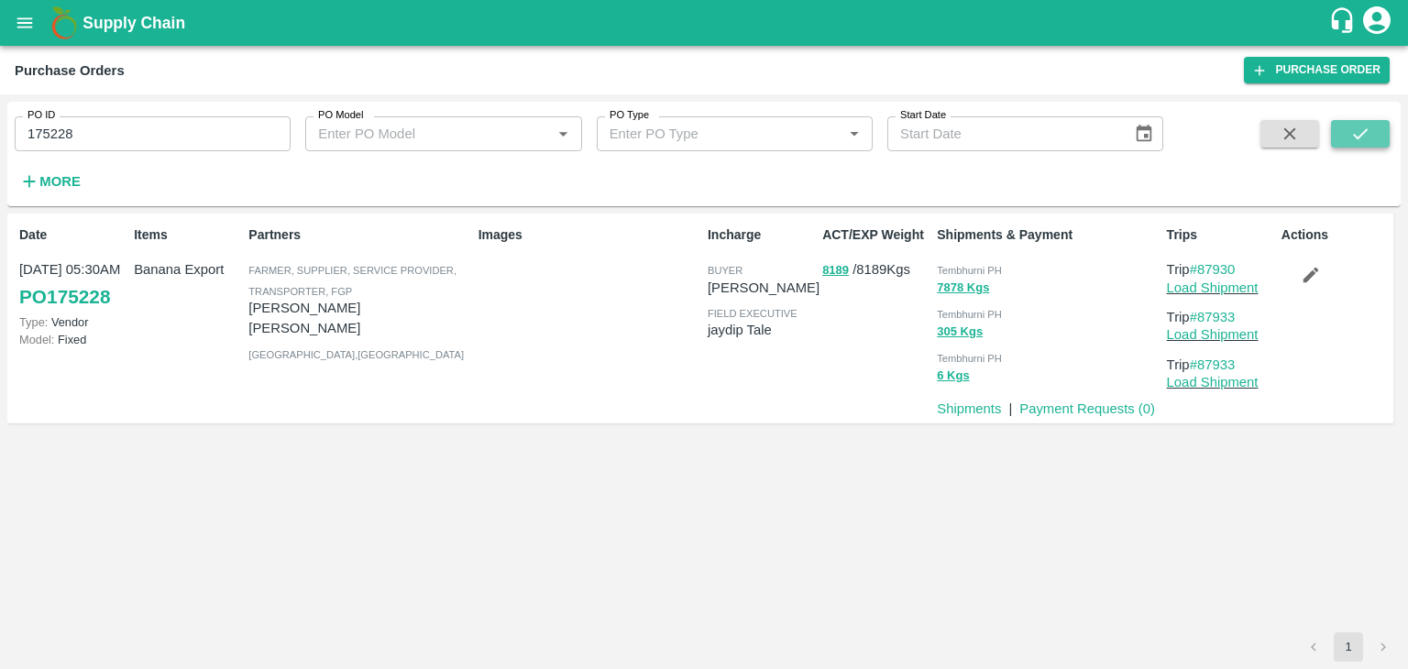
click at [1350, 140] on button "submit" at bounding box center [1360, 134] width 59 height 28
click at [1081, 408] on link "Payment Requests ( 0 )" at bounding box center [1088, 409] width 136 height 15
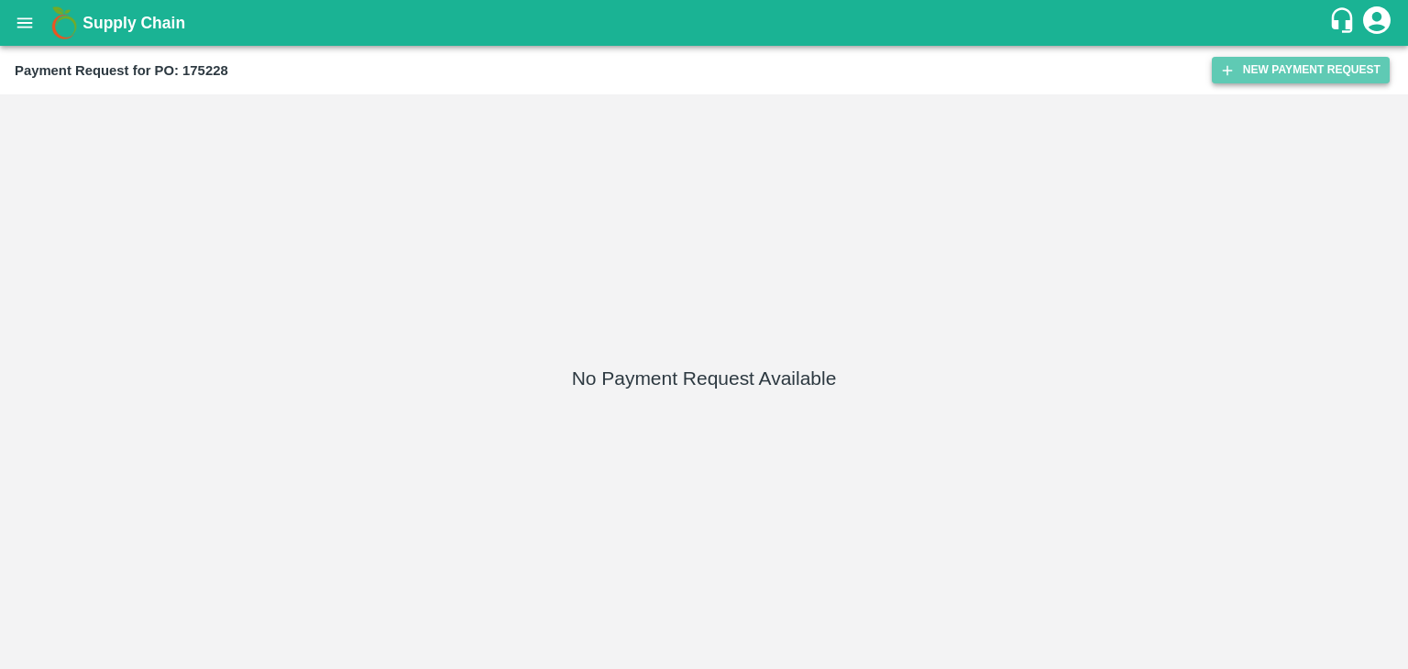
click at [1275, 76] on button "New Payment Request" at bounding box center [1301, 70] width 178 height 27
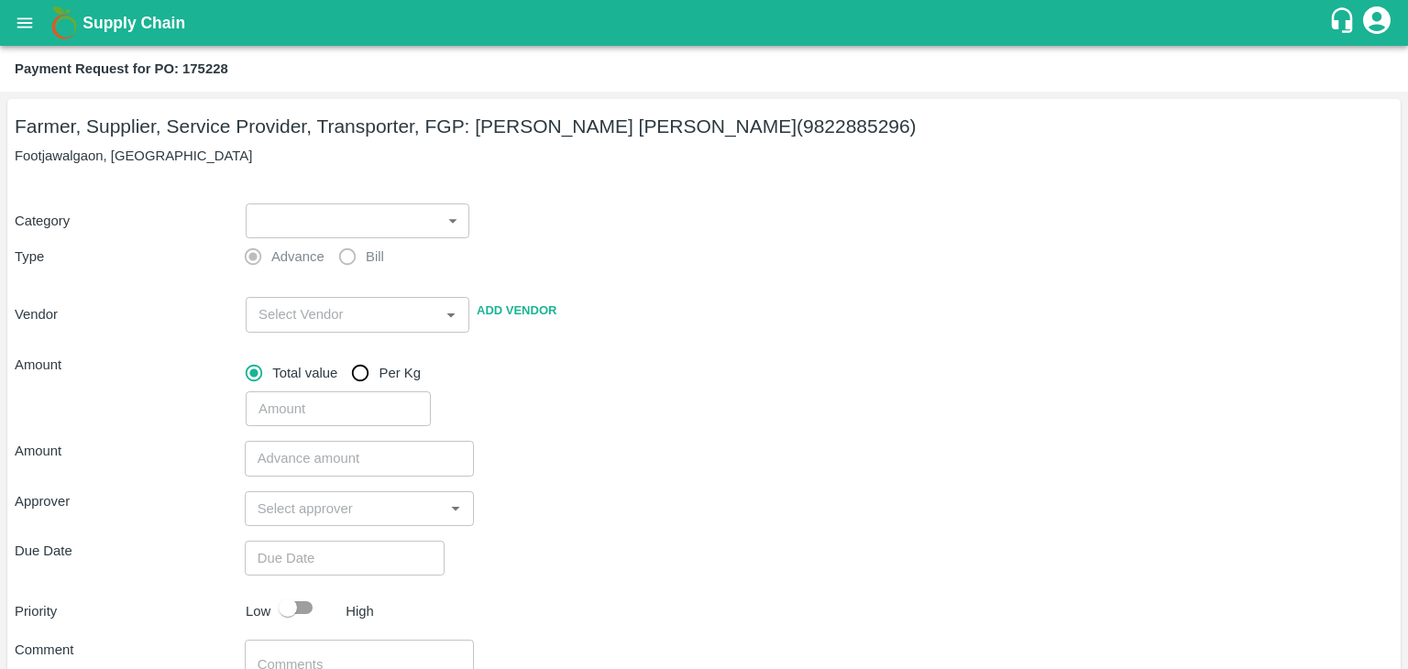
click at [295, 207] on body "Supply Chain Payment Request for PO: 175228 Farmer, Supplier, Service Provider,…" at bounding box center [704, 334] width 1408 height 669
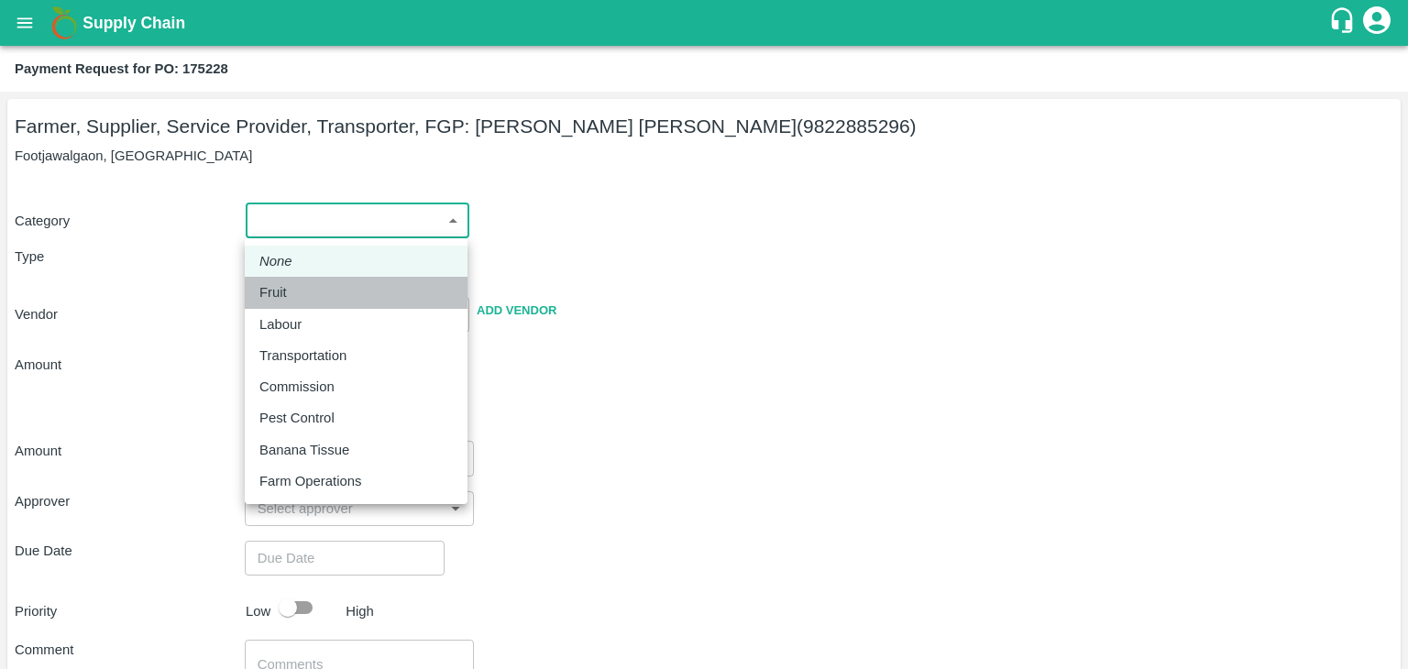
click at [296, 287] on div "Fruit" at bounding box center [355, 292] width 193 height 20
type input "1"
type input "[PERSON_NAME] [PERSON_NAME] - 9822885296(Farmer, Supplier, Service Provider, Tr…"
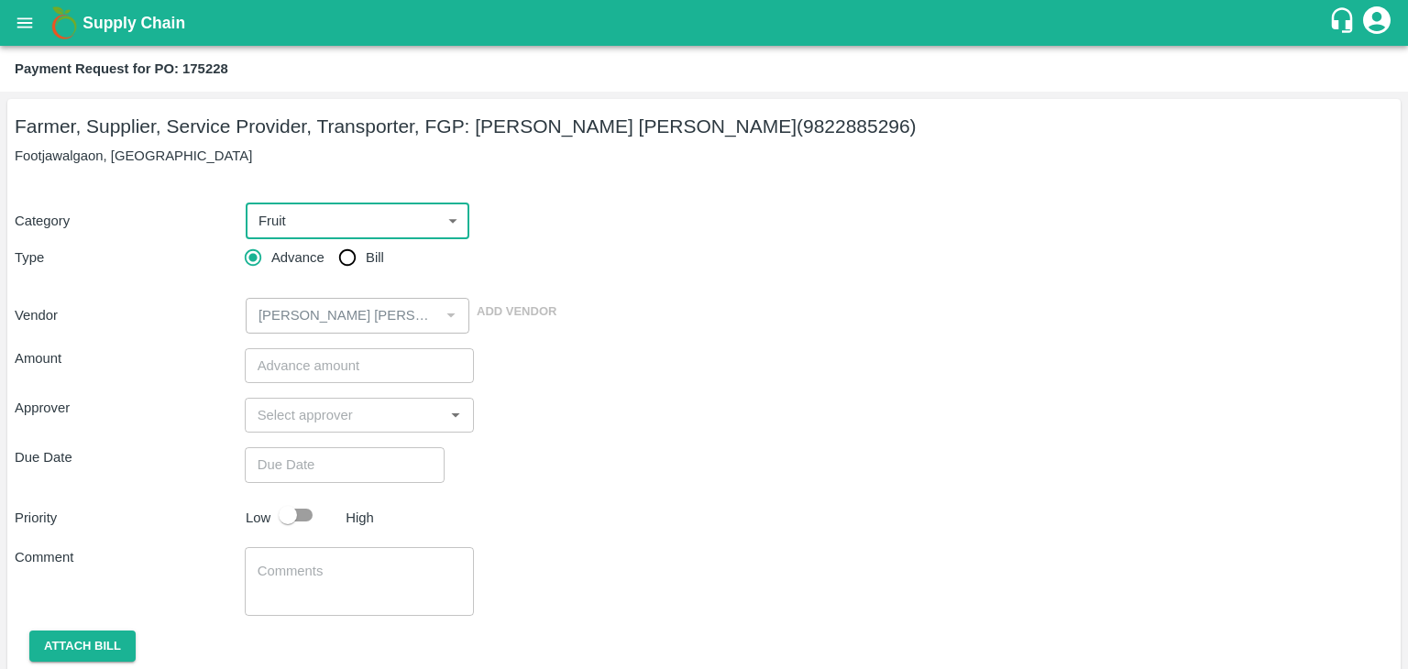
click at [372, 251] on span "Bill" at bounding box center [375, 258] width 18 height 20
click at [366, 251] on input "Bill" at bounding box center [347, 257] width 37 height 37
radio input "true"
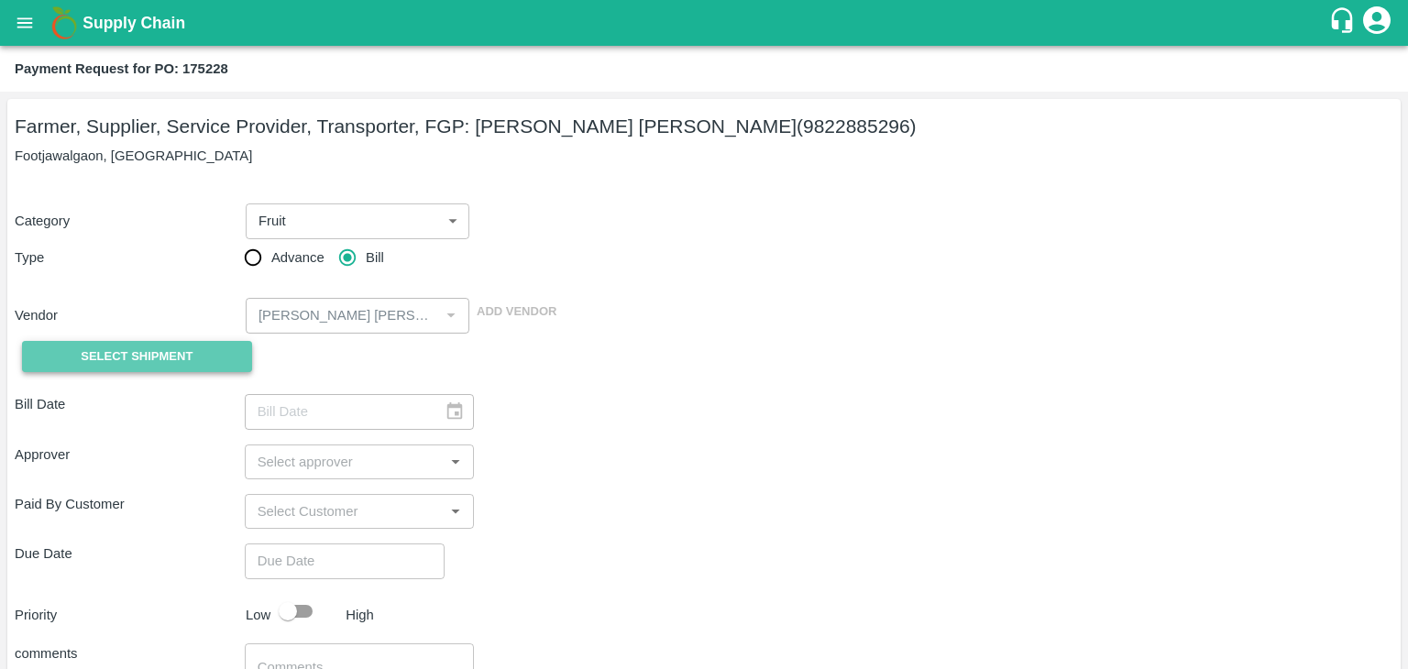
click at [151, 353] on span "Select Shipment" at bounding box center [137, 357] width 112 height 21
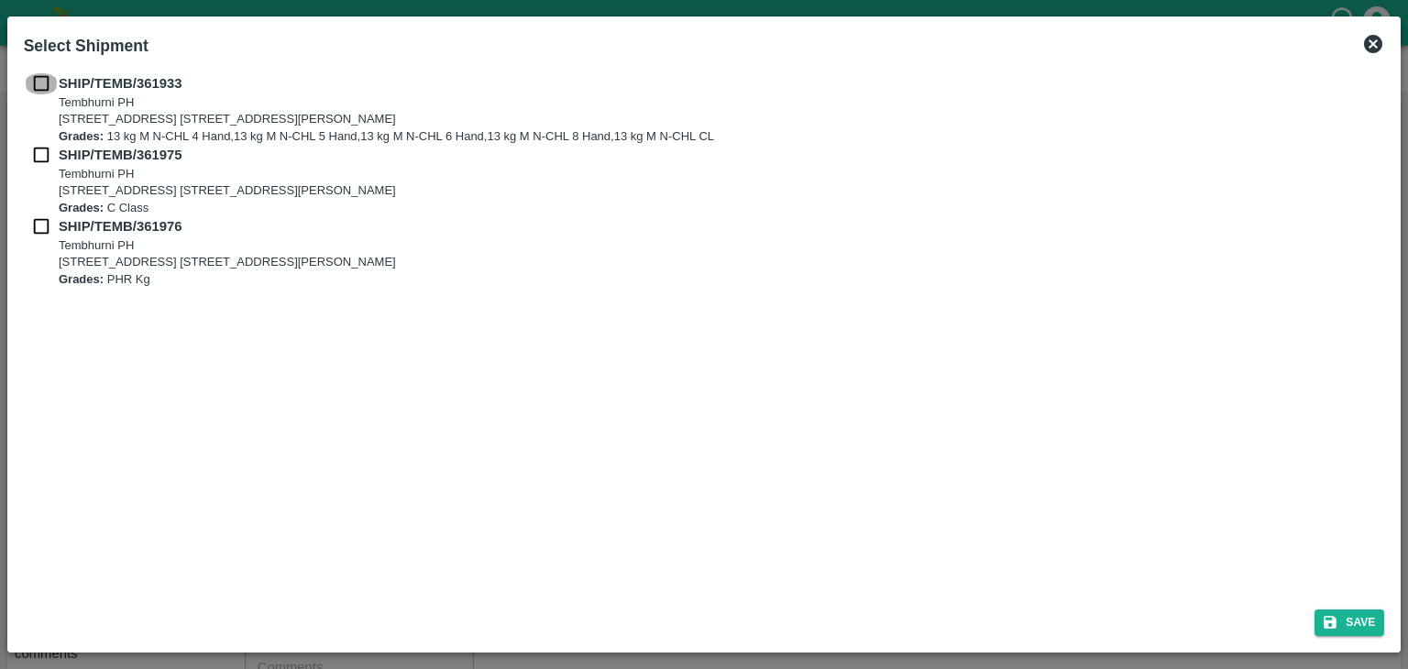
click at [34, 74] on input "checkbox" at bounding box center [41, 83] width 35 height 20
checkbox input "true"
click at [38, 154] on input "checkbox" at bounding box center [41, 155] width 35 height 20
checkbox input "true"
click at [32, 228] on input "checkbox" at bounding box center [41, 226] width 35 height 20
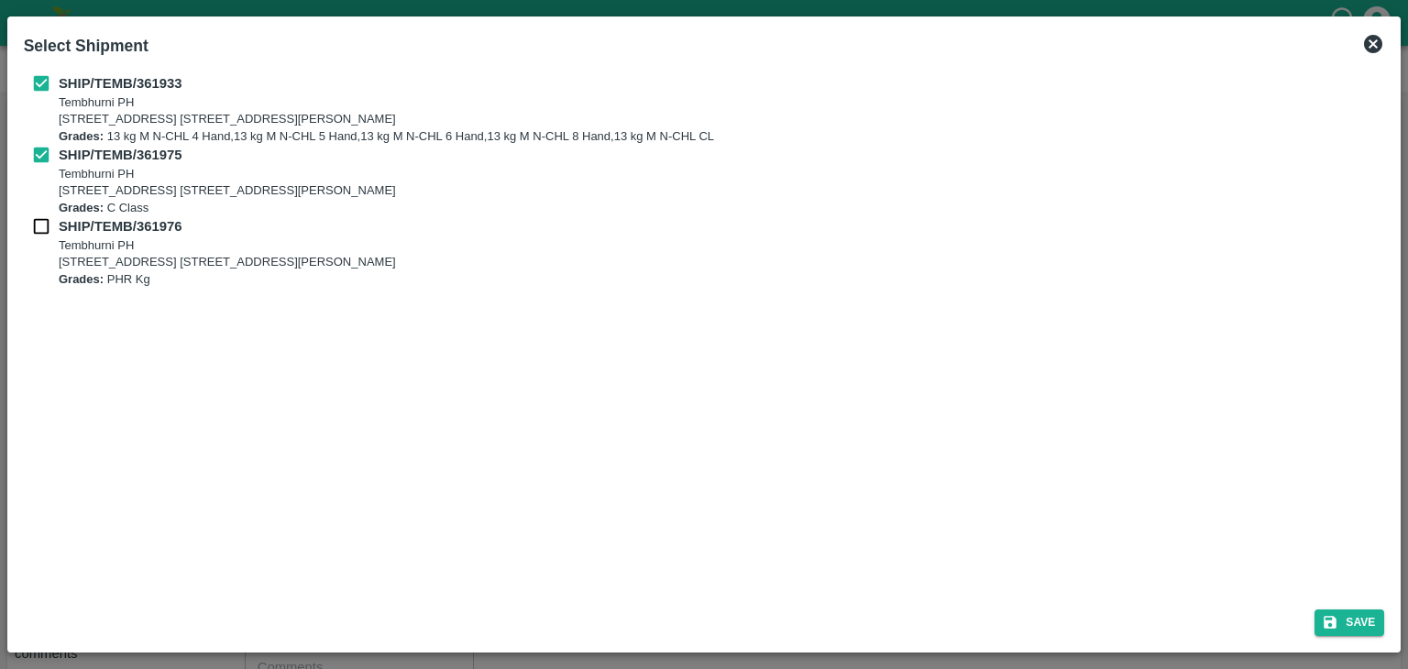
checkbox input "true"
click at [1322, 618] on icon "submit" at bounding box center [1330, 622] width 17 height 17
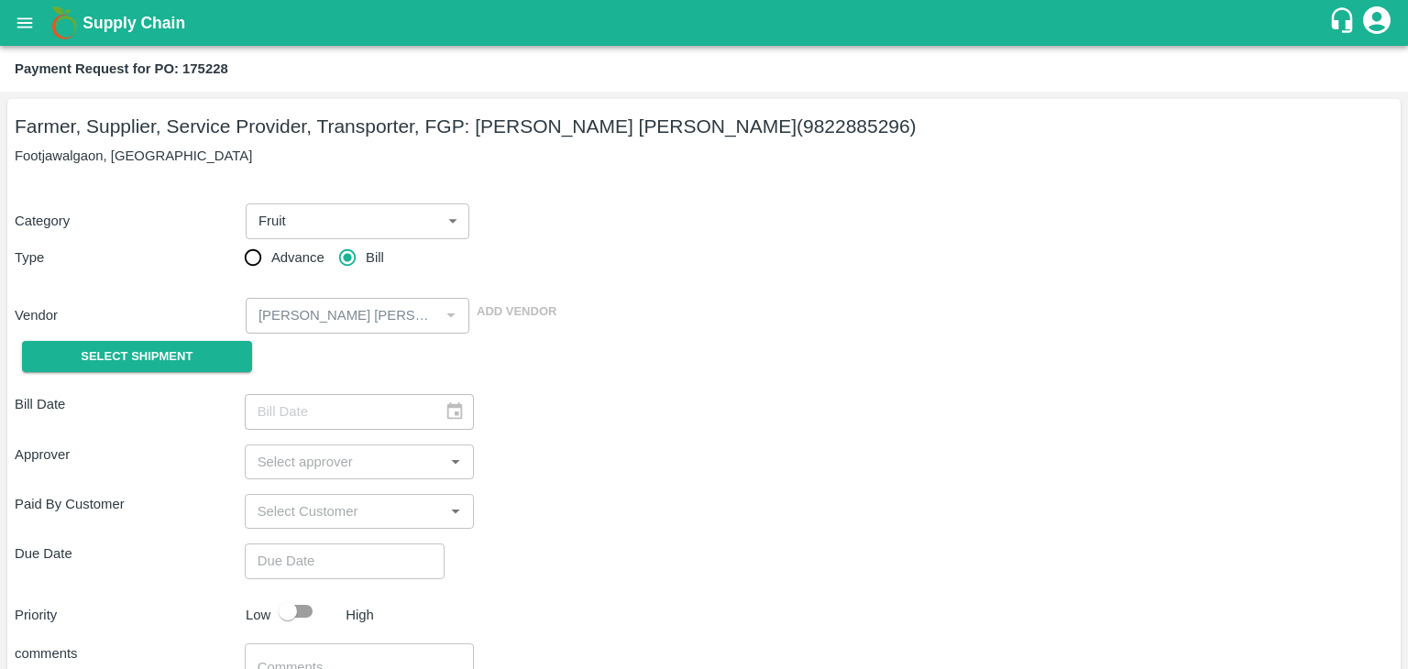
type input "[DATE]"
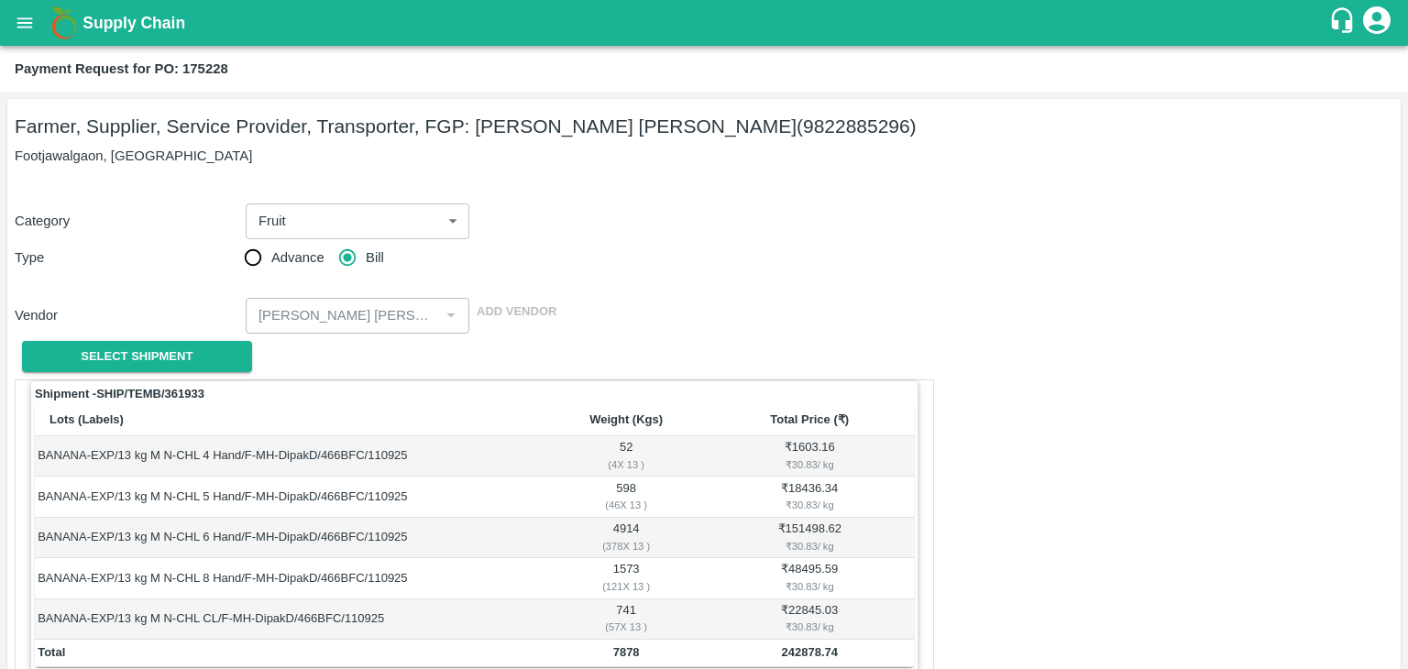
scroll to position [899, 0]
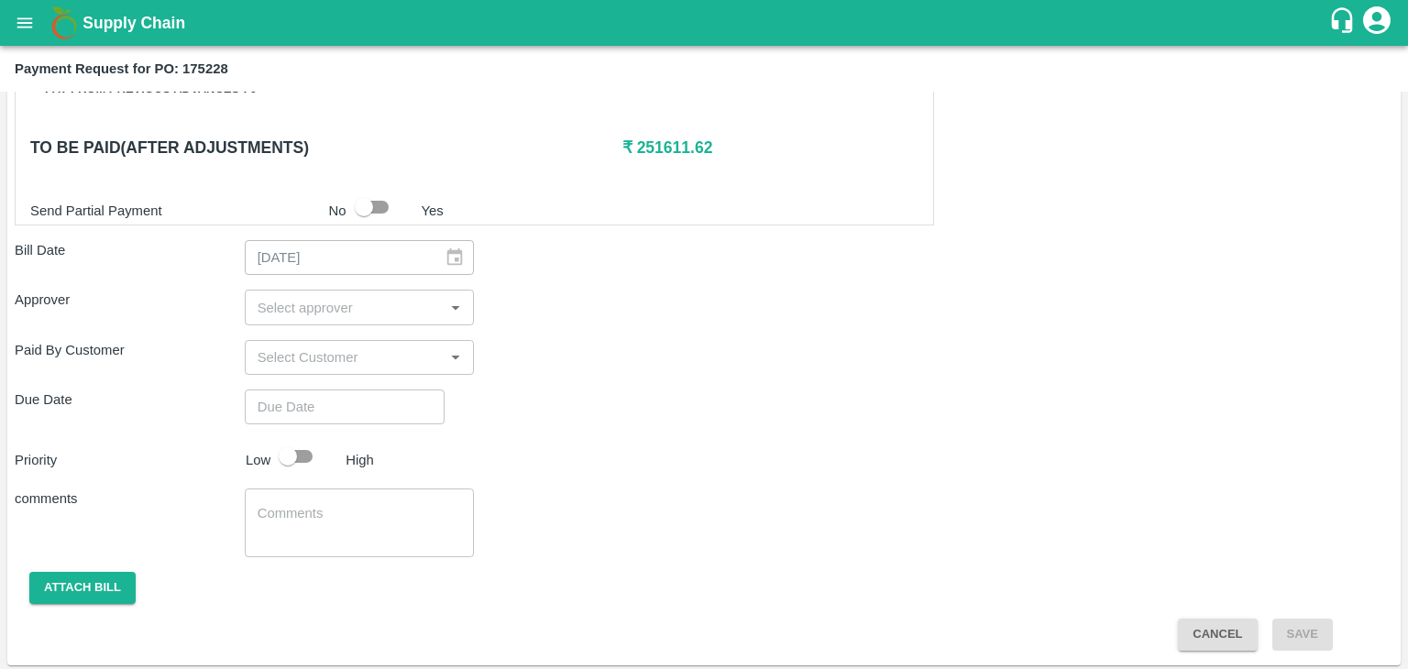
click at [359, 308] on input "input" at bounding box center [344, 307] width 189 height 24
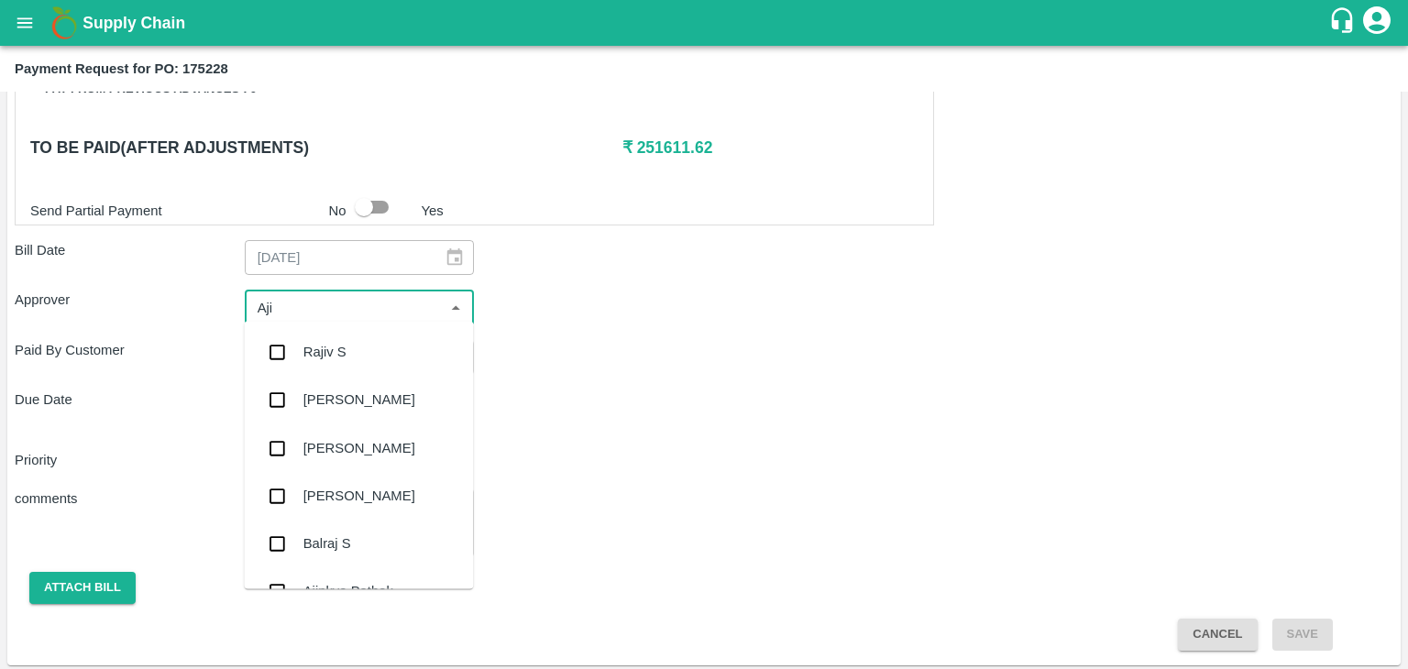
type input "Ajit"
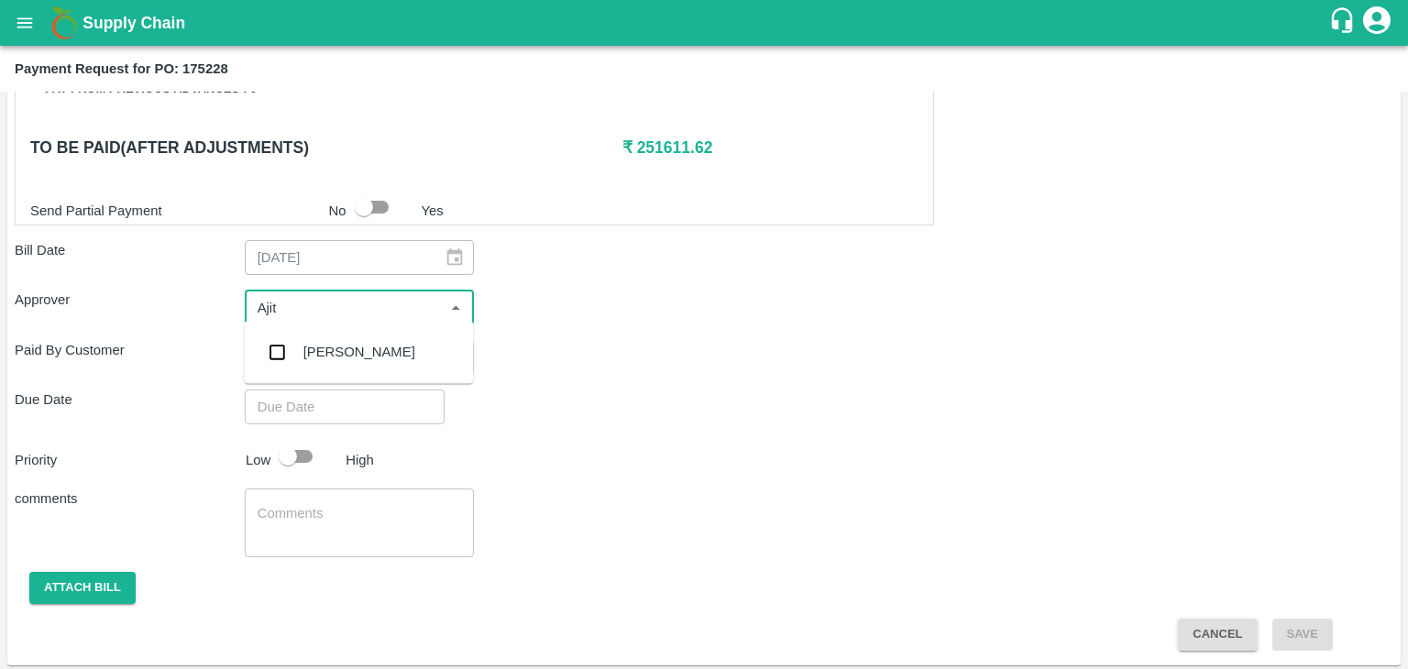
click at [341, 360] on div "[PERSON_NAME]" at bounding box center [359, 352] width 112 height 20
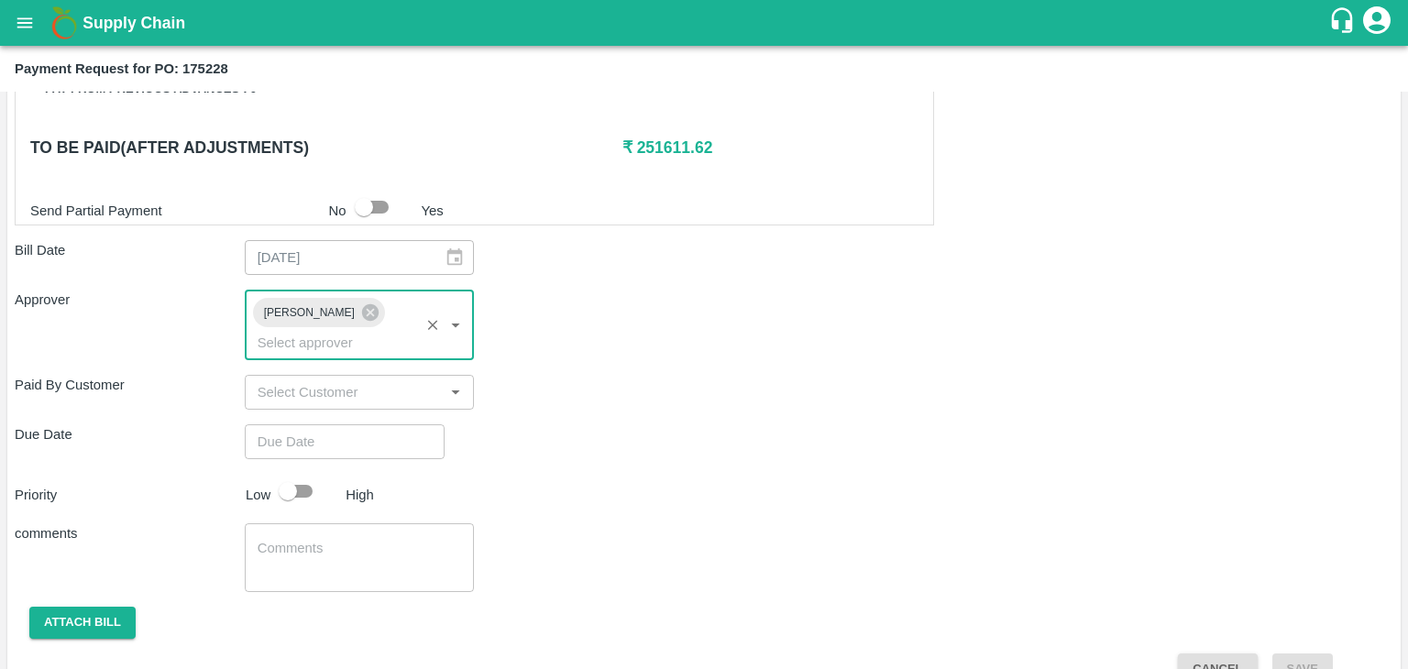
type input "DD/MM/YYYY hh:mm aa"
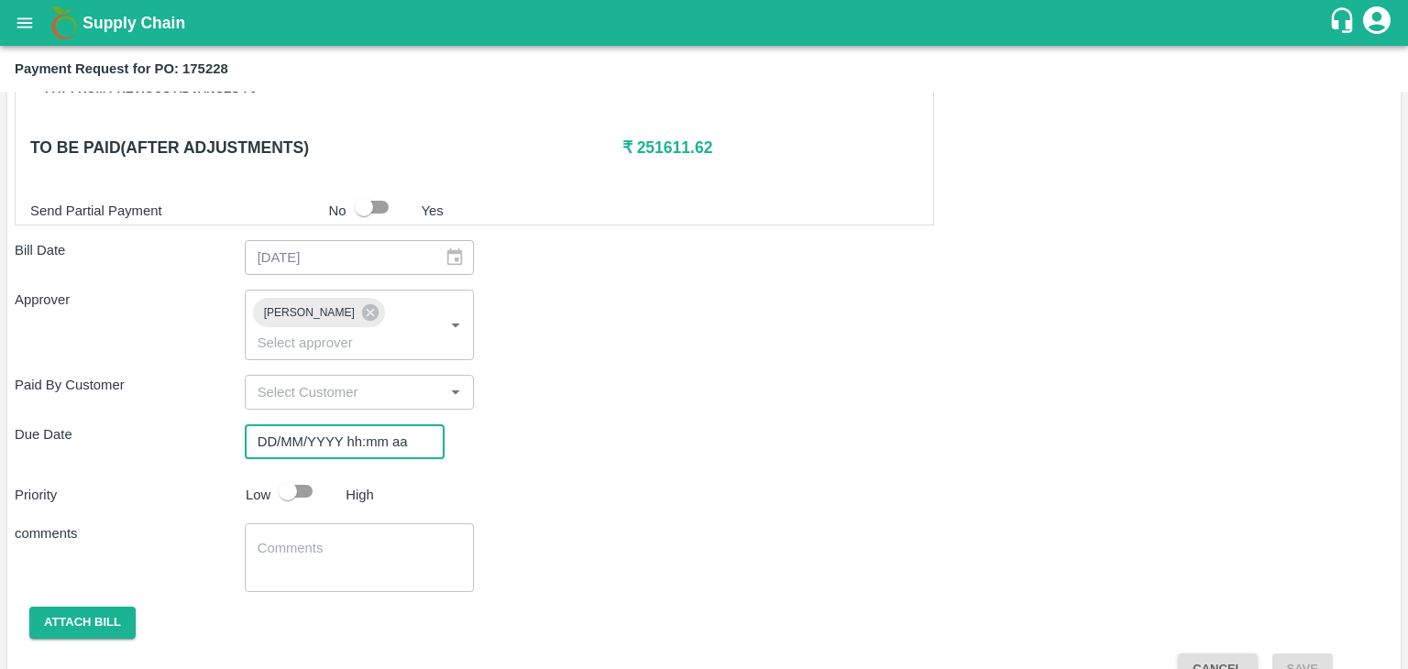
click at [380, 424] on input "DD/MM/YYYY hh:mm aa" at bounding box center [338, 441] width 187 height 35
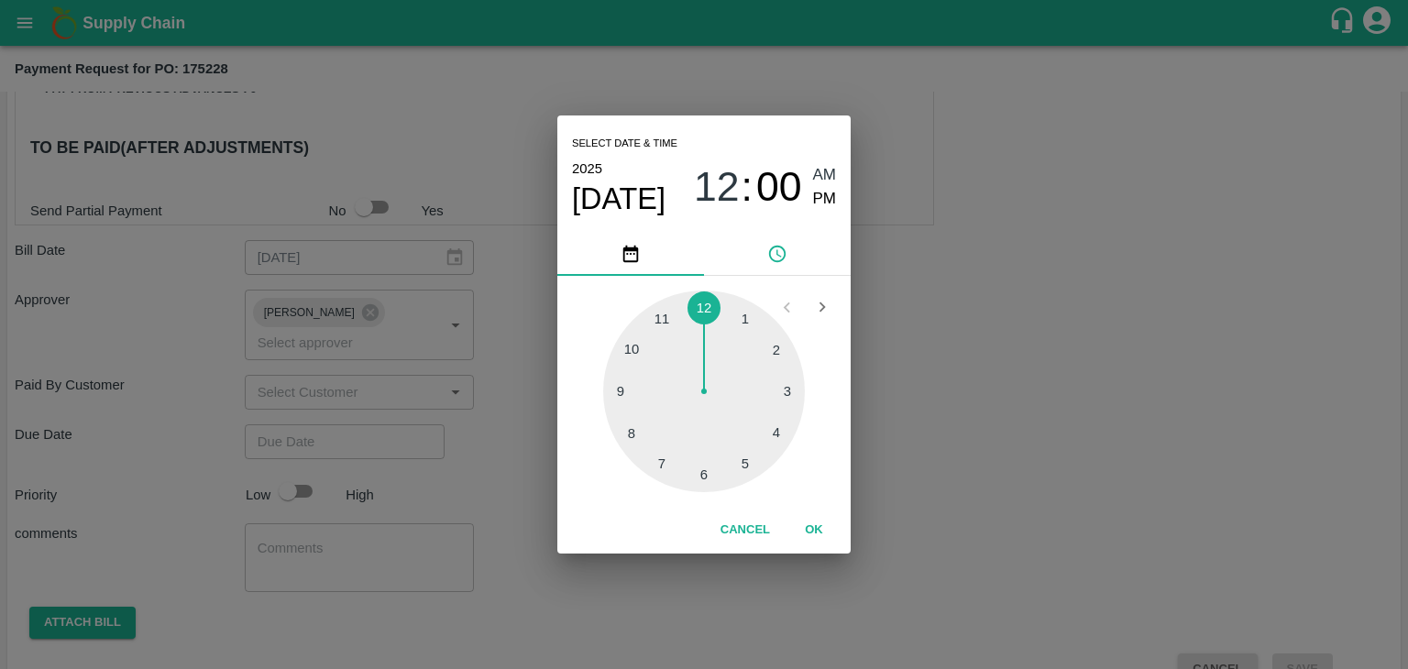
click at [817, 524] on button "OK" at bounding box center [814, 530] width 59 height 32
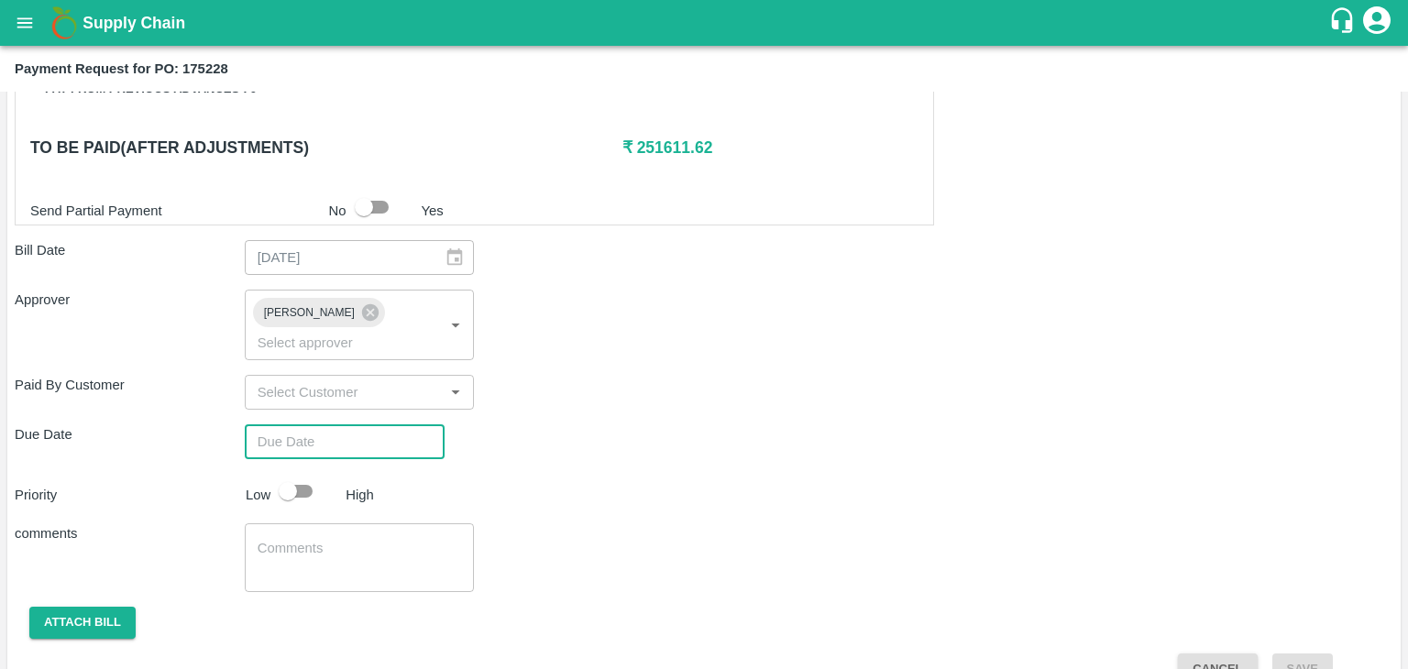
type input "[DATE] 12:00 AM"
click at [294, 474] on input "checkbox" at bounding box center [288, 491] width 105 height 35
checkbox input "true"
click at [356, 539] on textarea at bounding box center [360, 558] width 204 height 39
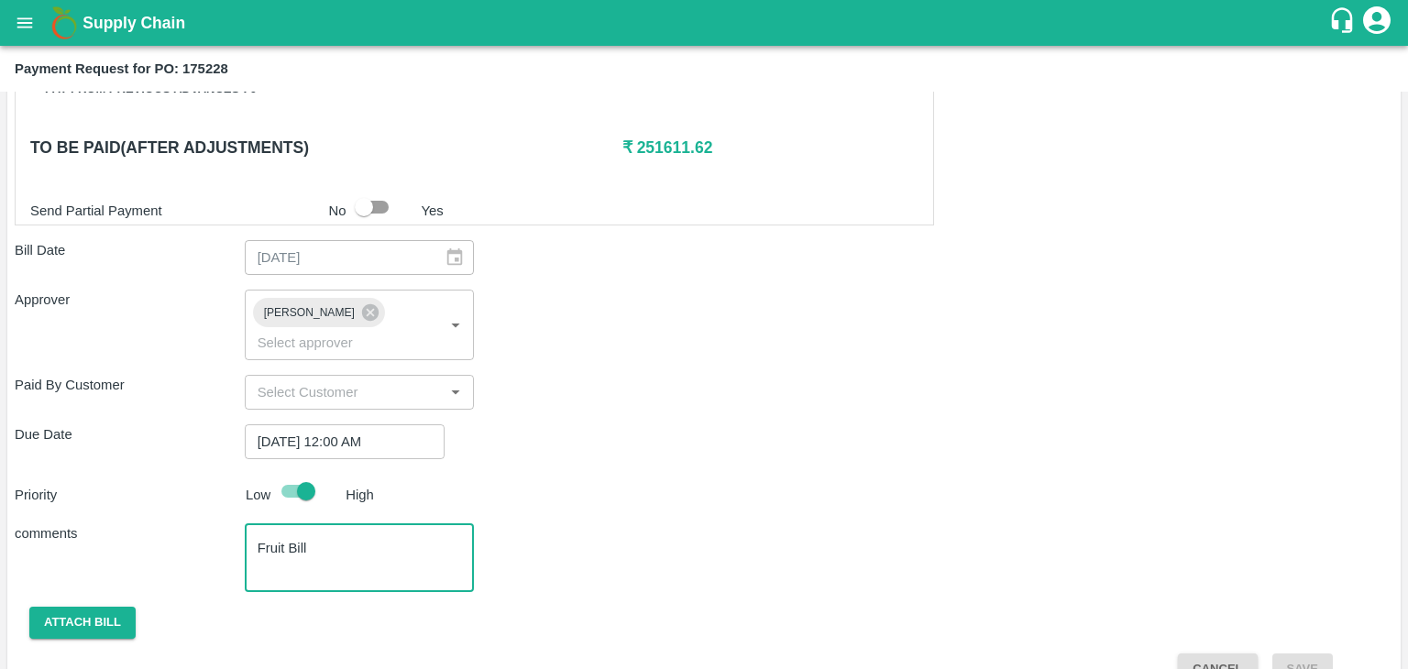
scroll to position [910, 0]
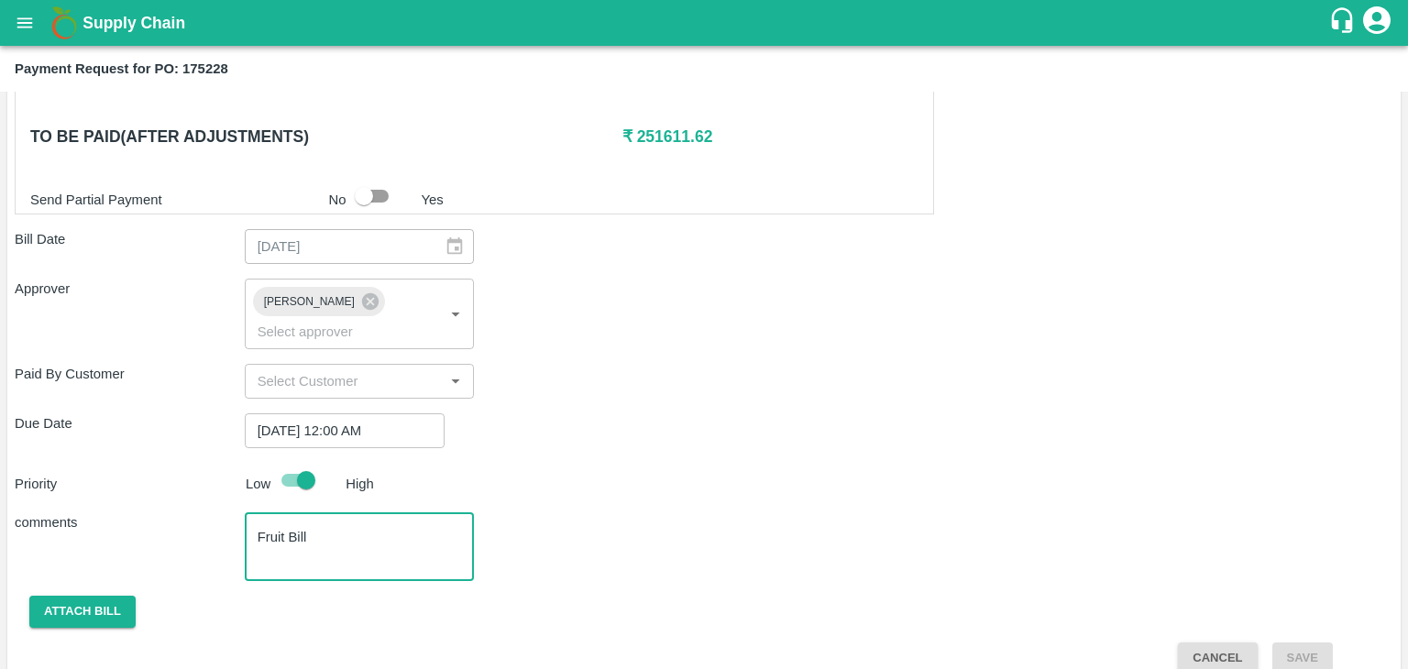
type textarea "Fruit Bill"
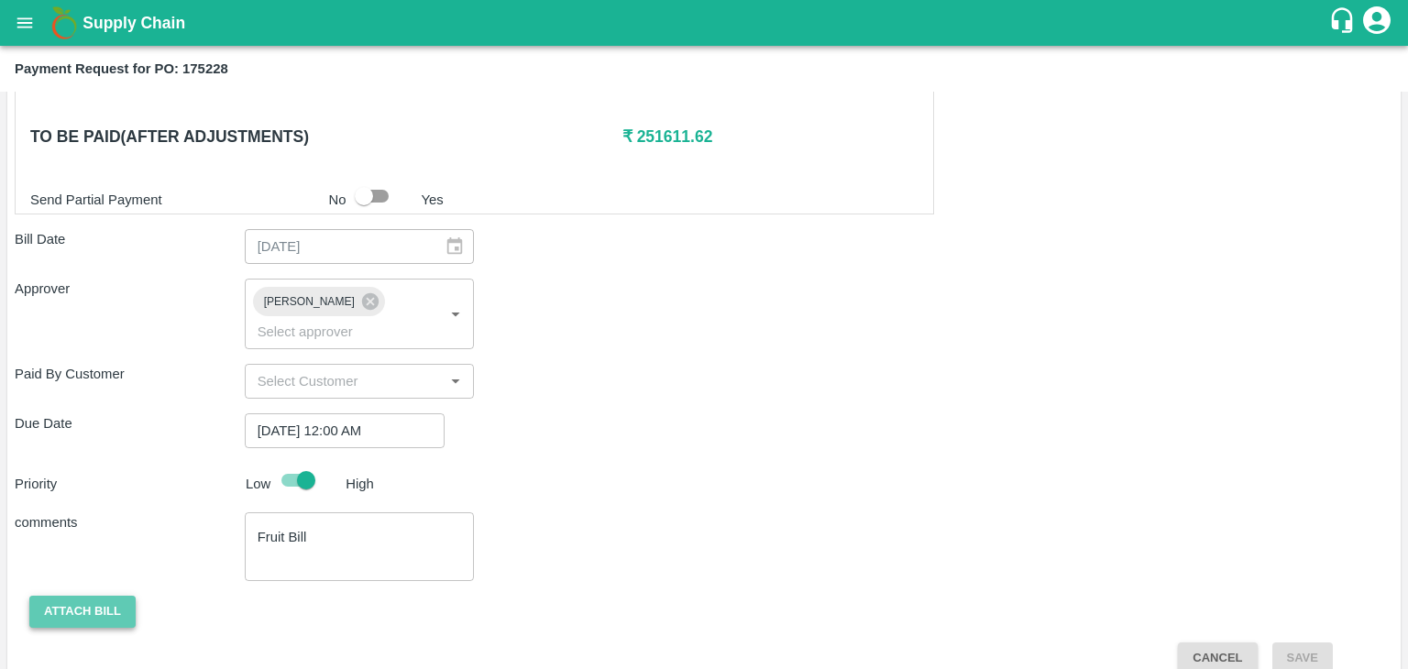
click at [71, 596] on button "Attach bill" at bounding box center [82, 612] width 106 height 32
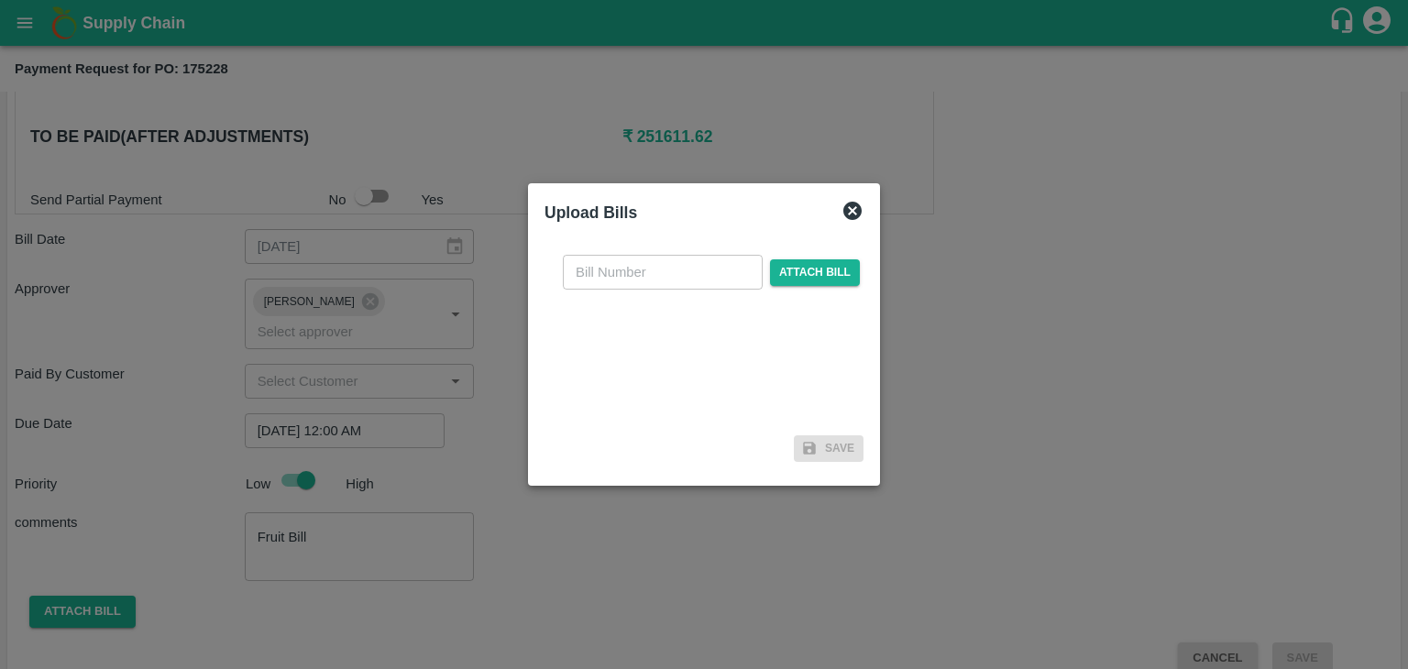
click at [683, 262] on input "text" at bounding box center [663, 272] width 200 height 35
type input "343"
drag, startPoint x: 780, startPoint y: 283, endPoint x: 813, endPoint y: 258, distance: 41.8
click at [813, 258] on div "343 ​ Attach bill" at bounding box center [711, 272] width 304 height 35
click at [821, 269] on span "Attach bill" at bounding box center [815, 272] width 90 height 27
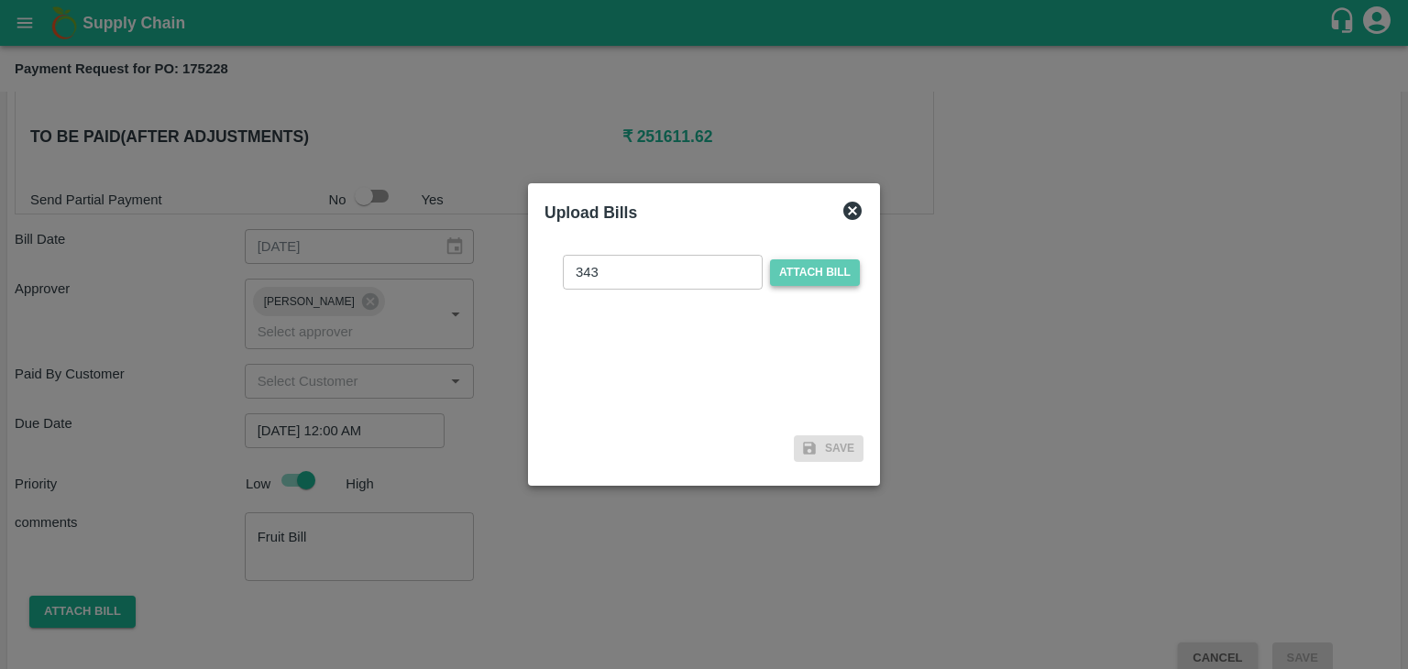
click at [0, 0] on input "Attach bill" at bounding box center [0, 0] width 0 height 0
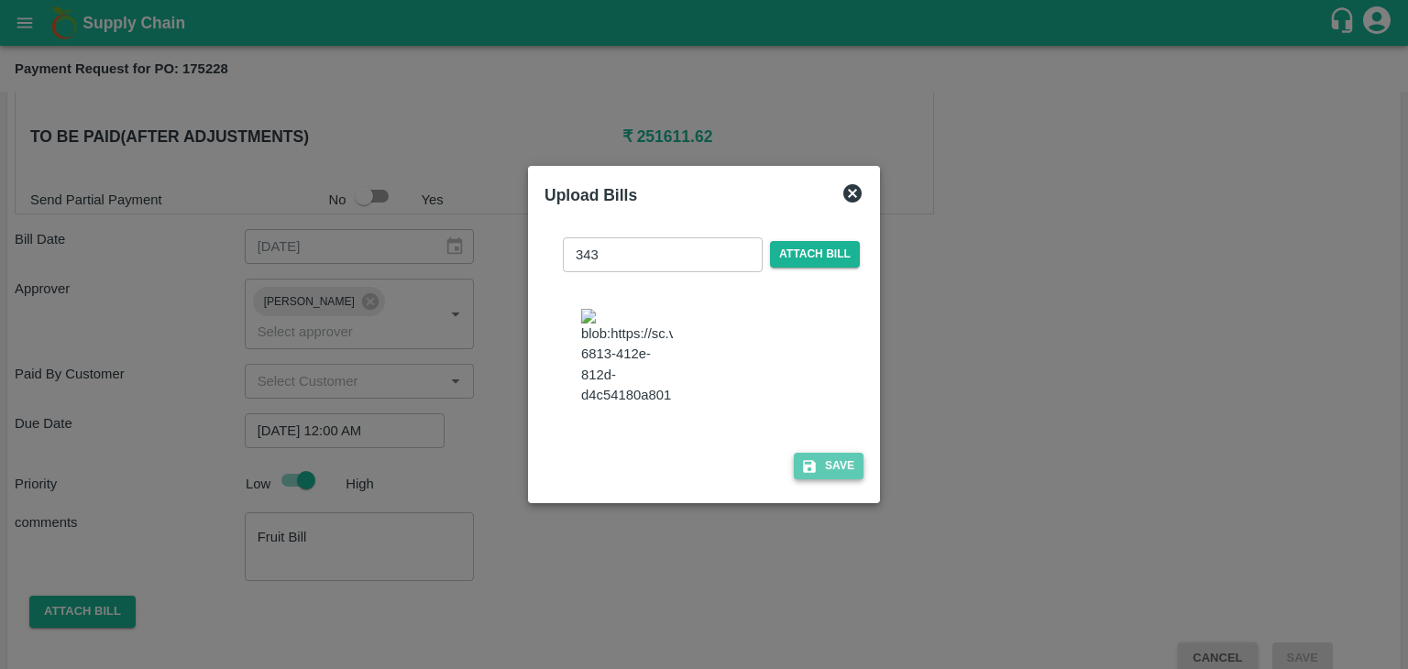
click at [843, 463] on button "Save" at bounding box center [829, 466] width 70 height 27
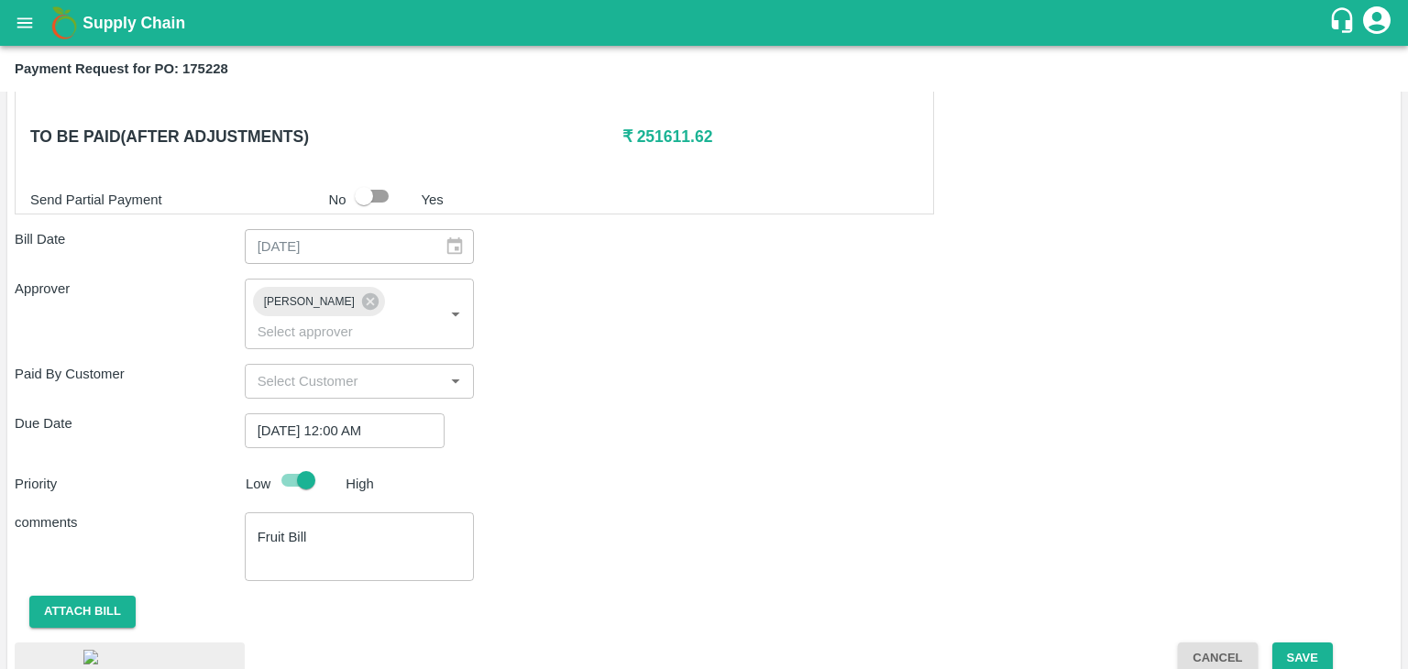
scroll to position [1020, 0]
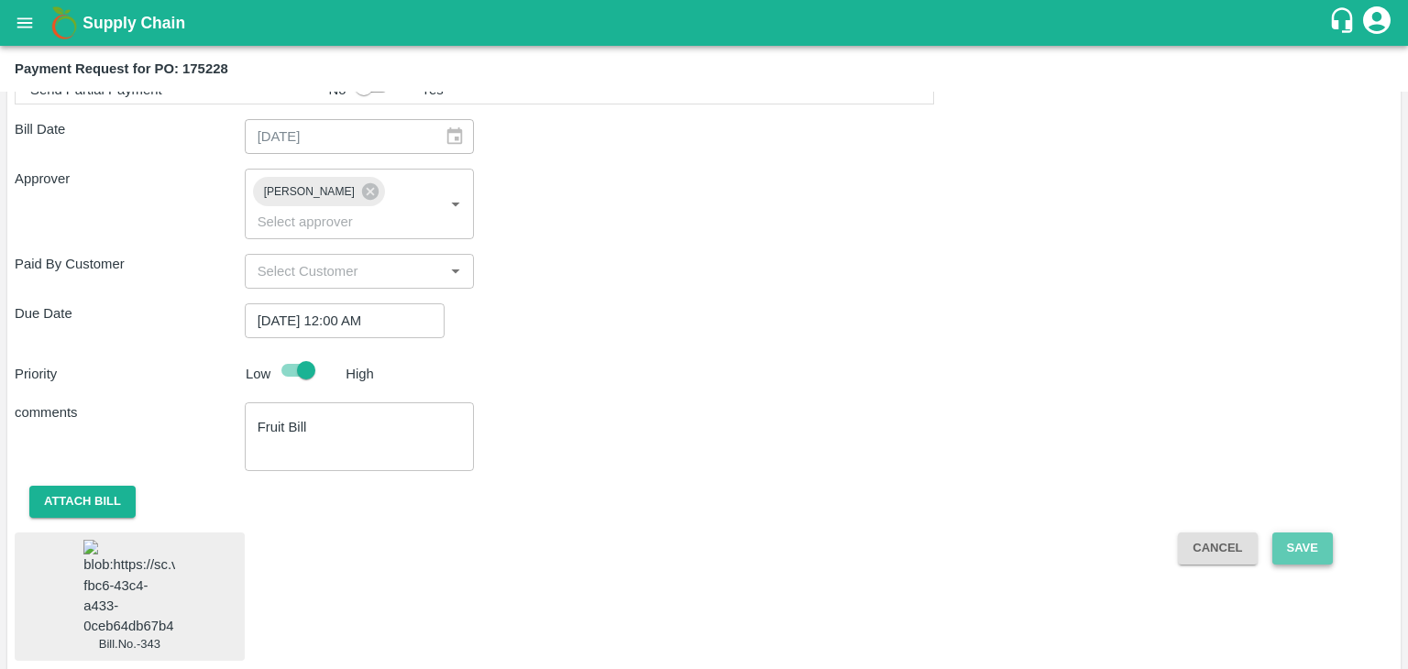
click at [1298, 533] on button "Save" at bounding box center [1303, 549] width 61 height 32
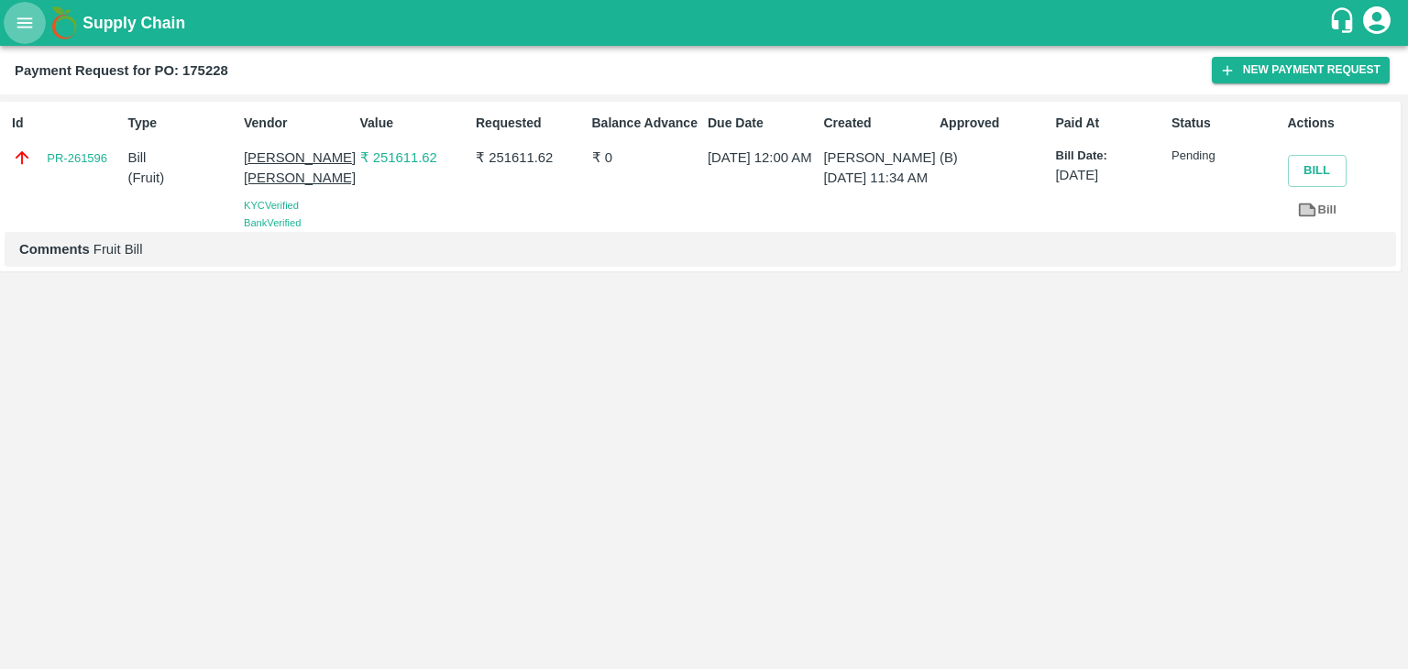
click at [29, 19] on icon "open drawer" at bounding box center [25, 22] width 16 height 10
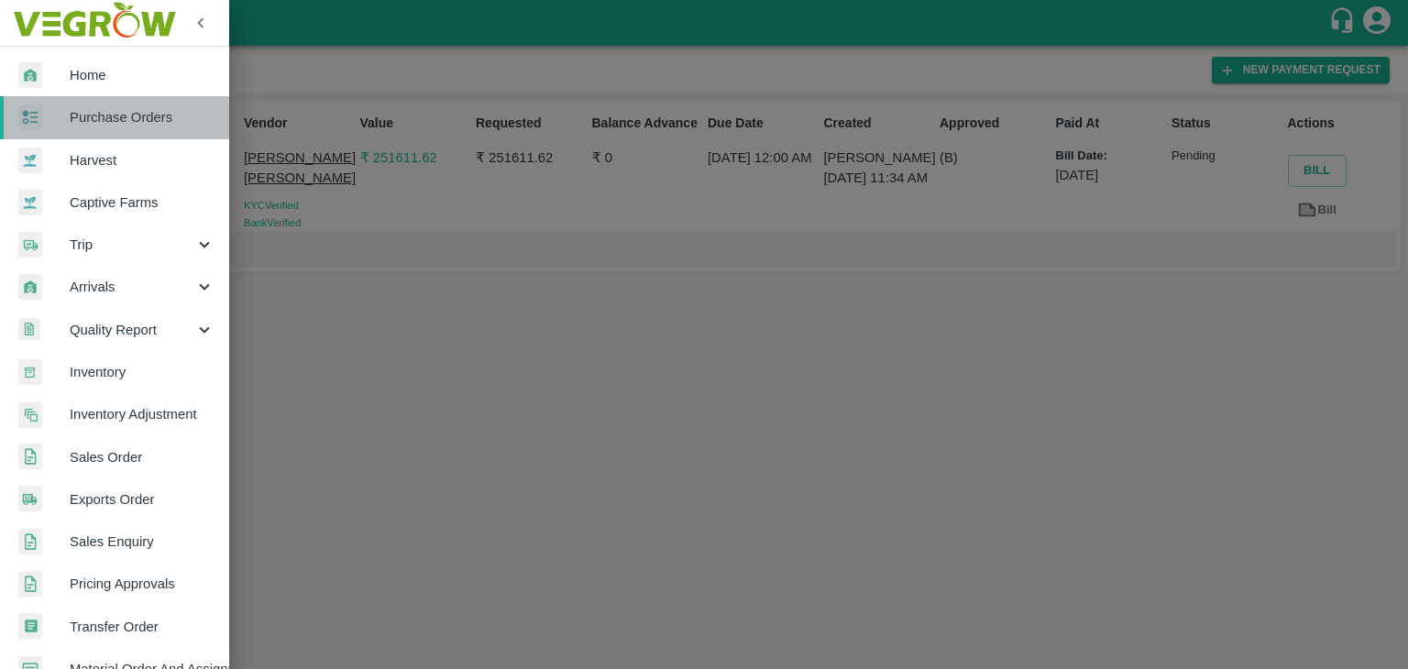
click at [154, 115] on span "Purchase Orders" at bounding box center [142, 117] width 145 height 20
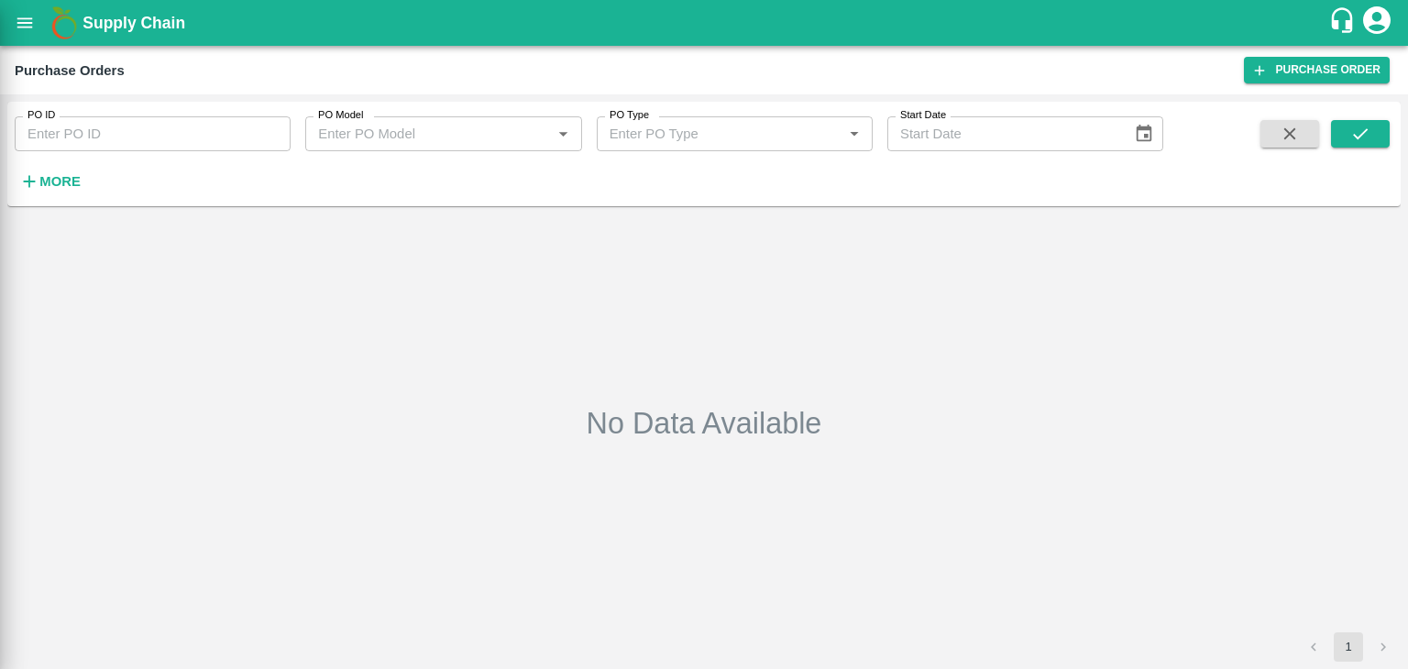
click at [217, 134] on div at bounding box center [704, 334] width 1408 height 669
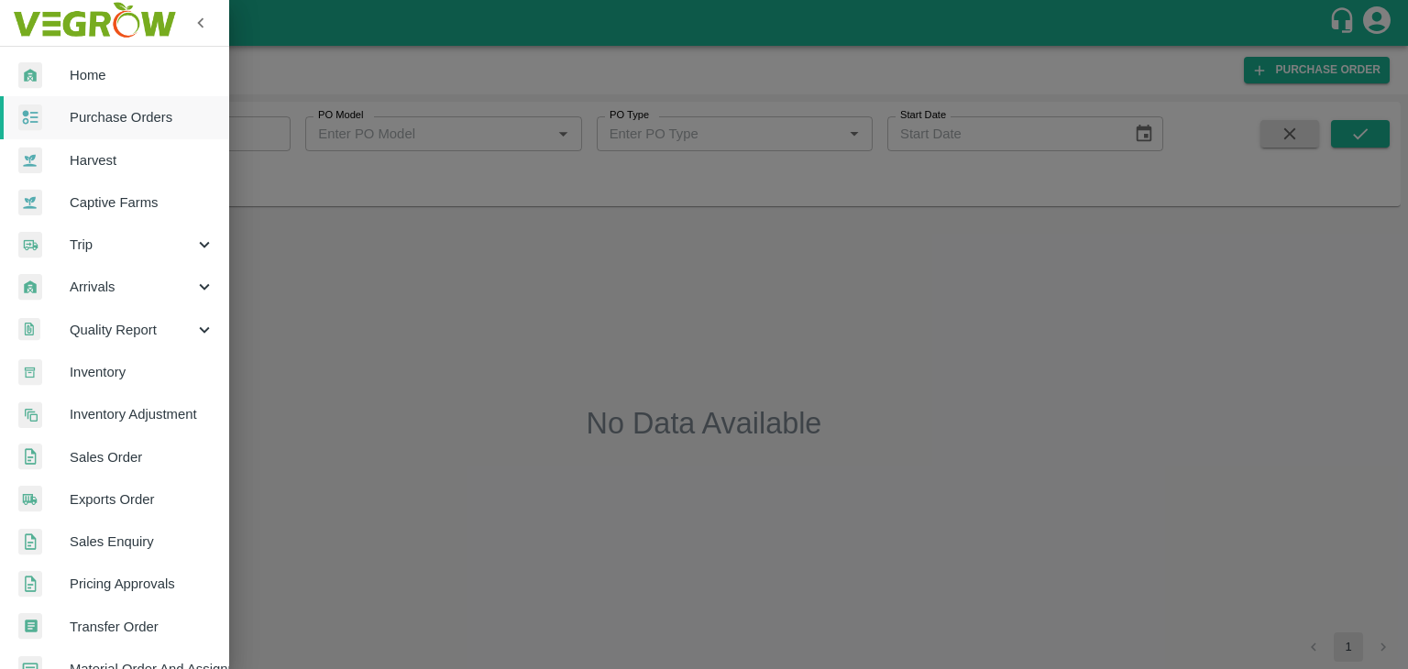
click at [272, 134] on div at bounding box center [704, 334] width 1408 height 669
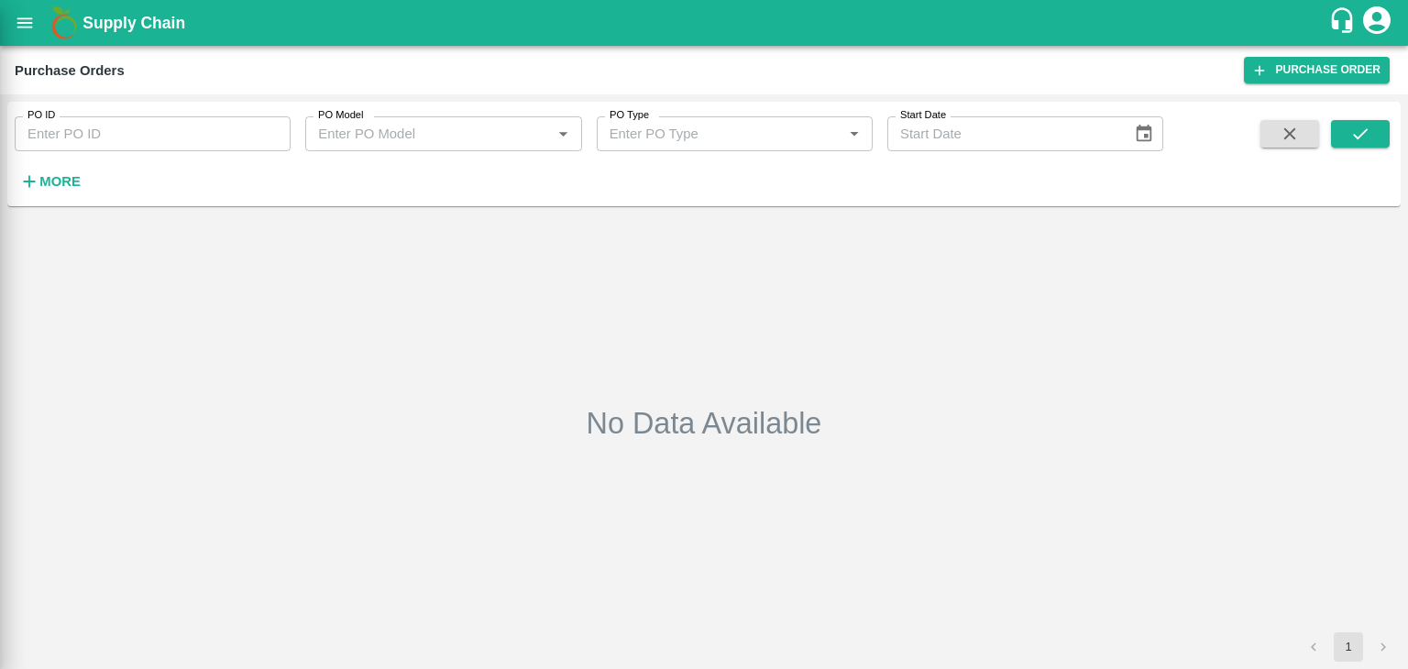
click at [272, 134] on div at bounding box center [704, 334] width 1408 height 669
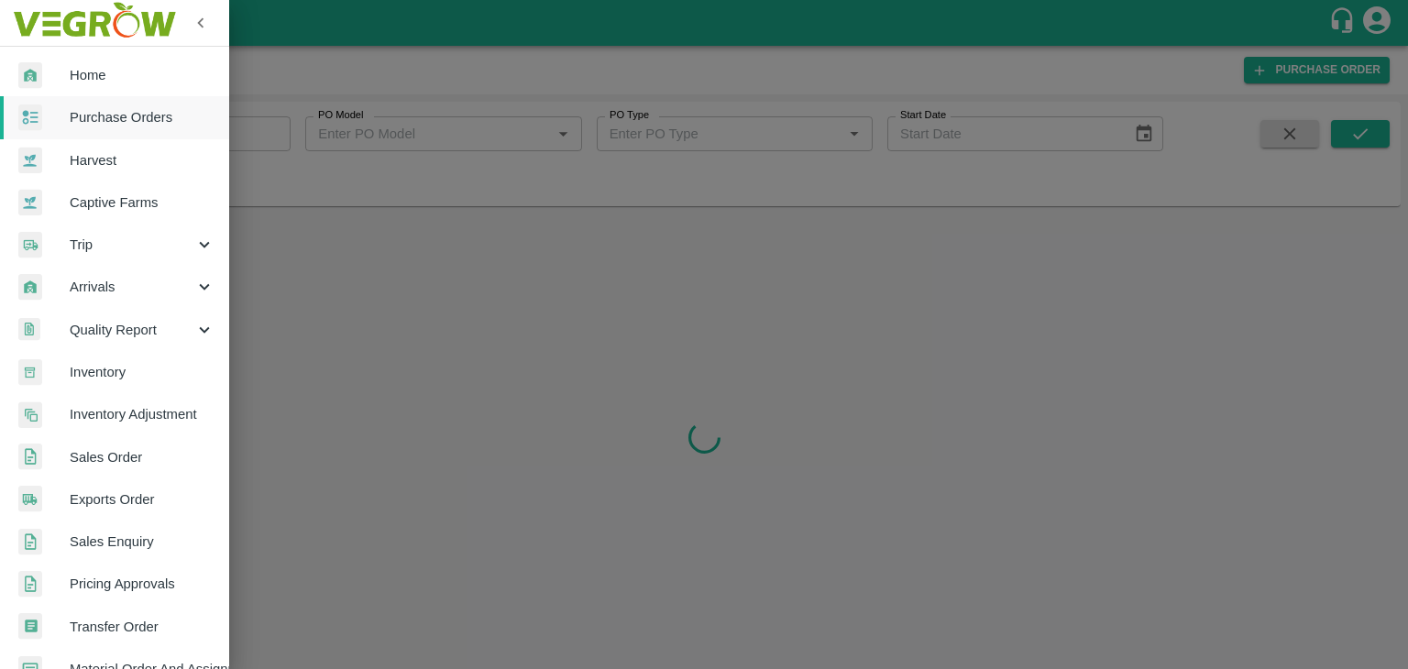
click at [272, 134] on div at bounding box center [704, 334] width 1408 height 669
click at [278, 136] on div at bounding box center [704, 334] width 1408 height 669
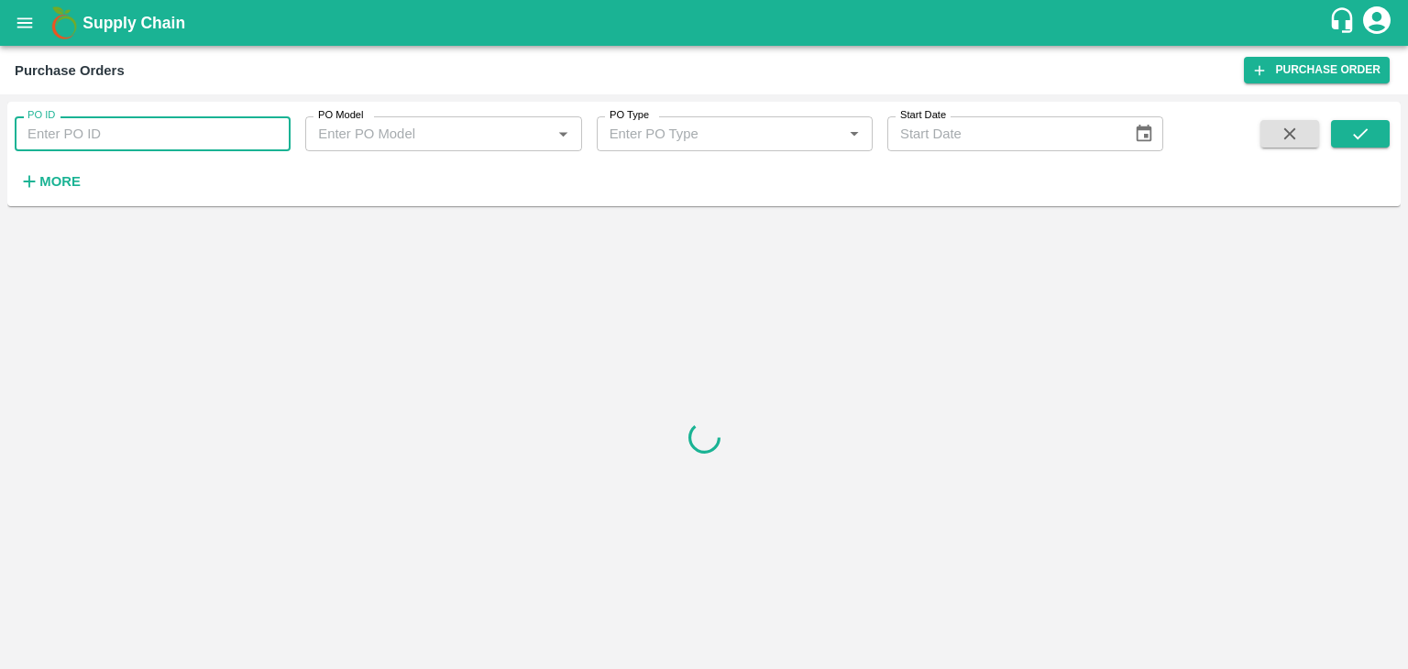
click at [279, 130] on input "PO ID" at bounding box center [153, 133] width 276 height 35
paste input "175367"
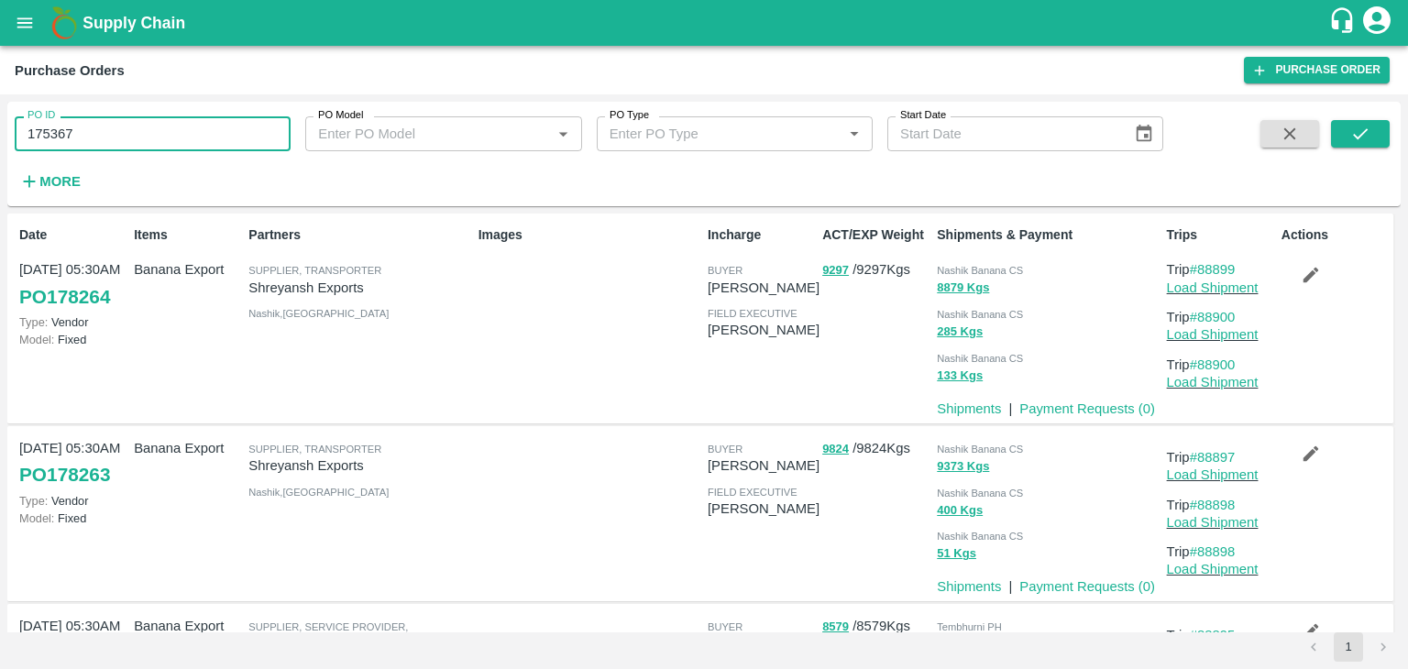
type input "175367"
click at [1391, 129] on div "PO ID 175367 PO ID PO Model PO Model   * PO Type PO Type   * Start Date Start D…" at bounding box center [704, 154] width 1394 height 90
click at [1375, 135] on button "submit" at bounding box center [1360, 134] width 59 height 28
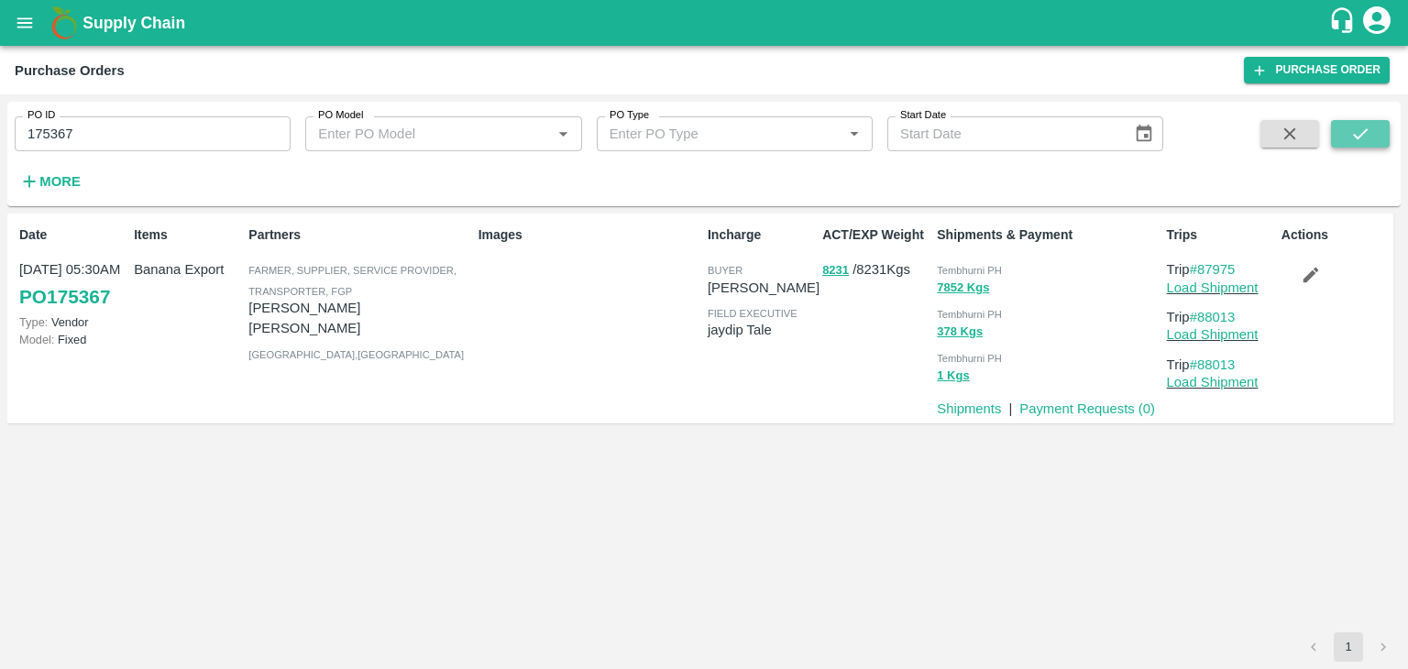
click at [1375, 135] on button "submit" at bounding box center [1360, 134] width 59 height 28
click at [1123, 409] on link "Payment Requests ( 0 )" at bounding box center [1088, 409] width 136 height 15
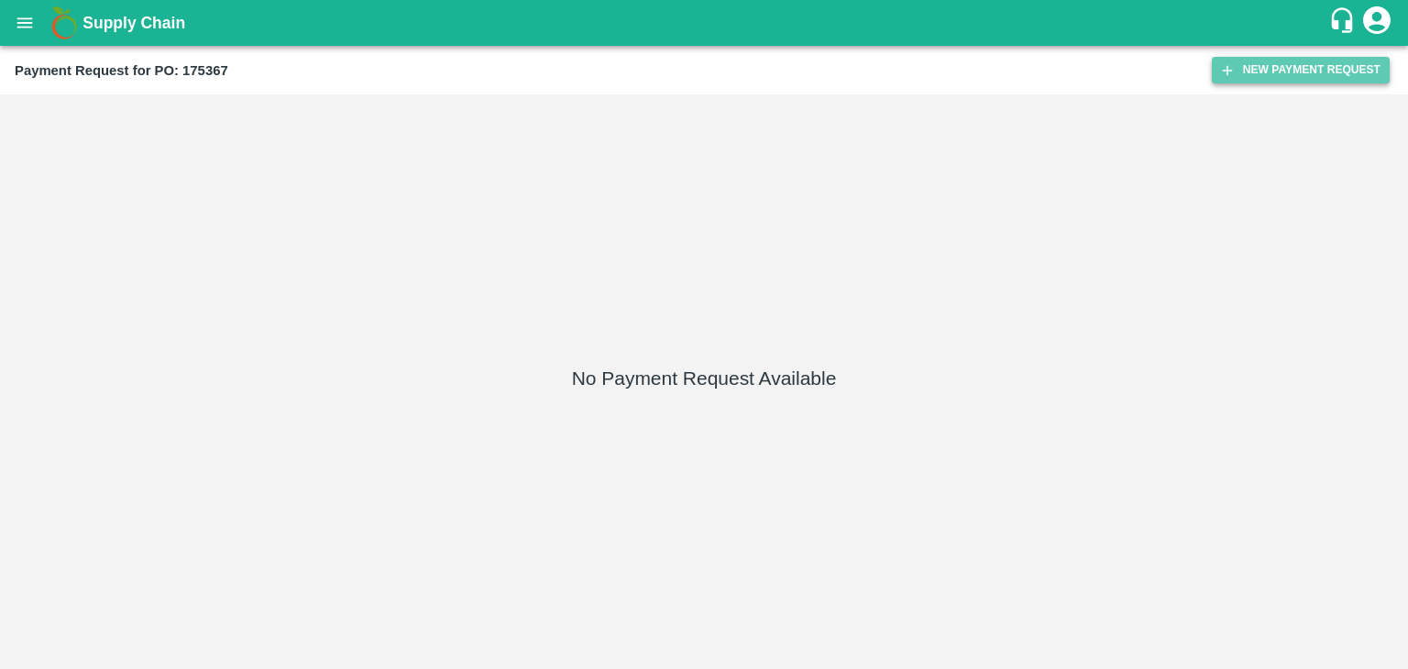
click at [1335, 63] on button "New Payment Request" at bounding box center [1301, 70] width 178 height 27
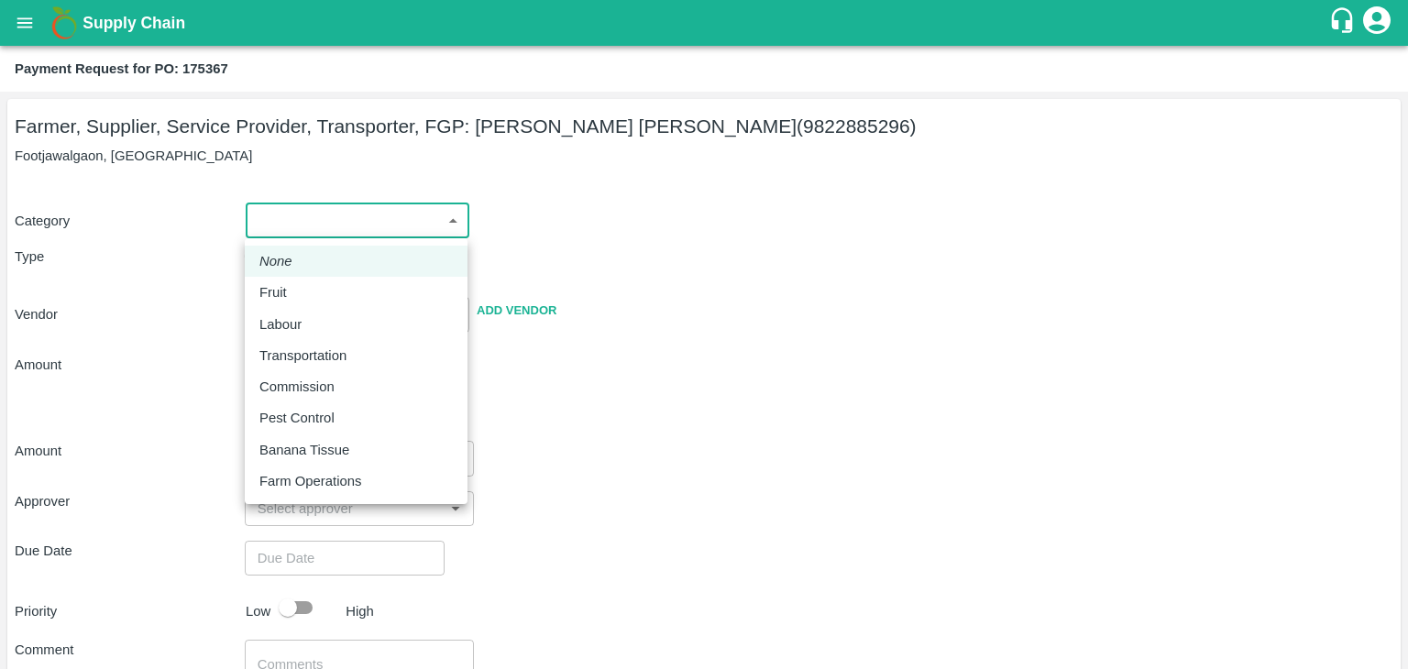
drag, startPoint x: 259, startPoint y: 220, endPoint x: 294, endPoint y: 287, distance: 75.5
click at [294, 287] on body "Supply Chain Payment Request for PO: 175367 Farmer, Supplier, Service Provider,…" at bounding box center [704, 334] width 1408 height 669
click at [294, 287] on div "Fruit" at bounding box center [277, 292] width 37 height 20
type input "1"
type input "[PERSON_NAME] [PERSON_NAME] - 9822885296(Farmer, Supplier, Service Provider, Tr…"
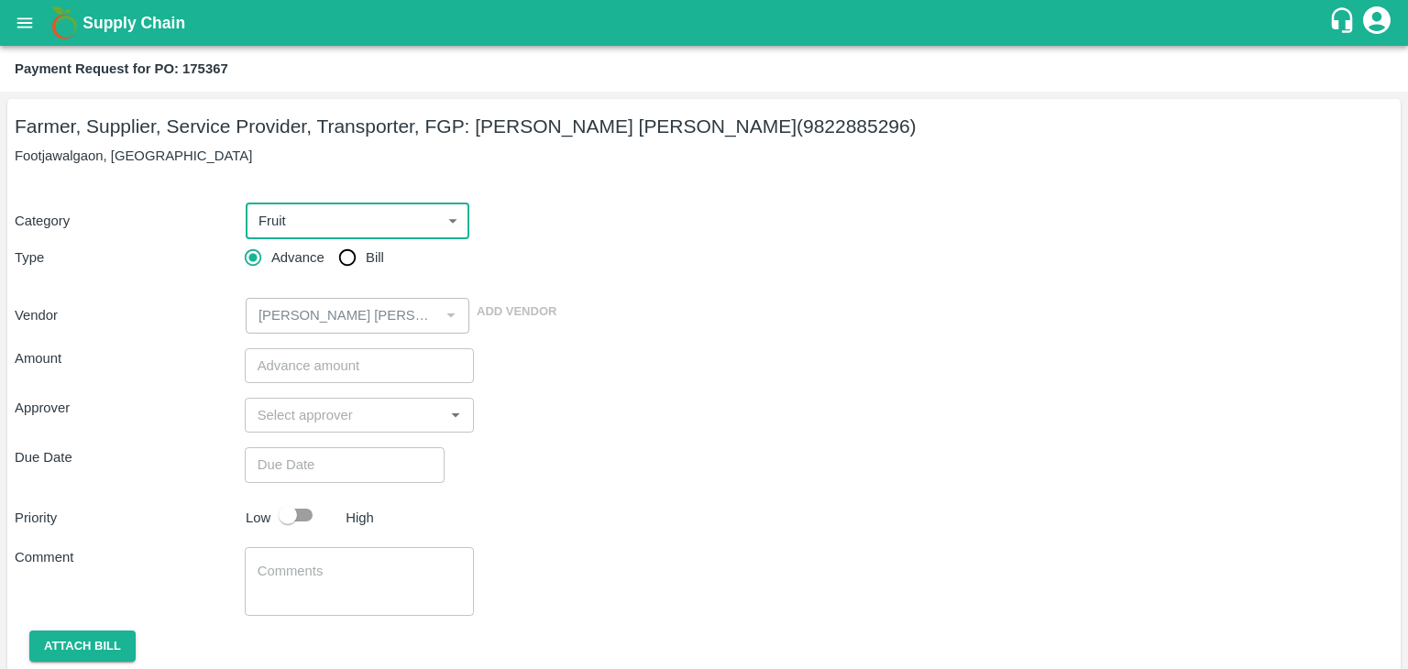
click at [336, 267] on input "Bill" at bounding box center [347, 257] width 37 height 37
radio input "true"
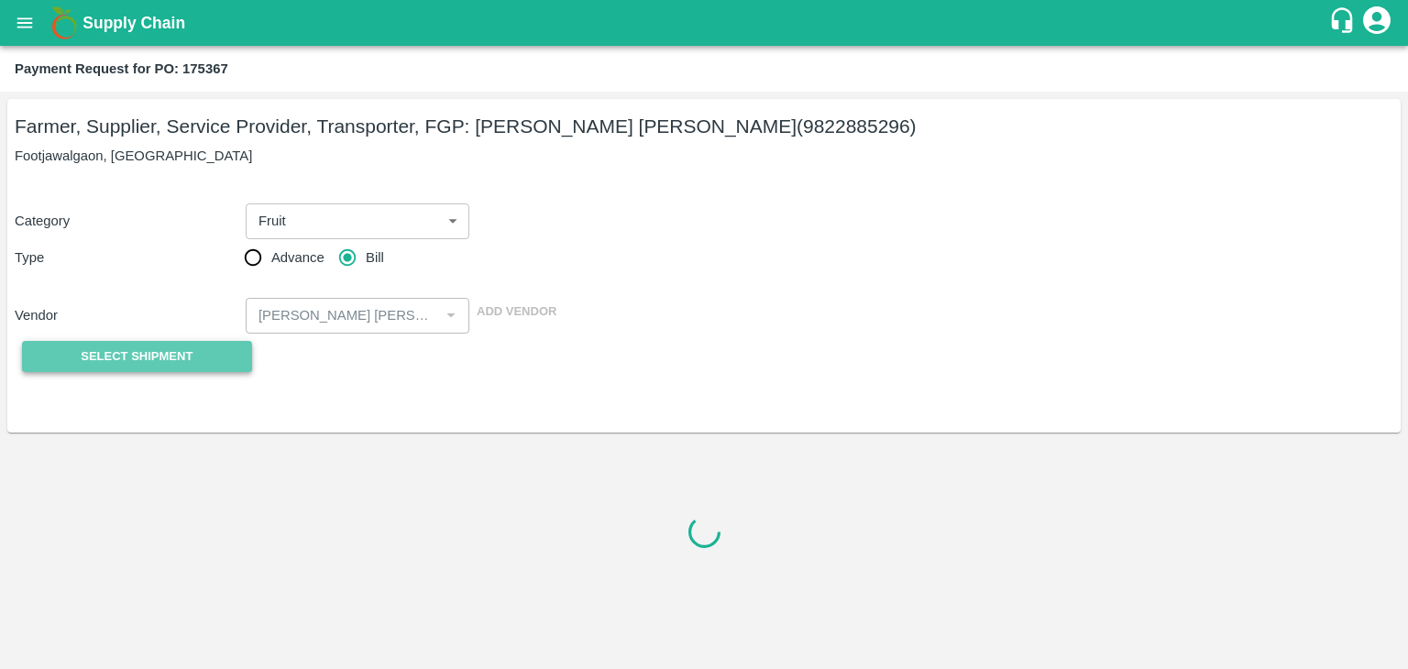
click at [160, 364] on span "Select Shipment" at bounding box center [137, 357] width 112 height 21
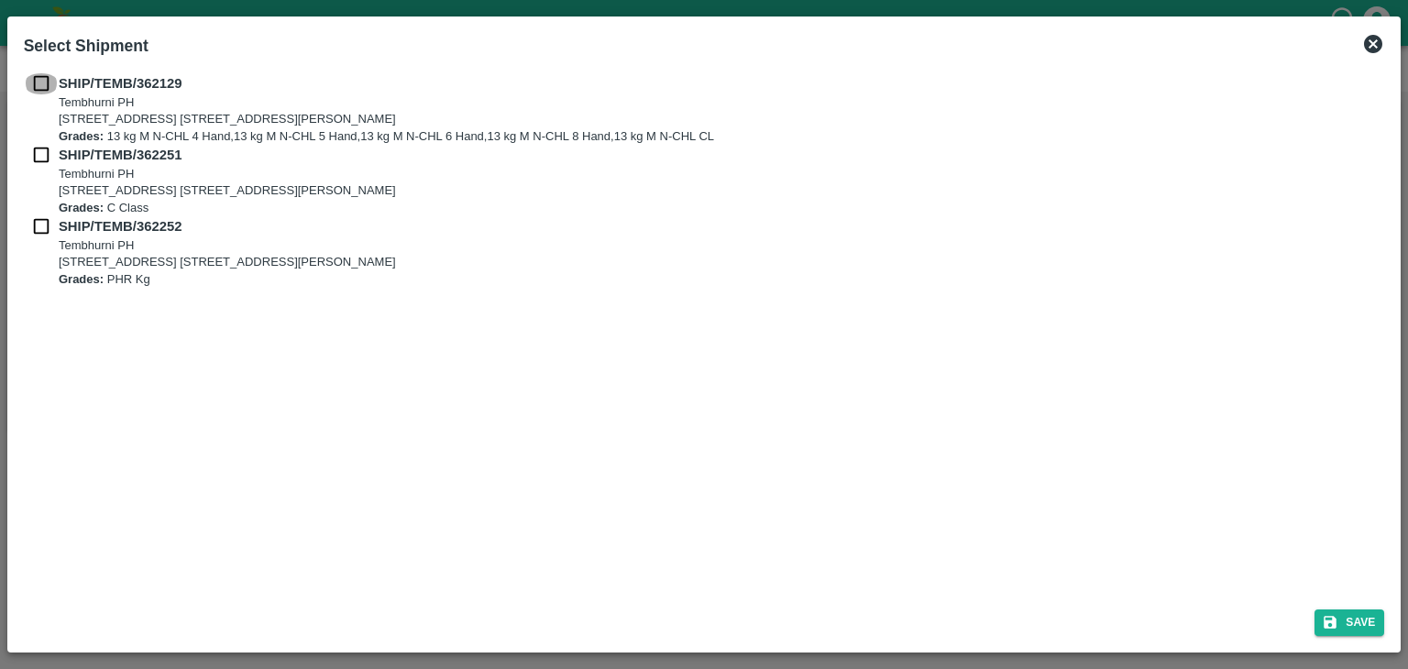
click at [39, 75] on input "checkbox" at bounding box center [41, 83] width 35 height 20
checkbox input "true"
click at [39, 159] on input "checkbox" at bounding box center [41, 155] width 35 height 20
checkbox input "true"
click at [33, 221] on input "checkbox" at bounding box center [41, 226] width 35 height 20
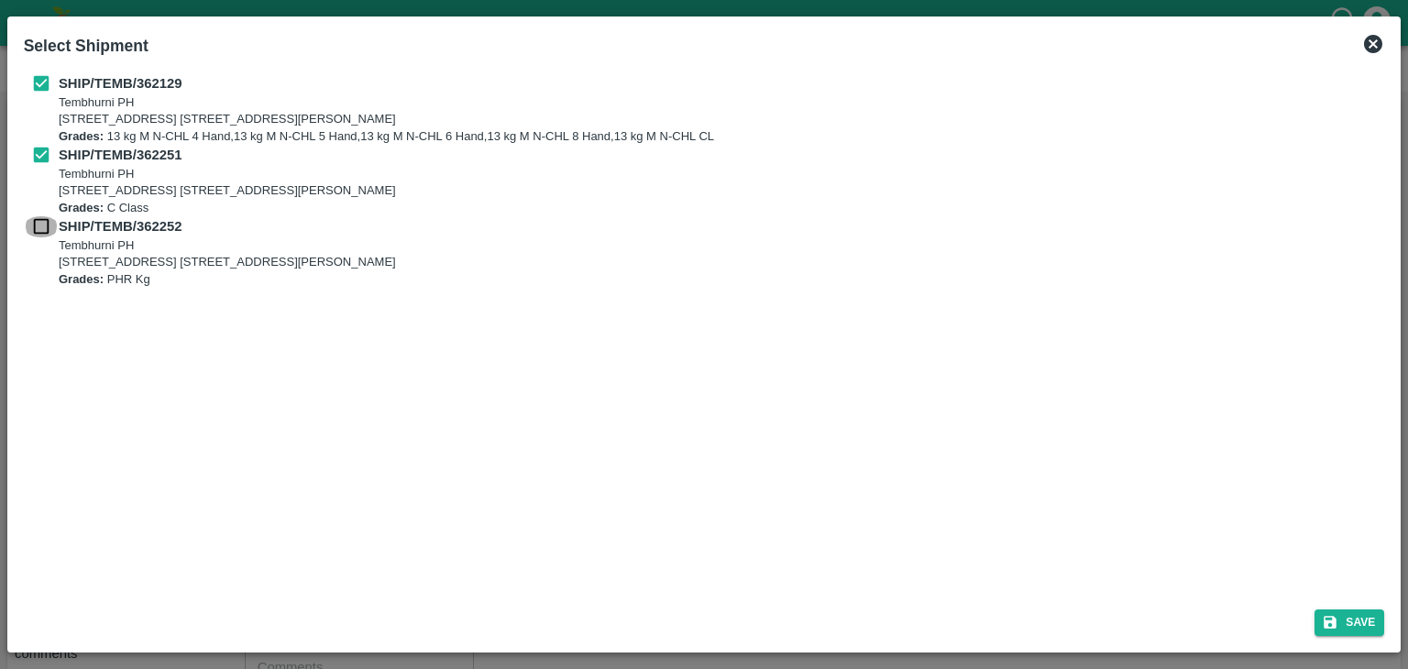
checkbox input "true"
click at [1339, 606] on div "Save" at bounding box center [705, 619] width 1376 height 49
click at [1346, 612] on button "Save" at bounding box center [1350, 623] width 70 height 27
type input "[DATE]"
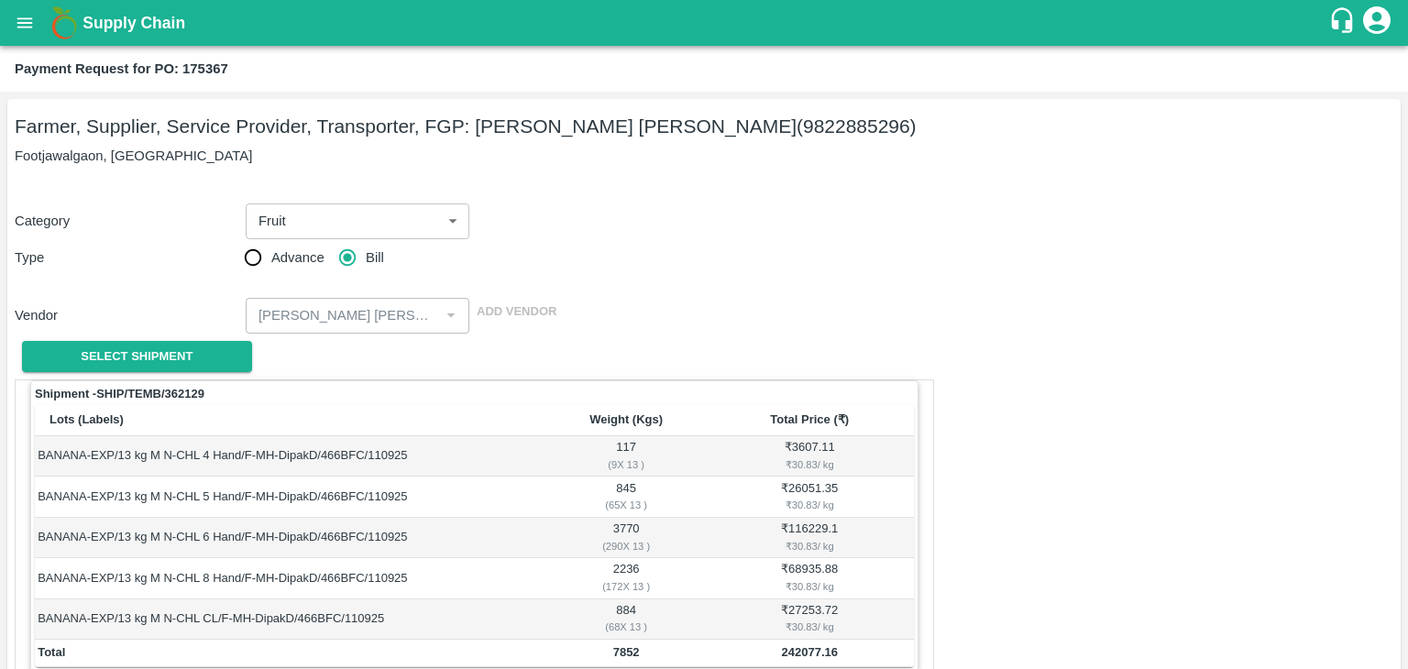
scroll to position [899, 0]
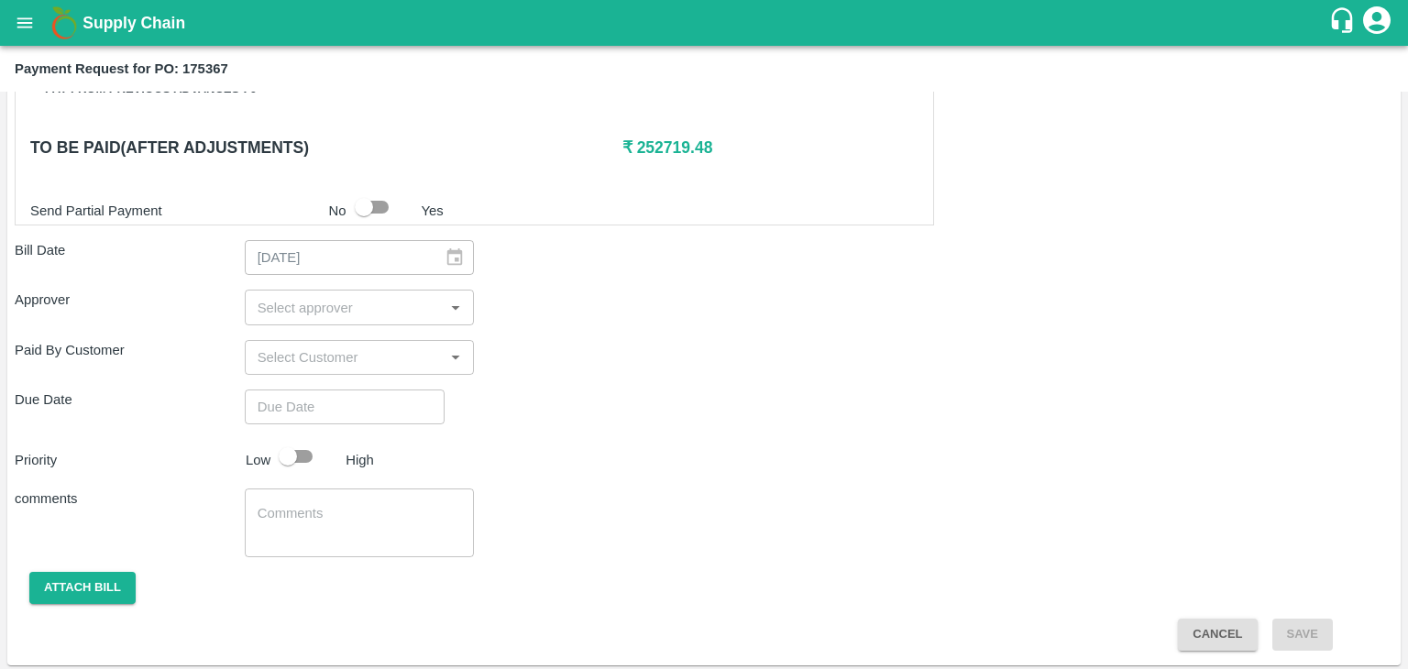
click at [377, 303] on input "input" at bounding box center [344, 307] width 189 height 24
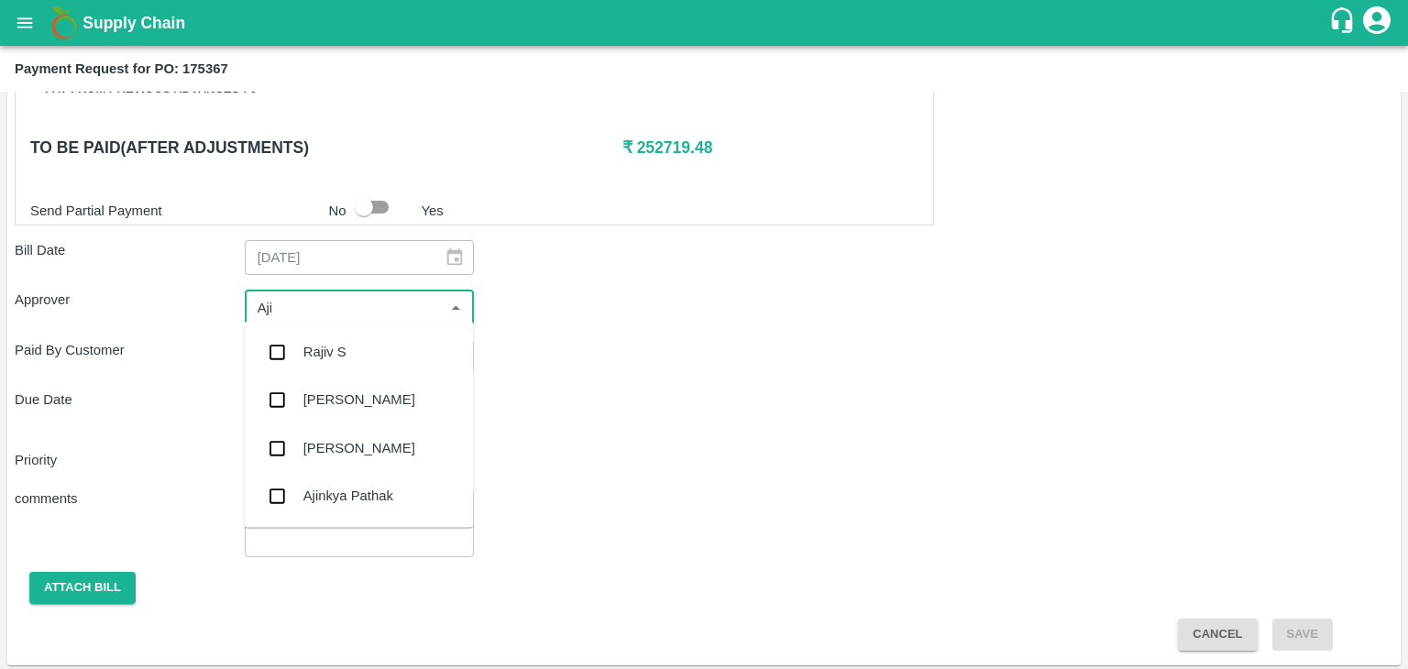
type input "Ajit"
click at [363, 350] on div "[PERSON_NAME]" at bounding box center [358, 352] width 229 height 48
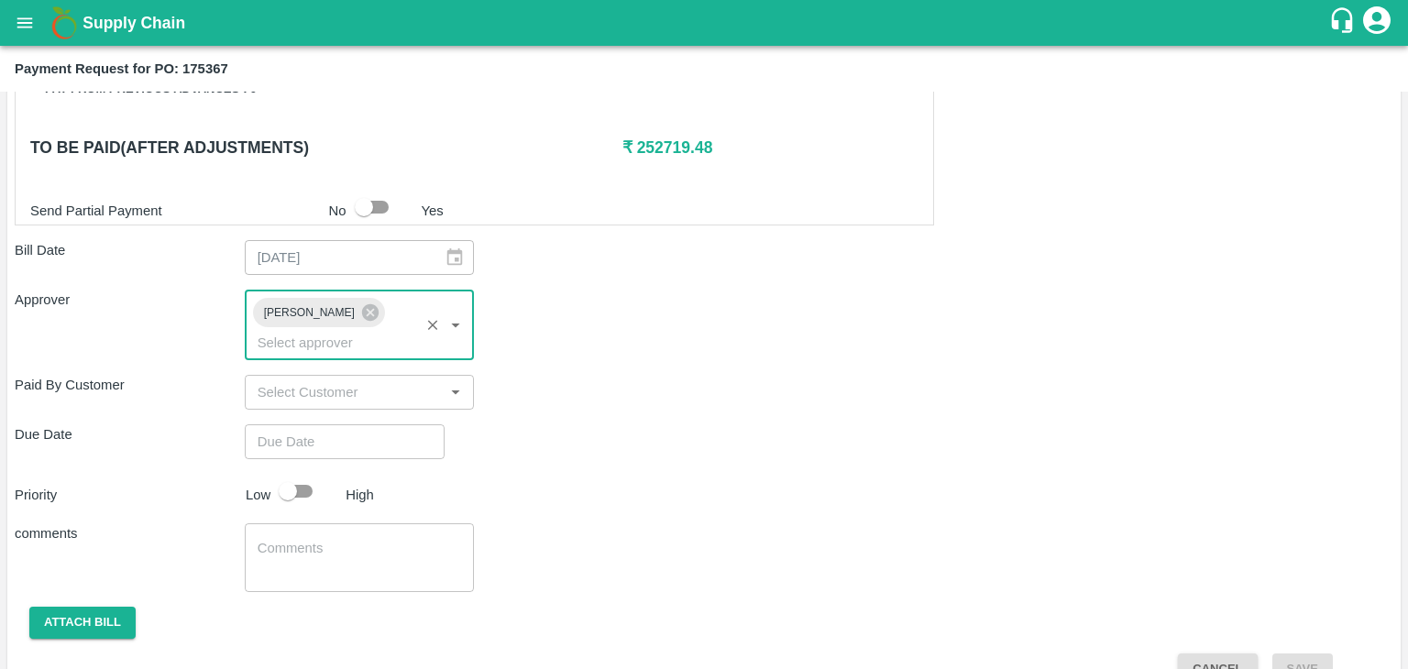
type input "DD/MM/YYYY hh:mm aa"
click at [396, 424] on input "DD/MM/YYYY hh:mm aa" at bounding box center [338, 441] width 187 height 35
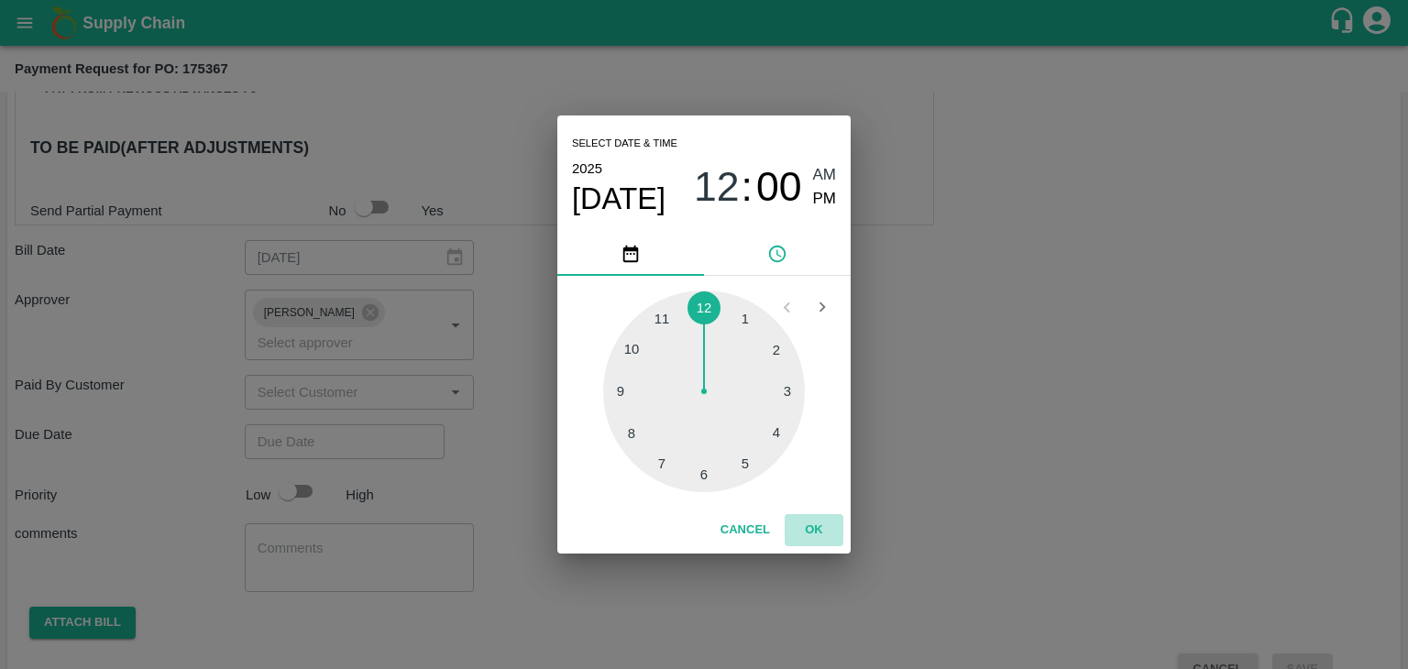
click at [809, 536] on button "OK" at bounding box center [814, 530] width 59 height 32
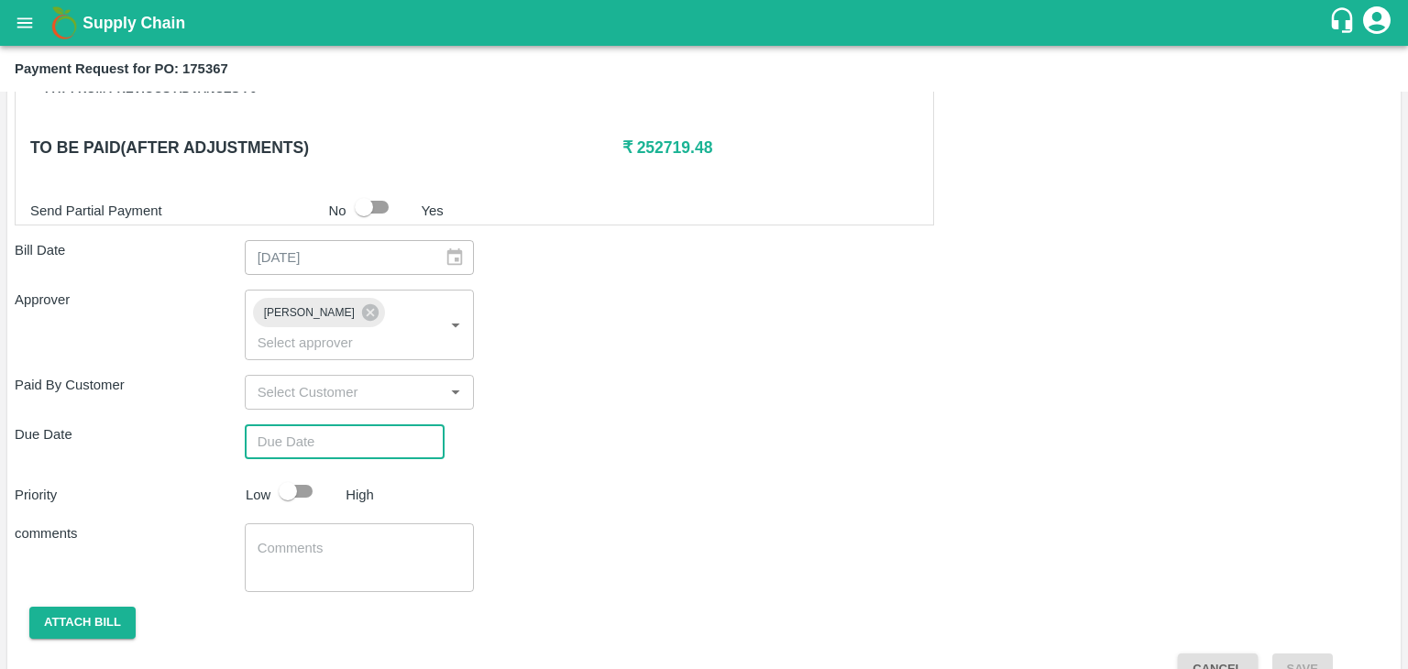
type input "[DATE] 12:00 AM"
click at [305, 474] on input "checkbox" at bounding box center [288, 491] width 105 height 35
checkbox input "true"
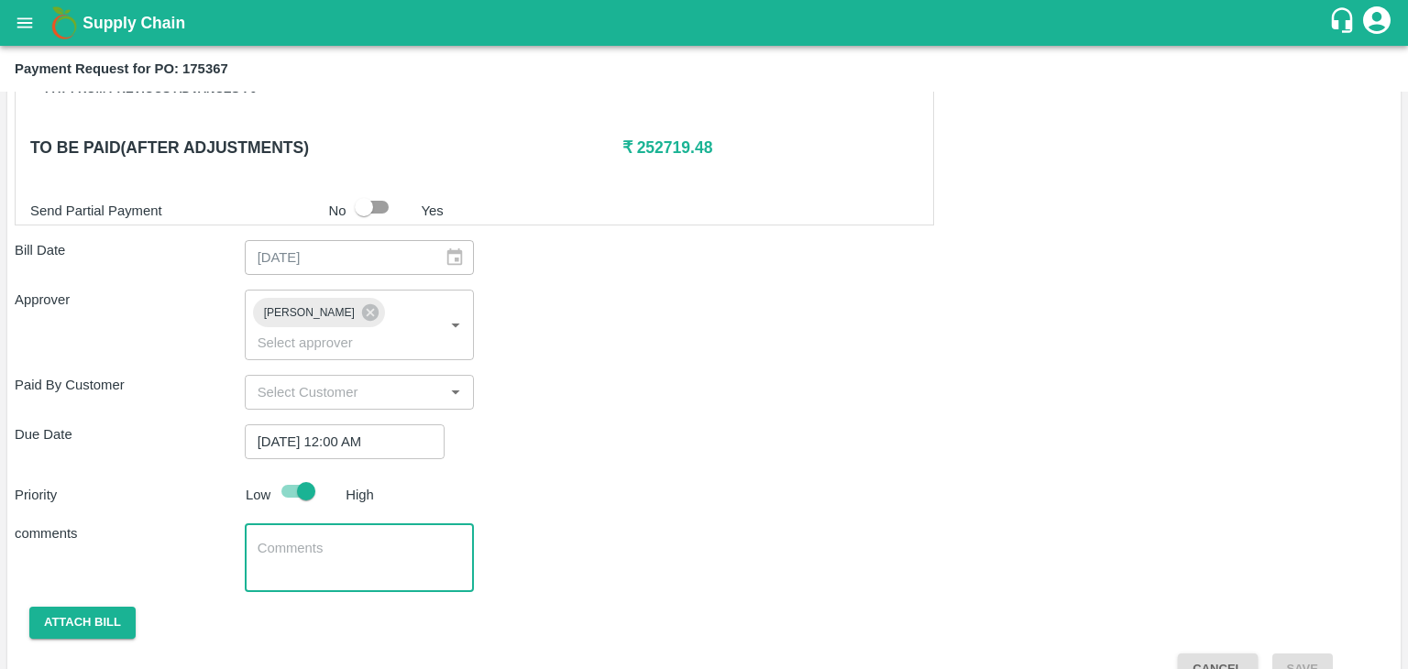
click at [359, 539] on textarea at bounding box center [360, 558] width 204 height 39
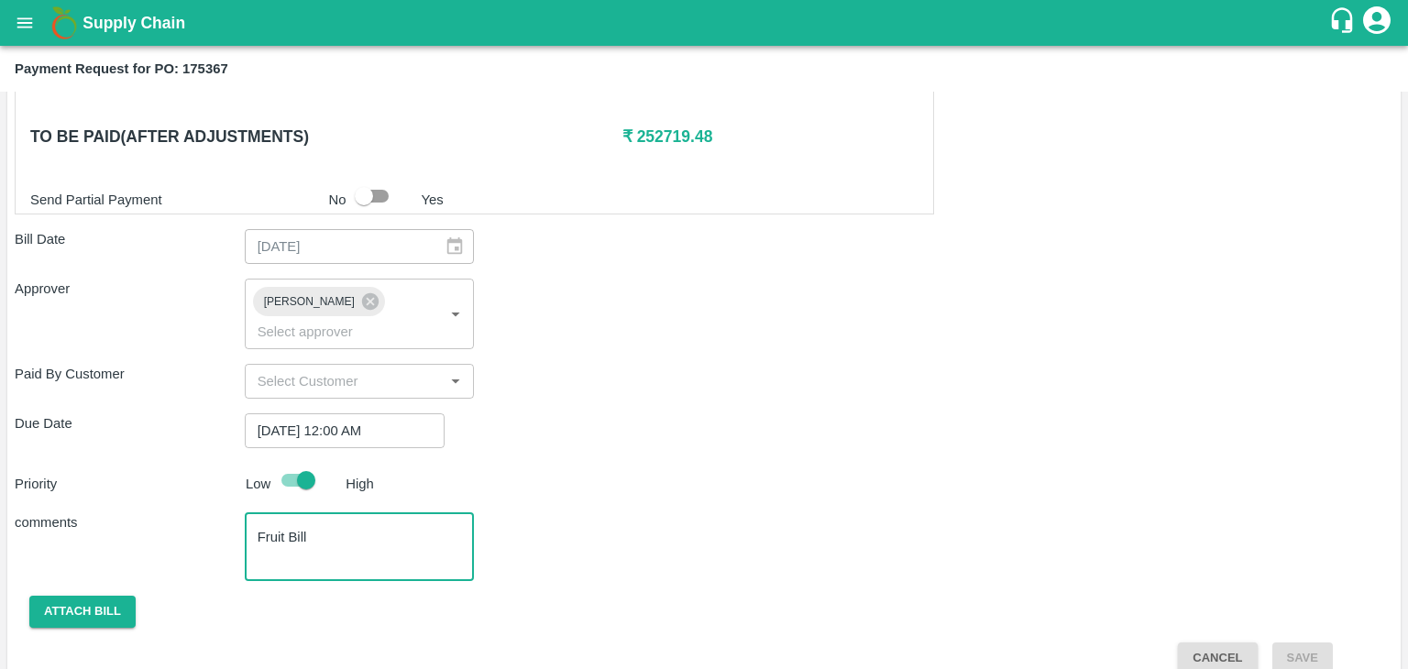
type textarea "Fruit Bill"
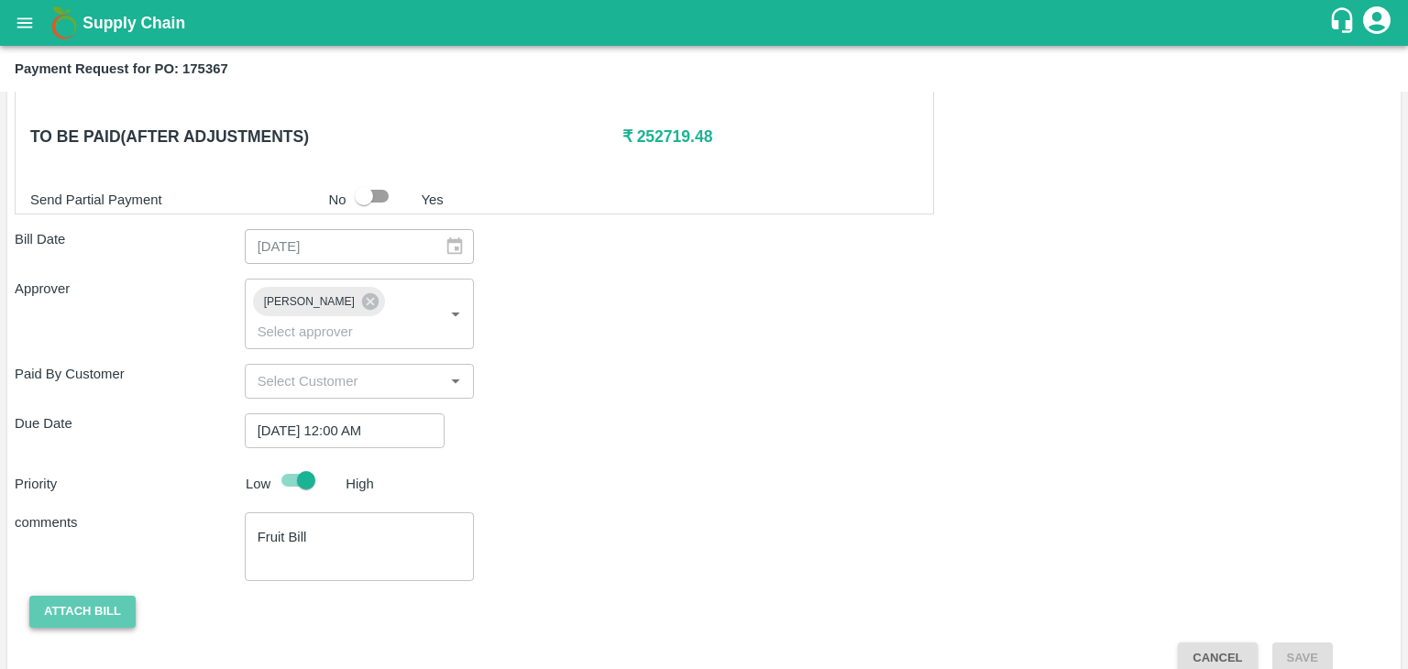
click at [67, 596] on button "Attach bill" at bounding box center [82, 612] width 106 height 32
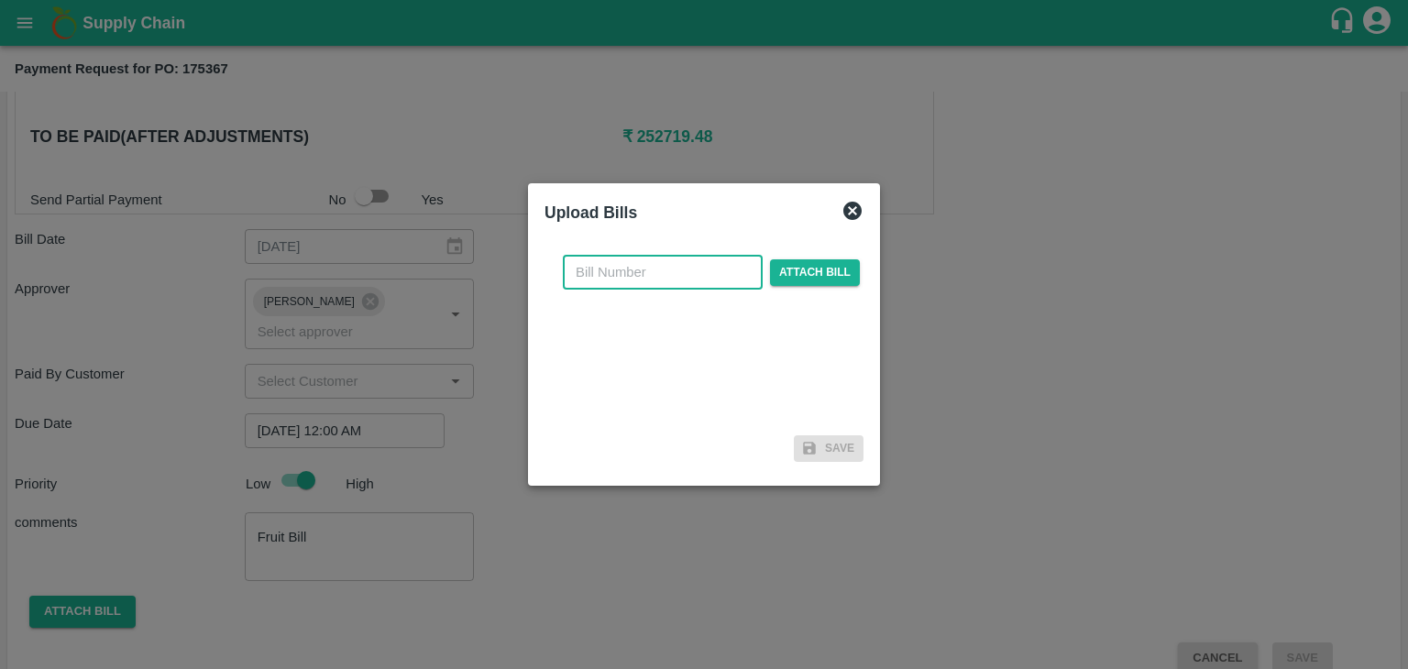
click at [686, 259] on input "text" at bounding box center [663, 272] width 200 height 35
type input "344"
click at [776, 264] on span "Attach bill" at bounding box center [815, 272] width 90 height 27
click at [0, 0] on input "Attach bill" at bounding box center [0, 0] width 0 height 0
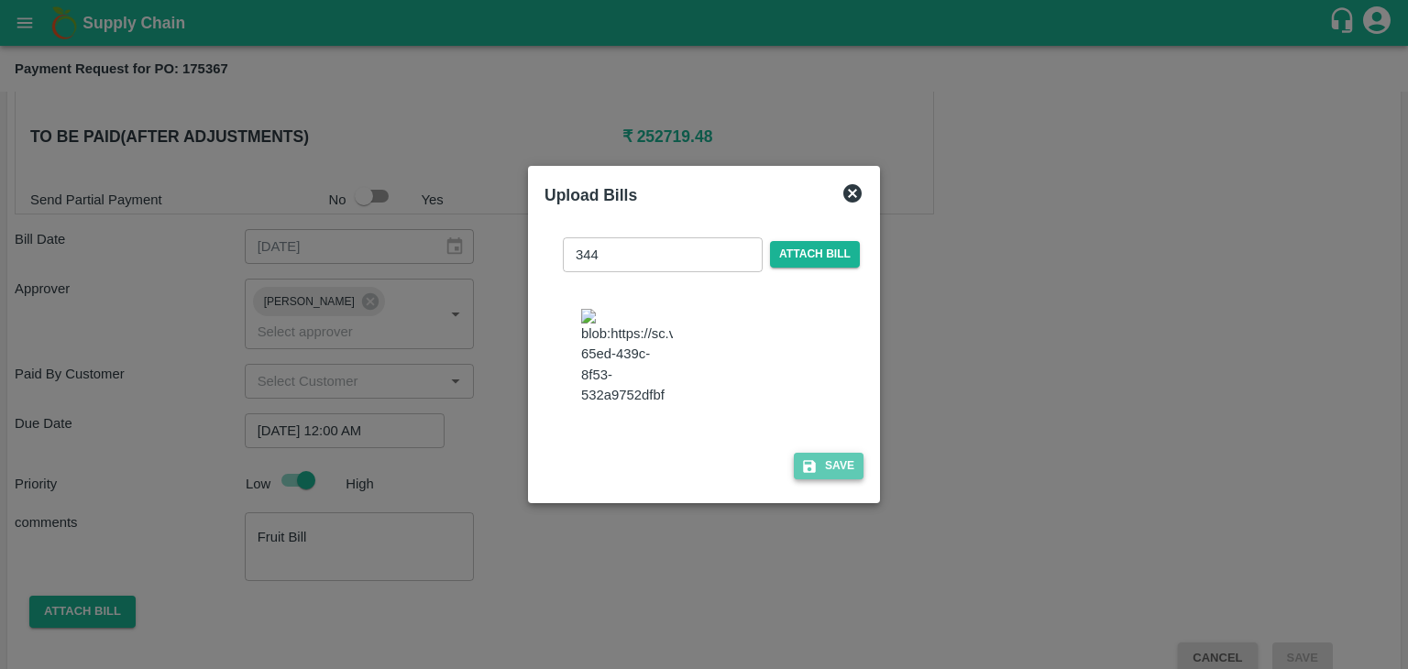
click at [837, 466] on button "Save" at bounding box center [829, 466] width 70 height 27
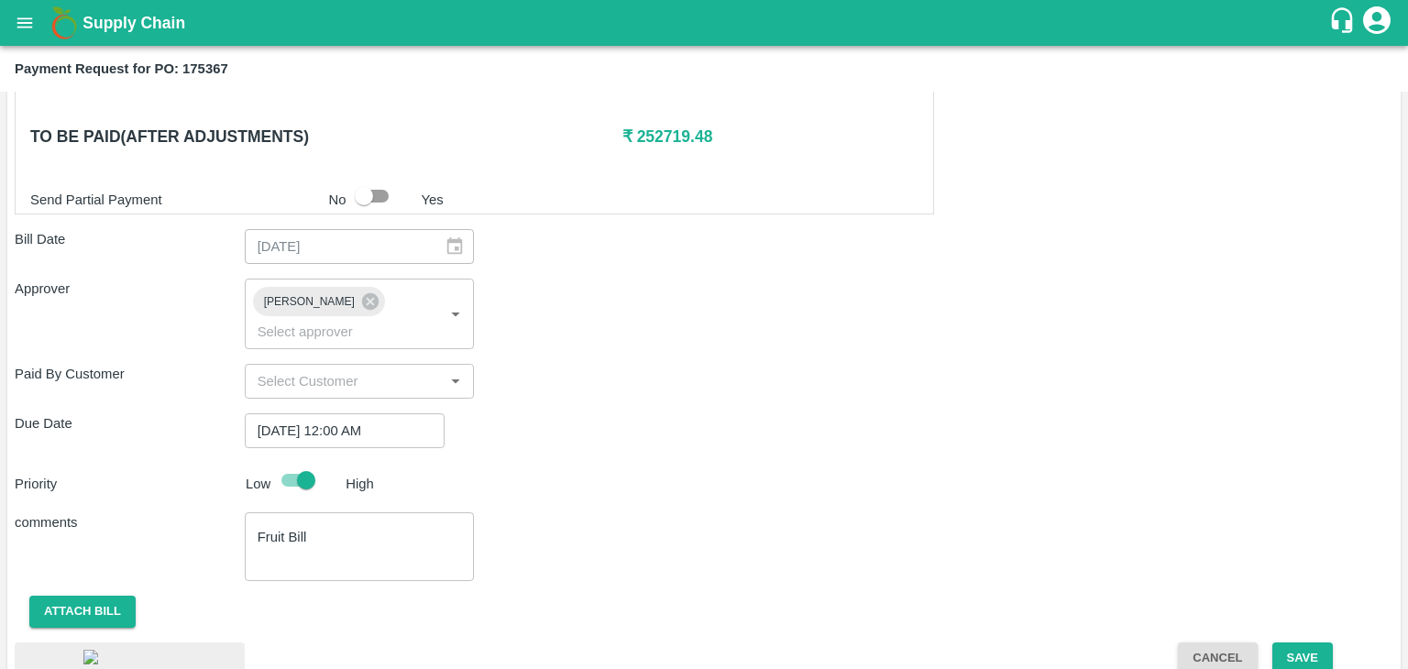
scroll to position [1020, 0]
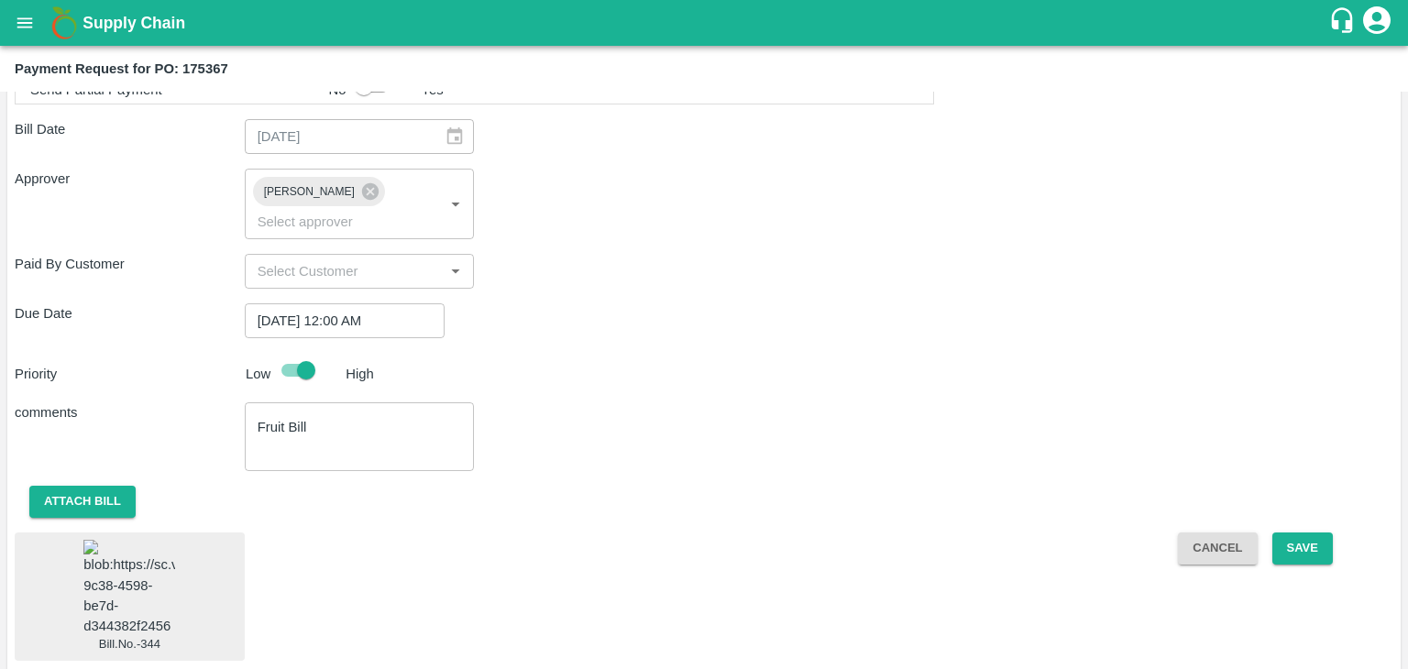
click at [100, 593] on img at bounding box center [129, 588] width 92 height 96
click at [1295, 533] on button "Save" at bounding box center [1303, 549] width 61 height 32
